Goal: Task Accomplishment & Management: Manage account settings

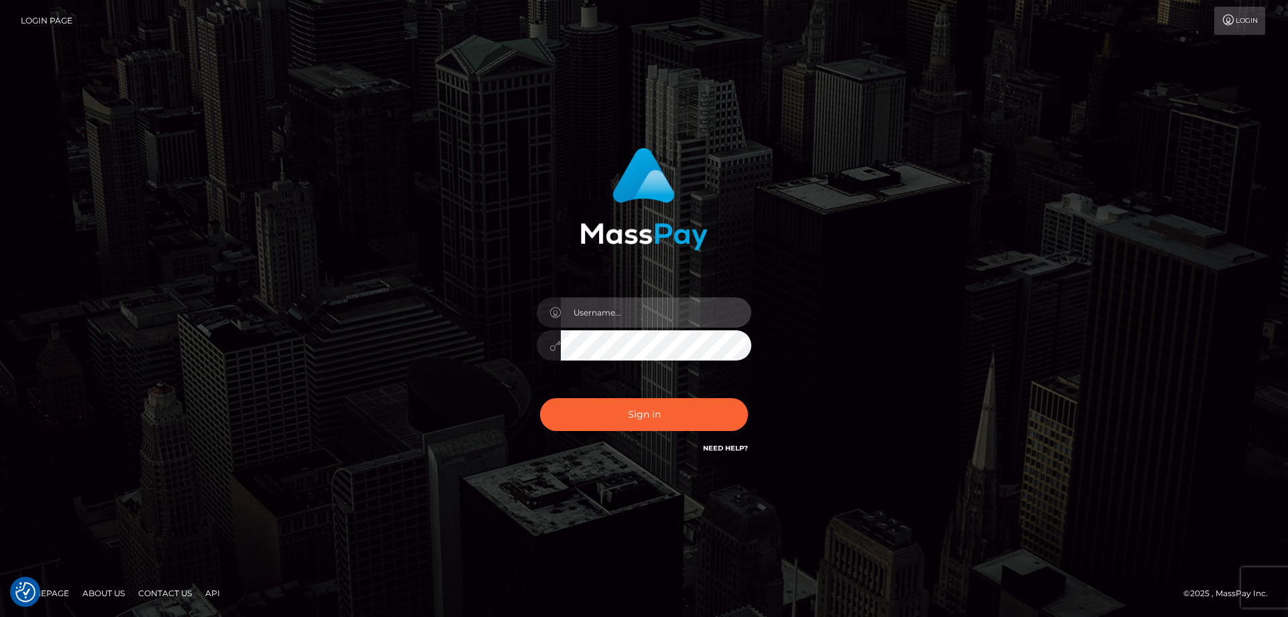
type input "Dan.Cirnat"
click at [308, 201] on div "Dan.Cirnat Sign in" at bounding box center [644, 309] width 765 height 342
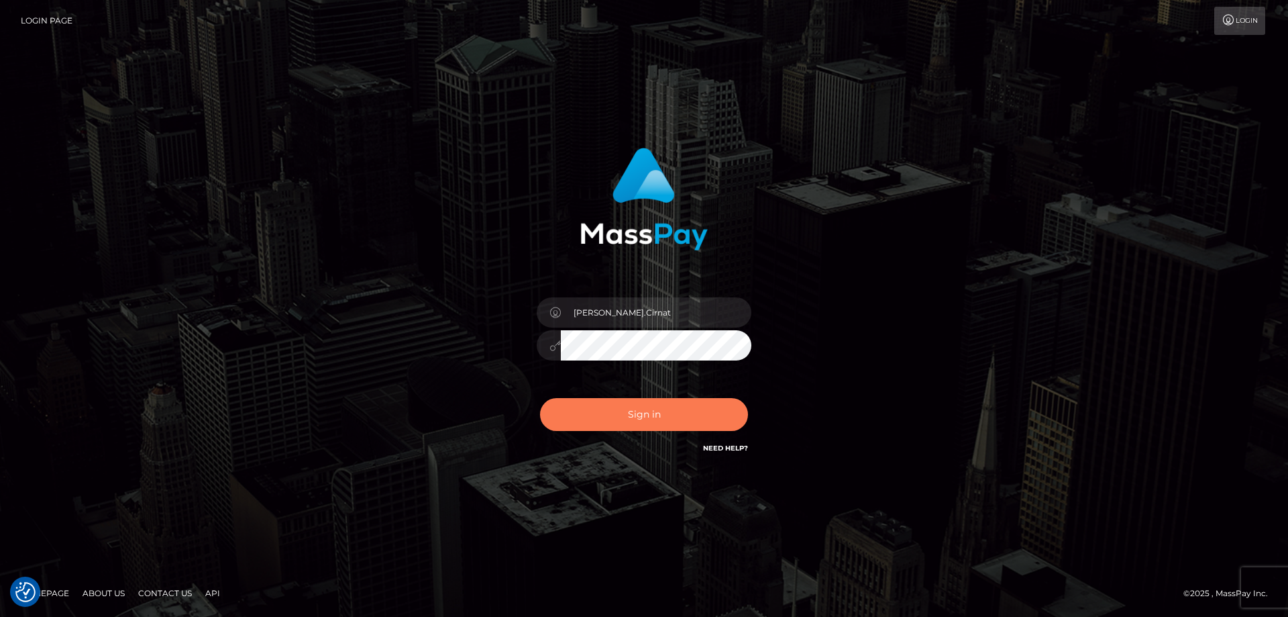
click at [699, 406] on button "Sign in" at bounding box center [644, 414] width 208 height 33
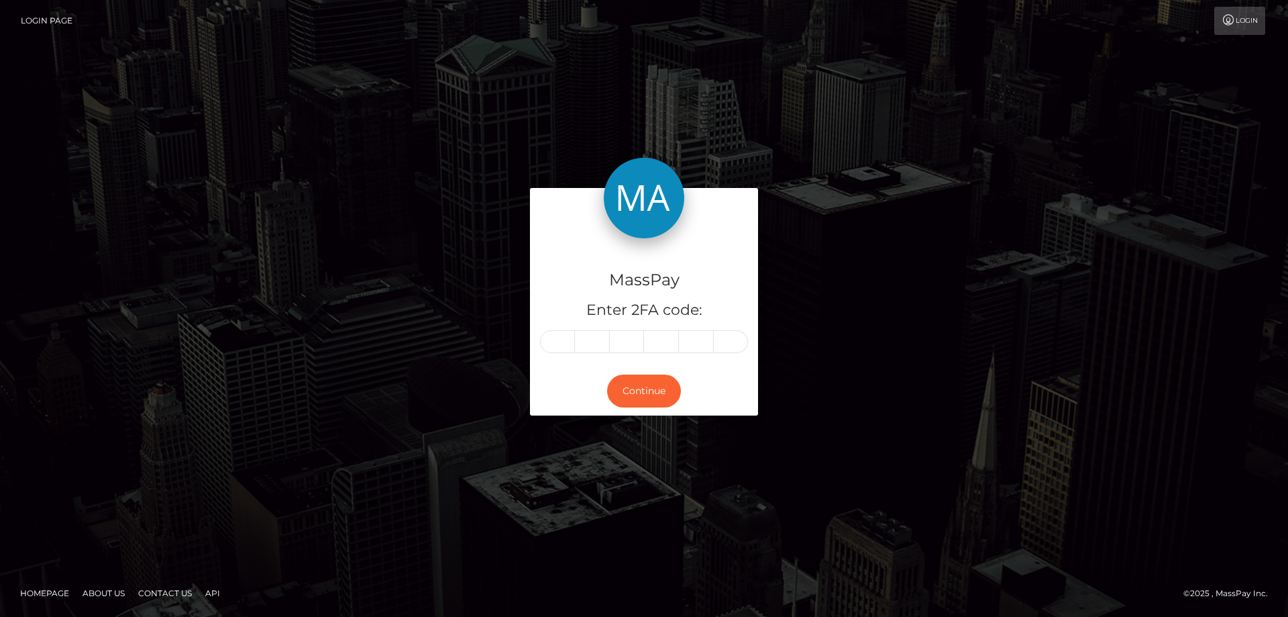
click at [559, 348] on input "text" at bounding box center [557, 341] width 35 height 23
type input "7"
type input "3"
type input "9"
type input "0"
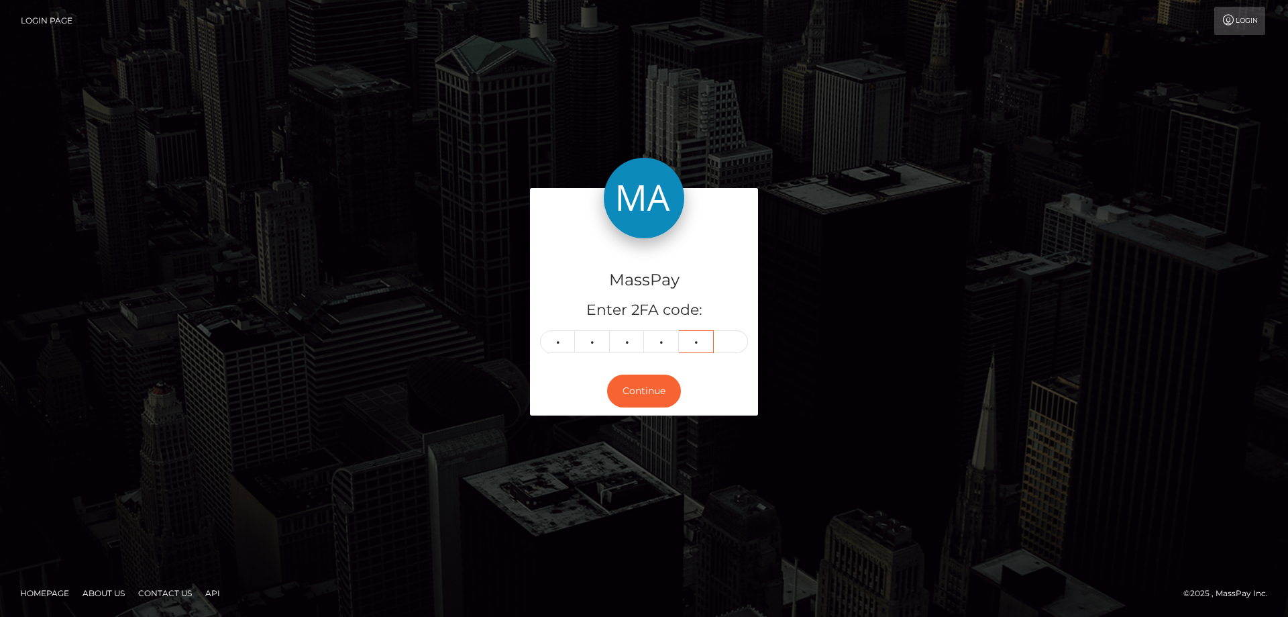
type input "1"
type input "7"
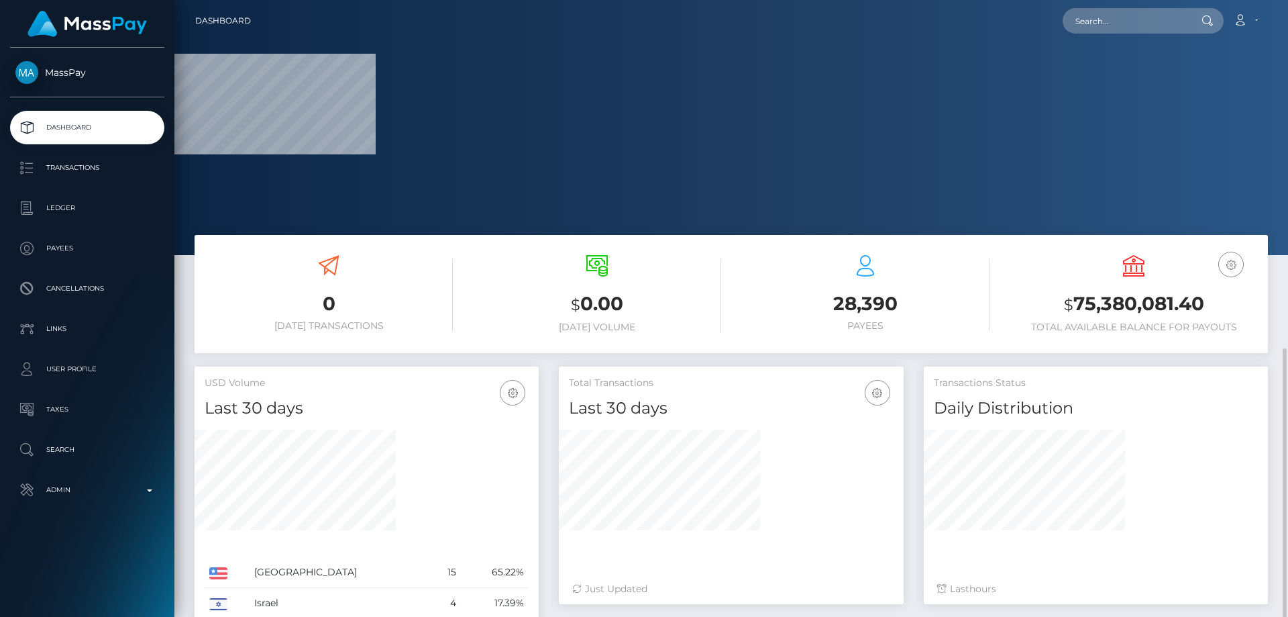
scroll to position [201, 0]
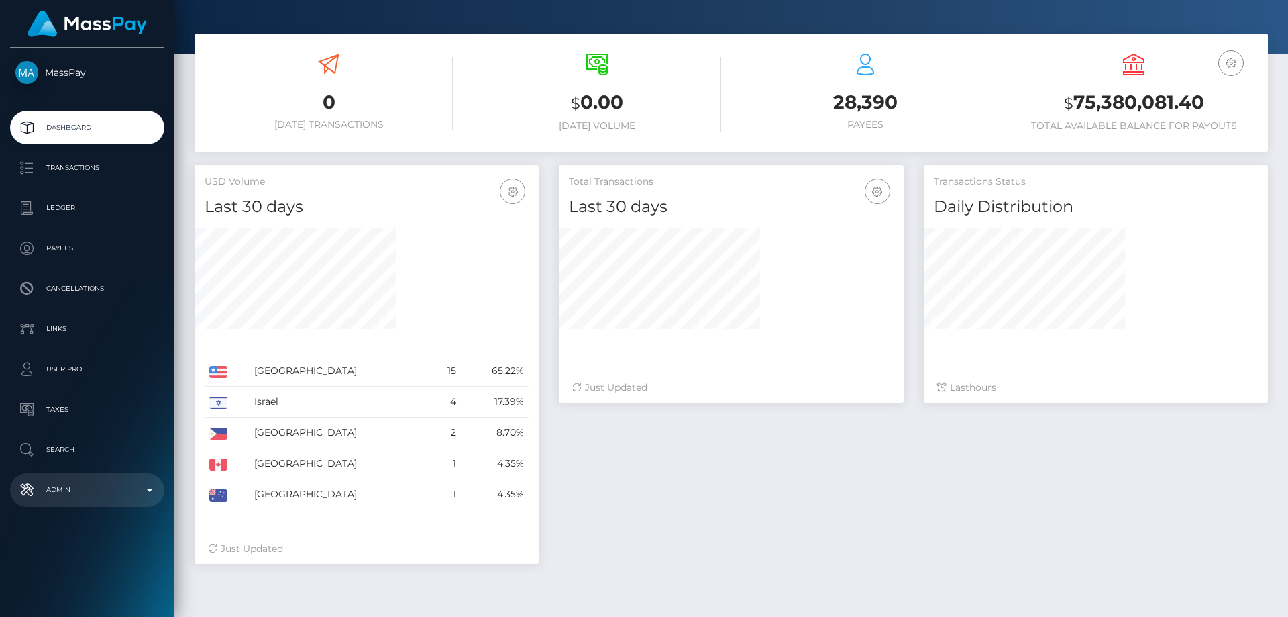
click at [91, 496] on p "Admin" at bounding box center [87, 490] width 144 height 20
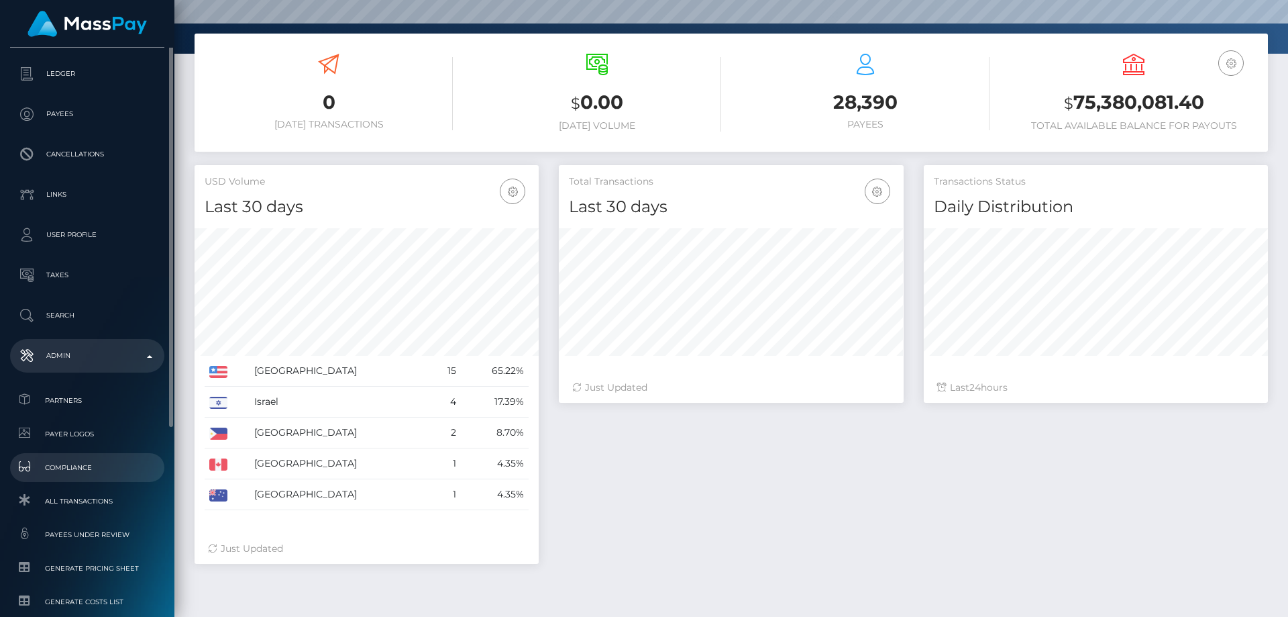
scroll to position [238, 345]
click at [121, 530] on span "Payees under Review" at bounding box center [87, 534] width 144 height 15
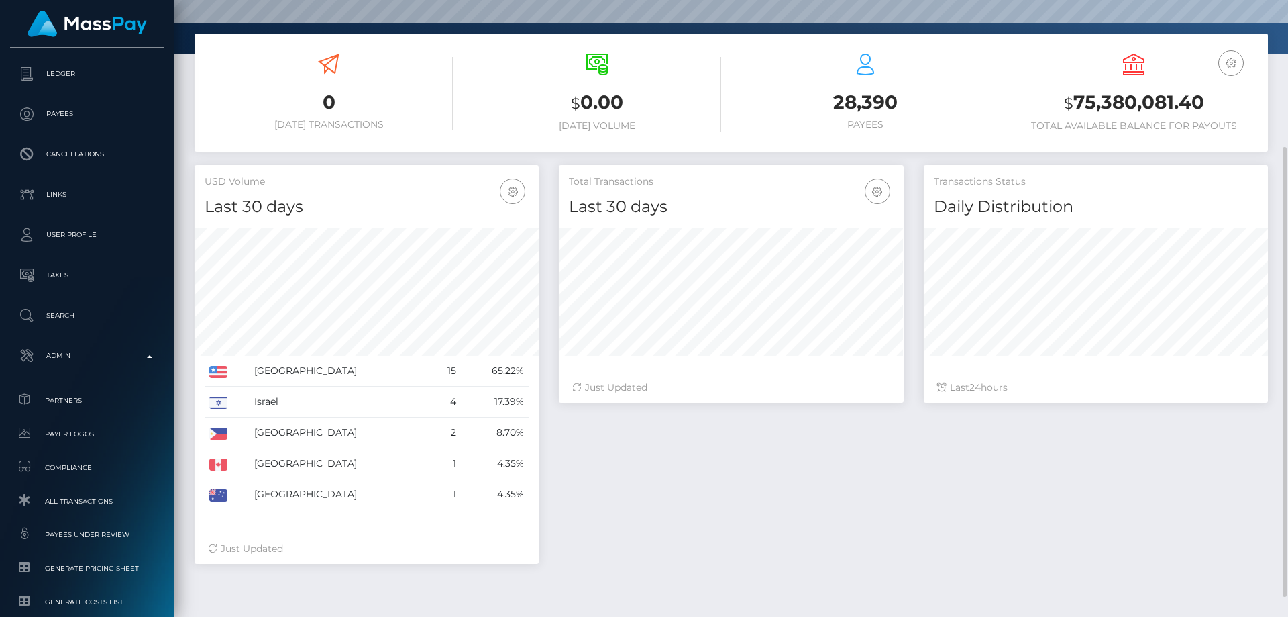
scroll to position [0, 0]
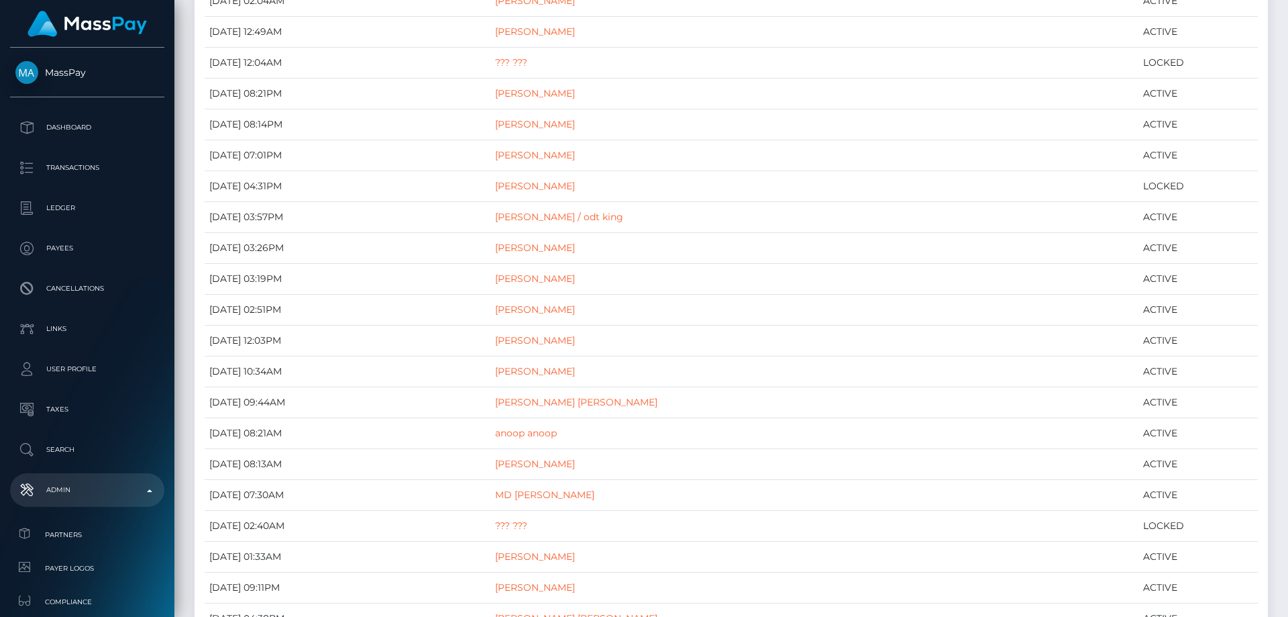
scroll to position [47939, 0]
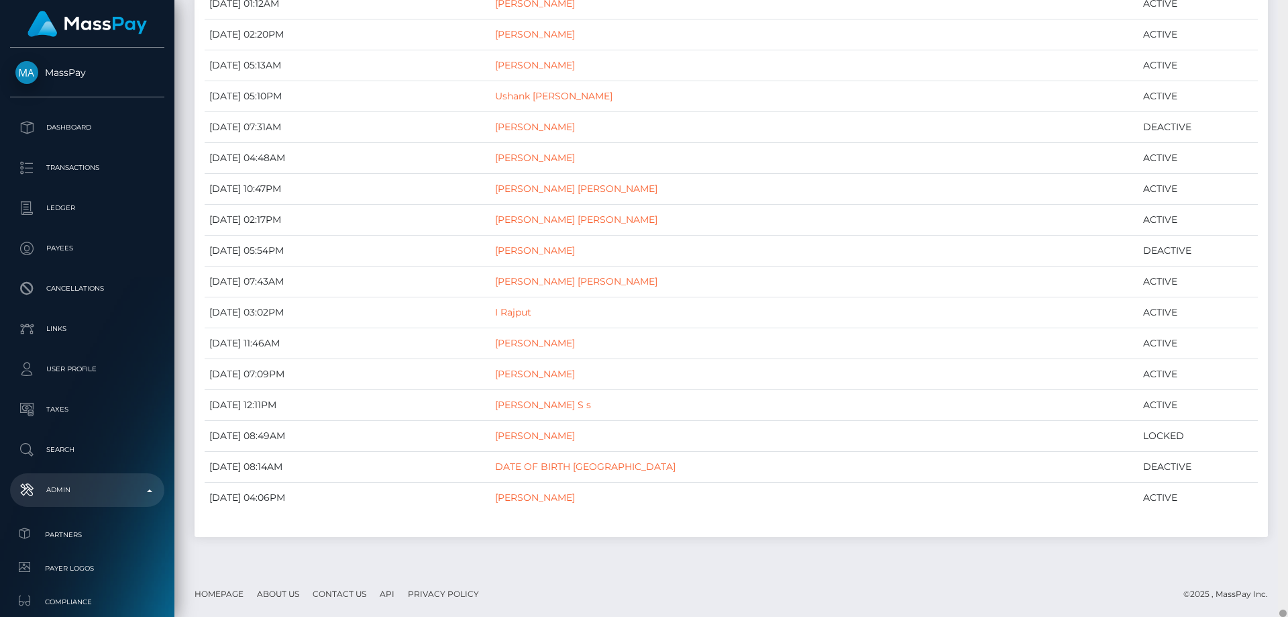
drag, startPoint x: 1283, startPoint y: 6, endPoint x: 1285, endPoint y: 643, distance: 636.7
click at [1285, 616] on html "MassPay Dashboard Transactions Ledger Payees Cancellations Links" at bounding box center [644, 308] width 1288 height 617
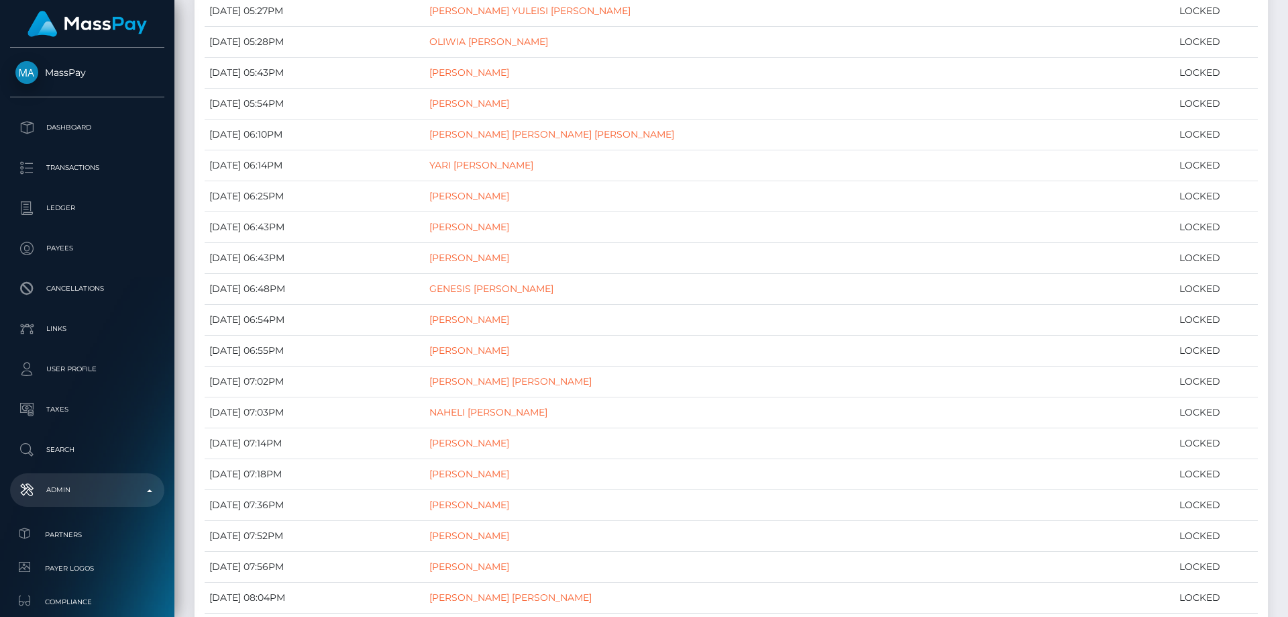
scroll to position [0, 0]
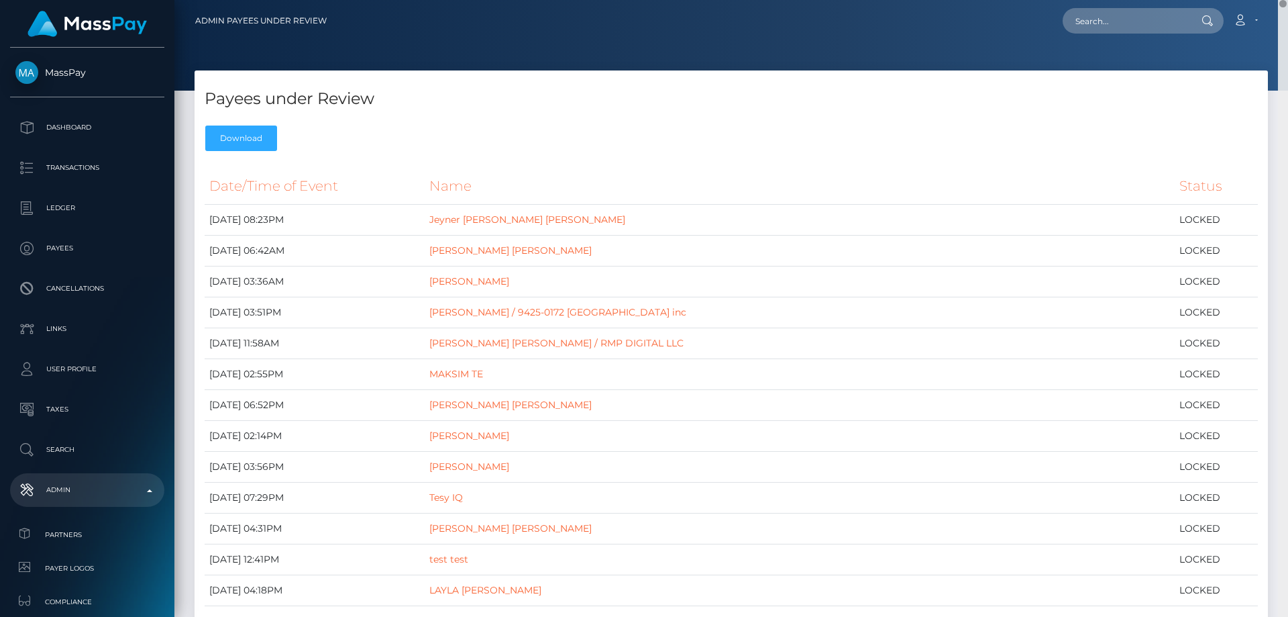
drag, startPoint x: 1283, startPoint y: 580, endPoint x: 1288, endPoint y: -33, distance: 613.2
click at [1288, 0] on html "MassPay Dashboard Transactions Ledger Payees Cancellations Links" at bounding box center [644, 308] width 1288 height 617
click at [623, 148] on div "Payees under Review Download" at bounding box center [731, 113] width 1073 height 87
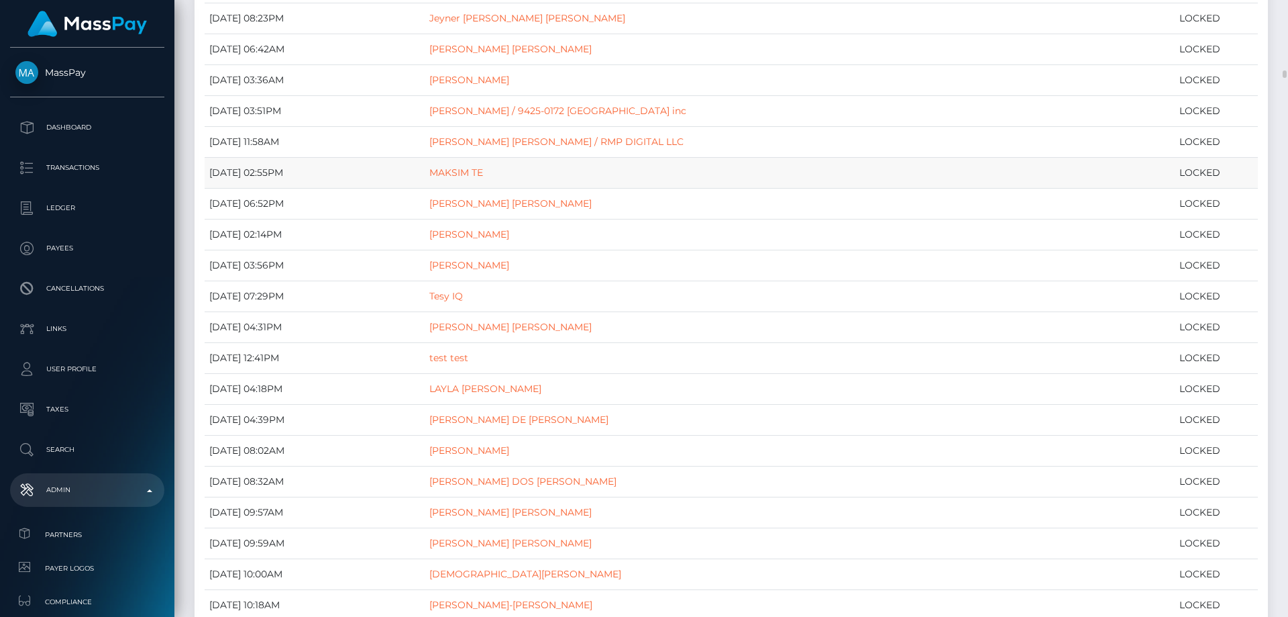
scroll to position [268, 0]
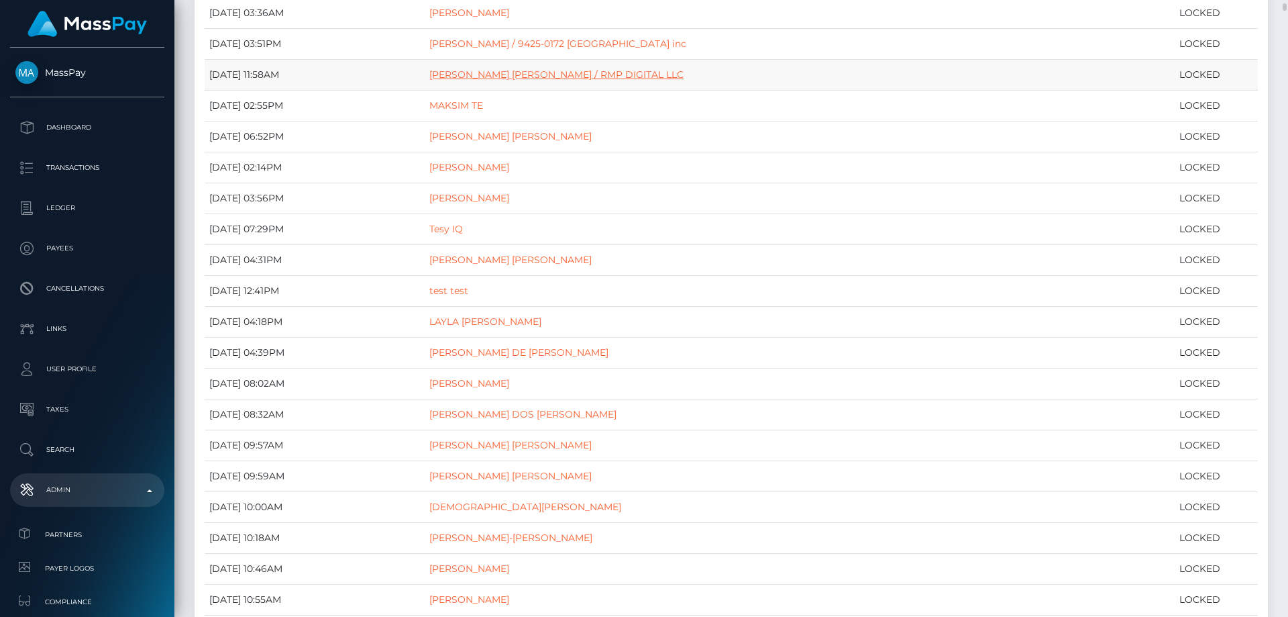
drag, startPoint x: 545, startPoint y: 66, endPoint x: 510, endPoint y: 77, distance: 36.5
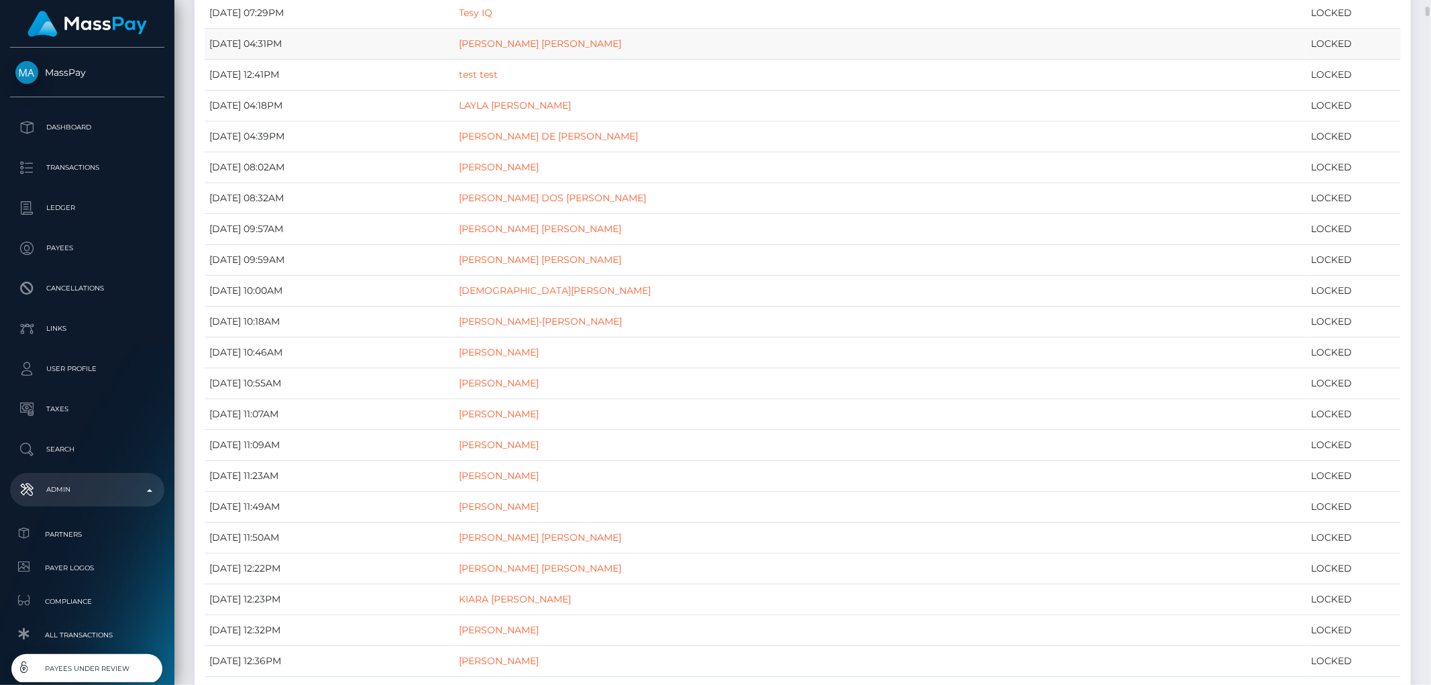
scroll to position [559, 0]
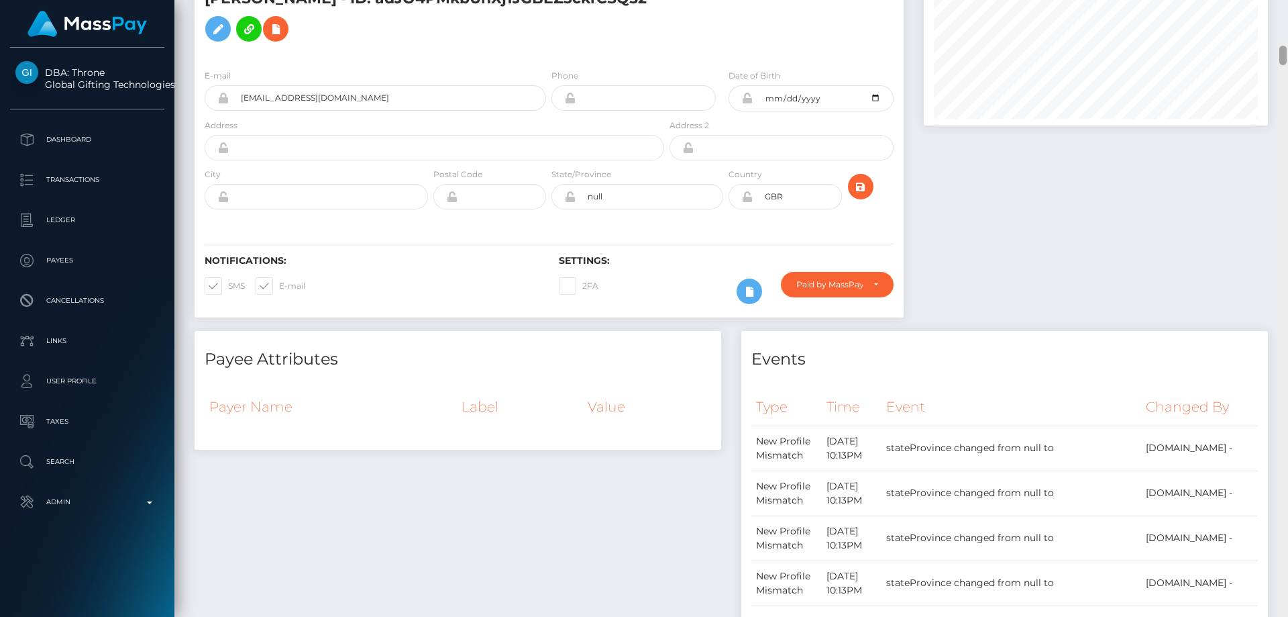
scroll to position [415, 0]
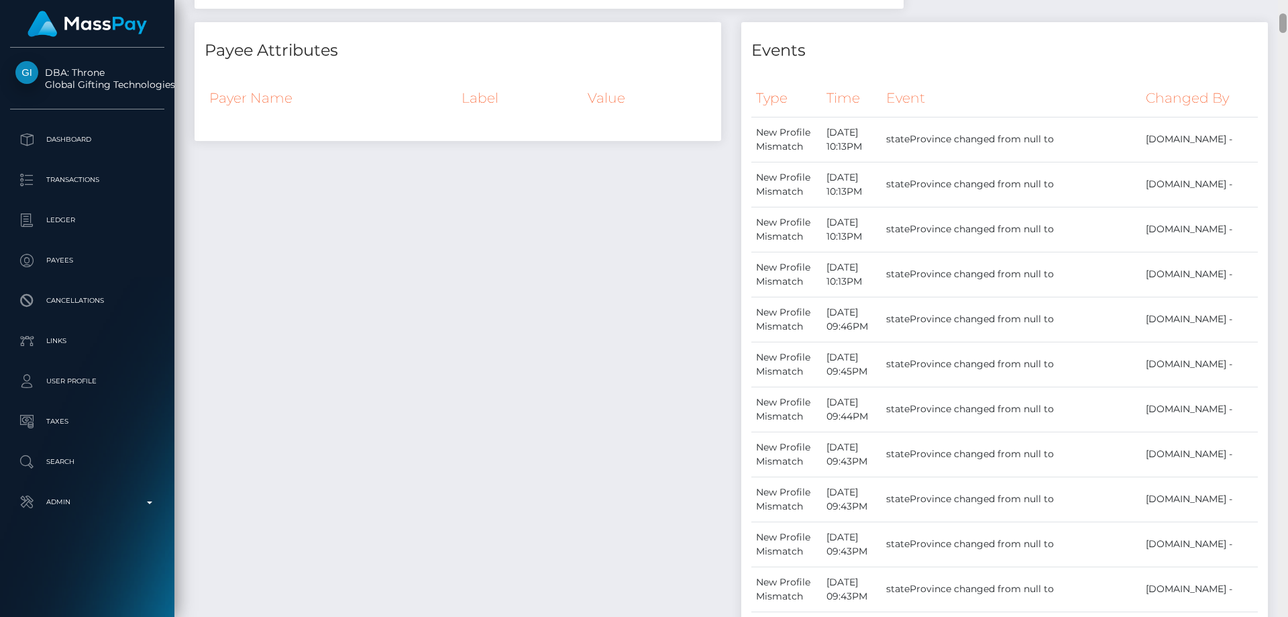
drag, startPoint x: 1283, startPoint y: 179, endPoint x: 1286, endPoint y: 26, distance: 153.0
click at [1286, 26] on div at bounding box center [1282, 22] width 7 height 19
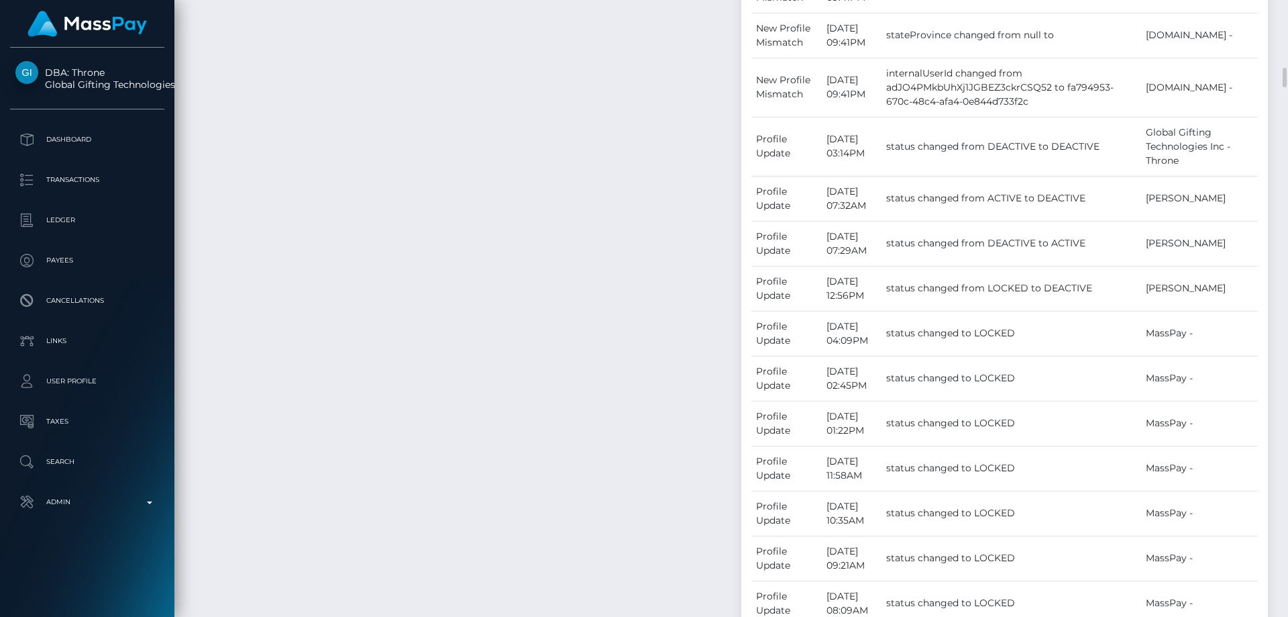
scroll to position [2293, 0]
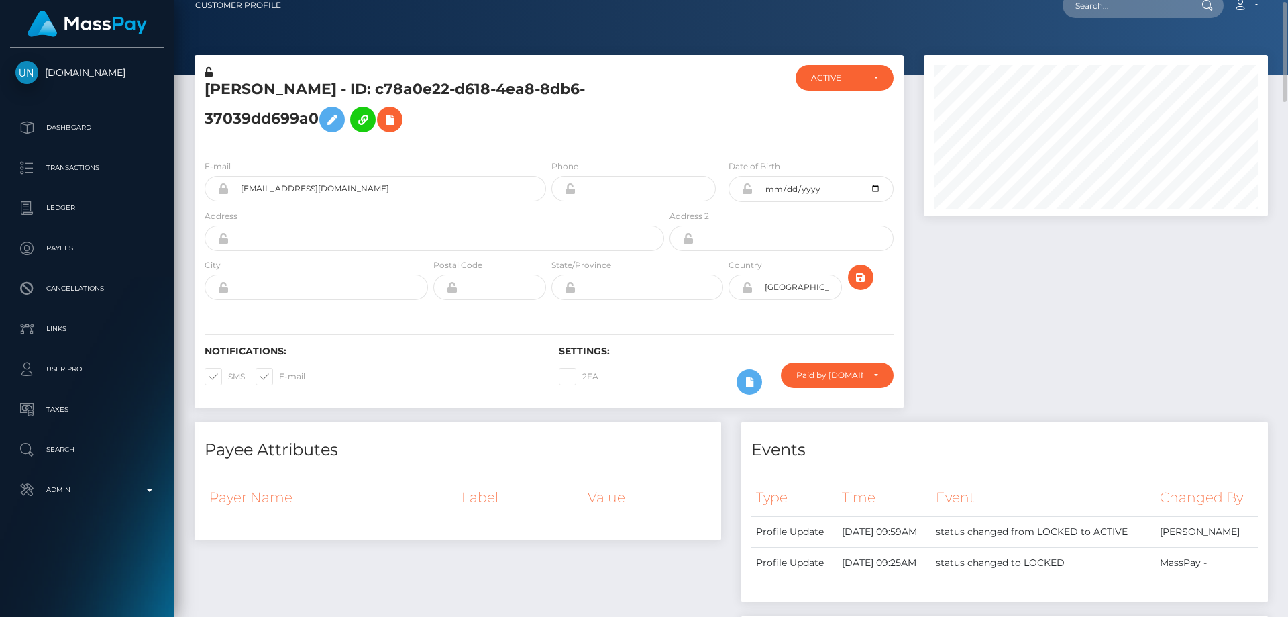
scroll to position [150, 0]
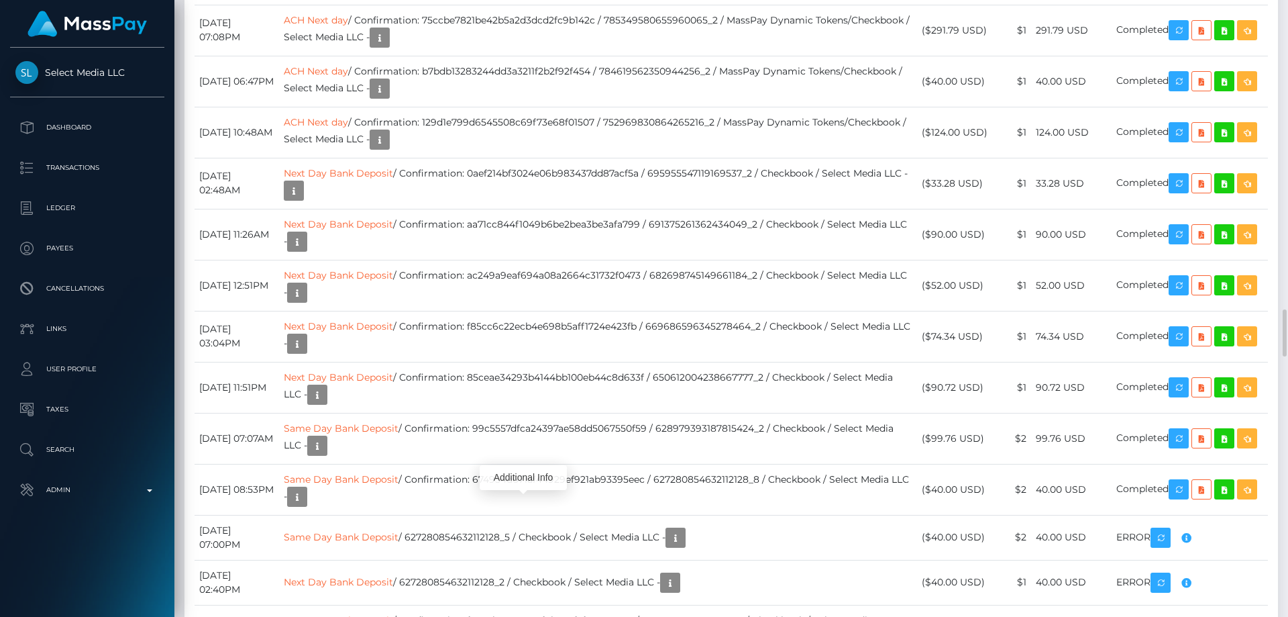
scroll to position [161, 345]
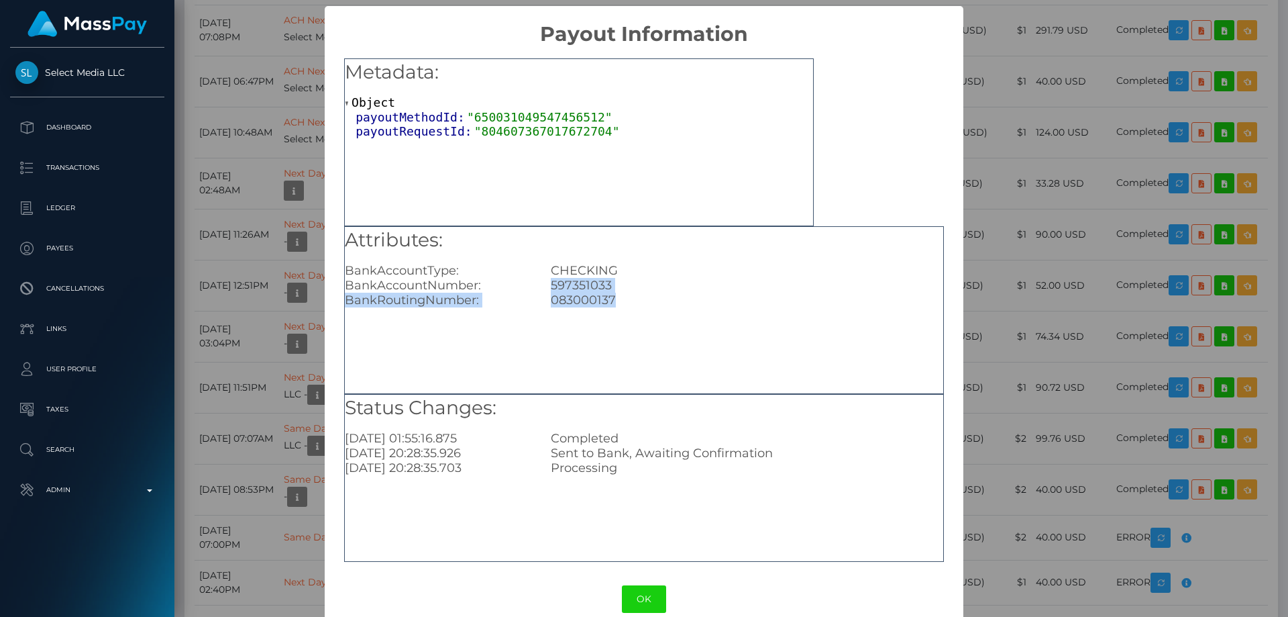
drag, startPoint x: 620, startPoint y: 295, endPoint x: 532, endPoint y: 288, distance: 88.1
click at [532, 288] on div "Attributes: BankAccountType: CHECKING BankAccountNumber: 597351033 BankRoutingN…" at bounding box center [644, 267] width 598 height 81
click at [618, 285] on div "597351033" at bounding box center [747, 285] width 412 height 15
drag, startPoint x: 610, startPoint y: 285, endPoint x: 544, endPoint y: 286, distance: 65.8
click at [544, 286] on div "597351033" at bounding box center [747, 285] width 412 height 15
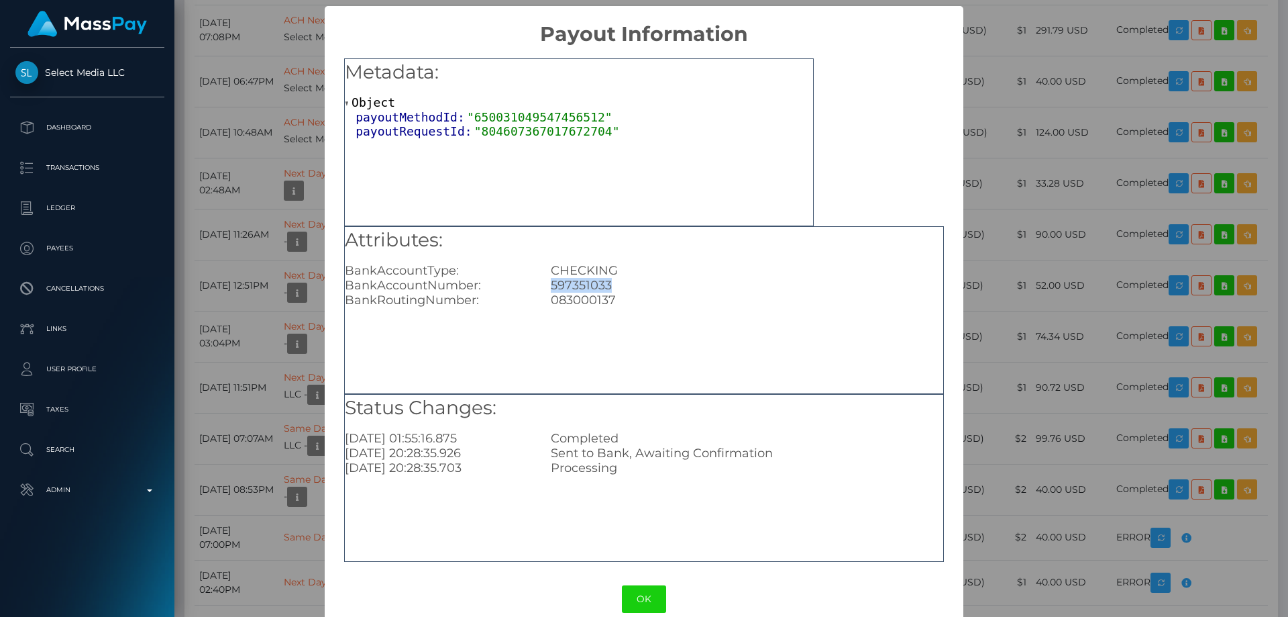
copy div "597351033"
click at [1117, 76] on div "× Payout Information Metadata: Object payoutMethodId: "650031049547456512" payo…" at bounding box center [644, 308] width 1288 height 617
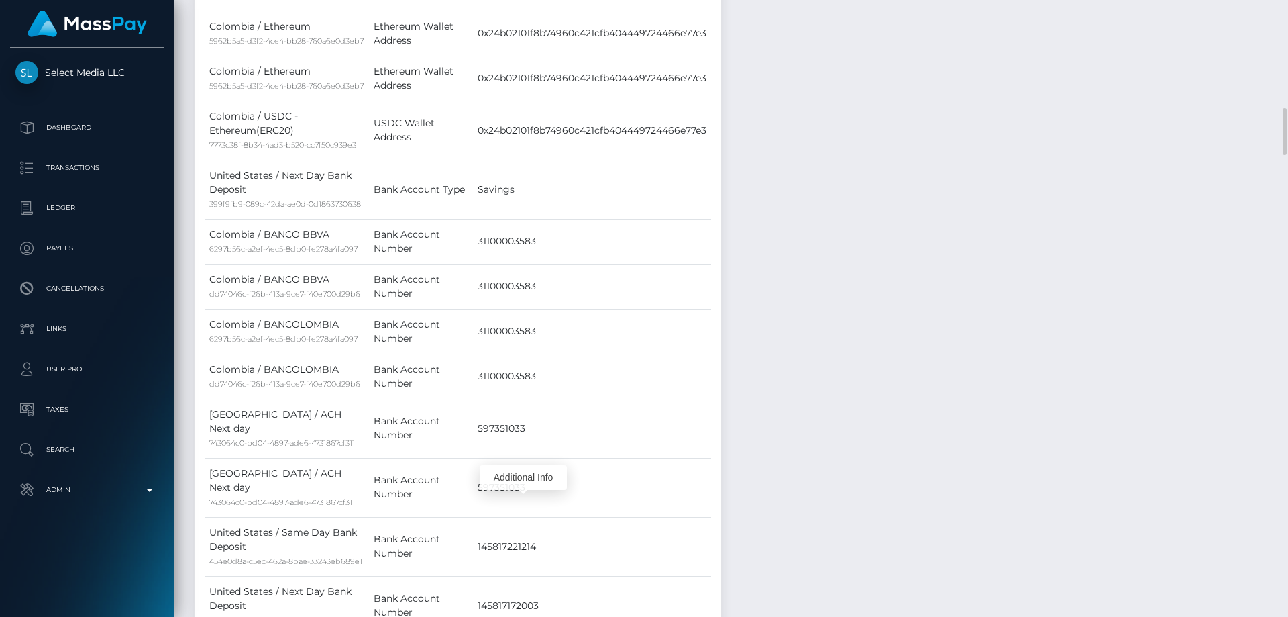
scroll to position [1141, 0]
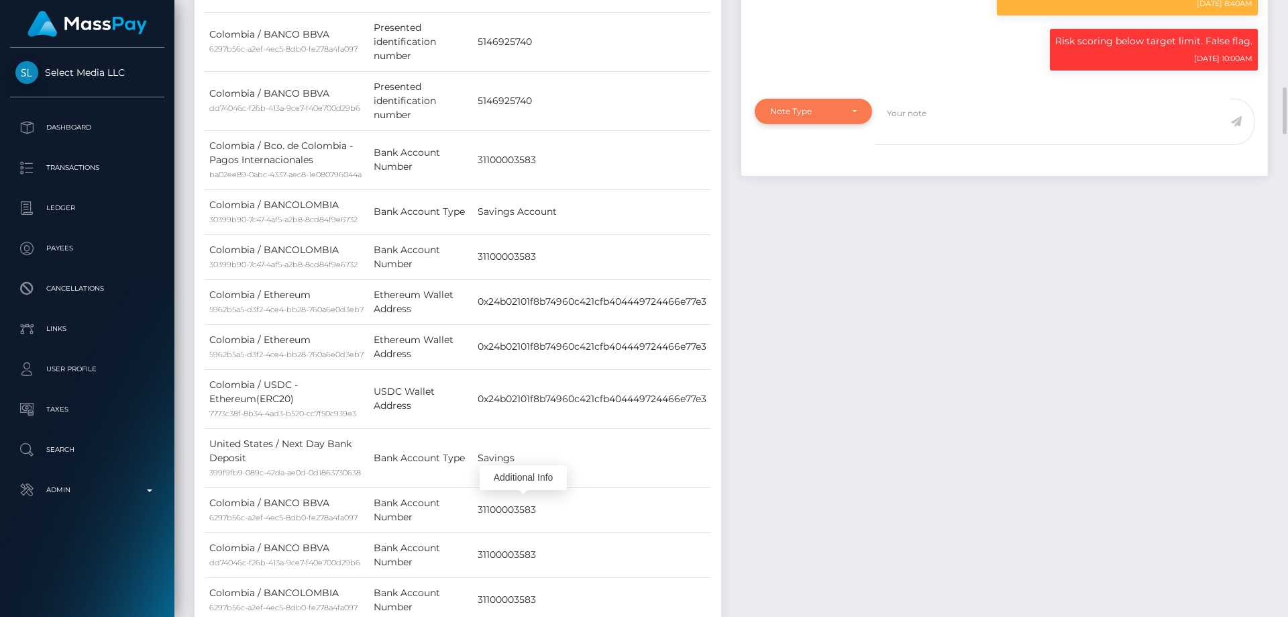
click at [831, 117] on div "Note Type" at bounding box center [805, 111] width 71 height 11
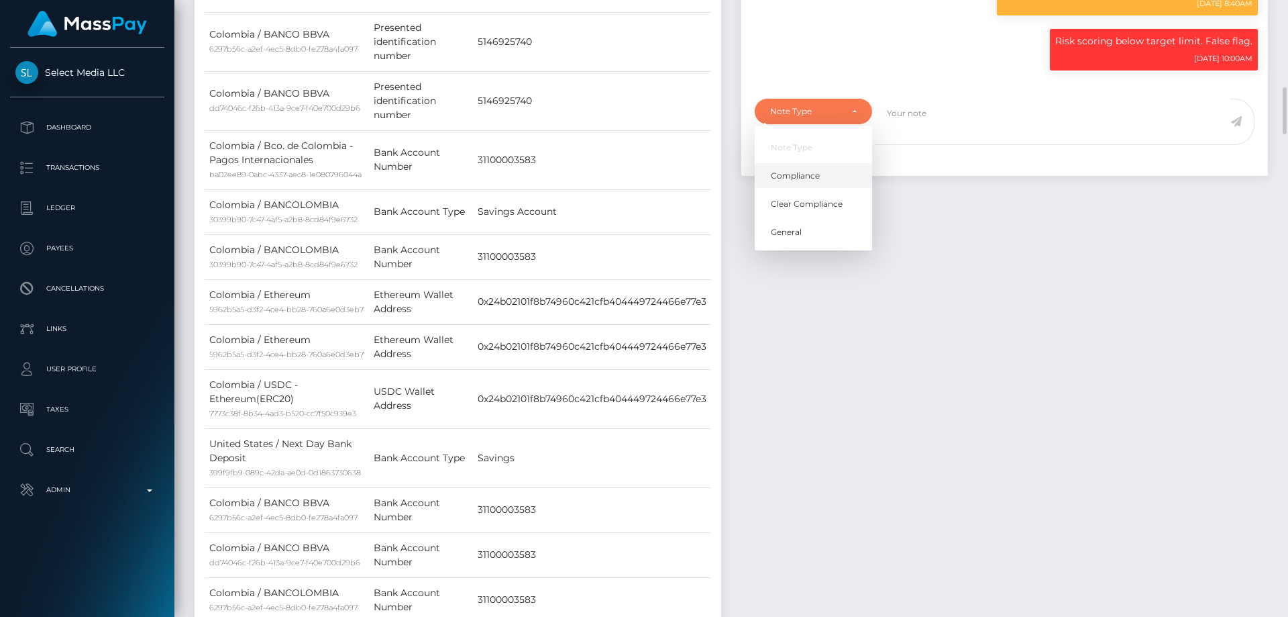
click at [823, 188] on link "Compliance" at bounding box center [813, 175] width 117 height 25
select select "COMPLIANCE"
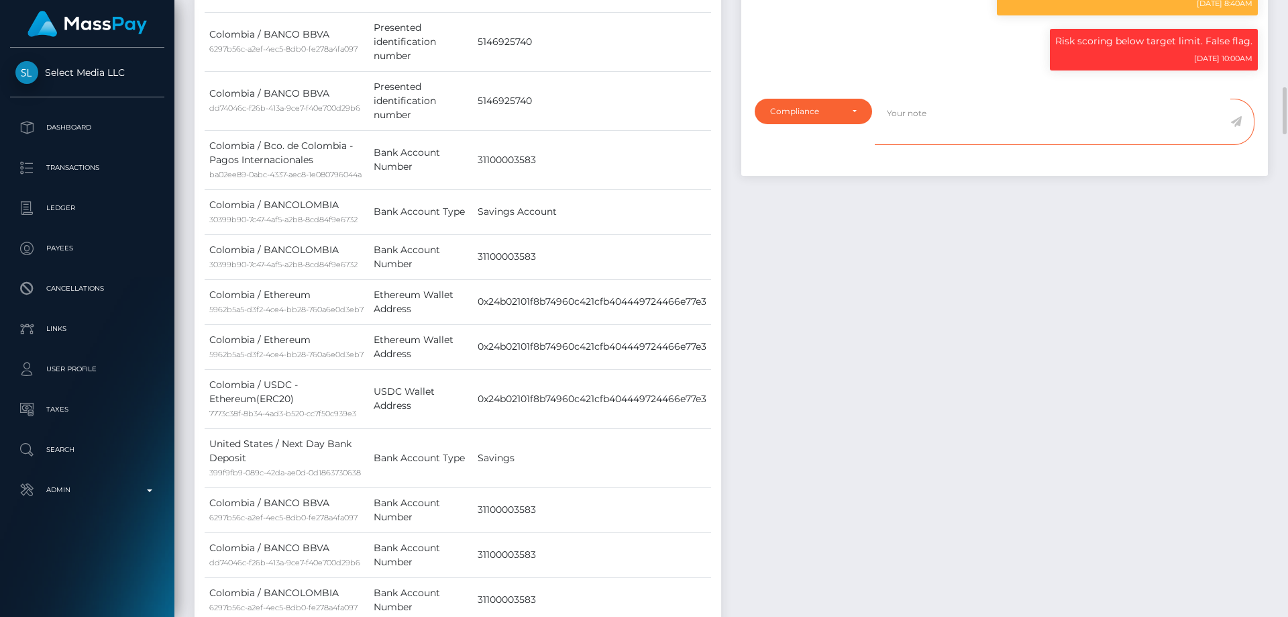
click at [924, 145] on textarea at bounding box center [1053, 122] width 356 height 46
paste textarea "597351033"
type textarea "Bank statement for the account: 597351033 required."
click at [1235, 127] on icon at bounding box center [1235, 121] width 11 height 11
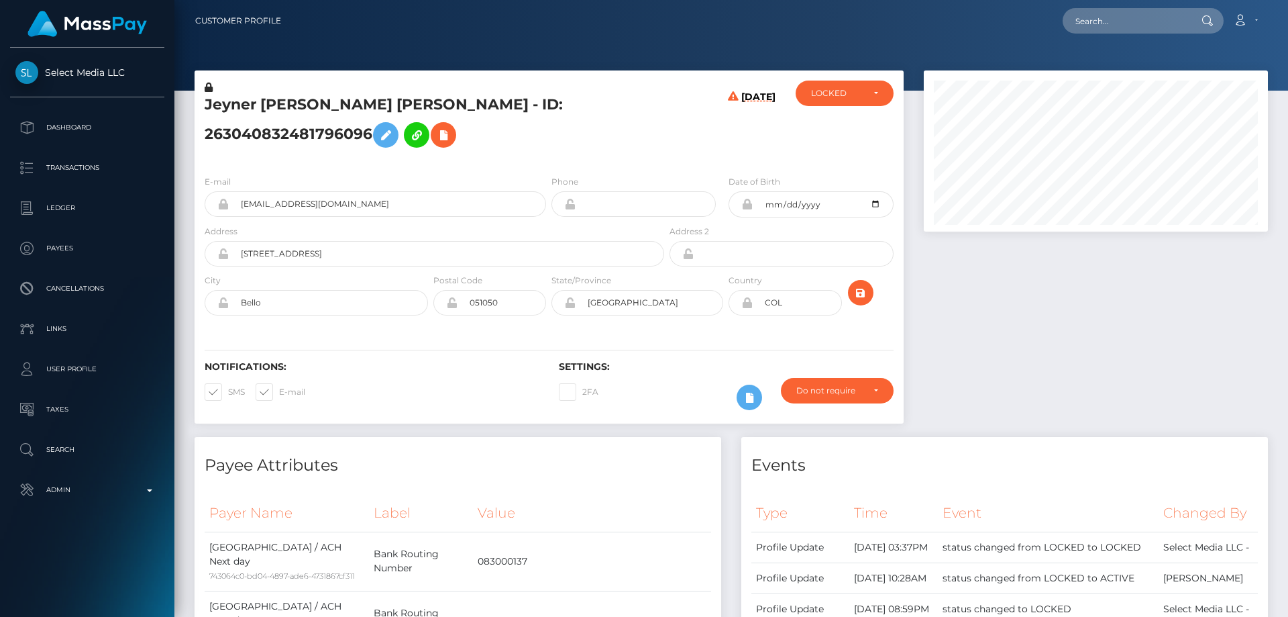
scroll to position [161, 345]
click at [851, 97] on div "LOCKED" at bounding box center [837, 93] width 52 height 11
click at [305, 138] on h5 "Jeyner Alexandra Ochoa Dorante - ID: 263040832481796096" at bounding box center [431, 125] width 452 height 60
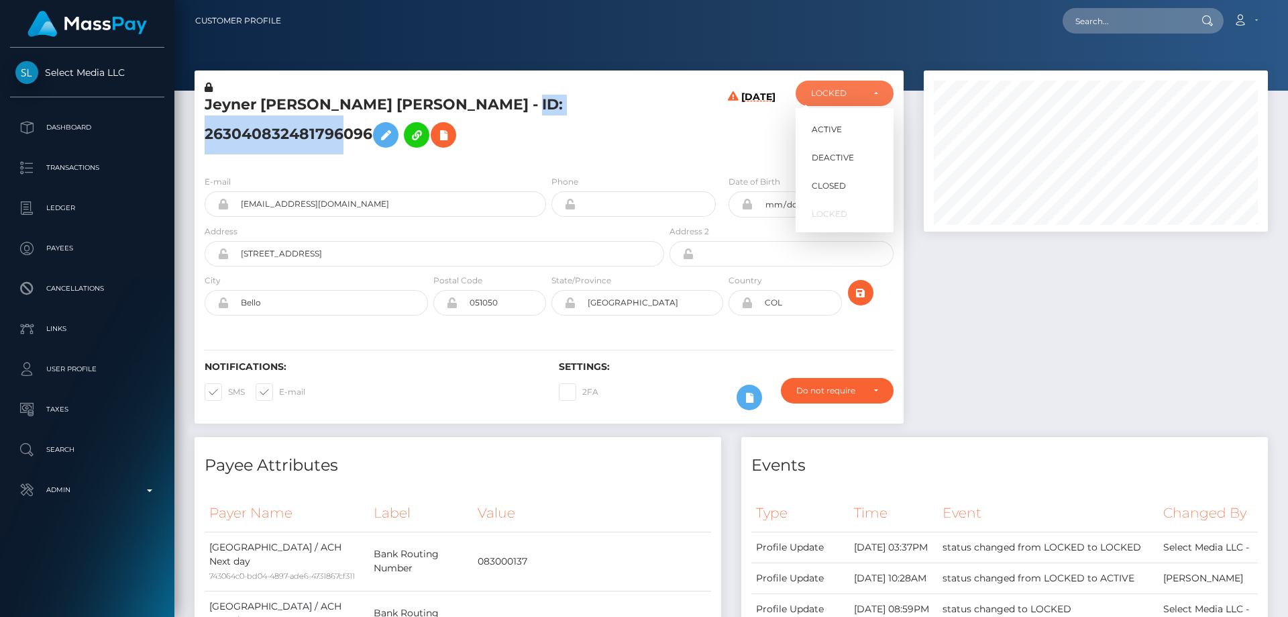
click at [305, 138] on h5 "Jeyner Alexandra Ochoa Dorante - ID: 263040832481796096" at bounding box center [431, 125] width 452 height 60
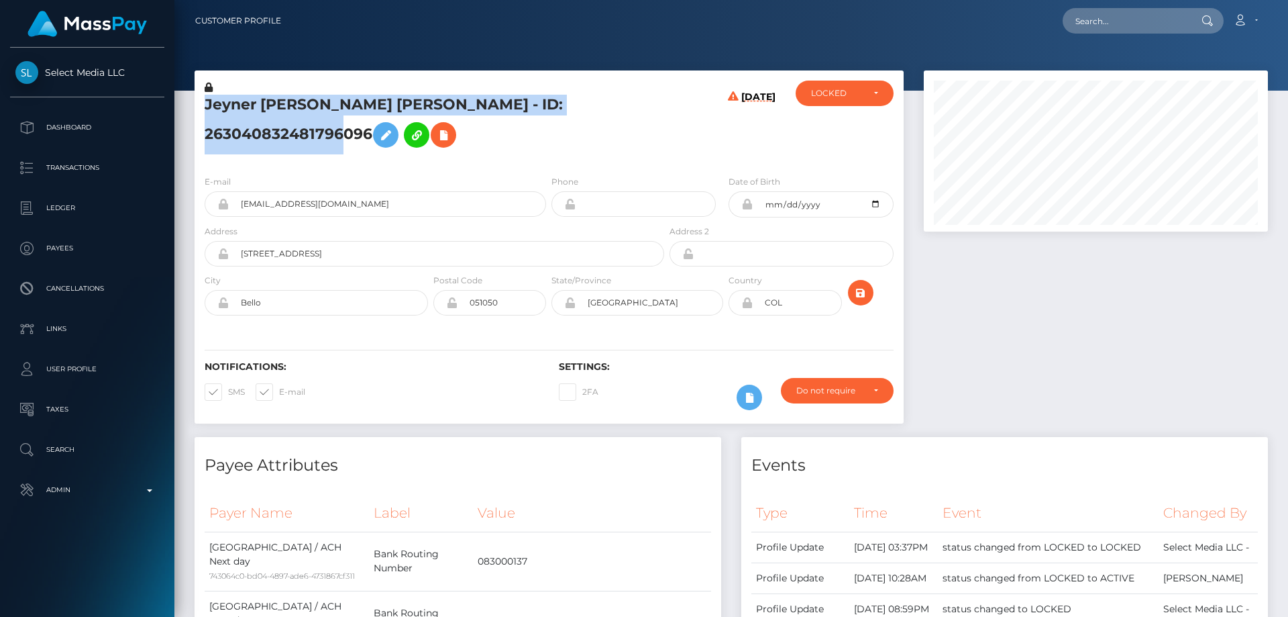
click at [305, 138] on h5 "Jeyner Alexandra Ochoa Dorante - ID: 263040832481796096" at bounding box center [431, 125] width 452 height 60
copy h5 "Jeyner Alexandra Ochoa Dorante - ID: 263040832481796096"
click at [846, 97] on div "LOCKED" at bounding box center [837, 93] width 52 height 11
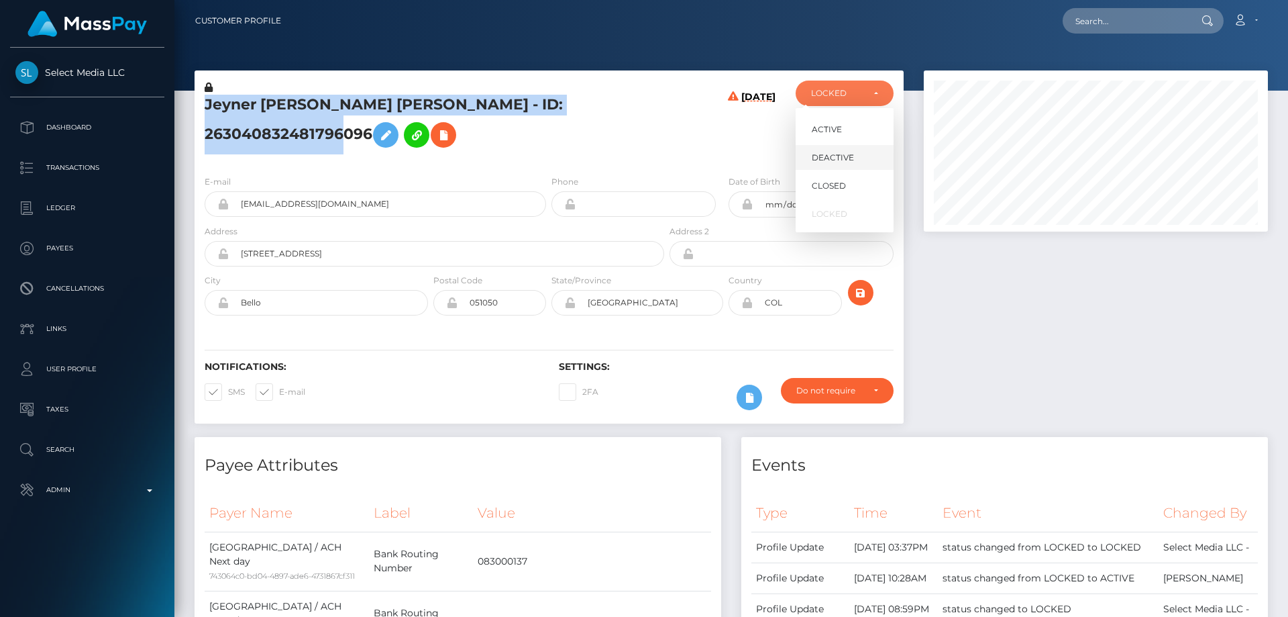
click at [847, 158] on span "DEACTIVE" at bounding box center [833, 158] width 42 height 12
select select "DEACTIVE"
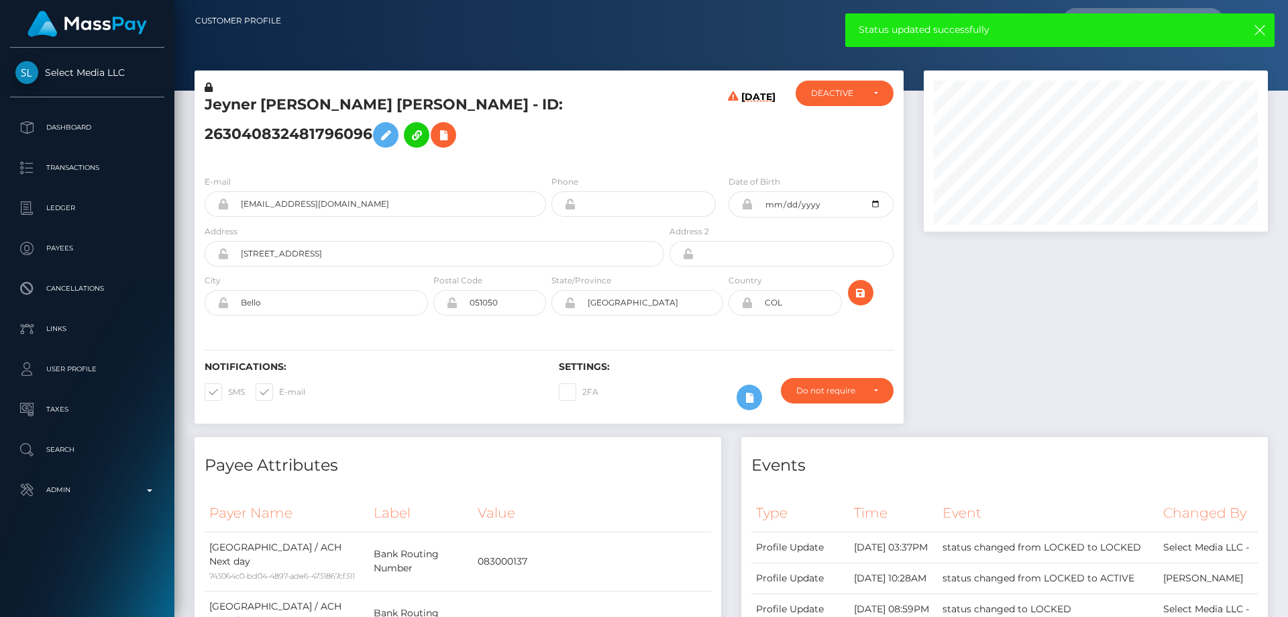
drag, startPoint x: 1113, startPoint y: 494, endPoint x: 1094, endPoint y: 488, distance: 19.9
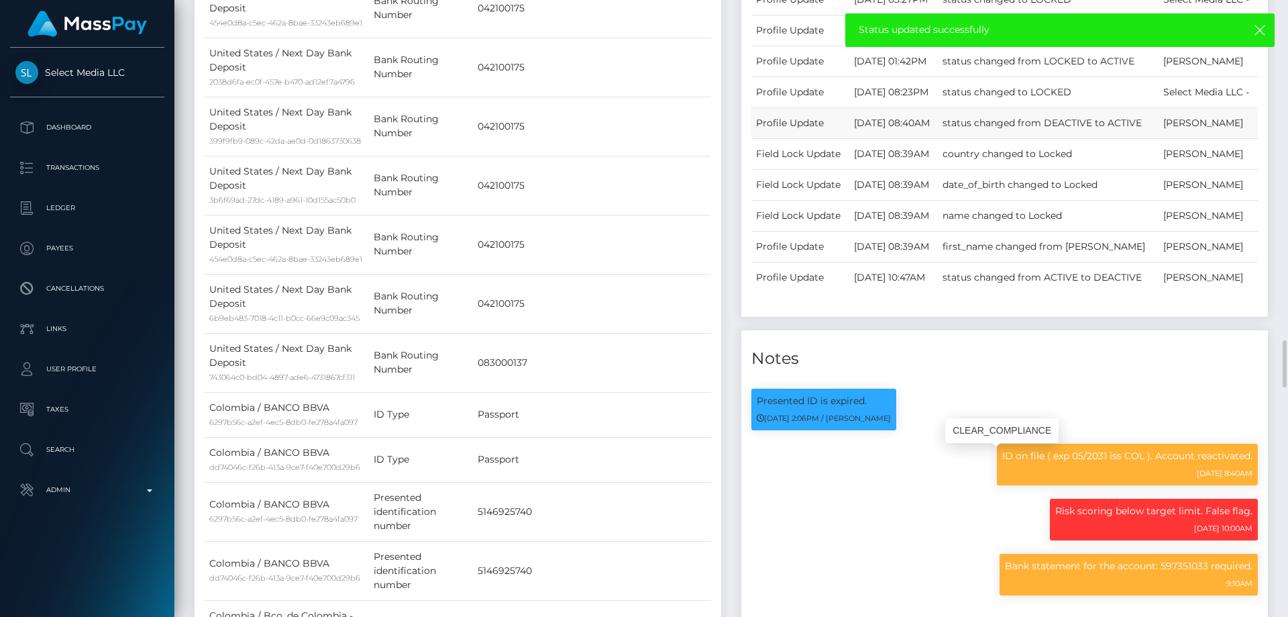
scroll to position [939, 0]
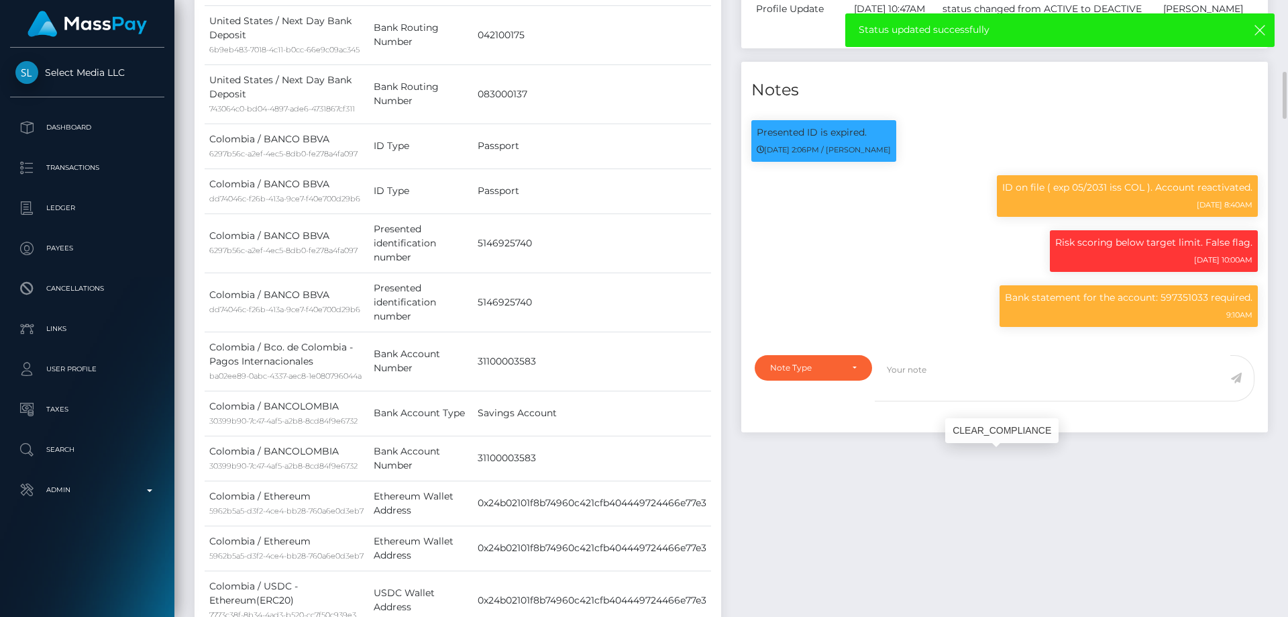
click at [957, 285] on div "Risk scoring below target limit. False flag. 03/23/23 10:00AM" at bounding box center [1004, 257] width 527 height 55
click at [1084, 305] on p "Bank statement for the account: 597351033 required." at bounding box center [1129, 298] width 248 height 14
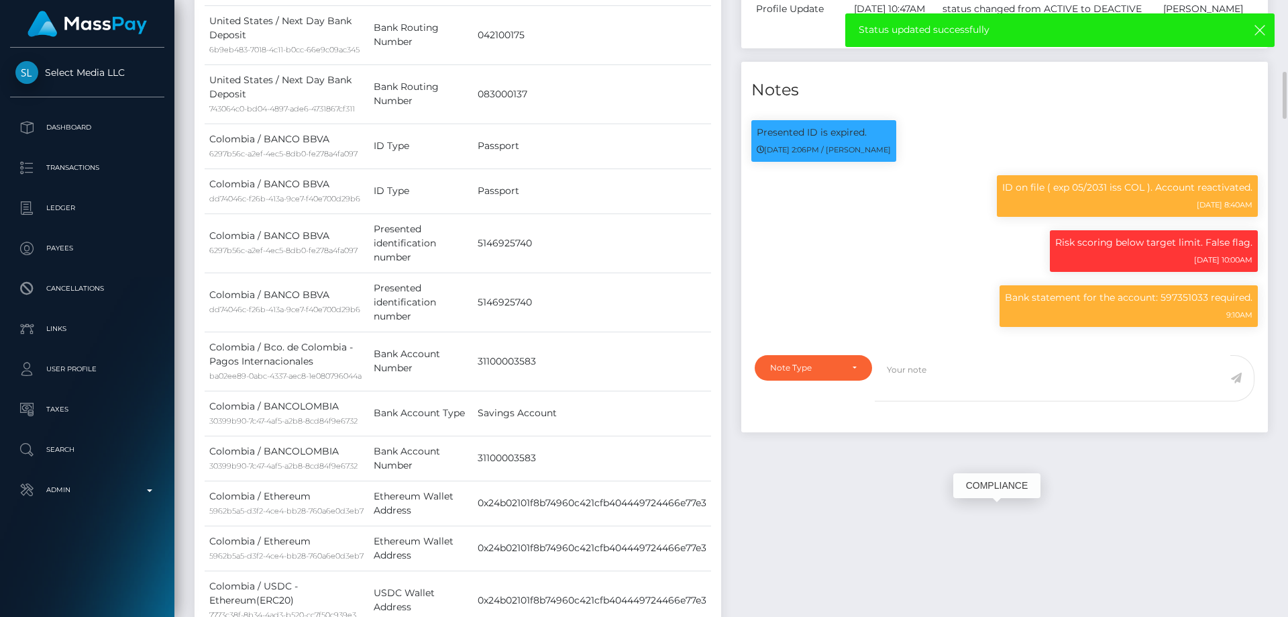
copy div "Bank statement for the account: 597351033 required."
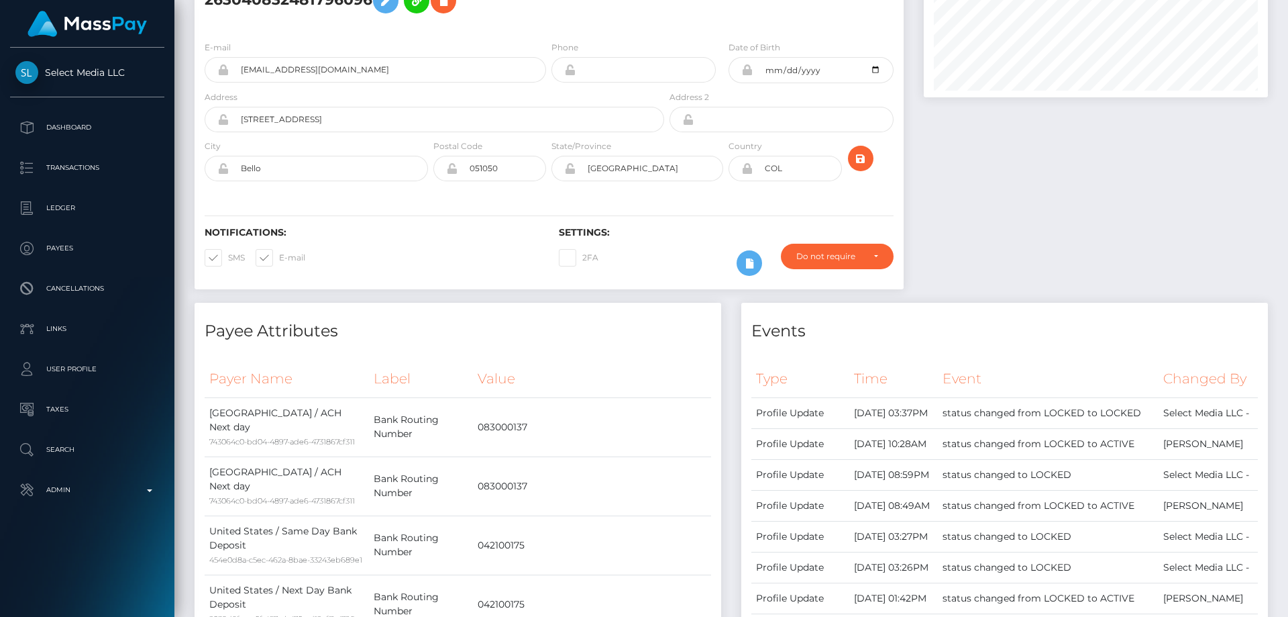
scroll to position [0, 0]
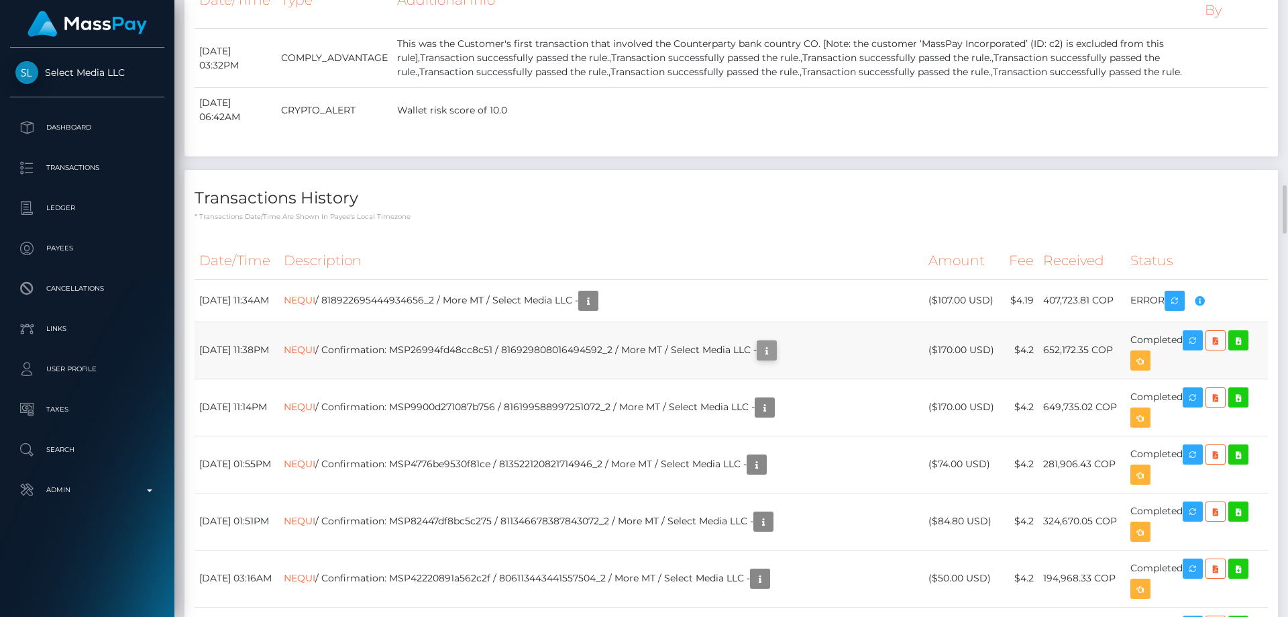
scroll to position [161, 345]
click at [775, 342] on icon "button" at bounding box center [767, 350] width 16 height 17
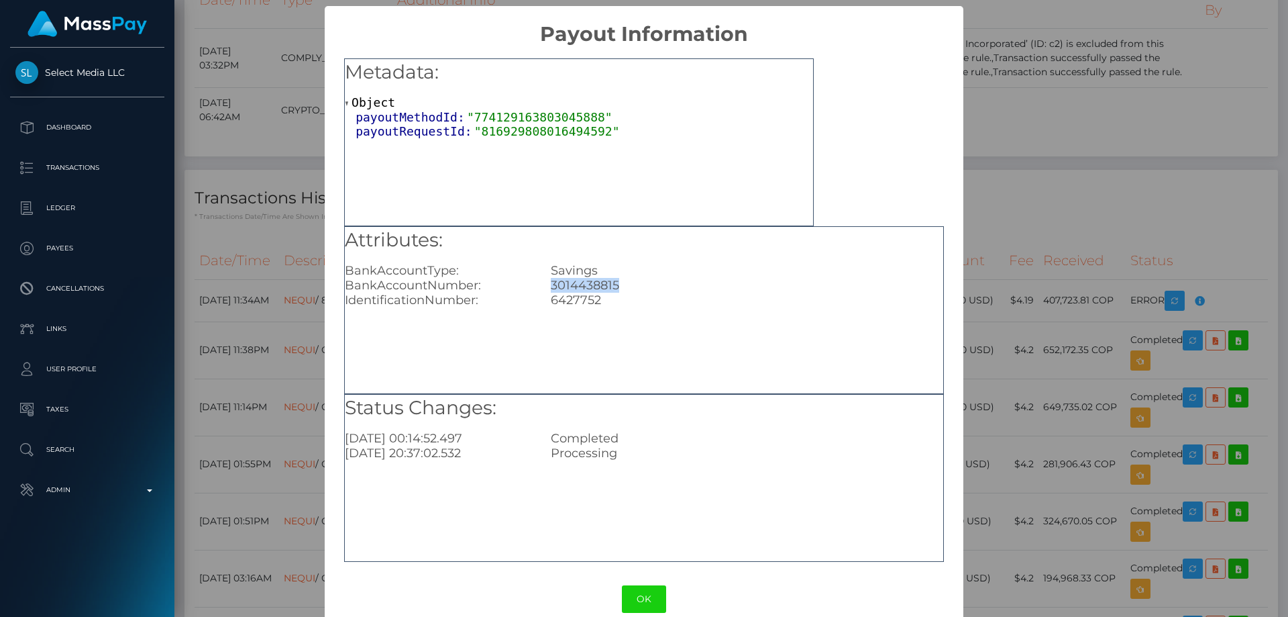
drag, startPoint x: 617, startPoint y: 284, endPoint x: 549, endPoint y: 282, distance: 67.1
click at [549, 282] on div "3014438815" at bounding box center [747, 285] width 412 height 15
click at [1167, 201] on div "× Payout Information Metadata: Object payoutMethodId: "774129163803045888" payo…" at bounding box center [644, 308] width 1288 height 617
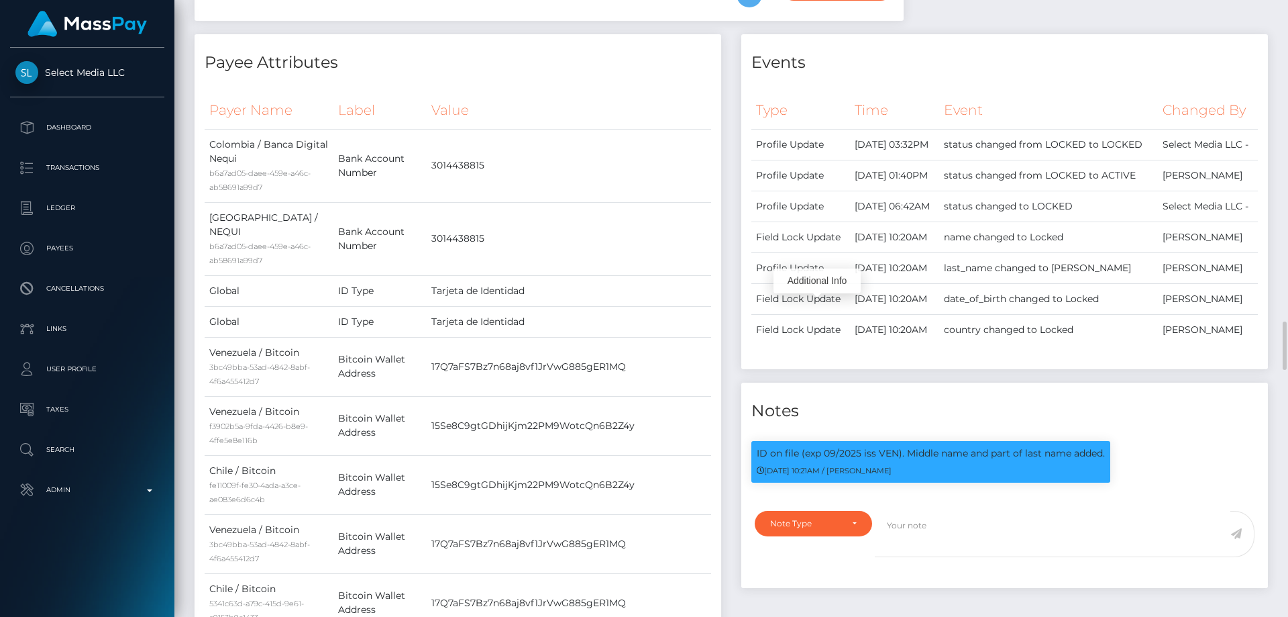
scroll to position [671, 0]
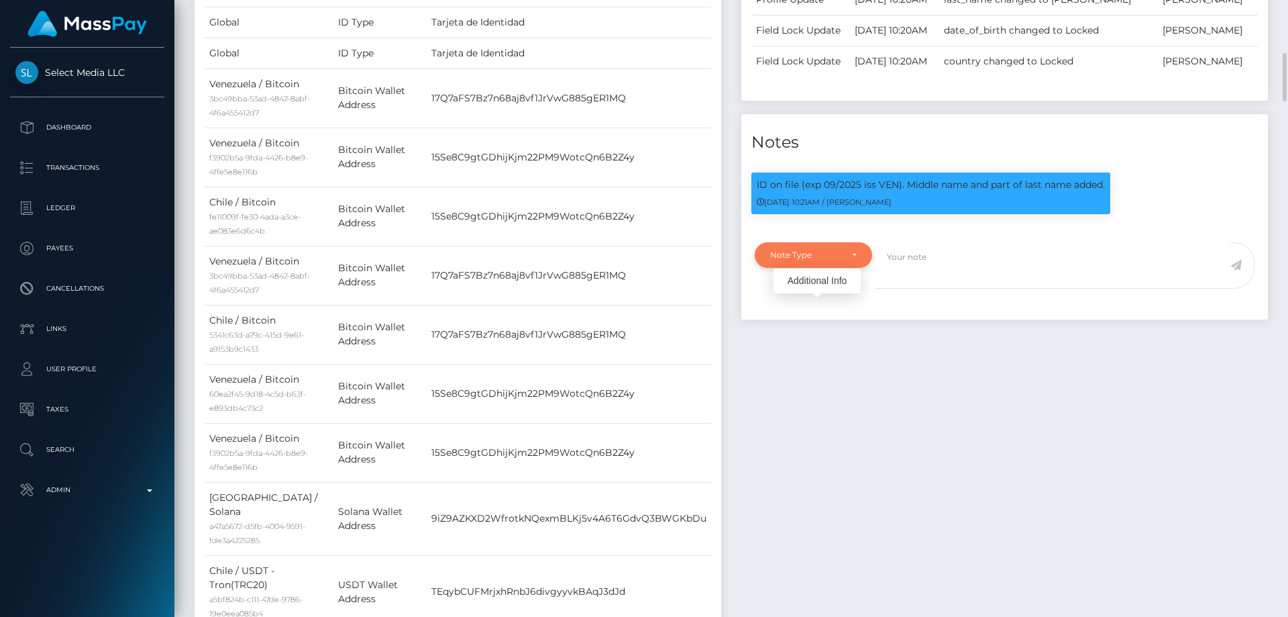
click at [839, 260] on div "Note Type" at bounding box center [805, 255] width 71 height 11
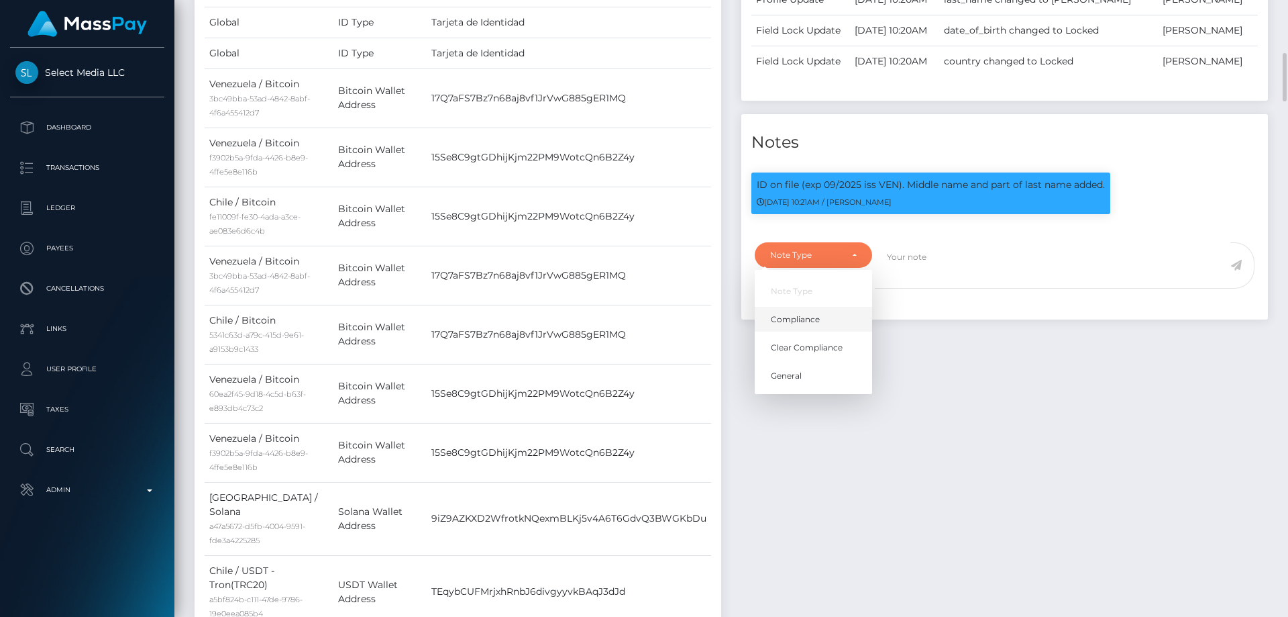
scroll to position [161, 345]
click at [832, 331] on link "Compliance" at bounding box center [813, 319] width 117 height 25
select select "COMPLIANCE"
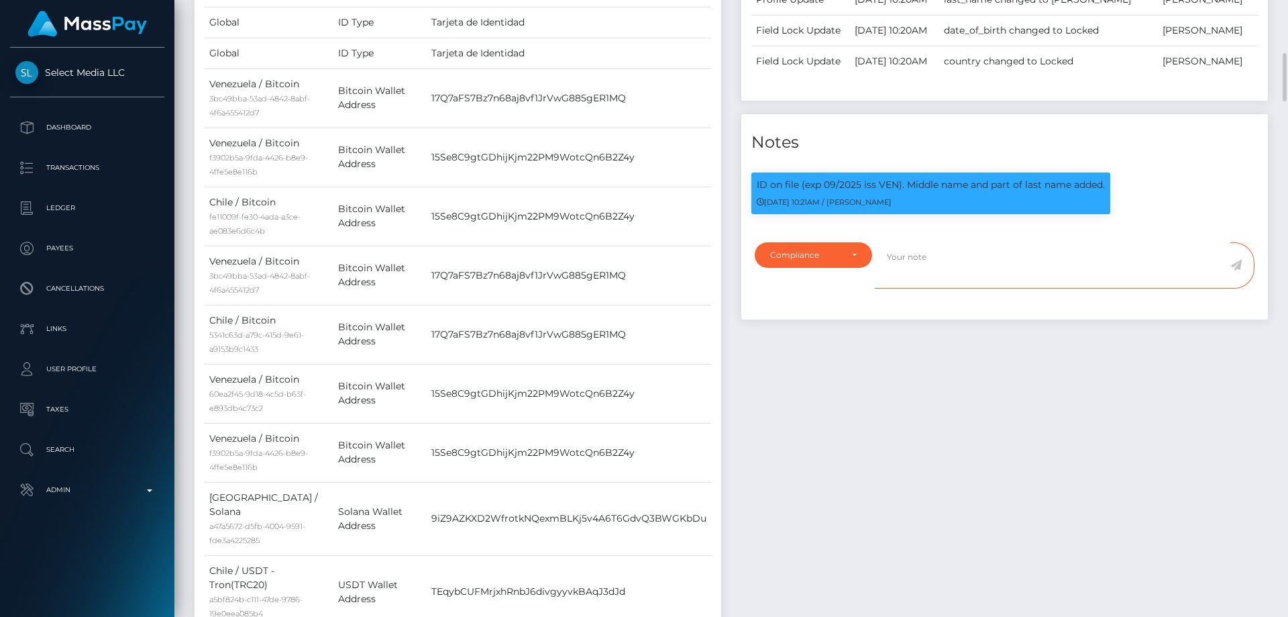
click at [919, 288] on textarea at bounding box center [1053, 265] width 356 height 46
paste textarea "3014438815"
type textarea "Bank statement for the account: 3014438815 required."
click at [1240, 270] on icon at bounding box center [1235, 265] width 11 height 11
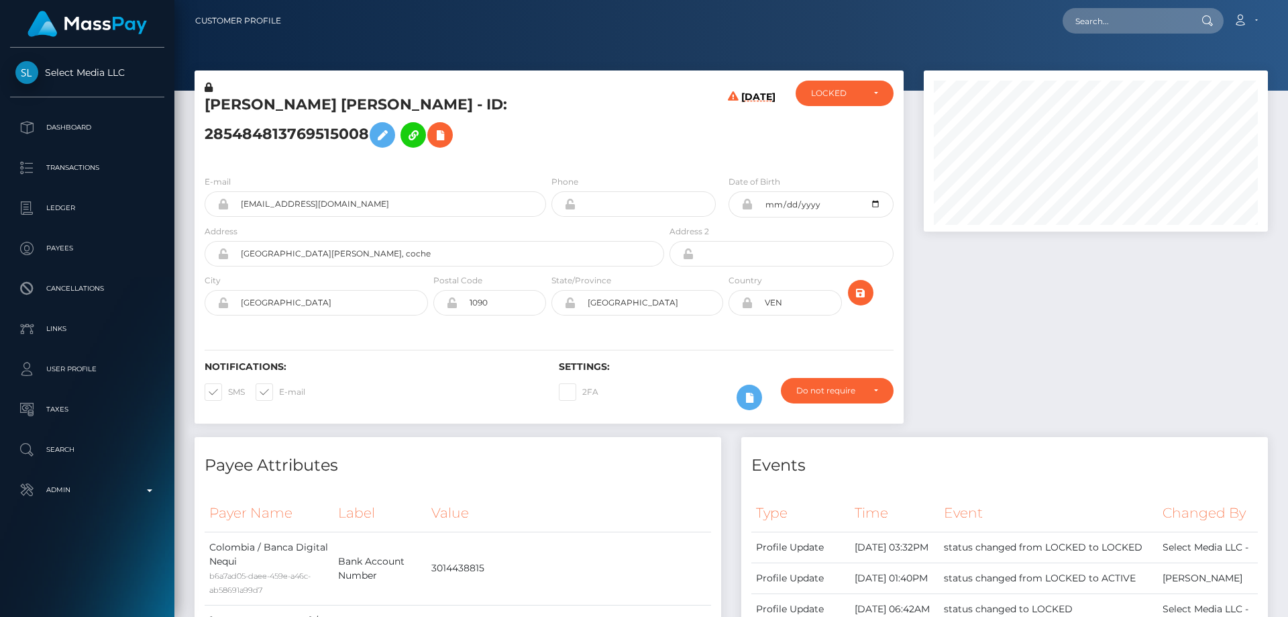
scroll to position [161, 345]
click at [425, 99] on h5 "[PERSON_NAME] [PERSON_NAME] - ID: 285484813769515008" at bounding box center [431, 125] width 452 height 60
copy h5 "[PERSON_NAME] [PERSON_NAME] - ID: 285484813769515008"
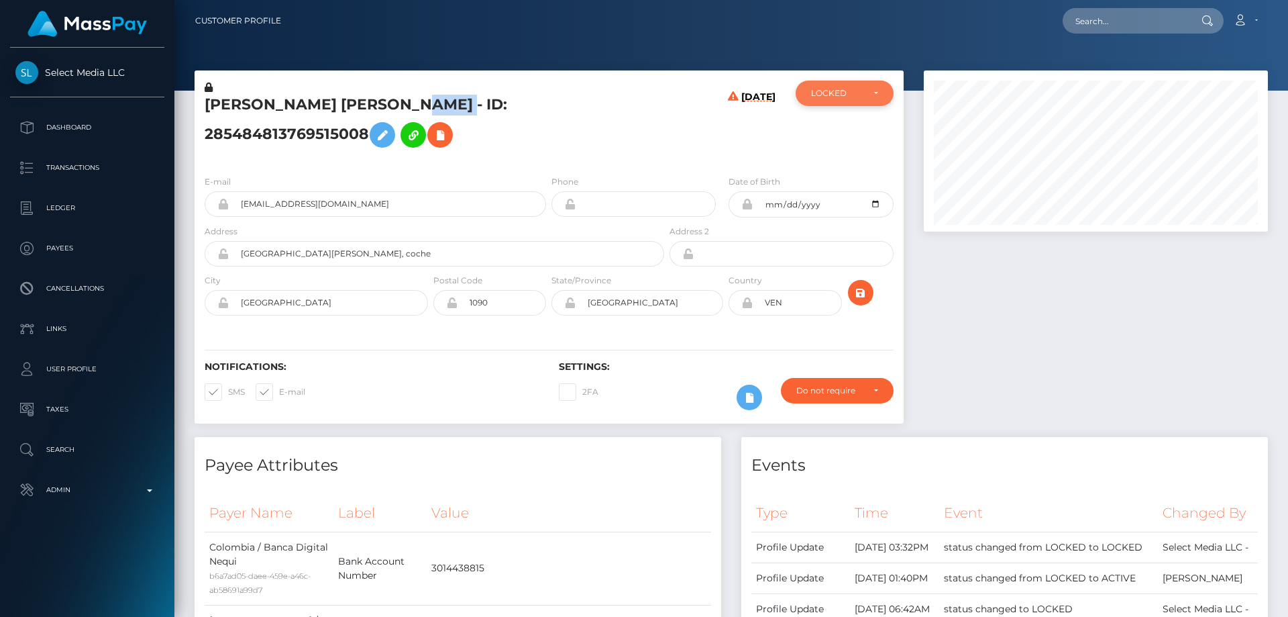
click at [825, 104] on div "LOCKED" at bounding box center [845, 93] width 98 height 25
click at [841, 160] on span "DEACTIVE" at bounding box center [833, 158] width 42 height 12
select select "DEACTIVE"
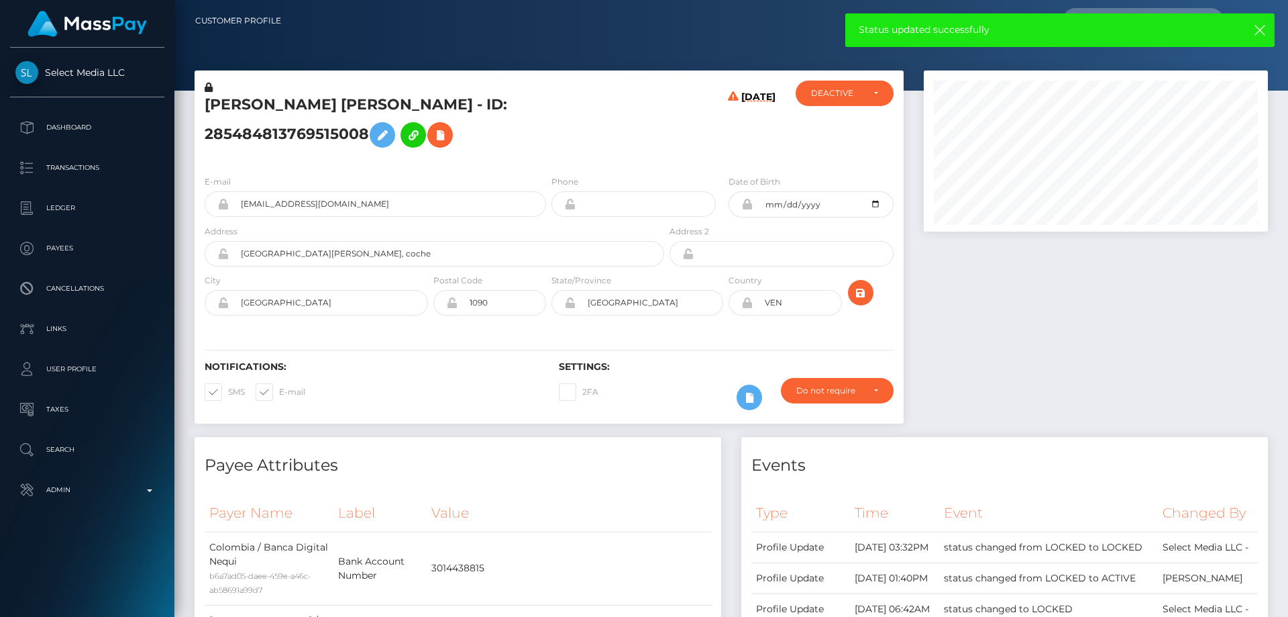
click at [936, 460] on h4 "Events" at bounding box center [1004, 465] width 507 height 23
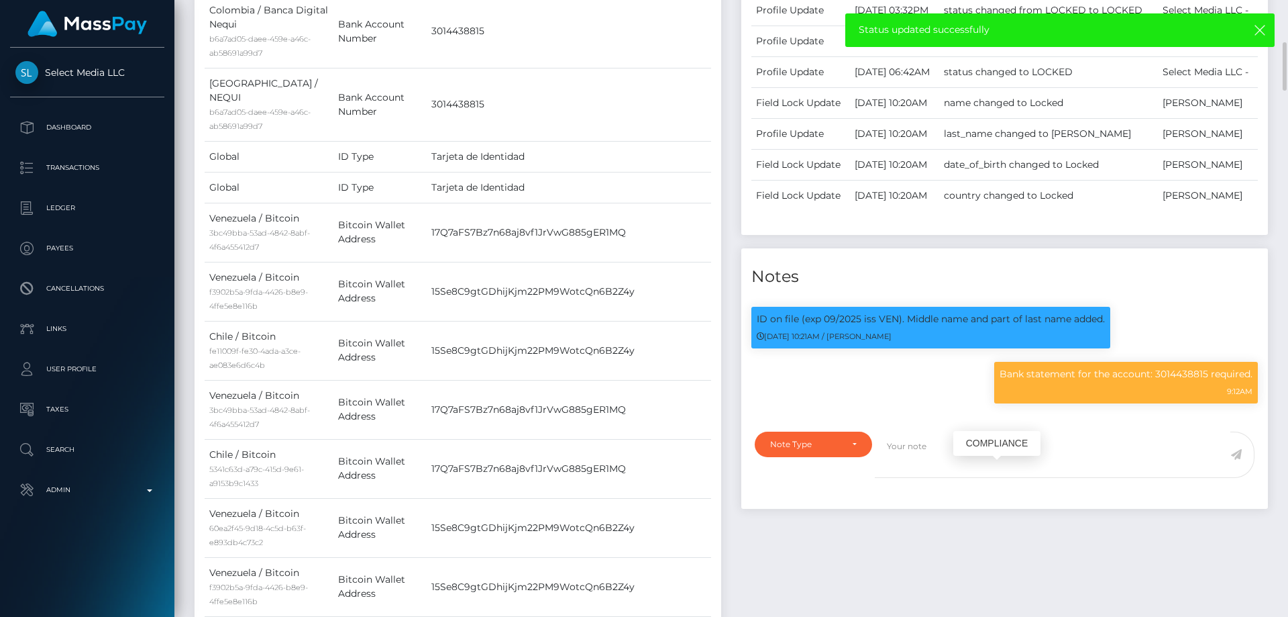
click at [1122, 381] on p "Bank statement for the account: 3014438815 required." at bounding box center [1126, 374] width 253 height 14
copy div "Bank statement for the account: 3014438815 required."
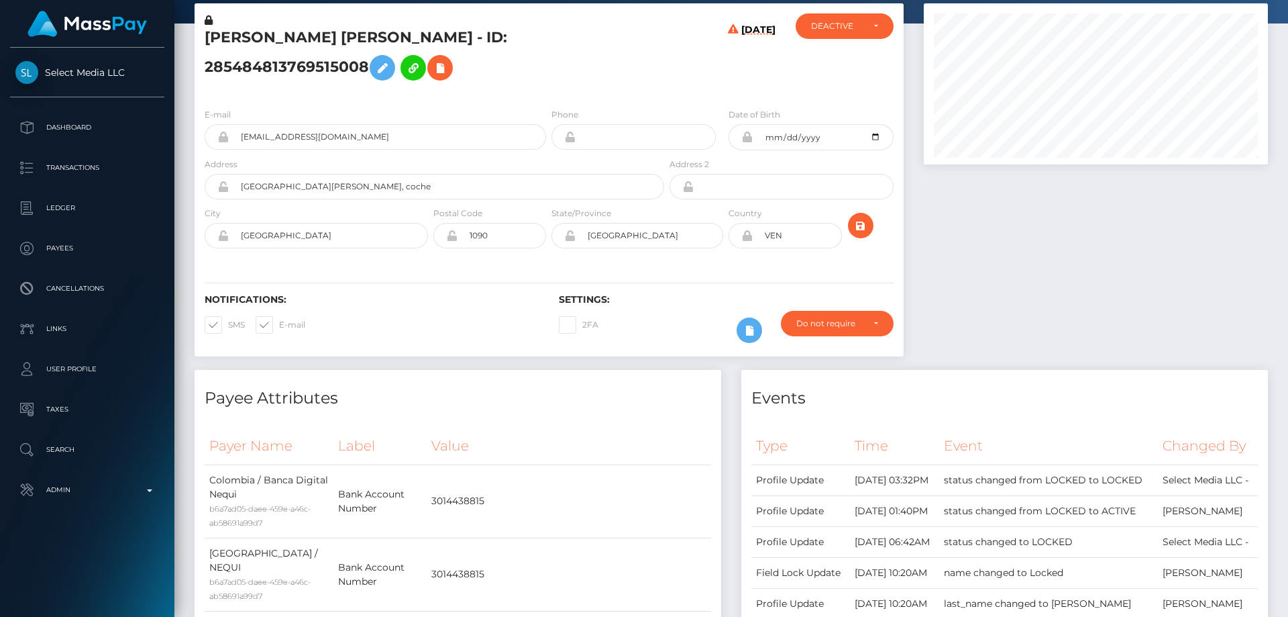
scroll to position [0, 0]
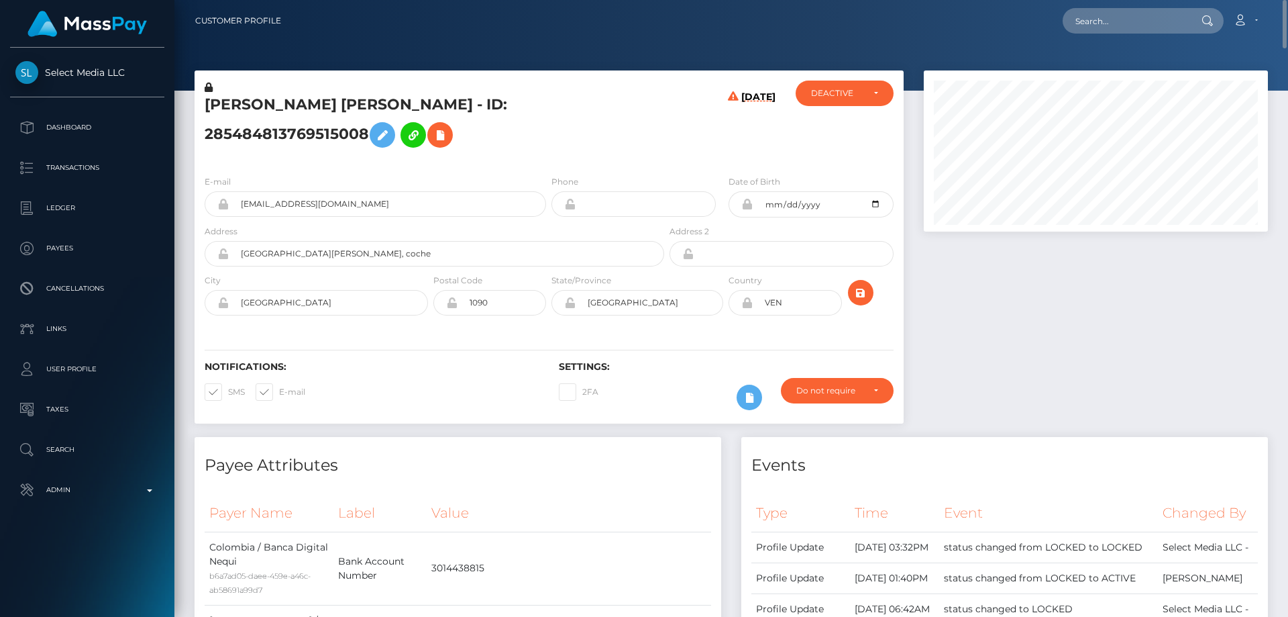
drag, startPoint x: 405, startPoint y: 160, endPoint x: 386, endPoint y: 156, distance: 19.1
click at [405, 160] on div "Erika Gabriela Fuentes Mendez - ID: 285484813769515008" at bounding box center [431, 123] width 472 height 84
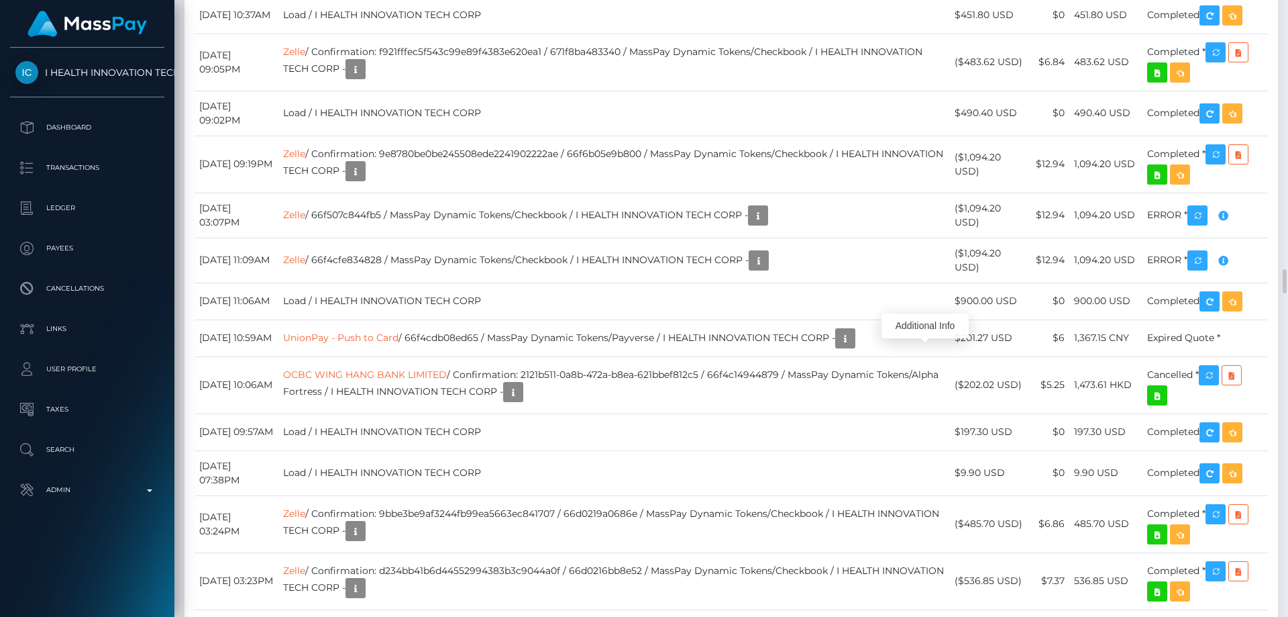
scroll to position [161, 345]
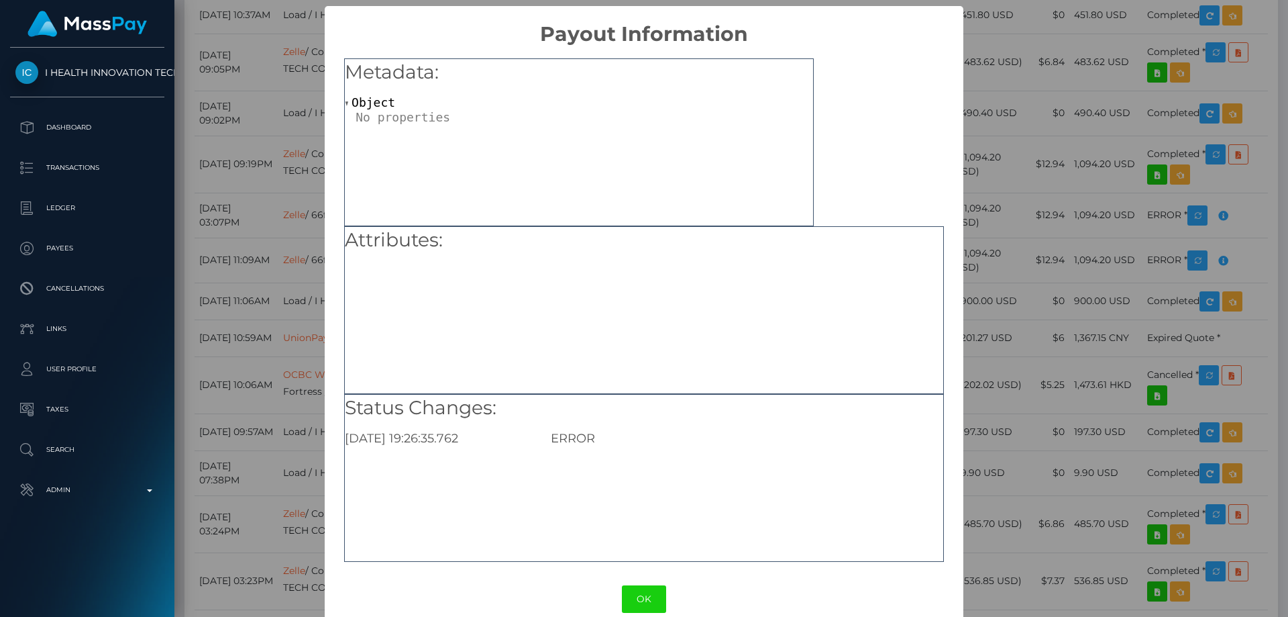
click at [992, 246] on div "× Payout Information Metadata: Object Attributes: Status Changes: 2025-09-01 19…" at bounding box center [644, 308] width 1288 height 617
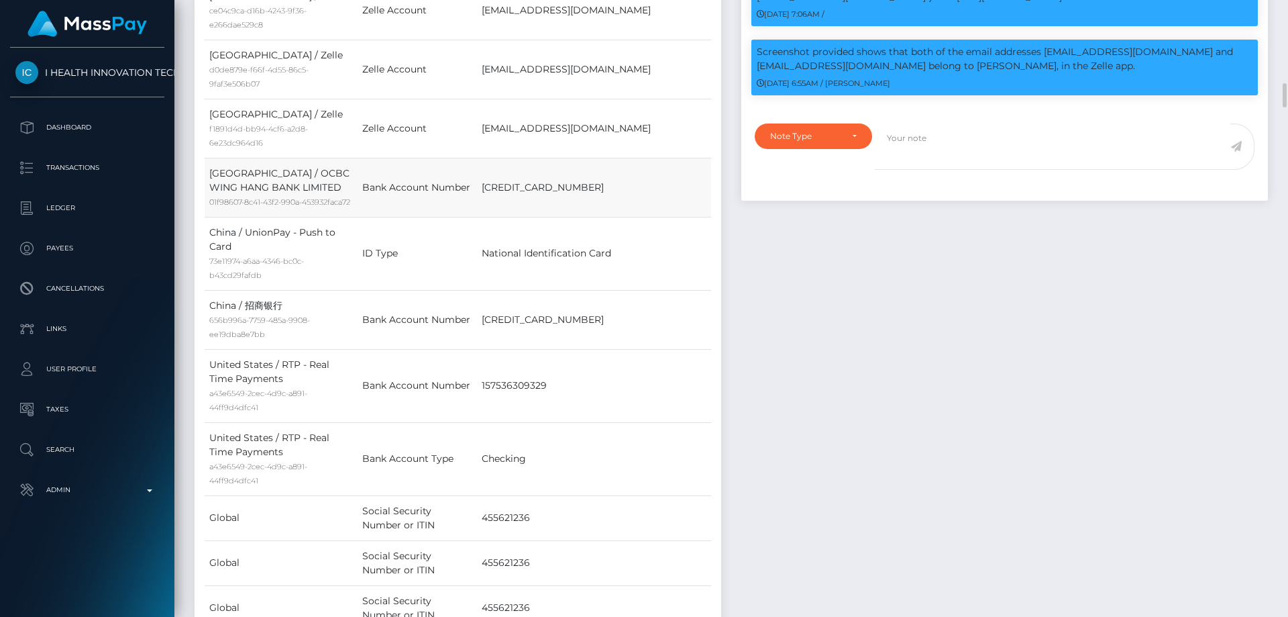
scroll to position [2214, 0]
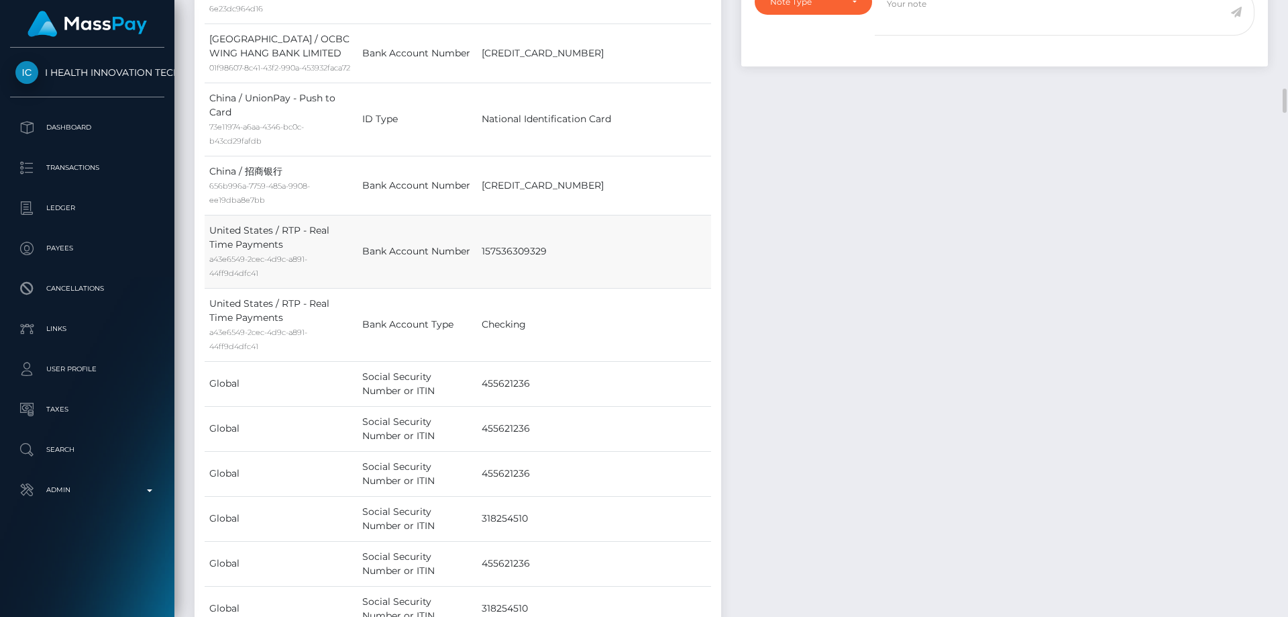
click at [470, 288] on td "Bank Account Number" at bounding box center [417, 251] width 119 height 73
drag, startPoint x: 476, startPoint y: 276, endPoint x: 562, endPoint y: 280, distance: 86.0
click at [562, 280] on td "157536309329" at bounding box center [594, 251] width 234 height 73
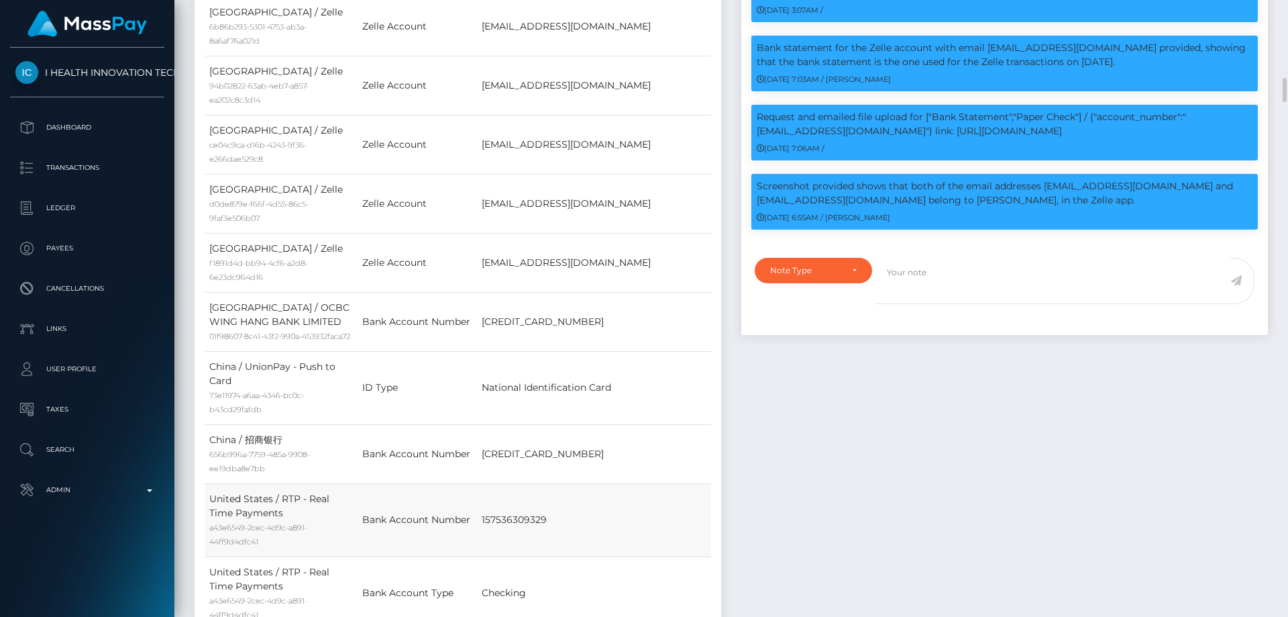
scroll to position [2080, 0]
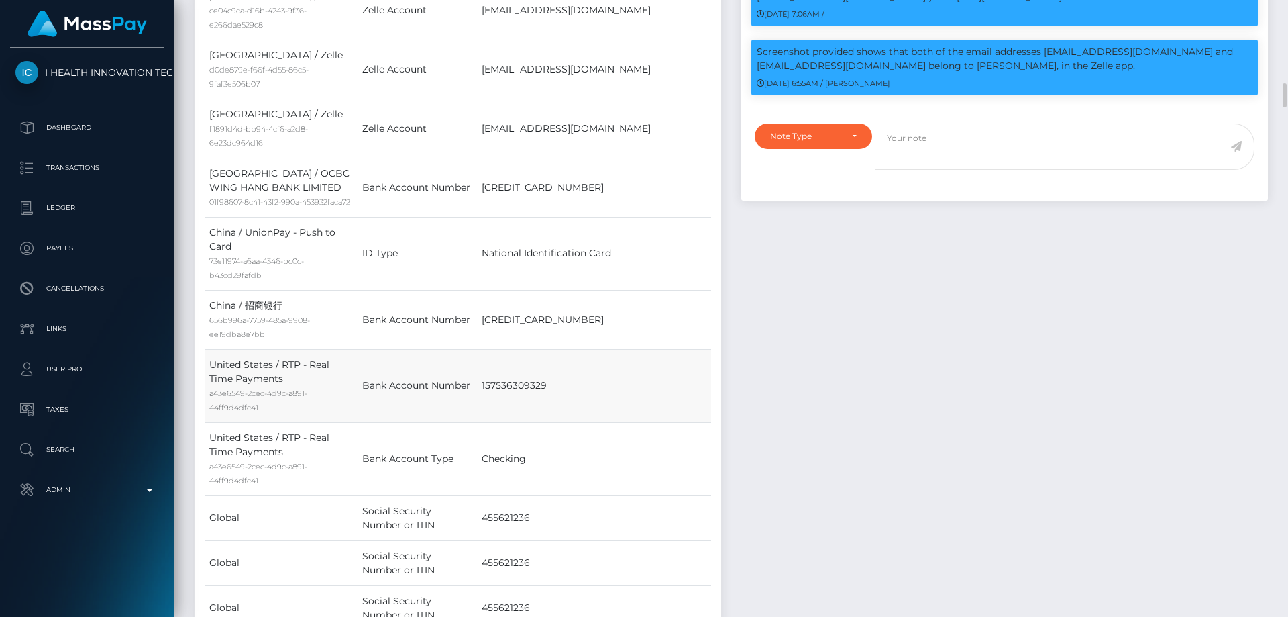
copy td "157536309329"
click at [832, 131] on div "Note Type" at bounding box center [805, 136] width 71 height 11
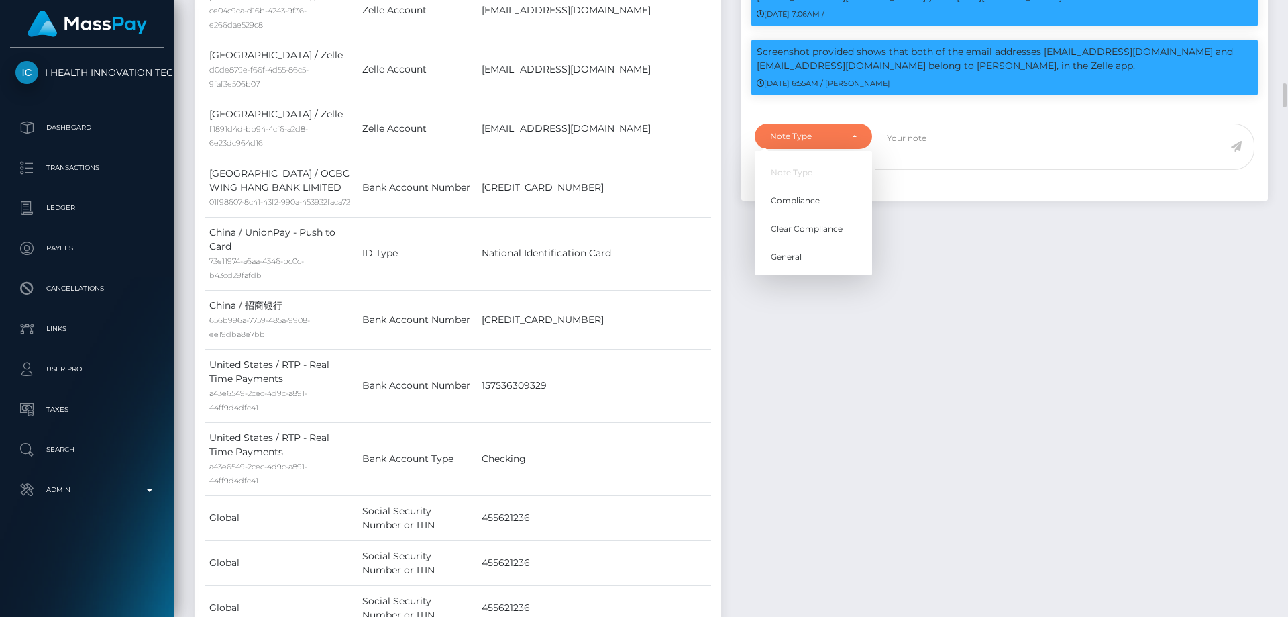
scroll to position [161, 345]
click at [811, 188] on link "Compliance" at bounding box center [813, 200] width 117 height 25
select select "COMPLIANCE"
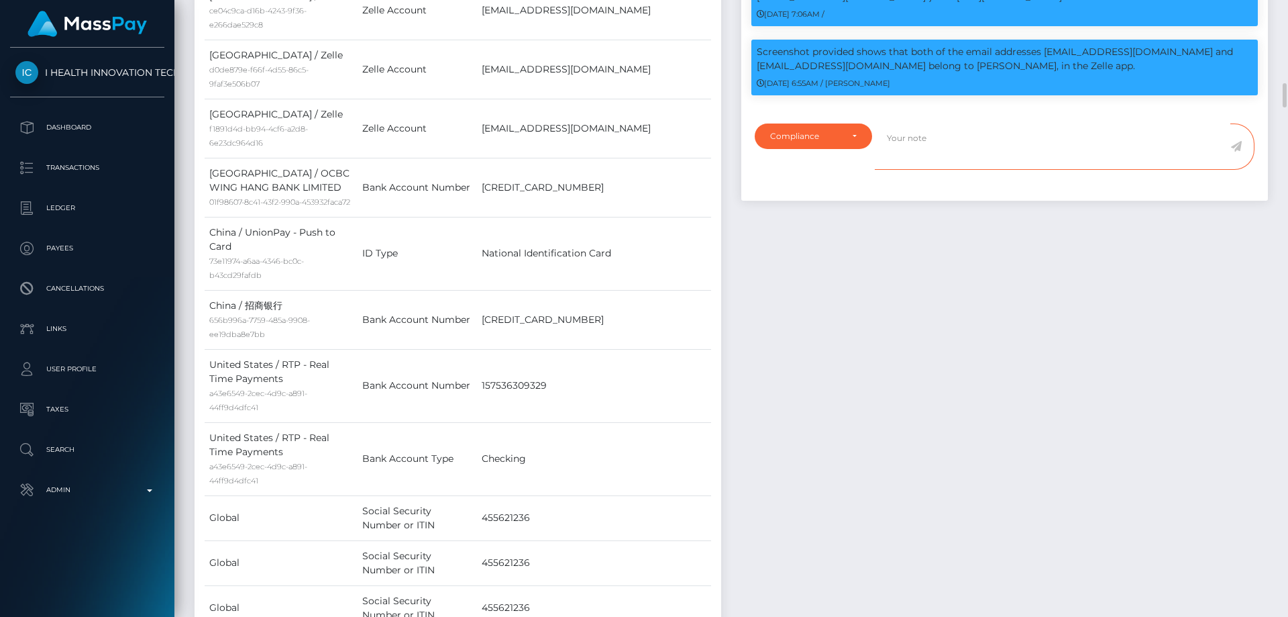
click at [926, 124] on textarea at bounding box center [1053, 146] width 356 height 46
paste textarea "157536309329"
type textarea "Bank statement for the account: 157536309329 required."
click at [1238, 141] on icon at bounding box center [1235, 146] width 11 height 11
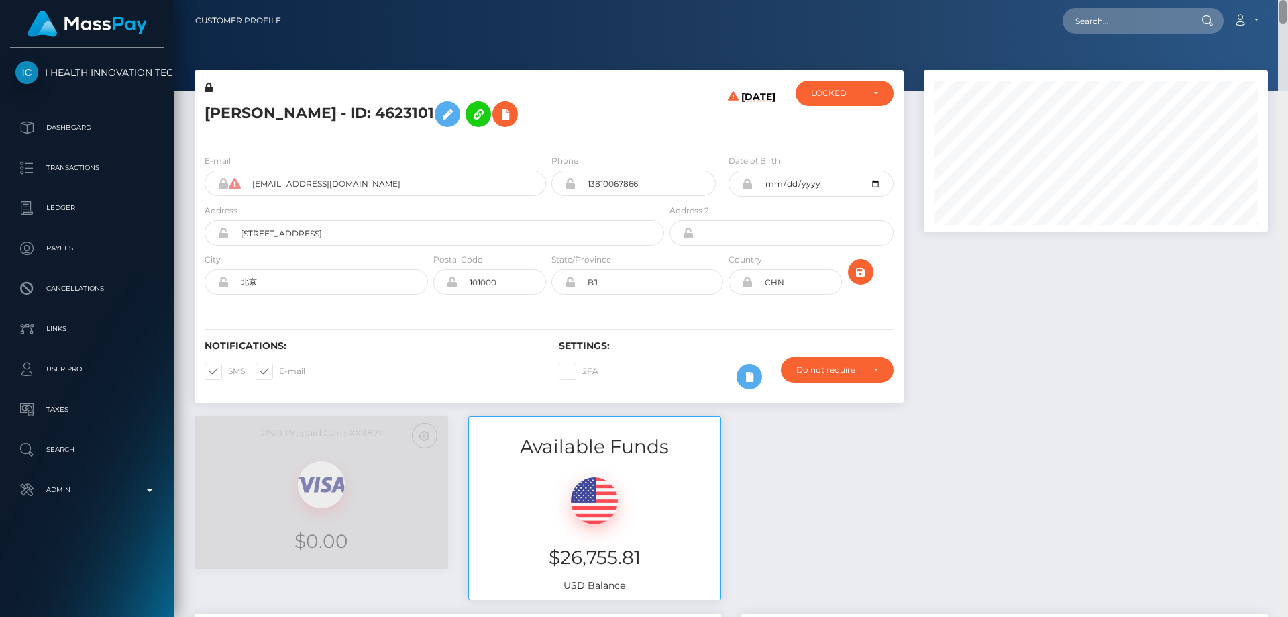
drag, startPoint x: 1282, startPoint y: 252, endPoint x: 1288, endPoint y: 5, distance: 247.6
click at [1288, 5] on div "Customer Profile Loading... Loading..." at bounding box center [731, 308] width 1114 height 617
click at [647, 129] on h5 "[PERSON_NAME] - ID: 4623101" at bounding box center [431, 114] width 452 height 39
click at [867, 94] on div "LOCKED" at bounding box center [844, 93] width 67 height 11
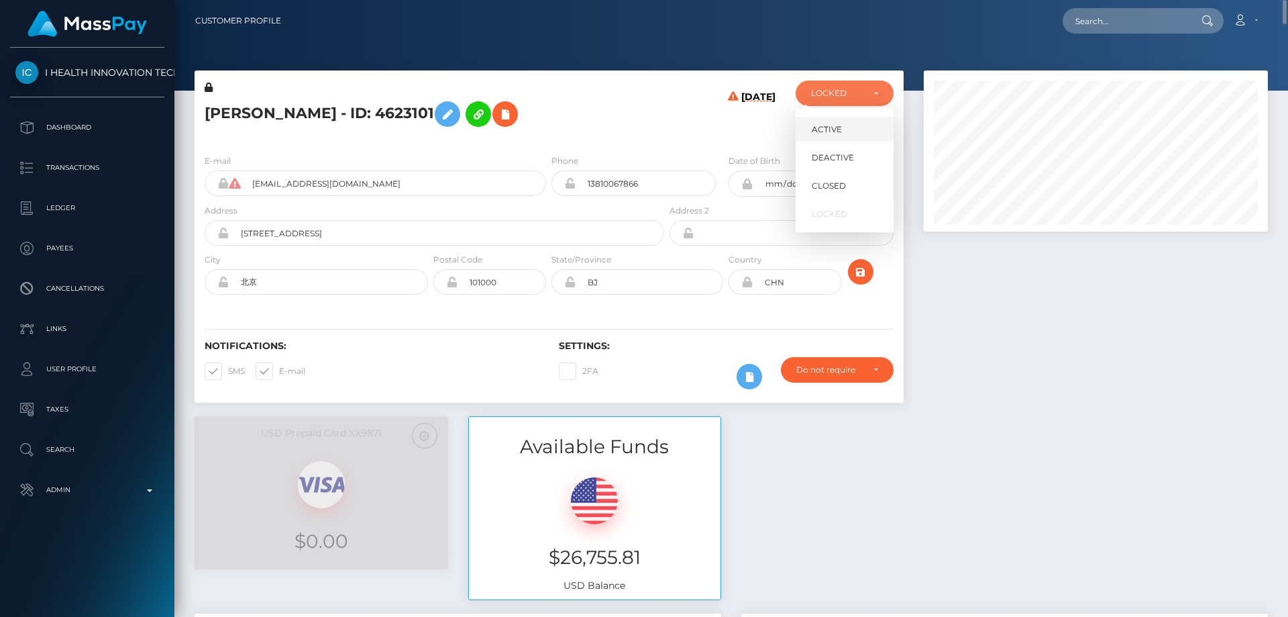
scroll to position [161, 345]
click at [853, 156] on link "DEACTIVE" at bounding box center [845, 157] width 98 height 25
select select "DEACTIVE"
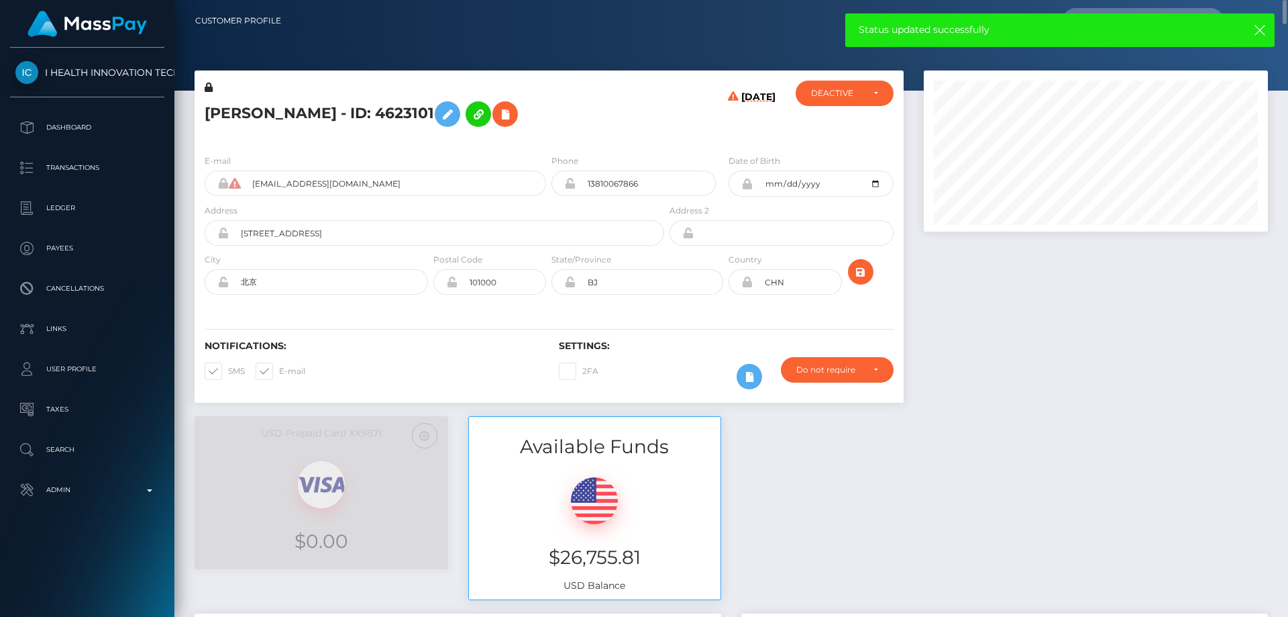
click at [309, 111] on h5 "[PERSON_NAME] - ID: 4623101" at bounding box center [431, 114] width 452 height 39
click at [309, 111] on h5 "Wei Pan - ID: 4623101" at bounding box center [431, 114] width 452 height 39
copy h5 "Wei Pan - ID: 4623101"
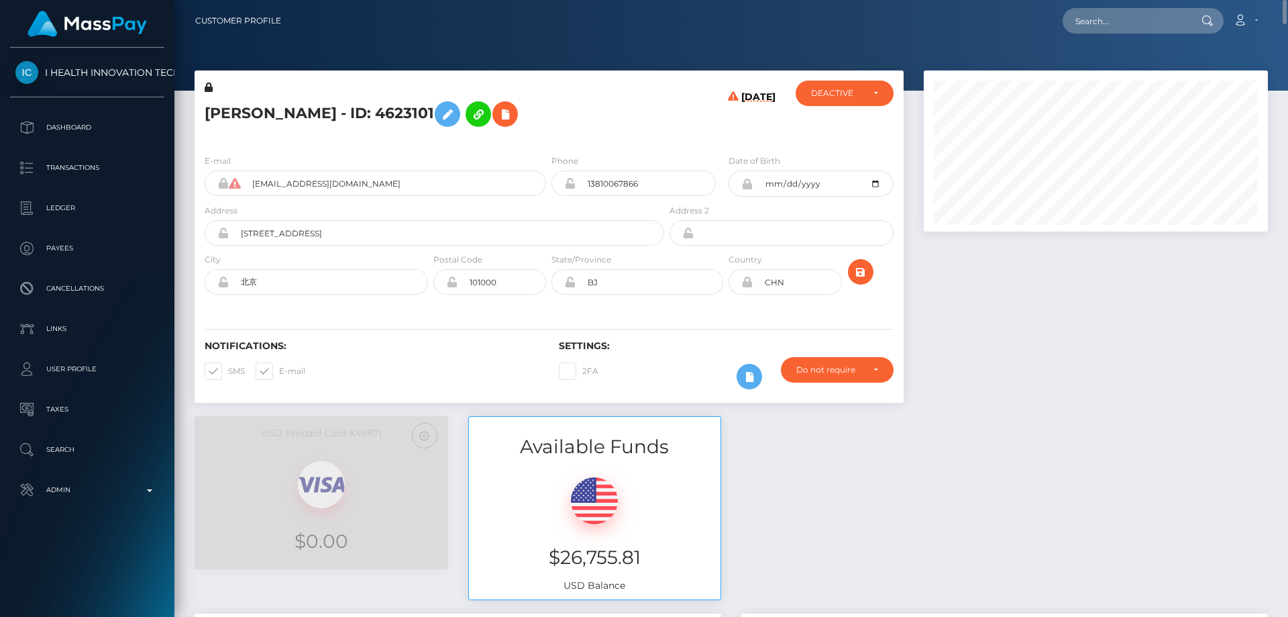
click at [973, 501] on div "Update Card Status: We had an error loading the card information. Please try ag…" at bounding box center [732, 514] width 1094 height 197
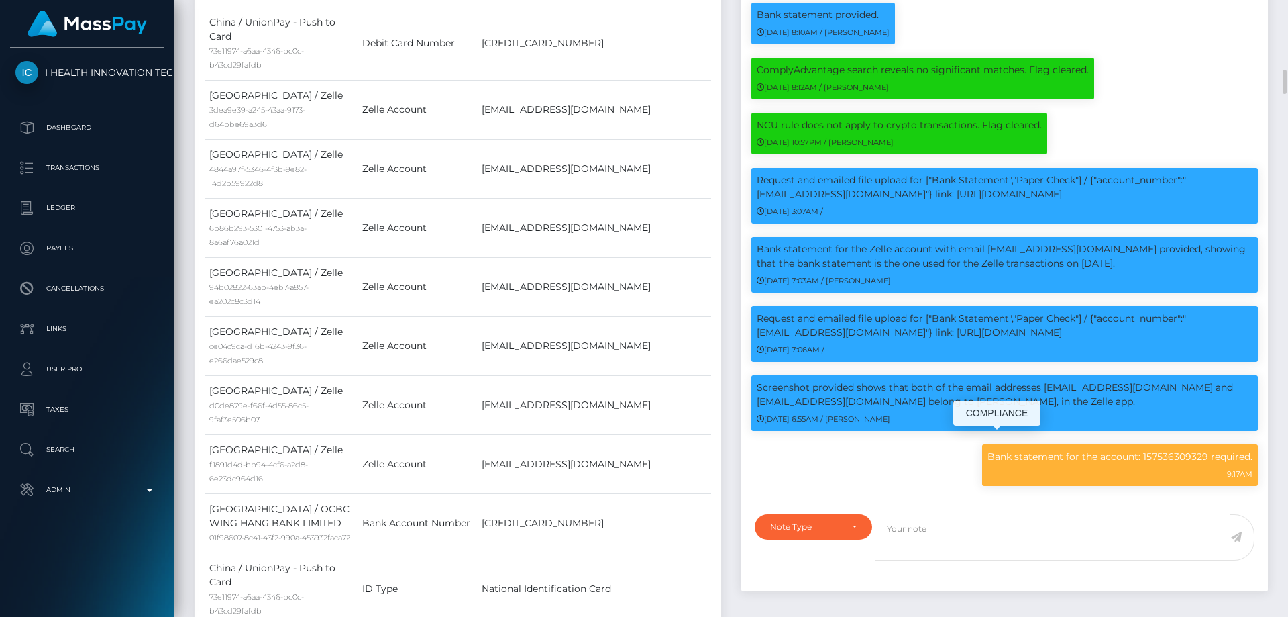
click at [1026, 450] on p "Bank statement for the account: 157536309329 required." at bounding box center [1120, 457] width 265 height 14
copy div "Bank statement for the account: 157536309329 required."
drag, startPoint x: 876, startPoint y: 571, endPoint x: 721, endPoint y: 473, distance: 182.8
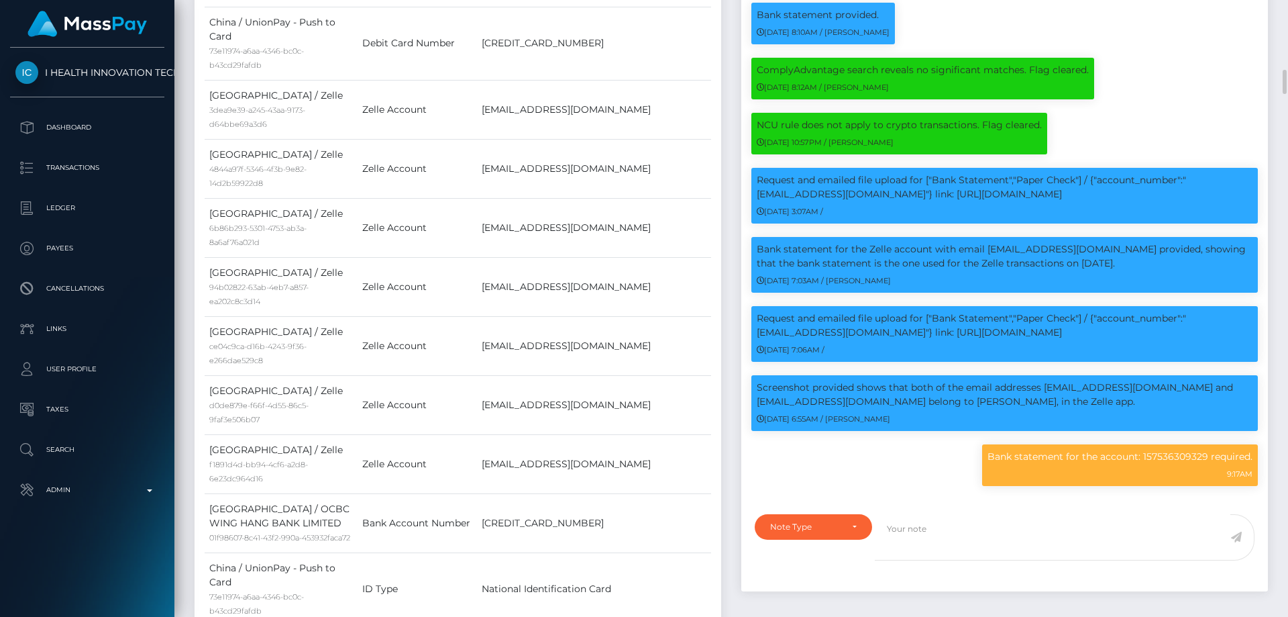
click at [876, 571] on div "Note Type Compliance Clear Compliance General Note Type" at bounding box center [1004, 548] width 527 height 85
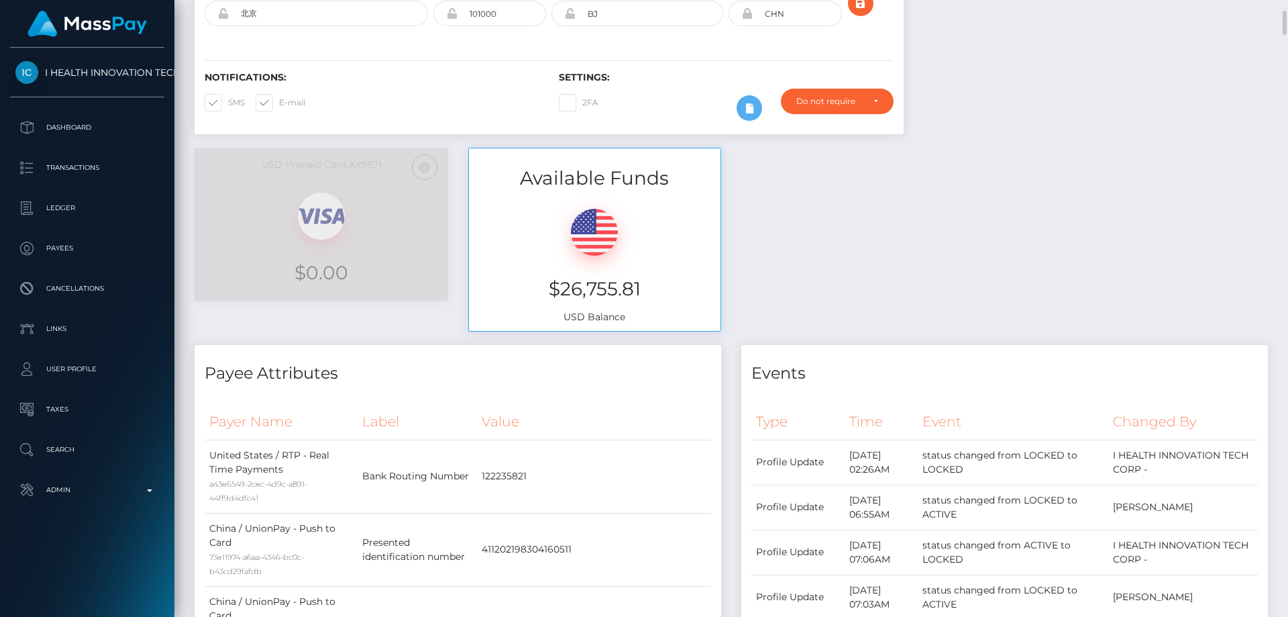
scroll to position [0, 0]
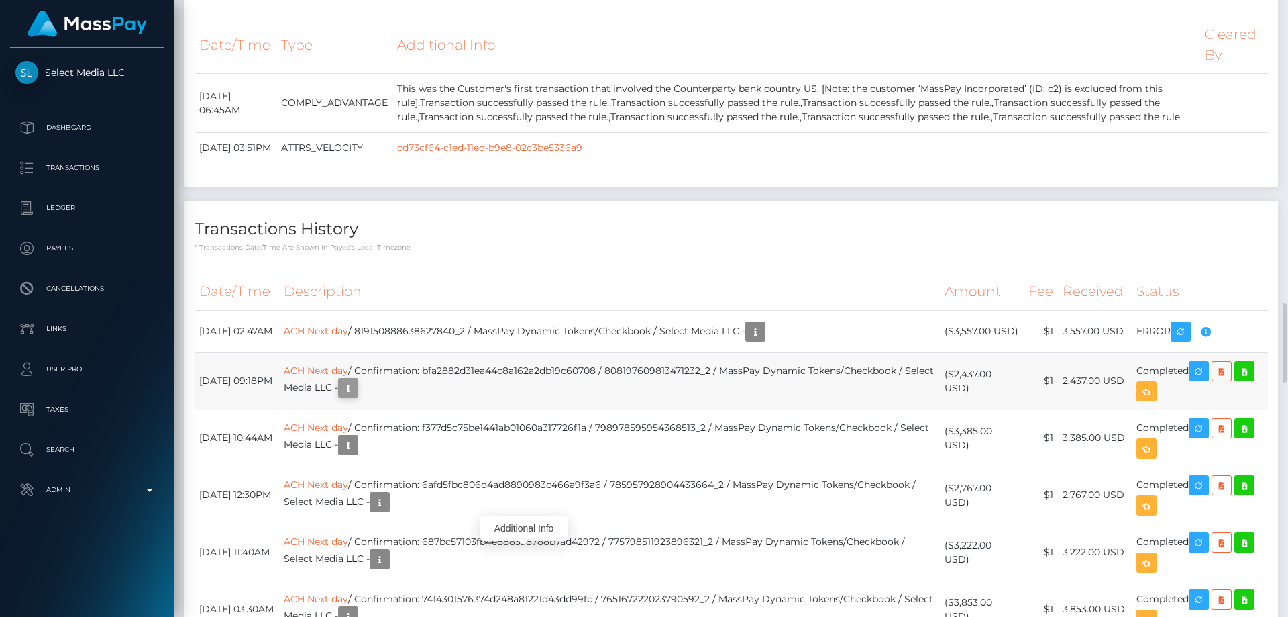
scroll to position [161, 345]
click at [356, 397] on icon "button" at bounding box center [348, 388] width 16 height 17
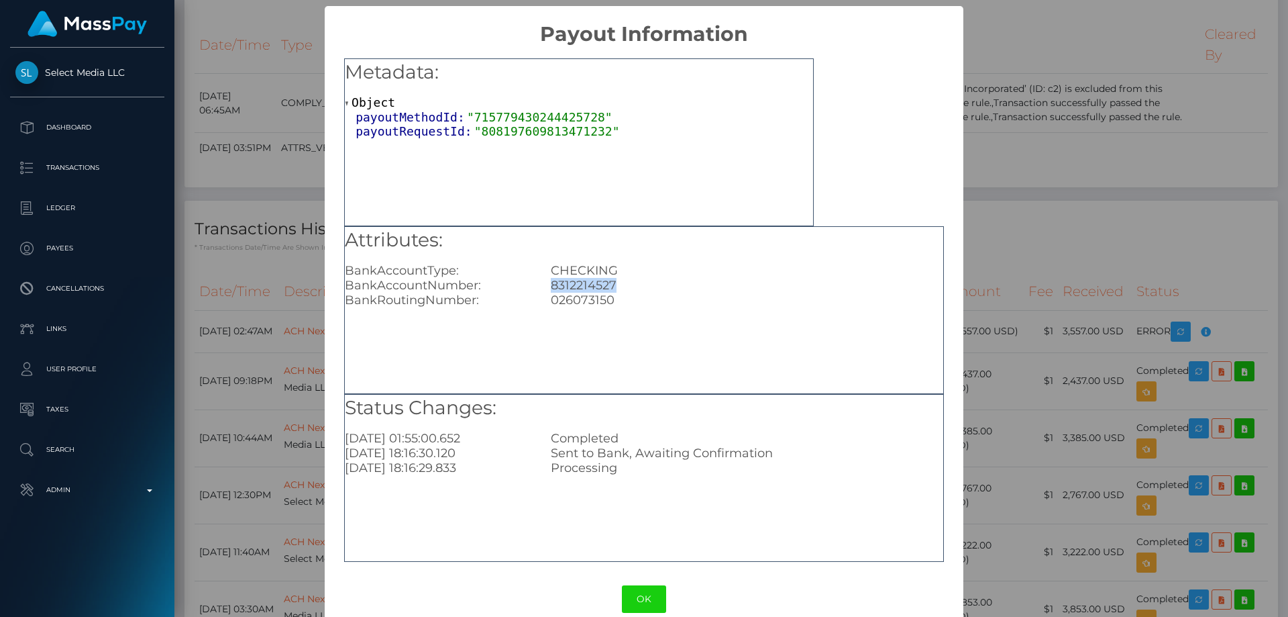
drag, startPoint x: 617, startPoint y: 282, endPoint x: 558, endPoint y: 286, distance: 59.2
click at [531, 286] on div "BankAccountNumber: [FINANCIAL_ID]" at bounding box center [644, 285] width 619 height 15
copy div "8312214527"
click at [1108, 365] on div "× Payout Information Metadata: Object payoutMethodId: "715779430244425728" payo…" at bounding box center [644, 308] width 1288 height 617
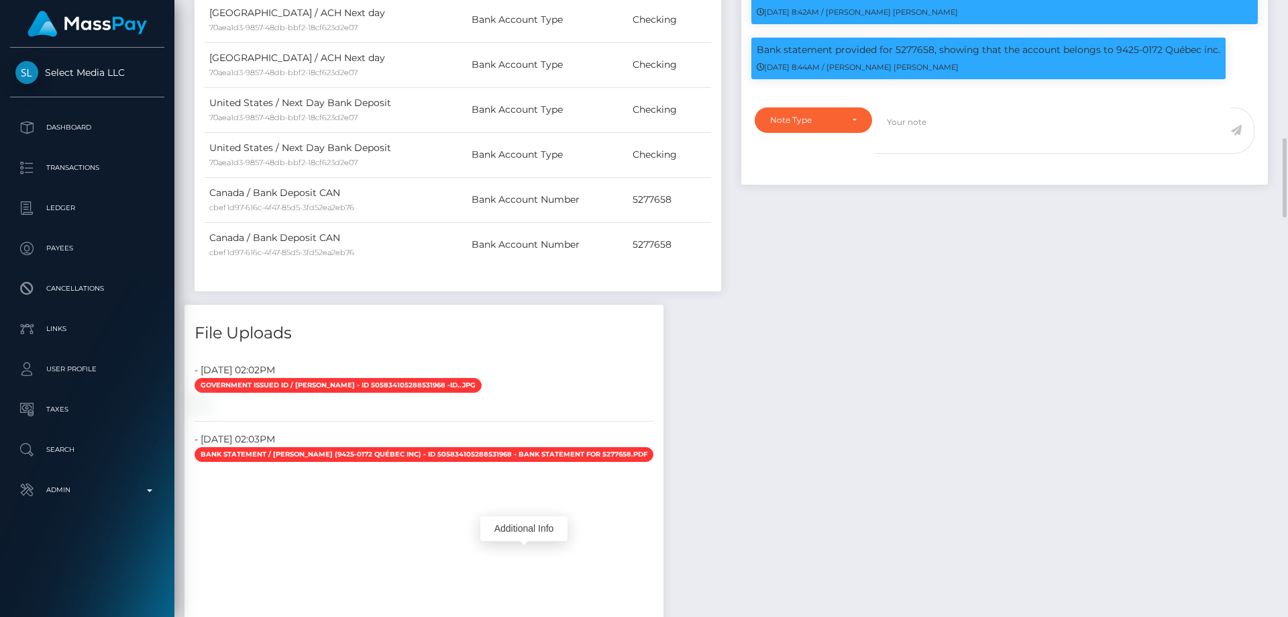
scroll to position [805, 0]
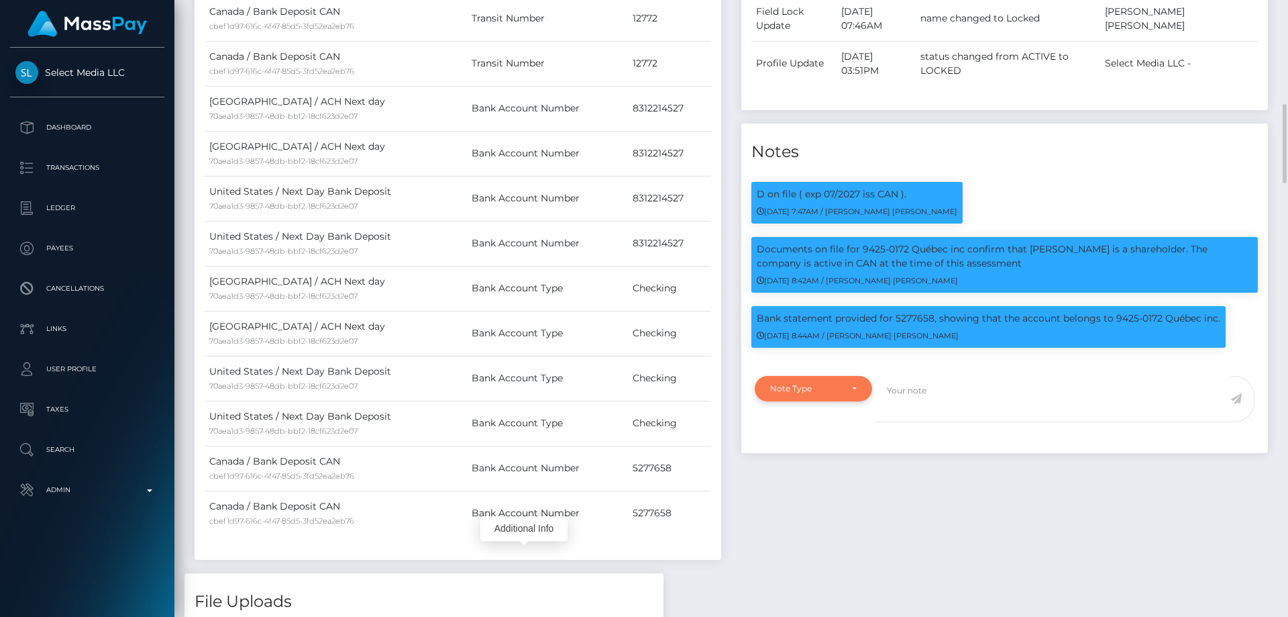
click at [767, 390] on div "Note Type" at bounding box center [813, 388] width 117 height 25
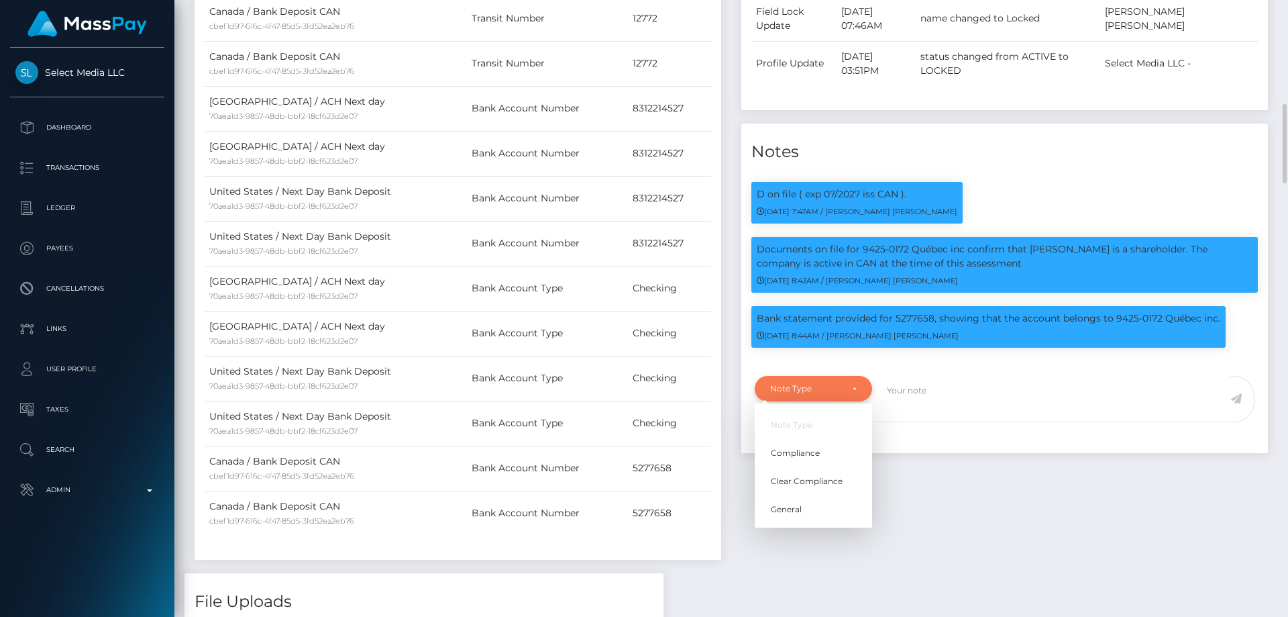
scroll to position [161, 345]
click at [818, 447] on span "Compliance" at bounding box center [795, 453] width 49 height 12
select select "COMPLIANCE"
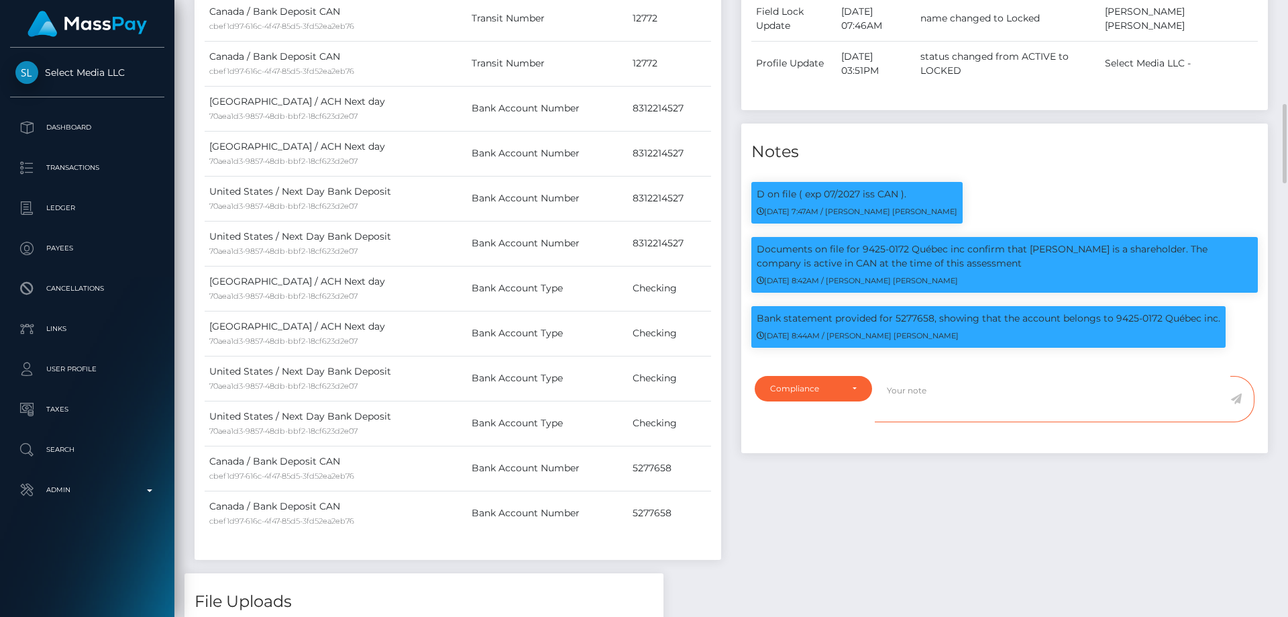
click at [927, 395] on textarea at bounding box center [1053, 399] width 356 height 46
paste textarea "8312214527"
click at [1042, 389] on textarea "Bank statement for the account: 8312214527" at bounding box center [1053, 399] width 356 height 46
click at [1094, 391] on textarea "Bank statement for the account: 8312214527" at bounding box center [1053, 399] width 356 height 46
type textarea "Bank statement for the account: 8312214527 required."
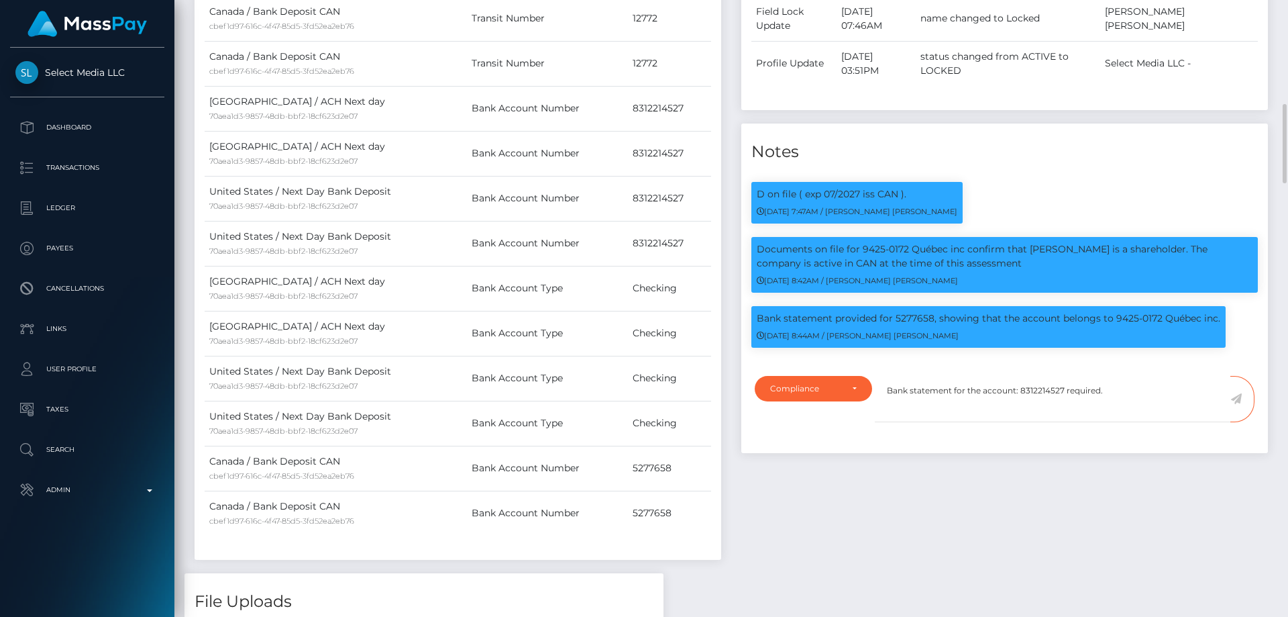
click at [1238, 401] on icon at bounding box center [1235, 398] width 11 height 11
click at [1054, 496] on div "Events Type Time Event Changed By" at bounding box center [1004, 102] width 547 height 941
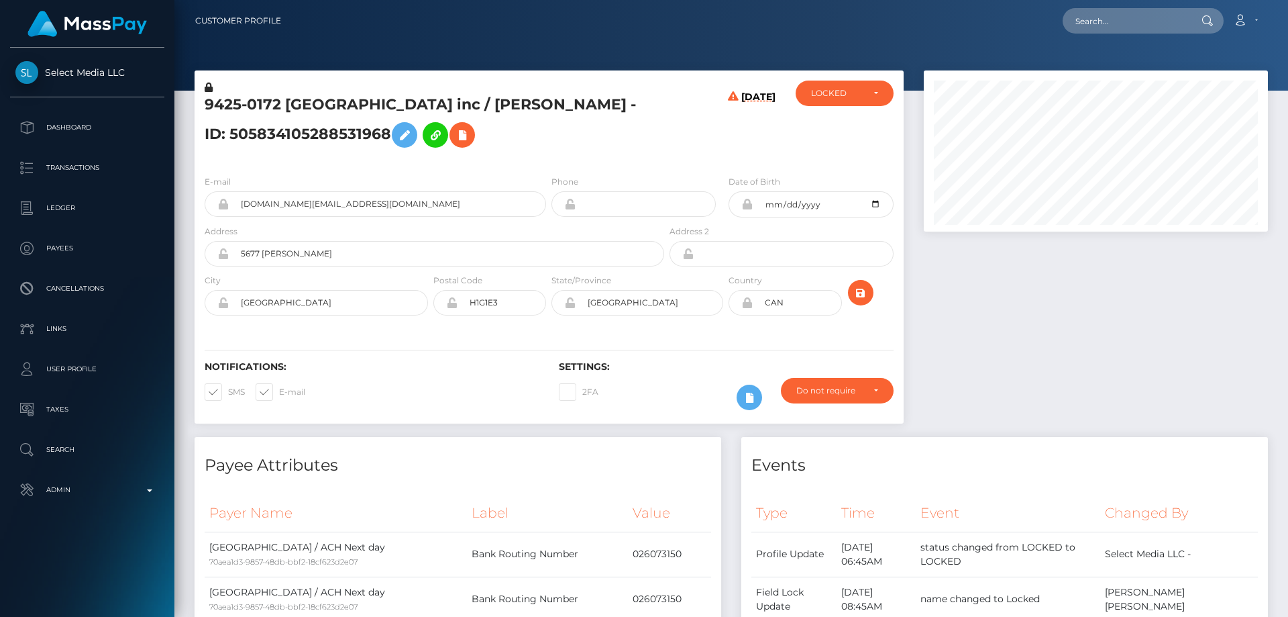
scroll to position [161, 345]
click at [821, 103] on div "LOCKED" at bounding box center [845, 93] width 98 height 25
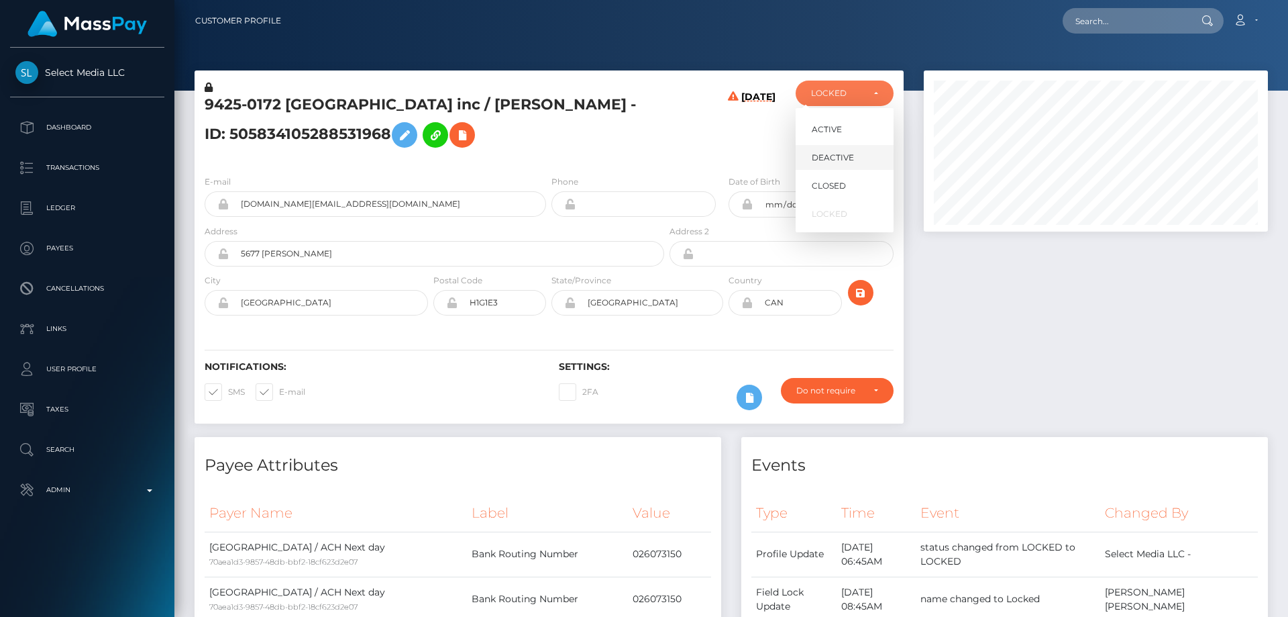
click at [849, 152] on span "DEACTIVE" at bounding box center [833, 158] width 42 height 12
select select "DEACTIVE"
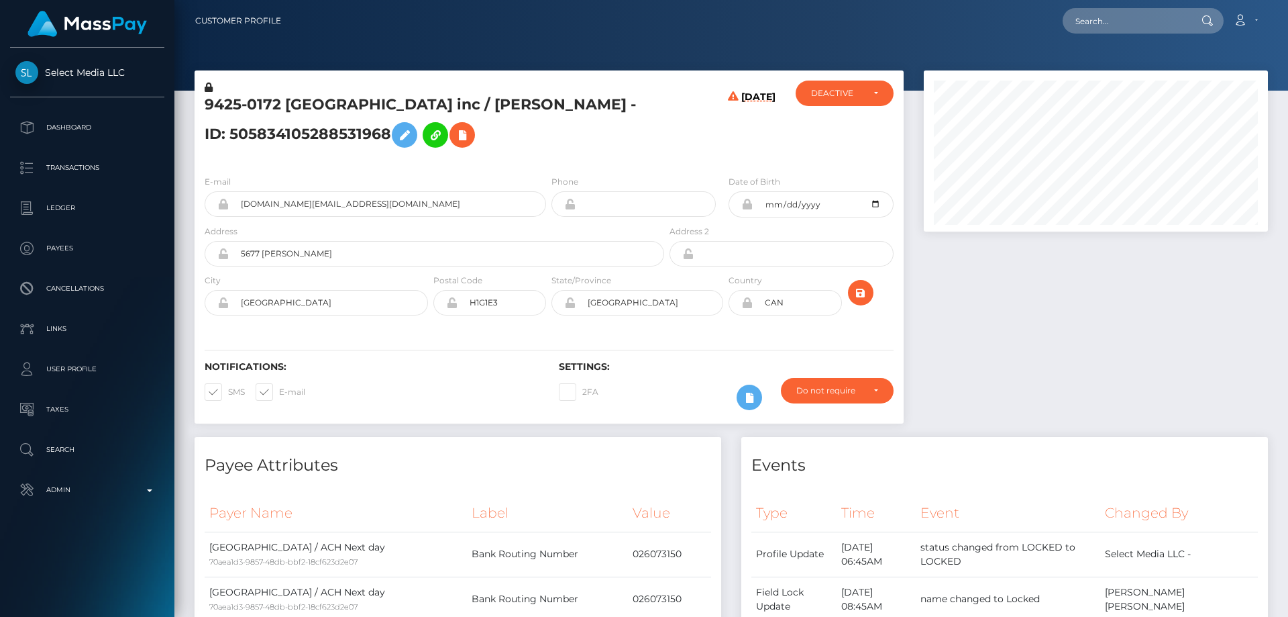
click at [302, 134] on h5 "9425-0172 Québec inc / Yann Paquette - ID: 505834105288531968" at bounding box center [431, 125] width 452 height 60
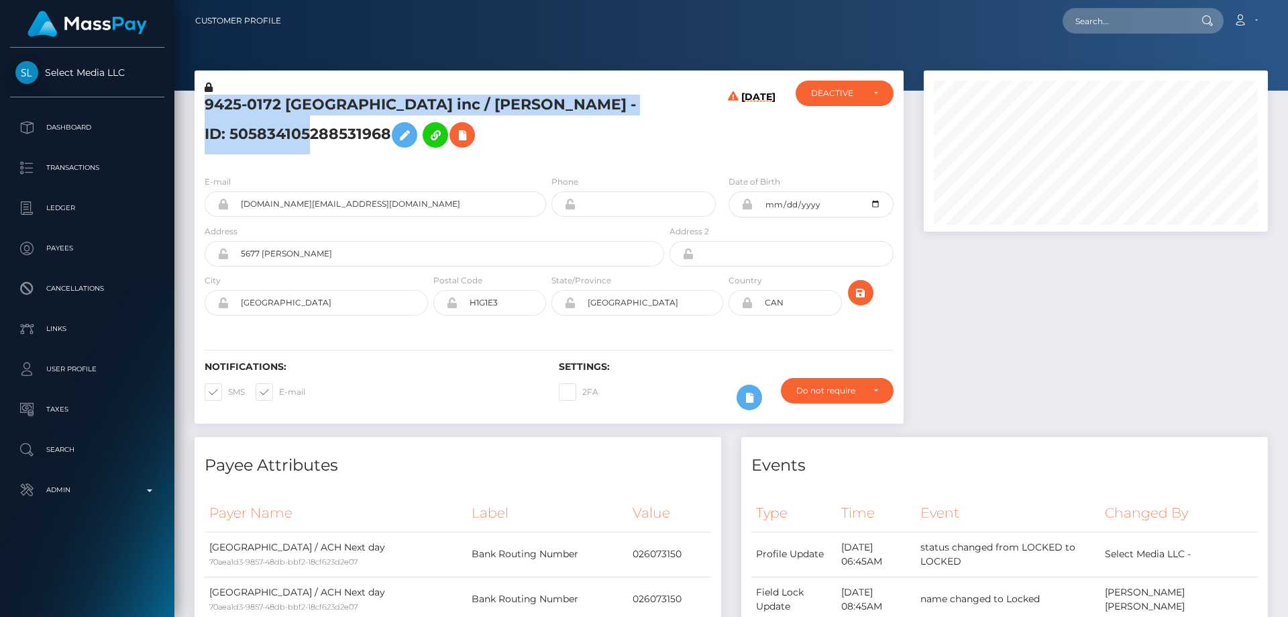
click at [302, 134] on h5 "9425-0172 Québec inc / Yann Paquette - ID: 505834105288531968" at bounding box center [431, 125] width 452 height 60
copy h5 "9425-0172 Québec inc / Yann Paquette - ID: 505834105288531968"
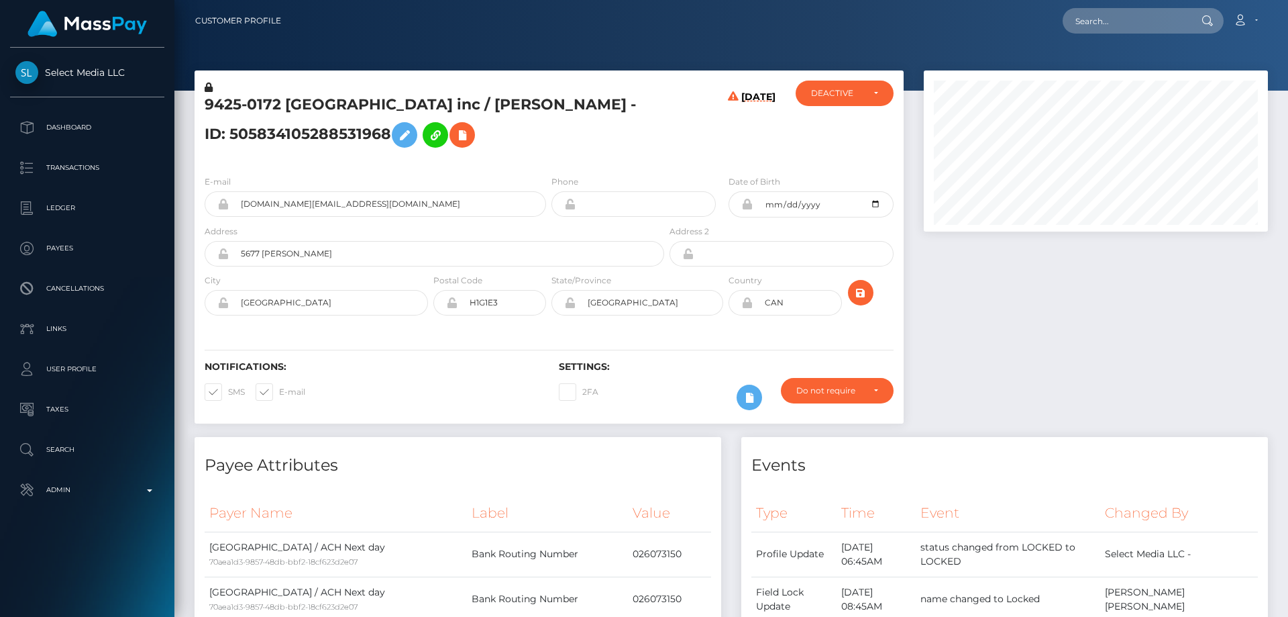
click at [927, 445] on div "Events" at bounding box center [1004, 457] width 527 height 40
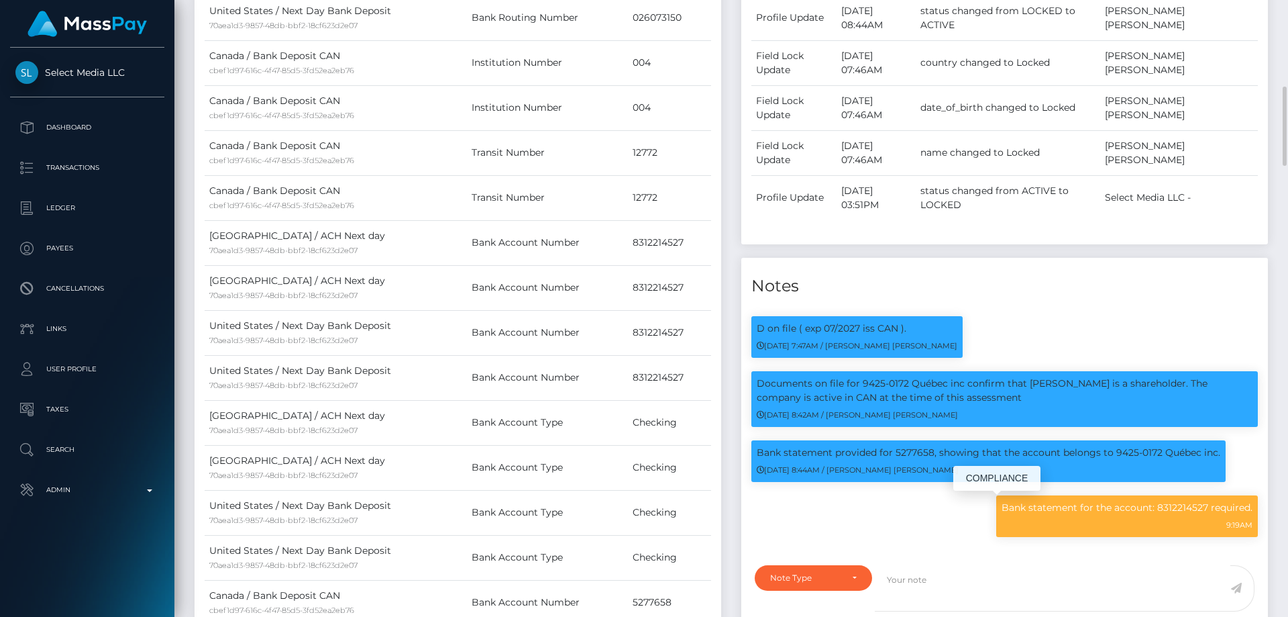
click at [1049, 511] on p "Bank statement for the account: 8312214527 required." at bounding box center [1127, 508] width 251 height 14
copy div "Bank statement for the account: 8312214527 required."
click at [362, 180] on td "Canada / Bank Deposit CAN cbef1d97-616c-4f47-85d5-3fd52ea2eb76" at bounding box center [336, 197] width 262 height 45
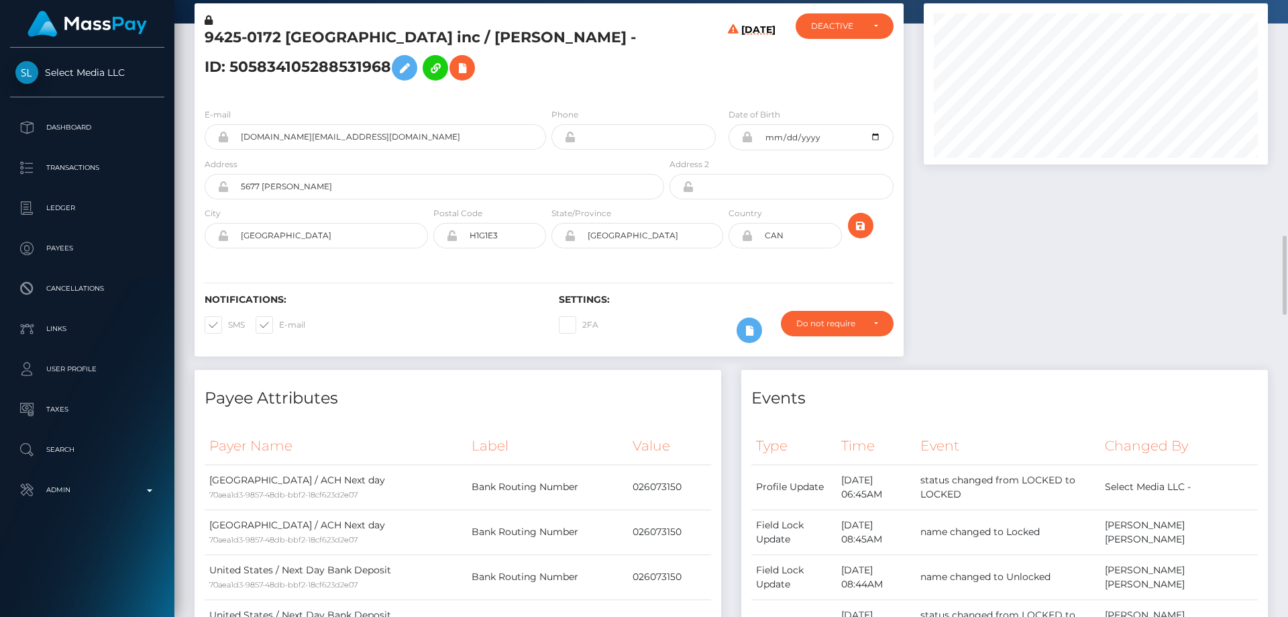
scroll to position [0, 0]
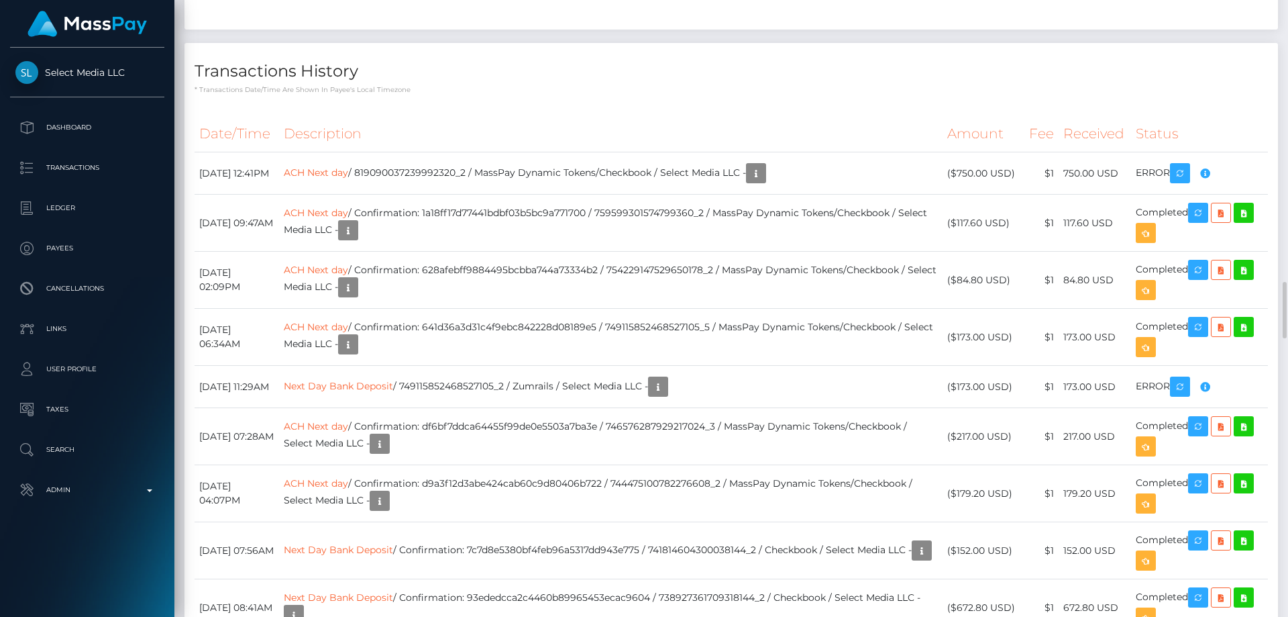
scroll to position [2348, 0]
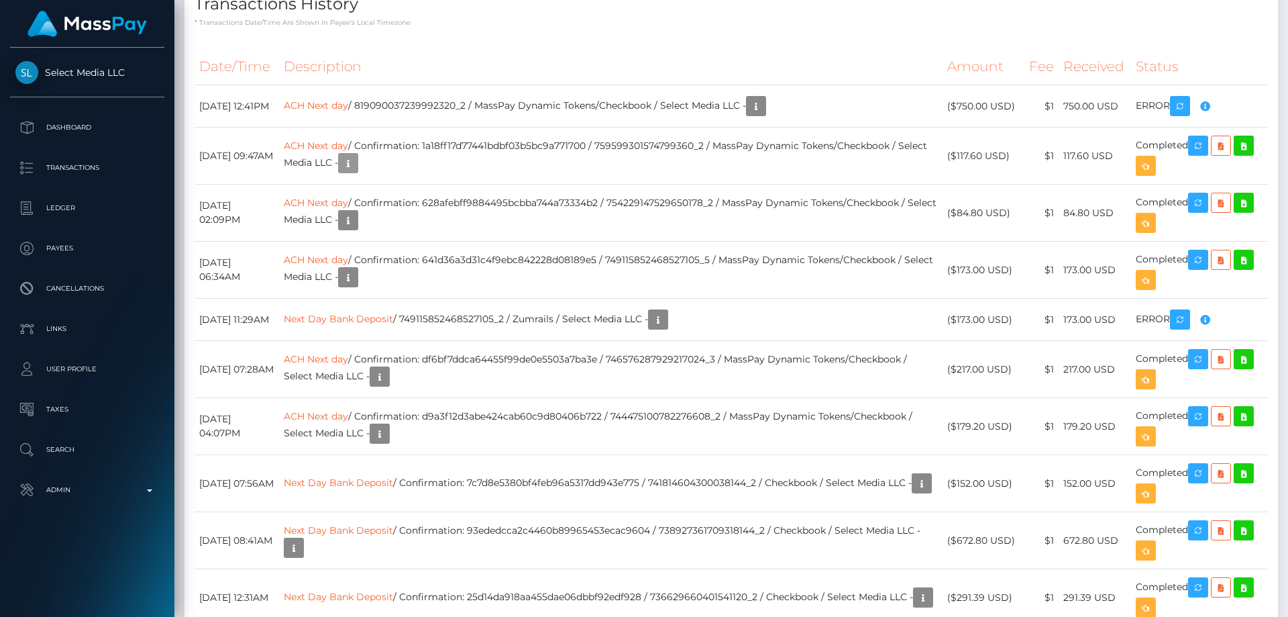
click at [431, 410] on body "Select Media LLC Dashboard Transactions Ledger Payees Cancellations" at bounding box center [644, 308] width 1288 height 617
click at [539, 185] on td "ACH Next day / Confirmation: 1a18ff17d77441bdbf03b5bc9a771700 / 759599301574799…" at bounding box center [611, 155] width 664 height 57
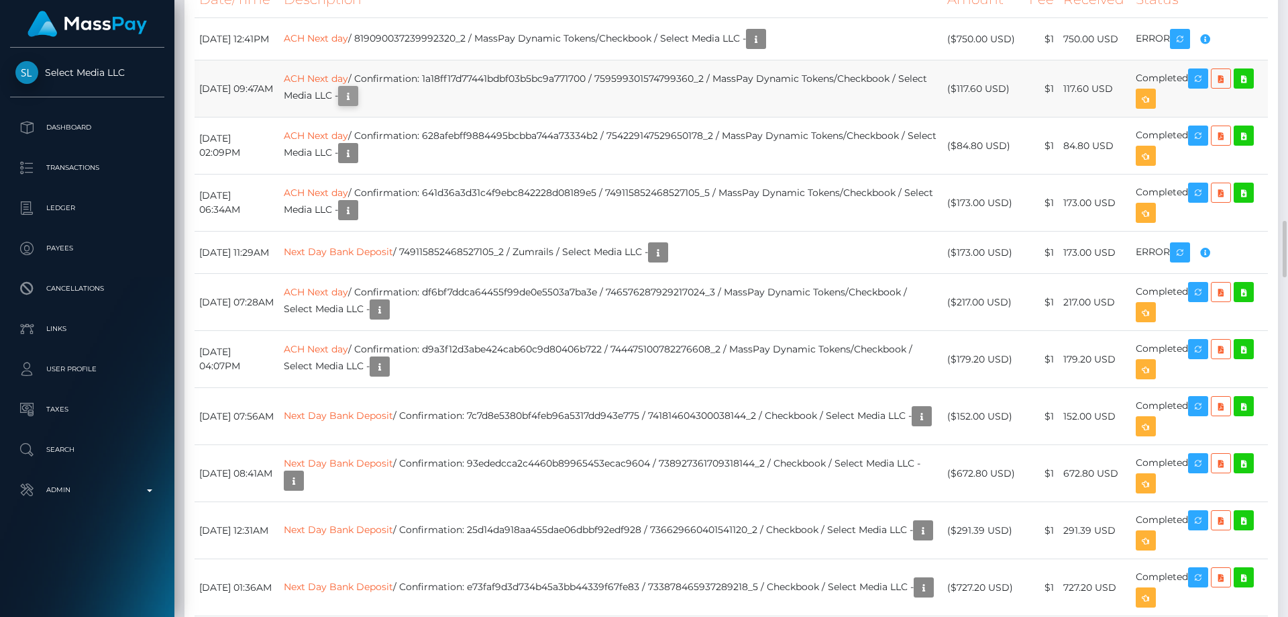
click at [429, 348] on div "Additional Info" at bounding box center [433, 339] width 87 height 25
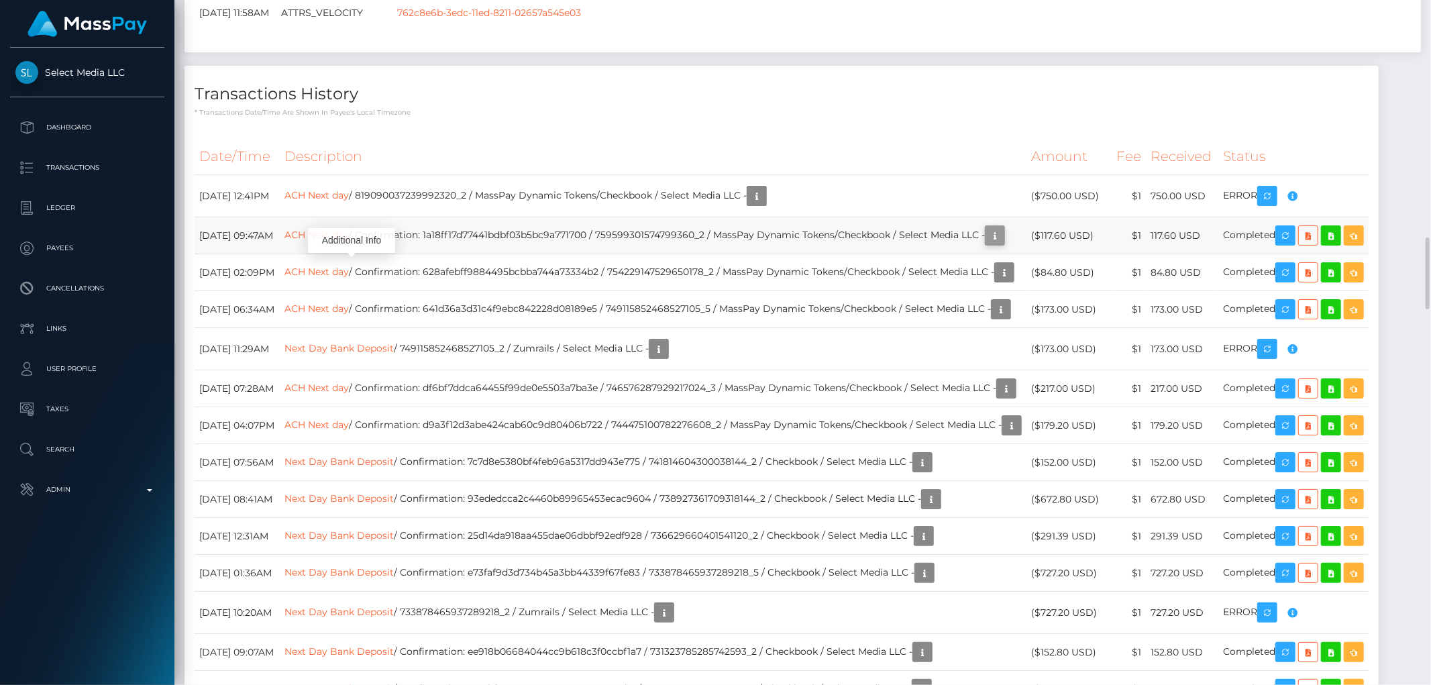
scroll to position [161, 392]
click at [987, 244] on icon "button" at bounding box center [995, 235] width 16 height 17
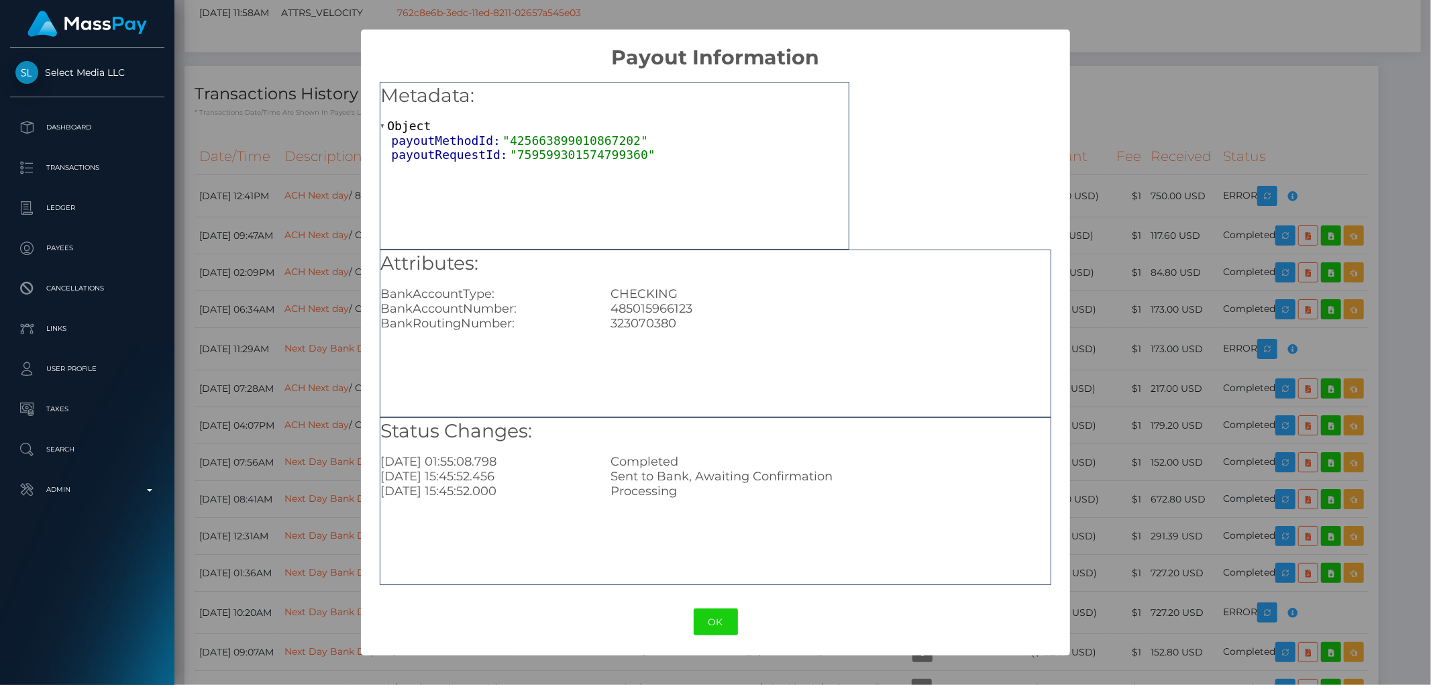
click at [1164, 209] on div "× Payout Information Metadata: Object payoutMethodId: "425663899010867202" payo…" at bounding box center [715, 342] width 1431 height 685
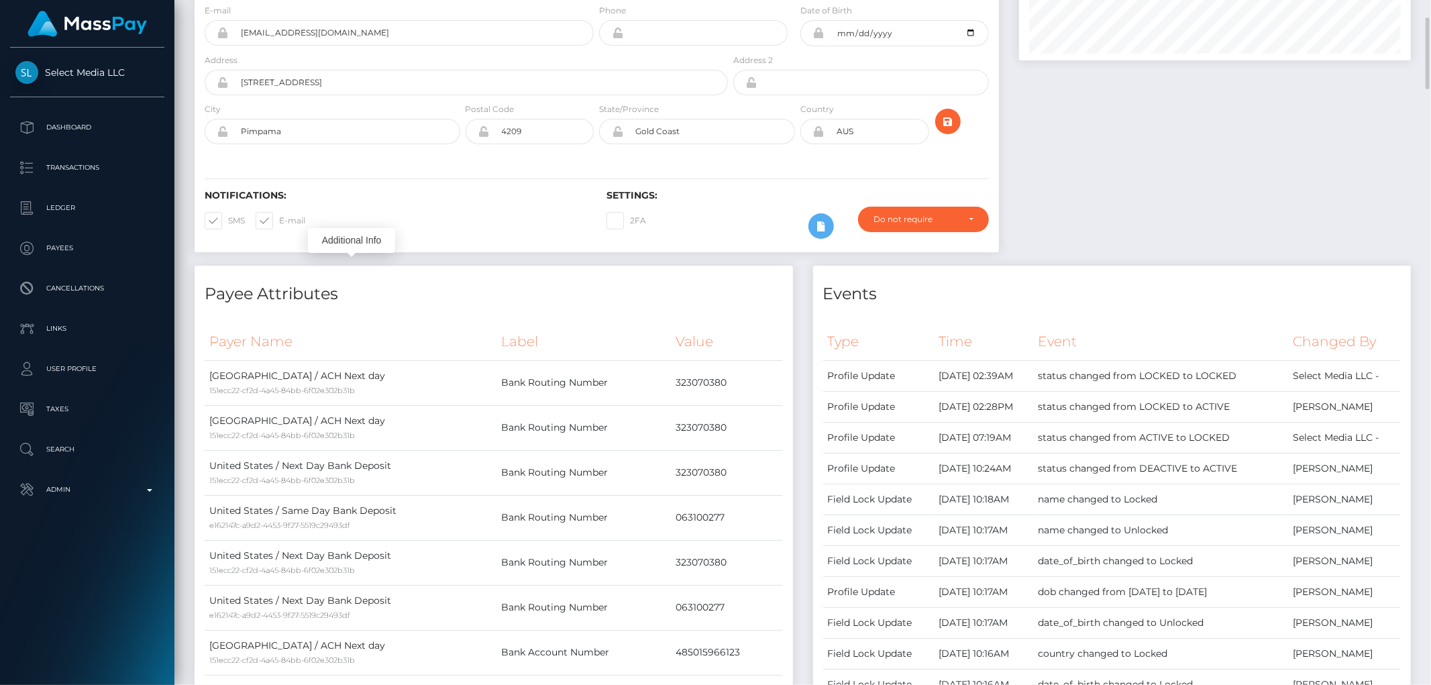
scroll to position [0, 0]
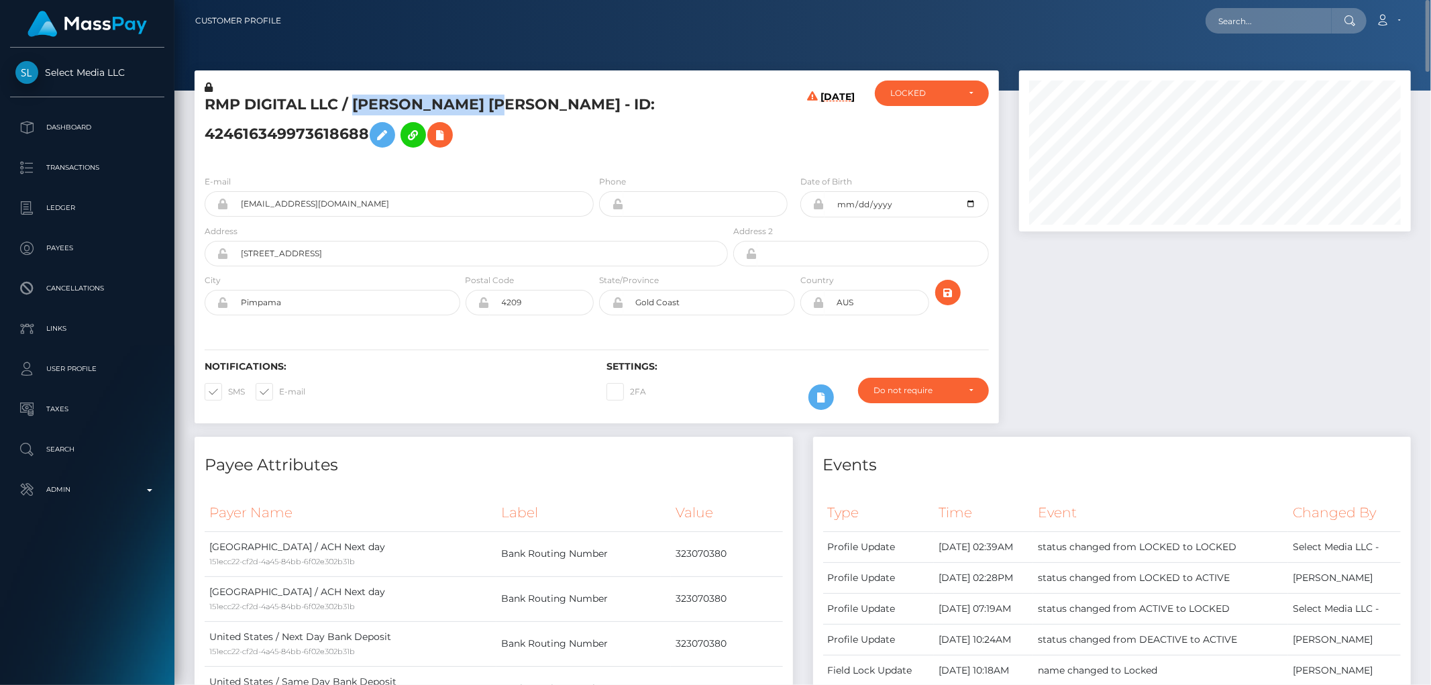
drag, startPoint x: 353, startPoint y: 111, endPoint x: 484, endPoint y: 106, distance: 130.9
click at [486, 108] on h5 "RMP DIGITAL LLC / Emily Yap Yancey - ID: 424616349973618688" at bounding box center [463, 125] width 516 height 60
copy h5 "Emily Yap Yancey"
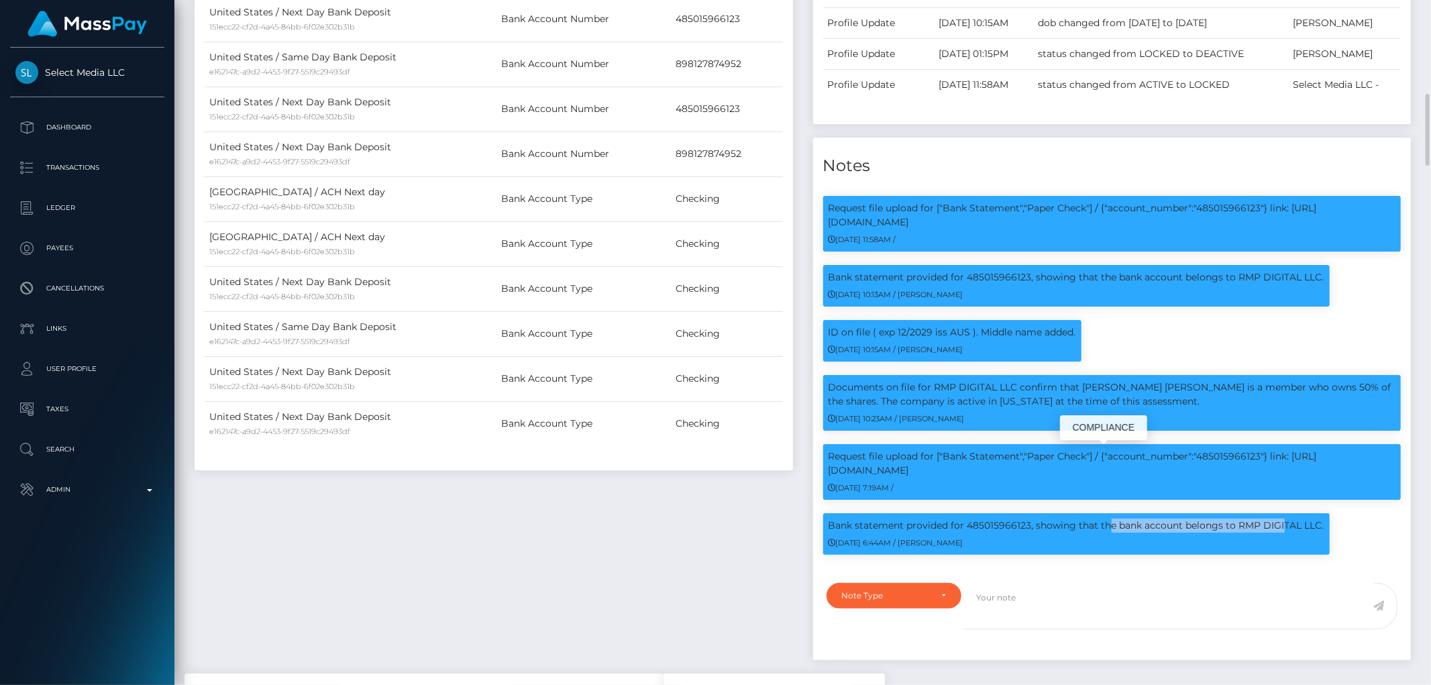
scroll to position [161, 392]
drag, startPoint x: 829, startPoint y: 537, endPoint x: 1030, endPoint y: 549, distance: 201.6
click at [1030, 533] on p "Bank statement provided for 485015966123, showing that the bank account belongs…" at bounding box center [1077, 526] width 496 height 14
copy p "Bank statement provided for 485015966123"
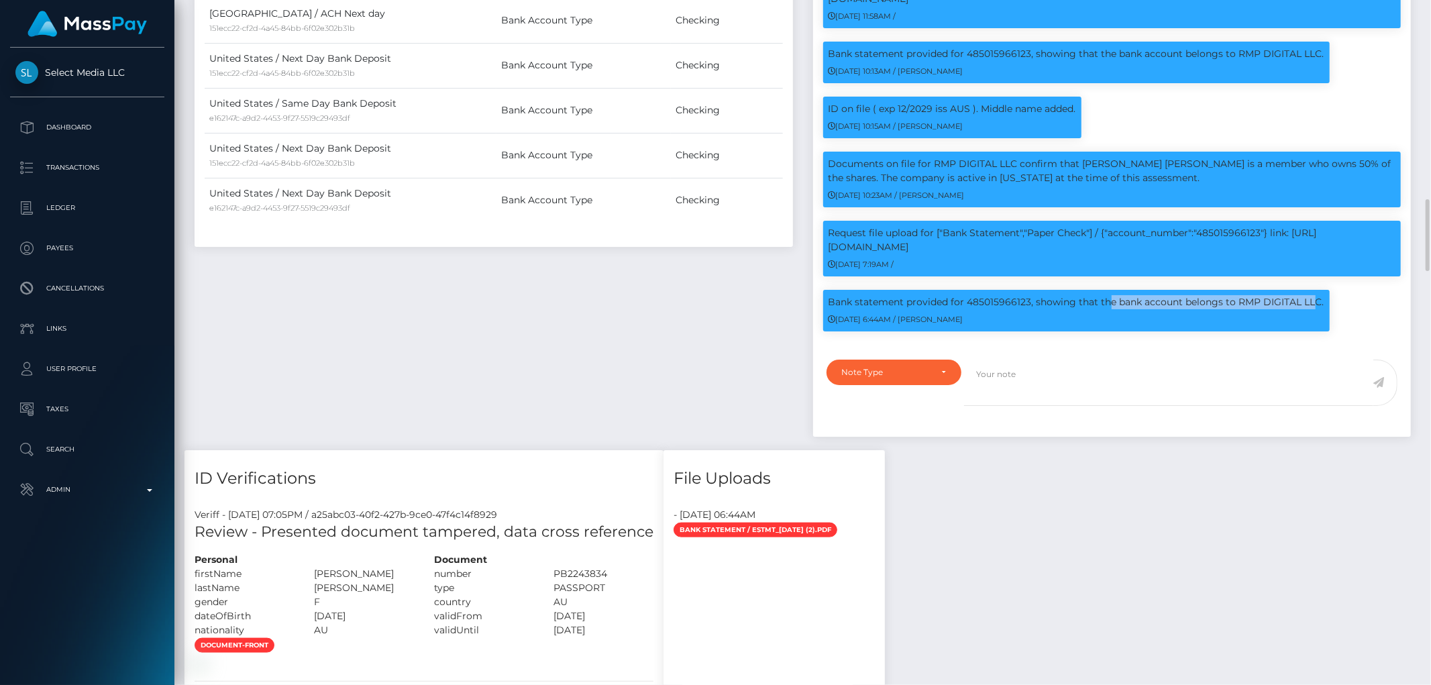
scroll to position [1192, 0]
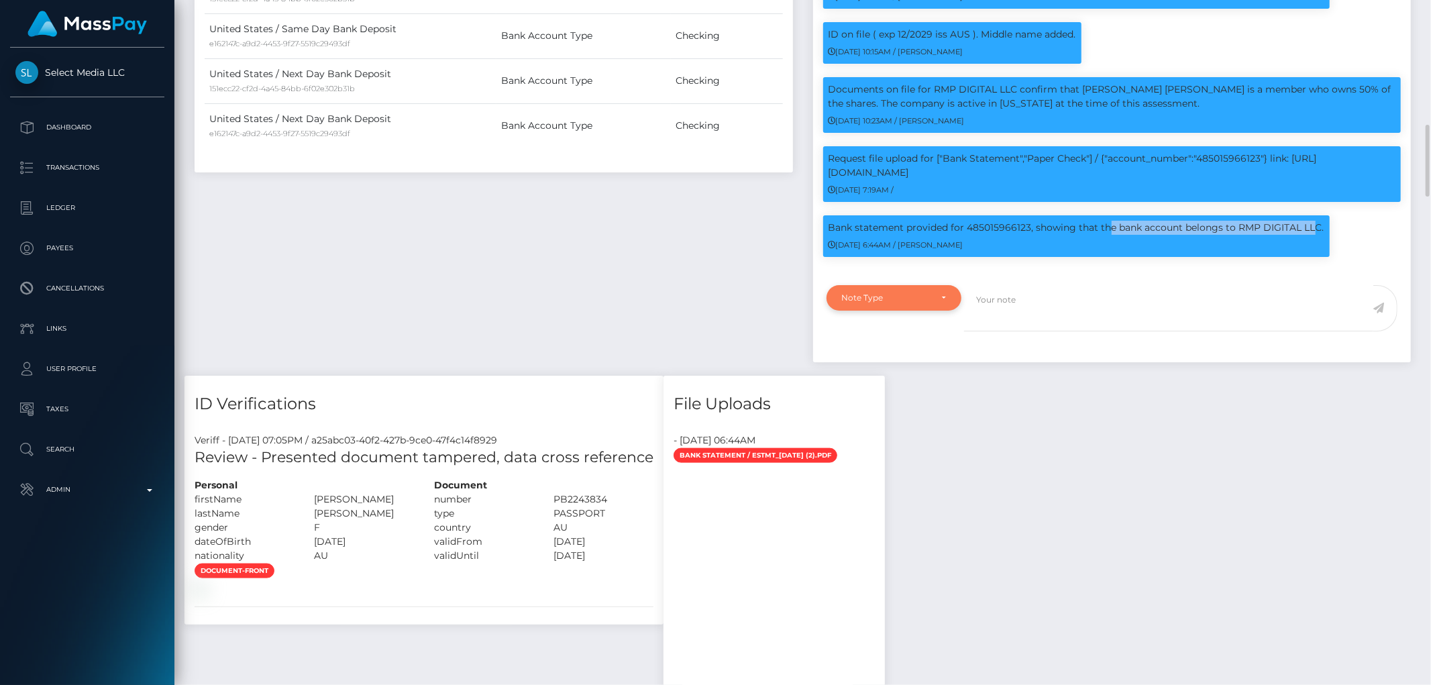
click at [931, 303] on div "Note Type" at bounding box center [894, 298] width 104 height 11
click at [908, 397] on span "Clear Compliance" at bounding box center [879, 390] width 72 height 12
select select "CLEAR_COMPLIANCE"
paste textarea "Bank statement provided for 485015966123"
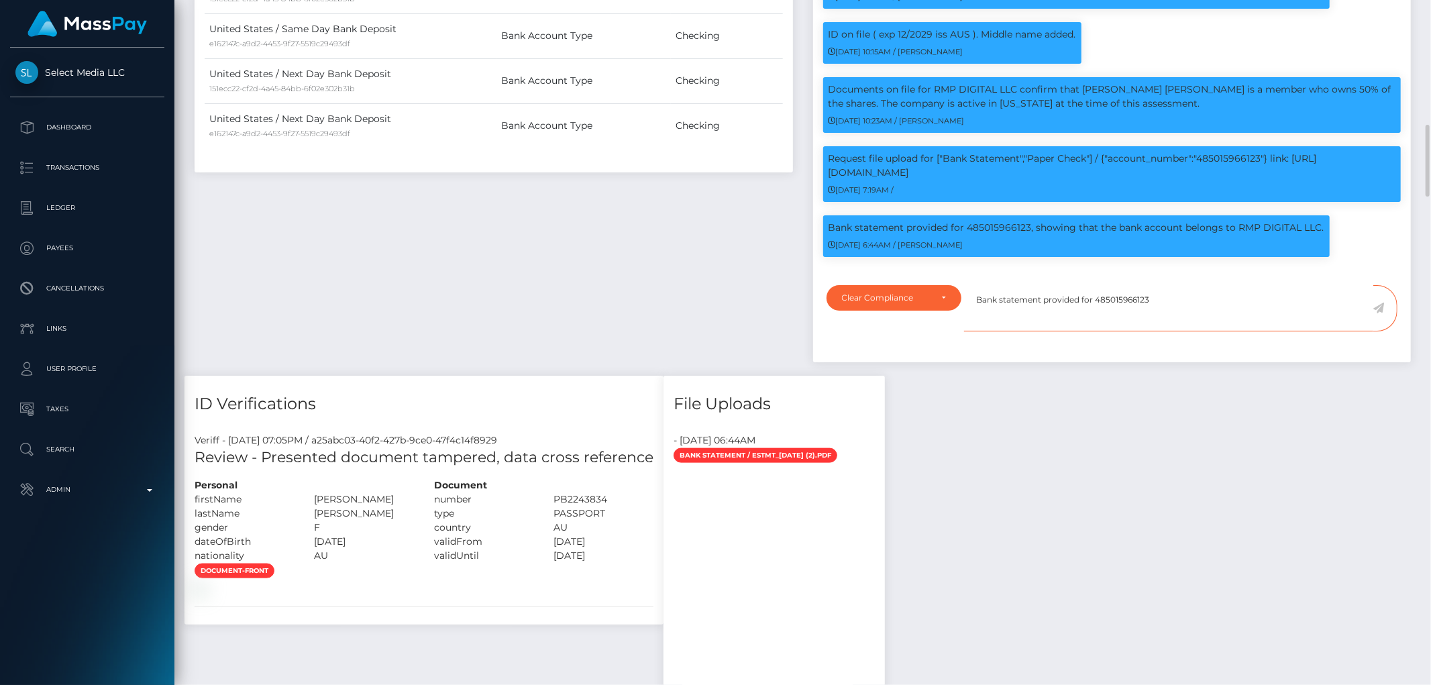
click at [1166, 316] on textarea "Bank statement provided for 485015966123" at bounding box center [1168, 308] width 409 height 46
type textarea "Bank statement provided for 485015966123. NBCOU flag cleared."
click at [1288, 313] on icon at bounding box center [1378, 308] width 11 height 11
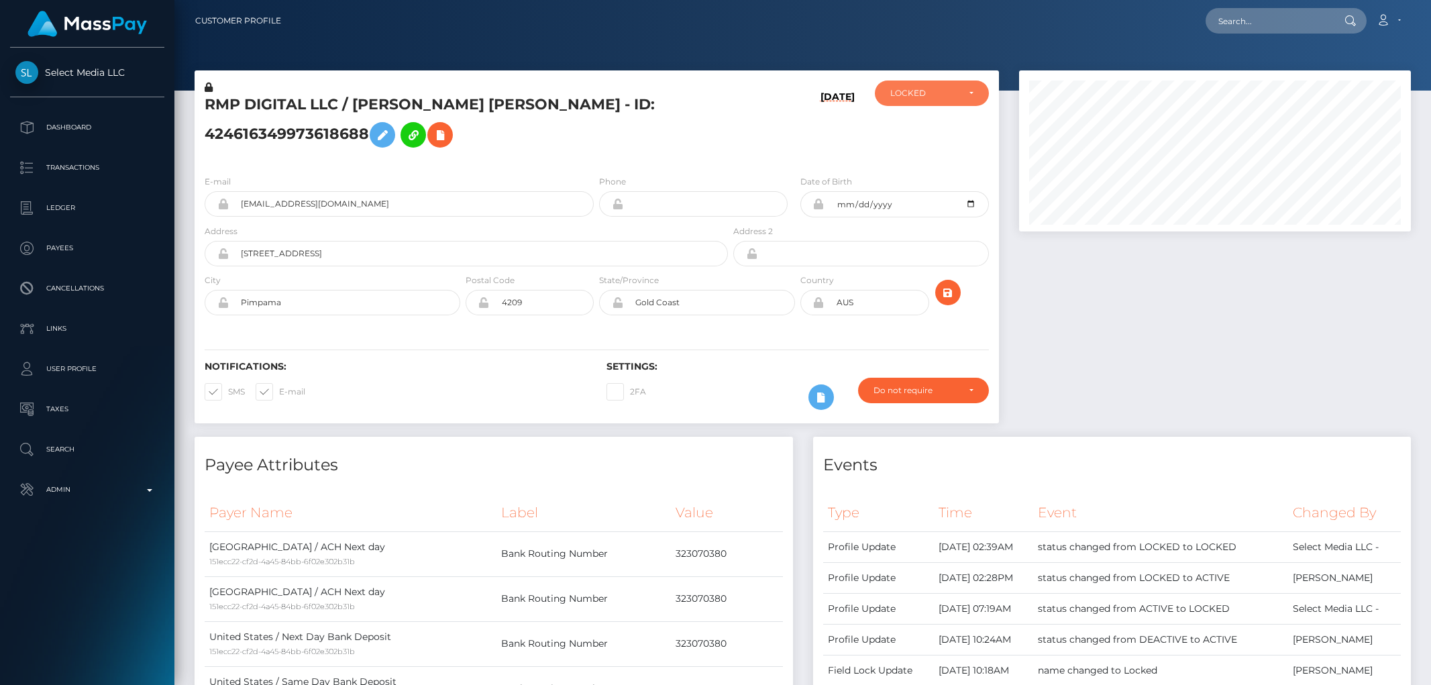
click at [941, 105] on div "LOCKED" at bounding box center [932, 93] width 114 height 25
click at [941, 99] on div "LOCKED" at bounding box center [932, 93] width 114 height 25
click at [934, 102] on div "LOCKED" at bounding box center [932, 93] width 114 height 25
click at [927, 129] on link "ACTIVE" at bounding box center [932, 129] width 114 height 25
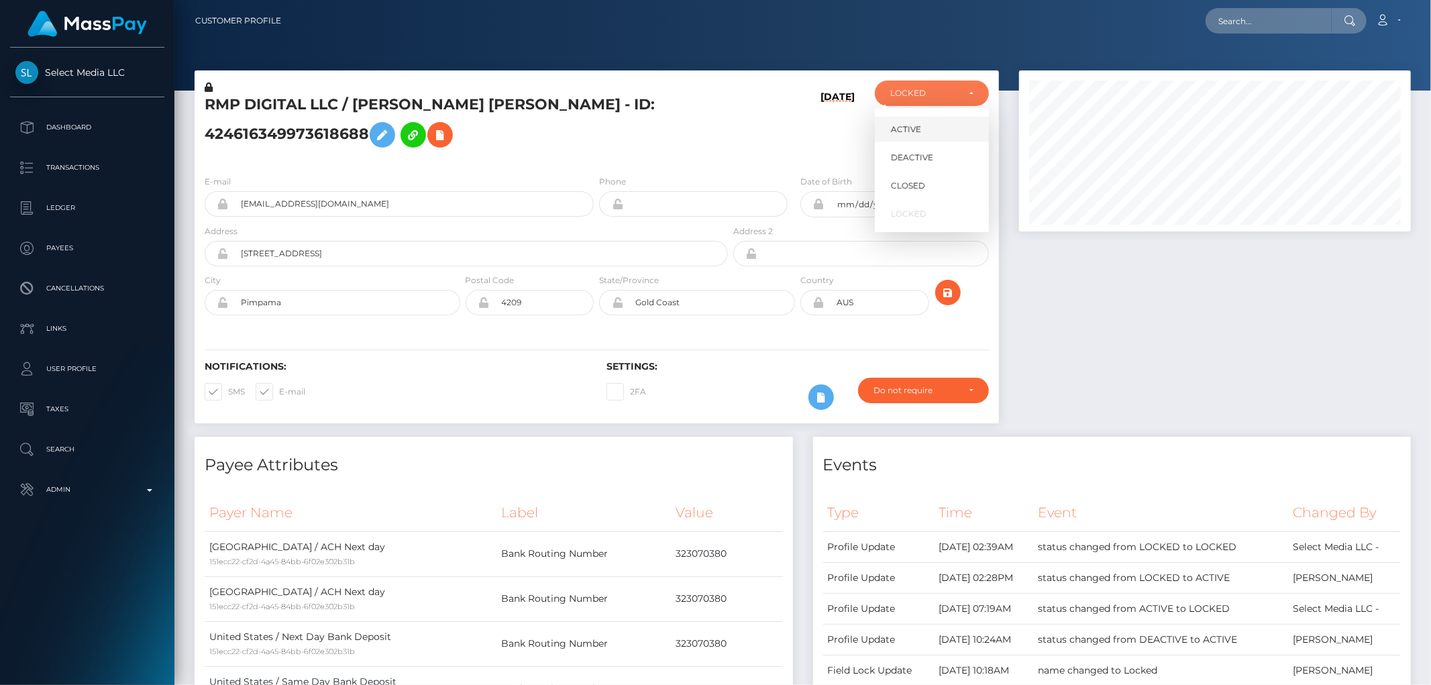
select select "ACTIVE"
click at [350, 164] on div "RMP DIGITAL LLC / Emily Yap Yancey - ID: 424616349973618688" at bounding box center [463, 123] width 536 height 84
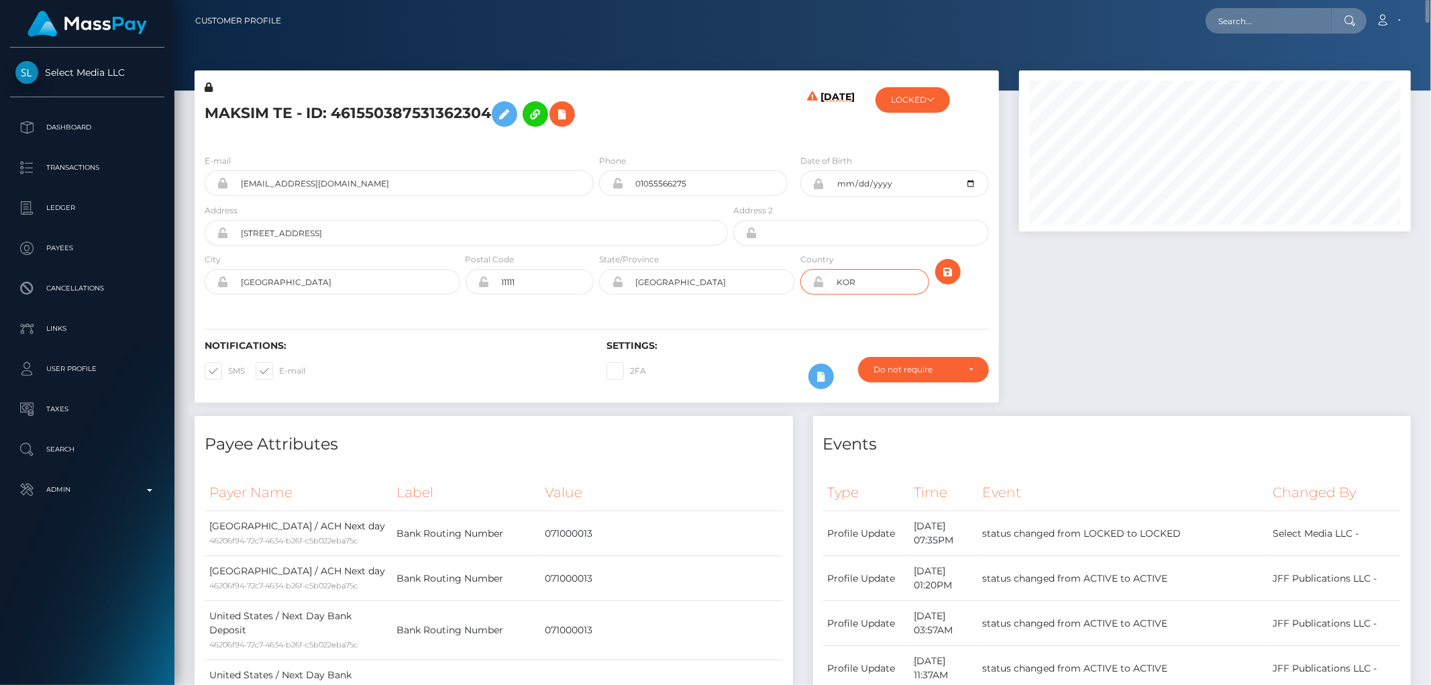
drag, startPoint x: 856, startPoint y: 286, endPoint x: 774, endPoint y: 310, distance: 85.3
click at [787, 305] on div "E-mail tminhyuk1@gmail.com Phone 01055566275 City" at bounding box center [597, 226] width 804 height 164
type input "THA"
drag, startPoint x: 284, startPoint y: 276, endPoint x: 223, endPoint y: 276, distance: 61.7
click at [223, 276] on div "Hong Kong" at bounding box center [333, 281] width 256 height 25
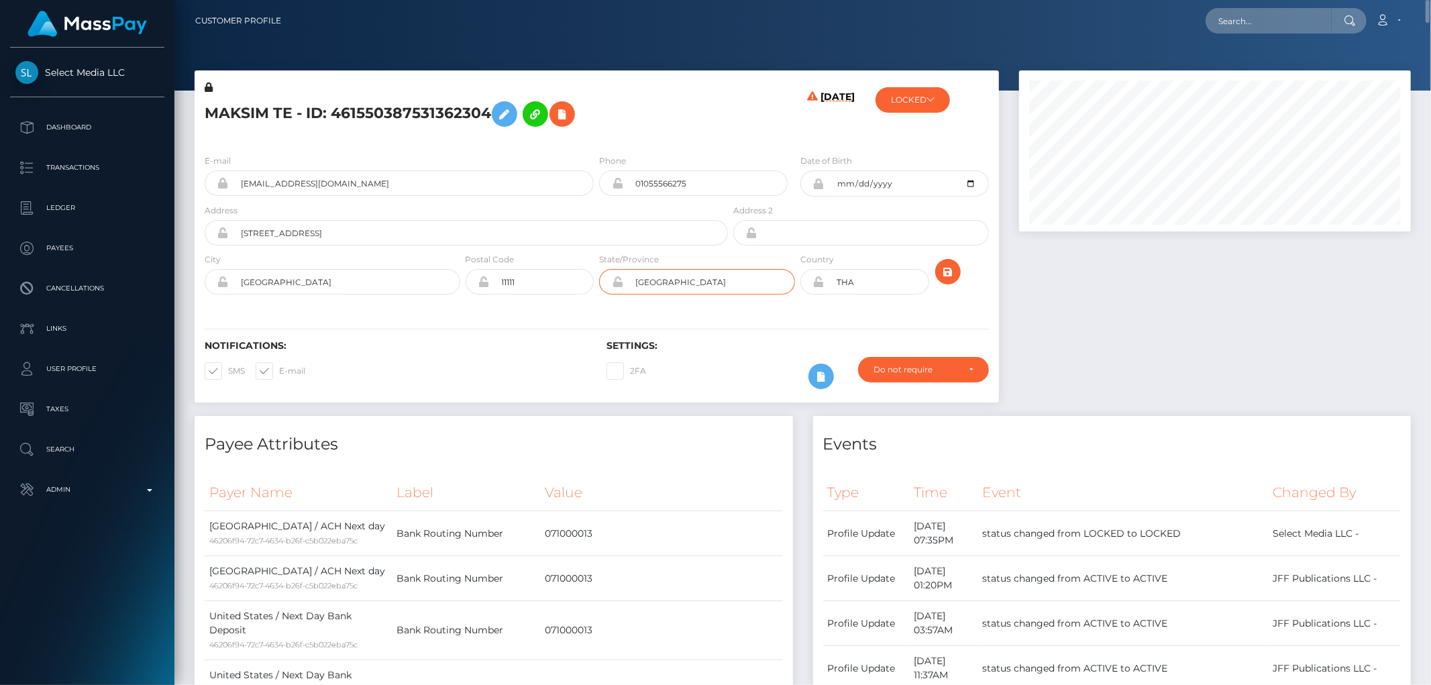
drag, startPoint x: 691, startPoint y: 285, endPoint x: 616, endPoint y: 288, distance: 75.2
click at [616, 288] on div "BANGKOK" at bounding box center [697, 281] width 196 height 25
click at [1088, 313] on div at bounding box center [1215, 243] width 412 height 346
drag, startPoint x: 291, startPoint y: 116, endPoint x: 202, endPoint y: 115, distance: 89.2
click at [202, 115] on div "MAKSIM TE - ID: 461550387531362304" at bounding box center [463, 112] width 536 height 63
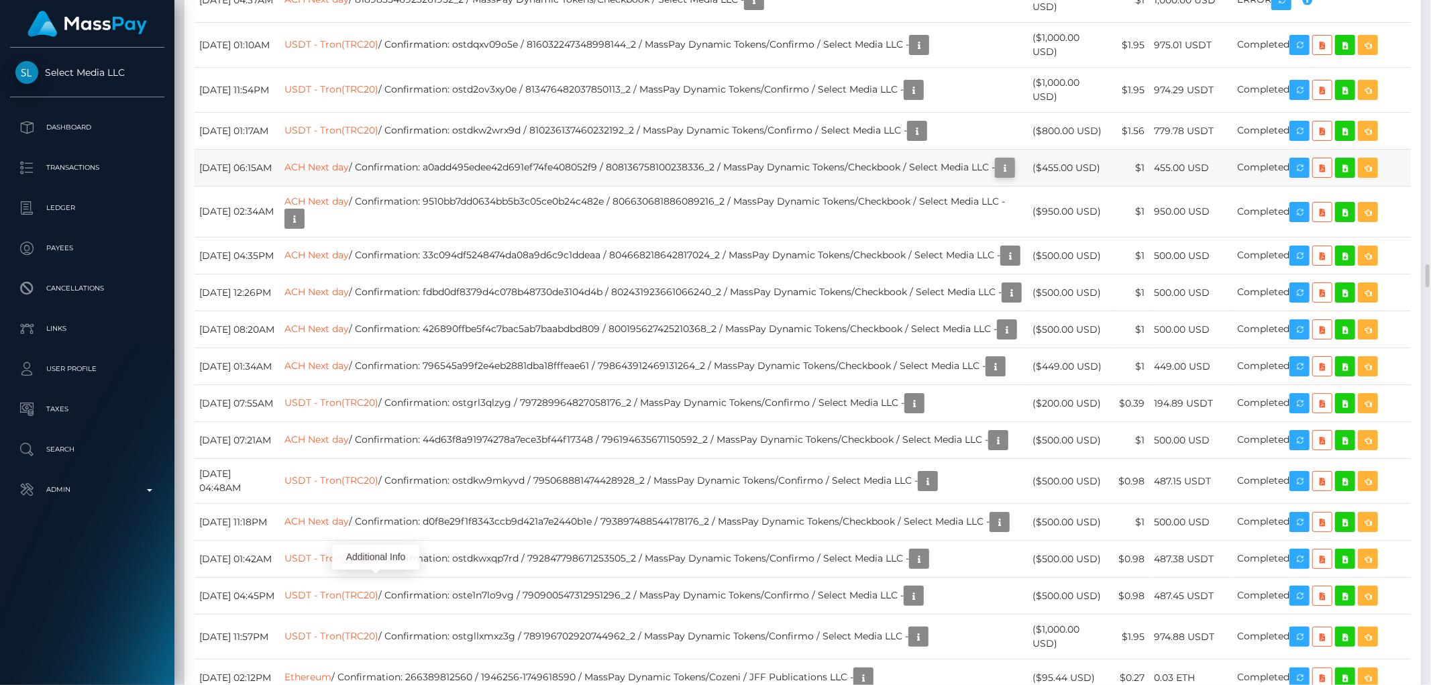
scroll to position [161, 392]
click at [997, 176] on icon "button" at bounding box center [1005, 168] width 16 height 17
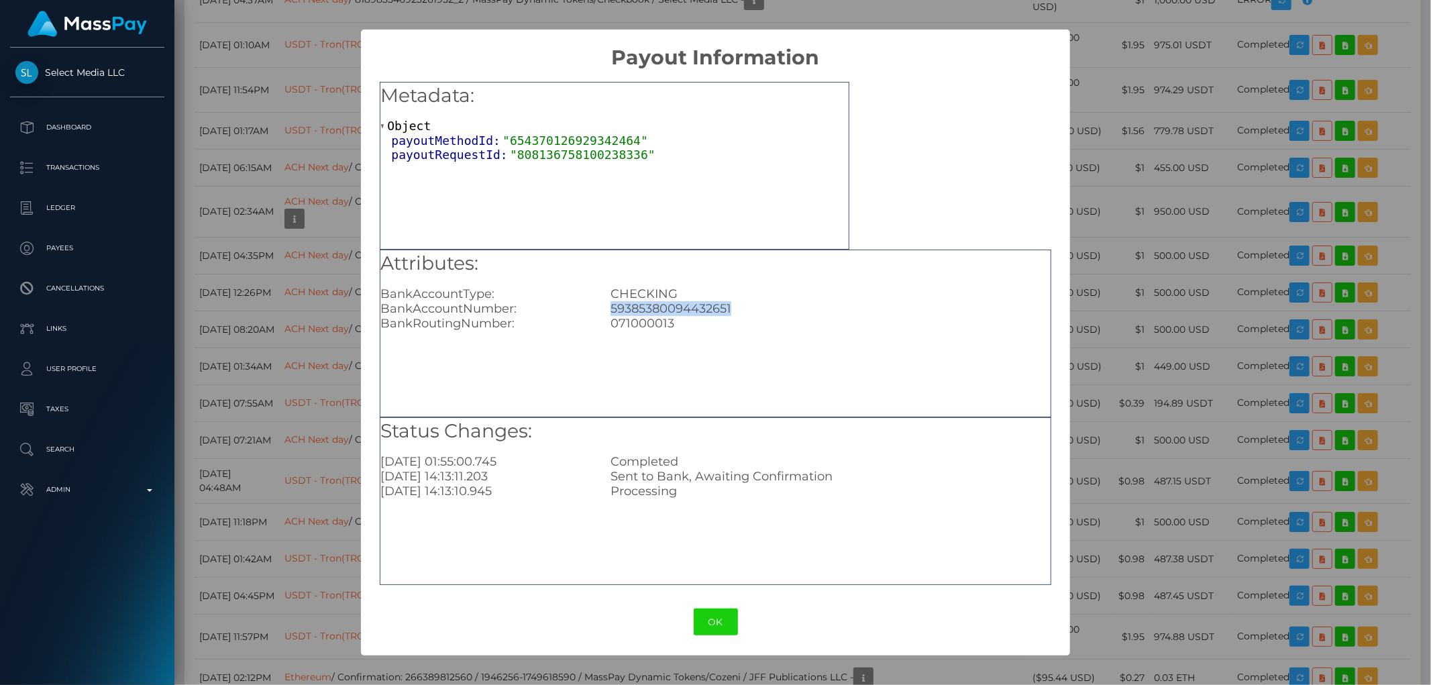
drag, startPoint x: 740, startPoint y: 311, endPoint x: 611, endPoint y: 303, distance: 129.1
click at [611, 303] on div "59385380094432651" at bounding box center [830, 308] width 460 height 15
click at [1186, 293] on div "× Payout Information Metadata: Object payoutMethodId: "654370126929342464" payo…" at bounding box center [715, 342] width 1431 height 685
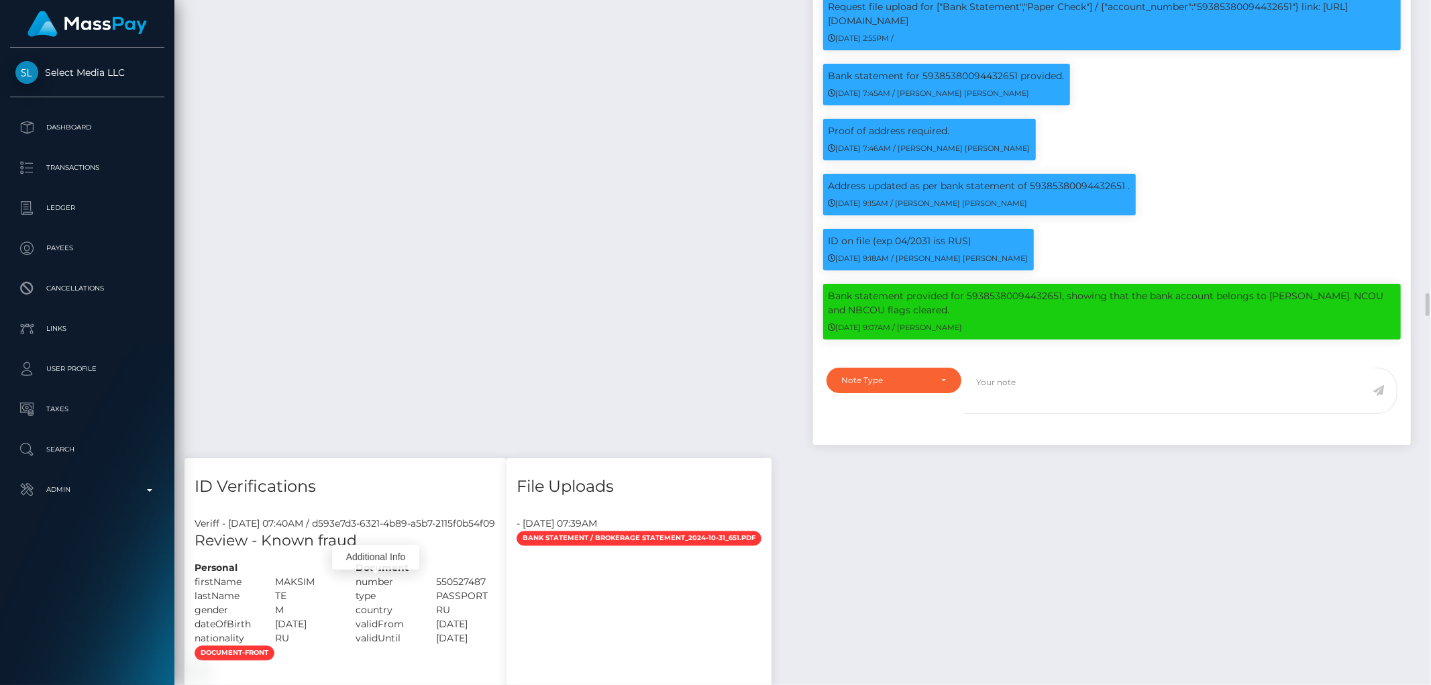
scroll to position [6560, 0]
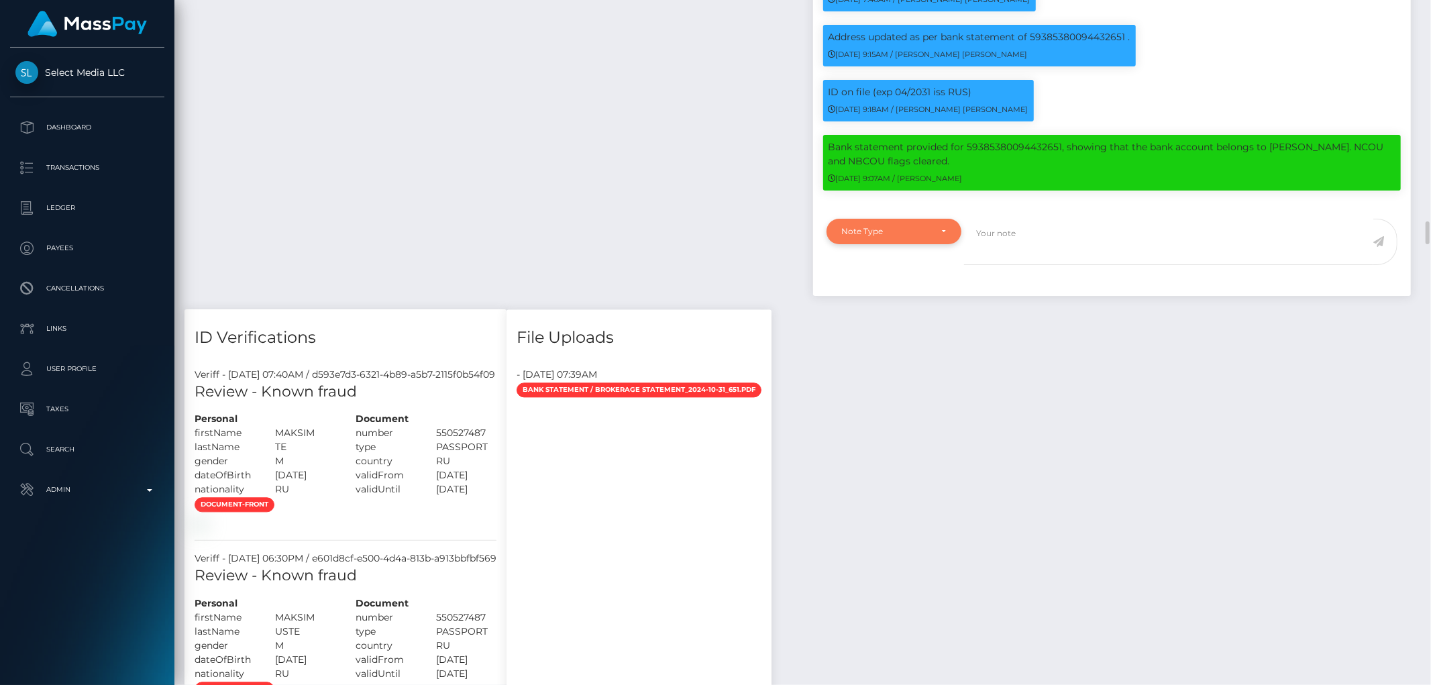
click at [936, 244] on div "Note Type" at bounding box center [894, 231] width 135 height 25
click at [906, 296] on link "Compliance" at bounding box center [894, 295] width 135 height 25
select select "COMPLIANCE"
click at [1016, 250] on textarea at bounding box center [1168, 242] width 409 height 46
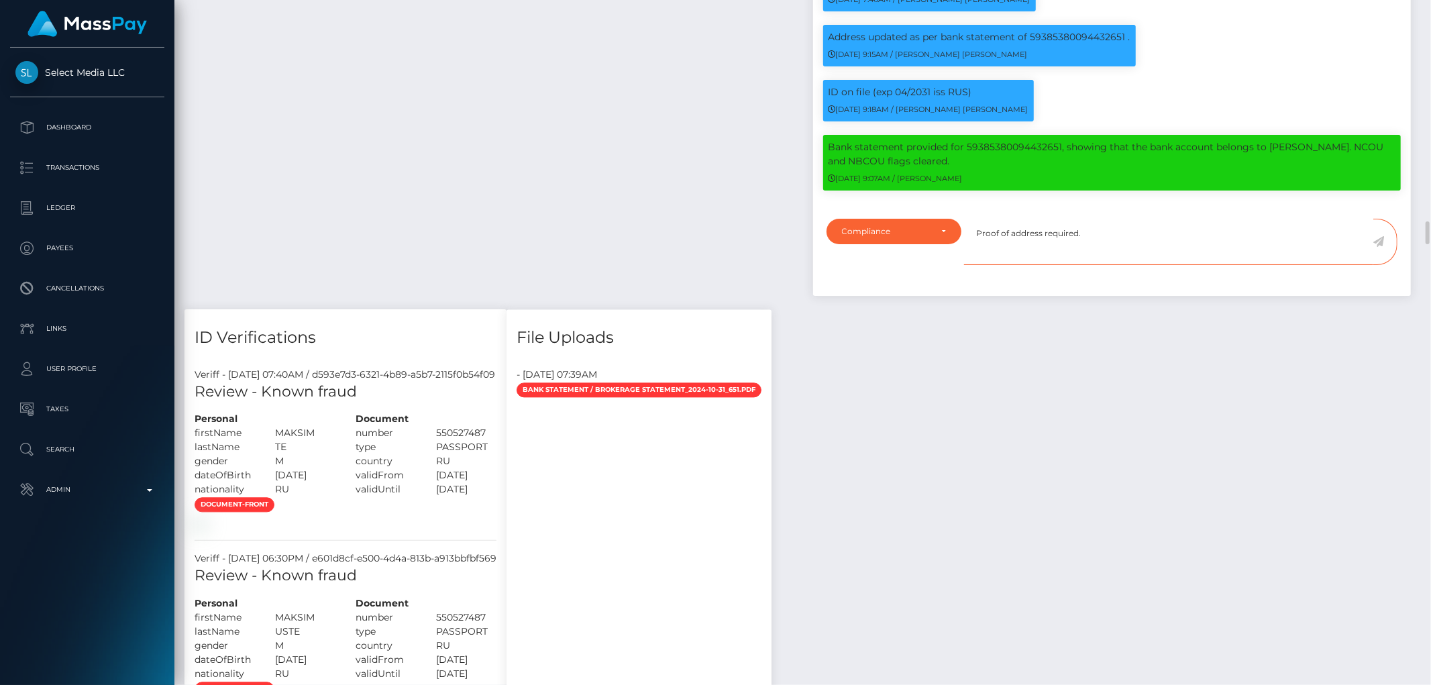
type textarea "Proof of address required."
click at [1379, 247] on icon at bounding box center [1378, 241] width 11 height 11
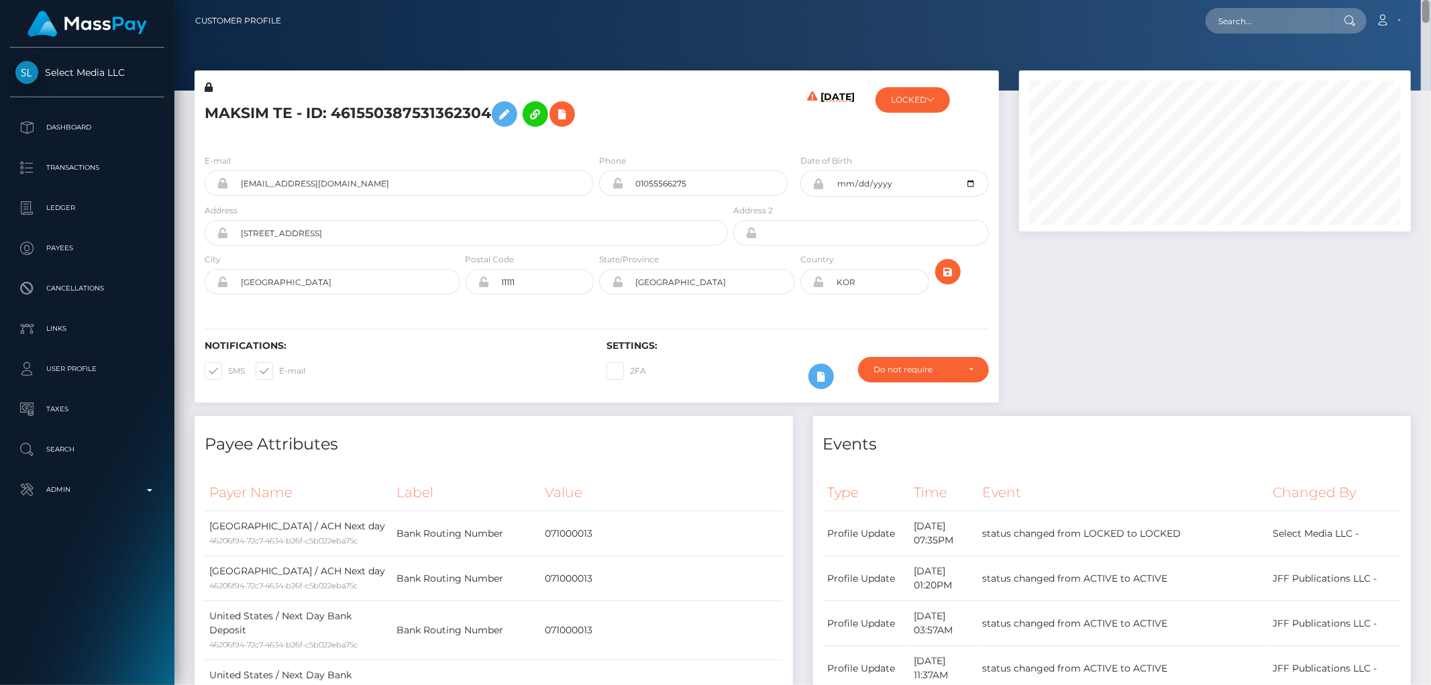
drag, startPoint x: 1425, startPoint y: 252, endPoint x: 1430, endPoint y: -9, distance: 260.4
click at [1430, 0] on html "Select Media LLC Dashboard Transactions Ledger Payees Links Taxes" at bounding box center [715, 342] width 1431 height 685
click at [911, 107] on button "LOCKED" at bounding box center [913, 99] width 74 height 25
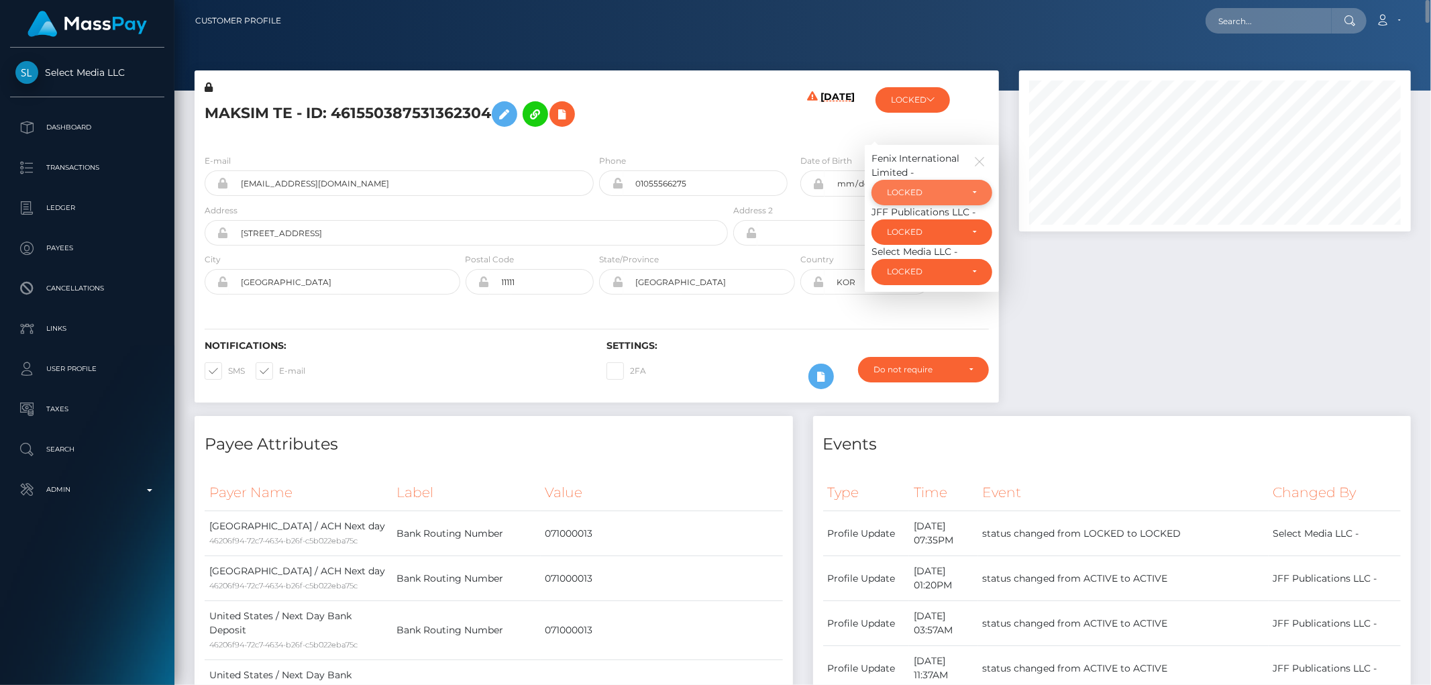
click at [962, 197] on div "LOCKED" at bounding box center [932, 192] width 90 height 11
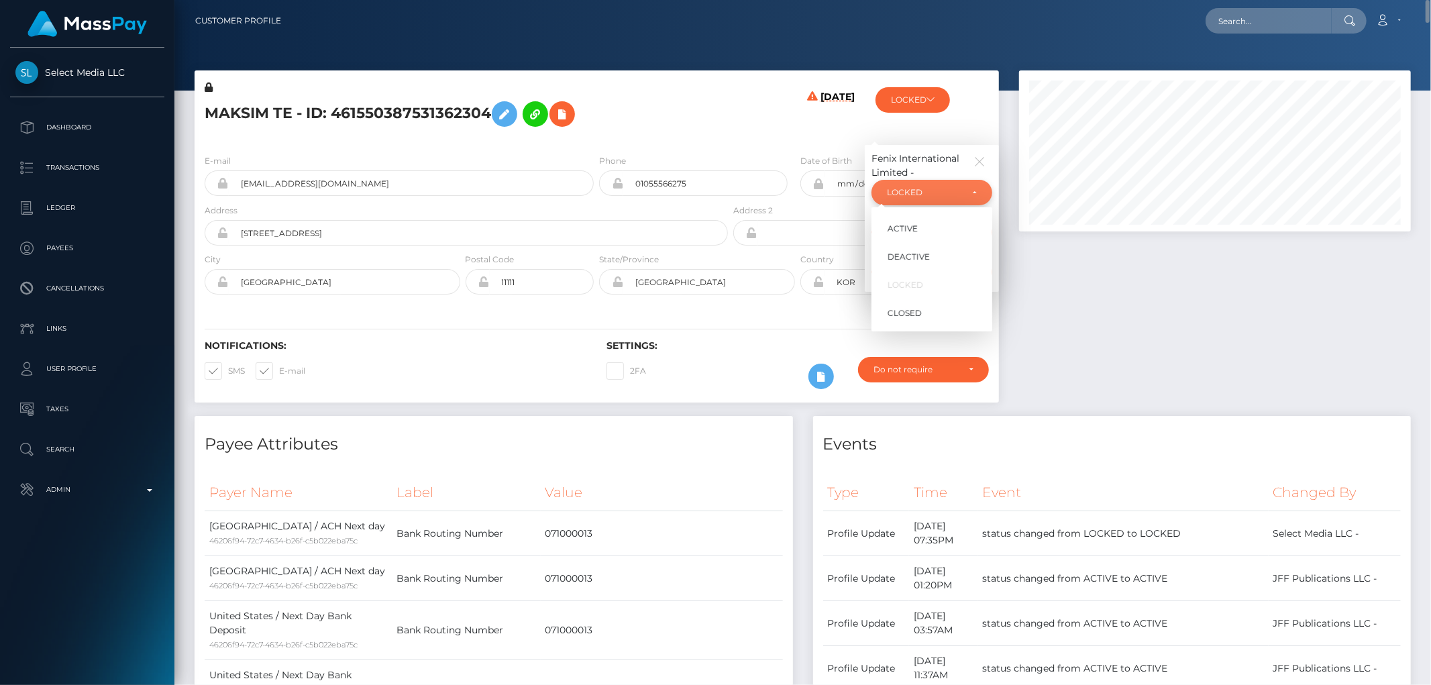
scroll to position [161, 392]
click at [947, 252] on link "DEACTIVE" at bounding box center [932, 256] width 121 height 25
select select "DEACTIVE"
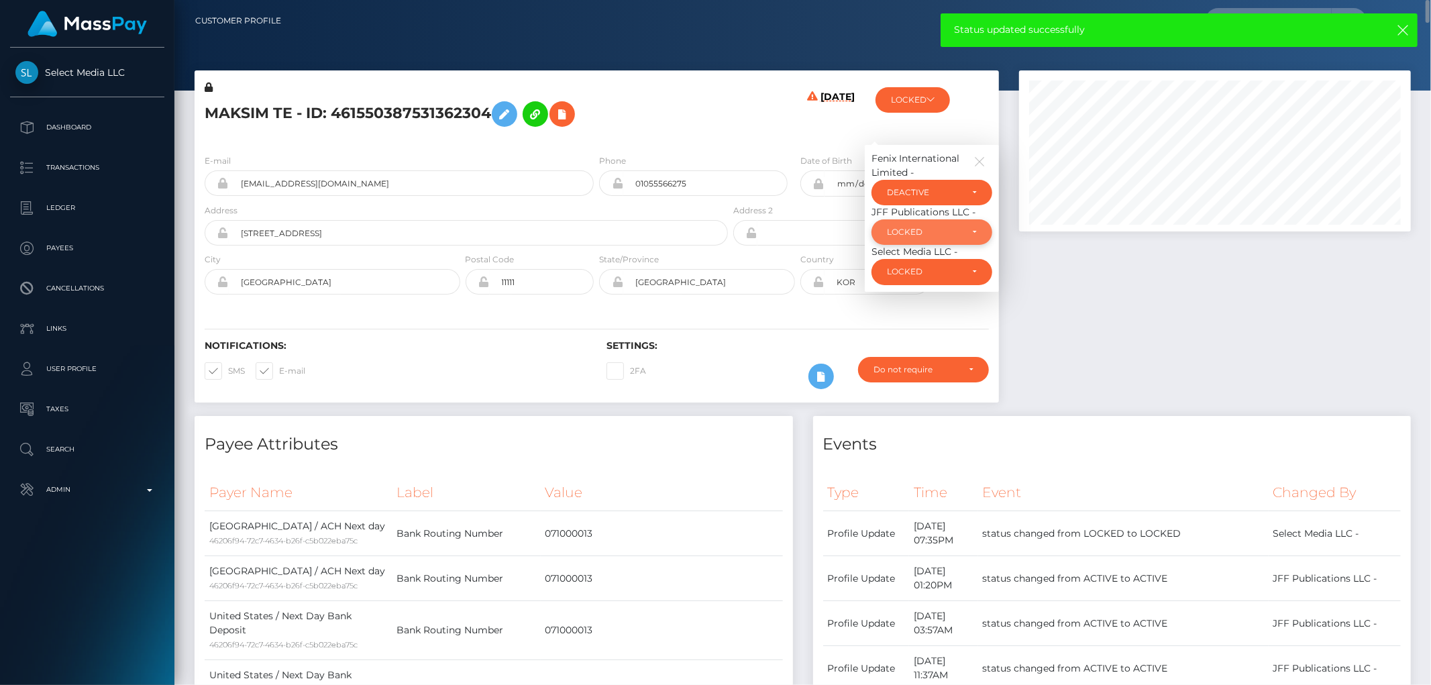
click at [938, 235] on div "LOCKED" at bounding box center [924, 232] width 74 height 11
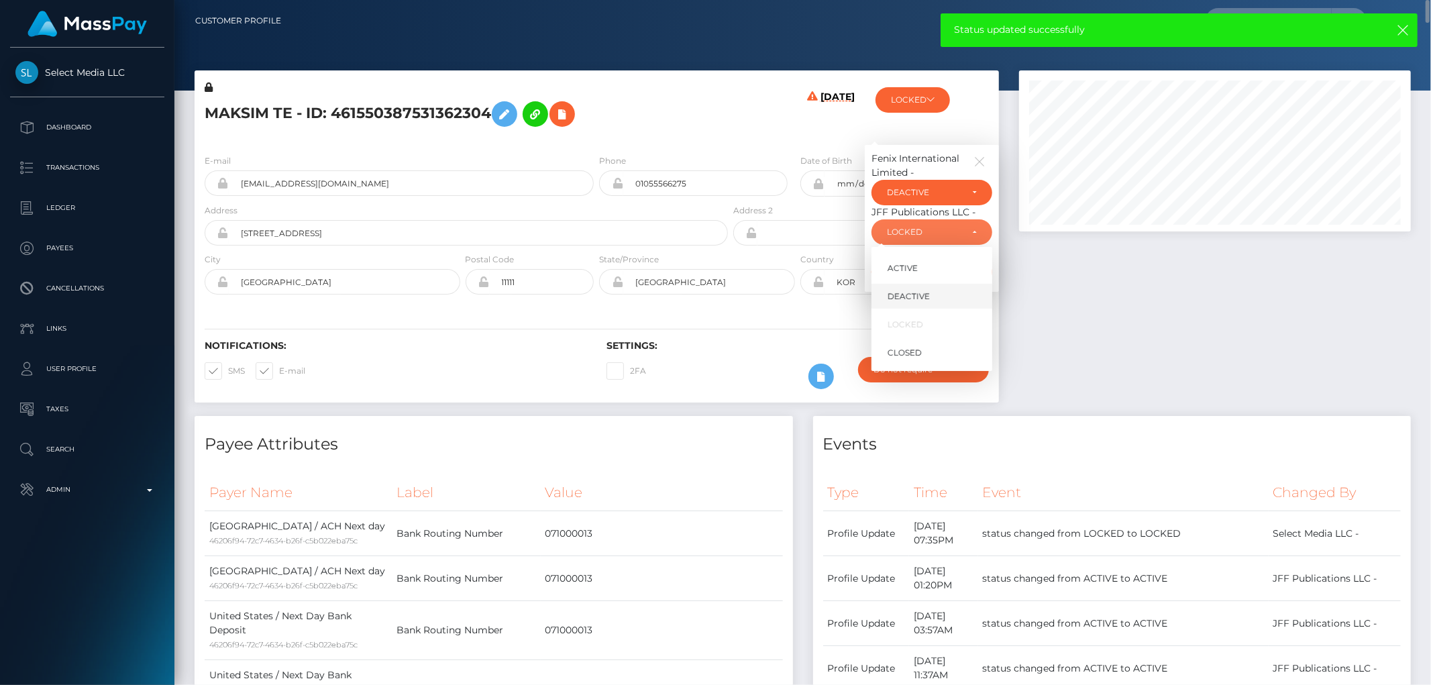
click at [946, 299] on link "DEACTIVE" at bounding box center [932, 296] width 121 height 25
select select "DEACTIVE"
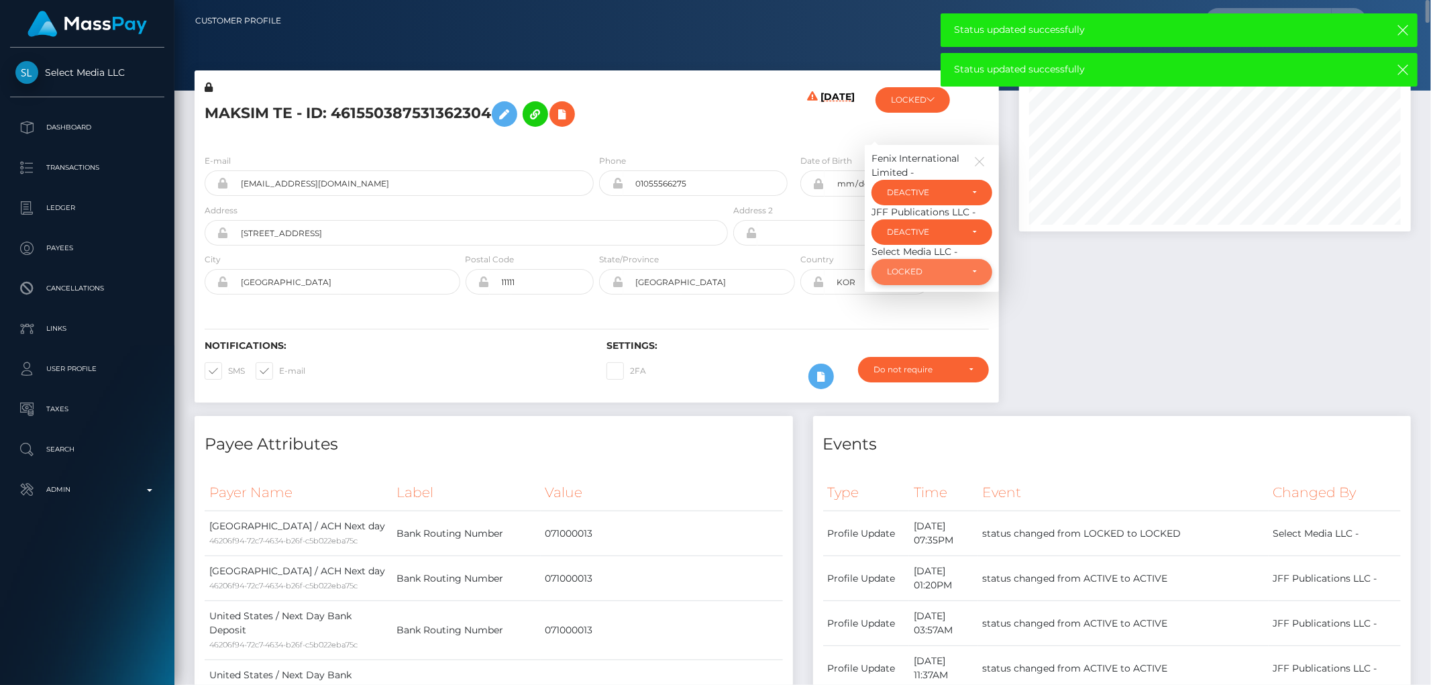
click at [928, 268] on div "LOCKED" at bounding box center [924, 271] width 74 height 11
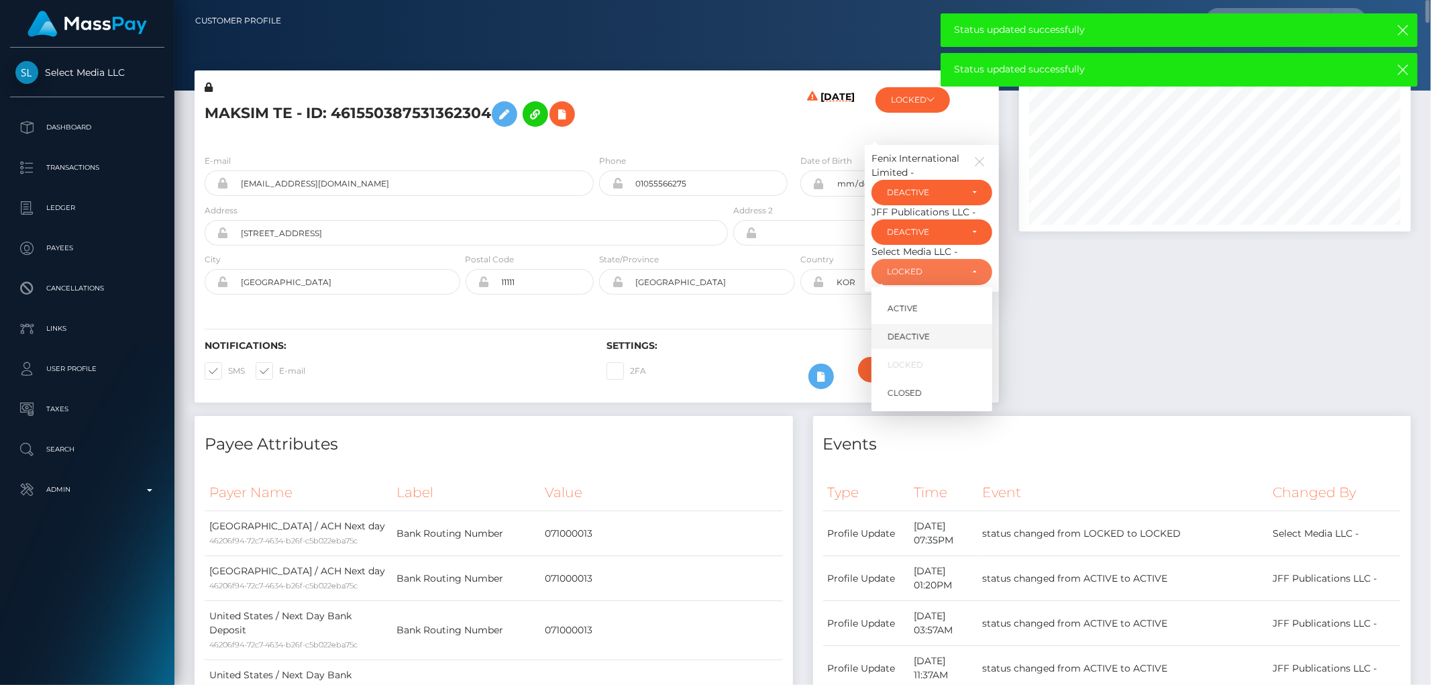
click at [941, 333] on link "DEACTIVE" at bounding box center [932, 336] width 121 height 25
select select "DEACTIVE"
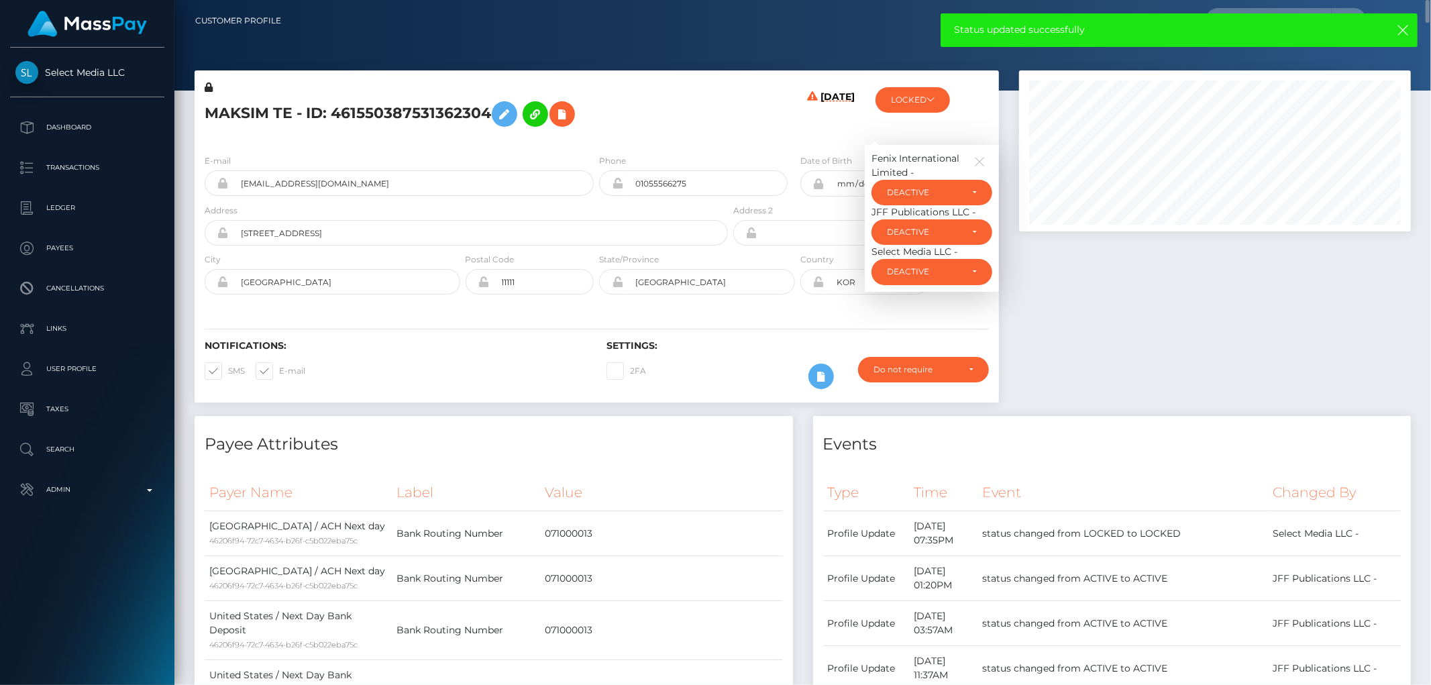
click at [363, 110] on h5 "MAKSIM TE - ID: 461550387531362304" at bounding box center [463, 114] width 516 height 39
copy h5 "MAKSIM TE - ID: 461550387531362304"
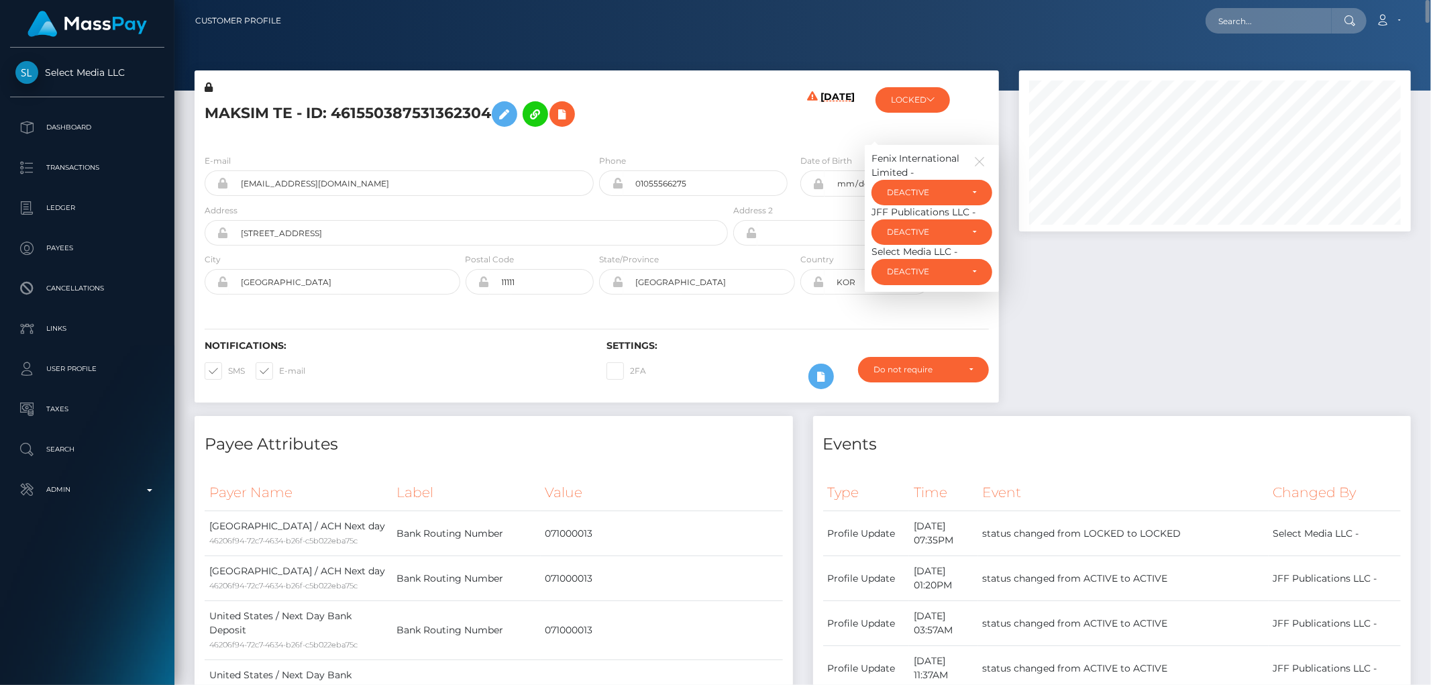
drag, startPoint x: 596, startPoint y: 123, endPoint x: 582, endPoint y: 119, distance: 14.5
click at [596, 122] on h5 "MAKSIM TE - ID: 461550387531362304" at bounding box center [463, 114] width 516 height 39
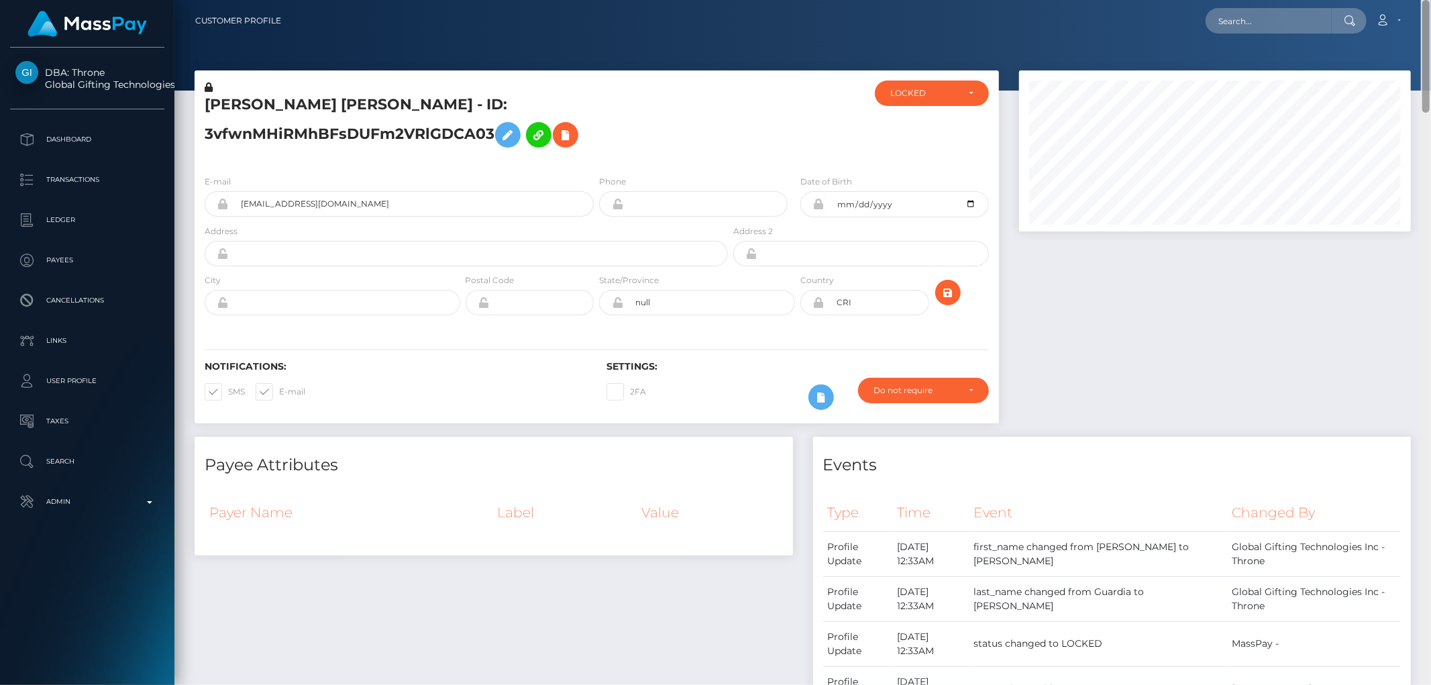
drag, startPoint x: 1425, startPoint y: 482, endPoint x: 1430, endPoint y: -33, distance: 514.6
click at [1430, 0] on html "DBA: Throne Global Gifting Technologies Inc Dashboard Transactions Ledger Payee…" at bounding box center [715, 342] width 1431 height 685
click at [904, 102] on div "LOCKED" at bounding box center [932, 93] width 114 height 25
click at [933, 160] on link "DEACTIVE" at bounding box center [932, 157] width 114 height 25
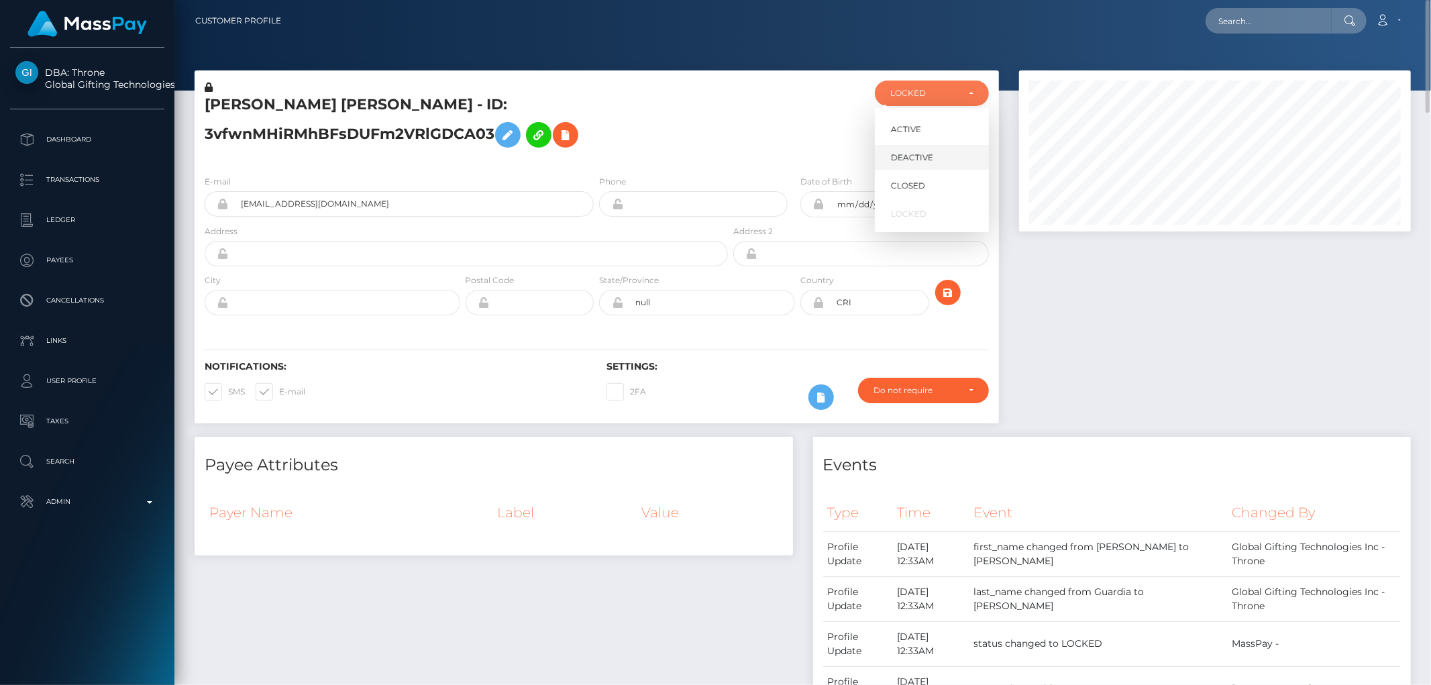
select select "DEACTIVE"
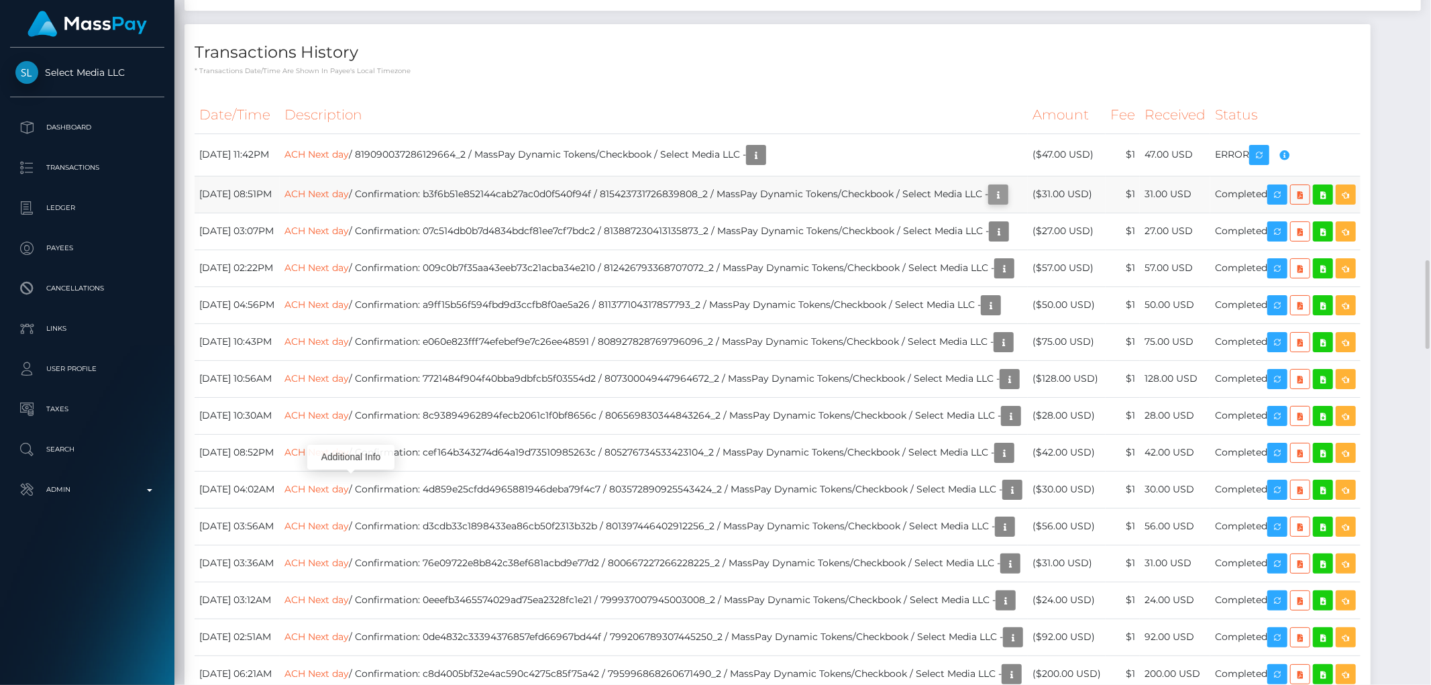
scroll to position [161, 392]
click at [1006, 203] on icon "button" at bounding box center [998, 195] width 16 height 17
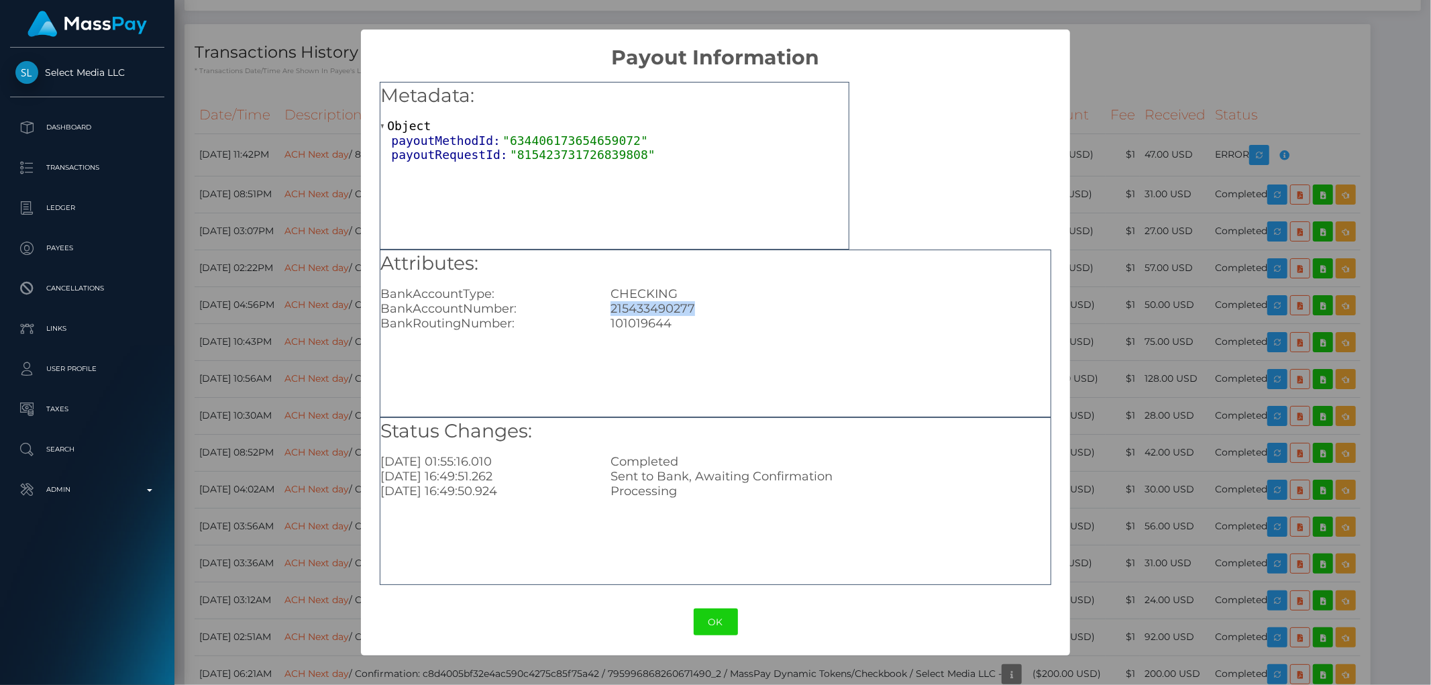
drag, startPoint x: 700, startPoint y: 310, endPoint x: 614, endPoint y: 307, distance: 85.9
click at [613, 307] on div "215433490277" at bounding box center [830, 308] width 460 height 15
copy div "215433490277"
click at [1249, 263] on div "× Payout Information Metadata: Object payoutMethodId: "634406173654659072" payo…" at bounding box center [715, 342] width 1431 height 685
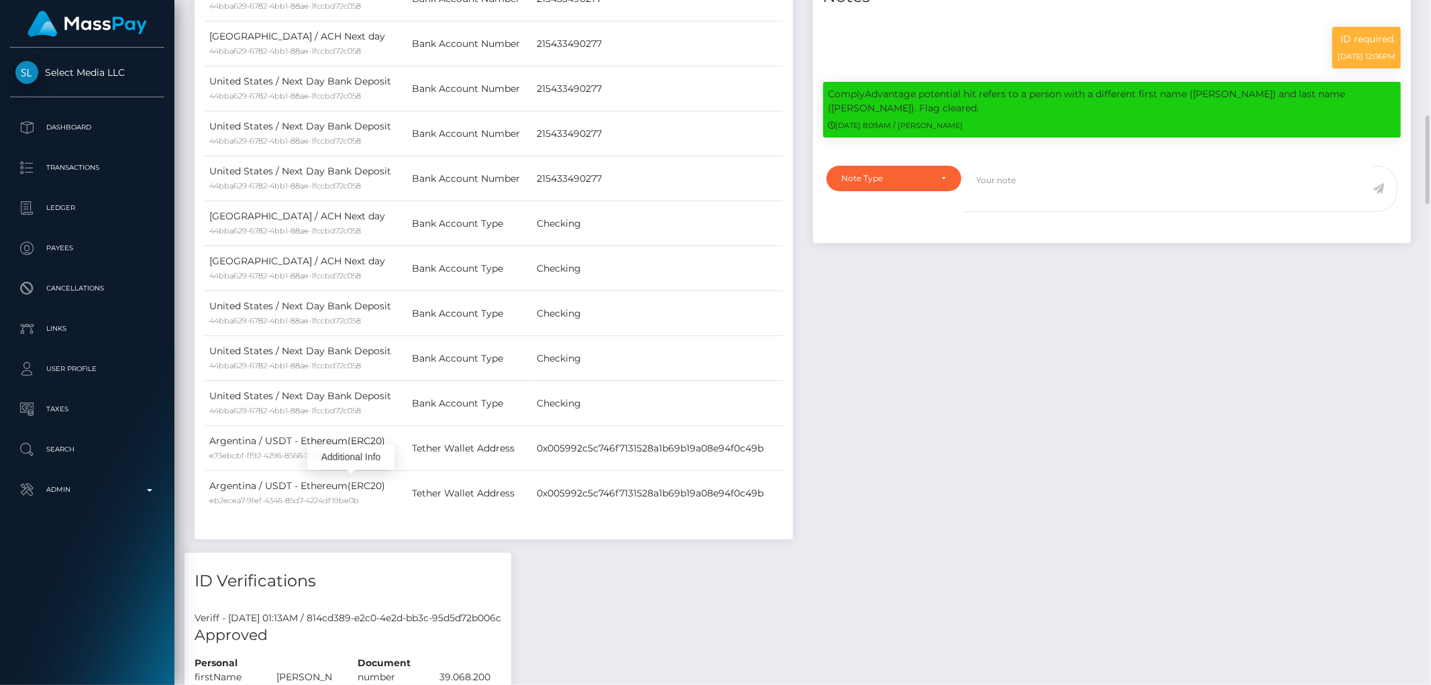
scroll to position [671, 0]
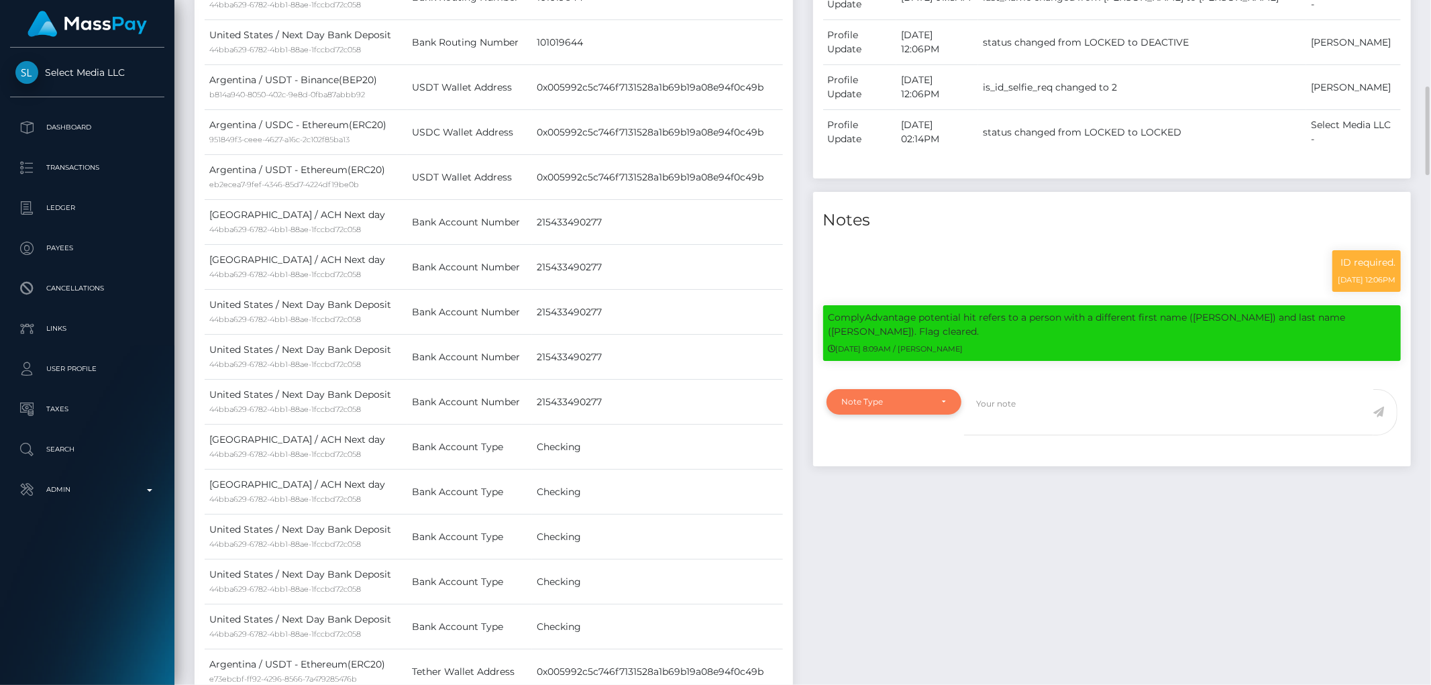
click at [913, 397] on div "Note Type" at bounding box center [886, 402] width 89 height 11
click at [884, 460] on span "Compliance" at bounding box center [867, 466] width 49 height 12
select select "COMPLIANCE"
click at [1024, 389] on textarea at bounding box center [1168, 412] width 409 height 46
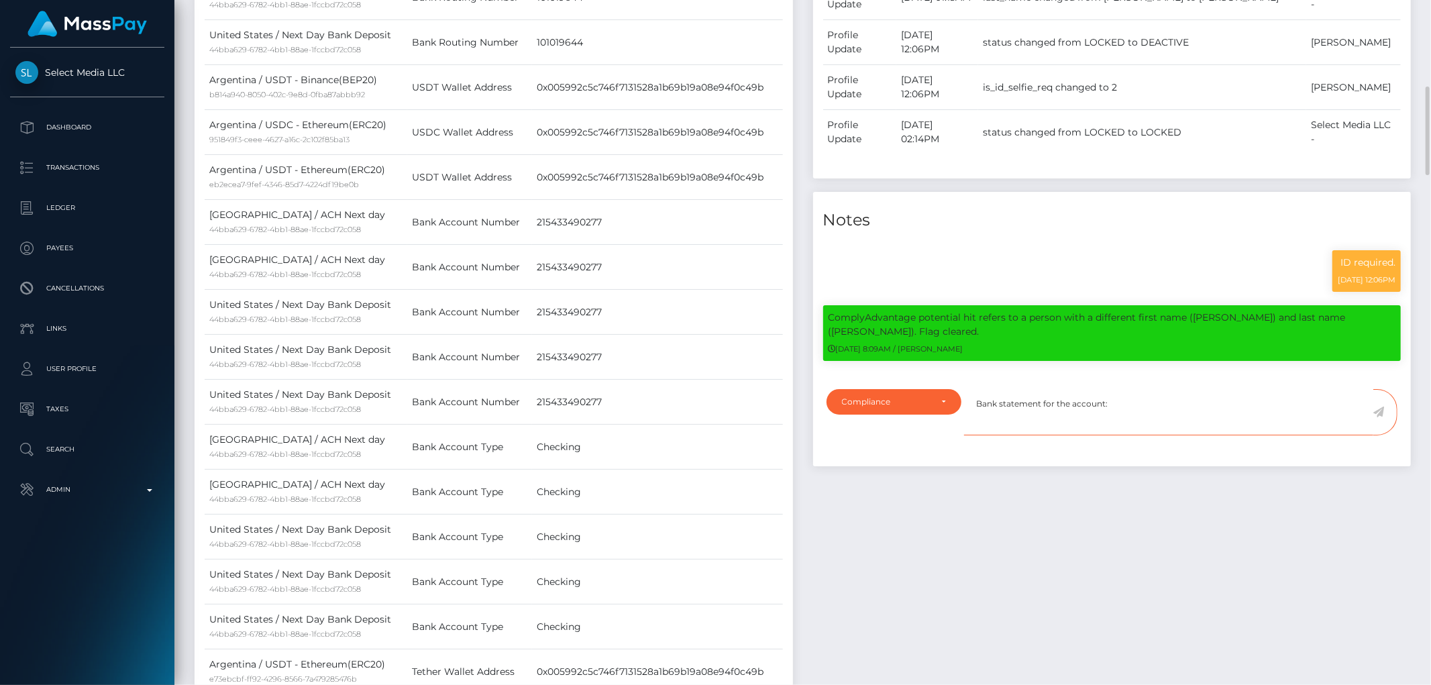
paste textarea "215433490277"
type textarea "Bank statement for the account: 215433490277 required."
click at [1381, 407] on icon at bounding box center [1378, 412] width 11 height 11
click at [1157, 480] on div "Events Type Time Event Changed By" at bounding box center [1112, 260] width 619 height 1031
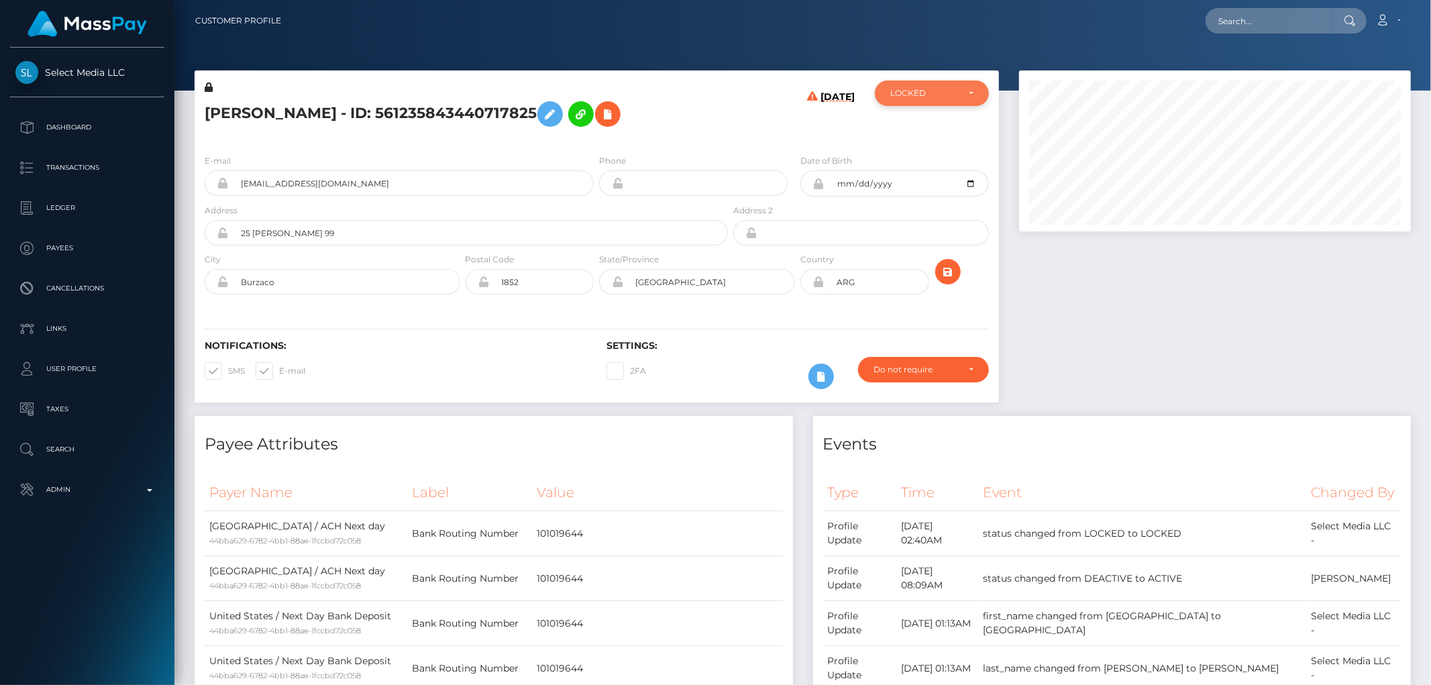
scroll to position [161, 392]
click at [960, 91] on div "LOCKED" at bounding box center [931, 93] width 83 height 11
click at [929, 157] on span "DEACTIVE" at bounding box center [912, 158] width 42 height 12
select select "DEACTIVE"
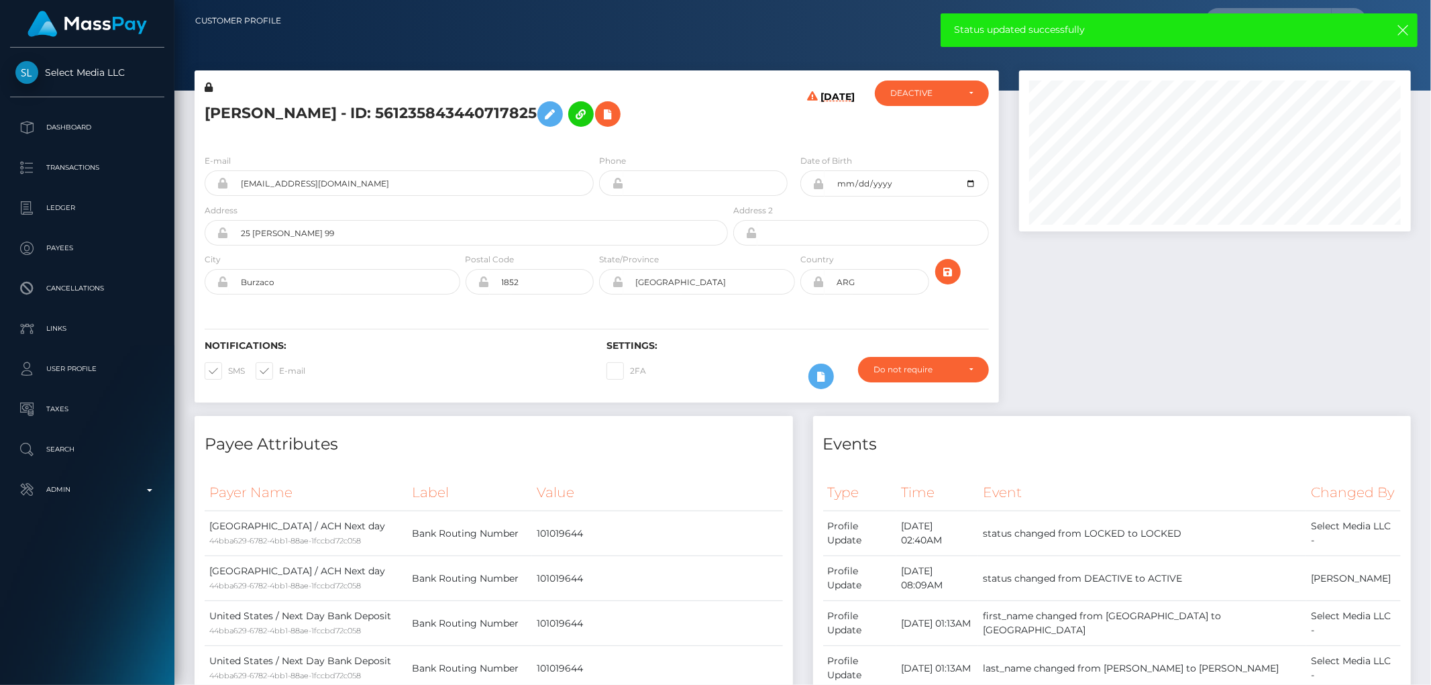
click at [276, 104] on h5 "[PERSON_NAME] - ID: 561235843440717825" at bounding box center [463, 114] width 516 height 39
copy h5 "[PERSON_NAME] - ID: 561235843440717825"
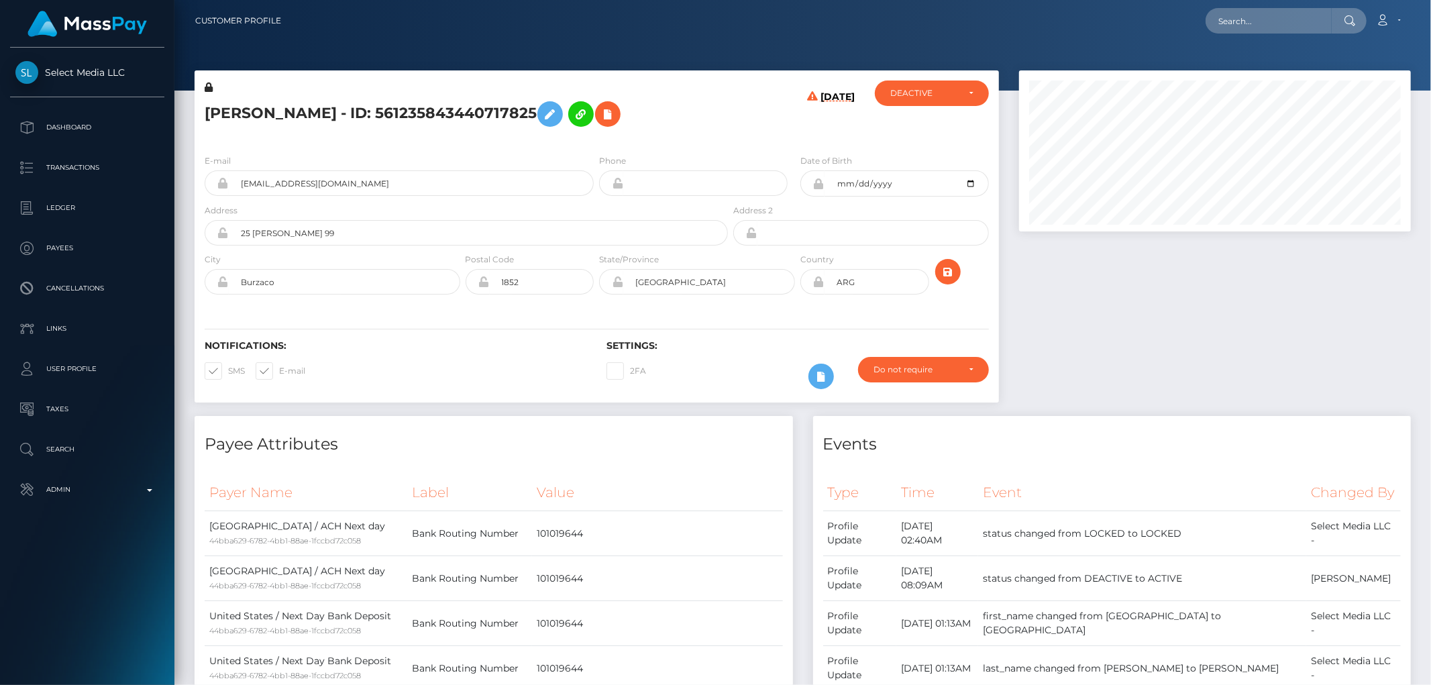
click at [1182, 495] on th "Event" at bounding box center [1142, 492] width 328 height 37
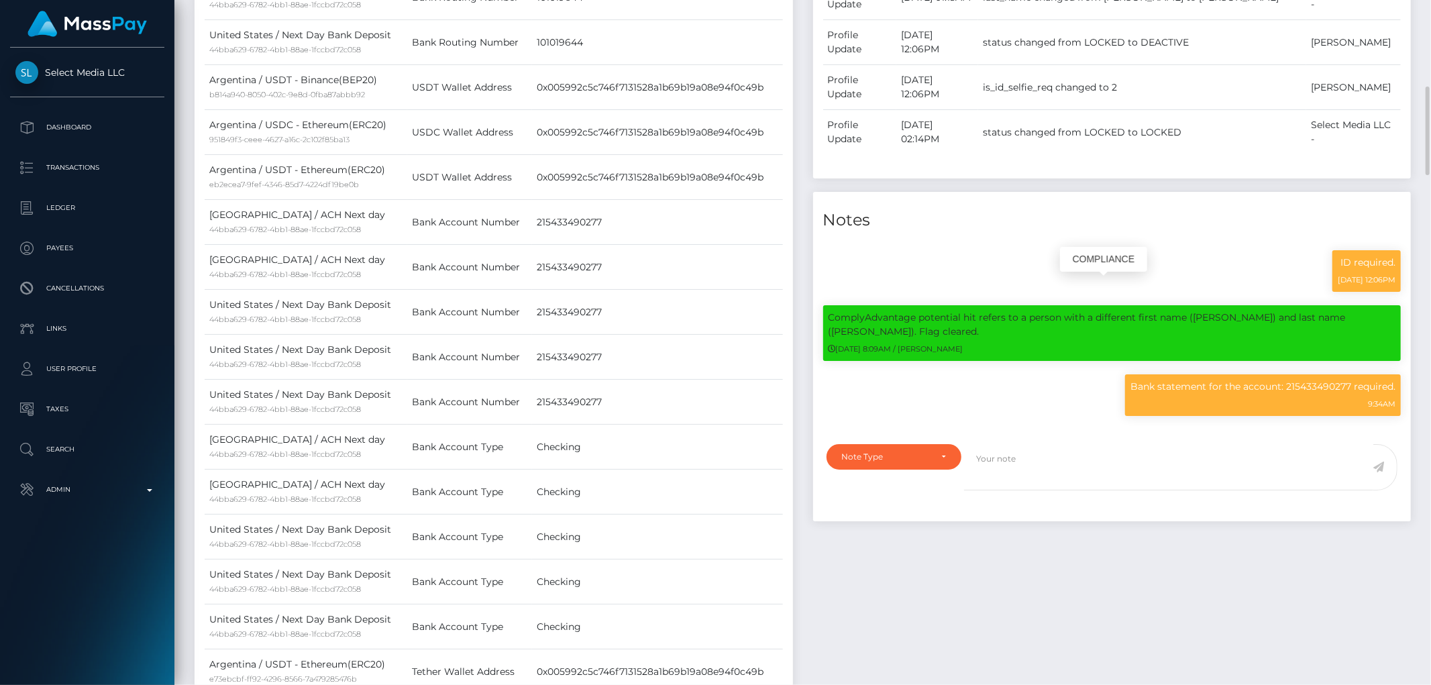
click at [1228, 380] on p "Bank statement for the account: 215433490277 required." at bounding box center [1263, 387] width 265 height 14
copy div "Bank statement for the account: 215433490277 required."
click at [974, 564] on div "Events Type Time Event Changed By" at bounding box center [1112, 260] width 619 height 1031
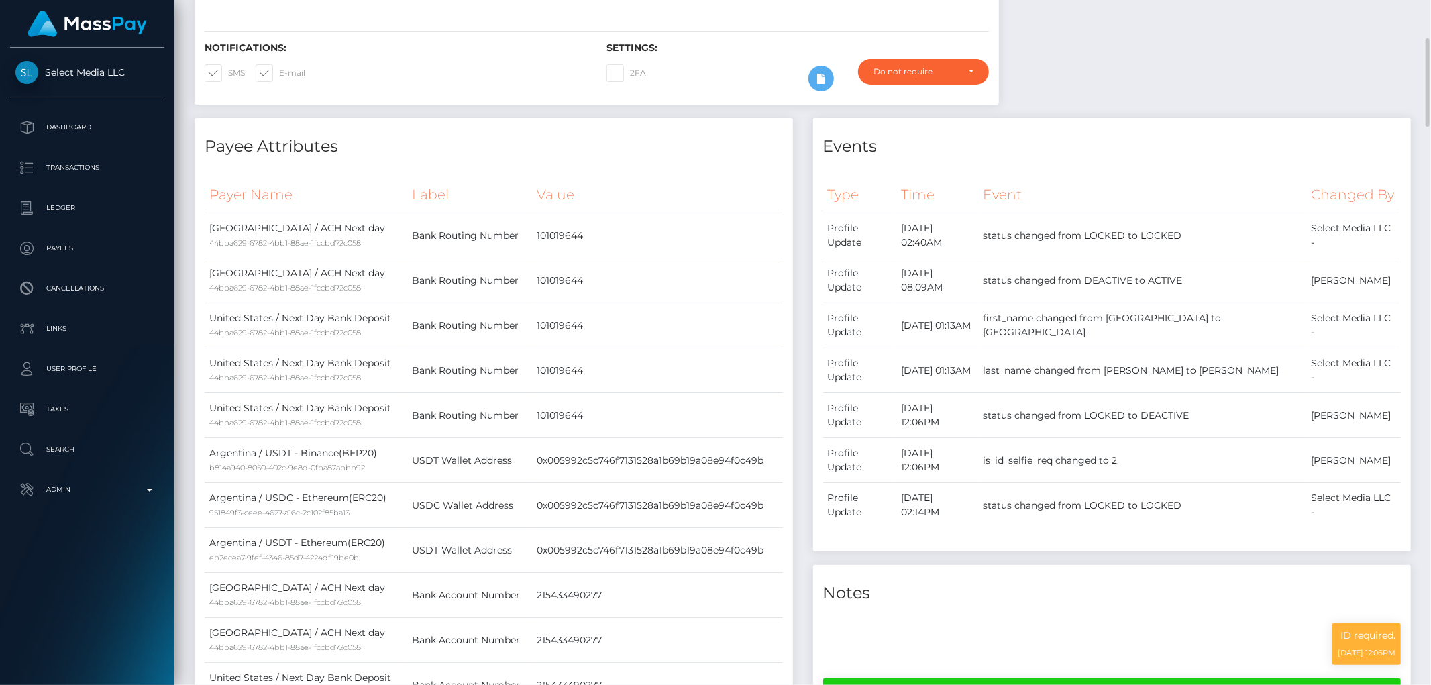
scroll to position [0, 0]
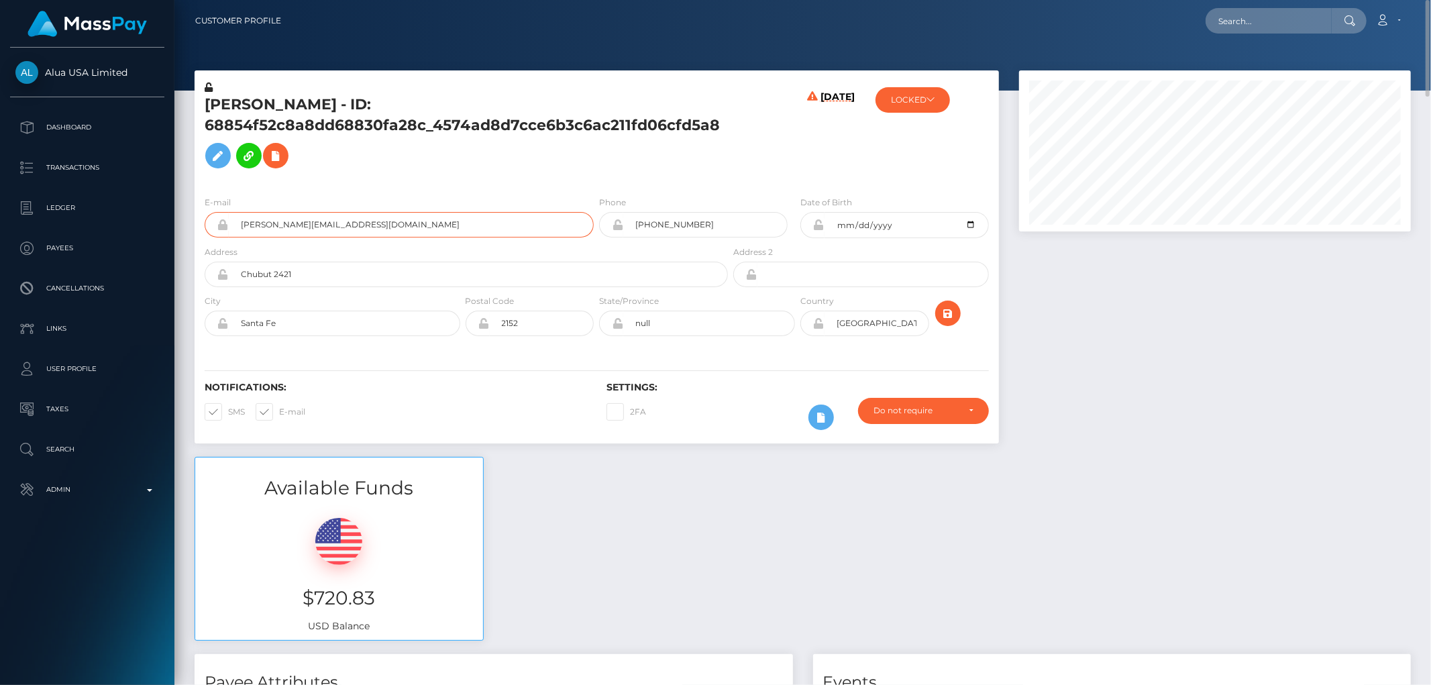
drag, startPoint x: 358, startPoint y: 226, endPoint x: 224, endPoint y: 228, distance: 134.2
click at [212, 228] on div "[PERSON_NAME][EMAIL_ADDRESS][DOMAIN_NAME]" at bounding box center [399, 224] width 389 height 25
paste input "[PERSON_NAME][EMAIL_ADDRESS][DOMAIN_NAME]"
type input "[PERSON_NAME][EMAIL_ADDRESS][DOMAIN_NAME]"
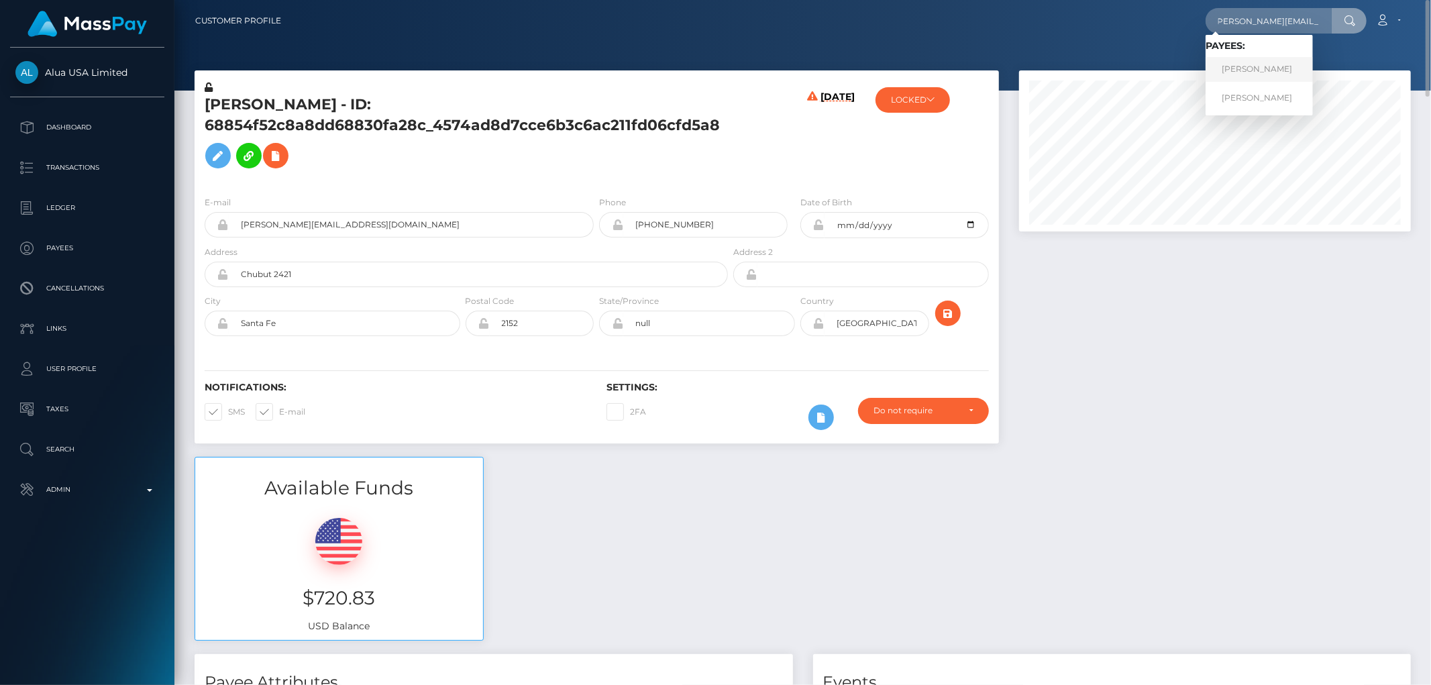
click at [1263, 68] on link "[PERSON_NAME]" at bounding box center [1259, 69] width 107 height 25
paste input "[PERSON_NAME][EMAIL_ADDRESS][DOMAIN_NAME]"
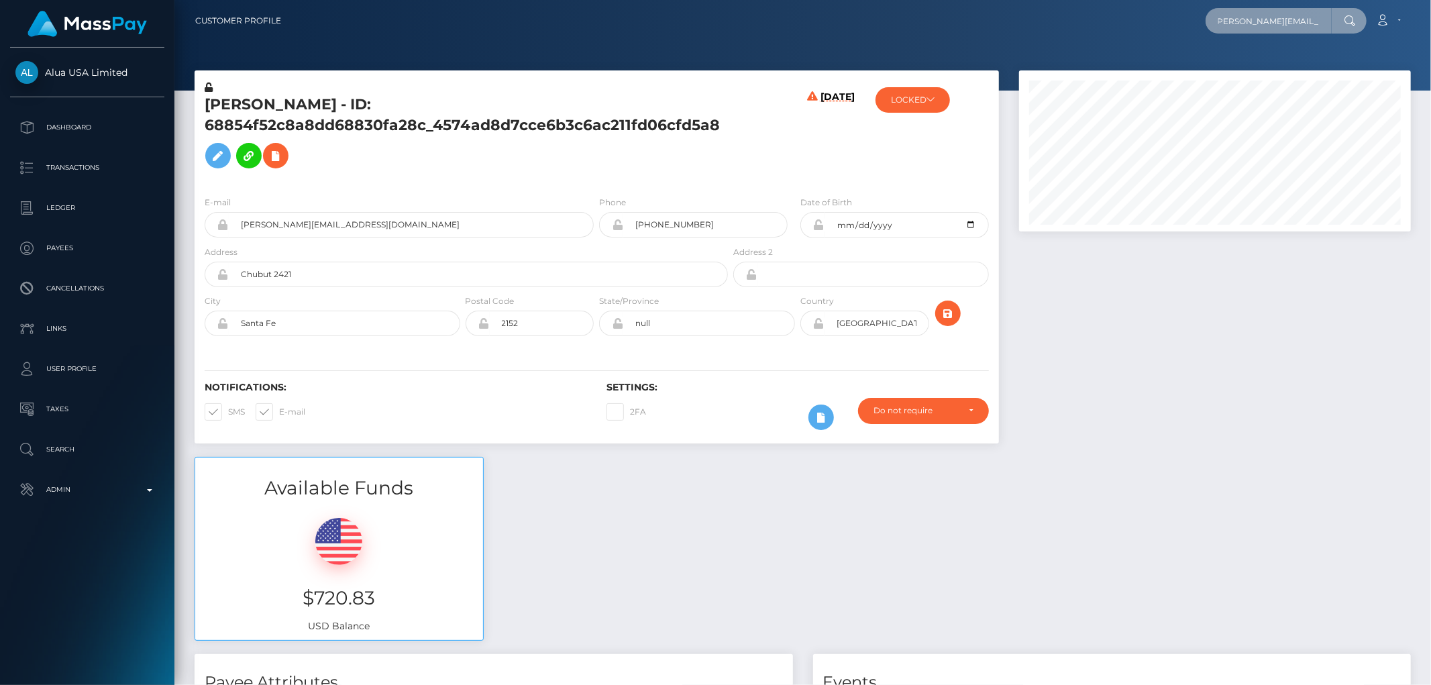
type input "[PERSON_NAME][EMAIL_ADDRESS][DOMAIN_NAME]"
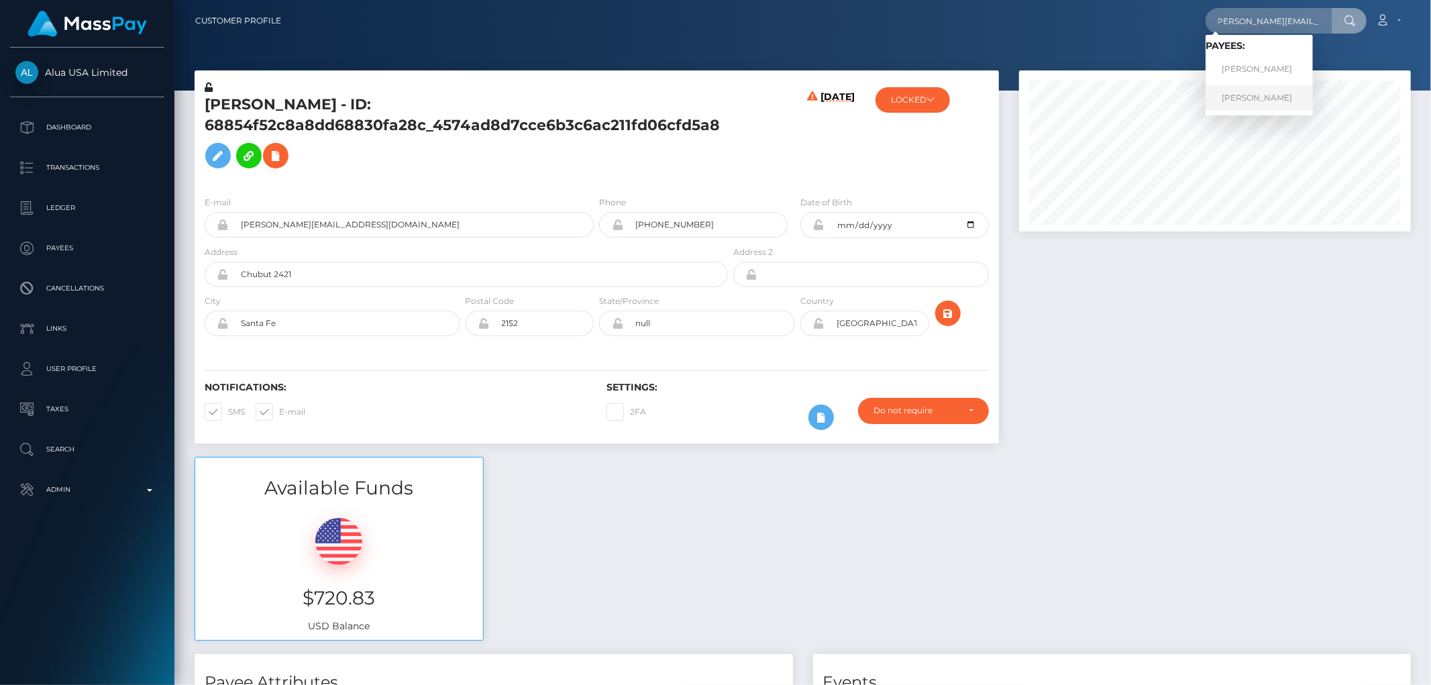
click at [1251, 97] on link "Laura Belen Sanchez" at bounding box center [1259, 97] width 107 height 25
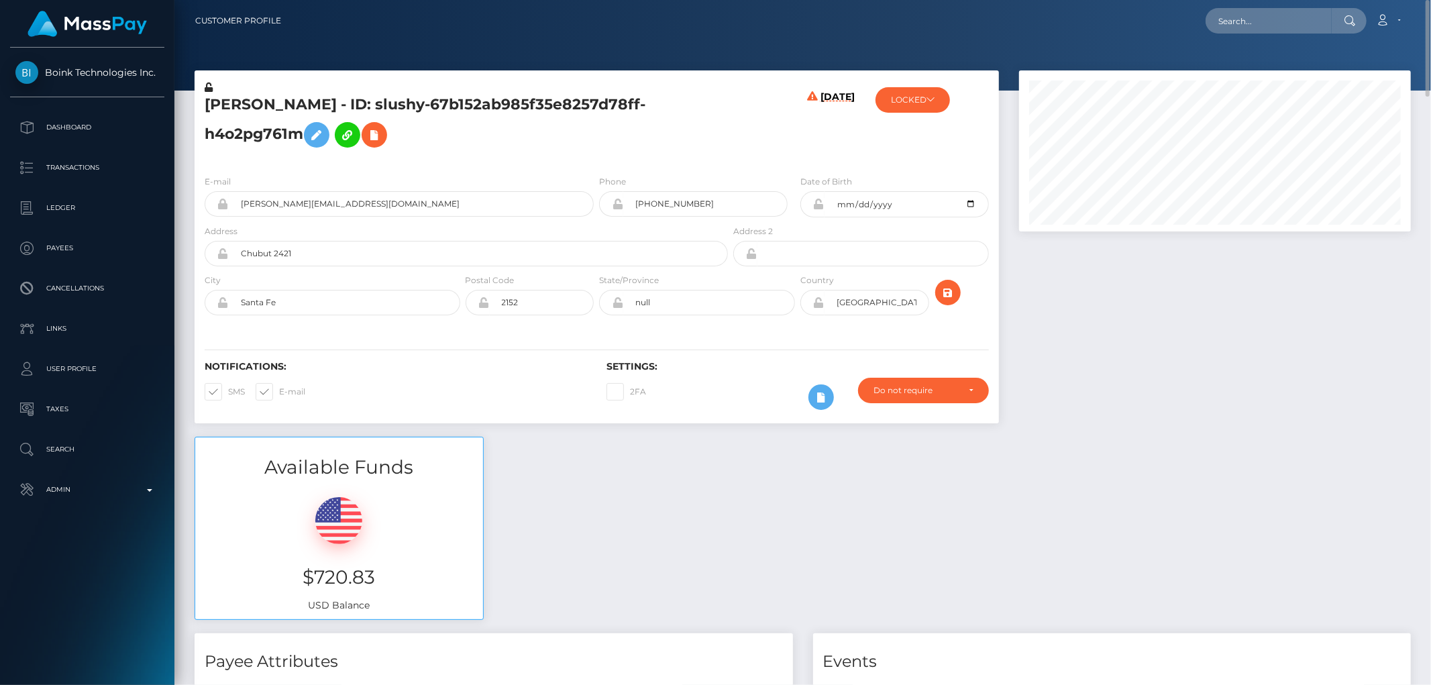
click at [260, 128] on h5 "[PERSON_NAME] - ID: slushy-67b152ab985f35e8257d78ff-h4o2pg761m" at bounding box center [463, 125] width 516 height 60
copy h5 "[PERSON_NAME] - ID: slushy-67b152ab985f35e8257d78ff-h4o2pg761m"
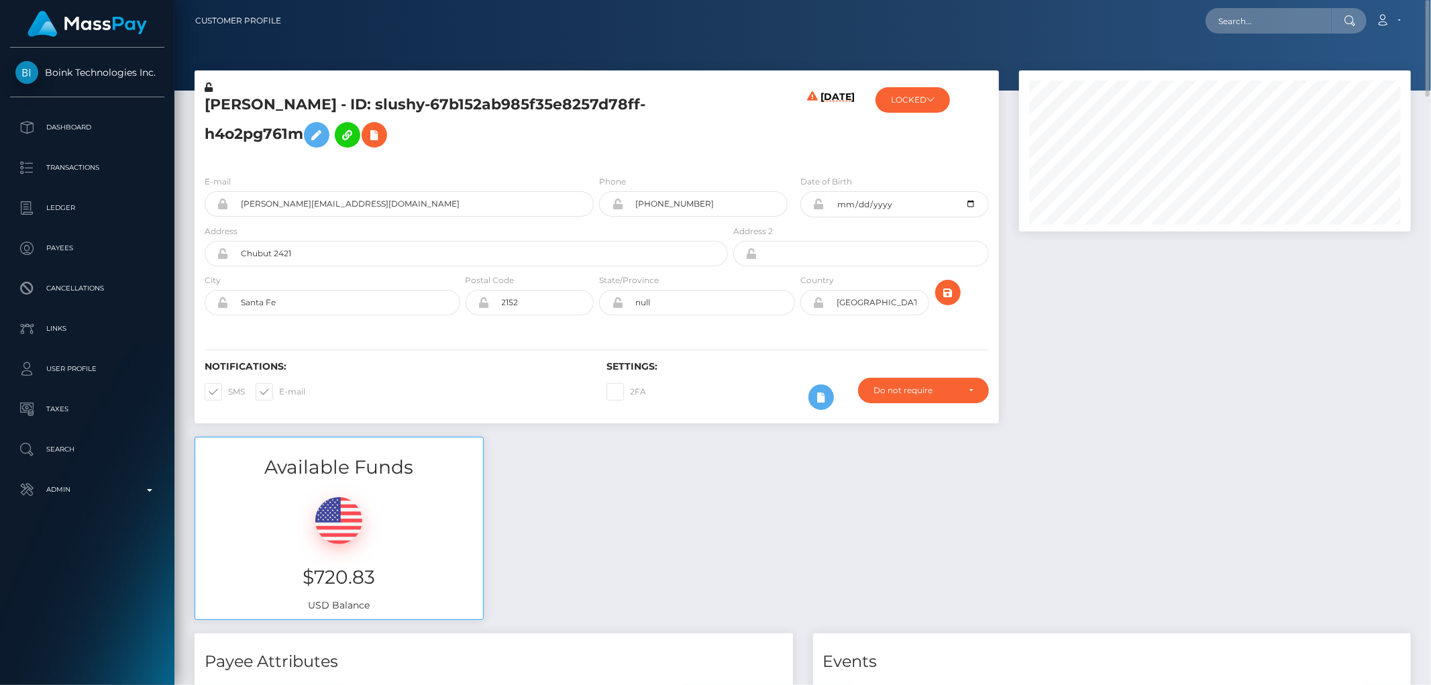
click at [774, 519] on div "Available Funds $720.83 USD Balance" at bounding box center [803, 535] width 1237 height 197
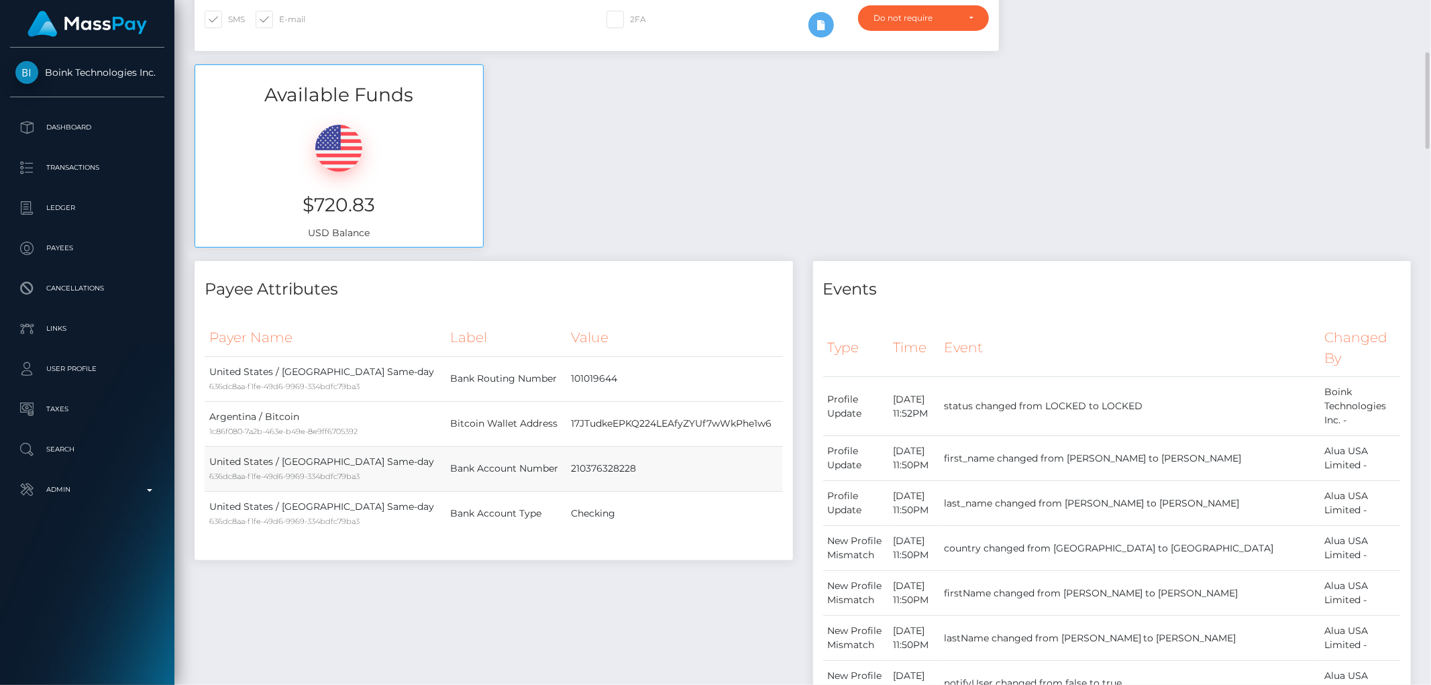
drag, startPoint x: 542, startPoint y: 468, endPoint x: 622, endPoint y: 472, distance: 79.9
click at [622, 472] on td "210376328228" at bounding box center [674, 468] width 216 height 45
click at [566, 467] on td "210376328228" at bounding box center [674, 468] width 216 height 45
drag, startPoint x: 537, startPoint y: 467, endPoint x: 588, endPoint y: 470, distance: 50.4
click at [588, 470] on td "210376328228" at bounding box center [674, 468] width 216 height 45
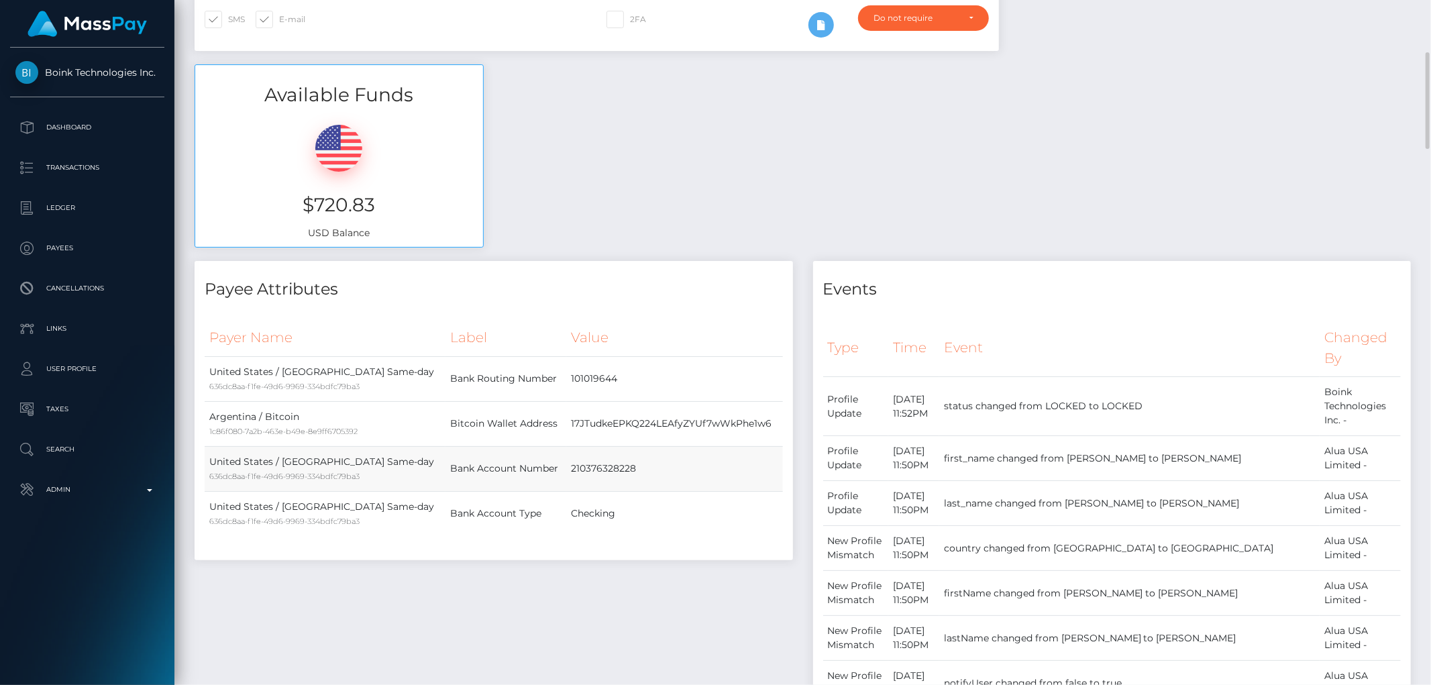
copy td "210376328228"
click at [727, 584] on div "Payee Attributes Payer Name Label Value United States / ACH Same-day 636dc8aa-f…" at bounding box center [494, 606] width 619 height 690
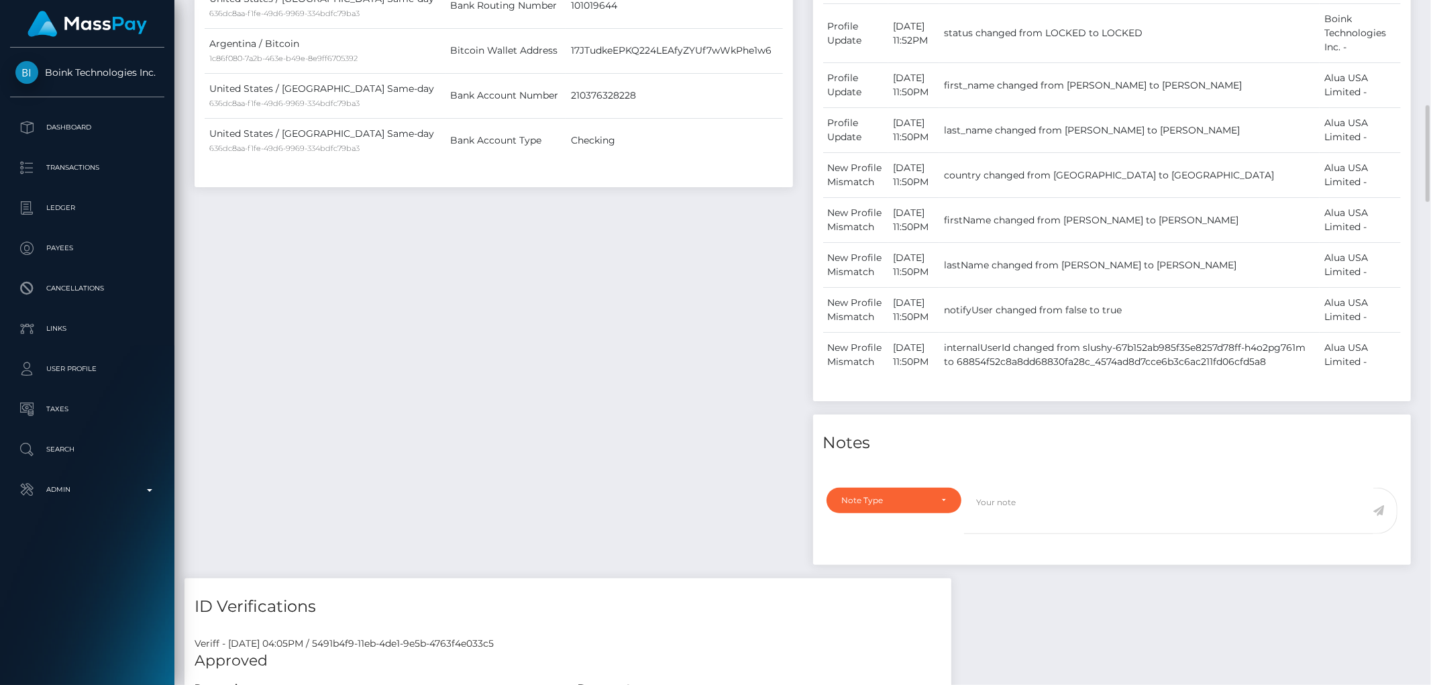
scroll to position [969, 0]
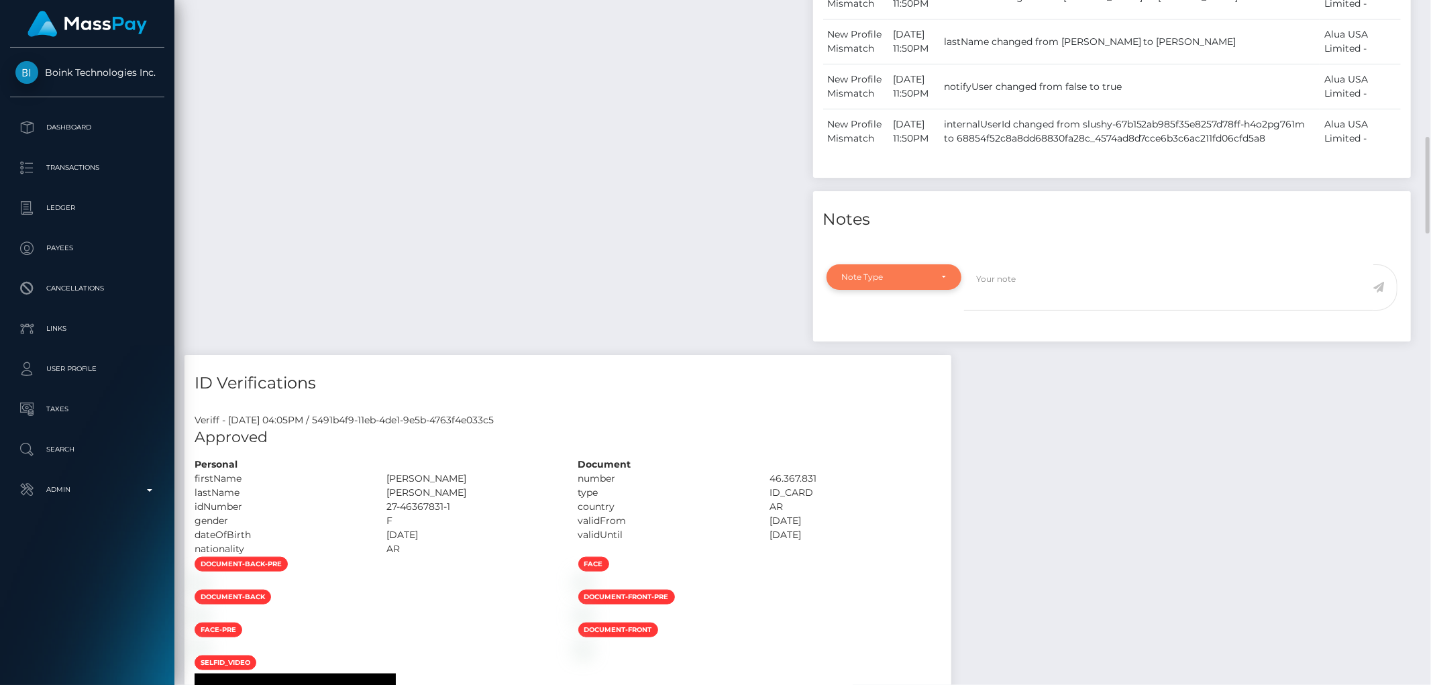
click at [938, 282] on div "Note Type" at bounding box center [894, 277] width 104 height 11
click at [908, 354] on link "Compliance" at bounding box center [894, 341] width 135 height 25
select select "COMPLIANCE"
paste textarea "Proof of address and bank statement for the account: 210376328228 required"
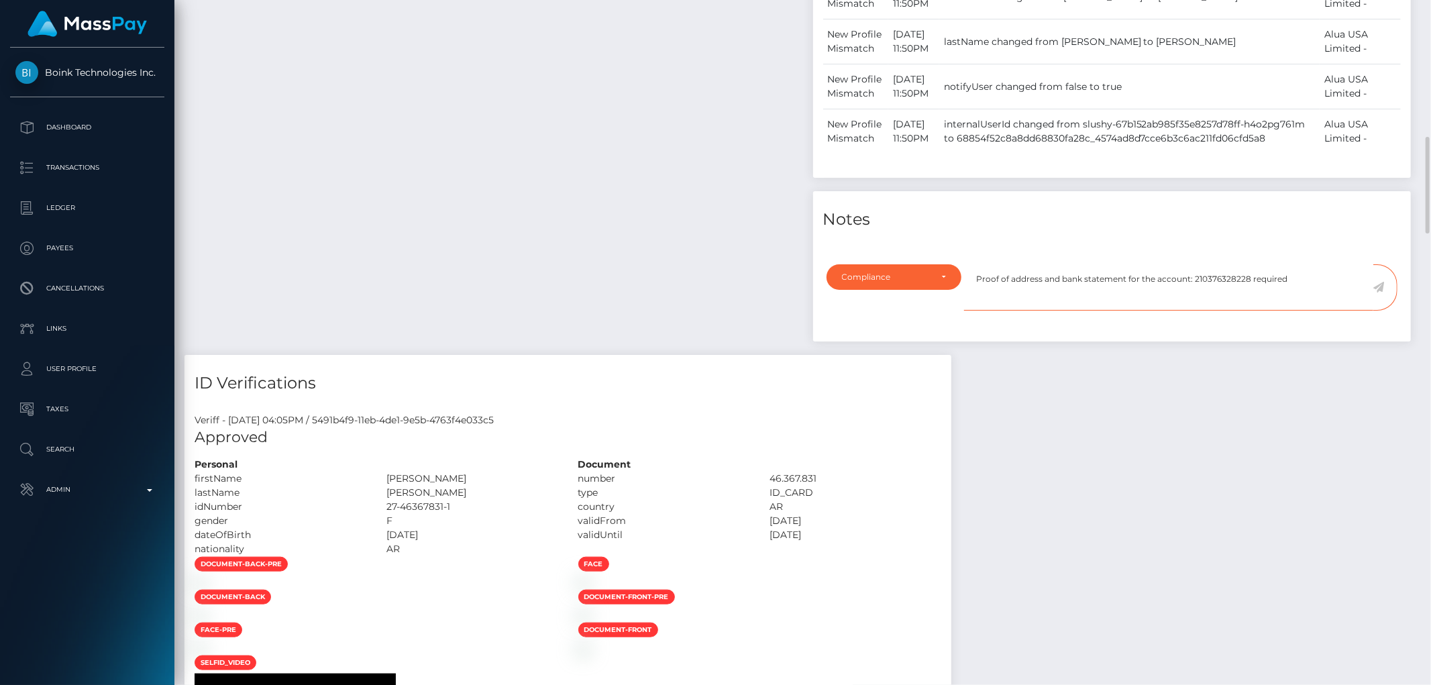
type textarea "Proof of address and bank statement for the account: 210376328228 required"
click at [675, 262] on div "Payee Attributes Payer Name Label Value United States / ACH Same-day 636dc8aa-f…" at bounding box center [494, 10] width 619 height 690
click at [1379, 293] on icon at bounding box center [1378, 287] width 11 height 11
click at [682, 350] on div "Payee Attributes Payer Name Label Value United States / ACH Same-day 636dc8aa-f…" at bounding box center [494, 10] width 619 height 690
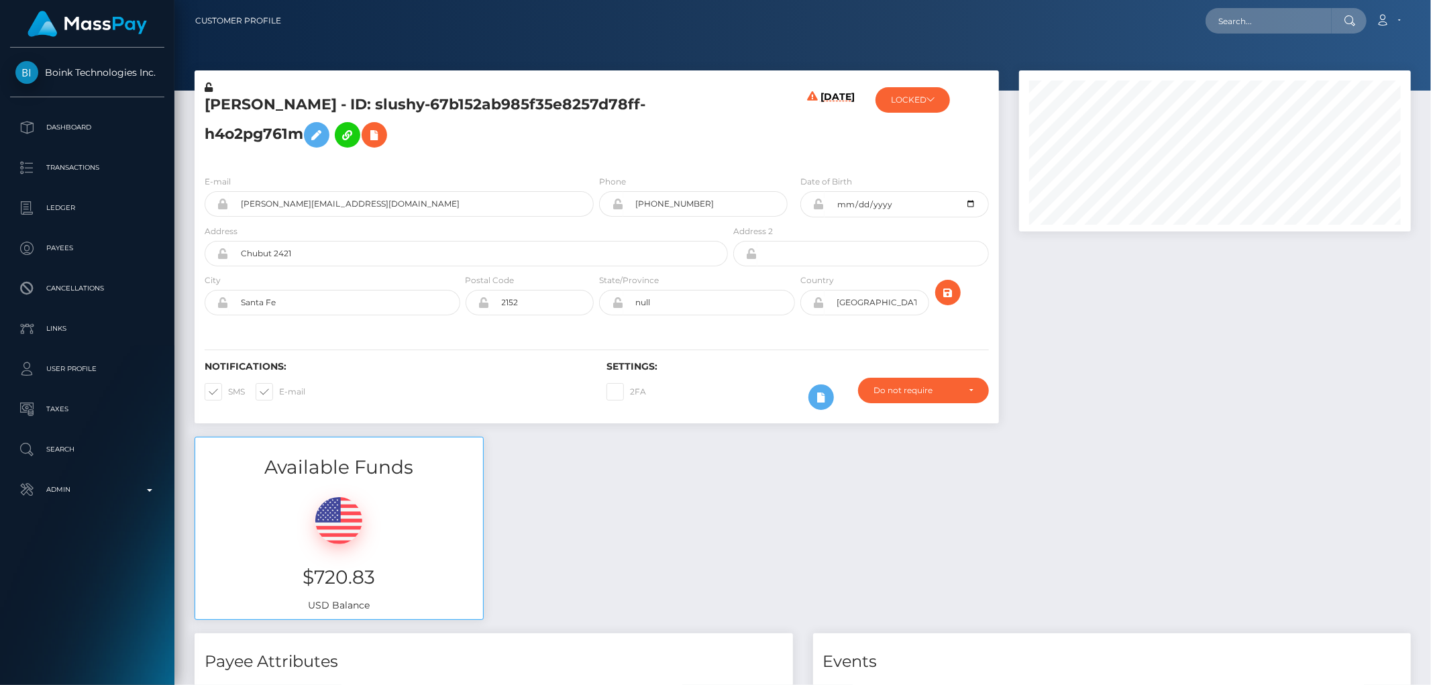
scroll to position [161, 392]
click at [931, 105] on button "LOCKED" at bounding box center [913, 99] width 74 height 25
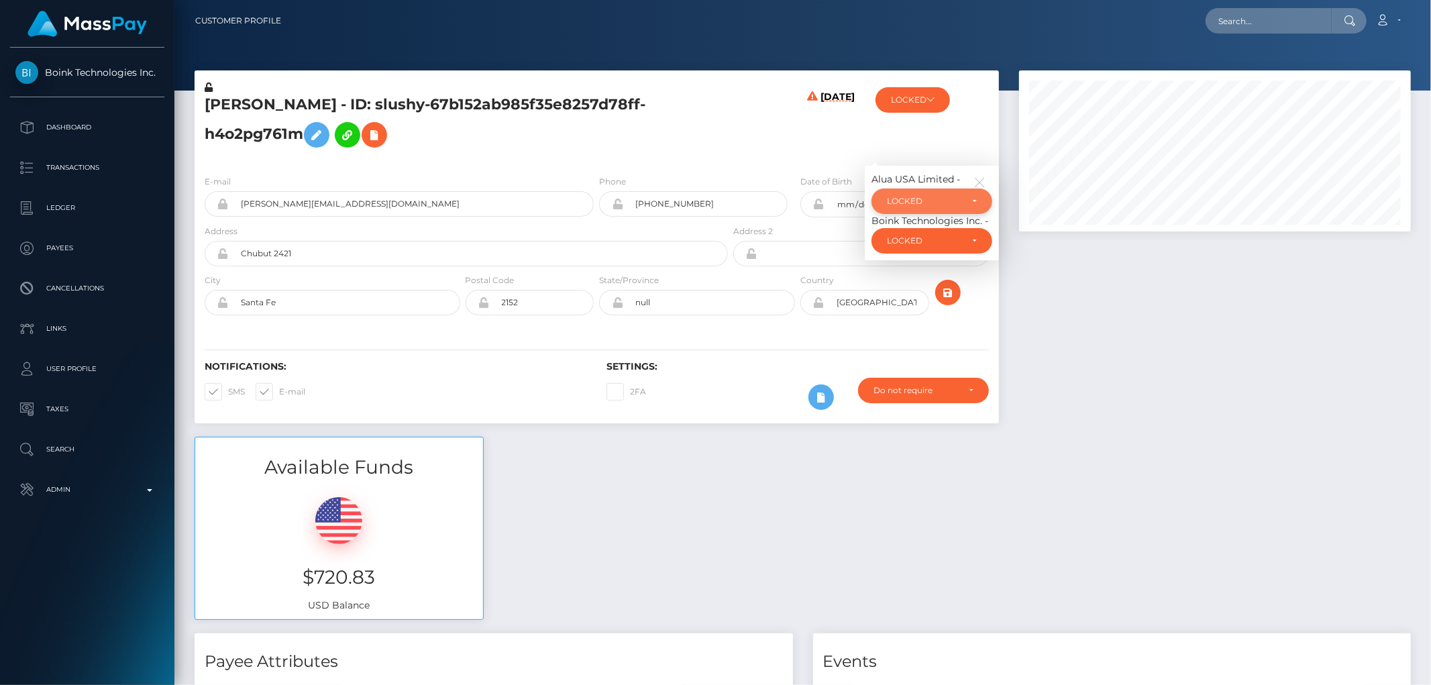
click at [935, 205] on div "LOCKED" at bounding box center [924, 201] width 74 height 11
click at [937, 266] on link "DEACTIVE" at bounding box center [932, 265] width 121 height 25
select select "DEACTIVE"
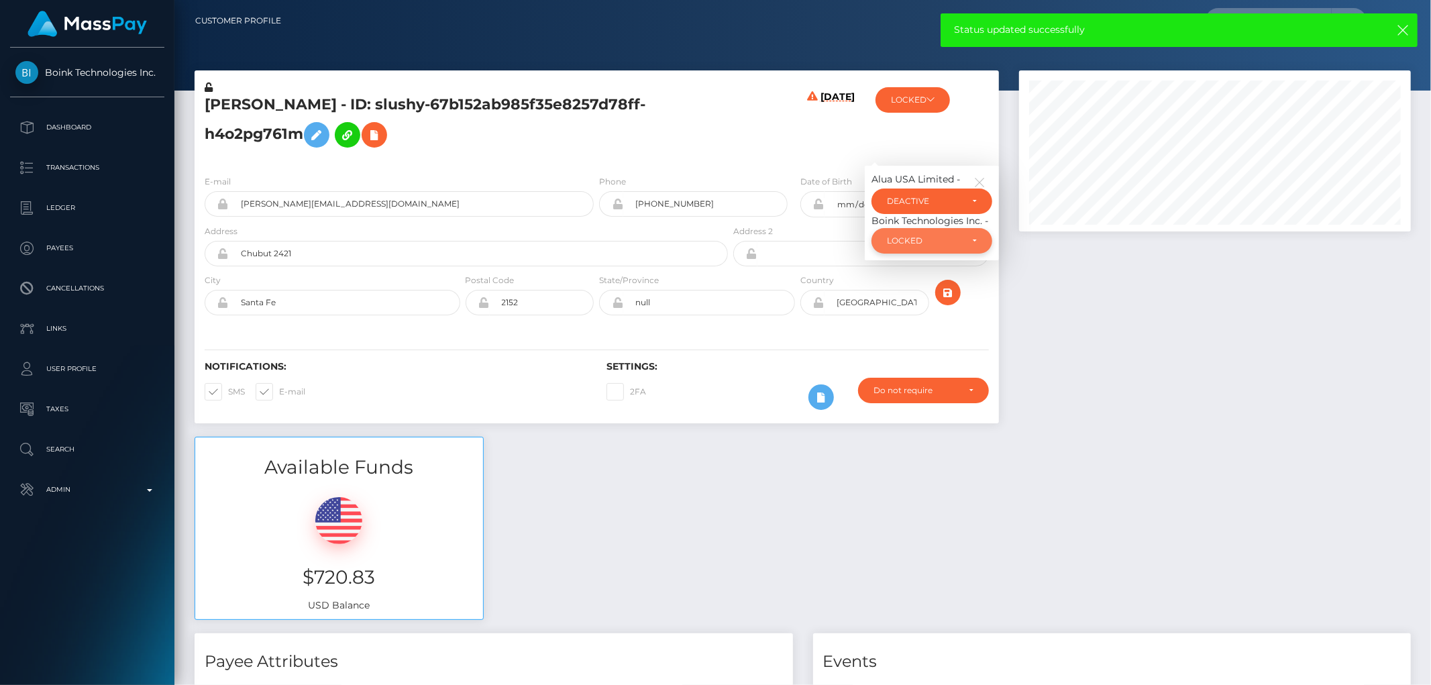
click at [941, 246] on div "LOCKED" at bounding box center [932, 240] width 121 height 25
click at [943, 306] on link "DEACTIVE" at bounding box center [932, 305] width 121 height 25
select select "DEACTIVE"
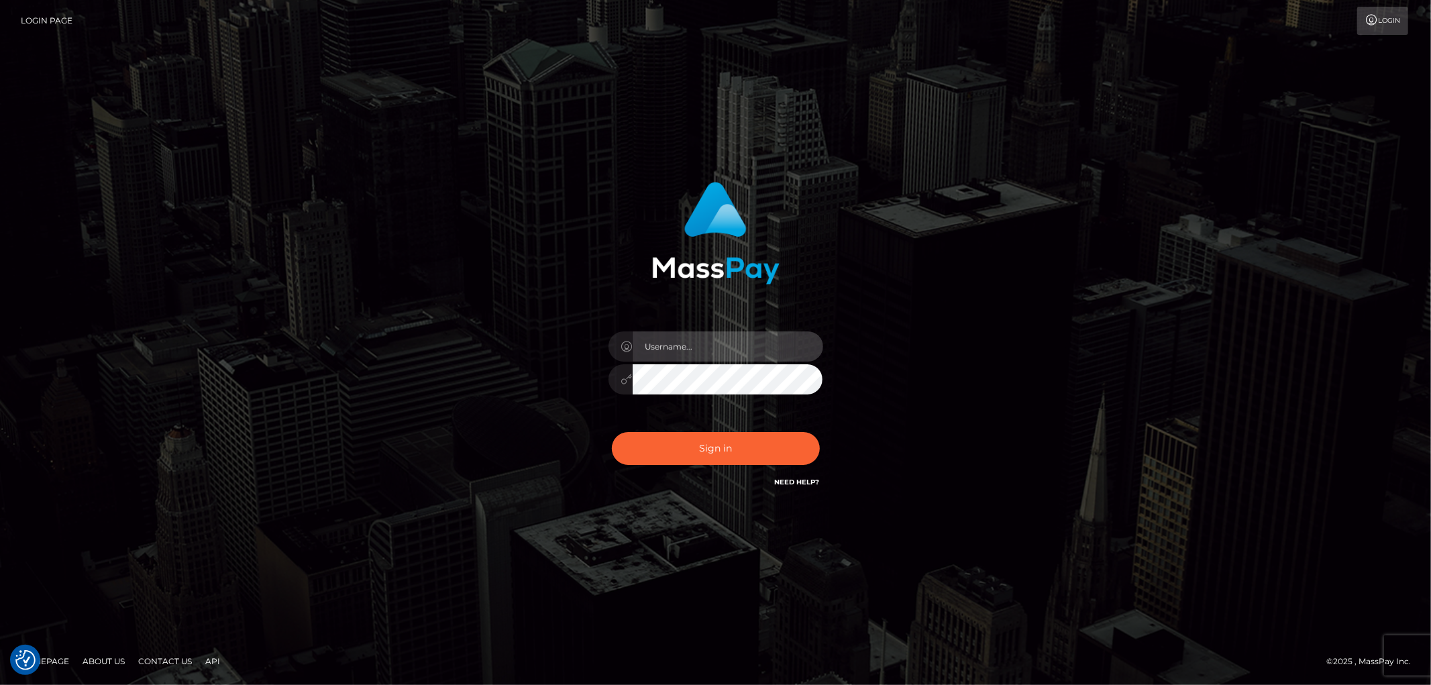
type input "[PERSON_NAME].Cirnat"
click at [812, 430] on div at bounding box center [697, 472] width 275 height 154
click at [719, 455] on button "Sign in" at bounding box center [716, 448] width 208 height 33
type input "[PERSON_NAME].Cirnat"
click at [815, 433] on div at bounding box center [697, 472] width 275 height 154
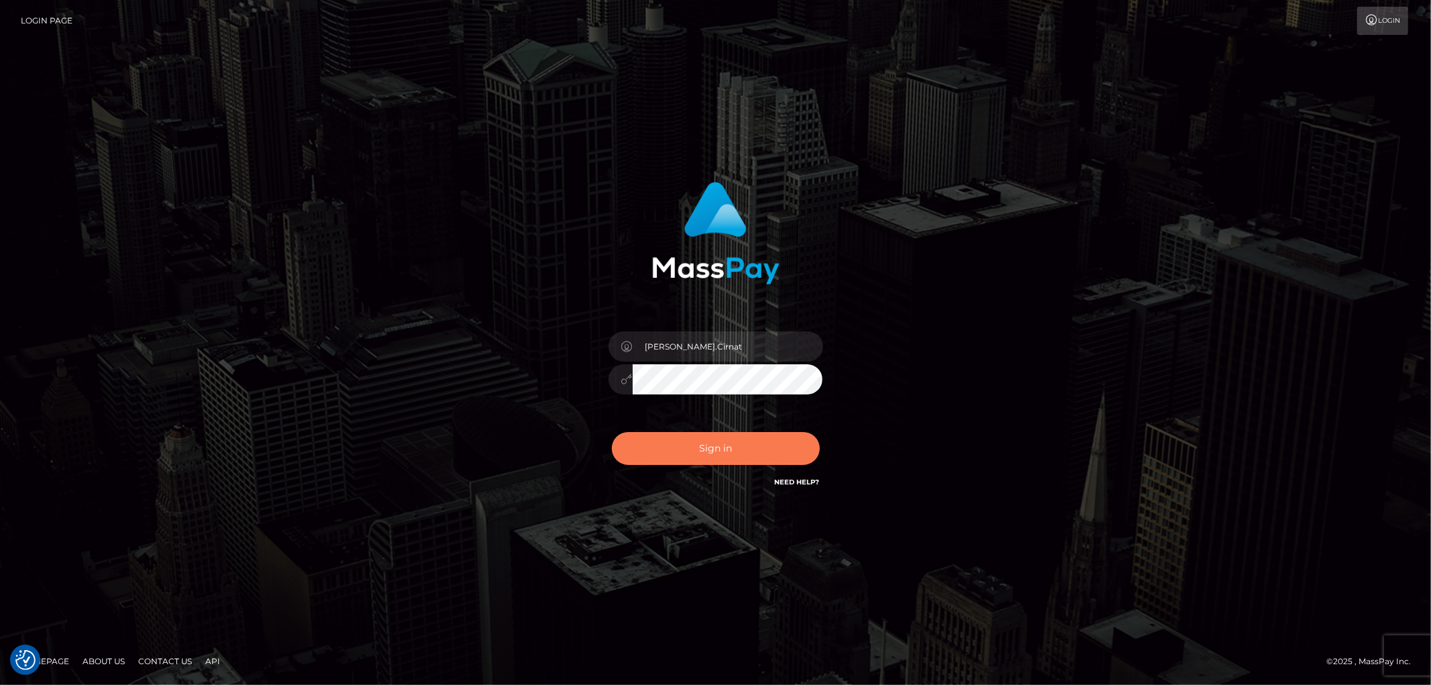
click at [693, 448] on button "Sign in" at bounding box center [716, 448] width 208 height 33
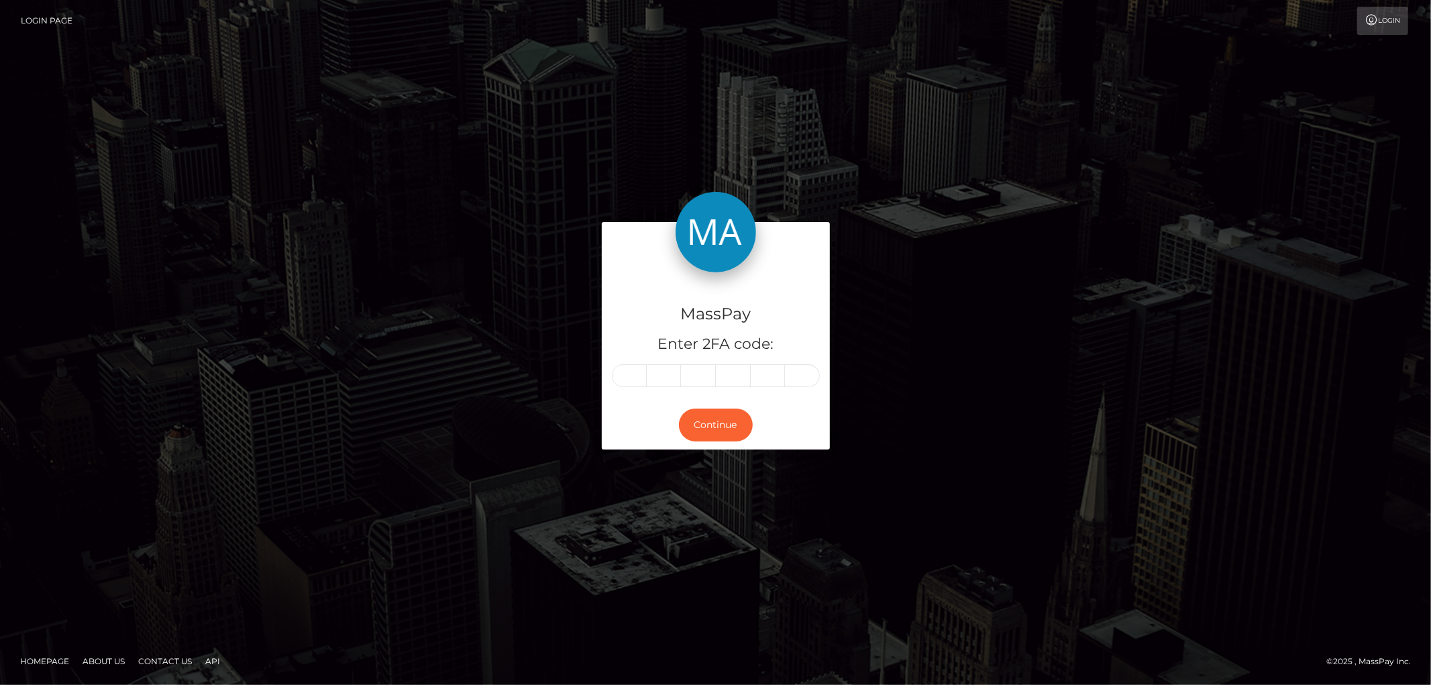
click at [631, 372] on input "text" at bounding box center [629, 375] width 35 height 23
type input "1"
type input "0"
type input "3"
type input "9"
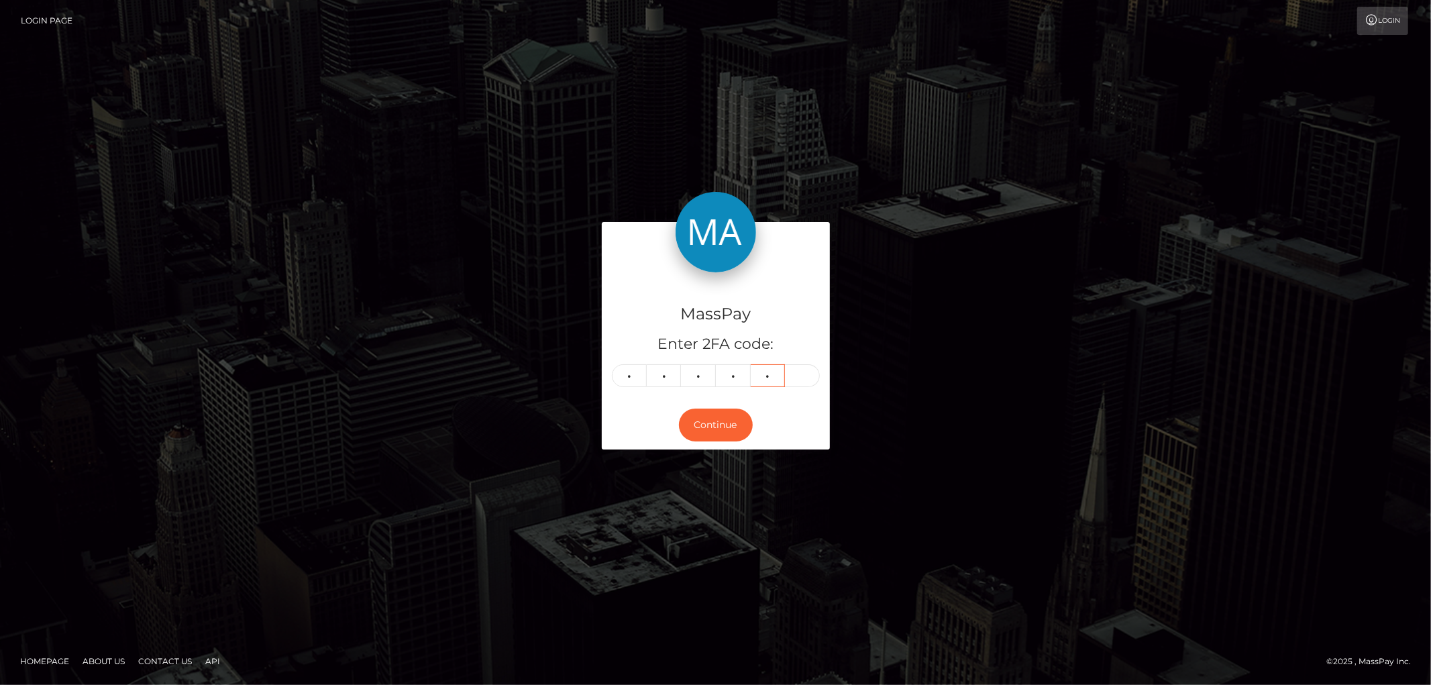
type input "3"
type input "6"
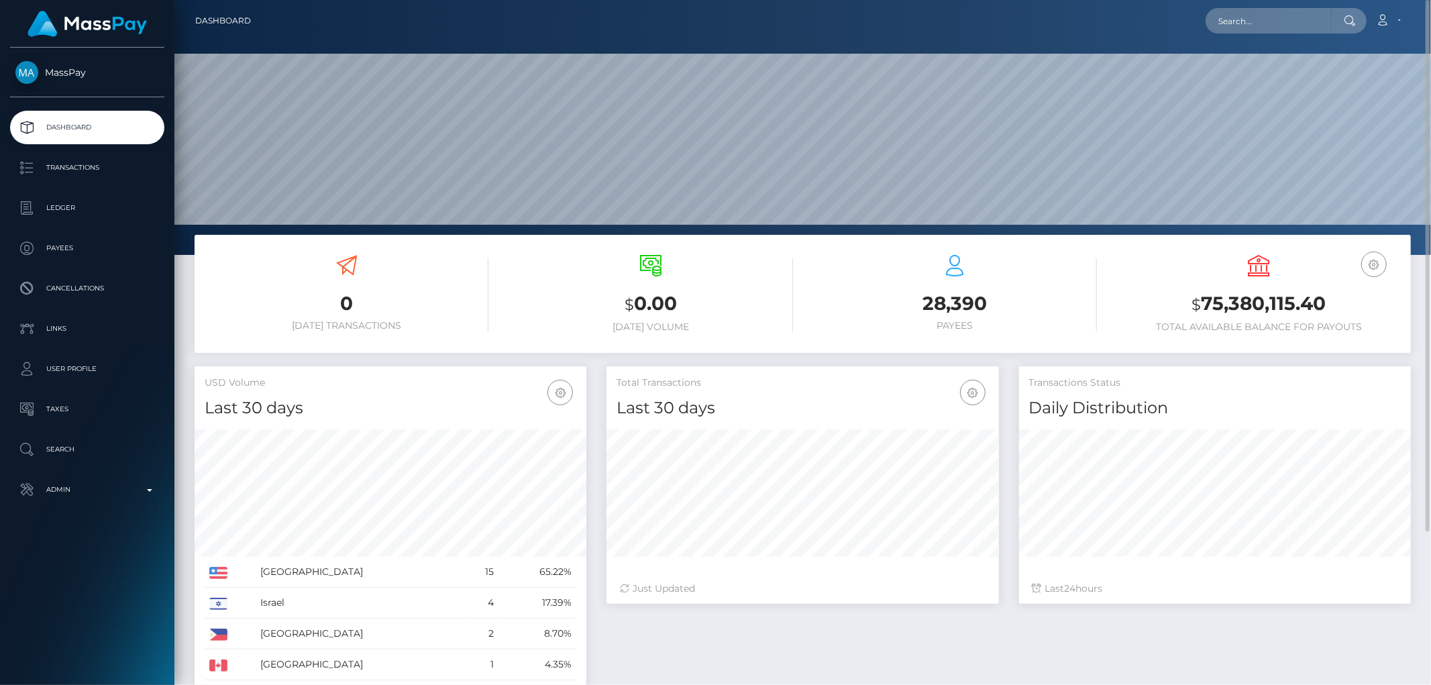
scroll to position [199, 0]
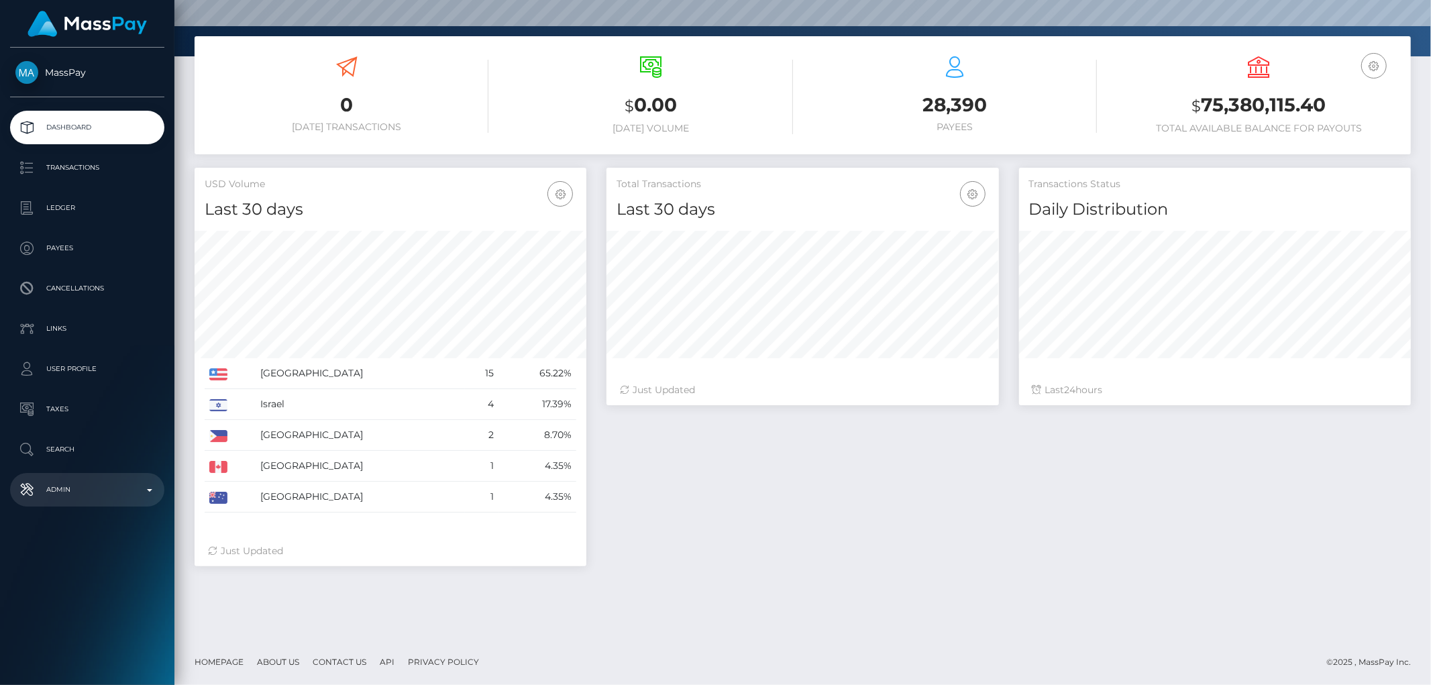
click at [91, 500] on link "Admin" at bounding box center [87, 490] width 154 height 34
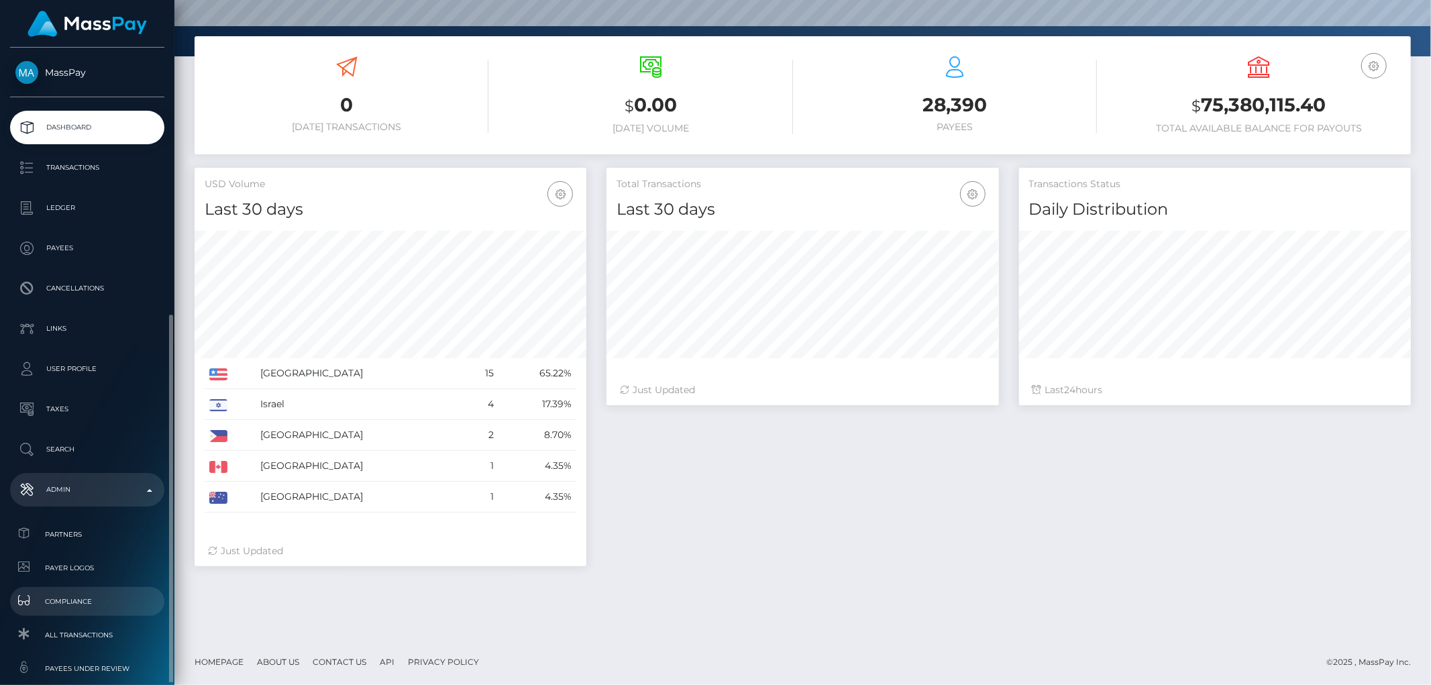
scroll to position [149, 0]
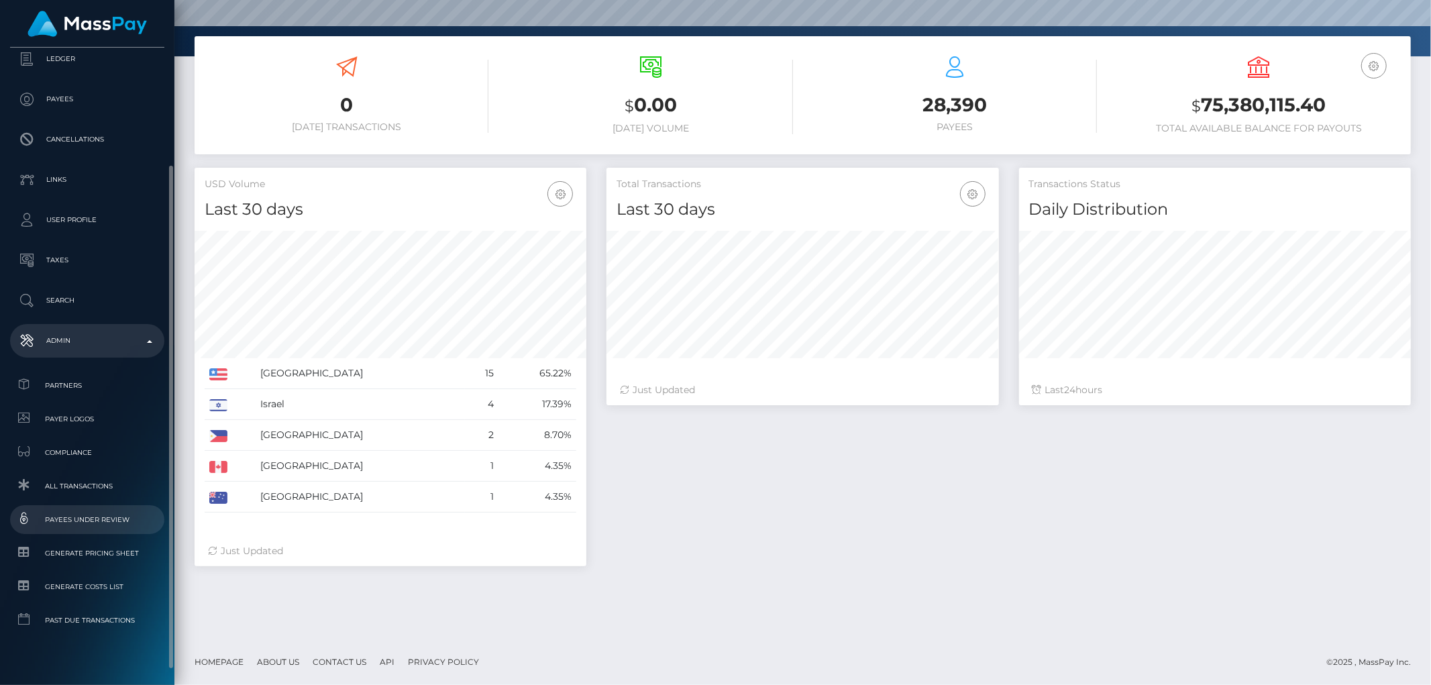
click at [102, 519] on span "Payees under Review" at bounding box center [87, 519] width 144 height 15
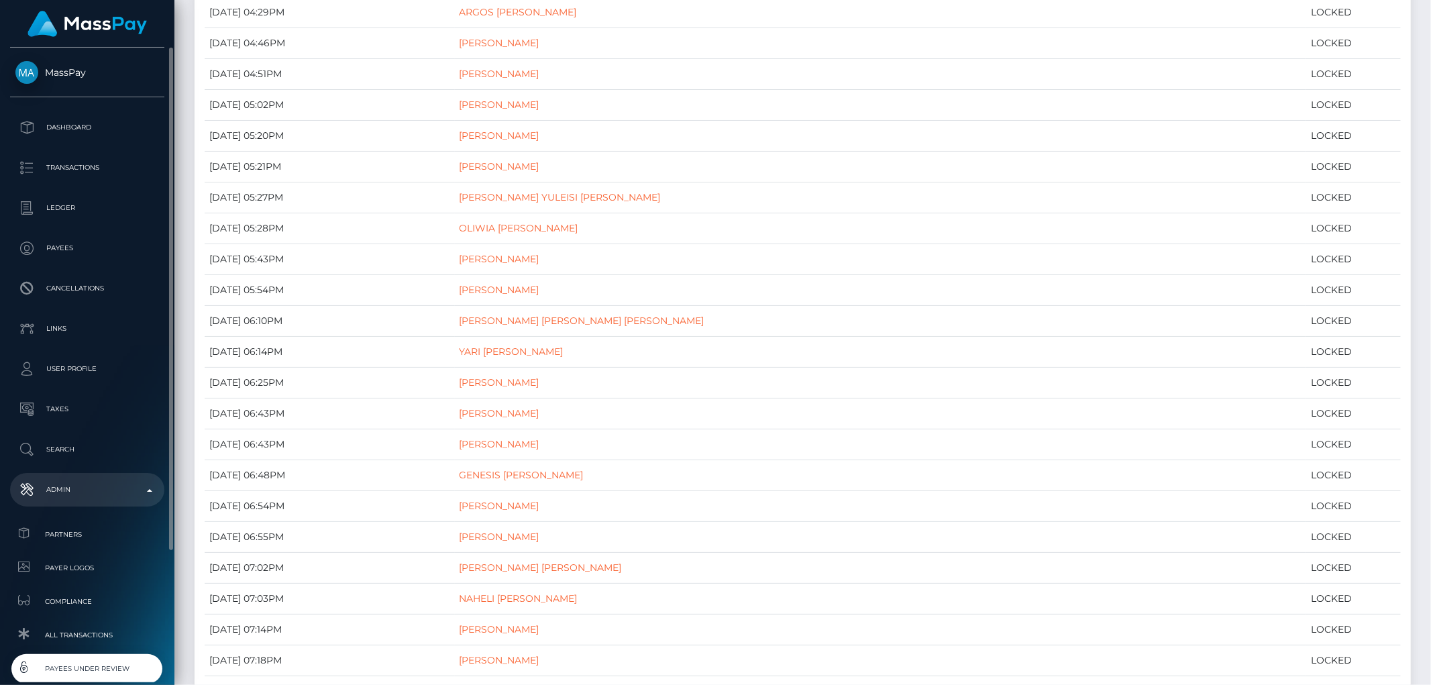
scroll to position [204, 0]
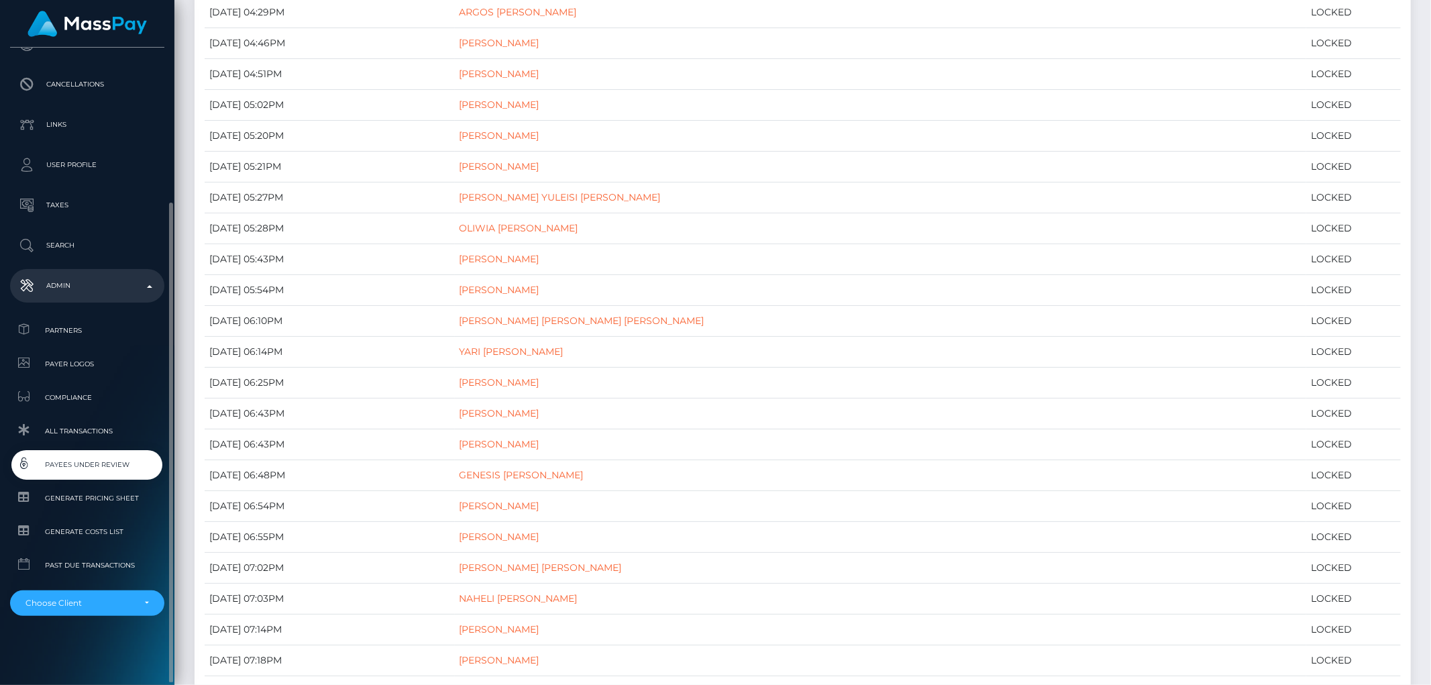
click at [110, 462] on span "Payees under Review" at bounding box center [87, 464] width 144 height 15
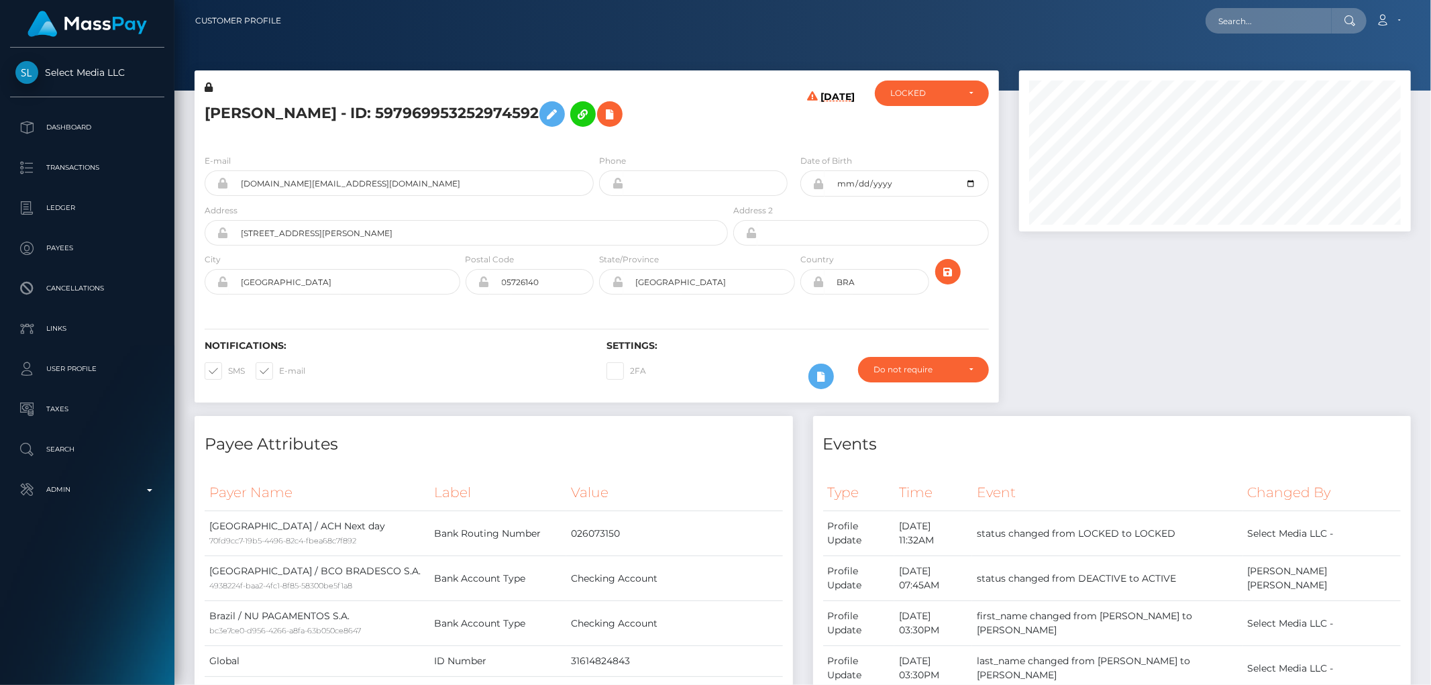
scroll to position [161, 392]
drag, startPoint x: 350, startPoint y: 199, endPoint x: 212, endPoint y: 199, distance: 137.5
click at [212, 196] on div "open.alina.sz@gmail.com" at bounding box center [399, 182] width 389 height 25
paste input "[DOMAIN_NAME][EMAIL_ADDRESS][DOMAIN_NAME]"
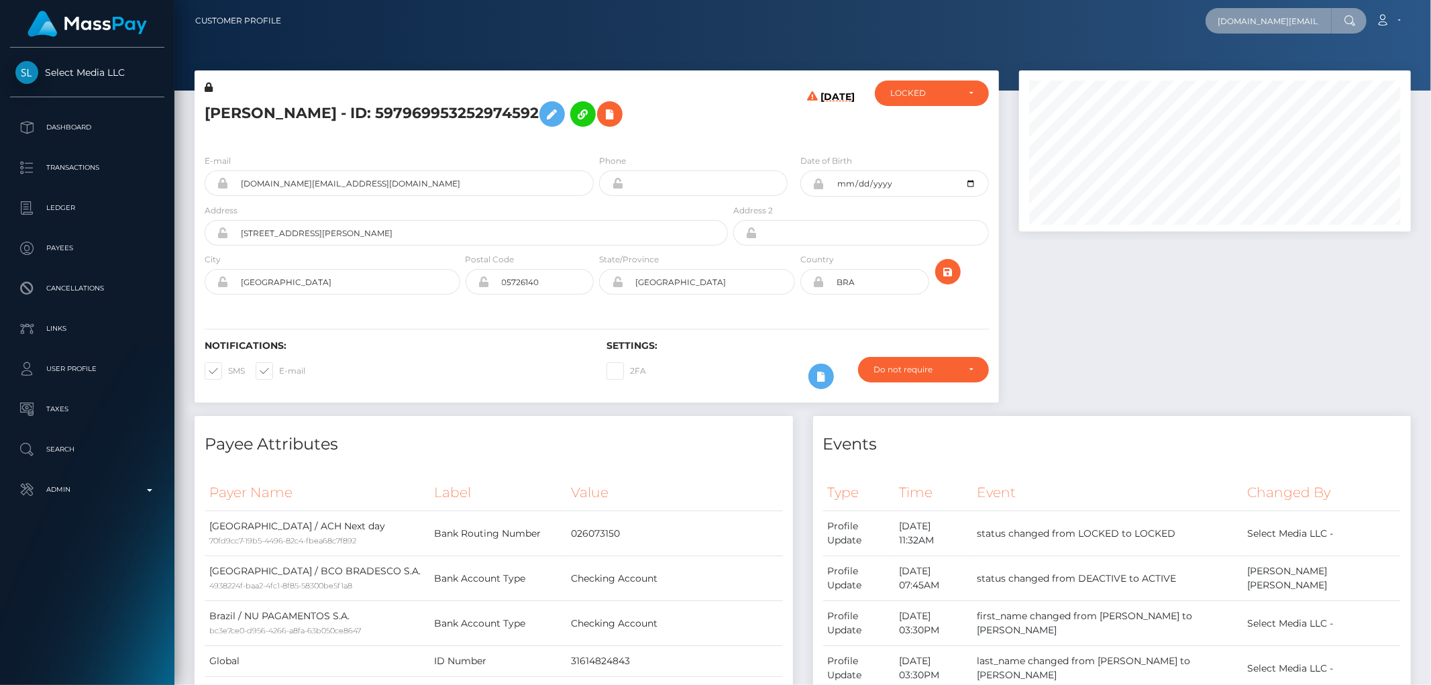
type input "[DOMAIN_NAME][EMAIL_ADDRESS][DOMAIN_NAME]"
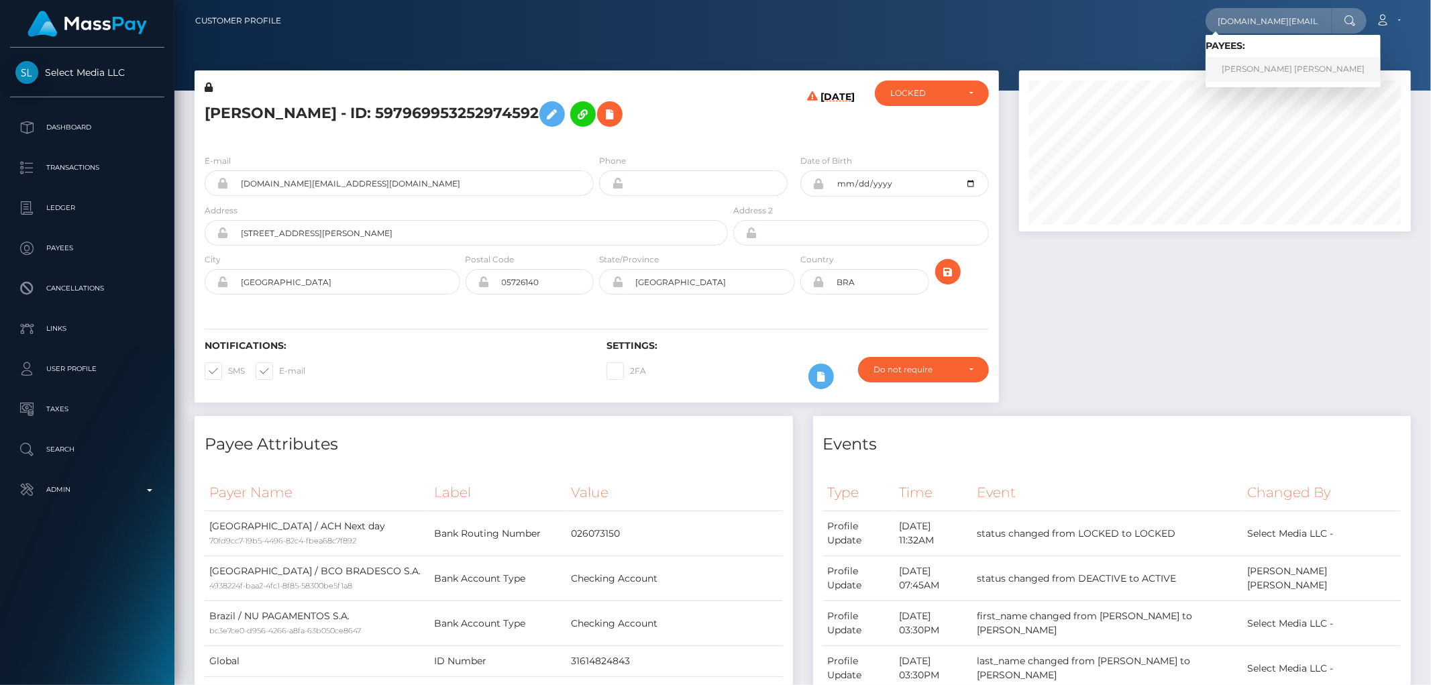
click at [1253, 64] on link "CAROLINE TIEMI YCHIHARA LAMASSAKI" at bounding box center [1293, 69] width 175 height 25
click at [1263, 331] on div at bounding box center [1215, 243] width 412 height 346
click at [443, 134] on h5 "[PERSON_NAME] - ID: 597969953252974592" at bounding box center [463, 114] width 516 height 39
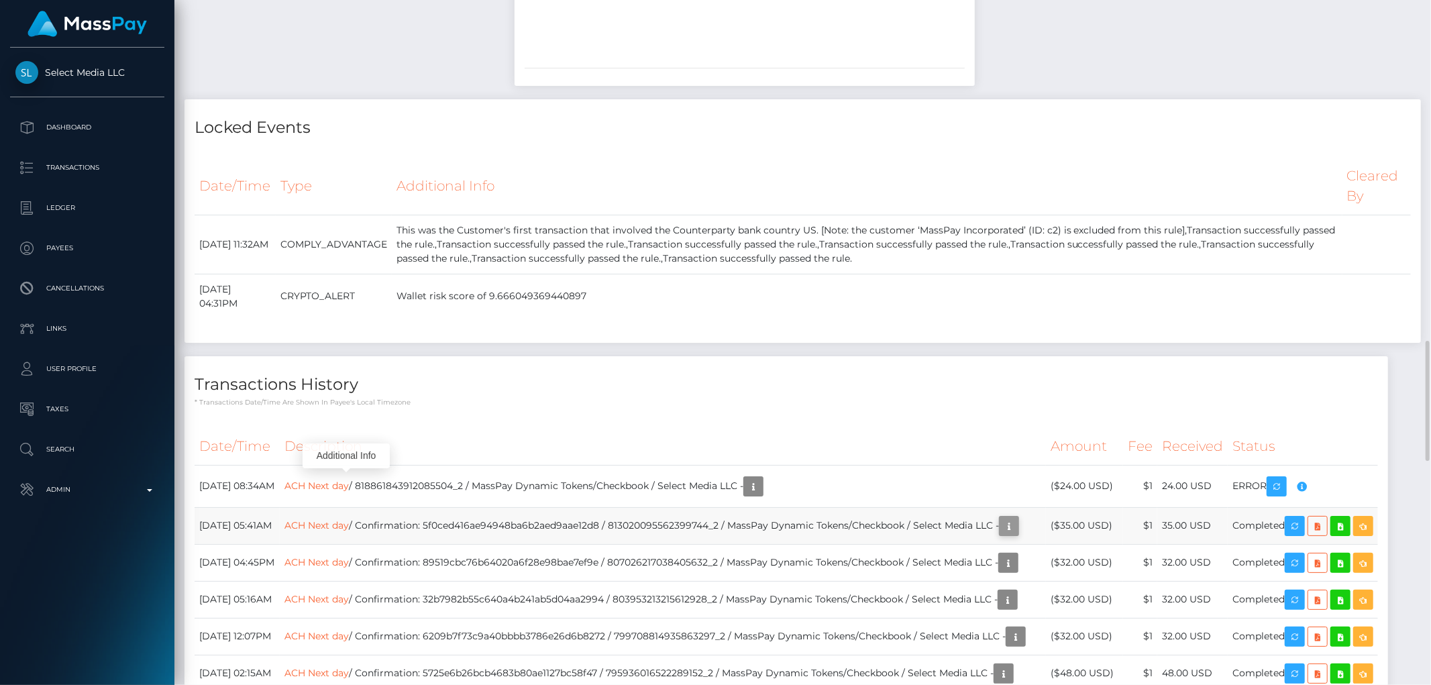
click at [1001, 518] on icon "button" at bounding box center [1009, 526] width 16 height 17
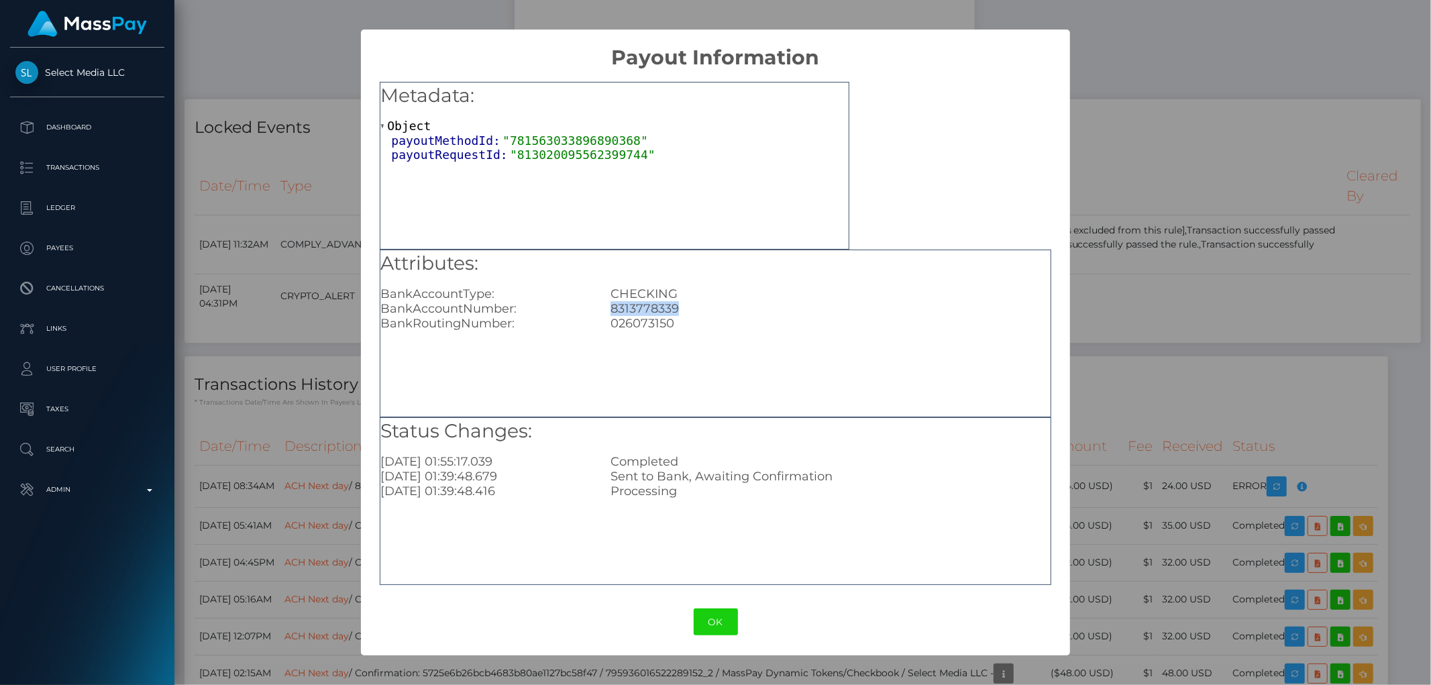
drag, startPoint x: 684, startPoint y: 305, endPoint x: 604, endPoint y: 311, distance: 80.8
click at [604, 311] on div "8313778339" at bounding box center [830, 308] width 460 height 15
copy div "8313778339"
click at [1280, 335] on div "× Payout Information Metadata: Object payoutMethodId: "781563033896890368" payo…" at bounding box center [715, 342] width 1431 height 685
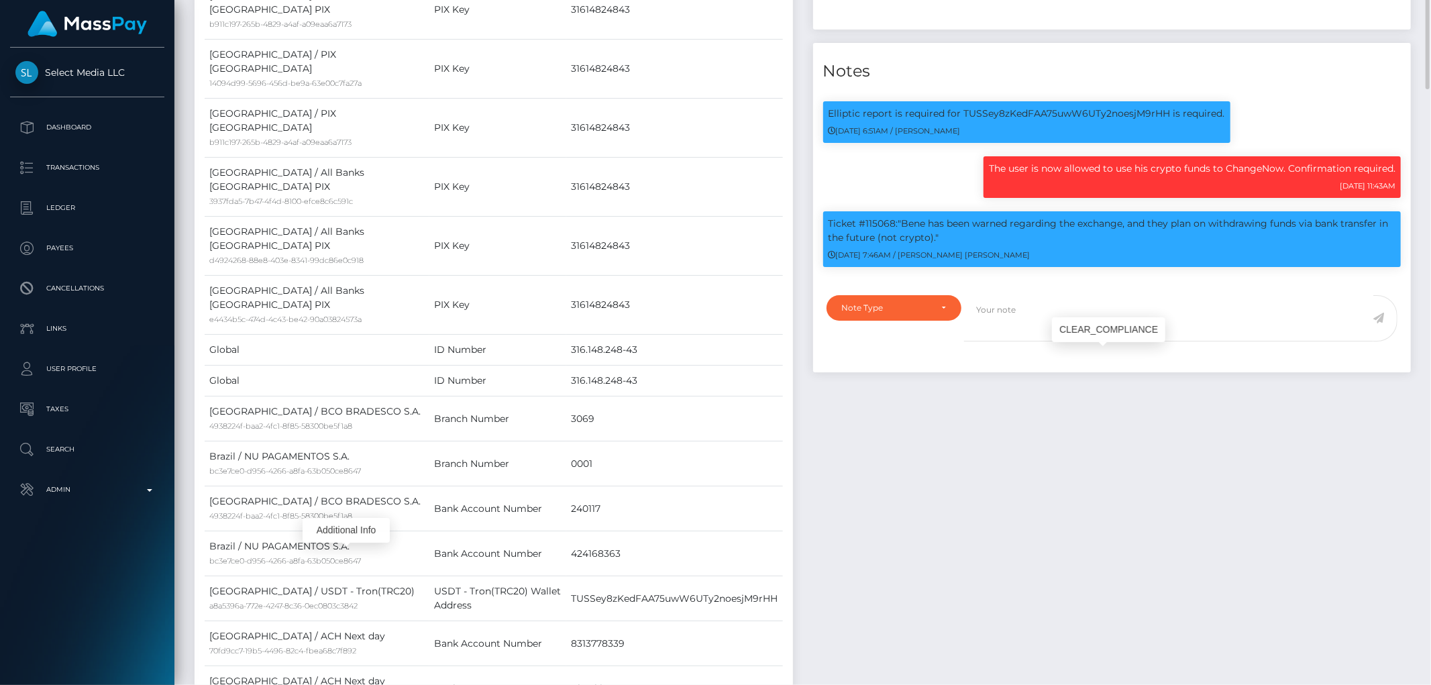
scroll to position [671, 0]
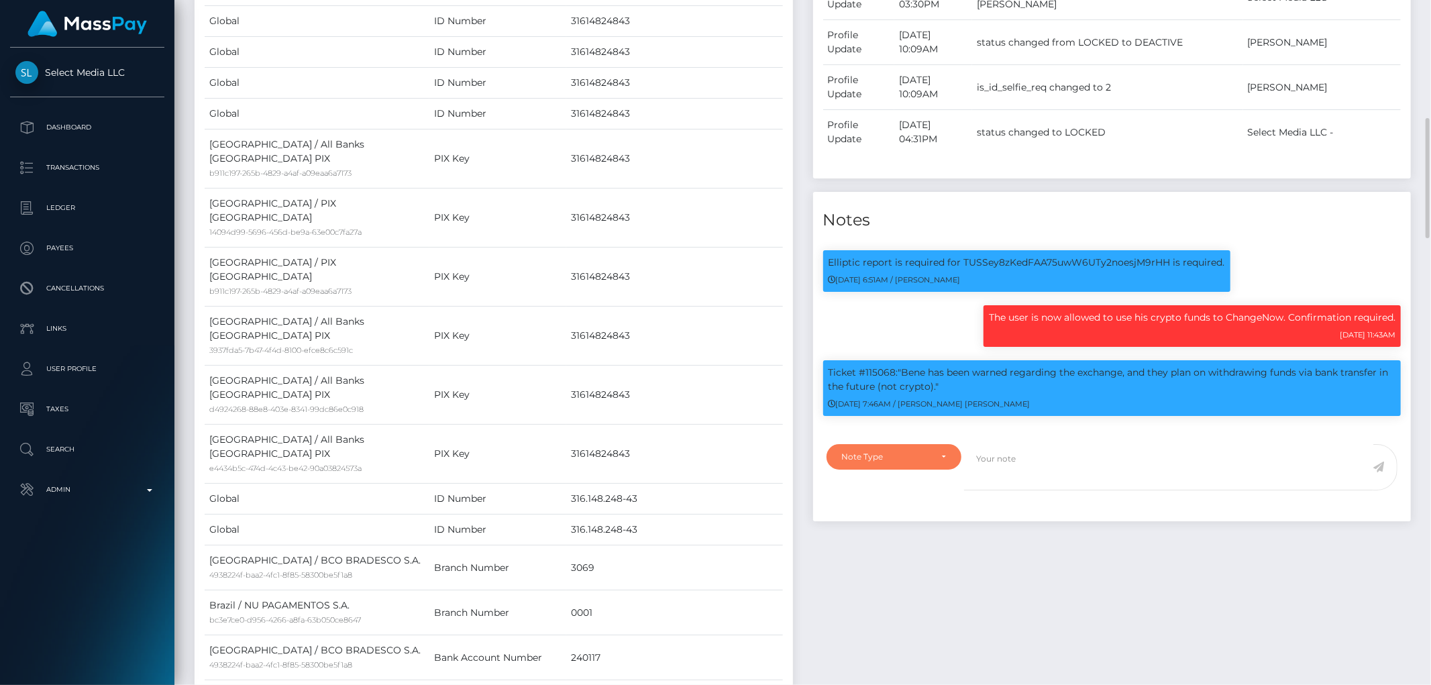
drag, startPoint x: 910, startPoint y: 507, endPoint x: 812, endPoint y: 531, distance: 101.1
click at [910, 470] on div "Note Type" at bounding box center [894, 456] width 135 height 25
click at [895, 533] on link "Compliance" at bounding box center [894, 521] width 135 height 25
select select "COMPLIANCE"
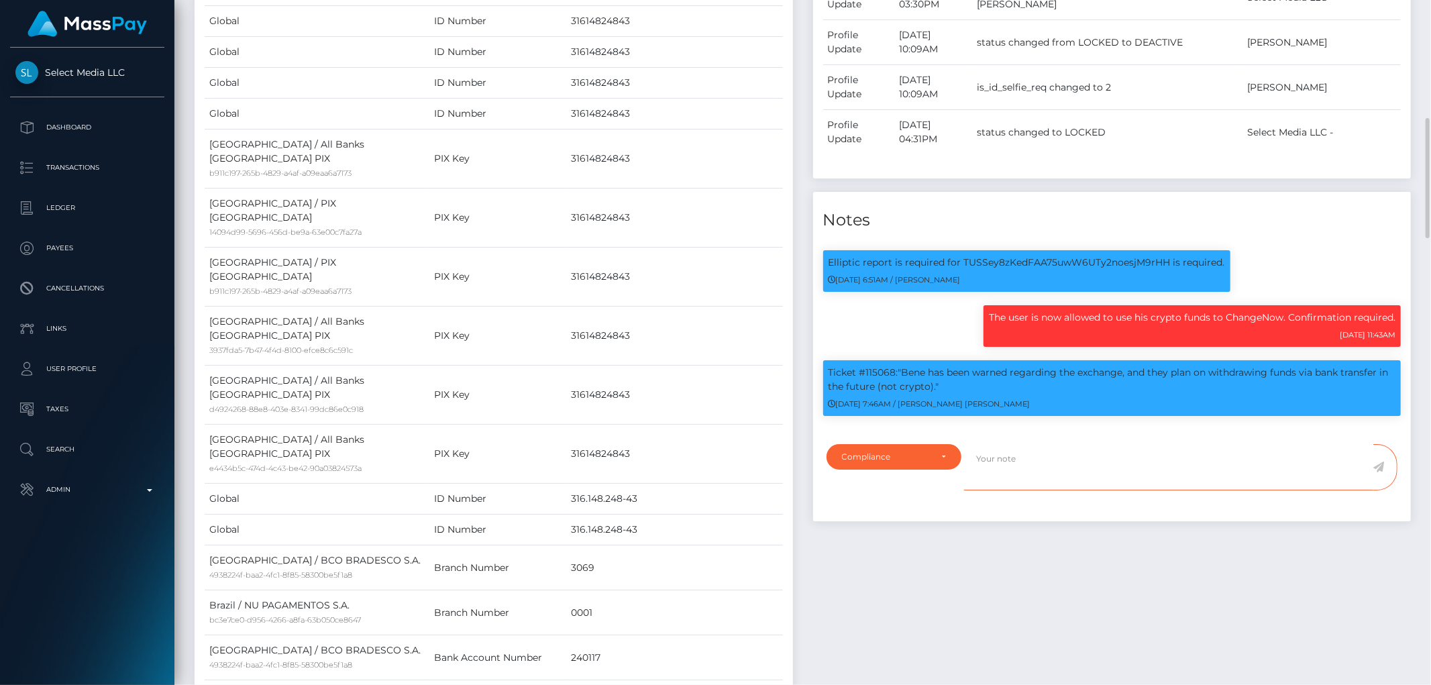
click at [1022, 490] on textarea at bounding box center [1168, 467] width 409 height 46
paste textarea "8313778339"
type textarea "Bank statement for the account: 8313778339 required."
click at [1377, 472] on icon at bounding box center [1378, 467] width 11 height 11
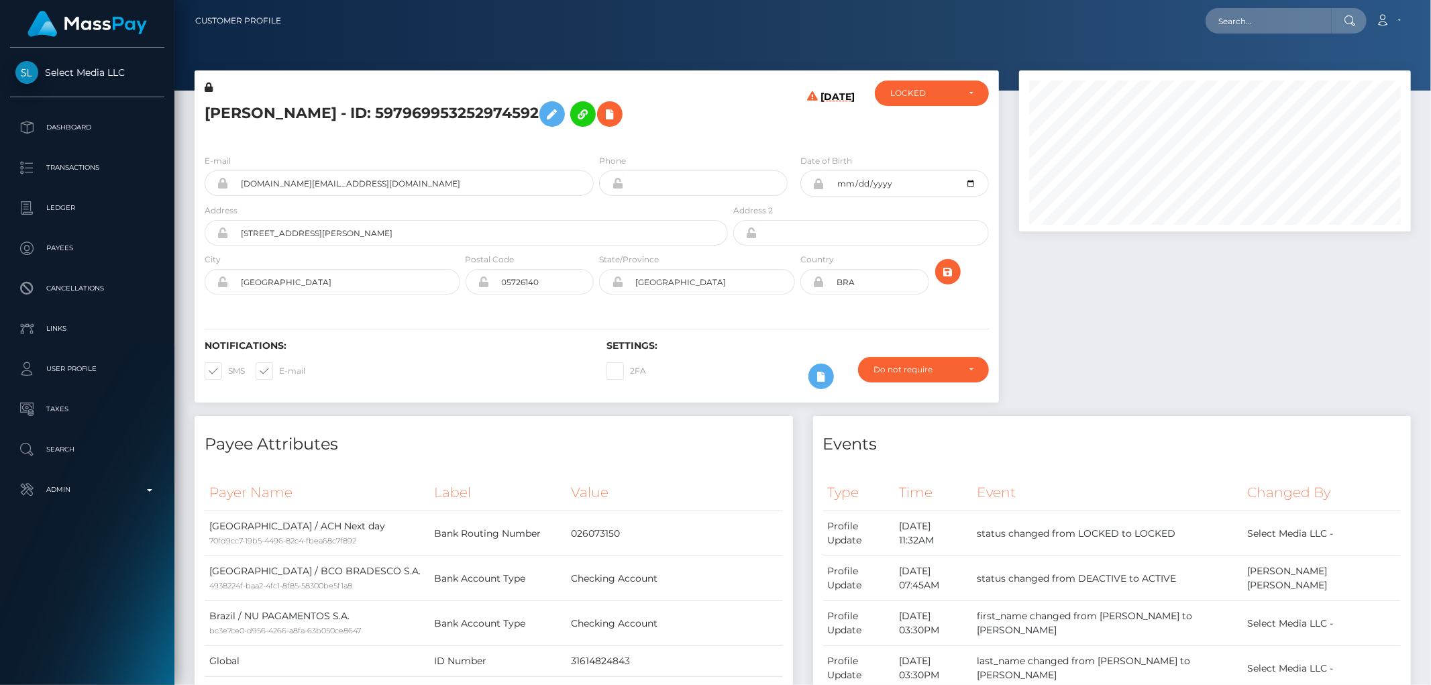
scroll to position [161, 392]
click at [1265, 416] on div at bounding box center [1215, 243] width 412 height 346
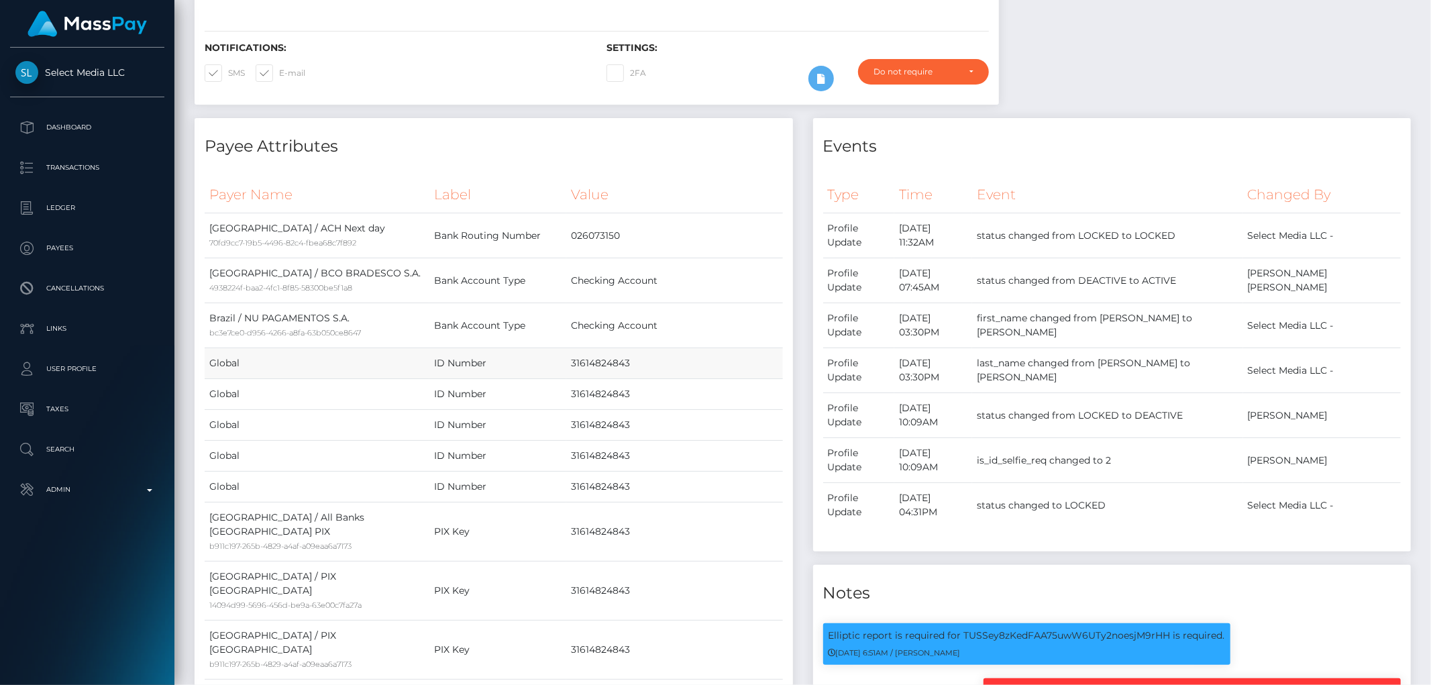
scroll to position [0, 0]
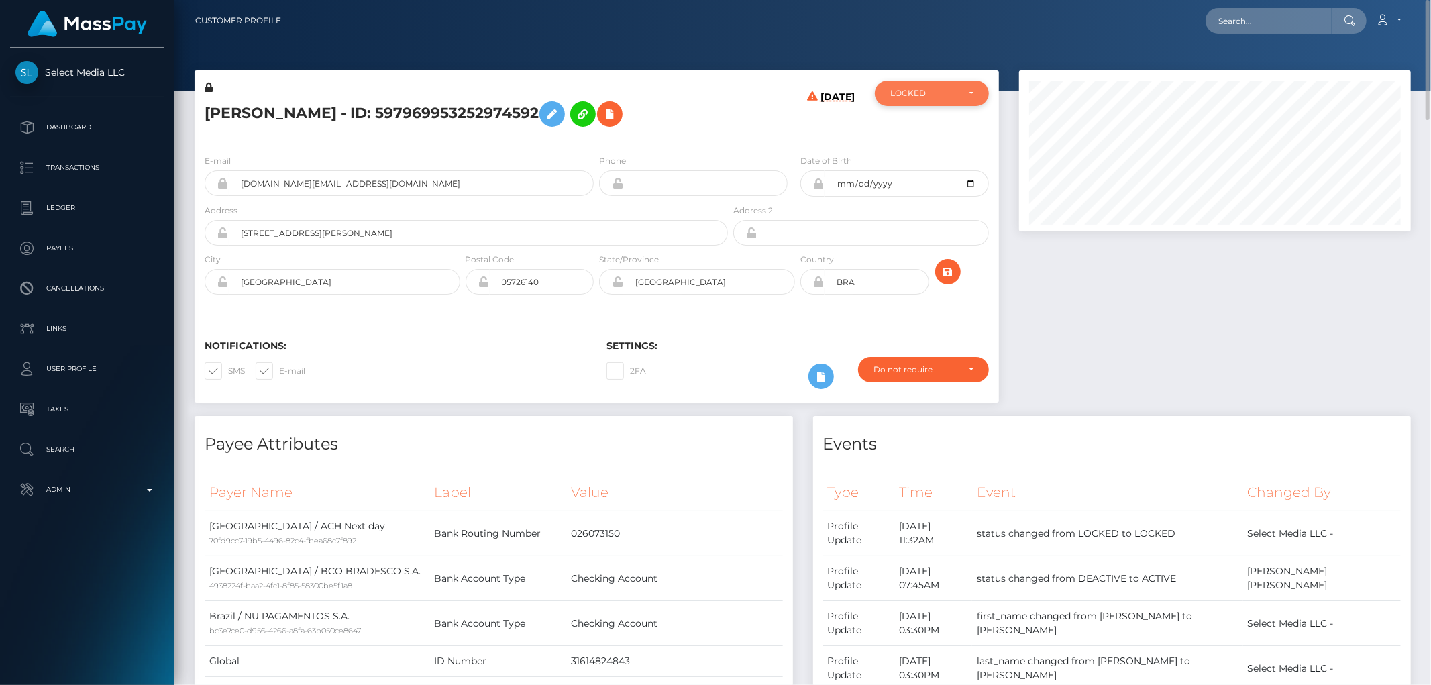
click at [929, 99] on div "LOCKED" at bounding box center [932, 93] width 114 height 25
click at [937, 156] on link "DEACTIVE" at bounding box center [932, 157] width 114 height 25
select select "DEACTIVE"
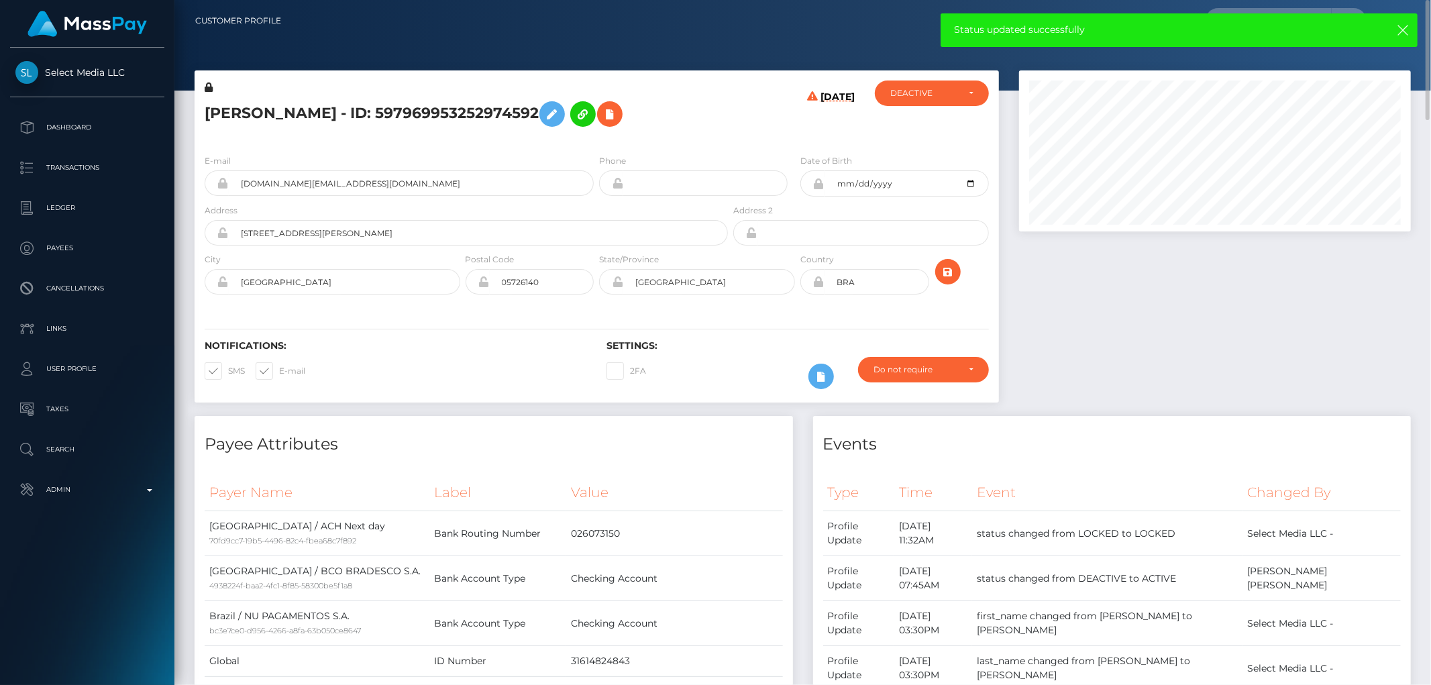
click at [461, 105] on h5 "CAROLINE TIEMI YCHIHARA LAMASSAKI - ID: 597969953252974592" at bounding box center [463, 114] width 516 height 39
copy h5 "CAROLINE TIEMI YCHIHARA LAMASSAKI - ID: 597969953252974592"
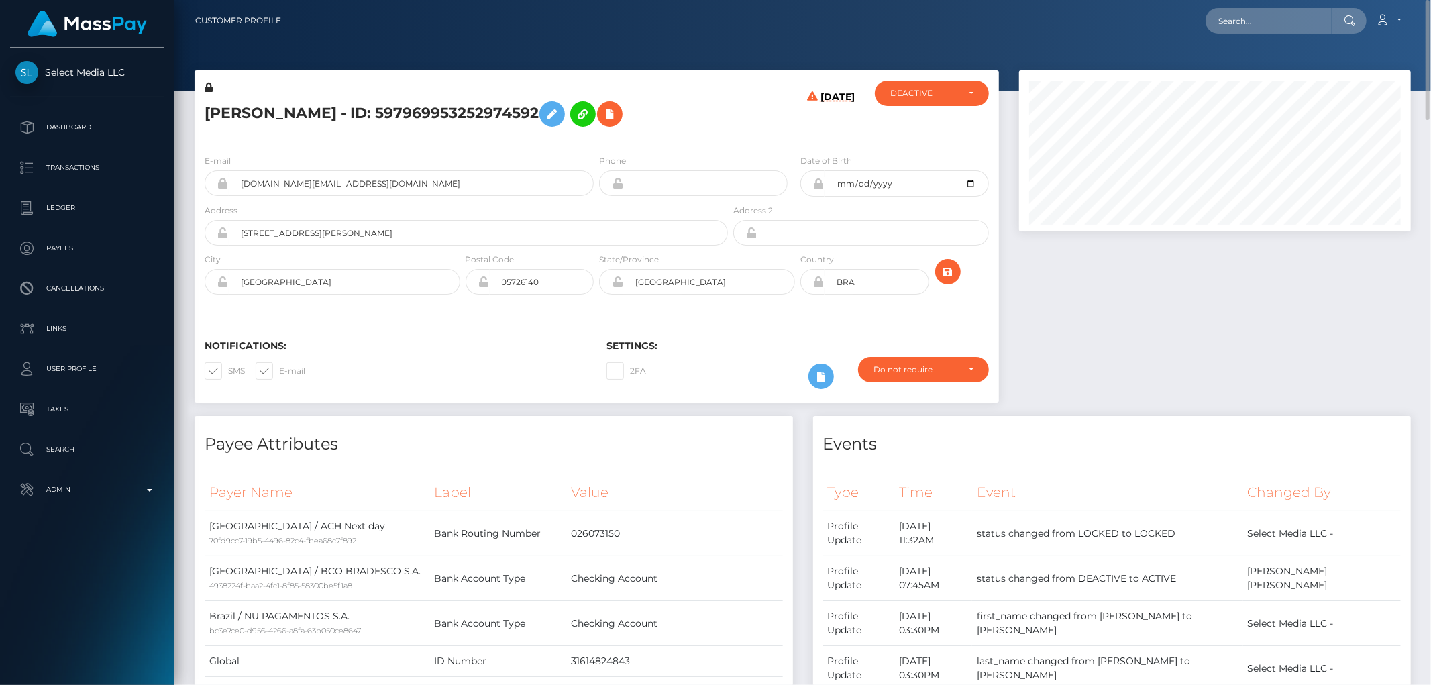
click at [1176, 493] on div "Type Time Event Changed By Profile Update" at bounding box center [1112, 656] width 598 height 385
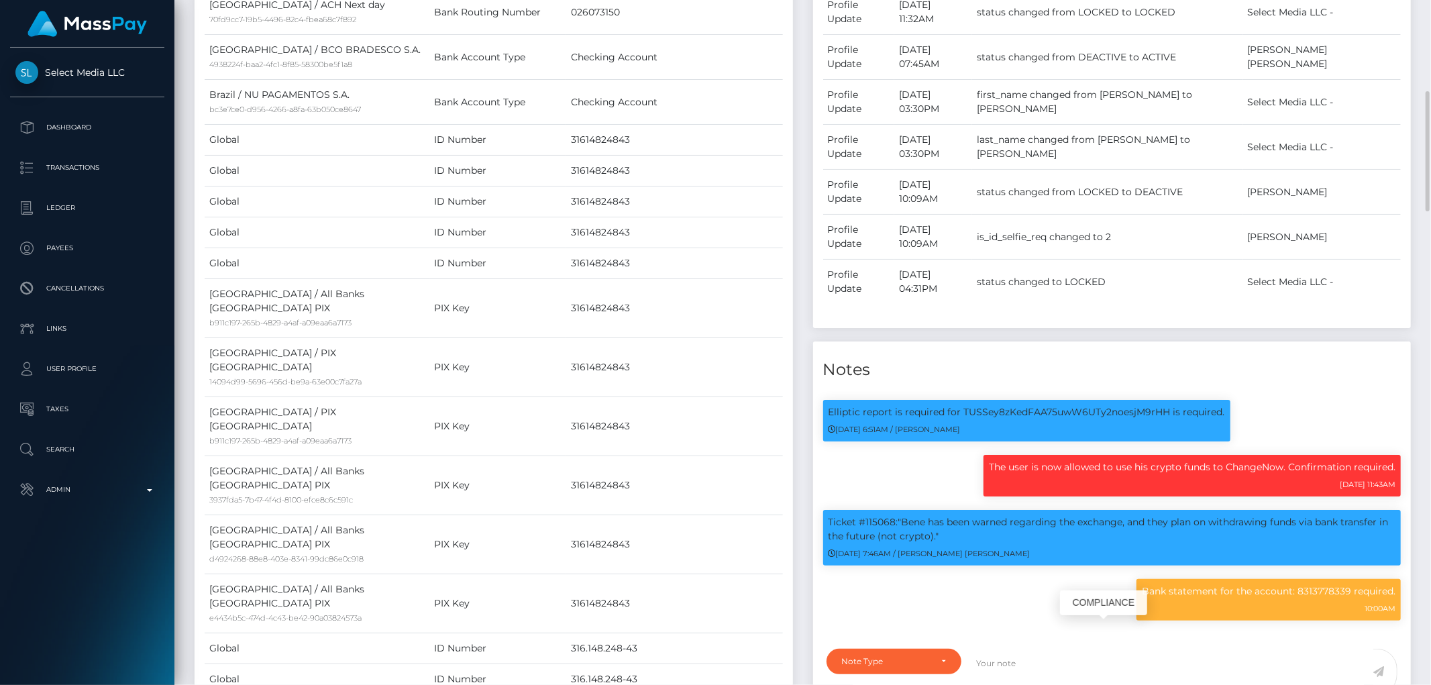
click at [1192, 598] on p "Bank statement for the account: 8313778339 required." at bounding box center [1269, 591] width 254 height 14
copy div "Bank statement for the account: 8313778339 required."
click at [931, 634] on div "Bank statement for the account: 8313778339 required. 10:00AM" at bounding box center [1112, 606] width 598 height 55
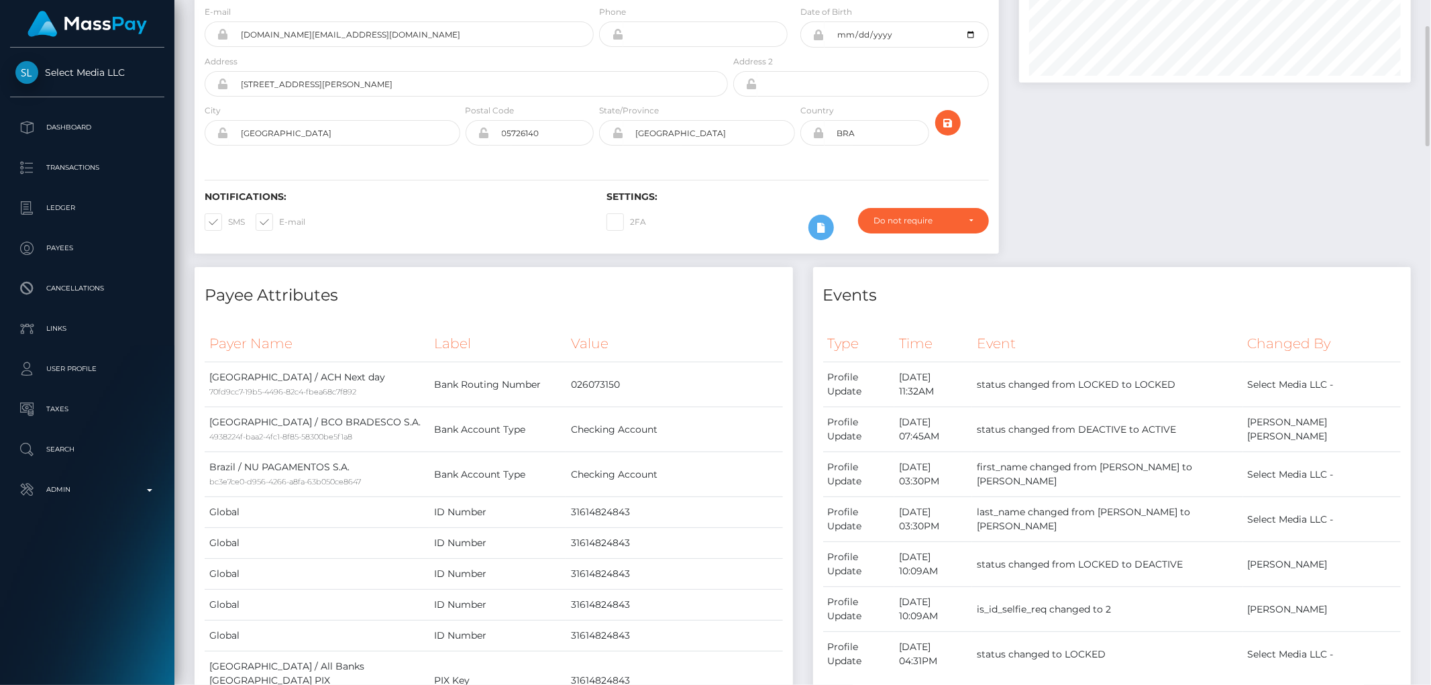
scroll to position [0, 0]
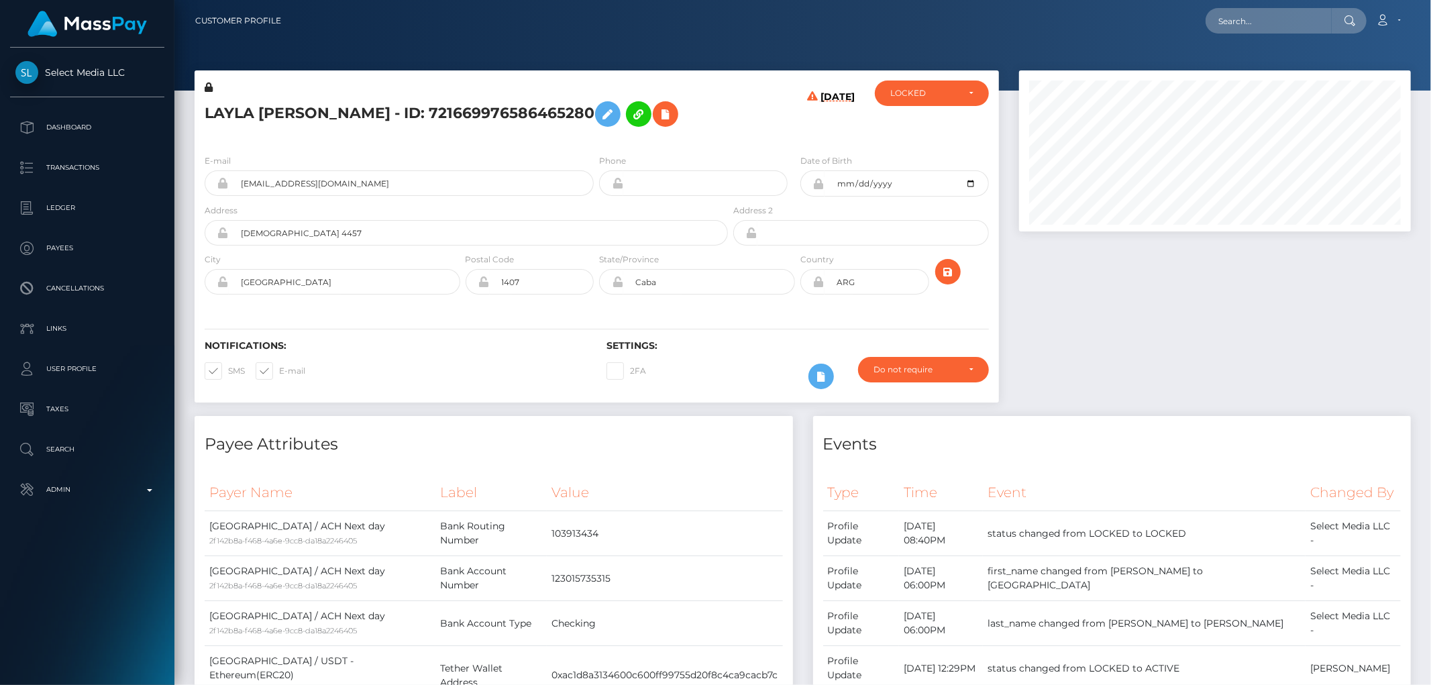
scroll to position [161, 392]
drag, startPoint x: 1276, startPoint y: 385, endPoint x: 1225, endPoint y: 373, distance: 52.4
click at [1276, 374] on div at bounding box center [1215, 243] width 412 height 346
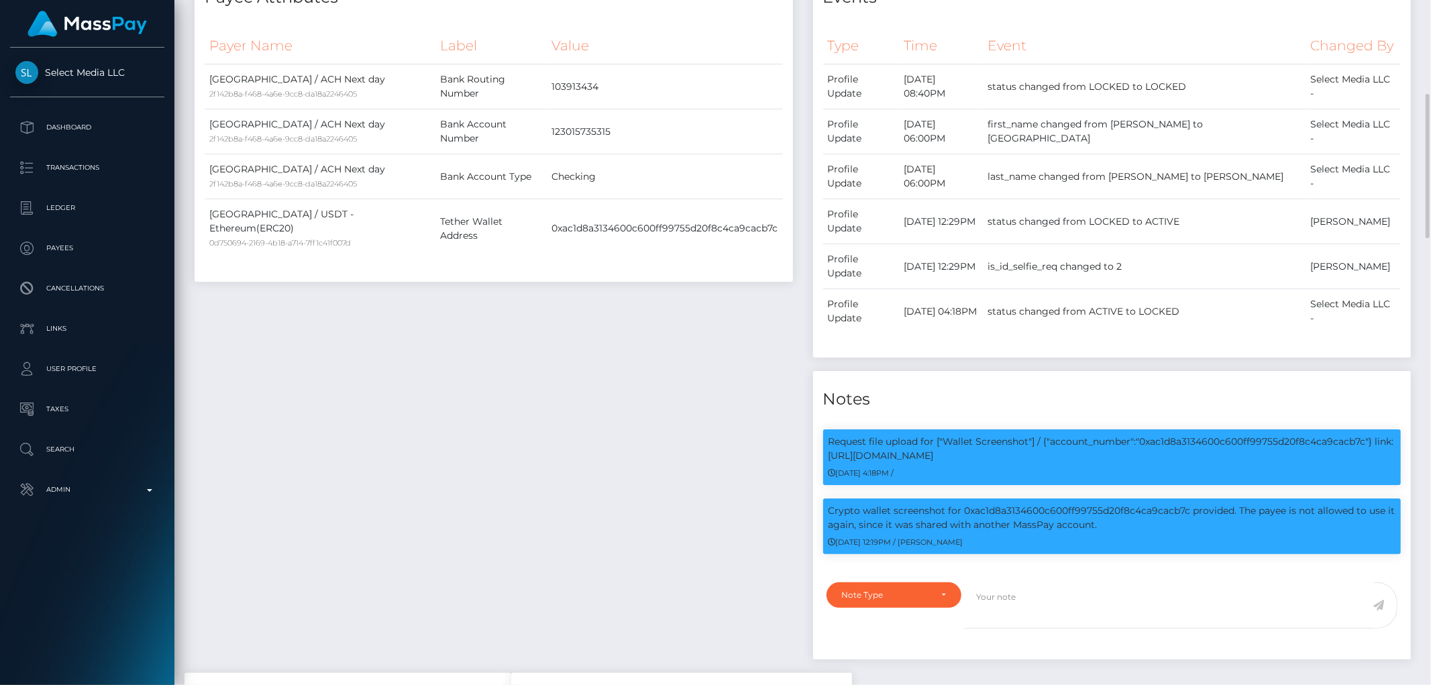
scroll to position [372, 0]
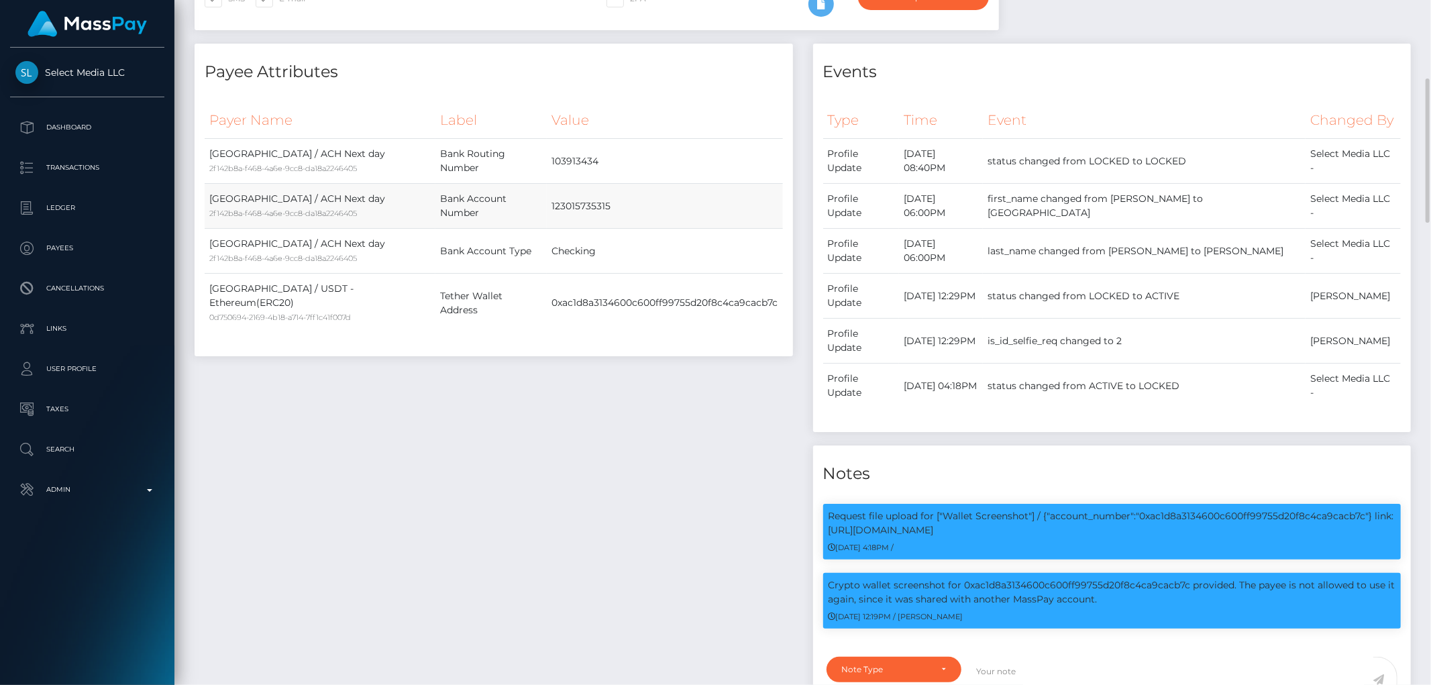
drag, startPoint x: 539, startPoint y: 204, endPoint x: 622, endPoint y: 203, distance: 82.5
click at [622, 203] on td "123015735315" at bounding box center [664, 206] width 235 height 45
copy td "123015735315"
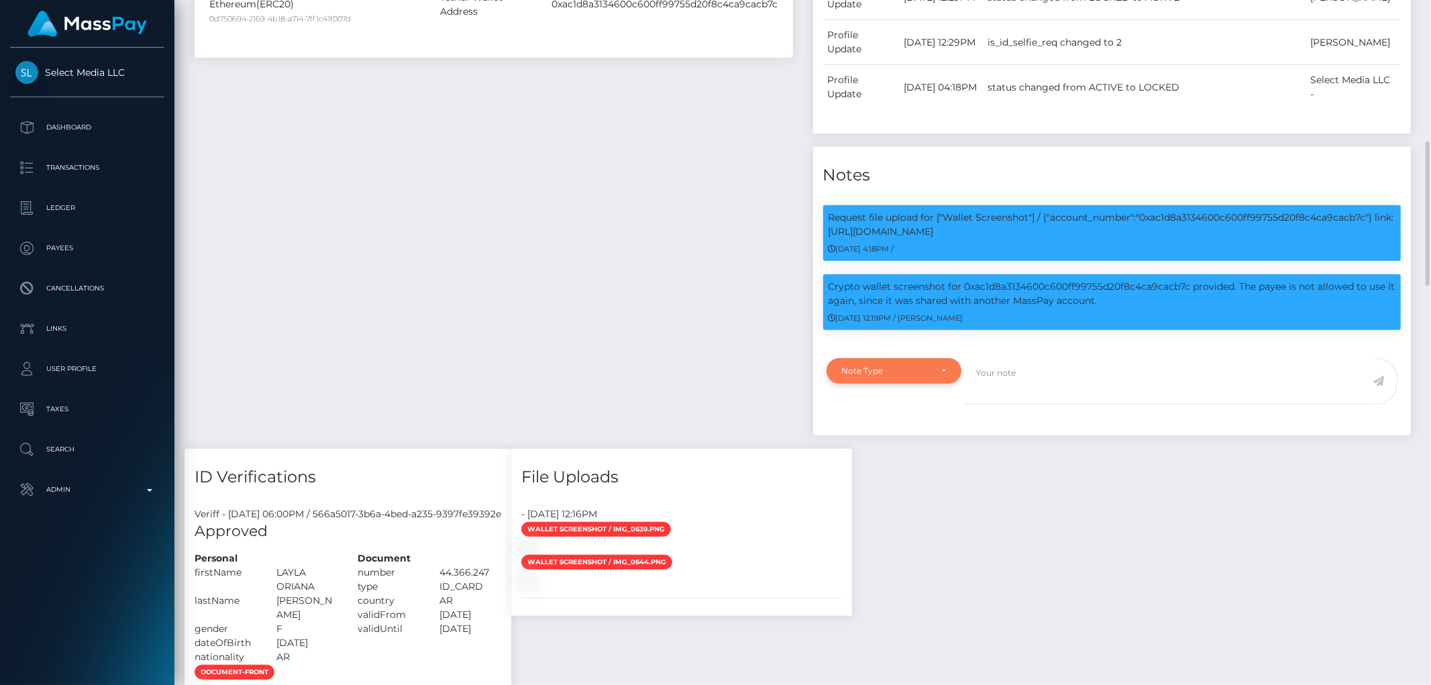
click at [861, 366] on div "Note Type" at bounding box center [886, 371] width 89 height 11
click at [877, 429] on span "Compliance" at bounding box center [867, 435] width 49 height 12
select select "COMPLIANCE"
click at [998, 358] on textarea at bounding box center [1168, 381] width 409 height 46
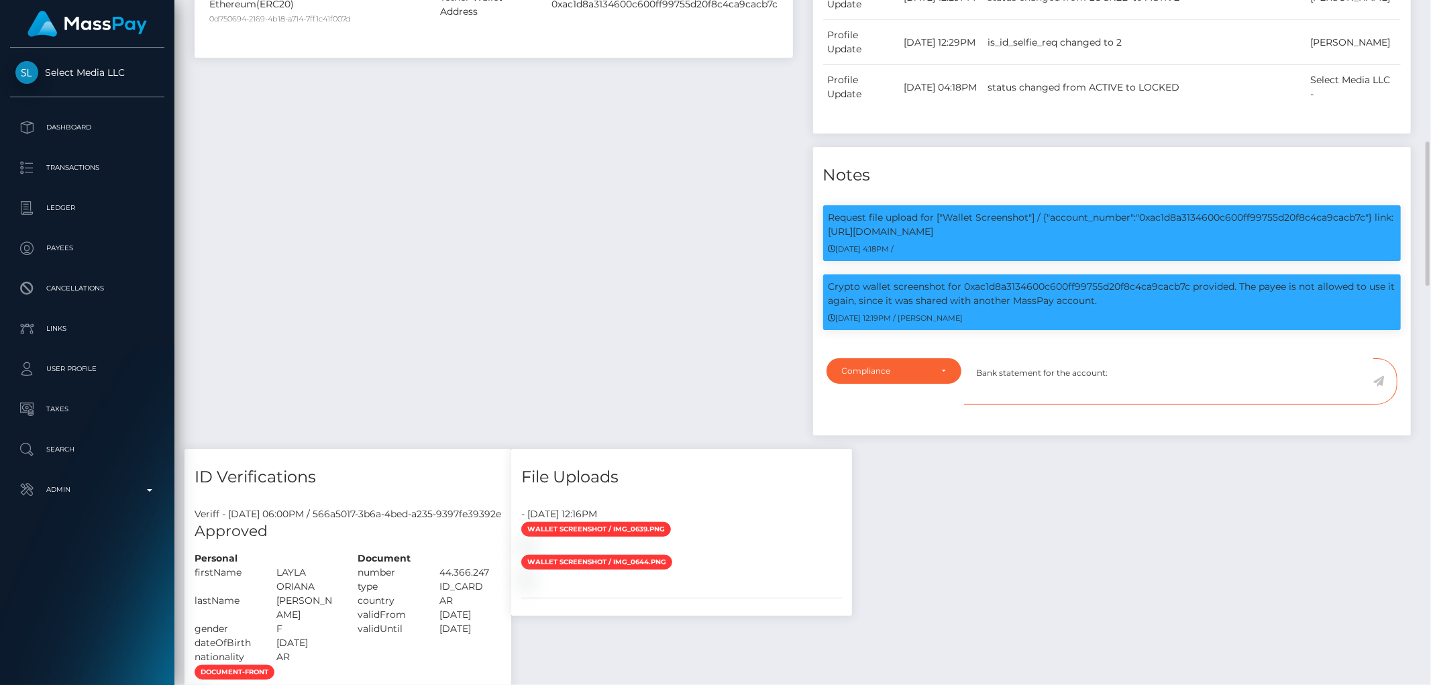
paste textarea "123015735315"
type textarea "Bank statement for the account: 123015735315 required."
click at [1381, 376] on icon at bounding box center [1378, 381] width 11 height 11
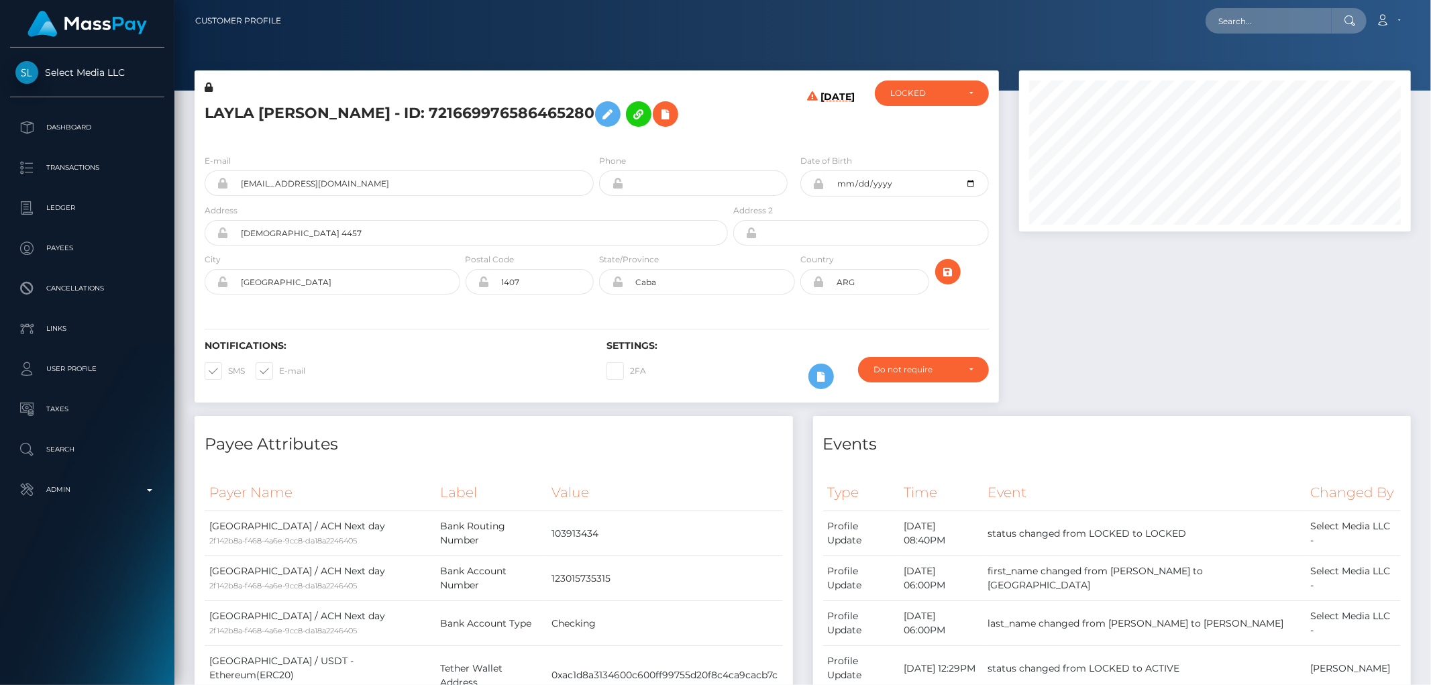
scroll to position [161, 392]
drag, startPoint x: 1363, startPoint y: 350, endPoint x: 1310, endPoint y: 344, distance: 53.3
click at [1357, 346] on div at bounding box center [1215, 243] width 412 height 346
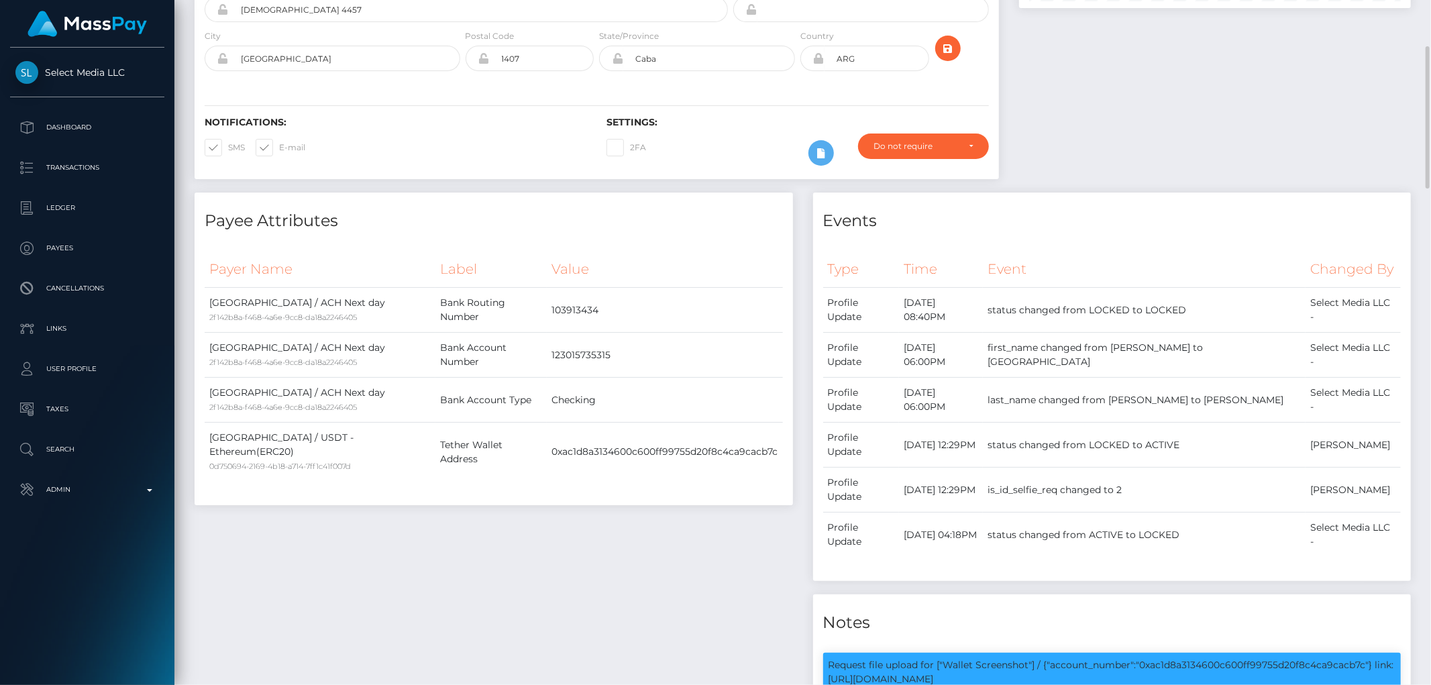
scroll to position [0, 0]
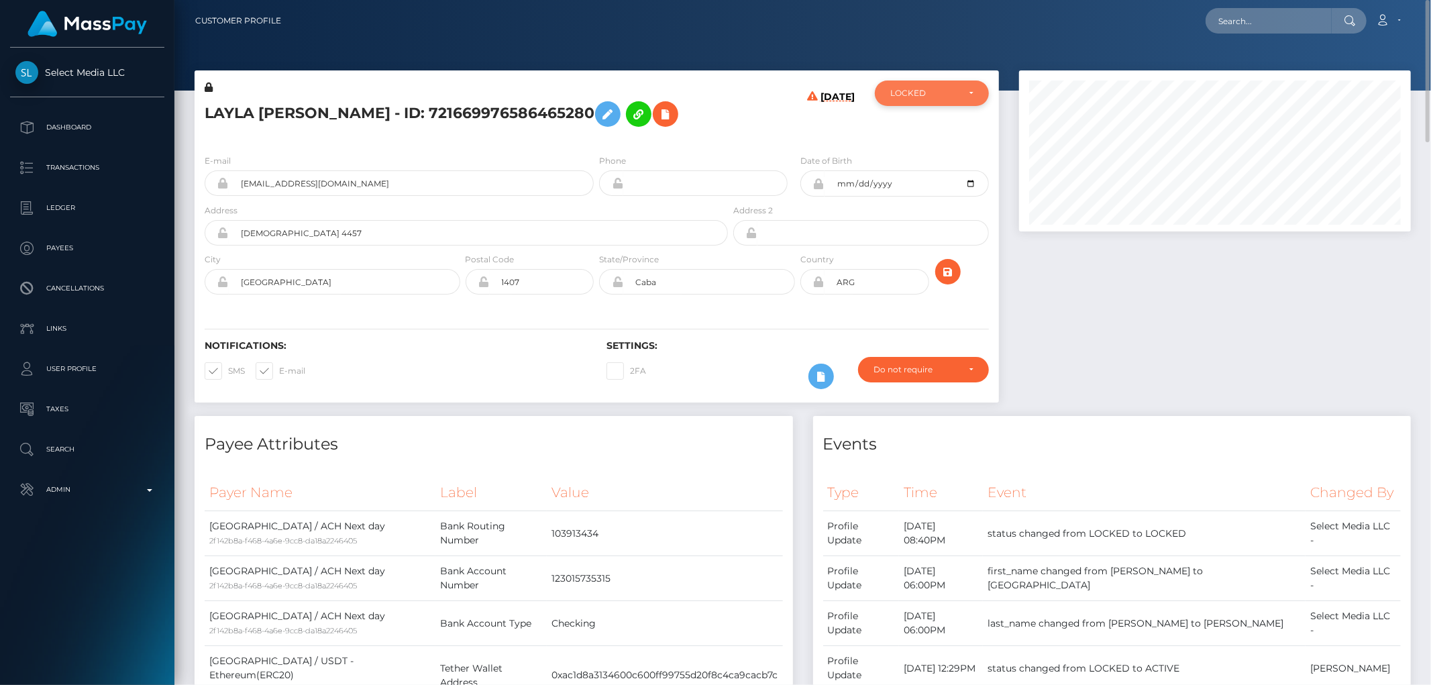
click at [948, 91] on div "LOCKED" at bounding box center [924, 93] width 68 height 11
click at [941, 150] on link "DEACTIVE" at bounding box center [932, 157] width 114 height 25
select select "DEACTIVE"
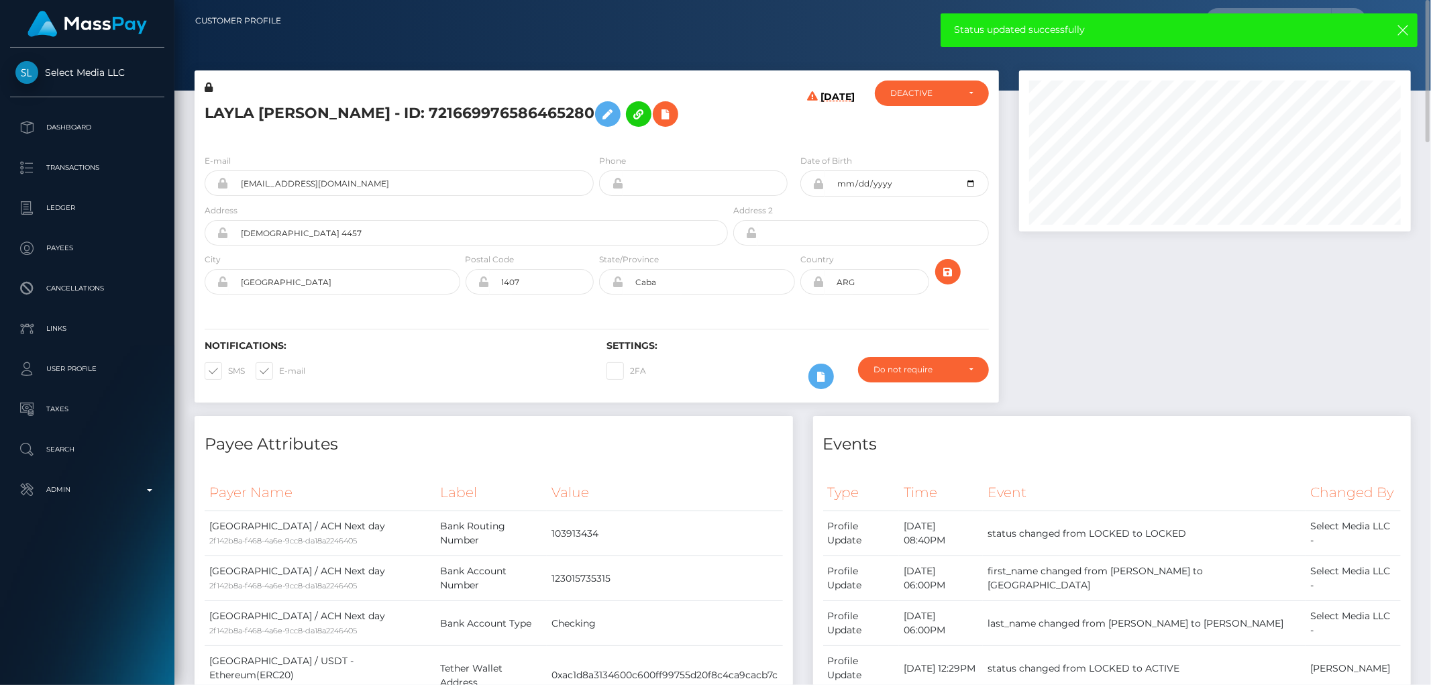
click at [311, 118] on h5 "LAYLA ORIANA MAURELL - ID: 721669976586465280" at bounding box center [463, 114] width 516 height 39
copy h5 "LAYLA ORIANA MAURELL - ID: 721669976586465280"
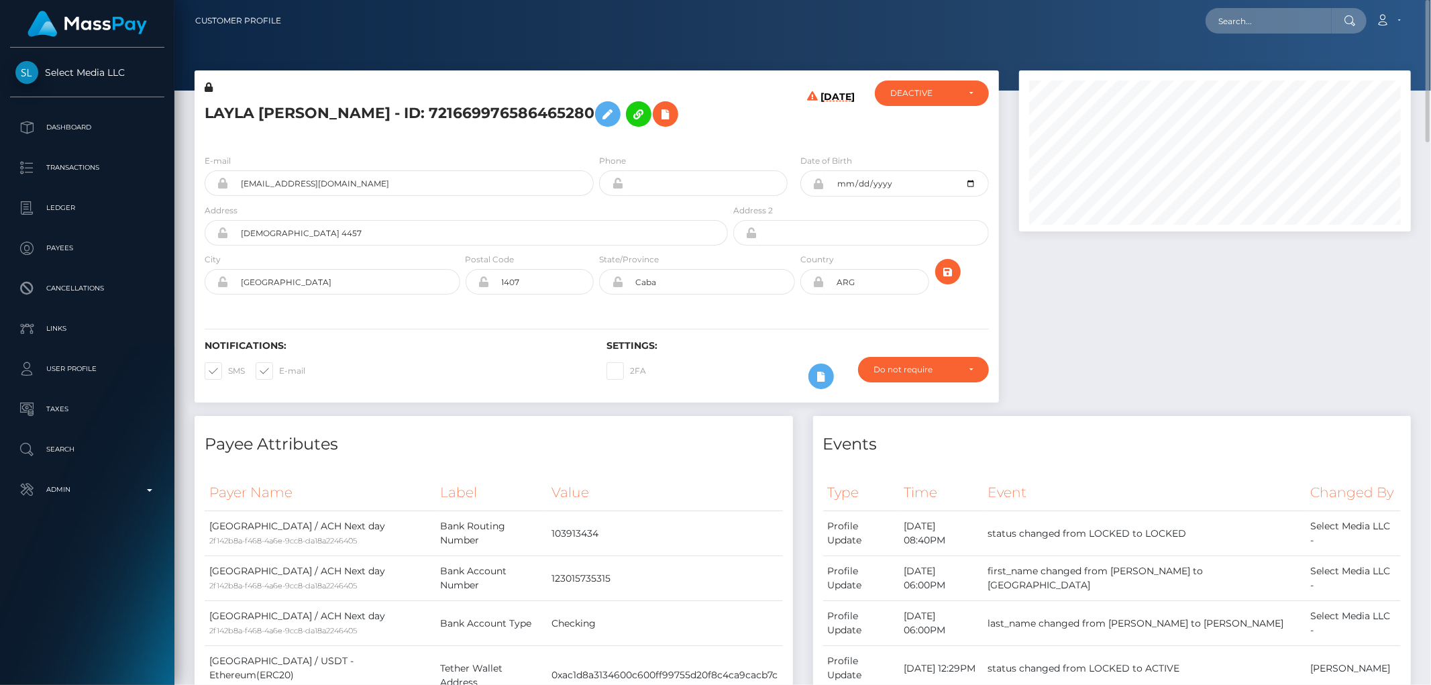
click at [1082, 494] on th "Event" at bounding box center [1144, 492] width 323 height 37
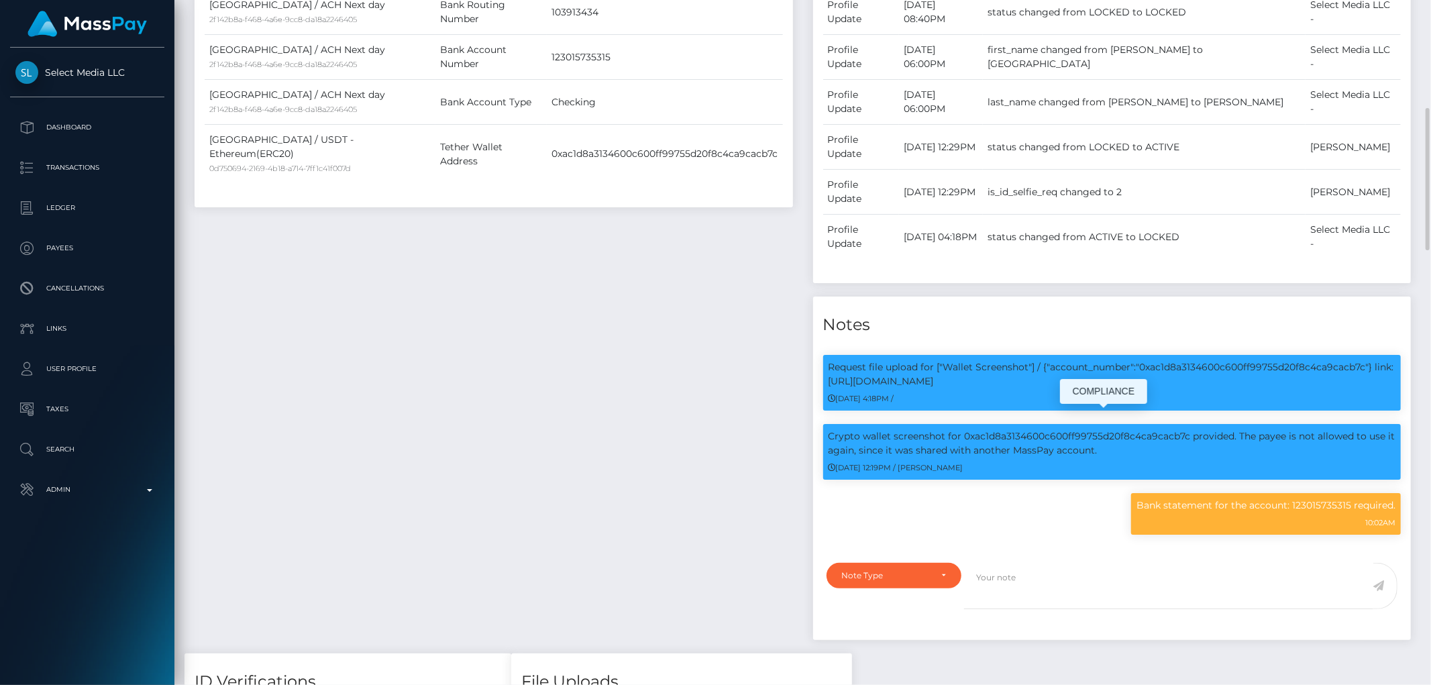
click at [1231, 498] on p "Bank statement for the account: 123015735315 required." at bounding box center [1266, 505] width 259 height 14
drag, startPoint x: 1229, startPoint y: 419, endPoint x: 1226, endPoint y: 413, distance: 6.9
copy div "Bank statement for the account: 123015735315 required."
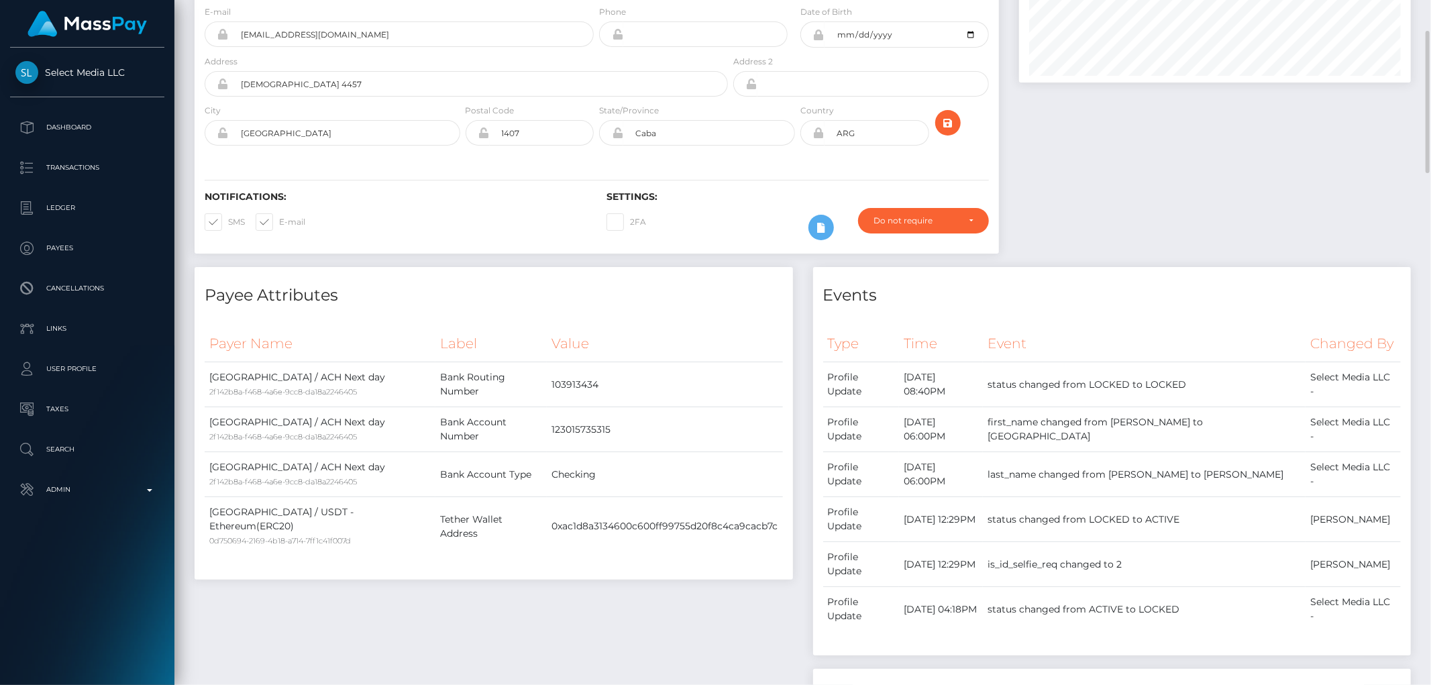
scroll to position [0, 0]
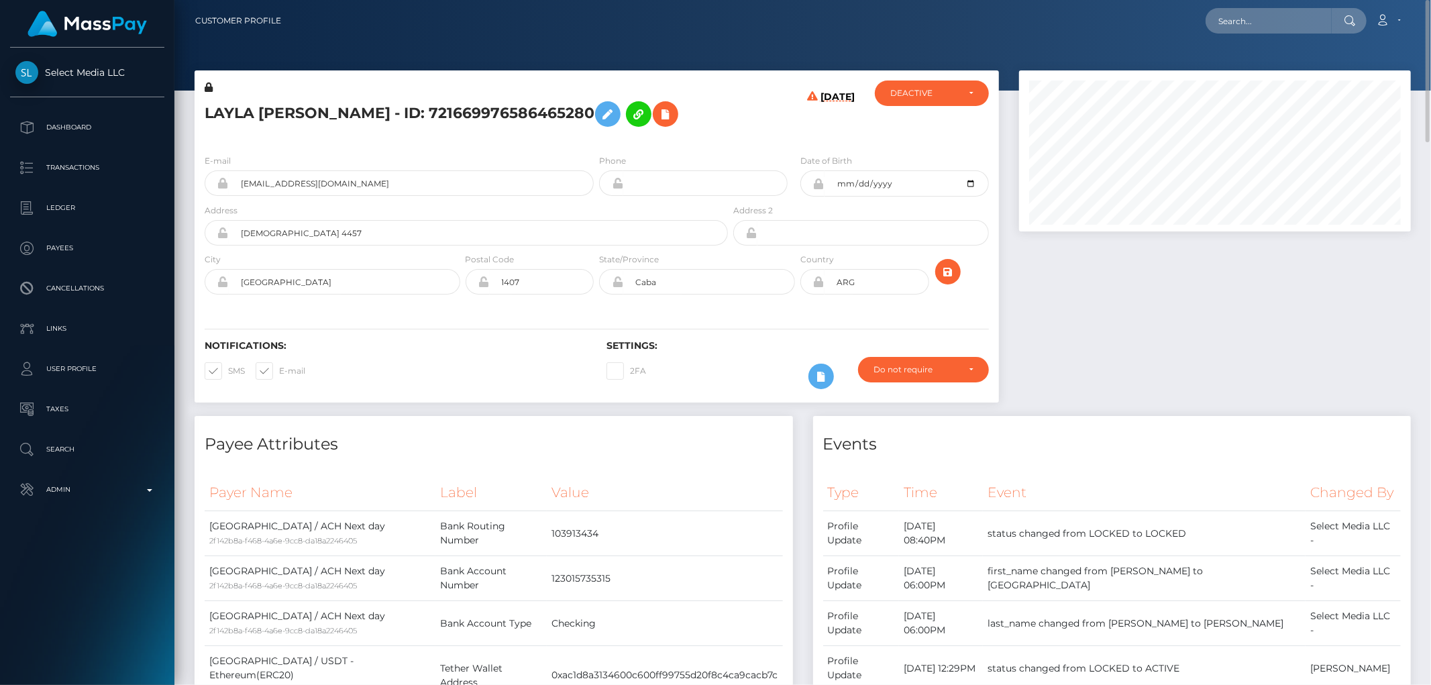
click at [391, 152] on div "E-mail orianafanslyfetish@gmail.com Phone Address" at bounding box center [597, 226] width 804 height 164
drag, startPoint x: 1279, startPoint y: 359, endPoint x: 1236, endPoint y: 356, distance: 43.1
click at [1279, 359] on div at bounding box center [1215, 243] width 412 height 346
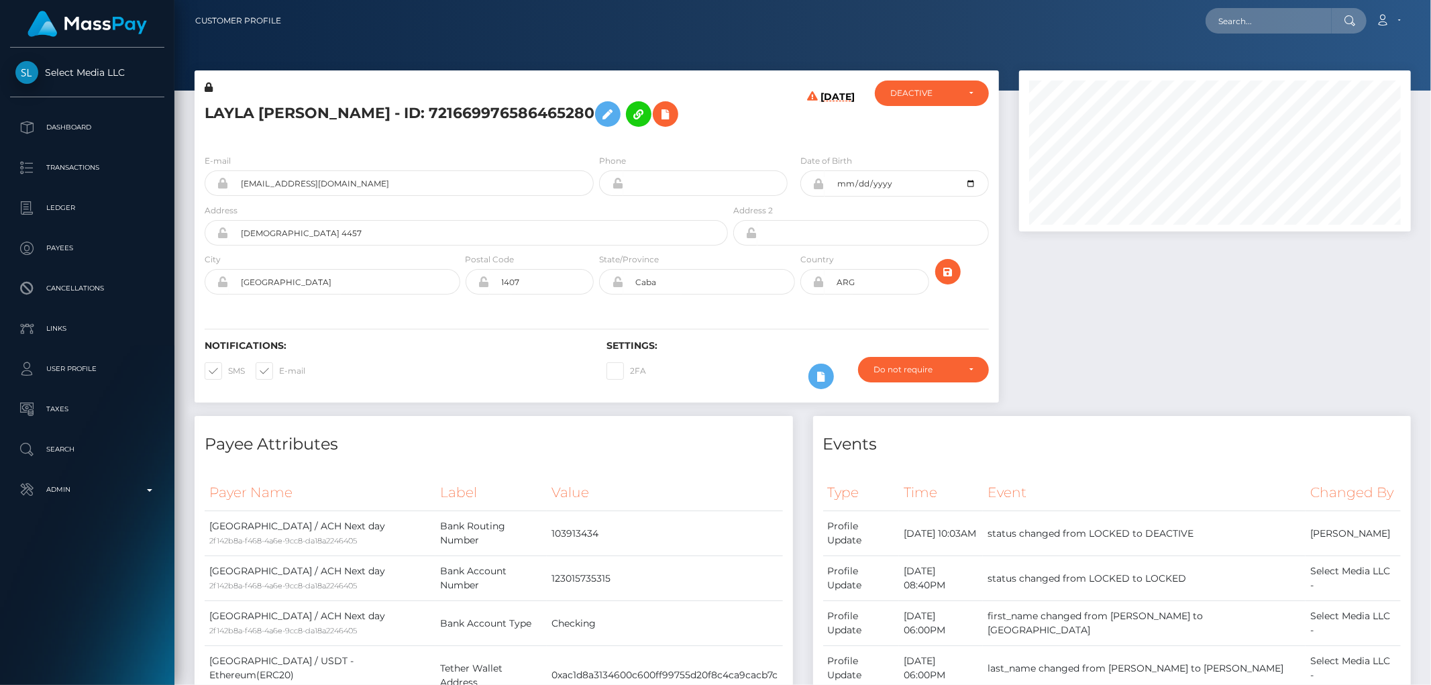
scroll to position [161, 392]
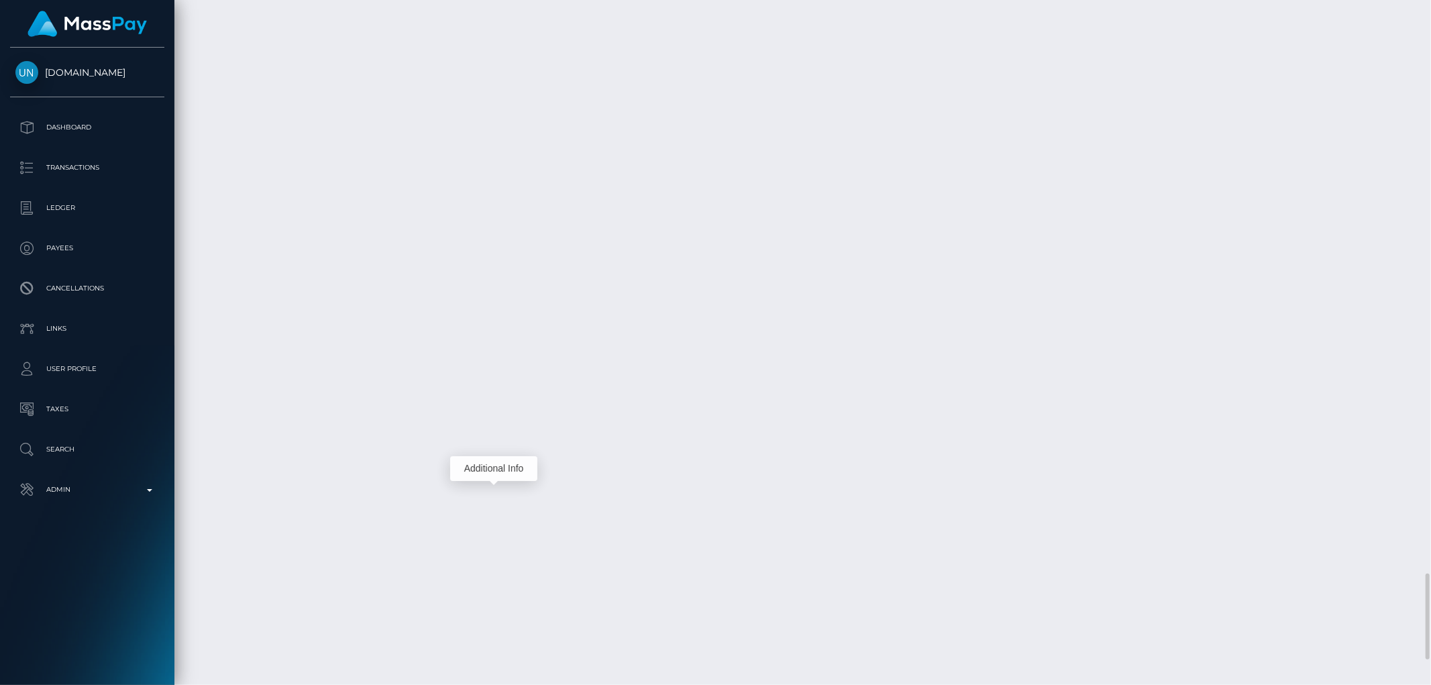
scroll to position [161, 392]
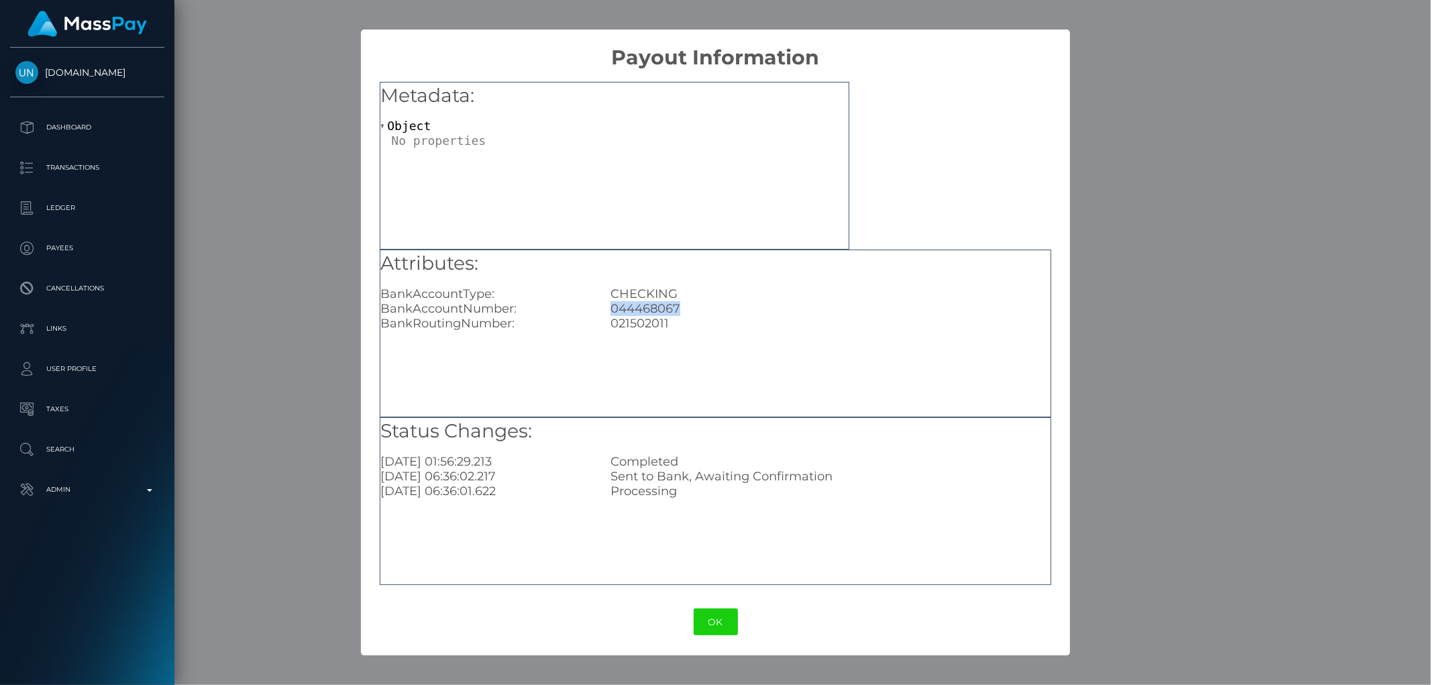
drag, startPoint x: 691, startPoint y: 307, endPoint x: 611, endPoint y: 310, distance: 80.6
click at [611, 310] on div "044468067" at bounding box center [830, 308] width 460 height 15
copy div "044468067"
click at [1178, 250] on div "× Payout Information Metadata: Object Attributes: BankAccountType: CHECKING Ban…" at bounding box center [715, 342] width 1431 height 685
click at [1253, 272] on div "× Payout Information Metadata: Object Attributes: BankAccountType: CHECKING Ban…" at bounding box center [715, 342] width 1431 height 685
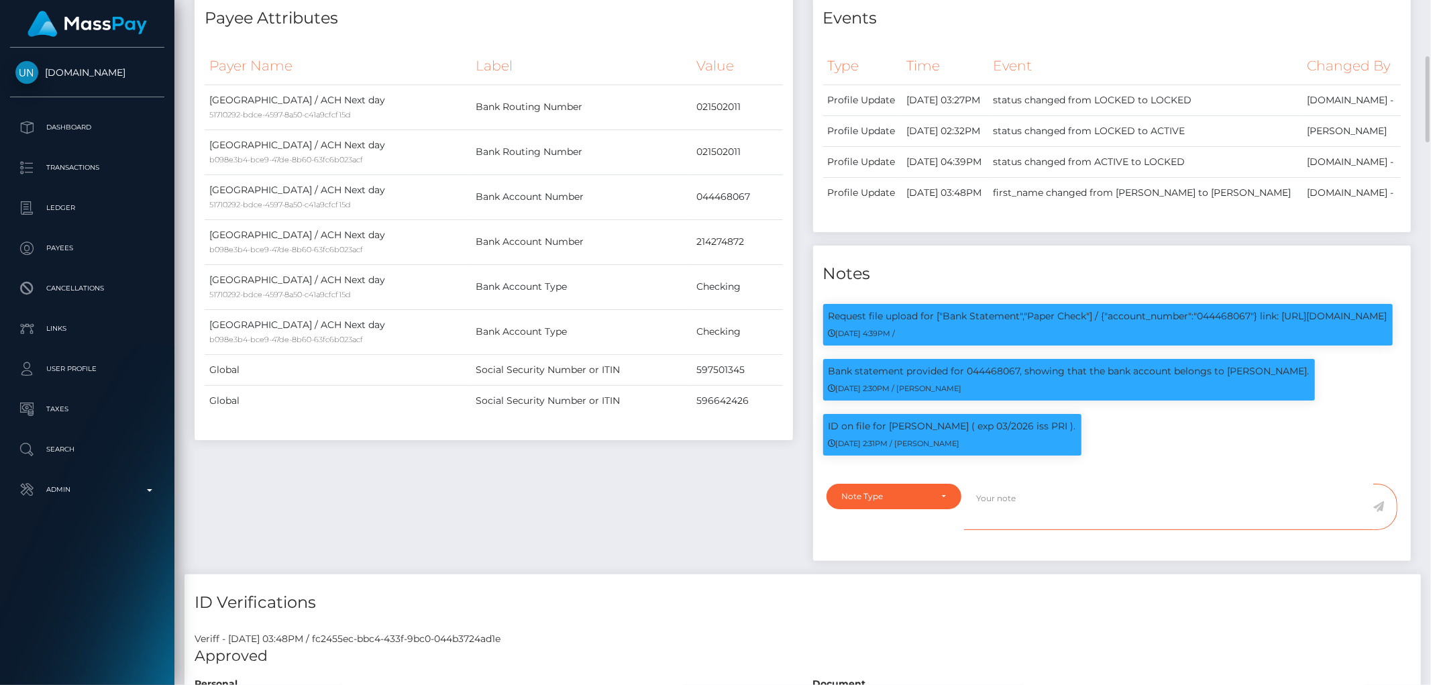
paste textarea "044468067"
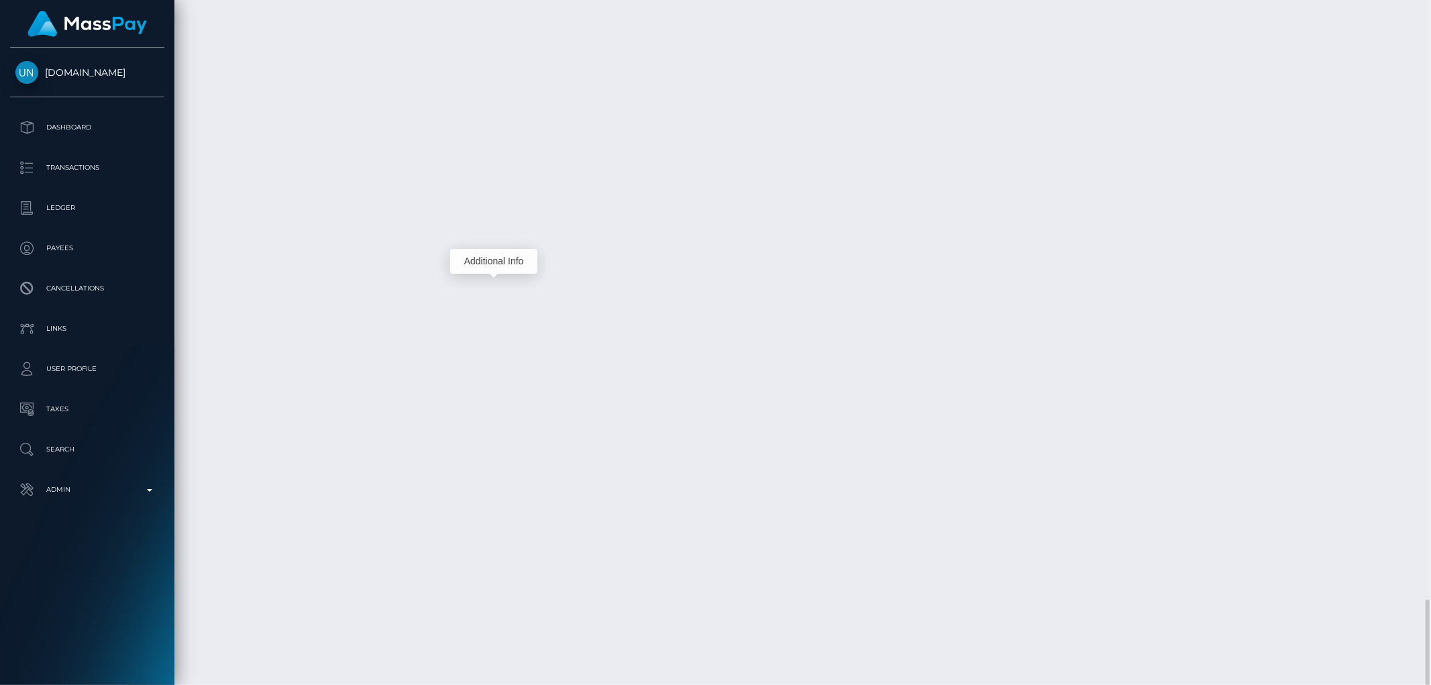
type textarea "044468067"
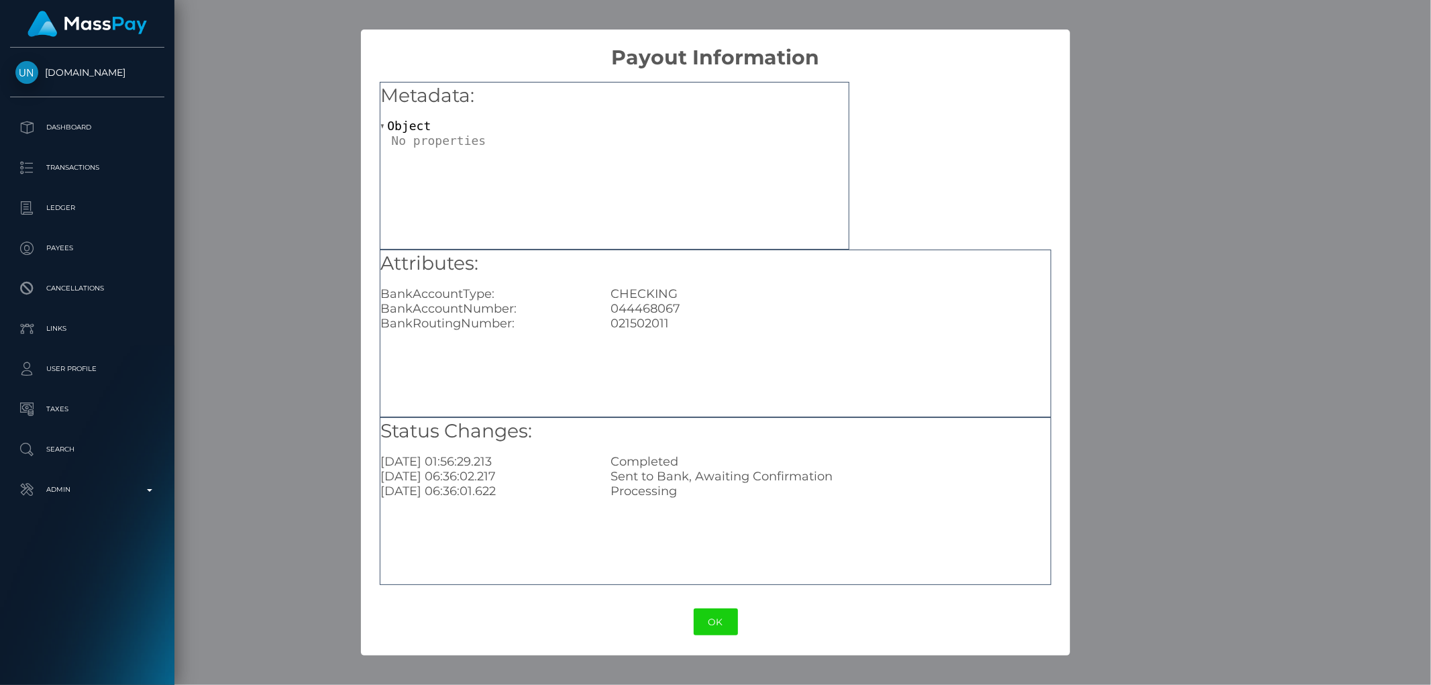
click at [1201, 150] on div "× Payout Information Metadata: Object Attributes: BankAccountType: CHECKING Ban…" at bounding box center [715, 342] width 1431 height 685
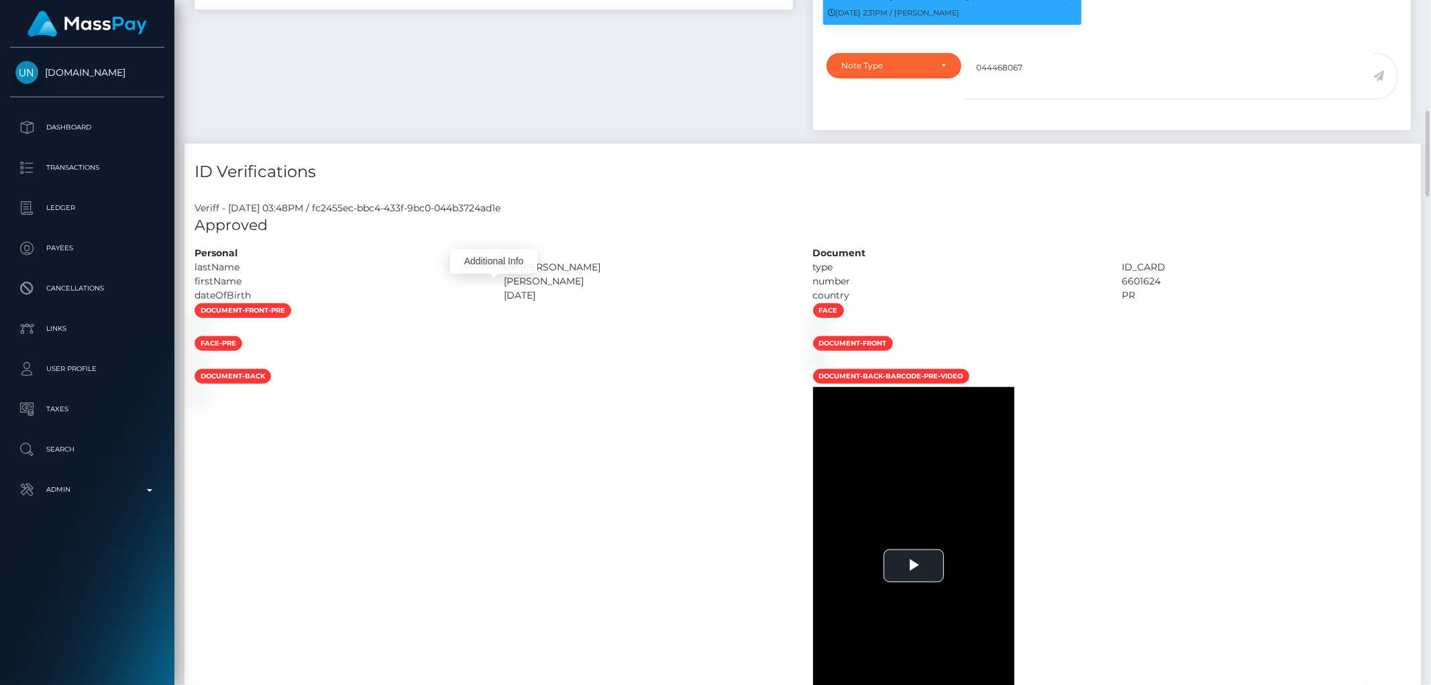
scroll to position [654, 0]
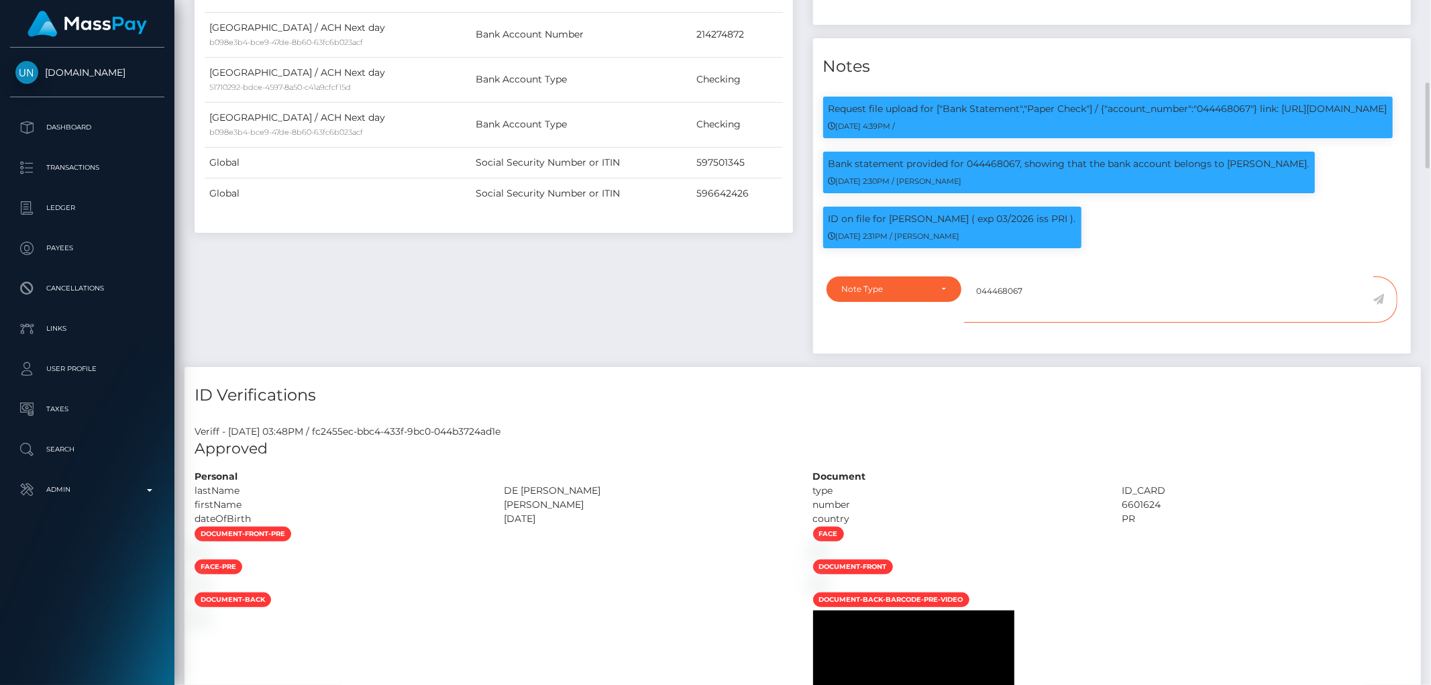
drag, startPoint x: 1049, startPoint y: 305, endPoint x: 941, endPoint y: 362, distance: 122.5
click at [931, 323] on div "Note Type Compliance Clear Compliance General Note Type 044468067" at bounding box center [1113, 307] width 592 height 62
click at [913, 295] on div "Note Type" at bounding box center [886, 289] width 89 height 11
click at [895, 362] on link "Compliance" at bounding box center [894, 353] width 135 height 25
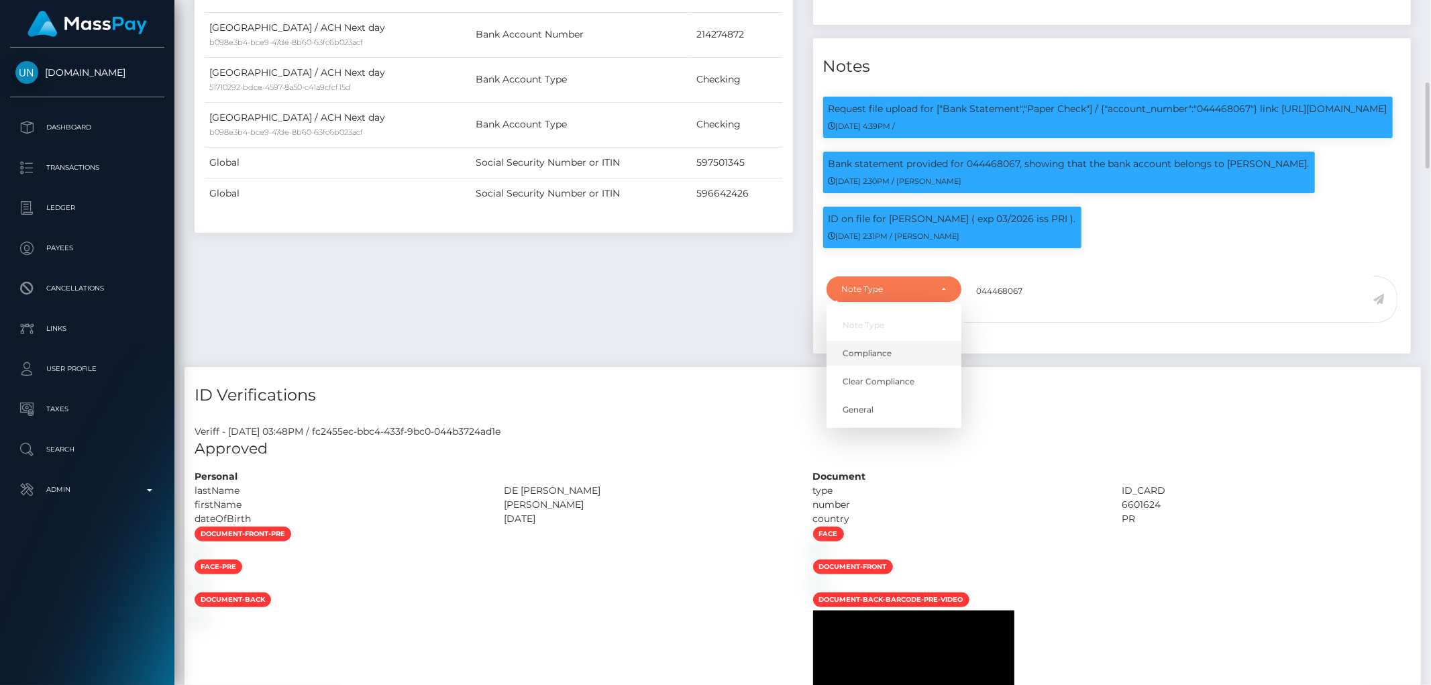
select select "COMPLIANCE"
paste textarea "044468067"
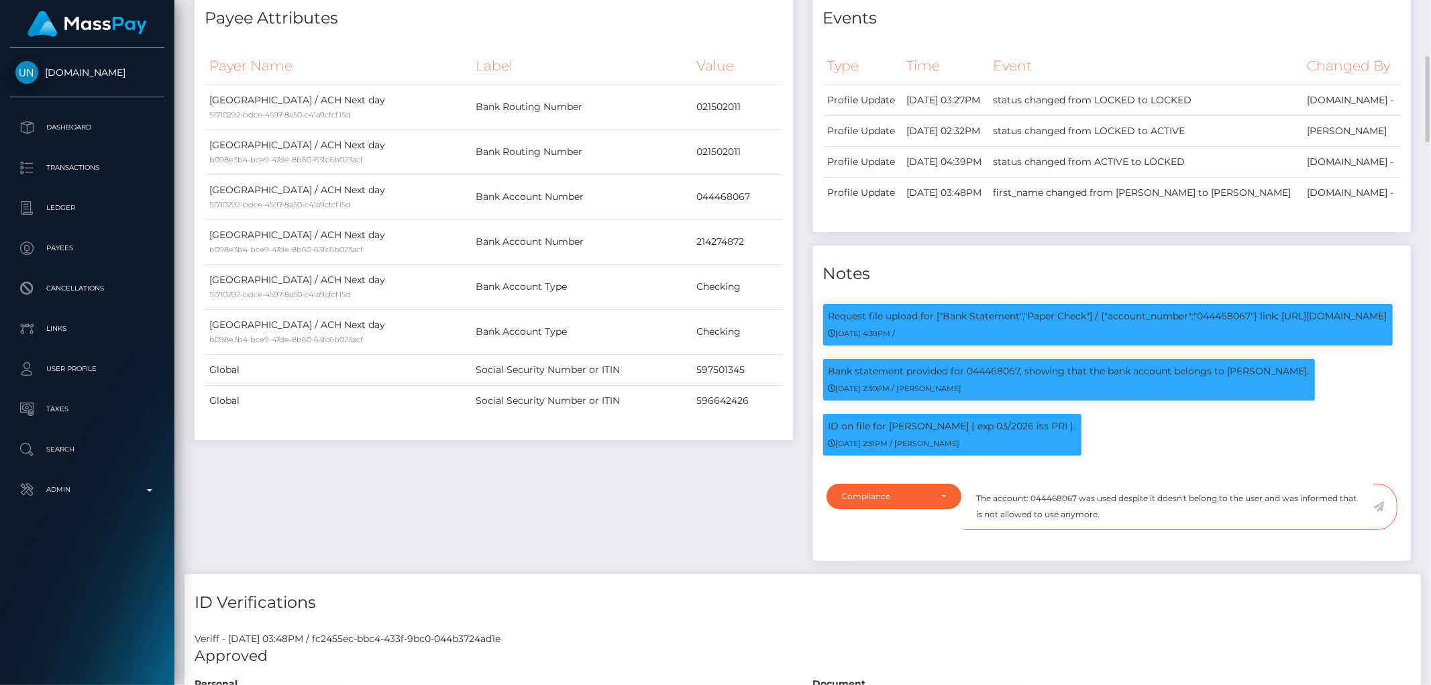
click at [1152, 529] on textarea "The account: 044468067 was used despite it doesn't belong to the user and was i…" at bounding box center [1168, 507] width 409 height 46
type textarea "The account: 044468067 was used despite it doesn't belong to the user and was i…"
click at [1381, 512] on icon at bounding box center [1378, 506] width 11 height 11
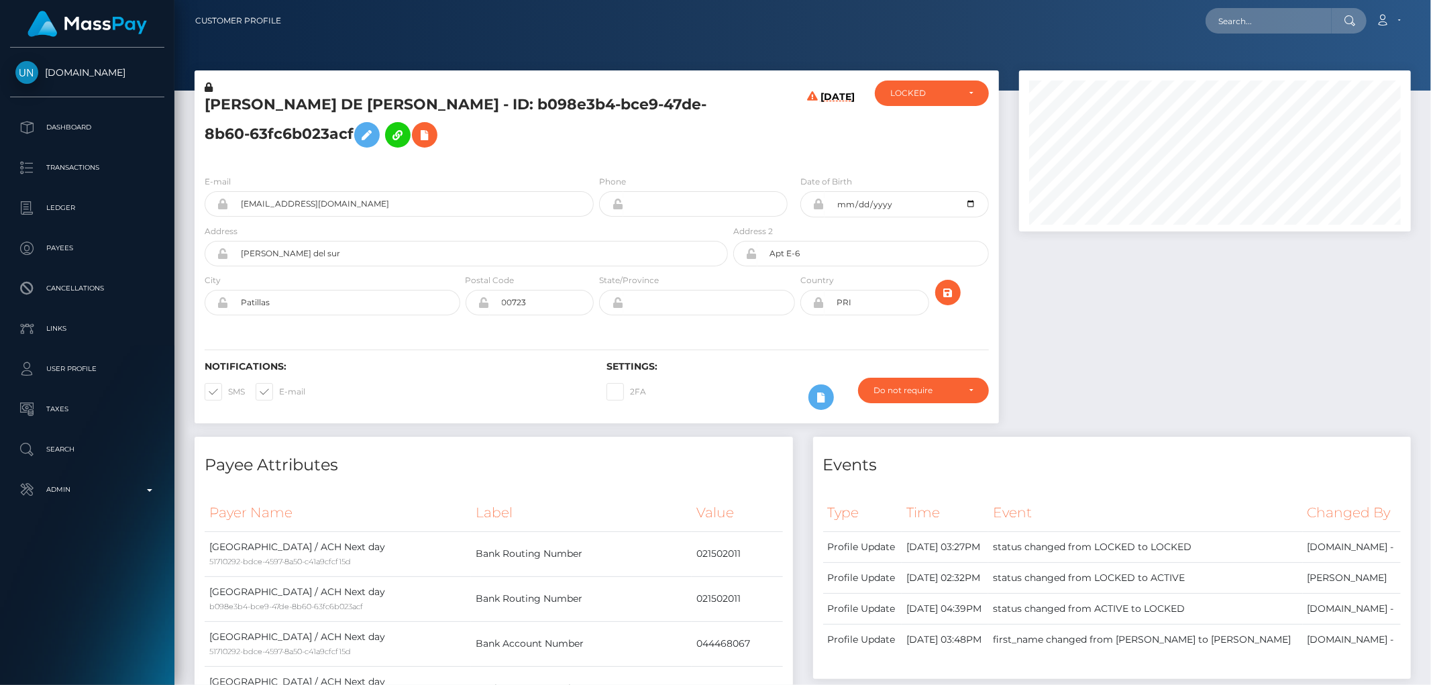
scroll to position [161, 392]
drag, startPoint x: 1232, startPoint y: 390, endPoint x: 1230, endPoint y: 384, distance: 7.2
click at [1232, 384] on div at bounding box center [1215, 253] width 412 height 366
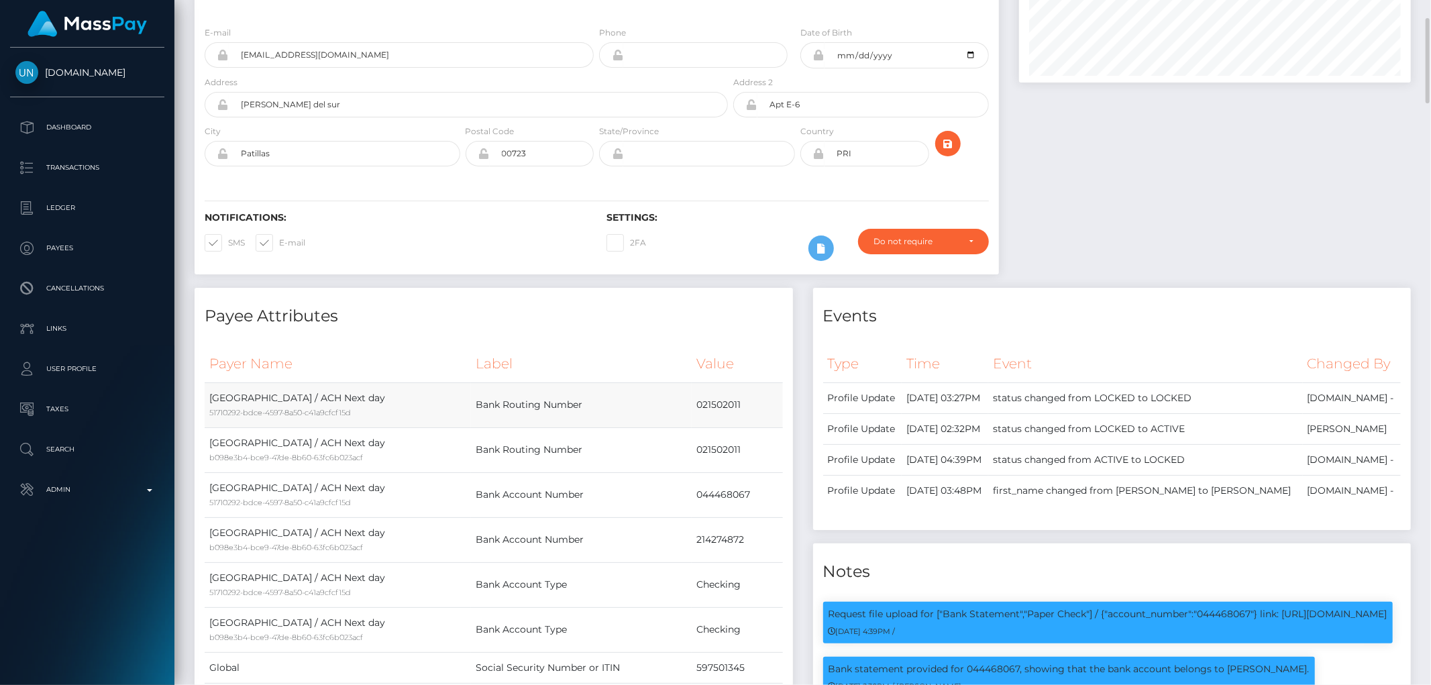
scroll to position [0, 0]
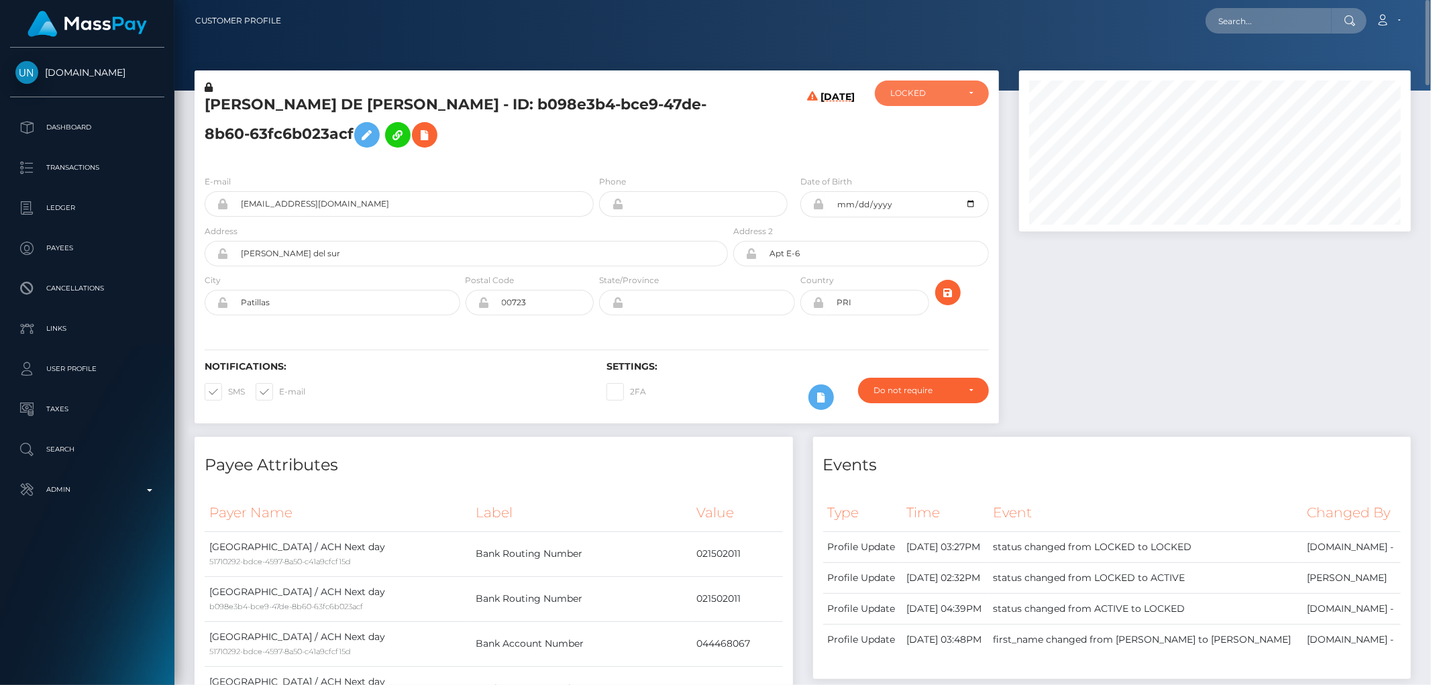
click at [941, 98] on div "LOCKED" at bounding box center [924, 93] width 68 height 11
click at [937, 156] on link "DEACTIVE" at bounding box center [932, 157] width 114 height 25
select select "DEACTIVE"
click at [239, 130] on h5 "[PERSON_NAME] DE [PERSON_NAME] - ID: b098e3b4-bce9-47de-8b60-63fc6b023acf" at bounding box center [463, 125] width 516 height 60
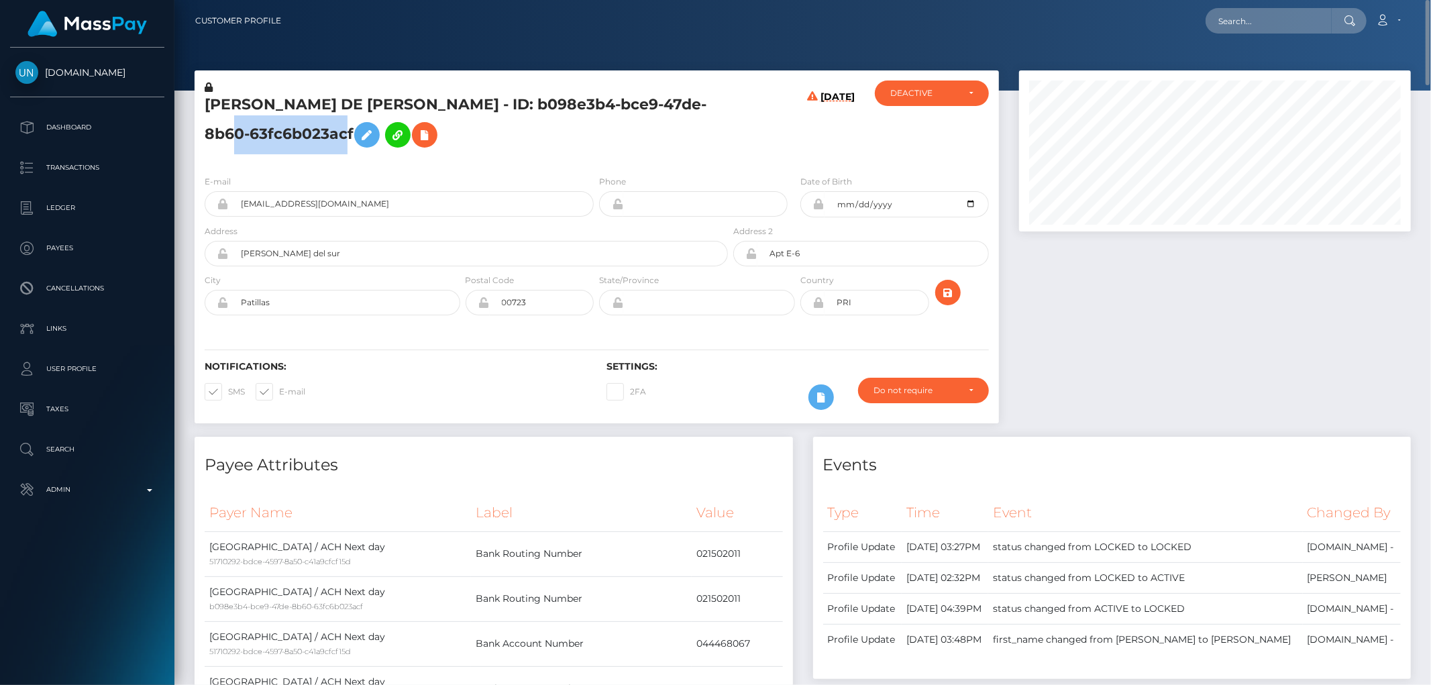
click at [239, 130] on h5 "[PERSON_NAME] DE [PERSON_NAME] - ID: b098e3b4-bce9-47de-8b60-63fc6b023acf" at bounding box center [463, 125] width 516 height 60
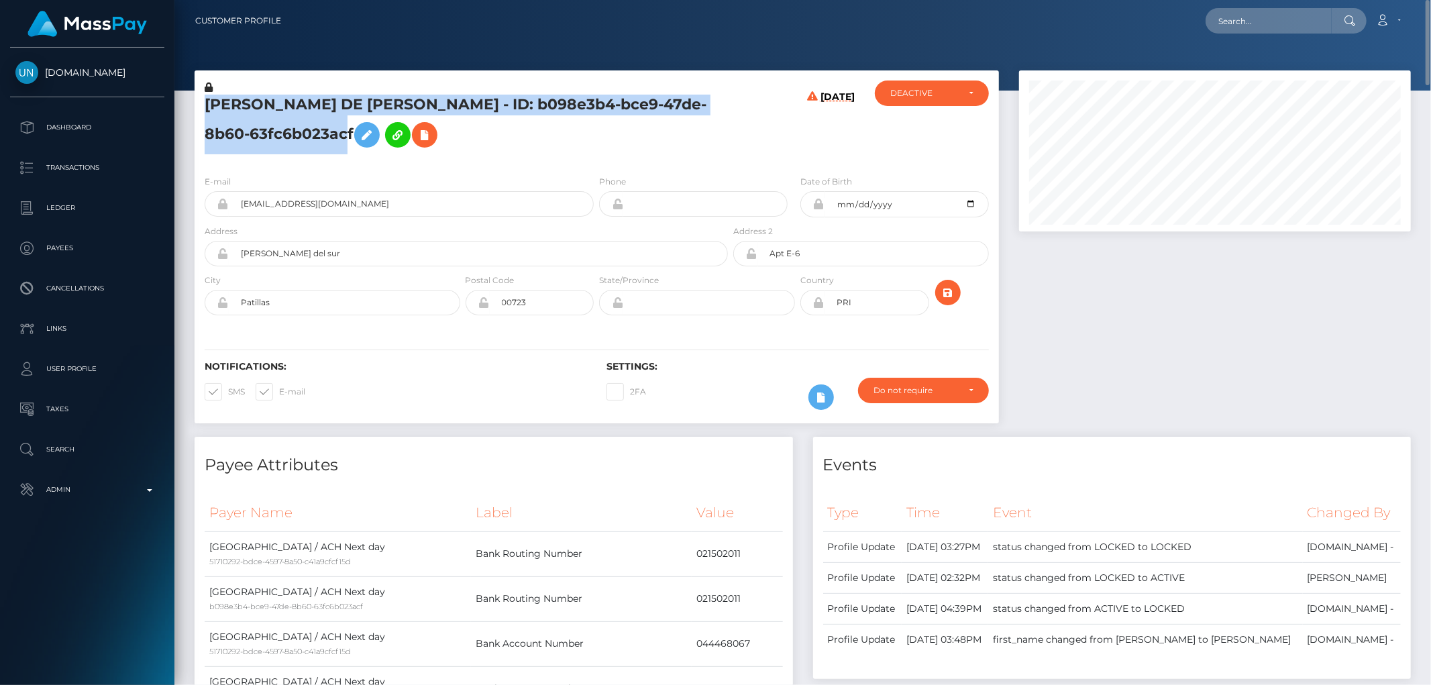
click at [239, 130] on h5 "[PERSON_NAME] DE [PERSON_NAME] - ID: b098e3b4-bce9-47de-8b60-63fc6b023acf" at bounding box center [463, 125] width 516 height 60
copy h5 "[PERSON_NAME] DE [PERSON_NAME] - ID: b098e3b4-bce9-47de-8b60-63fc6b023acf"
copy h5 "PAOLA MARIE DE JESUS PADILLA - ID: b098e3b4-bce9-47de-8b60-63fc6b023acf"
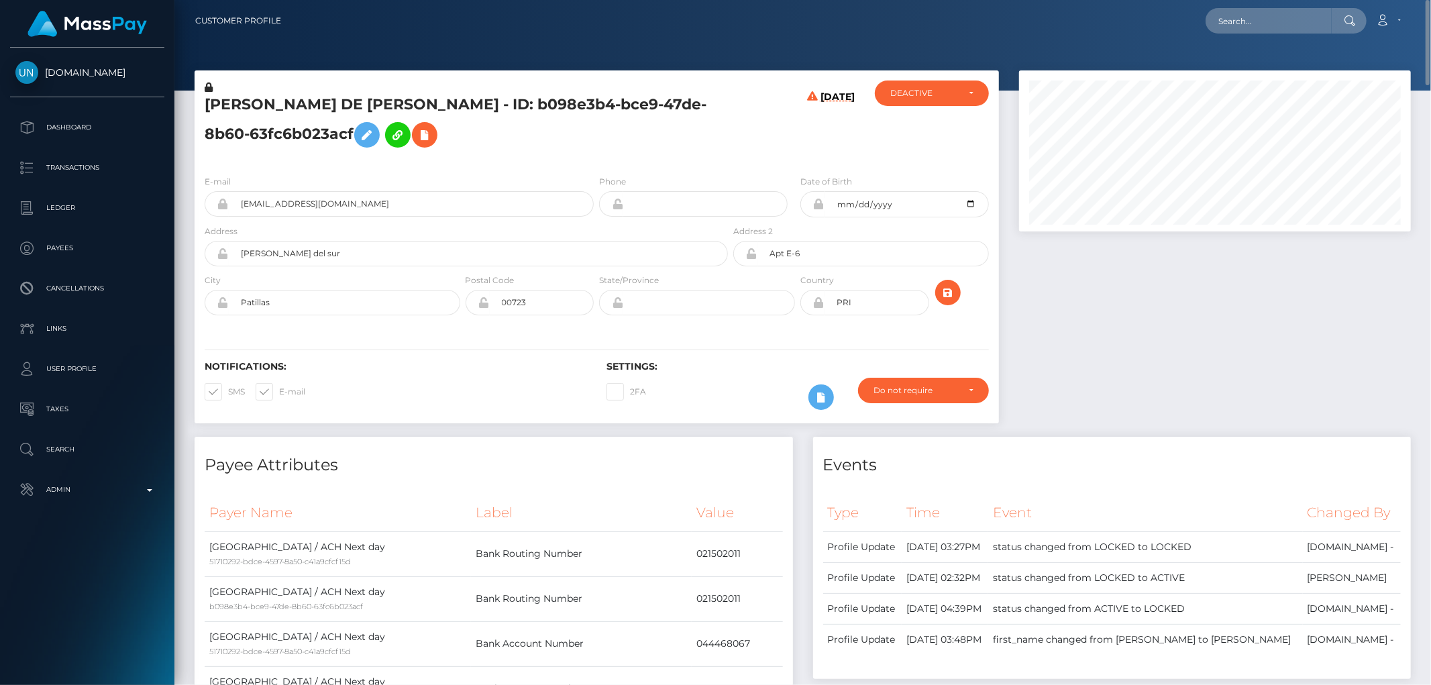
drag, startPoint x: 1259, startPoint y: 518, endPoint x: 1251, endPoint y: 517, distance: 8.2
click at [1259, 518] on th "Event" at bounding box center [1145, 512] width 315 height 37
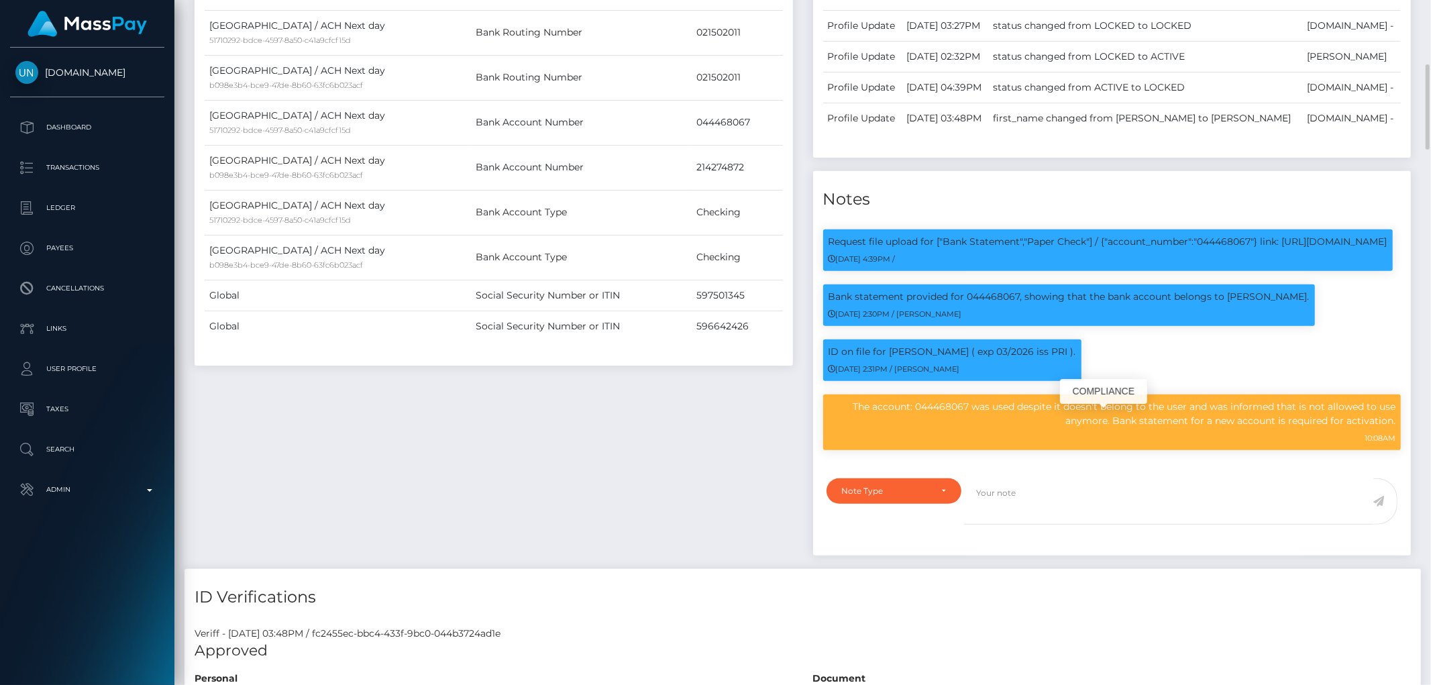
click at [1110, 428] on p "The account: 044468067 was used despite it doesn't belong to the user and was i…" at bounding box center [1113, 414] width 568 height 28
copy div "The account: 044468067 was used despite it doesn't belong to the user and was i…"
click at [569, 441] on div "Payee Attributes Payer Name Label Value United States / ACH Next day 51710292-b…" at bounding box center [494, 241] width 619 height 653
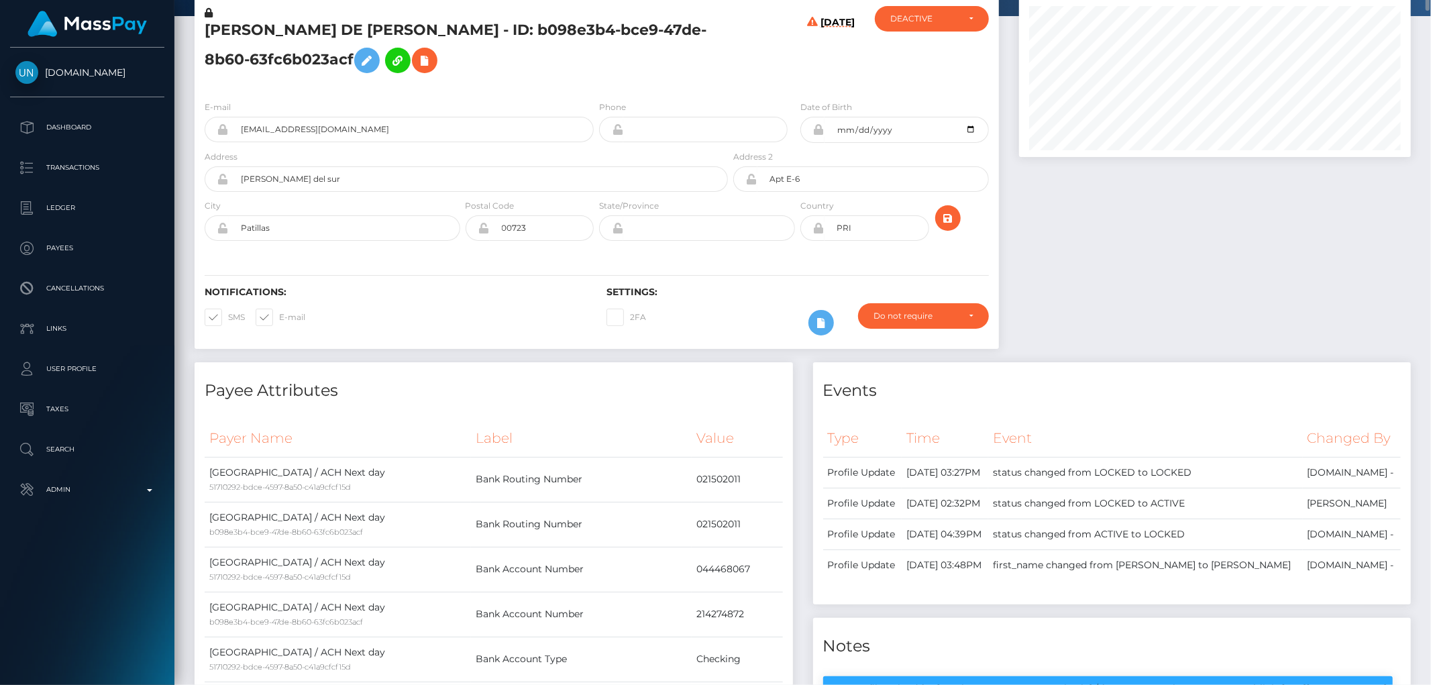
scroll to position [0, 0]
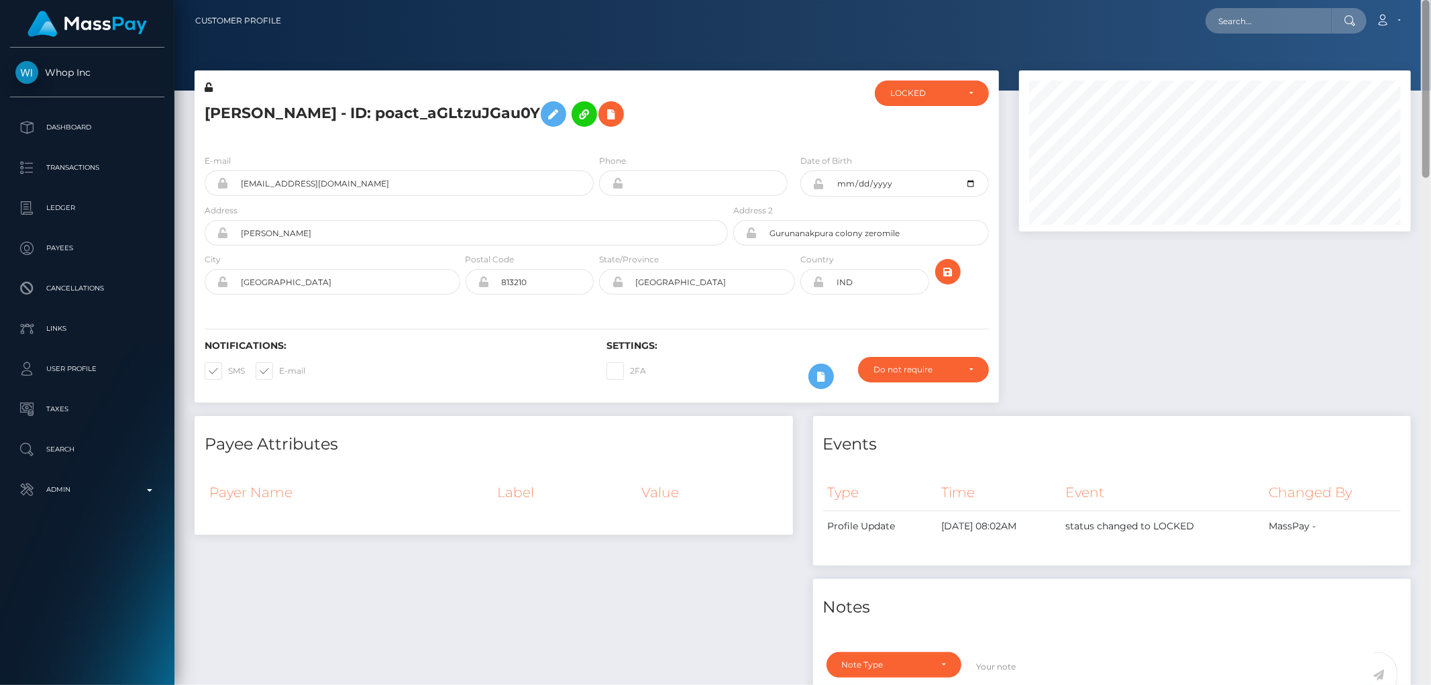
drag, startPoint x: 1425, startPoint y: 227, endPoint x: 1430, endPoint y: 12, distance: 214.8
click at [1430, 12] on div "Customer Profile Loading... Loading..." at bounding box center [802, 342] width 1257 height 685
click at [913, 104] on div "LOCKED" at bounding box center [932, 93] width 114 height 25
click at [921, 158] on span "DEACTIVE" at bounding box center [912, 158] width 42 height 12
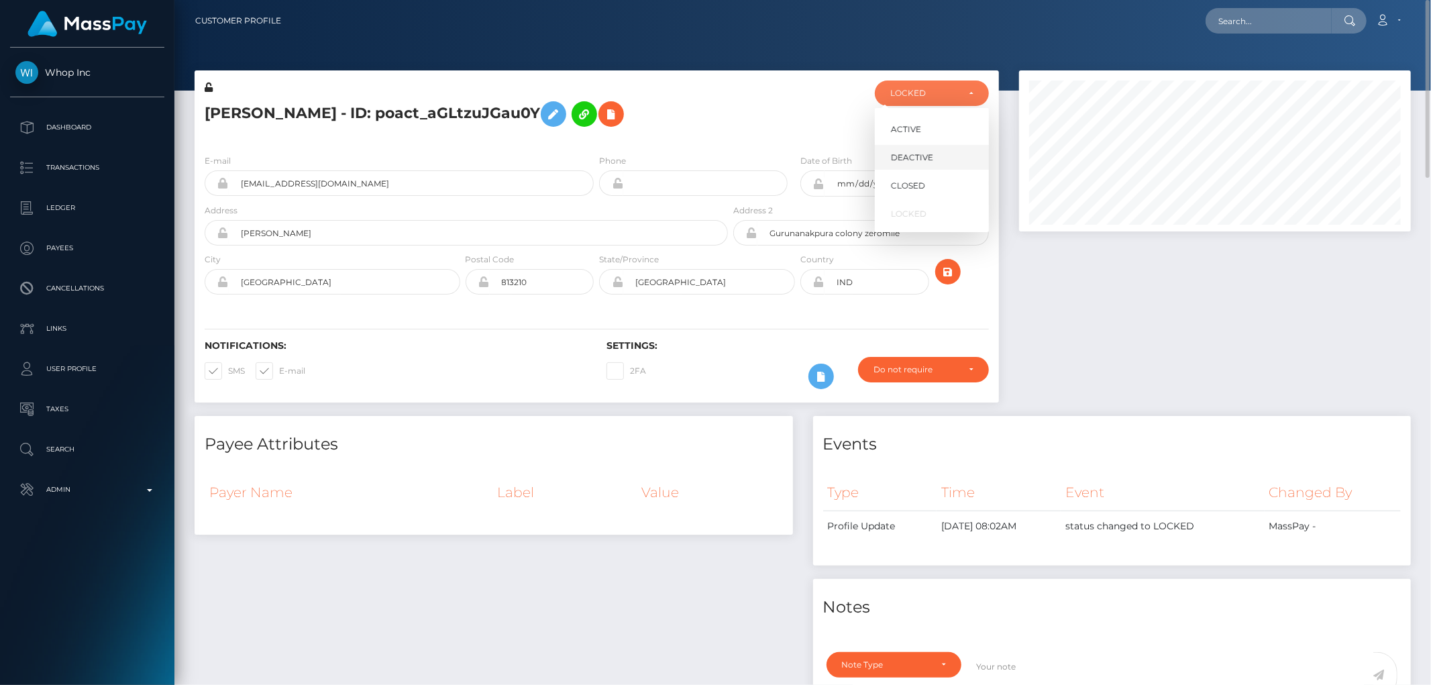
select select "DEACTIVE"
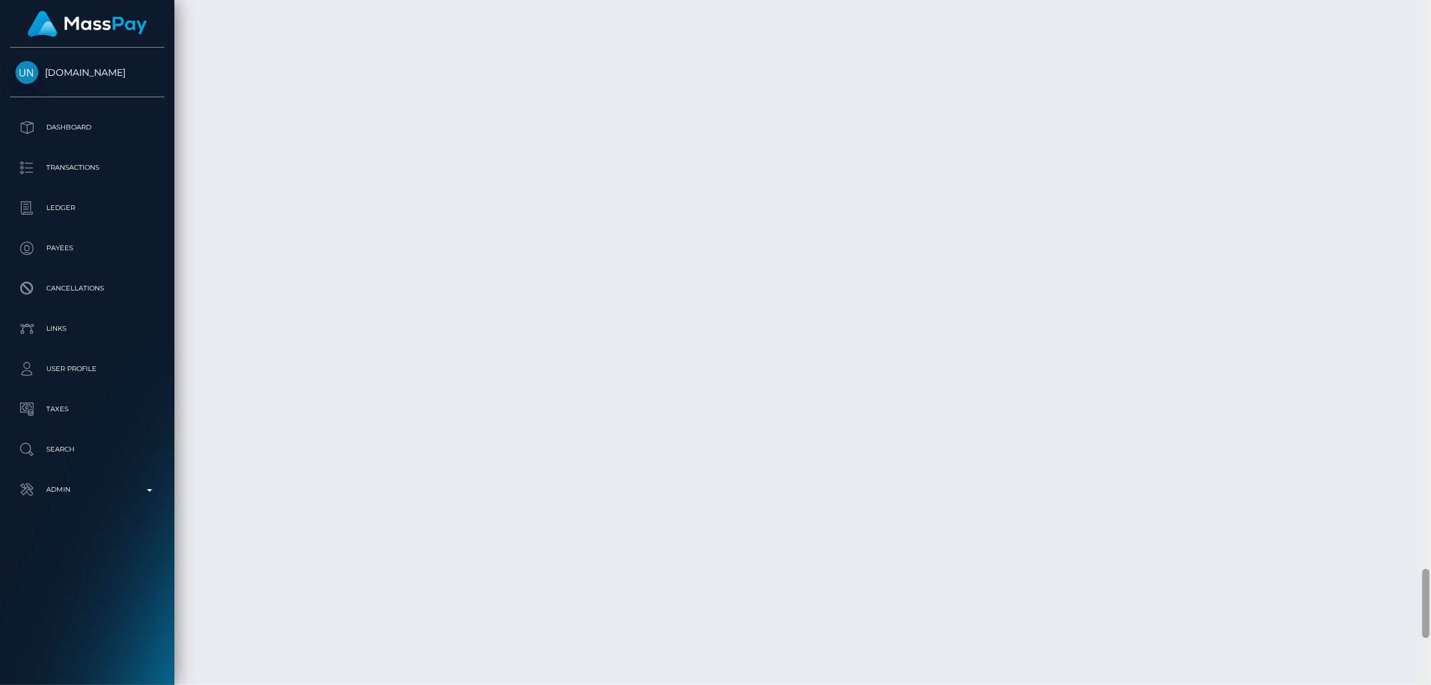
scroll to position [5801, 0]
drag, startPoint x: 1426, startPoint y: 596, endPoint x: 1426, endPoint y: 617, distance: 21.5
click at [1426, 617] on div at bounding box center [1425, 624] width 7 height 69
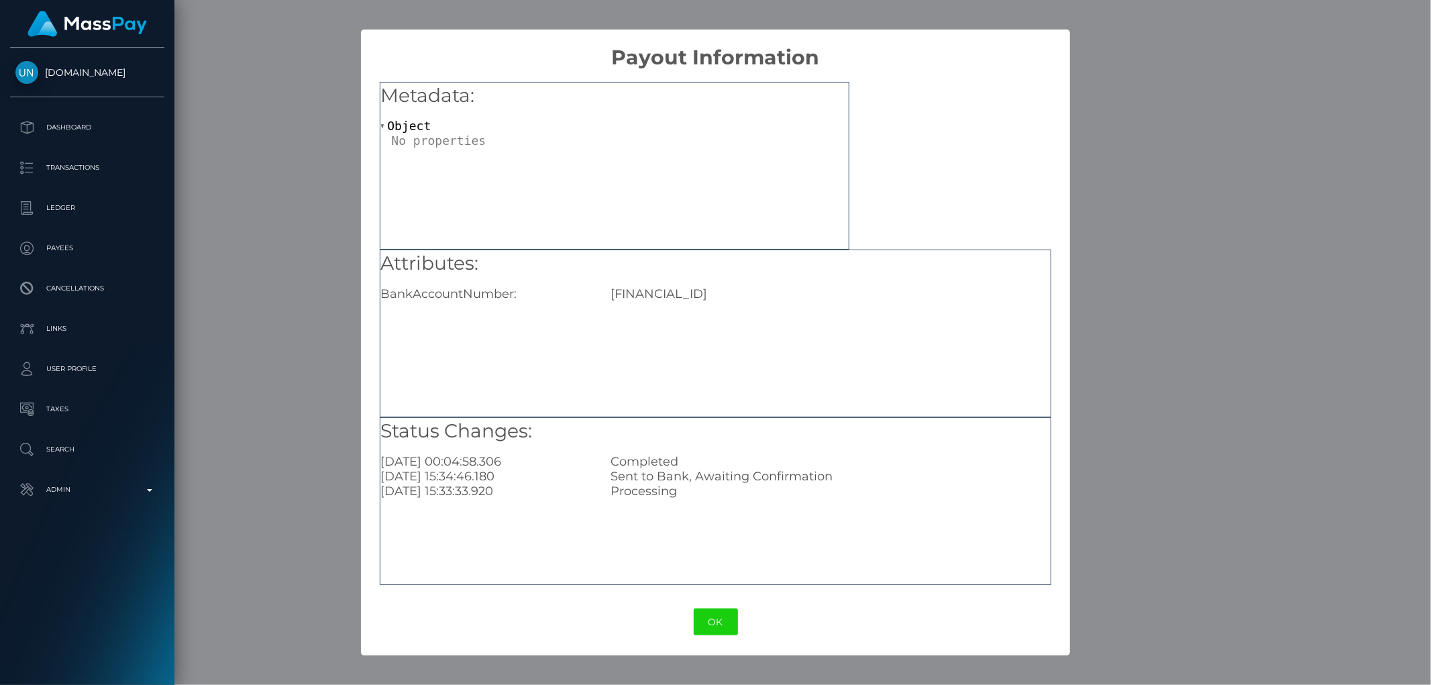
click at [1221, 276] on div "× Payout Information Metadata: Object Attributes: BankAccountNumber: PT50004561…" at bounding box center [715, 342] width 1431 height 685
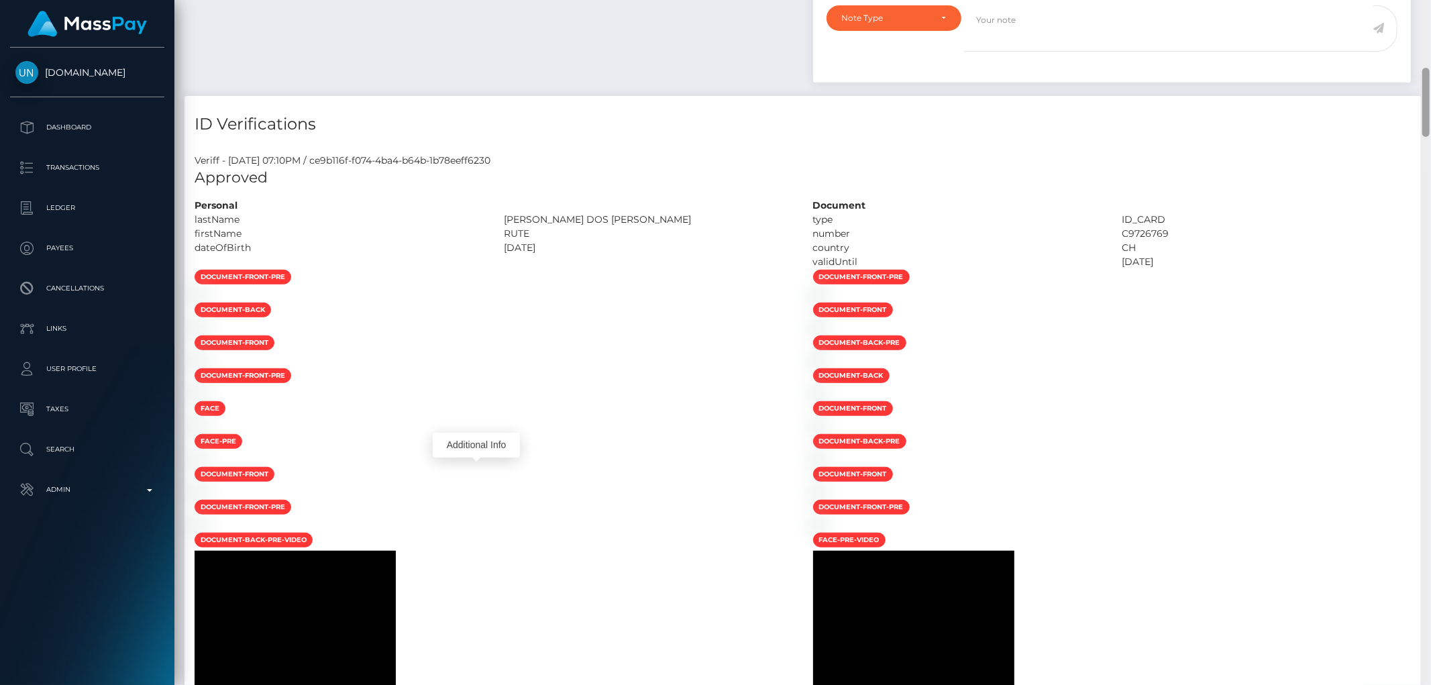
scroll to position [0, 0]
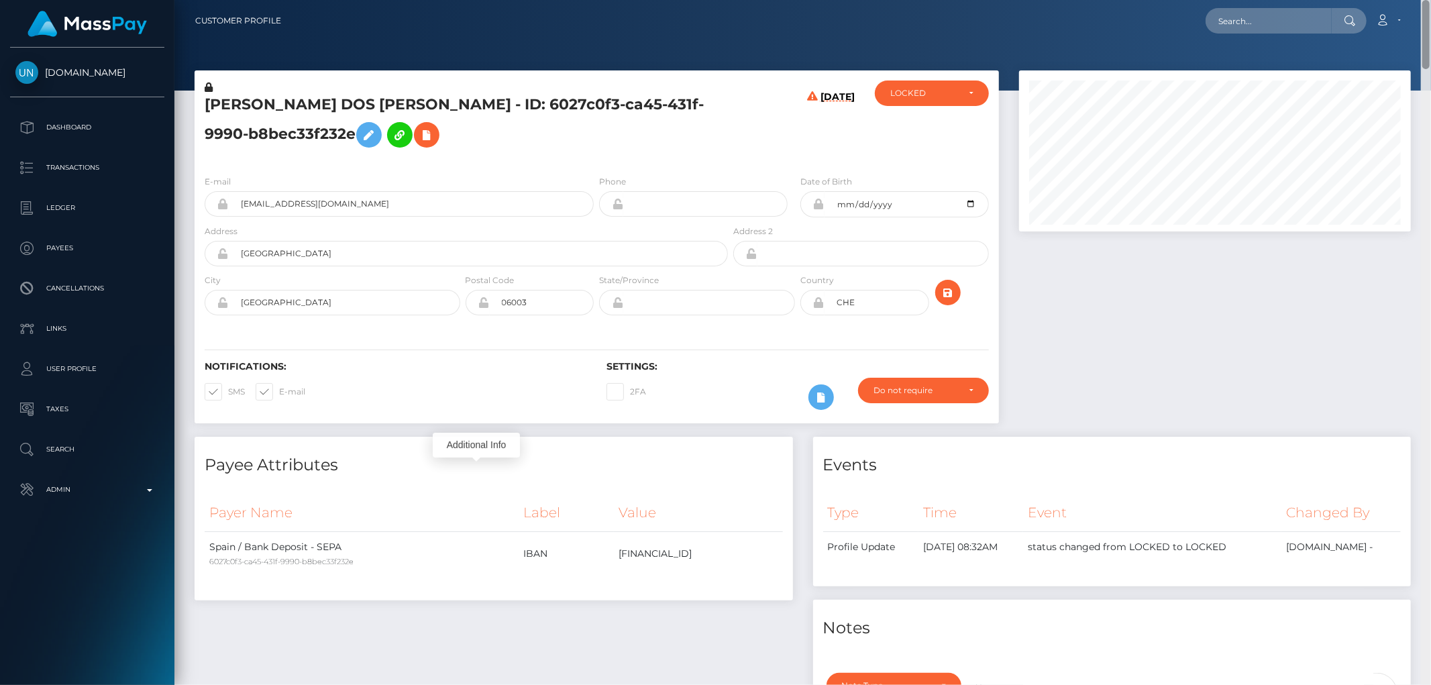
drag, startPoint x: 1426, startPoint y: 631, endPoint x: 1430, endPoint y: 3, distance: 628.0
click at [1430, 3] on div "Customer Profile Loading... Loading..." at bounding box center [802, 342] width 1257 height 685
click at [1112, 284] on div at bounding box center [1215, 253] width 412 height 366
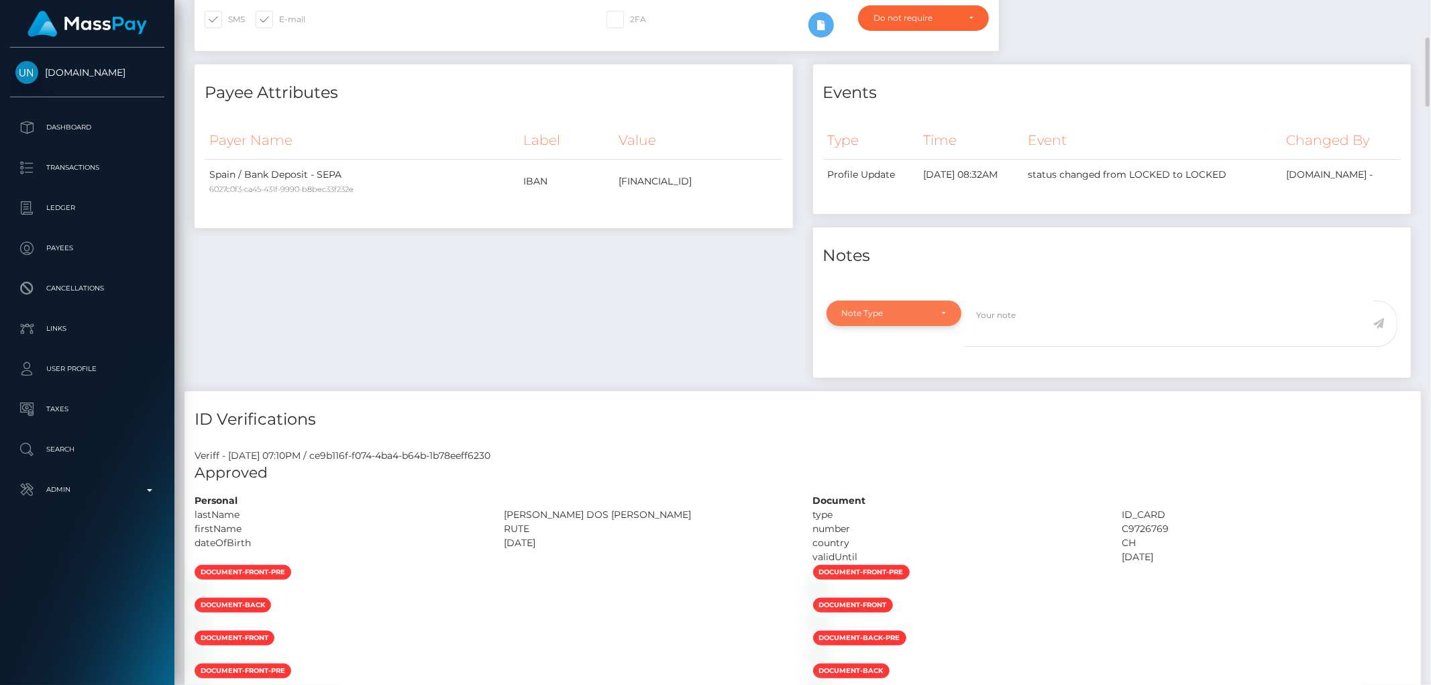
click at [900, 305] on div "Note Type" at bounding box center [894, 313] width 135 height 25
click at [896, 378] on link "Compliance" at bounding box center [894, 377] width 135 height 25
select select "COMPLIANCE"
click at [1023, 325] on textarea at bounding box center [1168, 324] width 409 height 46
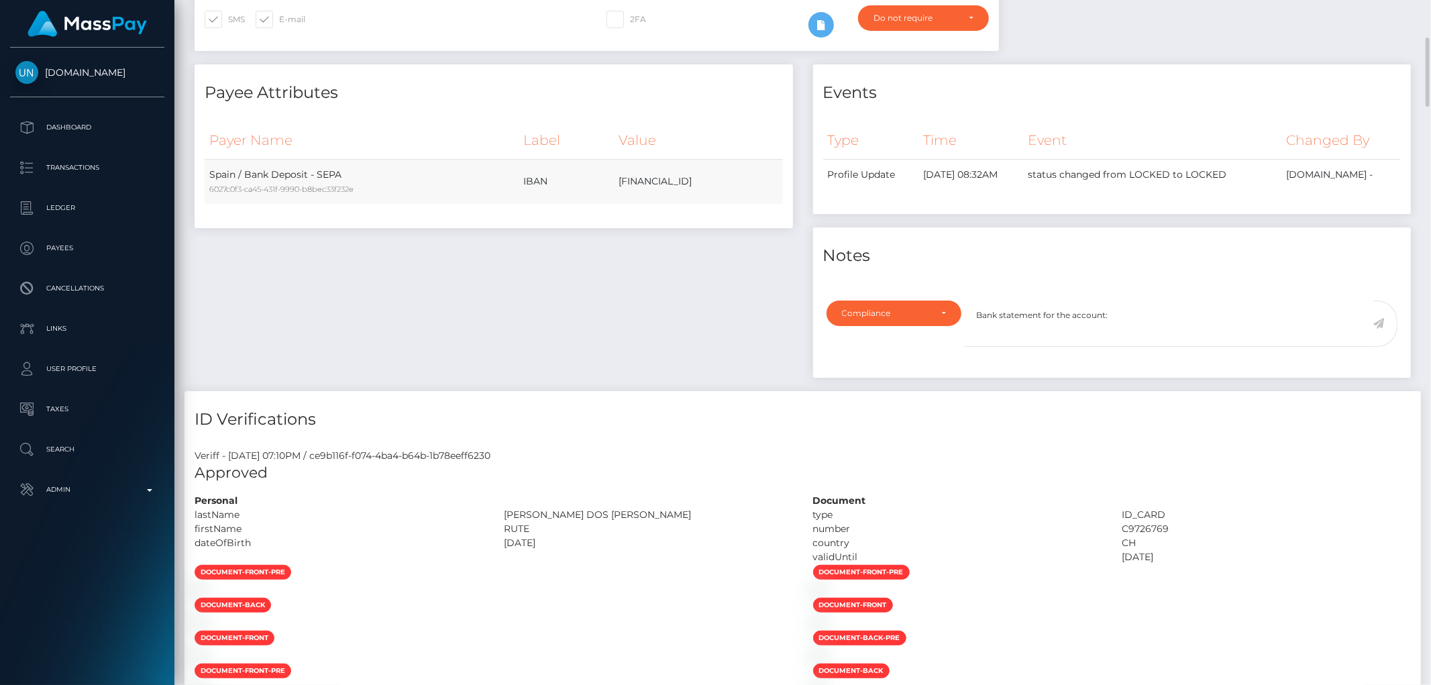
drag, startPoint x: 543, startPoint y: 183, endPoint x: 686, endPoint y: 193, distance: 143.3
click at [686, 193] on td "PT50004561634037164895083" at bounding box center [698, 181] width 169 height 45
copy td "PT50004561634037164895083"
click at [1163, 322] on textarea "Bank statement for the account:" at bounding box center [1168, 324] width 409 height 46
paste textarea "PT50004561634037164895083"
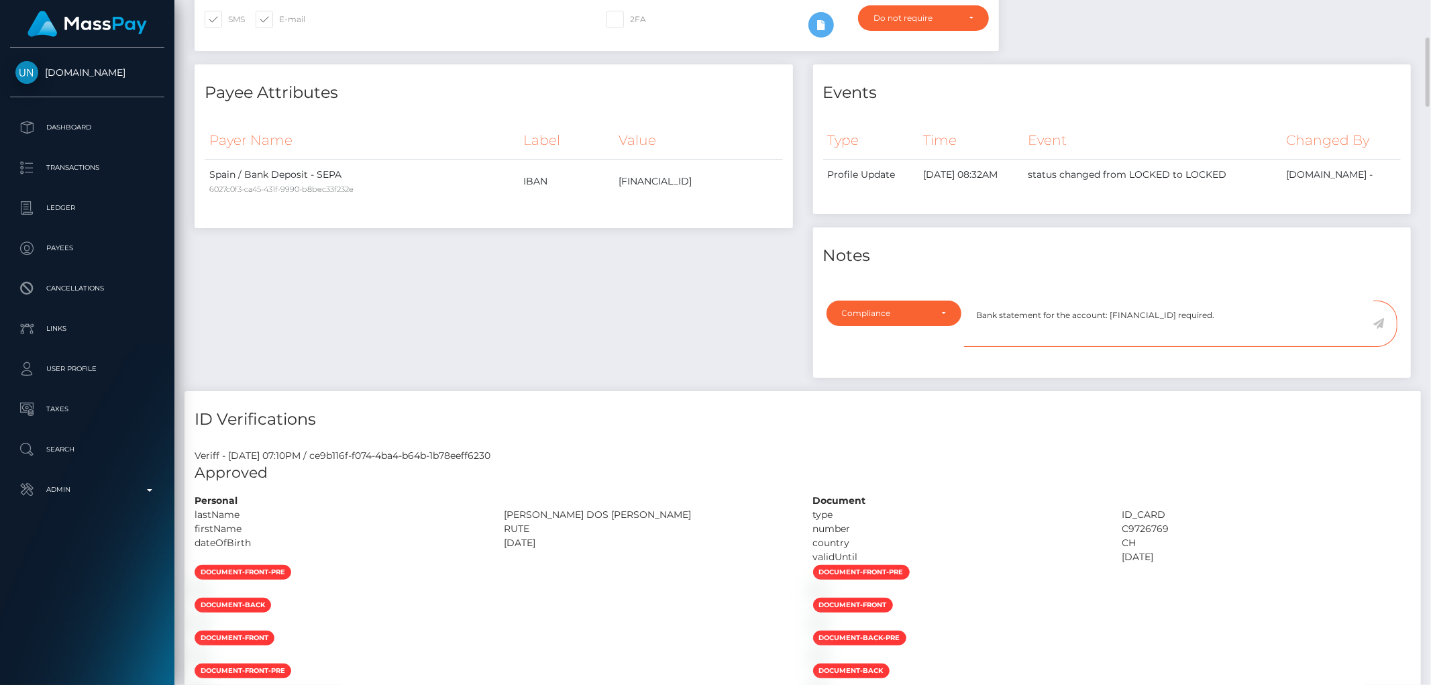
type textarea "Bank statement for the account: PT50004561634037164895083 required."
click at [1380, 322] on icon at bounding box center [1378, 323] width 11 height 11
click at [1145, 419] on h4 "ID Verifications" at bounding box center [803, 419] width 1216 height 23
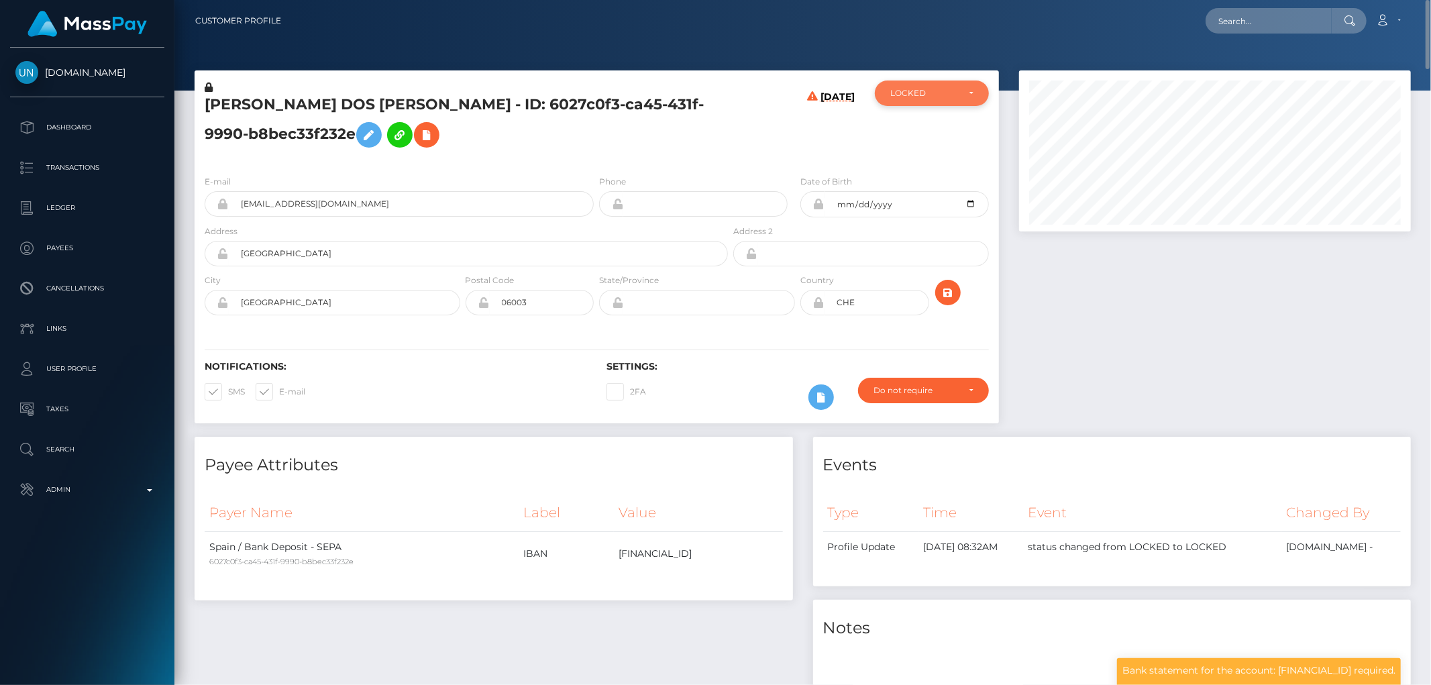
click at [926, 95] on div "LOCKED" at bounding box center [924, 93] width 68 height 11
click at [941, 158] on link "DEACTIVE" at bounding box center [932, 157] width 114 height 25
select select "DEACTIVE"
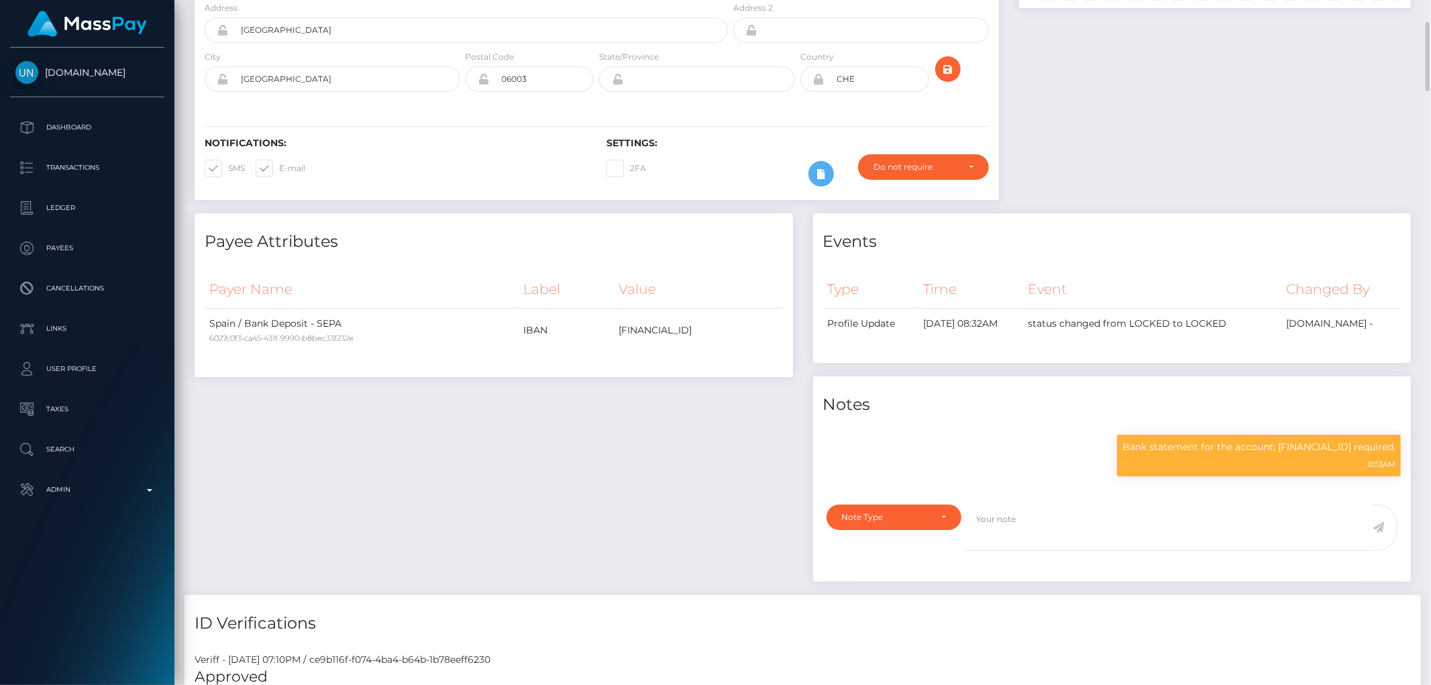
scroll to position [0, 0]
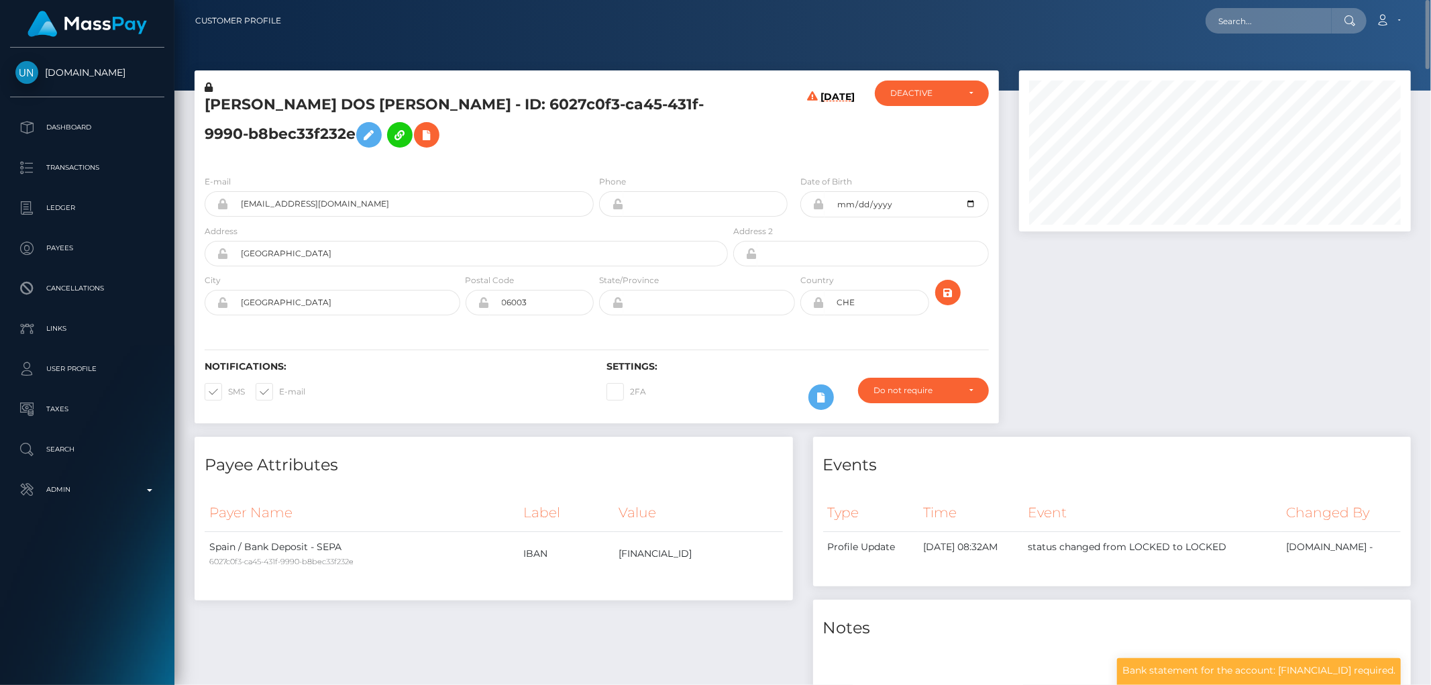
click at [236, 128] on h5 "RUTE CORREIA DOS SANTOS - ID: 6027c0f3-ca45-431f-9990-b8bec33f232e" at bounding box center [463, 125] width 516 height 60
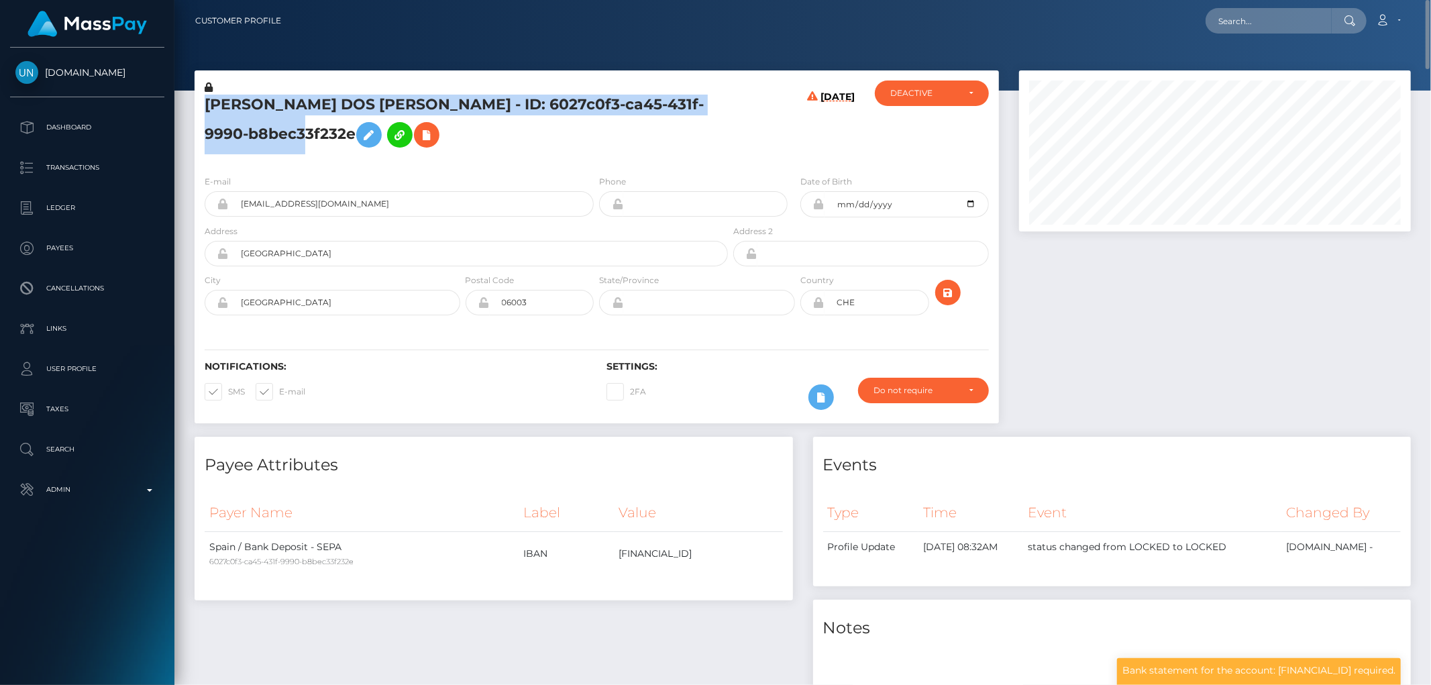
click at [236, 128] on h5 "RUTE CORREIA DOS SANTOS - ID: 6027c0f3-ca45-431f-9990-b8bec33f232e" at bounding box center [463, 125] width 516 height 60
copy h5 "RUTE CORREIA DOS SANTOS - ID: 6027c0f3-ca45-431f-9990-b8bec33f232e"
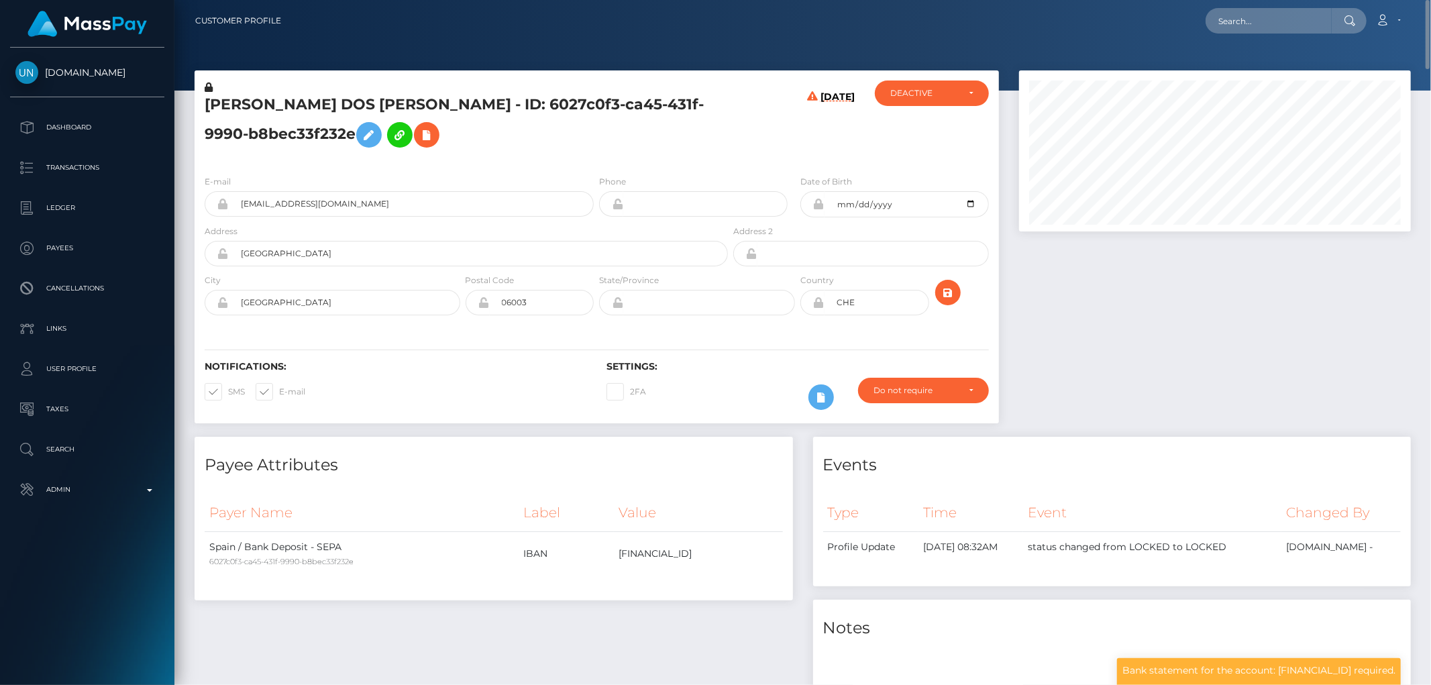
drag, startPoint x: 759, startPoint y: 600, endPoint x: 755, endPoint y: 595, distance: 7.1
click at [757, 600] on div "Payer Name Label Value Spain / Bank Deposit - SEPA 6027c0f3-ca45-431f-9990-b8be…" at bounding box center [494, 541] width 598 height 115
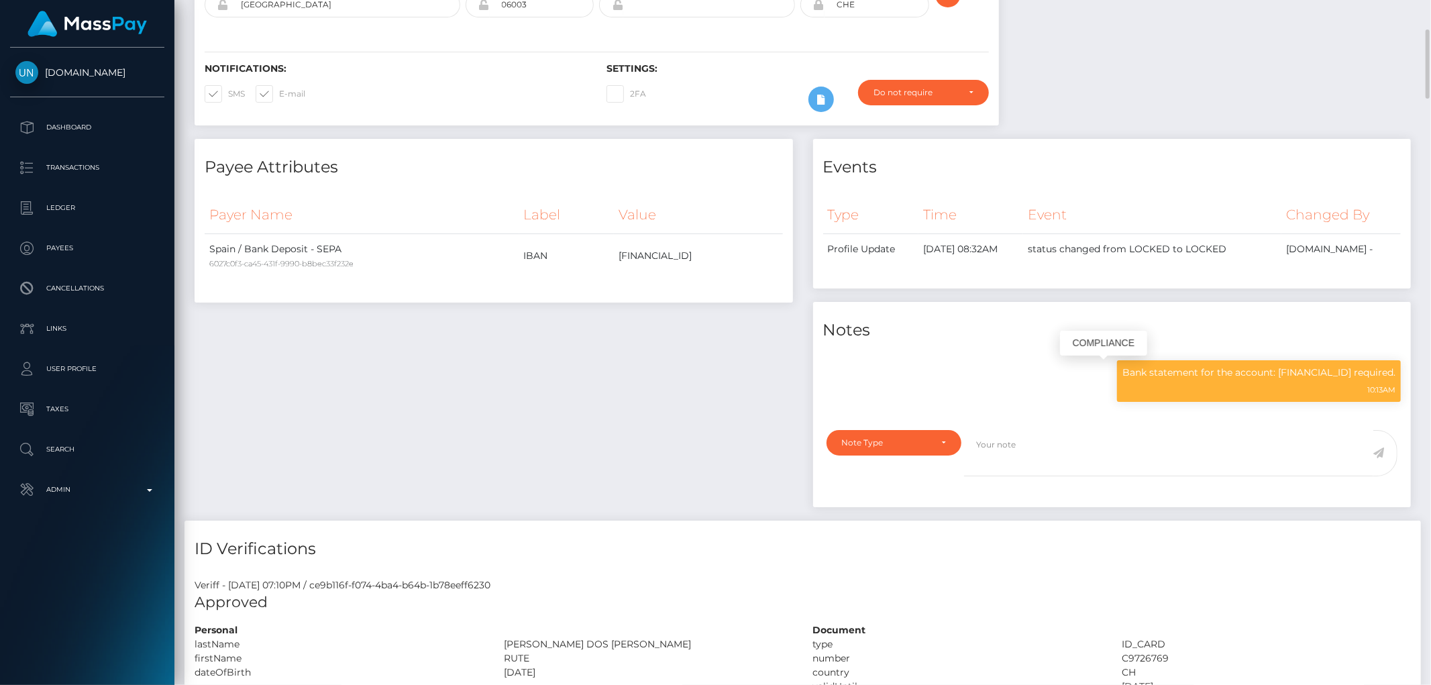
scroll to position [161, 392]
click at [1242, 362] on div "Bank statement for the account: PT50004561634037164895083 required. 10:13AM" at bounding box center [1259, 381] width 284 height 42
click at [1241, 362] on div "Bank statement for the account: PT50004561634037164895083 required. 10:13AM" at bounding box center [1259, 381] width 284 height 42
drag, startPoint x: 1241, startPoint y: 362, endPoint x: 1236, endPoint y: 367, distance: 7.1
click at [1240, 363] on div "Bank statement for the account: PT50004561634037164895083 required. 10:13AM" at bounding box center [1259, 381] width 284 height 42
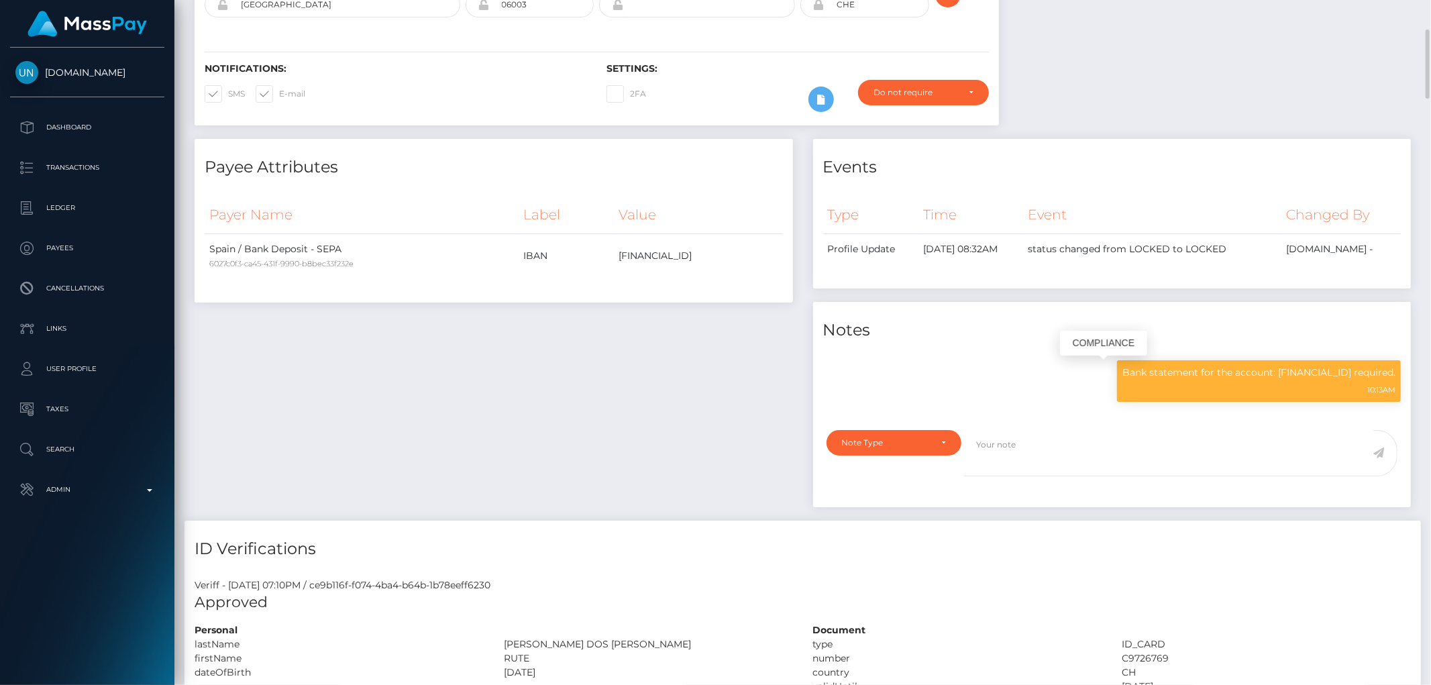
copy div "Bank statement for the account: PT50004561634037164895083 required."
click at [542, 365] on div "Payee Attributes Payer Name Label Value Spain / Bank Deposit - SEPA 6027c0f3-ca…" at bounding box center [494, 330] width 619 height 382
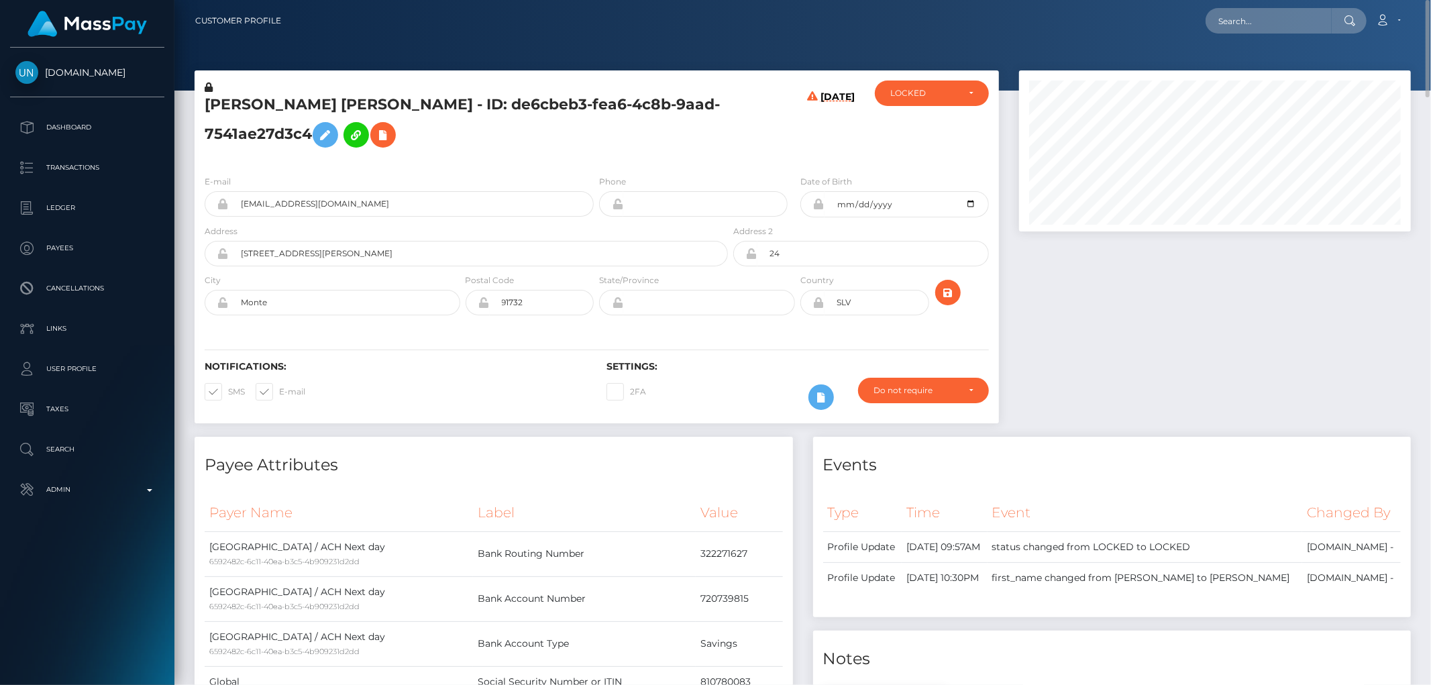
drag, startPoint x: 354, startPoint y: 132, endPoint x: 212, endPoint y: 90, distance: 148.4
click at [212, 90] on div "[PERSON_NAME] [PERSON_NAME] - ID: de6cbeb3-fea6-4c8b-9aad-7541ae27d3c4" at bounding box center [463, 123] width 536 height 84
copy div "[PERSON_NAME] [PERSON_NAME] - ID: de6cbeb3-fea6-4c8b-9aad-7541ae27d3c4"
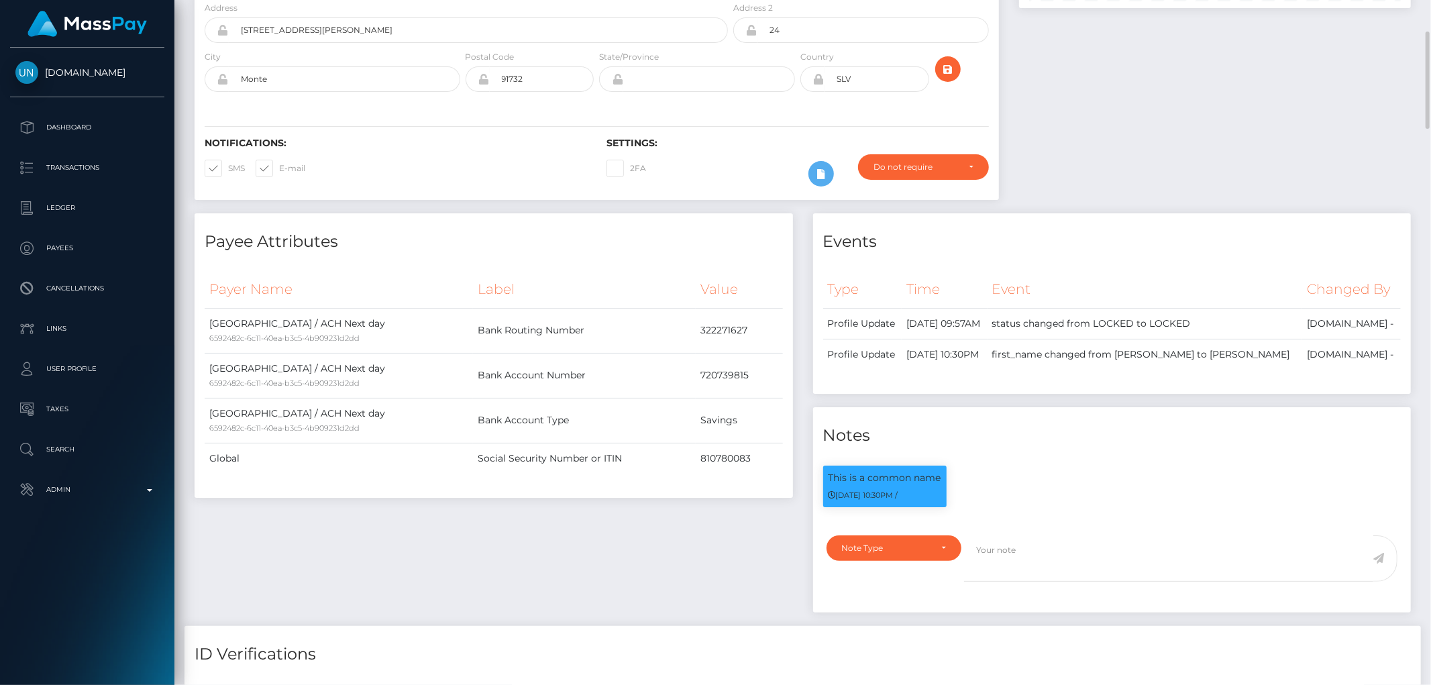
scroll to position [298, 0]
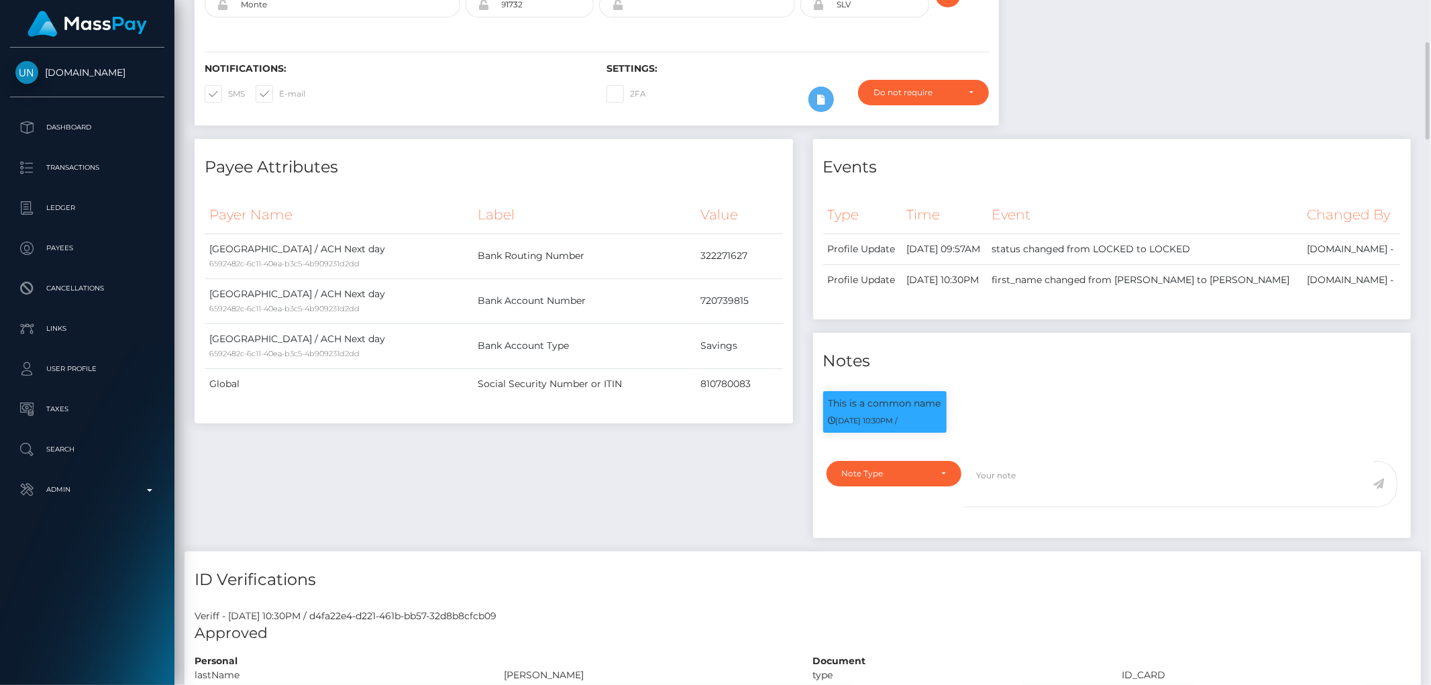
click at [633, 551] on div "Payee Attributes Payer Name Label Value [GEOGRAPHIC_DATA] / ACH Next day 659248…" at bounding box center [494, 345] width 619 height 413
click at [883, 479] on div "Note Type" at bounding box center [886, 473] width 89 height 11
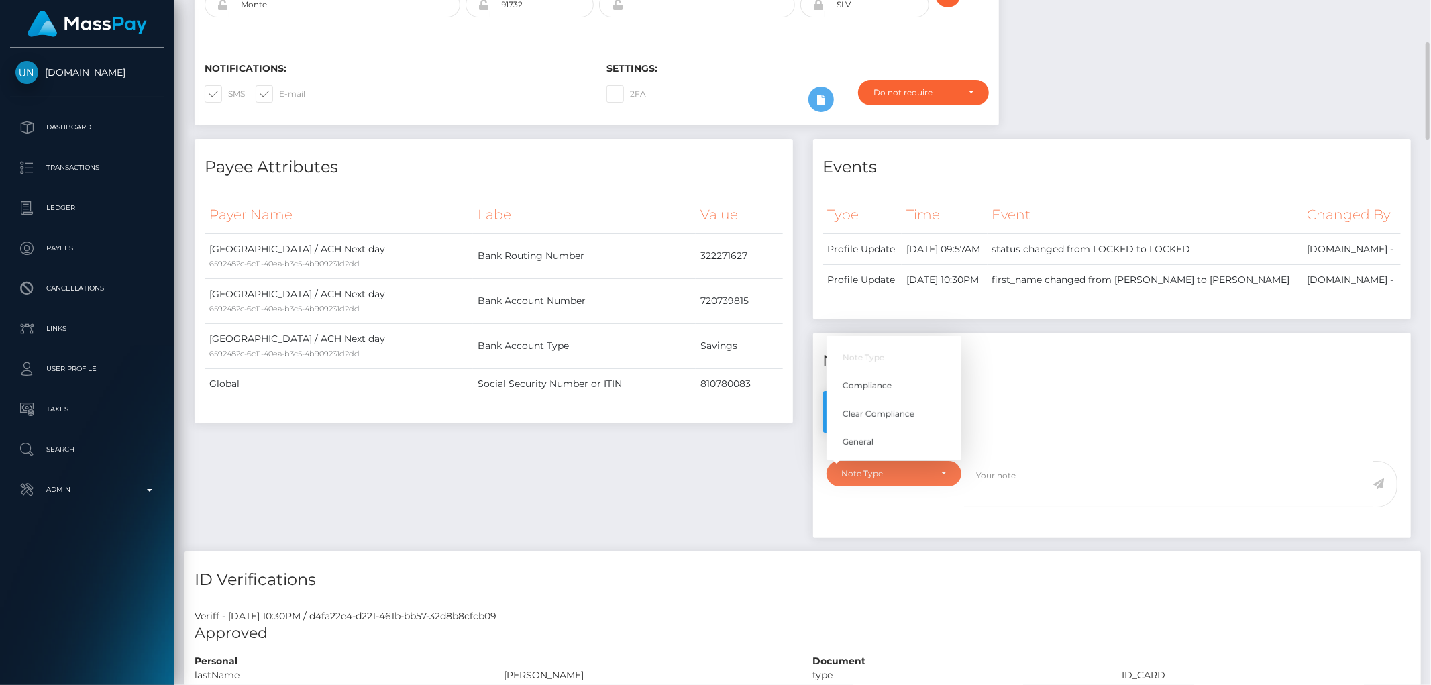
scroll to position [161, 392]
click at [899, 398] on link "Compliance" at bounding box center [894, 385] width 135 height 25
select select "COMPLIANCE"
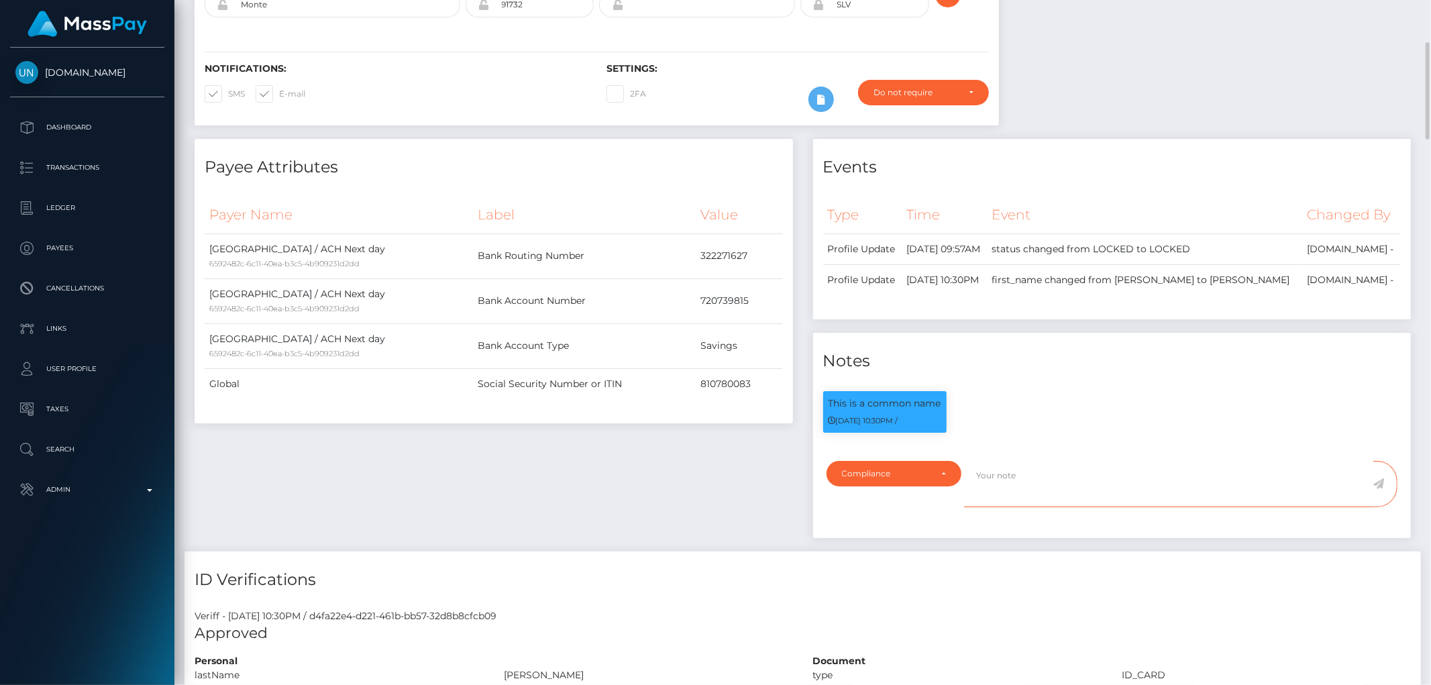
click at [1029, 507] on textarea at bounding box center [1168, 484] width 409 height 46
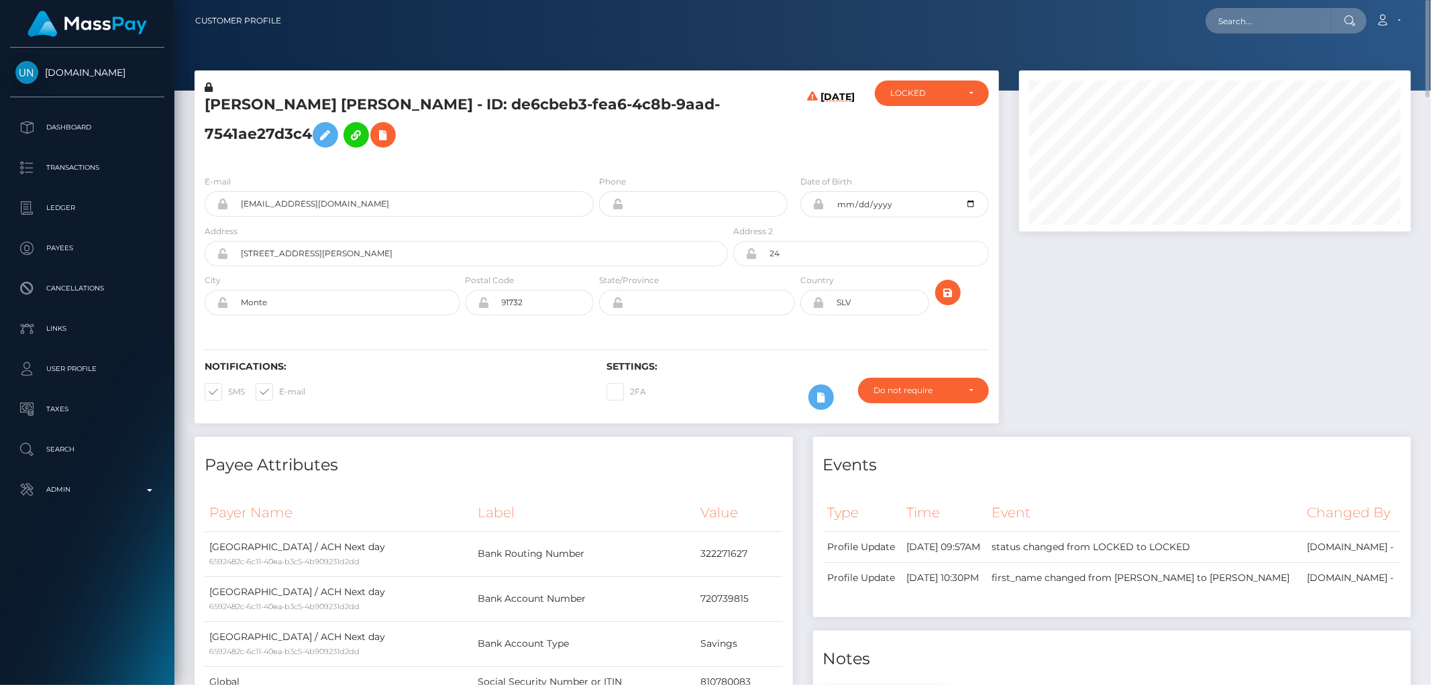
scroll to position [298, 0]
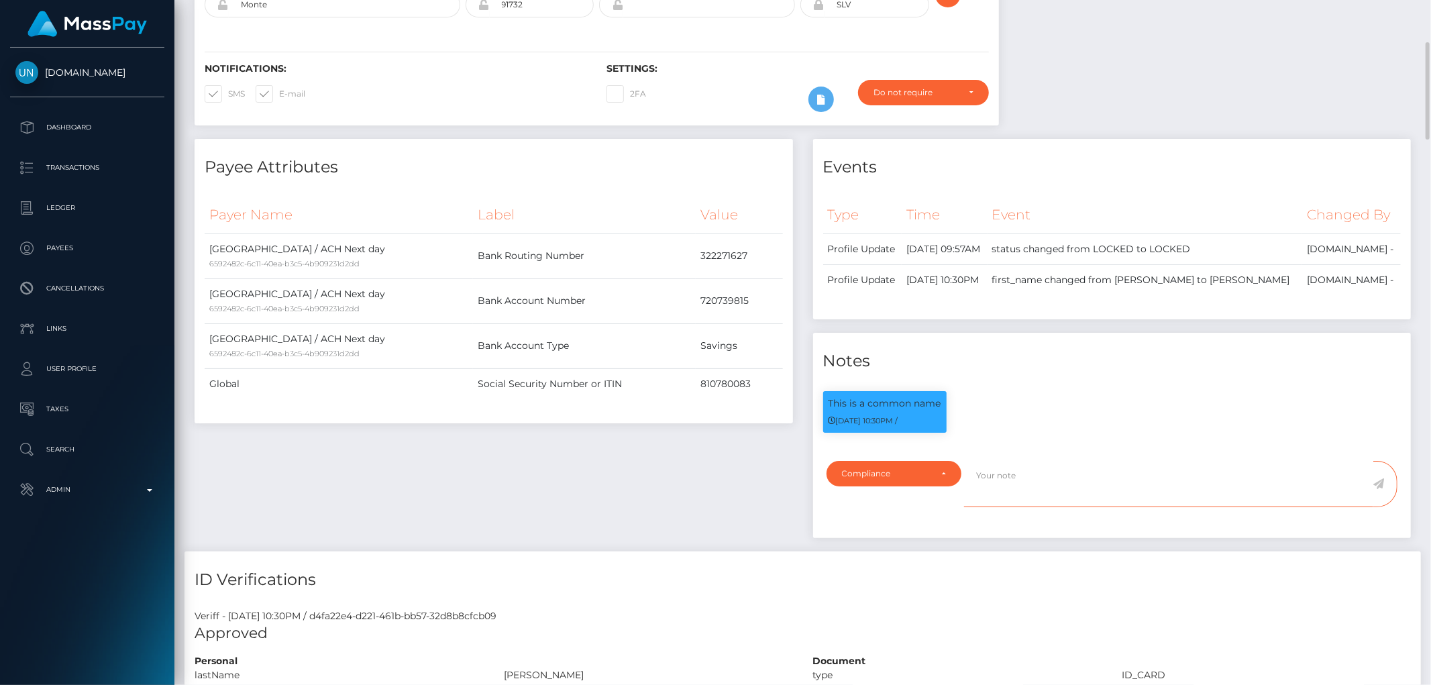
click at [1047, 507] on textarea at bounding box center [1168, 484] width 409 height 46
drag, startPoint x: 679, startPoint y: 301, endPoint x: 751, endPoint y: 301, distance: 72.5
click at [751, 301] on tr "[GEOGRAPHIC_DATA] / ACH Next day 6592482c-6c11-40ea-b3c5-4b909231d2dd Bank Acco…" at bounding box center [494, 300] width 578 height 45
copy tr "720739815"
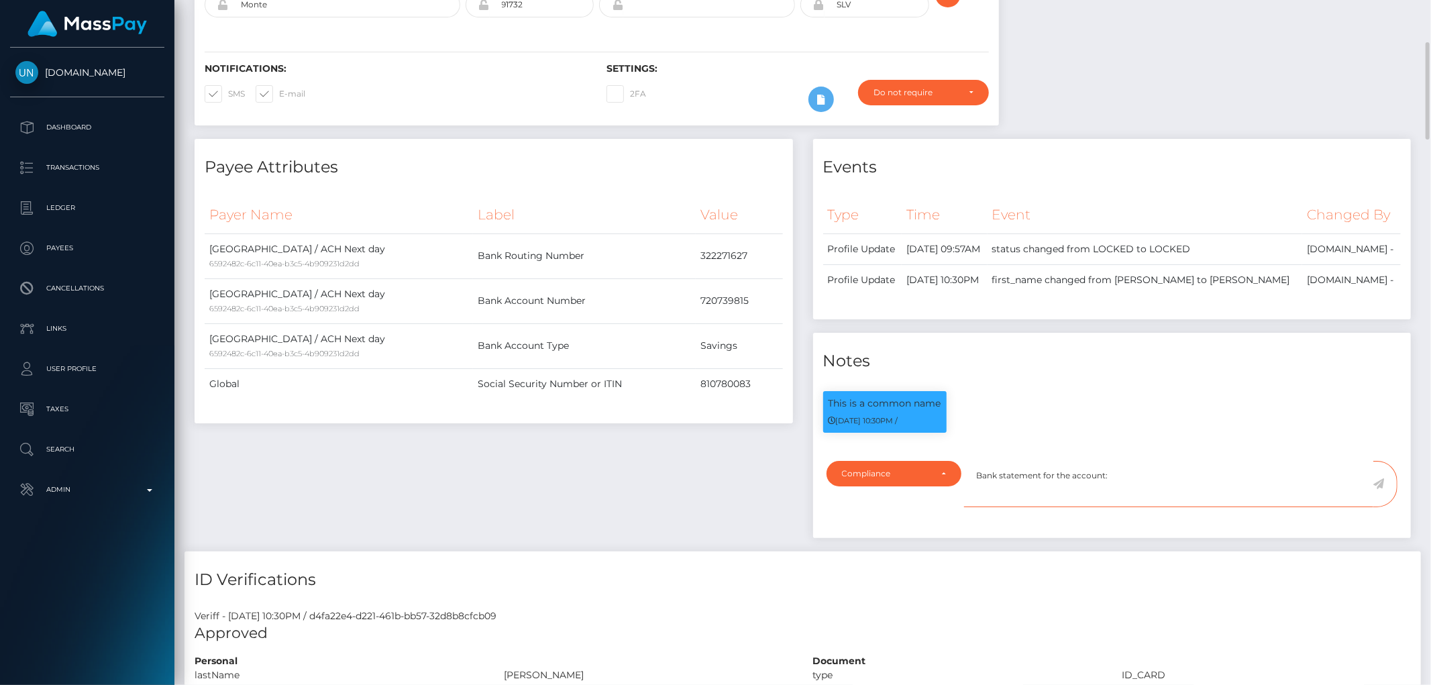
click at [1165, 507] on textarea "Bank statement for the account:" at bounding box center [1168, 484] width 409 height 46
paste textarea "720739815"
type textarea "Bank statement for the account: 720739815 required."
click at [1379, 489] on icon at bounding box center [1378, 483] width 11 height 11
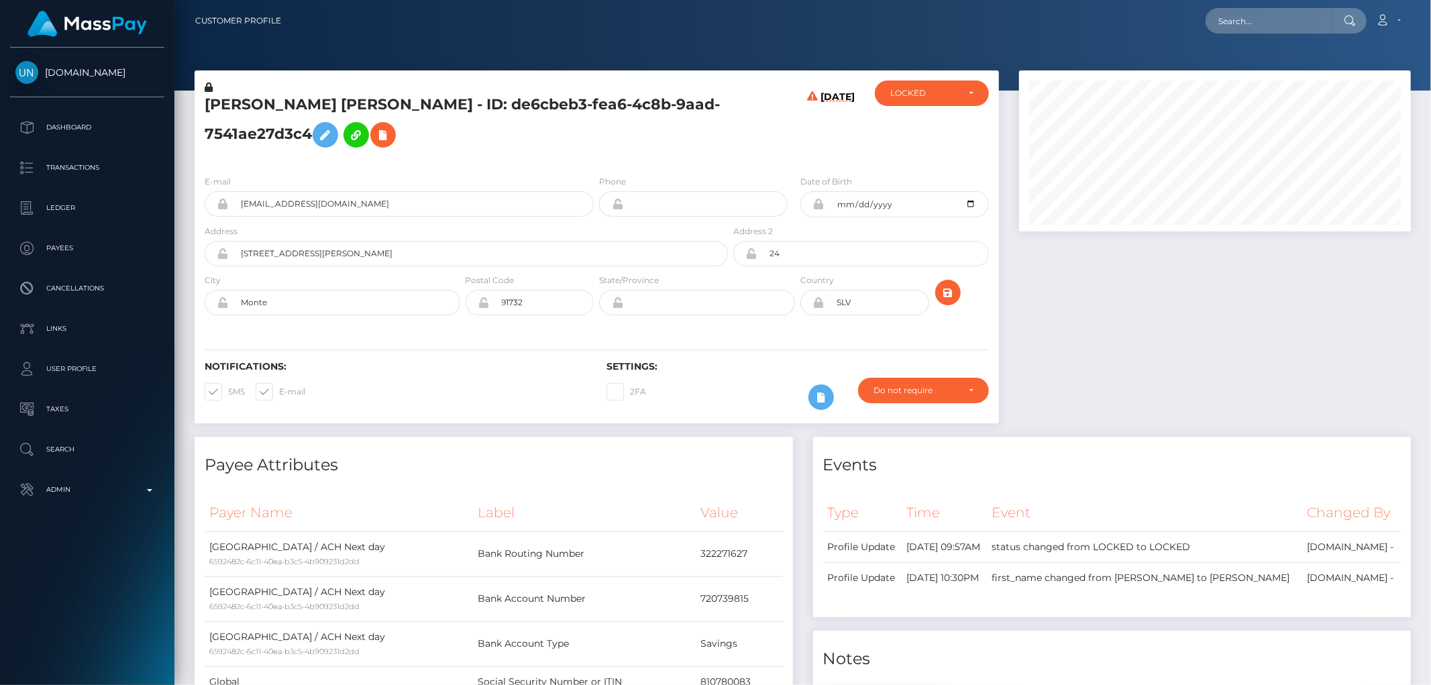
scroll to position [161, 392]
click at [919, 99] on div "LOCKED" at bounding box center [932, 93] width 114 height 25
click at [943, 155] on link "DEACTIVE" at bounding box center [932, 157] width 114 height 25
select select "DEACTIVE"
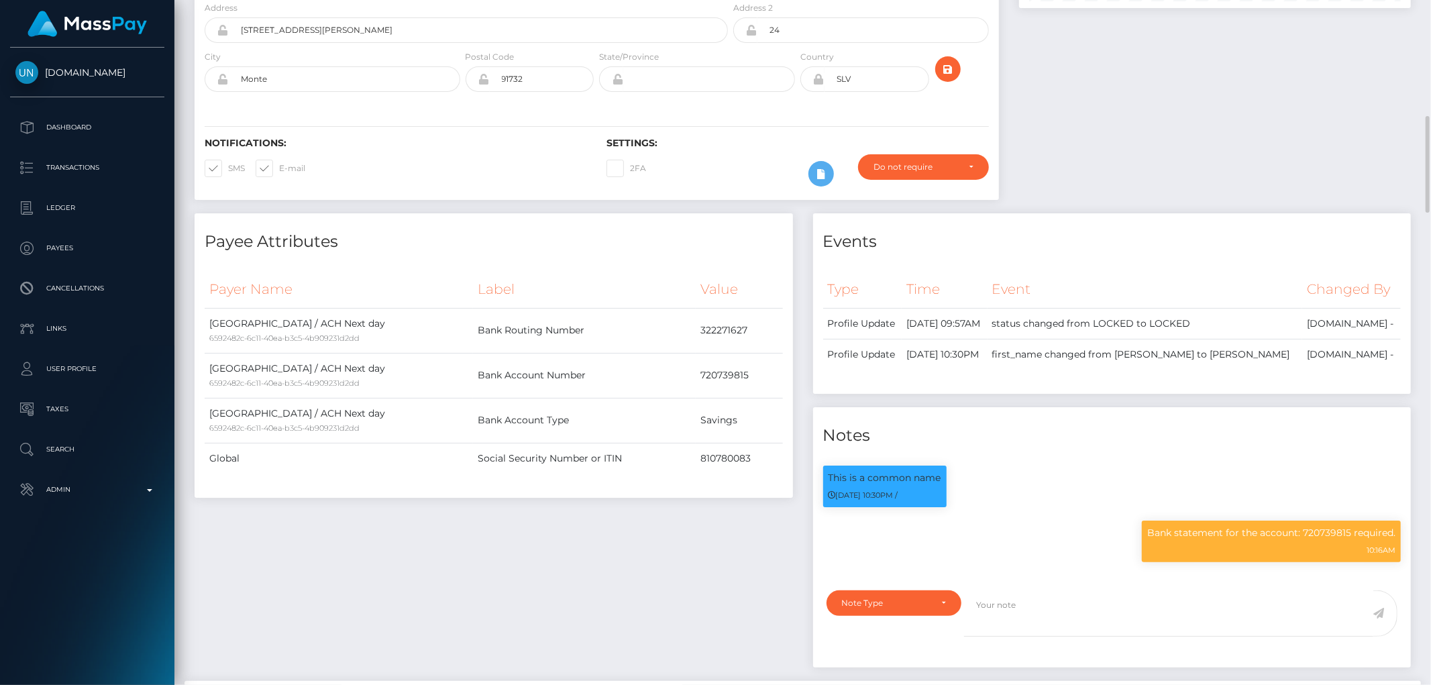
scroll to position [447, 0]
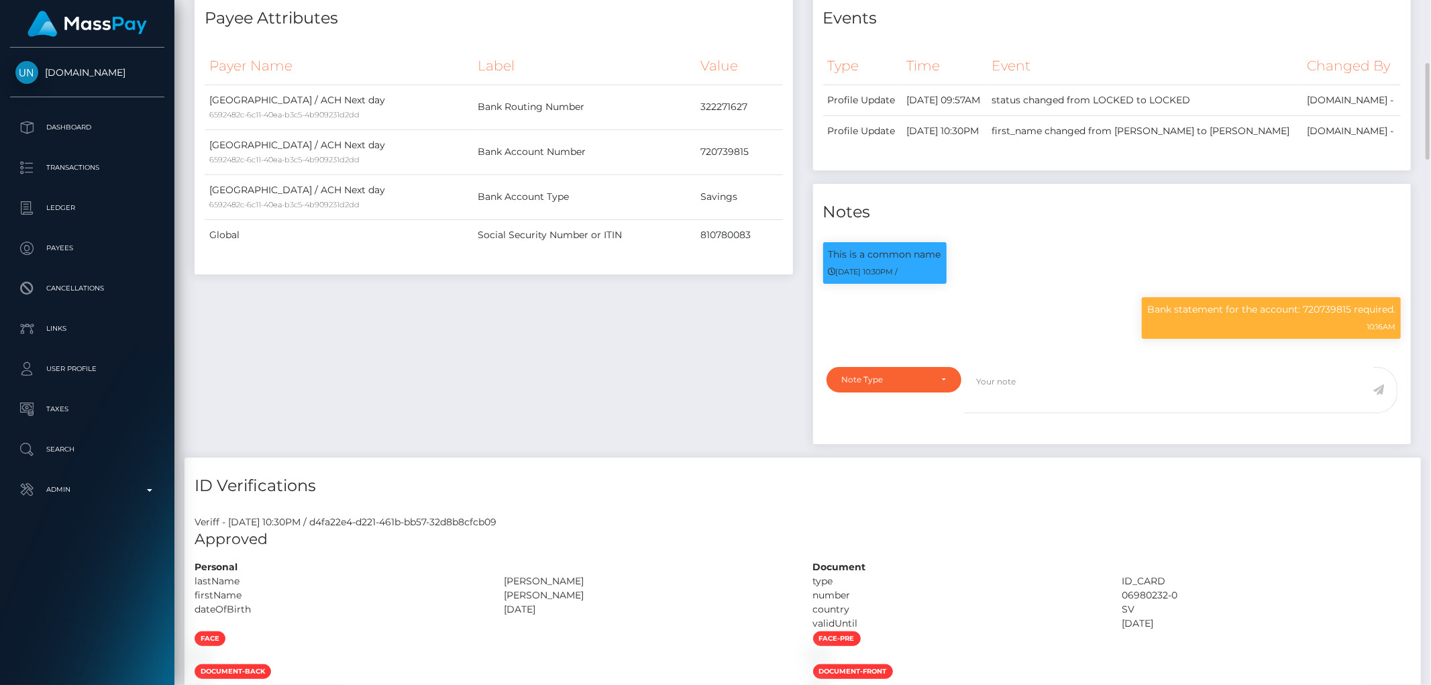
drag, startPoint x: 472, startPoint y: 365, endPoint x: 817, endPoint y: 365, distance: 345.5
click at [472, 365] on div "Payee Attributes Payer Name Label Value United States / ACH Next day 6592482c-6…" at bounding box center [494, 224] width 619 height 468
click at [1170, 317] on p "Bank statement for the account: 720739815 required." at bounding box center [1271, 310] width 248 height 14
click at [1171, 317] on p "Bank statement for the account: 720739815 required." at bounding box center [1271, 310] width 248 height 14
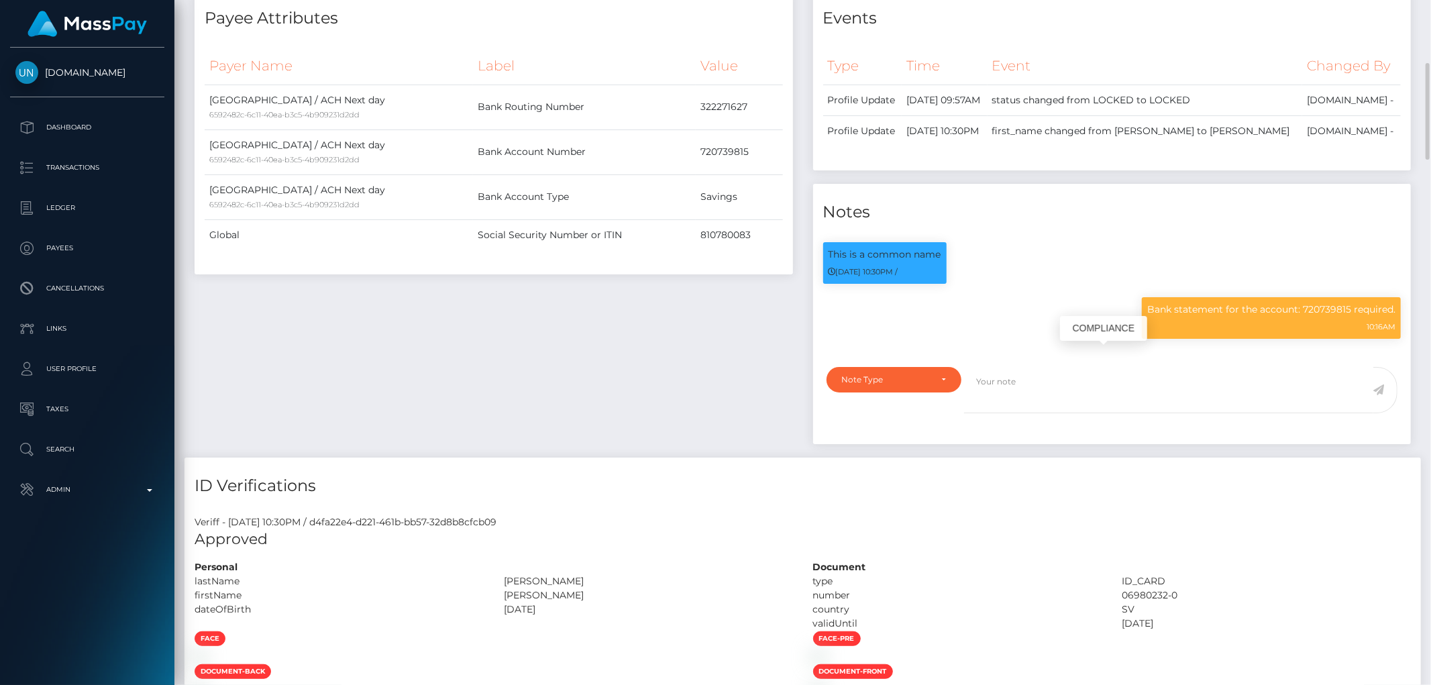
click at [1171, 317] on p "Bank statement for the account: 720739815 required." at bounding box center [1271, 310] width 248 height 14
copy div "Bank statement for the account: 720739815 required."
click at [522, 391] on div "Payee Attributes Payer Name Label Value United States / ACH Next day 6592482c-6…" at bounding box center [494, 224] width 619 height 468
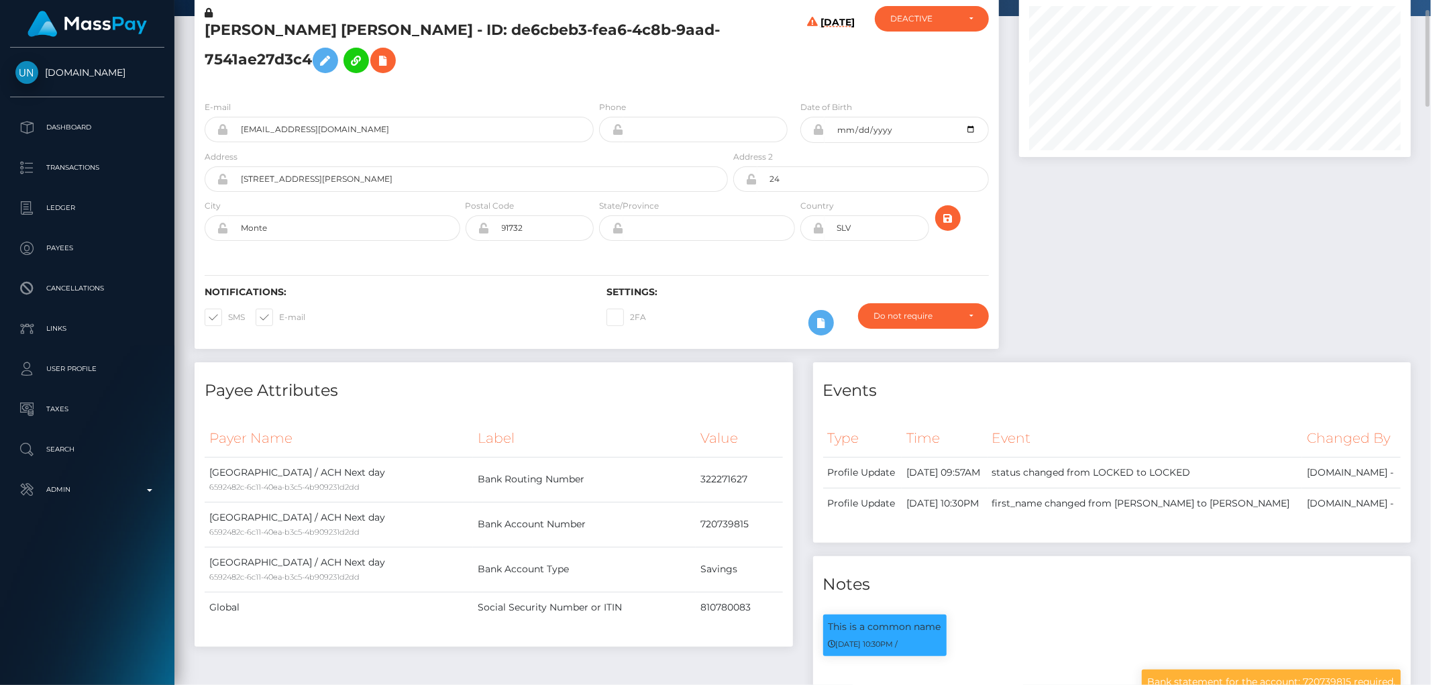
scroll to position [0, 0]
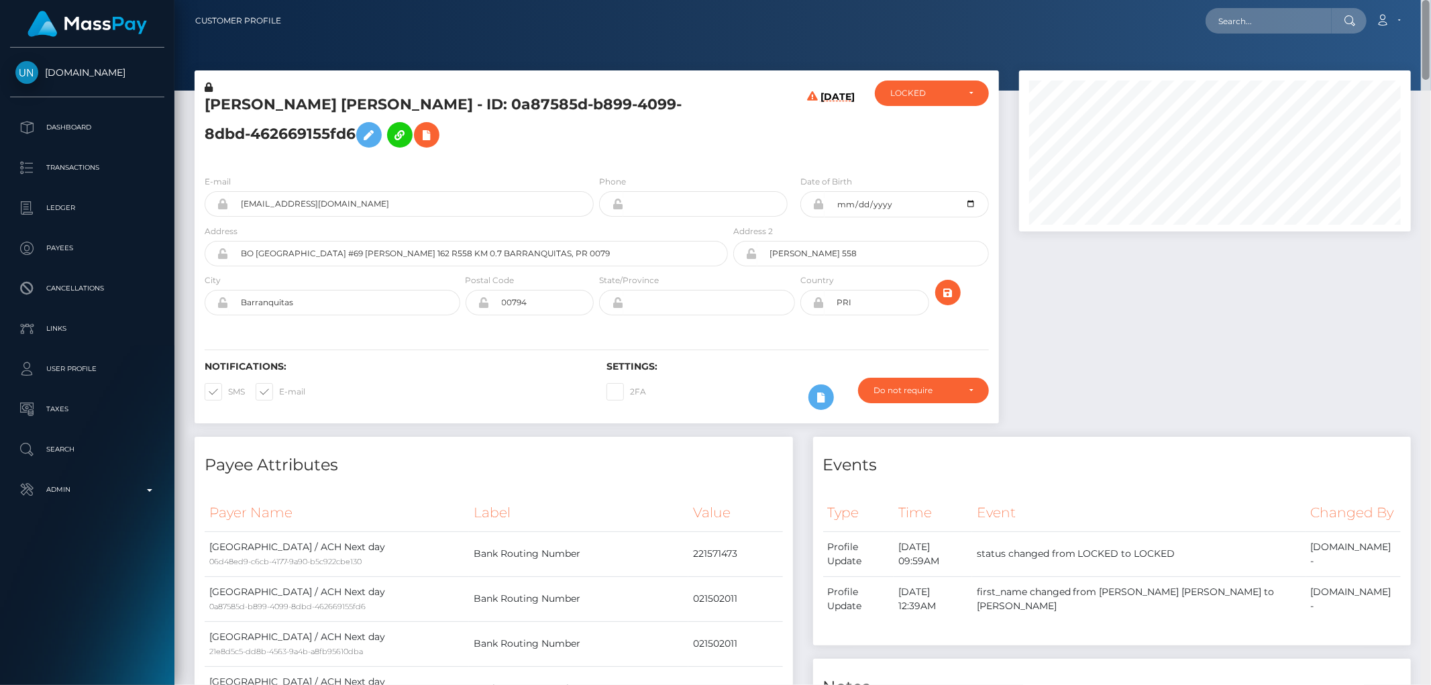
drag, startPoint x: 1425, startPoint y: 568, endPoint x: 1430, endPoint y: -2, distance: 569.6
click at [1430, 0] on html "Unlockt.me Dashboard Transactions Ledger Payees Cancellations" at bounding box center [715, 342] width 1431 height 685
drag, startPoint x: 472, startPoint y: 105, endPoint x: 209, endPoint y: 102, distance: 263.0
click at [209, 102] on h5 "[PERSON_NAME] [PERSON_NAME] - ID: 0a87585d-b899-4099-8dbd-462669155fd6" at bounding box center [463, 125] width 516 height 60
copy h5 "NATASHA MARIE SANCHEZ NIEVES"
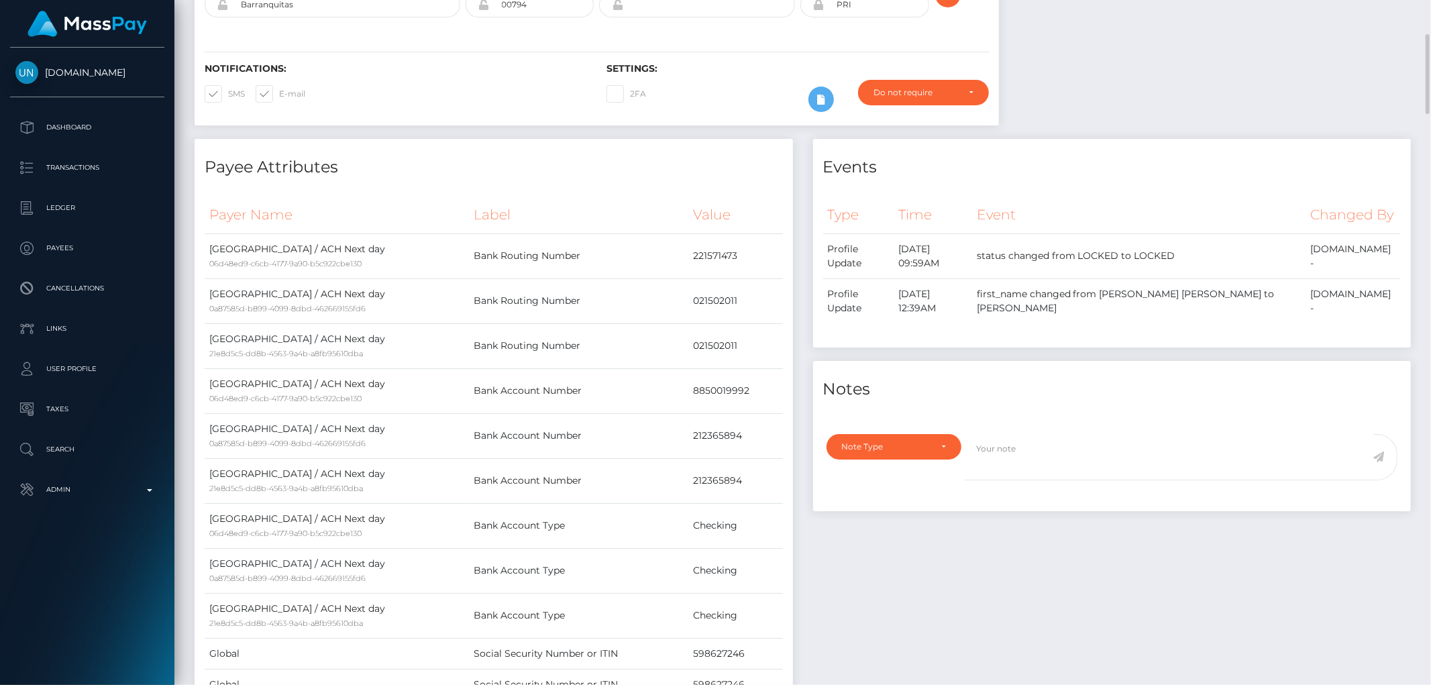
scroll to position [521, 0]
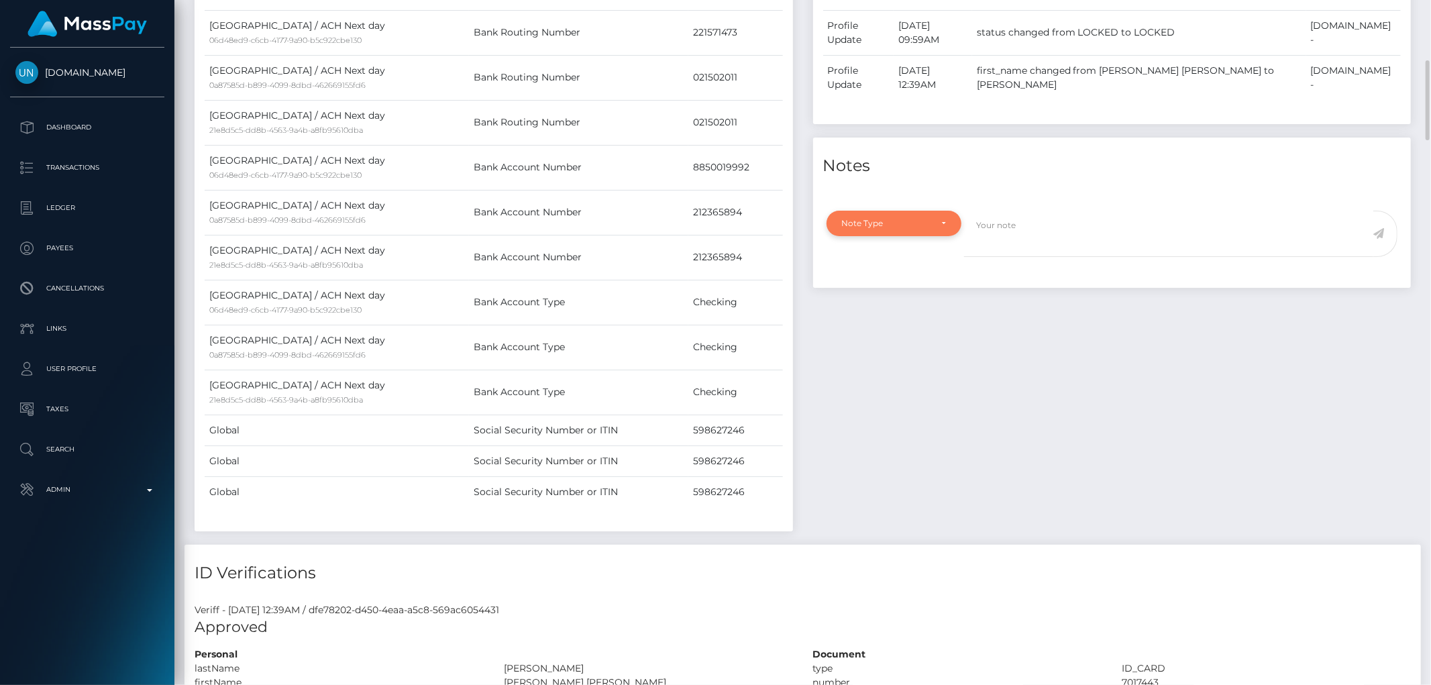
click at [888, 218] on div "Note Type" at bounding box center [886, 223] width 89 height 11
click at [904, 310] on span "Clear Compliance" at bounding box center [879, 316] width 72 height 12
select select "CLEAR_COMPLIANCE"
paste textarea "Transaction made according with the area of residence. NBCOU flag cleared."
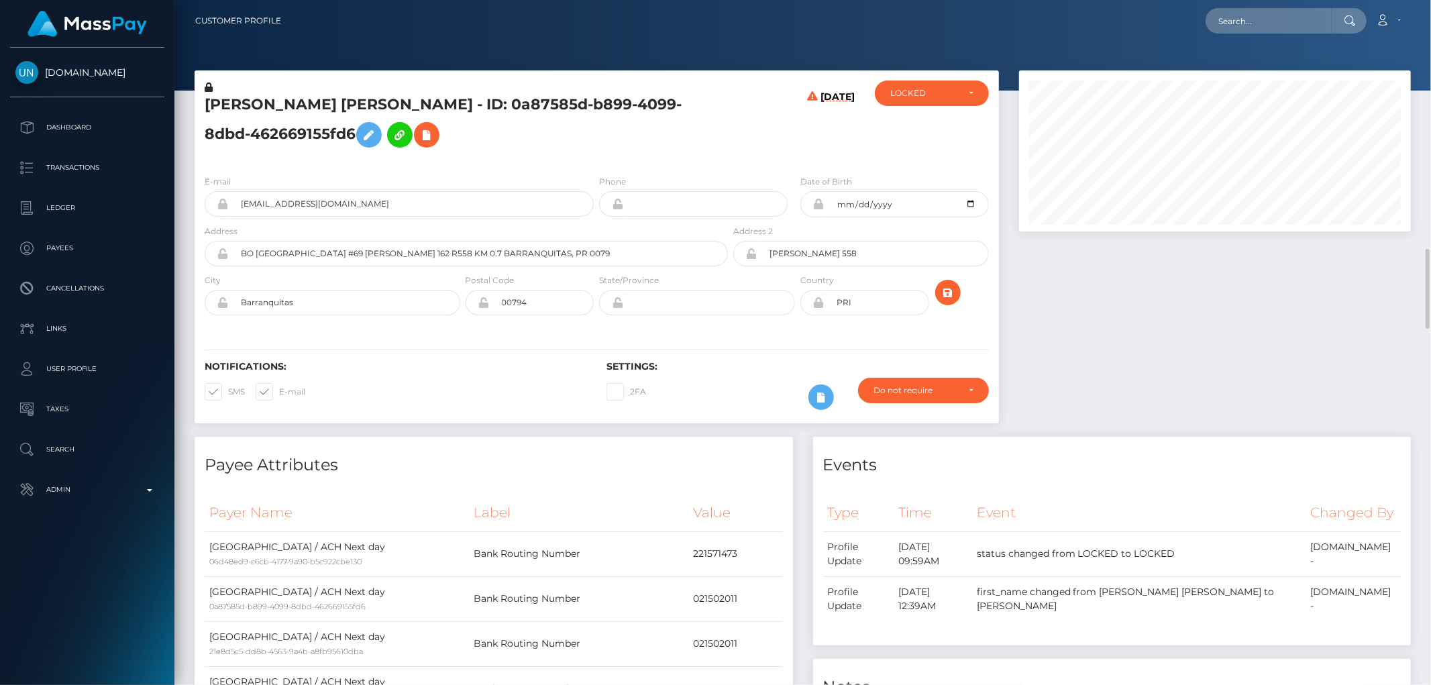
scroll to position [298, 0]
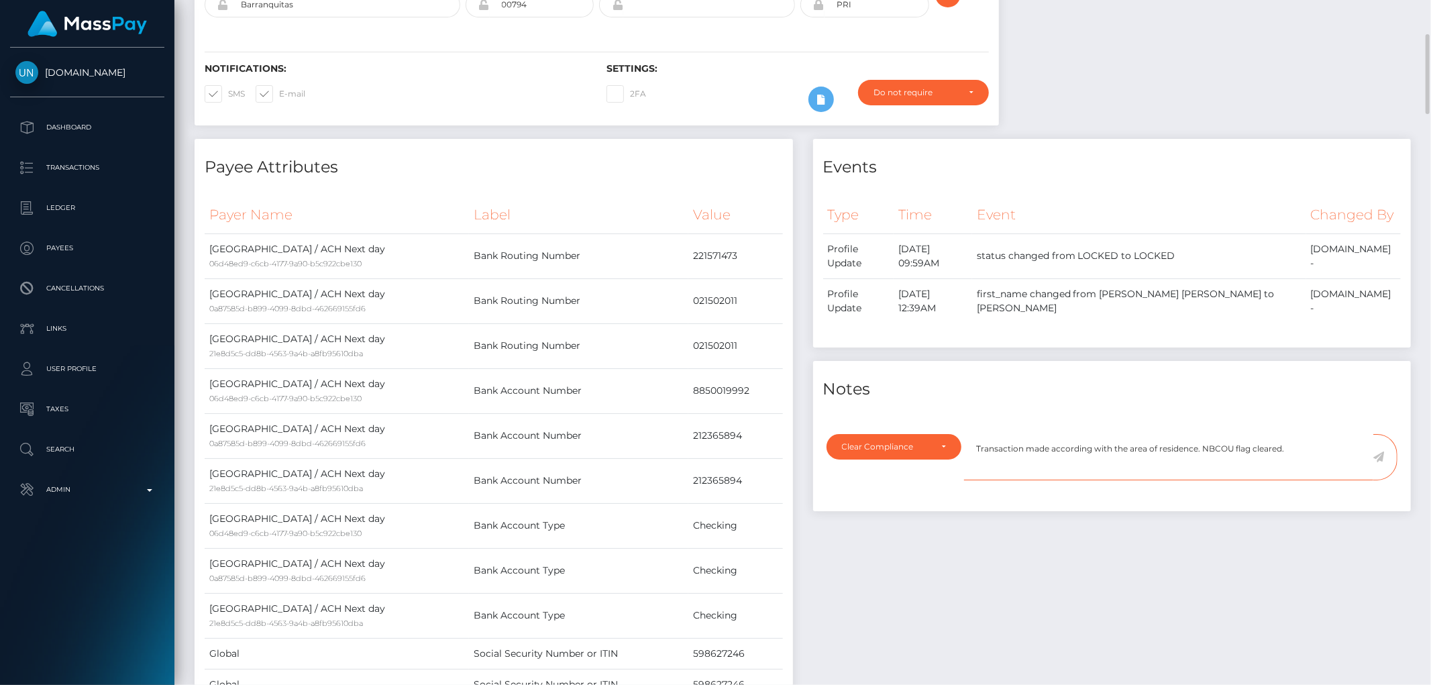
type textarea "Transaction made according with the area of residence. NBCOU flag cleared."
click at [1377, 452] on icon at bounding box center [1378, 457] width 11 height 11
click at [1159, 521] on div "Events Type Time Event Changed By" at bounding box center [1112, 453] width 619 height 629
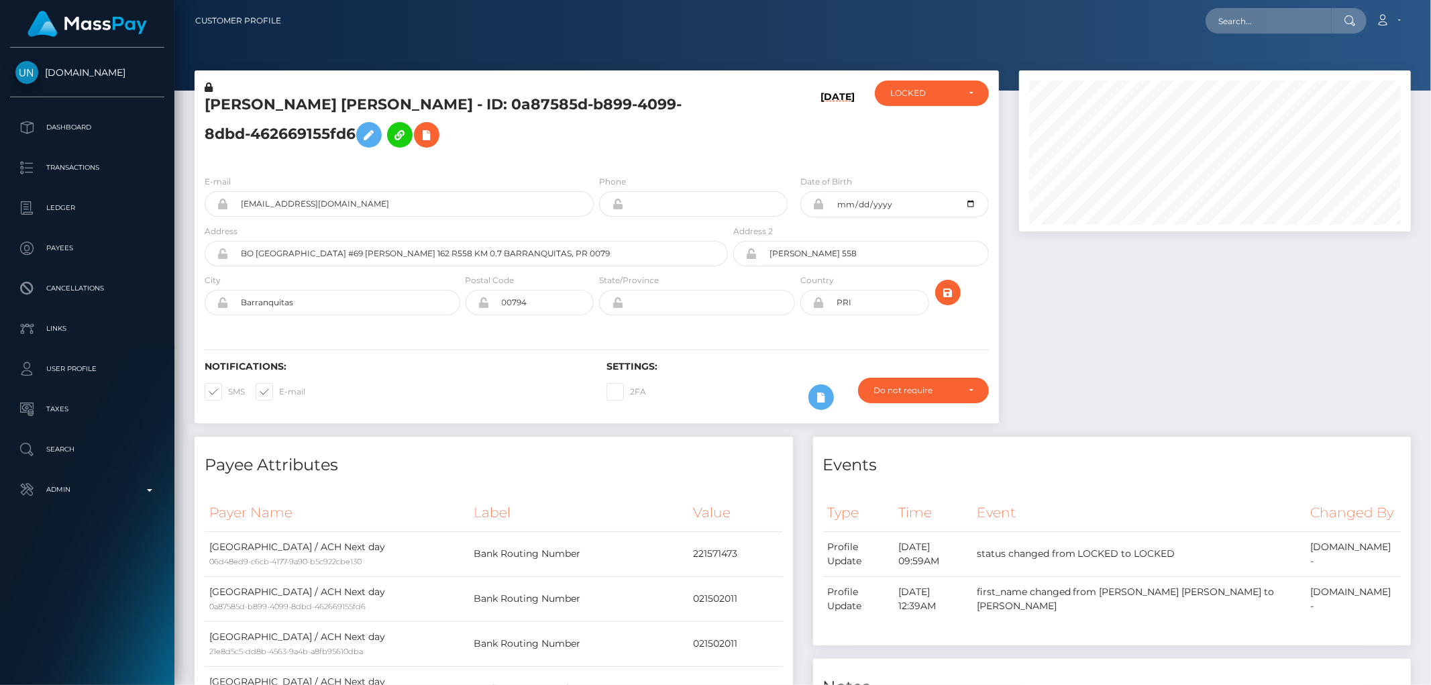
scroll to position [161, 392]
click at [929, 99] on div "LOCKED" at bounding box center [932, 93] width 114 height 25
click at [937, 127] on link "ACTIVE" at bounding box center [932, 129] width 114 height 25
select select "ACTIVE"
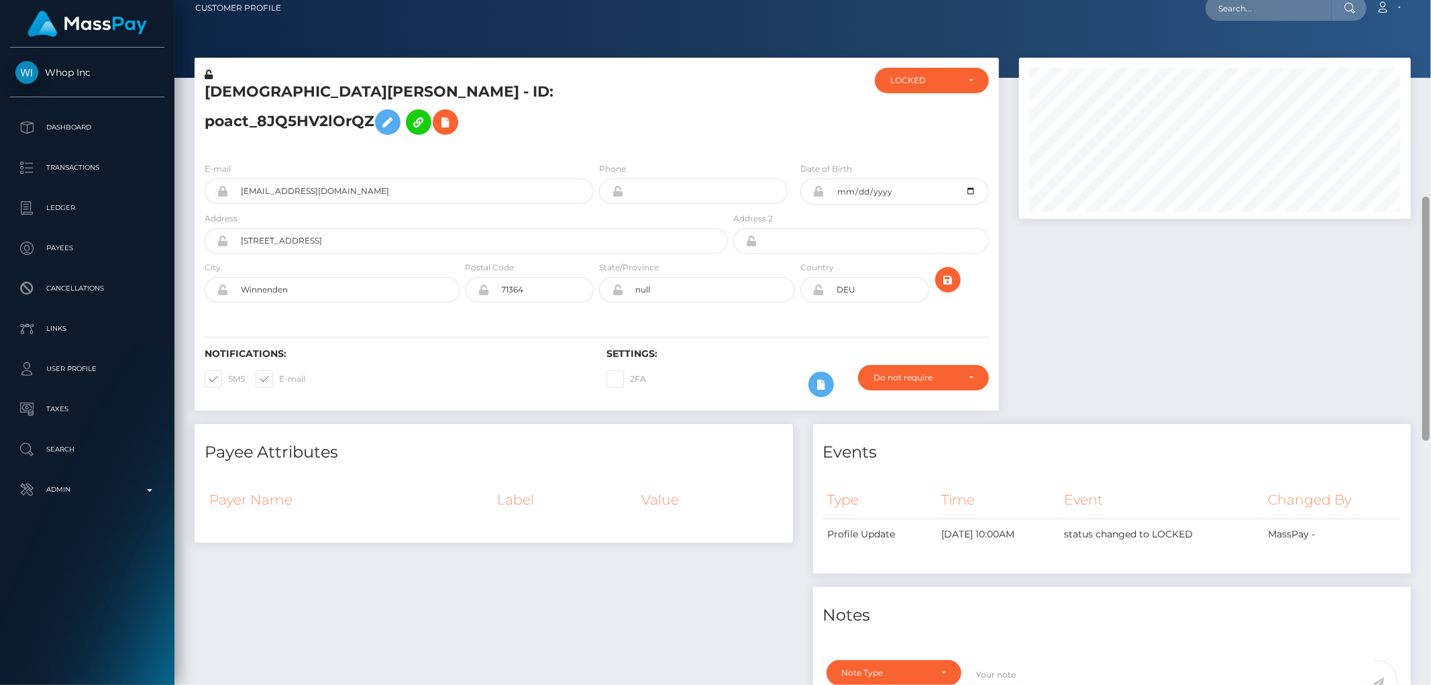
drag, startPoint x: 1427, startPoint y: 337, endPoint x: 1430, endPoint y: 9, distance: 328.1
click at [1430, 24] on div "Customer Profile Loading... Loading..." at bounding box center [802, 342] width 1257 height 685
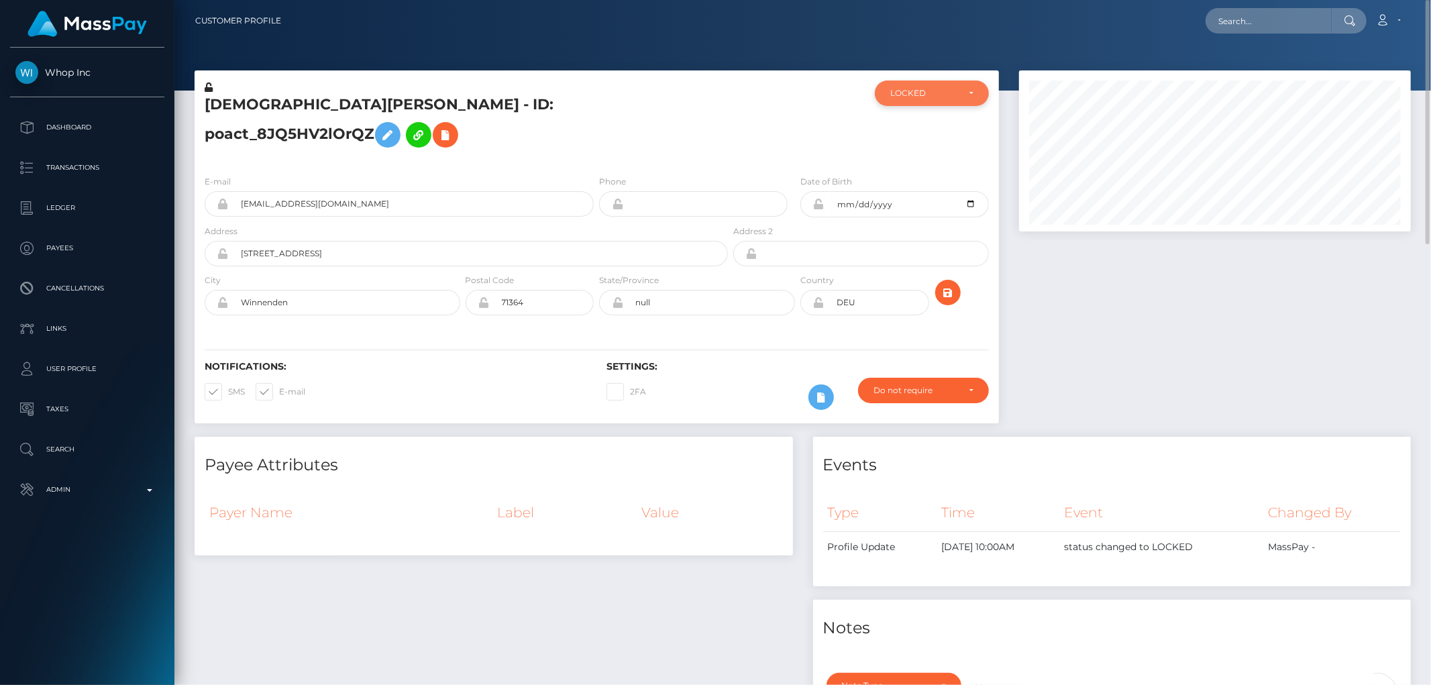
click at [906, 83] on div "LOCKED" at bounding box center [932, 93] width 114 height 25
click at [931, 155] on span "DEACTIVE" at bounding box center [912, 158] width 42 height 12
select select "DEACTIVE"
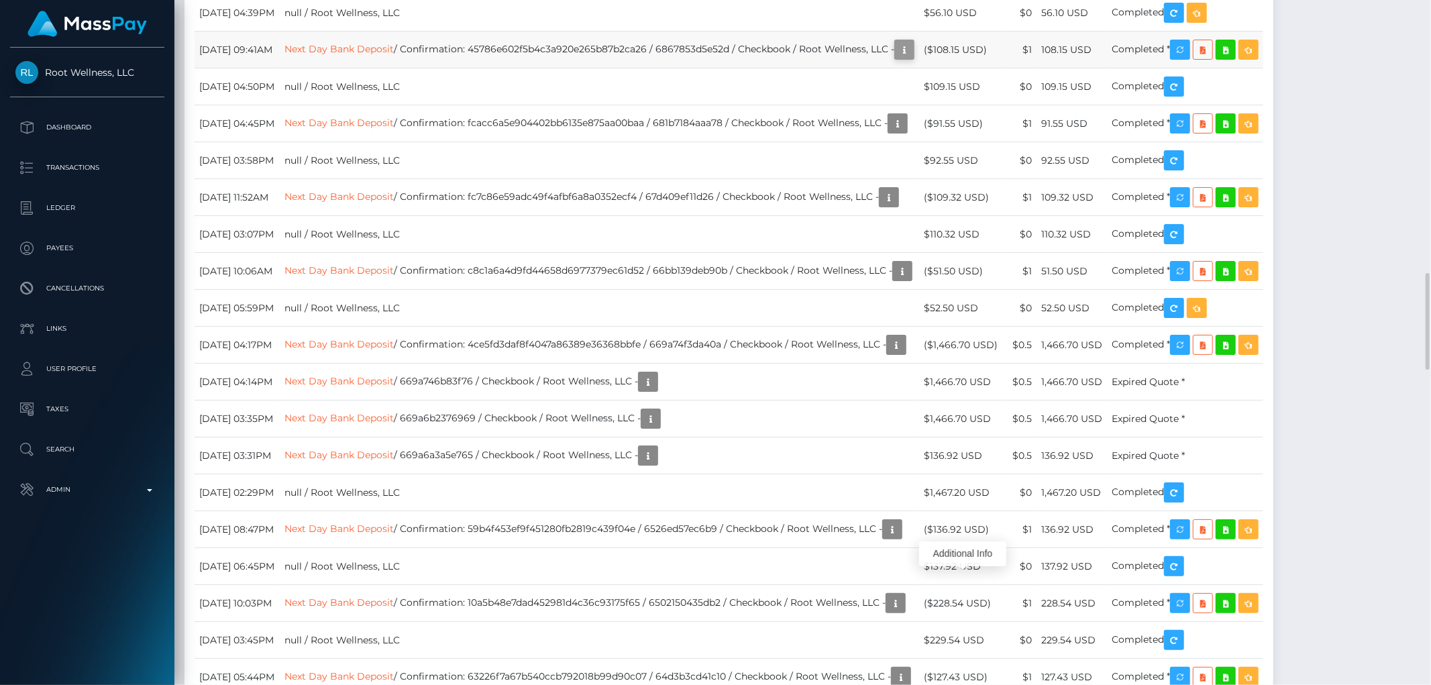
scroll to position [161, 392]
click at [912, 58] on icon "button" at bounding box center [904, 50] width 16 height 17
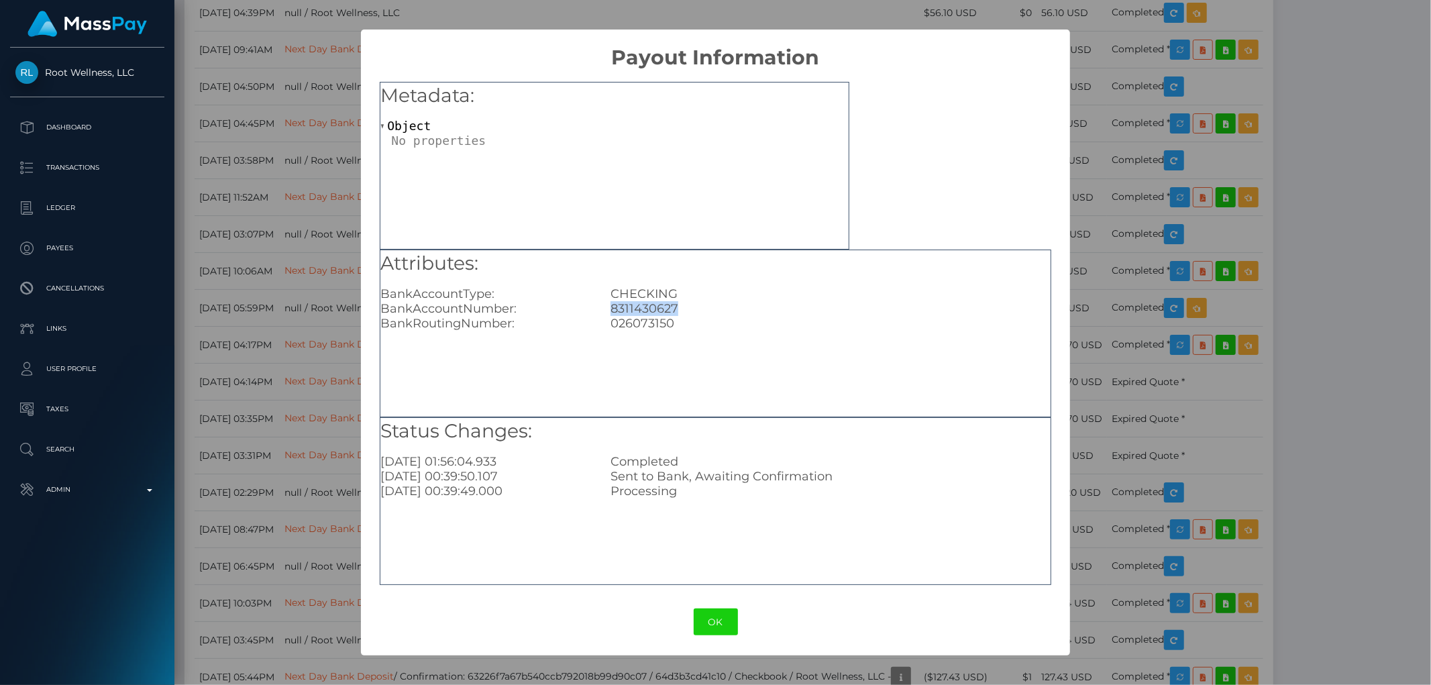
drag, startPoint x: 686, startPoint y: 311, endPoint x: 594, endPoint y: 302, distance: 93.0
click at [594, 302] on div "BankAccountNumber: 8311430627" at bounding box center [715, 308] width 690 height 15
copy div "8311430627"
click at [1161, 286] on div "× Payout Information Metadata: Object Attributes: BankAccountType: CHECKING Ban…" at bounding box center [715, 342] width 1431 height 685
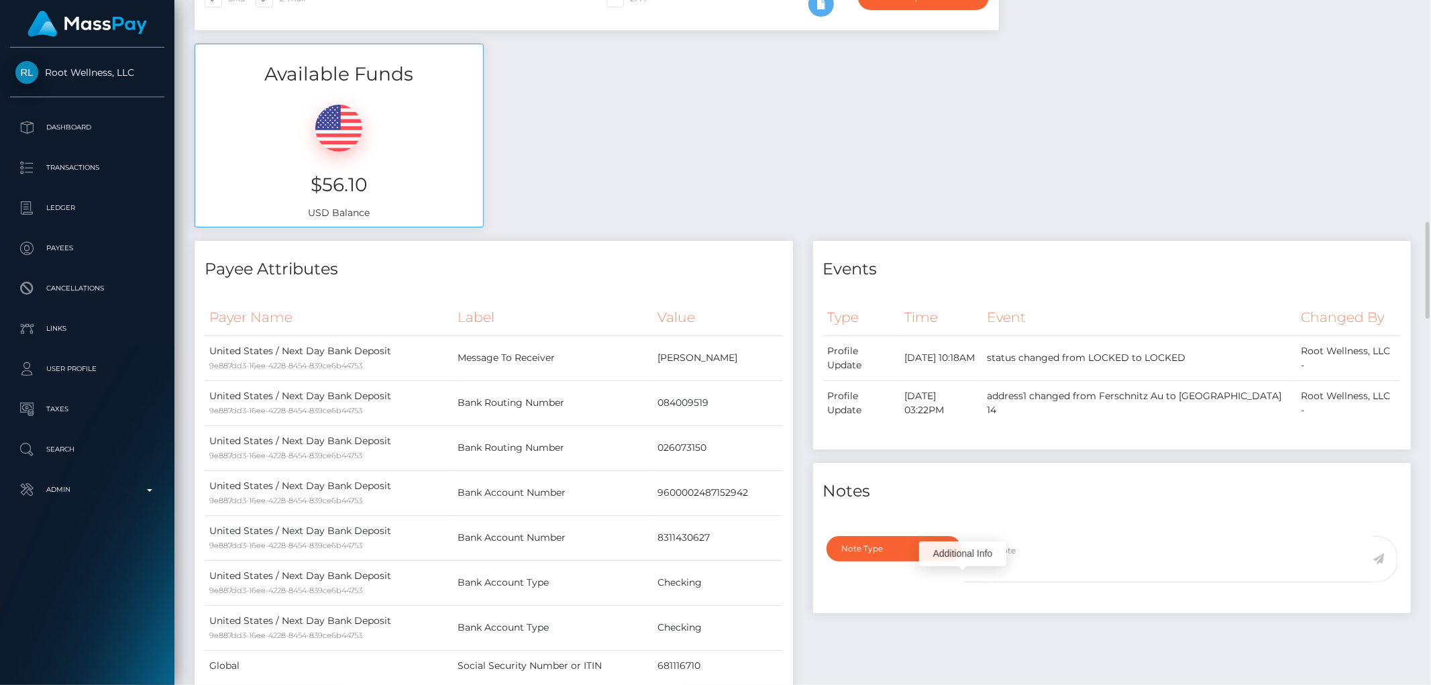
scroll to position [521, 0]
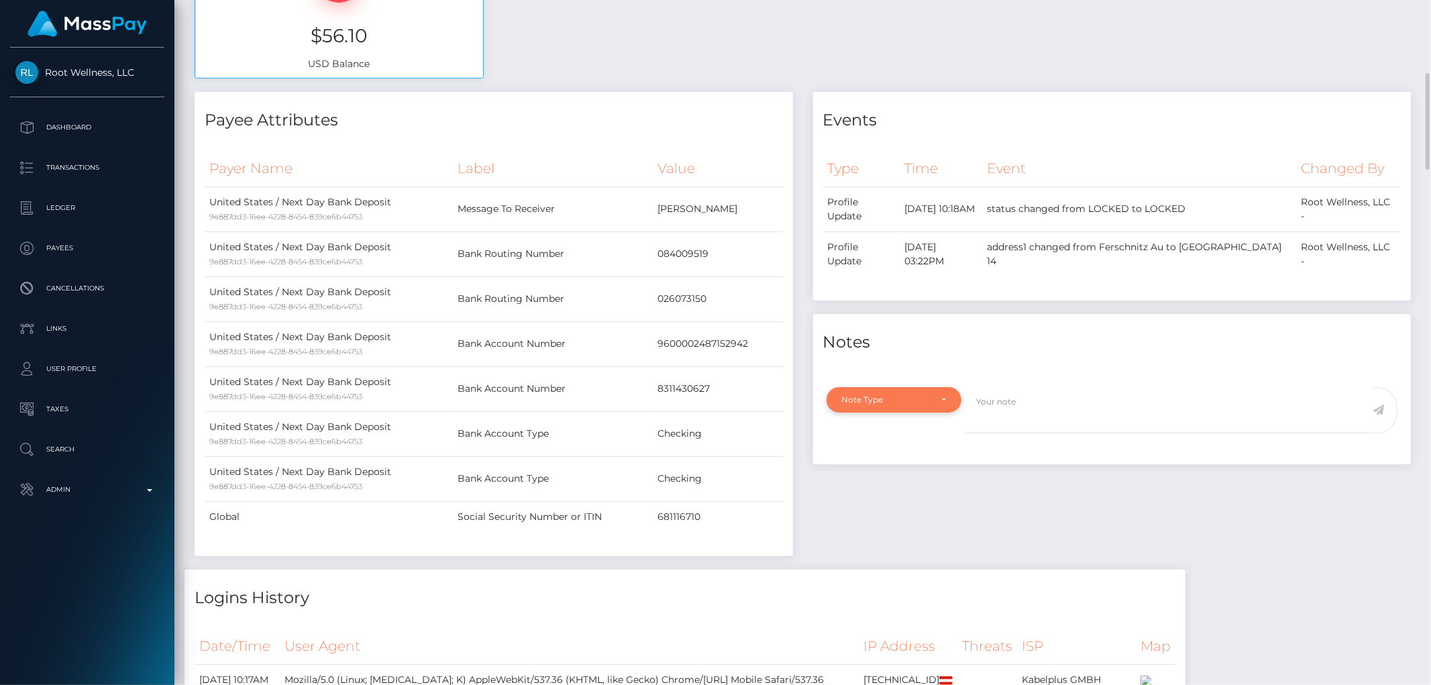
click at [877, 401] on div "Note Type" at bounding box center [886, 400] width 89 height 11
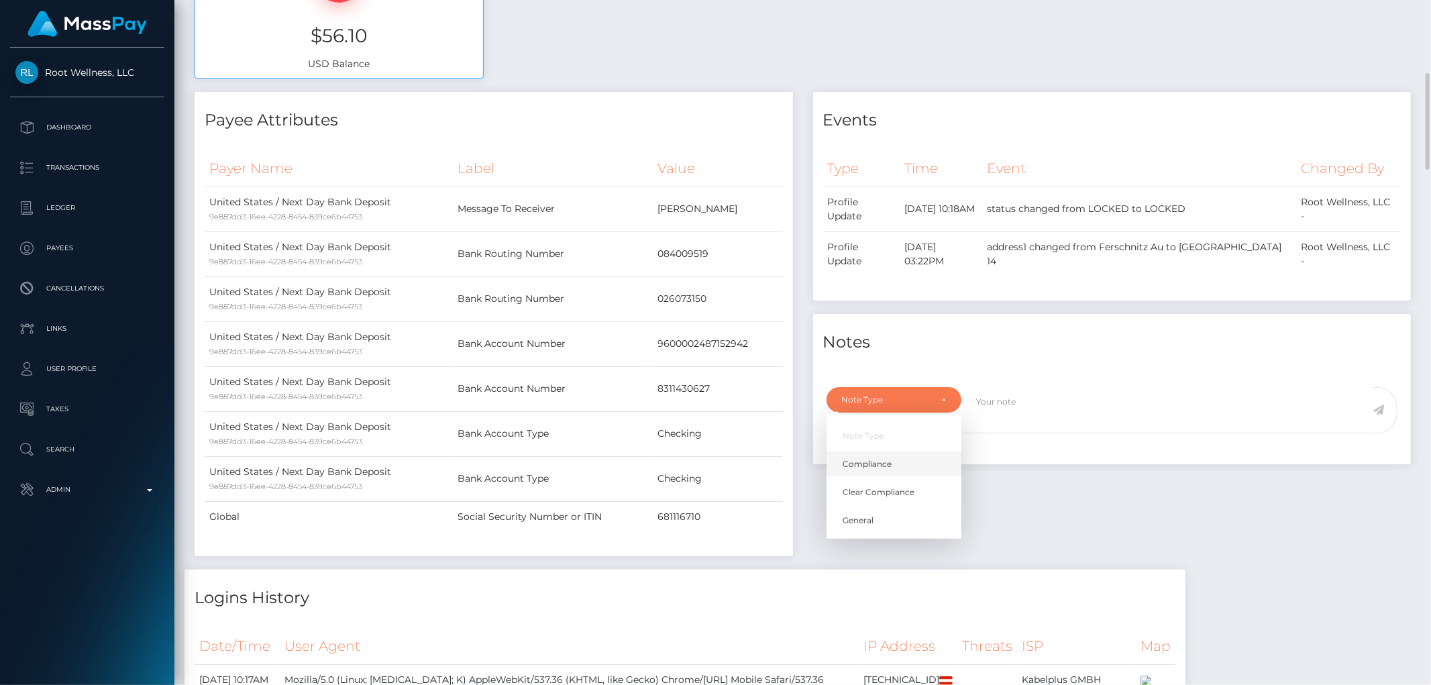
click at [871, 464] on span "Compliance" at bounding box center [867, 464] width 49 height 12
select select "COMPLIANCE"
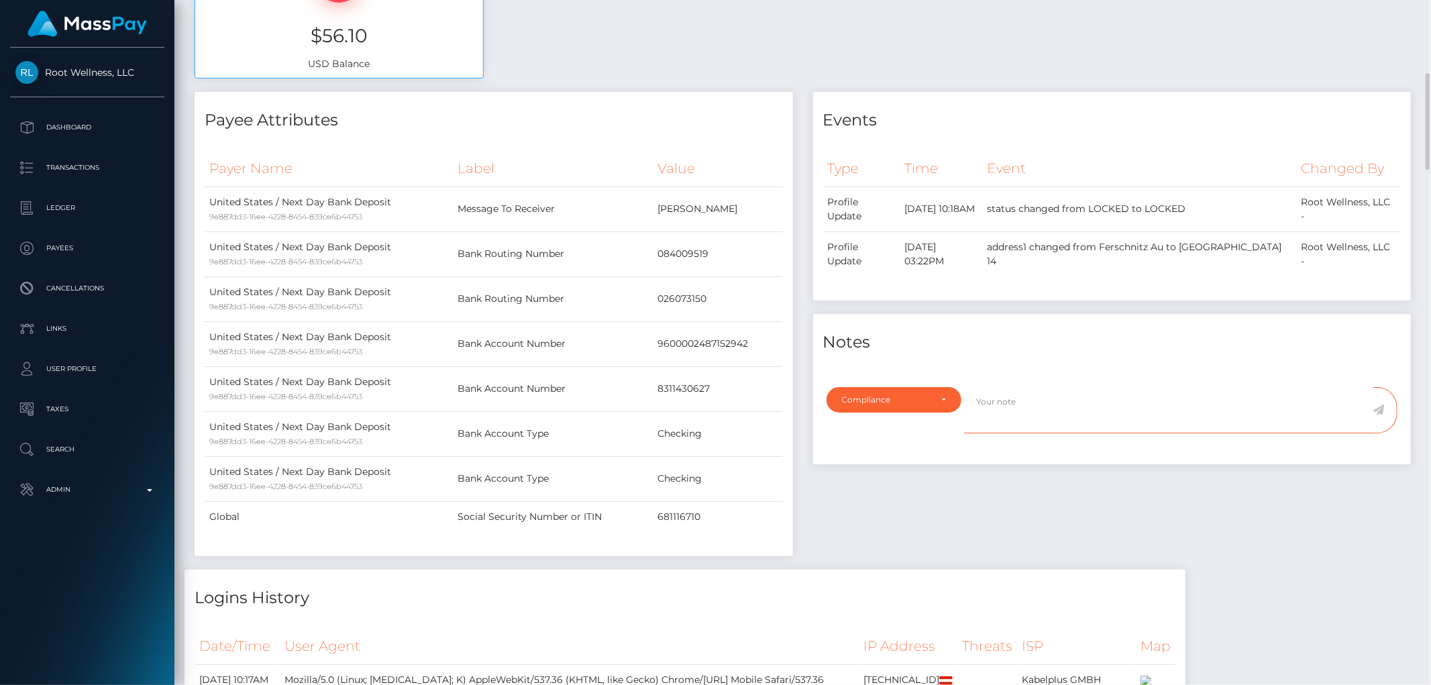
click at [1000, 413] on textarea at bounding box center [1168, 410] width 409 height 46
paste textarea "8311430627"
click at [1121, 403] on textarea "Bank statement for the account: 8311430627" at bounding box center [1168, 410] width 409 height 46
click at [1165, 399] on textarea "Bank statement for the account: 8311430627" at bounding box center [1168, 410] width 409 height 46
type textarea "Bank statement for the account: 8311430627 required."
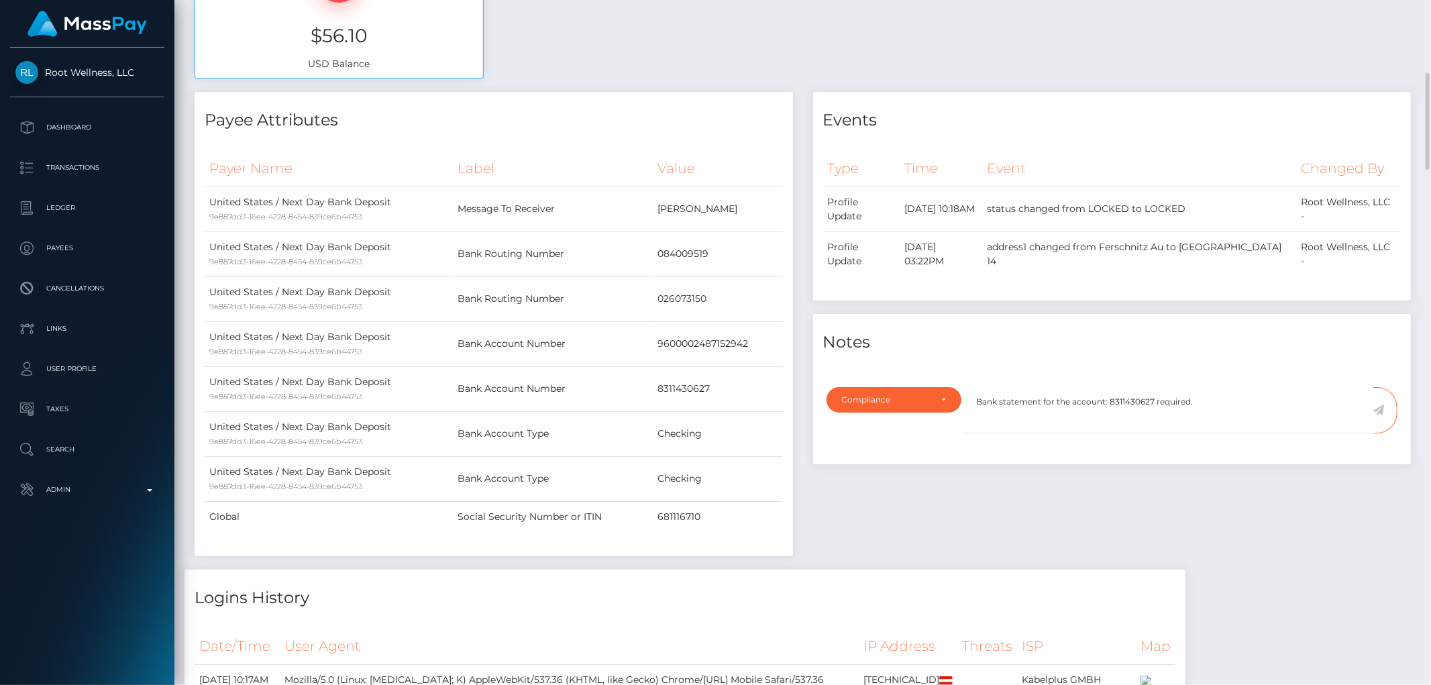
click at [1380, 408] on icon at bounding box center [1378, 410] width 11 height 11
click at [1302, 470] on div "Events Type Time Event Changed By" at bounding box center [1112, 331] width 619 height 478
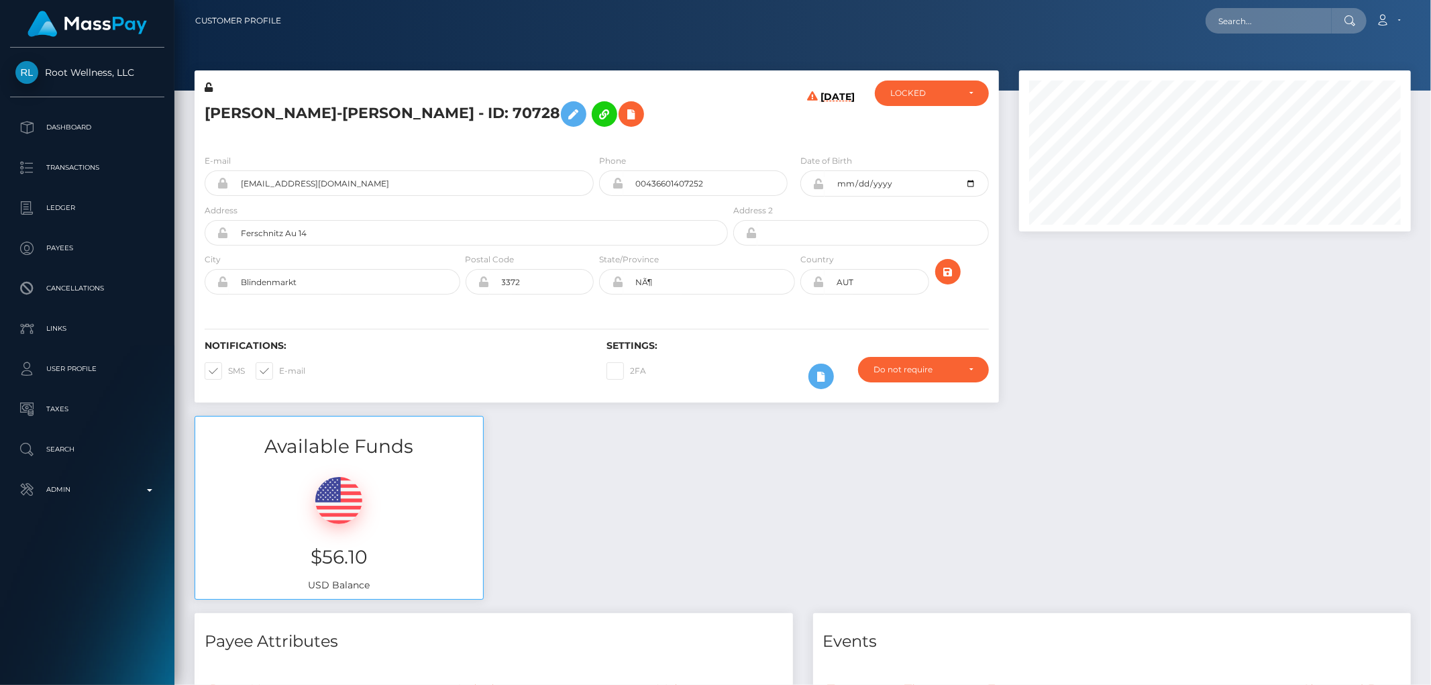
scroll to position [161, 392]
click at [333, 109] on h5 "[PERSON_NAME]-[PERSON_NAME] - ID: 70728" at bounding box center [463, 114] width 516 height 39
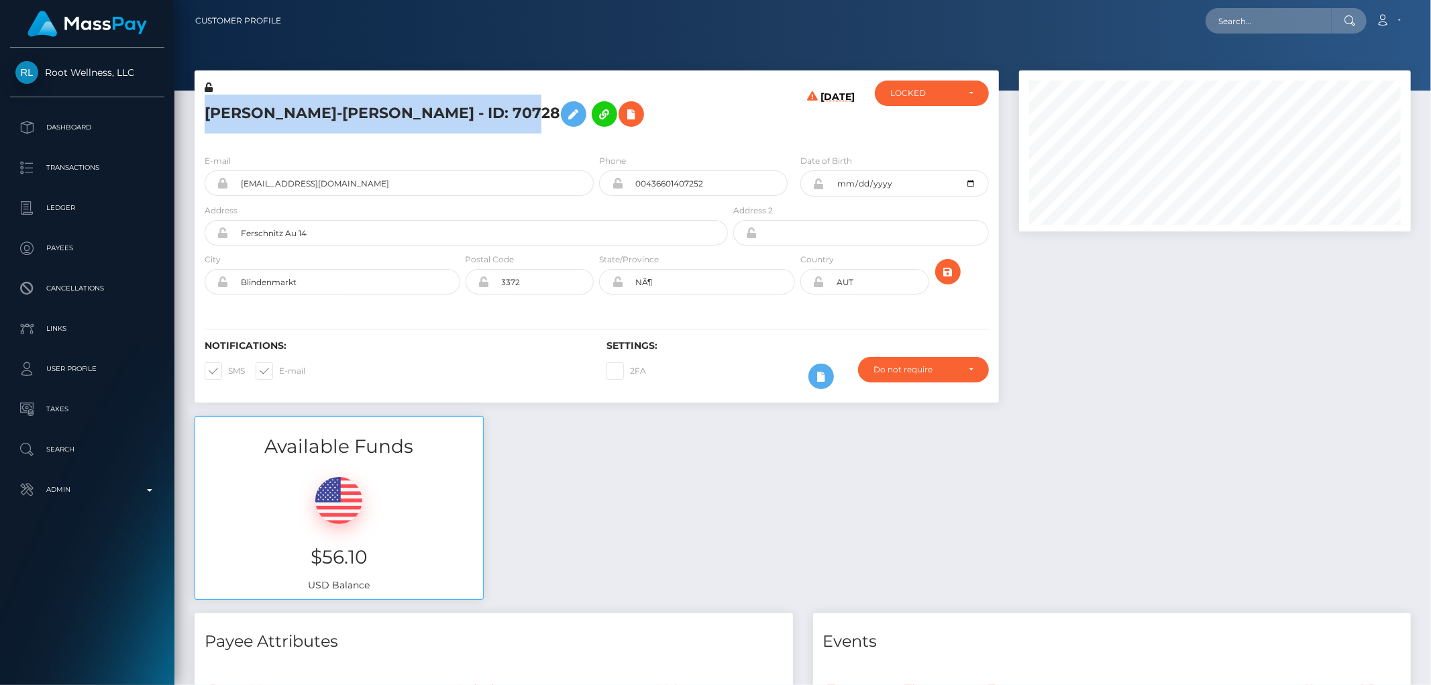
click at [333, 109] on h5 "[PERSON_NAME]-[PERSON_NAME] - ID: 70728" at bounding box center [463, 114] width 516 height 39
copy h5 "[PERSON_NAME]-[PERSON_NAME] - ID: 70728"
click at [924, 85] on div "LOCKED" at bounding box center [932, 93] width 114 height 25
click at [933, 155] on link "DEACTIVE" at bounding box center [932, 157] width 114 height 25
select select "DEACTIVE"
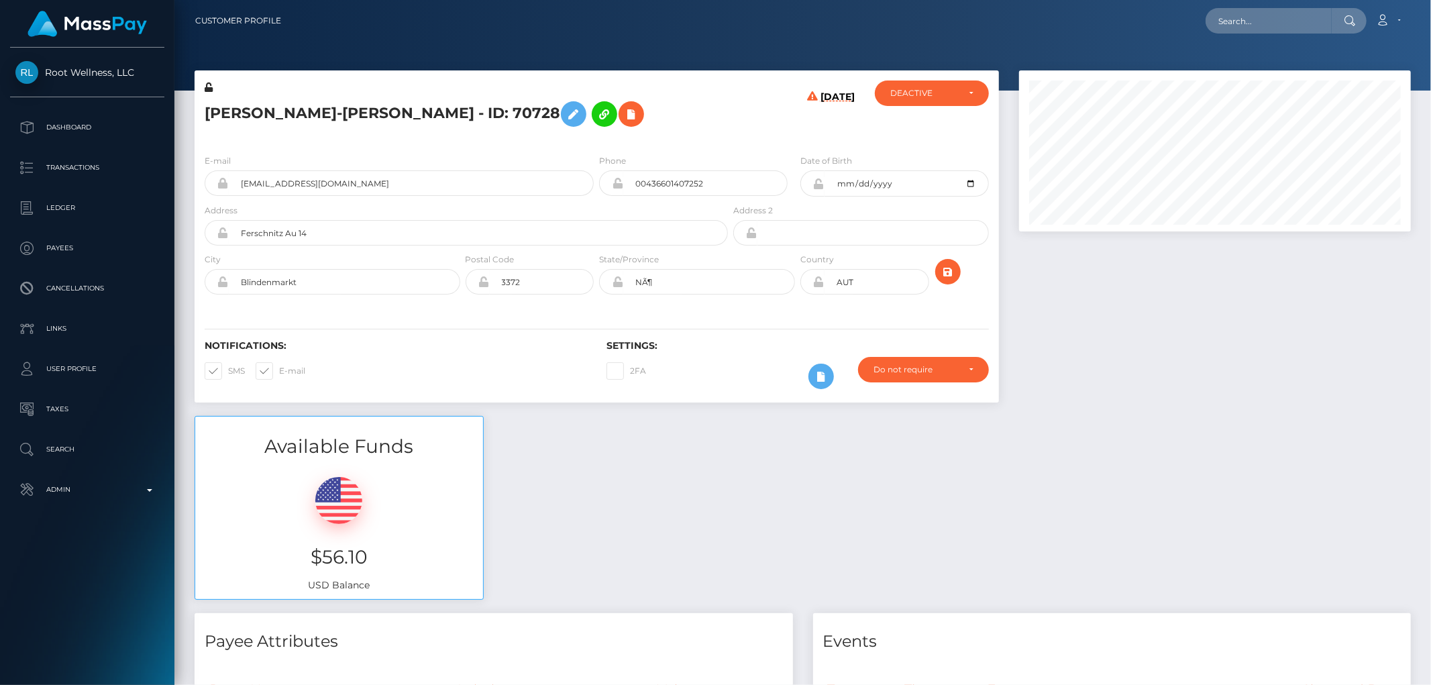
drag, startPoint x: 1104, startPoint y: 501, endPoint x: 1091, endPoint y: 501, distance: 13.4
click at [1104, 501] on div "Available Funds $56.10 USD Balance" at bounding box center [803, 514] width 1237 height 197
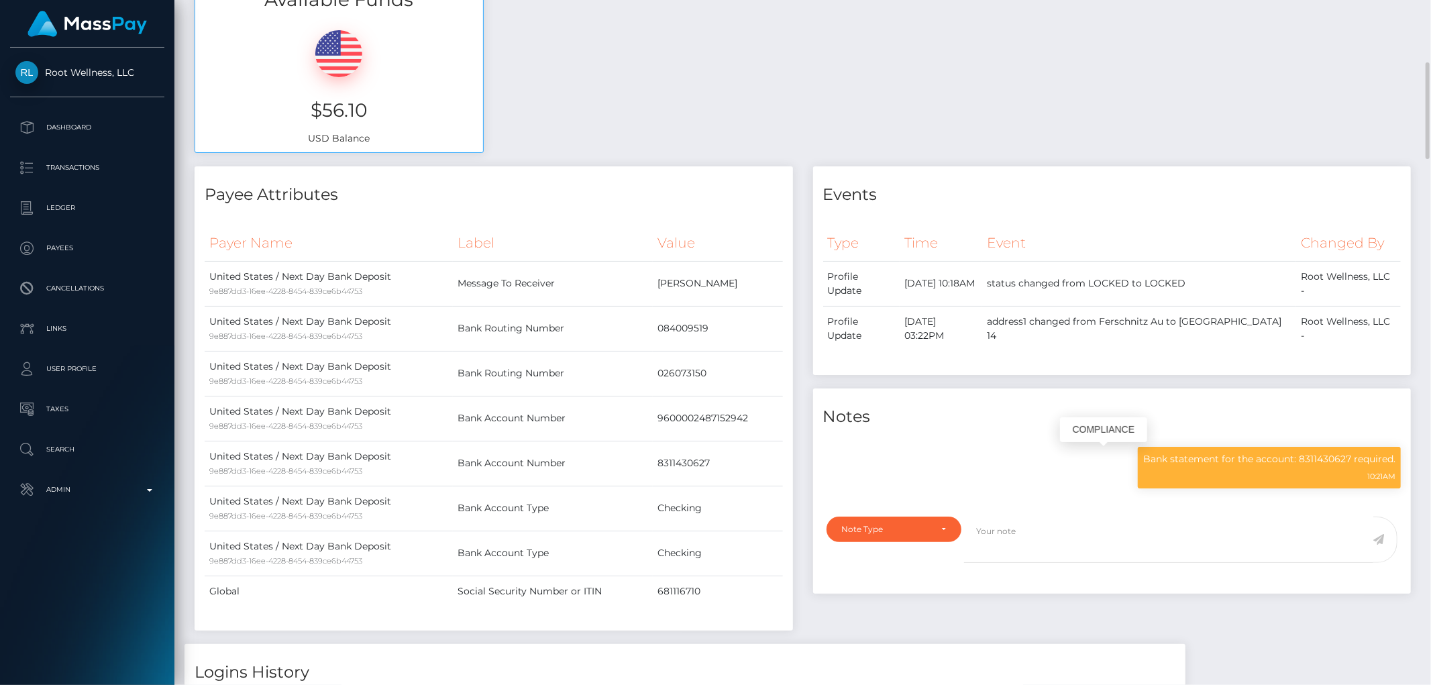
click at [1221, 454] on p "Bank statement for the account: 8311430627 required." at bounding box center [1269, 459] width 252 height 14
copy div "Bank statement for the account: 8311430627 required."
click at [1279, 622] on div "Events Type Time Event Changed By" at bounding box center [1112, 405] width 619 height 478
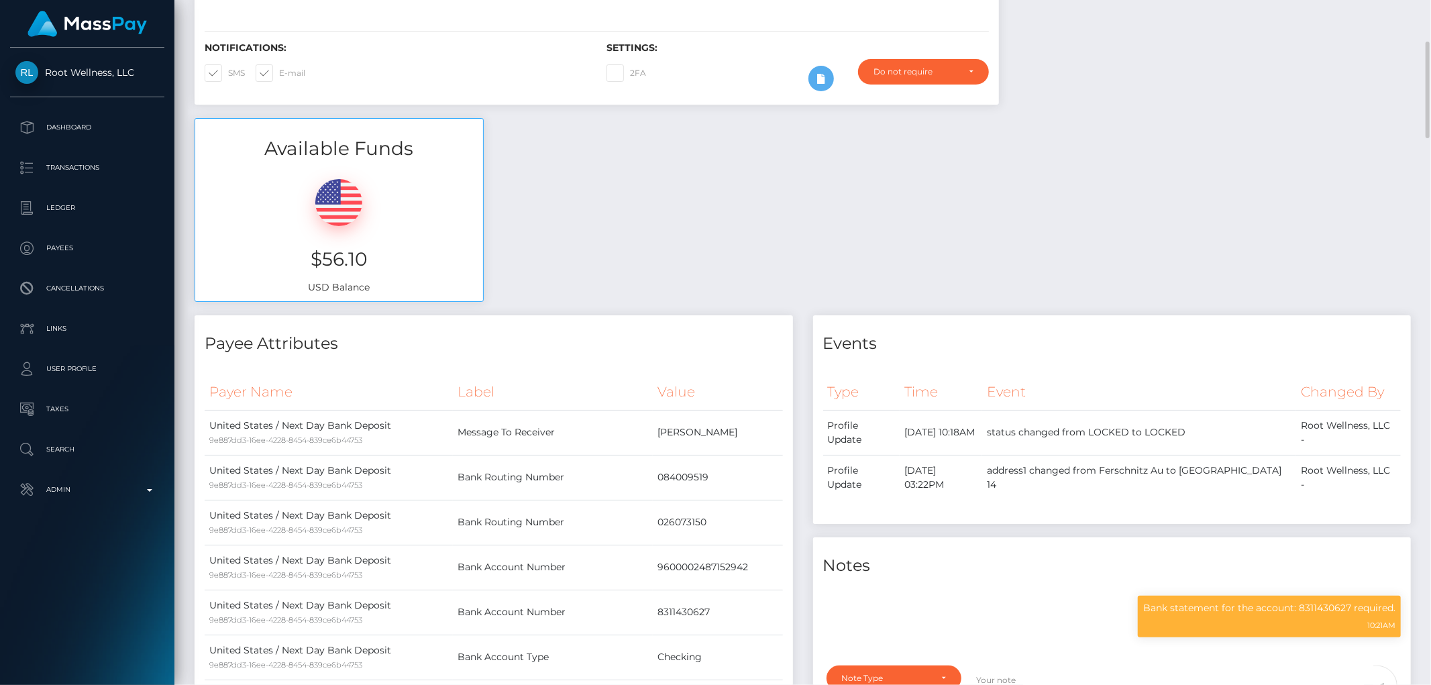
scroll to position [0, 0]
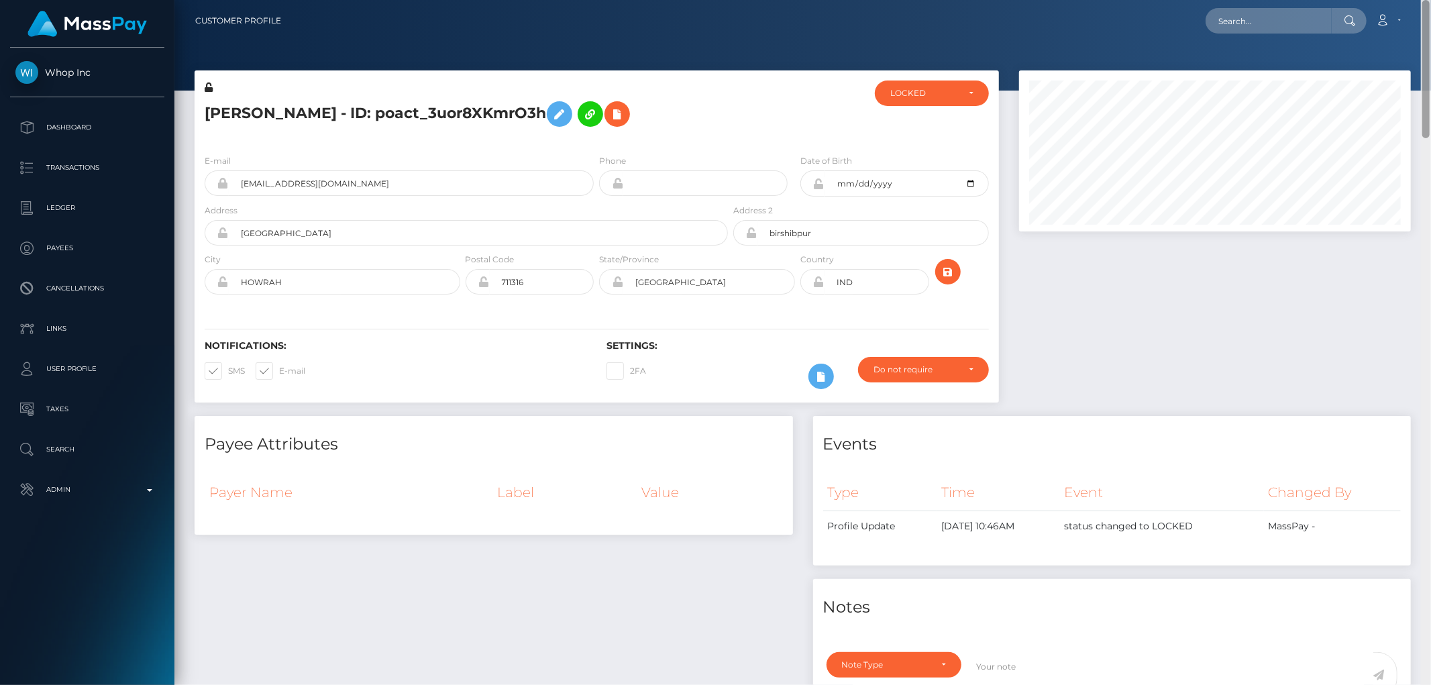
drag, startPoint x: 1429, startPoint y: 166, endPoint x: 1430, endPoint y: 31, distance: 134.9
click at [1430, 31] on div "Customer Profile Loading... Loading..." at bounding box center [802, 342] width 1257 height 685
click at [923, 97] on div "LOCKED" at bounding box center [924, 93] width 68 height 11
click at [935, 162] on link "DEACTIVE" at bounding box center [932, 157] width 114 height 25
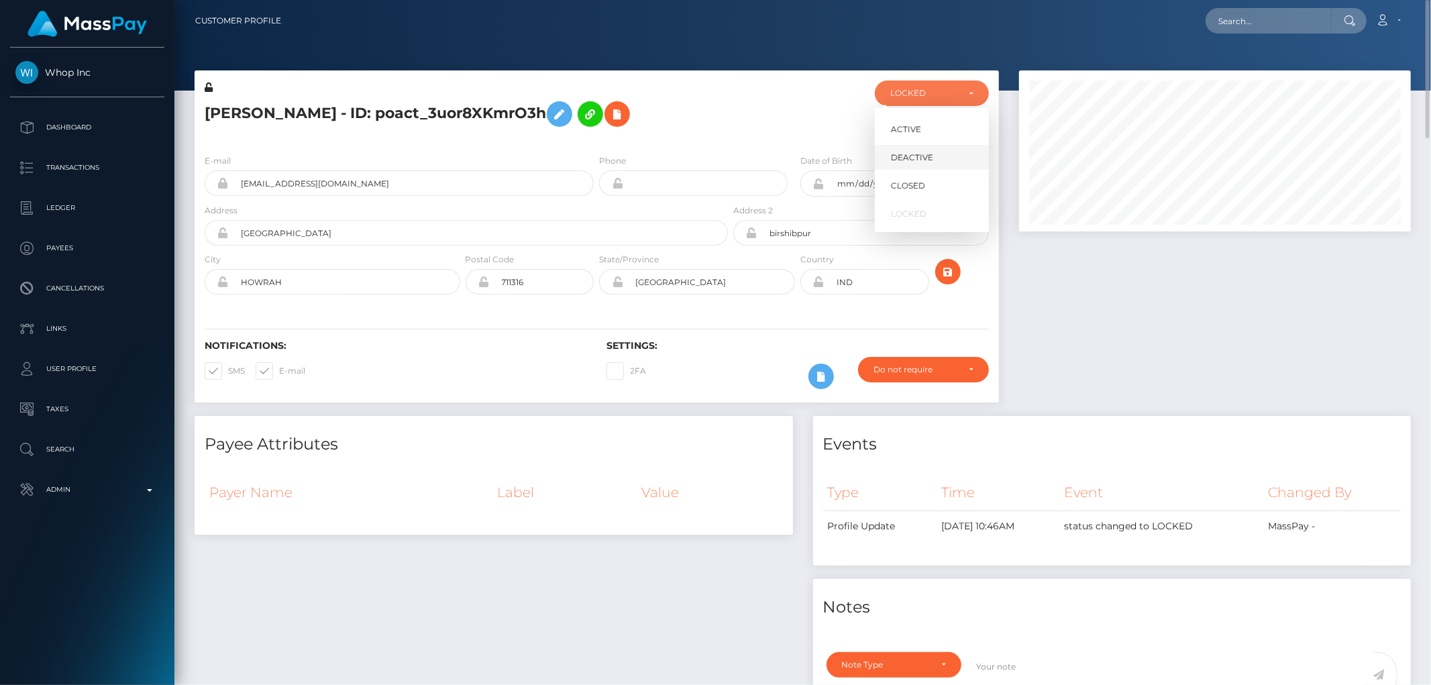
select select "DEACTIVE"
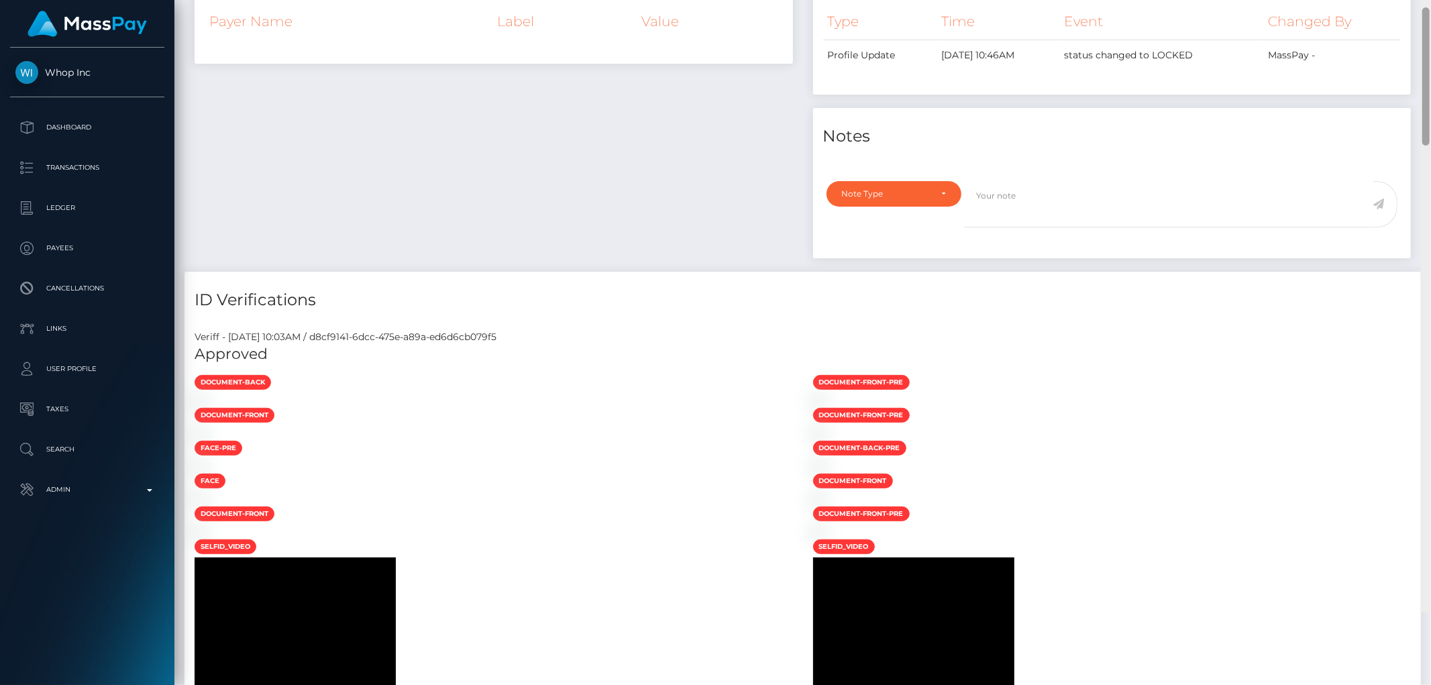
scroll to position [0, 0]
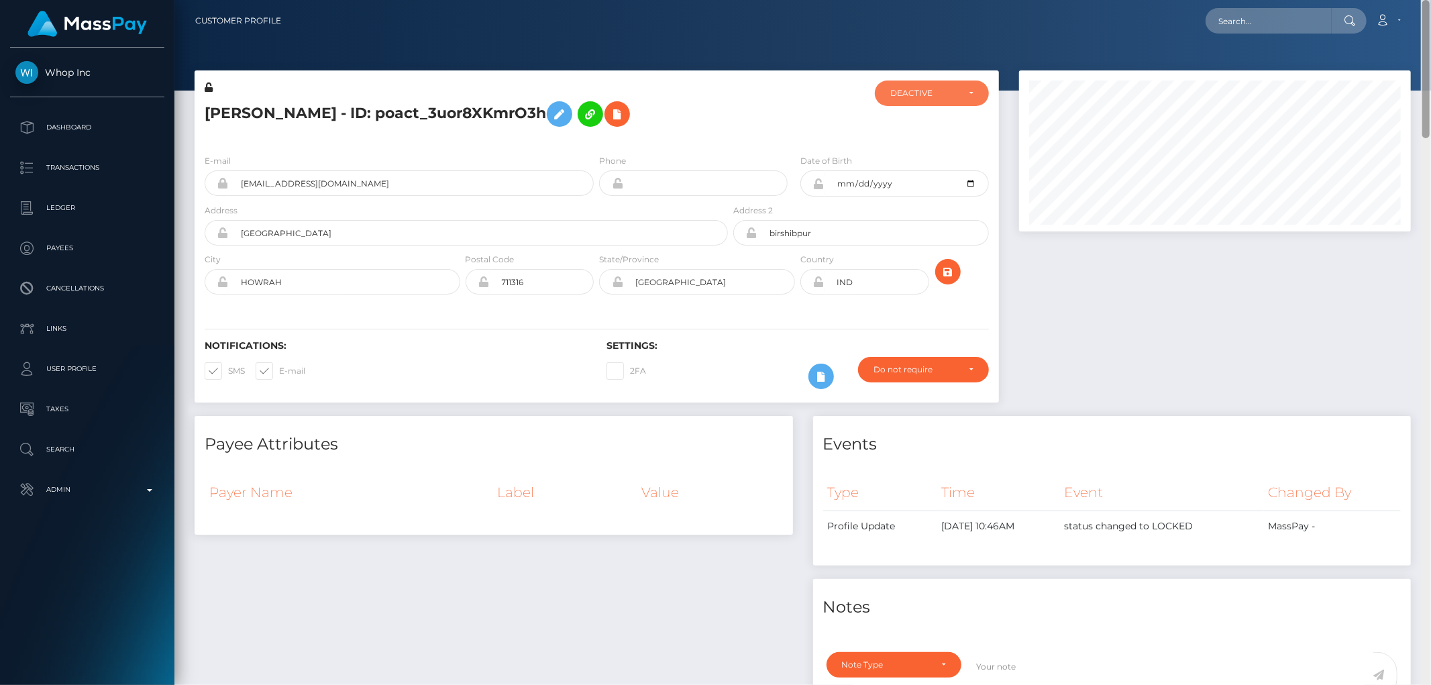
drag, startPoint x: 1423, startPoint y: 602, endPoint x: 1430, endPoint y: -9, distance: 611.9
click at [1430, 0] on html "Whop Inc Dashboard Transactions Ledger Payees Cancellations Links" at bounding box center [715, 342] width 1431 height 685
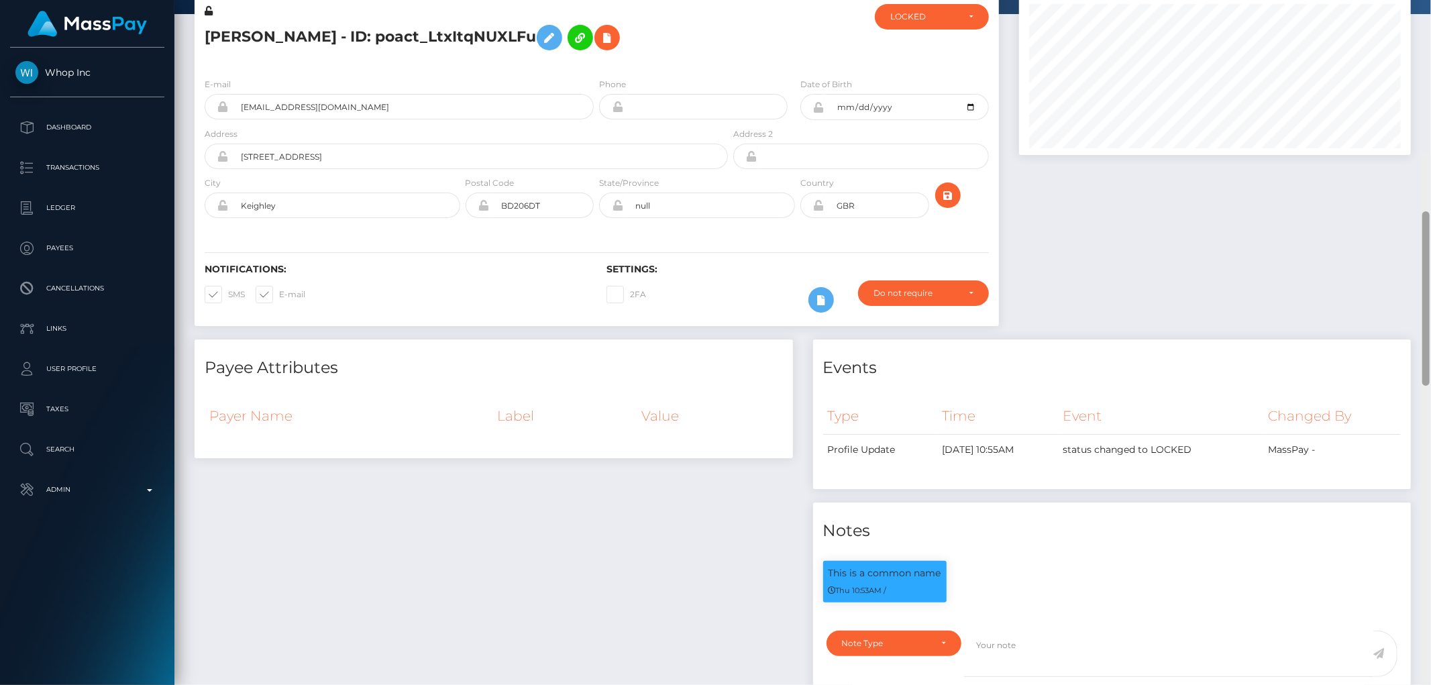
scroll to position [13, 0]
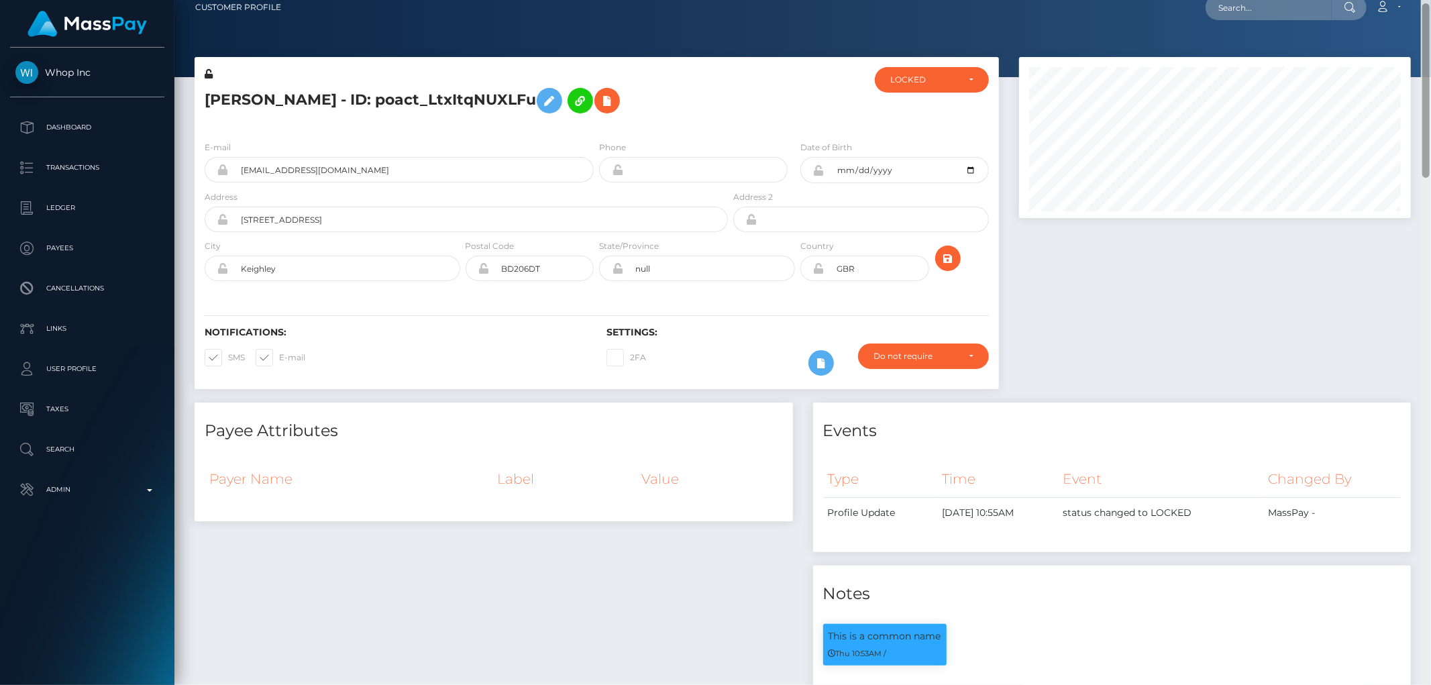
drag, startPoint x: 1428, startPoint y: 584, endPoint x: 1430, endPoint y: 76, distance: 507.9
click at [1419, 76] on div at bounding box center [1426, 343] width 10 height 686
click at [934, 82] on div "LOCKED" at bounding box center [924, 79] width 68 height 11
click at [931, 135] on link "DEACTIVE" at bounding box center [932, 144] width 114 height 25
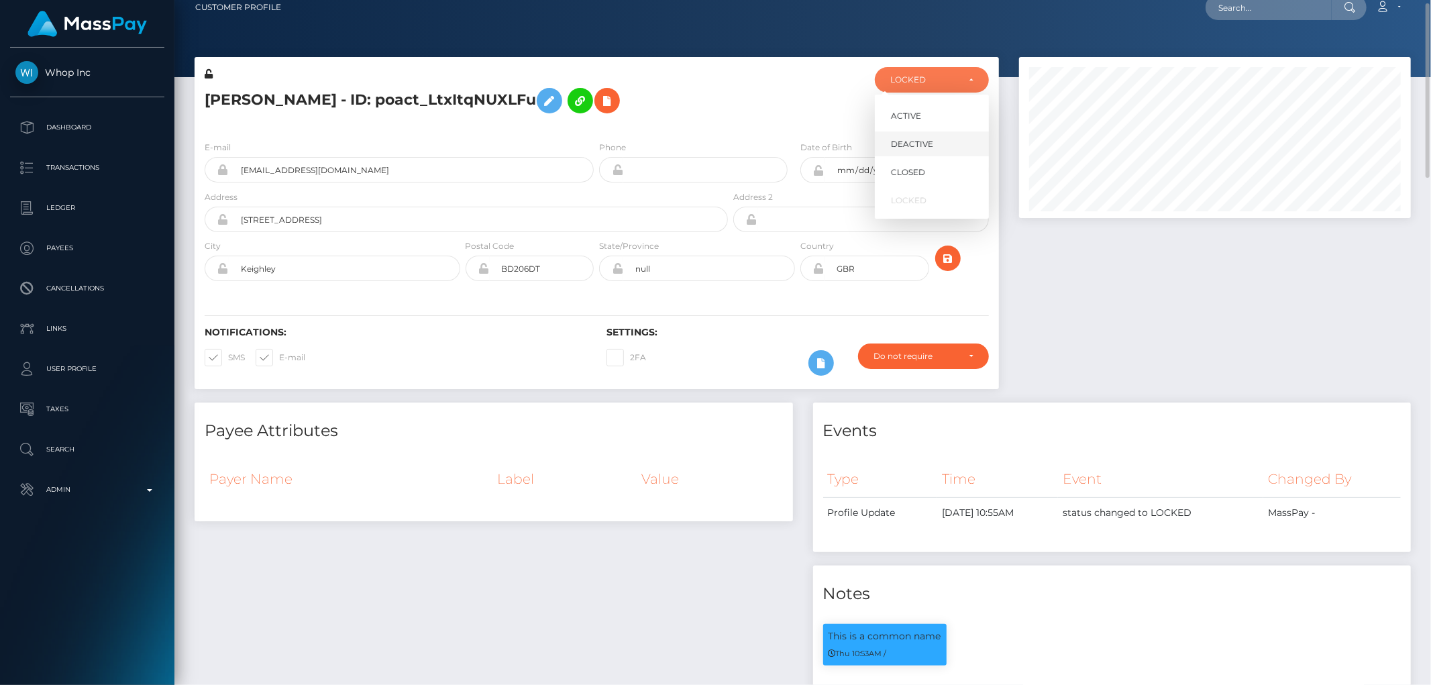
select select "DEACTIVE"
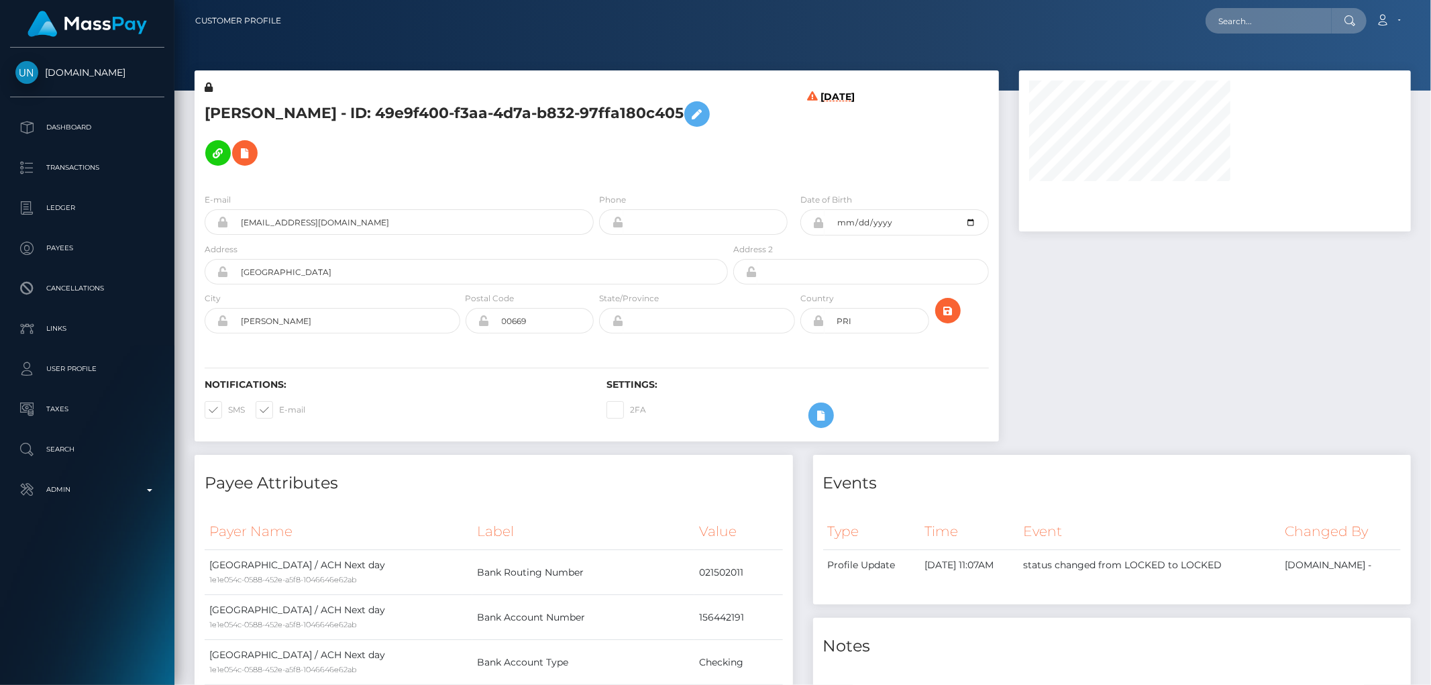
click at [501, 129] on h5 "[PERSON_NAME] - ID: 49e9f400-f3aa-4d7a-b832-97ffa180c405" at bounding box center [463, 134] width 516 height 78
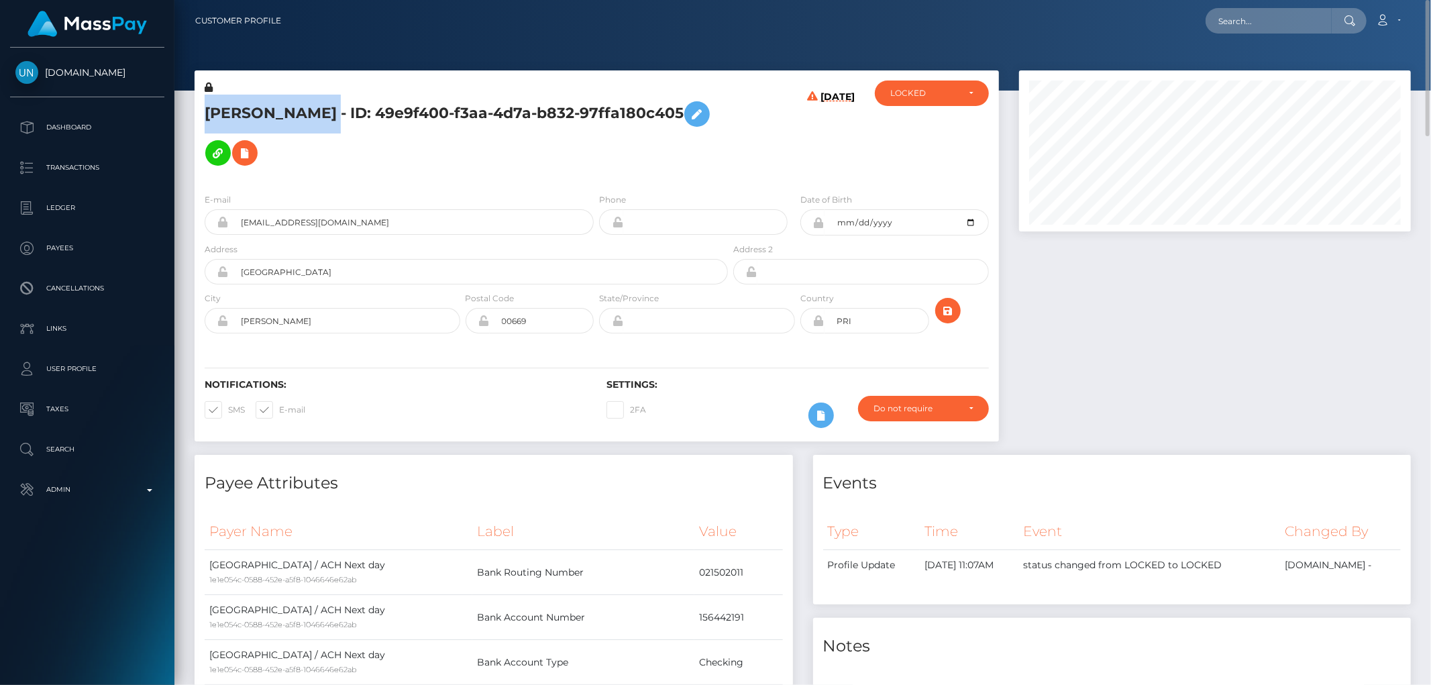
drag, startPoint x: 417, startPoint y: 102, endPoint x: 208, endPoint y: 101, distance: 209.3
click at [208, 101] on h5 "ALONDRA RAMOS AQUINO - ID: 49e9f400-f3aa-4d7a-b832-97ffa180c405" at bounding box center [463, 134] width 516 height 78
copy h5 "ALONDRA RAMOS AQUINO"
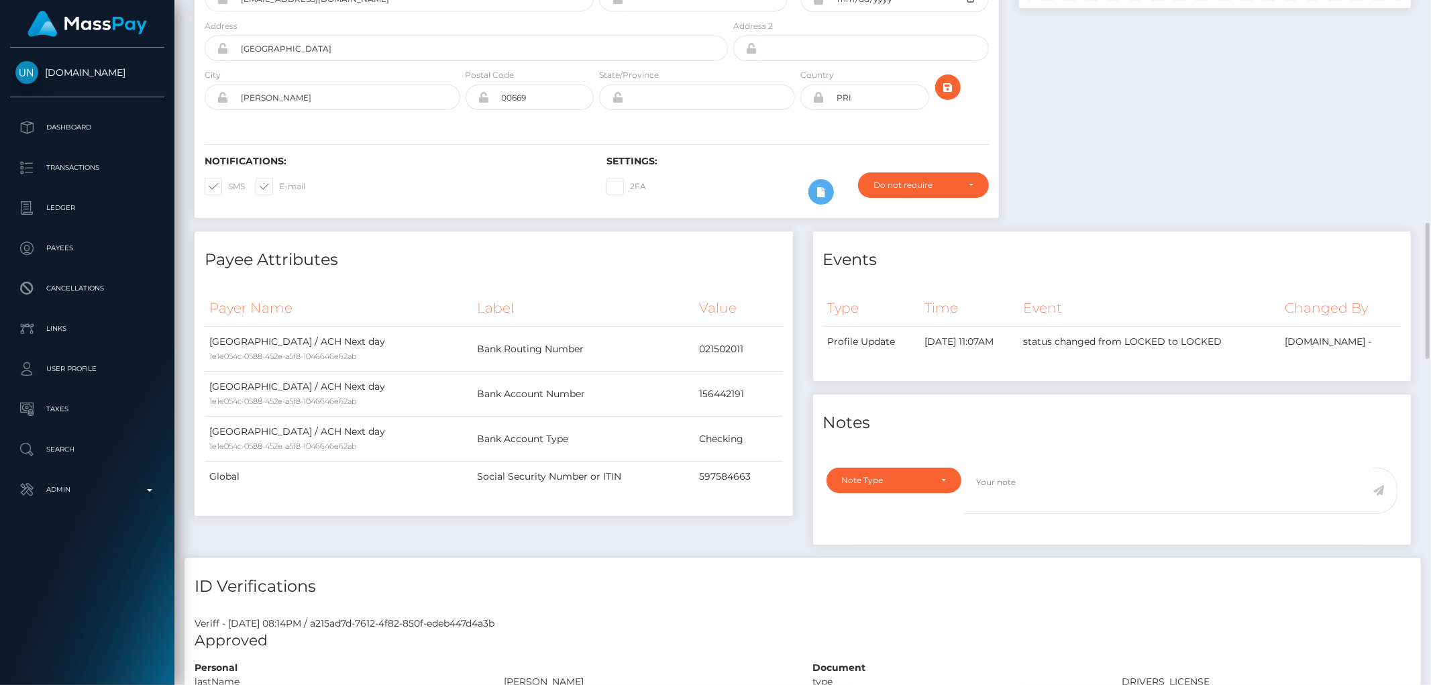
scroll to position [447, 0]
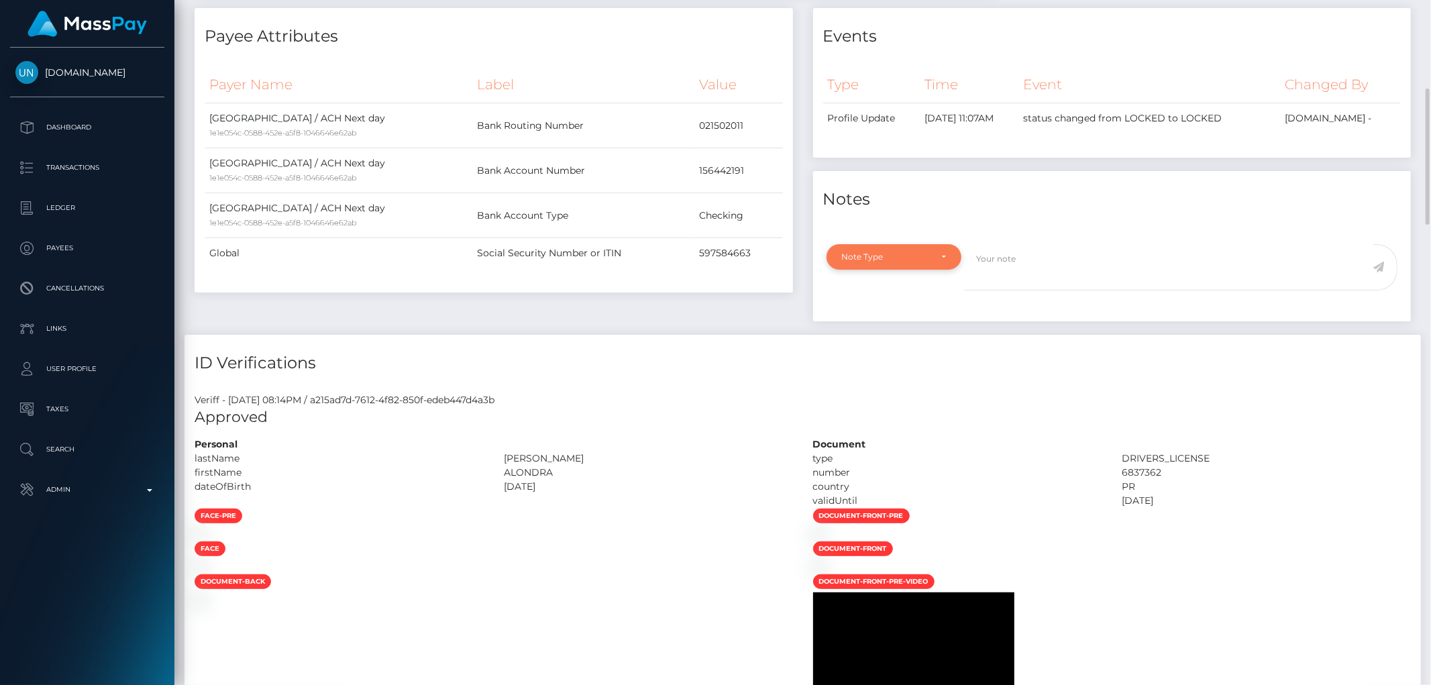
click at [910, 252] on div "Note Type" at bounding box center [886, 257] width 89 height 11
click at [906, 344] on span "Clear Compliance" at bounding box center [879, 350] width 72 height 12
select select "CLEAR_COMPLIANCE"
paste textarea "Transaction made according with the area of residence. NBCOU flag cleared."
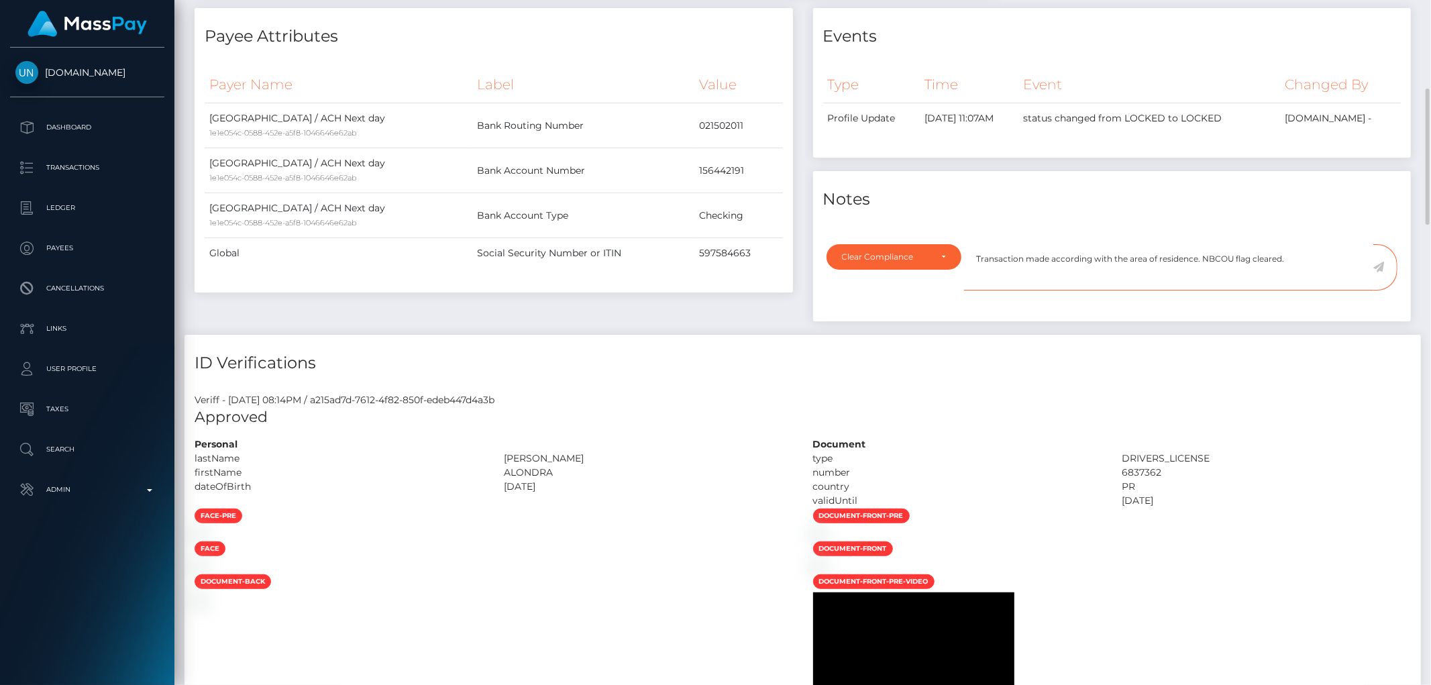
type textarea "Transaction made according with the area of residence. NBCOU flag cleared."
click at [1377, 262] on icon at bounding box center [1378, 267] width 11 height 11
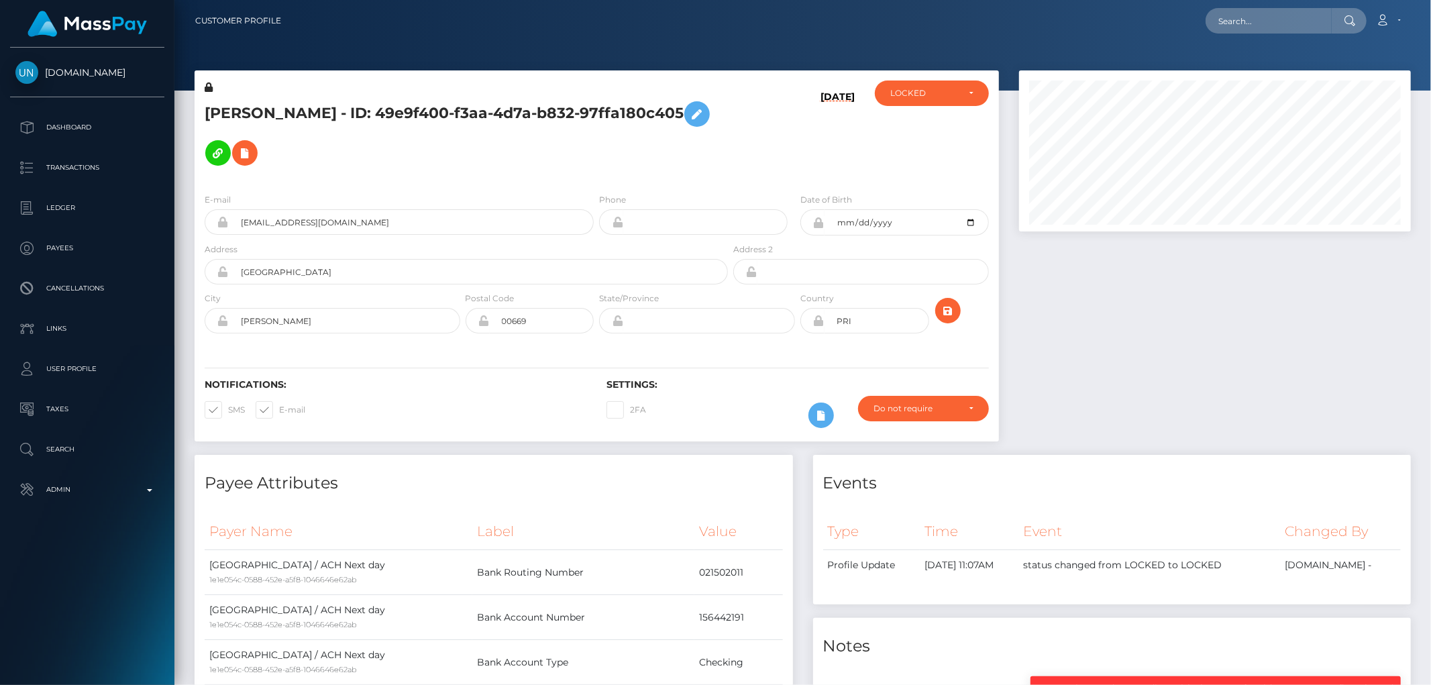
scroll to position [161, 392]
click at [917, 98] on div "LOCKED" at bounding box center [924, 93] width 68 height 11
click at [929, 130] on link "ACTIVE" at bounding box center [932, 129] width 114 height 25
select select "ACTIVE"
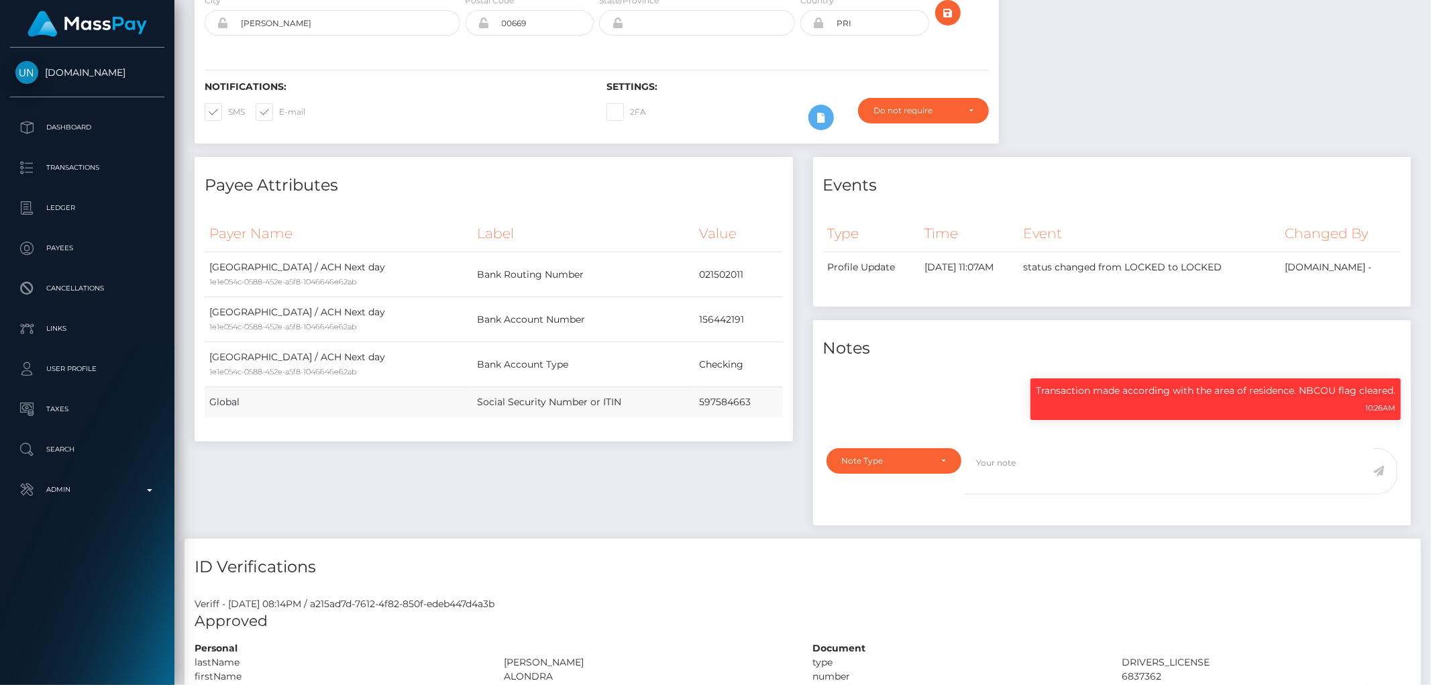
scroll to position [0, 0]
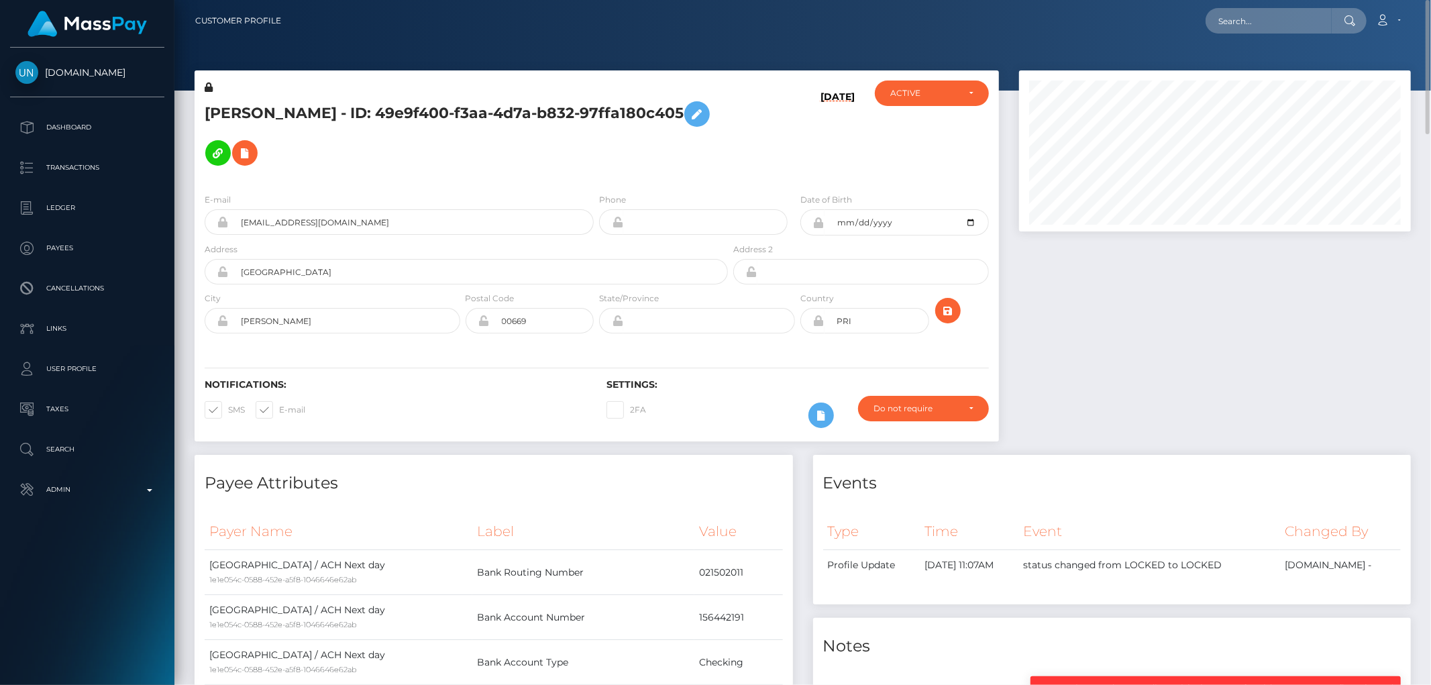
click at [470, 142] on h5 "ALONDRA RAMOS AQUINO - ID: 49e9f400-f3aa-4d7a-b832-97ffa180c405" at bounding box center [463, 134] width 516 height 78
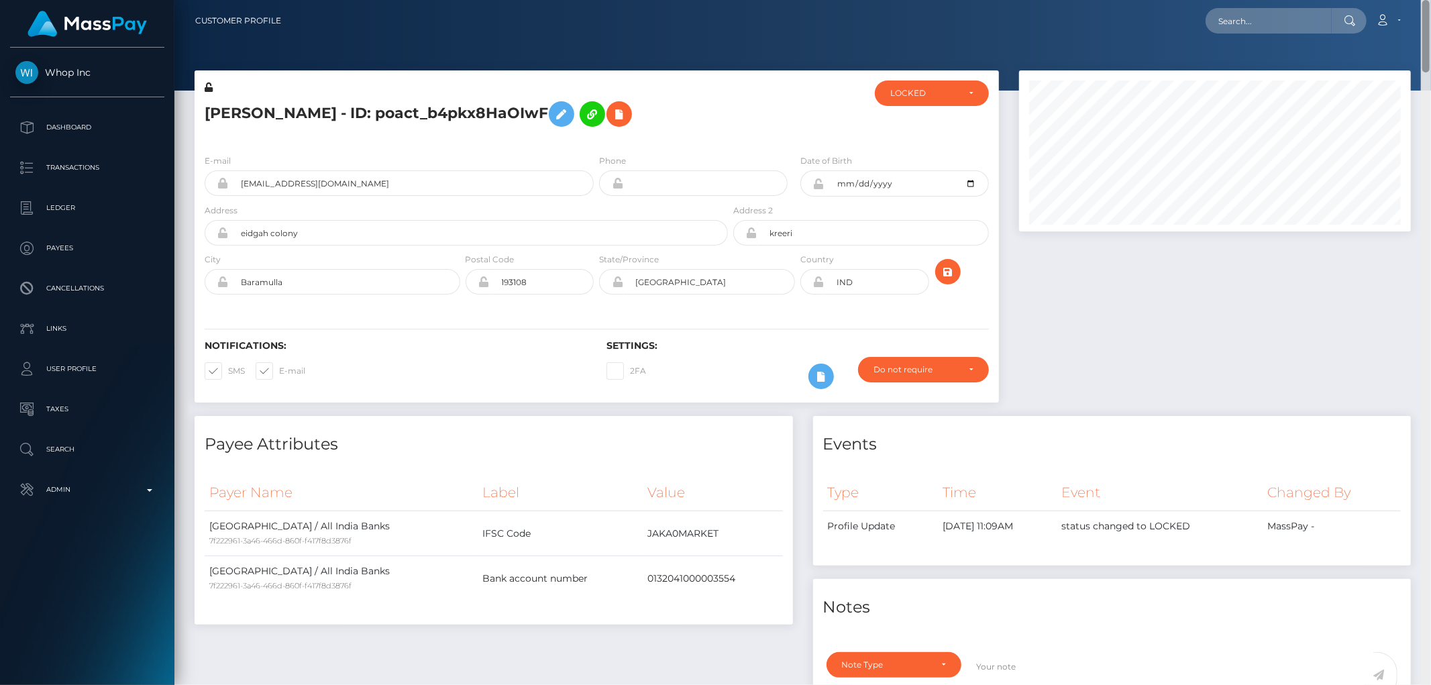
drag, startPoint x: 1427, startPoint y: 229, endPoint x: 1430, endPoint y: -91, distance: 319.4
click at [1430, 0] on html "Whop Inc Dashboard Transactions Ledger Payees Cancellations Links" at bounding box center [715, 342] width 1431 height 685
click at [939, 89] on div "LOCKED" at bounding box center [924, 93] width 68 height 11
click at [938, 160] on link "DEACTIVE" at bounding box center [932, 157] width 114 height 25
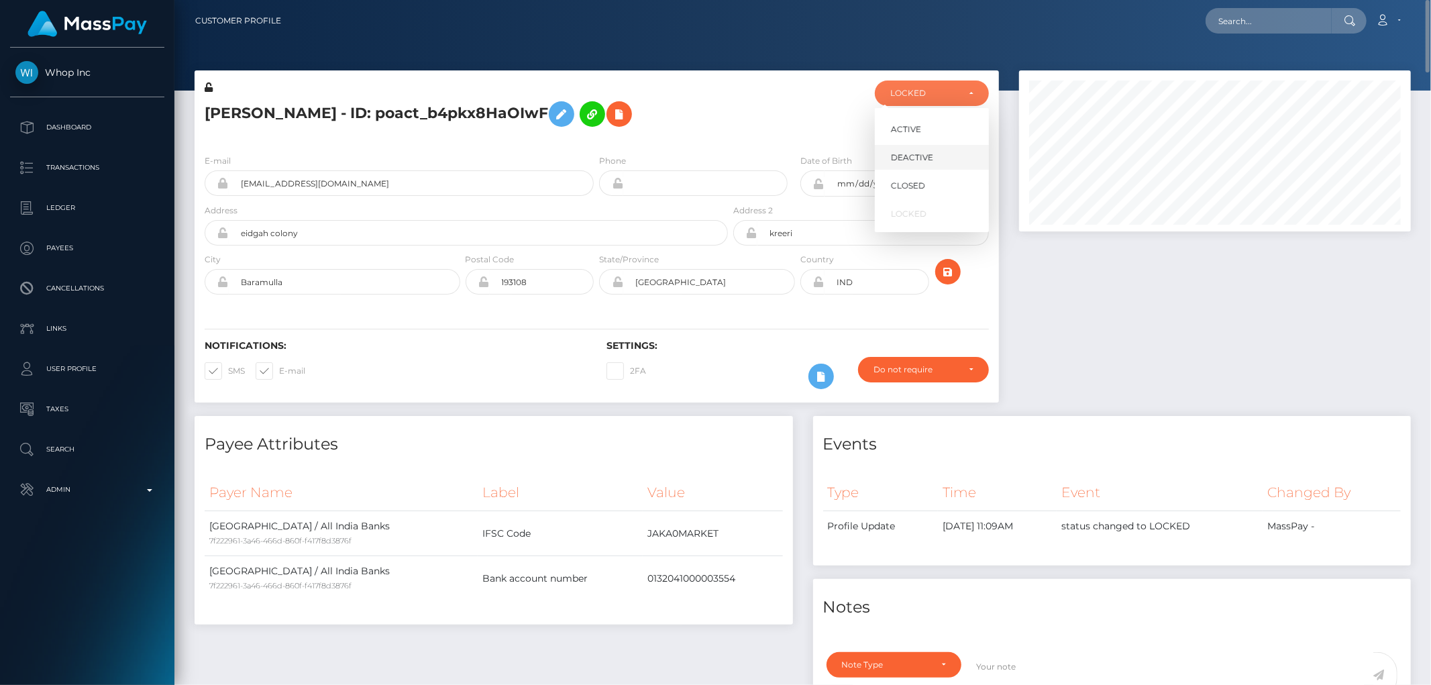
select select "DEACTIVE"
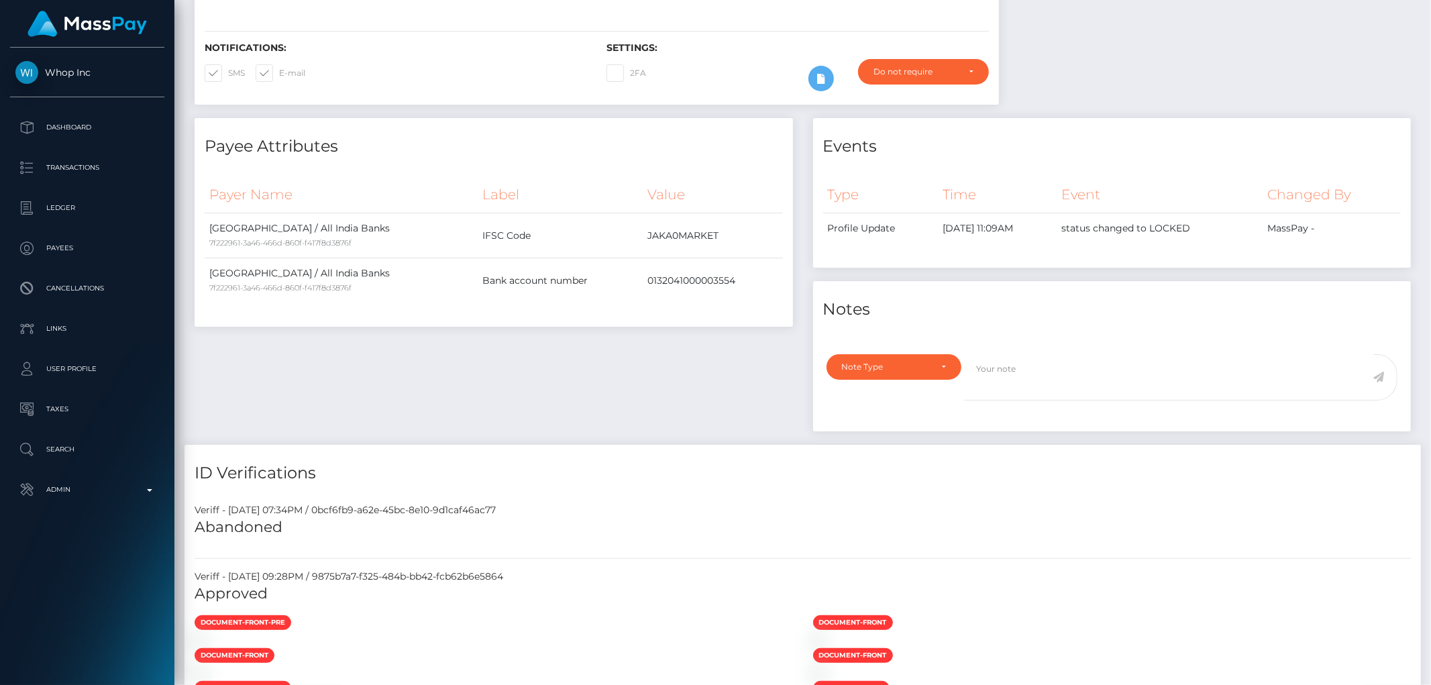
scroll to position [0, 0]
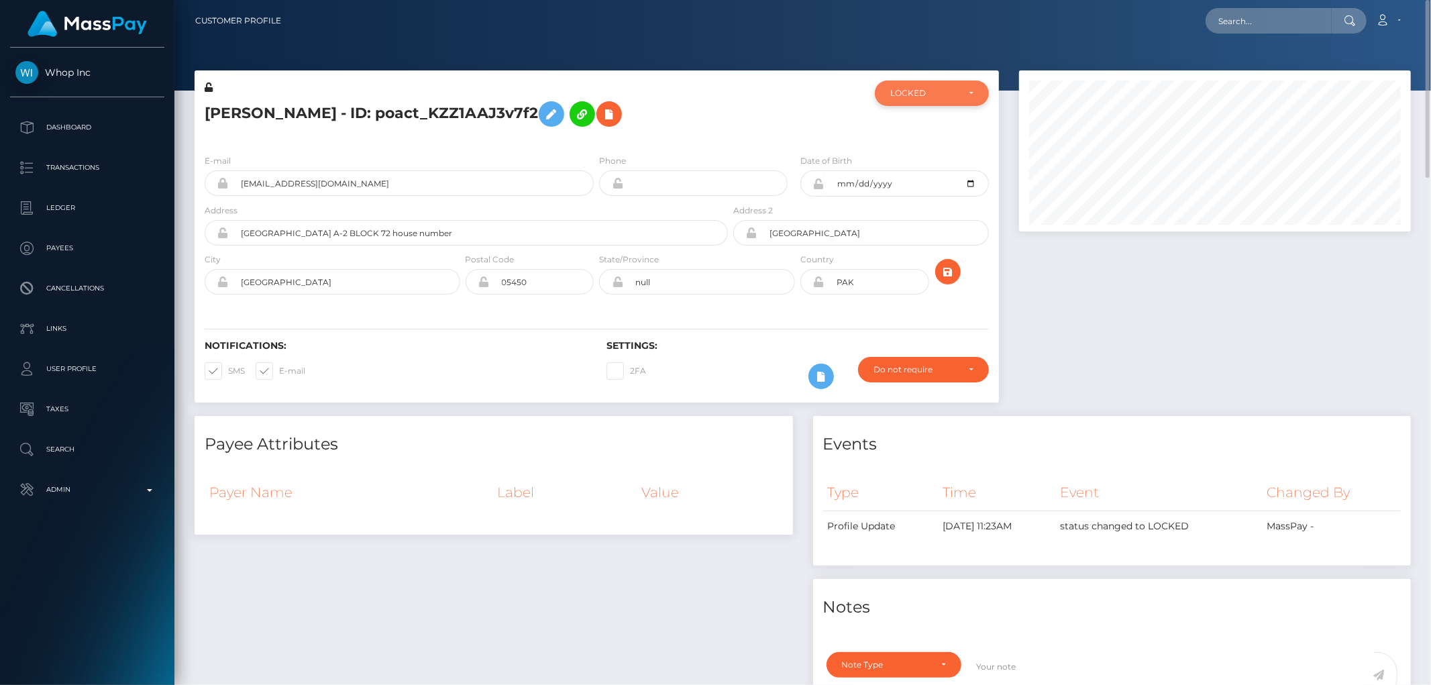
click at [922, 85] on div "LOCKED" at bounding box center [932, 93] width 114 height 25
click at [943, 152] on link "DEACTIVE" at bounding box center [932, 157] width 114 height 25
select select "DEACTIVE"
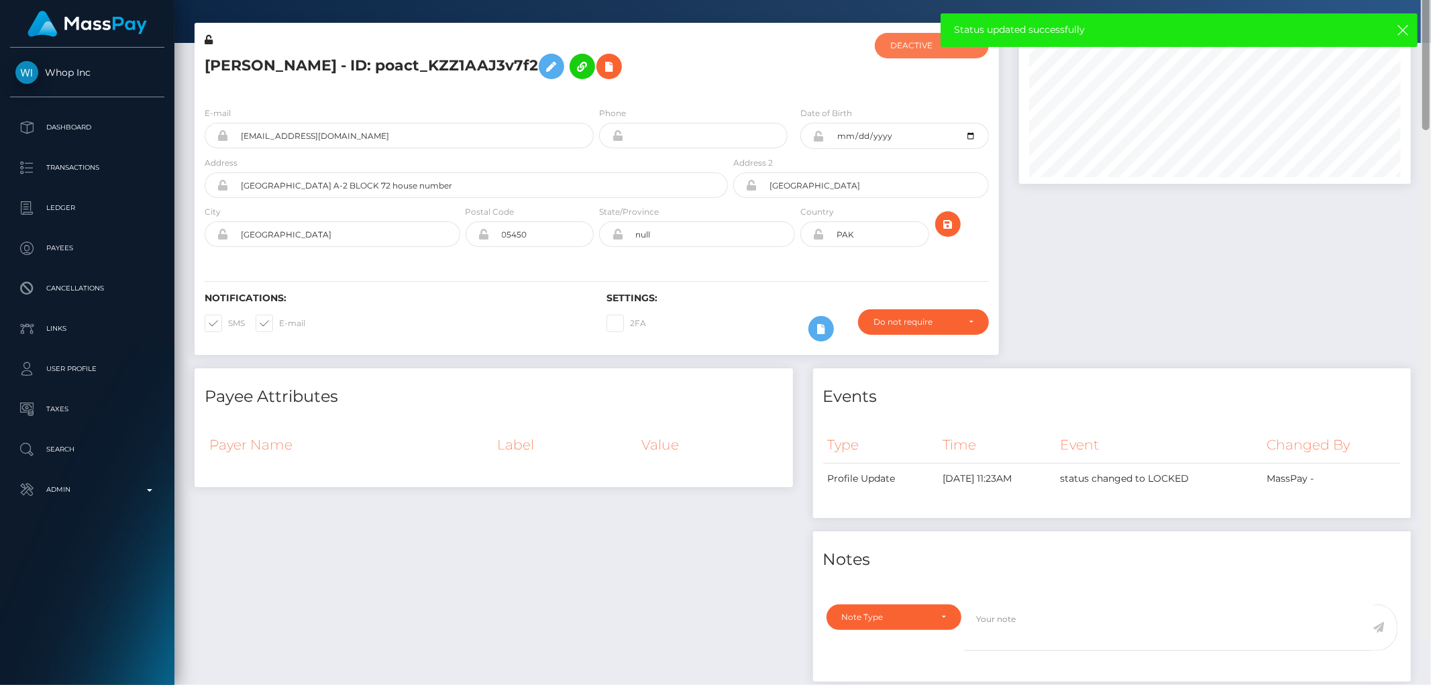
scroll to position [0, 0]
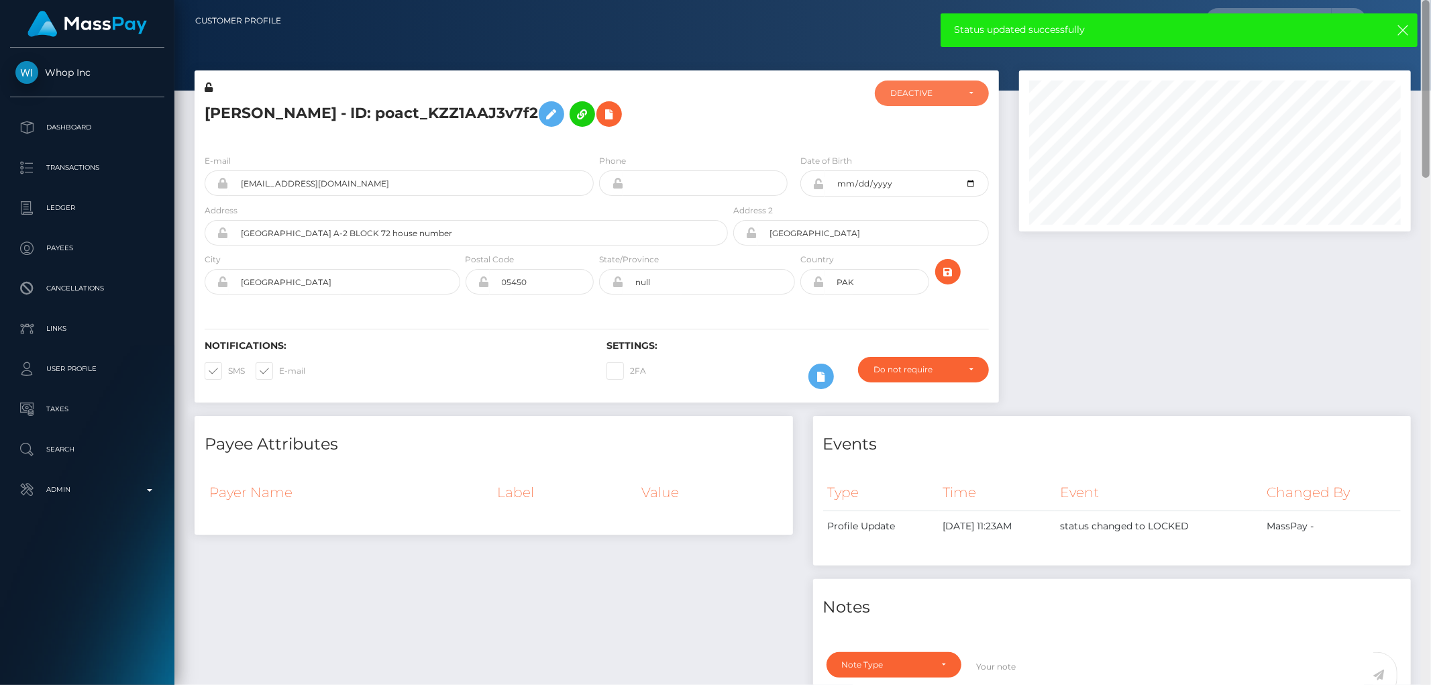
drag, startPoint x: 1430, startPoint y: 249, endPoint x: 1430, endPoint y: -36, distance: 284.5
click at [1430, 0] on html "Whop Inc Dashboard Transactions Ledger Payees Cancellations Links" at bounding box center [715, 342] width 1431 height 685
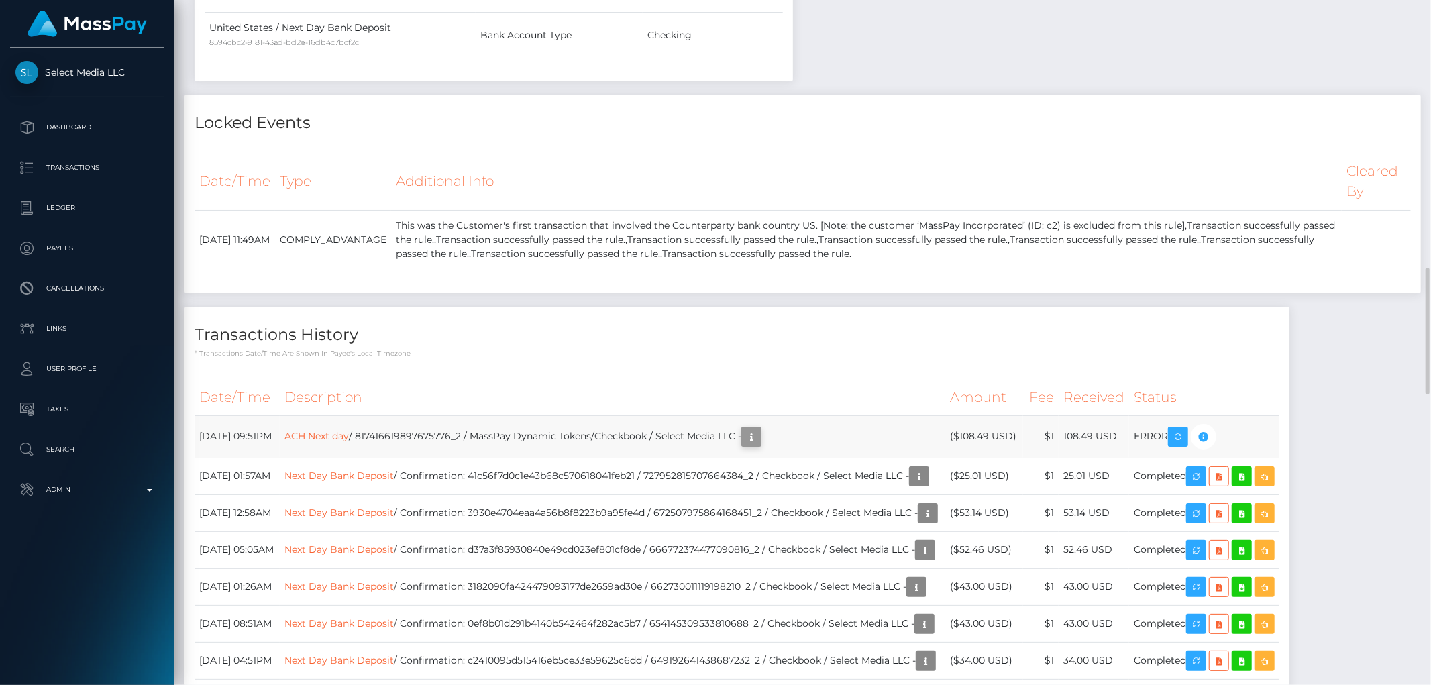
scroll to position [161, 392]
click at [759, 439] on icon "button" at bounding box center [751, 437] width 16 height 17
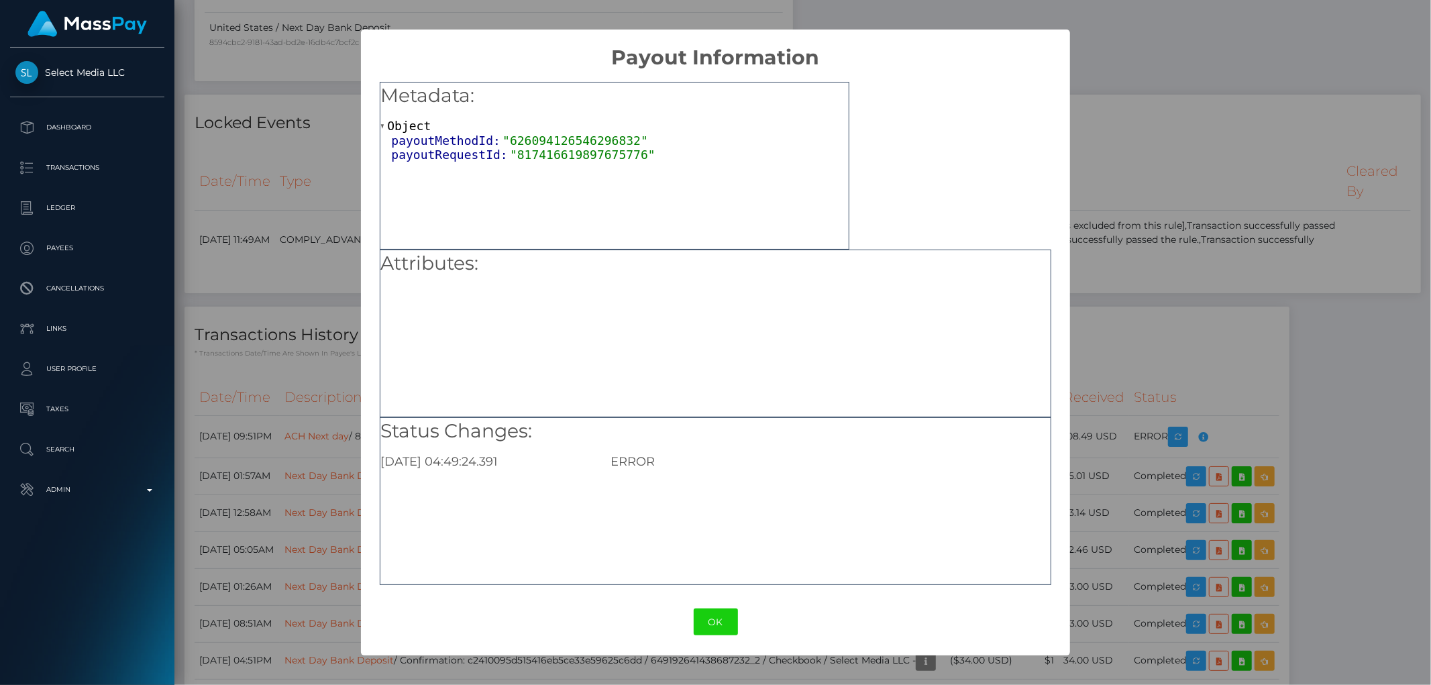
click at [1110, 338] on div "× Payout Information Metadata: Object payoutMethodId: "626094126546296832" payo…" at bounding box center [715, 342] width 1431 height 685
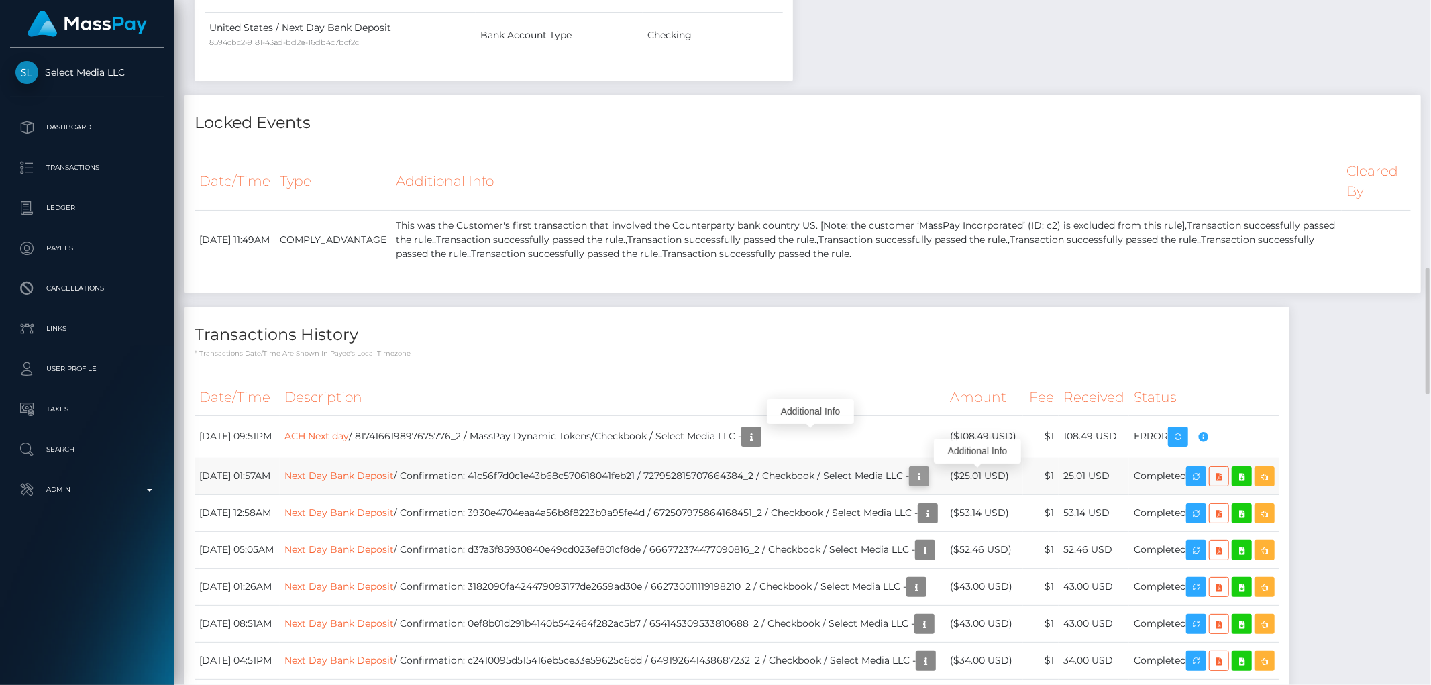
click at [927, 481] on icon "button" at bounding box center [919, 476] width 16 height 17
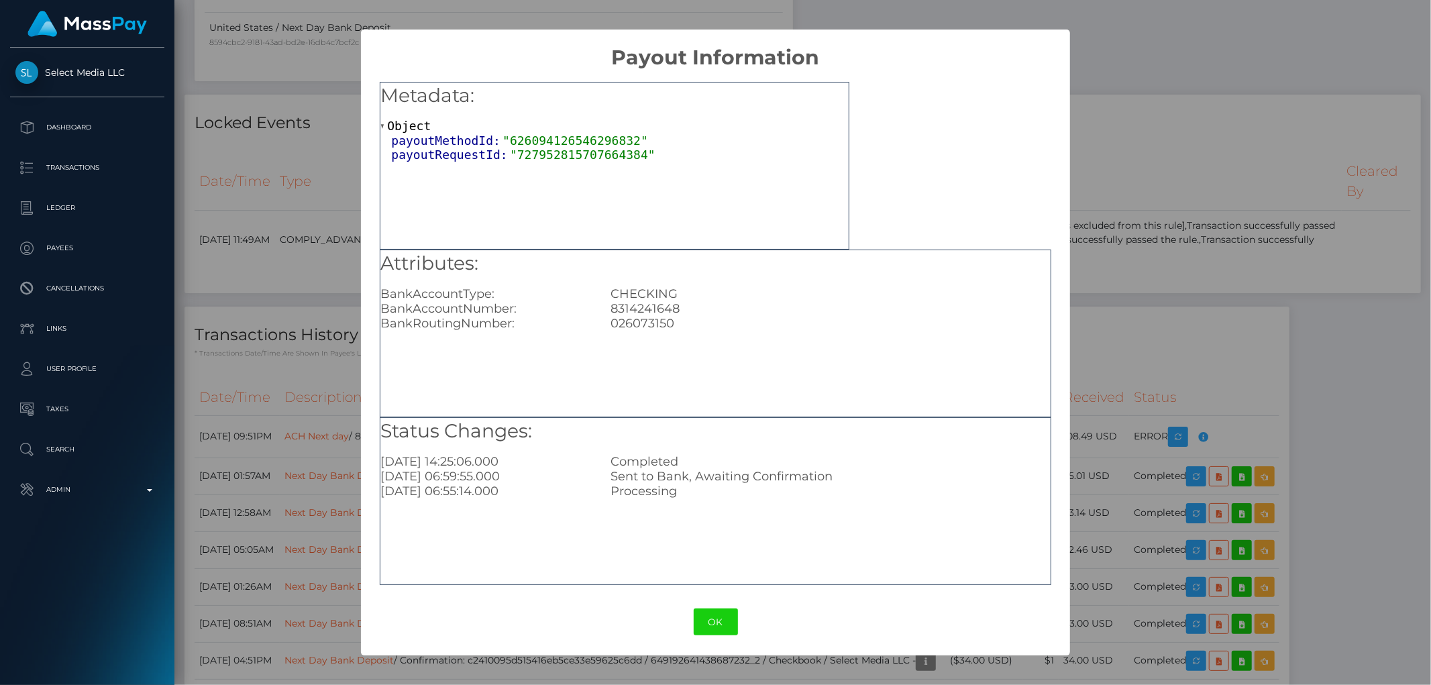
click at [1147, 263] on div "× Payout Information Metadata: Object payoutMethodId: "626094126546296832" payo…" at bounding box center [715, 342] width 1431 height 685
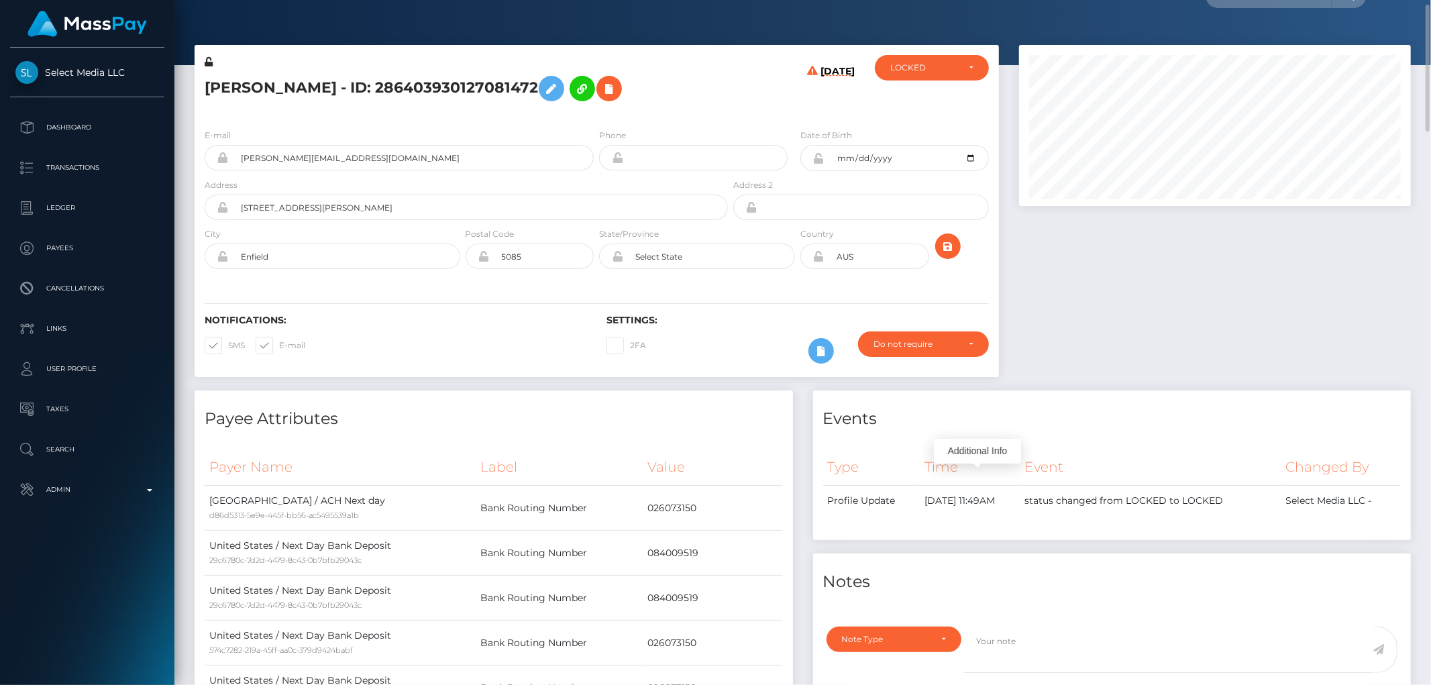
scroll to position [0, 0]
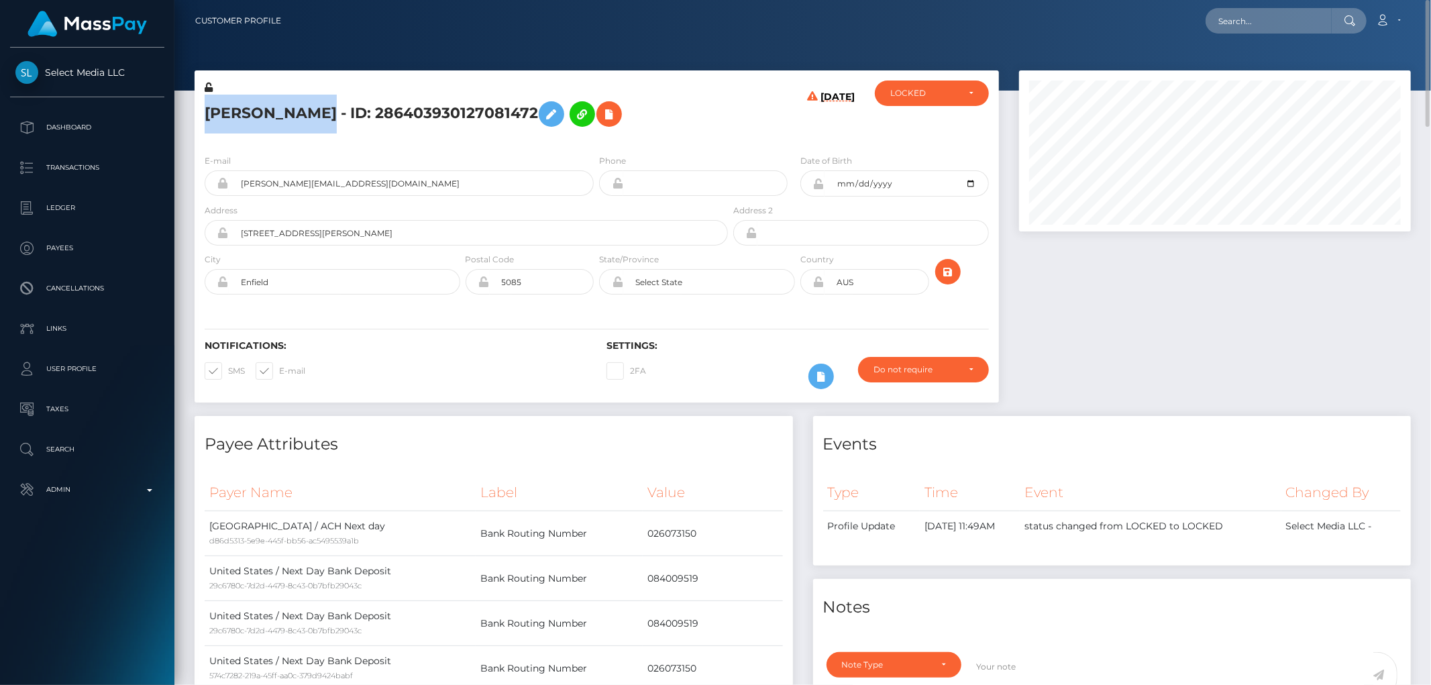
drag, startPoint x: 305, startPoint y: 115, endPoint x: 203, endPoint y: 111, distance: 101.4
click at [203, 111] on div "Sarah Guerra - ID: 286403930127081472" at bounding box center [463, 112] width 536 height 63
copy h5 "Sarah Guerra"
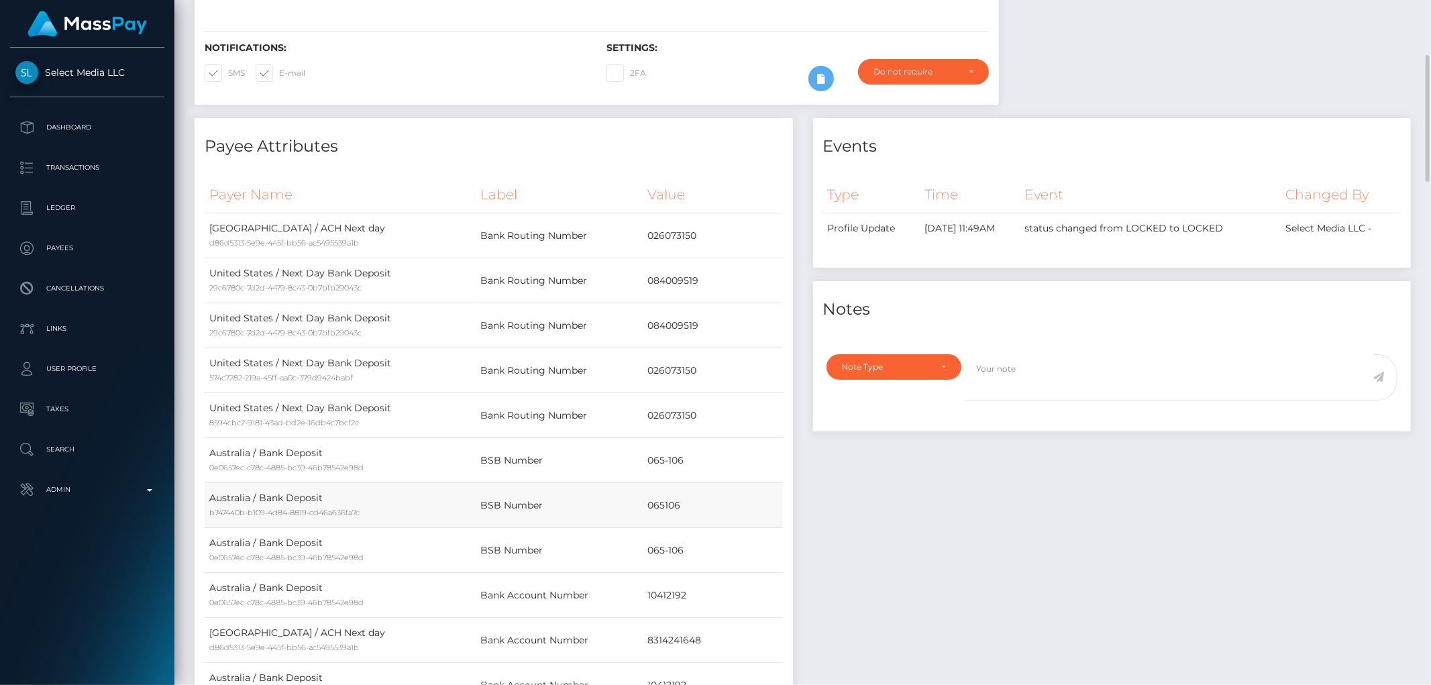
scroll to position [521, 0]
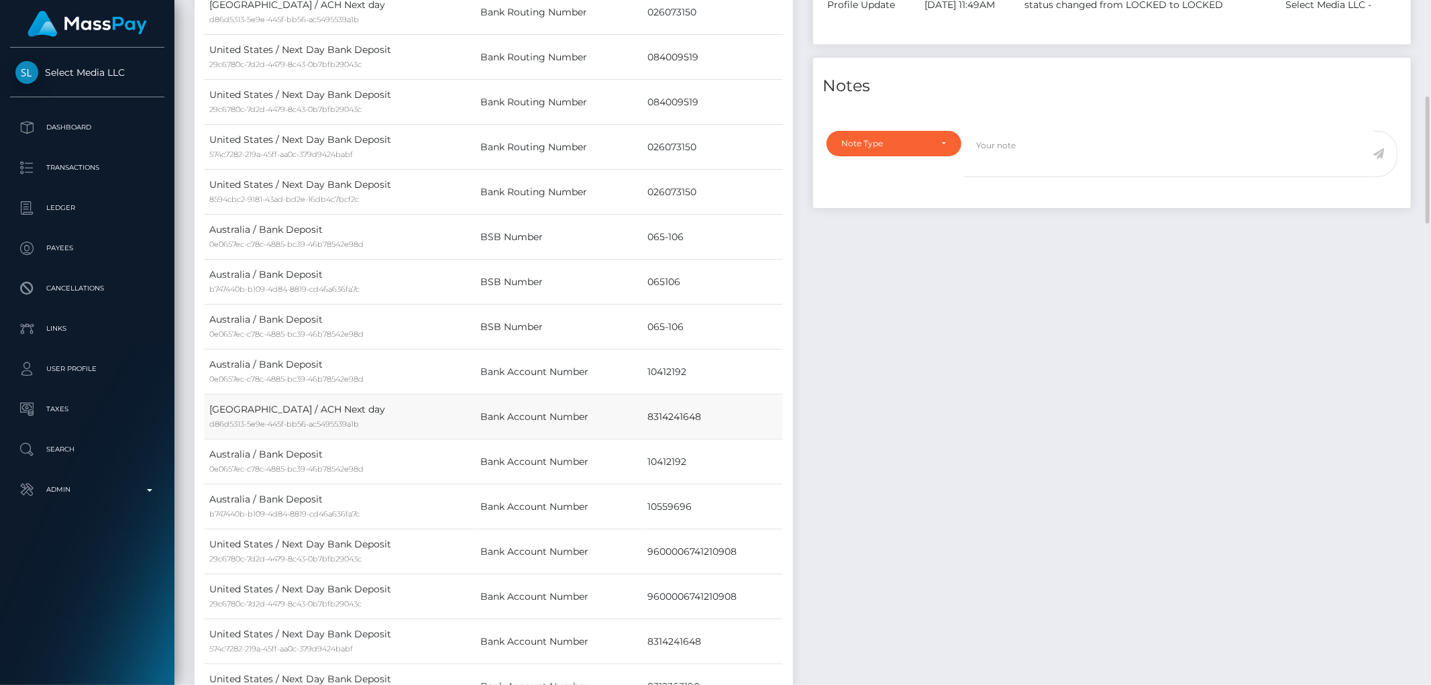
drag, startPoint x: 642, startPoint y: 415, endPoint x: 729, endPoint y: 424, distance: 87.7
click at [729, 424] on td "8314241648" at bounding box center [713, 417] width 140 height 45
copy td "8314241648"
click at [918, 137] on div "Note Type" at bounding box center [894, 143] width 135 height 25
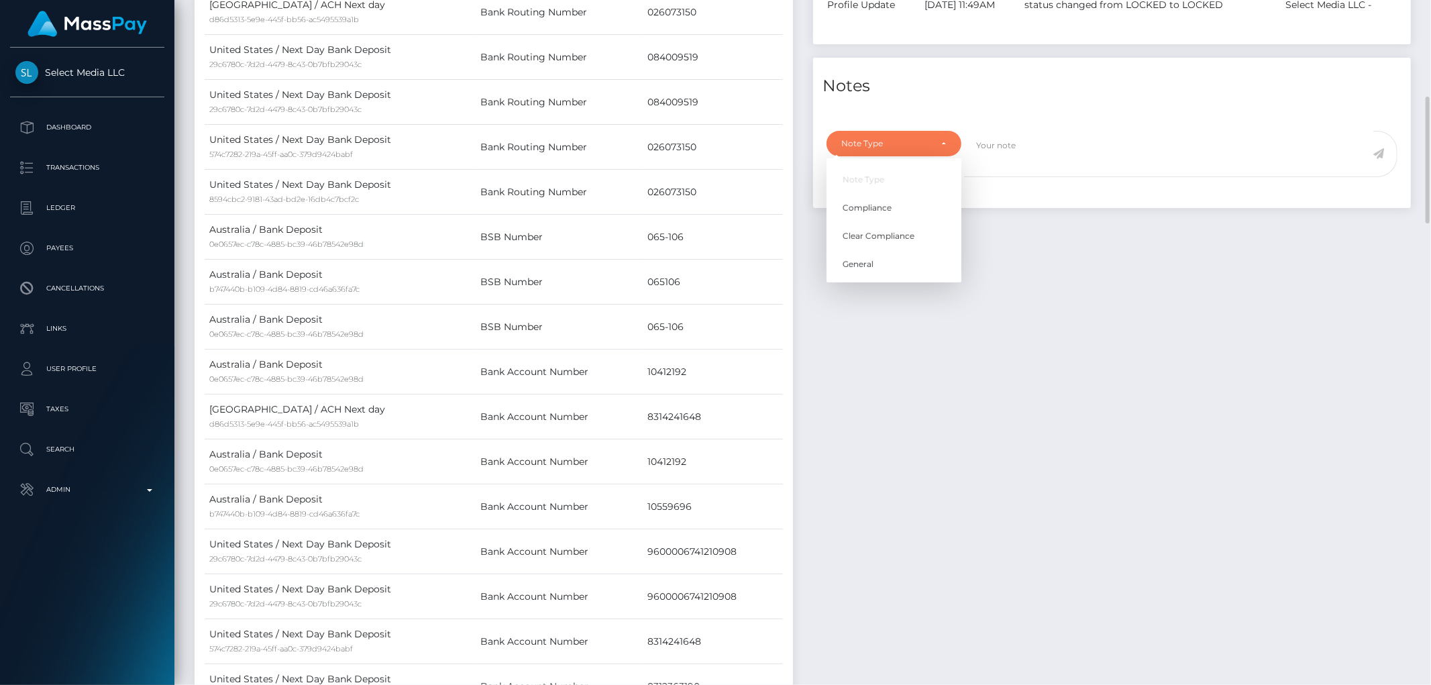
scroll to position [161, 392]
drag, startPoint x: 882, startPoint y: 210, endPoint x: 974, endPoint y: 183, distance: 95.8
click at [884, 208] on span "Compliance" at bounding box center [867, 208] width 49 height 12
select select "COMPLIANCE"
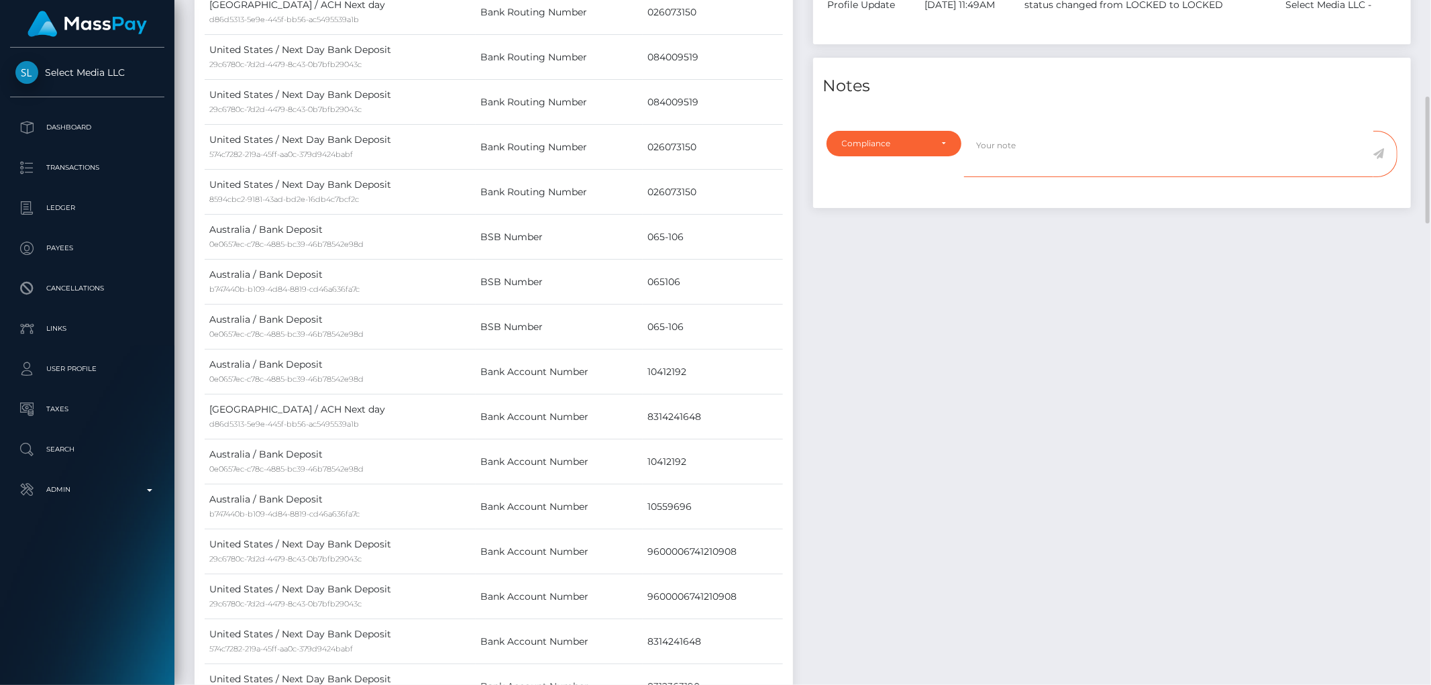
click at [1014, 152] on textarea at bounding box center [1168, 154] width 409 height 46
paste textarea "8314241648"
type textarea "Bank statement for the account: 8314241648 required."
click at [1379, 149] on icon at bounding box center [1378, 153] width 11 height 11
click at [1197, 289] on div "Events Type Time Event Changed By" at bounding box center [1112, 455] width 619 height 1121
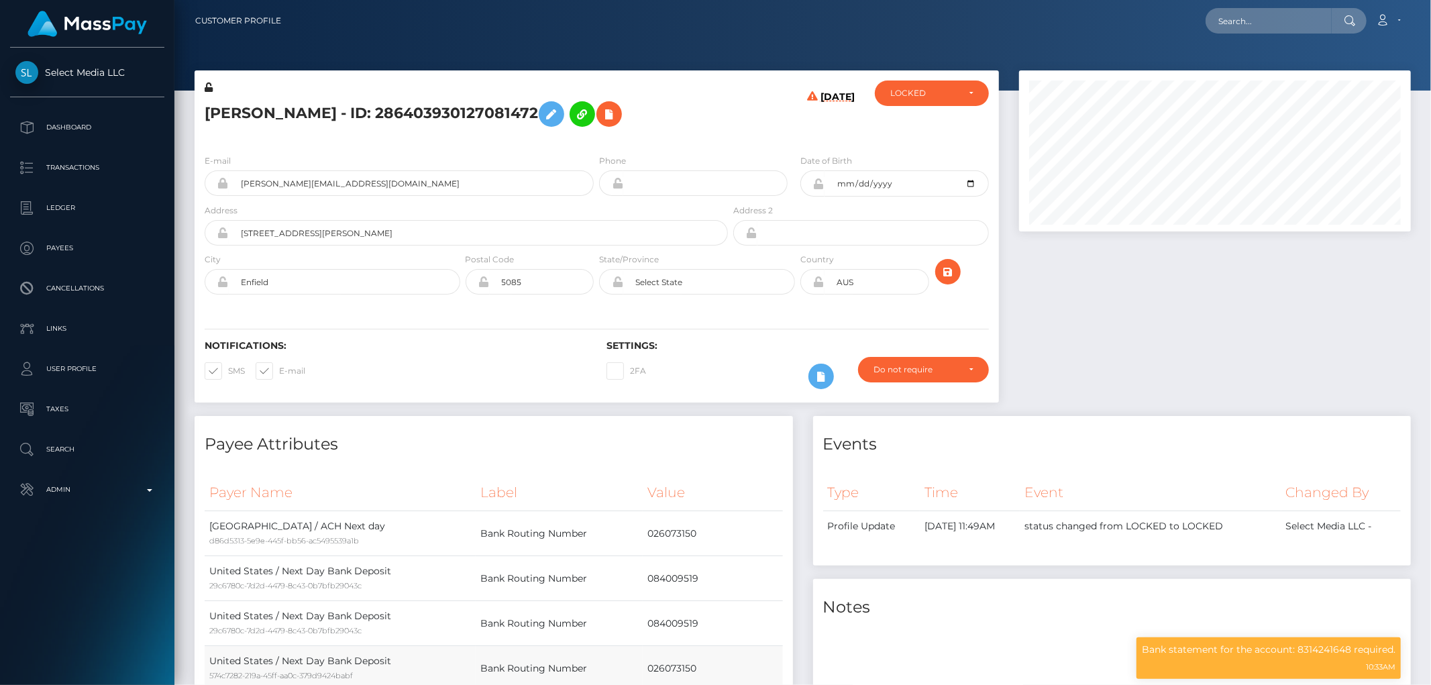
scroll to position [161, 392]
click at [1316, 338] on div at bounding box center [1215, 243] width 412 height 346
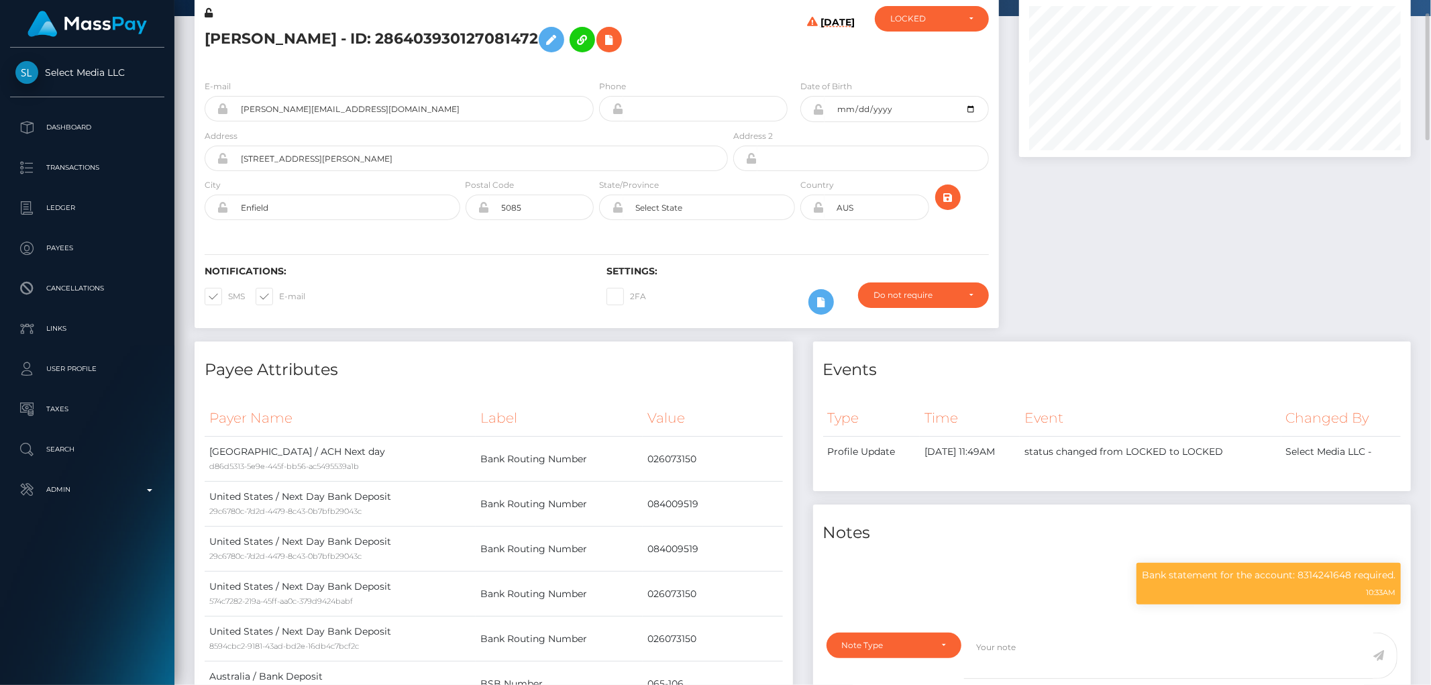
scroll to position [0, 0]
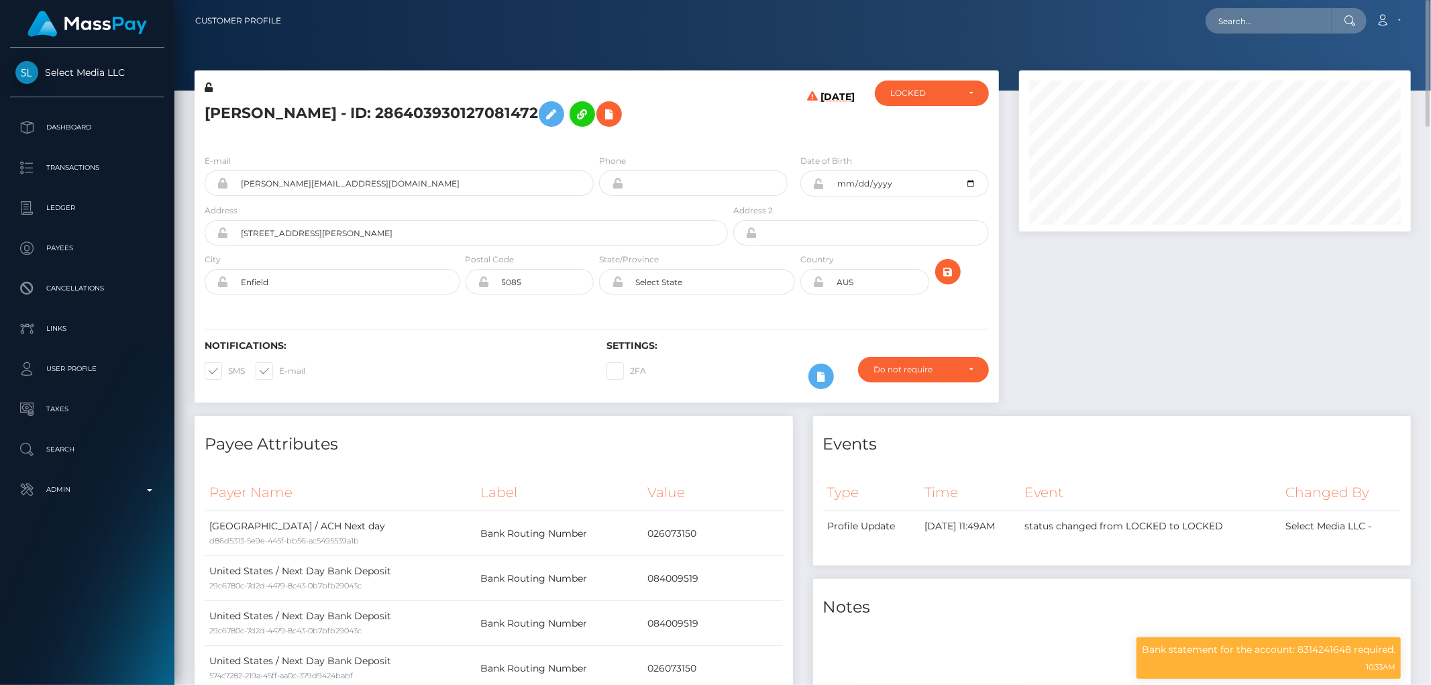
click at [302, 108] on h5 "[PERSON_NAME] - ID: 286403930127081472" at bounding box center [463, 114] width 516 height 39
copy h5 "Sarah Guerra - ID: 286403930127081472"
click at [934, 95] on div "LOCKED" at bounding box center [924, 93] width 68 height 11
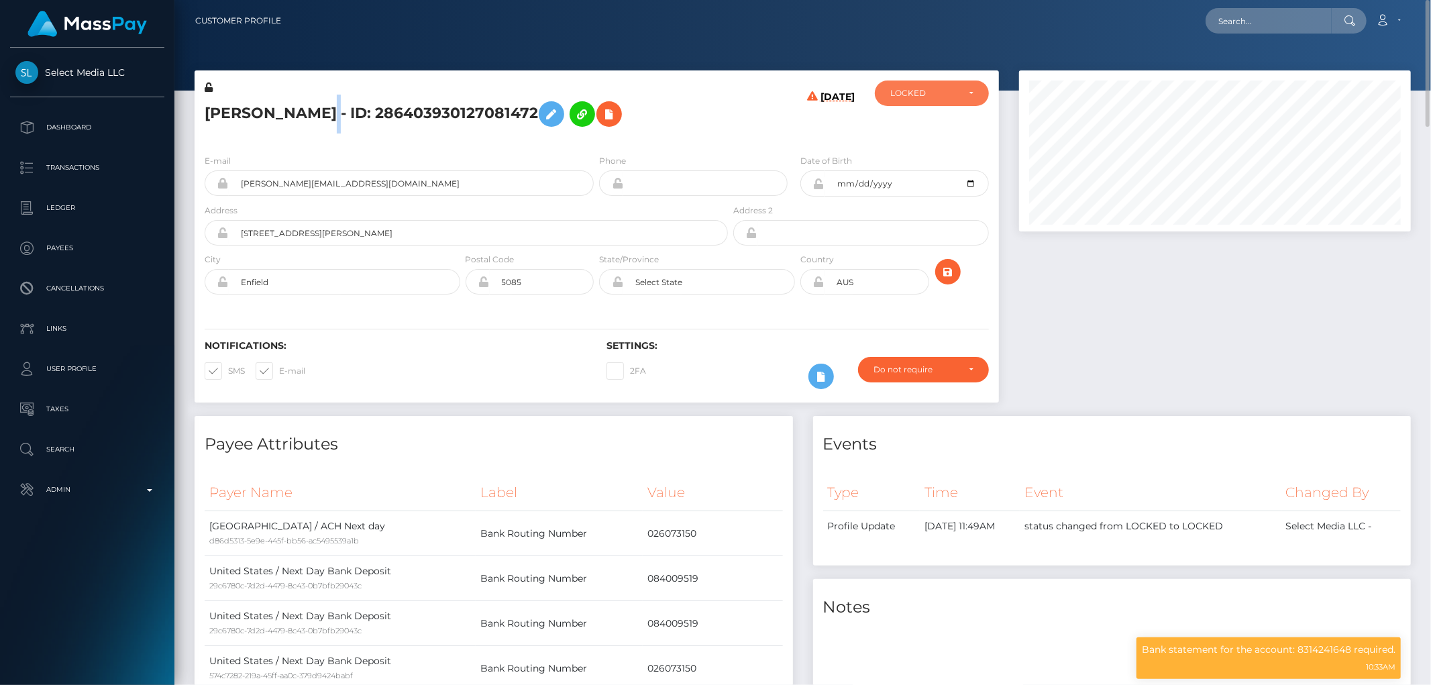
scroll to position [161, 392]
click at [923, 154] on span "DEACTIVE" at bounding box center [912, 158] width 42 height 12
select select "DEACTIVE"
click at [1154, 651] on p "Bank statement for the account: 8314241648 required." at bounding box center [1269, 650] width 254 height 14
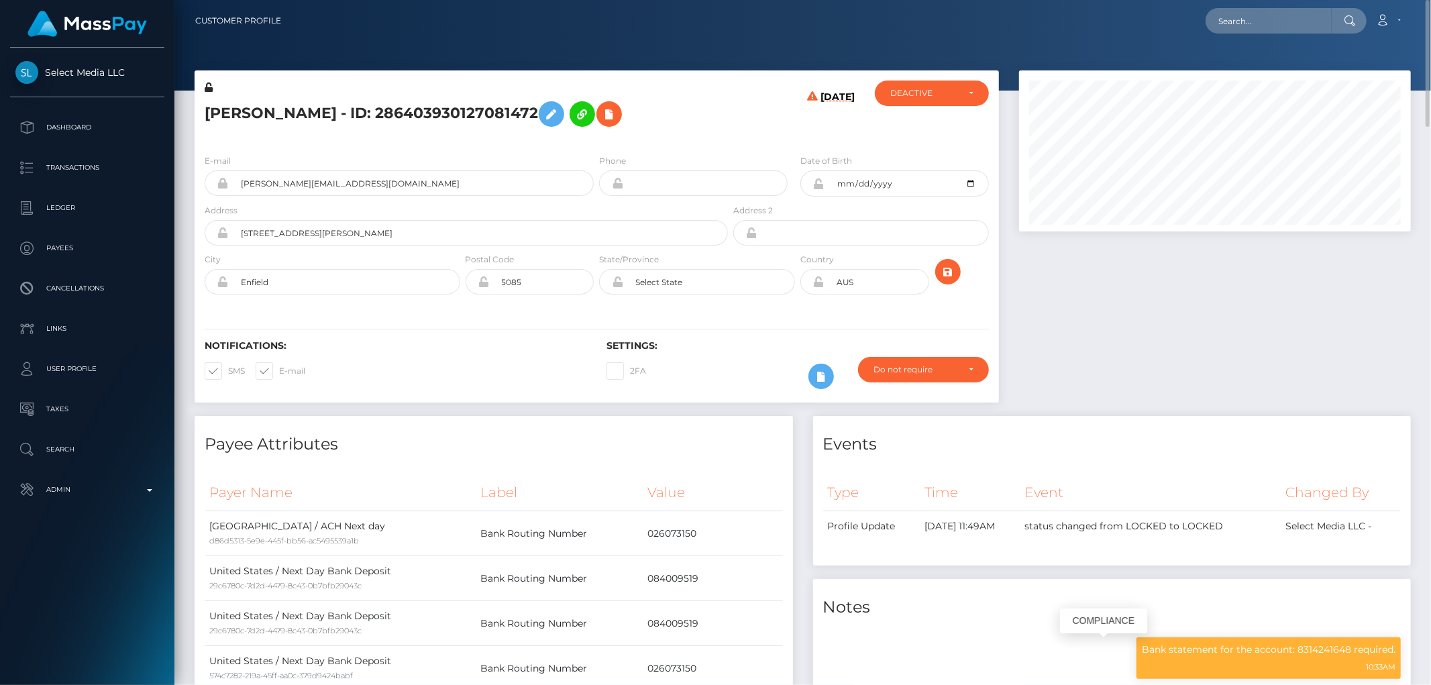
click at [1154, 651] on p "Bank statement for the account: 8314241648 required." at bounding box center [1269, 650] width 254 height 14
copy div "Bank statement for the account: 8314241648 required."
drag, startPoint x: 1343, startPoint y: 440, endPoint x: 1334, endPoint y: 425, distance: 17.1
click at [1343, 440] on h4 "Events" at bounding box center [1112, 444] width 578 height 23
paste input "[EMAIL_ADDRESS][DOMAIN_NAME]"
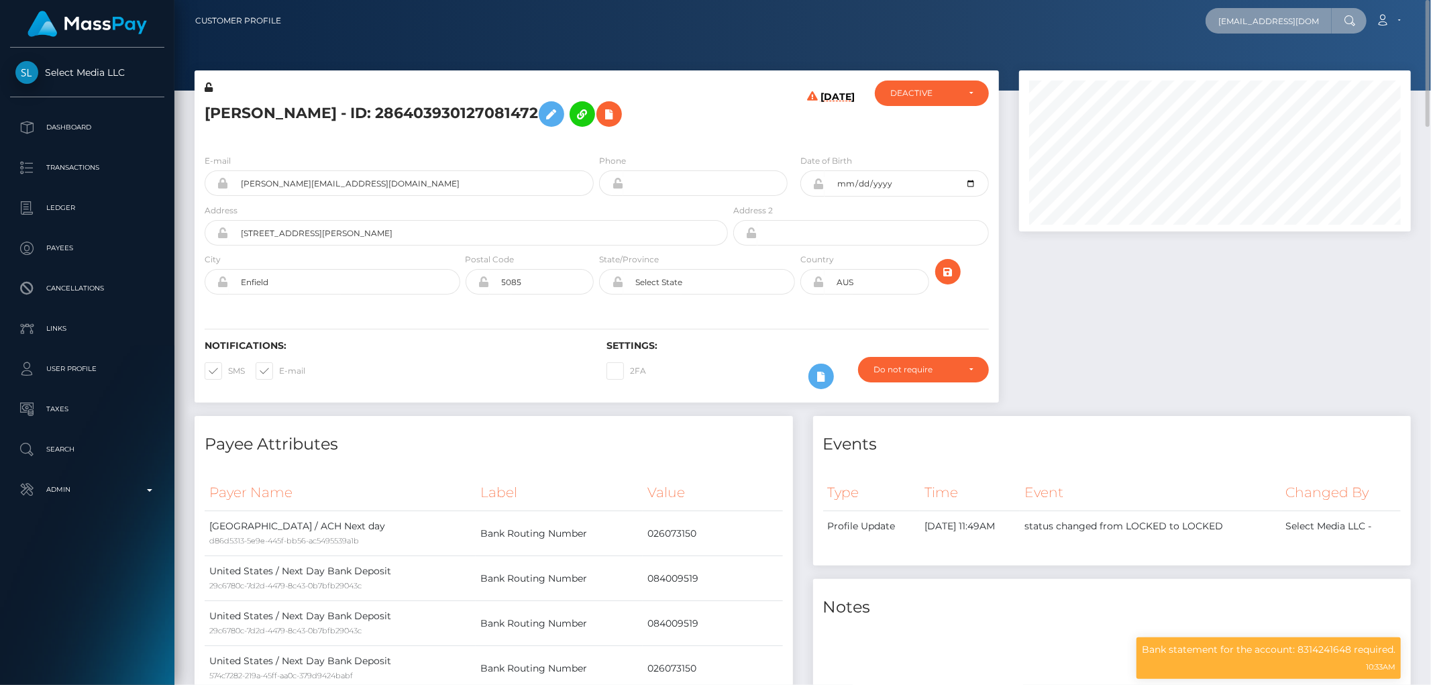
type input "[EMAIL_ADDRESS][DOMAIN_NAME]"
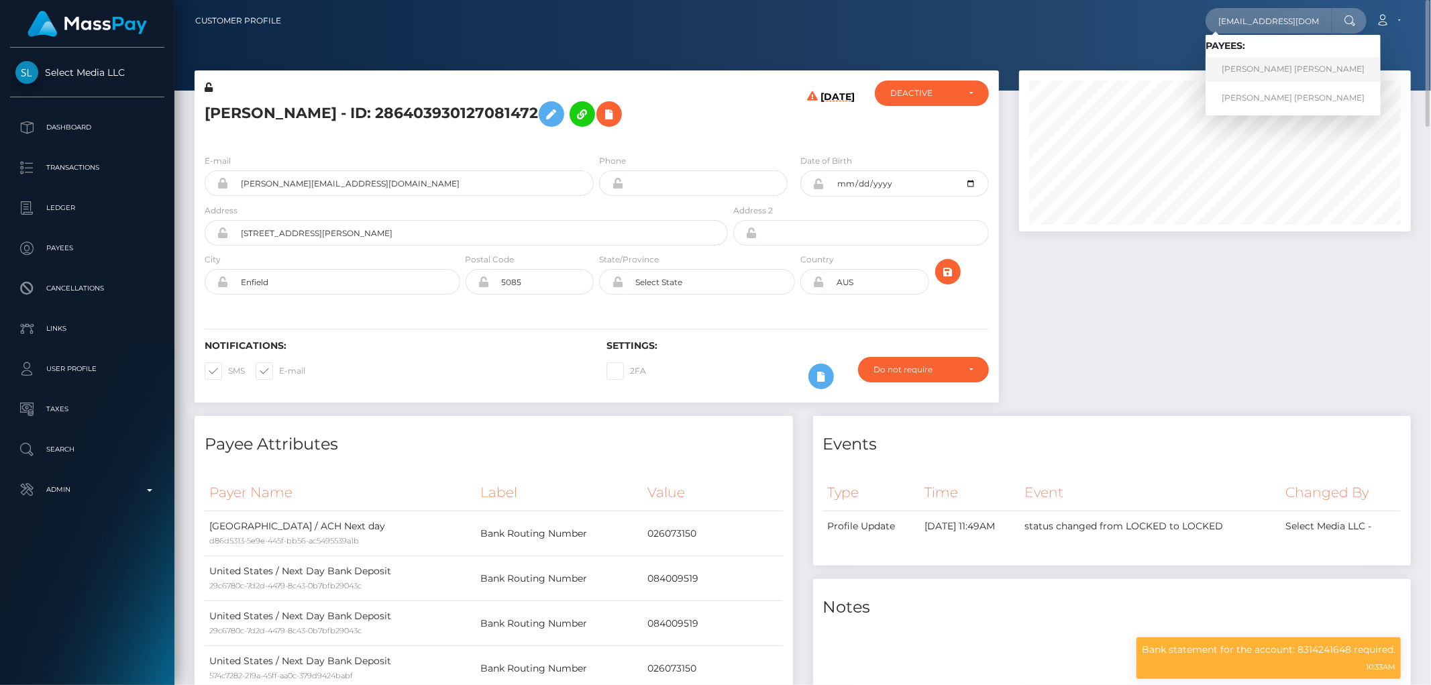
click at [1263, 70] on link "[PERSON_NAME] [PERSON_NAME]" at bounding box center [1293, 69] width 175 height 25
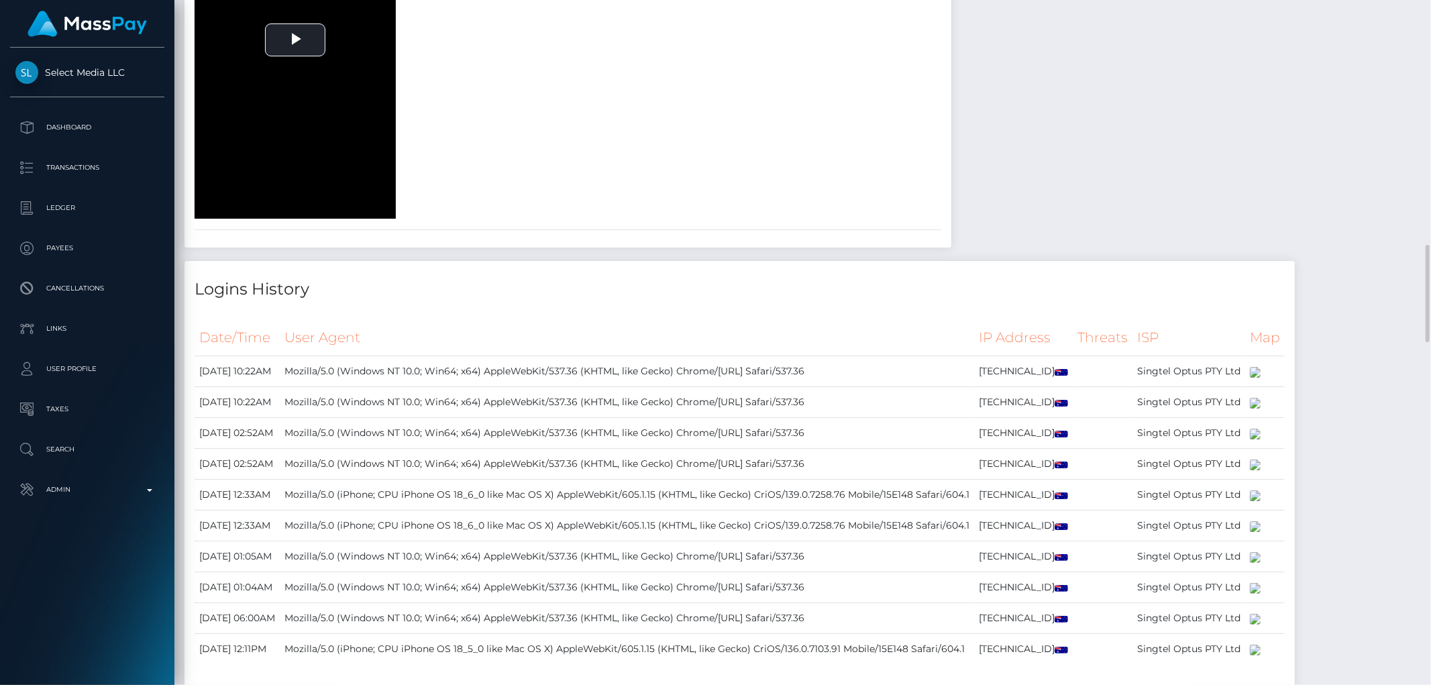
scroll to position [2013, 0]
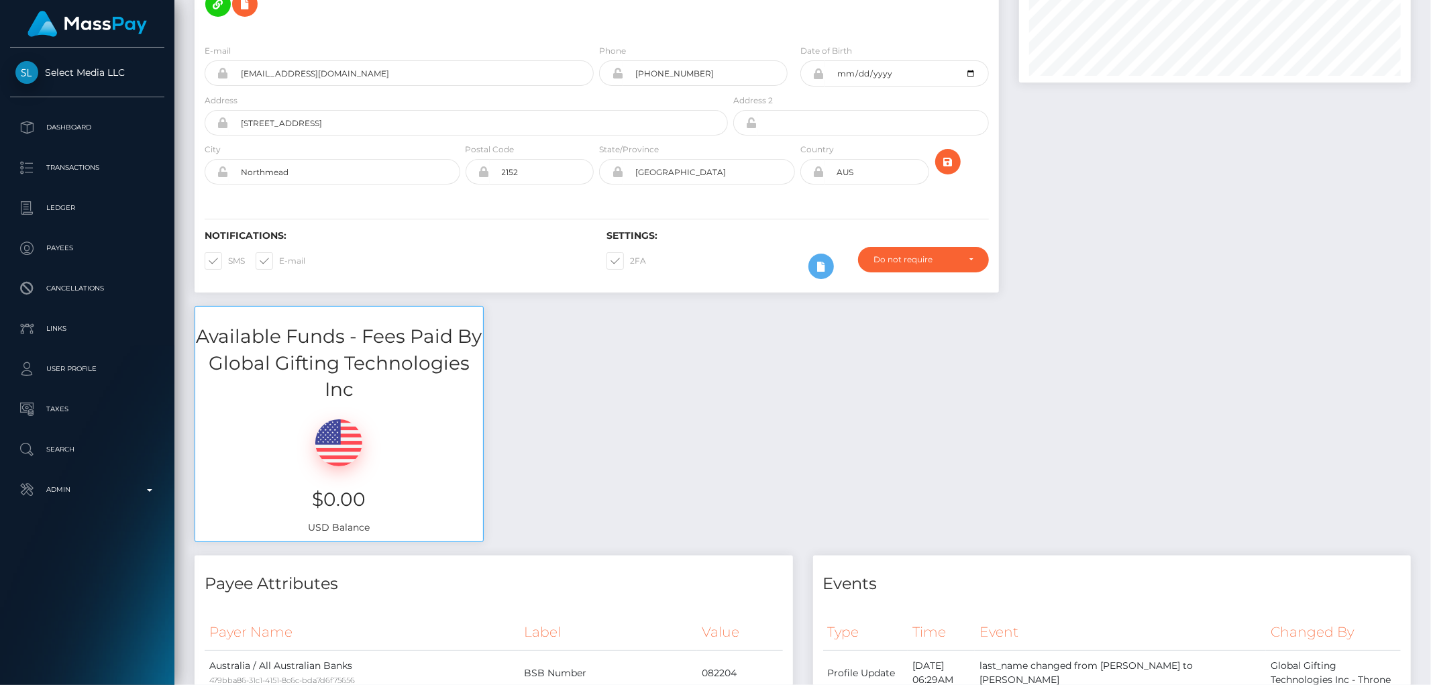
scroll to position [0, 0]
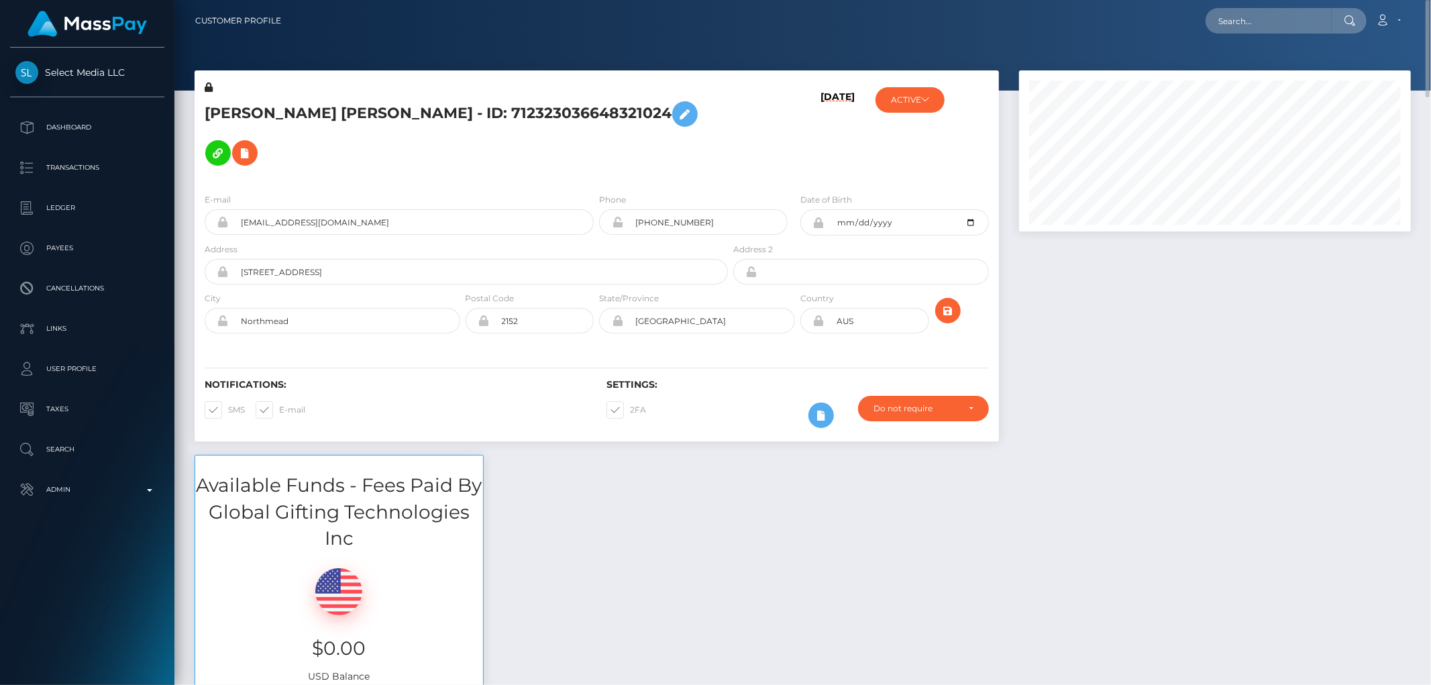
click at [888, 522] on div "Available Funds - Fees Paid By Global Gifting Technologies Inc $0.00 USD Balance" at bounding box center [803, 580] width 1237 height 250
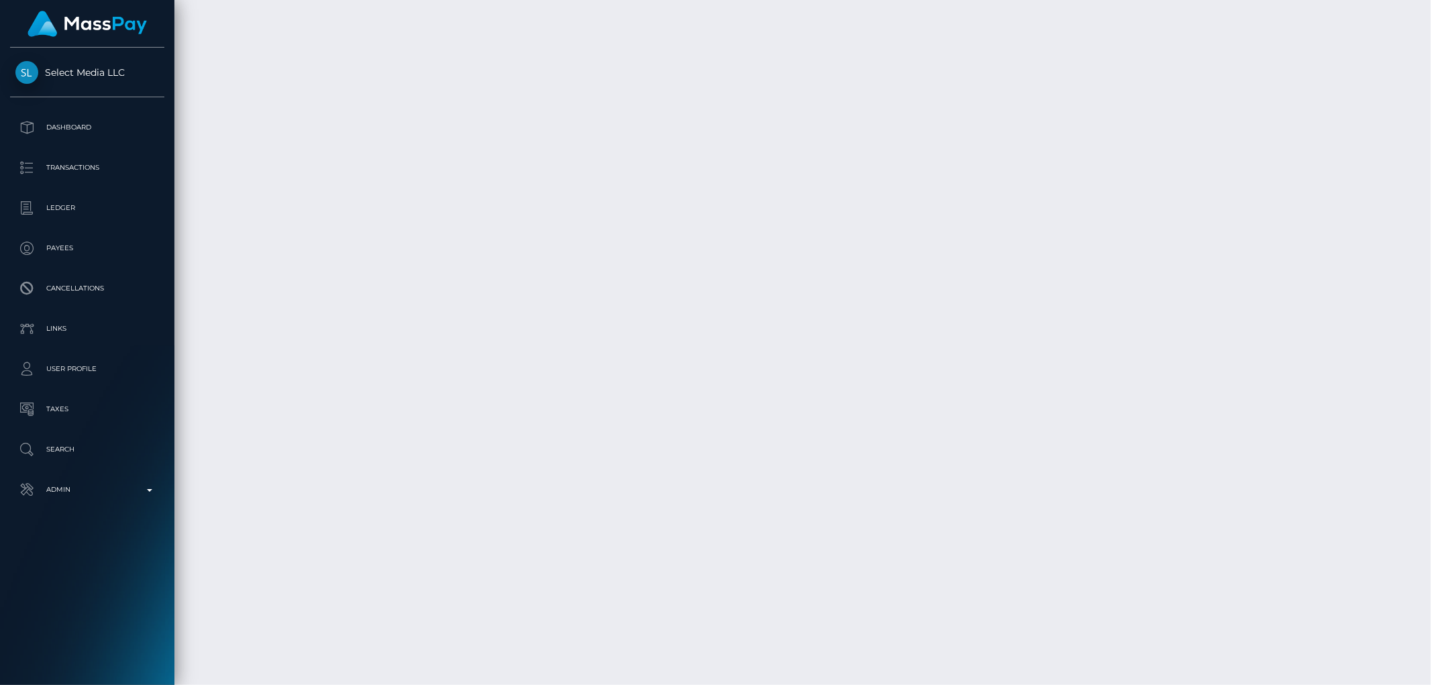
scroll to position [3801, 0]
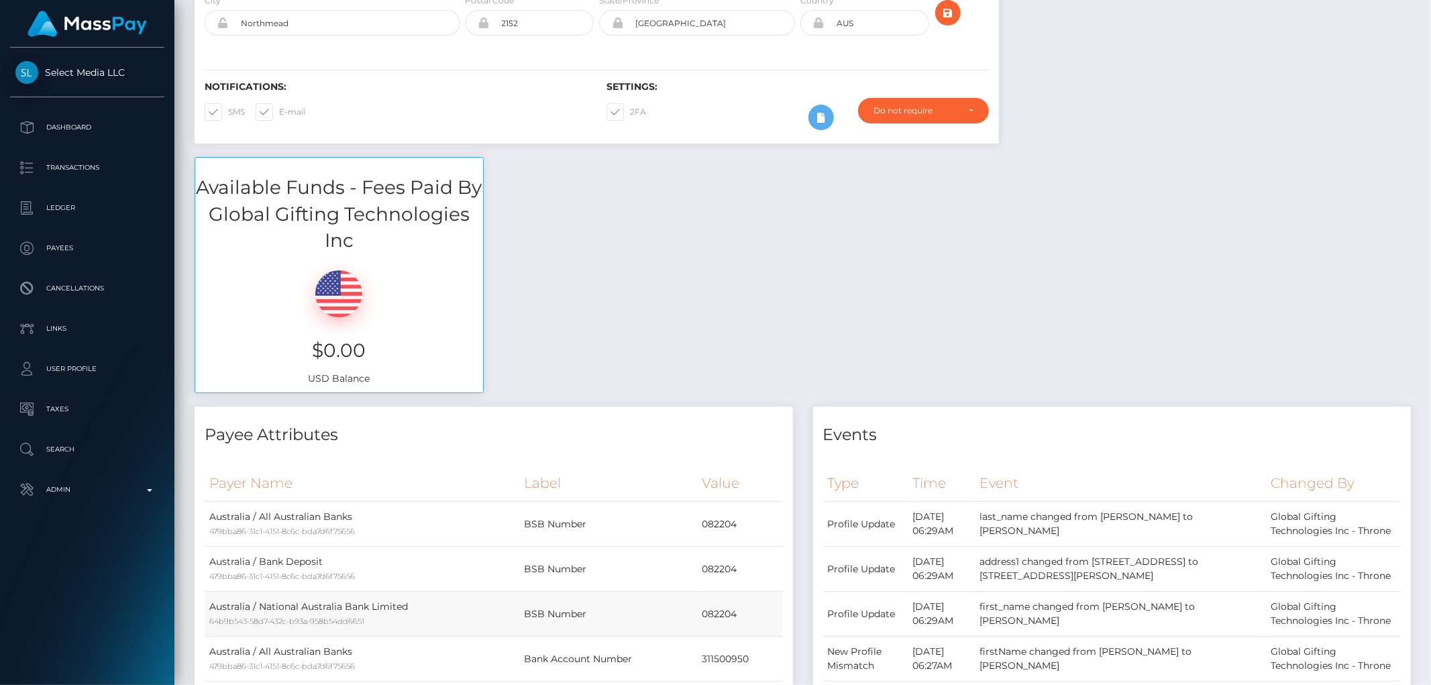
scroll to position [0, 0]
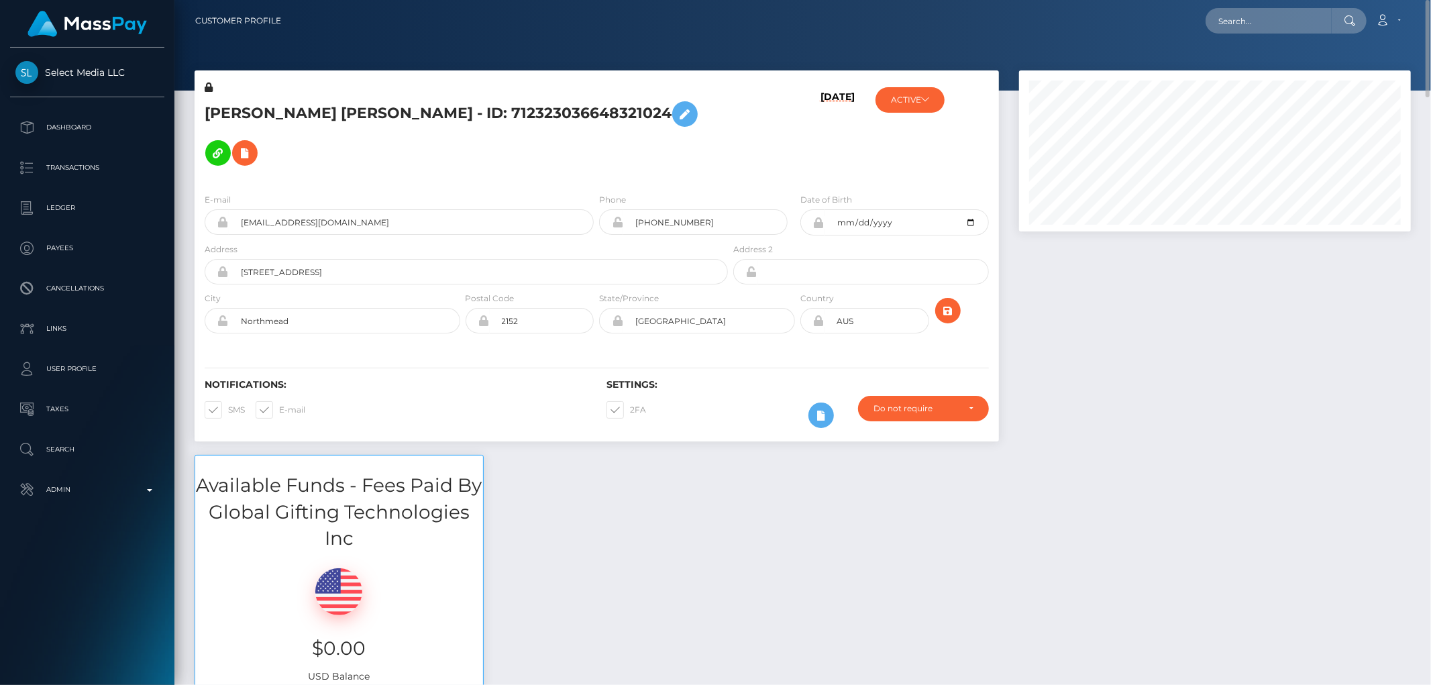
drag, startPoint x: 1292, startPoint y: 425, endPoint x: 1257, endPoint y: 404, distance: 40.6
click at [1292, 455] on div "Available Funds - Fees Paid By Global Gifting Technologies Inc $0.00 USD Balance" at bounding box center [803, 580] width 1237 height 250
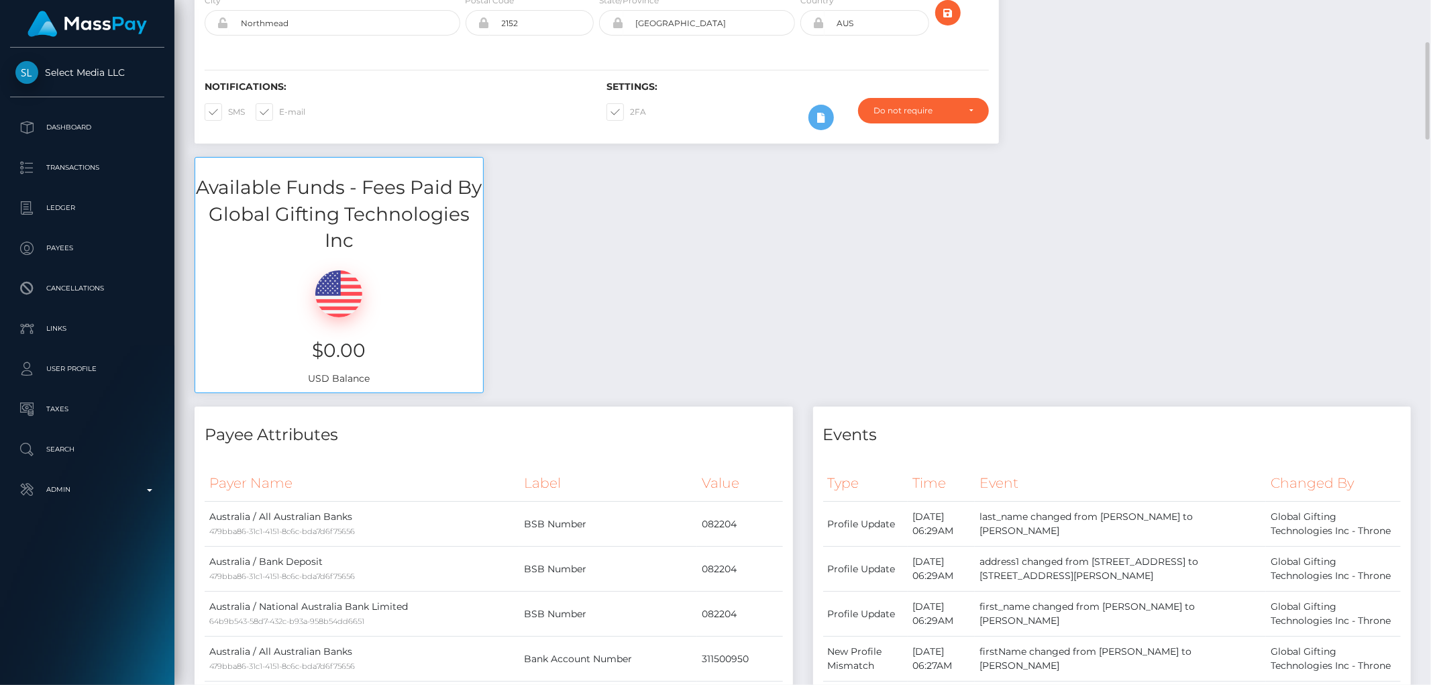
scroll to position [447, 0]
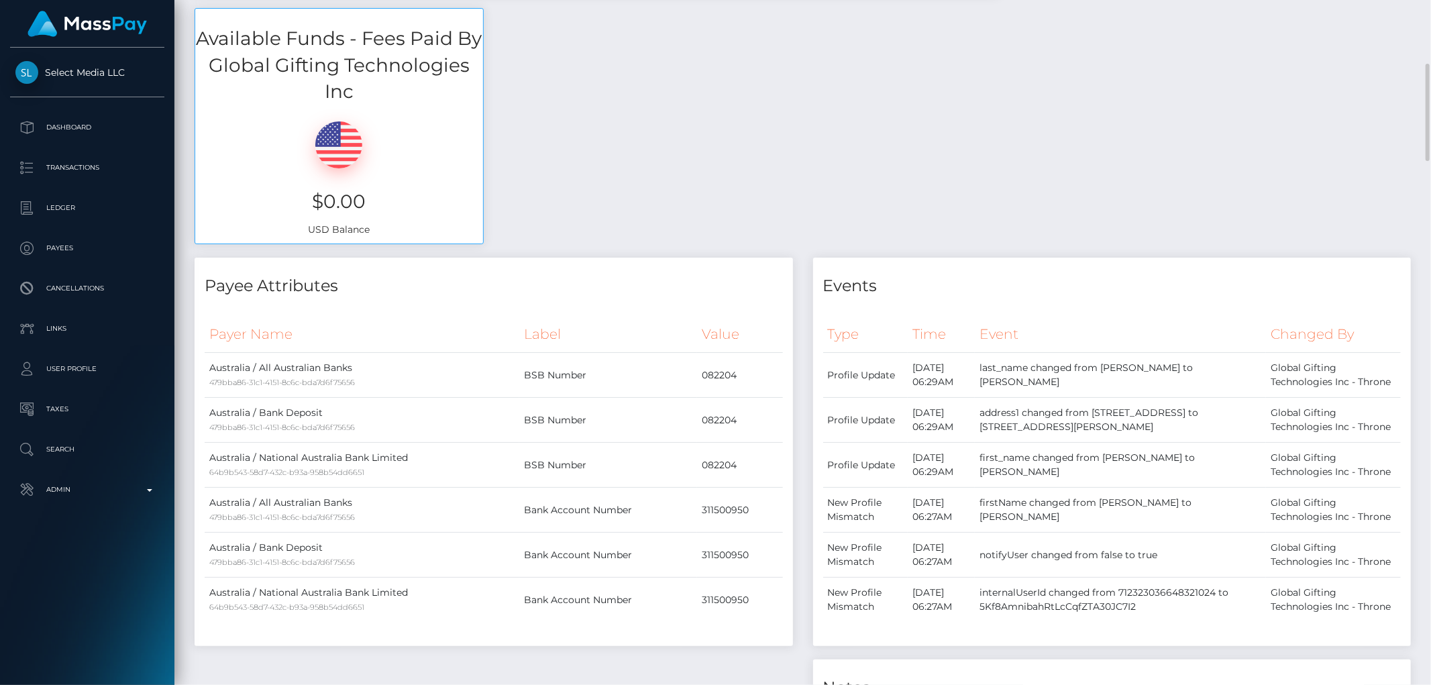
click at [1318, 207] on div "Available Funds - Fees Paid By Global Gifting Technologies Inc $0.00 USD Balance" at bounding box center [803, 133] width 1237 height 250
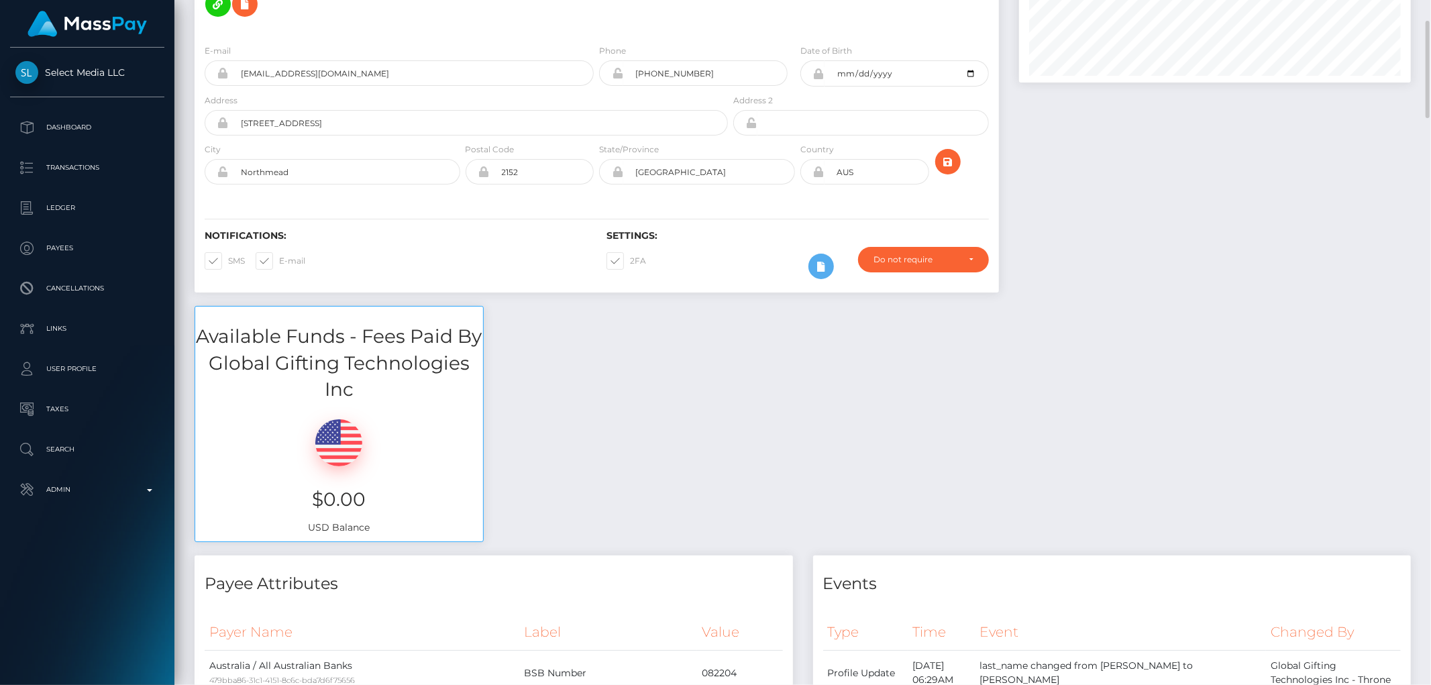
scroll to position [0, 0]
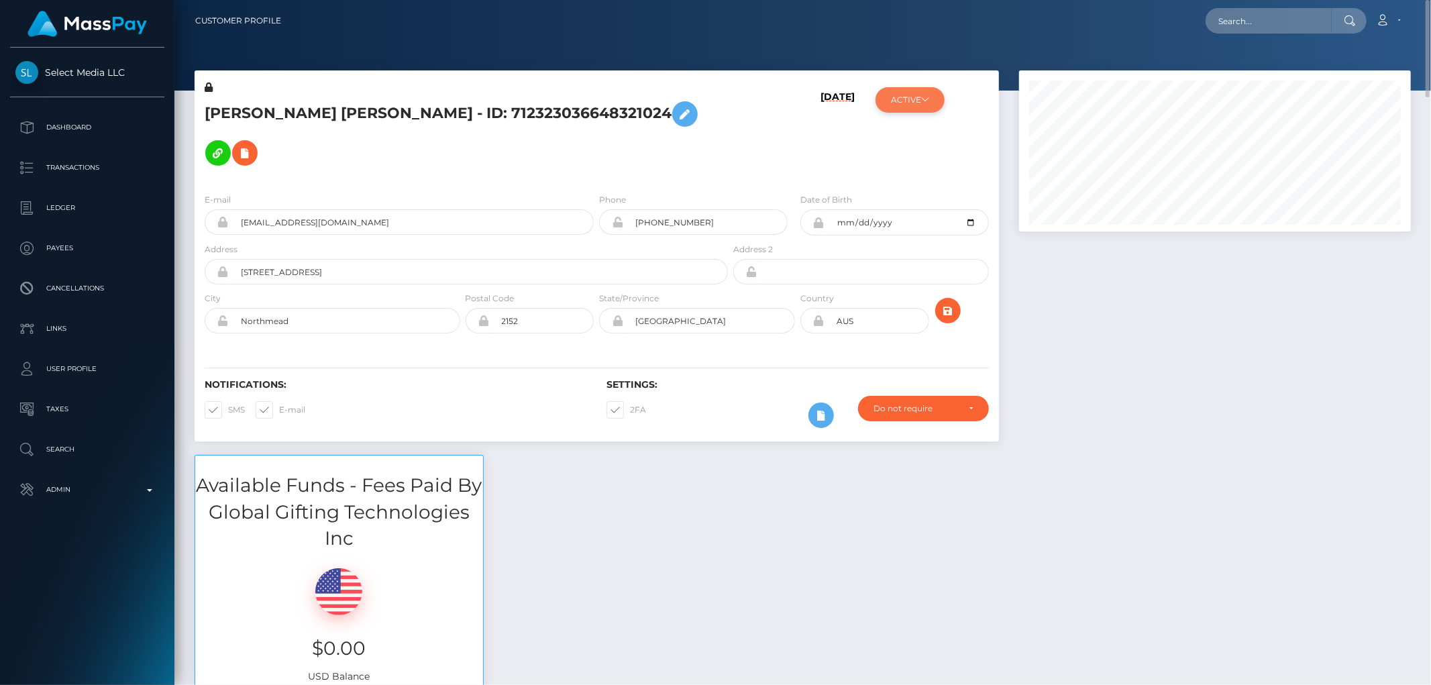
click at [934, 105] on button "ACTIVE" at bounding box center [910, 99] width 69 height 25
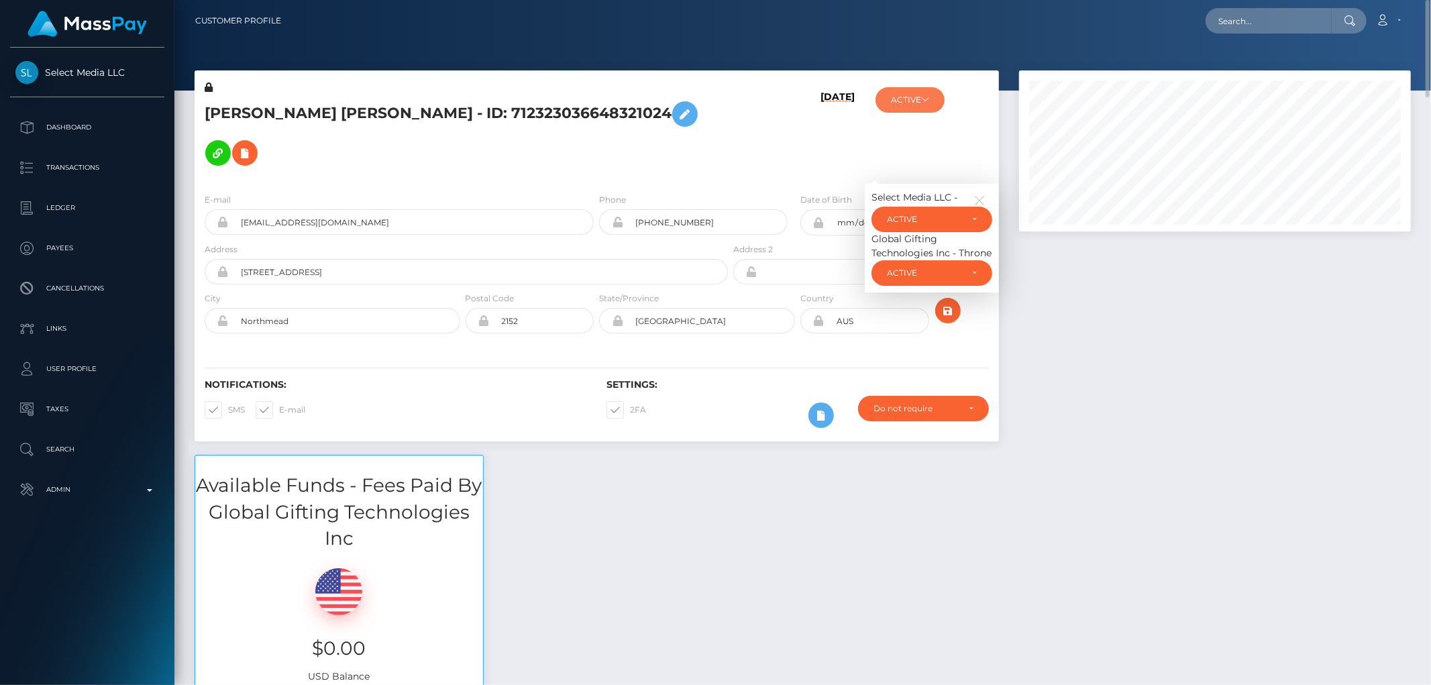
scroll to position [149, 0]
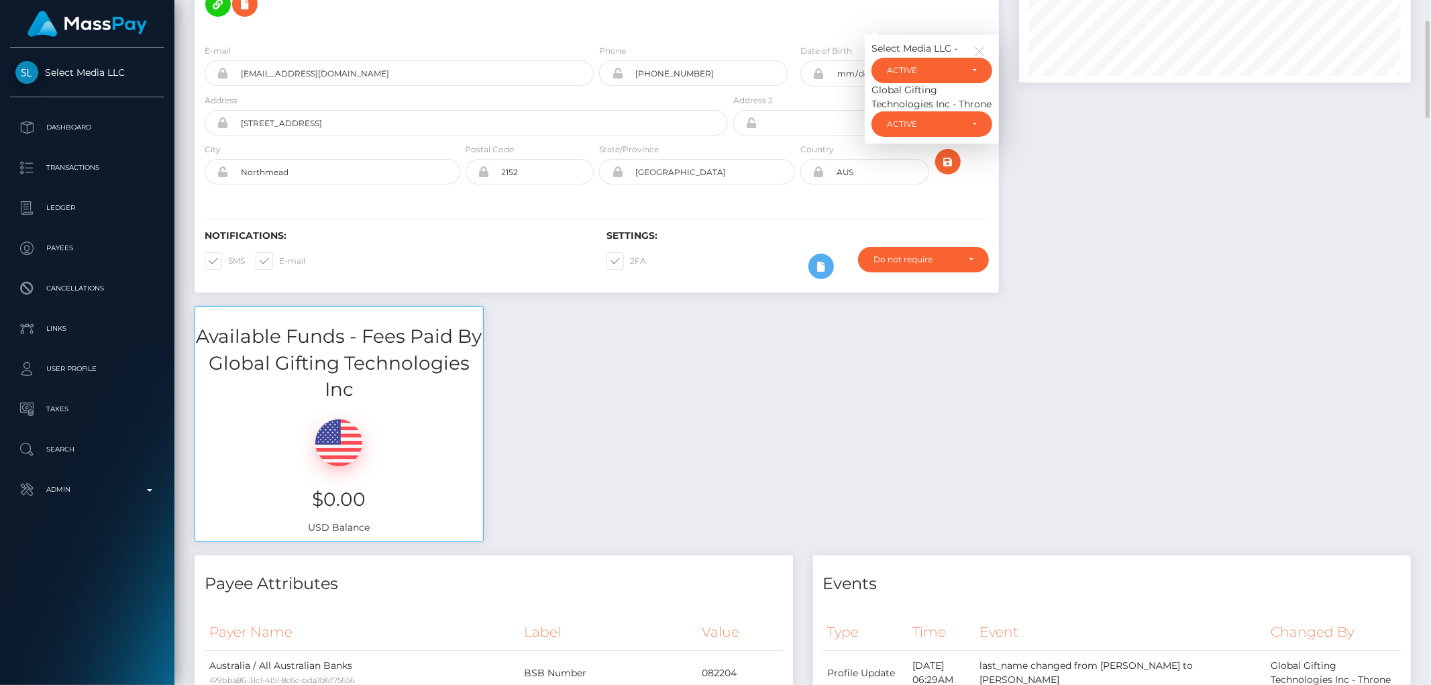
drag, startPoint x: 1335, startPoint y: 431, endPoint x: 1312, endPoint y: 410, distance: 30.9
click at [1334, 430] on div "Available Funds - Fees Paid By Global Gifting Technologies Inc $0.00 USD Balance" at bounding box center [803, 431] width 1237 height 250
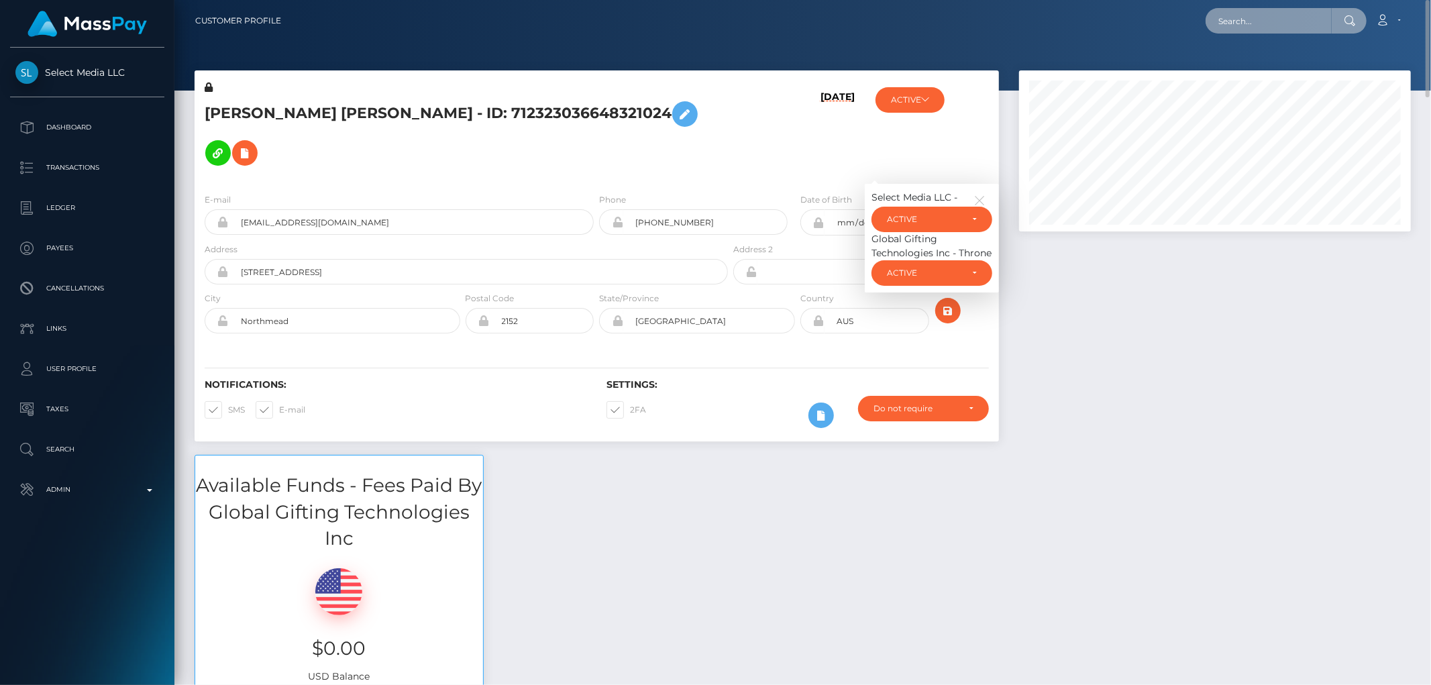
paste input "5Kf8AmnibahRtLcCqfZTA30JC7I2"
type input "5Kf8AmnibahRtLcCqfZTA30JC7I2"
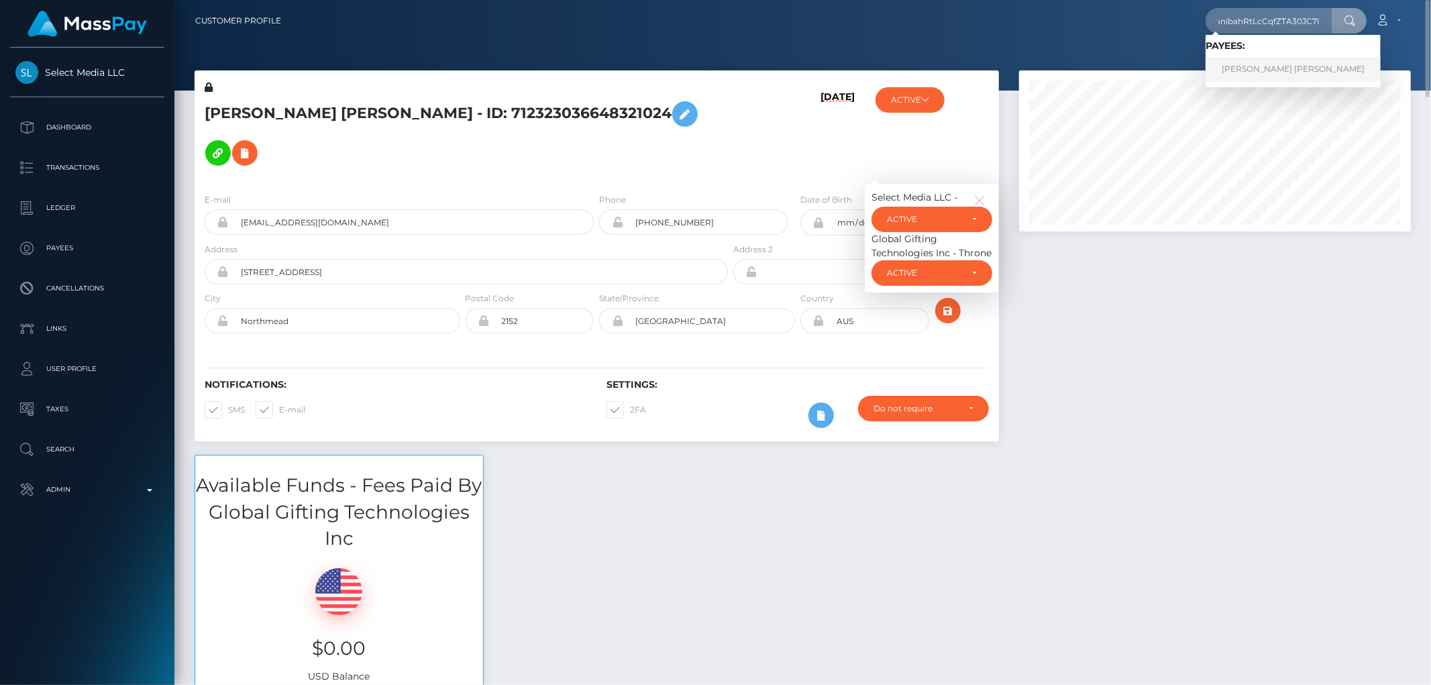
click at [1245, 71] on link "[PERSON_NAME] [PERSON_NAME]" at bounding box center [1293, 69] width 175 height 25
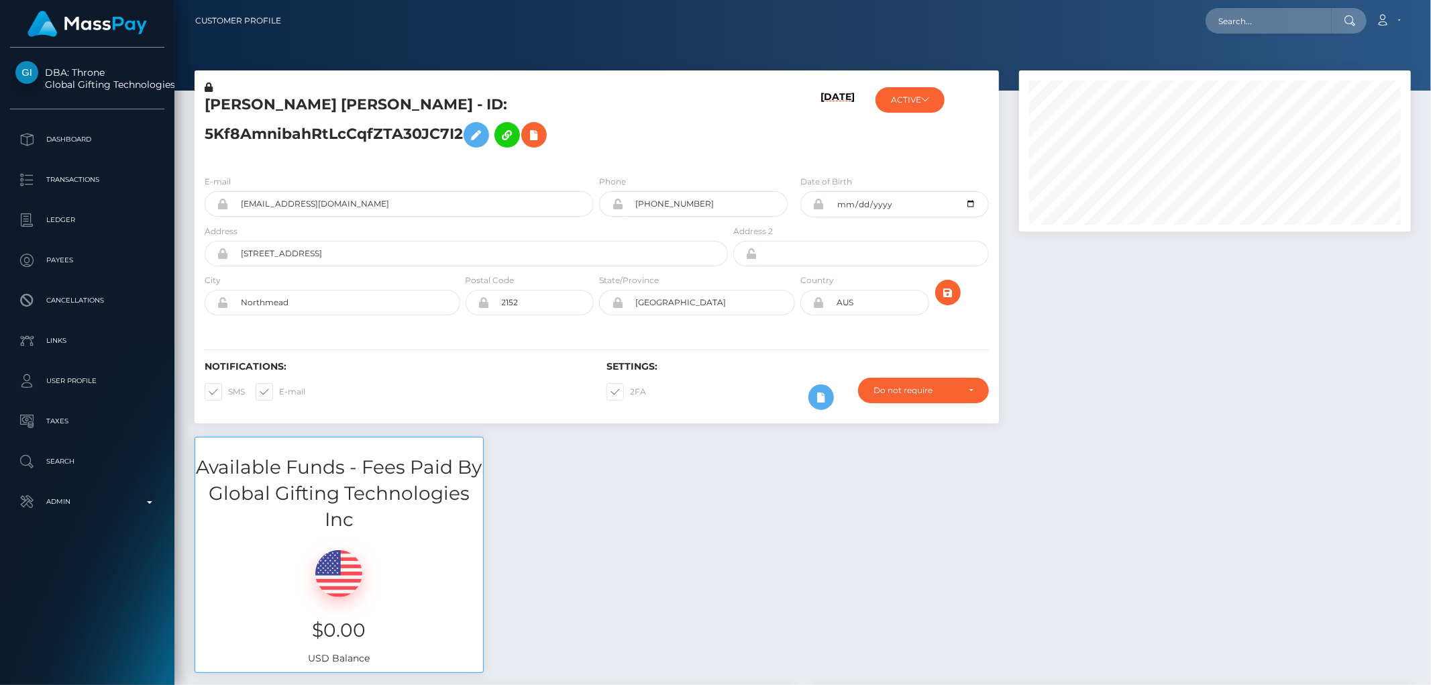
scroll to position [161, 392]
drag, startPoint x: 532, startPoint y: 149, endPoint x: 353, endPoint y: 76, distance: 193.2
click at [531, 149] on h5 "[PERSON_NAME] [PERSON_NAME] - ID: 5Kf8AmnibahRtLcCqfZTA30JC7I2" at bounding box center [463, 125] width 516 height 60
click at [1264, 427] on div at bounding box center [1215, 253] width 412 height 366
drag, startPoint x: 1383, startPoint y: 517, endPoint x: 1136, endPoint y: 392, distance: 276.6
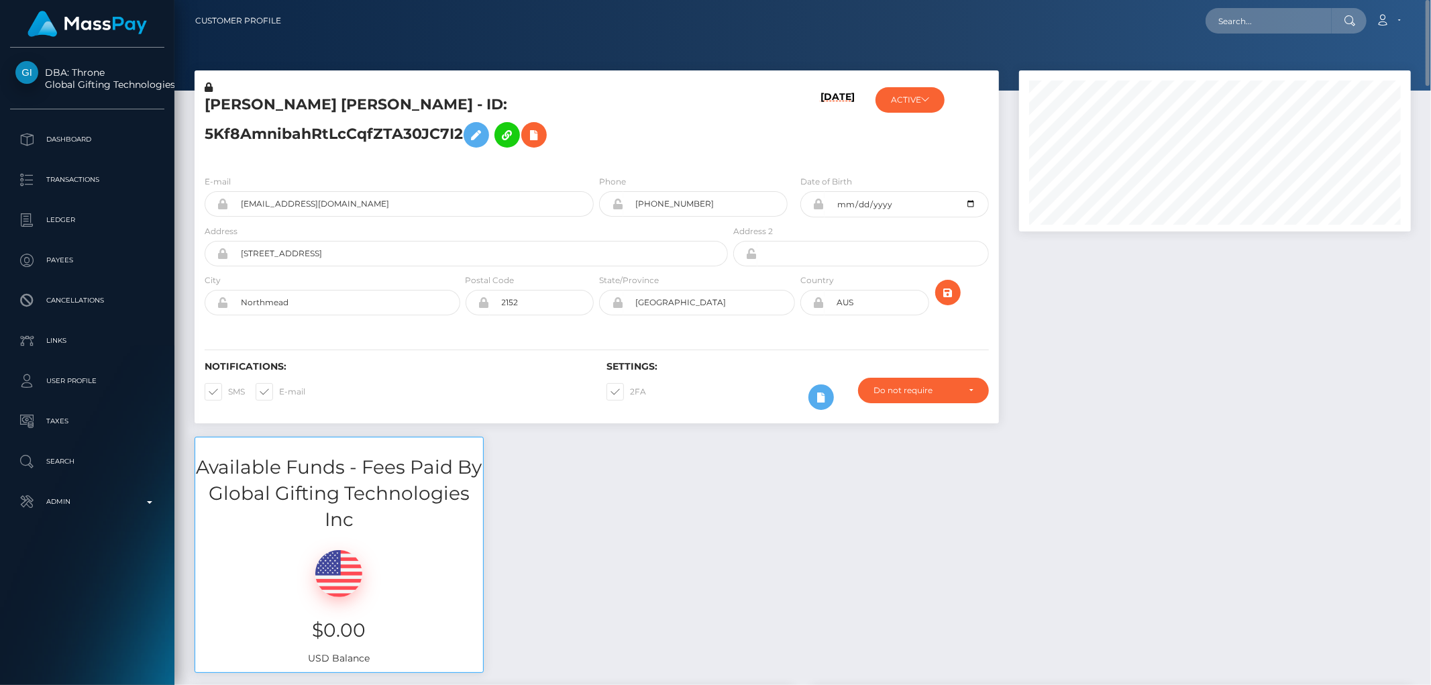
click at [1383, 513] on div "Available Funds - Fees Paid By Global Gifting Technologies Inc $0.00 USD Balance" at bounding box center [803, 562] width 1237 height 250
click at [823, 405] on button at bounding box center [820, 396] width 25 height 25
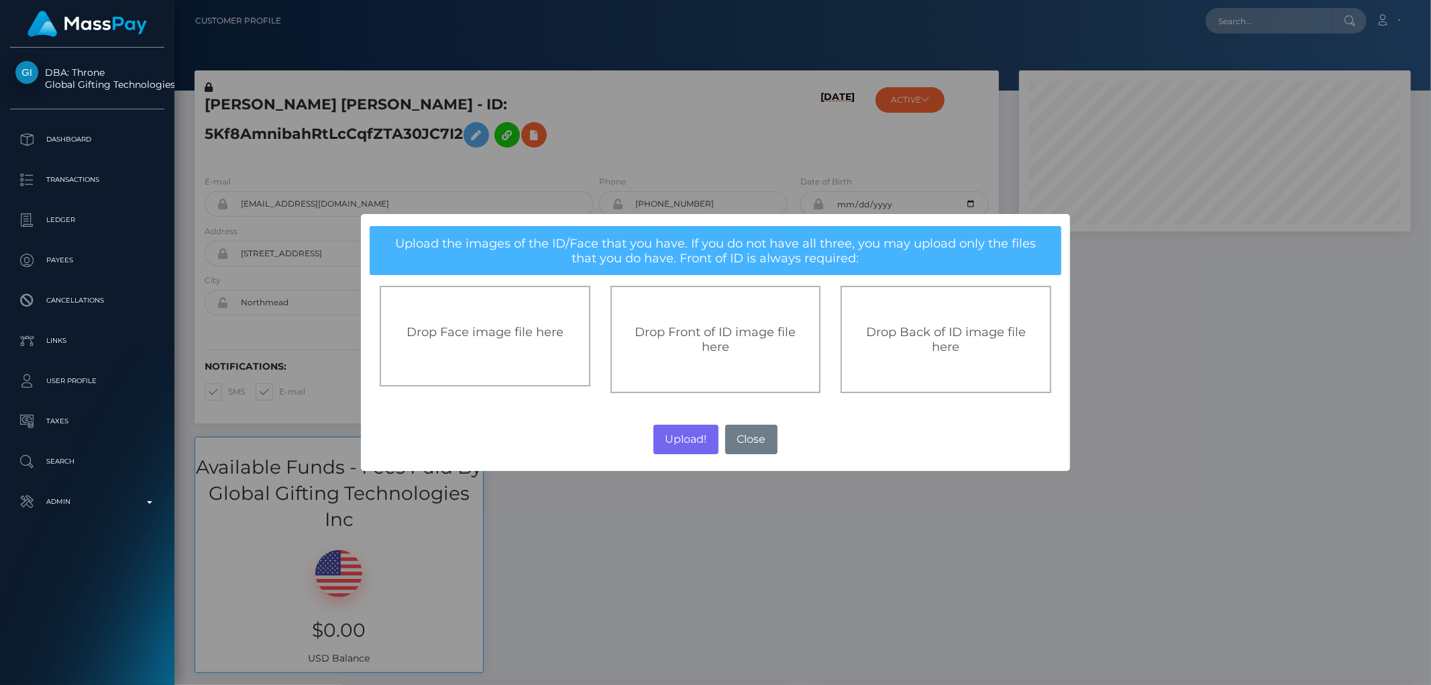
click at [728, 333] on span "Drop Front of ID image file here" at bounding box center [715, 340] width 161 height 30
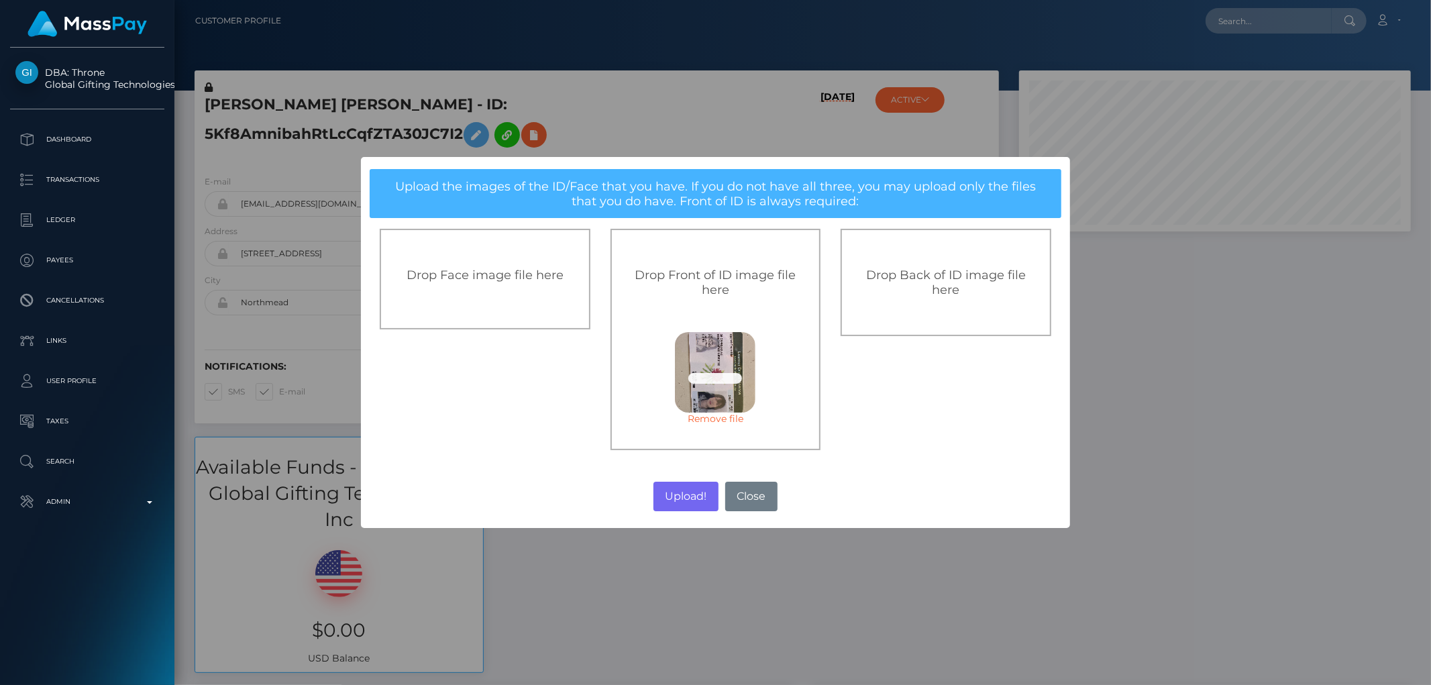
click at [927, 280] on span "Drop Back of ID image file here" at bounding box center [946, 283] width 160 height 30
click at [676, 493] on button "Upload!" at bounding box center [685, 497] width 65 height 30
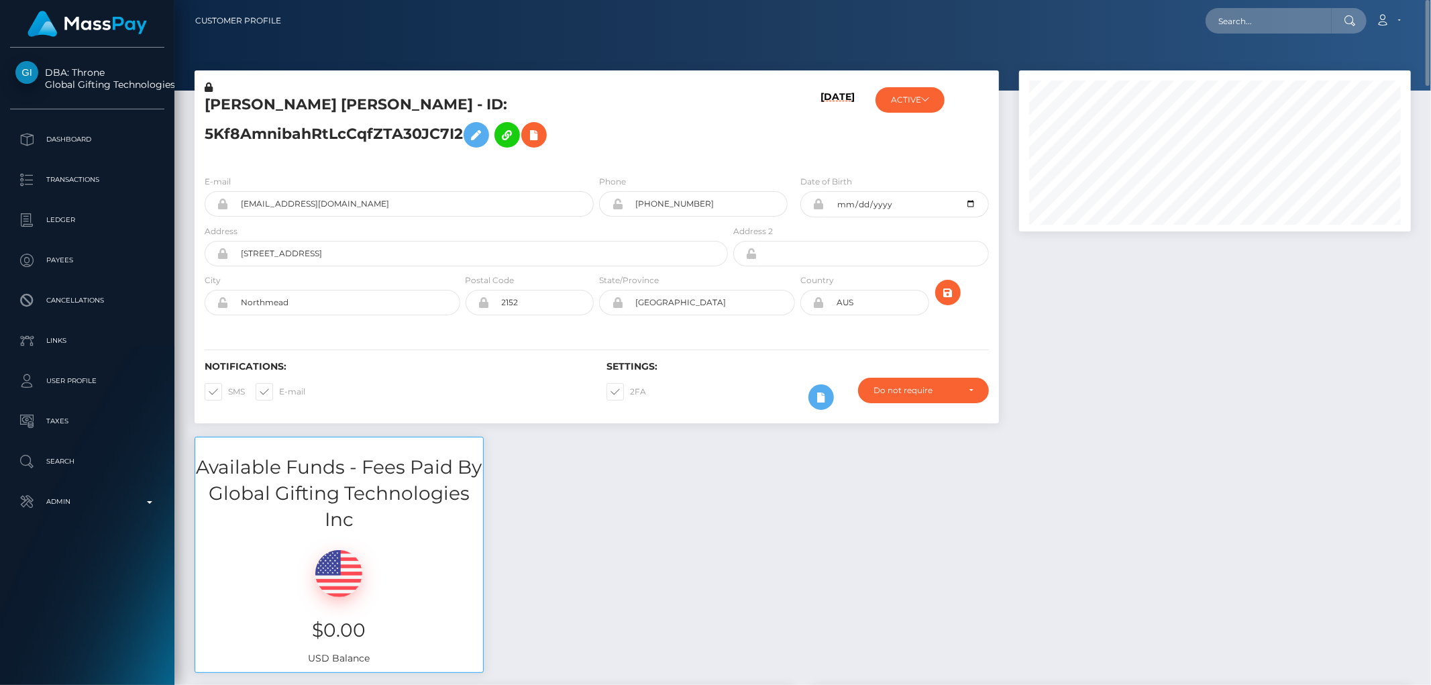
drag, startPoint x: 438, startPoint y: 169, endPoint x: 295, endPoint y: 152, distance: 143.9
click at [438, 154] on h5 "[PERSON_NAME] [PERSON_NAME] - ID: 5Kf8AmnibahRtLcCqfZTA30JC7I2" at bounding box center [463, 125] width 516 height 60
click at [526, 144] on icon at bounding box center [534, 135] width 16 height 17
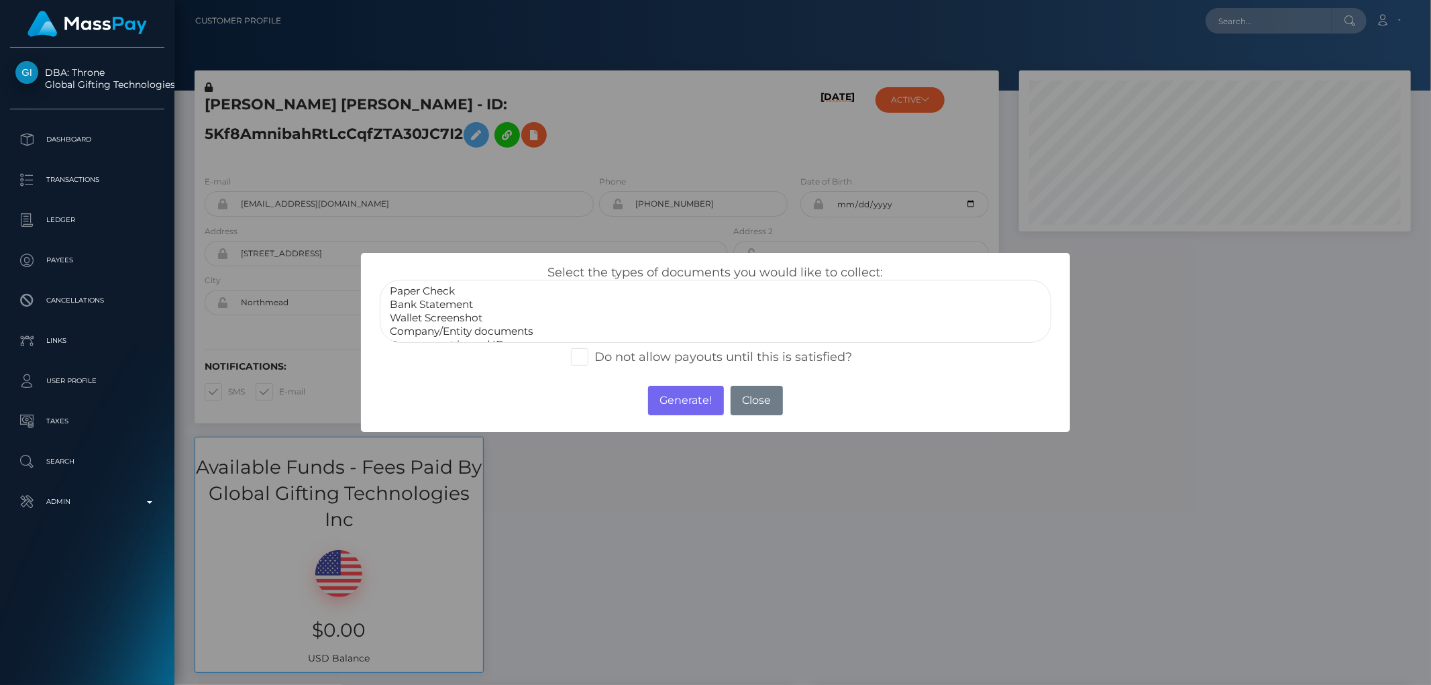
scroll to position [25, 0]
select select "Government issued ID"
click at [460, 317] on option "Government issued ID" at bounding box center [714, 319] width 653 height 13
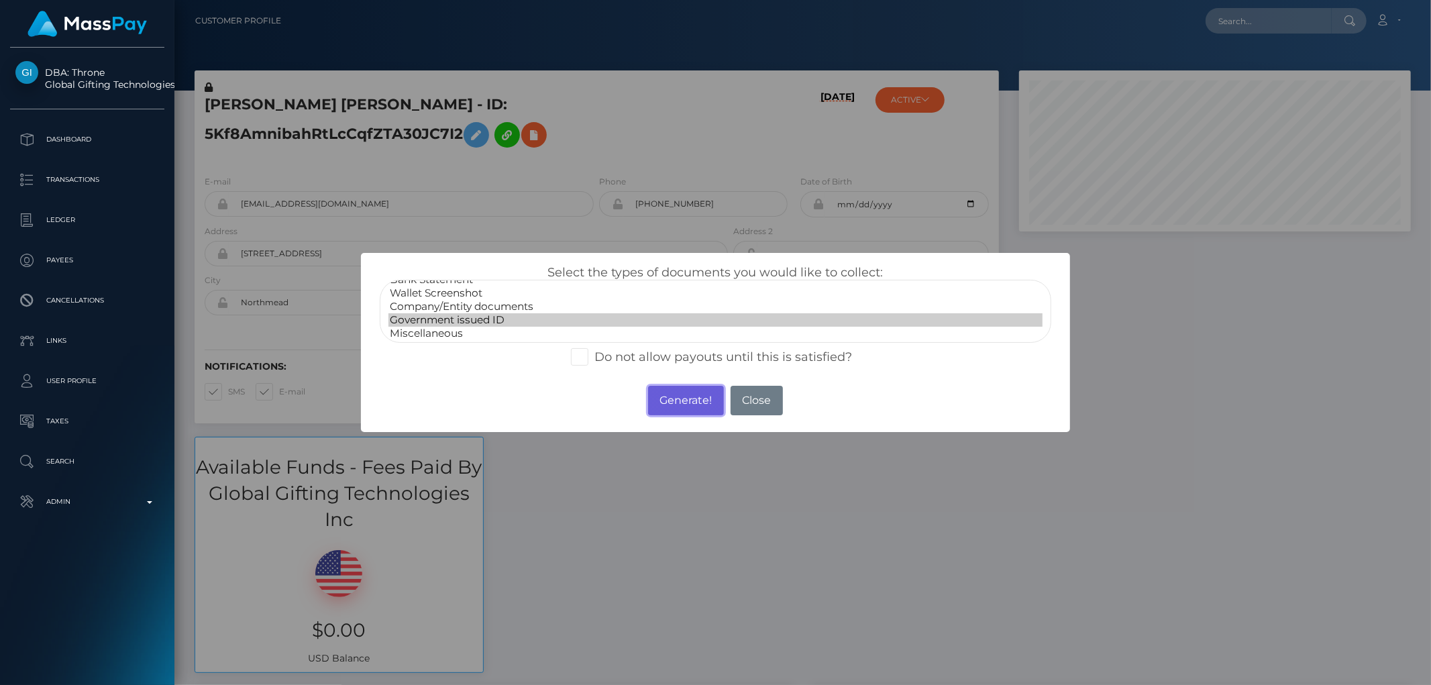
click at [685, 392] on button "Generate!" at bounding box center [686, 401] width 76 height 30
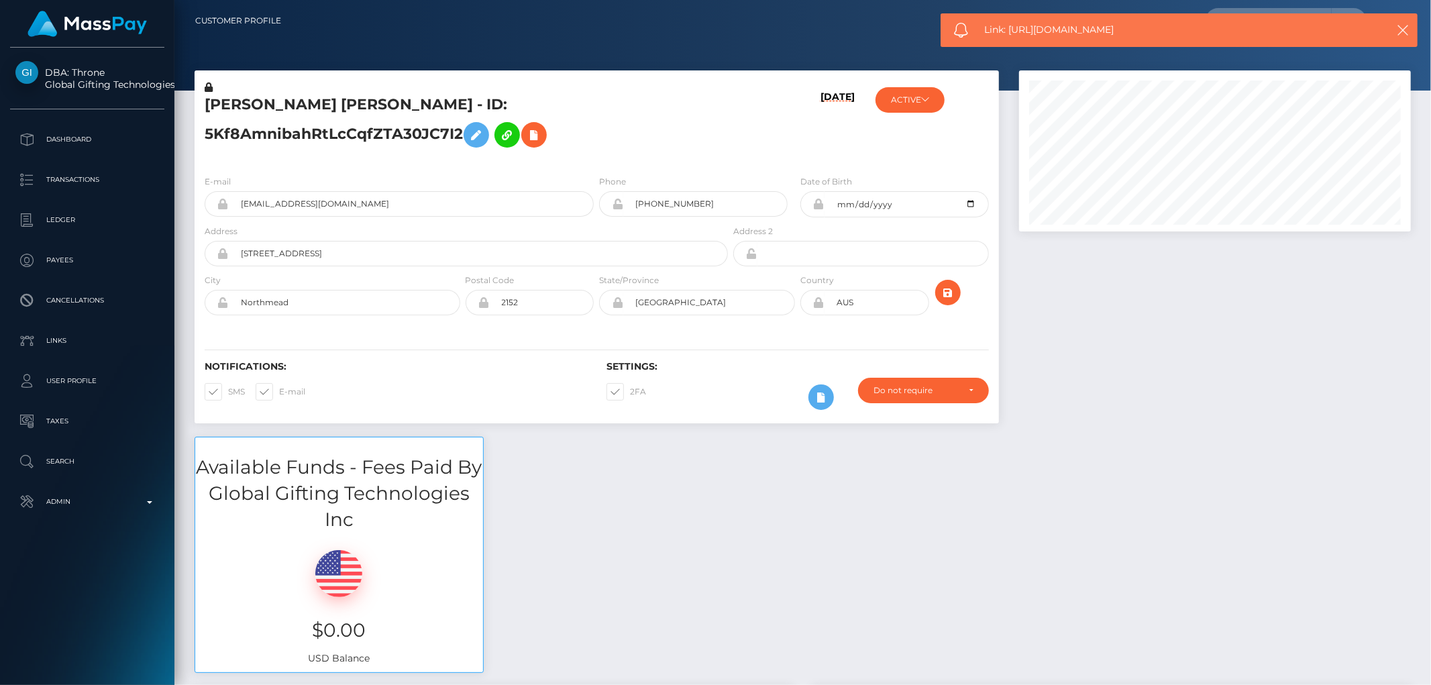
drag, startPoint x: 1134, startPoint y: 30, endPoint x: 1010, endPoint y: 36, distance: 123.6
click at [1010, 36] on span "Link: https://l.maspay.io/6h4mg" at bounding box center [1171, 30] width 374 height 14
copy span "https://l.maspay.io/6h4mg"
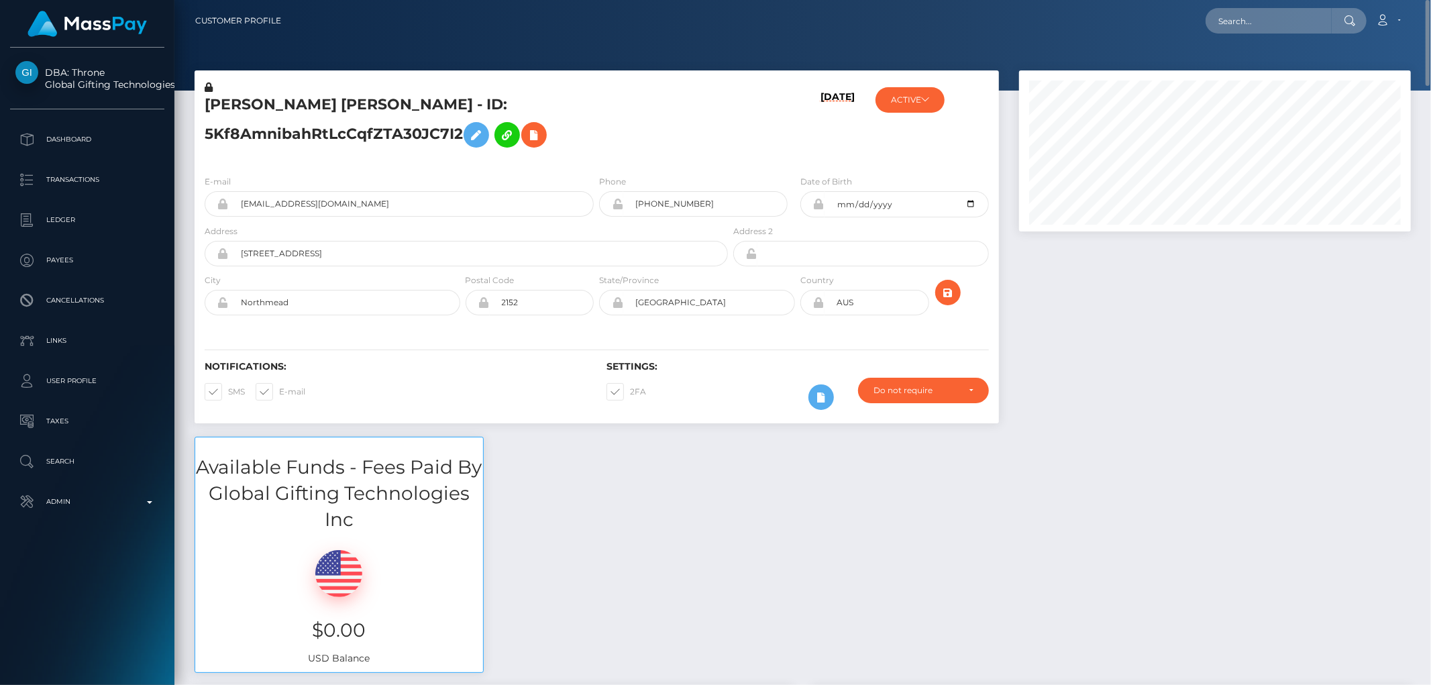
click at [222, 259] on icon at bounding box center [222, 253] width 11 height 11
drag, startPoint x: 309, startPoint y: 276, endPoint x: 208, endPoint y: 277, distance: 101.3
click at [208, 266] on div "35 caprera rd" at bounding box center [466, 253] width 523 height 25
click at [271, 266] on input "117 Penant" at bounding box center [478, 253] width 499 height 25
click at [464, 266] on input "117 Pennant" at bounding box center [478, 253] width 499 height 25
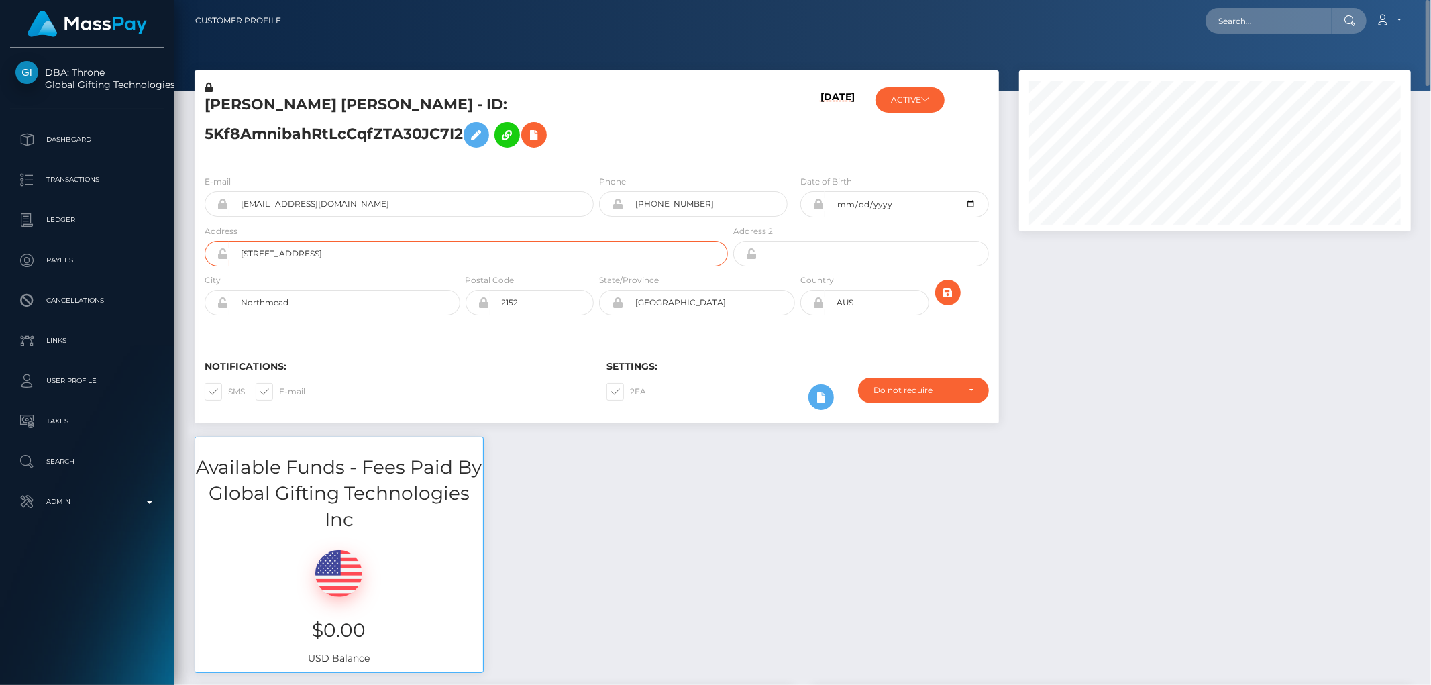
type input "117 Pennant Str"
click at [894, 648] on div "Available Funds - Fees Paid By Global Gifting Technologies Inc $0.00 USD Balance" at bounding box center [803, 562] width 1237 height 250
drag, startPoint x: 309, startPoint y: 325, endPoint x: 225, endPoint y: 331, distance: 84.0
click at [225, 315] on div "Northmead" at bounding box center [333, 302] width 256 height 25
drag, startPoint x: 982, startPoint y: 644, endPoint x: 913, endPoint y: 605, distance: 79.1
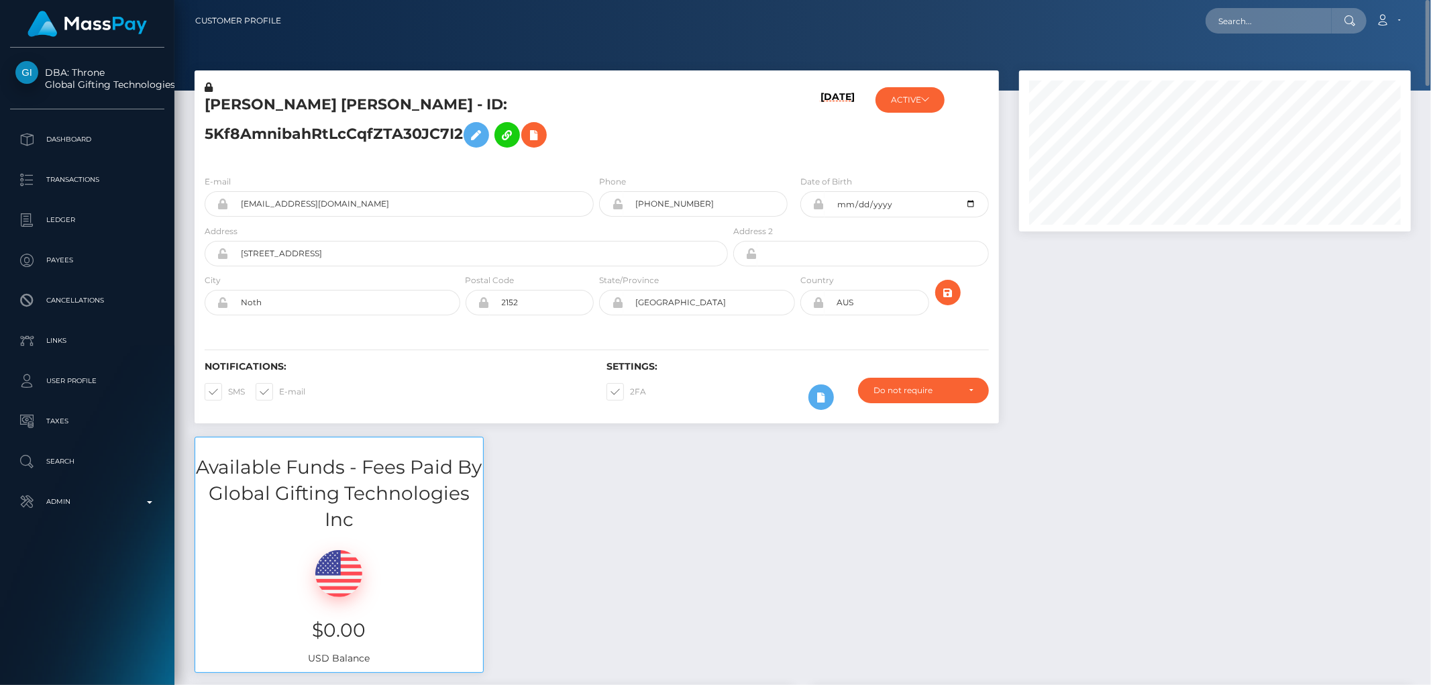
click at [982, 644] on div "Available Funds - Fees Paid By Global Gifting Technologies Inc $0.00 USD Balance" at bounding box center [803, 562] width 1237 height 250
click at [333, 315] on input "Noth" at bounding box center [344, 302] width 231 height 25
click at [252, 315] on input "Noth" at bounding box center [344, 302] width 231 height 25
click at [317, 315] on input "North" at bounding box center [344, 302] width 231 height 25
type input "North Parramatta"
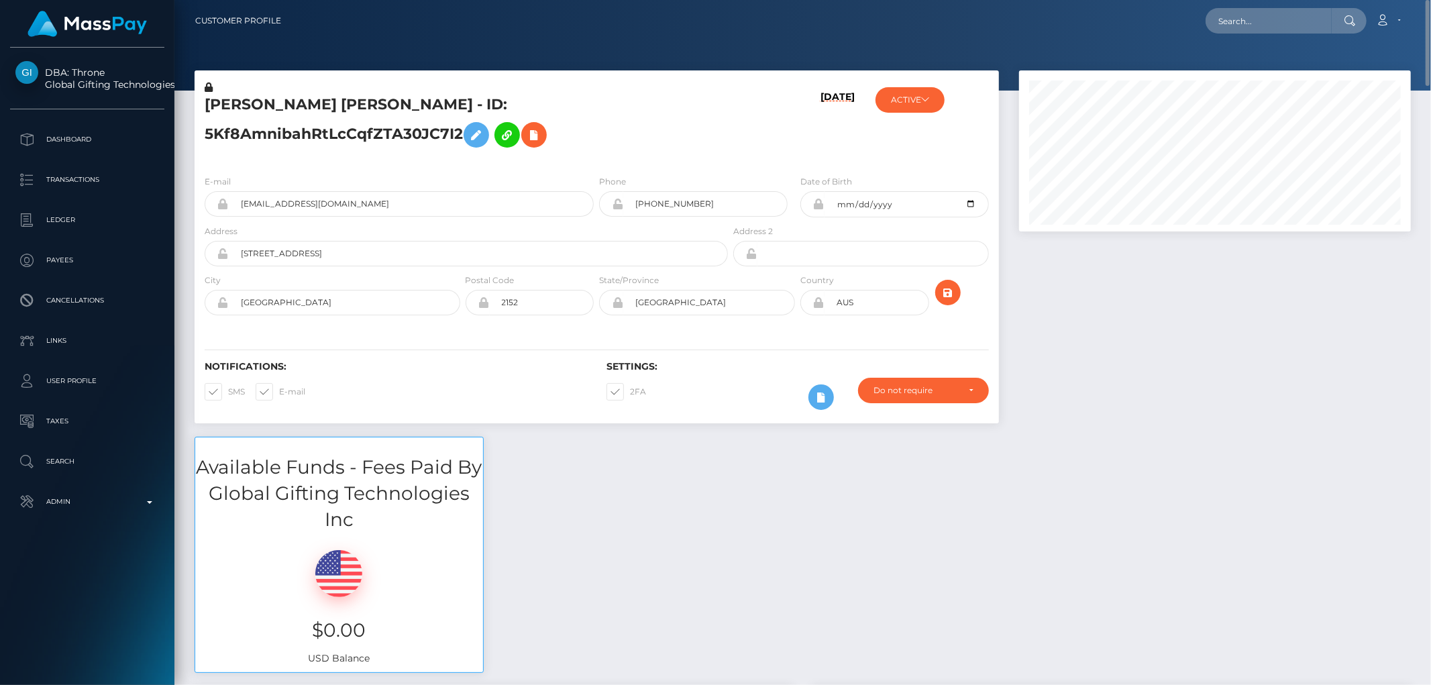
click at [803, 651] on div "Available Funds - Fees Paid By Global Gifting Technologies Inc $0.00 USD Balance" at bounding box center [803, 562] width 1237 height 250
drag, startPoint x: 525, startPoint y: 327, endPoint x: 505, endPoint y: 322, distance: 21.3
click at [484, 315] on div "2152" at bounding box center [530, 302] width 129 height 25
click at [526, 315] on input "2152" at bounding box center [542, 302] width 105 height 25
type input "2151"
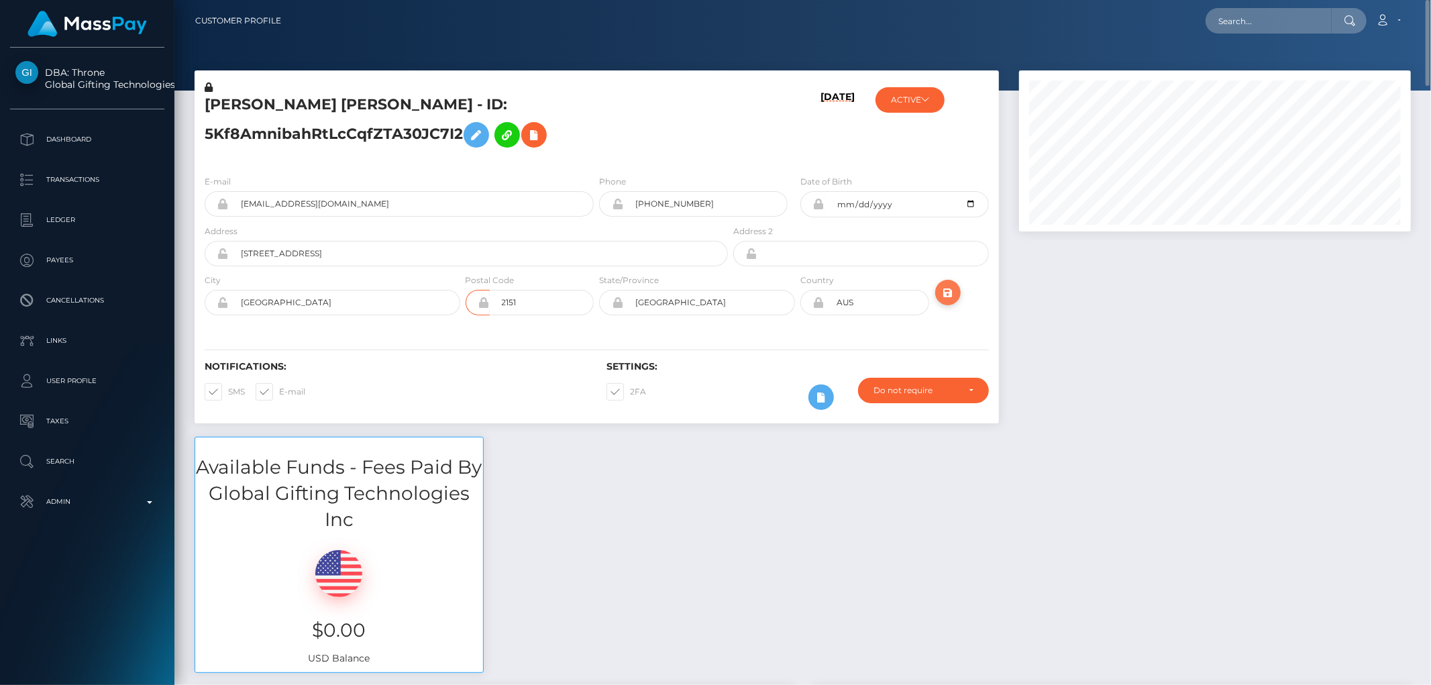
click at [944, 301] on icon "submit" at bounding box center [948, 292] width 16 height 17
click at [1279, 473] on div "Available Funds - Fees Paid By Global Gifting Technologies Inc $0.00 USD Balance" at bounding box center [803, 562] width 1237 height 250
click at [252, 266] on input "[STREET_ADDRESS]" at bounding box center [478, 253] width 499 height 25
type input "[STREET_ADDRESS]"
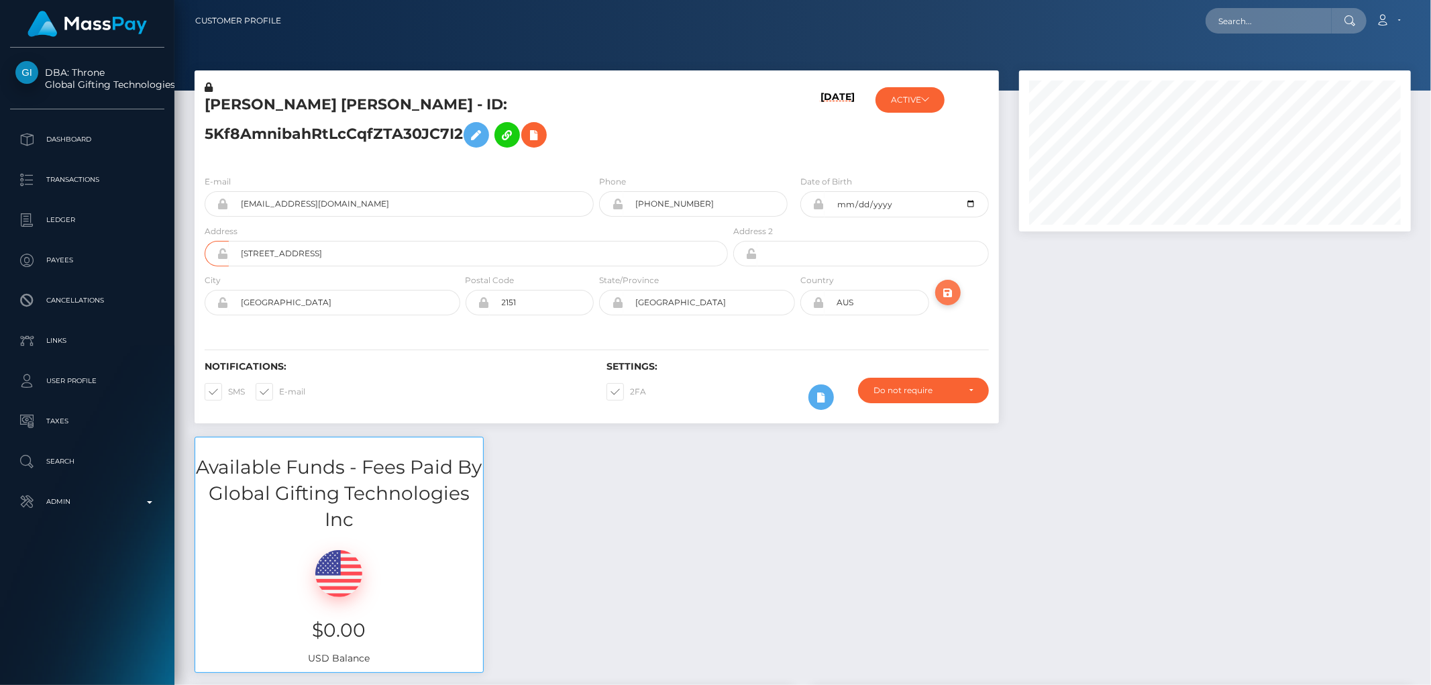
click at [942, 301] on icon "submit" at bounding box center [948, 292] width 16 height 17
click at [1131, 413] on div at bounding box center [1215, 253] width 412 height 366
click at [950, 301] on icon "submit" at bounding box center [948, 292] width 16 height 17
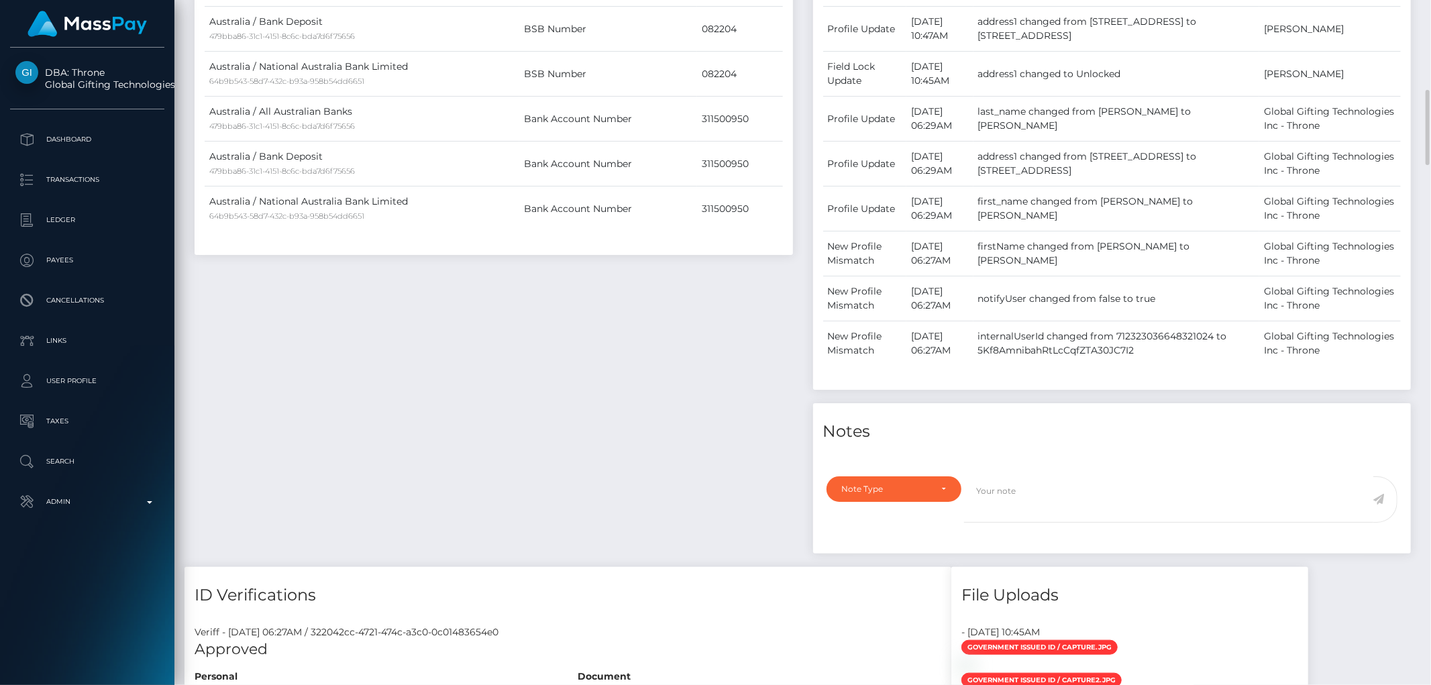
scroll to position [1118, 0]
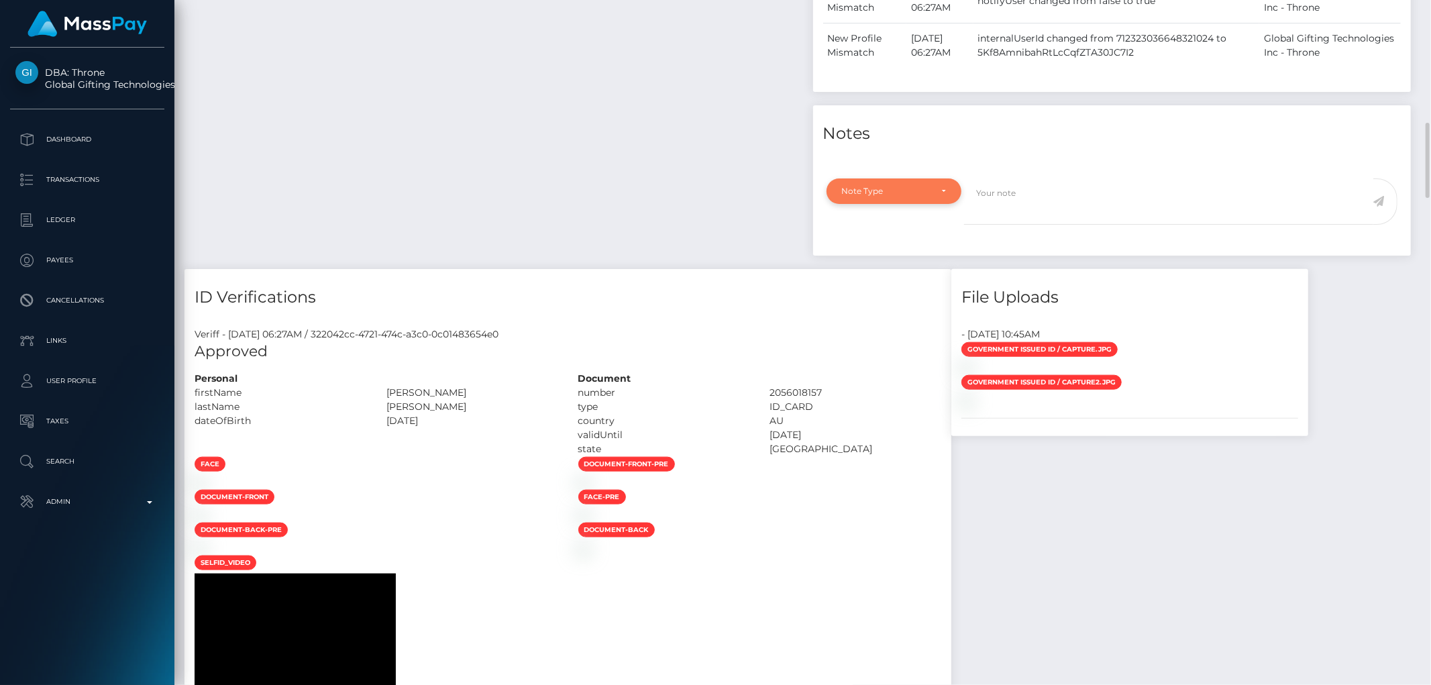
click at [879, 204] on div "Note Type" at bounding box center [894, 190] width 135 height 25
click at [889, 262] on span "Compliance" at bounding box center [867, 256] width 49 height 12
select select "COMPLIANCE"
click at [1031, 225] on textarea at bounding box center [1168, 201] width 409 height 46
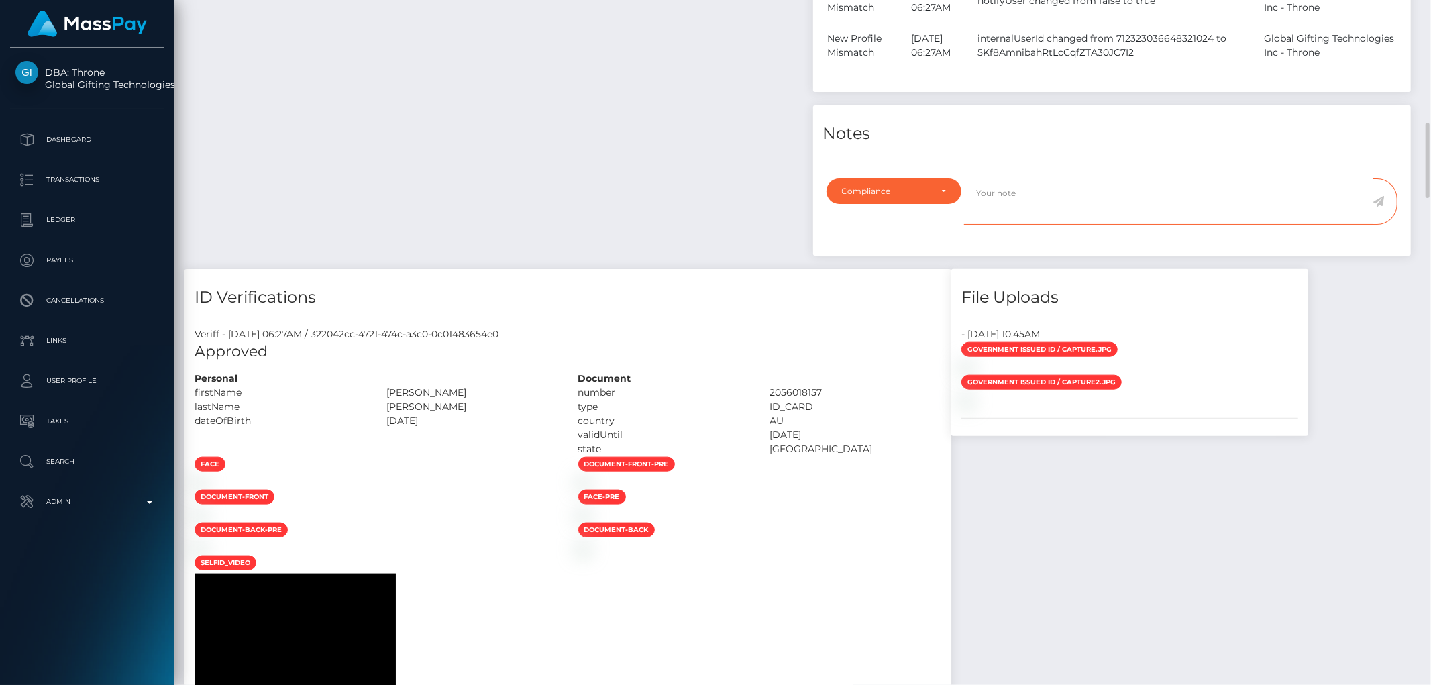
drag, startPoint x: 1289, startPoint y: 321, endPoint x: 1251, endPoint y: 315, distance: 38.0
click at [1289, 225] on textarea at bounding box center [1168, 201] width 409 height 46
click at [1061, 225] on textarea at bounding box center [1168, 201] width 409 height 46
type textarea "Address updated as per ID."
click at [1375, 207] on icon at bounding box center [1378, 201] width 11 height 11
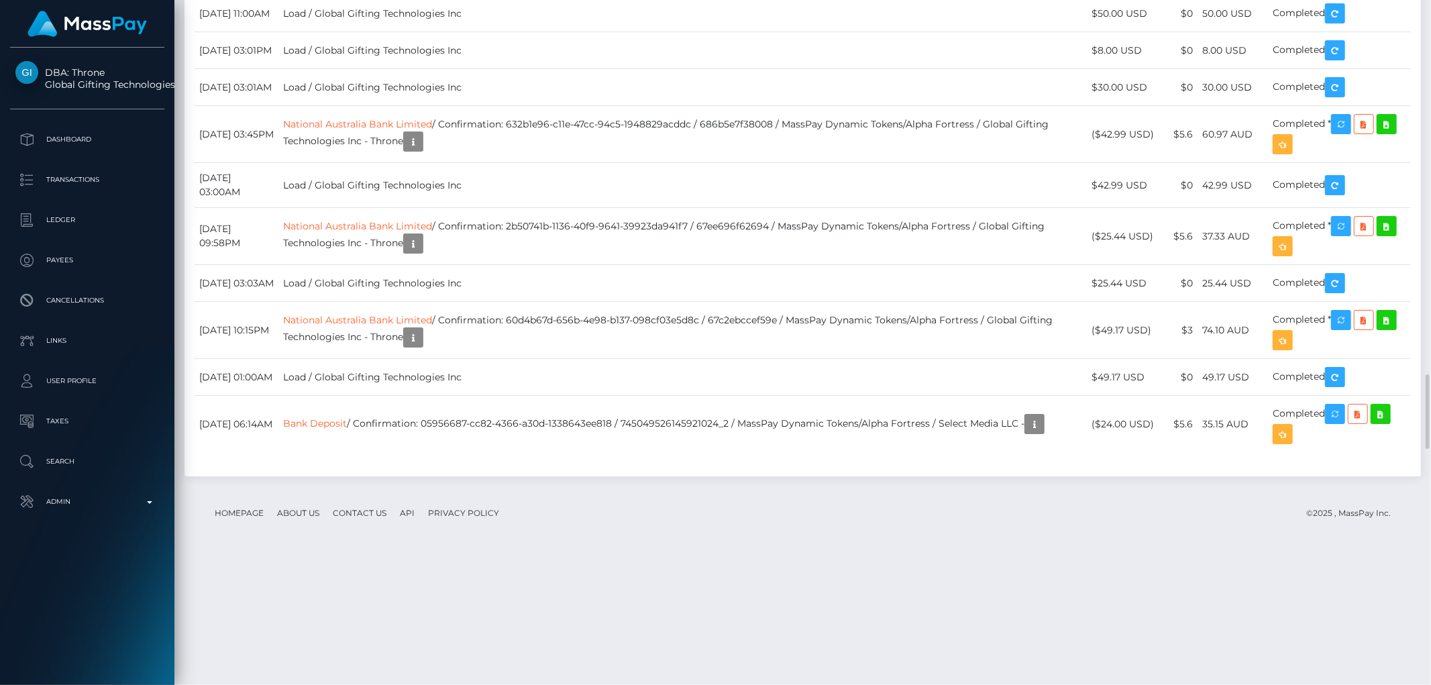
scroll to position [3056, 0]
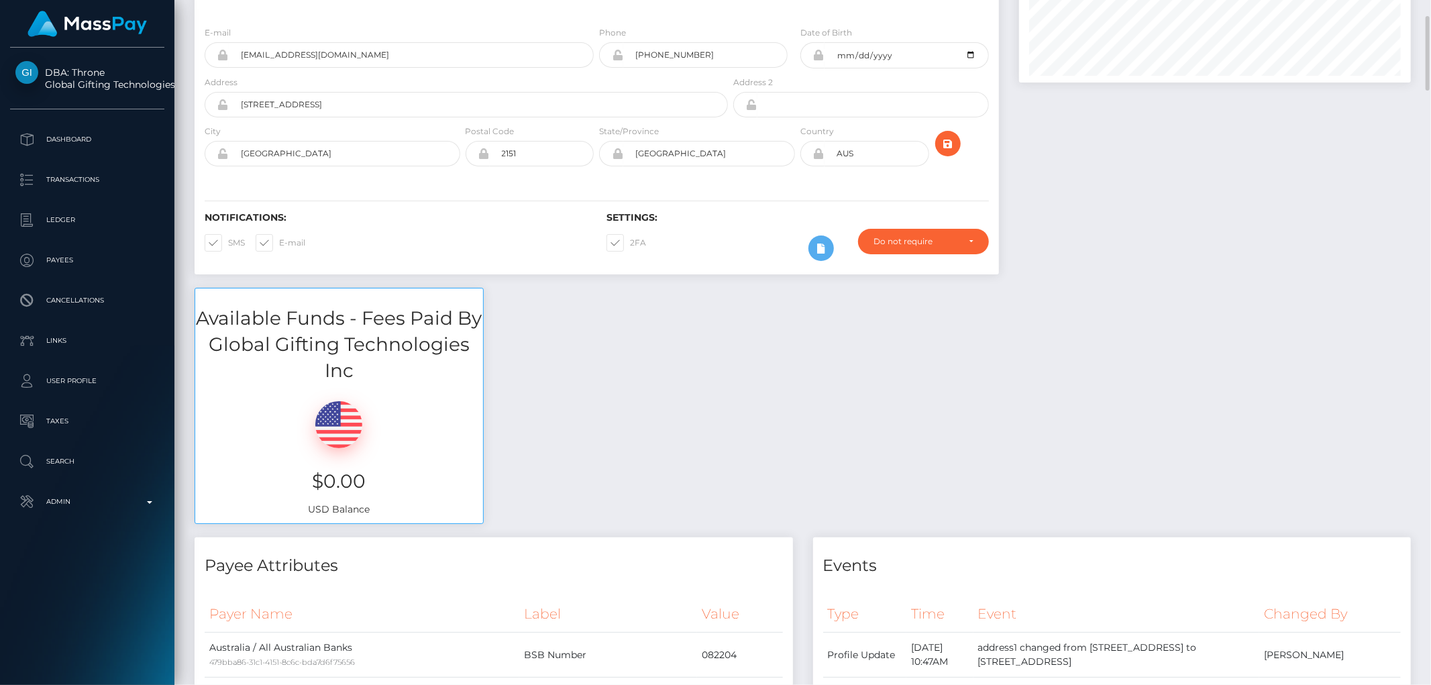
scroll to position [0, 0]
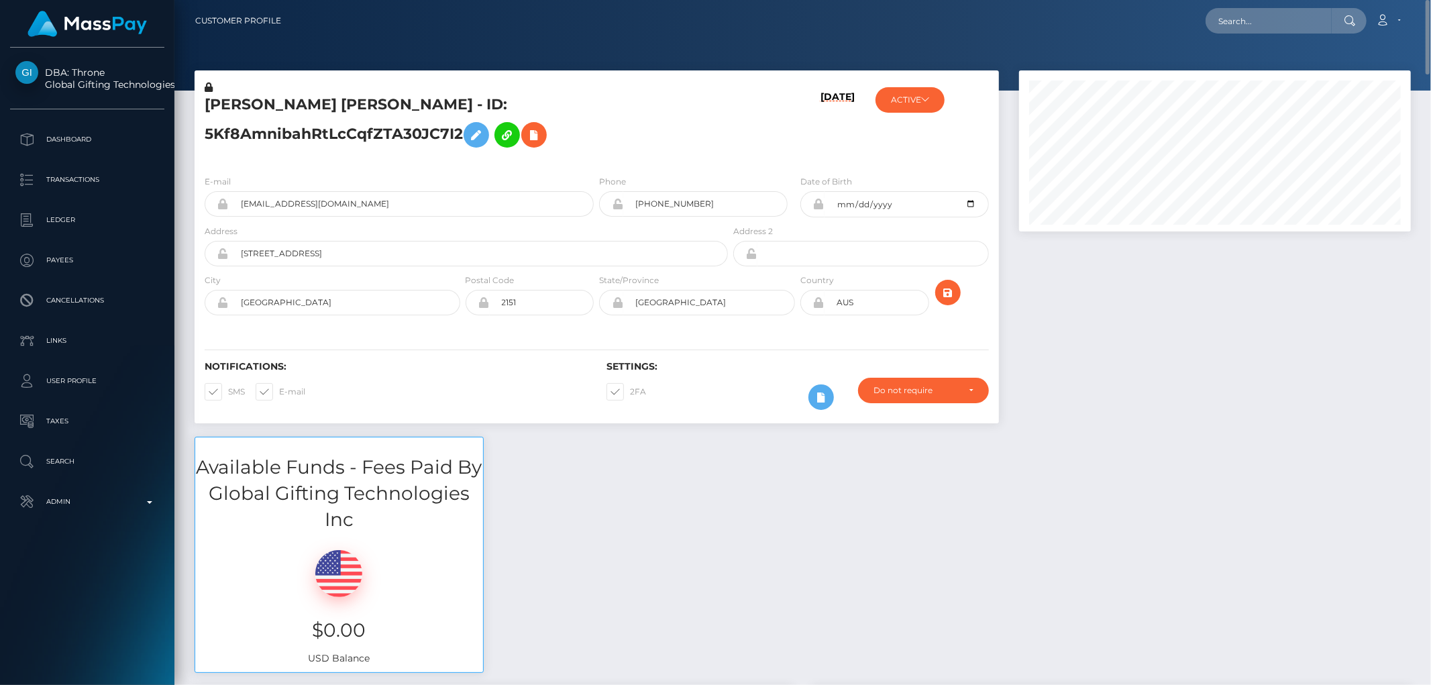
click at [721, 162] on div "[PERSON_NAME] [PERSON_NAME] - ID: 5Kf8AmnibahRtLcCqfZTA30JC7I2" at bounding box center [463, 123] width 536 height 84
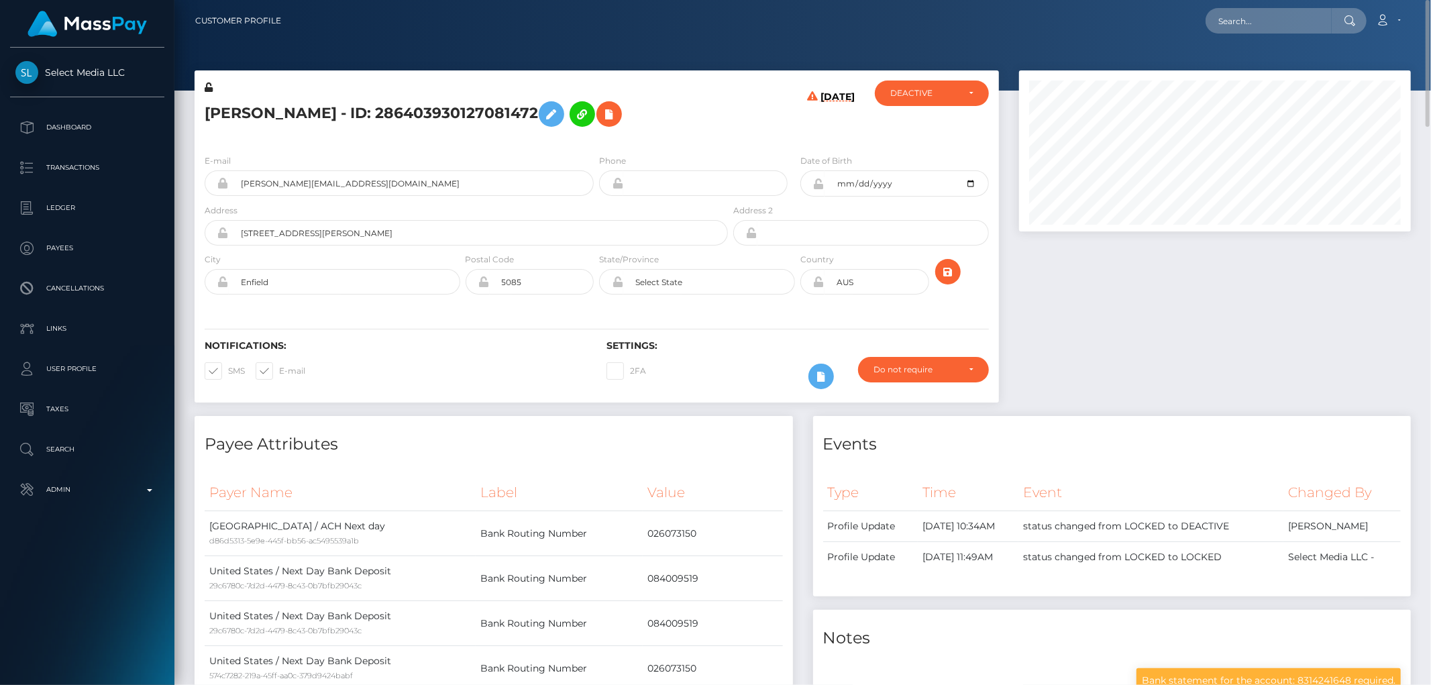
drag, startPoint x: 413, startPoint y: 150, endPoint x: 290, endPoint y: 21, distance: 178.0
click at [412, 144] on div "E-mail sarah@oh-so-kawaii.com Phone Date of Birth" at bounding box center [597, 226] width 804 height 164
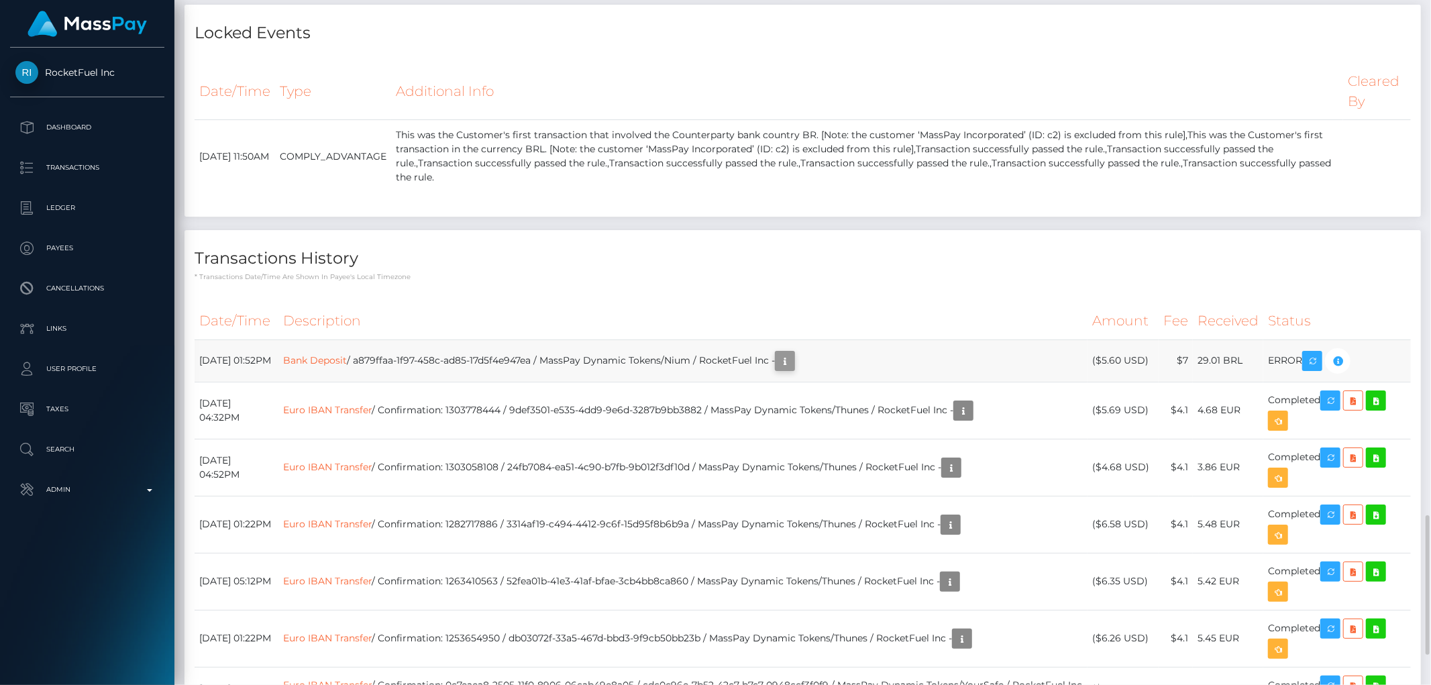
scroll to position [161, 392]
click at [795, 367] on button "button" at bounding box center [785, 361] width 20 height 20
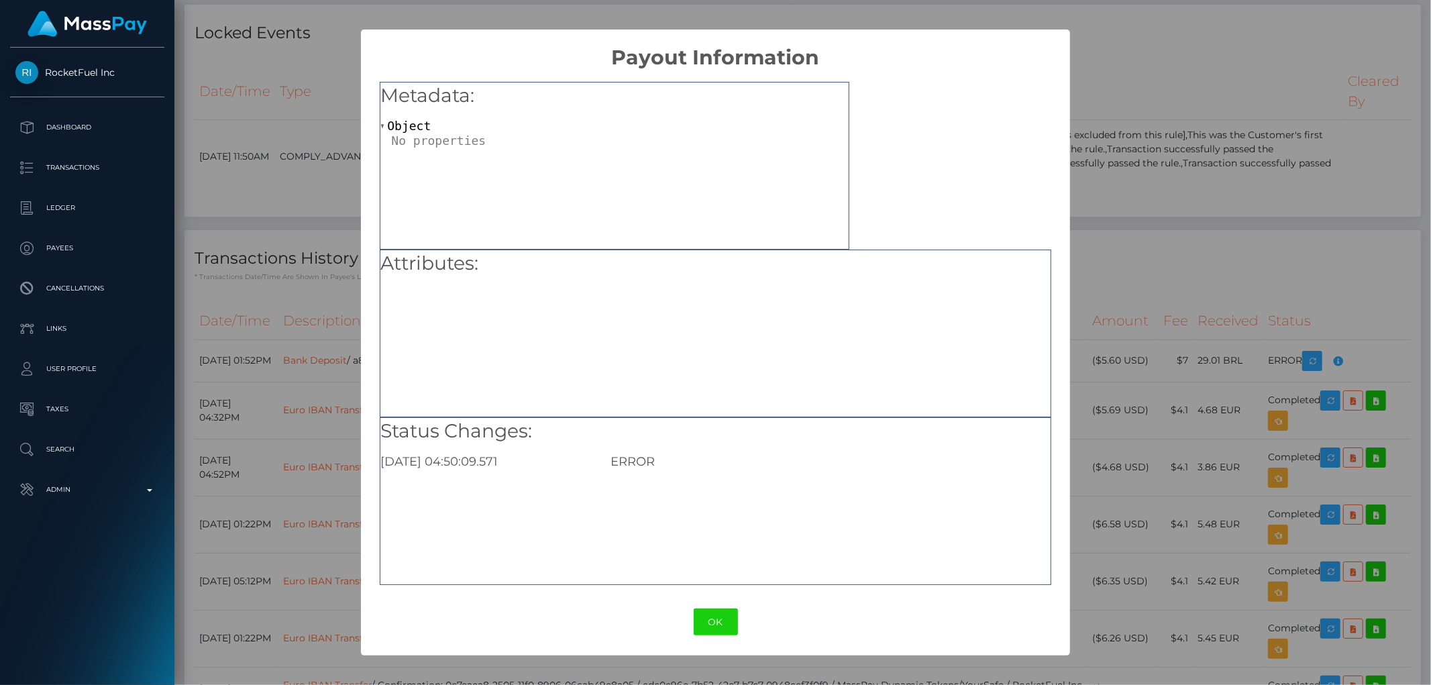
drag, startPoint x: 1231, startPoint y: 260, endPoint x: 1221, endPoint y: 258, distance: 10.2
click at [1231, 259] on div "× Payout Information Metadata: Object Attributes: Status Changes: [DATE] 04:50:…" at bounding box center [715, 342] width 1431 height 685
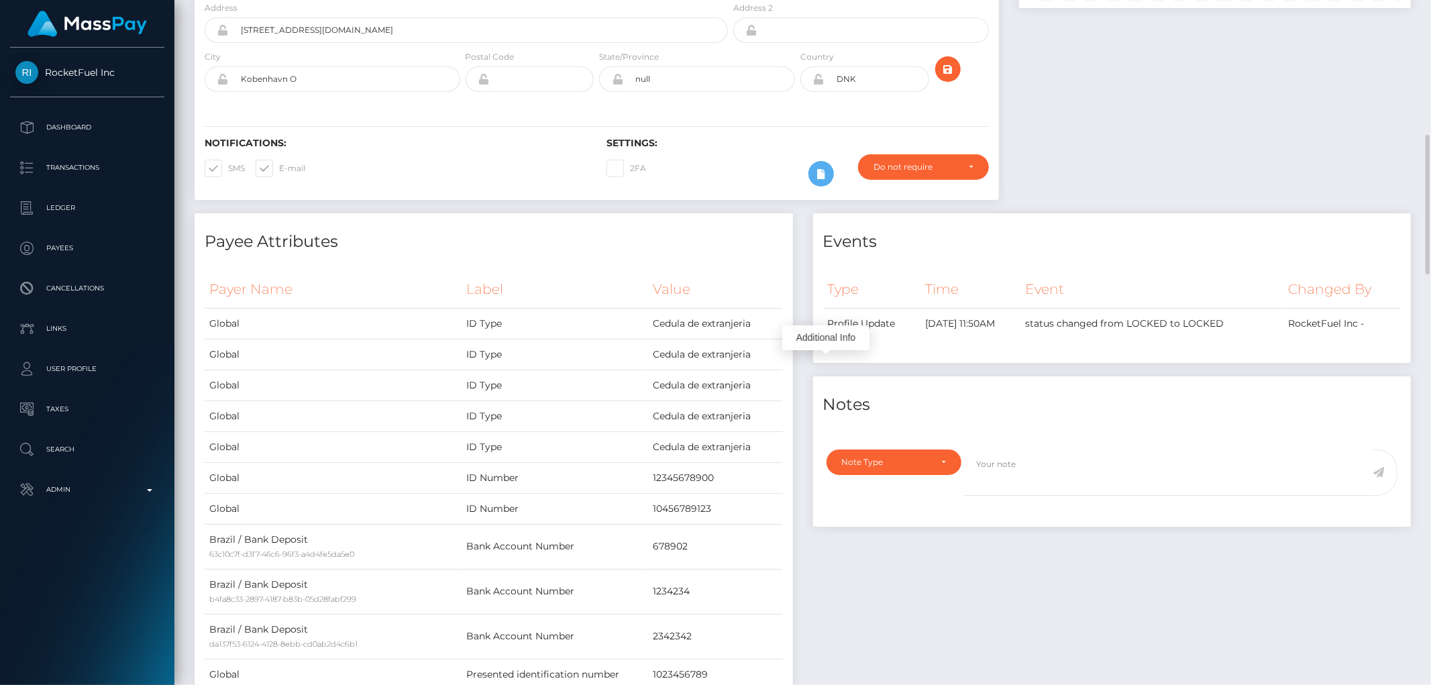
scroll to position [372, 0]
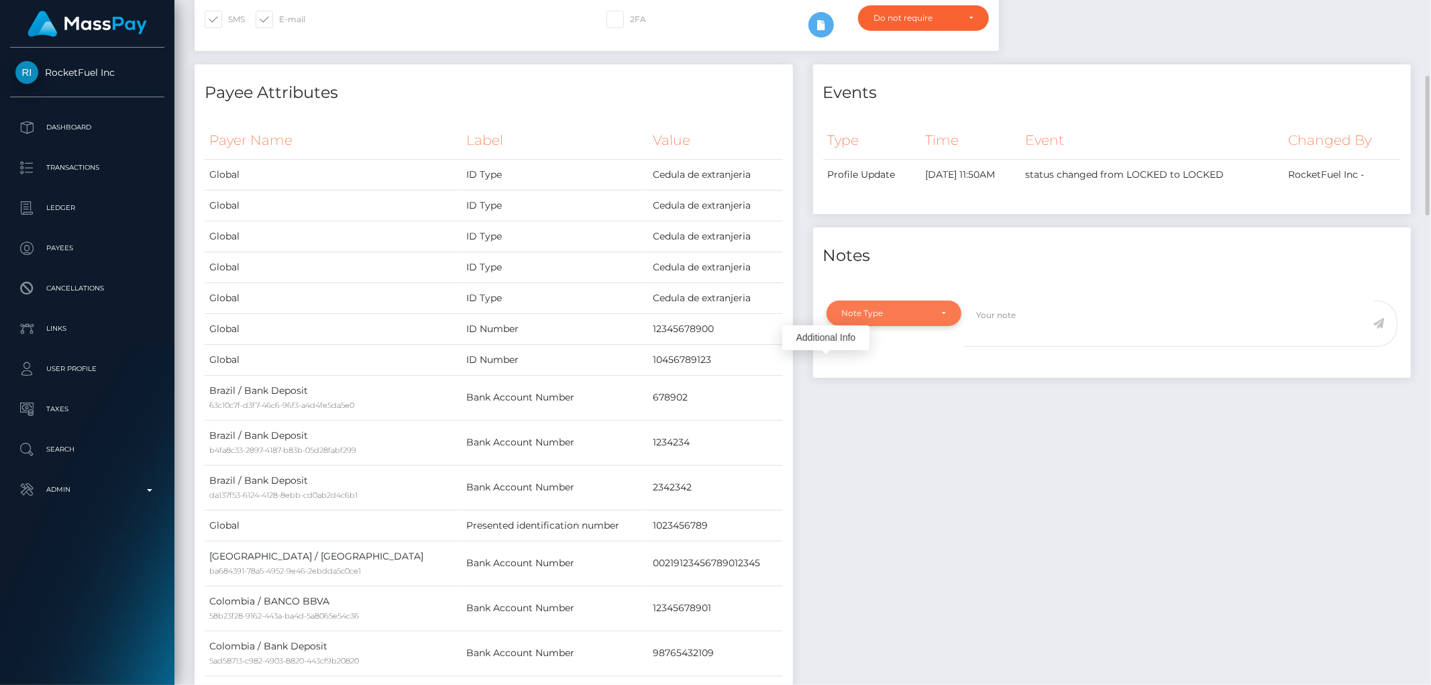
click at [910, 304] on div "Note Type" at bounding box center [894, 313] width 135 height 25
click at [894, 378] on link "Compliance" at bounding box center [894, 377] width 135 height 25
select select "COMPLIANCE"
click at [1021, 307] on textarea at bounding box center [1168, 324] width 409 height 46
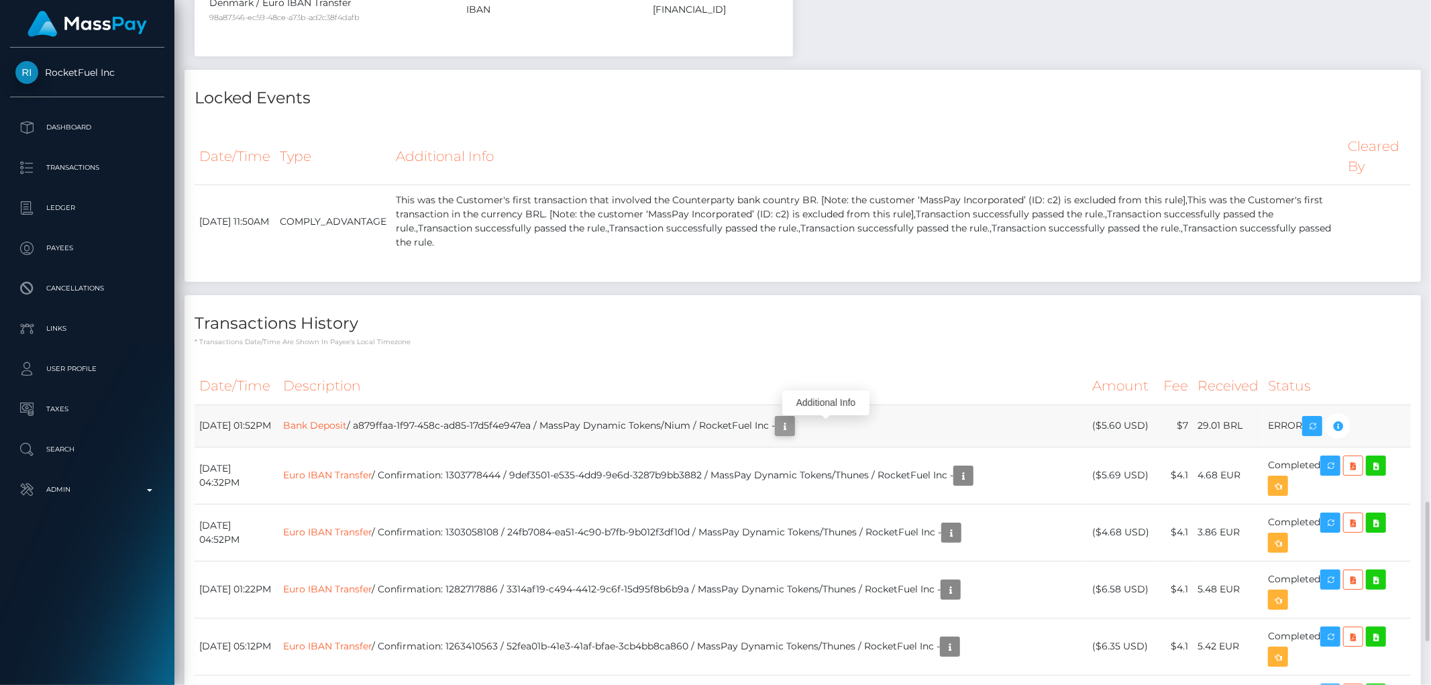
click at [793, 435] on icon "button" at bounding box center [785, 426] width 16 height 17
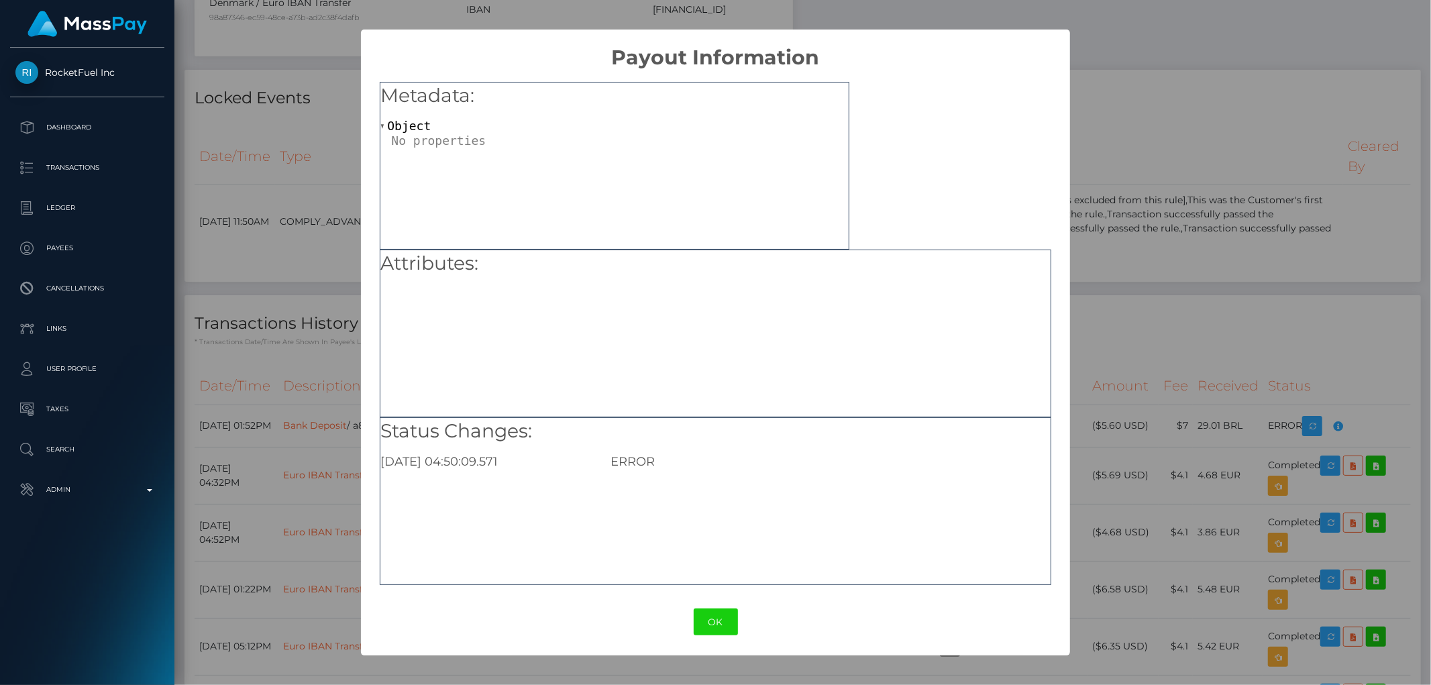
click at [1247, 286] on div "× Payout Information Metadata: Object Attributes: Status Changes: 2025-08-28 04…" at bounding box center [715, 342] width 1431 height 685
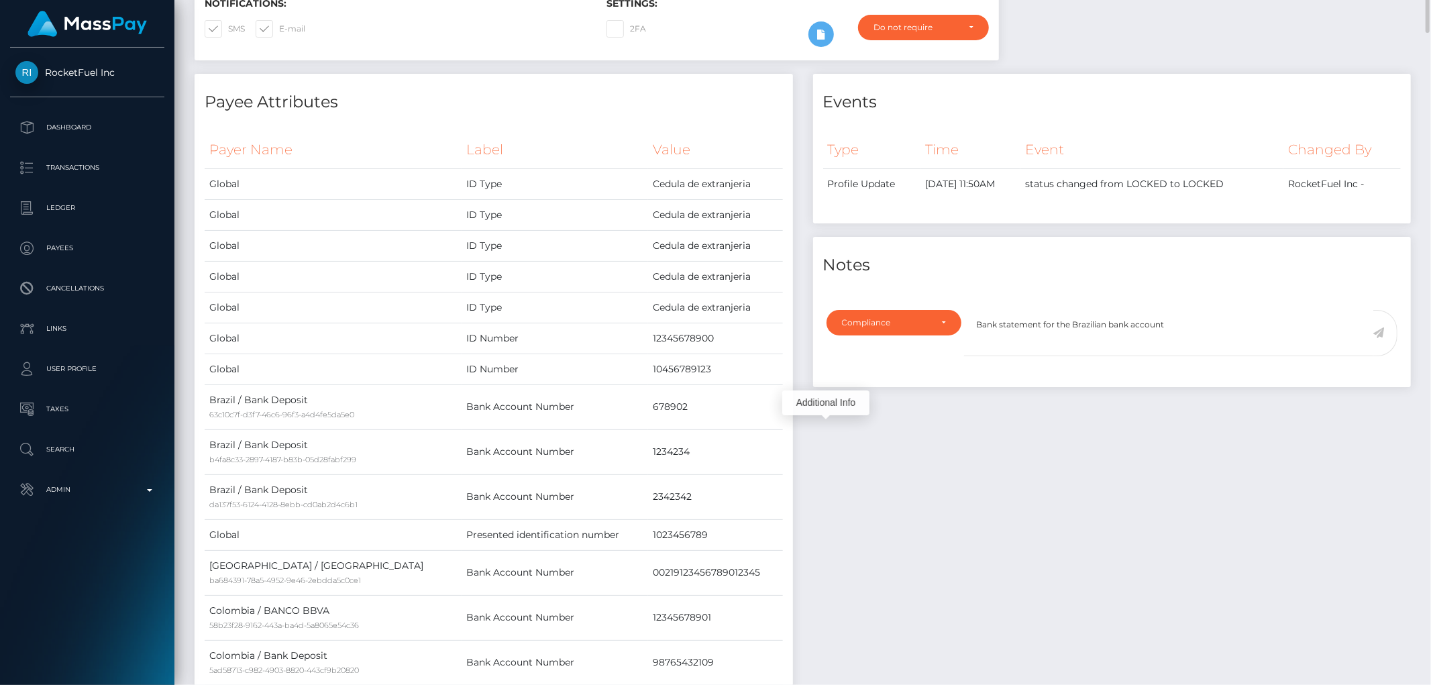
scroll to position [213, 0]
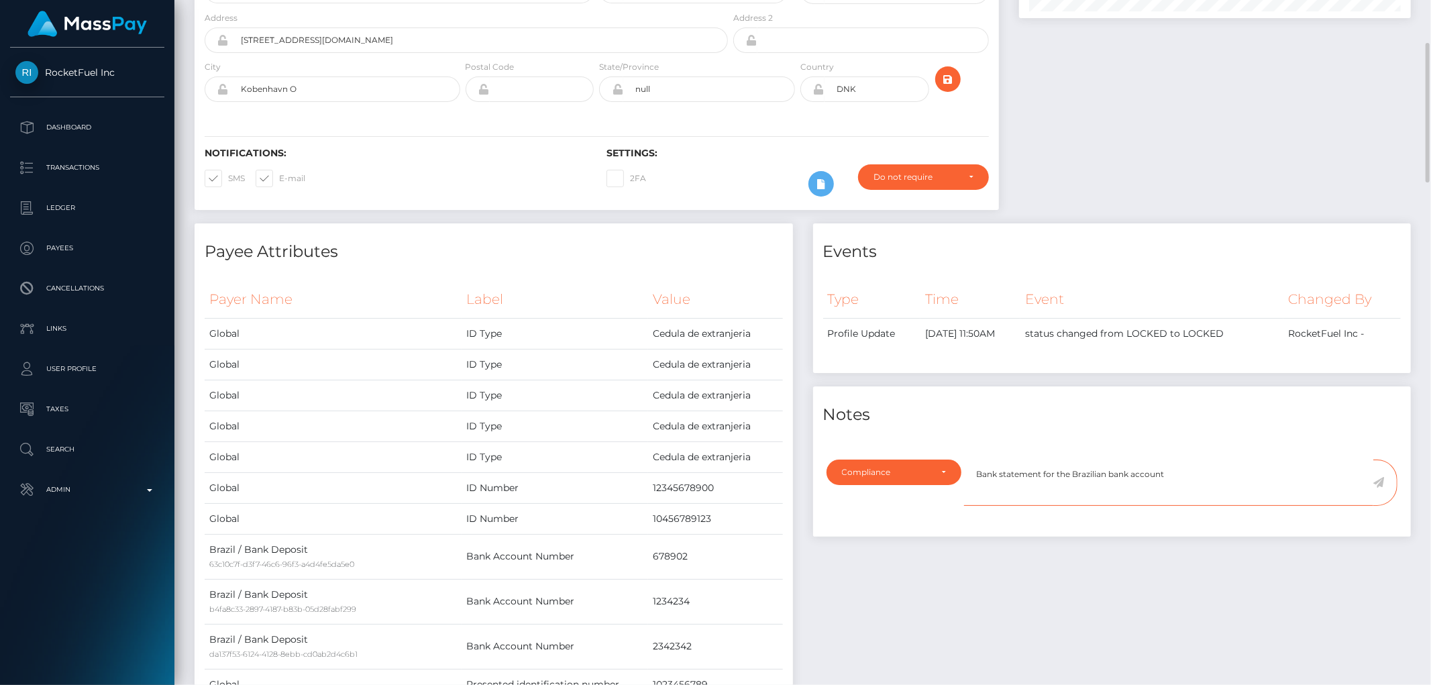
click at [1186, 468] on textarea "Bank statement for the Brazilian bank account" at bounding box center [1168, 483] width 409 height 46
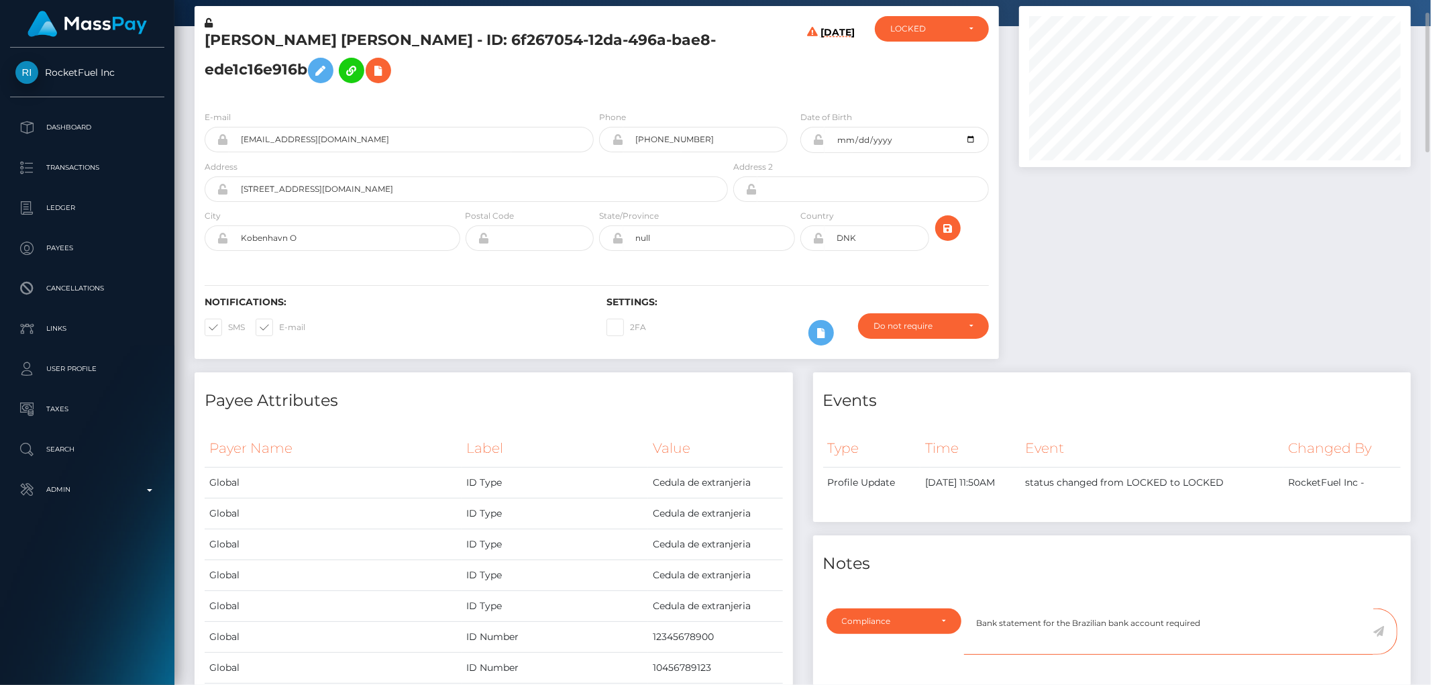
scroll to position [139, 0]
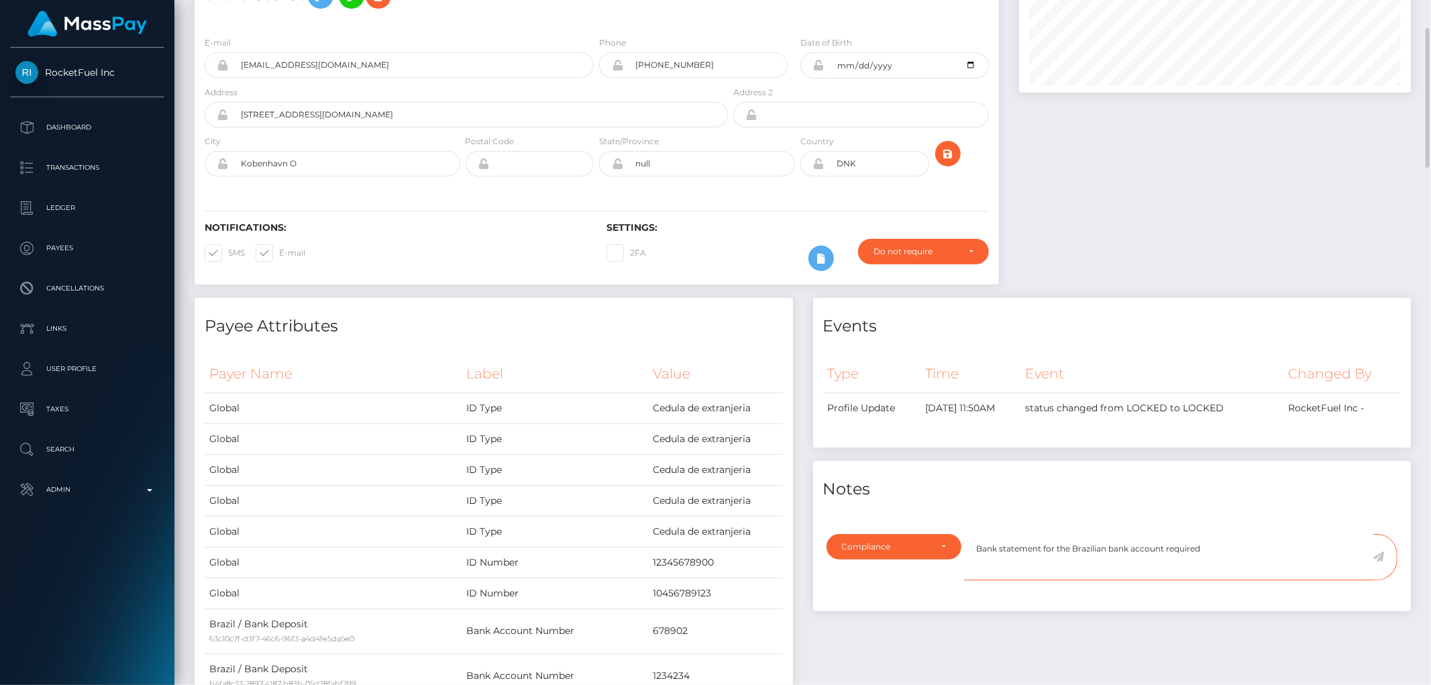
click at [1229, 555] on textarea "Bank statement for the Brazilian bank account required" at bounding box center [1168, 557] width 409 height 46
type textarea "Bank statement for the Brazilian bank account required"
click at [1382, 554] on icon at bounding box center [1378, 556] width 11 height 11
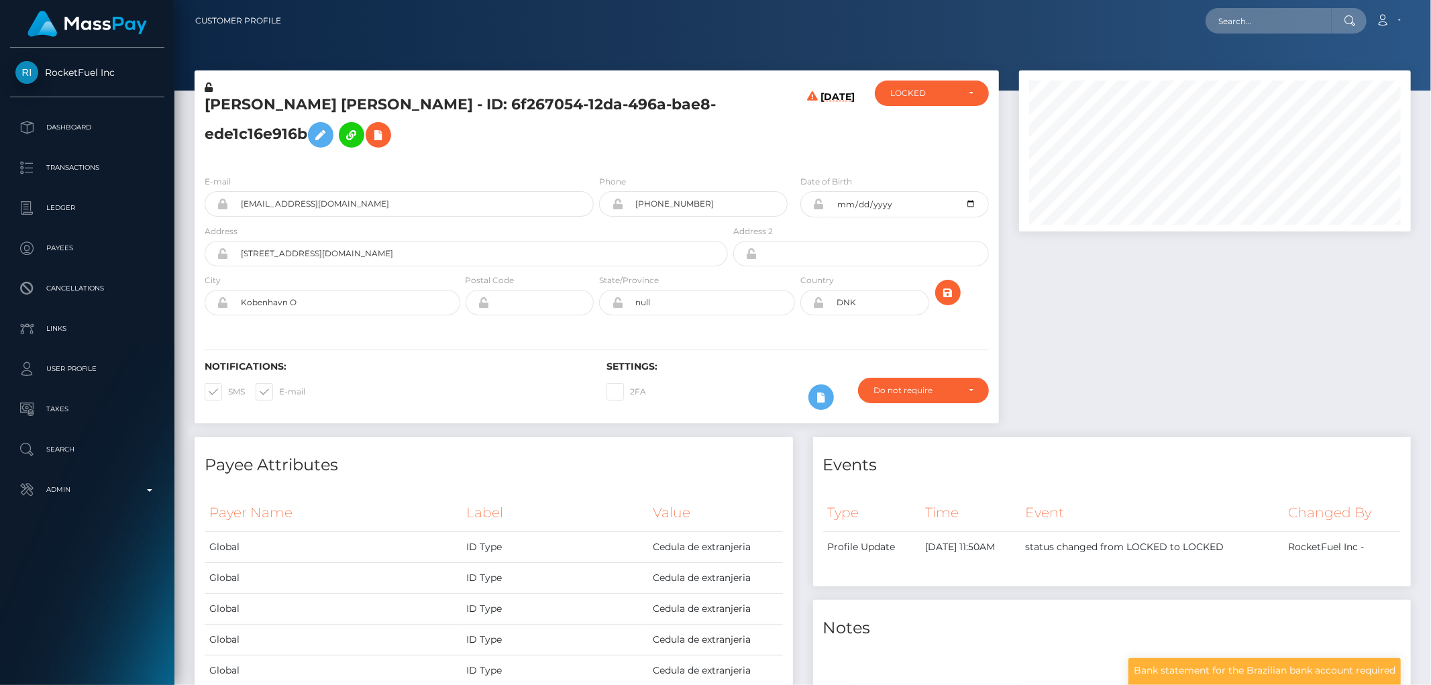
scroll to position [670763, 670532]
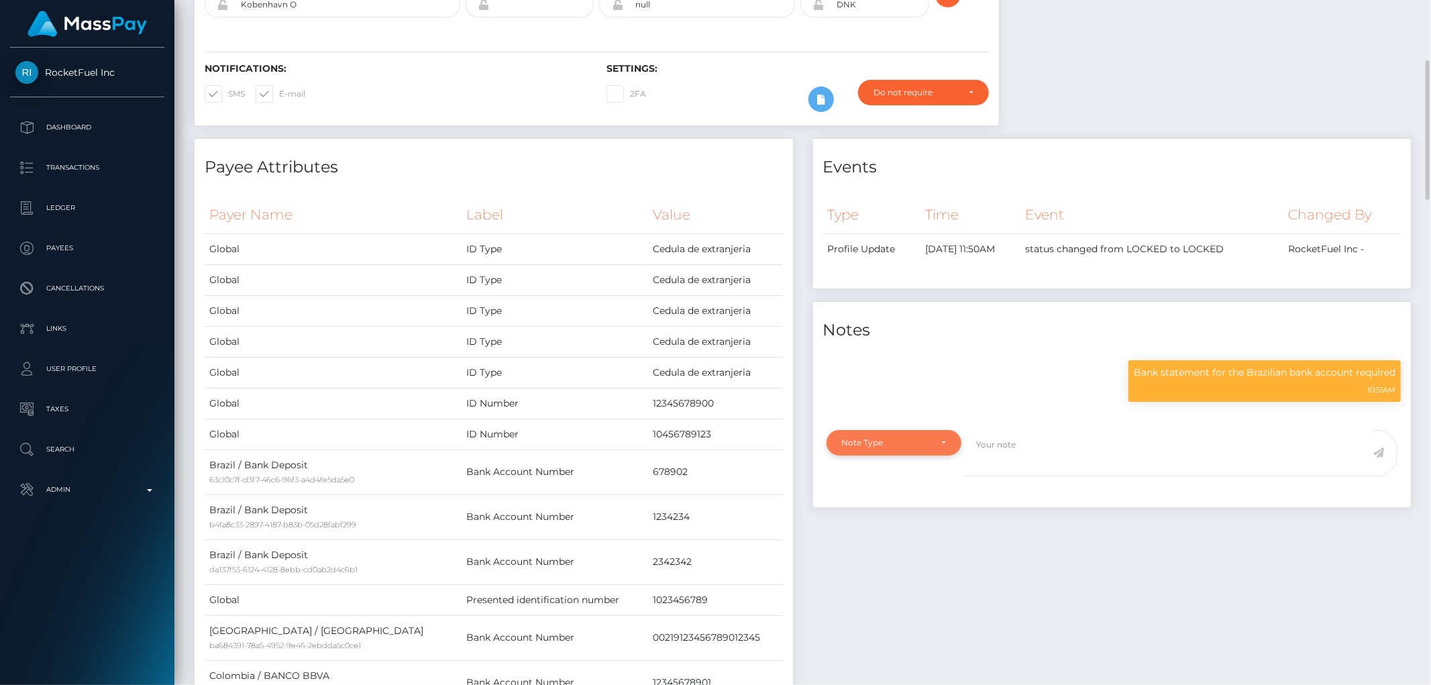
click at [915, 450] on div "Note Type" at bounding box center [894, 442] width 135 height 25
click at [881, 504] on span "Compliance" at bounding box center [867, 507] width 49 height 12
select select "COMPLIANCE"
click at [1018, 460] on textarea at bounding box center [1168, 453] width 409 height 46
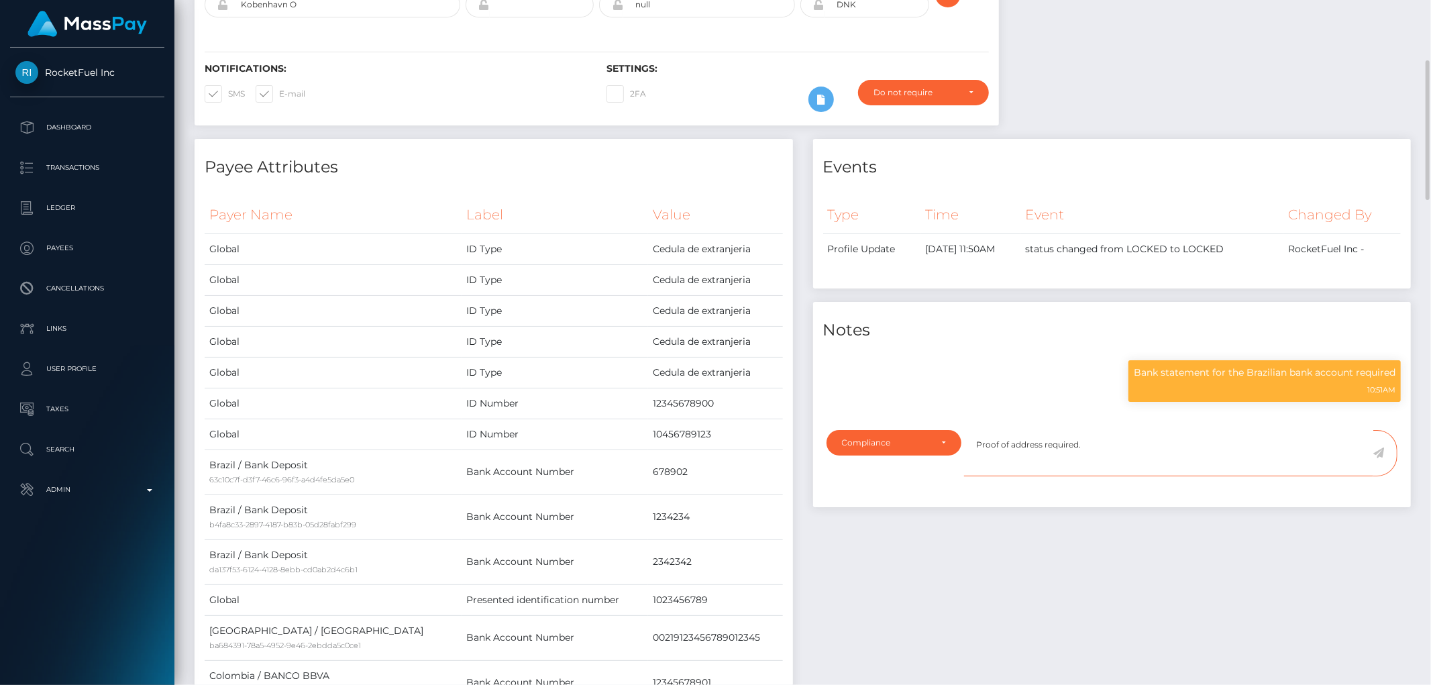
type textarea "Proof of address required."
click at [1375, 451] on icon at bounding box center [1378, 453] width 11 height 11
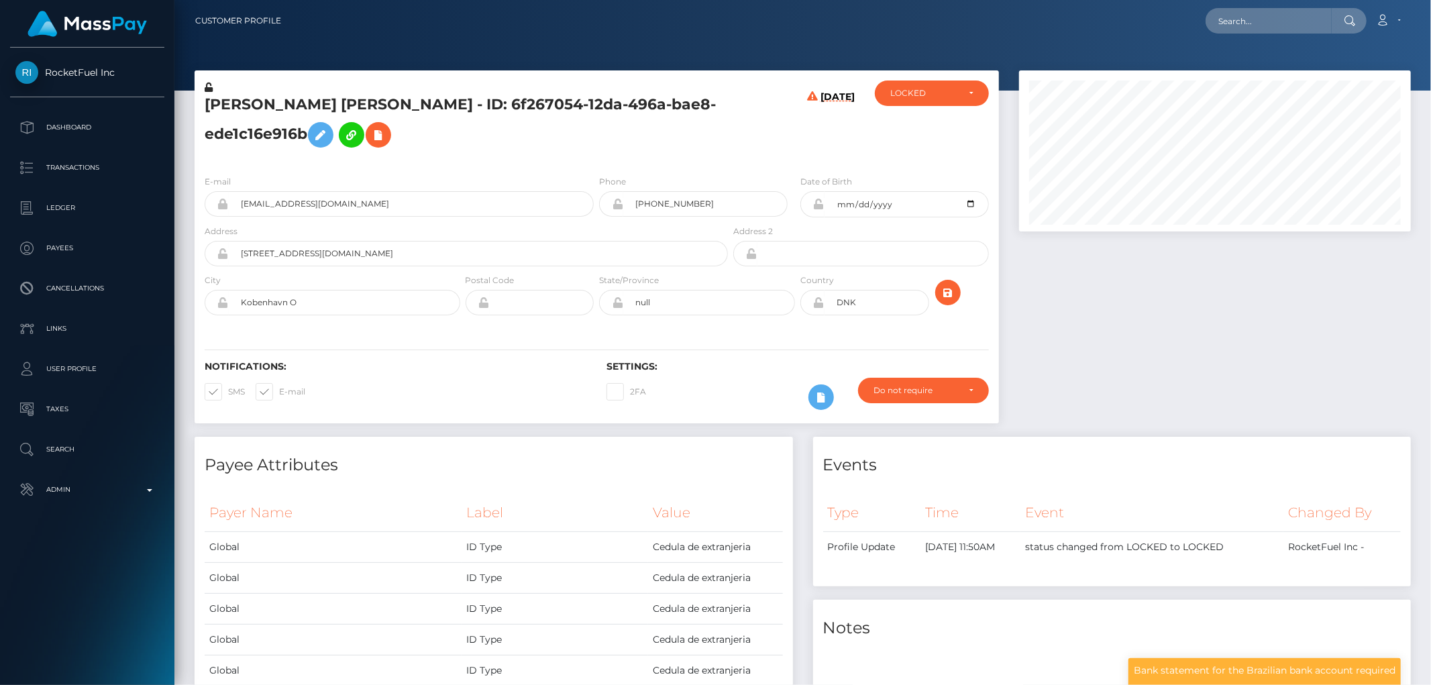
scroll to position [161, 392]
click at [1310, 352] on div at bounding box center [1215, 253] width 412 height 366
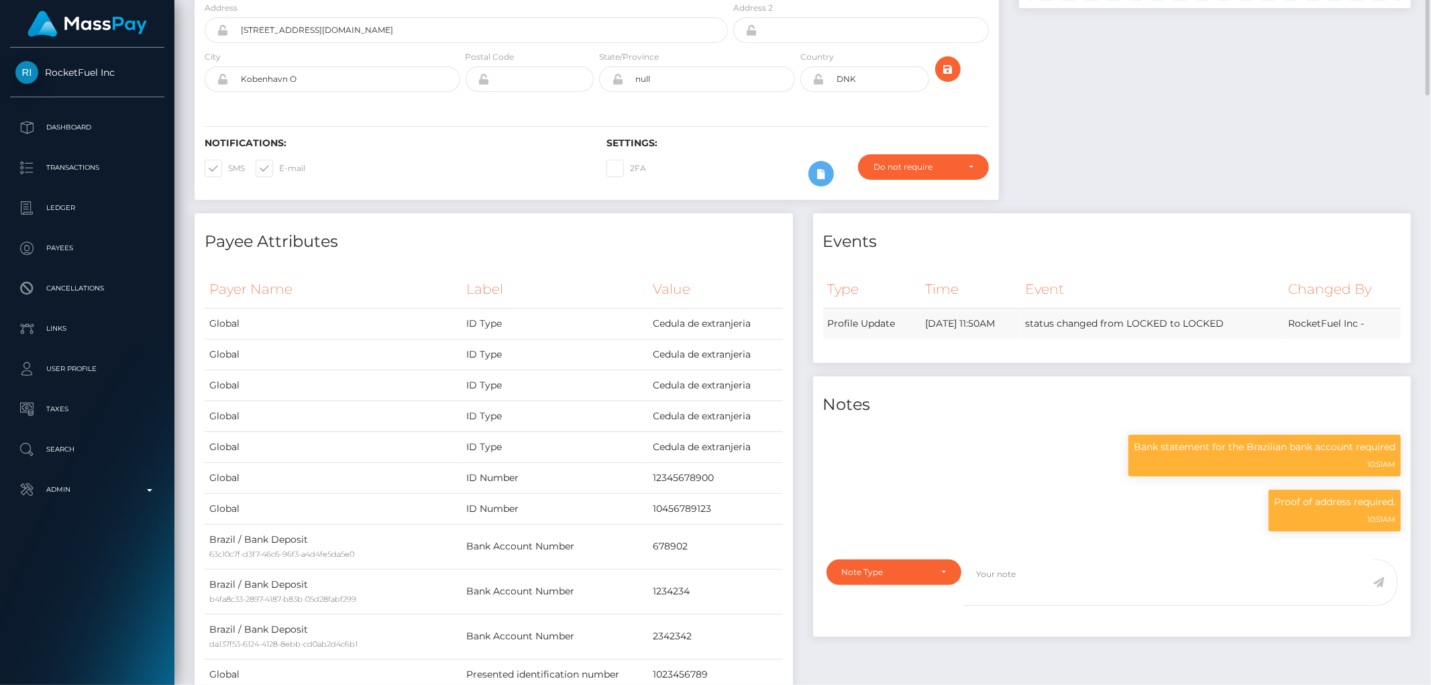
scroll to position [0, 0]
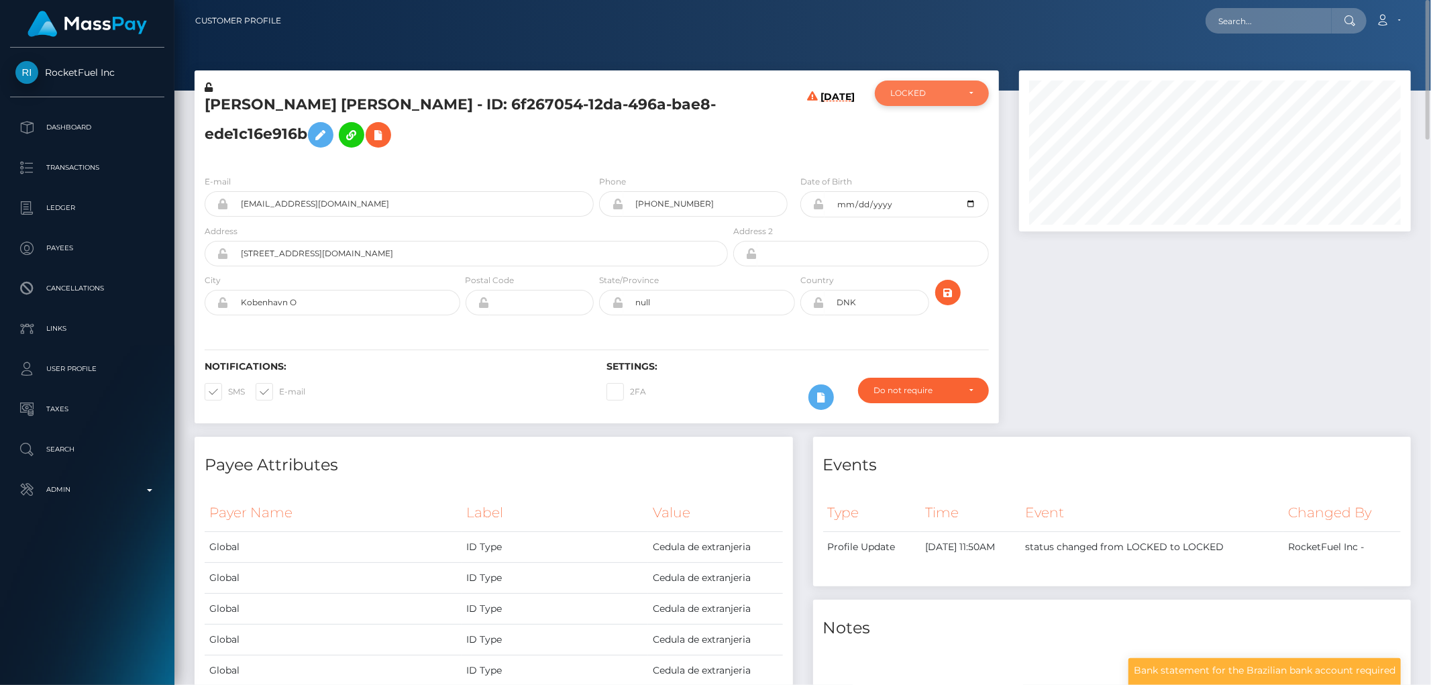
click at [900, 101] on div "LOCKED" at bounding box center [932, 93] width 114 height 25
click at [921, 159] on span "DEACTIVE" at bounding box center [912, 158] width 42 height 12
select select "DEACTIVE"
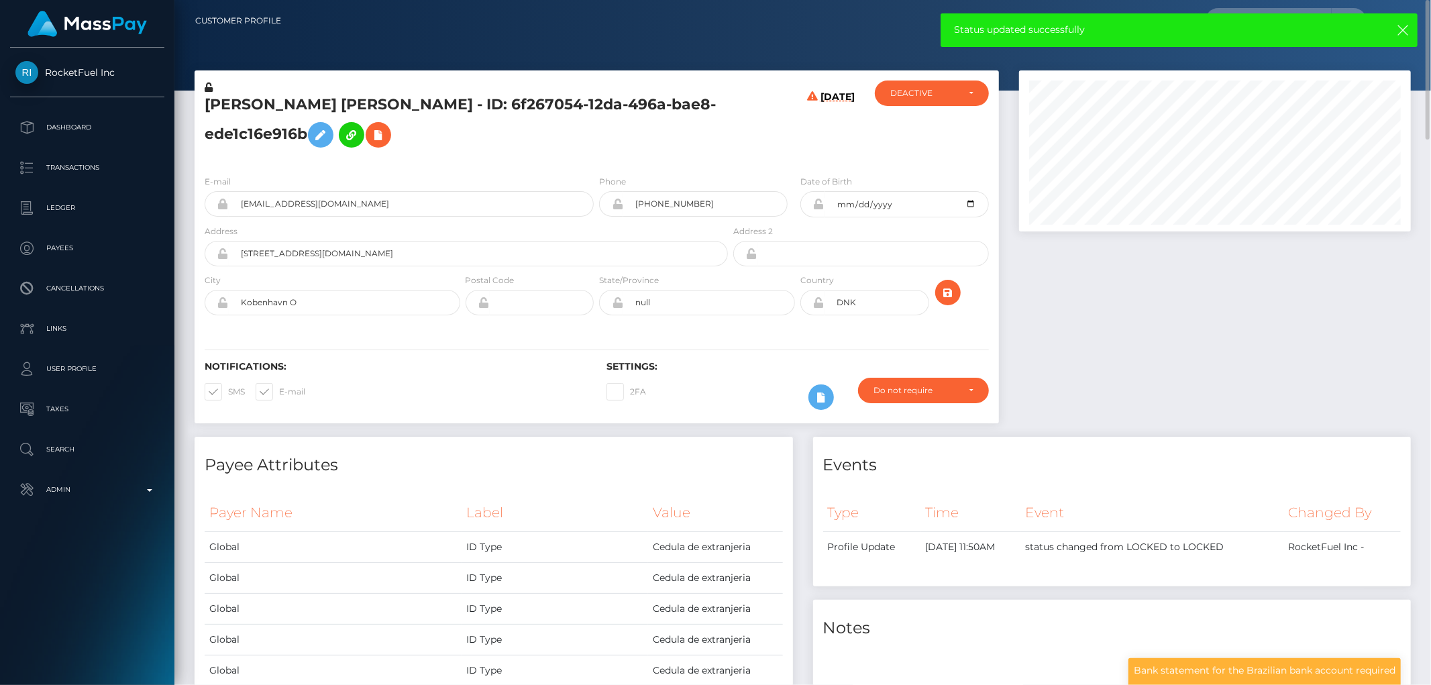
click at [271, 130] on h5 "marianne orveillon jensen - ID: 6f267054-12da-496a-bae8-ede1c16e916b" at bounding box center [463, 125] width 516 height 60
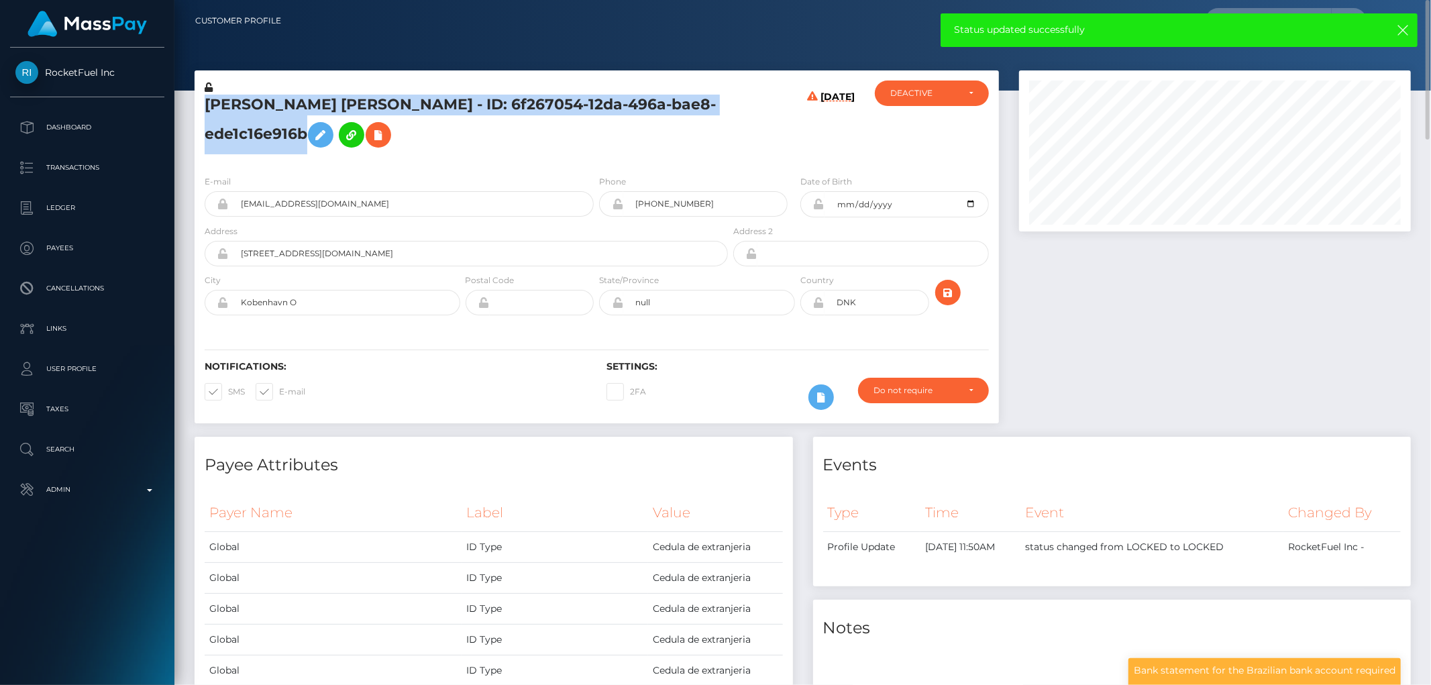
click at [271, 130] on h5 "marianne orveillon jensen - ID: 6f267054-12da-496a-bae8-ede1c16e916b" at bounding box center [463, 125] width 516 height 60
copy h5 "marianne orveillon jensen - ID: 6f267054-12da-496a-bae8-ede1c16e916b"
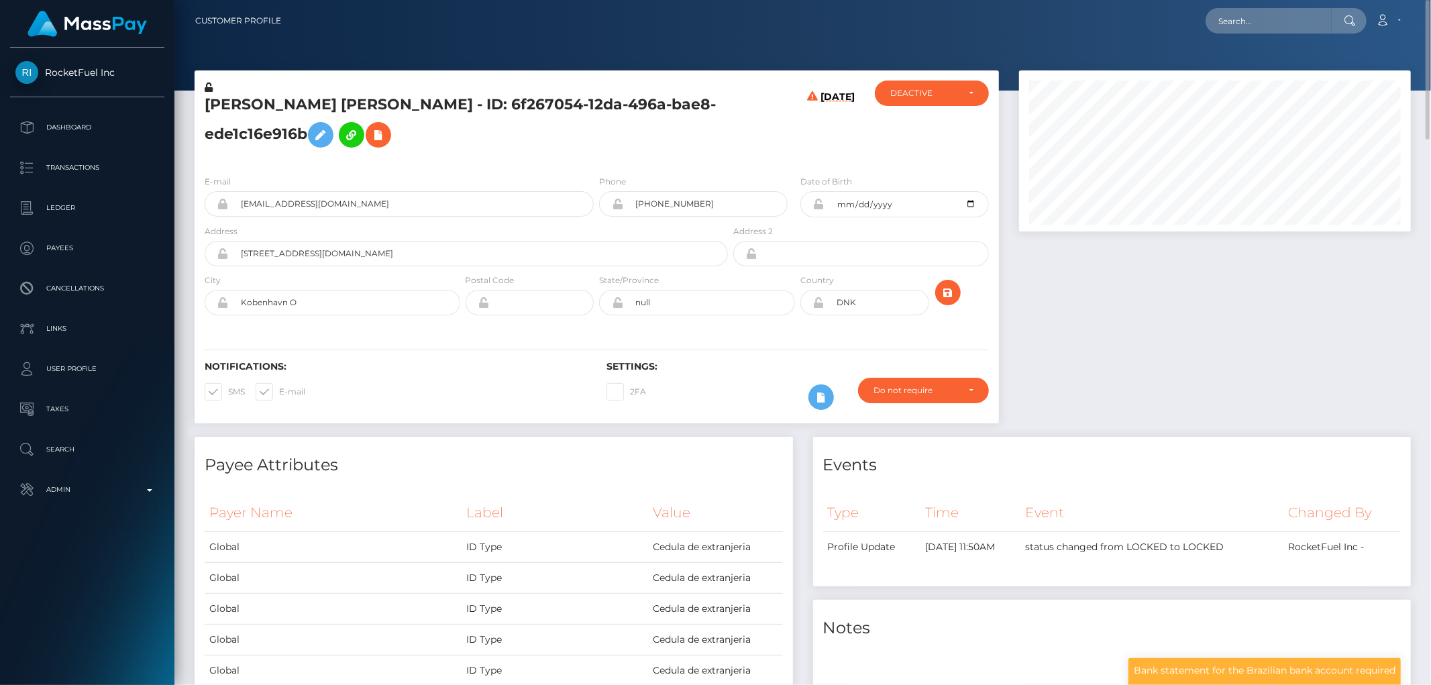
click at [1159, 454] on h4 "Events" at bounding box center [1112, 465] width 578 height 23
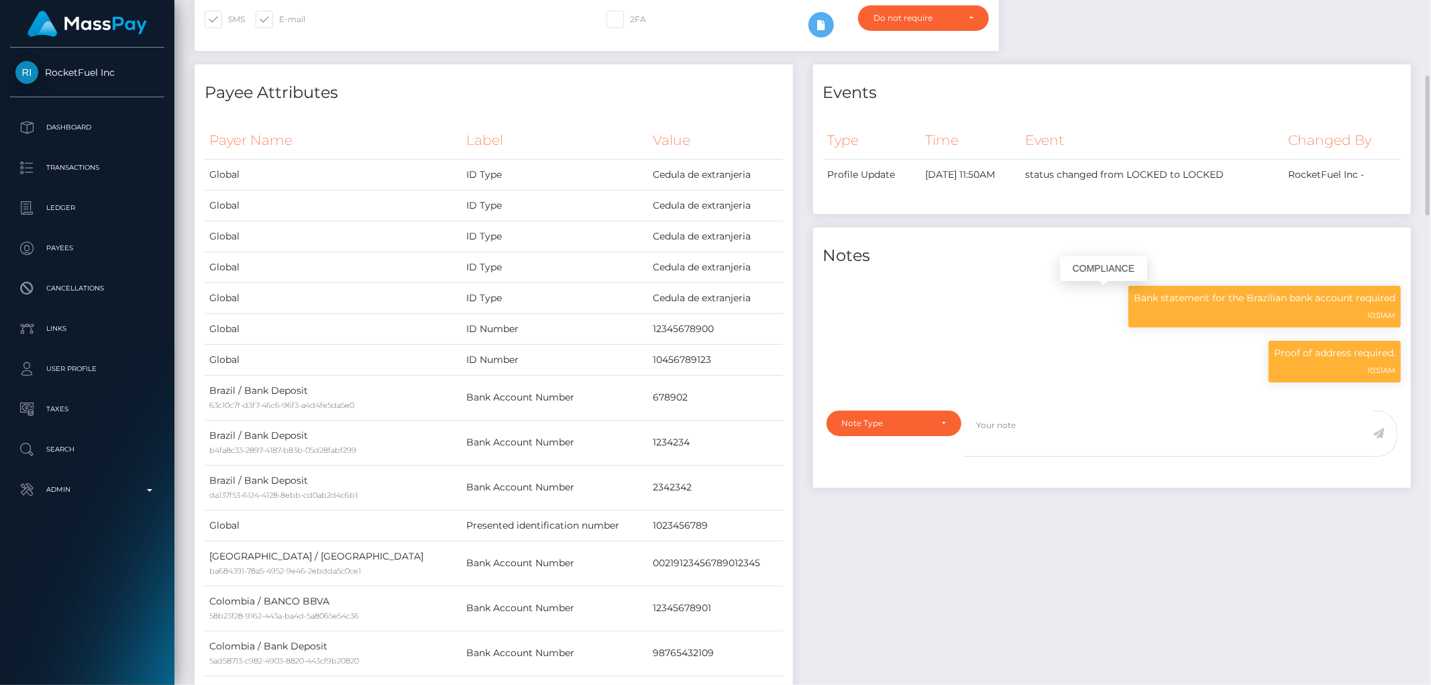
click at [1185, 302] on p "Bank statement for the Brazilian bank account required" at bounding box center [1265, 298] width 262 height 14
copy div "Bank statement for the Brazilian bank account required"
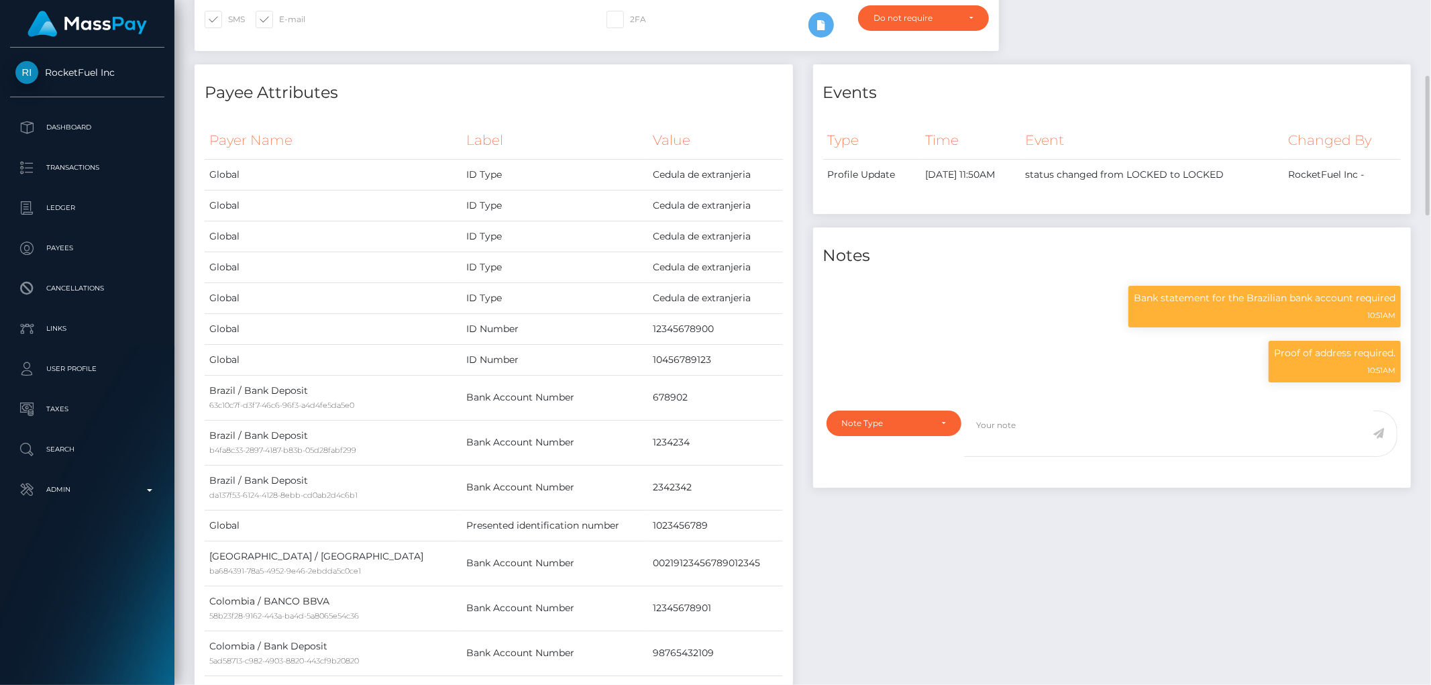
click at [598, 78] on div "Payee Attributes" at bounding box center [494, 84] width 598 height 40
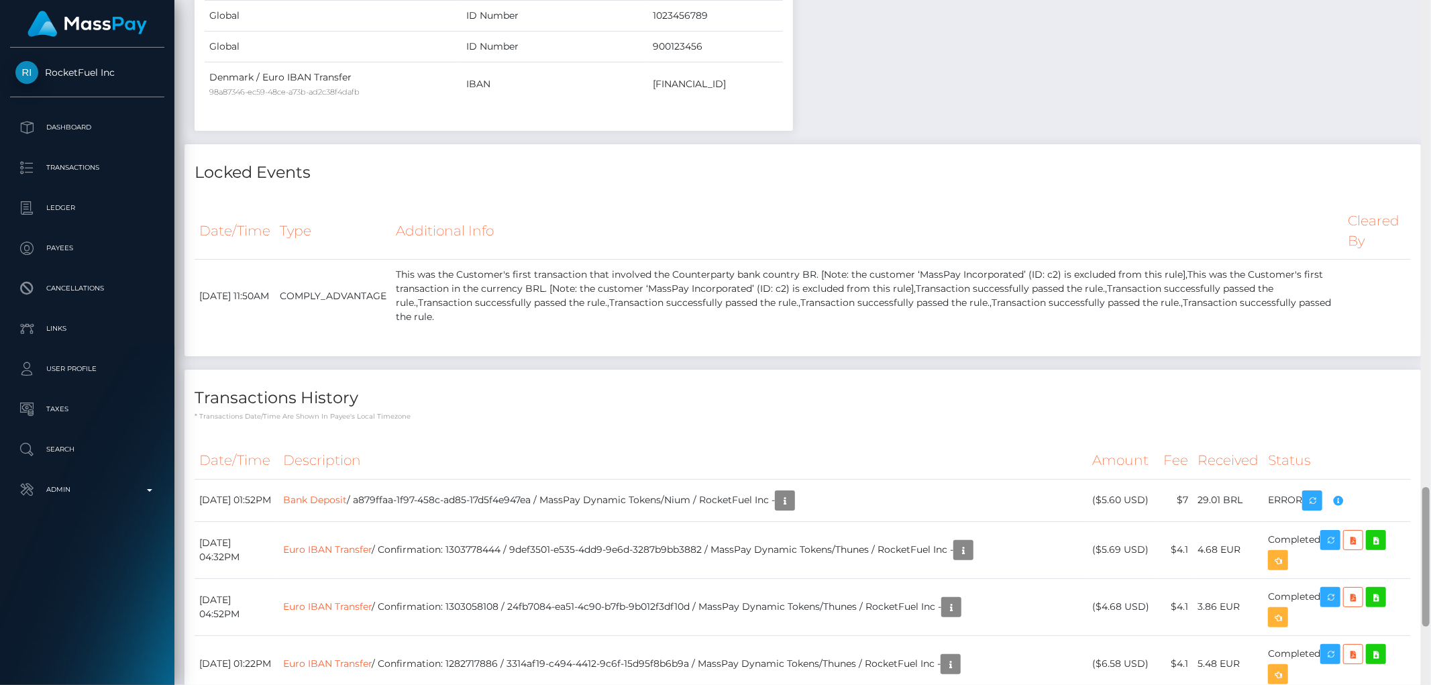
scroll to position [2674, 0]
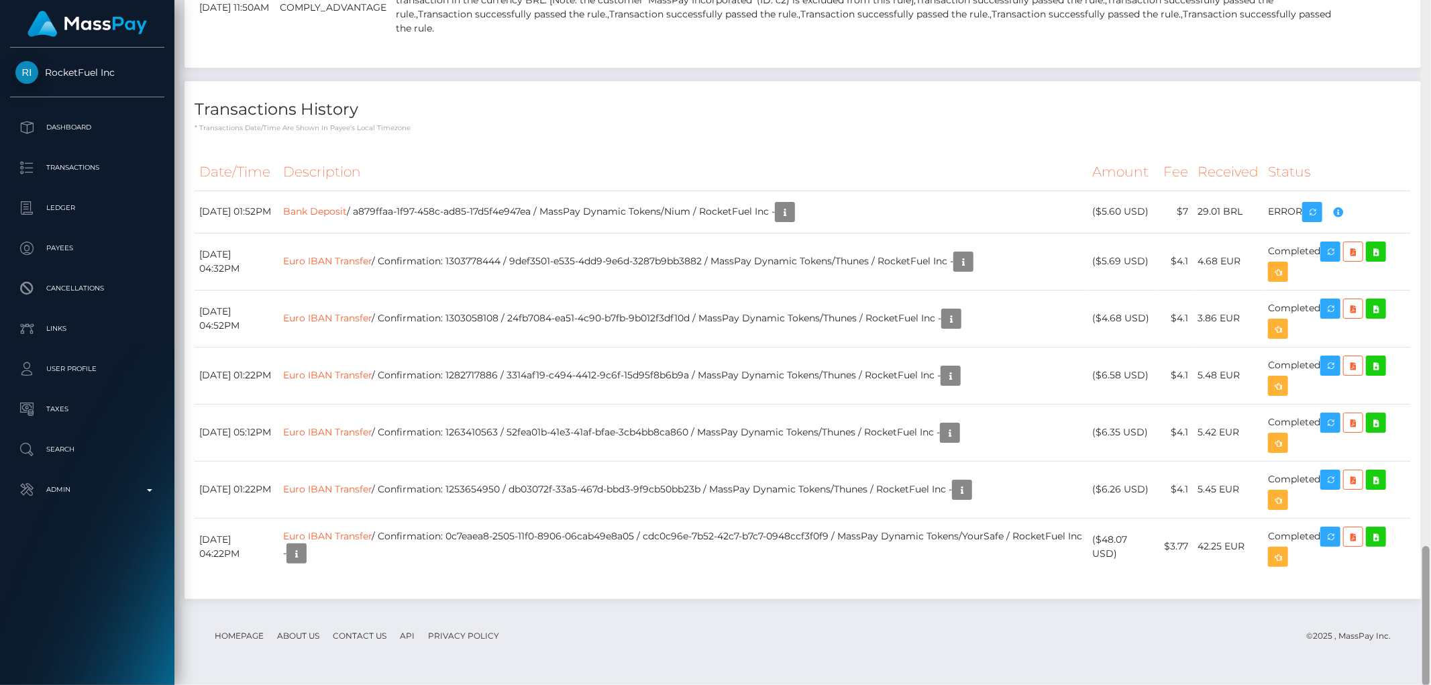
drag, startPoint x: 1430, startPoint y: 519, endPoint x: 1430, endPoint y: 258, distance: 260.3
click at [1430, 258] on div at bounding box center [1426, 343] width 10 height 686
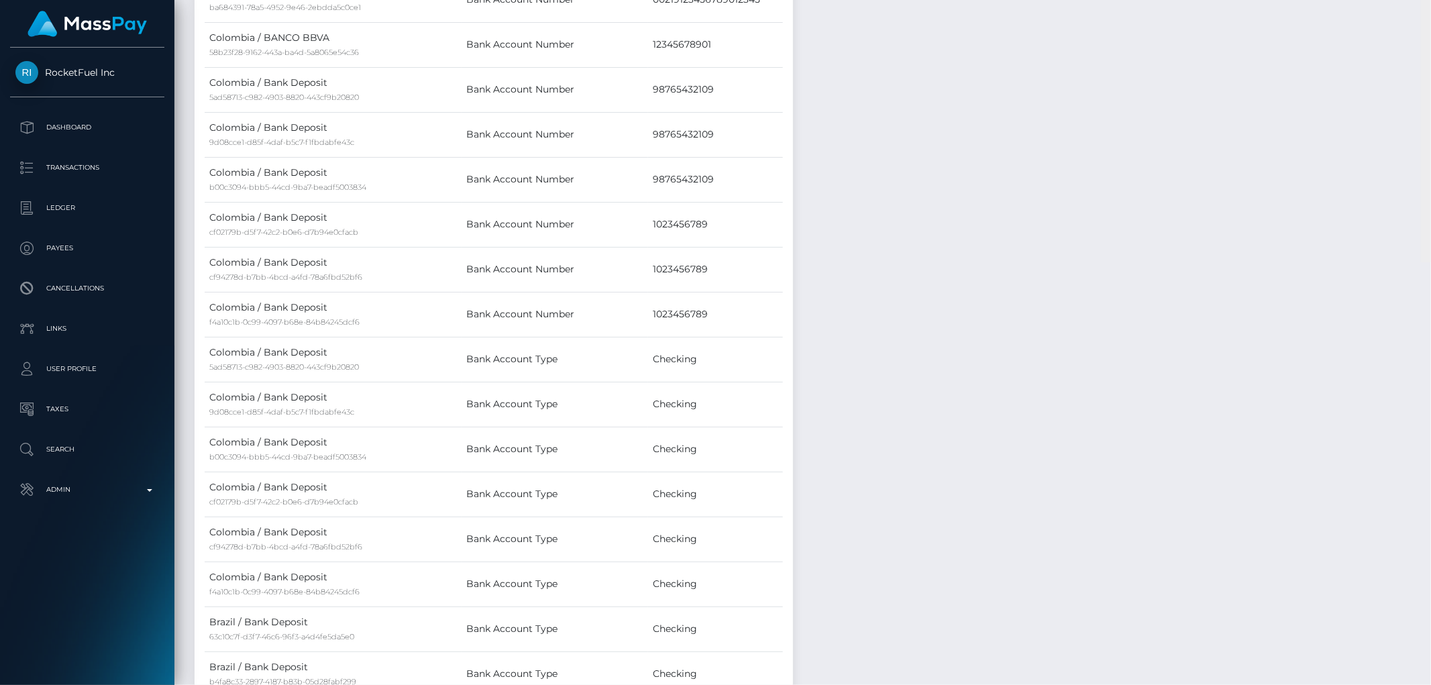
scroll to position [0, 0]
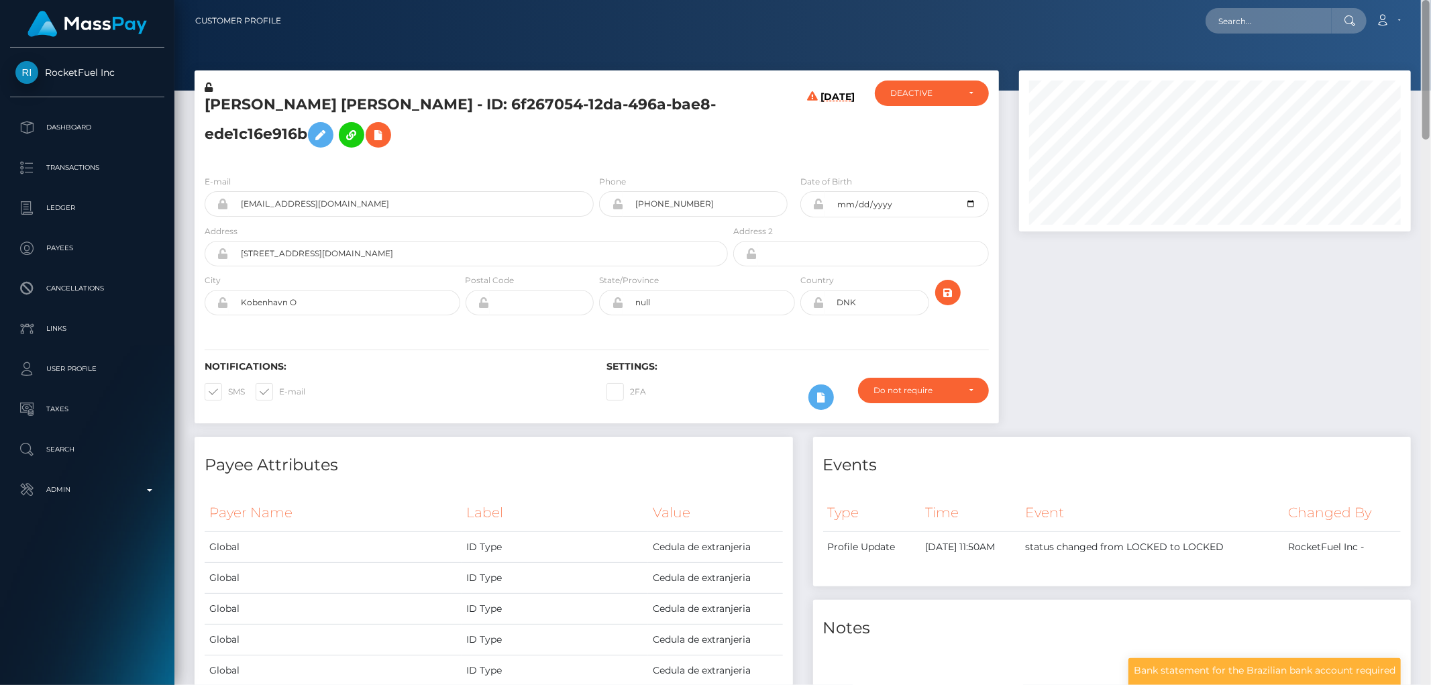
drag, startPoint x: 1426, startPoint y: 635, endPoint x: 1430, endPoint y: 19, distance: 615.9
click at [1430, 19] on div "Customer Profile Loading... Loading..." at bounding box center [802, 342] width 1257 height 685
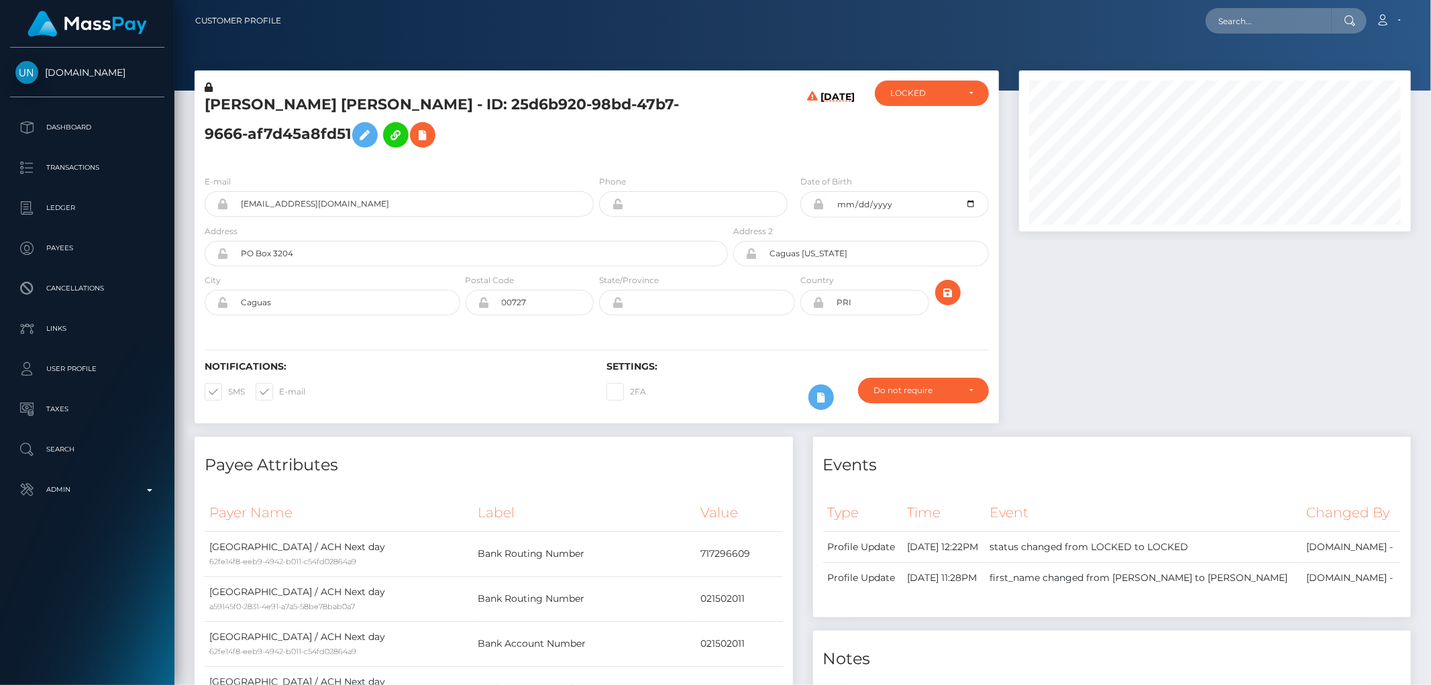
scroll to position [161, 392]
click at [598, 148] on h5 "ENRIQUE SEBASTIAN CLAUDIO SANTOS - ID: 25d6b920-98bd-47b7-9666-af7d45a8fd51" at bounding box center [463, 125] width 516 height 60
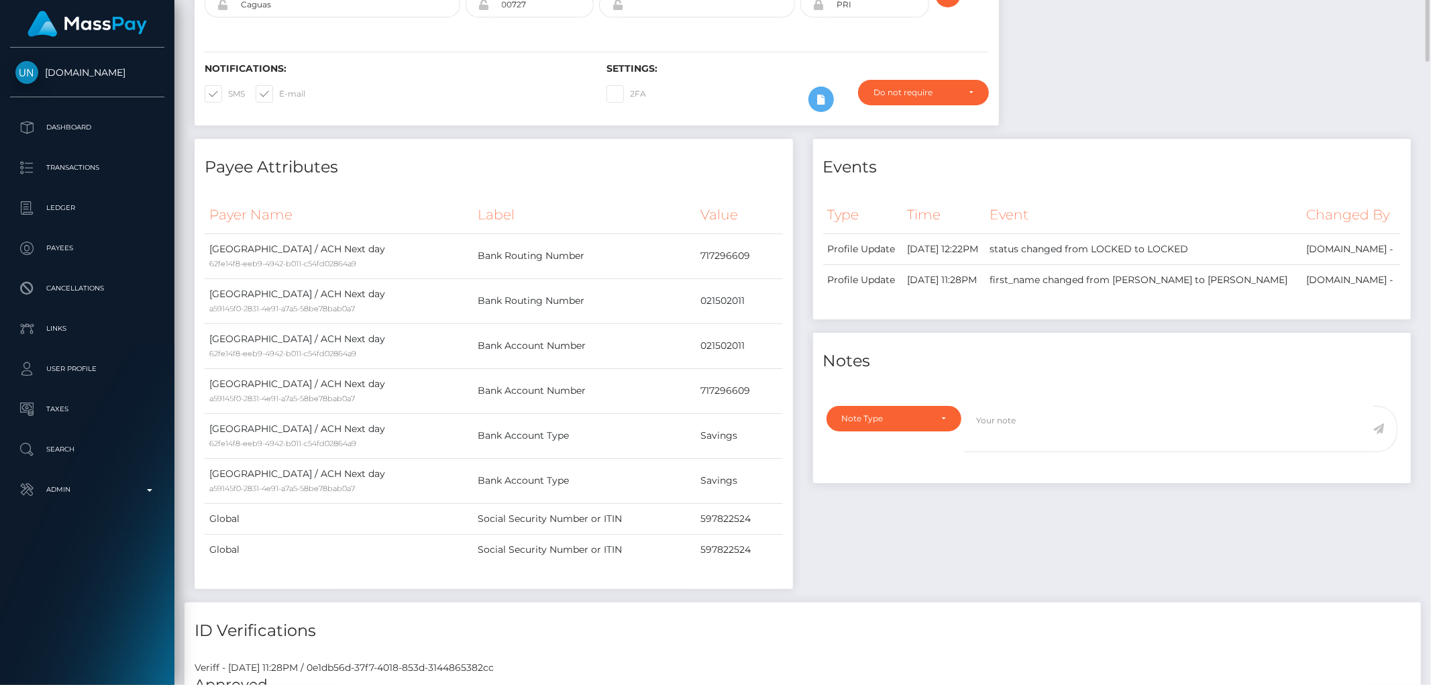
scroll to position [0, 0]
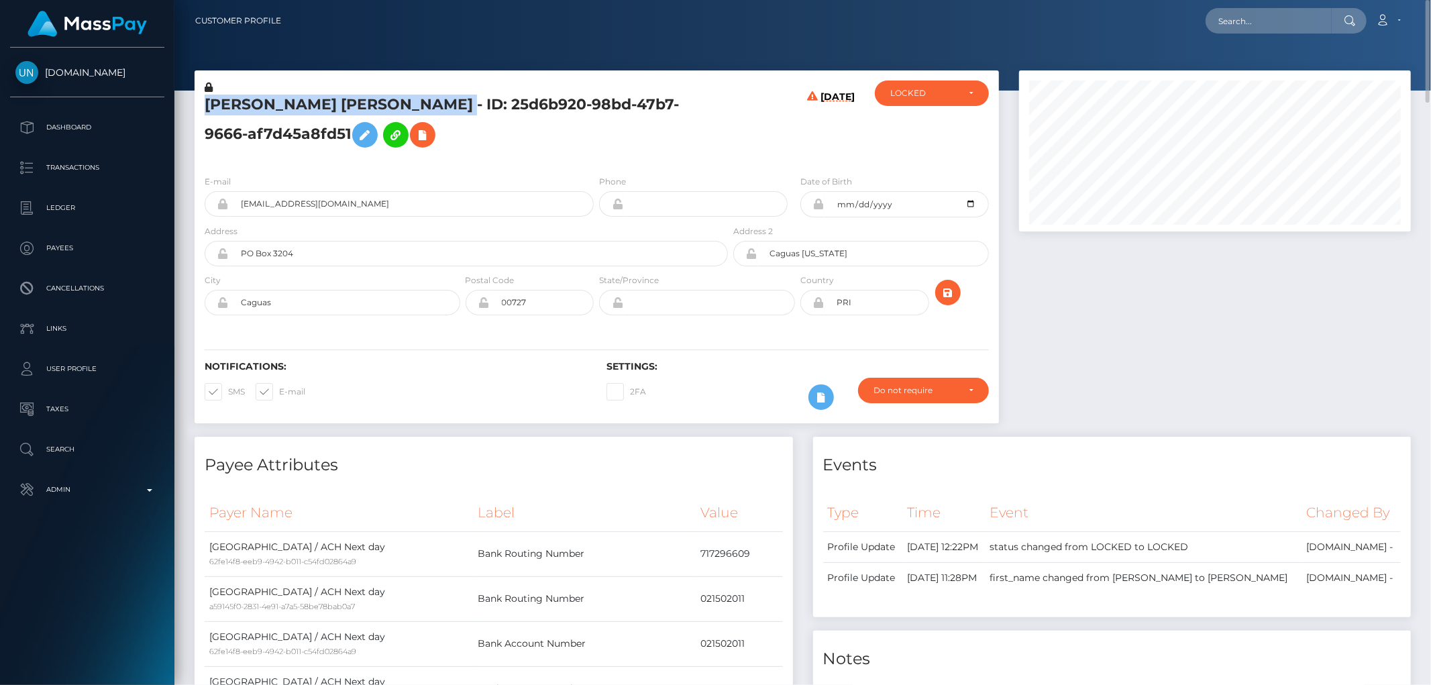
drag, startPoint x: 513, startPoint y: 105, endPoint x: 202, endPoint y: 105, distance: 310.6
click at [202, 105] on div "ENRIQUE SEBASTIAN CLAUDIO SANTOS - ID: 25d6b920-98bd-47b7-9666-af7d45a8fd51" at bounding box center [463, 123] width 536 height 84
copy h5 "ENRIQUE SEBASTIAN CLAUDIO SANTOS"
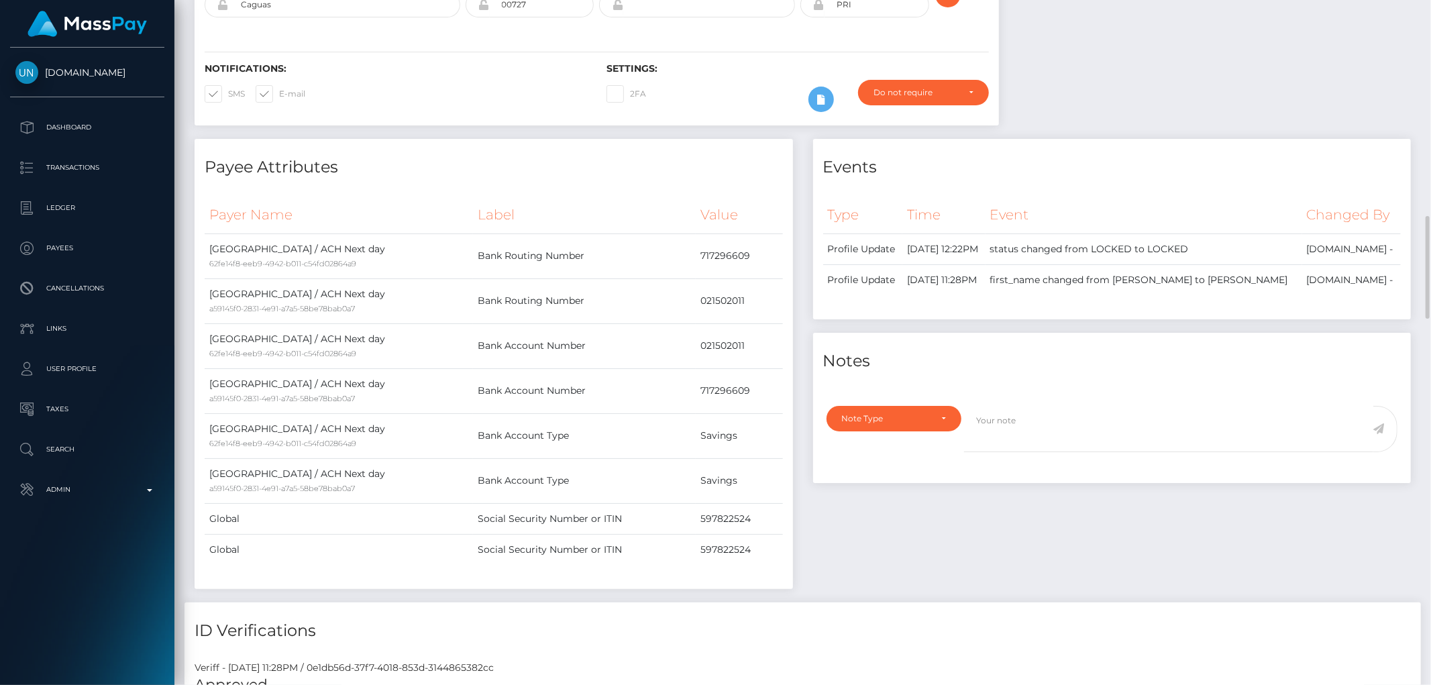
scroll to position [521, 0]
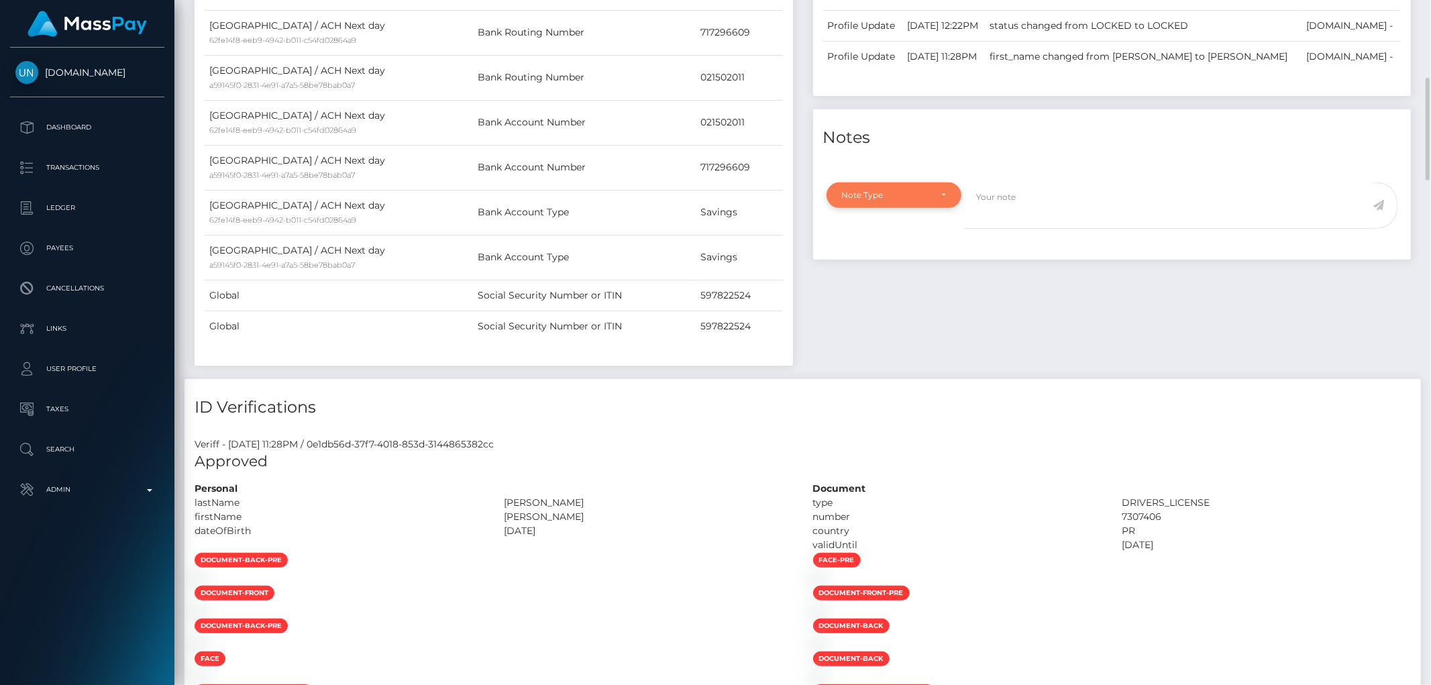
click at [869, 201] on div "Note Type" at bounding box center [886, 195] width 89 height 11
click at [884, 294] on span "Clear Compliance" at bounding box center [879, 288] width 72 height 12
select select "CLEAR_COMPLIANCE"
paste textarea "Transaction made according with the area of residence. NBCOU flag cleared."
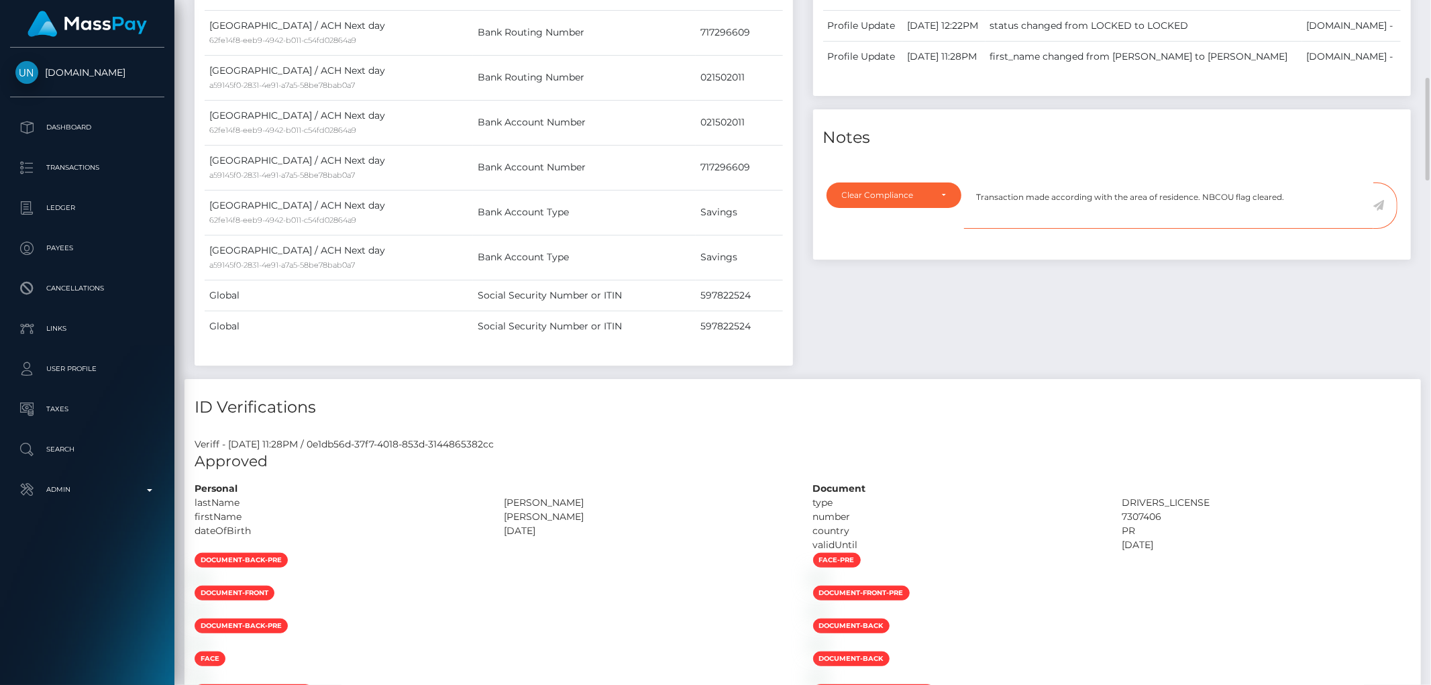
type textarea "Transaction made according with the area of residence. NBCOU flag cleared."
click at [1381, 211] on icon at bounding box center [1378, 205] width 11 height 11
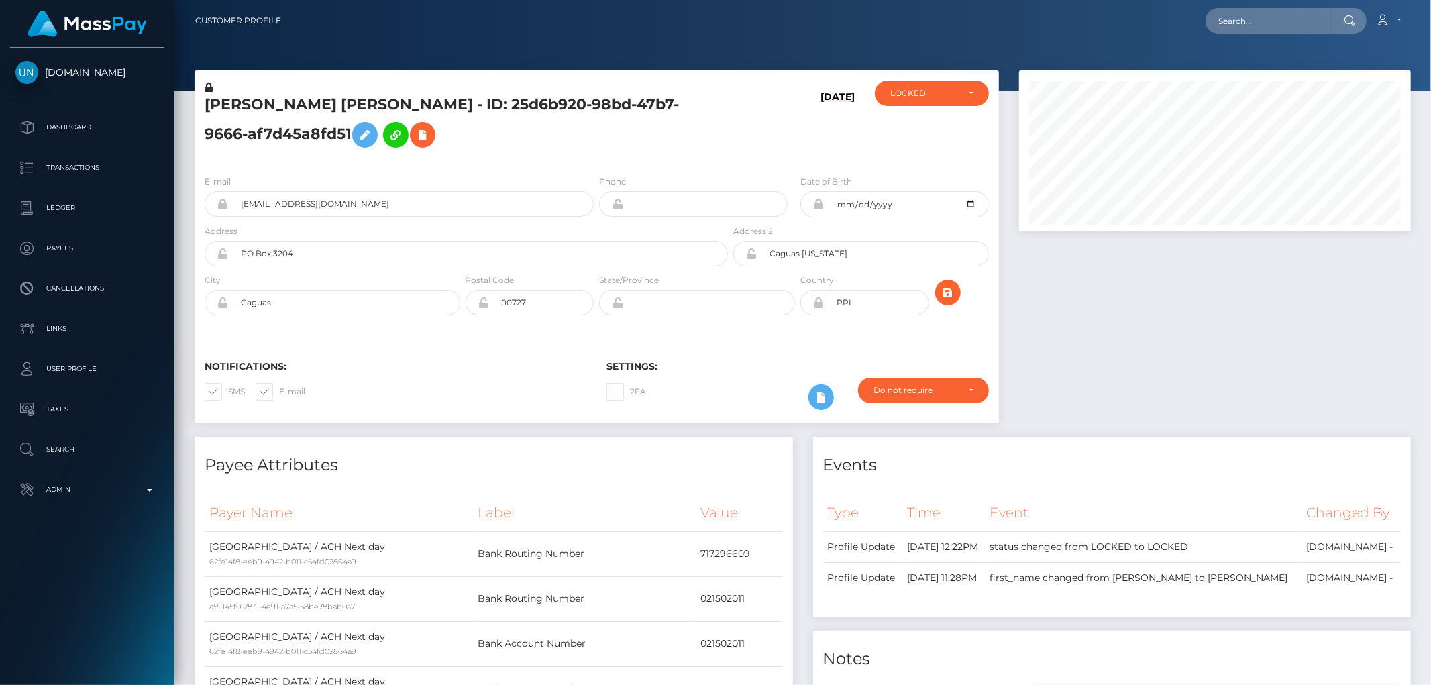
scroll to position [670763, 670532]
click at [954, 93] on div "LOCKED" at bounding box center [924, 93] width 68 height 11
click at [937, 136] on link "ACTIVE" at bounding box center [932, 129] width 114 height 25
select select "ACTIVE"
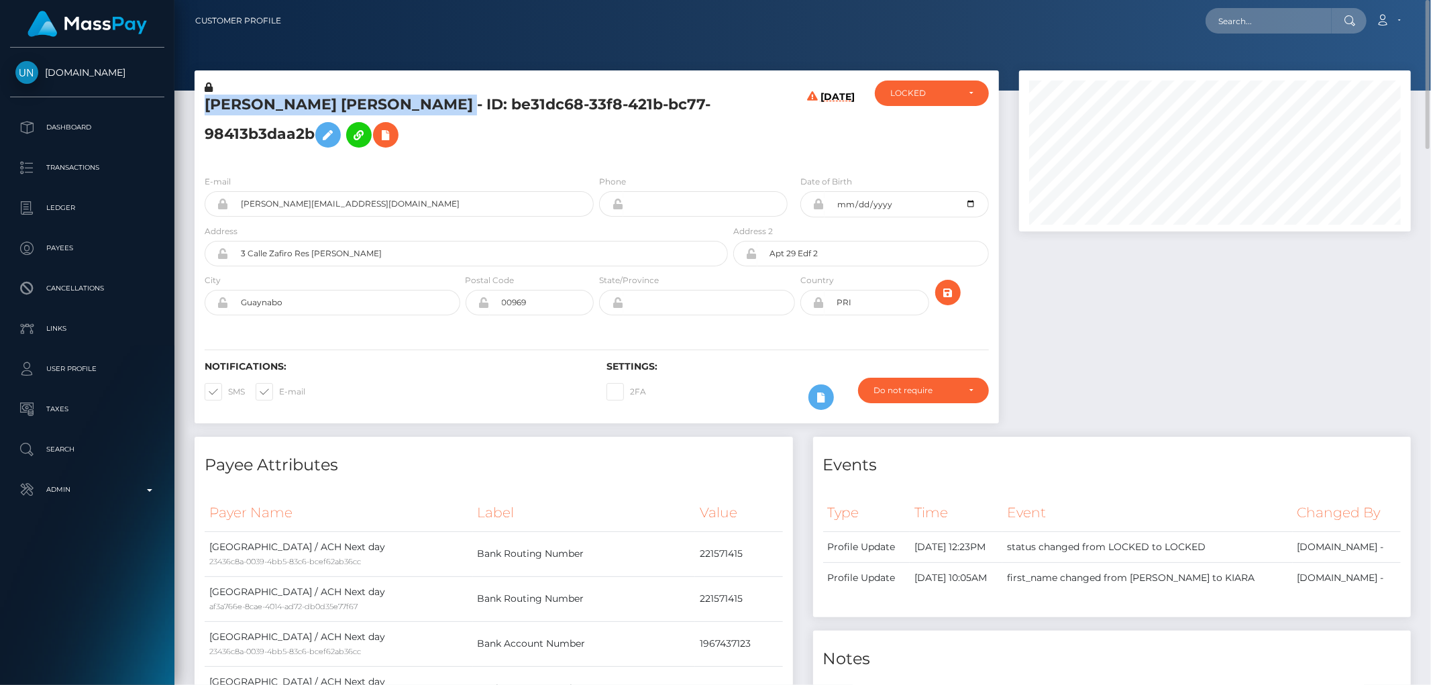
drag, startPoint x: 497, startPoint y: 109, endPoint x: 209, endPoint y: 98, distance: 288.7
click at [209, 98] on h5 "[PERSON_NAME] [PERSON_NAME] - ID: be31dc68-33f8-421b-bc77-98413b3daa2b" at bounding box center [463, 125] width 516 height 60
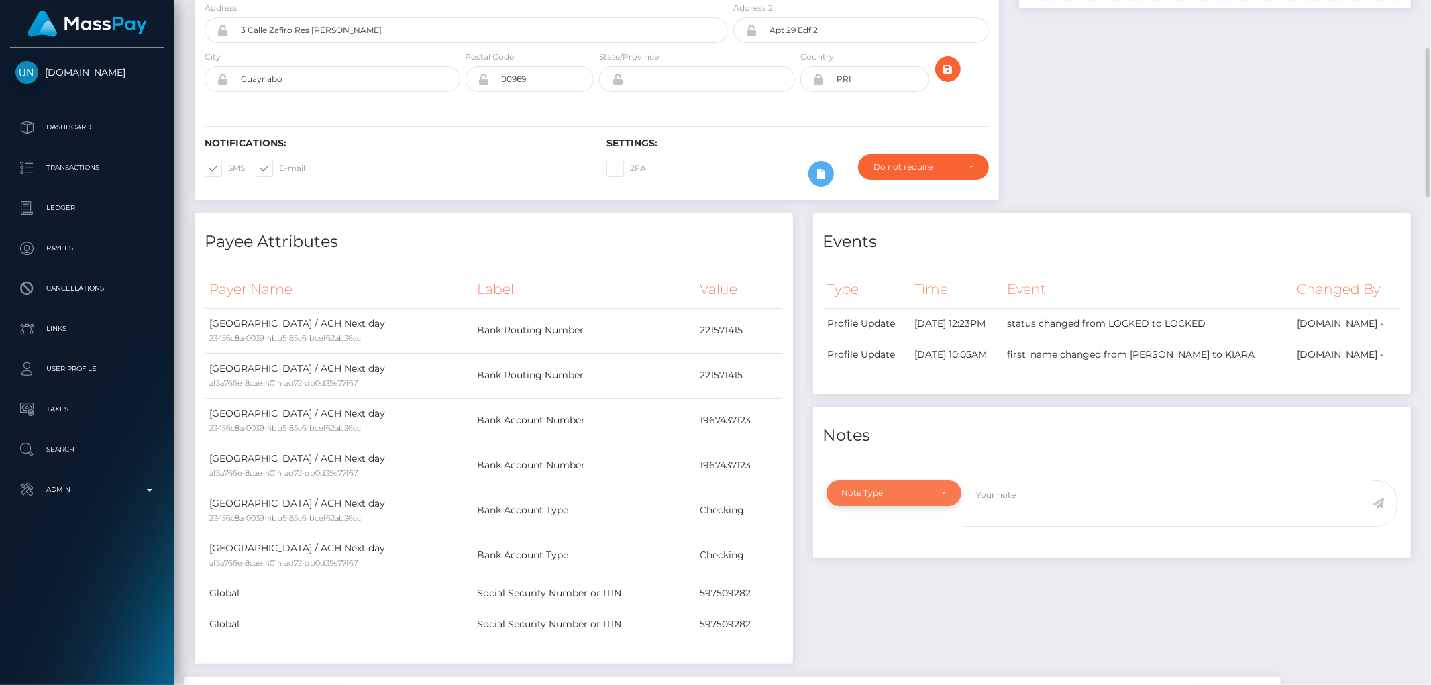
scroll to position [447, 0]
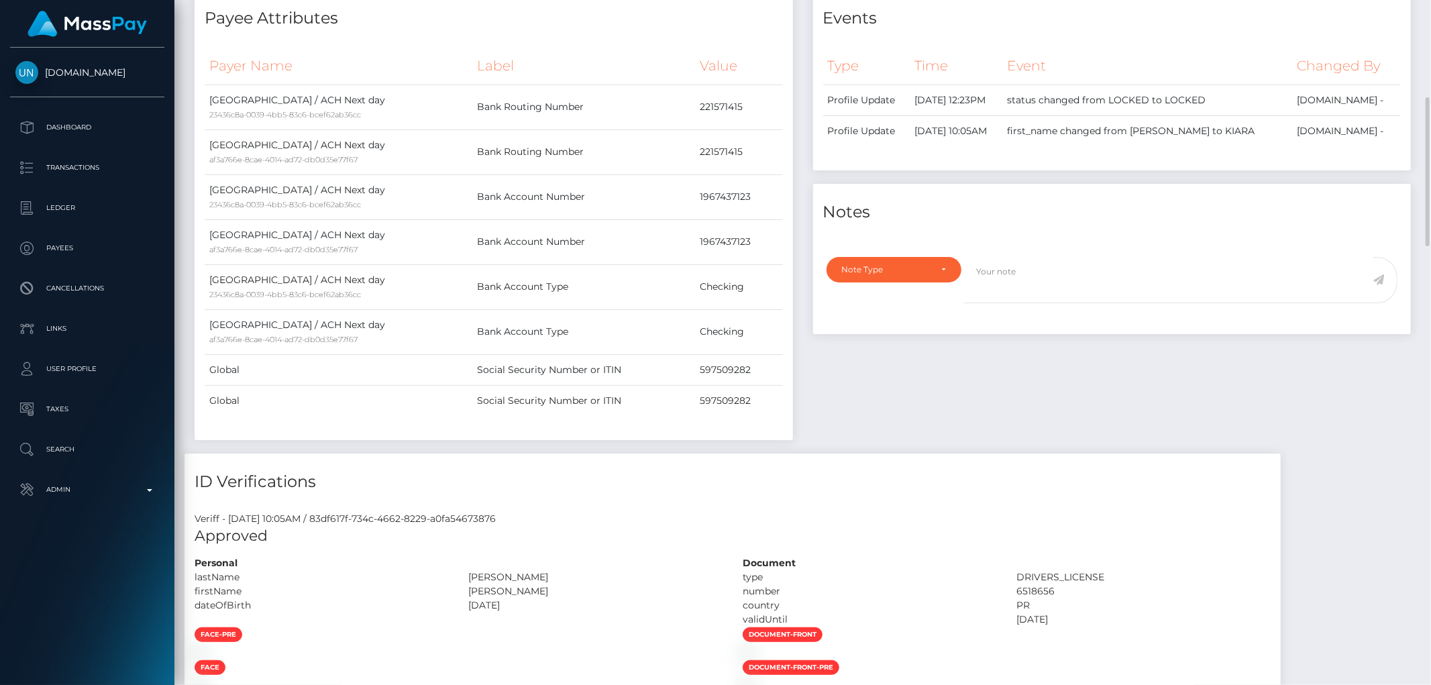
click at [886, 249] on div "Note Type Compliance Clear Compliance General Note Type" at bounding box center [1112, 291] width 598 height 85
click at [886, 275] on div "Note Type" at bounding box center [886, 269] width 89 height 11
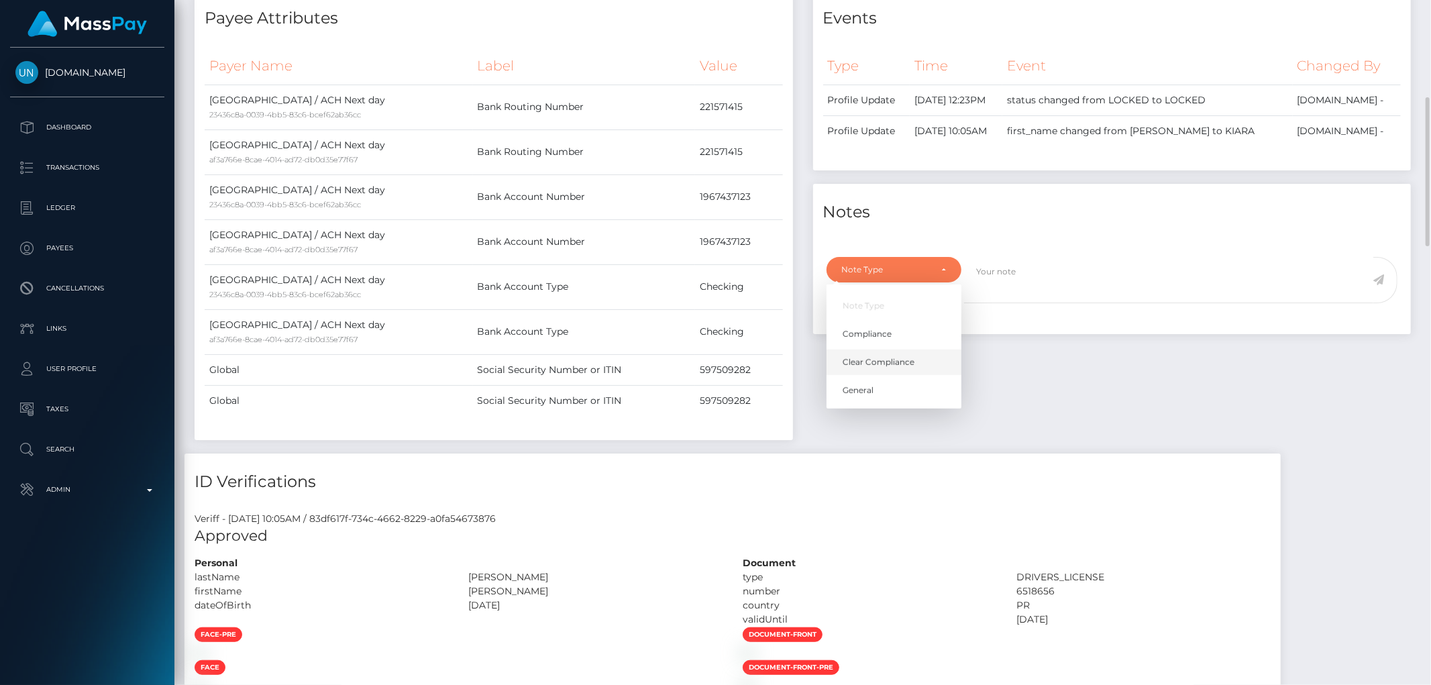
click at [909, 368] on span "Clear Compliance" at bounding box center [879, 362] width 72 height 12
select select "CLEAR_COMPLIANCE"
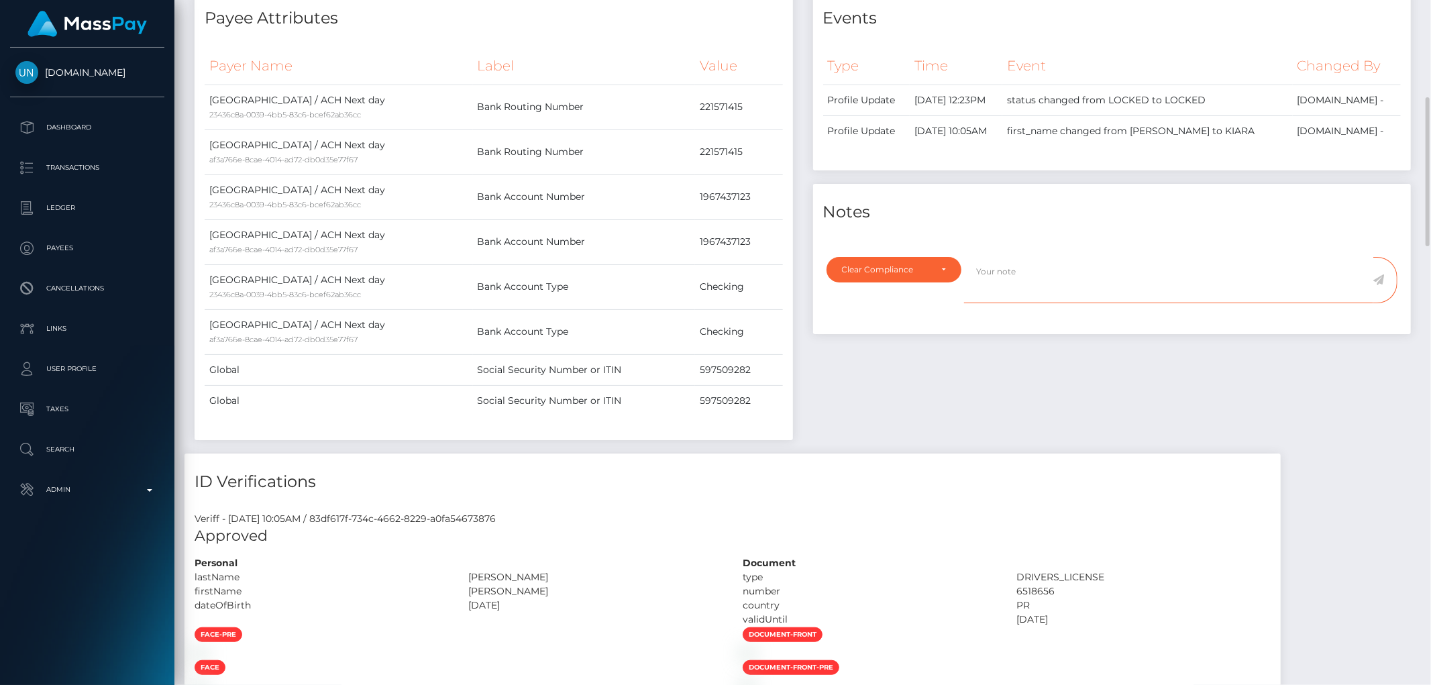
paste textarea "Transaction made according with the area of residence. NBCOU flag cleared."
type textarea "Transaction made according with the area of residence. NBCOU flag cleared."
click at [1379, 276] on icon at bounding box center [1378, 279] width 11 height 11
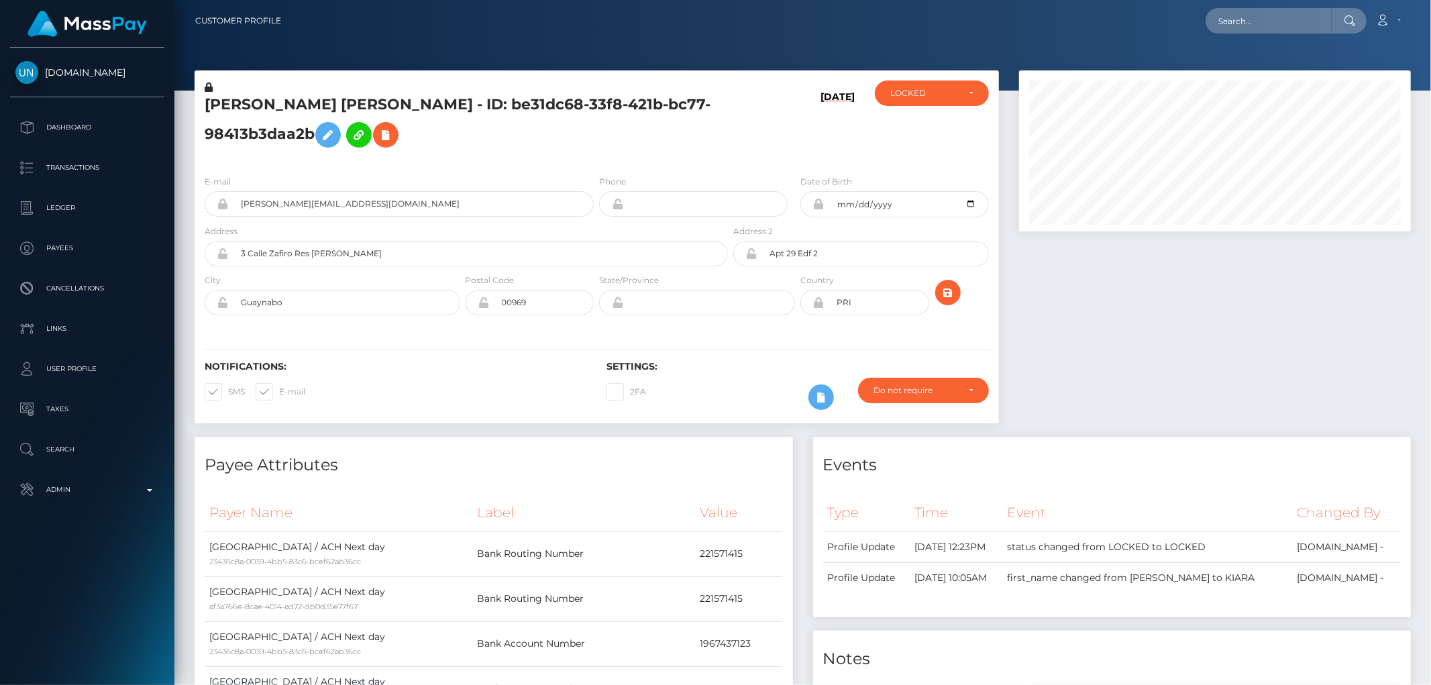
scroll to position [161, 392]
click at [897, 96] on div "LOCKED" at bounding box center [924, 93] width 68 height 11
click at [897, 119] on link "ACTIVE" at bounding box center [932, 129] width 114 height 25
select select "ACTIVE"
click at [558, 138] on h5 "KIARA DIANELYS MATOS RODRIGUEZ - ID: be31dc68-33f8-421b-bc77-98413b3daa2b" at bounding box center [463, 125] width 516 height 60
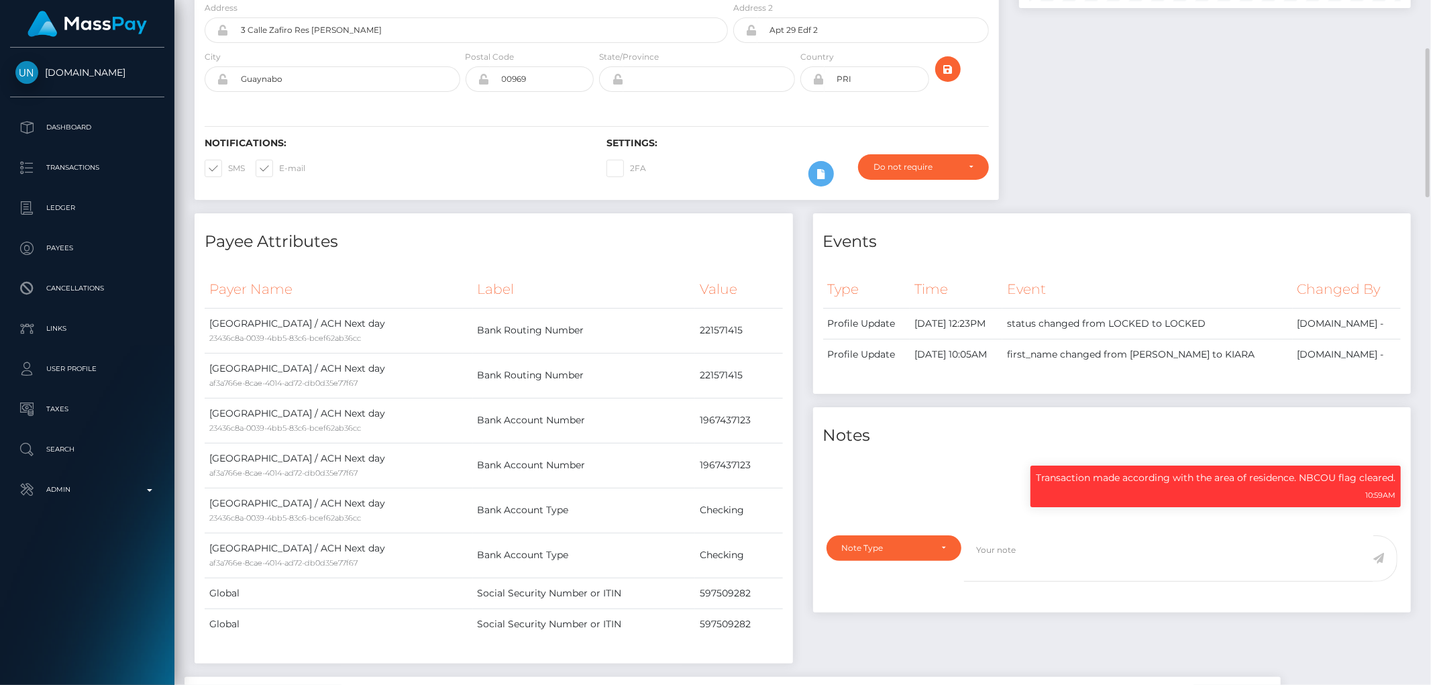
scroll to position [0, 0]
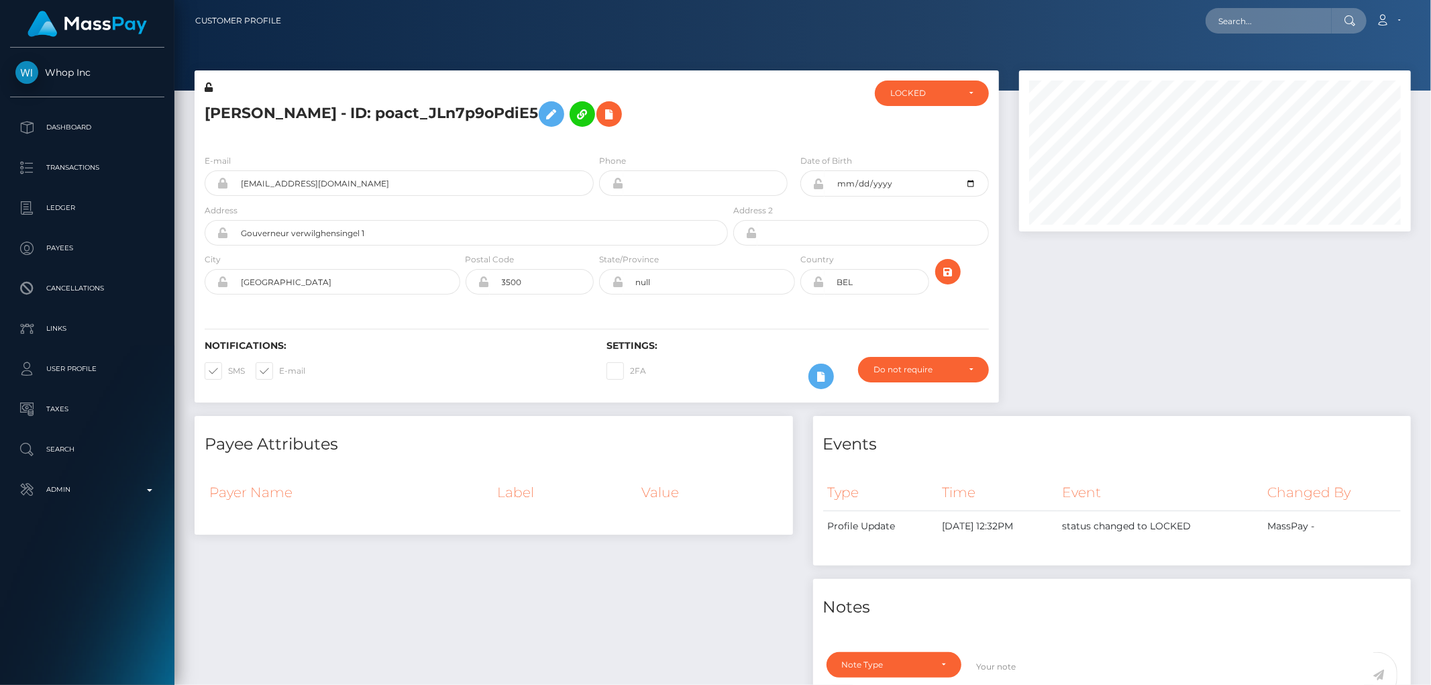
scroll to position [161, 392]
click at [705, 152] on div "E-mail [EMAIL_ADDRESS][DOMAIN_NAME] Phone [DATE]" at bounding box center [597, 226] width 804 height 164
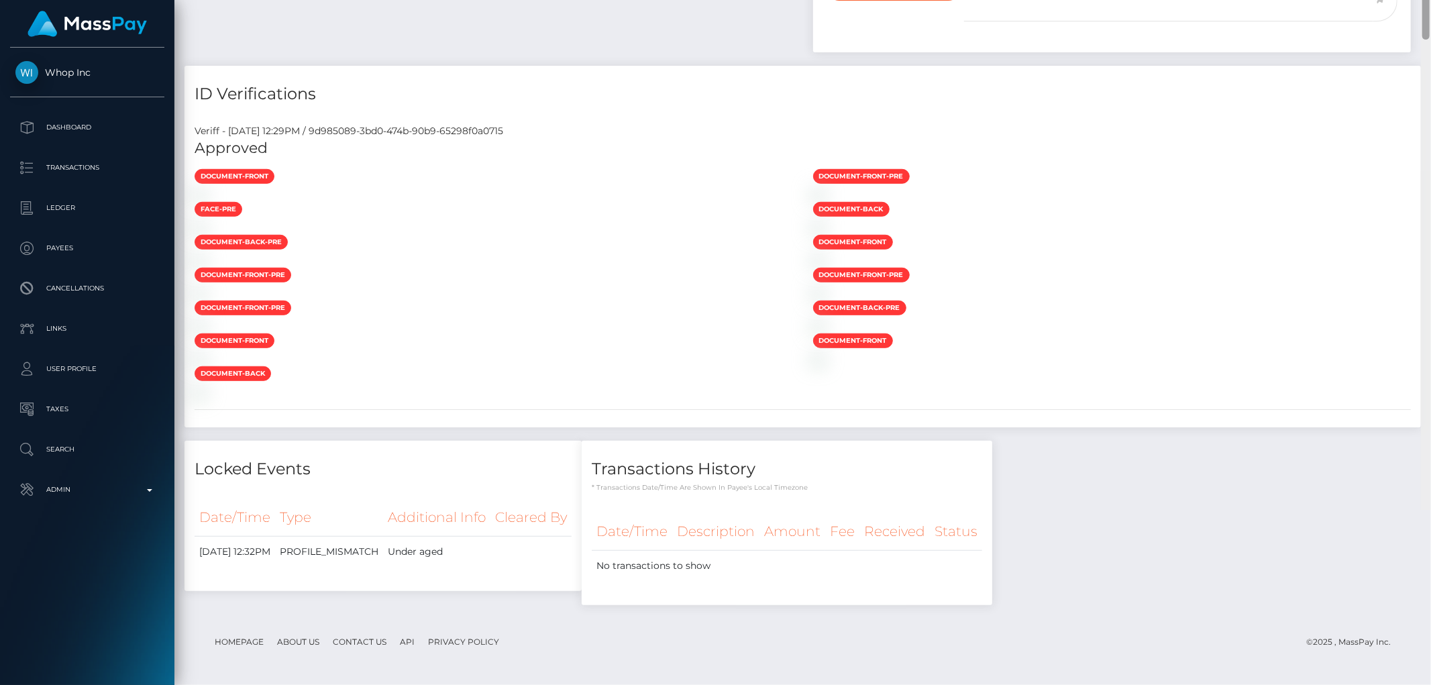
scroll to position [85, 0]
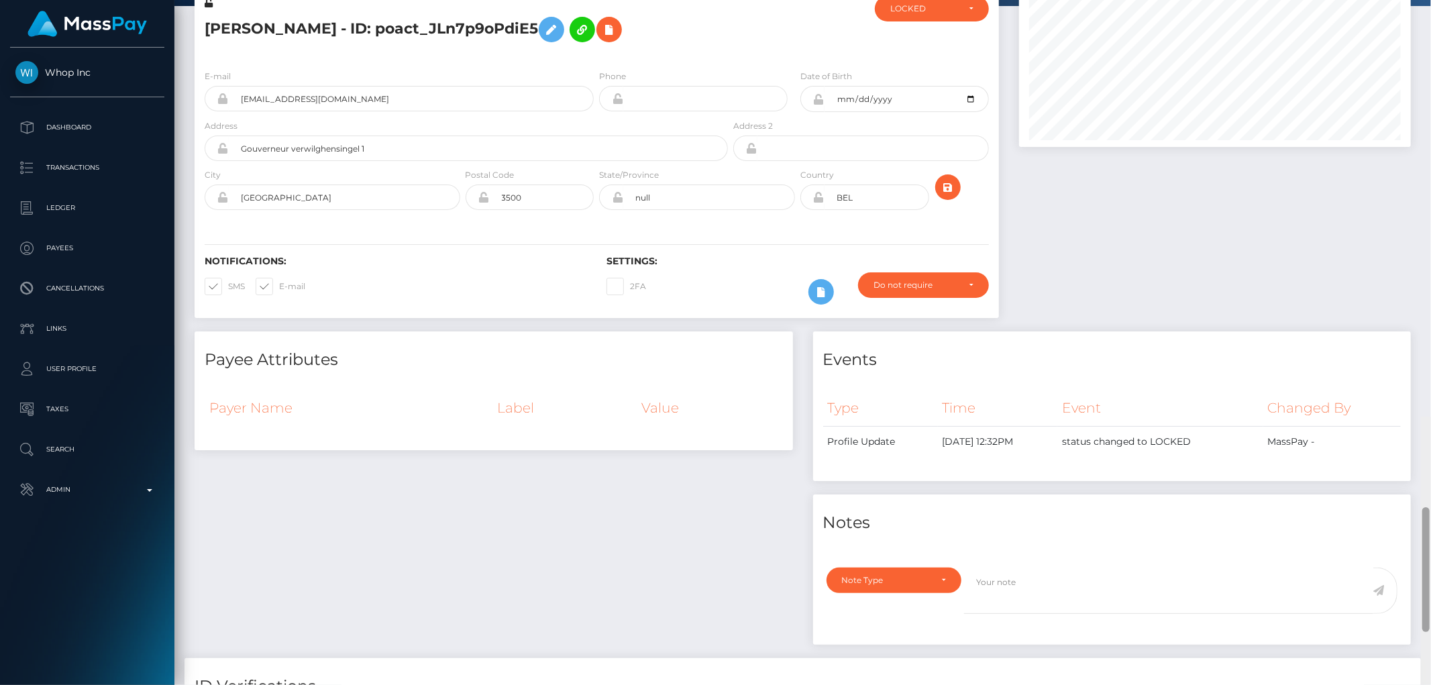
drag, startPoint x: 1428, startPoint y: 142, endPoint x: 1430, endPoint y: -40, distance: 181.8
click at [1430, 0] on html "Whop Inc Dashboard Transactions Ledger Payees Cancellations Links" at bounding box center [715, 342] width 1431 height 685
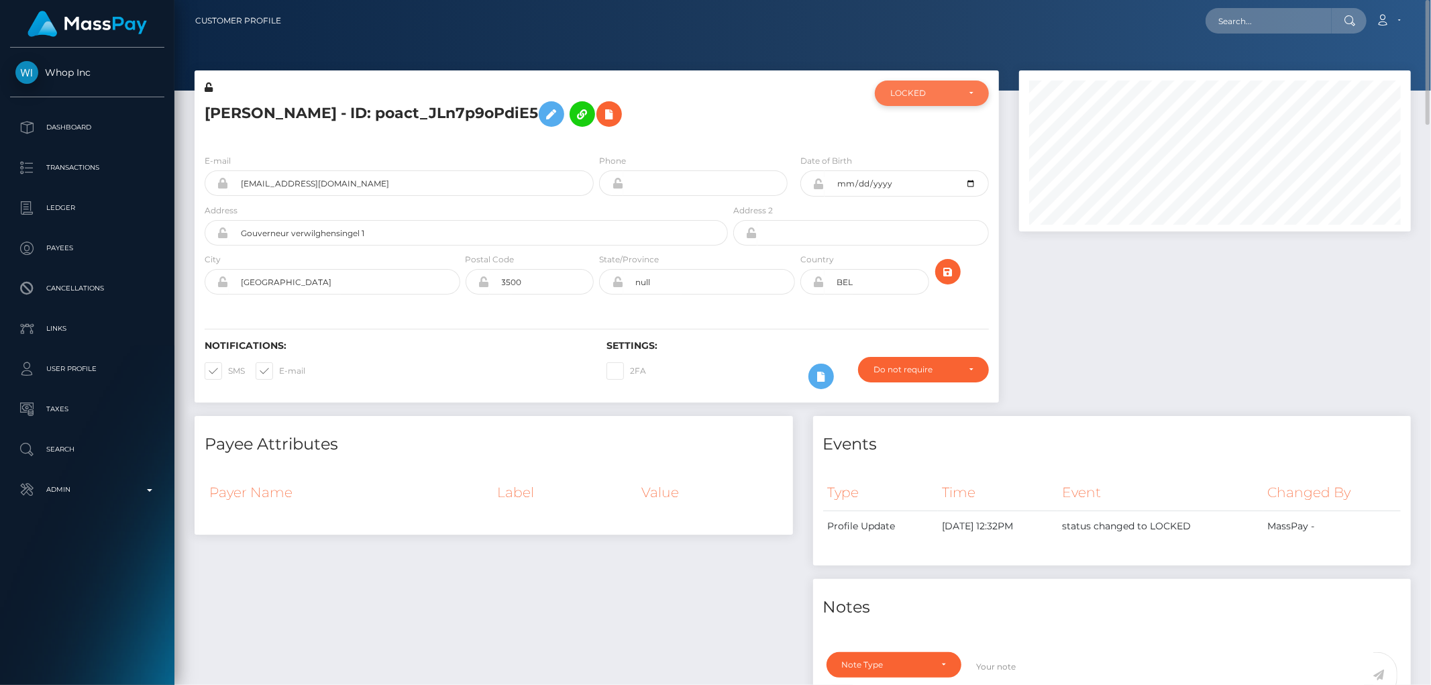
click at [929, 95] on div "LOCKED" at bounding box center [924, 93] width 68 height 11
click at [926, 152] on span "DEACTIVE" at bounding box center [912, 158] width 42 height 12
select select "DEACTIVE"
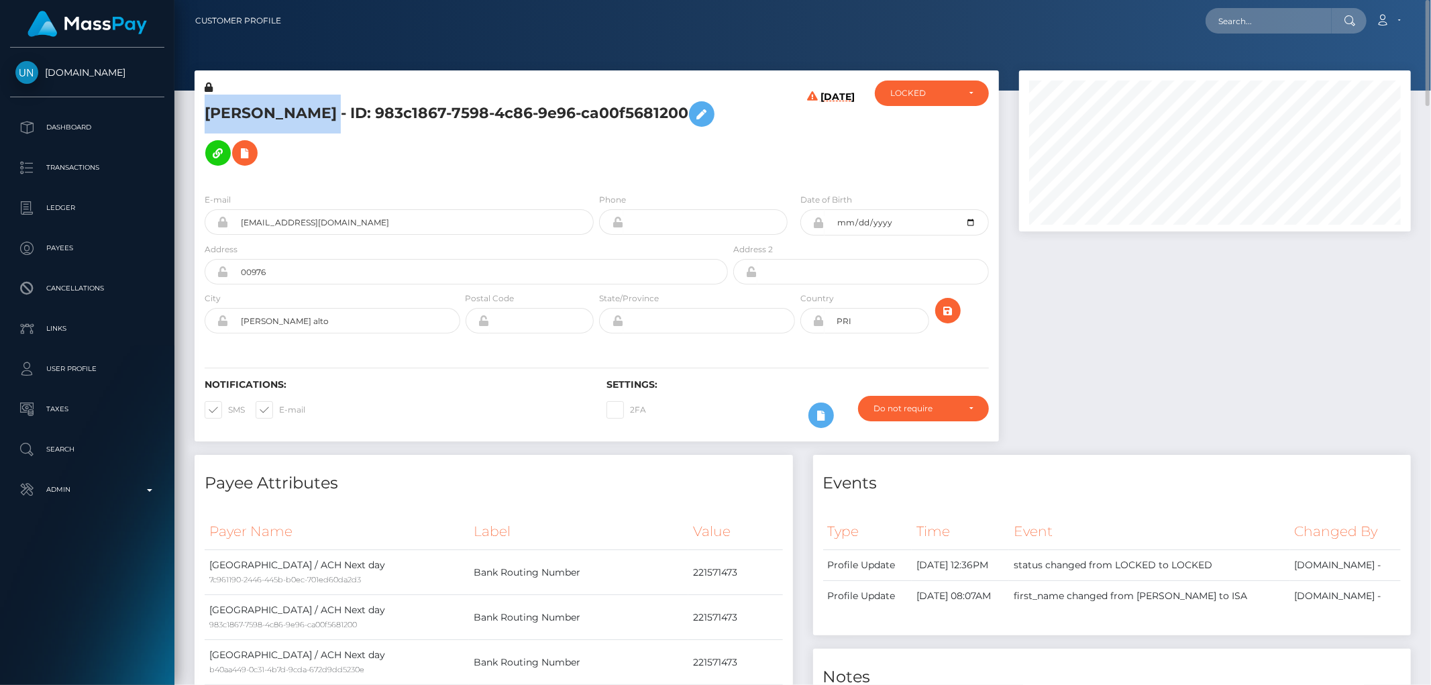
drag, startPoint x: 450, startPoint y: 106, endPoint x: 199, endPoint y: 106, distance: 250.3
click at [199, 106] on div "ISA ANAIRA FIGUEROA COLLAZO - ID: 983c1867-7598-4c86-9e96-ca00f5681200" at bounding box center [463, 132] width 536 height 102
copy h5 "ISA ANAIRA FIGUEROA COLLAZO"
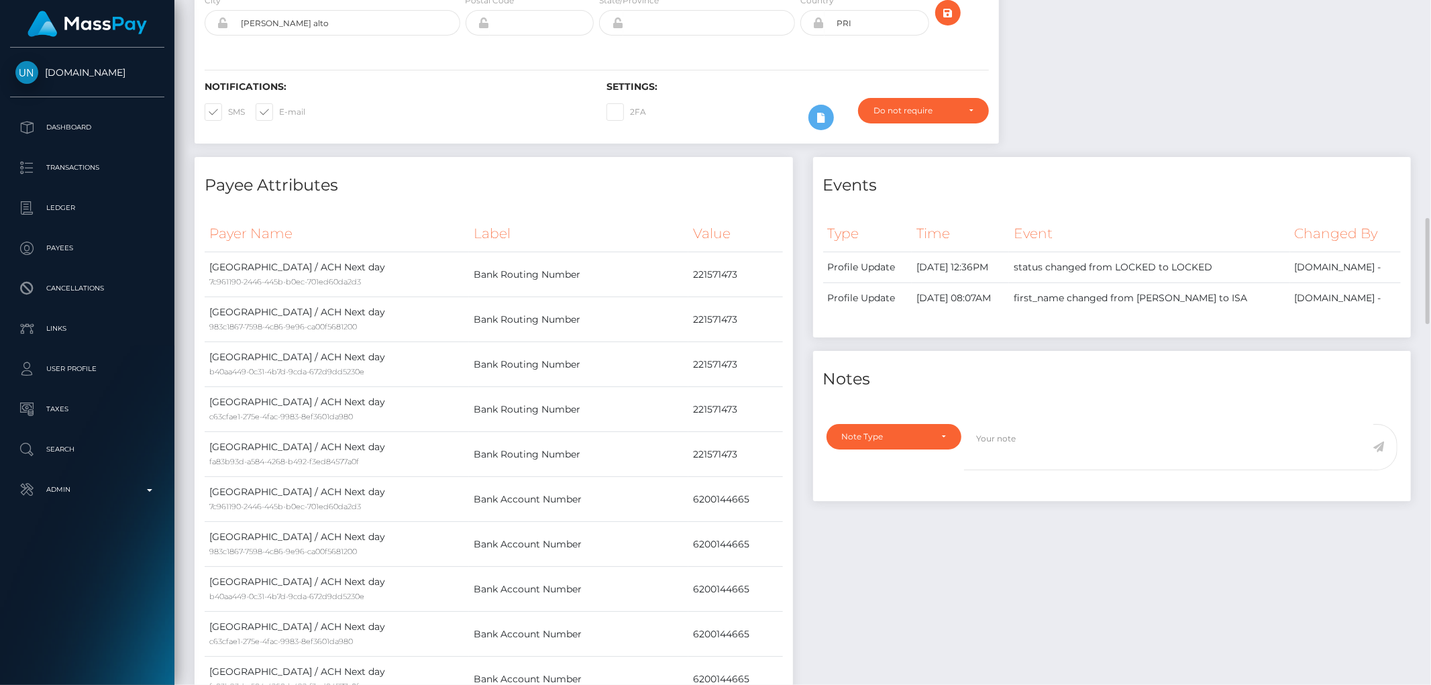
scroll to position [521, 0]
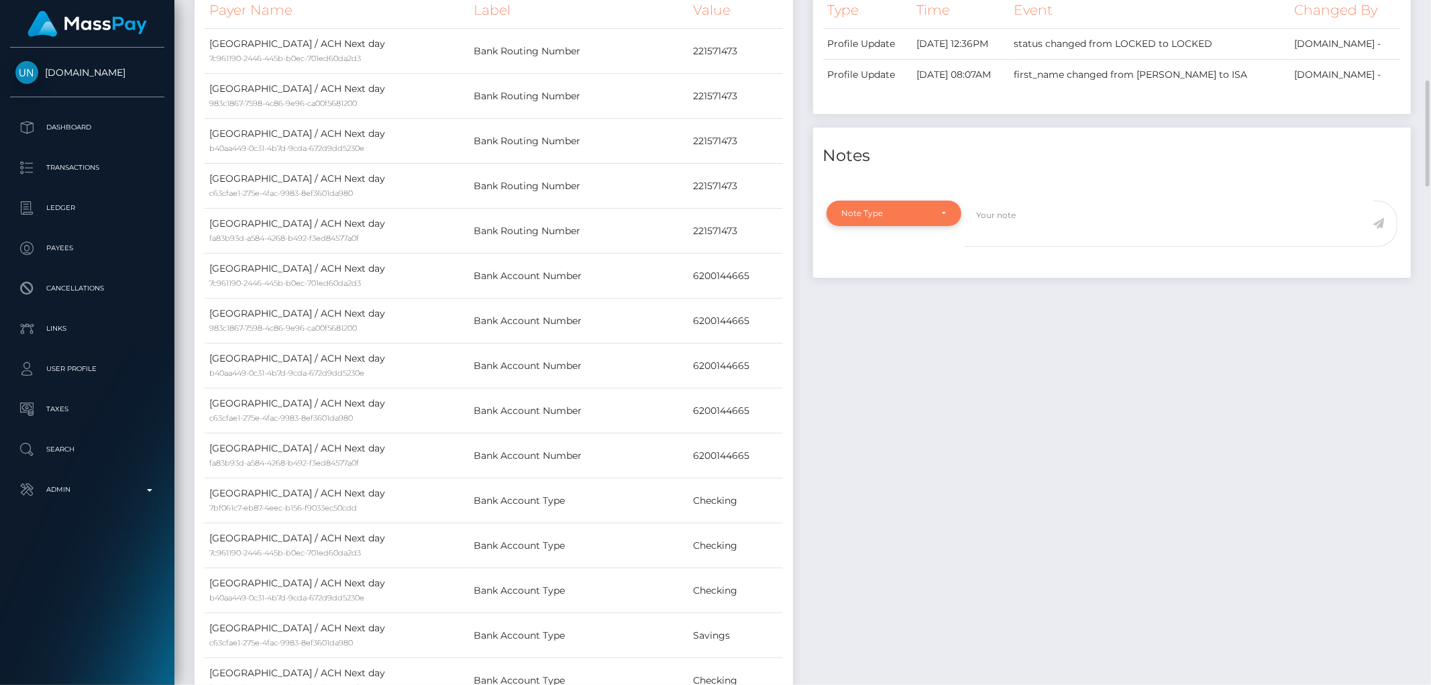
click at [929, 201] on div "Note Type" at bounding box center [894, 213] width 135 height 25
click at [929, 293] on link "Clear Compliance" at bounding box center [894, 305] width 135 height 25
select select "CLEAR_COMPLIANCE"
paste textarea "Transaction made according with the area of residence. NBCOU flag cleared."
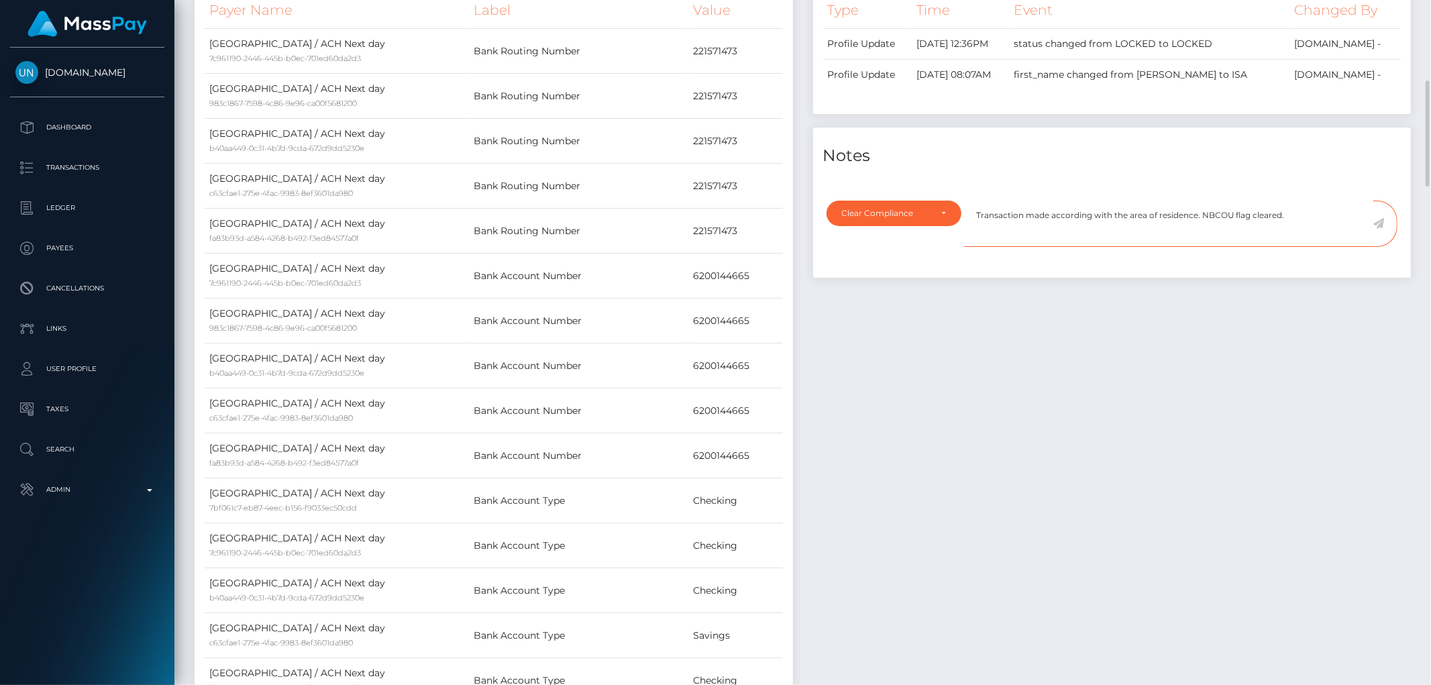
type textarea "Transaction made according with the area of residence. NBCOU flag cleared."
click at [954, 376] on div "Events Type Time Event Changed By" at bounding box center [1112, 414] width 619 height 961
click at [1377, 218] on icon at bounding box center [1378, 223] width 11 height 11
click at [1137, 346] on div "Events Type Time Event Changed By" at bounding box center [1112, 414] width 619 height 961
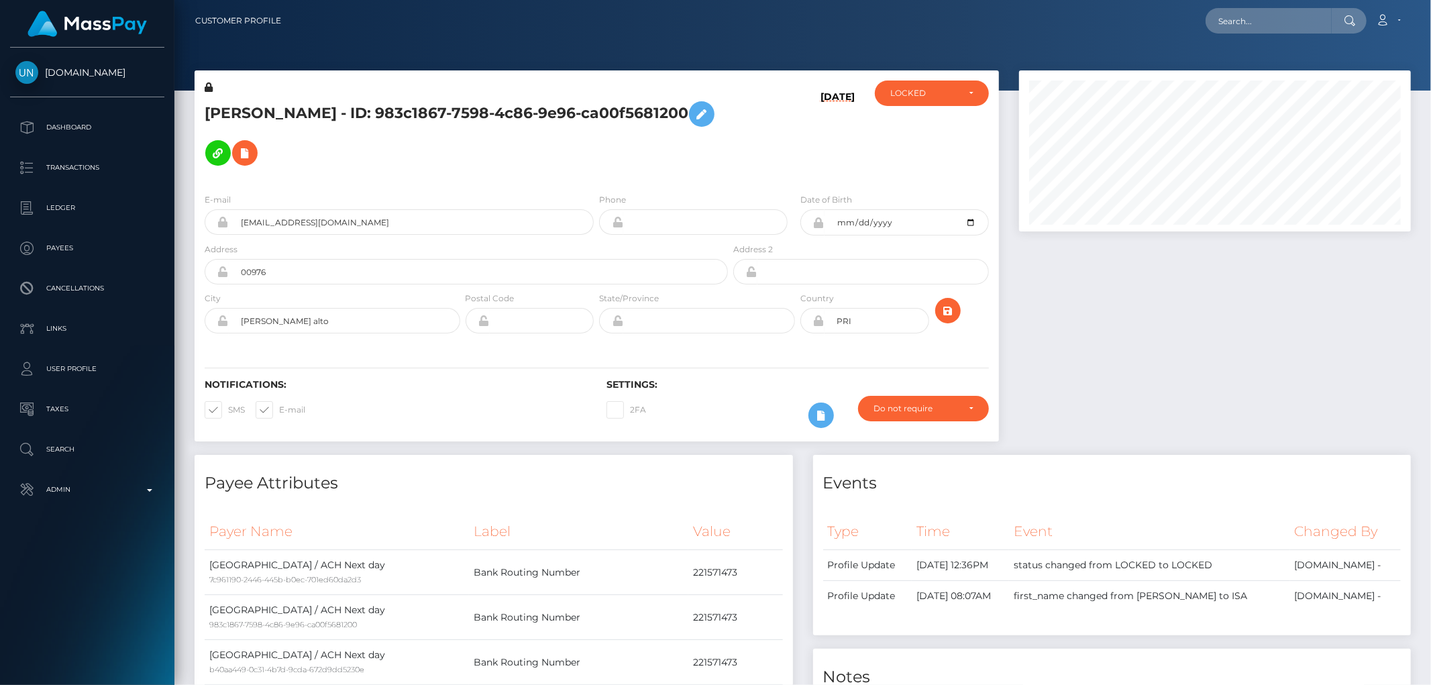
scroll to position [161, 392]
click at [939, 97] on div "LOCKED" at bounding box center [924, 93] width 68 height 11
click at [935, 130] on link "ACTIVE" at bounding box center [932, 129] width 114 height 25
select select "ACTIVE"
click at [1279, 395] on div at bounding box center [1215, 262] width 412 height 384
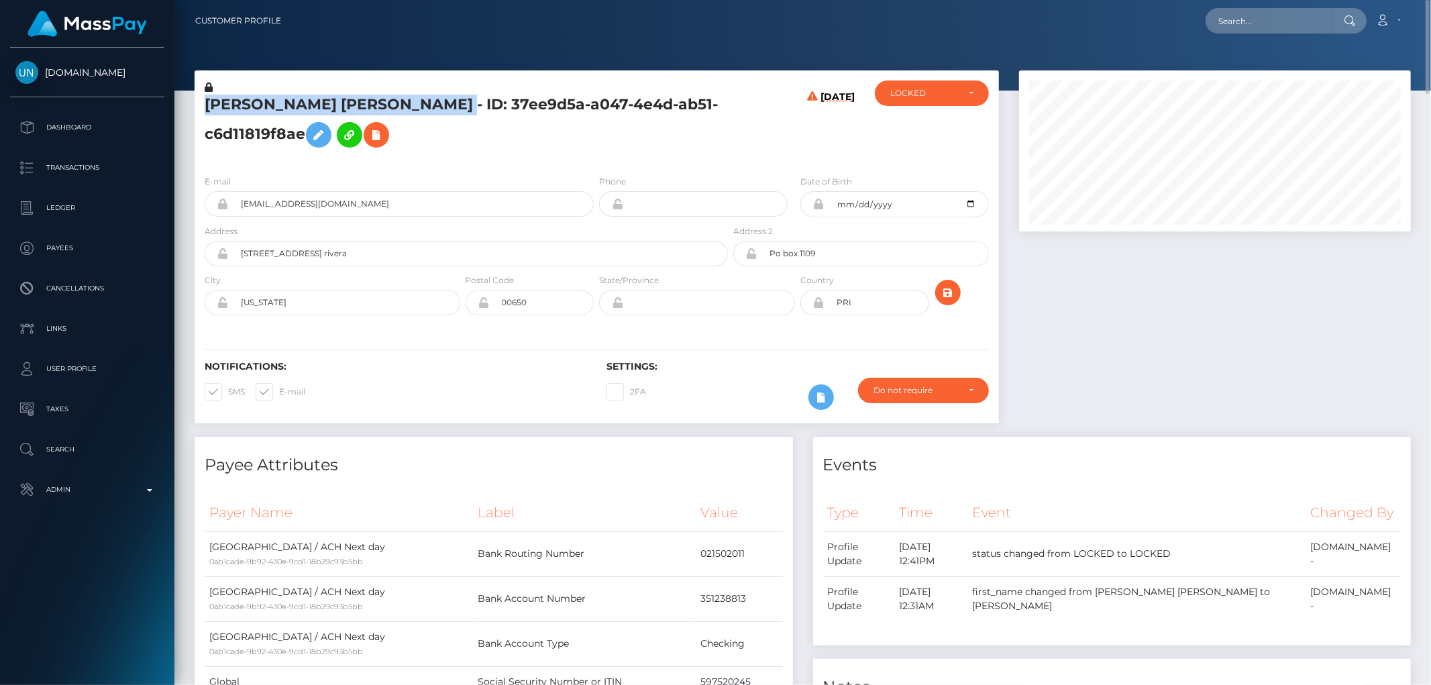
drag, startPoint x: 510, startPoint y: 107, endPoint x: 204, endPoint y: 102, distance: 306.0
click at [205, 102] on h5 "[PERSON_NAME] [PERSON_NAME] - ID: 37ee9d5a-a047-4e4d-ab51-c6d11819f8ae" at bounding box center [463, 125] width 516 height 60
copy h5 "[PERSON_NAME] [PERSON_NAME]"
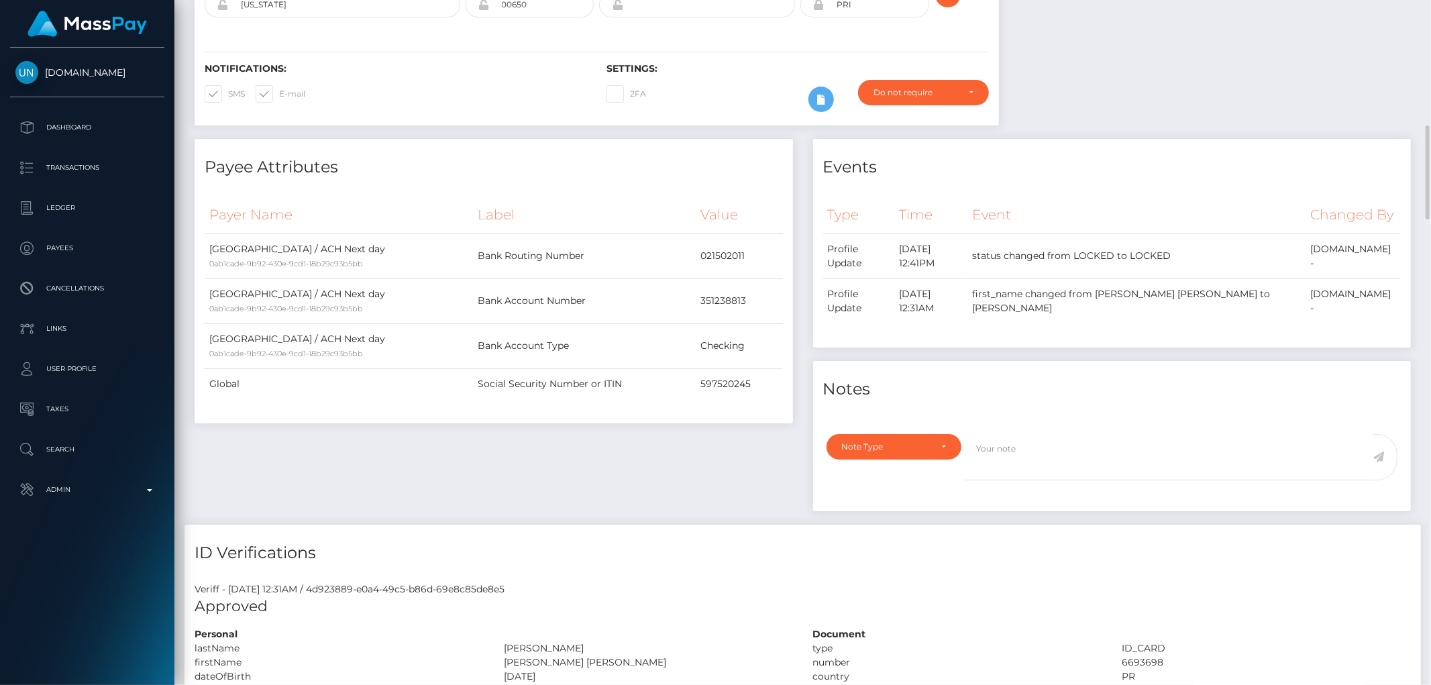
scroll to position [596, 0]
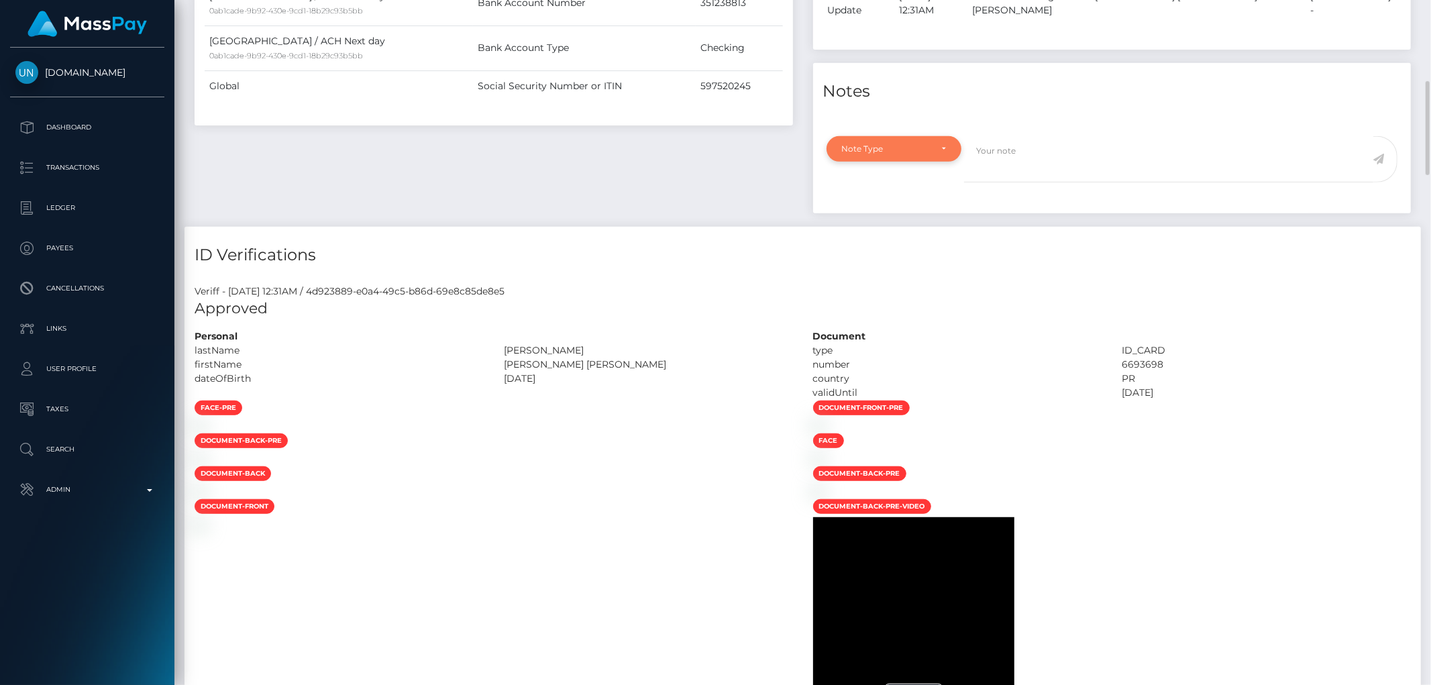
click at [938, 154] on div "Note Type" at bounding box center [894, 149] width 104 height 11
click at [926, 254] on link "Clear Compliance" at bounding box center [894, 241] width 135 height 25
select select "CLEAR_COMPLIANCE"
paste textarea "Transaction made according with the area of residence. NBCOU flag cleared."
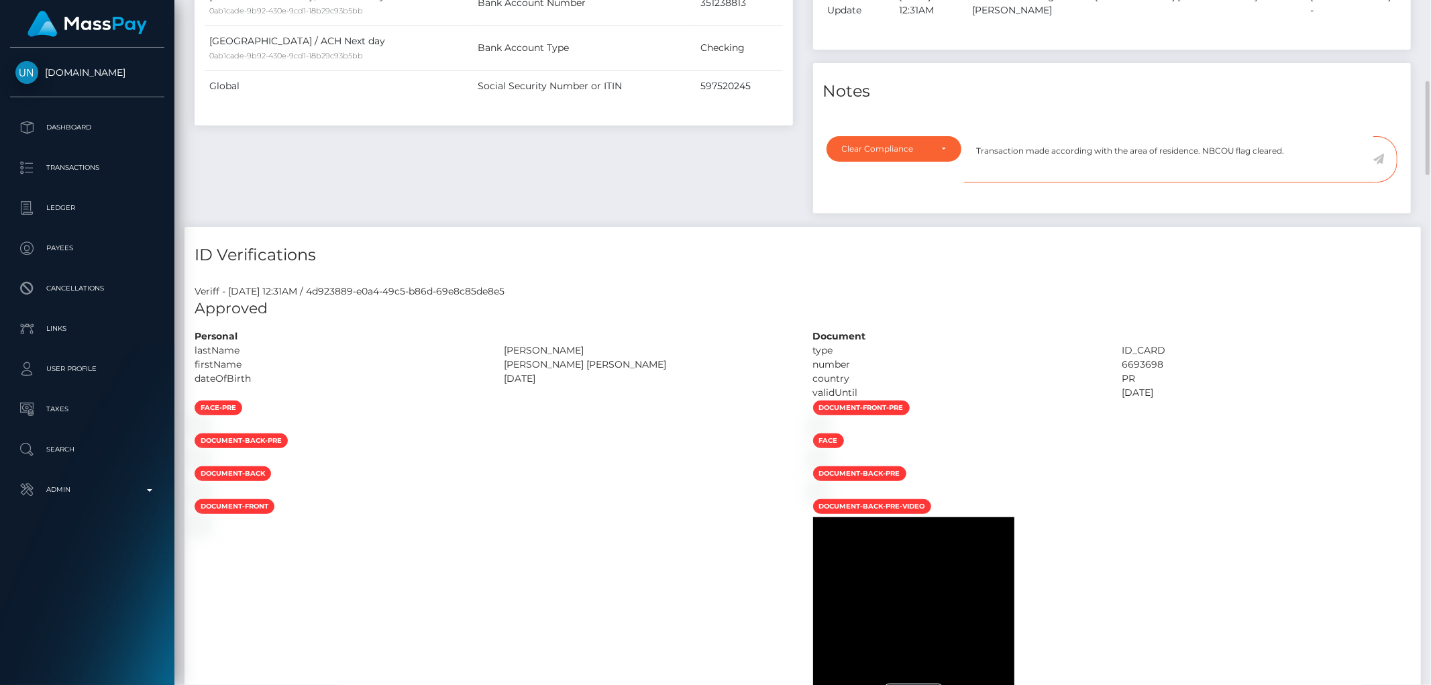
type textarea "Transaction made according with the area of residence. NBCOU flag cleared."
click at [1377, 164] on icon at bounding box center [1378, 159] width 11 height 11
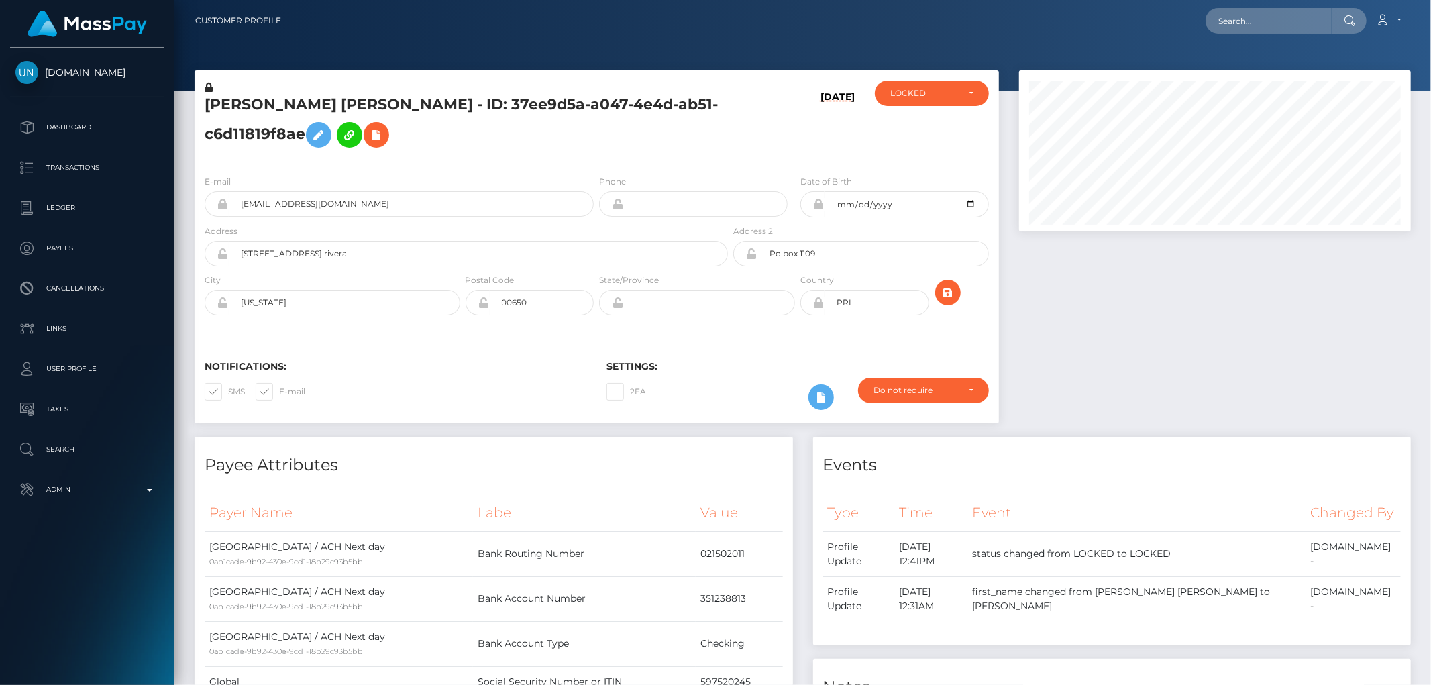
scroll to position [670763, 670532]
click at [961, 104] on div "LOCKED" at bounding box center [932, 93] width 114 height 25
click at [940, 131] on link "ACTIVE" at bounding box center [932, 129] width 114 height 25
select select "ACTIVE"
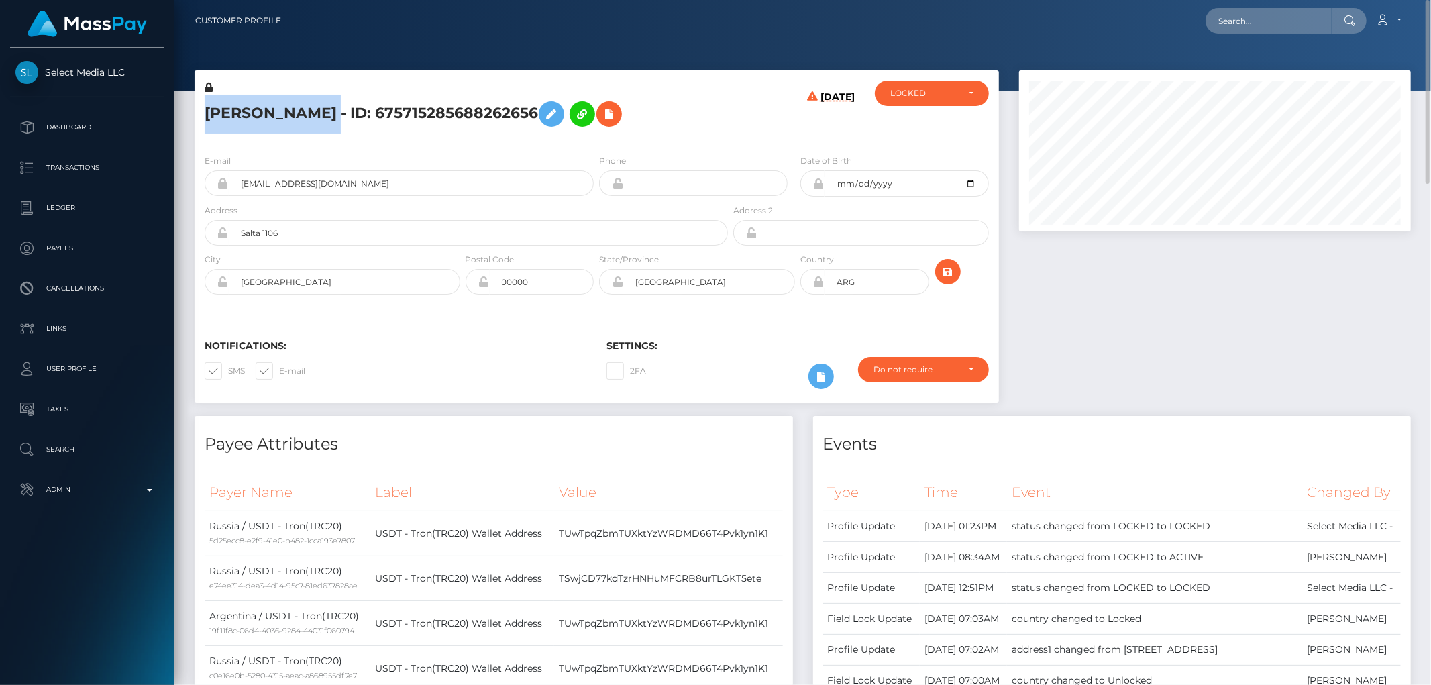
drag, startPoint x: 378, startPoint y: 110, endPoint x: 205, endPoint y: 117, distance: 173.2
click at [205, 117] on h5 "[PERSON_NAME] - ID: 675715285688262656" at bounding box center [463, 114] width 516 height 39
copy h5 "[PERSON_NAME]"
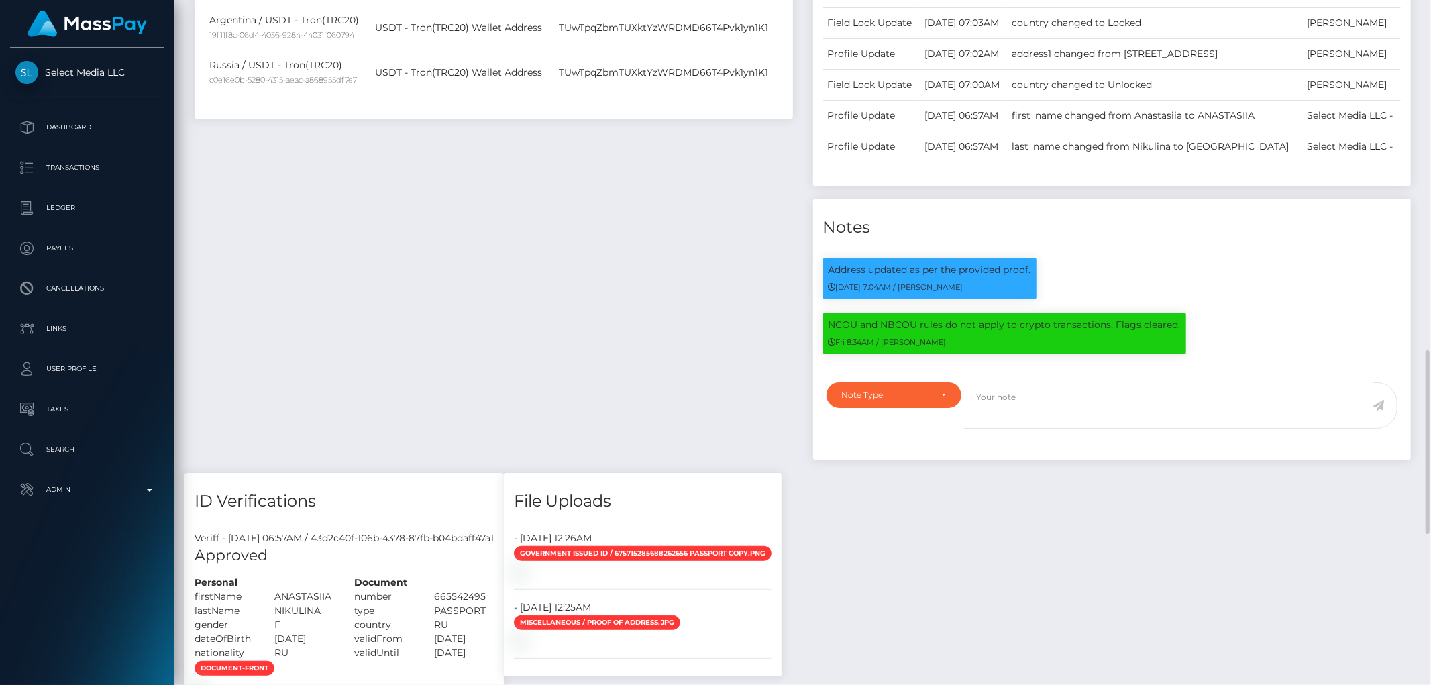
scroll to position [745, 0]
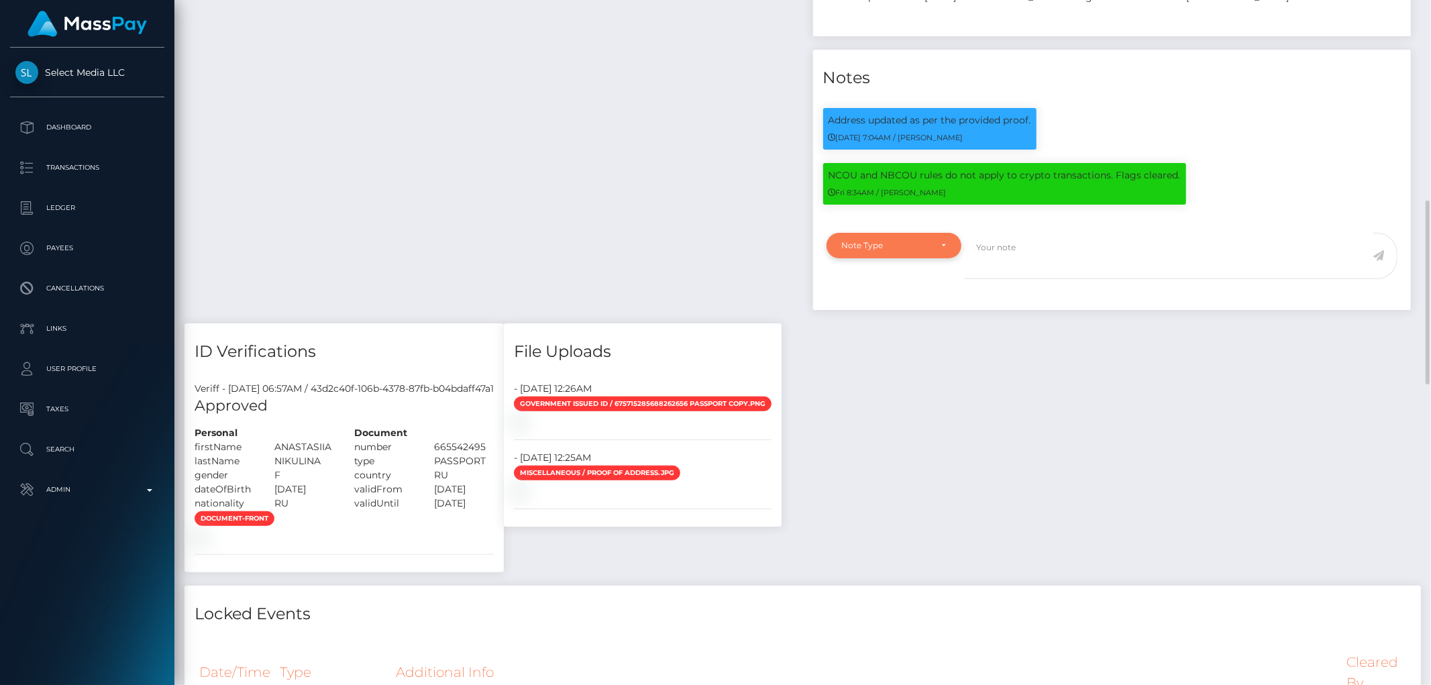
click at [894, 258] on div "Note Type" at bounding box center [894, 245] width 135 height 25
click at [910, 344] on span "Clear Compliance" at bounding box center [879, 338] width 72 height 12
select select "CLEAR_COMPLIANCE"
paste textarea "Crypto transactions. NBCOU flag cleared."
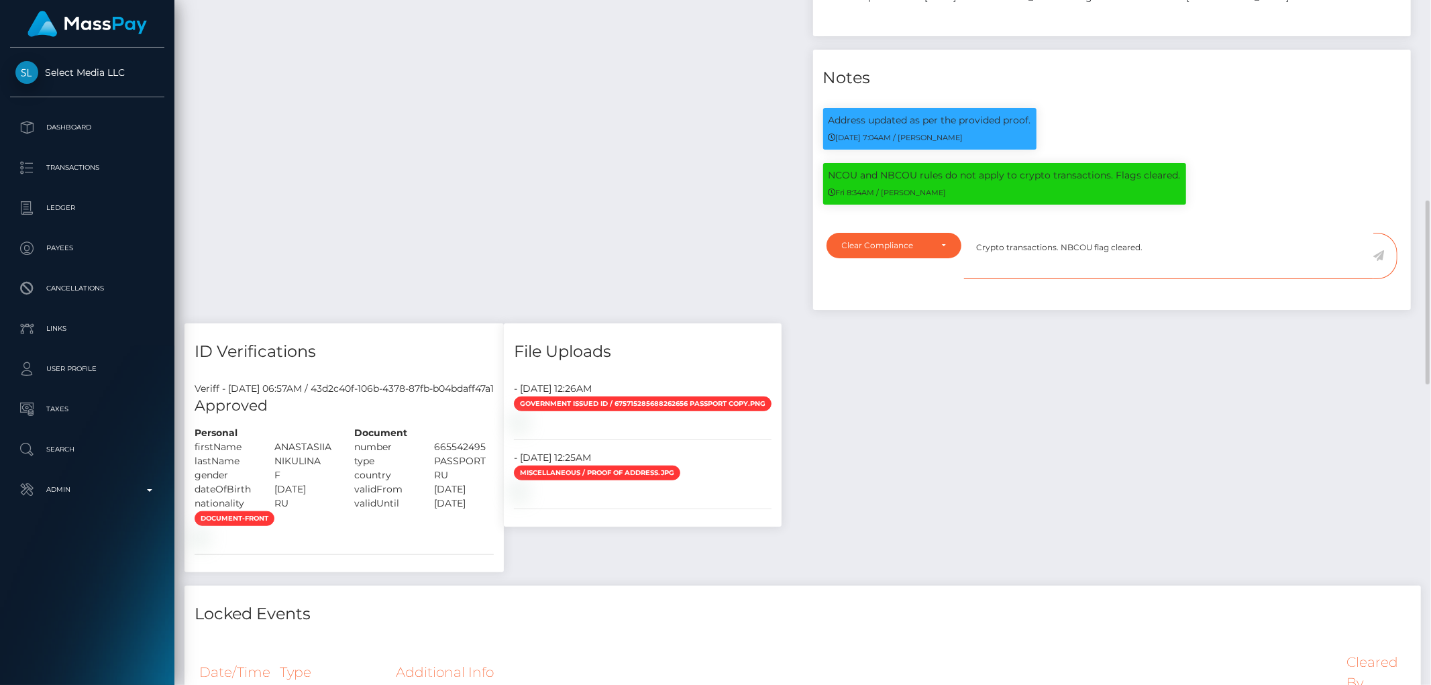
type textarea "Crypto transactions. NBCOU flag cleared."
click at [1125, 438] on div "Payee Attributes Payer Name Label Value Russia / USDT - Tron(TRC20) 5d25ecc8-e2…" at bounding box center [803, 416] width 1237 height 1491
click at [1104, 446] on div "Payee Attributes Payer Name Label Value Russia / USDT - Tron(TRC20) 5d25ecc8-e2…" at bounding box center [803, 416] width 1237 height 1491
click at [1378, 261] on icon at bounding box center [1378, 255] width 11 height 11
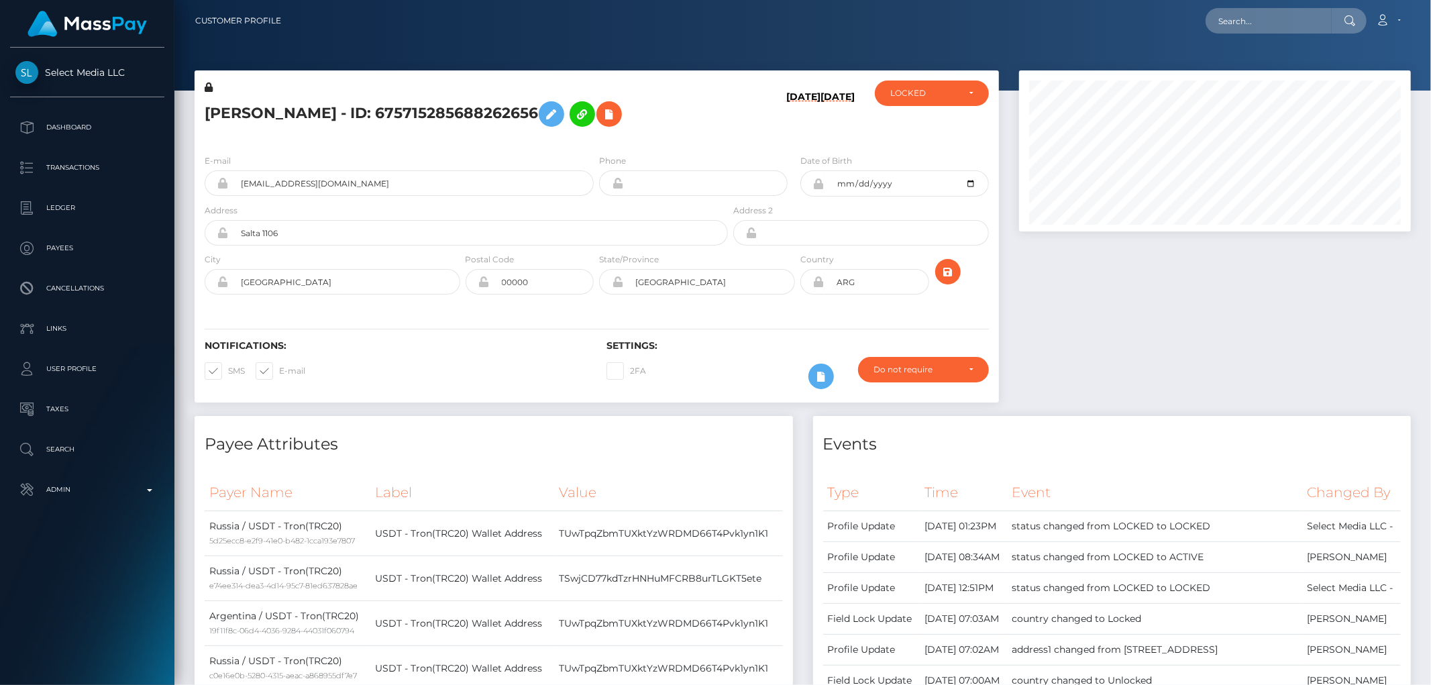
scroll to position [670763, 670532]
click at [904, 103] on div "LOCKED" at bounding box center [932, 93] width 114 height 25
click at [904, 123] on span "ACTIVE" at bounding box center [906, 129] width 30 height 12
select select "ACTIVE"
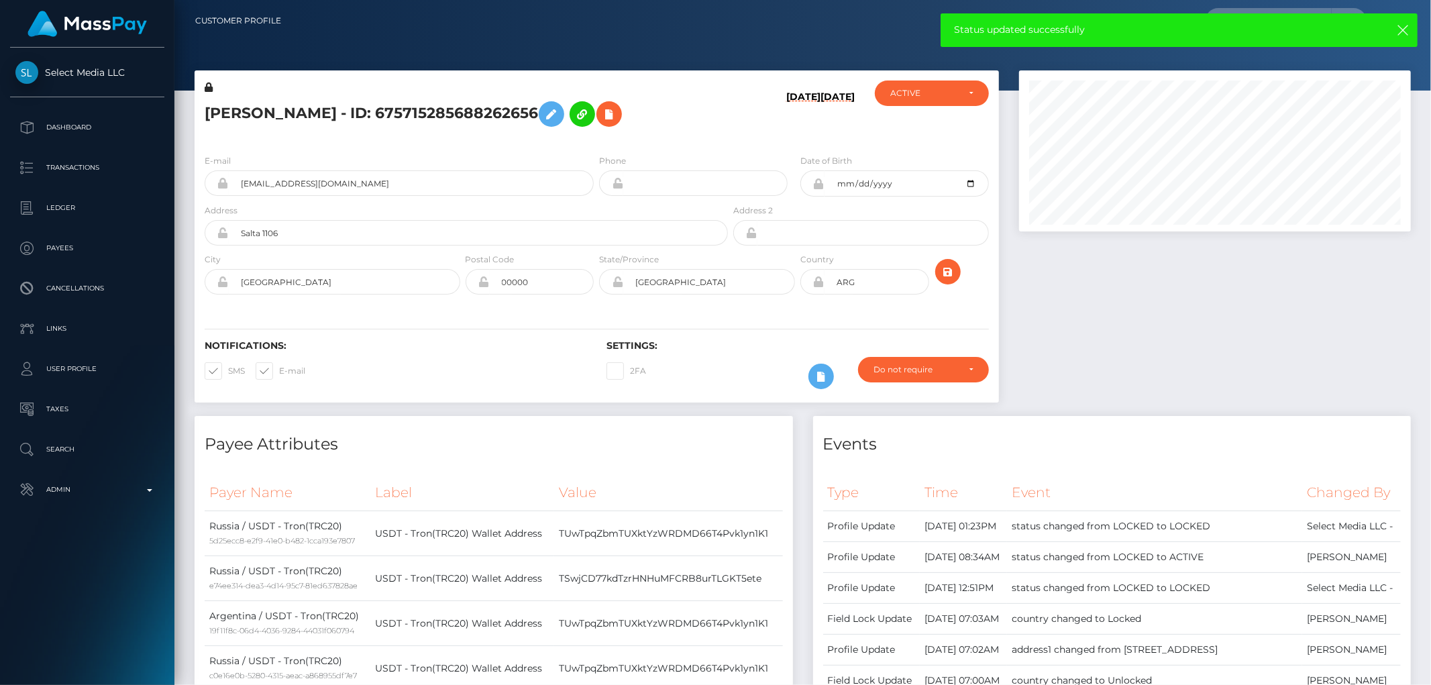
click at [1243, 376] on div at bounding box center [1215, 243] width 412 height 346
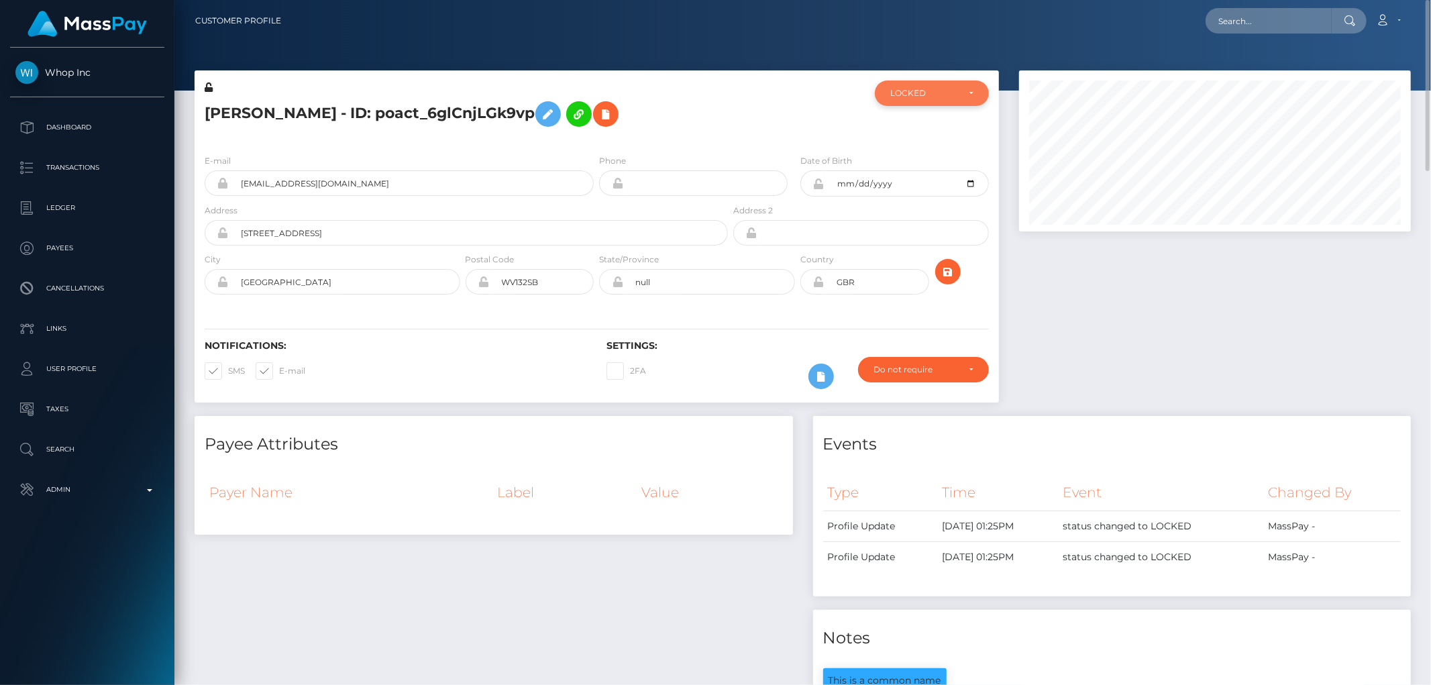
click at [901, 86] on div "LOCKED" at bounding box center [932, 93] width 114 height 25
click at [929, 153] on span "DEACTIVE" at bounding box center [912, 158] width 42 height 12
select select "DEACTIVE"
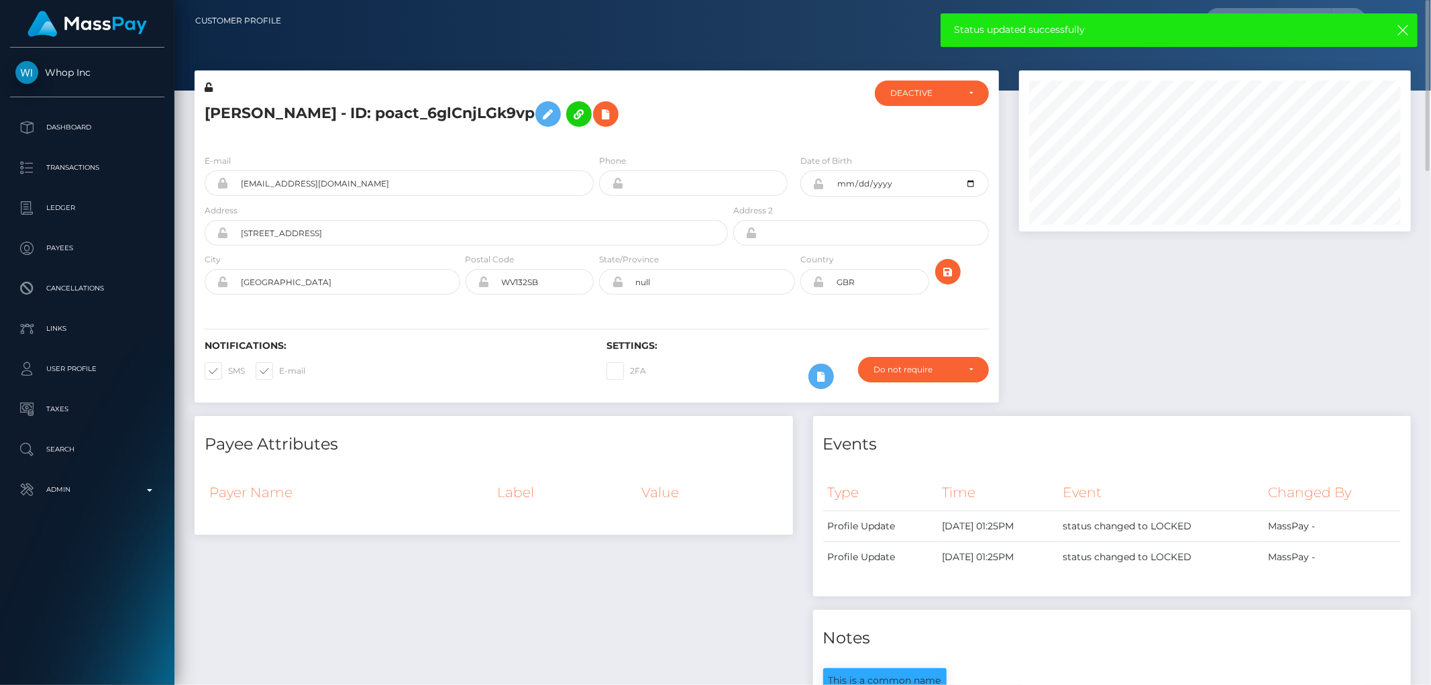
click at [244, 568] on div "Payee Attributes Payer Name Label Value" at bounding box center [494, 622] width 619 height 413
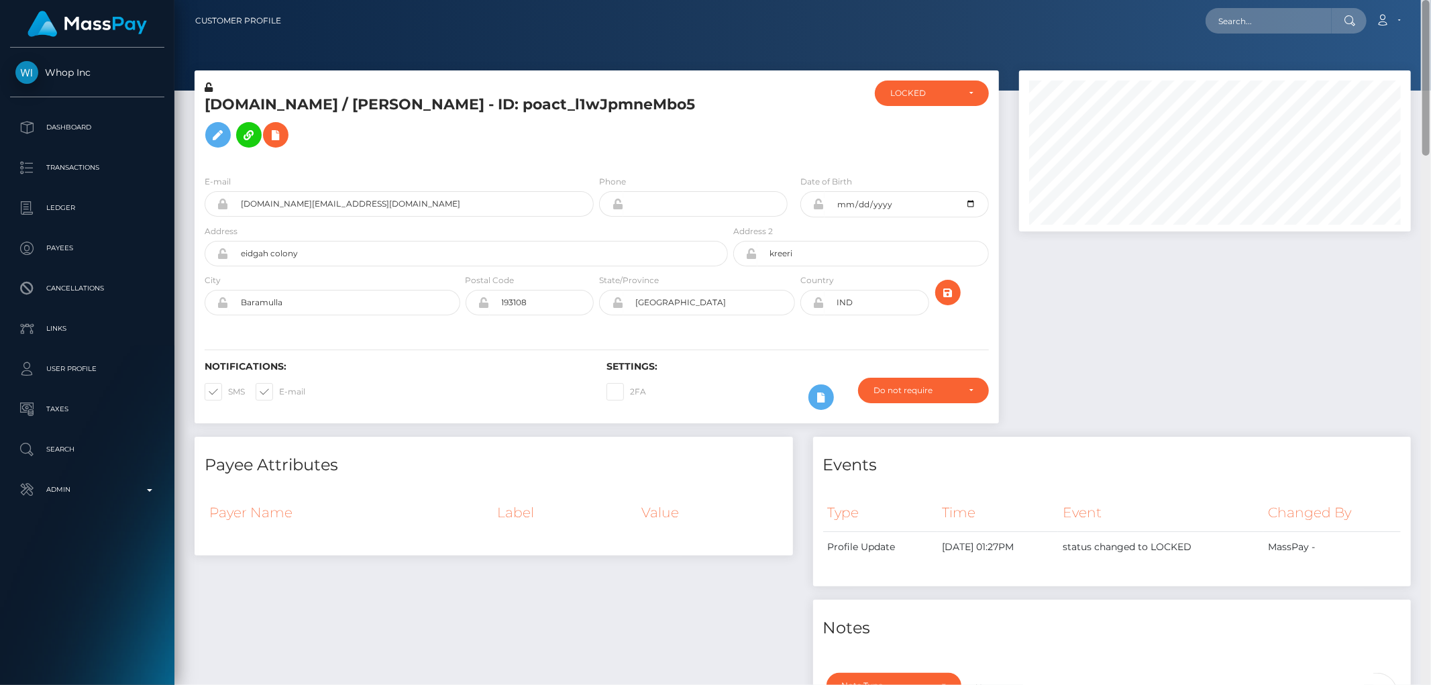
drag, startPoint x: 1426, startPoint y: 186, endPoint x: 1430, endPoint y: -17, distance: 203.3
click at [1430, 0] on html "Whop Inc Dashboard Transactions Ledger Payees Cancellations Links" at bounding box center [715, 342] width 1431 height 685
click at [933, 84] on div "LOCKED" at bounding box center [932, 93] width 114 height 25
click at [915, 161] on span "DEACTIVE" at bounding box center [912, 158] width 42 height 12
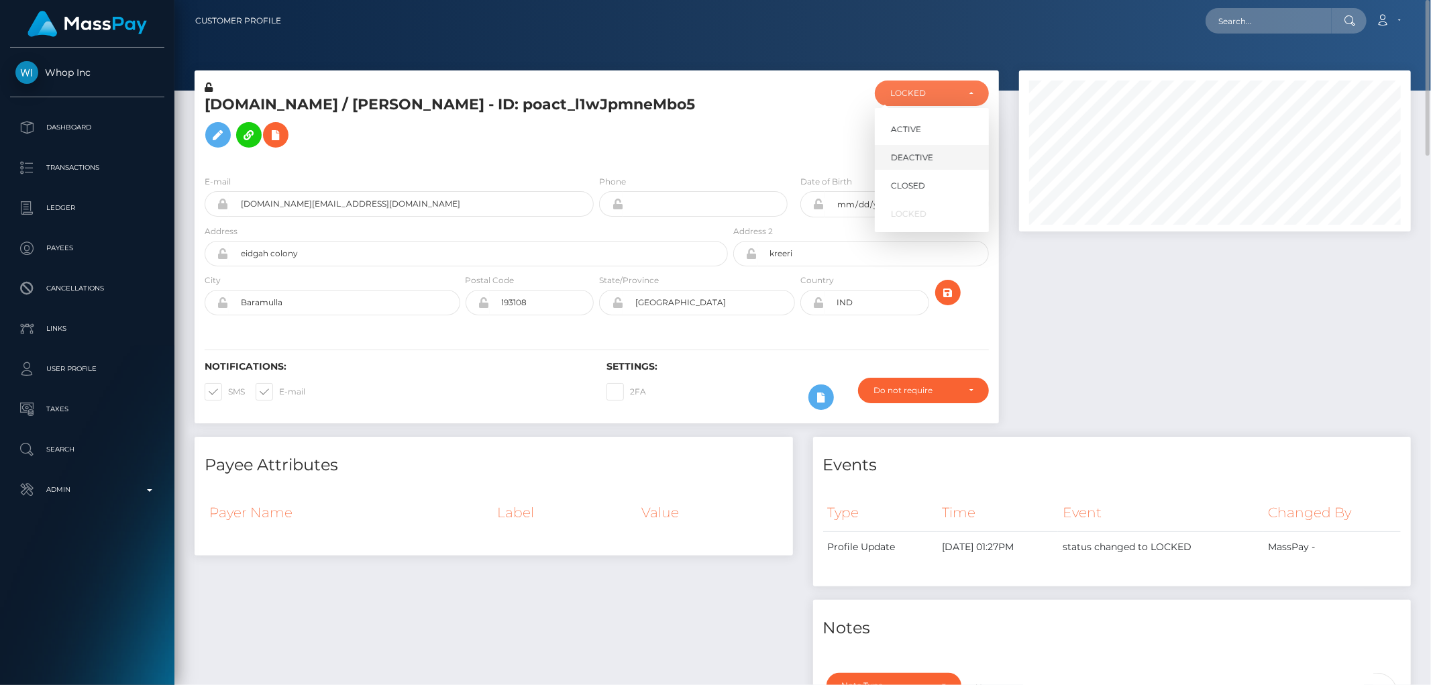
select select "DEACTIVE"
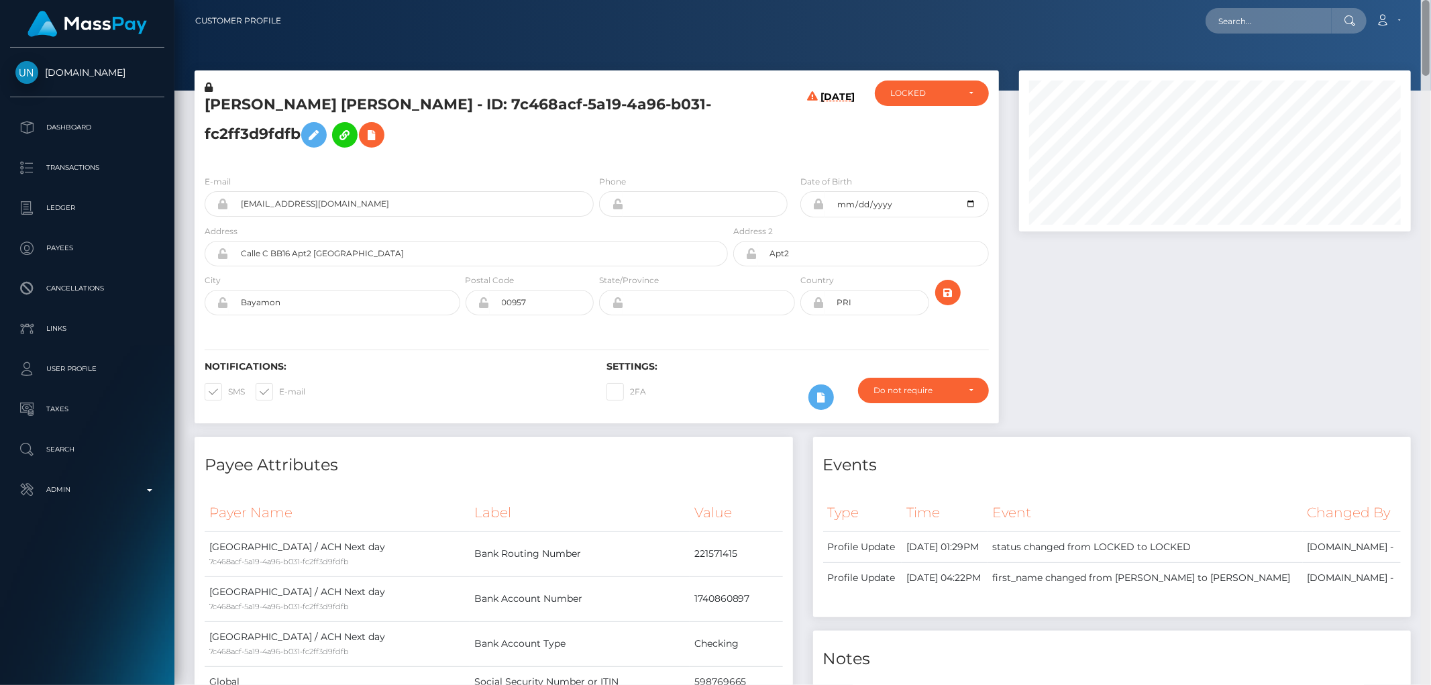
drag, startPoint x: 1426, startPoint y: 431, endPoint x: 1430, endPoint y: -29, distance: 460.3
click at [1430, 0] on html "Unlockt.me Dashboard Transactions Ledger Payees Cancellations" at bounding box center [715, 342] width 1431 height 685
drag, startPoint x: 438, startPoint y: 103, endPoint x: 203, endPoint y: 109, distance: 234.9
click at [203, 109] on div "BRIAN YADIEL JIMENEZ GONZALEZ - ID: 7c468acf-5a19-4a96-b031-fc2ff3d9fdfb" at bounding box center [463, 123] width 536 height 84
copy h5 "BRIAN YADIEL JIMENEZ GONZALEZ"
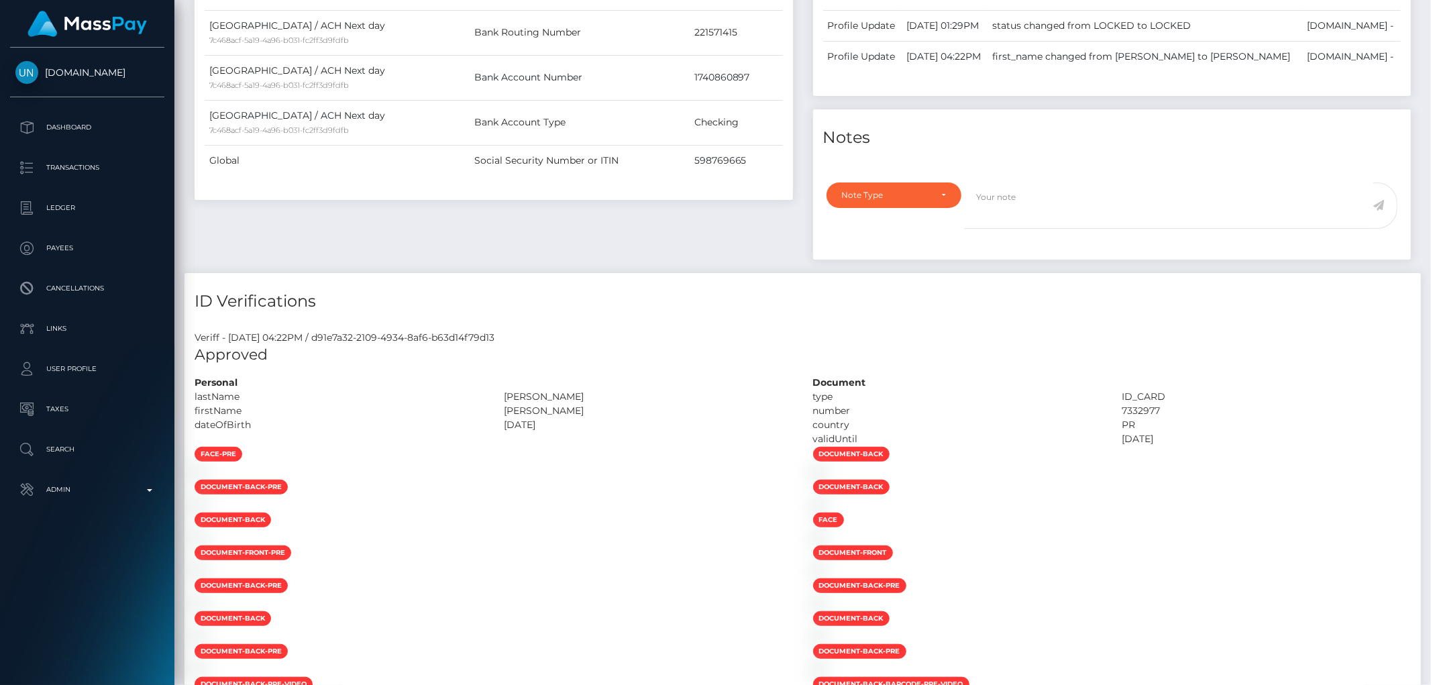
scroll to position [372, 0]
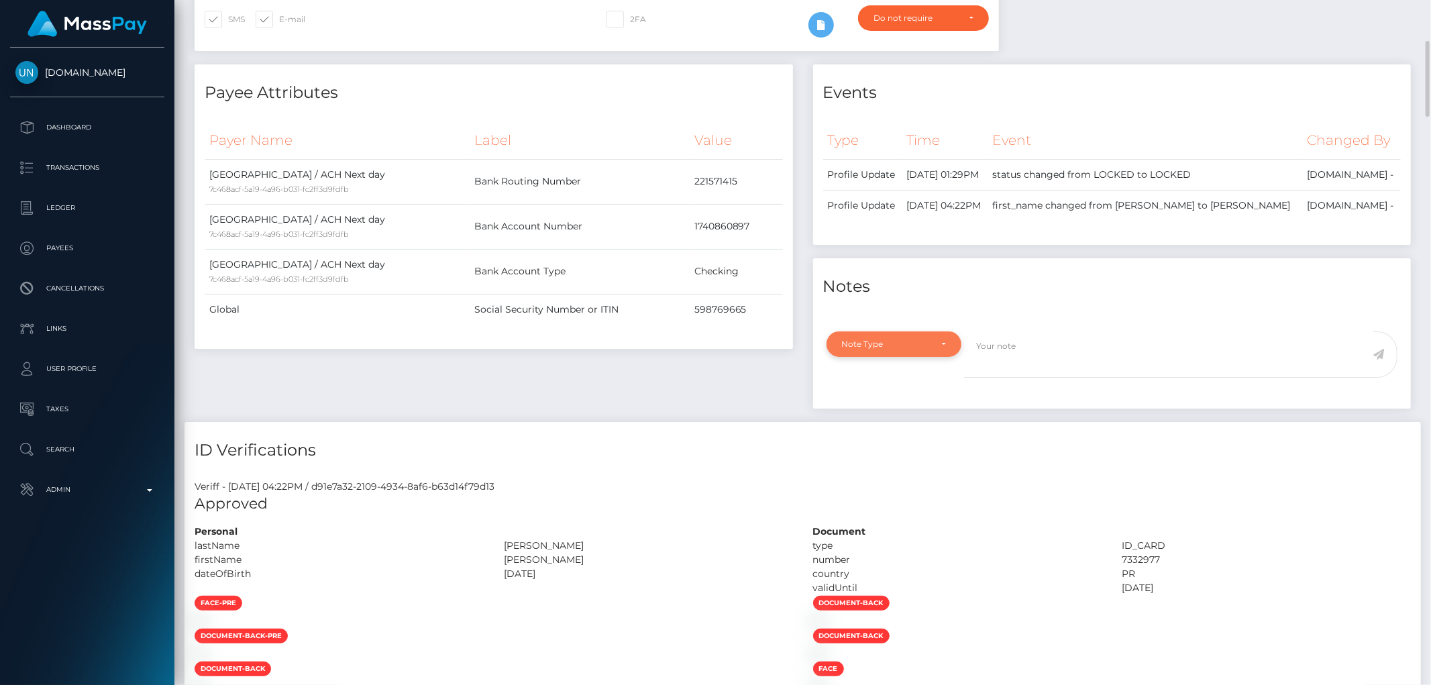
click at [906, 340] on div "Note Type" at bounding box center [886, 344] width 89 height 11
click at [890, 433] on span "Clear Compliance" at bounding box center [879, 437] width 72 height 12
select select "CLEAR_COMPLIANCE"
paste textarea "Transaction made according with the area of residence. NBCOU flag cleared."
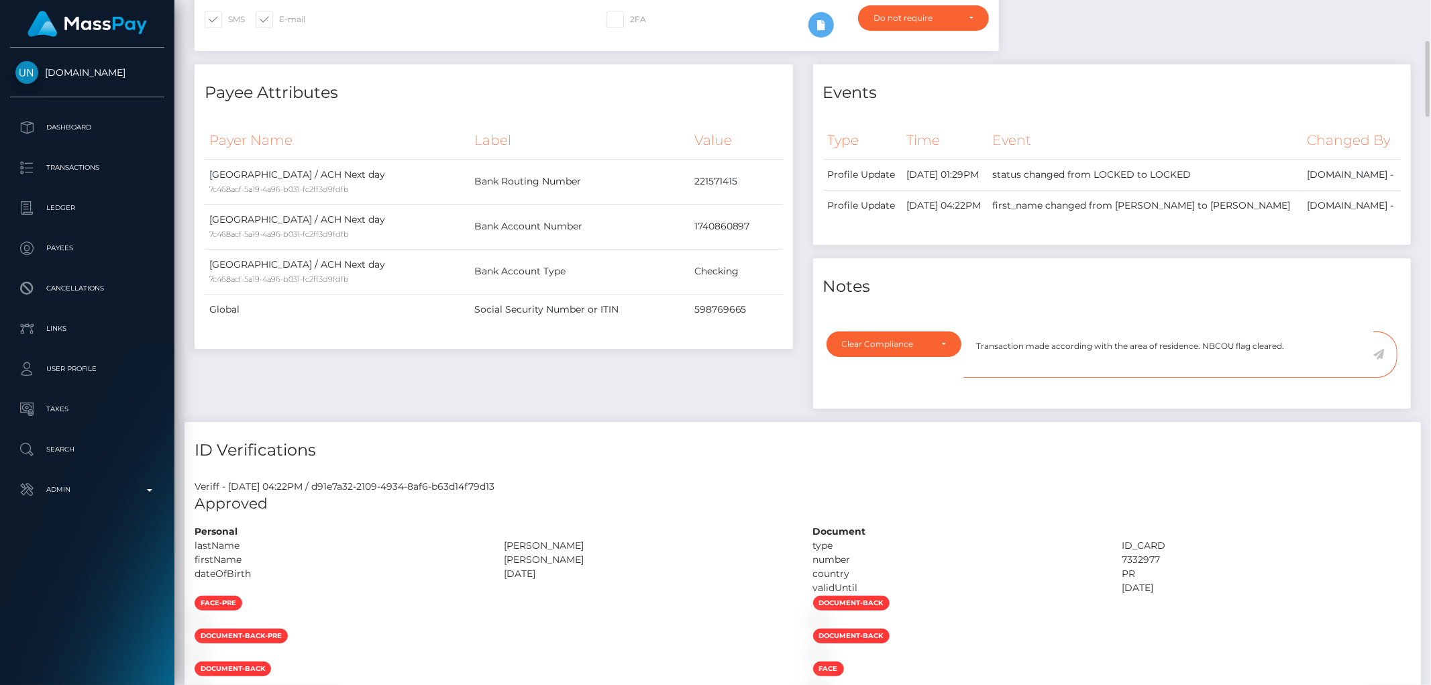
type textarea "Transaction made according with the area of residence. NBCOU flag cleared."
click at [1379, 354] on icon at bounding box center [1378, 354] width 11 height 11
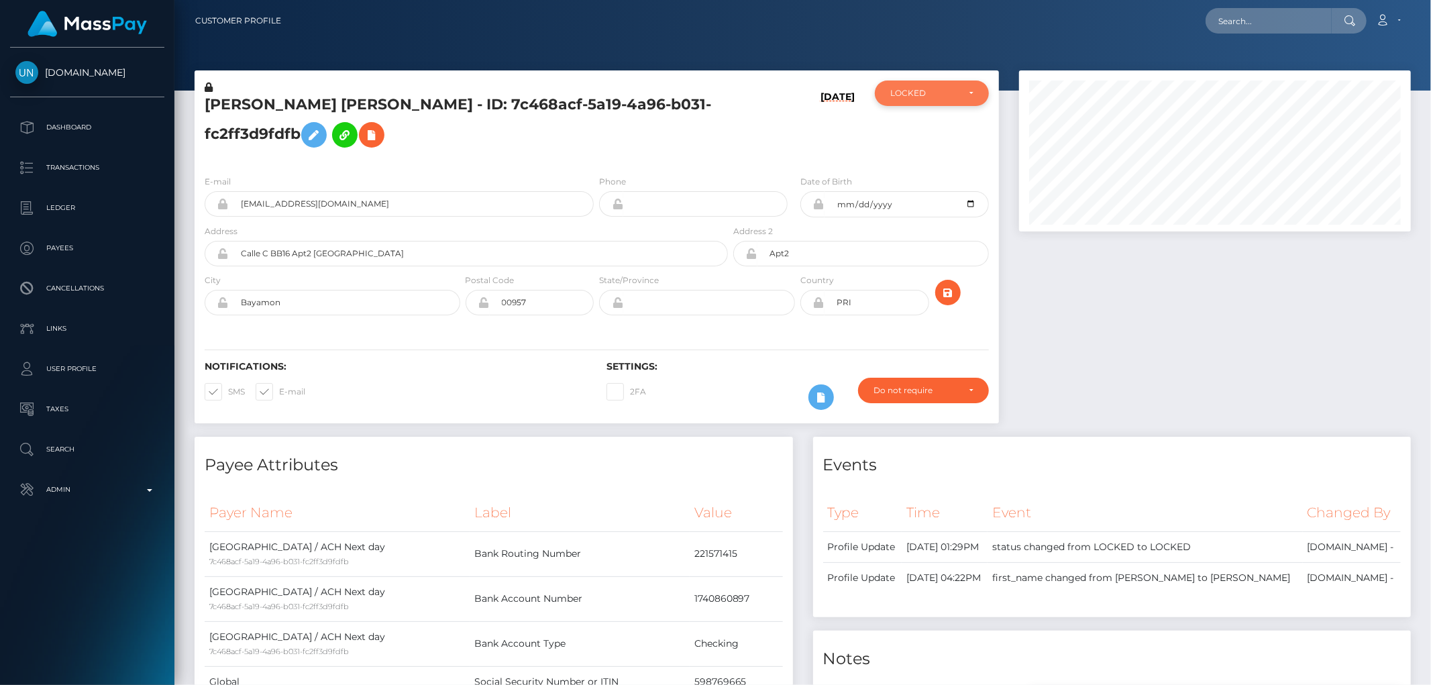
scroll to position [670763, 670532]
click at [936, 96] on div "LOCKED" at bounding box center [924, 93] width 68 height 11
click at [923, 121] on link "ACTIVE" at bounding box center [932, 129] width 114 height 25
select select "ACTIVE"
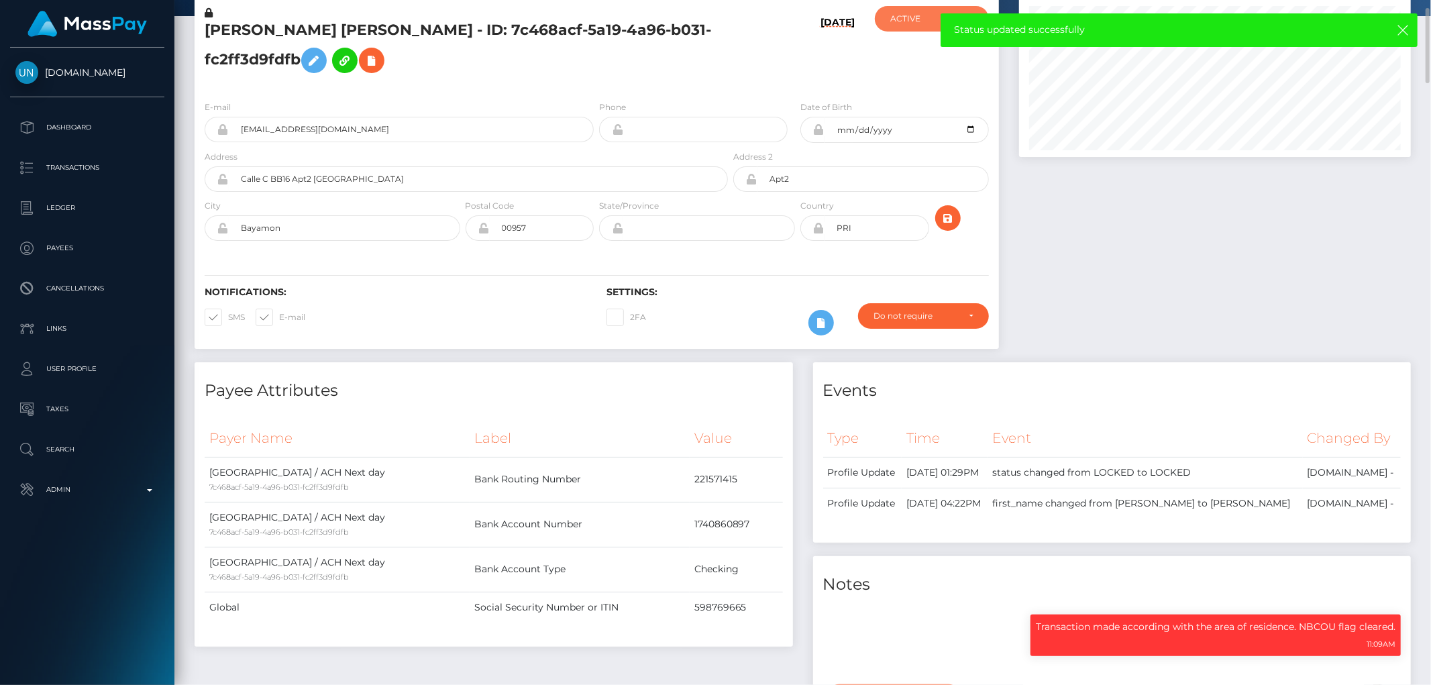
scroll to position [0, 0]
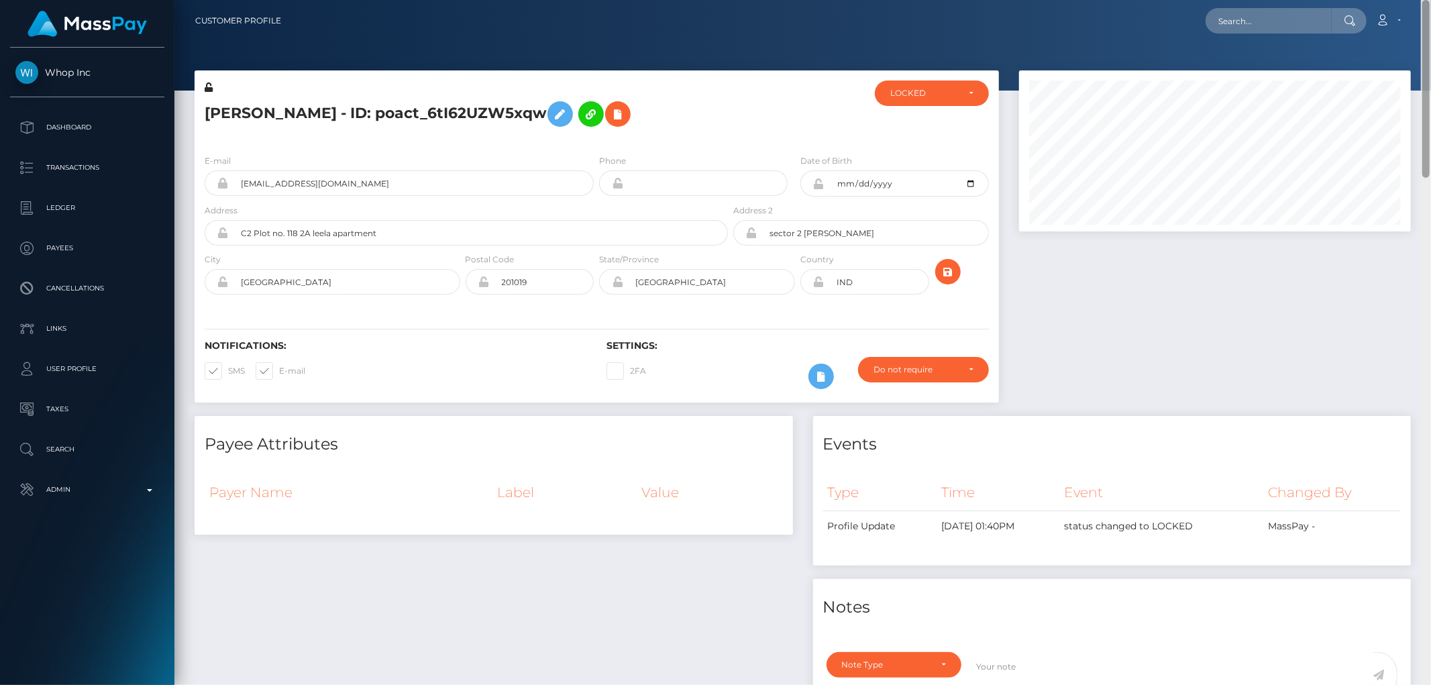
drag, startPoint x: 1425, startPoint y: 236, endPoint x: 1430, endPoint y: -91, distance: 326.8
click at [1430, 0] on html "Whop Inc Dashboard Transactions Ledger Payees Cancellations Links" at bounding box center [715, 342] width 1431 height 685
click at [934, 92] on div "LOCKED" at bounding box center [924, 93] width 68 height 11
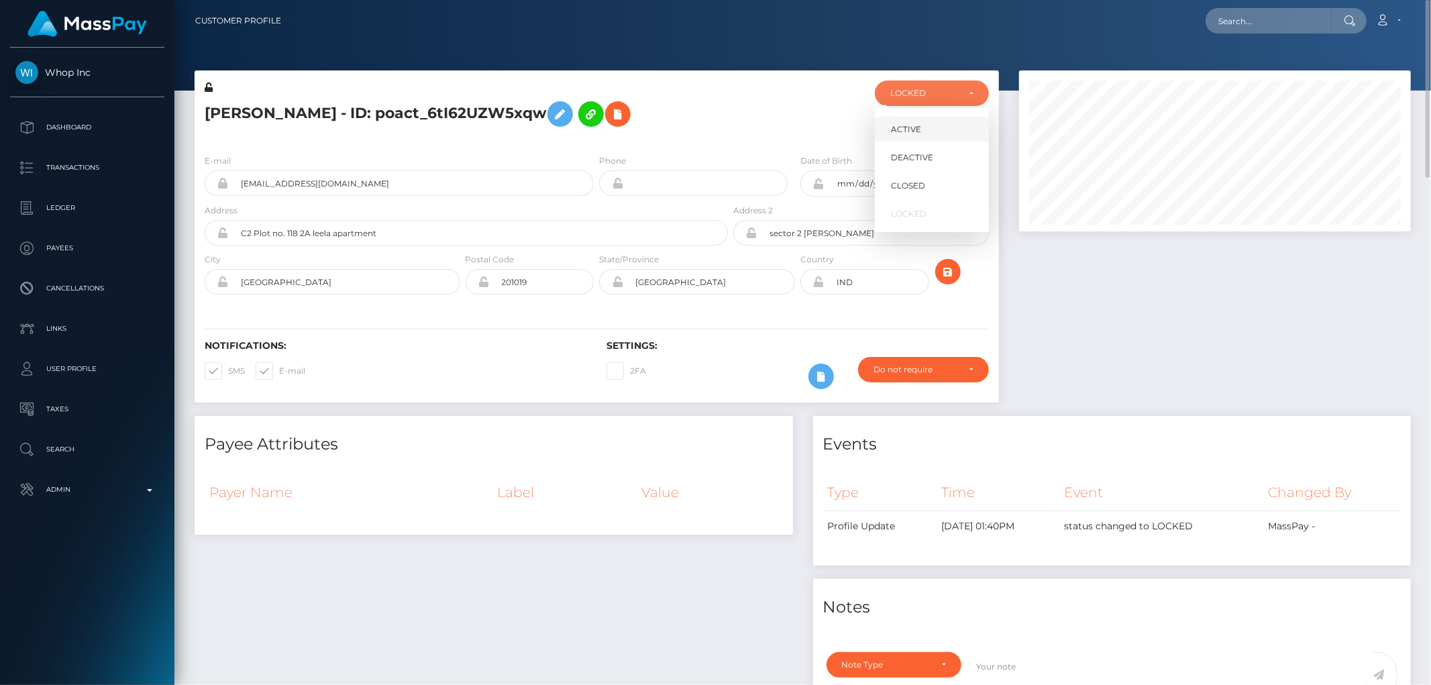
scroll to position [161, 392]
click at [940, 156] on link "DEACTIVE" at bounding box center [932, 157] width 114 height 25
select select "DEACTIVE"
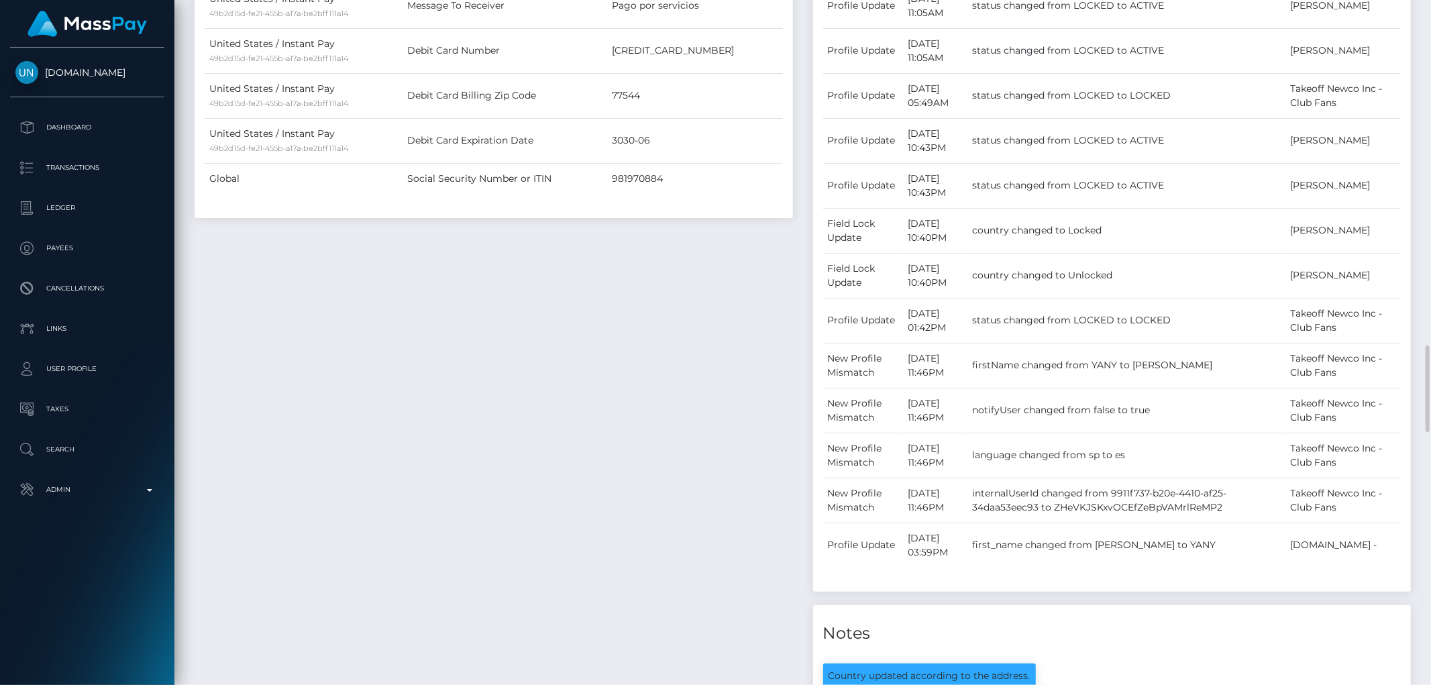
scroll to position [969, 0]
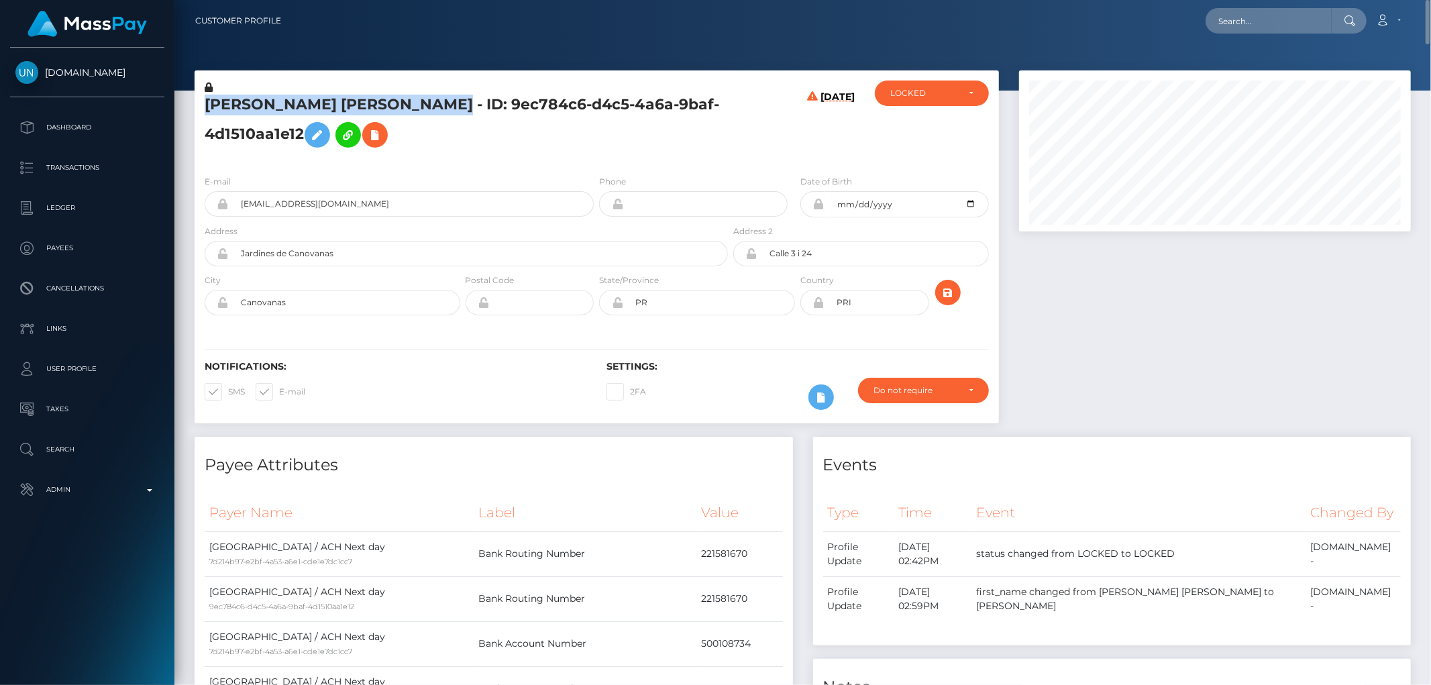
drag, startPoint x: 458, startPoint y: 103, endPoint x: 204, endPoint y: 97, distance: 253.7
click at [205, 97] on h5 "IVANNA MARIE BONILLA RIVERA - ID: 9ec784c6-d4c5-4a6a-9baf-4d1510aa1e12" at bounding box center [463, 125] width 516 height 60
copy h5 "IVANNA MARIE BONILLA RIVERA"
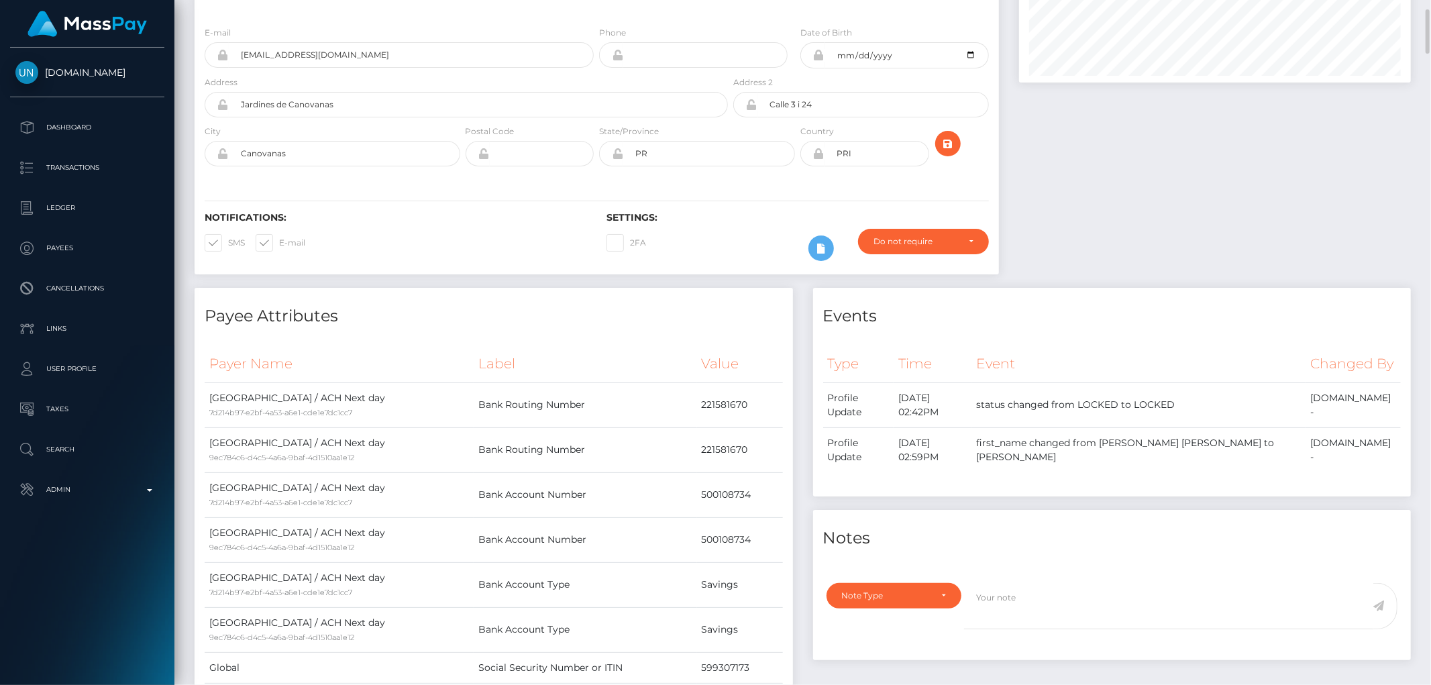
scroll to position [372, 0]
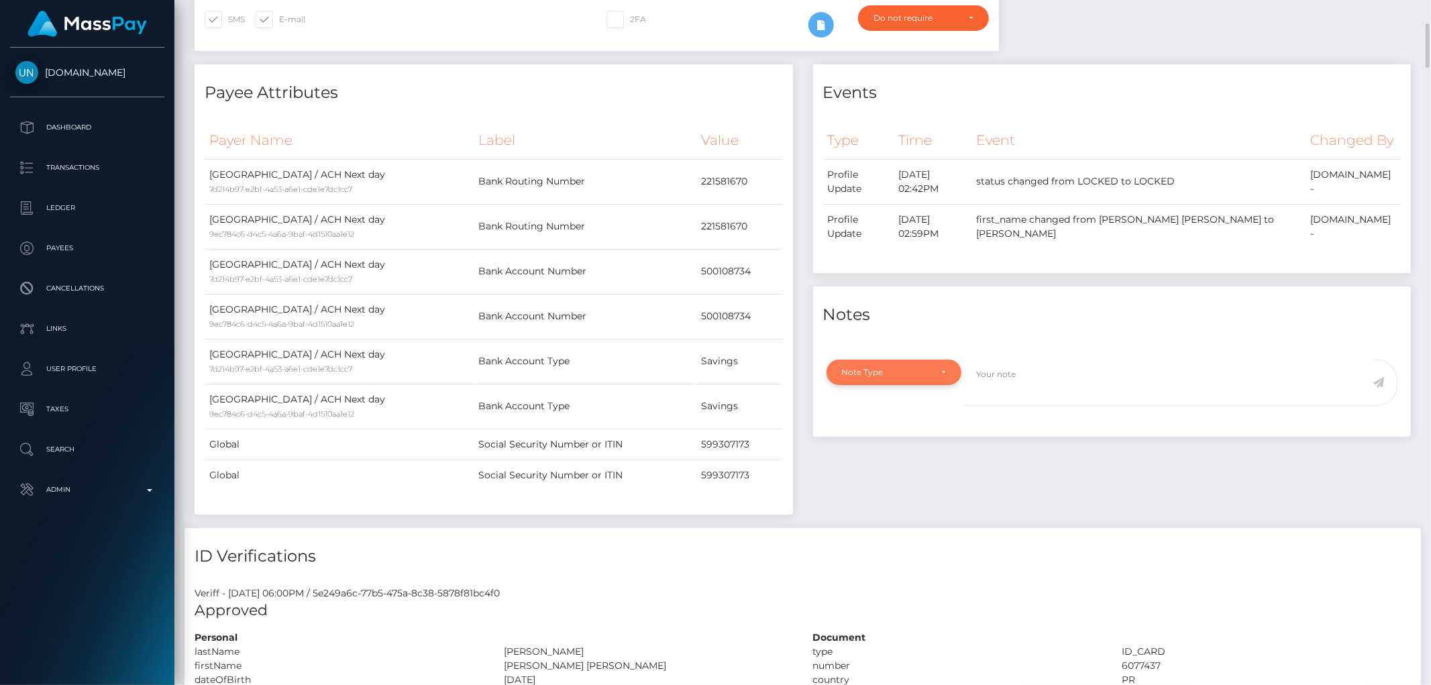
click at [904, 367] on div "Note Type" at bounding box center [886, 372] width 89 height 11
click at [900, 452] on link "Clear Compliance" at bounding box center [894, 464] width 135 height 25
select select "CLEAR_COMPLIANCE"
paste textarea "Transaction made according with the area of residence. NBCOU flag cleared."
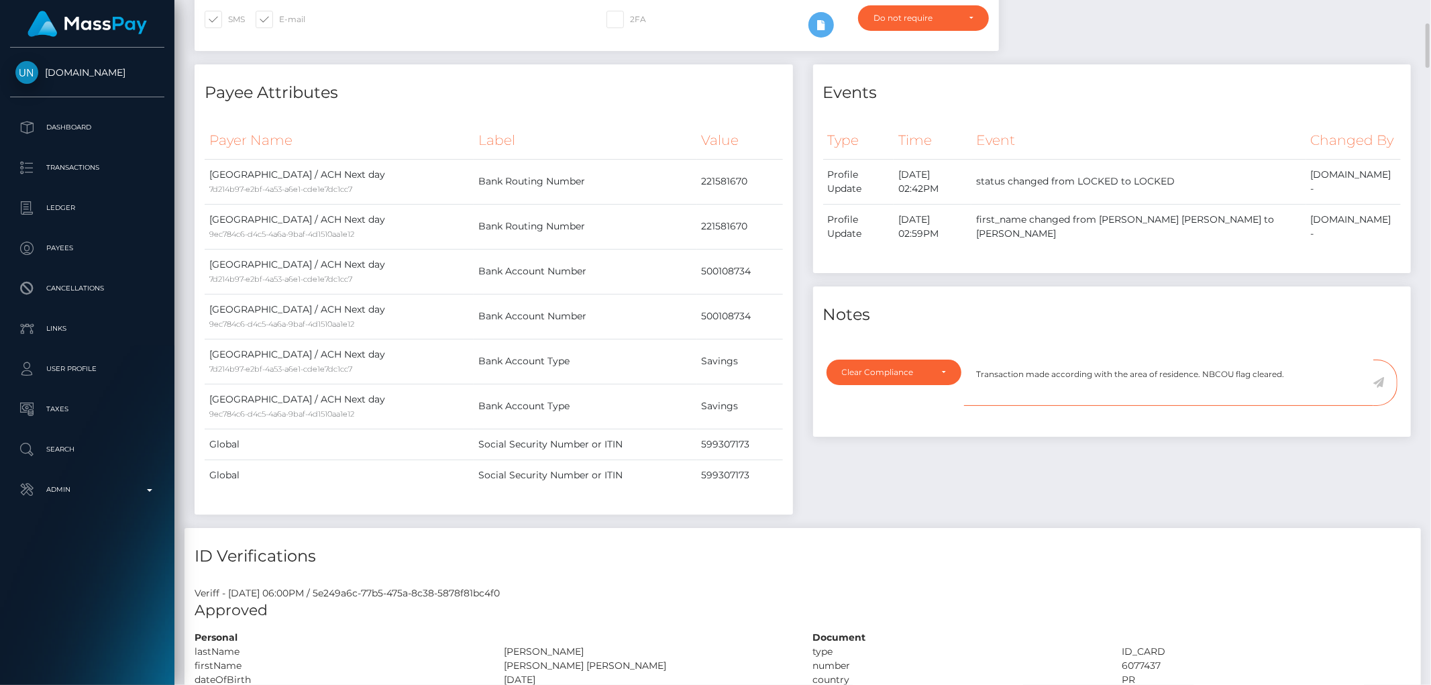
type textarea "Transaction made according with the area of residence. NBCOU flag cleared."
click at [1077, 418] on div "Events Type Time Event Changed By" at bounding box center [1112, 296] width 619 height 464
click at [1376, 377] on icon at bounding box center [1378, 382] width 11 height 11
click at [1081, 466] on div "Events Type Time Event Changed By" at bounding box center [1112, 296] width 619 height 464
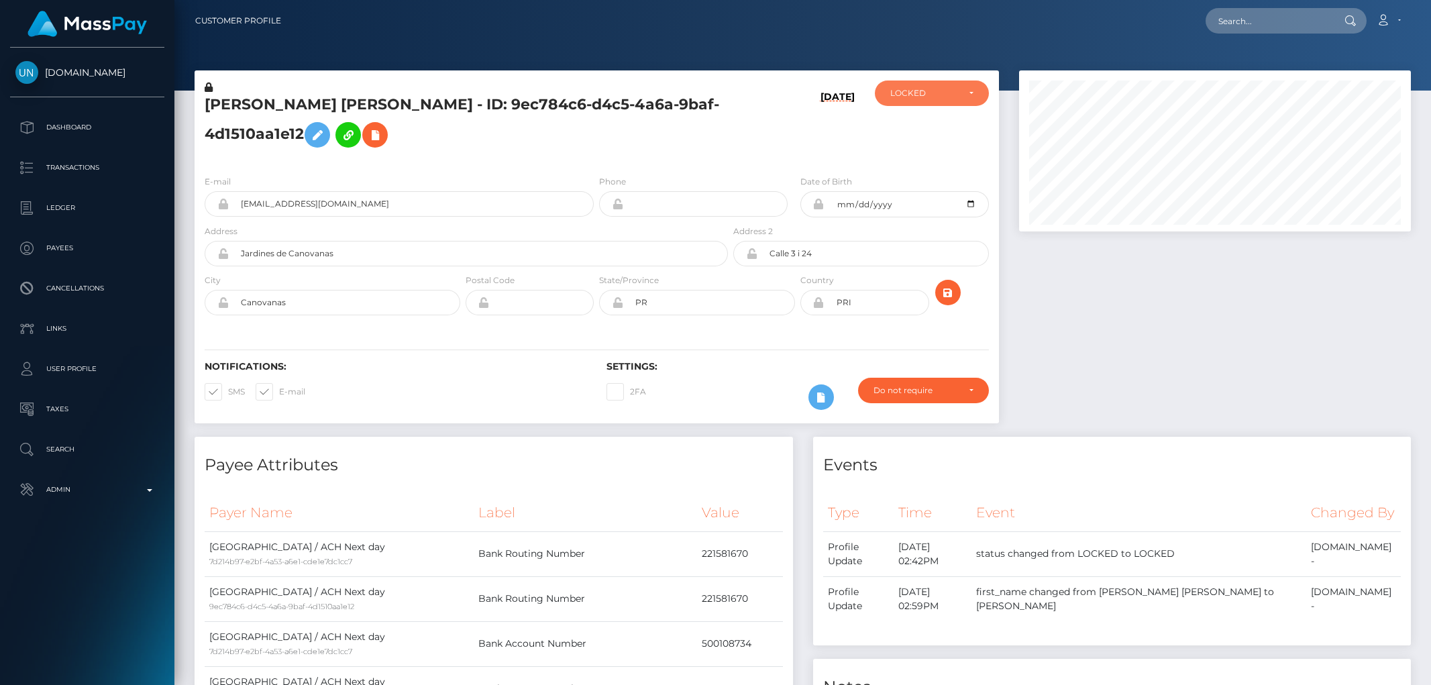
click at [927, 94] on div "LOCKED" at bounding box center [924, 93] width 68 height 11
click at [933, 122] on link "ACTIVE" at bounding box center [932, 129] width 114 height 25
select select "ACTIVE"
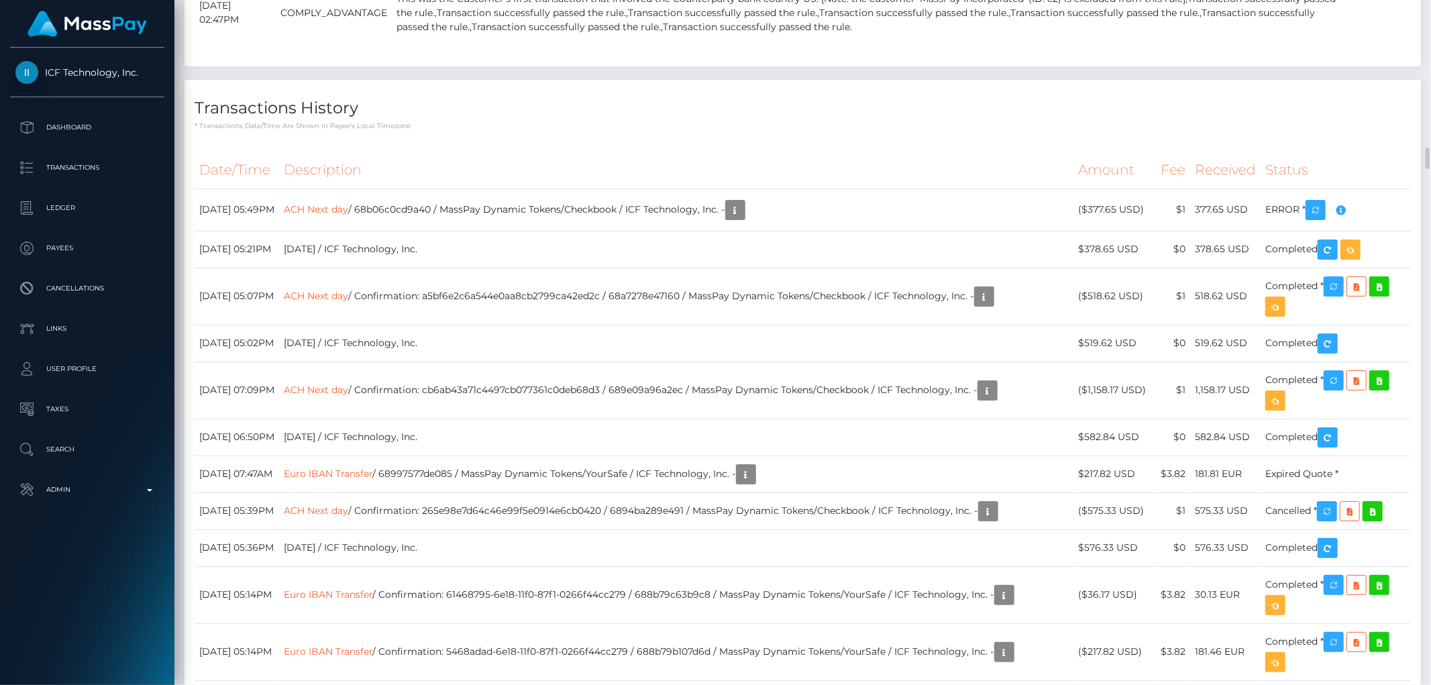
scroll to position [4994, 0]
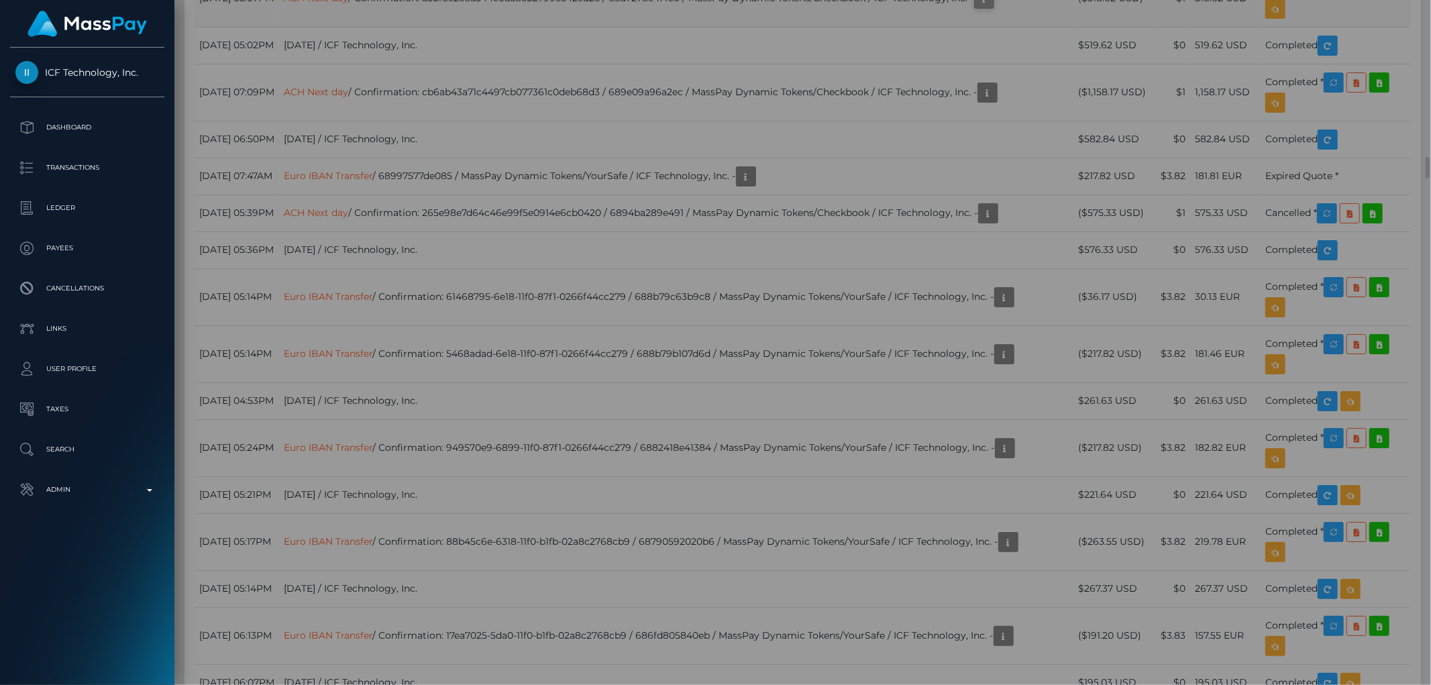
scroll to position [161, 392]
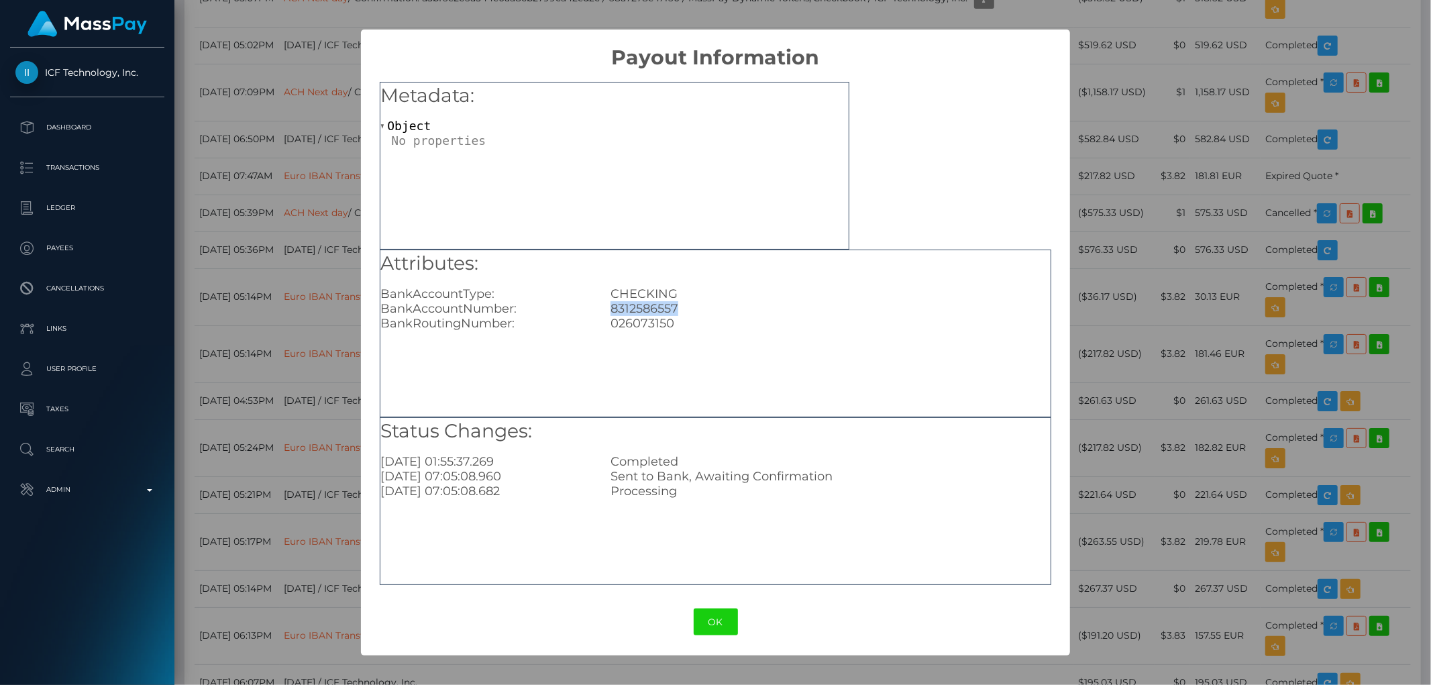
drag, startPoint x: 691, startPoint y: 307, endPoint x: 600, endPoint y: 307, distance: 91.2
click at [600, 307] on div "8312586557" at bounding box center [830, 308] width 460 height 15
copy div "8312586557"
click at [1242, 368] on div "× Payout Information Metadata: Object Attributes: BankAccountType: CHECKING Ban…" at bounding box center [715, 342] width 1431 height 685
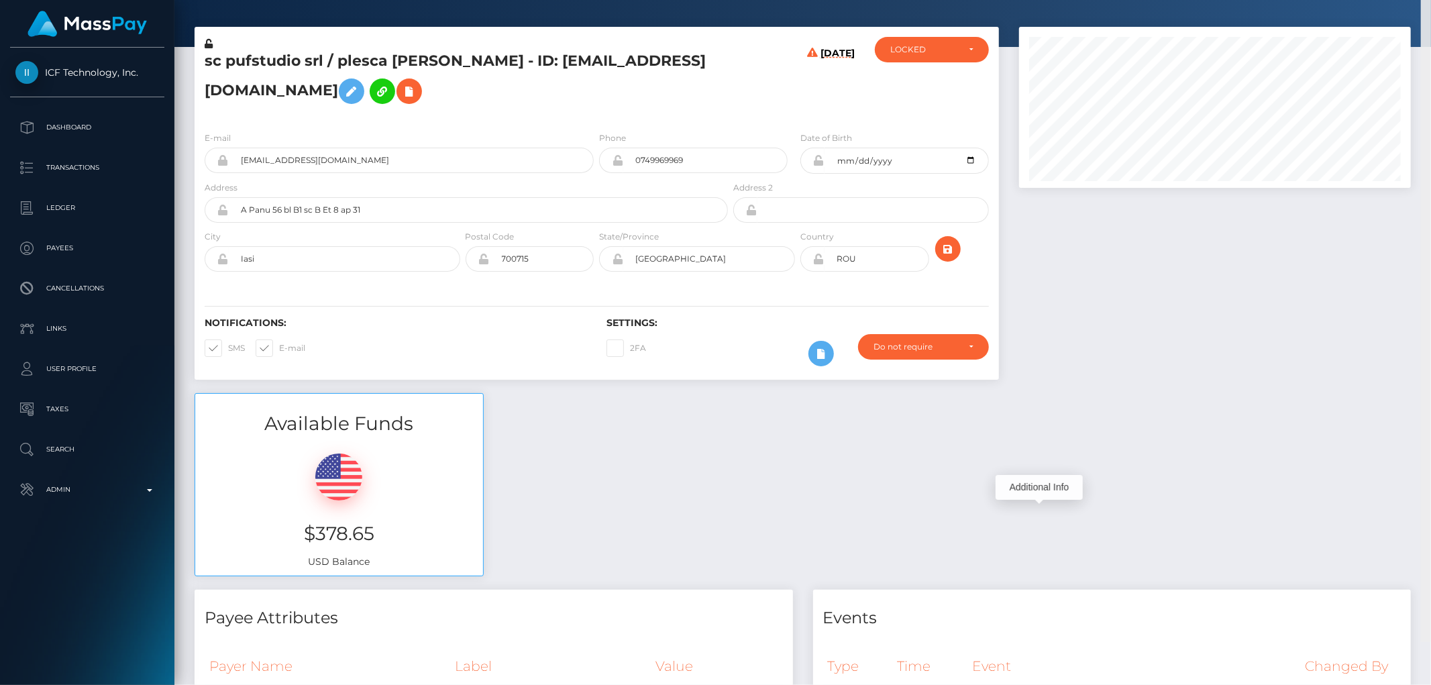
scroll to position [0, 0]
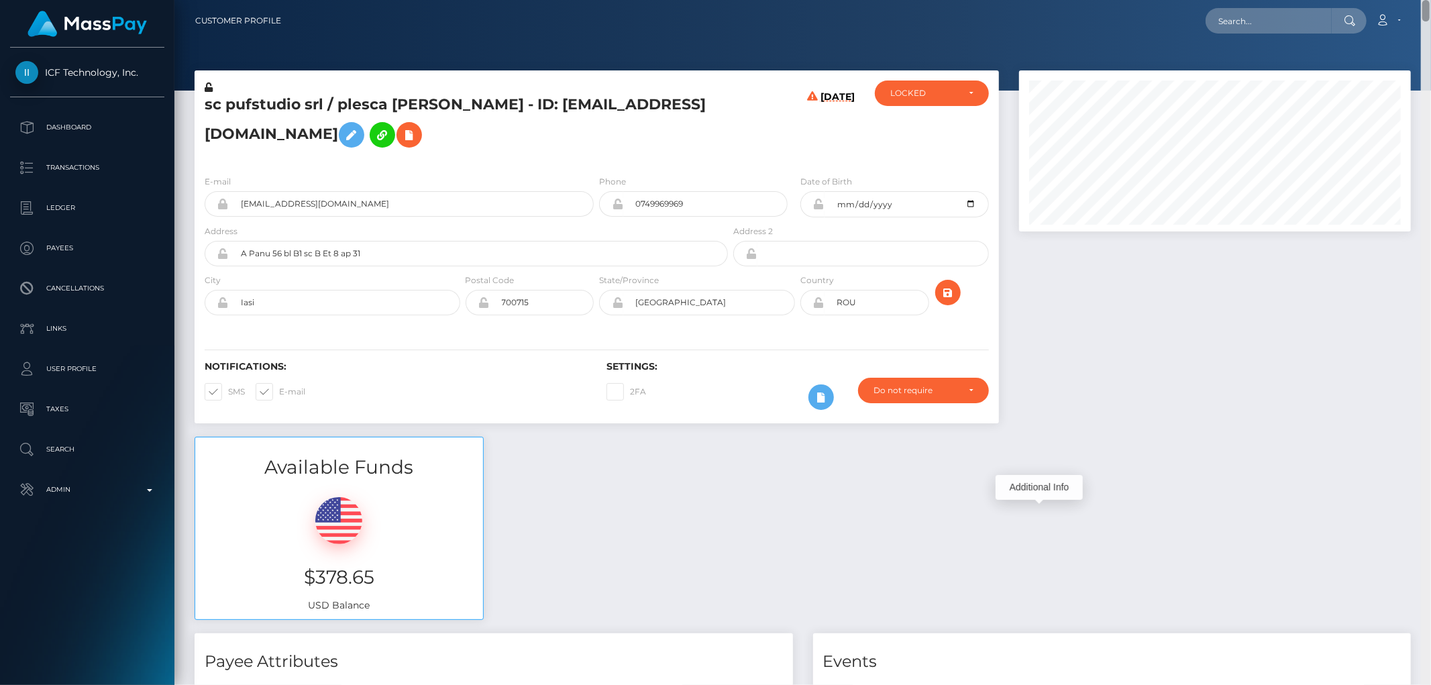
drag, startPoint x: 1424, startPoint y: 221, endPoint x: 1424, endPoint y: 3, distance: 218.7
click at [1424, 3] on div "Customer Profile Loading... Loading..." at bounding box center [802, 342] width 1257 height 685
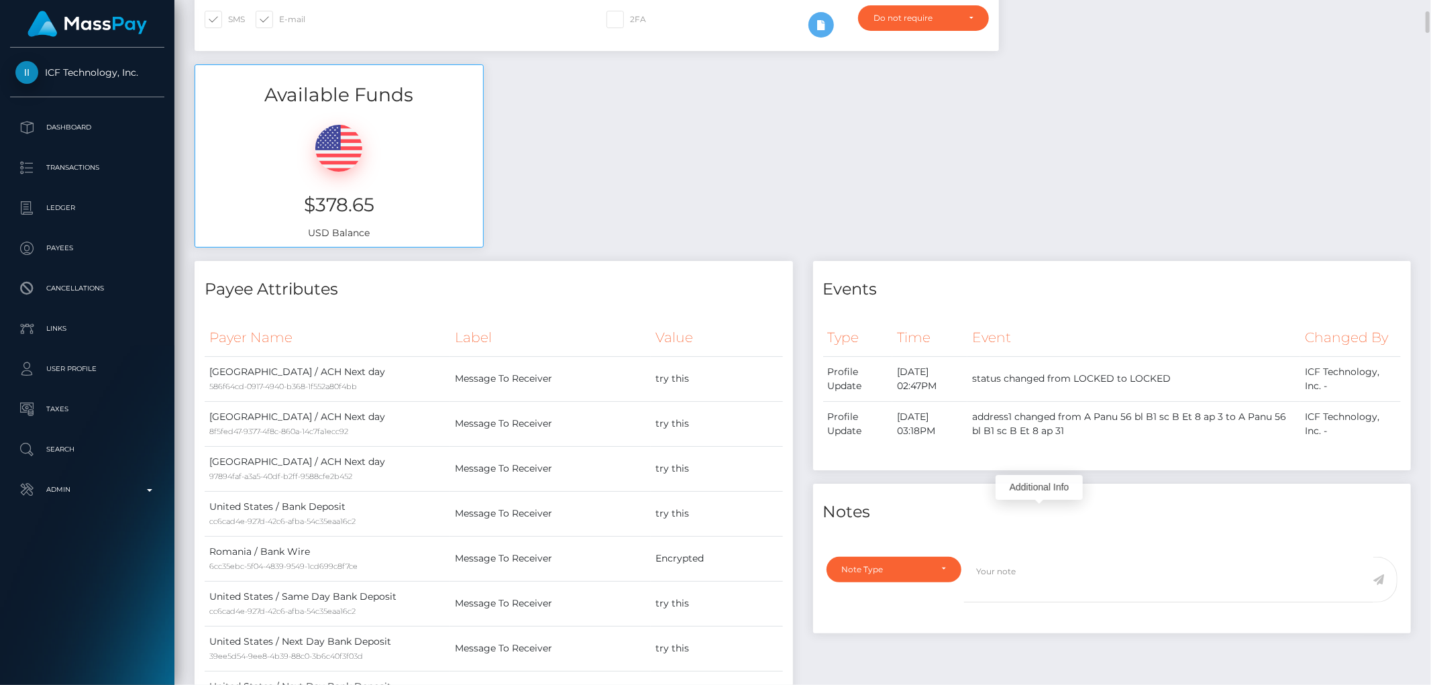
scroll to position [671, 0]
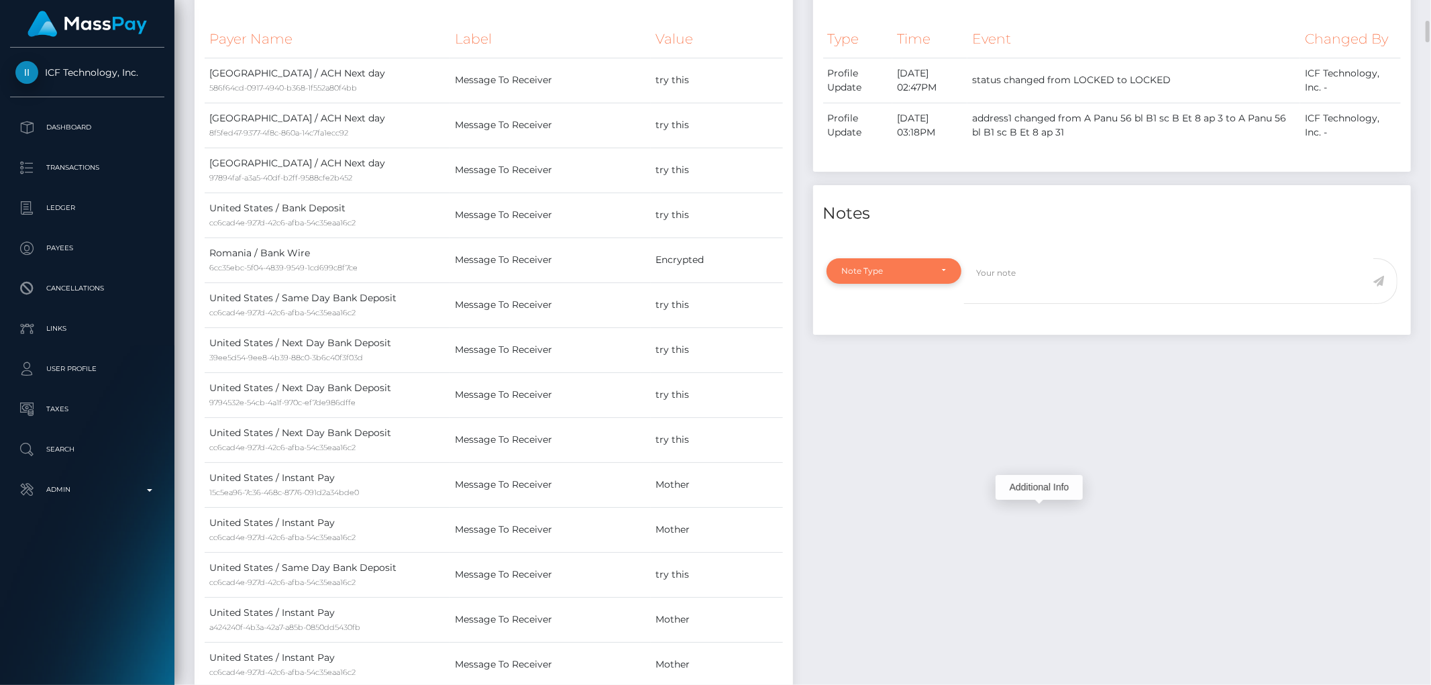
click at [911, 267] on div "Note Type" at bounding box center [886, 271] width 89 height 11
click at [876, 334] on span "Compliance" at bounding box center [867, 335] width 49 height 12
select select "COMPLIANCE"
click at [1030, 274] on textarea at bounding box center [1168, 281] width 409 height 46
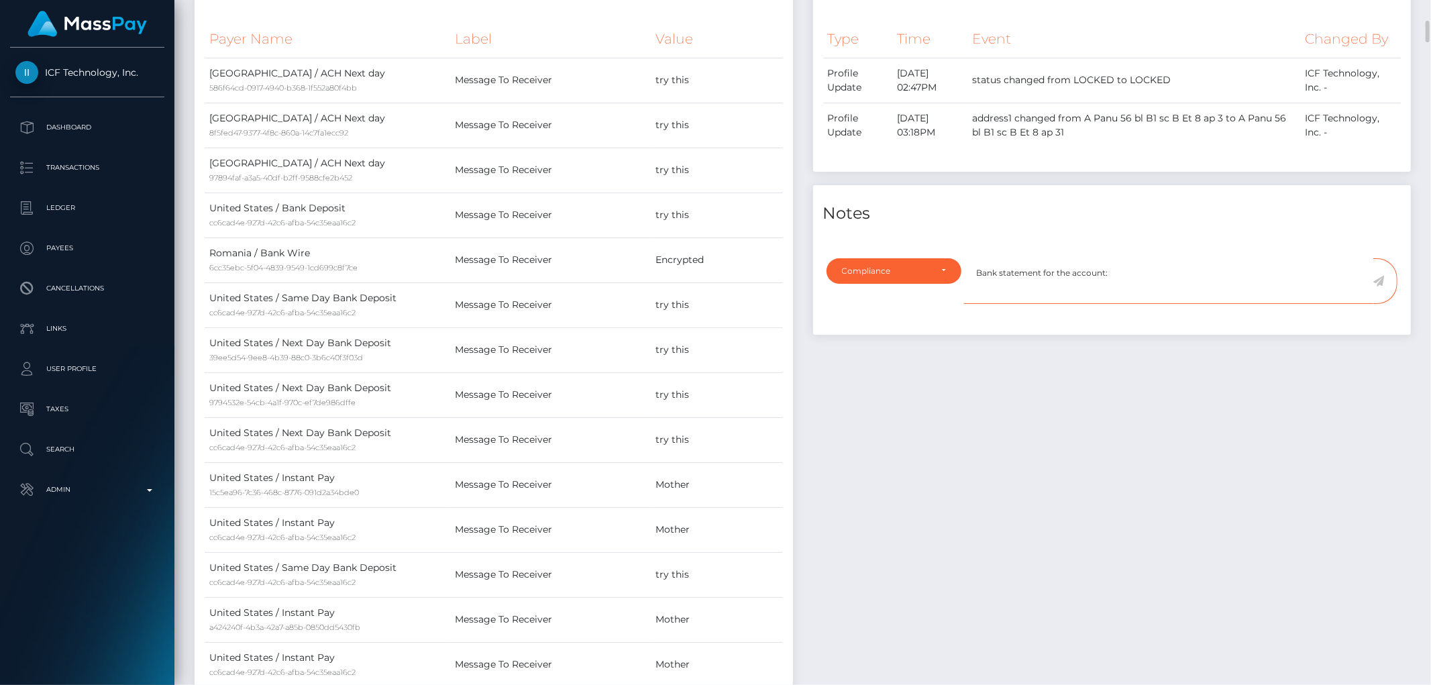
paste textarea "8312586557"
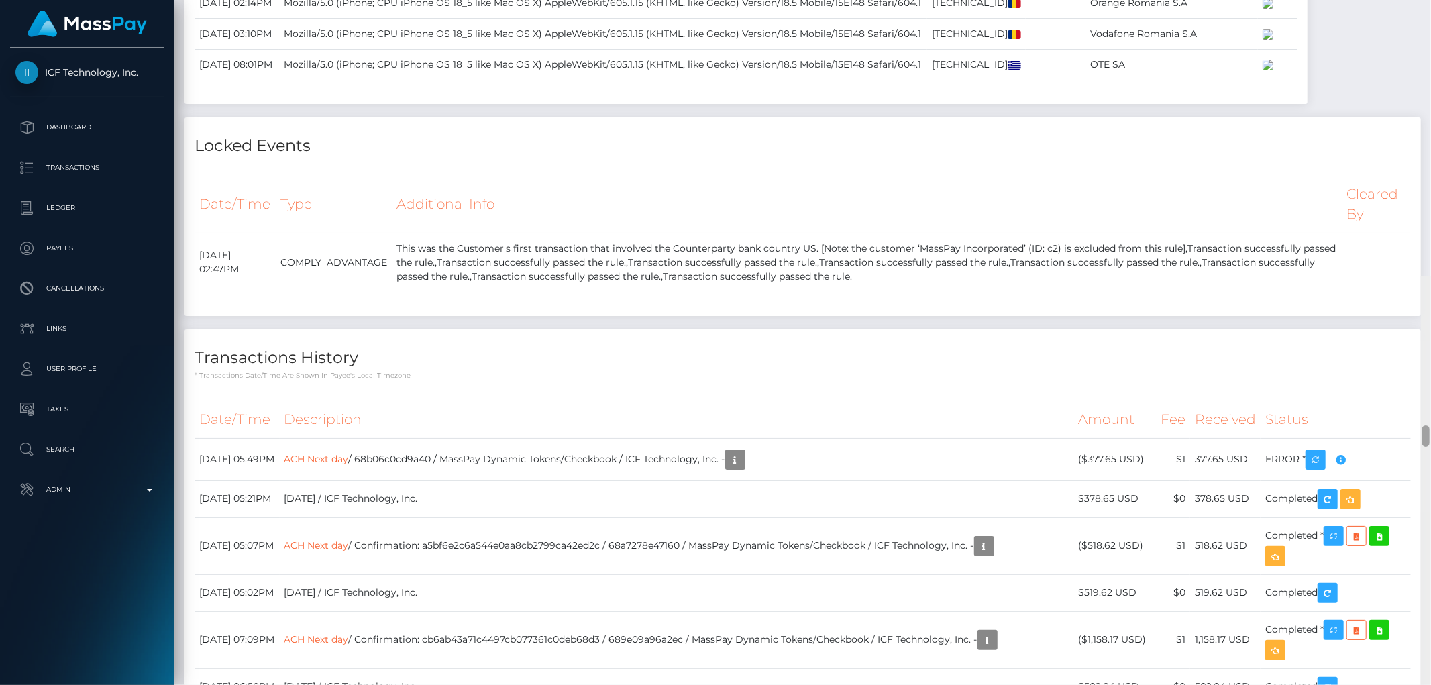
scroll to position [4829, 0]
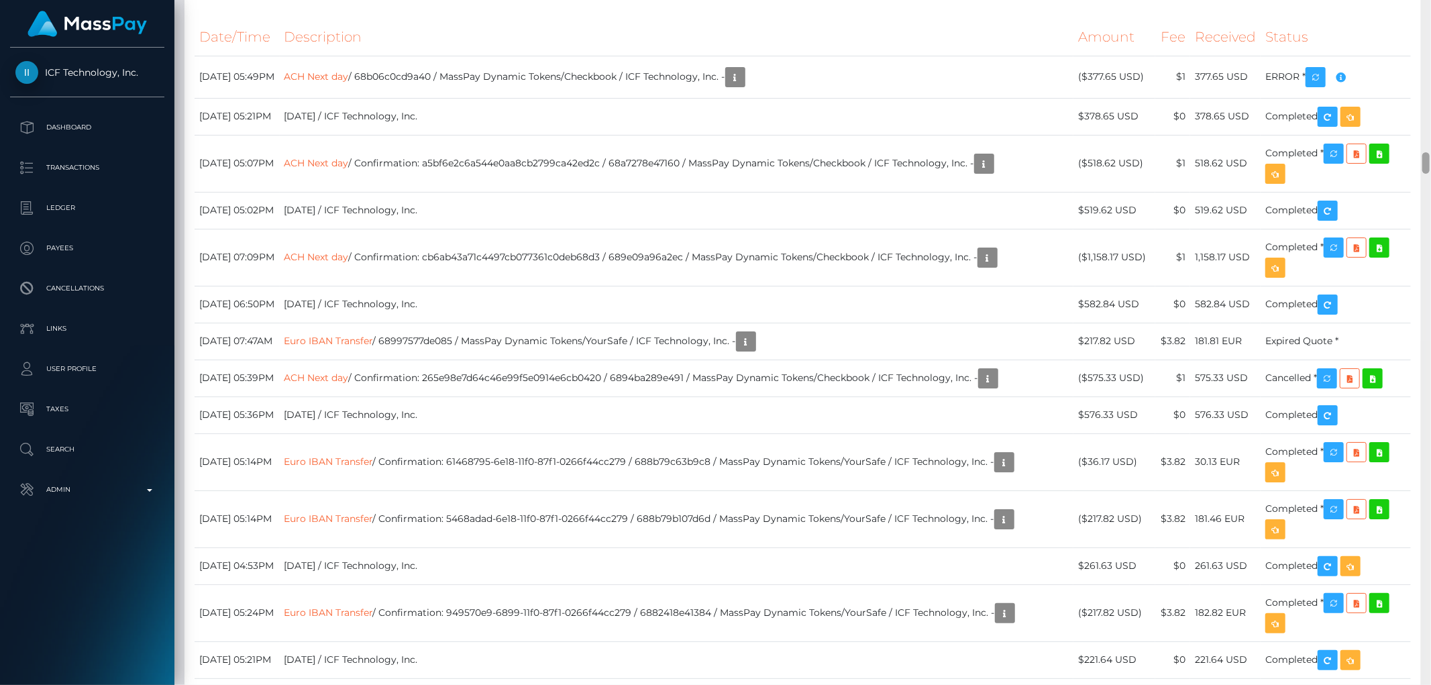
drag, startPoint x: 1426, startPoint y: 76, endPoint x: 1430, endPoint y: 163, distance: 86.7
click at [1430, 163] on div at bounding box center [1426, 343] width 10 height 686
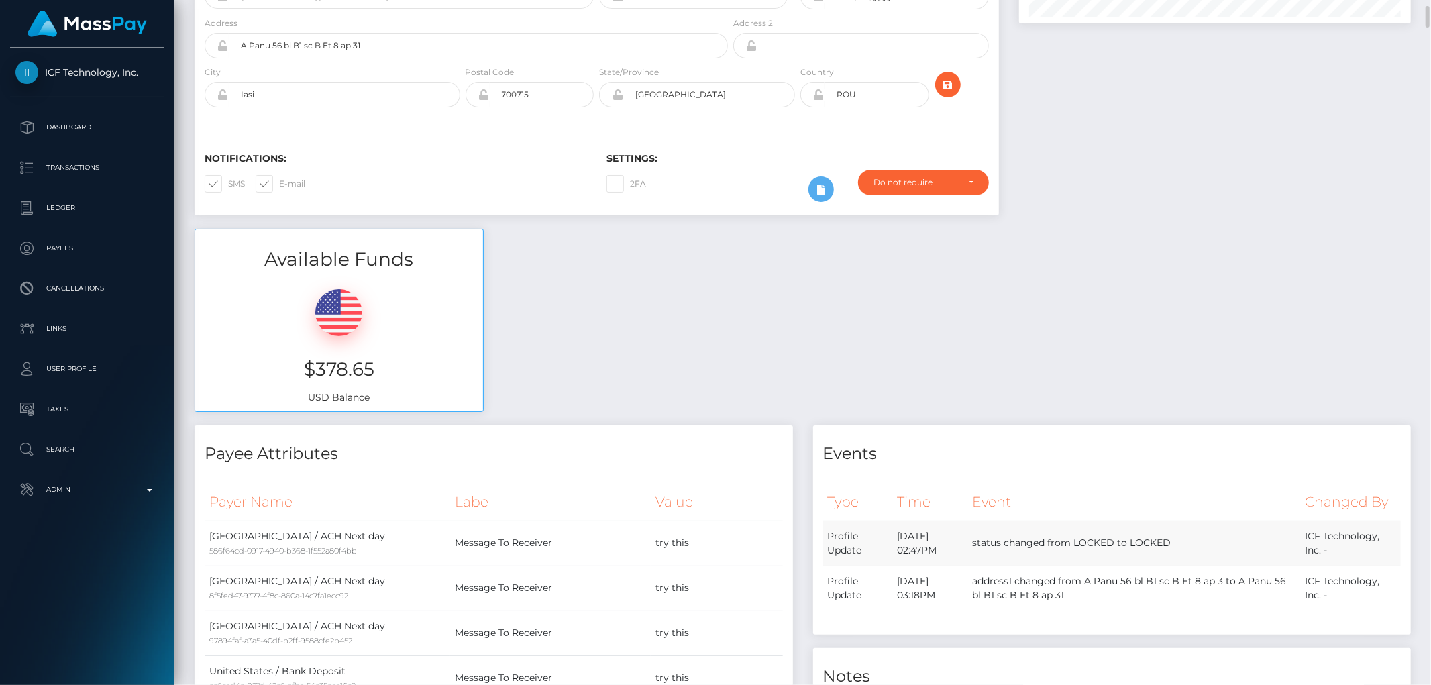
scroll to position [431, 0]
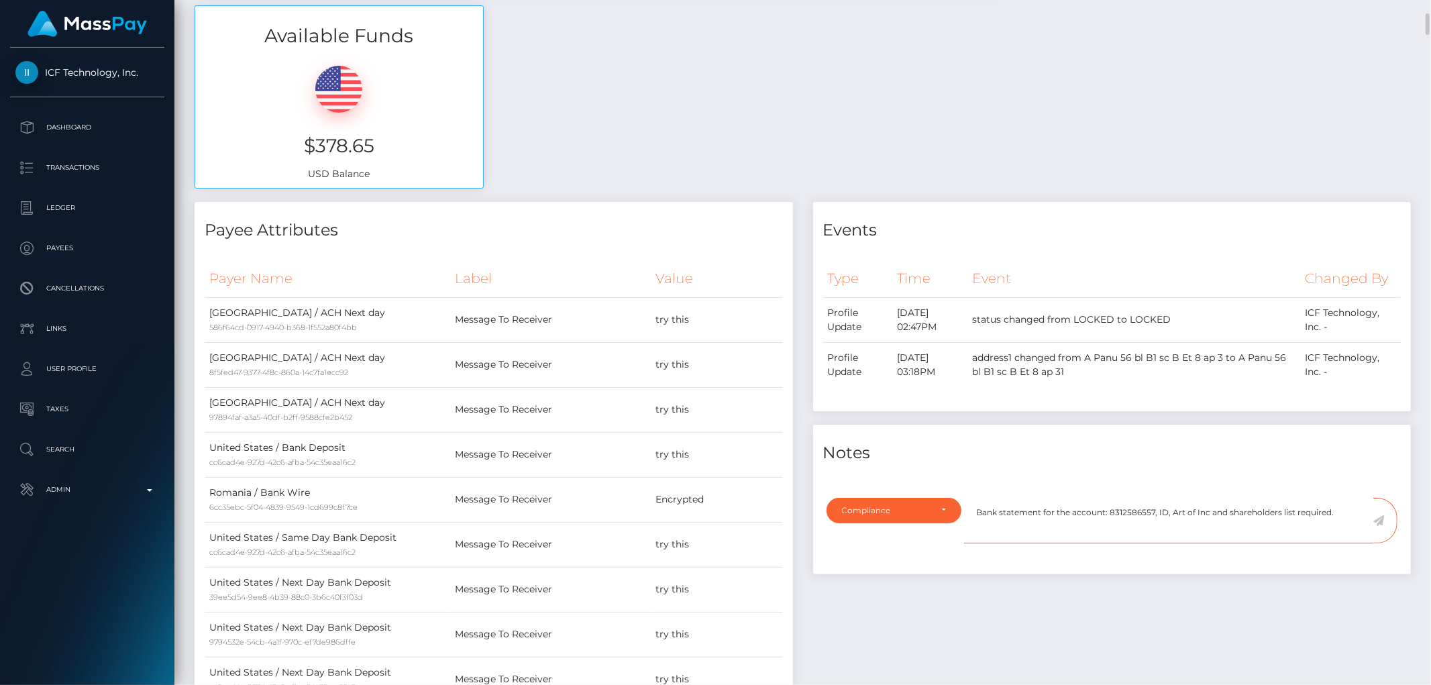
type textarea "Bank statement for the account: 8312586557, ID, Art of Inc and shareholders lis…"
click at [1381, 517] on icon at bounding box center [1378, 520] width 11 height 11
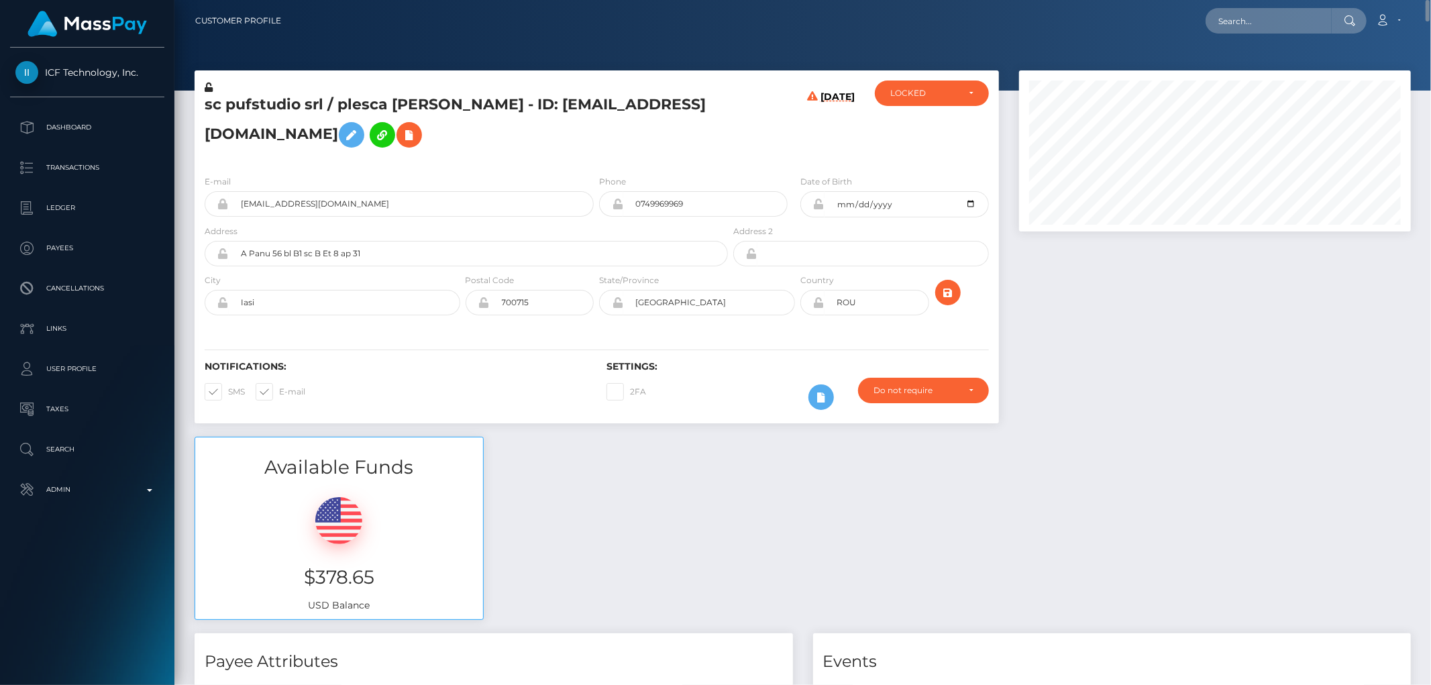
click at [331, 132] on h5 "sc pufstudio srl / plesca voica maria - ID: foxylady2019x@yahoo.com" at bounding box center [463, 125] width 516 height 60
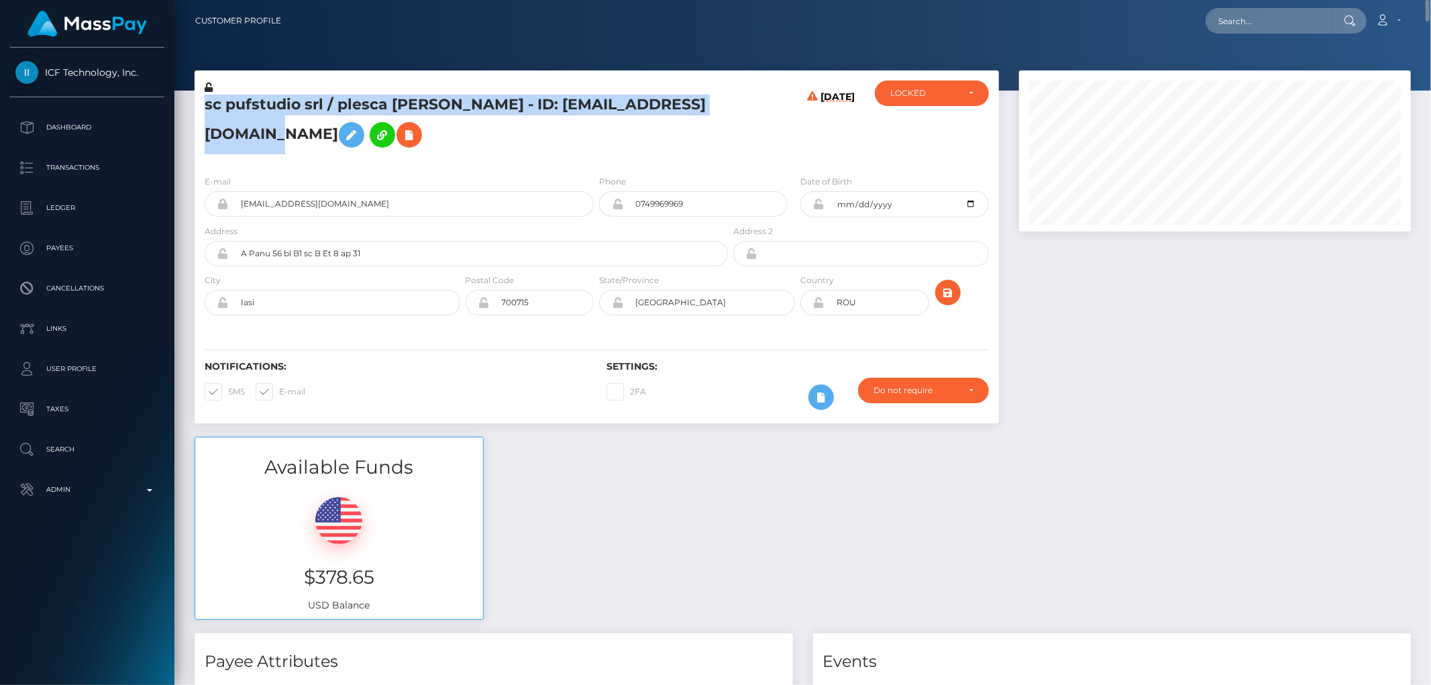
click at [331, 132] on h5 "sc pufstudio srl / plesca voica maria - ID: foxylady2019x@yahoo.com" at bounding box center [463, 125] width 516 height 60
copy h5 "sc pufstudio srl / plesca voica maria - ID: foxylady2019x@yahoo.com"
click at [941, 84] on div "LOCKED" at bounding box center [932, 93] width 114 height 25
click at [933, 154] on link "DEACTIVE" at bounding box center [932, 157] width 114 height 25
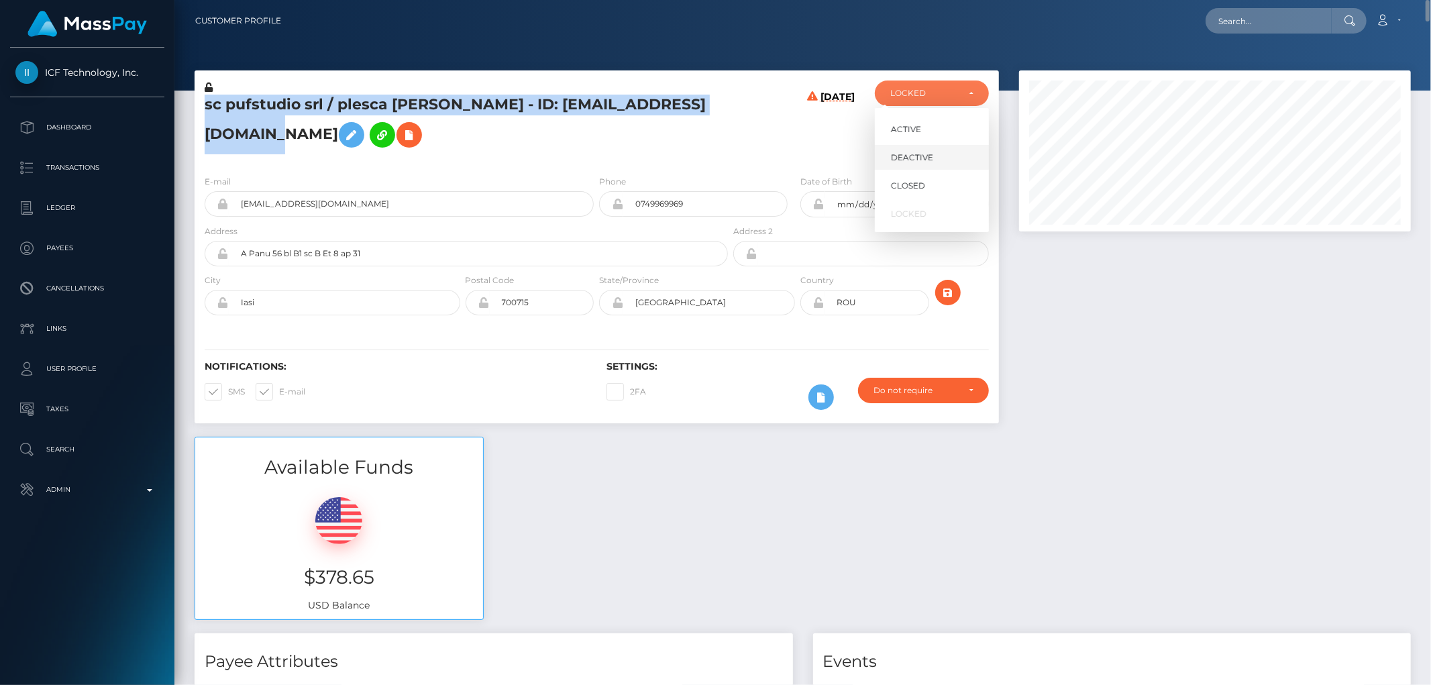
select select "DEACTIVE"
click at [1047, 521] on div "Available Funds $378.65 USD Balance" at bounding box center [803, 535] width 1237 height 197
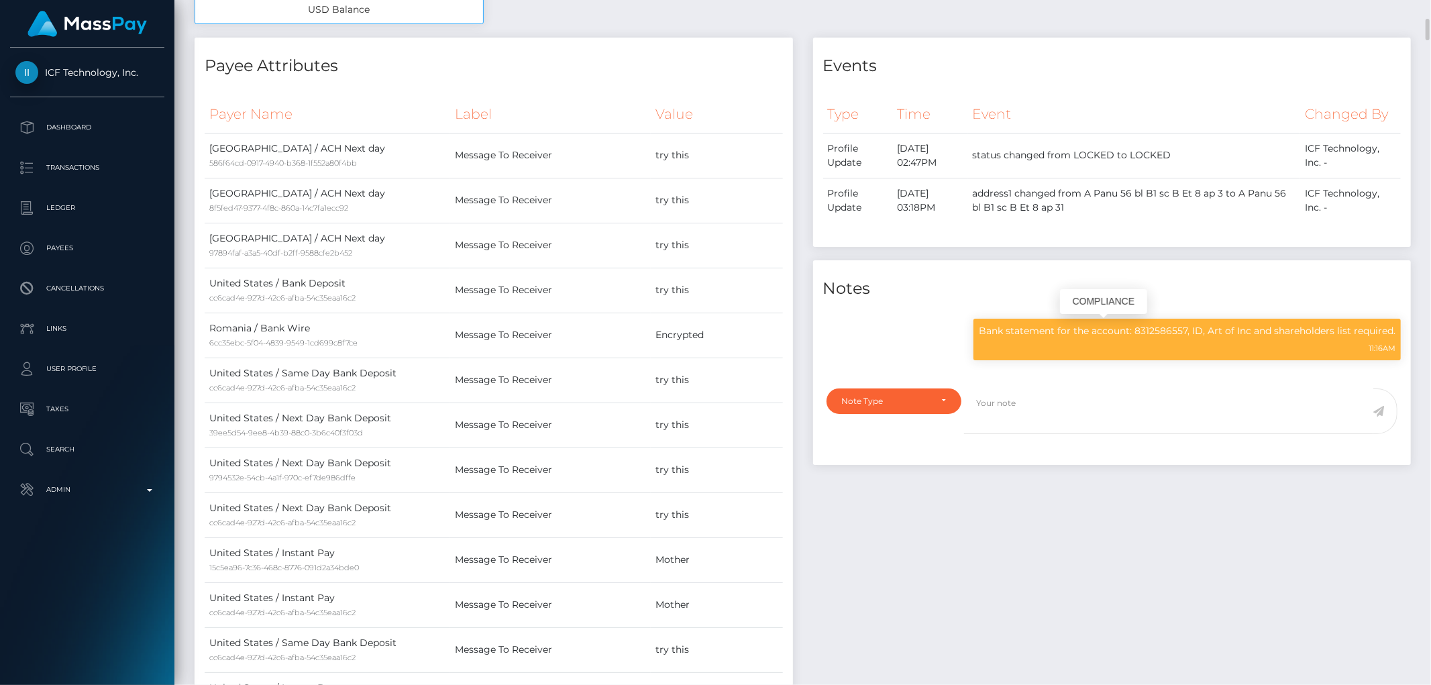
click at [1109, 341] on div "11:16AM" at bounding box center [1187, 348] width 417 height 14
click at [1105, 329] on p "Bank statement for the account: 8312586557, ID, Art of Inc and shareholders lis…" at bounding box center [1187, 331] width 417 height 14
copy div "Bank statement for the account: 8312586557, ID, Art of Inc and shareholders lis…"
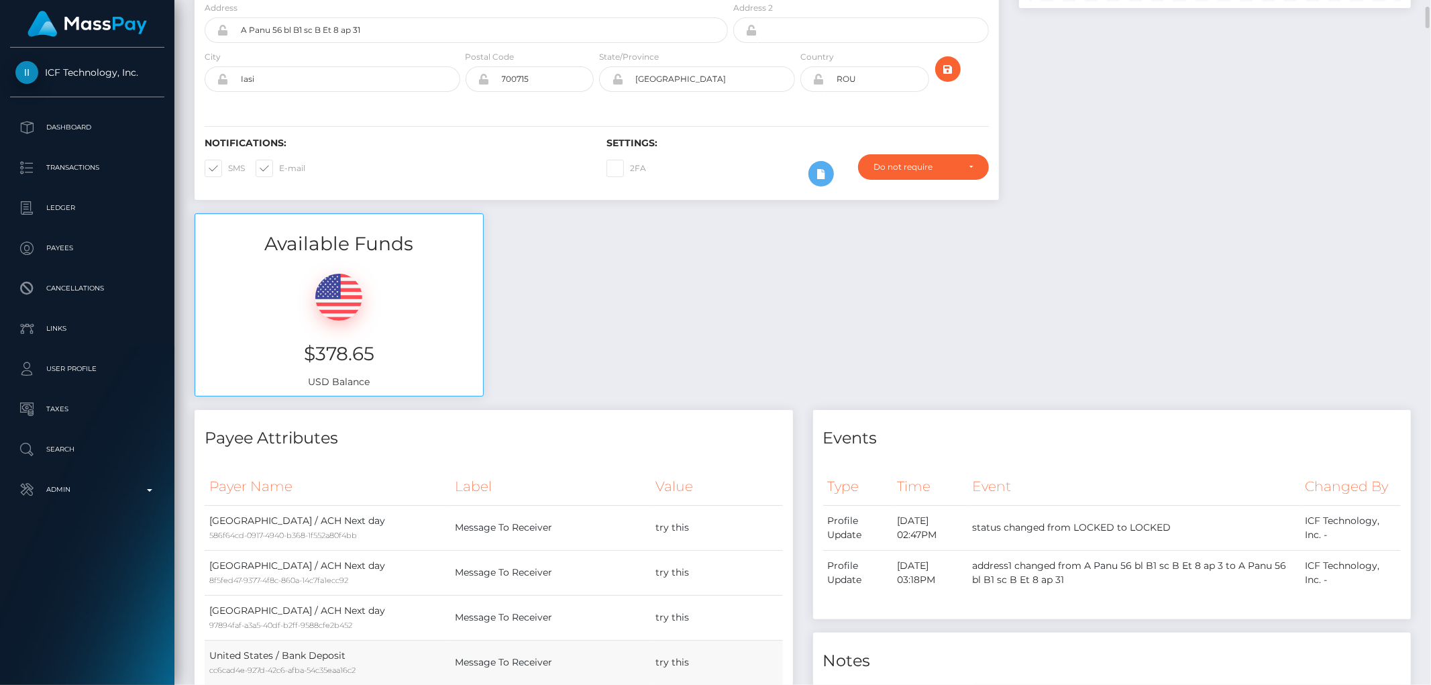
scroll to position [0, 0]
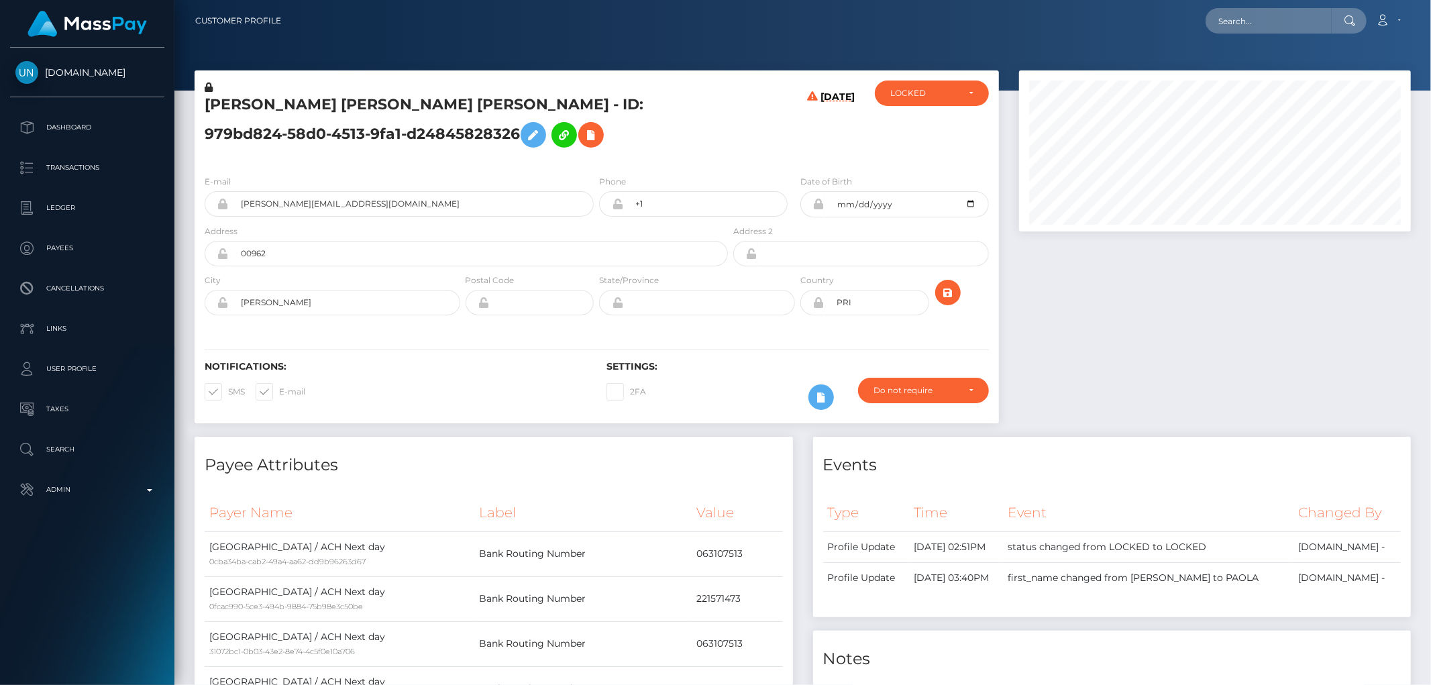
scroll to position [161, 392]
drag, startPoint x: 460, startPoint y: 105, endPoint x: 205, endPoint y: 99, distance: 255.7
click at [205, 99] on h5 "[PERSON_NAME] [PERSON_NAME] [PERSON_NAME] - ID: 979bd824-58d0-4513-9fa1-d248458…" at bounding box center [463, 125] width 516 height 60
copy h5 "[PERSON_NAME] [PERSON_NAME] [PERSON_NAME]"
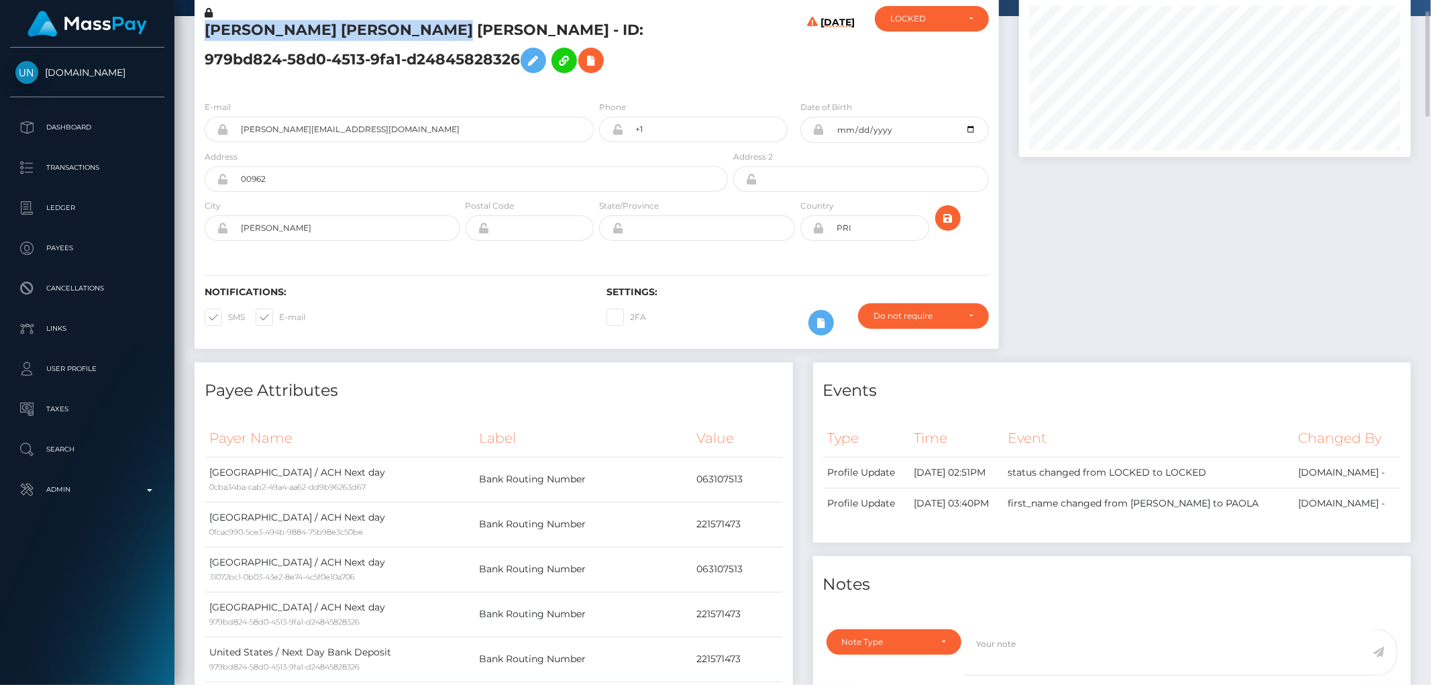
scroll to position [372, 0]
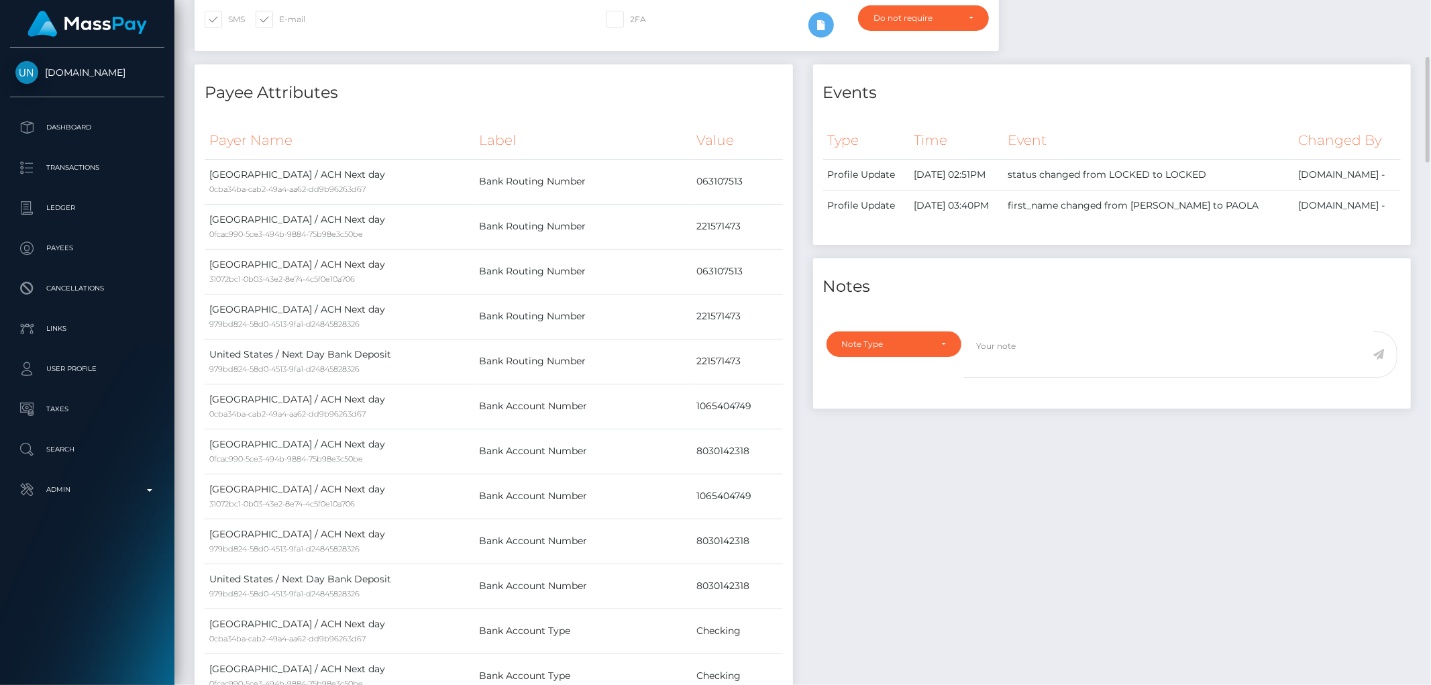
click at [872, 327] on div "Note Type Compliance Clear Compliance General Note Type" at bounding box center [1112, 365] width 598 height 85
click at [872, 333] on div "Note Type" at bounding box center [894, 343] width 135 height 25
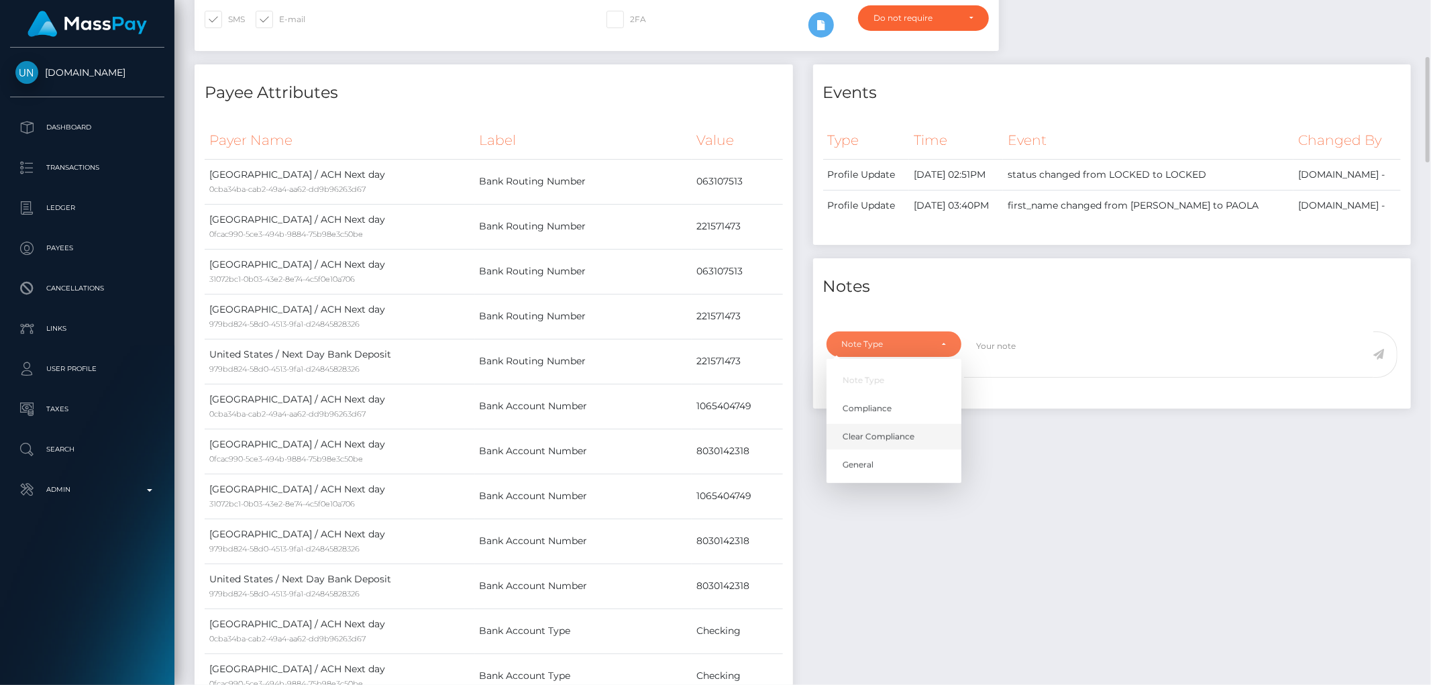
click at [890, 432] on span "Clear Compliance" at bounding box center [879, 437] width 72 height 12
select select "CLEAR_COMPLIANCE"
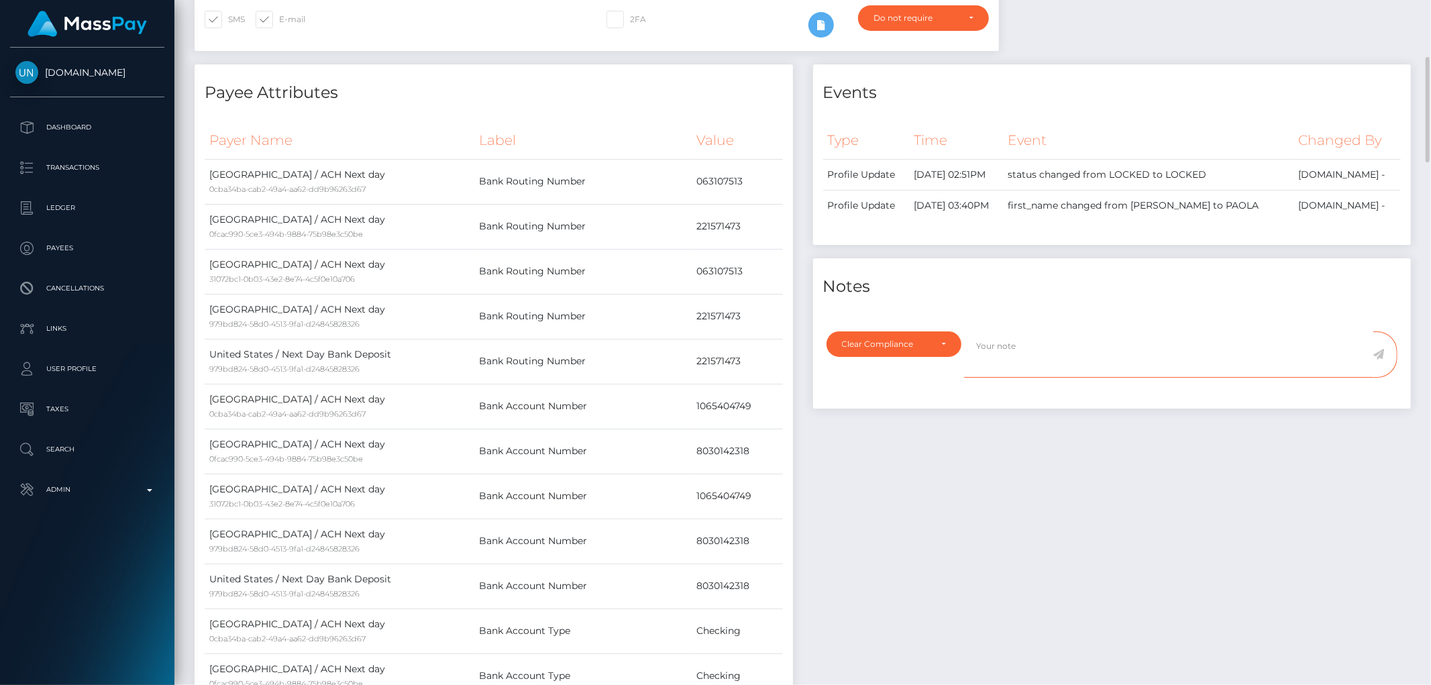
paste textarea "Transaction made according with the area of residence. NBCOU flag cleared."
type textarea "Transaction made according with the area of residence. NBCOU flag cleared."
click at [1069, 463] on div "Events Type Time Event Changed By" at bounding box center [1112, 529] width 619 height 930
click at [1379, 352] on icon at bounding box center [1378, 354] width 11 height 11
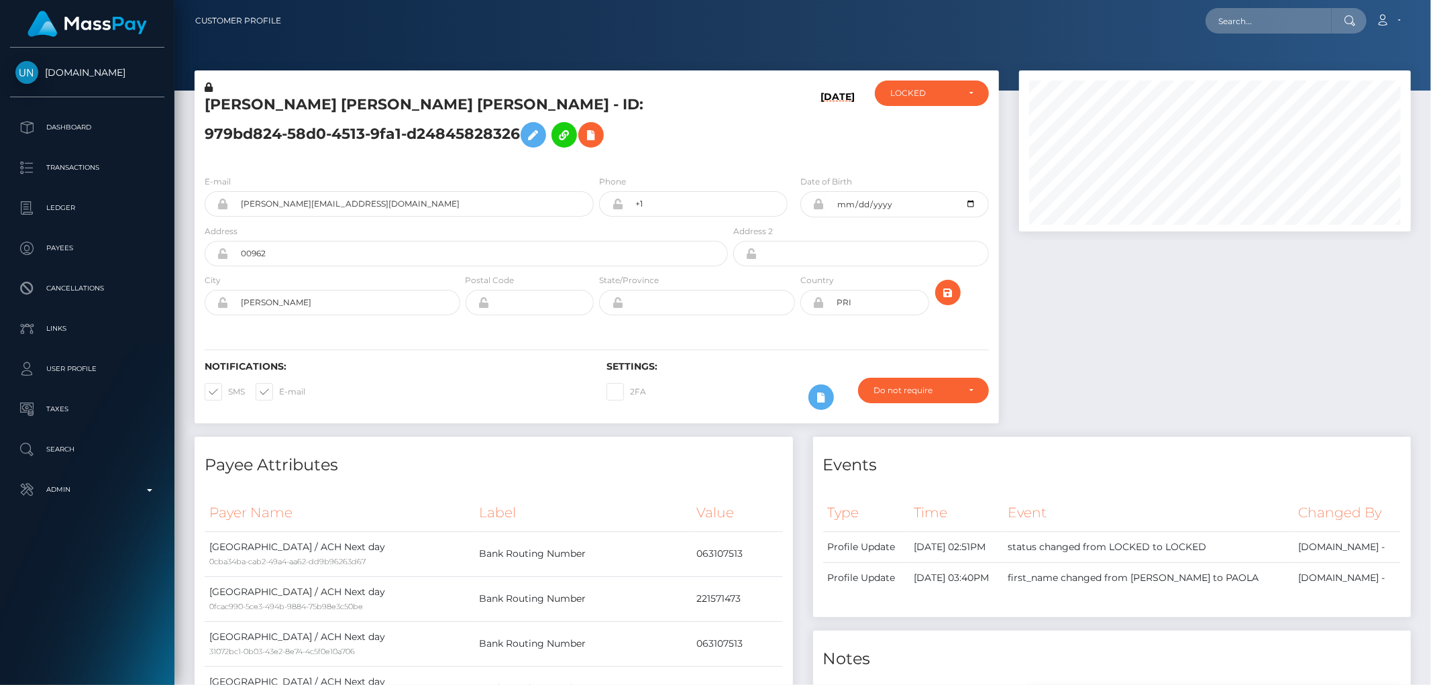
scroll to position [670763, 670532]
click at [903, 83] on div "LOCKED" at bounding box center [932, 93] width 114 height 25
click at [906, 130] on span "ACTIVE" at bounding box center [906, 129] width 30 height 12
select select "ACTIVE"
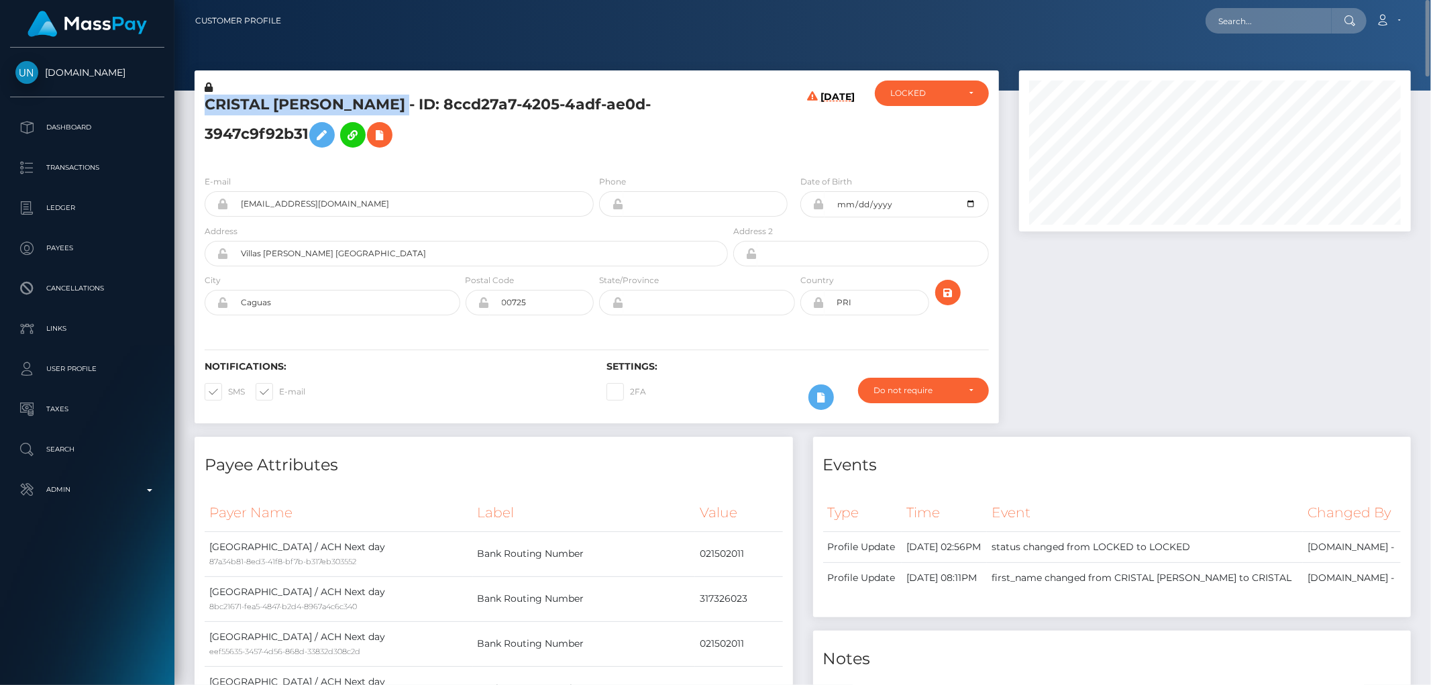
drag, startPoint x: 462, startPoint y: 105, endPoint x: 198, endPoint y: 101, distance: 263.7
click at [198, 101] on div "CRISTAL [PERSON_NAME] - ID: 8ccd27a7-4205-4adf-ae0d-3947c9f92b31" at bounding box center [463, 123] width 536 height 84
copy h5 "CRISTAL MARIE SANCHEZ NUÑEZ"
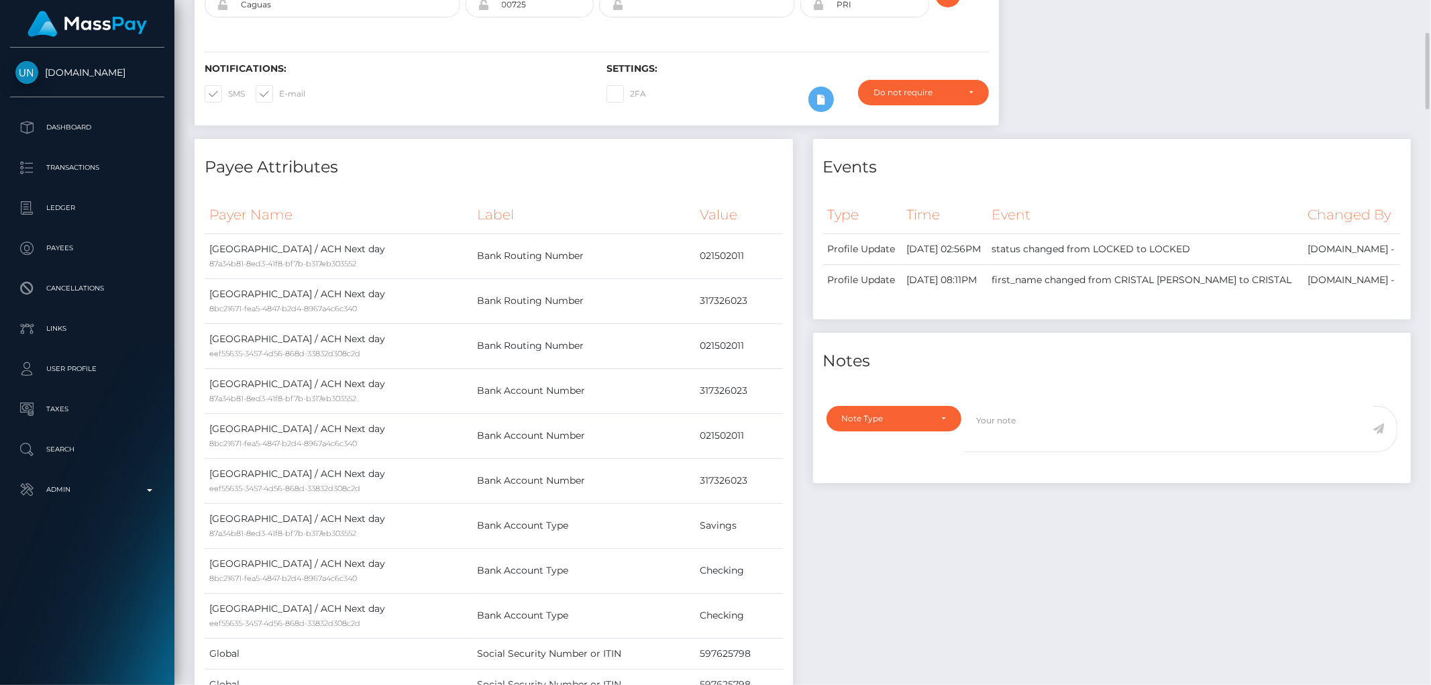
scroll to position [521, 0]
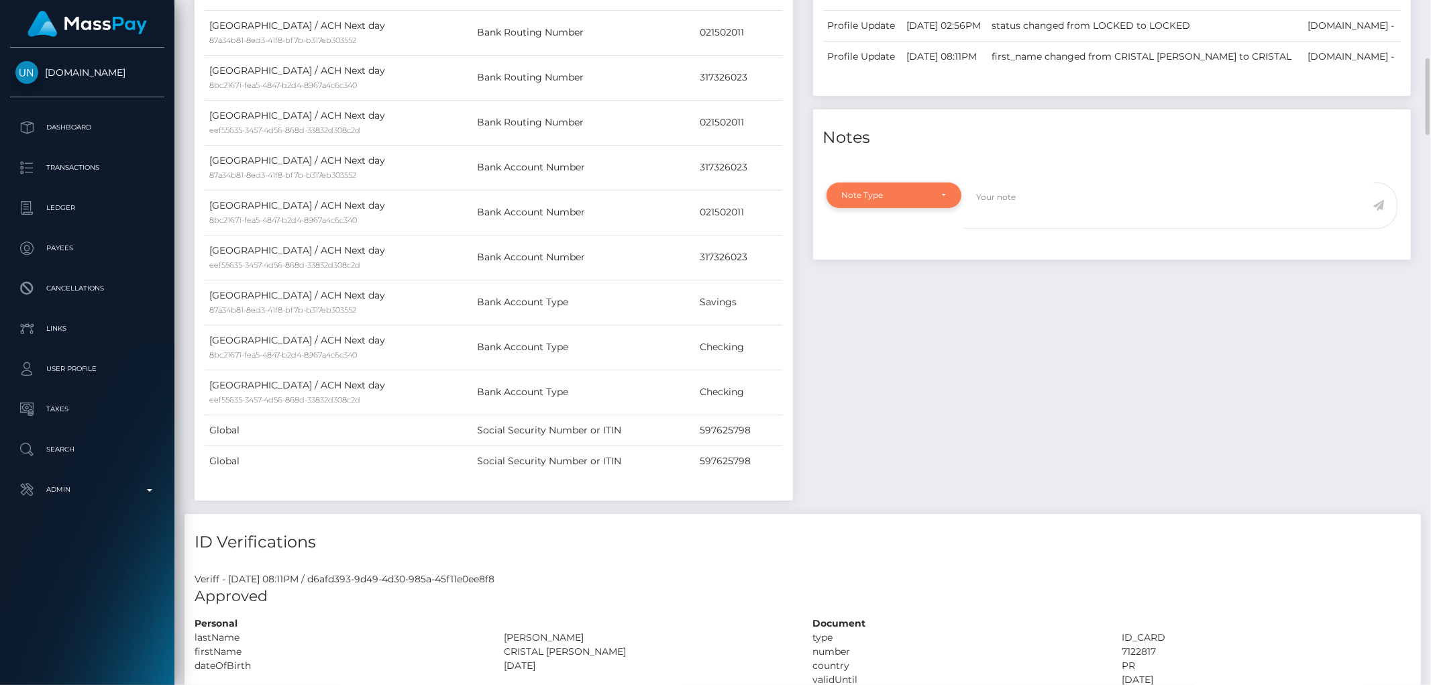
click at [868, 195] on div "Note Type" at bounding box center [886, 195] width 89 height 11
click at [895, 289] on span "Clear Compliance" at bounding box center [879, 288] width 72 height 12
select select "CLEAR_COMPLIANCE"
paste textarea "Transaction made according with the area of residence. NBCOU flag cleared."
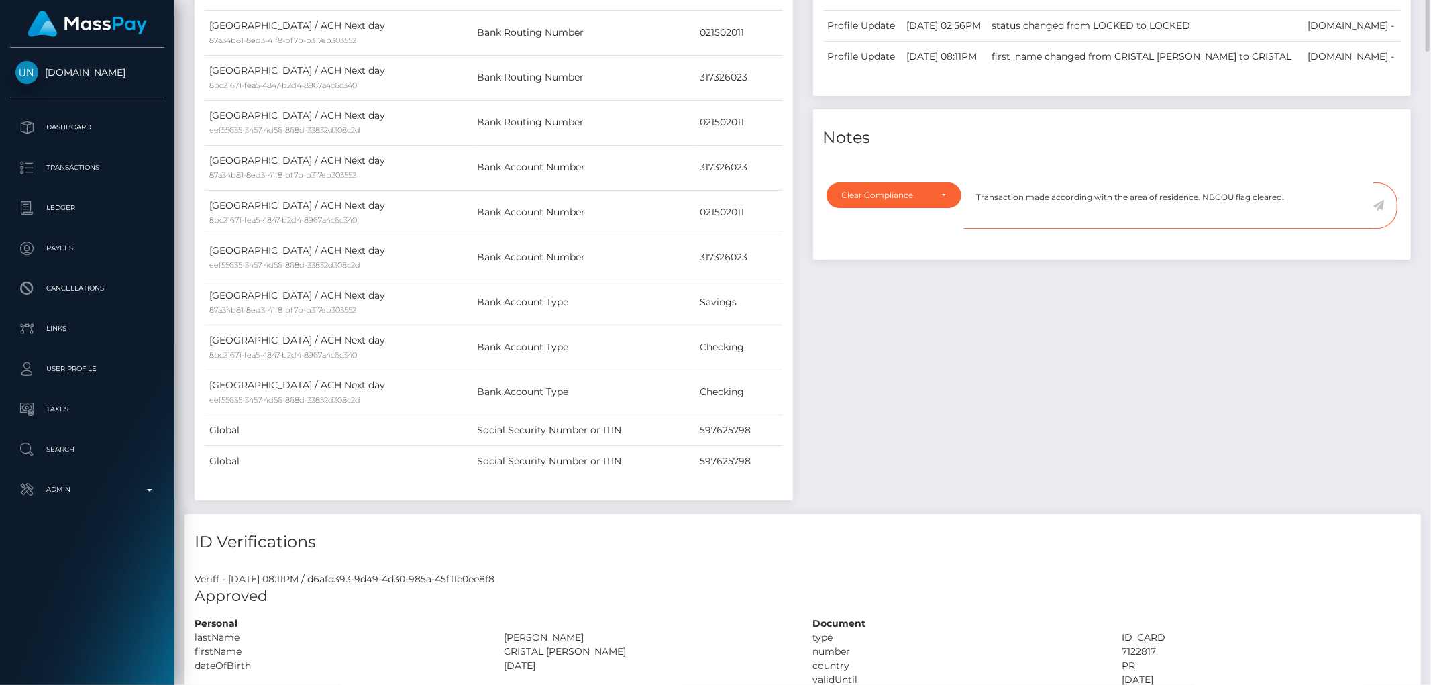
scroll to position [372, 0]
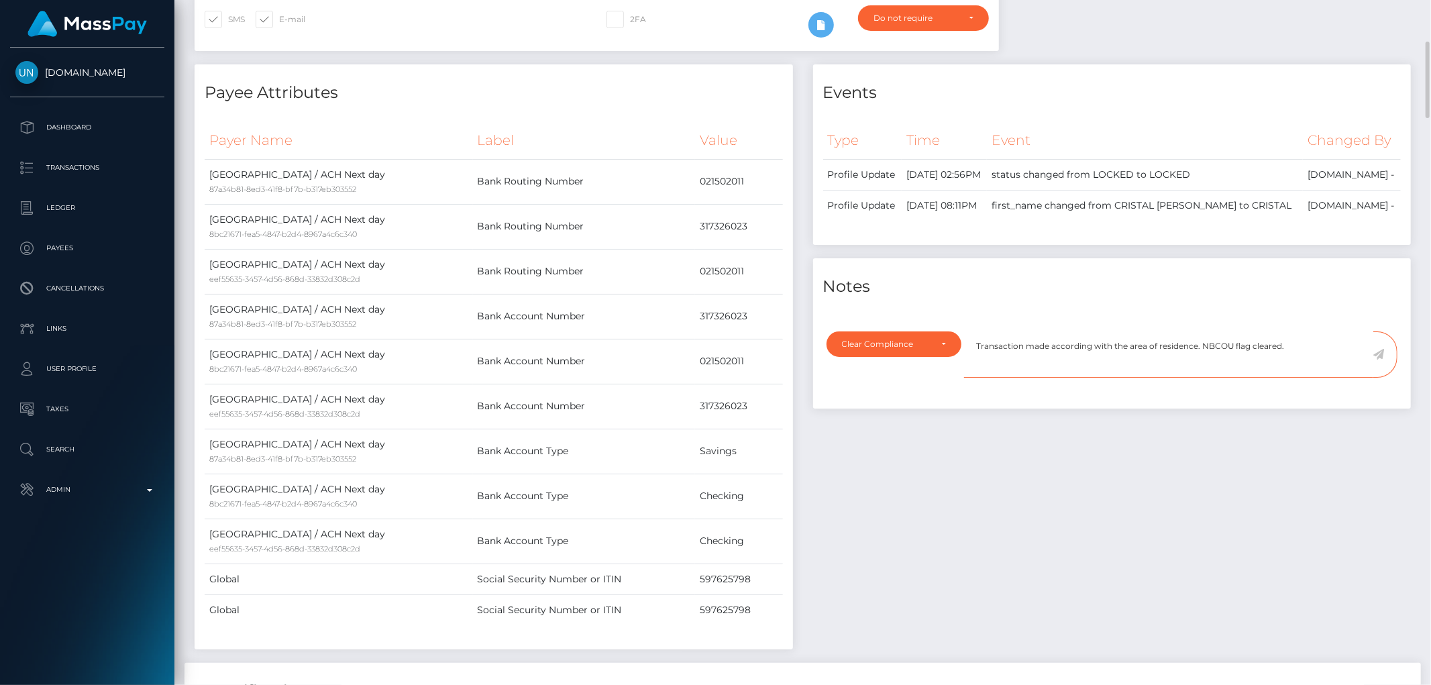
type textarea "Transaction made according with the area of residence. NBCOU flag cleared."
click at [1378, 350] on icon at bounding box center [1378, 354] width 11 height 11
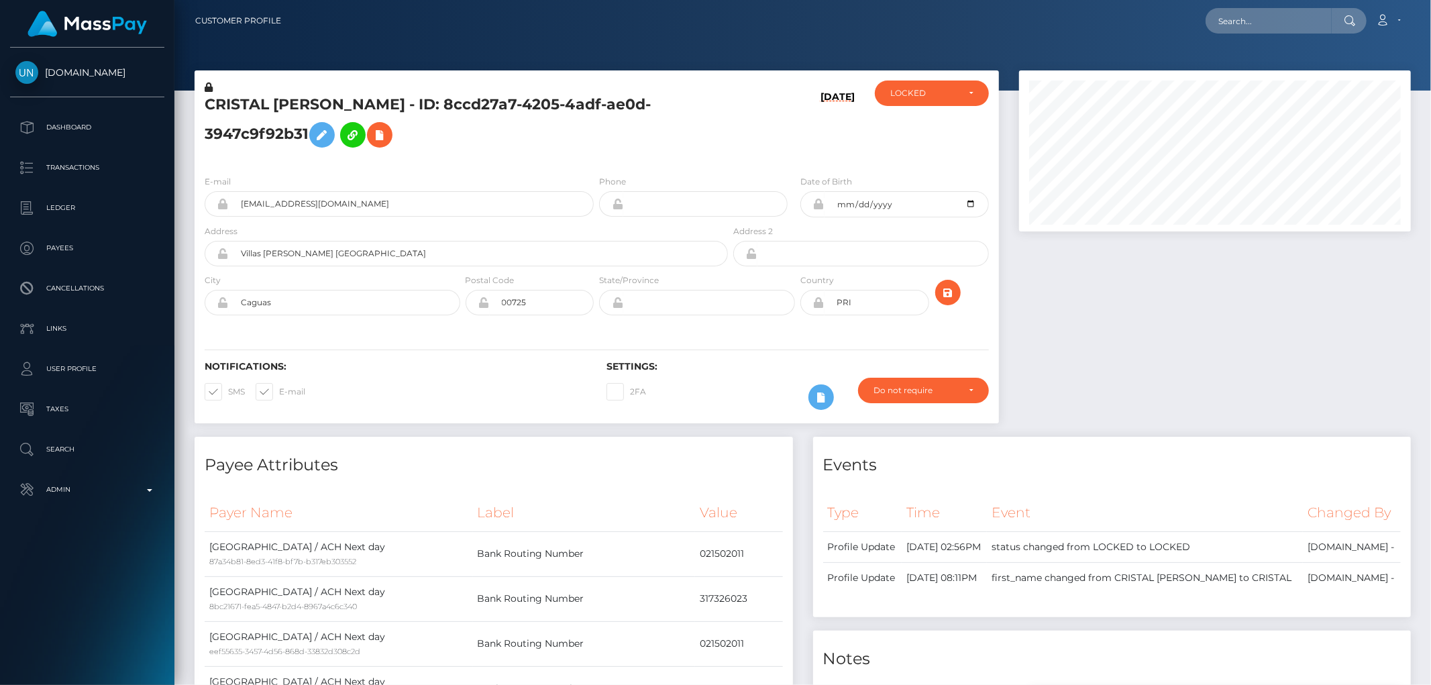
scroll to position [161, 392]
click at [953, 96] on div "LOCKED" at bounding box center [924, 93] width 68 height 11
click at [939, 123] on link "ACTIVE" at bounding box center [932, 129] width 114 height 25
select select "ACTIVE"
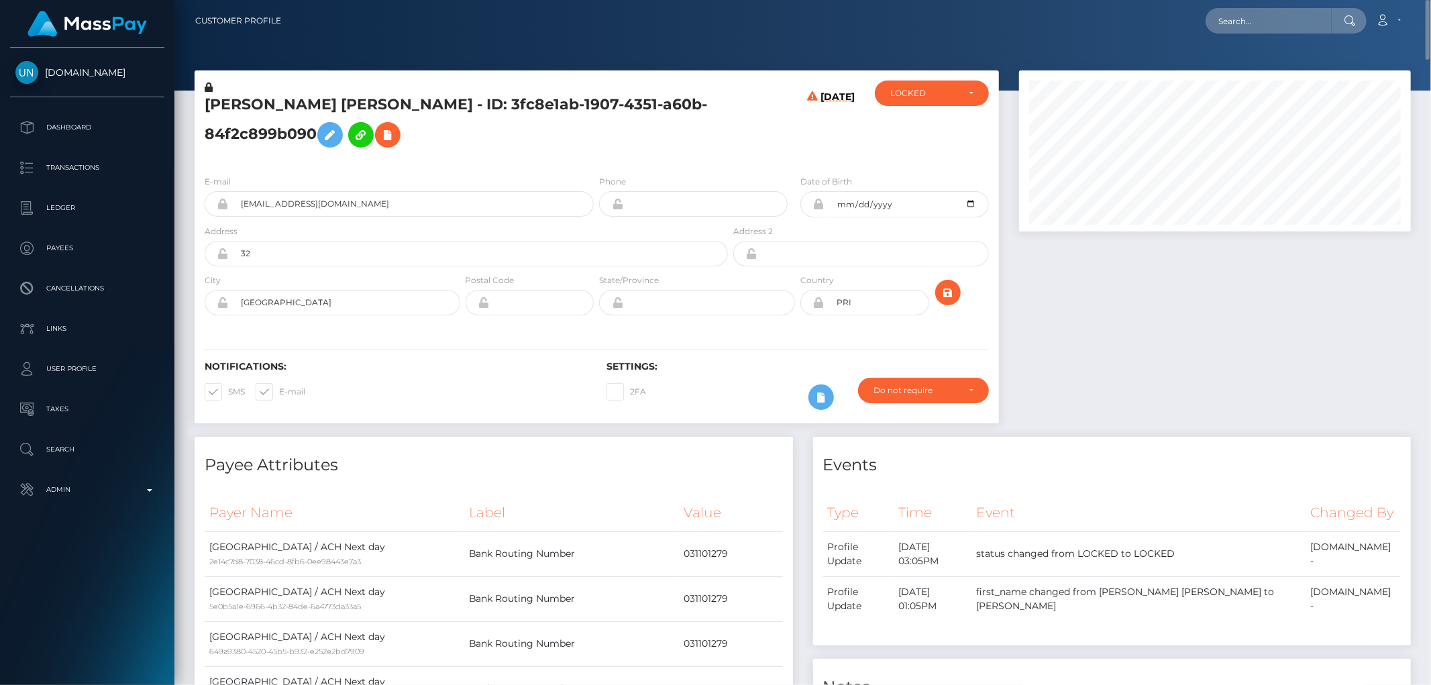
click at [1198, 282] on div at bounding box center [1215, 253] width 412 height 366
drag, startPoint x: 491, startPoint y: 103, endPoint x: 191, endPoint y: 103, distance: 300.6
click at [191, 103] on div "LAURA LISANDRA MARTINEZ RAMOS - ID: 3fc8e1ab-1907-4351-a60b-84f2c899b090 08/28/…" at bounding box center [597, 253] width 825 height 366
copy div "LAURA LISANDRA MARTINEZ RAMOS"
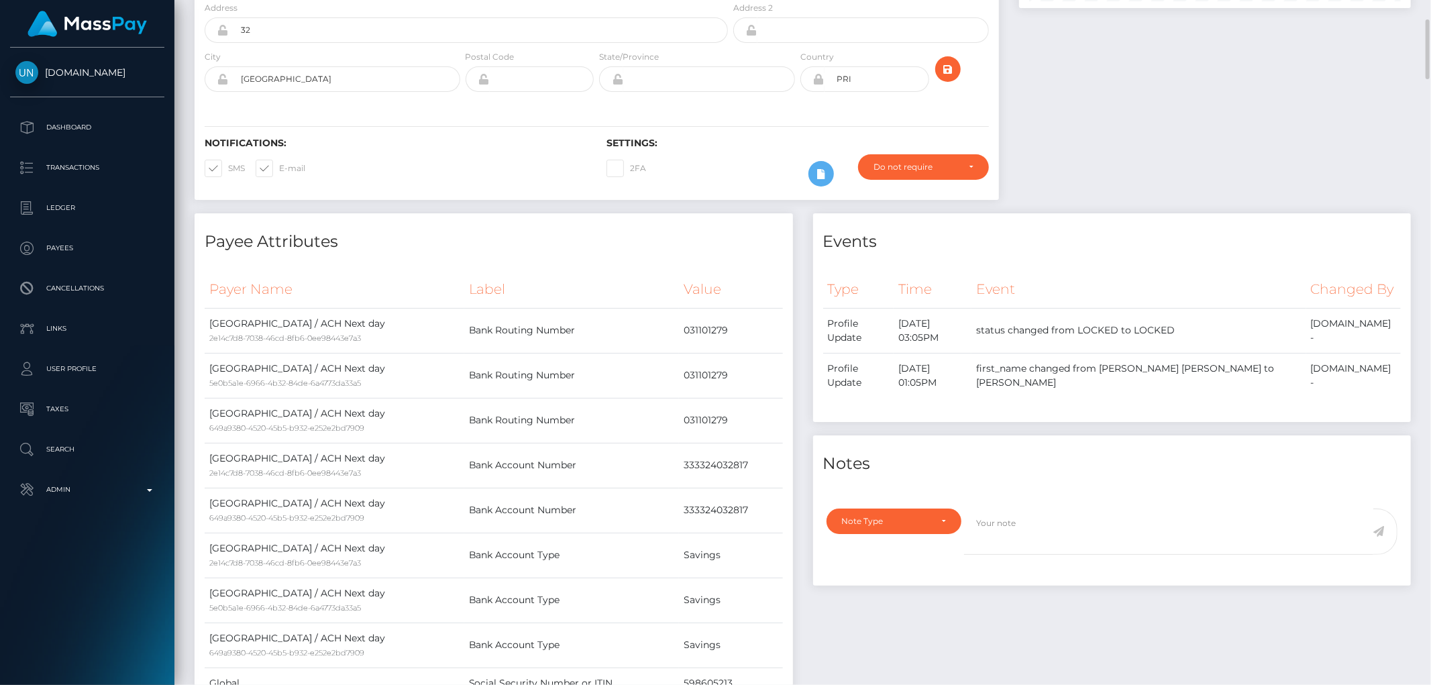
scroll to position [372, 0]
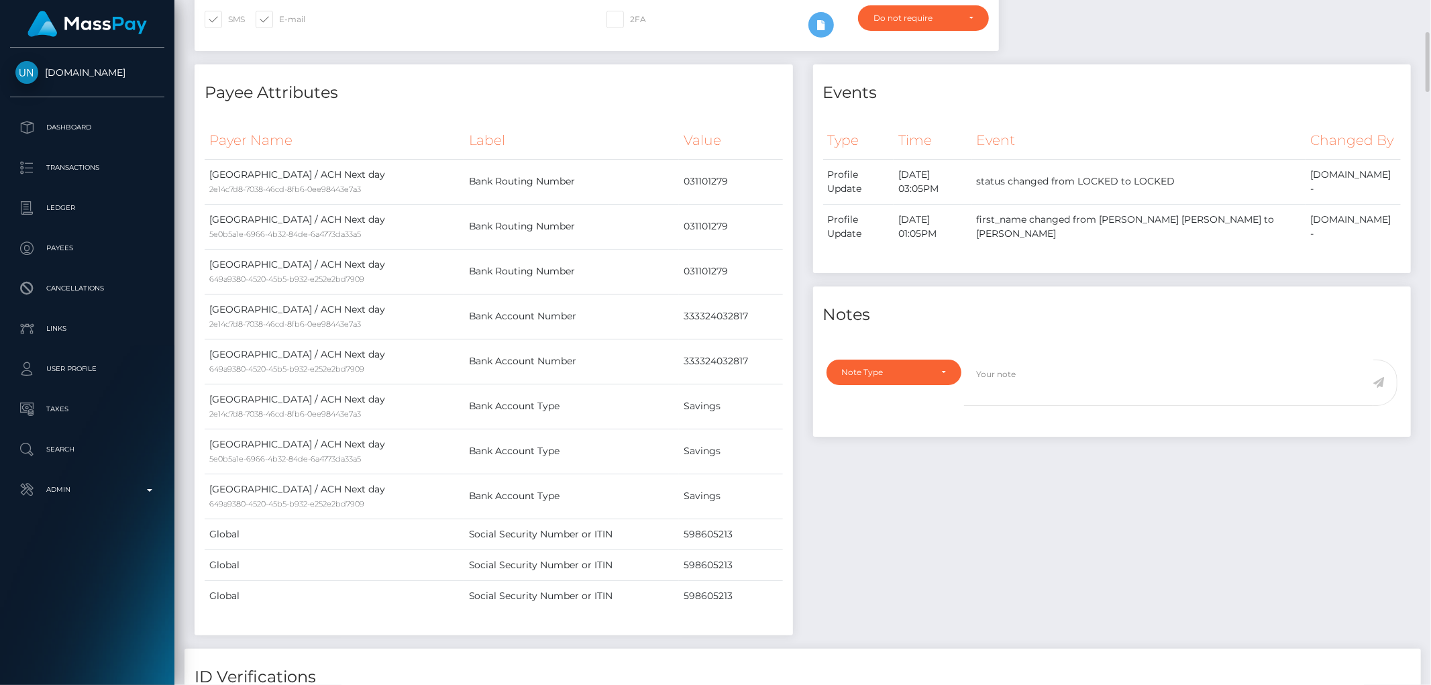
click at [890, 360] on div "Note Type Compliance Clear Compliance General Note Type" at bounding box center [891, 391] width 148 height 62
click at [890, 367] on div "Note Type" at bounding box center [886, 372] width 89 height 11
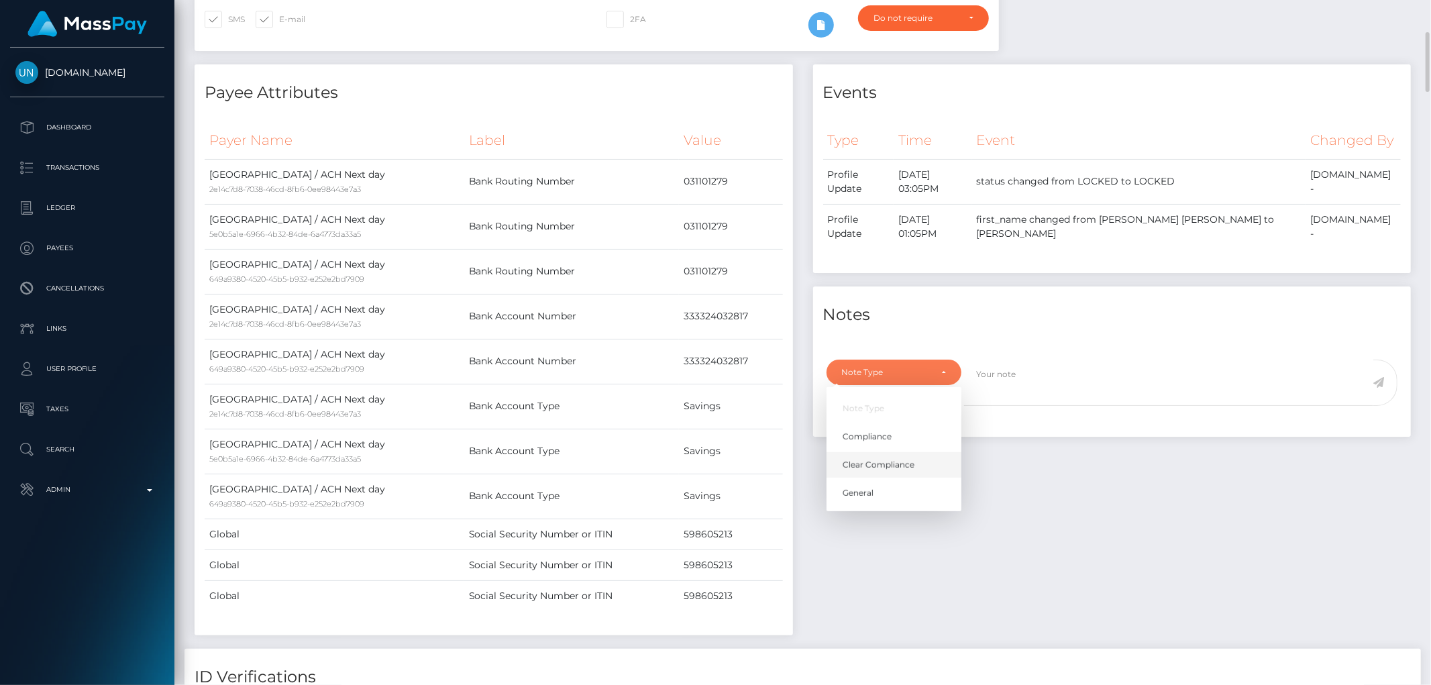
click at [921, 452] on link "Clear Compliance" at bounding box center [894, 464] width 135 height 25
select select "CLEAR_COMPLIANCE"
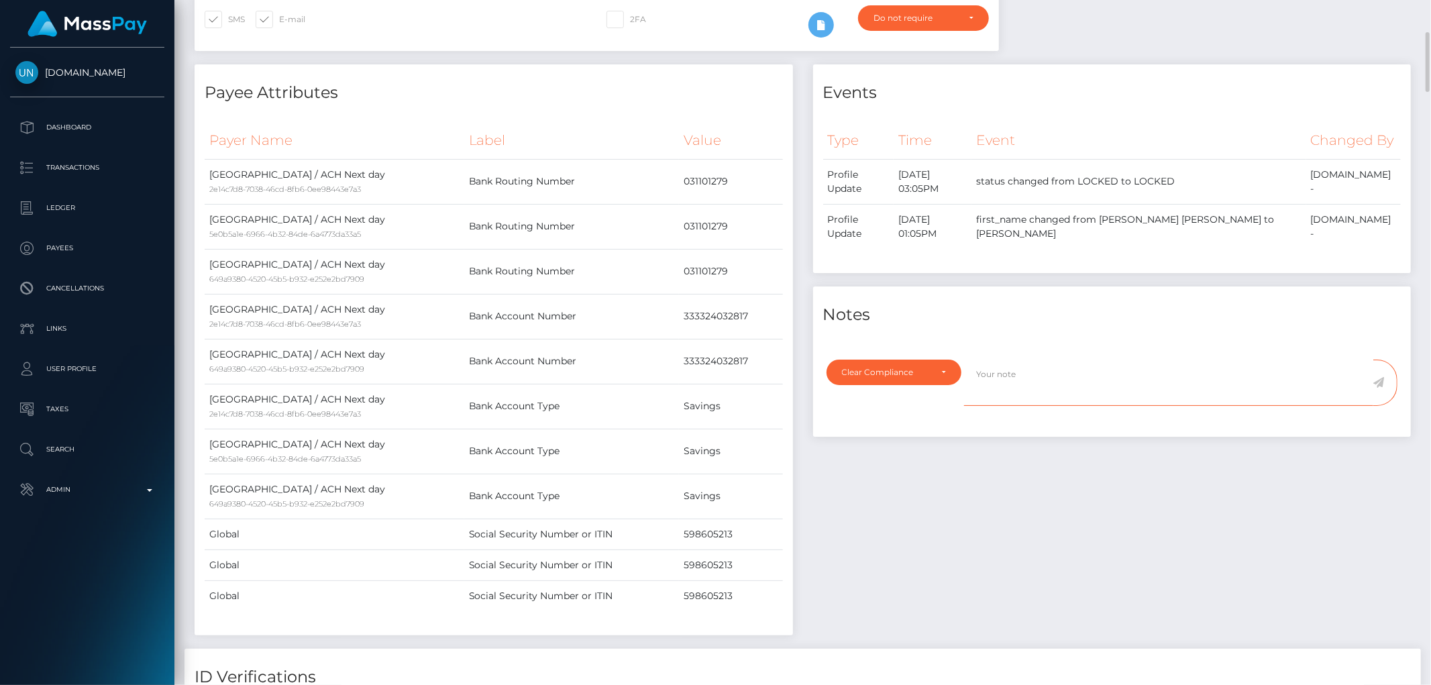
drag, startPoint x: 1076, startPoint y: 330, endPoint x: 1042, endPoint y: 356, distance: 42.7
paste textarea "Transaction made according with the area of residence. NBCOU flag cleared."
type textarea "Transaction made according with the area of residence. NBCOU flag cleared."
click at [1377, 377] on icon at bounding box center [1378, 382] width 11 height 11
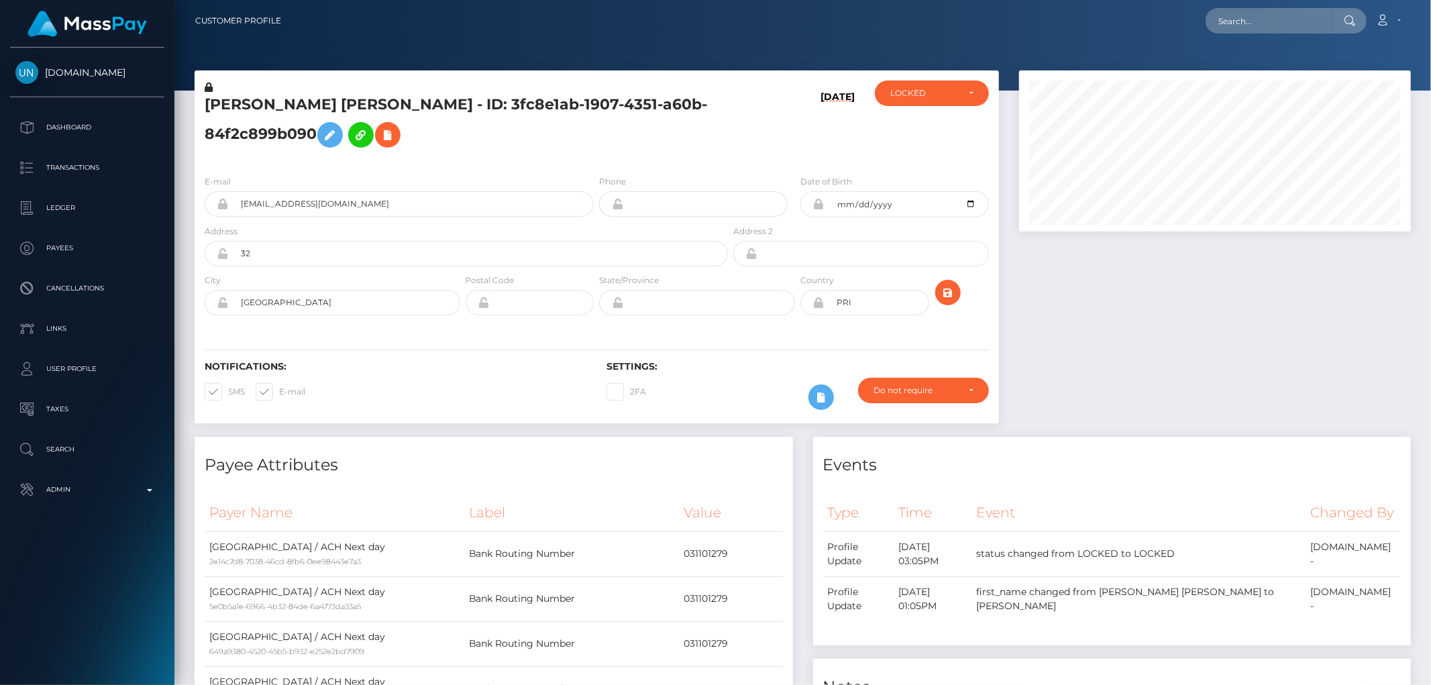
scroll to position [161, 392]
click at [926, 102] on div "LOCKED" at bounding box center [932, 93] width 114 height 25
click at [931, 134] on link "ACTIVE" at bounding box center [932, 129] width 114 height 25
select select "ACTIVE"
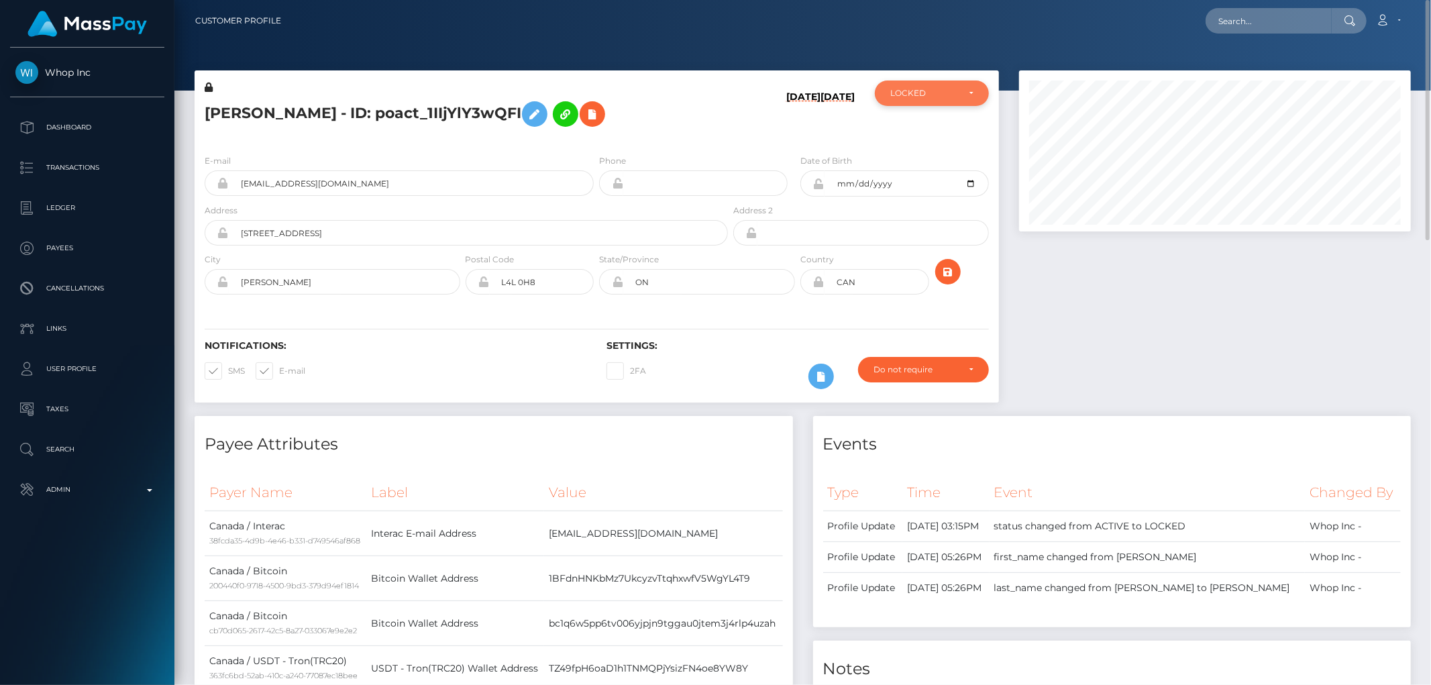
click at [949, 84] on div "LOCKED" at bounding box center [932, 93] width 114 height 25
click at [937, 130] on link "ACTIVE" at bounding box center [932, 129] width 114 height 25
select select "ACTIVE"
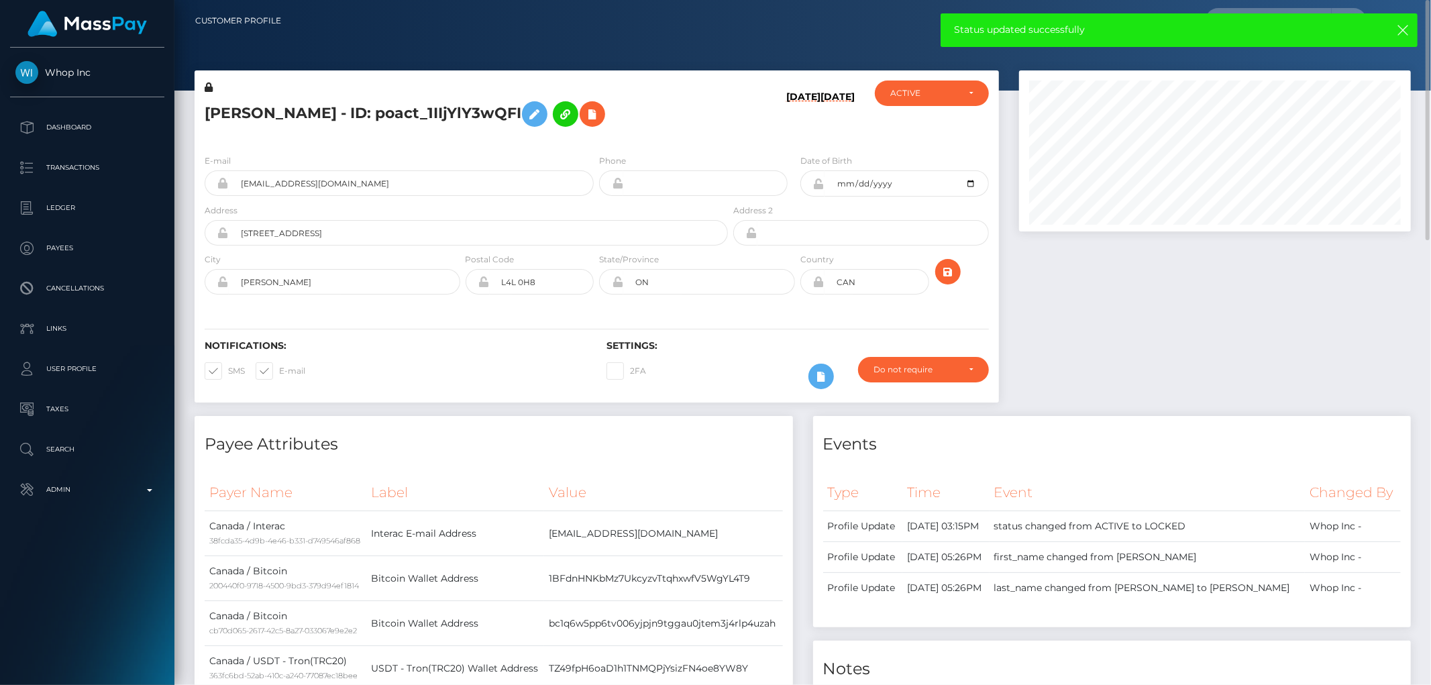
click at [1255, 372] on div at bounding box center [1215, 243] width 412 height 346
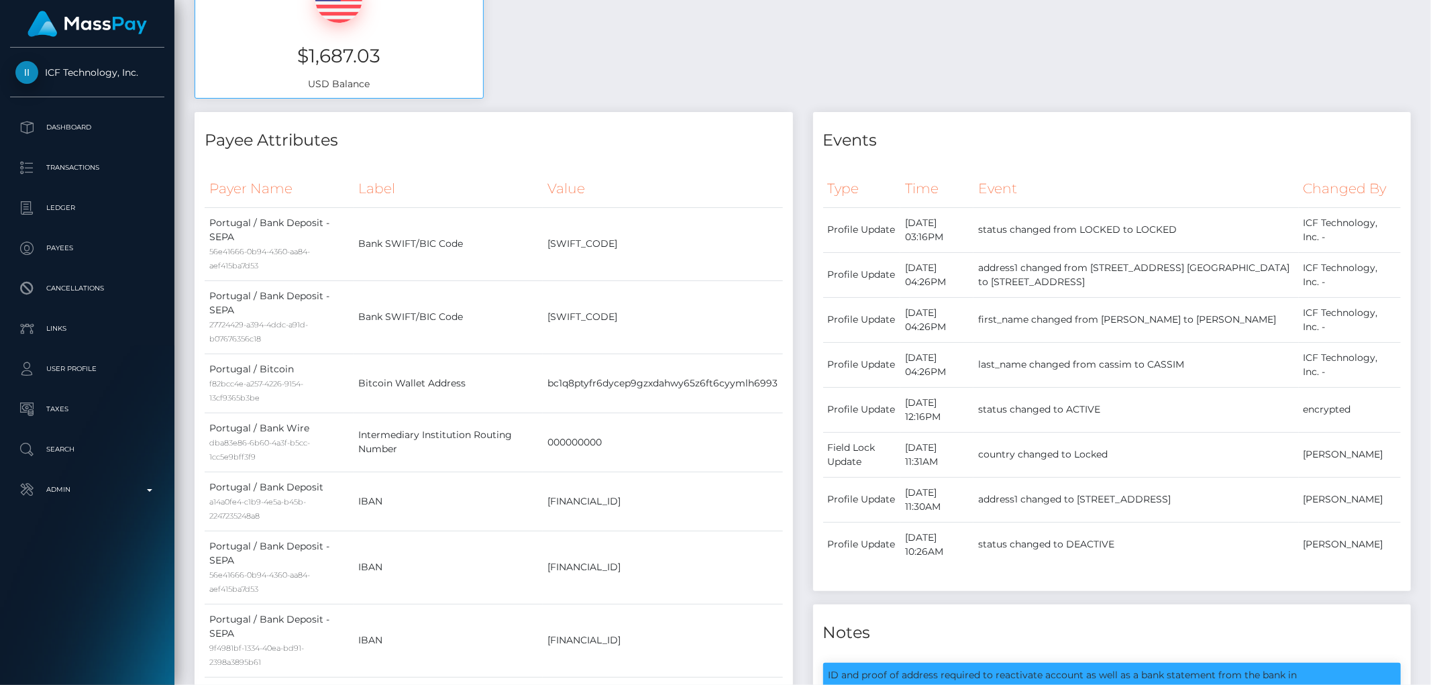
scroll to position [223, 0]
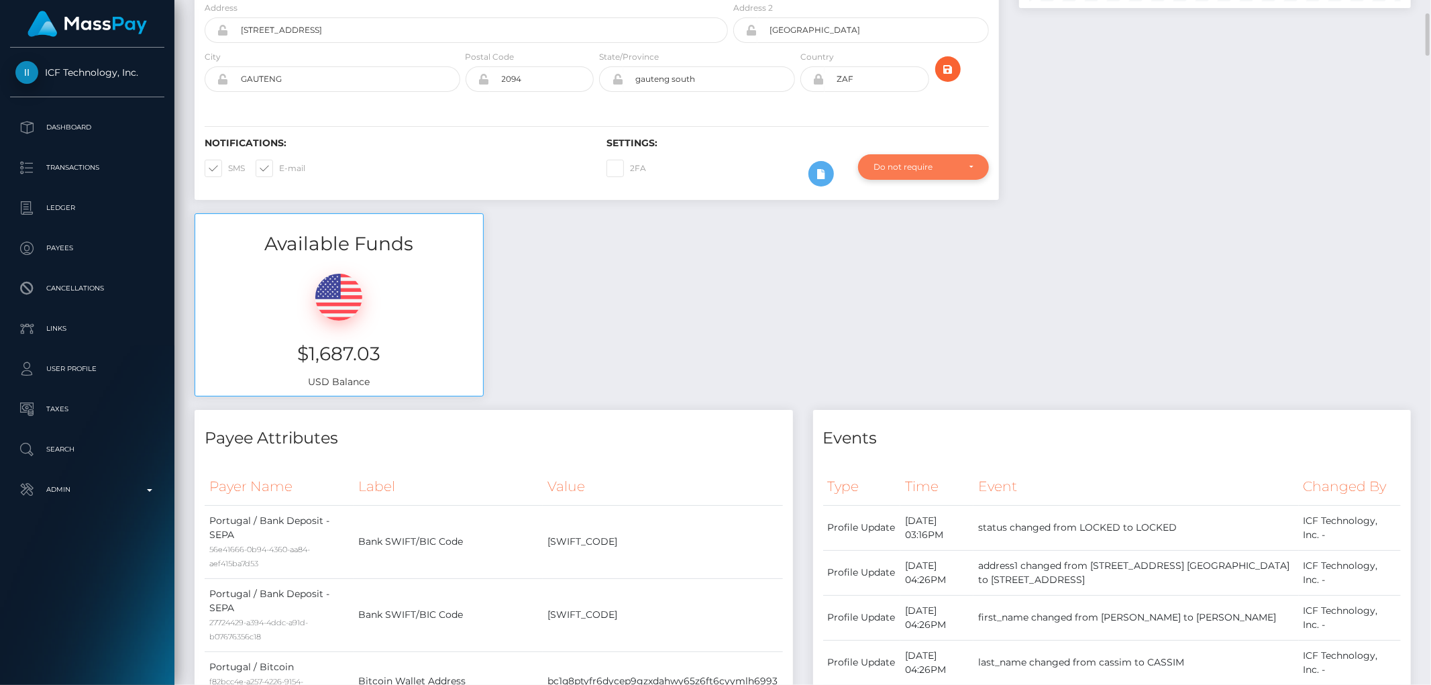
click at [894, 170] on div "Do not require" at bounding box center [916, 167] width 85 height 11
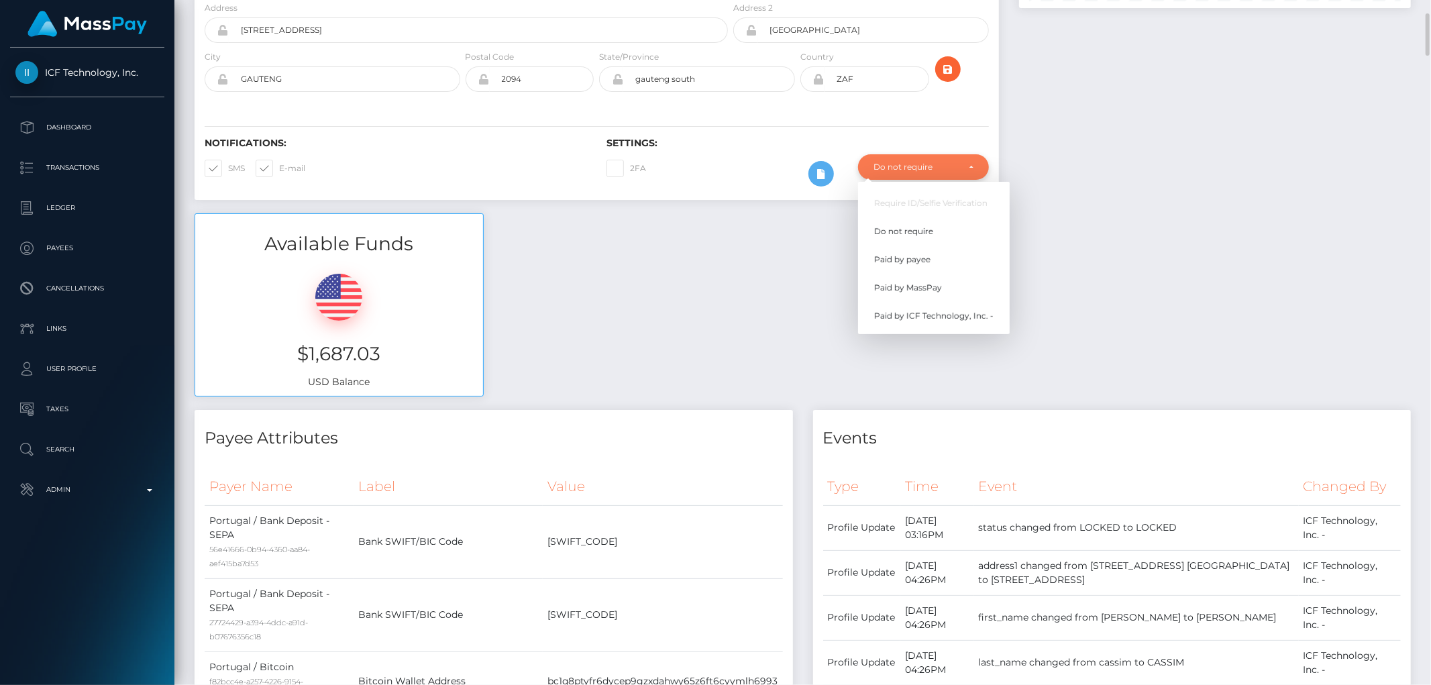
scroll to position [161, 392]
click at [933, 291] on span "Paid by MassPay" at bounding box center [908, 288] width 68 height 12
select select "2"
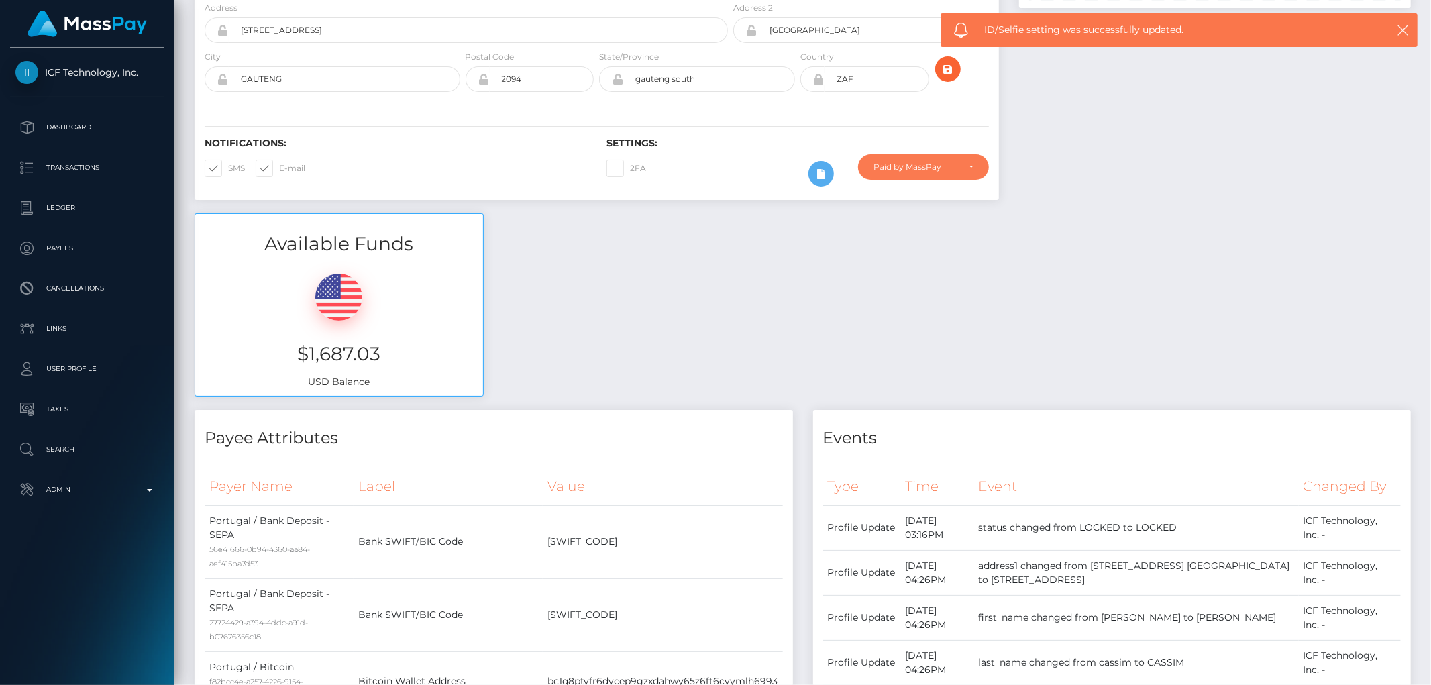
scroll to position [0, 0]
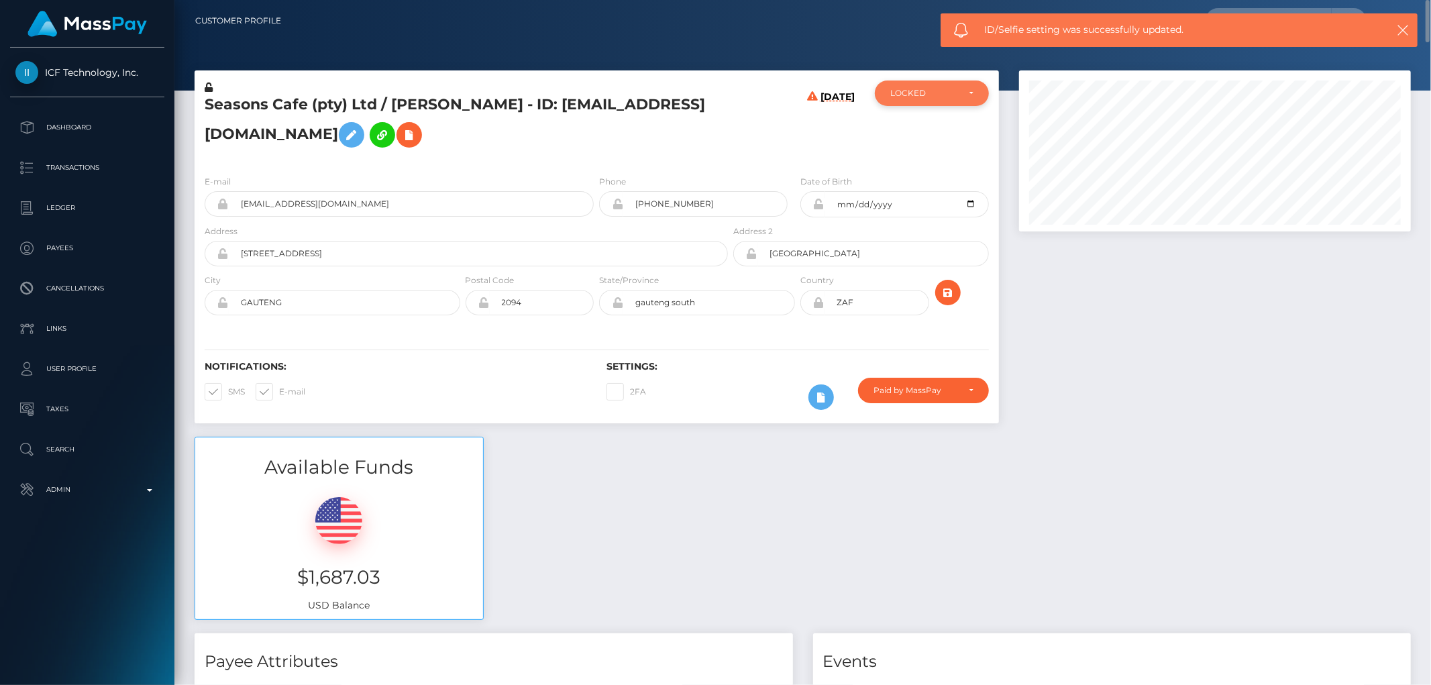
click at [945, 89] on div "LOCKED" at bounding box center [924, 93] width 68 height 11
click at [933, 161] on link "DEACTIVE" at bounding box center [932, 157] width 114 height 25
select select "DEACTIVE"
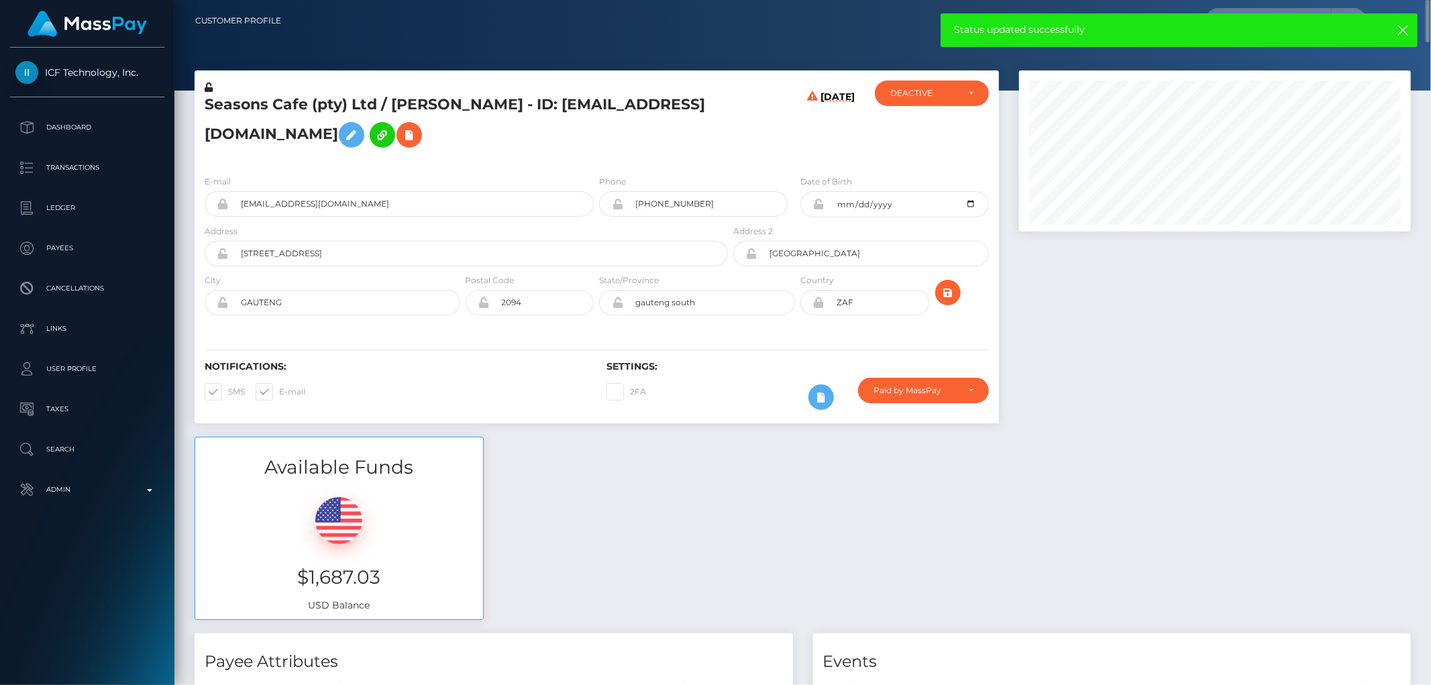
click at [350, 139] on h5 "Seasons Cafe (pty) Ltd / REHANA CASSIM - ID: seasonscafeltd@gmail.com" at bounding box center [463, 125] width 516 height 60
drag, startPoint x: 350, startPoint y: 138, endPoint x: 295, endPoint y: 142, distance: 55.1
click at [295, 142] on h5 "Seasons Cafe (pty) Ltd / REHANA CASSIM - ID: seasonscafeltd@gmail.com" at bounding box center [463, 125] width 516 height 60
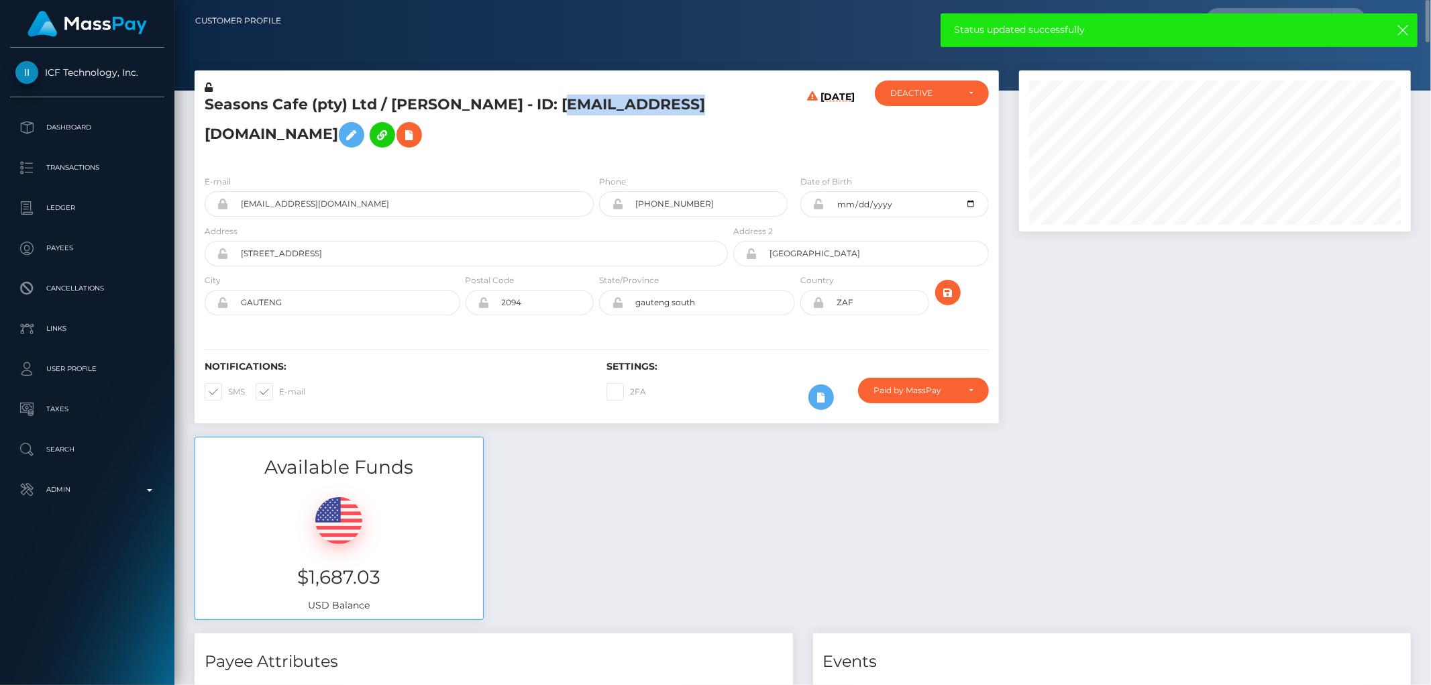
click at [295, 142] on h5 "Seasons Cafe (pty) Ltd / REHANA CASSIM - ID: seasonscafeltd@gmail.com" at bounding box center [463, 125] width 516 height 60
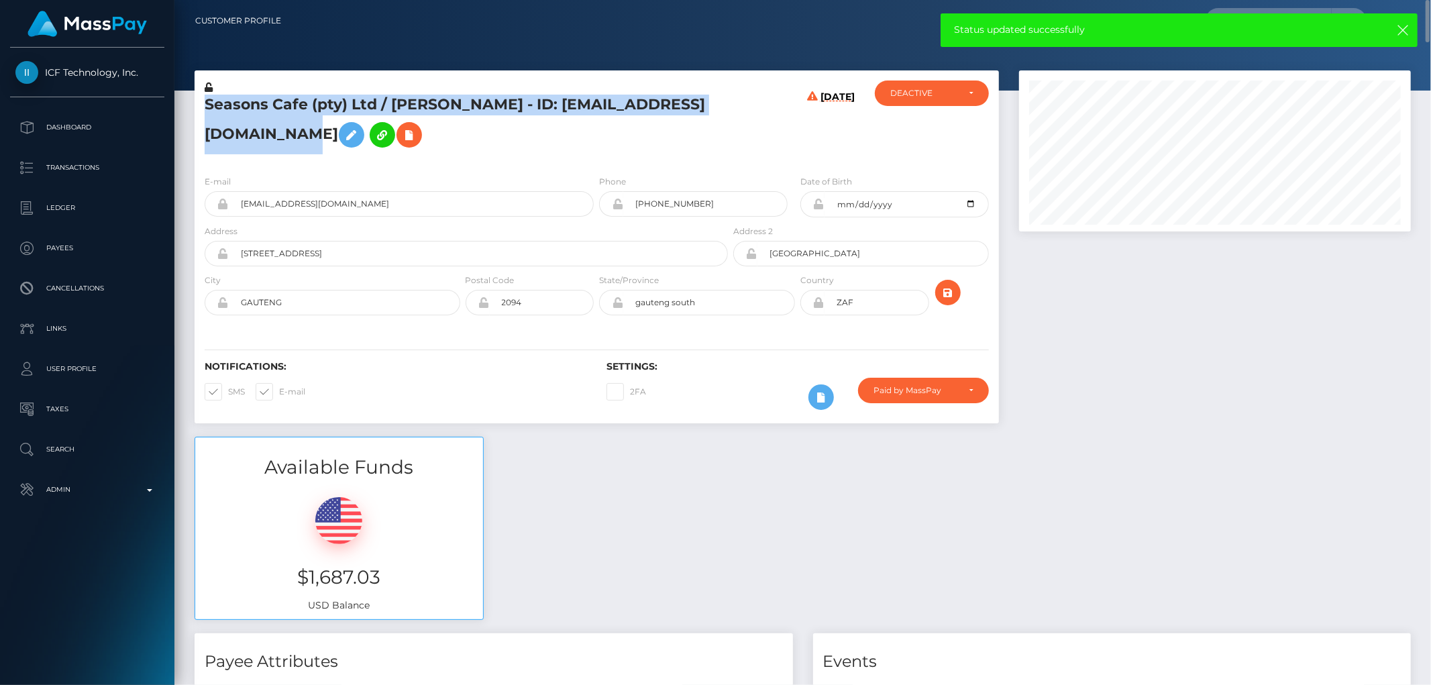
click at [295, 142] on h5 "Seasons Cafe (pty) Ltd / REHANA CASSIM - ID: seasonscafeltd@gmail.com" at bounding box center [463, 125] width 516 height 60
copy h5 "Seasons Cafe (pty) Ltd / REHANA CASSIM - ID: seasonscafeltd@gmail.com"
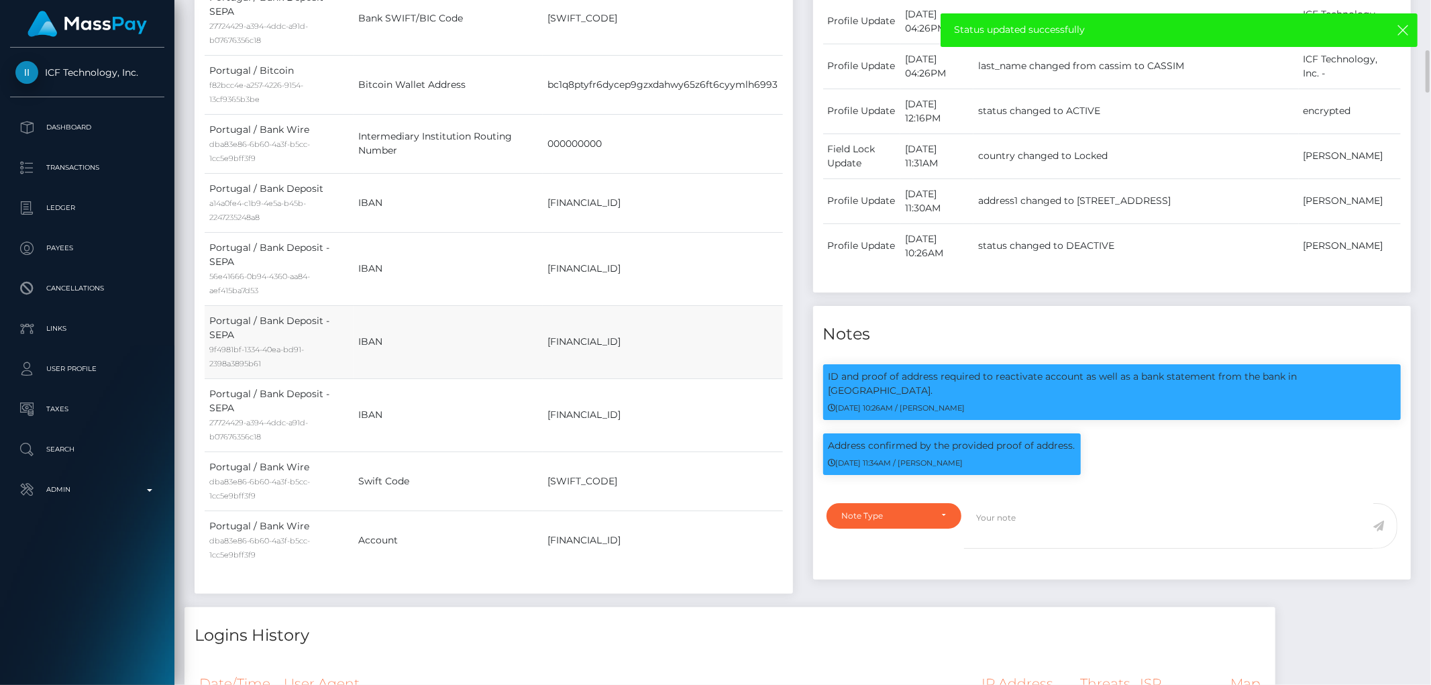
scroll to position [894, 0]
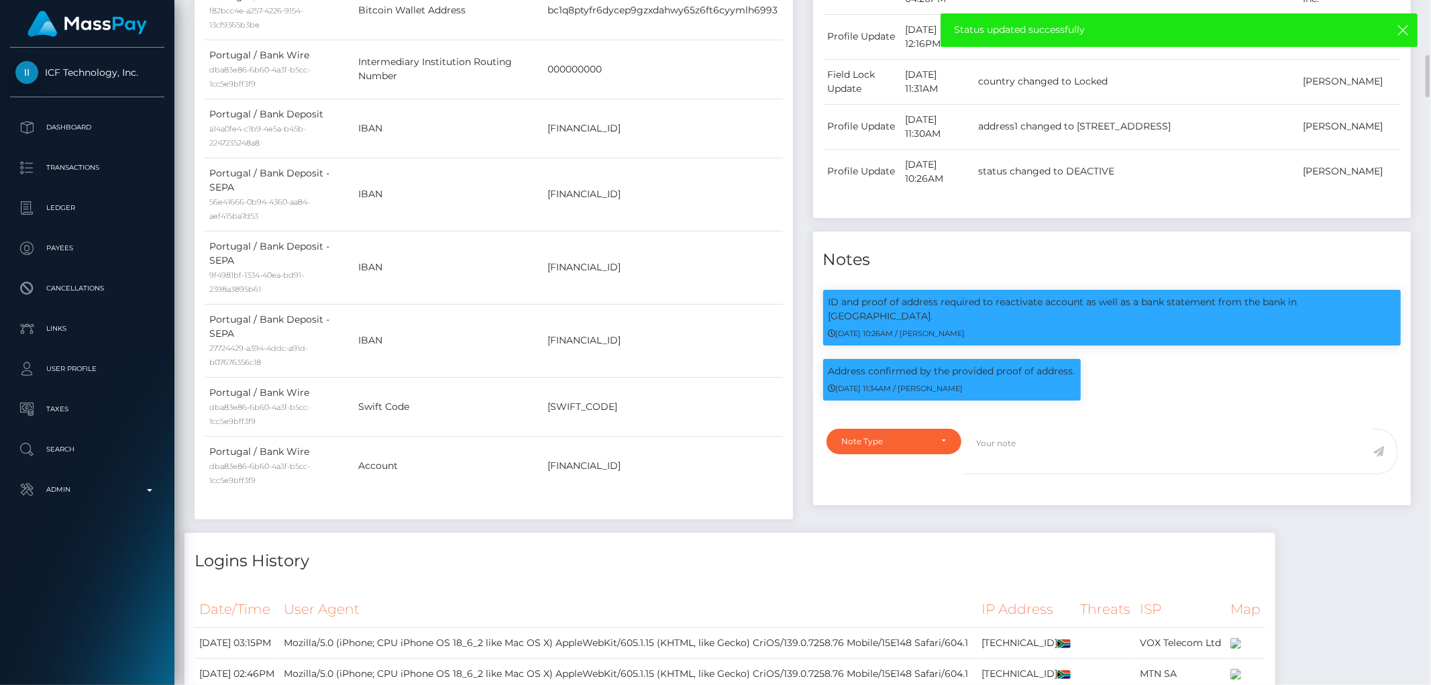
click at [912, 421] on div "Note Type Compliance Clear Compliance General Note Type" at bounding box center [1112, 463] width 598 height 85
click at [908, 436] on div "Note Type" at bounding box center [894, 441] width 135 height 25
drag, startPoint x: 908, startPoint y: 488, endPoint x: 933, endPoint y: 486, distance: 25.5
click at [907, 493] on link "Compliance" at bounding box center [894, 505] width 135 height 25
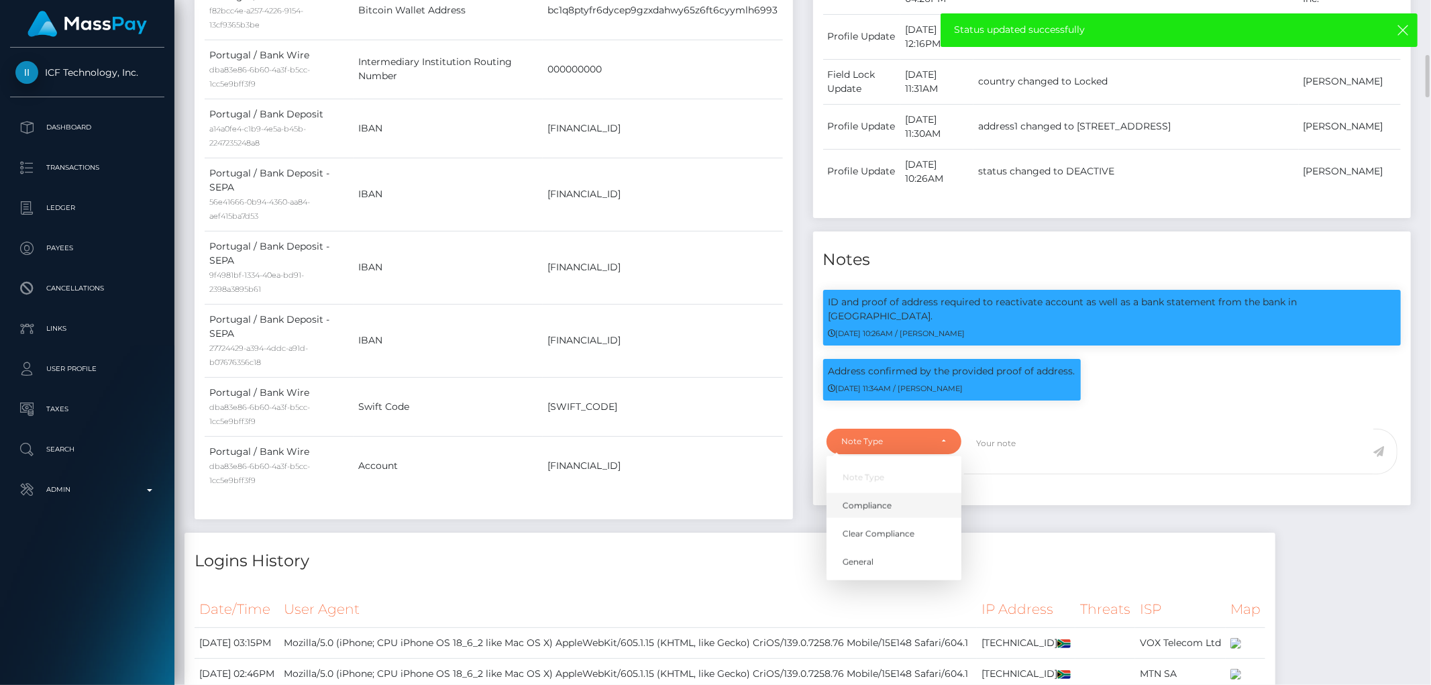
select select "COMPLIANCE"
click at [1009, 440] on textarea at bounding box center [1168, 452] width 409 height 46
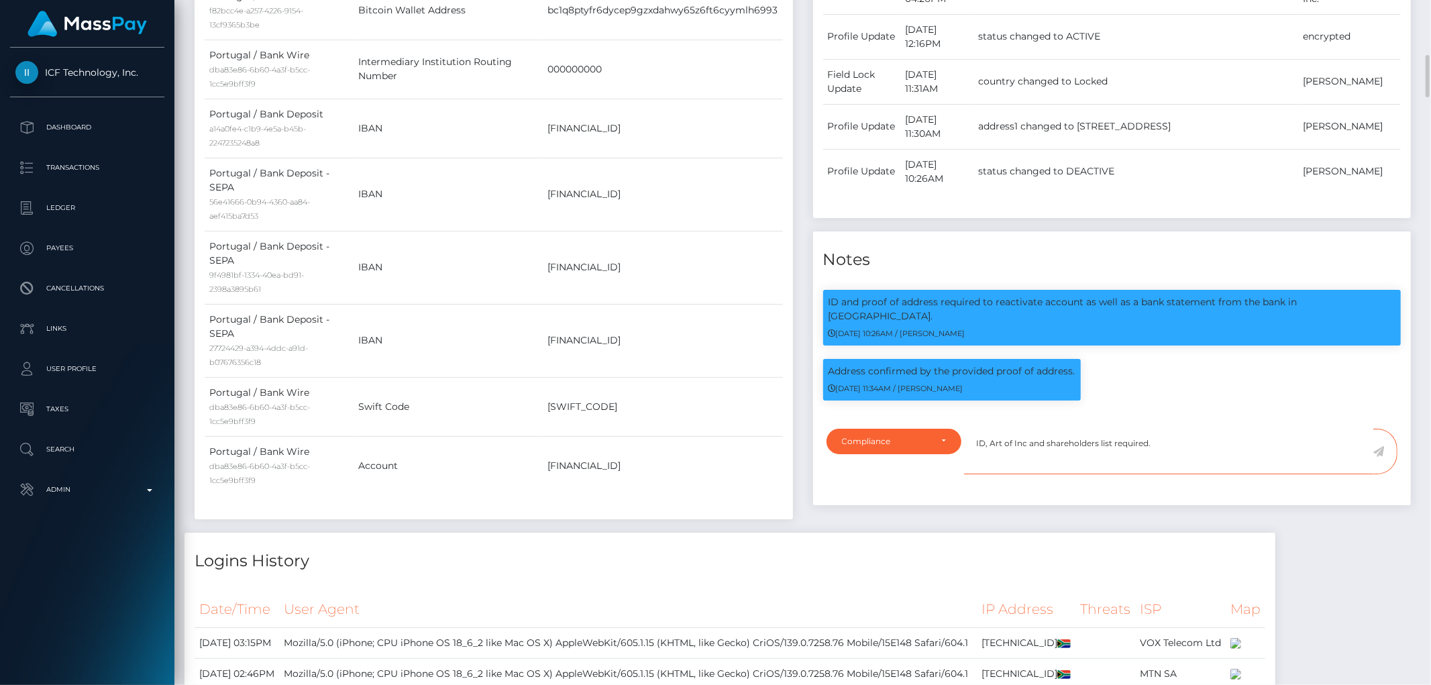
type textarea "ID, Art of Inc and shareholders list required."
click at [1381, 446] on icon at bounding box center [1378, 451] width 11 height 11
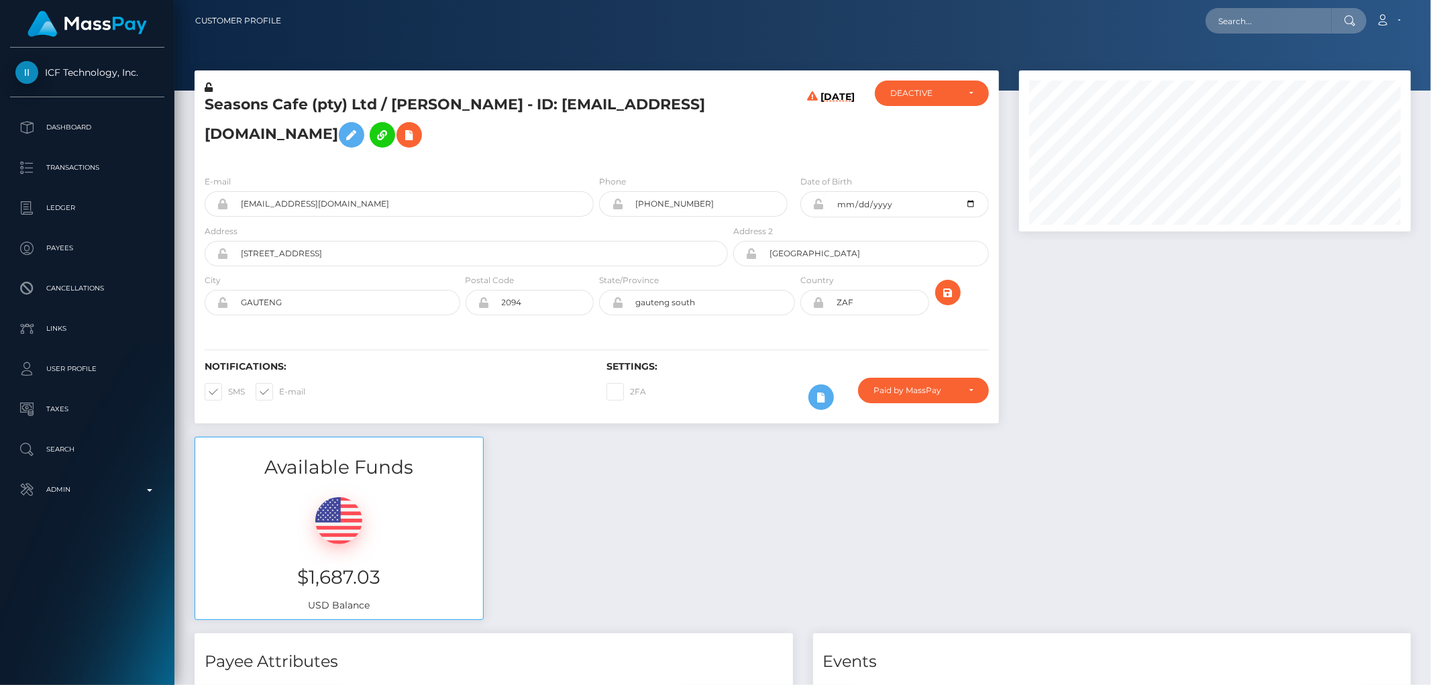
scroll to position [161, 392]
drag, startPoint x: 1003, startPoint y: 565, endPoint x: 1069, endPoint y: 559, distance: 66.0
click at [1006, 560] on div "Available Funds $1,687.03 USD Balance" at bounding box center [803, 535] width 1237 height 197
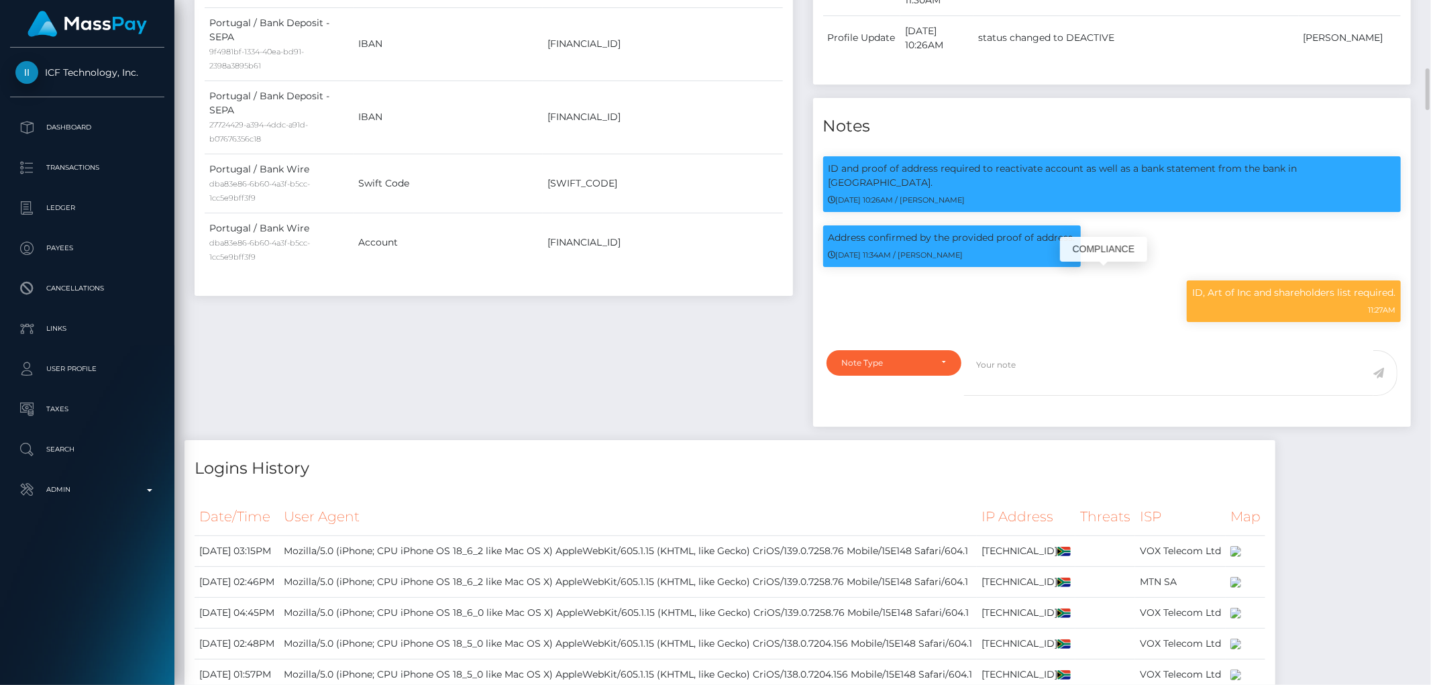
click at [1263, 286] on p "ID, Art of Inc and shareholders list required." at bounding box center [1293, 293] width 203 height 14
copy div "ID, Art of Inc and shareholders list required."
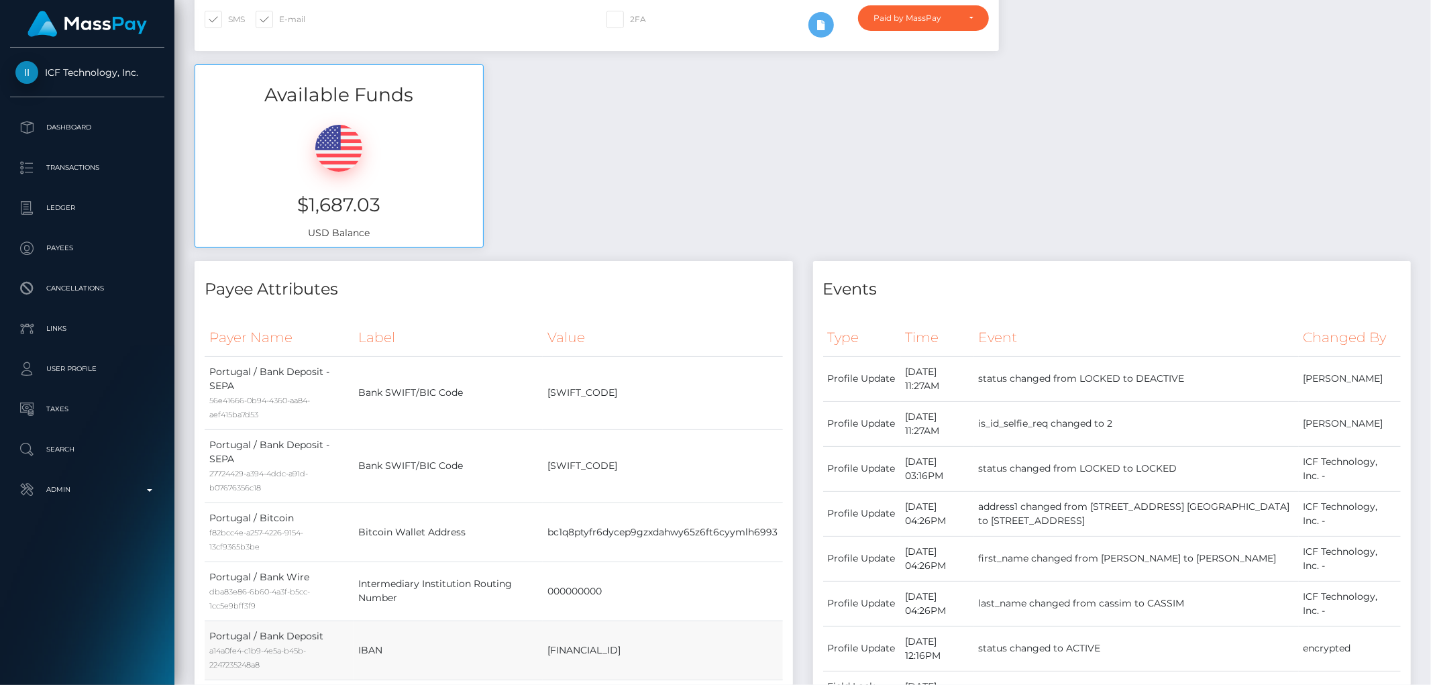
scroll to position [0, 0]
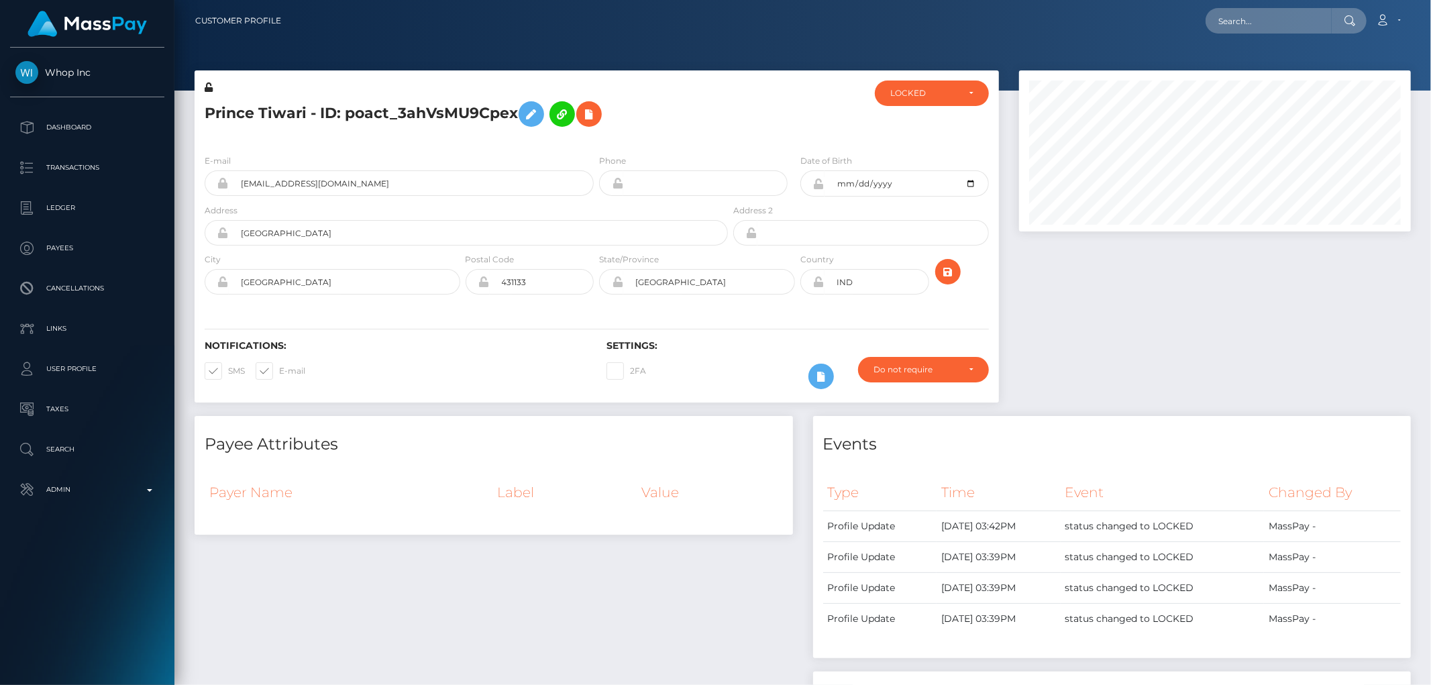
scroll to position [161, 392]
click at [745, 122] on div at bounding box center [798, 112] width 134 height 63
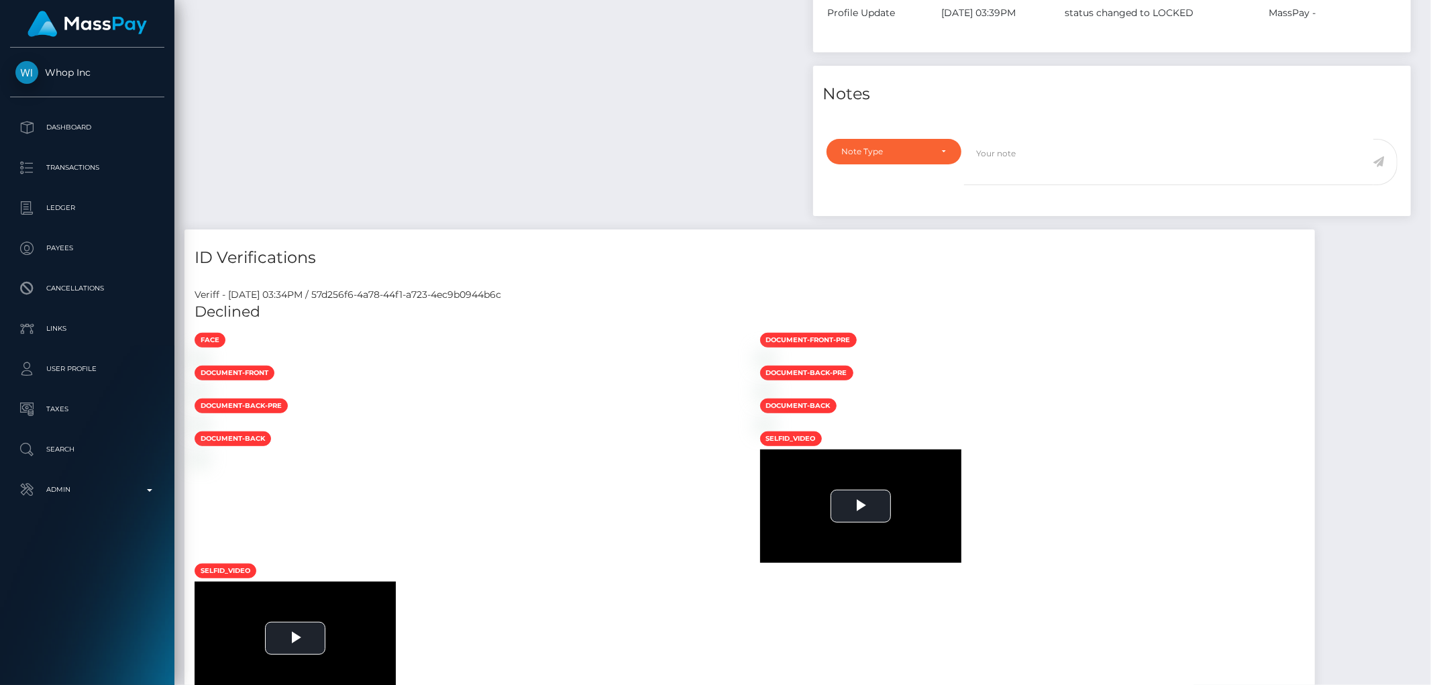
scroll to position [0, 0]
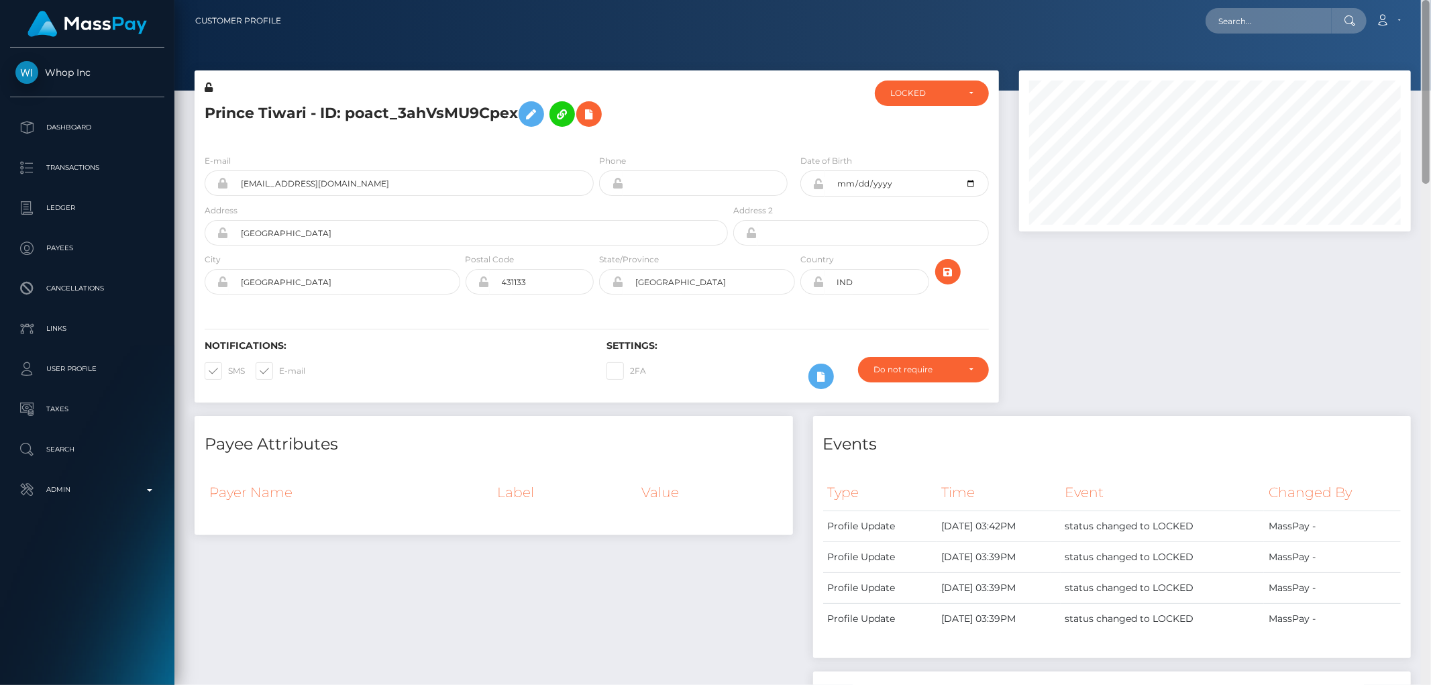
drag, startPoint x: 1427, startPoint y: 135, endPoint x: 1430, endPoint y: 21, distance: 113.4
click at [1430, 21] on div "Customer Profile Loading... Loading..." at bounding box center [802, 342] width 1257 height 685
click at [912, 92] on div "LOCKED" at bounding box center [924, 93] width 68 height 11
click at [943, 157] on link "DEACTIVE" at bounding box center [932, 157] width 114 height 25
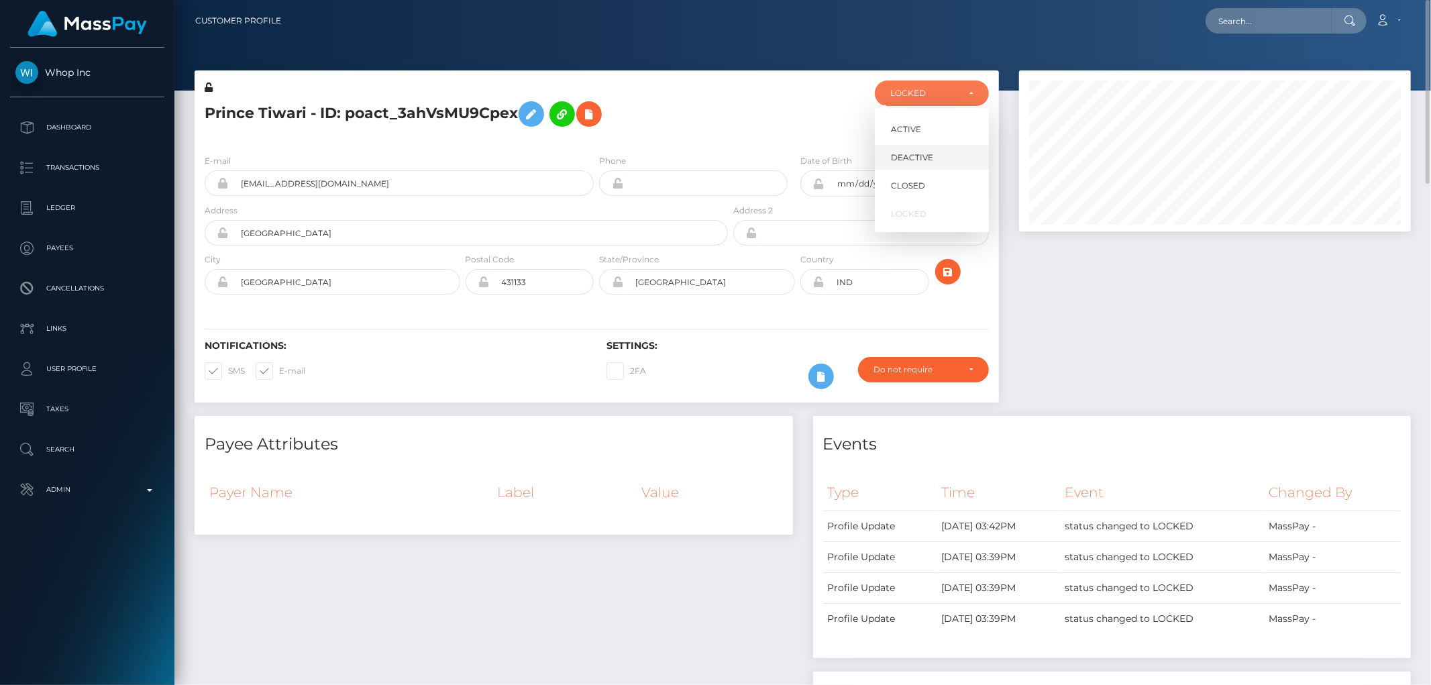
select select "DEACTIVE"
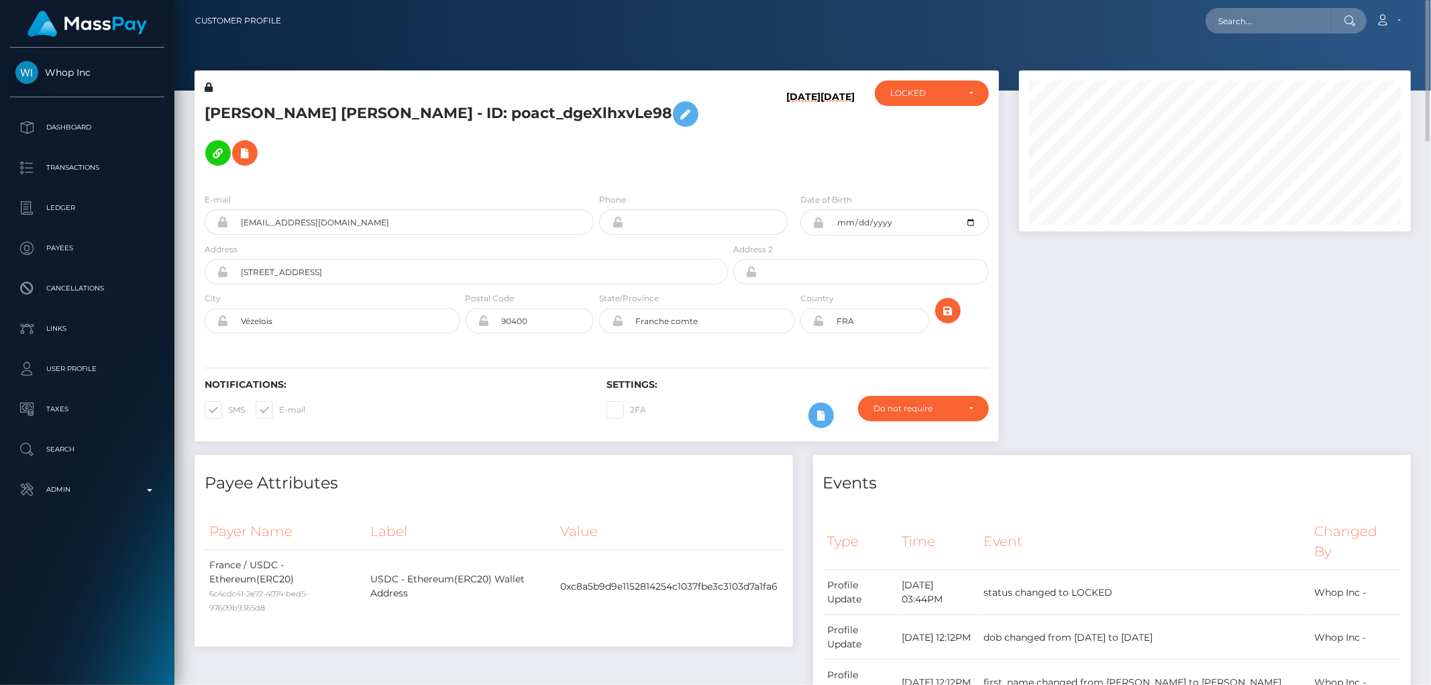
click at [381, 105] on h5 "[PERSON_NAME] [PERSON_NAME] - ID: poact_dgeXlhxvLe98" at bounding box center [463, 134] width 516 height 78
click at [381, 105] on h5 "ENZO CLÉMENT YVES BELTRAN - ID: poact_dgeXlhxvLe98" at bounding box center [463, 134] width 516 height 78
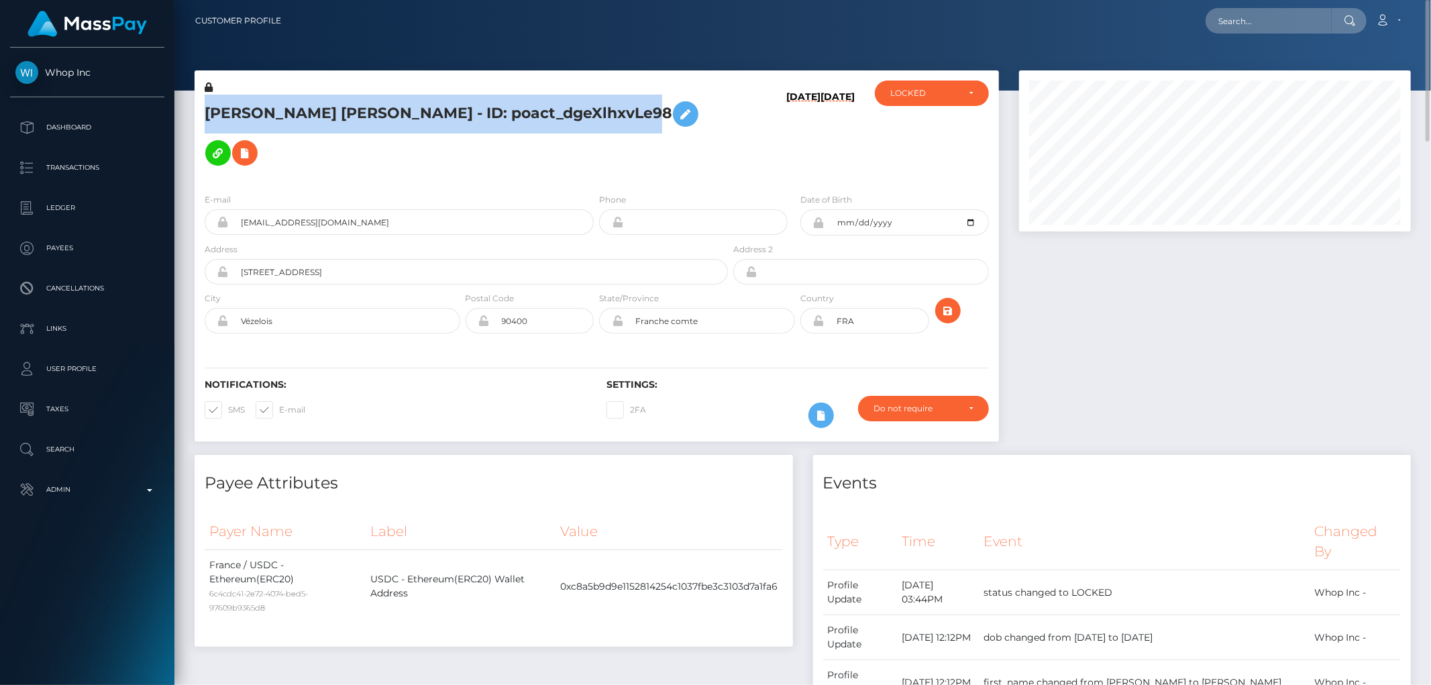
click at [381, 105] on h5 "ENZO CLÉMENT YVES BELTRAN - ID: poact_dgeXlhxvLe98" at bounding box center [463, 134] width 516 height 78
copy h5 "ENZO CLÉMENT YVES BELTRAN - ID: poact_dgeXlhxvLe98"
click at [925, 89] on div "LOCKED" at bounding box center [924, 93] width 68 height 11
click at [931, 150] on link "DEACTIVE" at bounding box center [932, 157] width 114 height 25
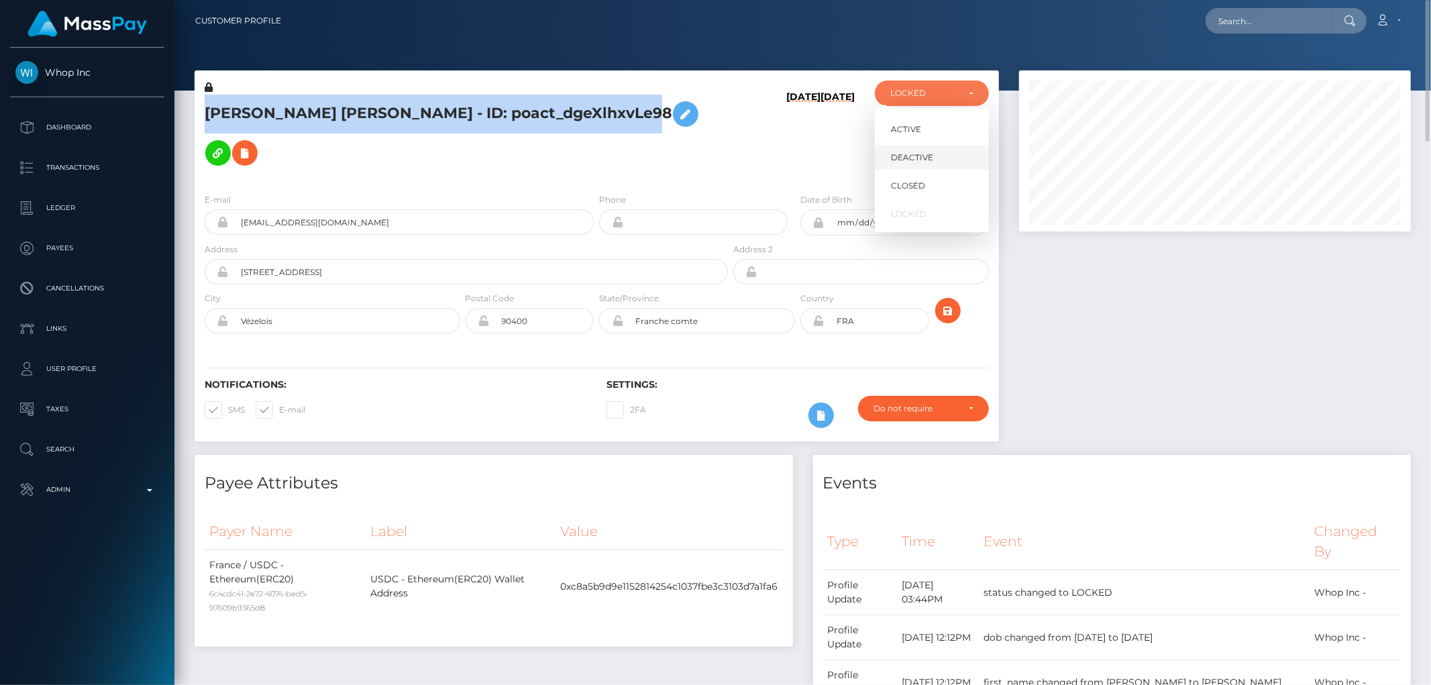
select select "DEACTIVE"
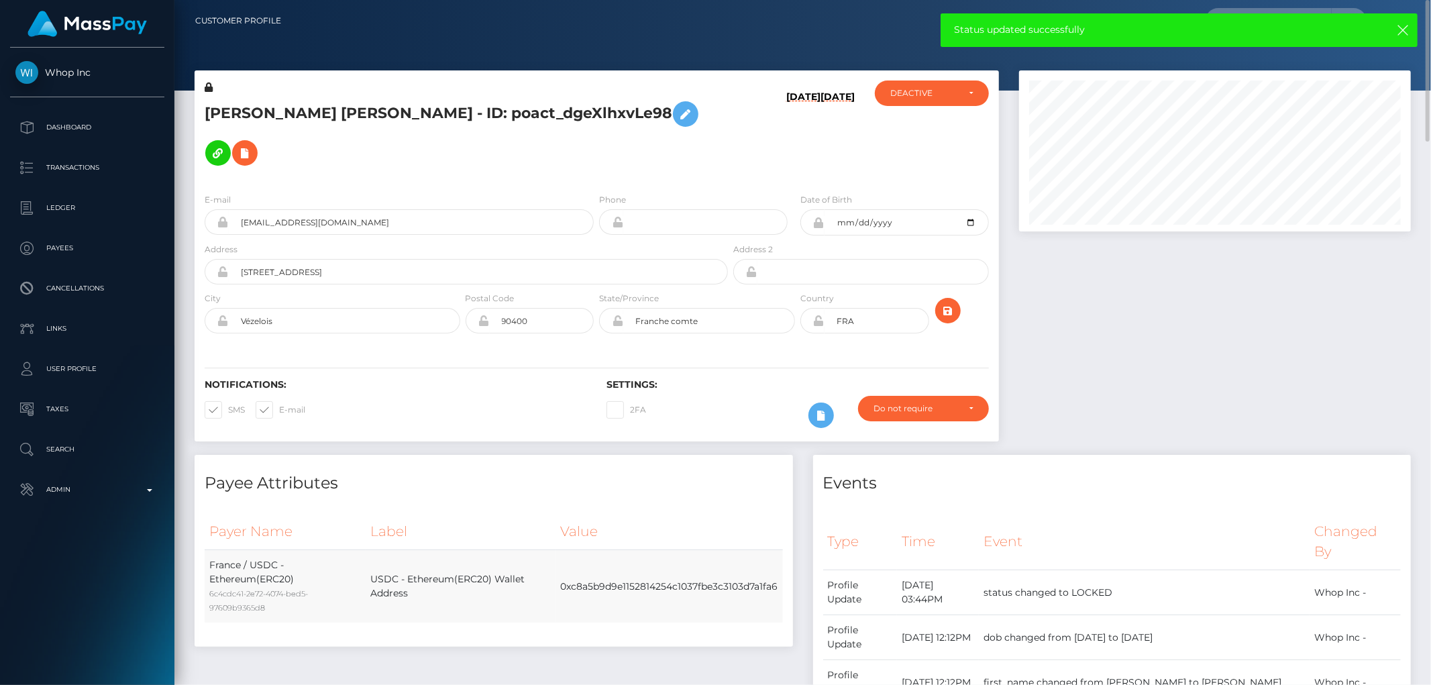
click at [628, 586] on td "0xc8a5b9d9e1152814254c1037fbe3c3103d7a1fa6" at bounding box center [669, 586] width 227 height 73
copy td "0xc8a5b9d9e1152814254c1037fbe3c3103d7a1fa6"
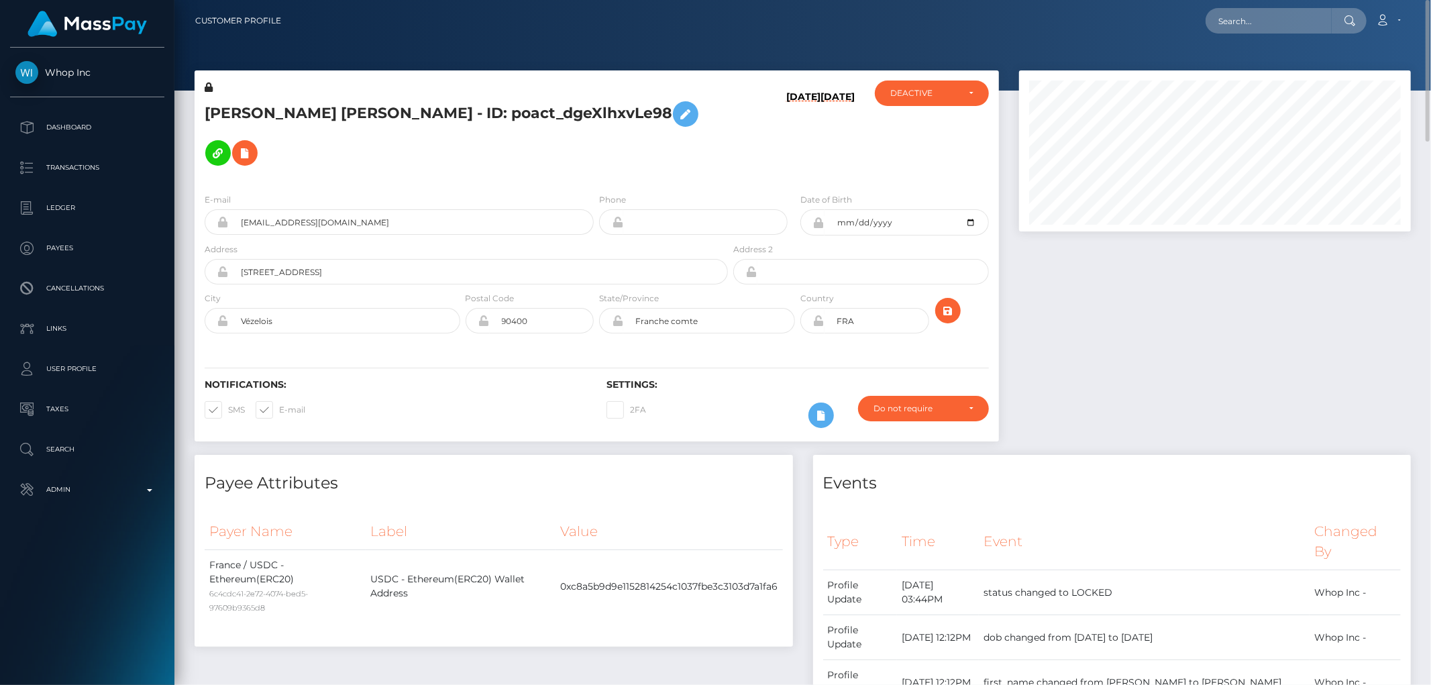
click at [438, 151] on h5 "ENZO CLÉMENT YVES BELTRAN - ID: poact_dgeXlhxvLe98" at bounding box center [463, 134] width 516 height 78
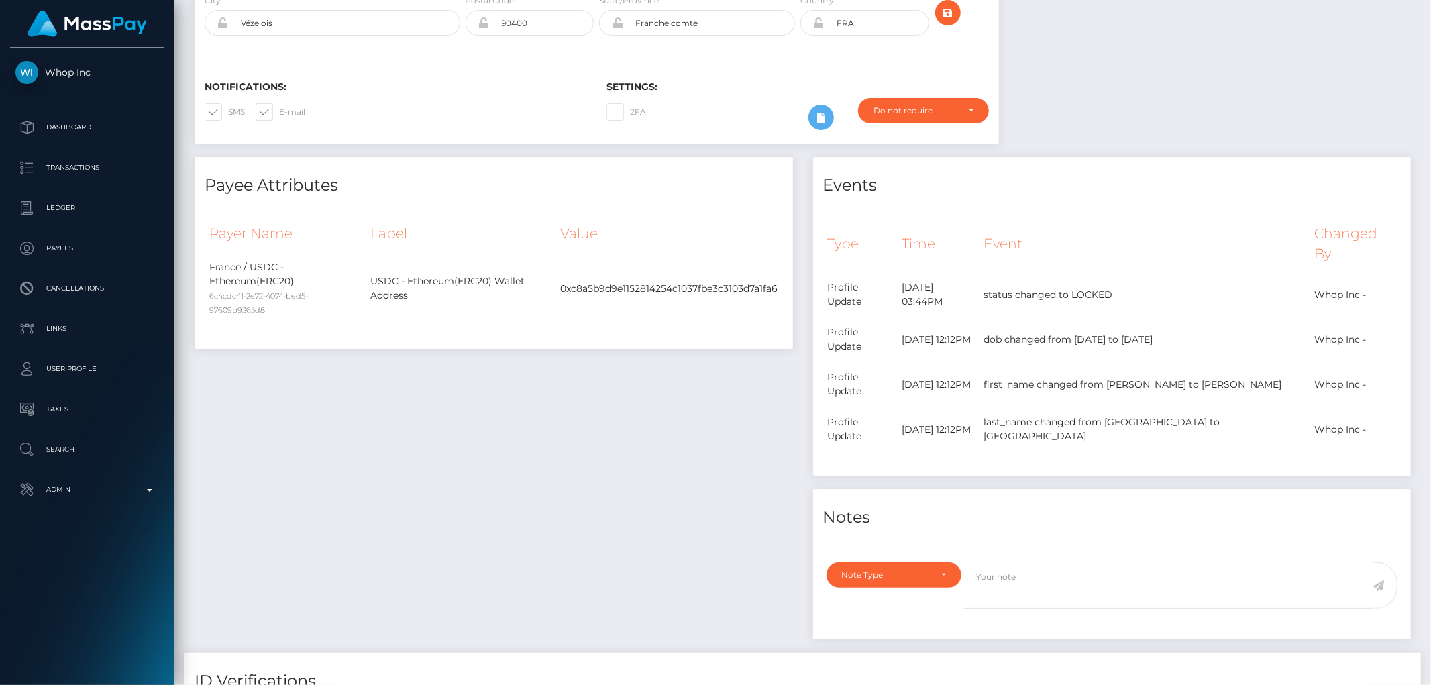
scroll to position [0, 0]
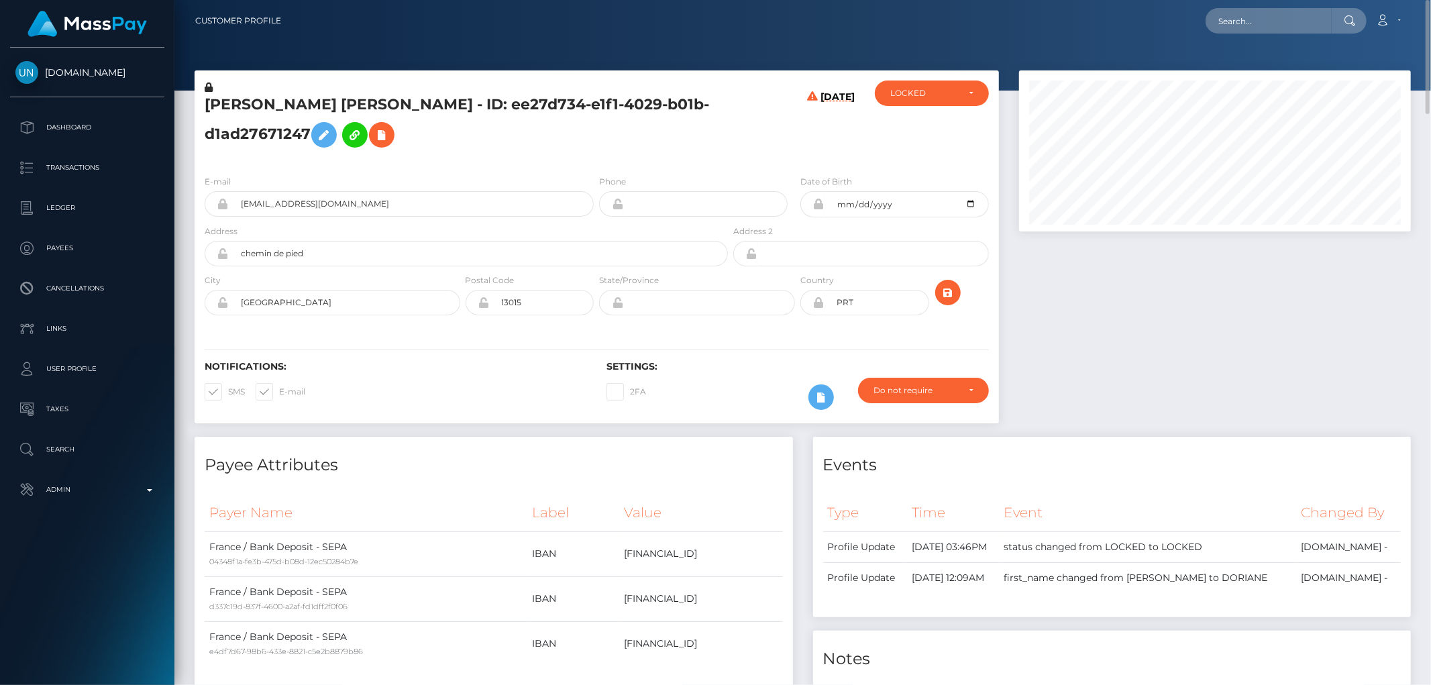
click at [819, 303] on icon at bounding box center [818, 302] width 11 height 11
drag, startPoint x: 855, startPoint y: 304, endPoint x: 800, endPoint y: 317, distance: 56.6
click at [800, 312] on div "PRT" at bounding box center [864, 302] width 129 height 25
type input "FRA"
click at [947, 299] on icon "submit" at bounding box center [948, 292] width 16 height 17
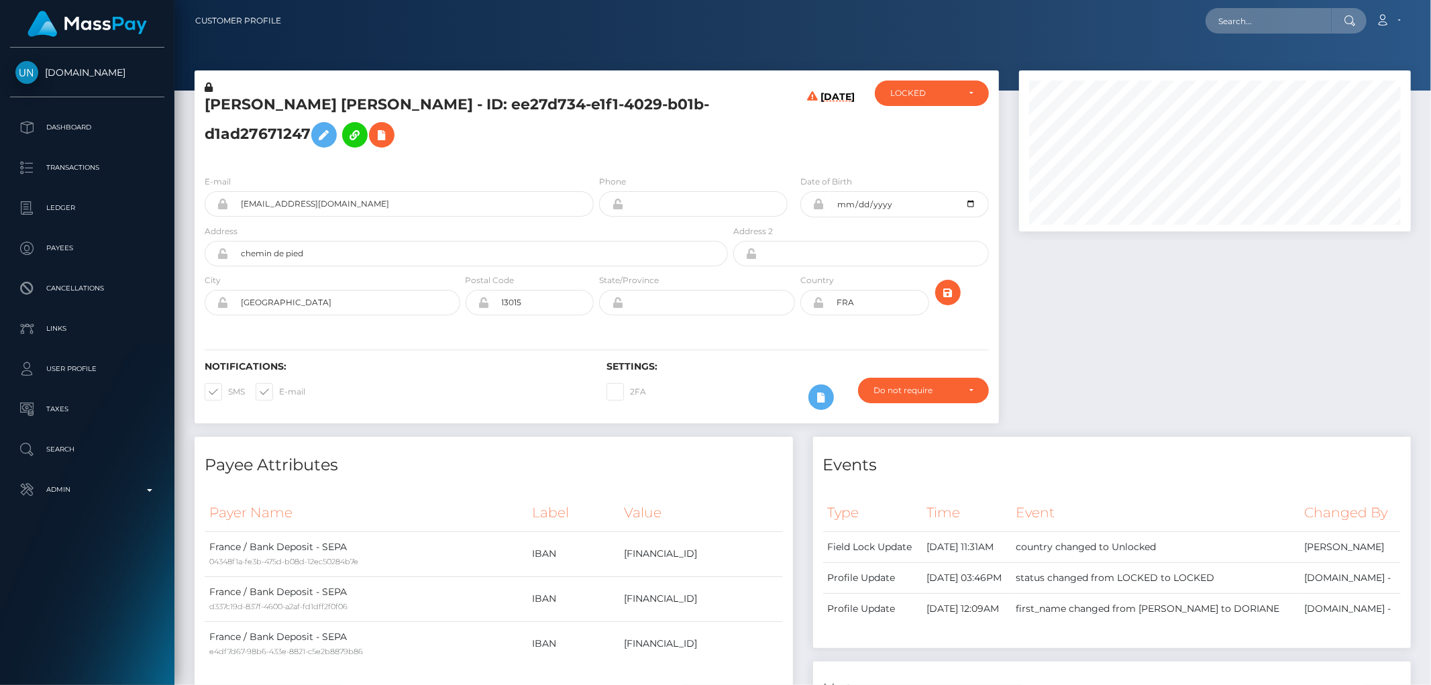
scroll to position [161, 392]
click at [820, 300] on icon at bounding box center [818, 302] width 11 height 11
drag, startPoint x: 506, startPoint y: 99, endPoint x: 209, endPoint y: 107, distance: 297.3
click at [209, 107] on h5 "[PERSON_NAME] [PERSON_NAME] - ID: ee27d734-e1f1-4029-b01b-d1ad27671247" at bounding box center [463, 125] width 516 height 60
copy h5 "DORIANE LARA FERNANDES RAMALHO"
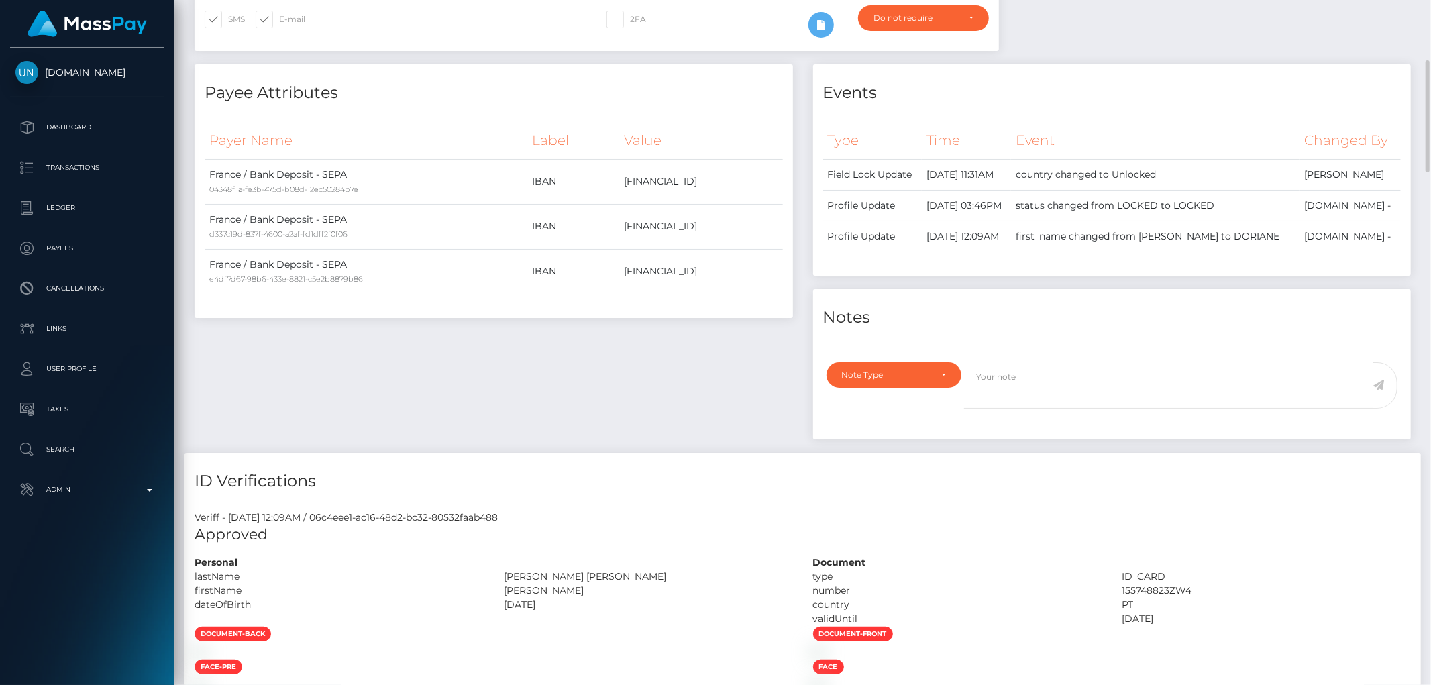
scroll to position [596, 0]
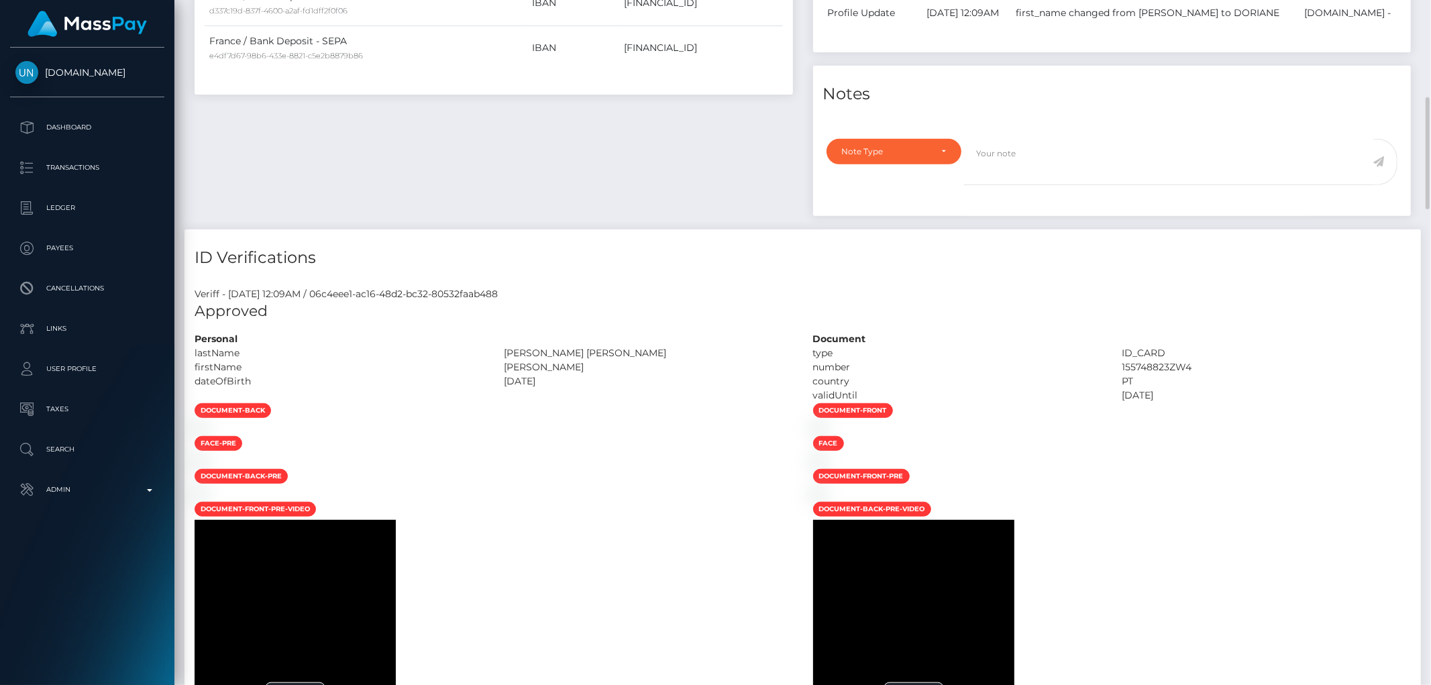
click at [914, 179] on div "Note Type Compliance Clear Compliance General Note Type" at bounding box center [1112, 173] width 598 height 85
click at [916, 164] on div "Note Type" at bounding box center [894, 151] width 135 height 25
click at [926, 256] on link "Clear Compliance" at bounding box center [894, 243] width 135 height 25
select select "CLEAR_COMPLIANCE"
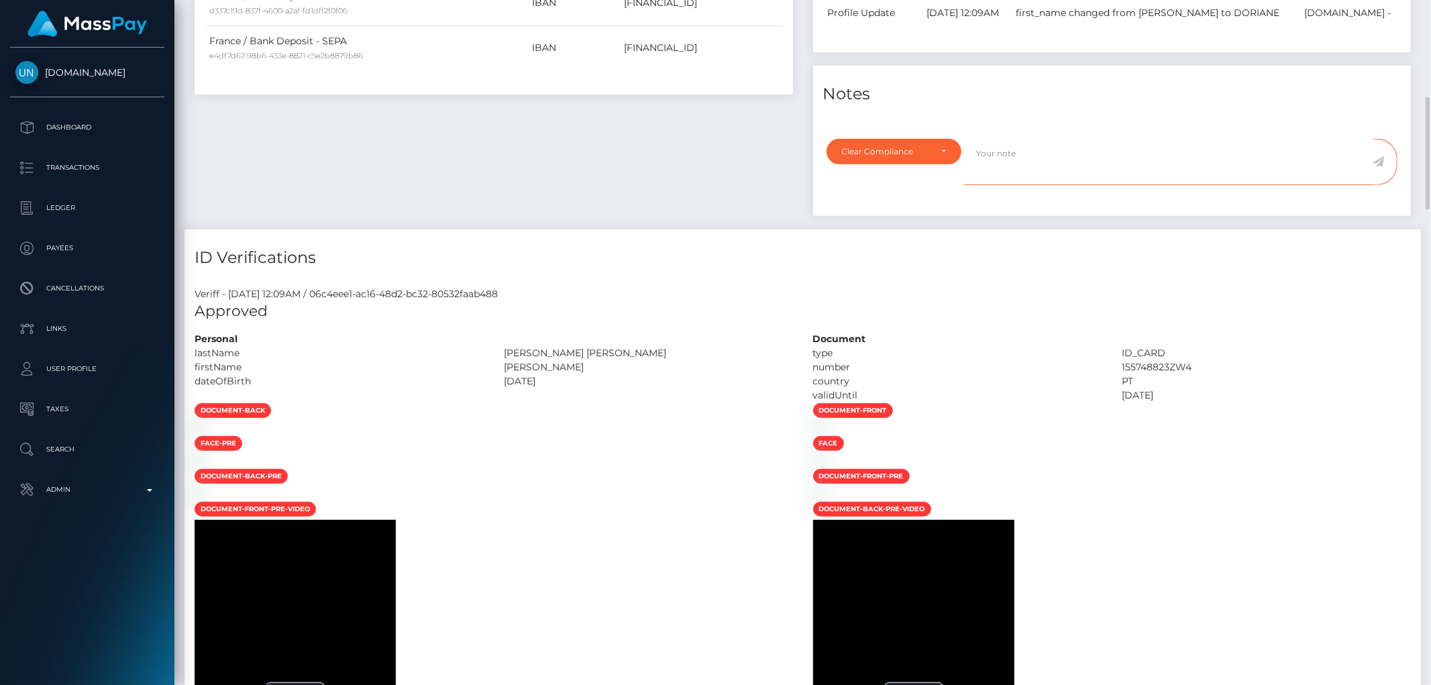
drag, startPoint x: 1002, startPoint y: 215, endPoint x: 990, endPoint y: 217, distance: 12.9
paste textarea "Country code was changed as per address."
click at [1186, 185] on textarea "Country code was changed as per address." at bounding box center [1168, 162] width 409 height 46
type textarea "Country code was changed as per address. NBCOU flag cleared"
click at [1381, 167] on icon at bounding box center [1378, 161] width 11 height 11
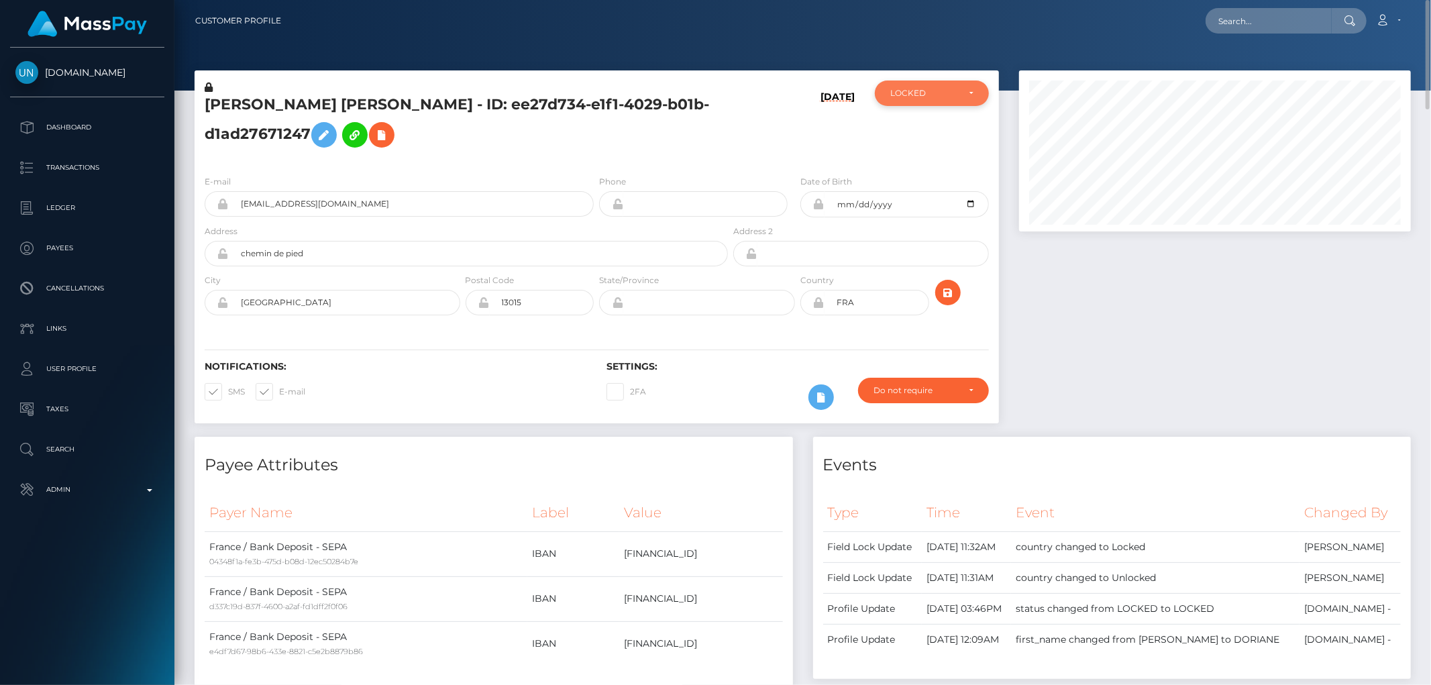
click at [928, 91] on div "LOCKED" at bounding box center [924, 93] width 68 height 11
click at [922, 122] on link "ACTIVE" at bounding box center [932, 129] width 114 height 25
select select "ACTIVE"
click at [581, 168] on div "E-mail enayywod@gmail.com Phone Date of Birth FRA" at bounding box center [597, 246] width 804 height 164
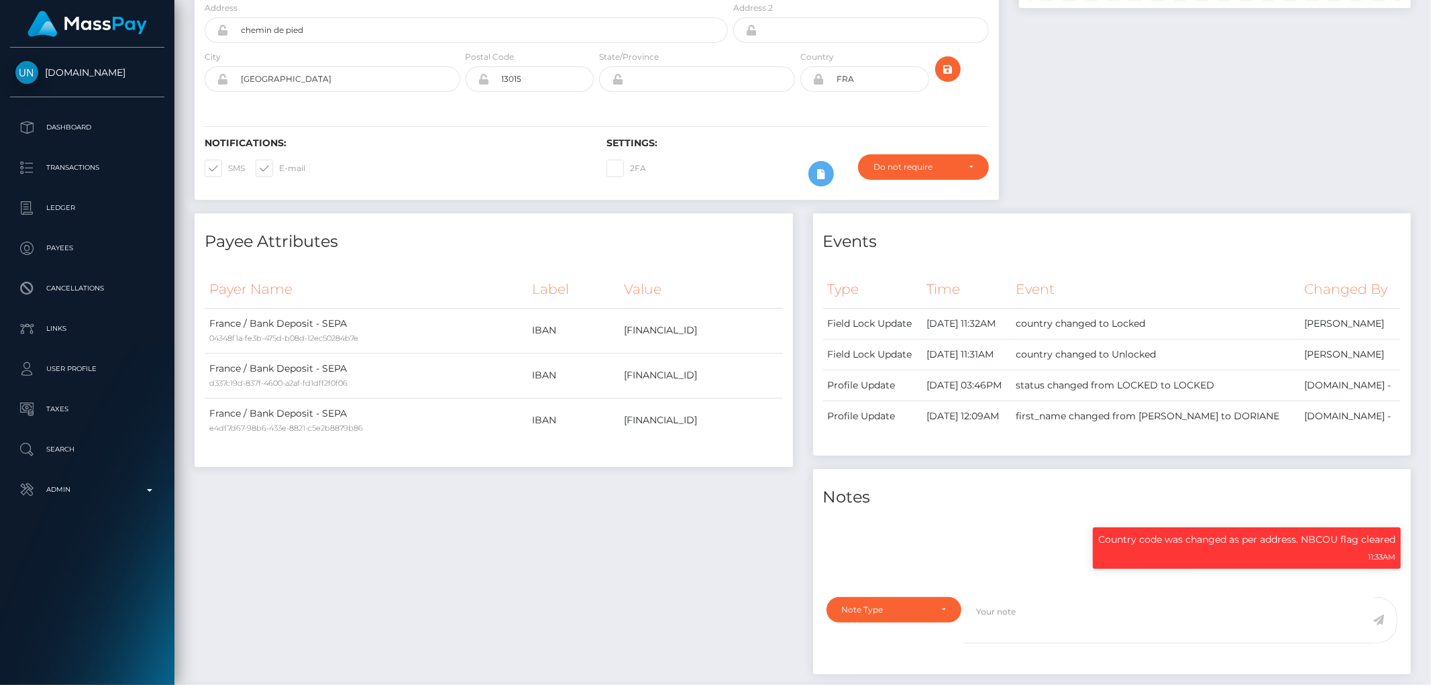
scroll to position [0, 0]
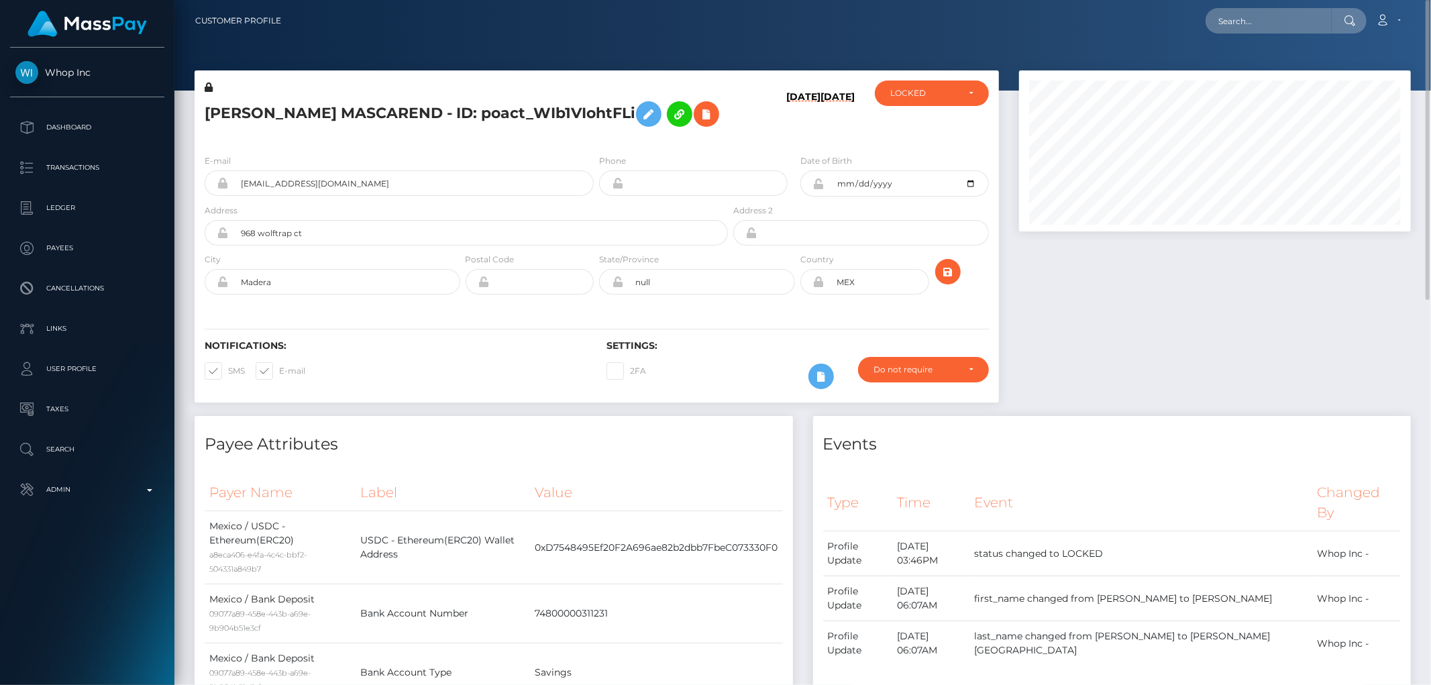
click at [242, 134] on h5 "CHRISTOPHER MICHAEL VALLES MASCAREND - ID: poact_WIb1VIohtFLi" at bounding box center [463, 114] width 516 height 39
copy h5 "CHRISTOPHER MICHAEL VALLES MASCAREND - ID: poact_WIb1VIohtFLi"
click at [1118, 484] on div "Events Type Time Event Changed By" at bounding box center [1112, 553] width 598 height 274
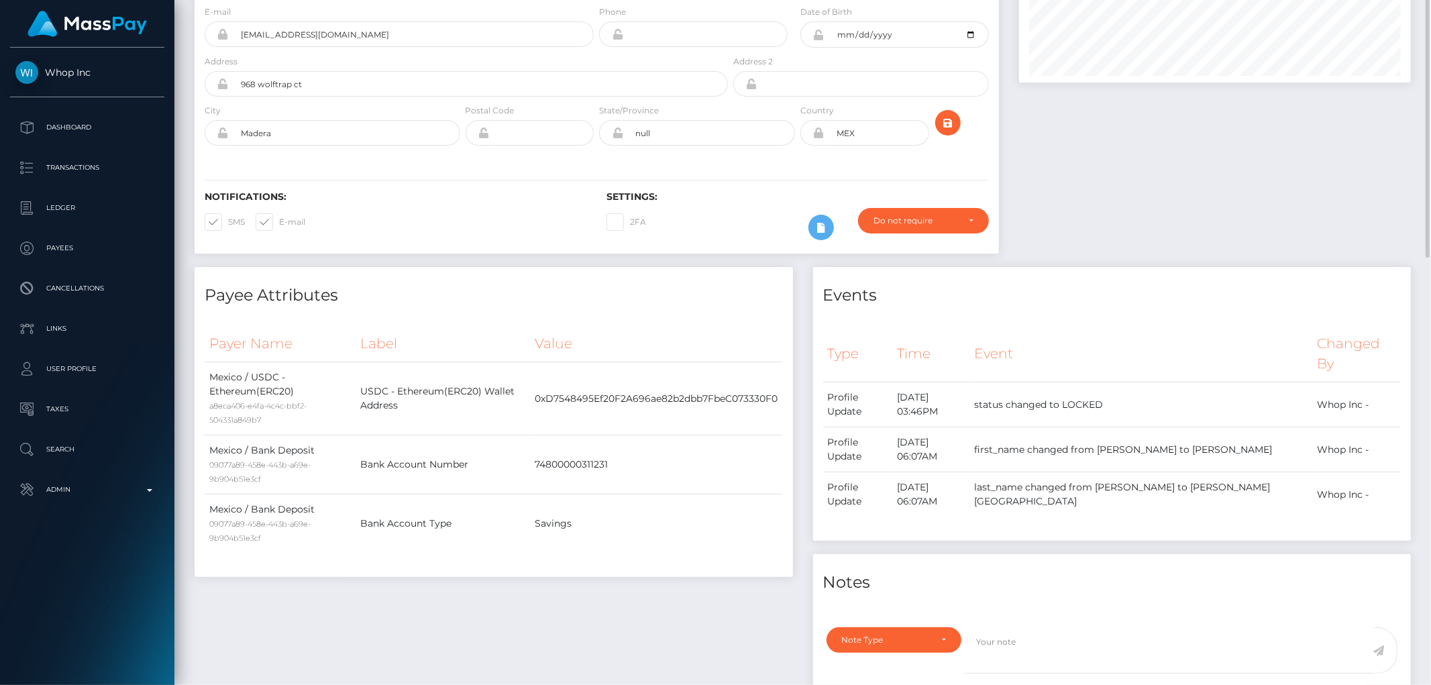
scroll to position [223, 0]
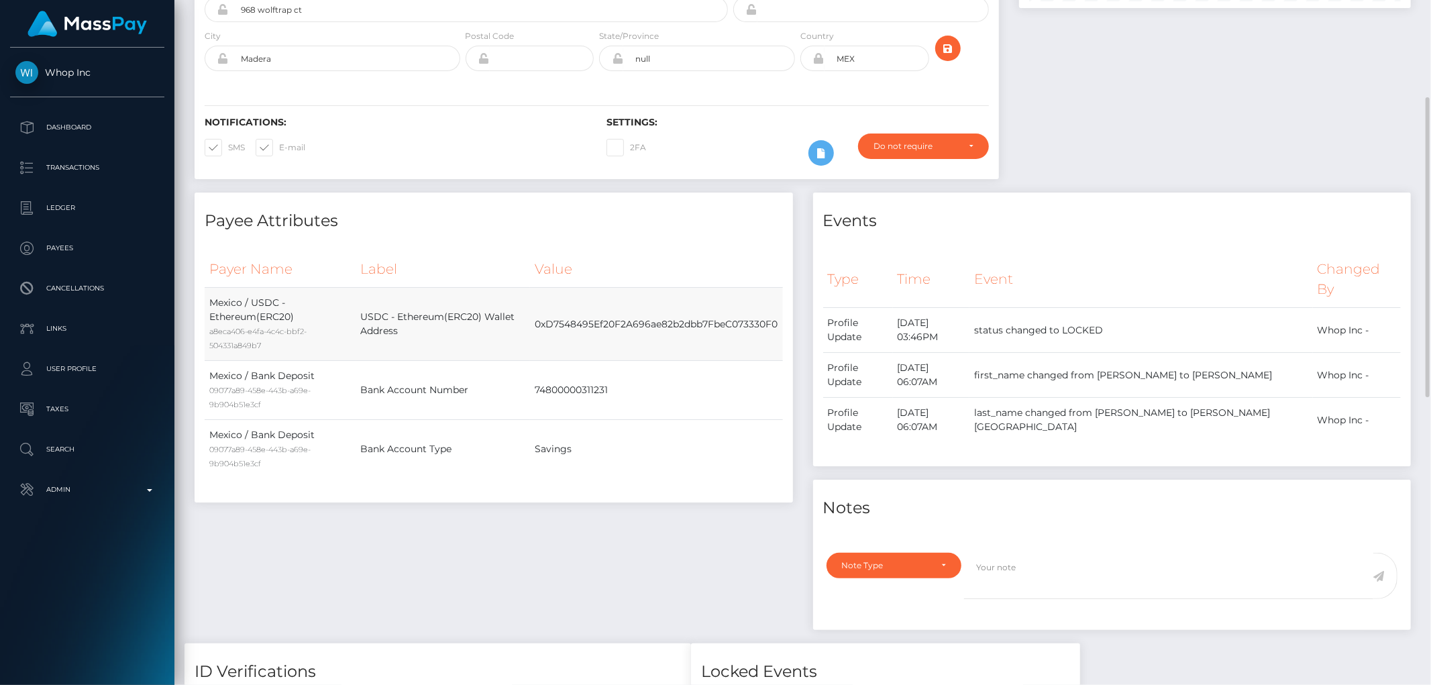
click at [660, 354] on td "0xD7548495Ef20F2A696ae82b2dbb7FbeC073330F0" at bounding box center [656, 324] width 252 height 73
click at [659, 347] on td "0xD7548495Ef20F2A696ae82b2dbb7FbeC073330F0" at bounding box center [656, 324] width 252 height 73
copy td "0xD7548495Ef20F2A696ae82b2dbb7FbeC073330F0"
click at [531, 172] on div "Notifications: SMS E-mail" at bounding box center [396, 145] width 402 height 56
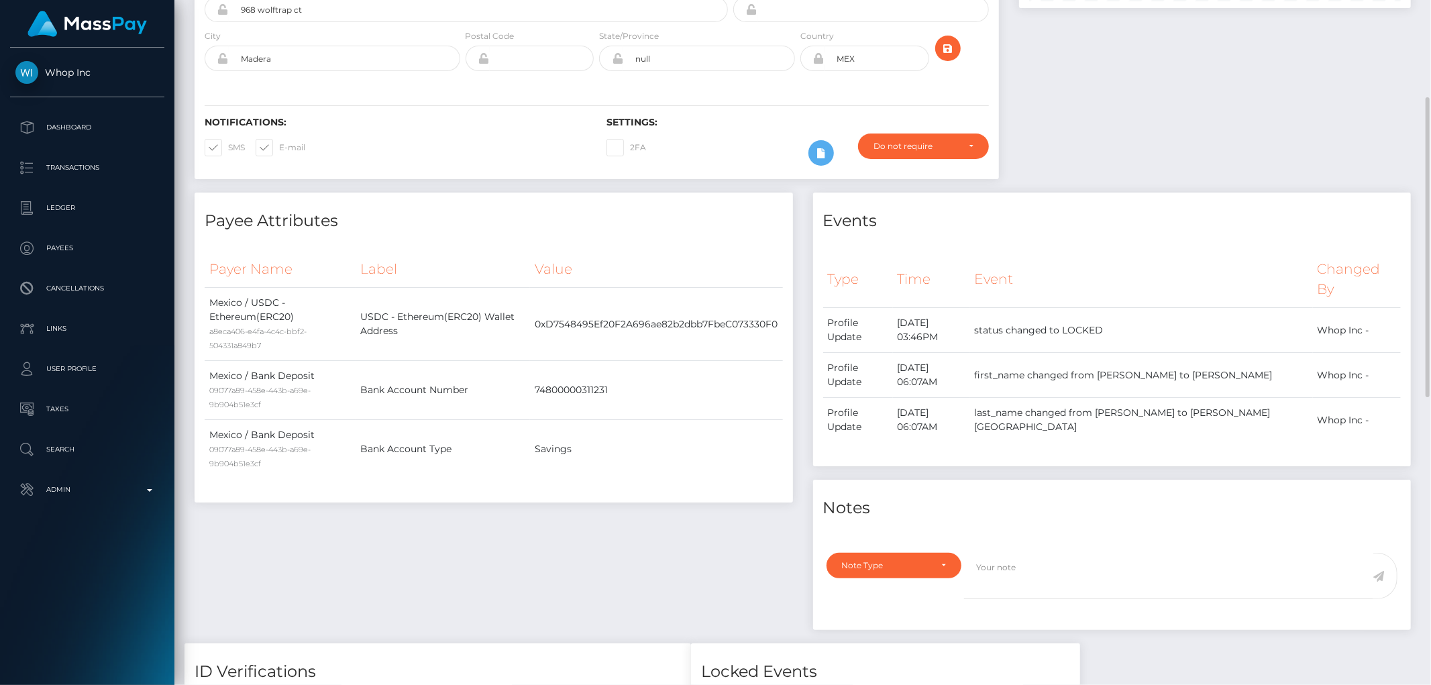
scroll to position [0, 0]
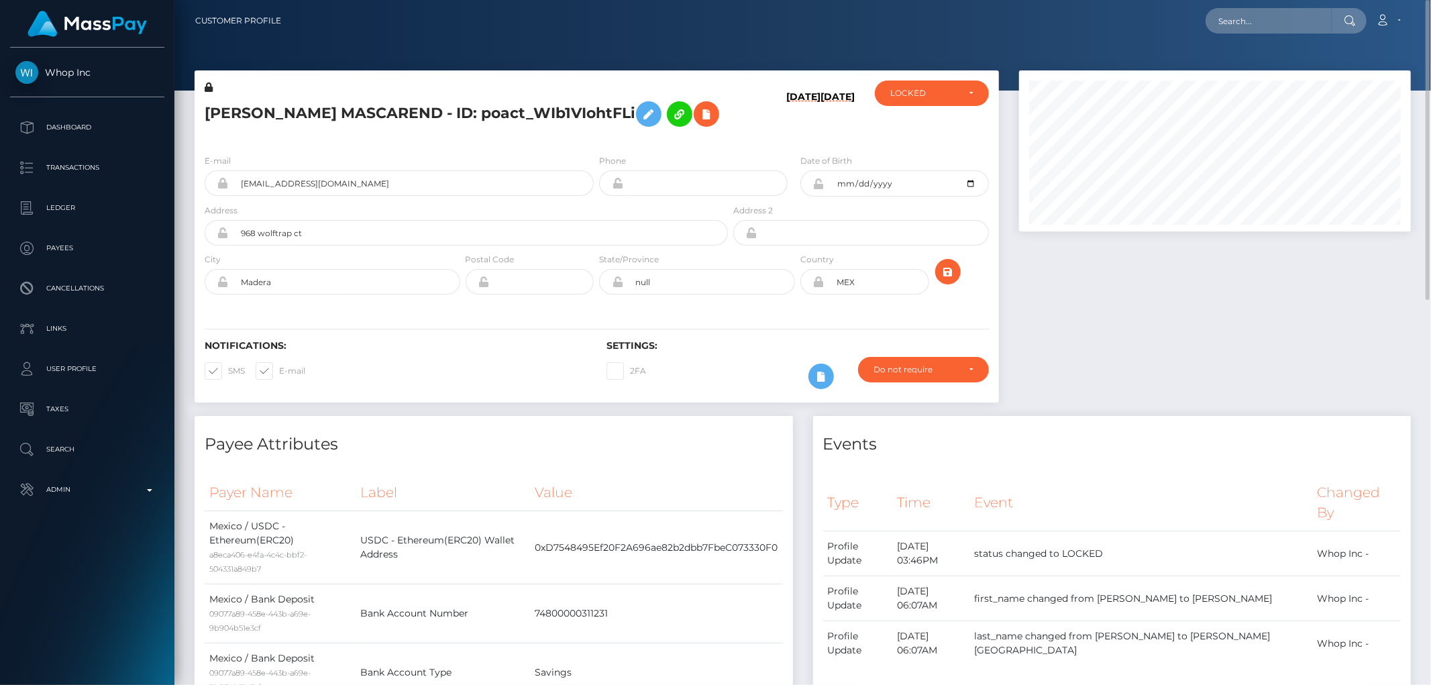
click at [734, 113] on div "08/28/25 08/28/25" at bounding box center [798, 112] width 134 height 63
click at [927, 85] on div "LOCKED" at bounding box center [932, 93] width 114 height 25
click at [925, 158] on span "DEACTIVE" at bounding box center [912, 158] width 42 height 12
select select "DEACTIVE"
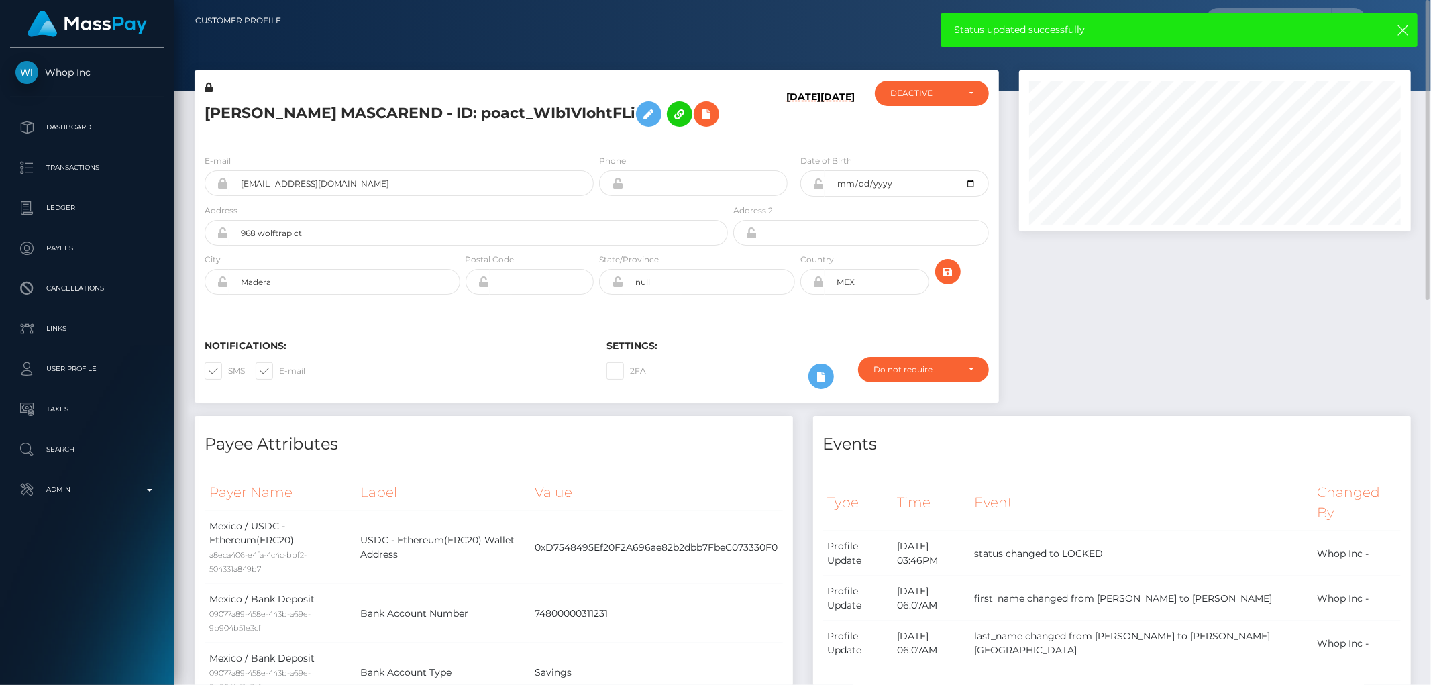
click at [577, 134] on h5 "CHRISTOPHER MICHAEL VALLES MASCAREND - ID: poact_WIb1VIohtFLi" at bounding box center [463, 114] width 516 height 39
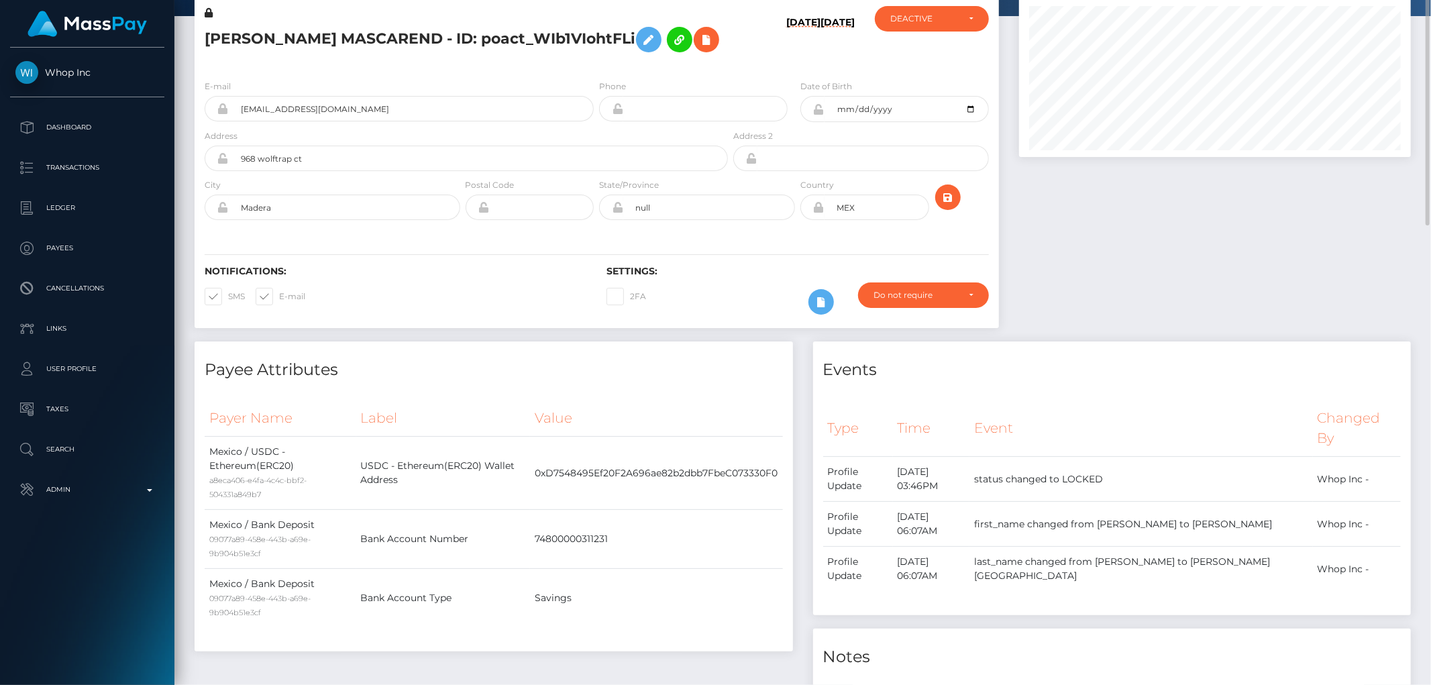
scroll to position [0, 0]
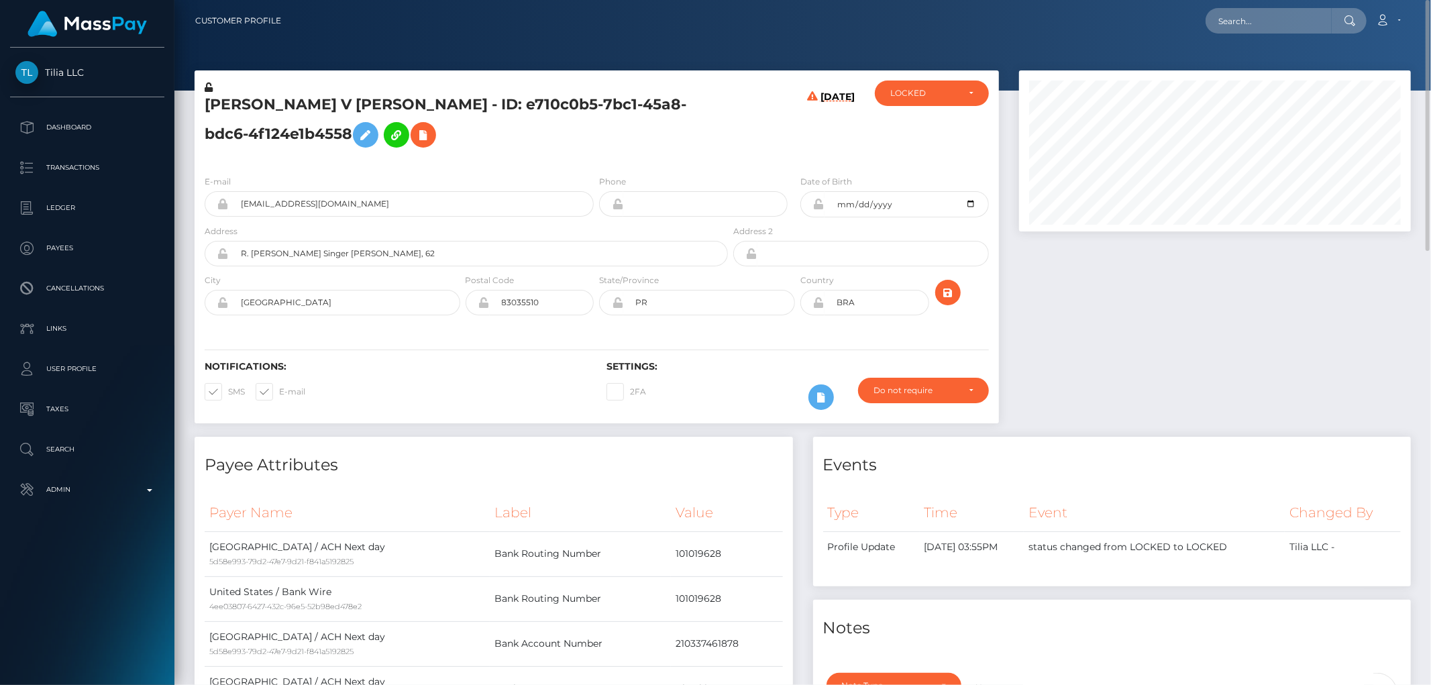
scroll to position [149, 0]
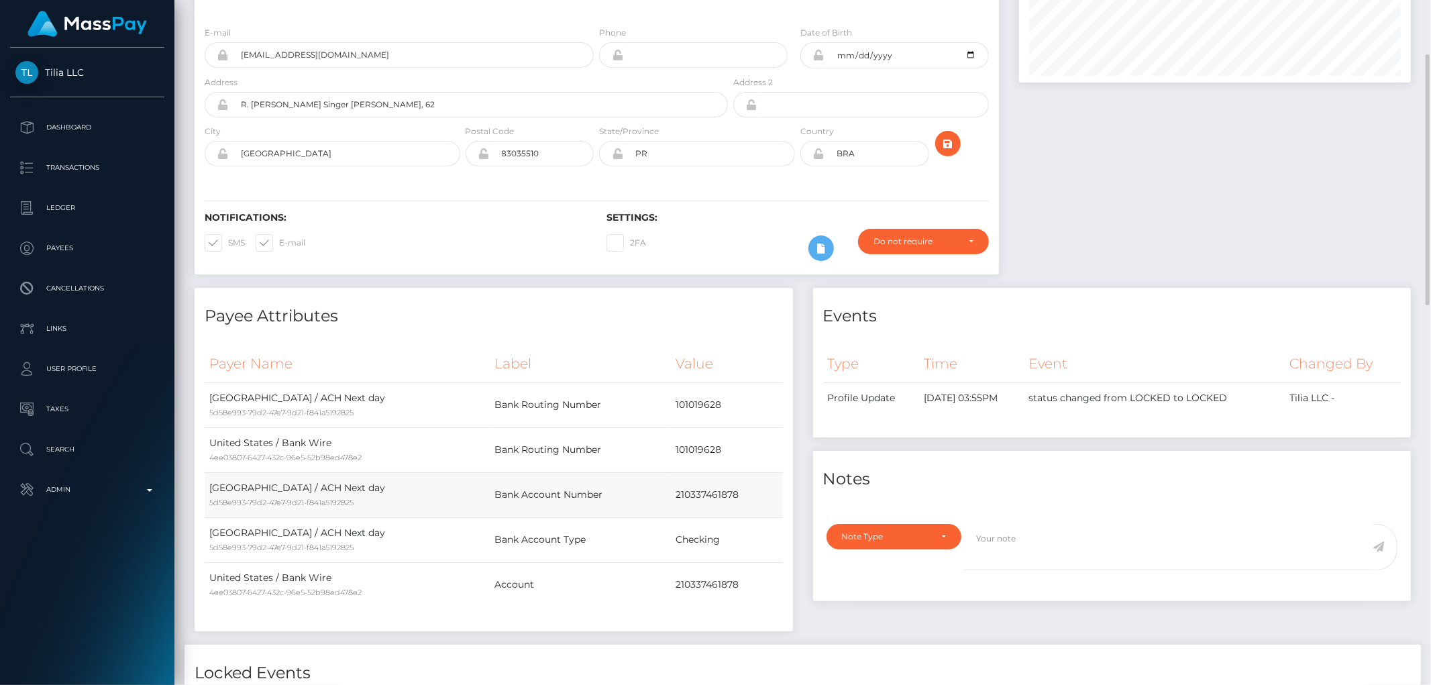
click at [708, 488] on td "210337461878" at bounding box center [726, 494] width 111 height 45
copy td "210337461878"
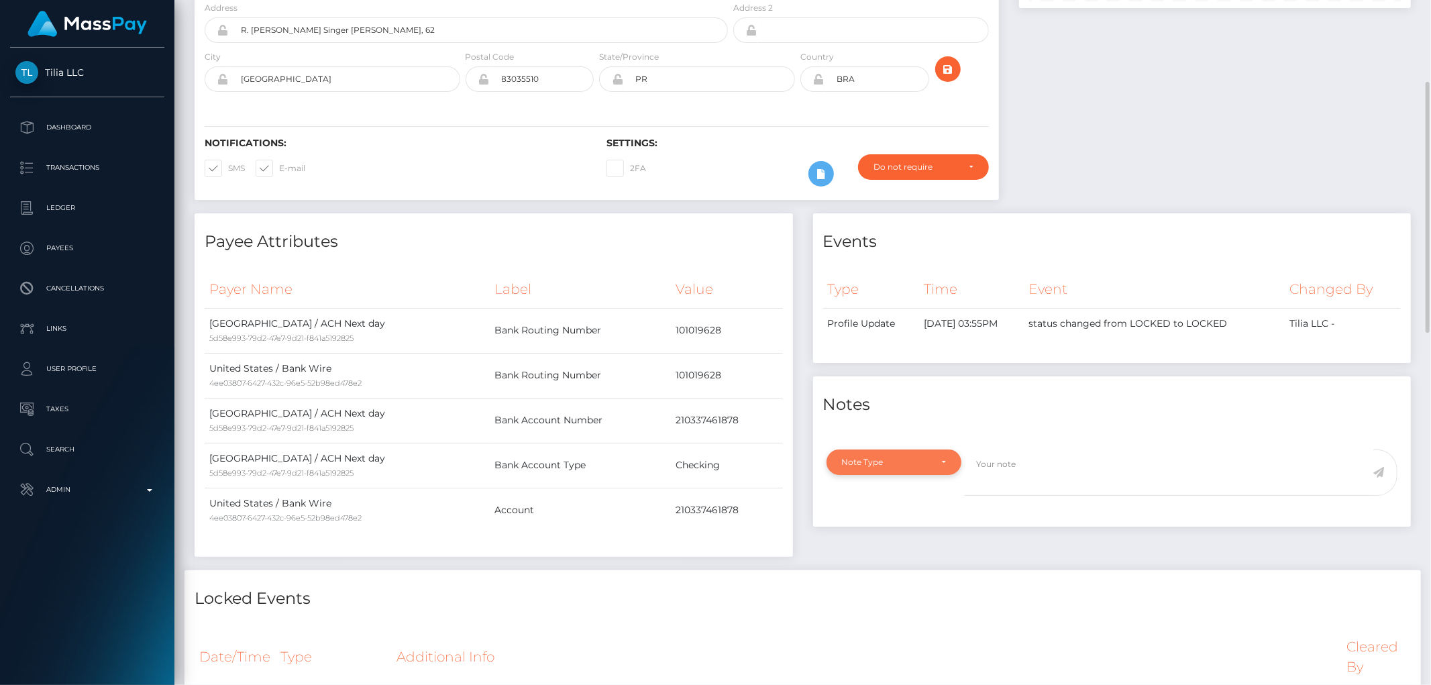
click at [909, 458] on div "Note Type" at bounding box center [886, 462] width 89 height 11
click at [894, 519] on link "Compliance" at bounding box center [894, 526] width 135 height 25
select select "COMPLIANCE"
click at [1011, 470] on textarea at bounding box center [1168, 473] width 409 height 46
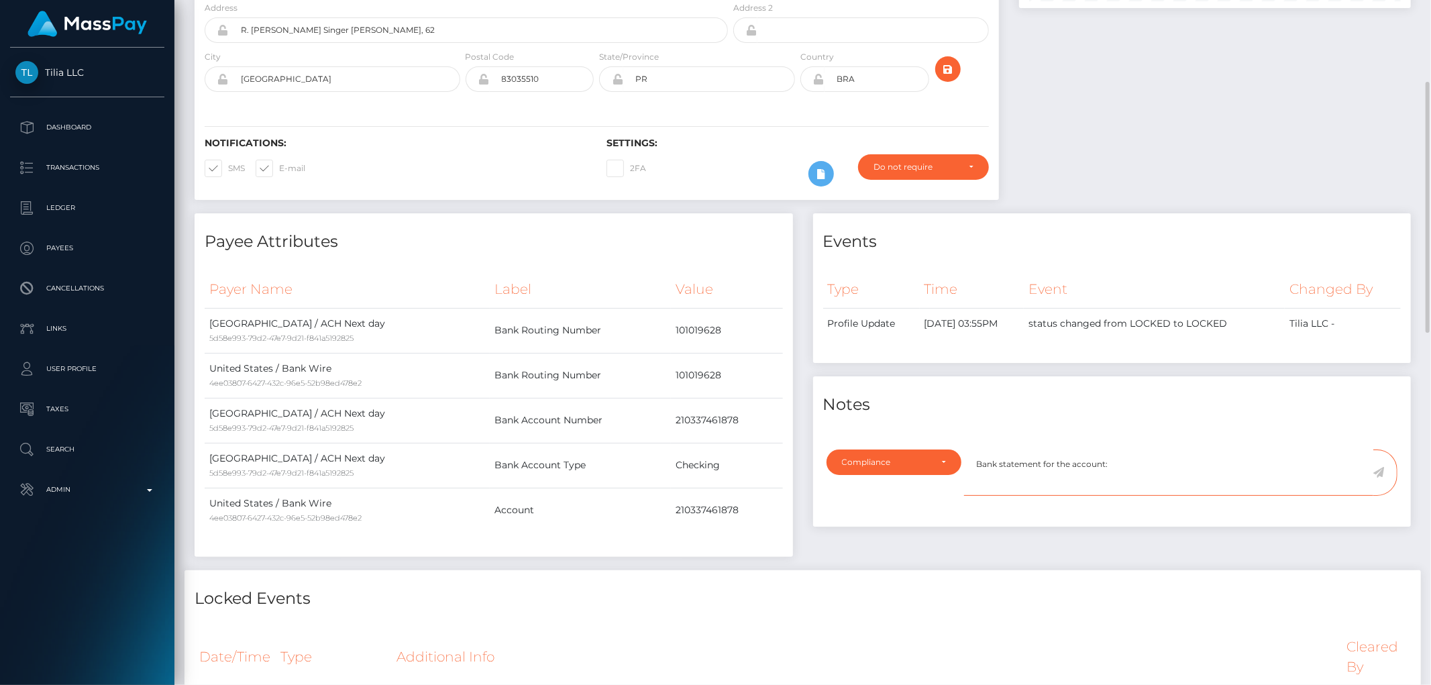
paste textarea "210337461878"
type textarea "Bank statement for the account: 210337461878 required."
click at [1380, 473] on icon at bounding box center [1378, 472] width 11 height 11
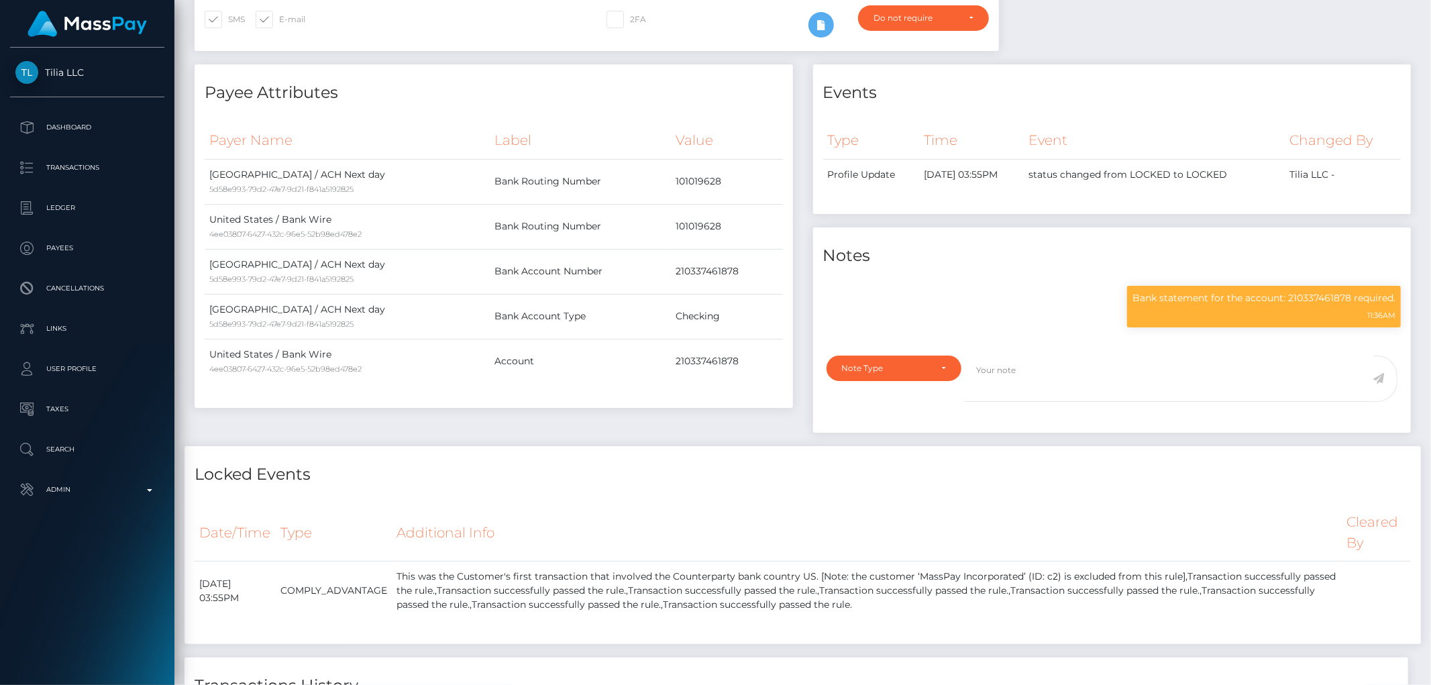
scroll to position [161, 392]
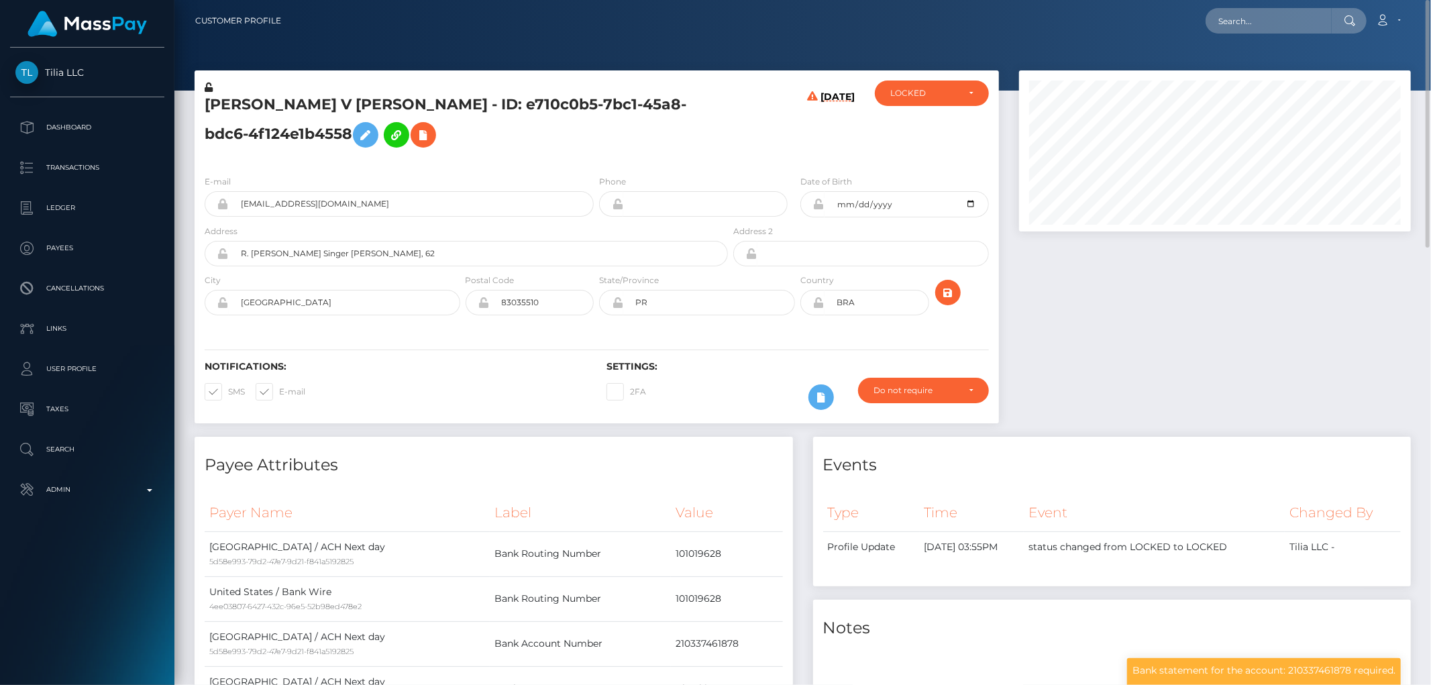
click at [242, 129] on h5 "Anderson V CORDEIRO - ID: e710c0b5-7bc1-45a8-bdc6-4f124e1b4558" at bounding box center [463, 125] width 516 height 60
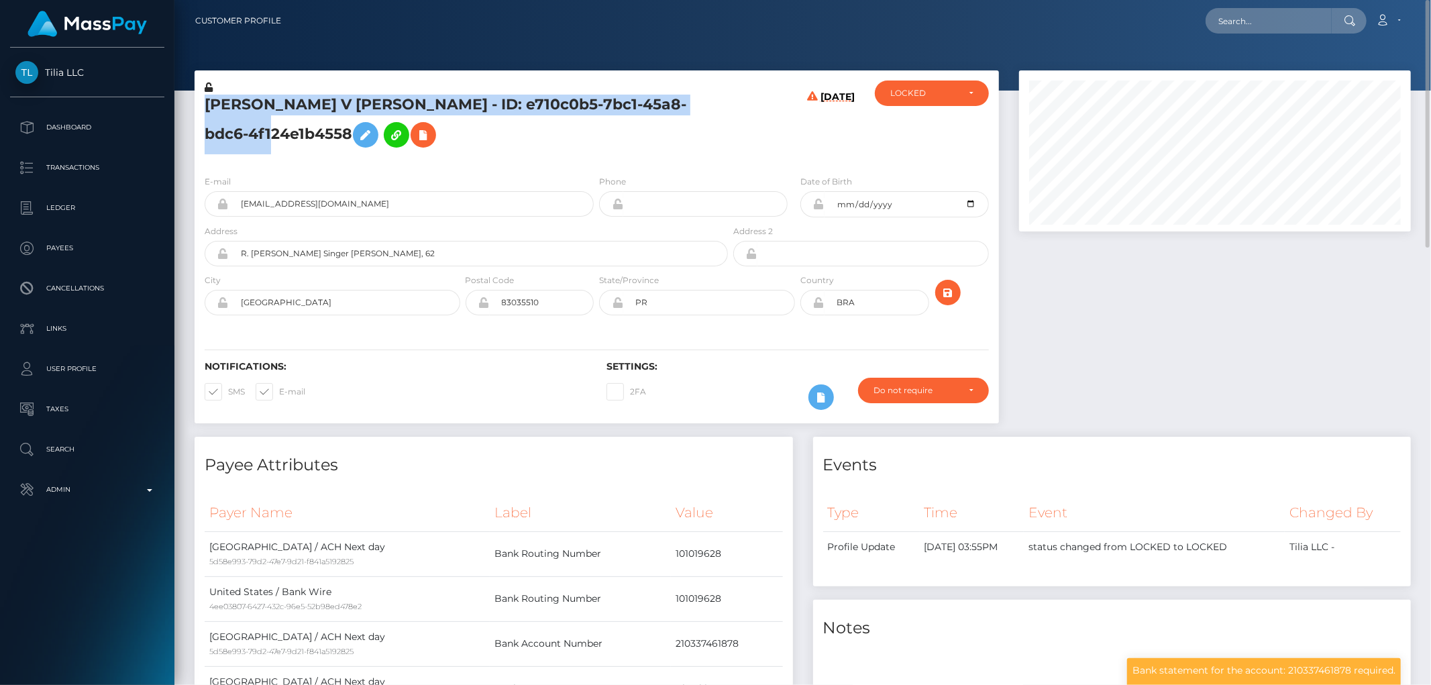
click at [242, 129] on h5 "Anderson V CORDEIRO - ID: e710c0b5-7bc1-45a8-bdc6-4f124e1b4558" at bounding box center [463, 125] width 516 height 60
copy h5 "Anderson V CORDEIRO - ID: e710c0b5-7bc1-45a8-bdc6-4f124e1b4558"
click at [909, 86] on div "LOCKED" at bounding box center [932, 93] width 114 height 25
click at [936, 151] on link "DEACTIVE" at bounding box center [932, 157] width 114 height 25
select select "DEACTIVE"
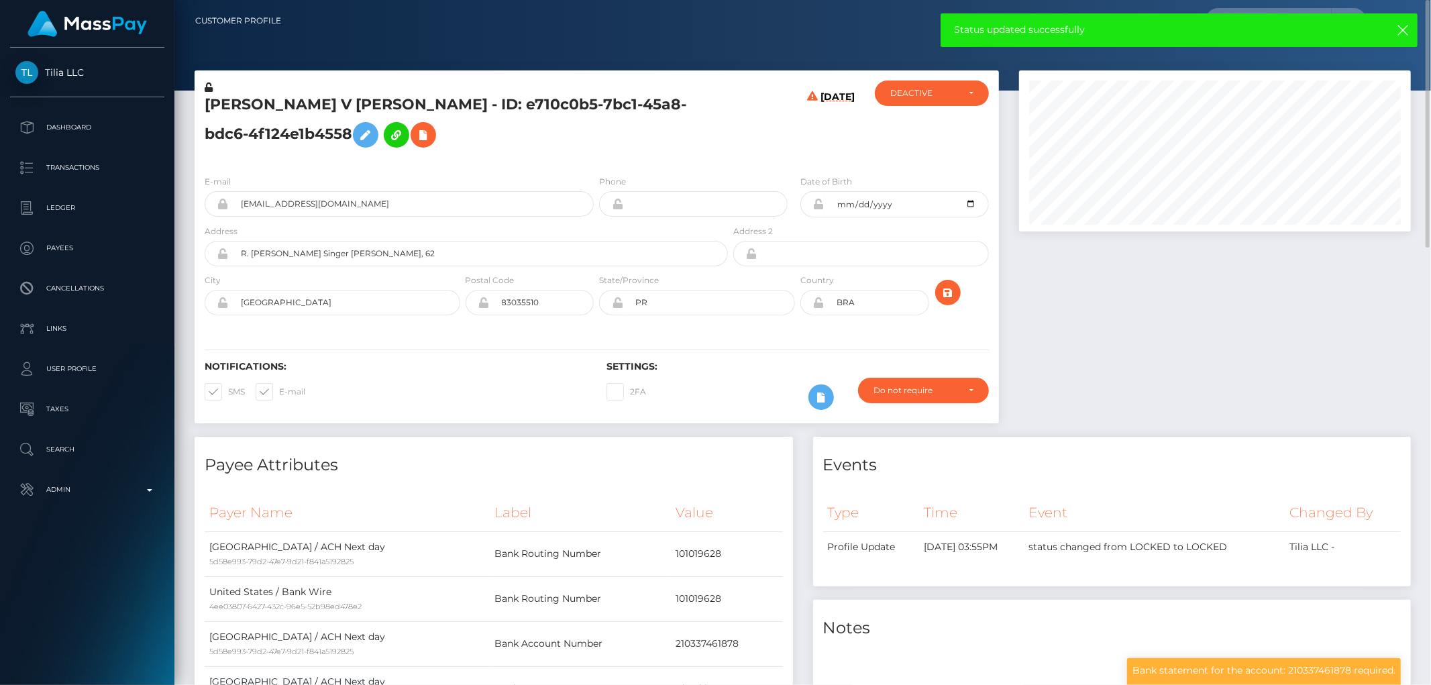
click at [1339, 337] on div at bounding box center [1215, 253] width 412 height 366
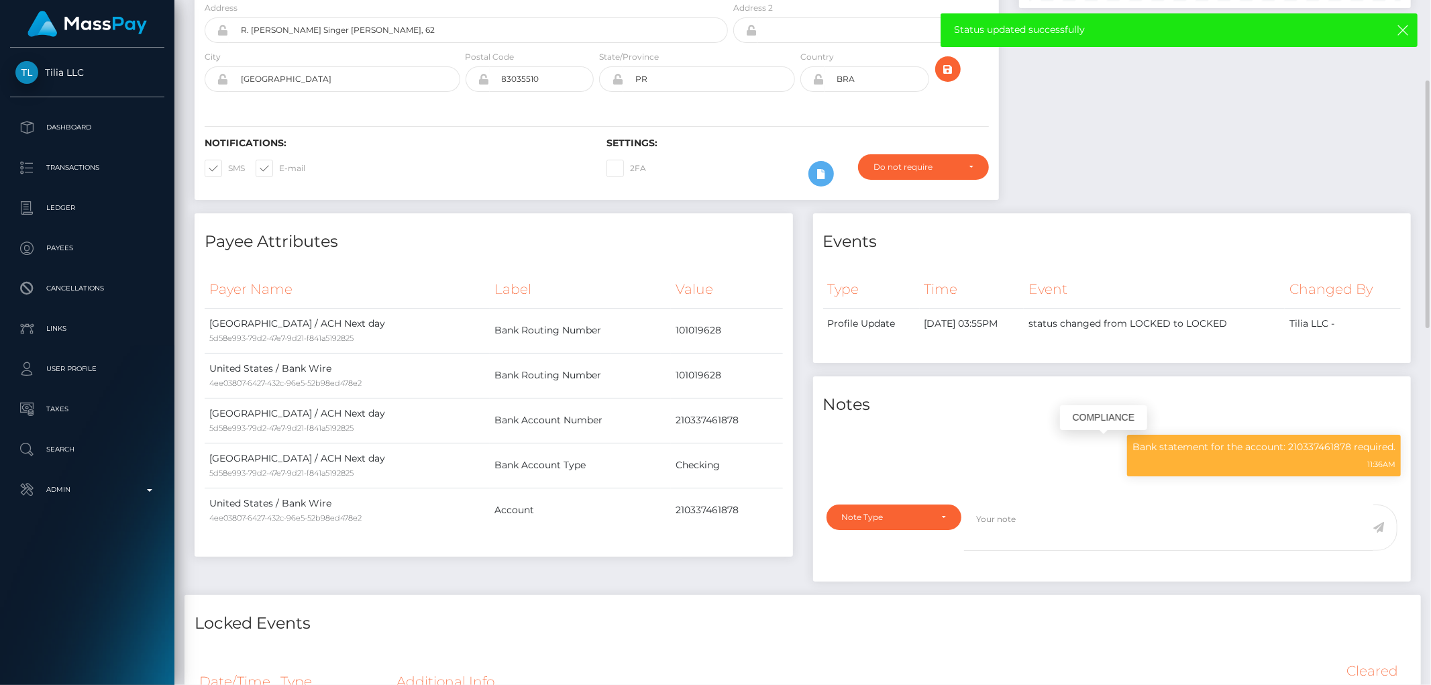
click at [1257, 447] on p "Bank statement for the account: 210337461878 required." at bounding box center [1264, 447] width 263 height 14
click at [1257, 446] on p "Bank statement for the account: 210337461878 required." at bounding box center [1264, 447] width 263 height 14
copy div "Bank statement for the account: 210337461878 required."
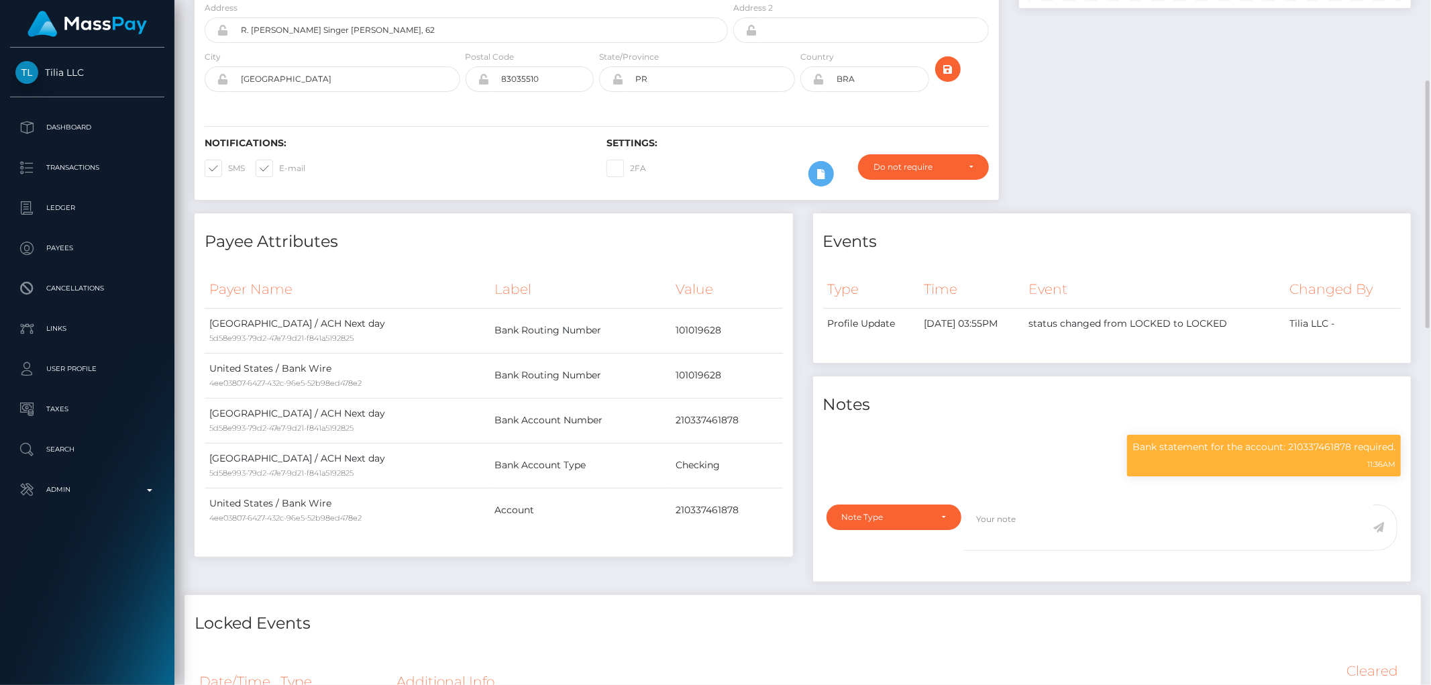
click at [541, 237] on h4 "Payee Attributes" at bounding box center [494, 241] width 578 height 23
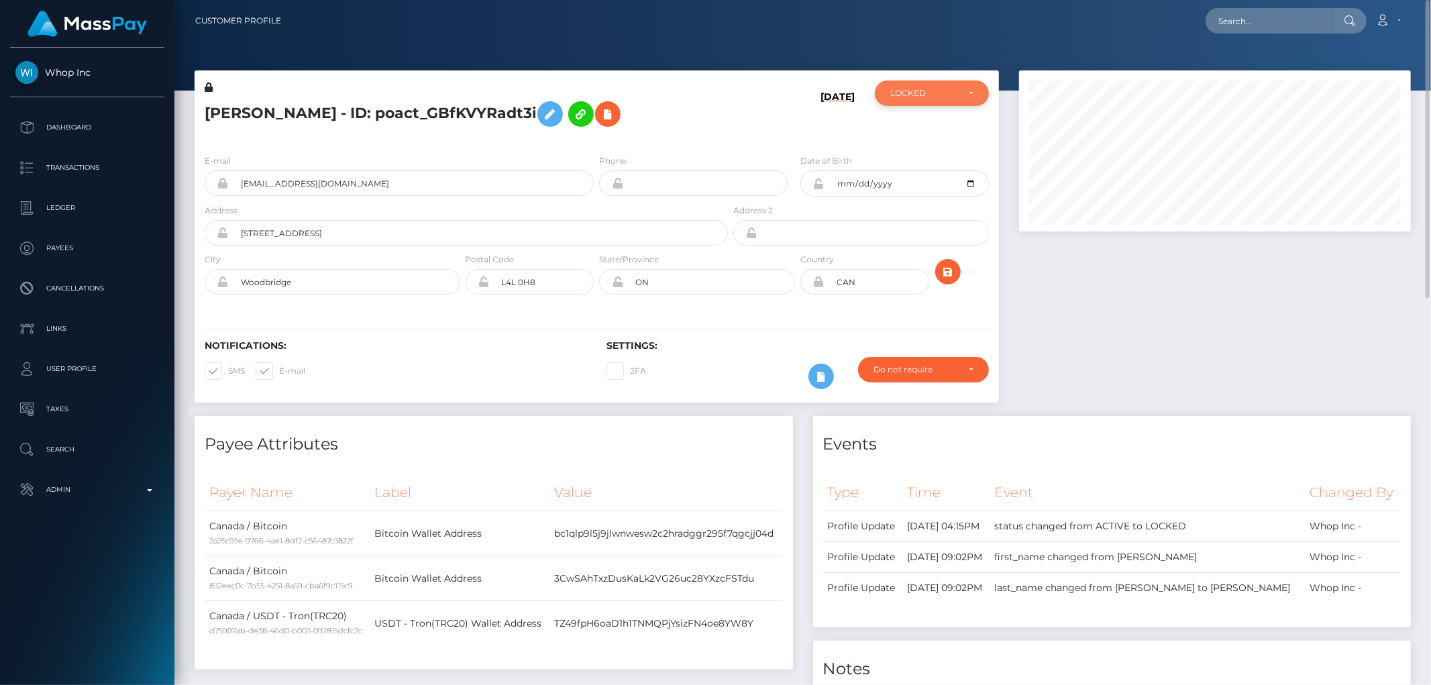
click at [902, 104] on div "LOCKED" at bounding box center [932, 93] width 114 height 25
click at [916, 129] on span "ACTIVE" at bounding box center [906, 129] width 30 height 12
select select "ACTIVE"
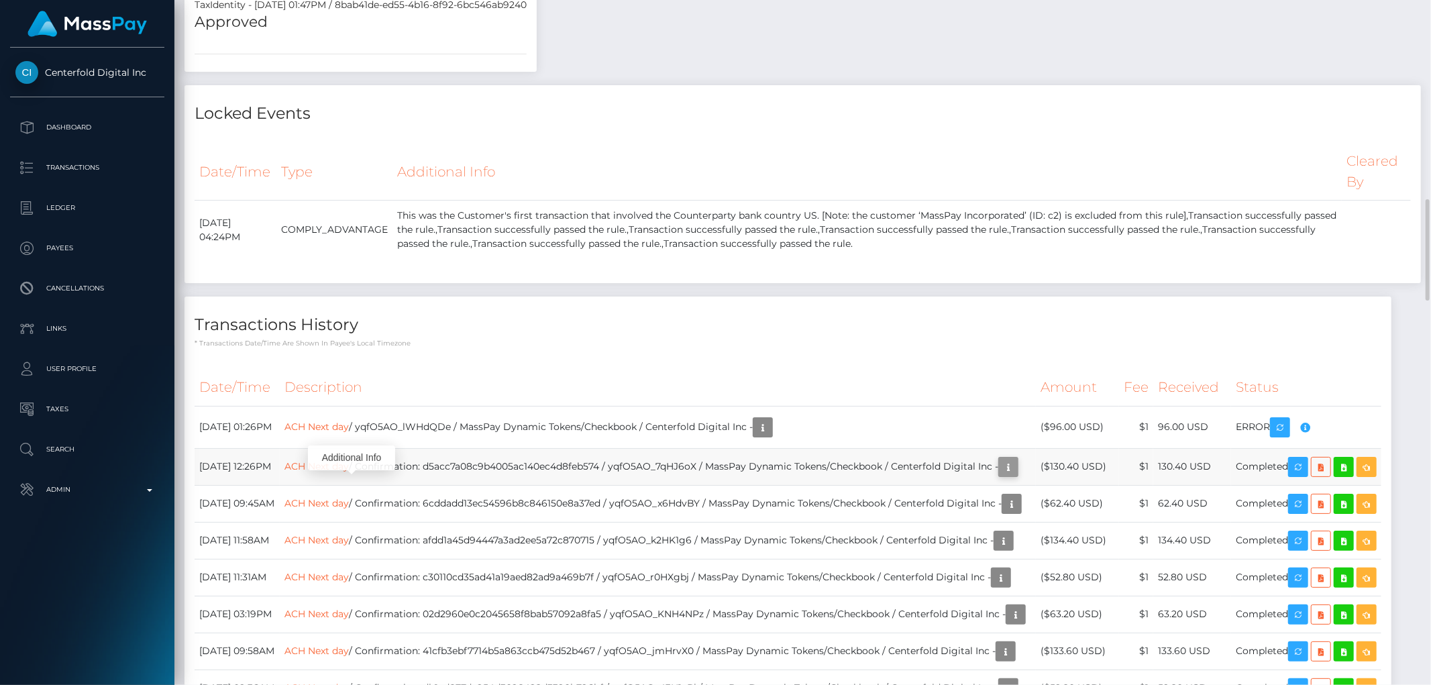
scroll to position [161, 392]
click at [1000, 476] on icon "button" at bounding box center [1008, 467] width 16 height 17
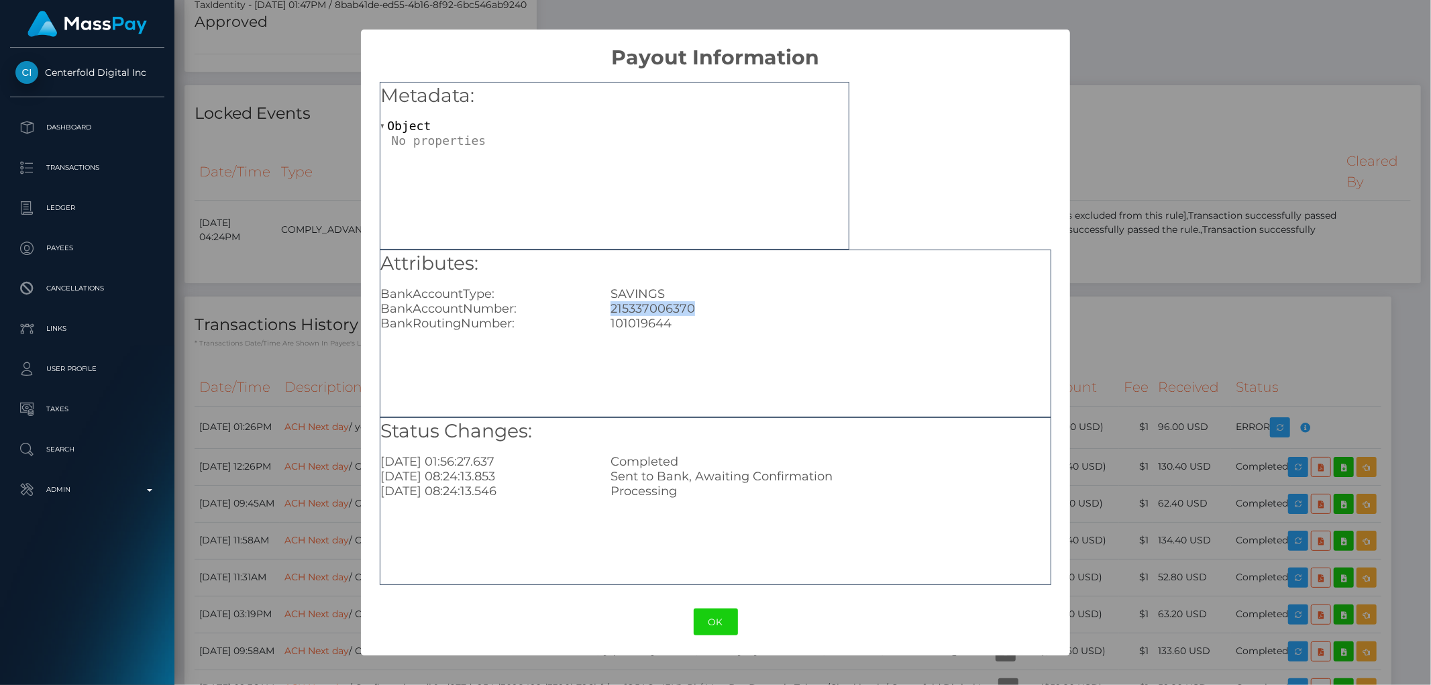
drag, startPoint x: 685, startPoint y: 303, endPoint x: 628, endPoint y: 307, distance: 57.2
click at [600, 307] on div "215337006370" at bounding box center [830, 308] width 460 height 15
click at [1230, 337] on div "× Payout Information Metadata: Object Attributes: BankAccountType: SAVINGS Bank…" at bounding box center [715, 342] width 1431 height 685
click at [1215, 305] on div "× Payout Information Metadata: Object Attributes: BankAccountType: SAVINGS Bank…" at bounding box center [715, 342] width 1431 height 685
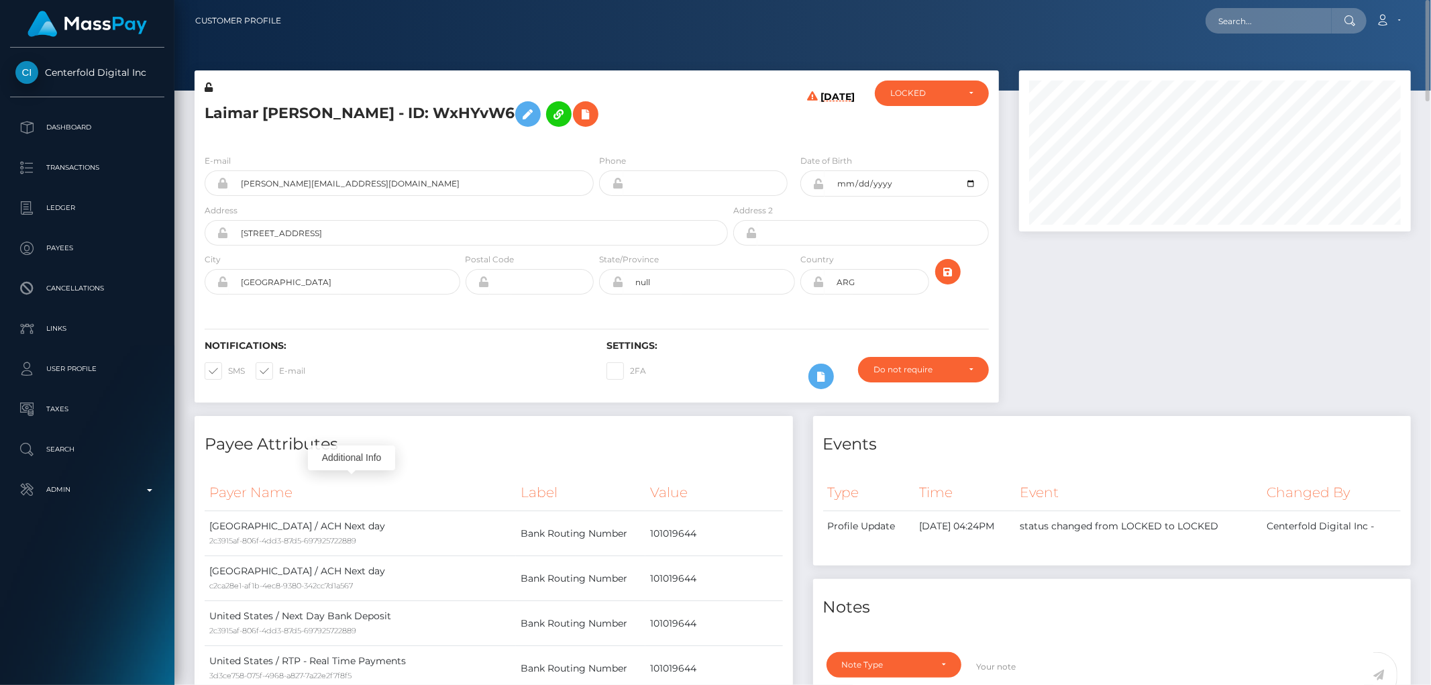
scroll to position [223, 0]
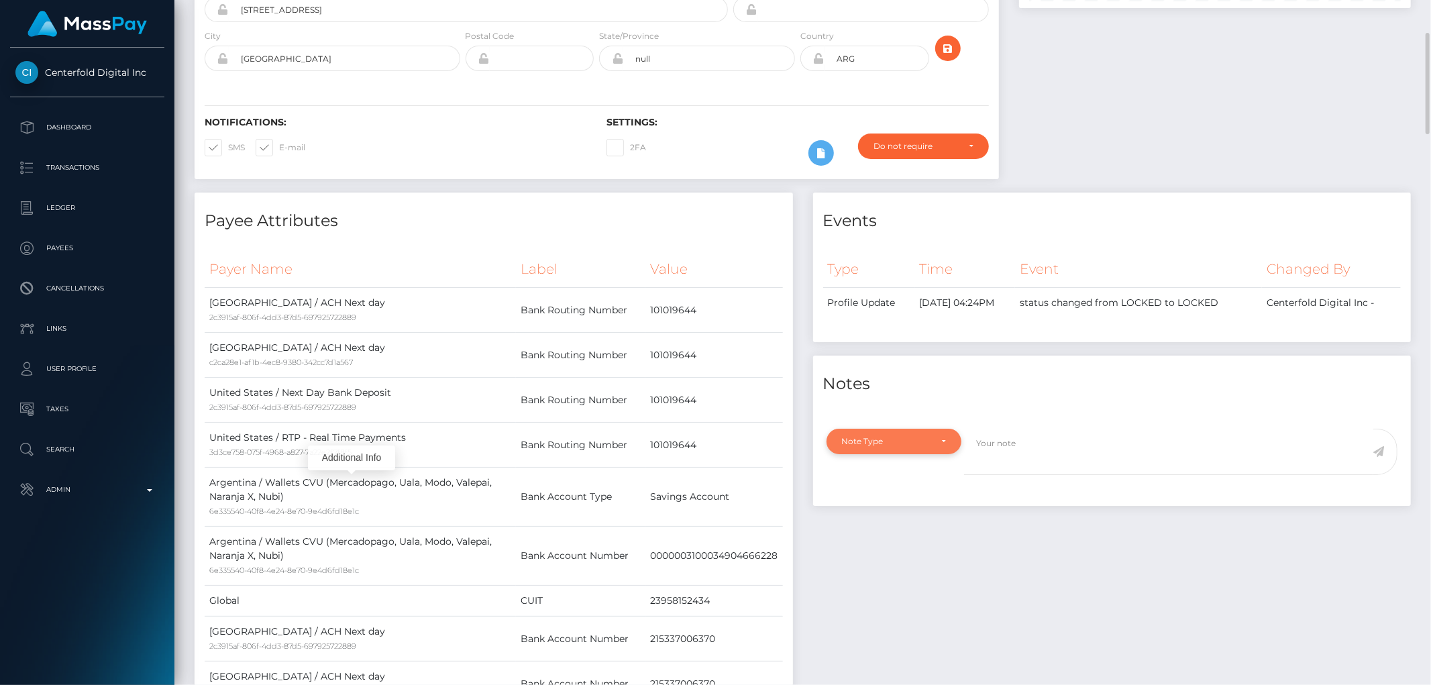
click at [892, 439] on div "Note Type" at bounding box center [886, 441] width 89 height 11
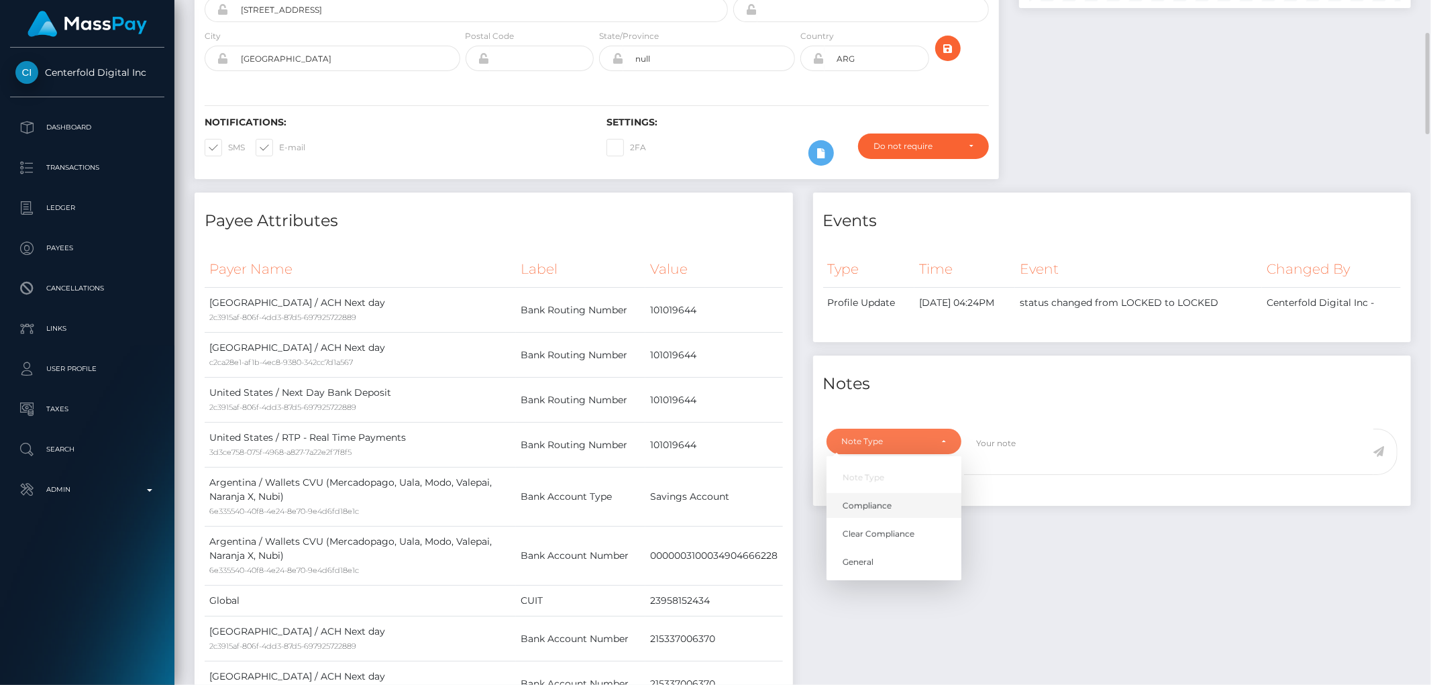
click at [915, 499] on link "Compliance" at bounding box center [894, 505] width 135 height 25
select select "COMPLIANCE"
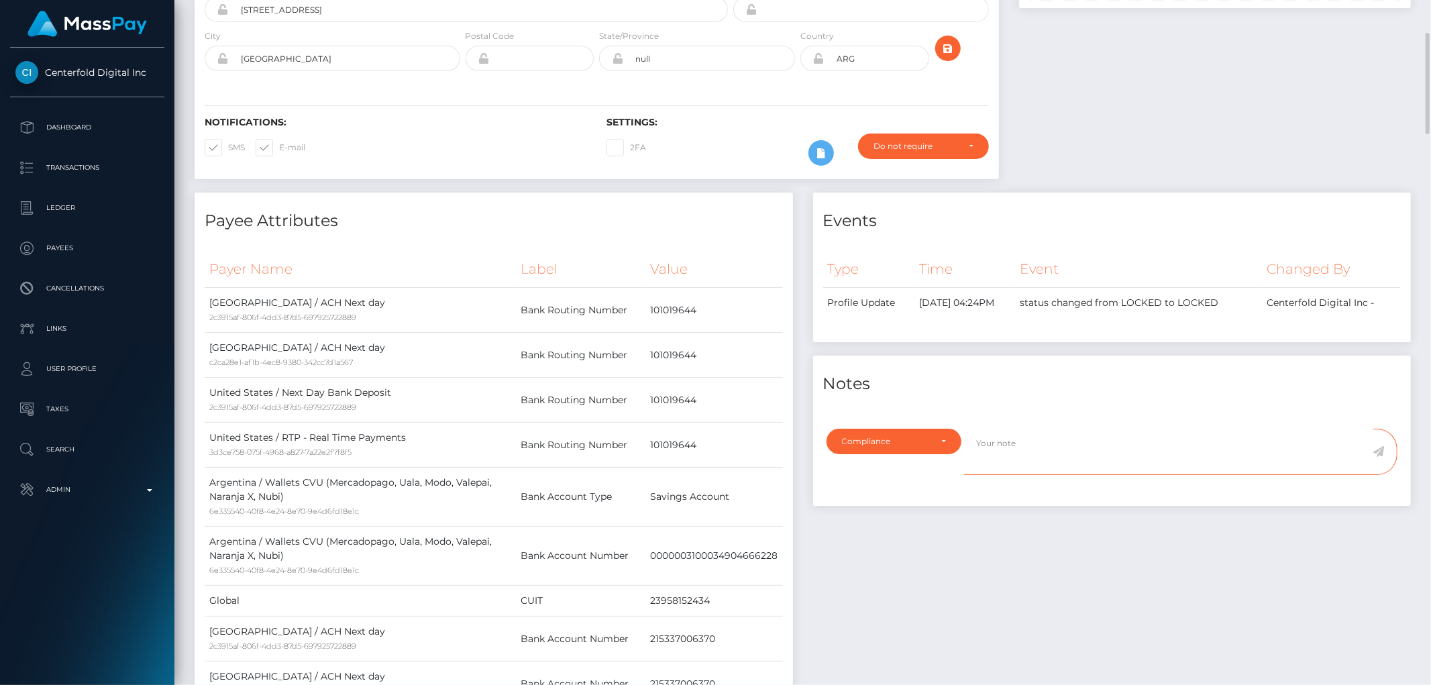
click at [1009, 456] on textarea at bounding box center [1168, 452] width 409 height 46
paste textarea "215337006370"
type textarea "Bank statement for the account: 215337006370 required."
click at [1380, 448] on icon at bounding box center [1378, 451] width 11 height 11
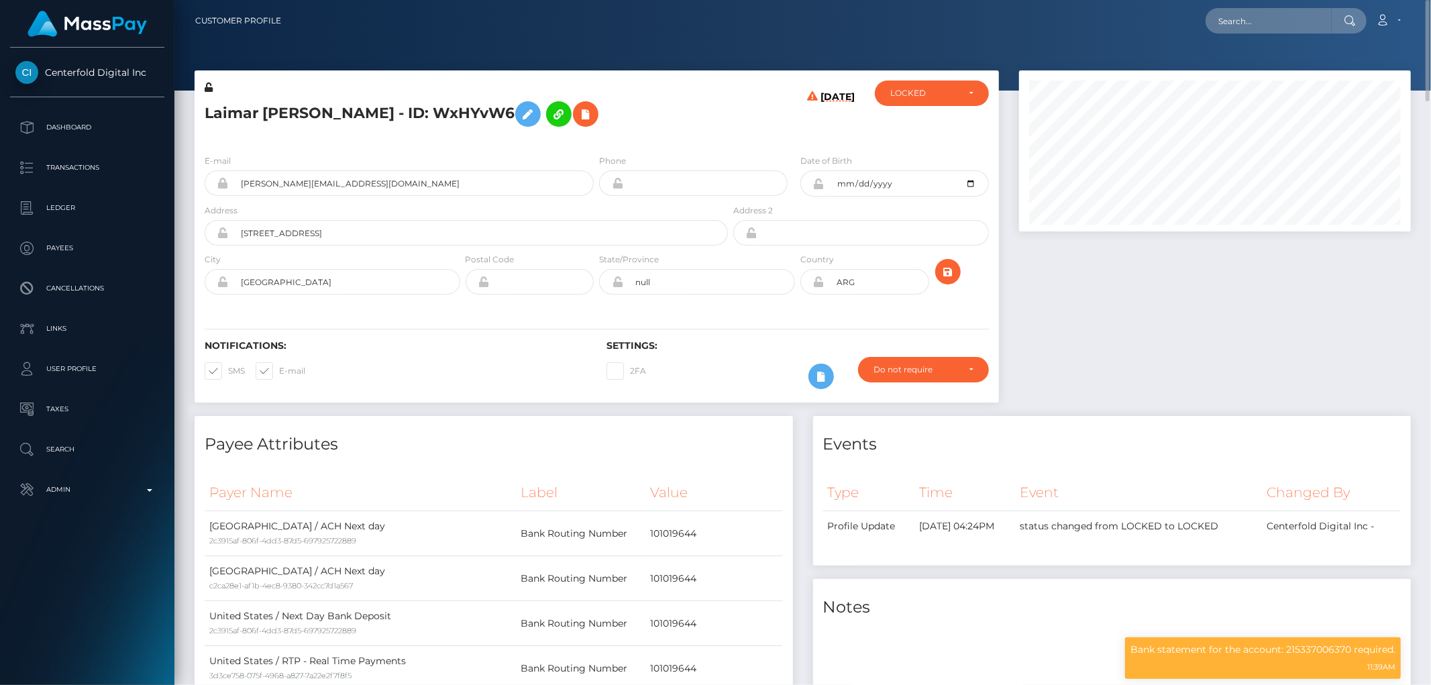
scroll to position [161, 392]
click at [937, 99] on div "LOCKED" at bounding box center [932, 93] width 114 height 25
click at [931, 148] on link "DEACTIVE" at bounding box center [932, 157] width 114 height 25
select select "DEACTIVE"
click at [256, 109] on h5 "Laimar [PERSON_NAME] - ID: WxHYvW6" at bounding box center [463, 114] width 516 height 39
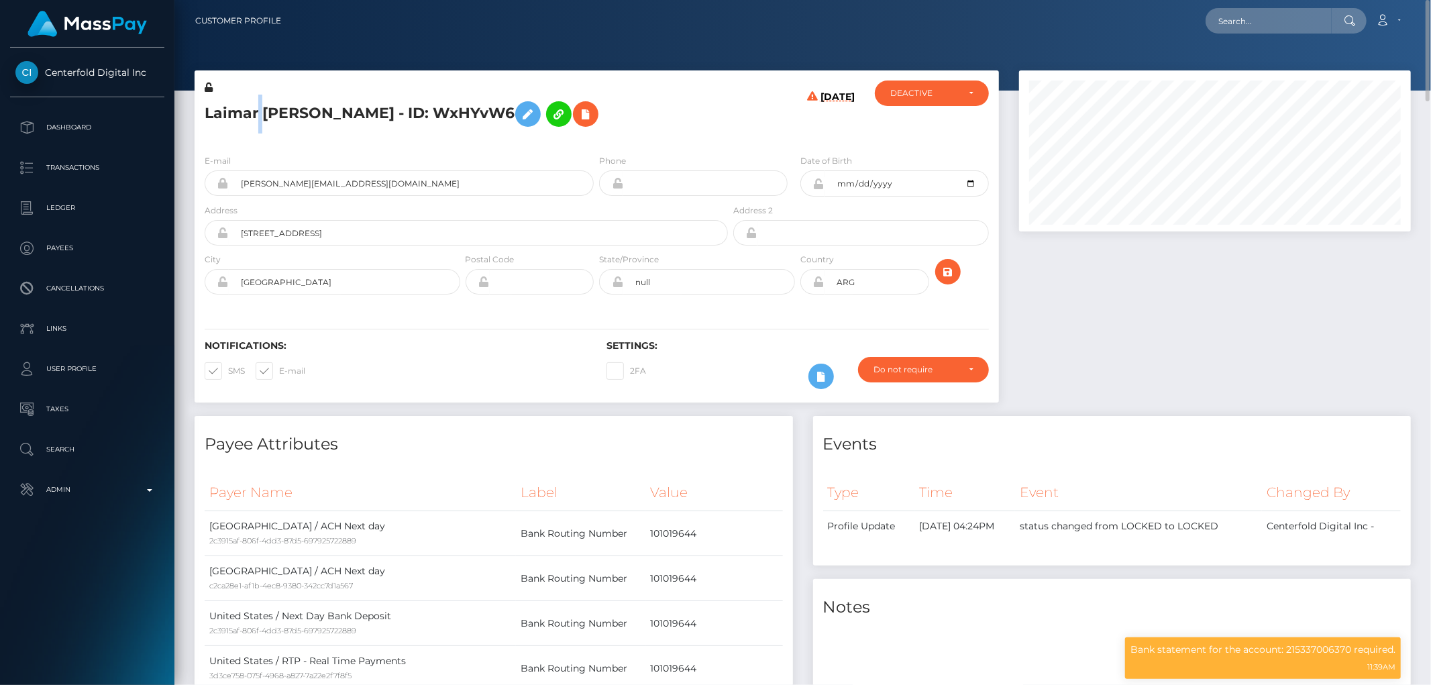
click at [256, 109] on h5 "Laimar Sosa - ID: WxHYvW6" at bounding box center [463, 114] width 516 height 39
copy h5 "Laimar Sosa - ID: WxHYvW6"
click at [1023, 586] on div "Notes" at bounding box center [1112, 599] width 598 height 40
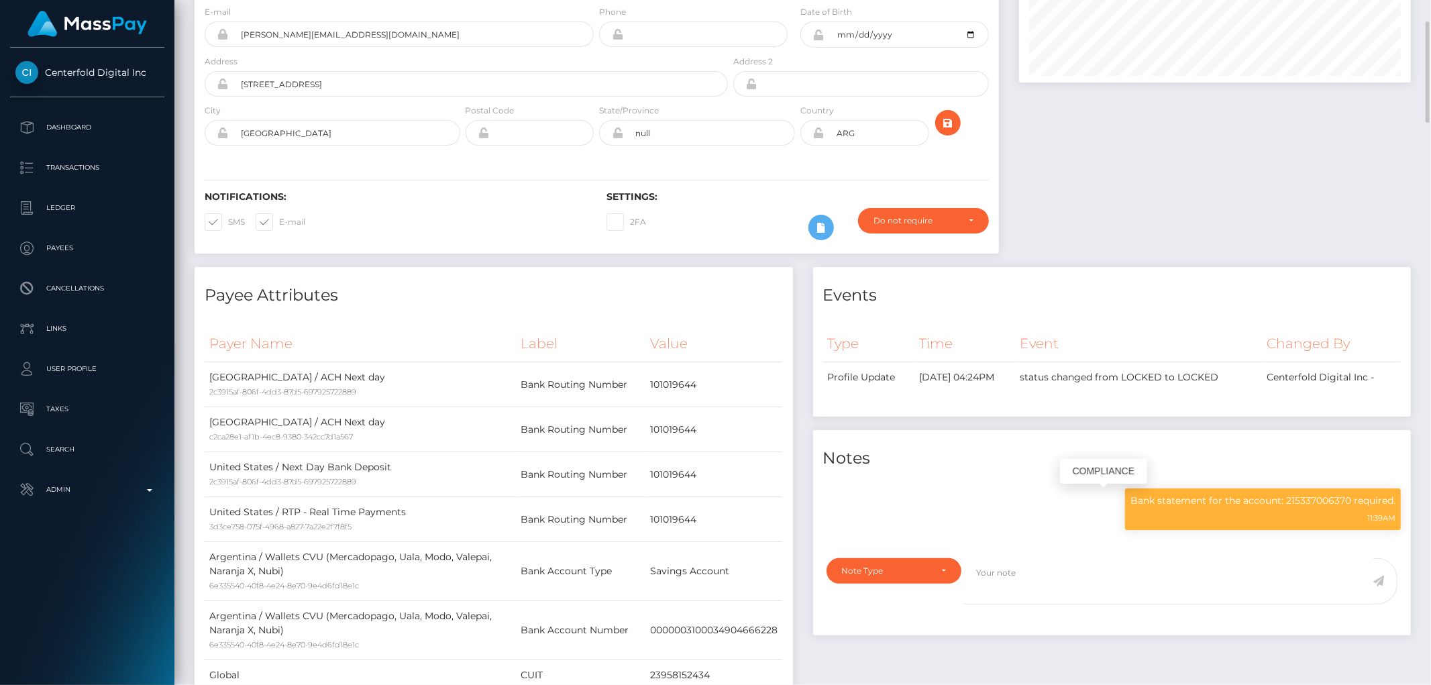
click at [1209, 502] on p "Bank statement for the account: 215337006370 required." at bounding box center [1263, 501] width 265 height 14
copy div "Bank statement for the account: 215337006370 required."
click at [407, 235] on div "Notifications: SMS E-mail" at bounding box center [396, 219] width 402 height 56
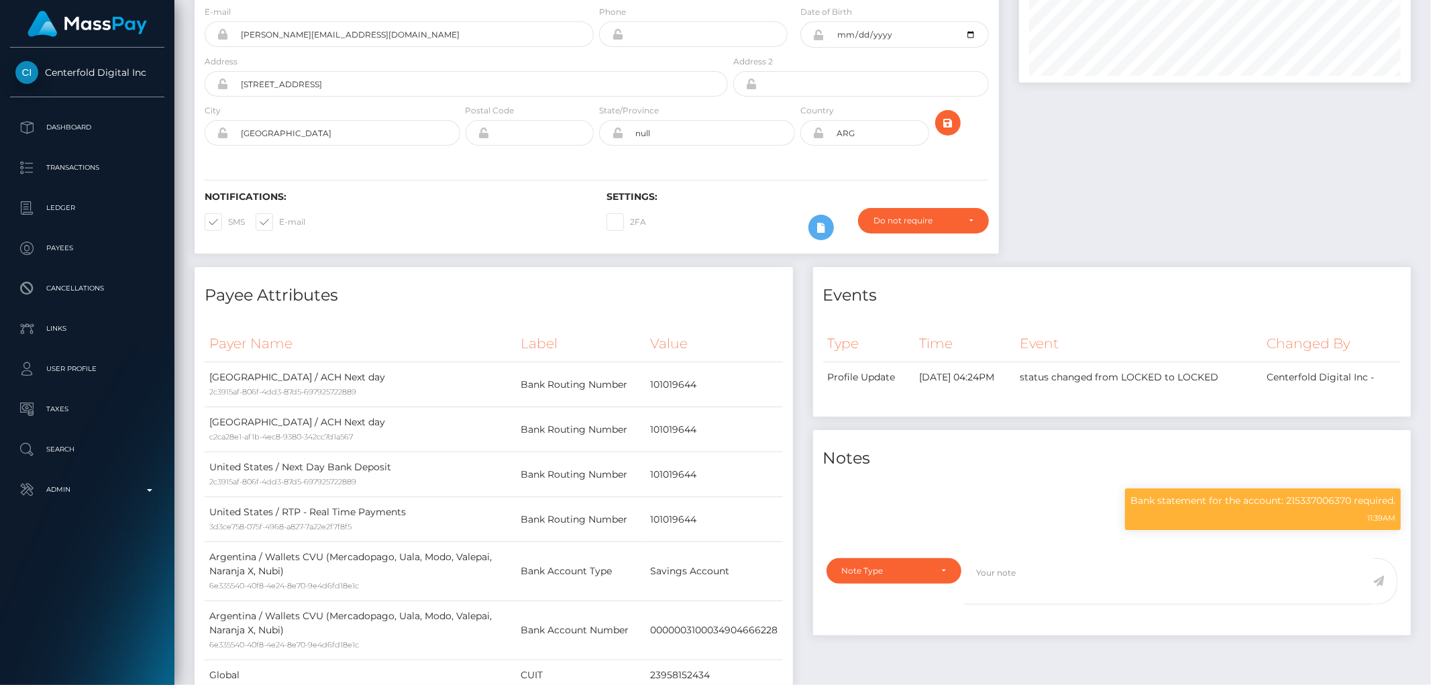
scroll to position [0, 0]
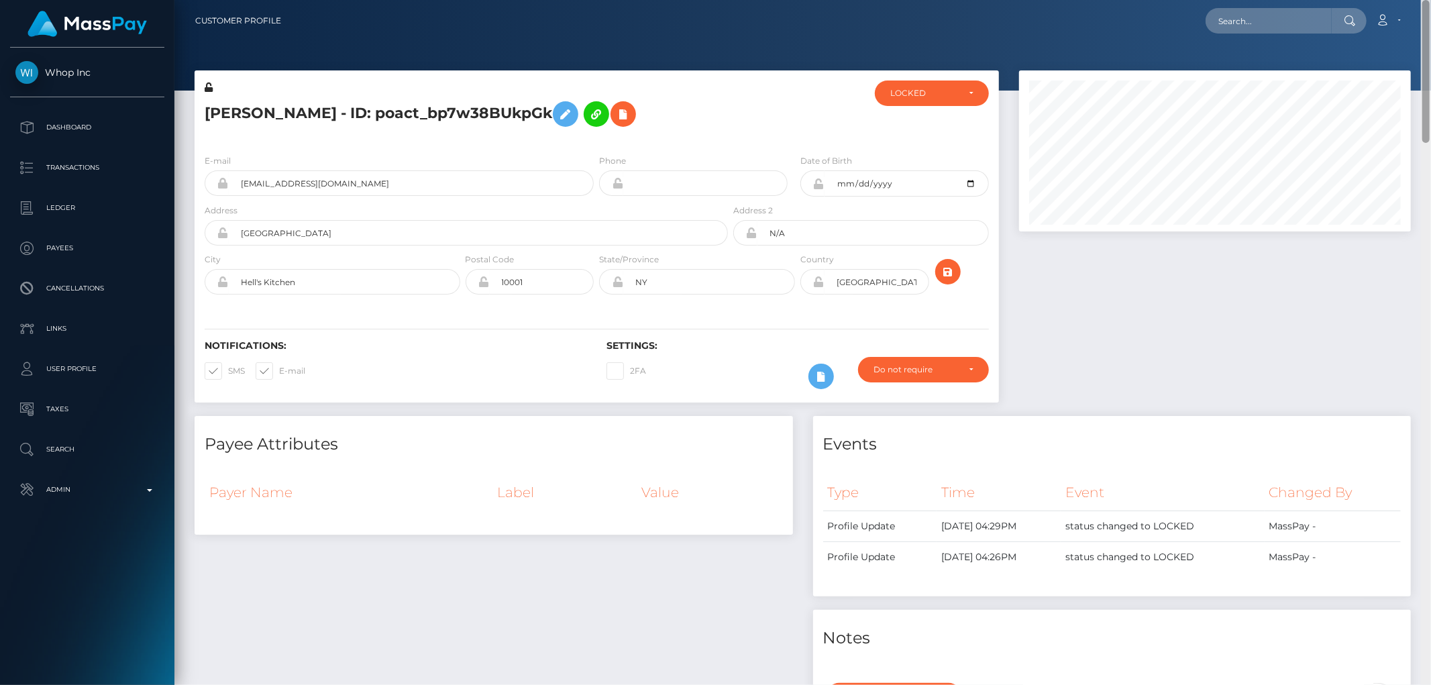
drag, startPoint x: 1427, startPoint y: 208, endPoint x: 1430, endPoint y: -87, distance: 294.6
click at [1430, 0] on html "Whop Inc Dashboard Transactions Ledger Payees Cancellations Links" at bounding box center [715, 342] width 1431 height 685
click at [930, 91] on div "LOCKED" at bounding box center [924, 93] width 68 height 11
click at [937, 158] on link "DEACTIVE" at bounding box center [932, 157] width 114 height 25
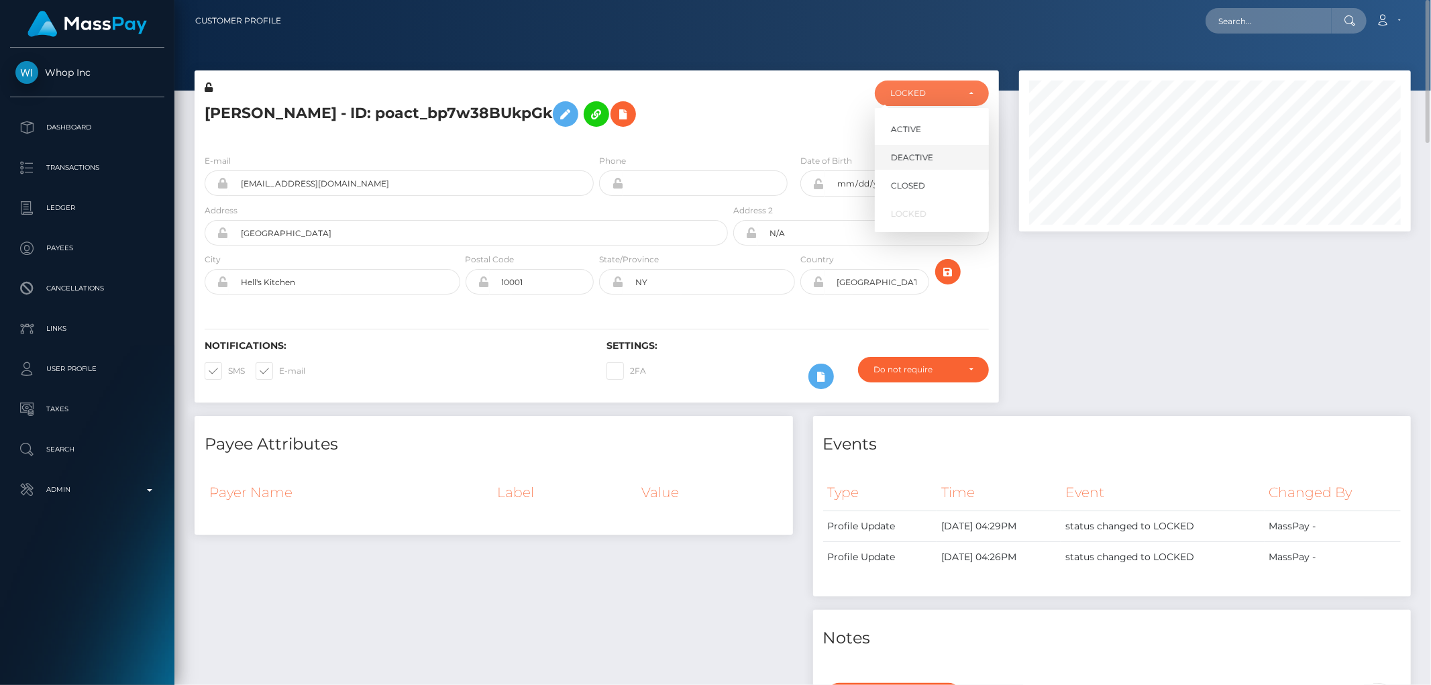
select select "DEACTIVE"
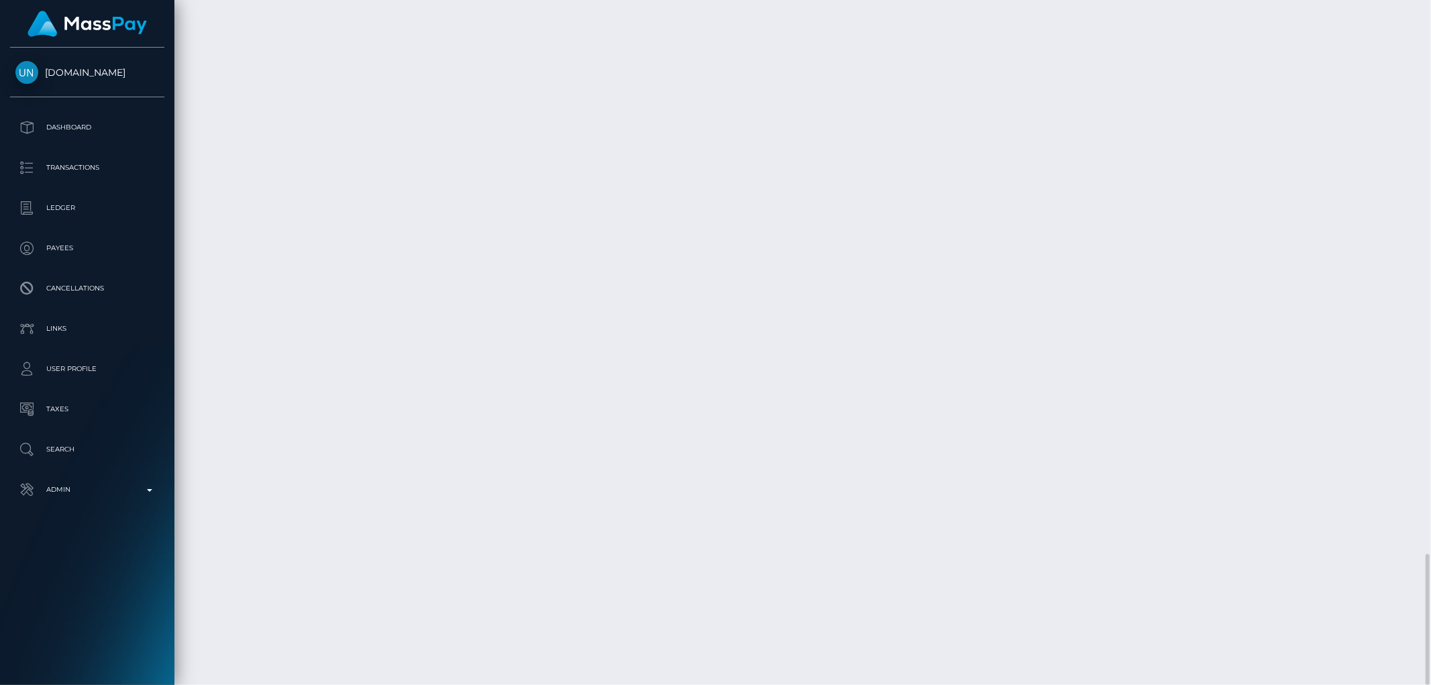
scroll to position [161, 392]
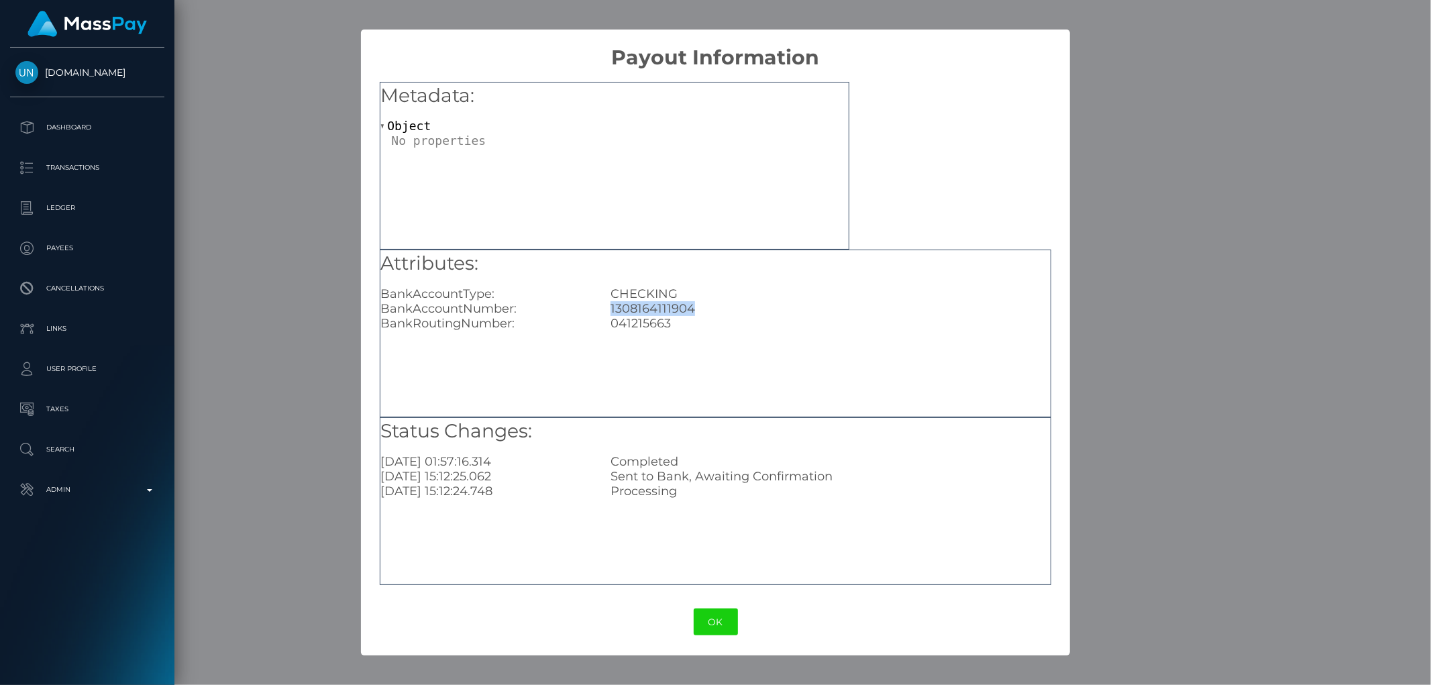
drag, startPoint x: 708, startPoint y: 303, endPoint x: 593, endPoint y: 315, distance: 115.4
click at [593, 315] on div "BankAccountNumber: 1308164111904" at bounding box center [715, 308] width 690 height 15
copy div "1308164111904"
click at [1230, 370] on div "× Payout Information Metadata: Object Attributes: BankAccountType: CHECKING Ban…" at bounding box center [715, 342] width 1431 height 685
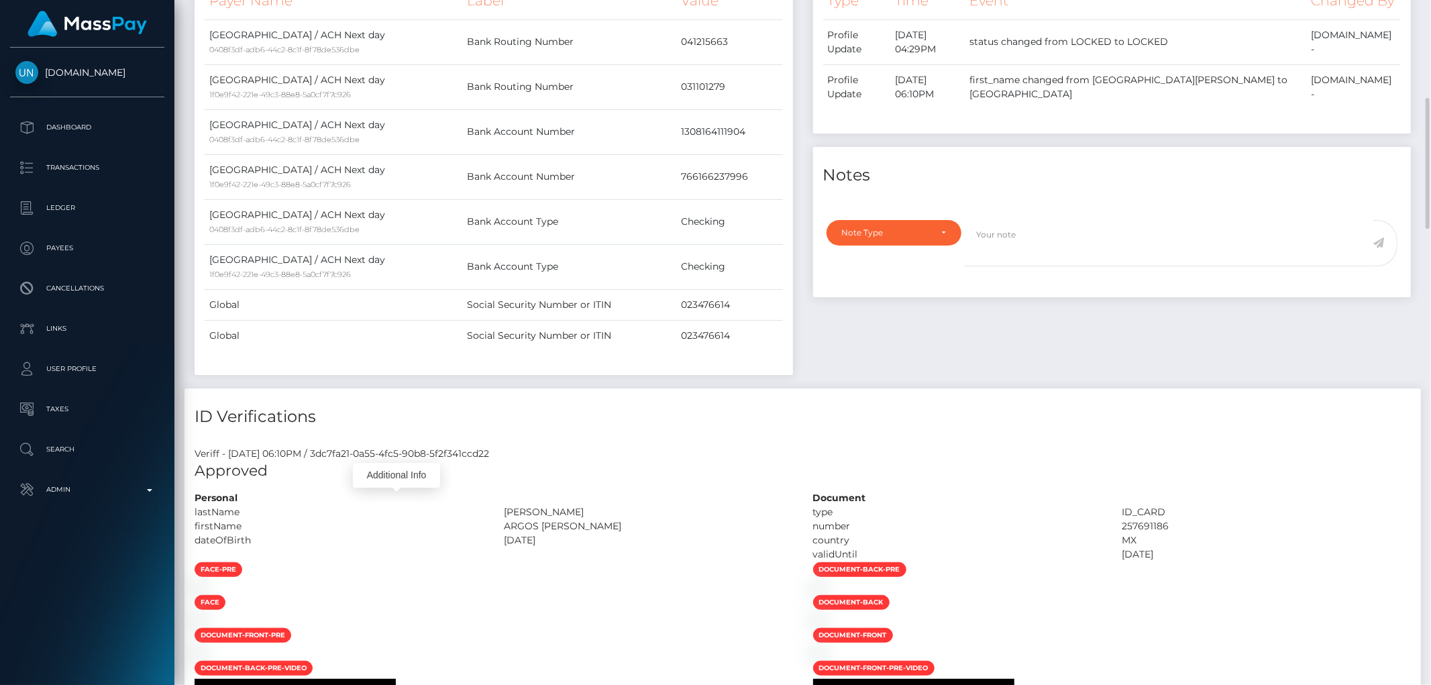
scroll to position [213, 0]
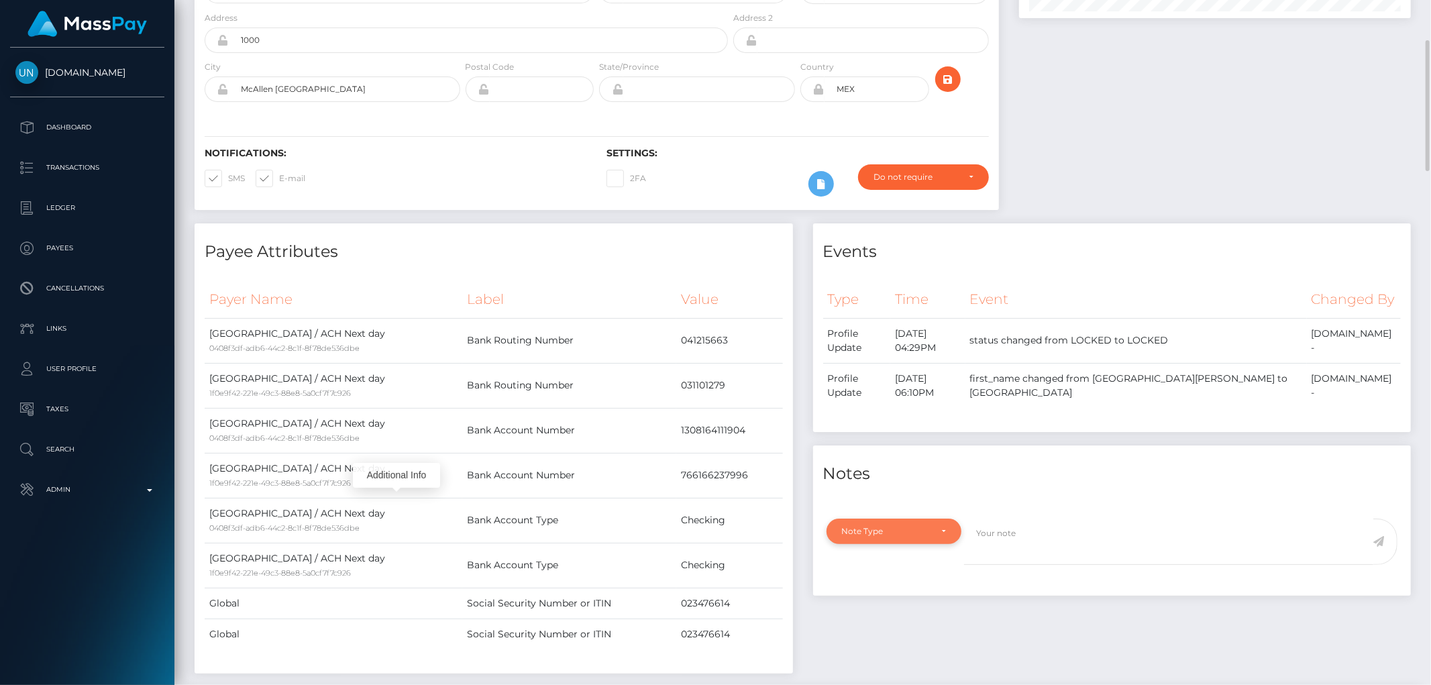
click at [897, 519] on div "Note Type" at bounding box center [894, 531] width 135 height 25
click at [899, 583] on link "Compliance" at bounding box center [894, 595] width 135 height 25
select select "COMPLIANCE"
click at [1031, 519] on textarea at bounding box center [1168, 542] width 409 height 46
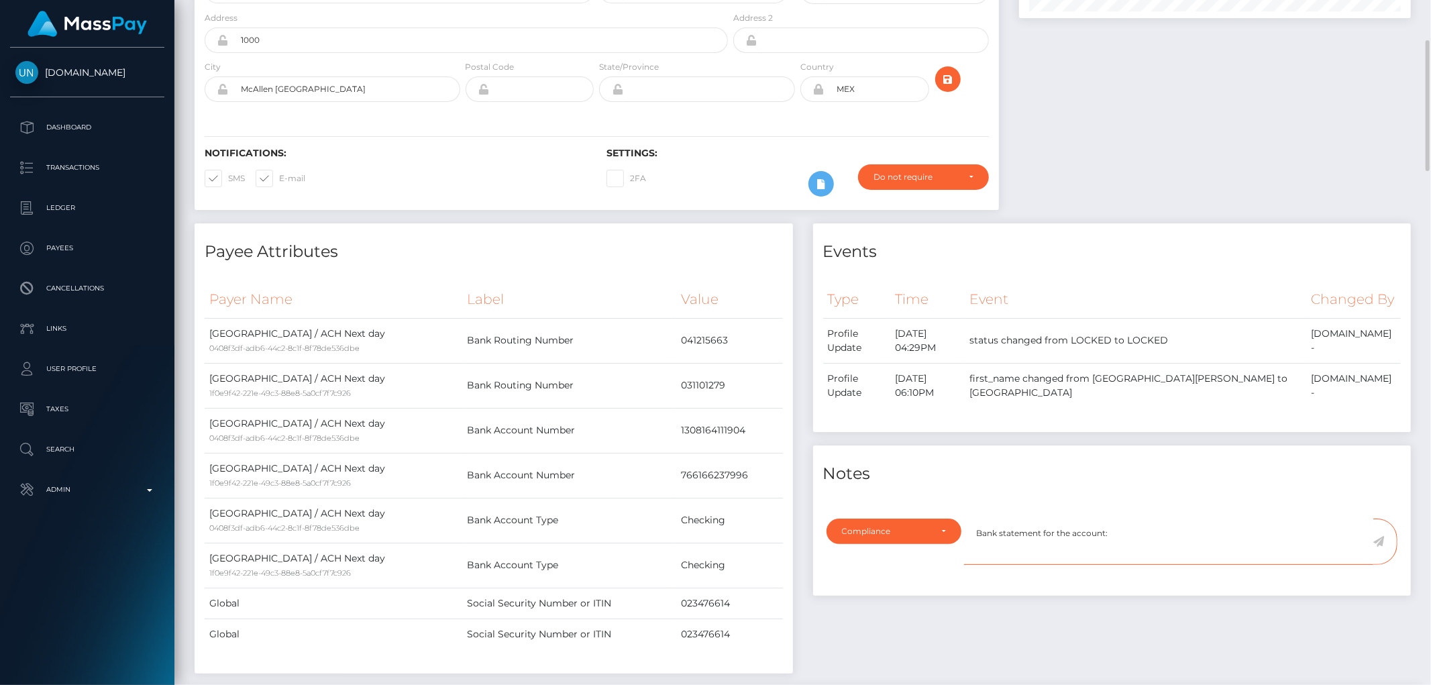
paste textarea "1308164111904"
click at [1124, 519] on textarea "Bank statement for the account: 1308164111904" at bounding box center [1168, 542] width 409 height 46
click at [1190, 519] on textarea "Bank statement for the account: 1308164111904" at bounding box center [1168, 542] width 409 height 46
type textarea "Bank statement for the account: 1308164111904 required."
click at [1379, 536] on icon at bounding box center [1378, 541] width 11 height 11
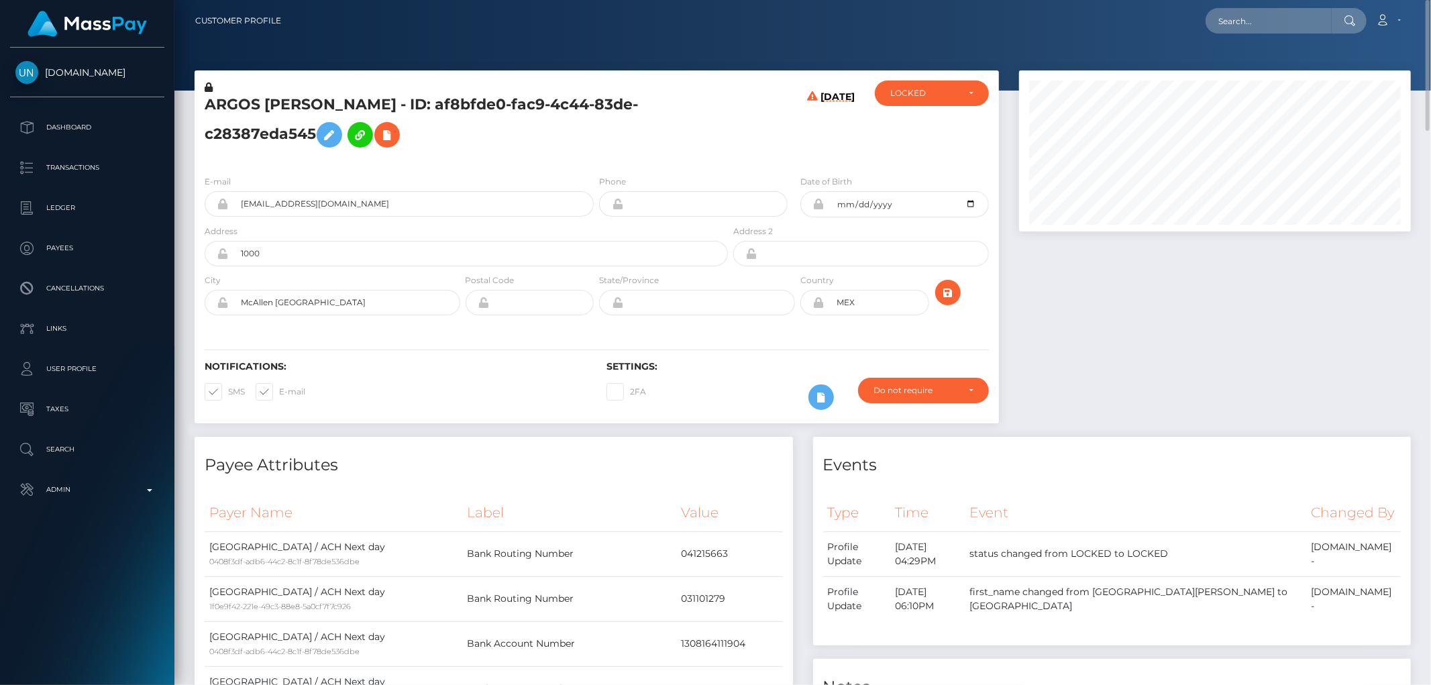
scroll to position [161, 392]
click at [923, 101] on div "LOCKED" at bounding box center [932, 93] width 114 height 25
click at [929, 155] on span "DEACTIVE" at bounding box center [912, 158] width 42 height 12
select select "DEACTIVE"
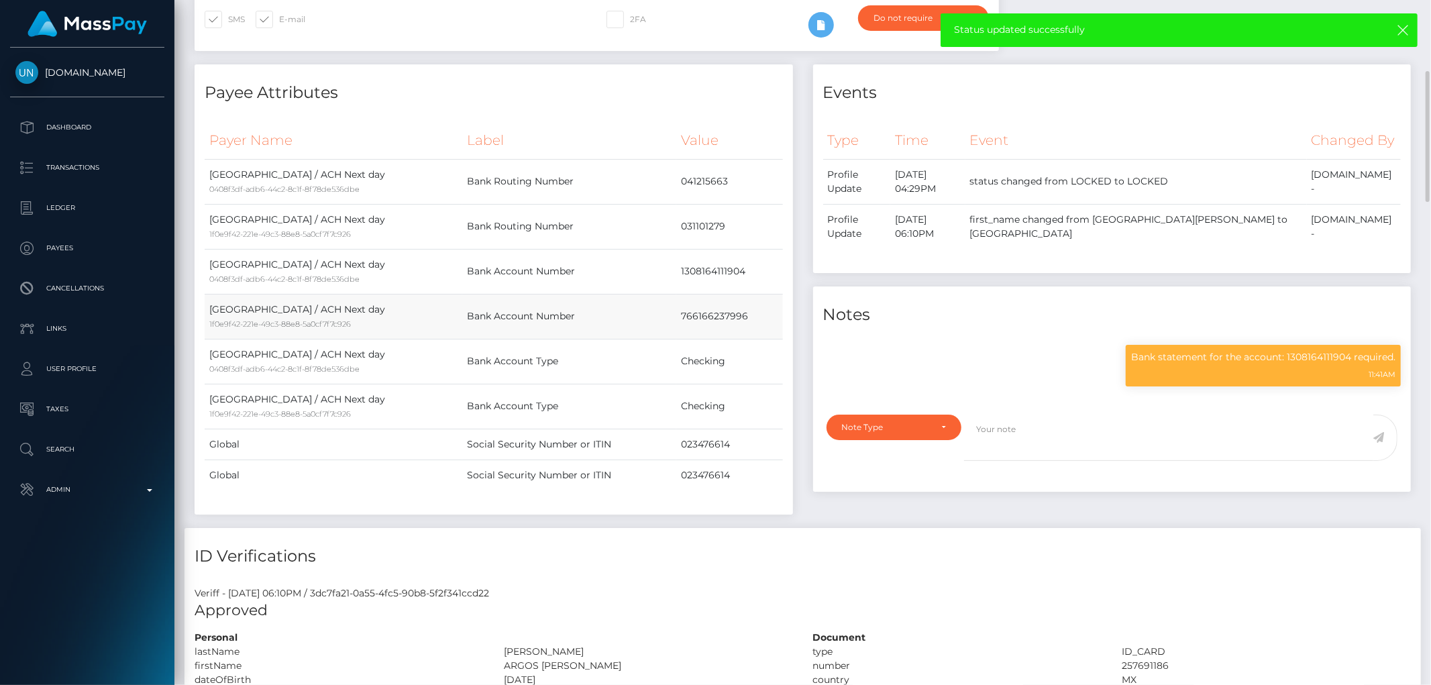
scroll to position [0, 0]
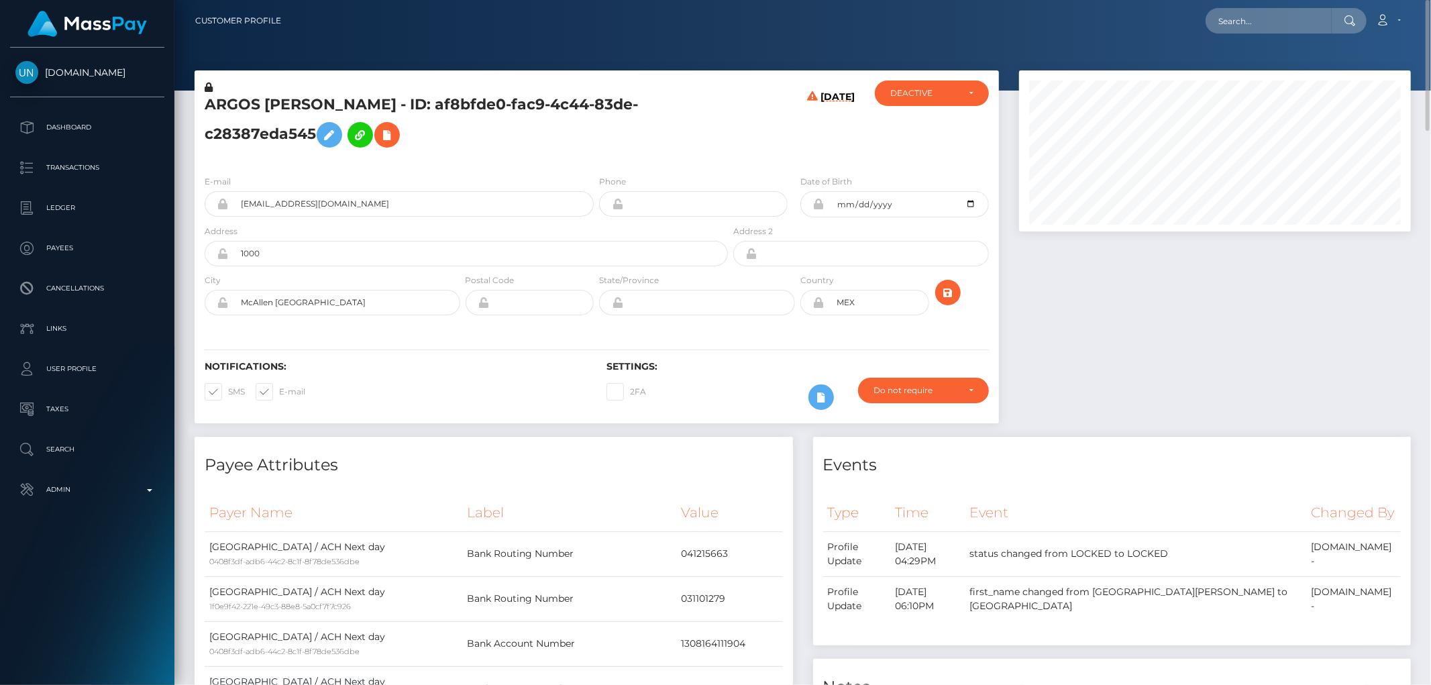
click at [260, 131] on h5 "ARGOS JOSE CASAS QUINONES - ID: af8bfde0-fac9-4c44-83de-c28387eda545" at bounding box center [463, 125] width 516 height 60
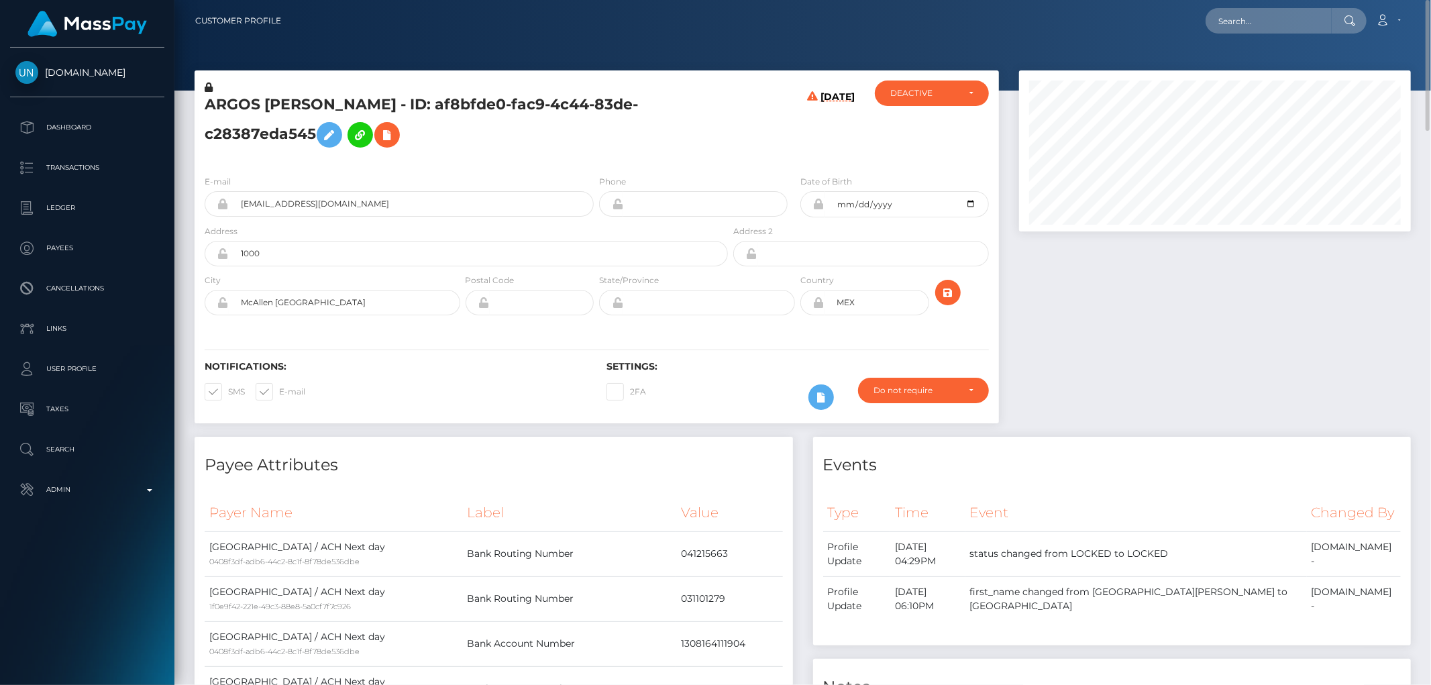
click at [1122, 479] on div "Events Type Time Event Changed By" at bounding box center [1112, 541] width 598 height 209
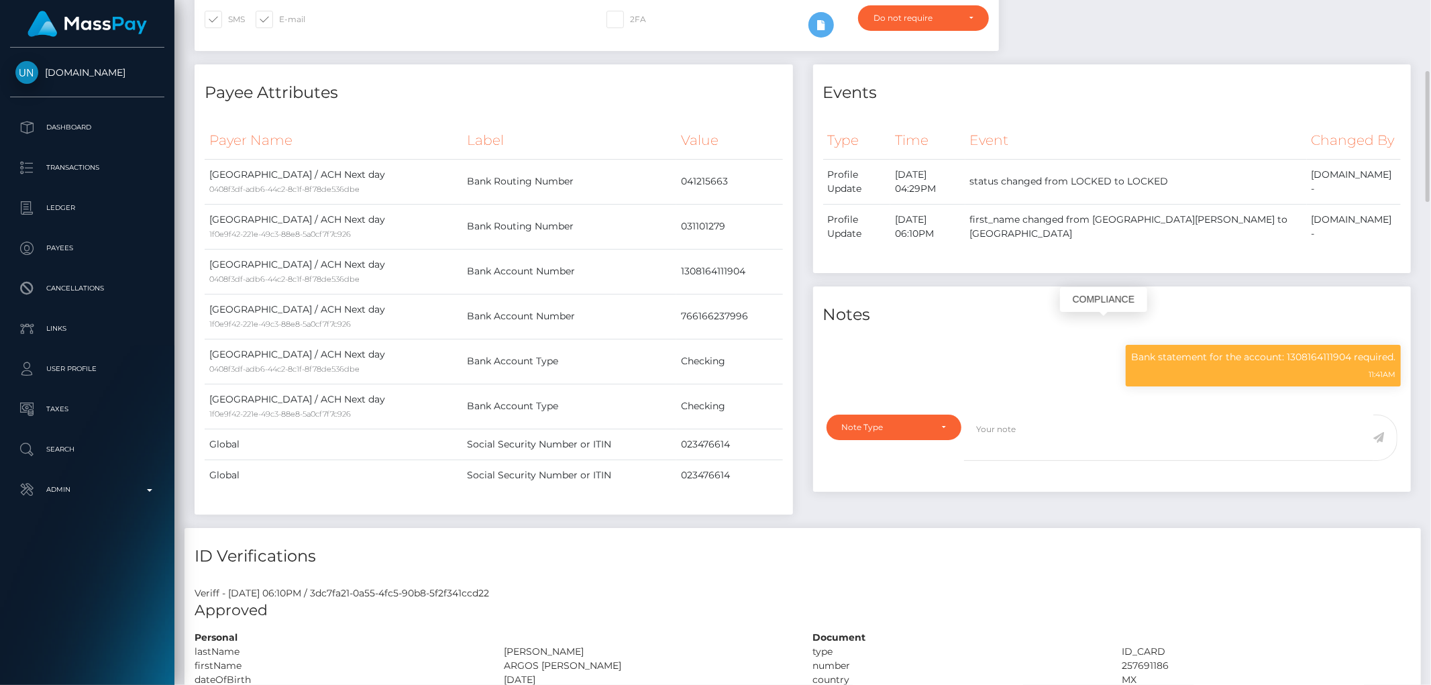
scroll to position [161, 392]
click at [1206, 350] on p "Bank statement for the account: 1308164111904 required." at bounding box center [1263, 357] width 264 height 14
copy div "Bank statement for the account: 1308164111904 required."
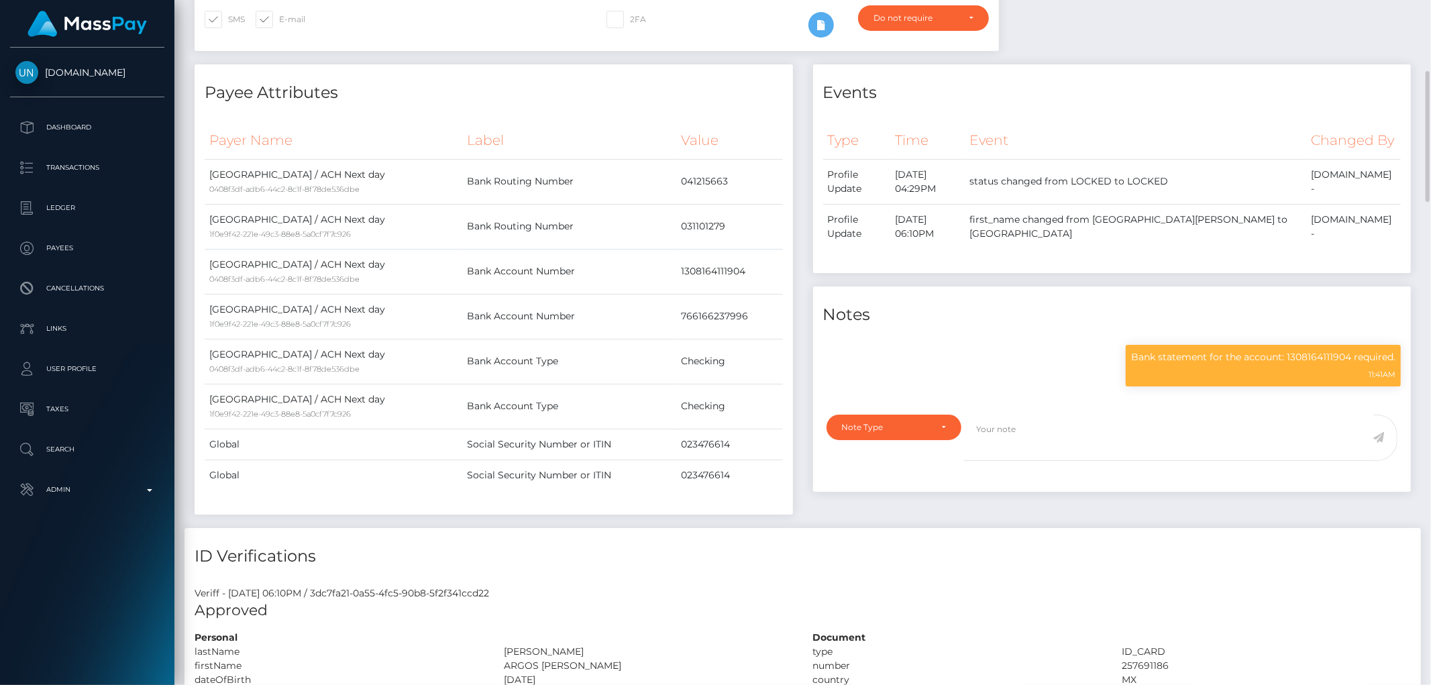
drag, startPoint x: 1267, startPoint y: 555, endPoint x: 1245, endPoint y: 560, distance: 22.1
click at [1267, 555] on h4 "ID Verifications" at bounding box center [803, 556] width 1216 height 23
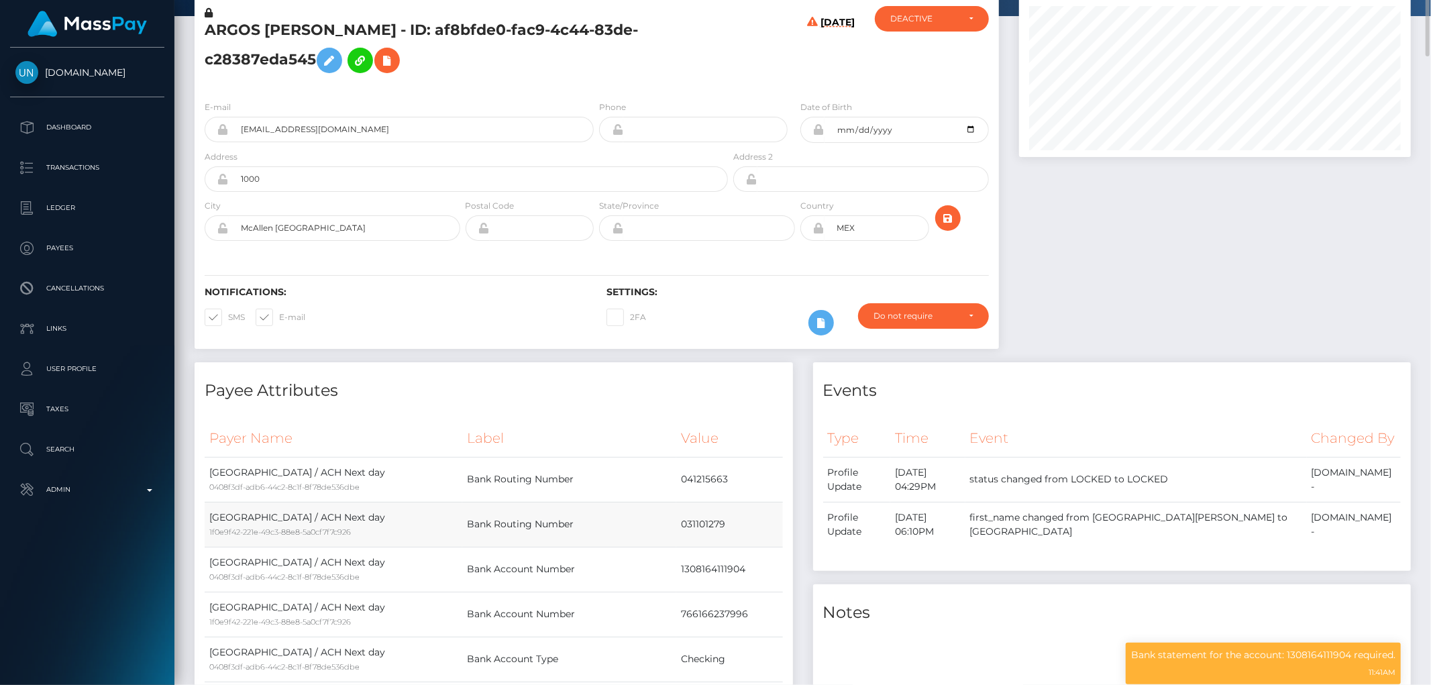
scroll to position [0, 0]
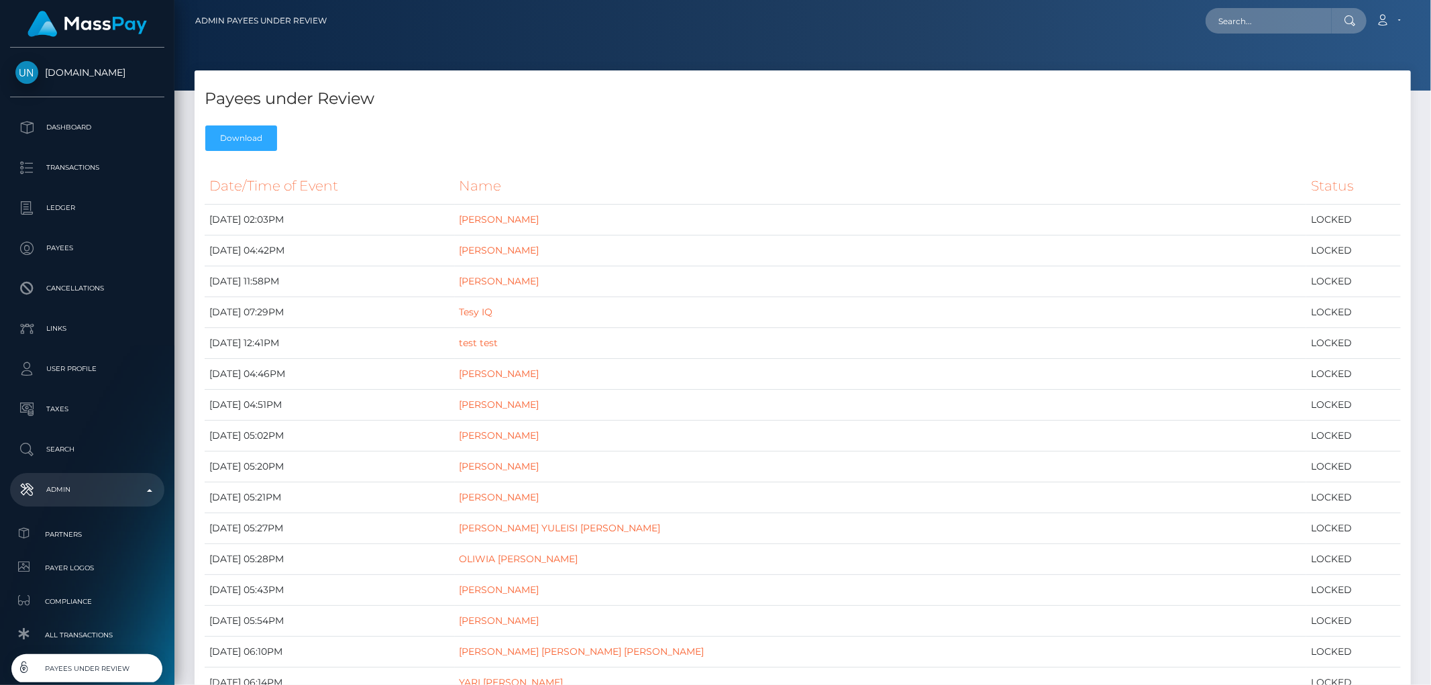
click at [1059, 109] on h4 "Payees under Review" at bounding box center [803, 98] width 1196 height 23
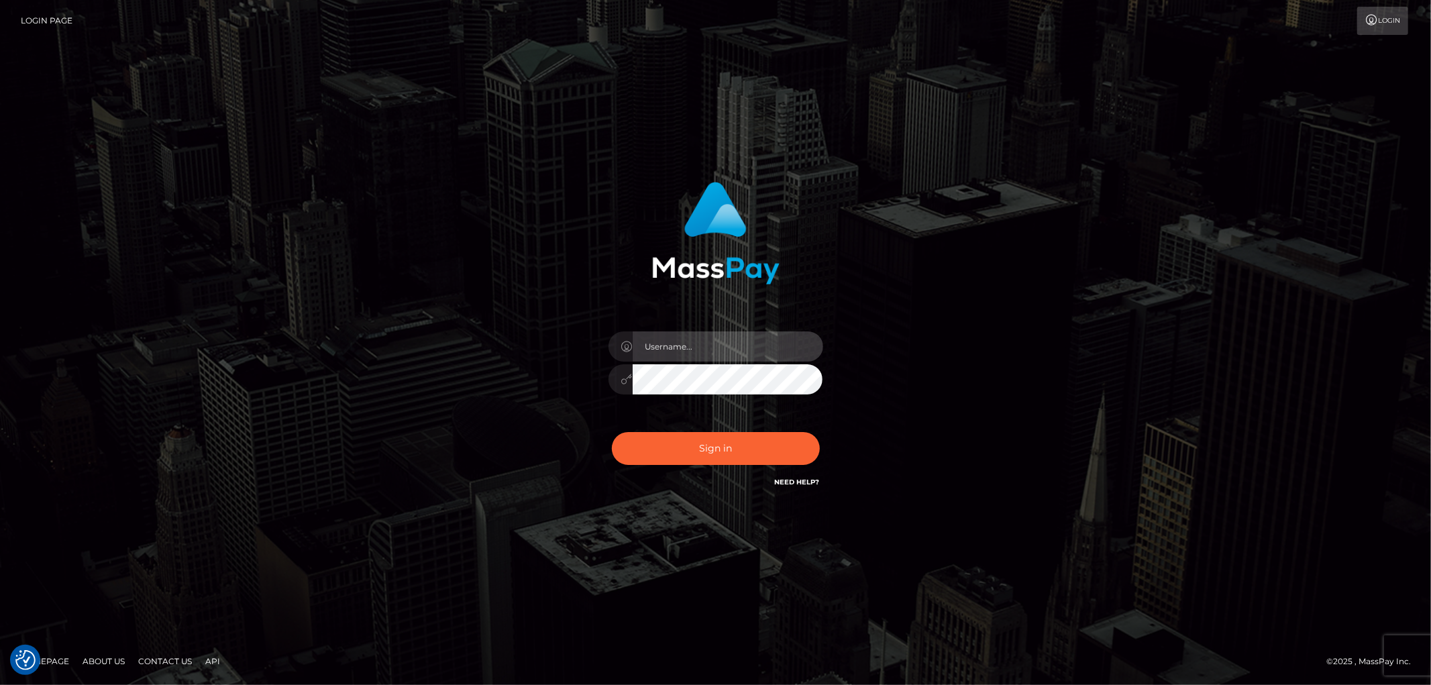
type input "[PERSON_NAME].Cirnat"
click at [338, 103] on div "Dan.Cirnat" at bounding box center [715, 342] width 1431 height 543
click at [313, 346] on div "Dan.Cirnat" at bounding box center [715, 342] width 1431 height 543
type input "[PERSON_NAME].Cirnat"
drag, startPoint x: 280, startPoint y: 384, endPoint x: 513, endPoint y: 426, distance: 236.0
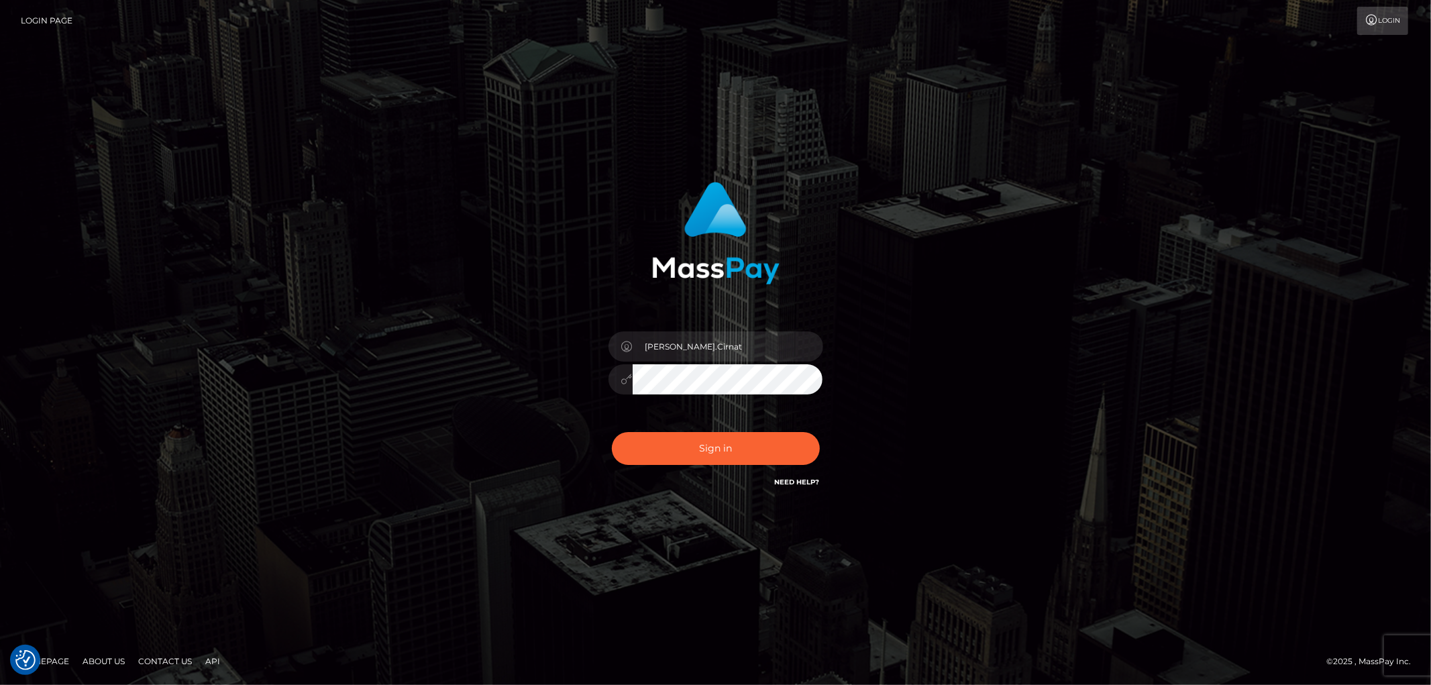
click at [282, 383] on div "Dan.Cirnat" at bounding box center [715, 342] width 1431 height 543
click at [766, 451] on button "Sign in" at bounding box center [716, 448] width 208 height 33
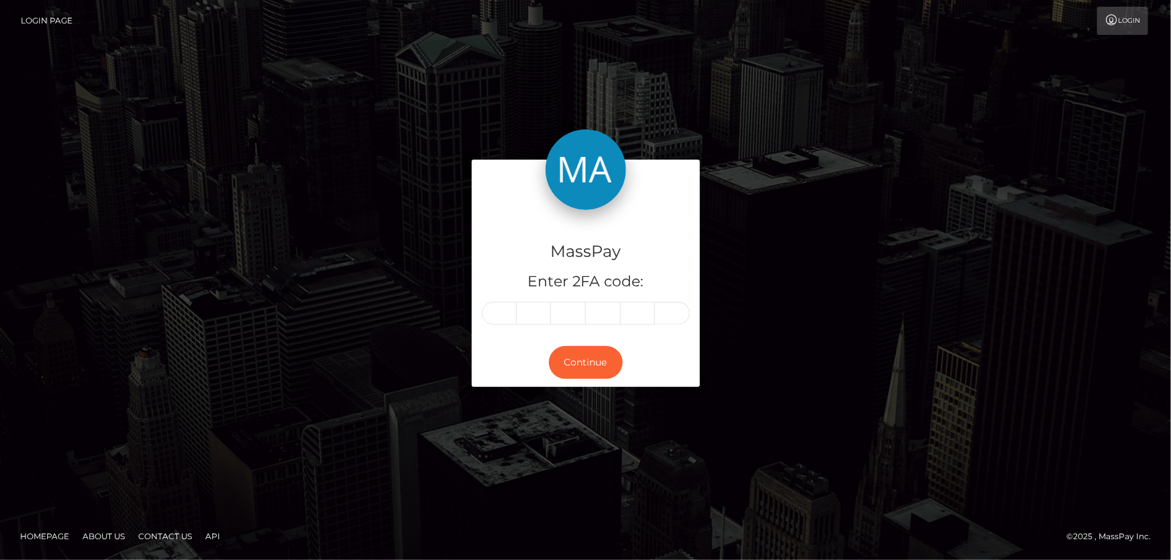
click at [509, 321] on input "text" at bounding box center [499, 313] width 35 height 23
drag, startPoint x: 501, startPoint y: 315, endPoint x: 562, endPoint y: 215, distance: 117.1
click at [501, 313] on input "text" at bounding box center [499, 313] width 35 height 23
type input "4"
type input "9"
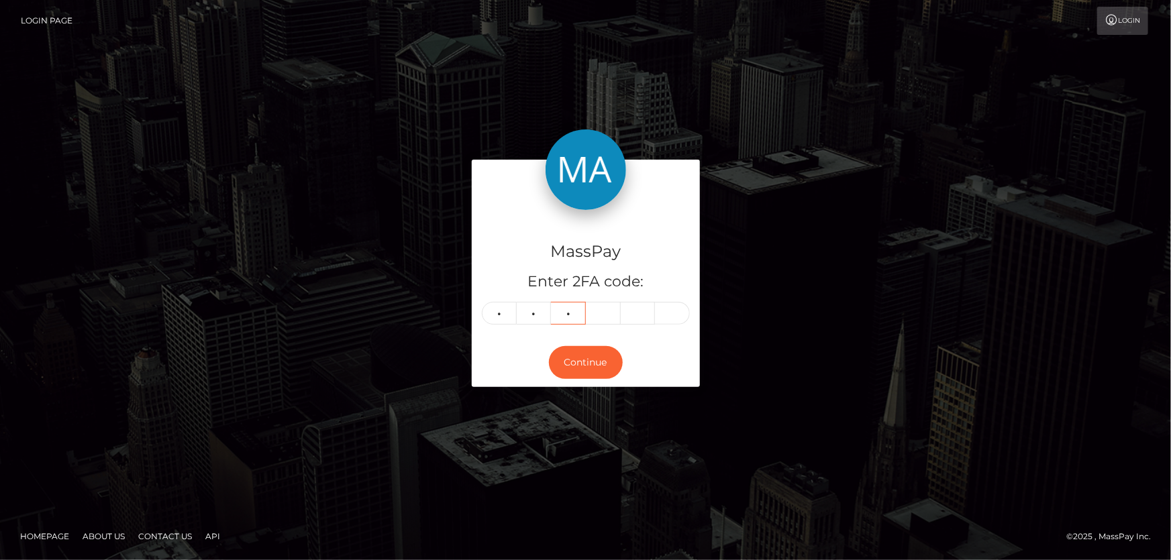
type input "3"
type input "5"
type input "7"
type input "6"
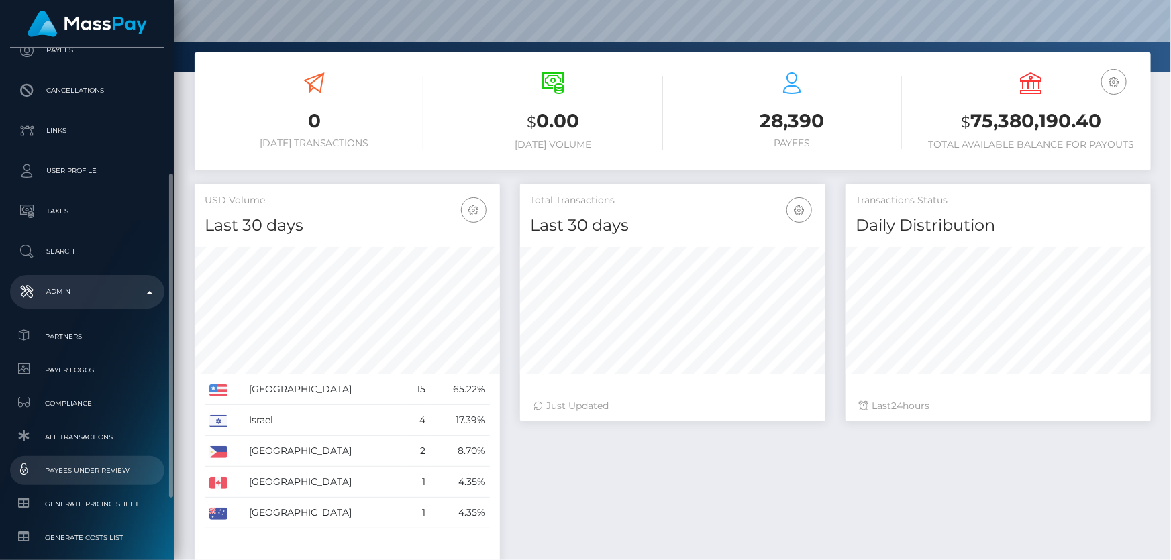
click at [115, 474] on span "Payees under Review" at bounding box center [87, 470] width 144 height 15
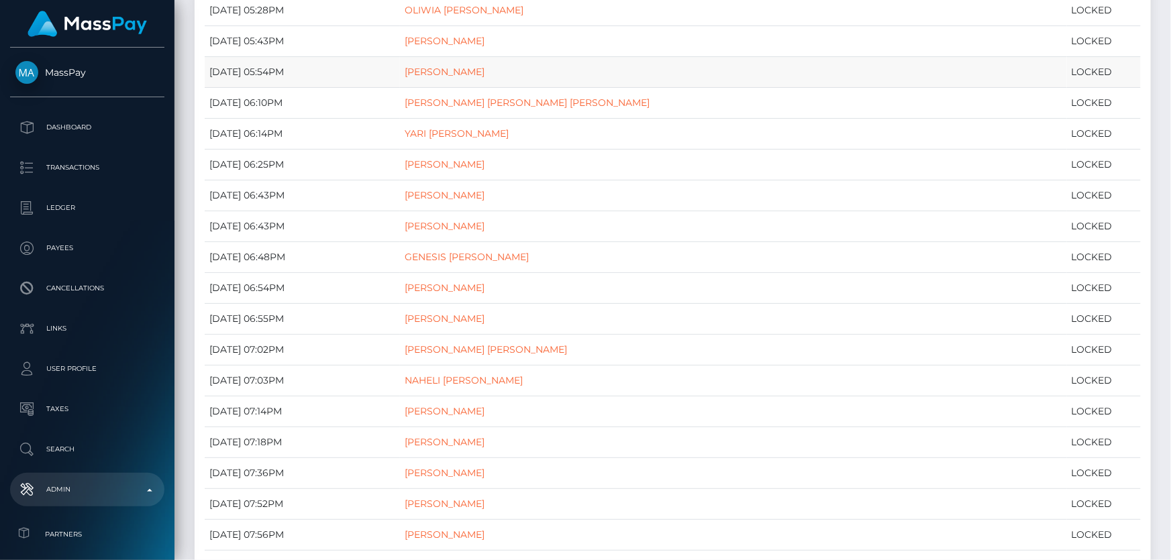
scroll to position [488, 0]
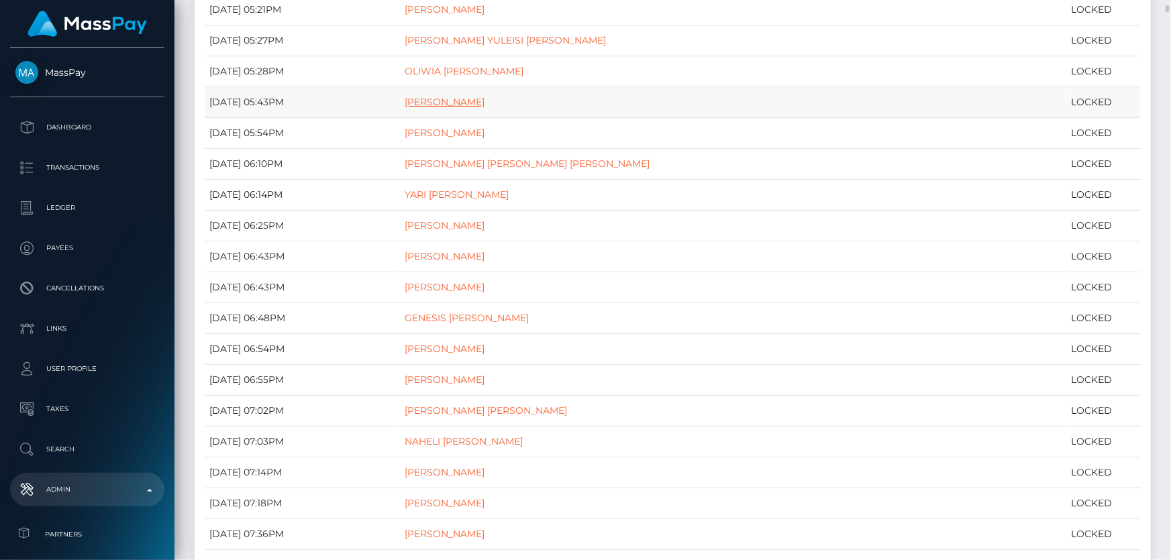
drag, startPoint x: 493, startPoint y: 95, endPoint x: 479, endPoint y: 101, distance: 15.3
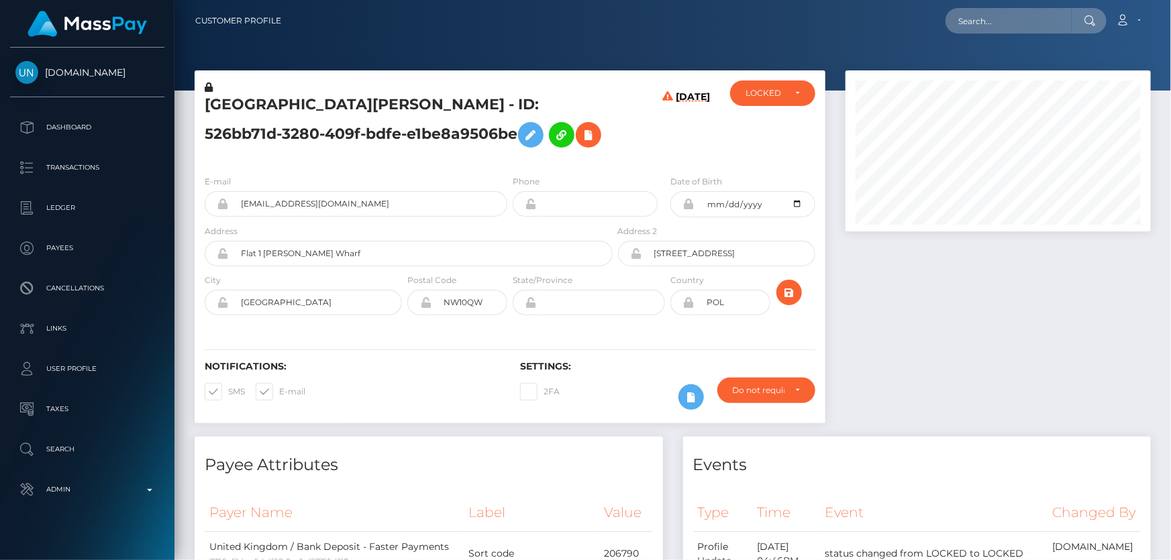
scroll to position [161, 305]
click at [468, 163] on div "PARIS HAMILTON - ID: 526bb71d-3280-409f-bdfe-e1be8a9506be" at bounding box center [405, 123] width 421 height 84
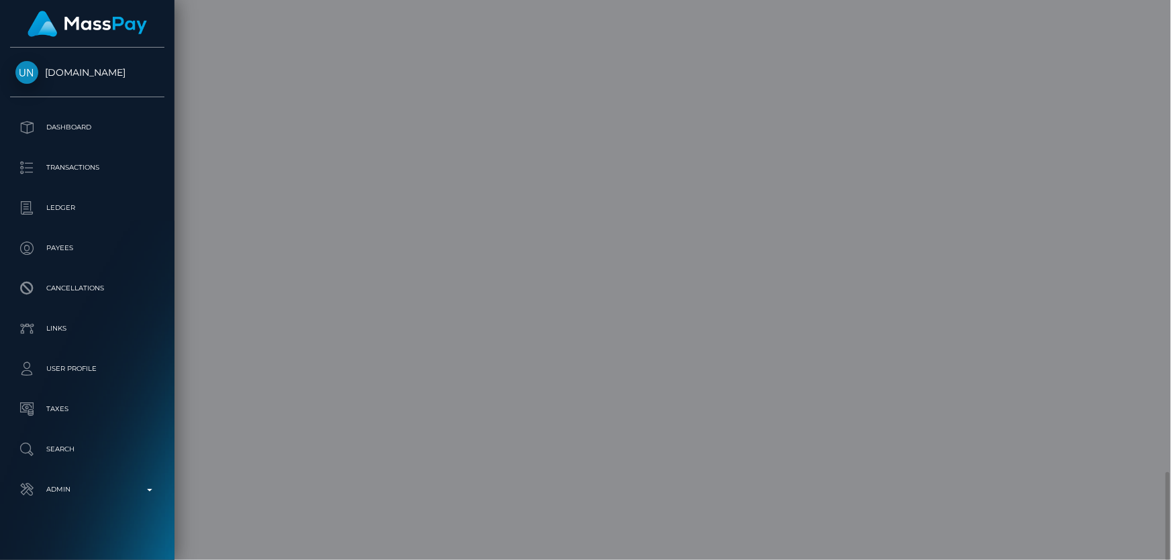
scroll to position [0, 0]
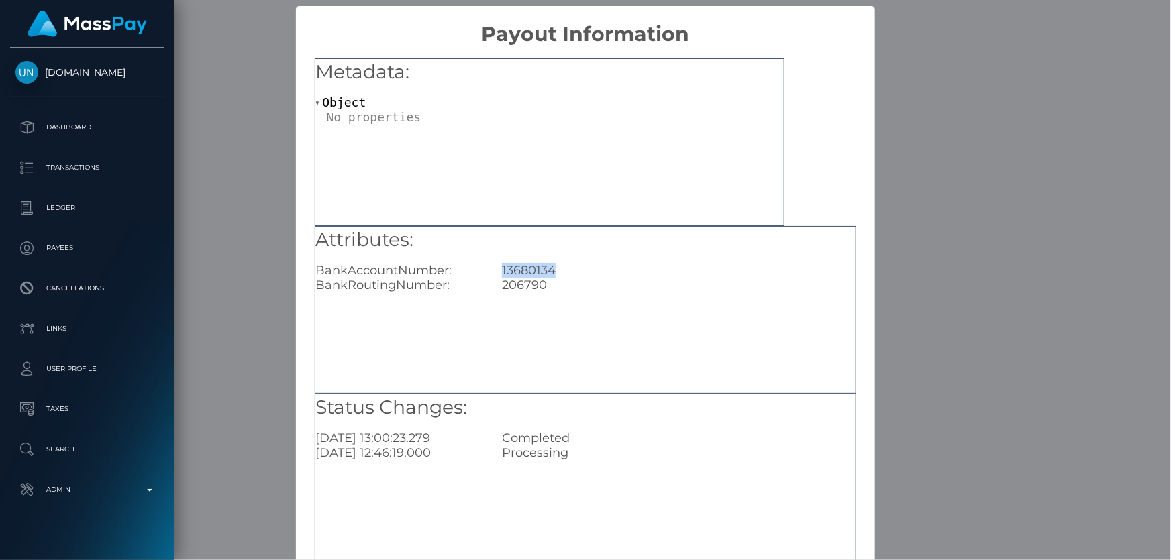
drag, startPoint x: 550, startPoint y: 268, endPoint x: 488, endPoint y: 265, distance: 62.5
click at [492, 265] on div "13680134" at bounding box center [678, 270] width 373 height 15
copy div "13680134"
click at [963, 262] on div "× Payout Information Metadata: Object Attributes: BankAccountNumber: 13680134 B…" at bounding box center [585, 280] width 1171 height 560
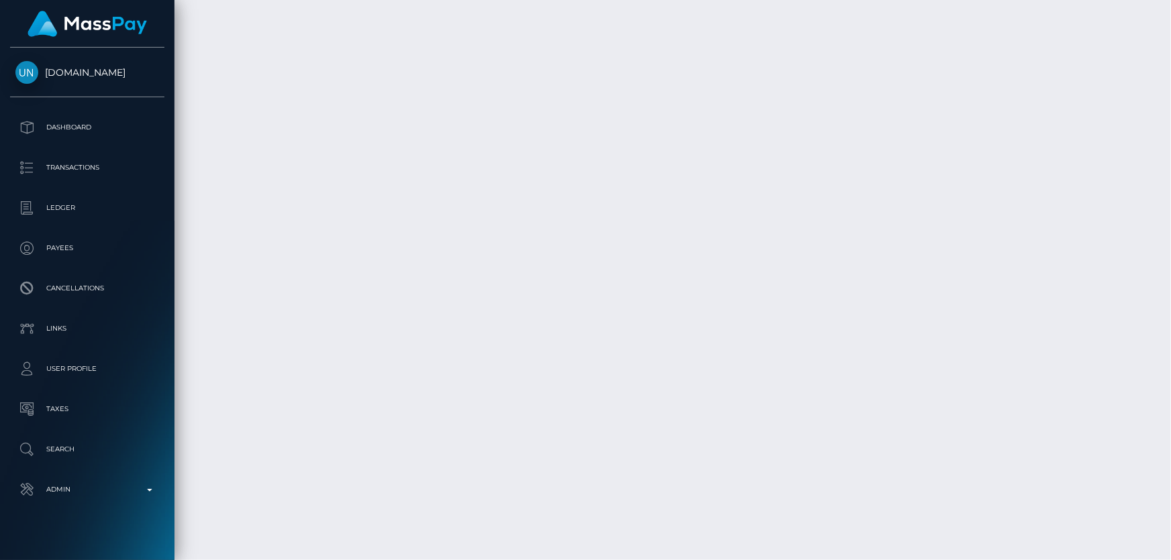
click at [963, 262] on div "× Payout Information Metadata: Object Attributes: BankAccountNumber: 13680134 B…" at bounding box center [585, 280] width 1171 height 560
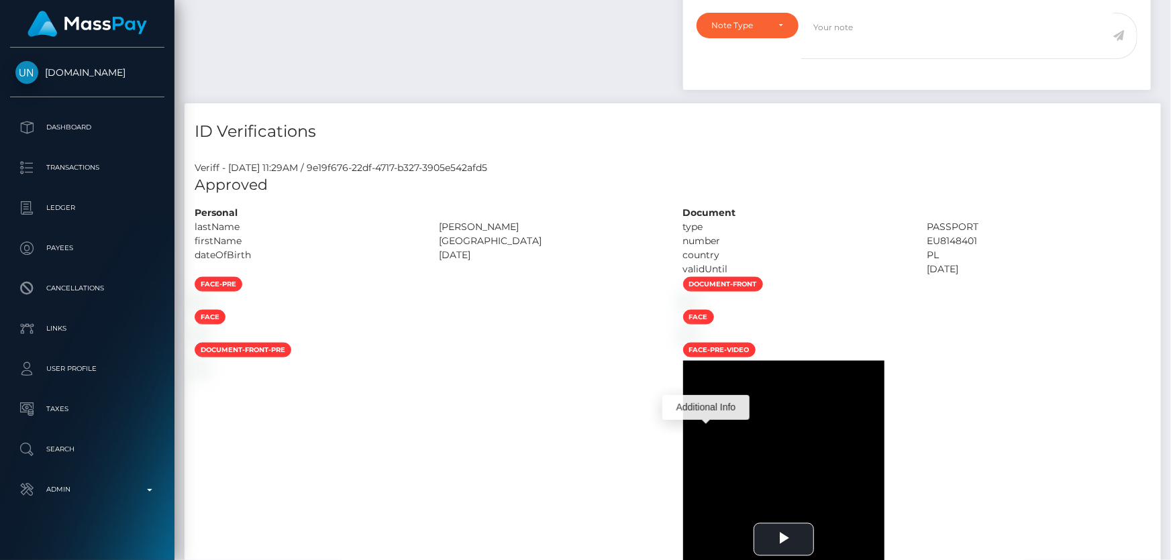
scroll to position [534, 0]
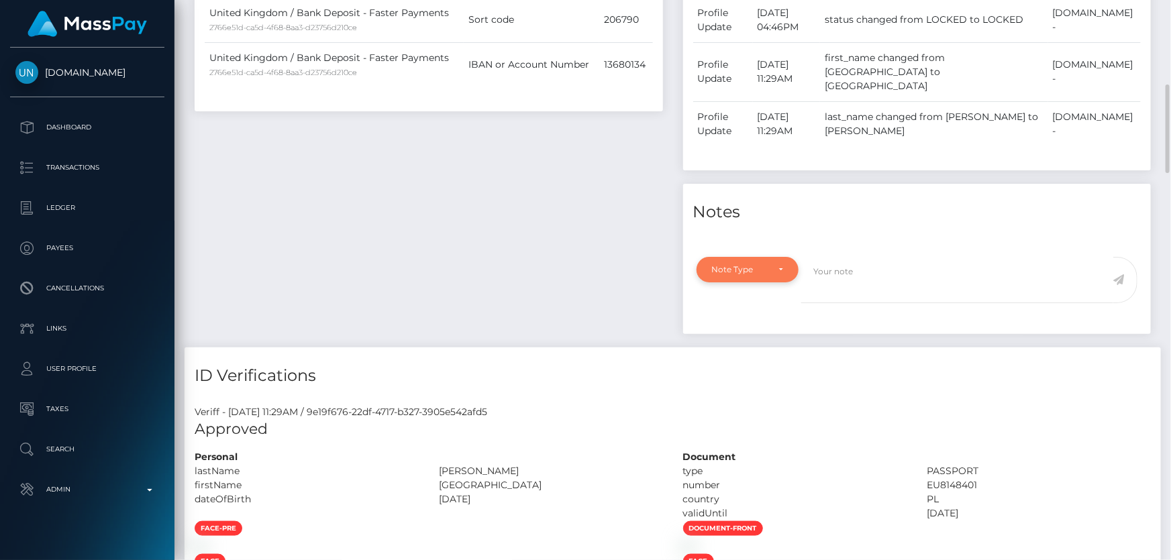
click at [748, 275] on div "Note Type" at bounding box center [740, 269] width 56 height 11
click at [751, 330] on link "Compliance" at bounding box center [748, 333] width 104 height 25
select select "COMPLIANCE"
click at [843, 285] on textarea at bounding box center [957, 280] width 312 height 46
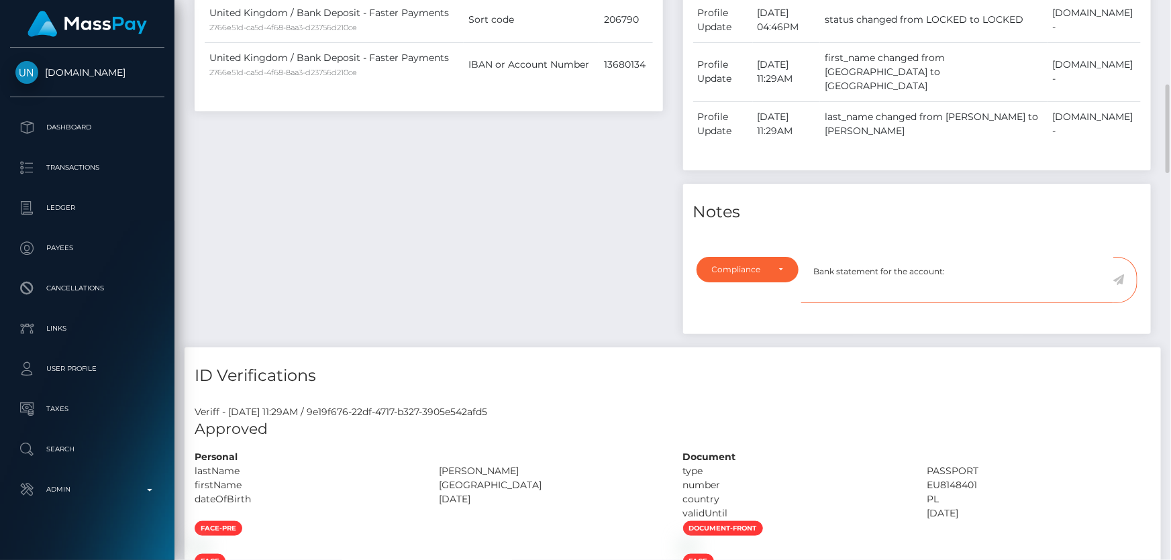
paste textarea "13680134"
type textarea "Bank statement for the account: 13680134 required."
click at [1118, 285] on icon at bounding box center [1118, 279] width 11 height 11
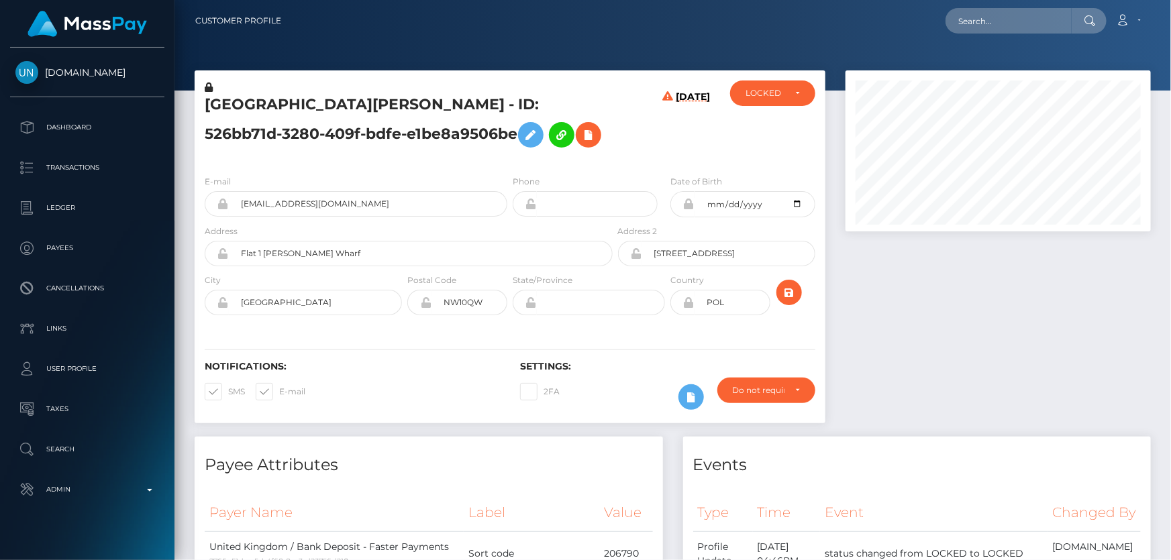
scroll to position [161, 305]
drag, startPoint x: 550, startPoint y: 152, endPoint x: 556, endPoint y: 144, distance: 9.7
click at [554, 145] on h5 "PARIS HAMILTON - ID: 526bb71d-3280-409f-bdfe-e1be8a9506be" at bounding box center [405, 125] width 401 height 60
click at [274, 136] on h5 "PARIS HAMILTON - ID: 526bb71d-3280-409f-bdfe-e1be8a9506be" at bounding box center [405, 125] width 401 height 60
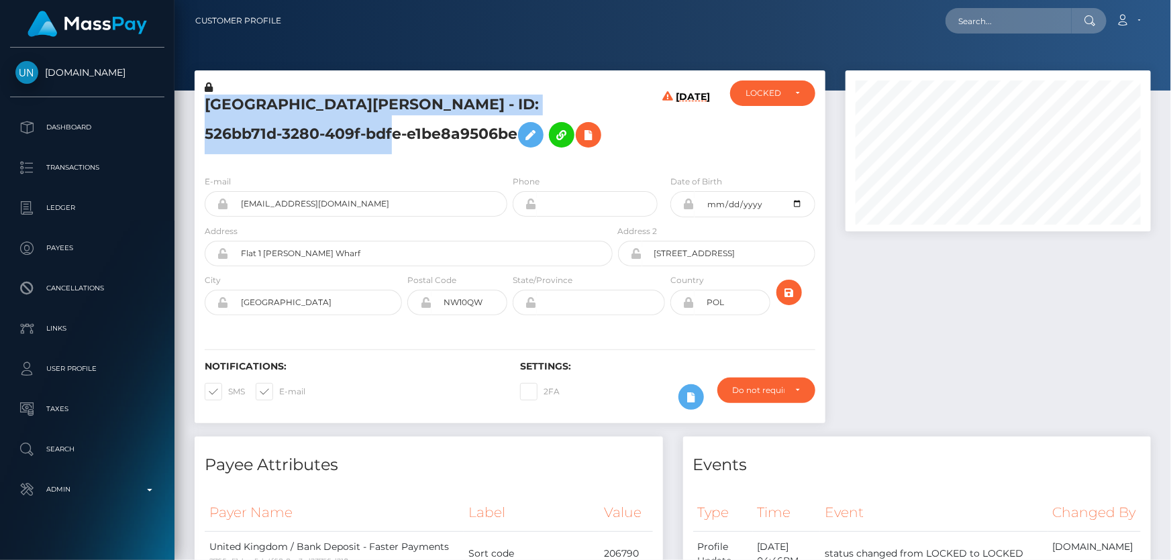
click at [274, 136] on h5 "PARIS HAMILTON - ID: 526bb71d-3280-409f-bdfe-e1be8a9506be" at bounding box center [405, 125] width 401 height 60
copy h5 "PARIS HAMILTON - ID: 526bb71d-3280-409f-bdfe-e1be8a9506be"
click at [795, 93] on div "LOCKED" at bounding box center [772, 93] width 54 height 11
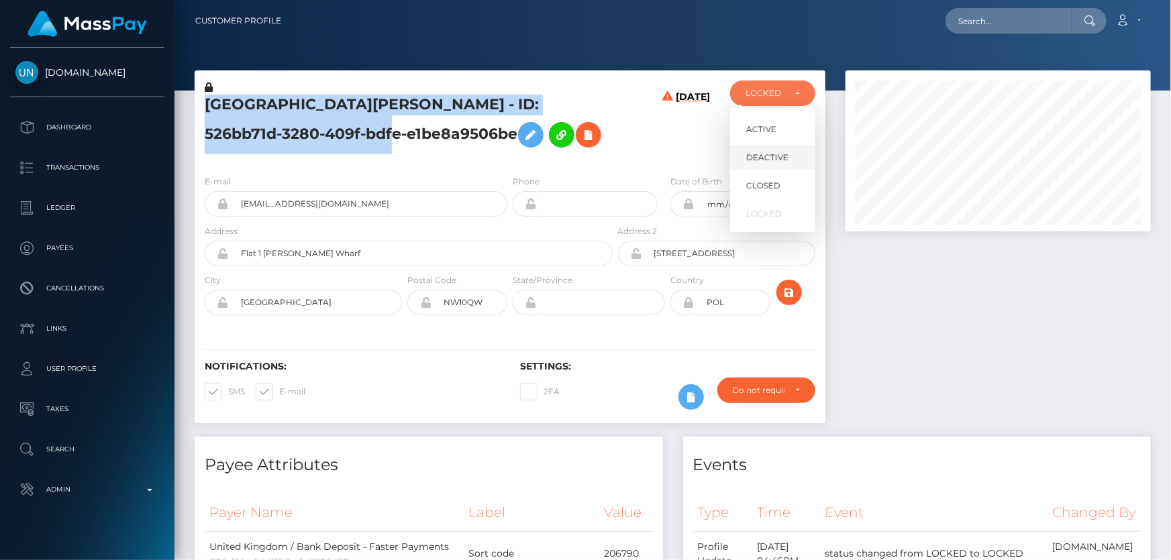
click at [787, 160] on link "DEACTIVE" at bounding box center [772, 157] width 85 height 25
select select "DEACTIVE"
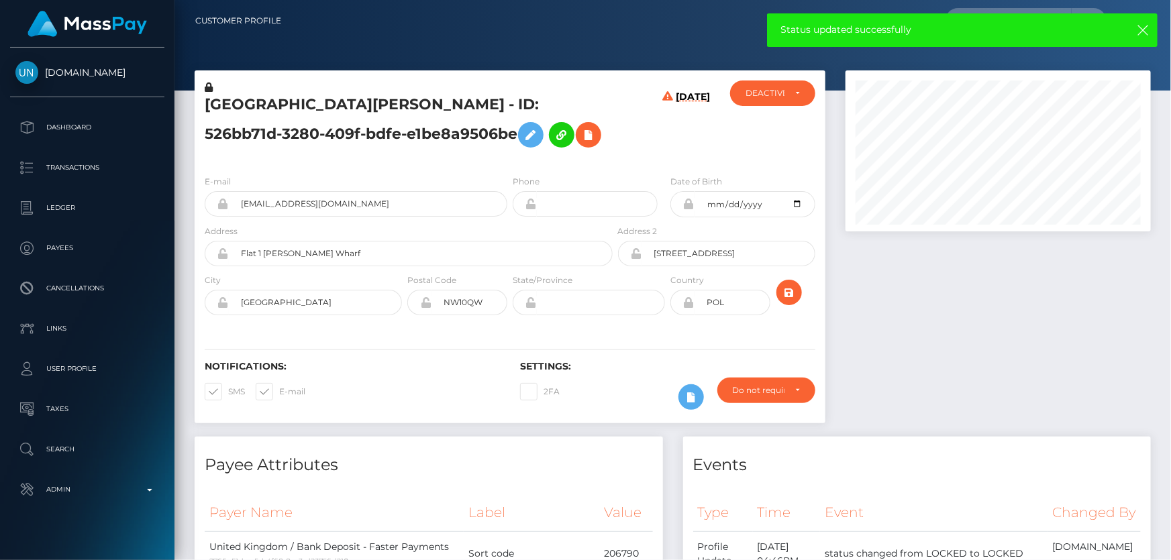
click at [1018, 415] on div at bounding box center [997, 253] width 325 height 366
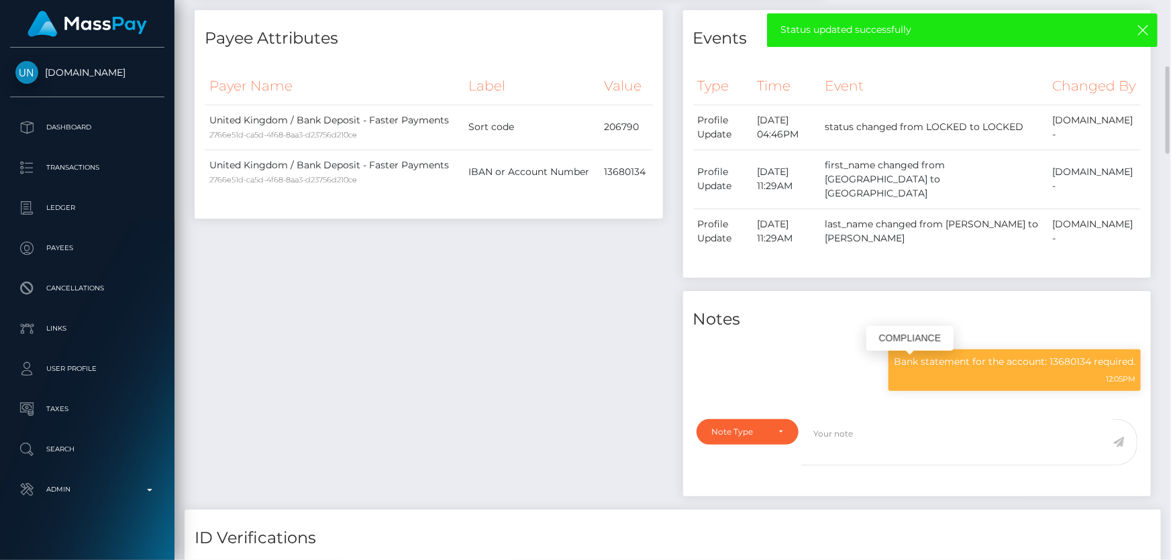
click at [953, 369] on p "Bank statement for the account: 13680134 required." at bounding box center [1015, 362] width 242 height 14
copy div "Bank statement for the account: 13680134 required."
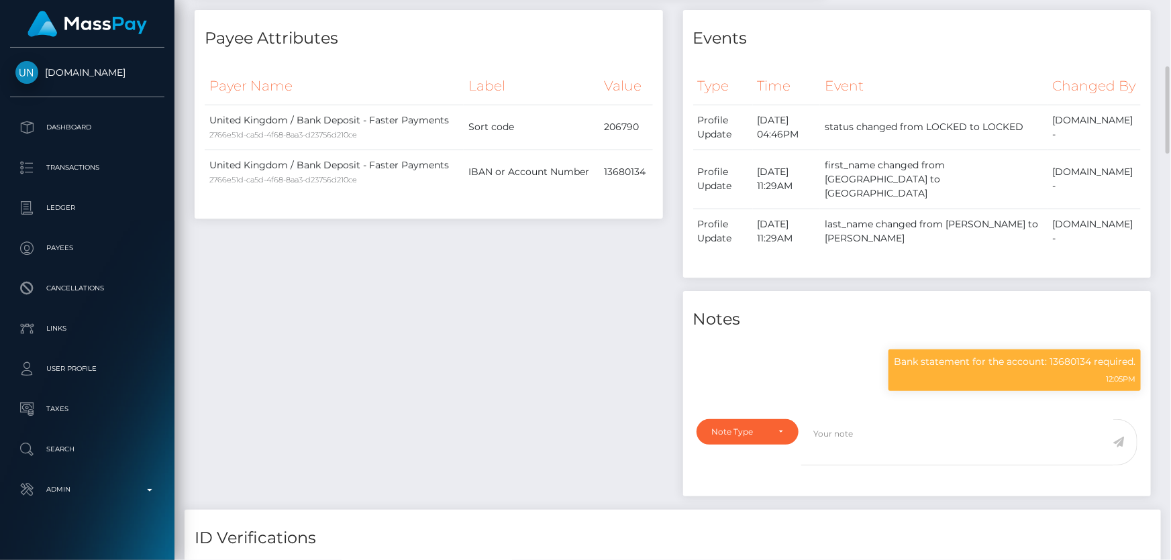
click at [483, 305] on div "Payee Attributes Payer Name Label Value United Kingdom / Bank Deposit - Faster …" at bounding box center [429, 260] width 488 height 500
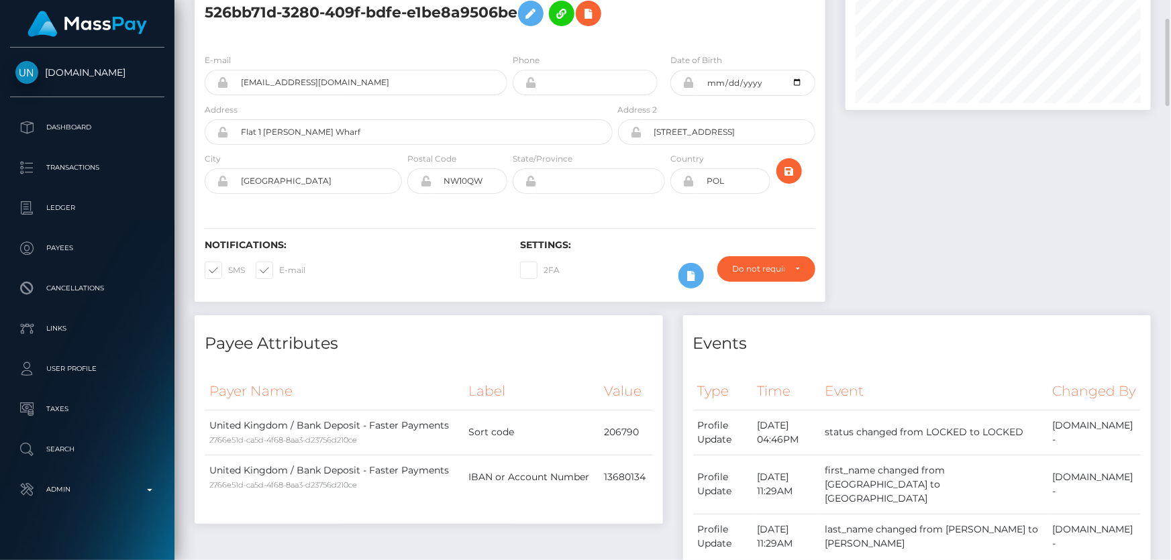
scroll to position [0, 0]
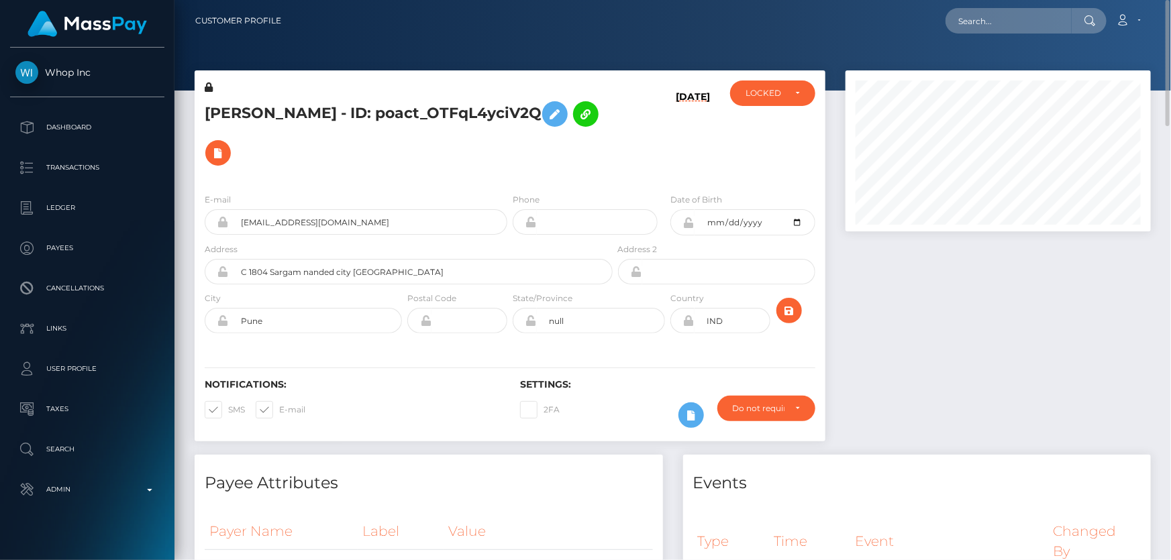
click at [647, 121] on div "[DATE]" at bounding box center [667, 132] width 105 height 102
click at [809, 89] on div "LOCKED" at bounding box center [772, 93] width 85 height 25
click at [305, 134] on h5 "[PERSON_NAME] - ID: poact_OTFqL4yciV2Q" at bounding box center [405, 134] width 401 height 78
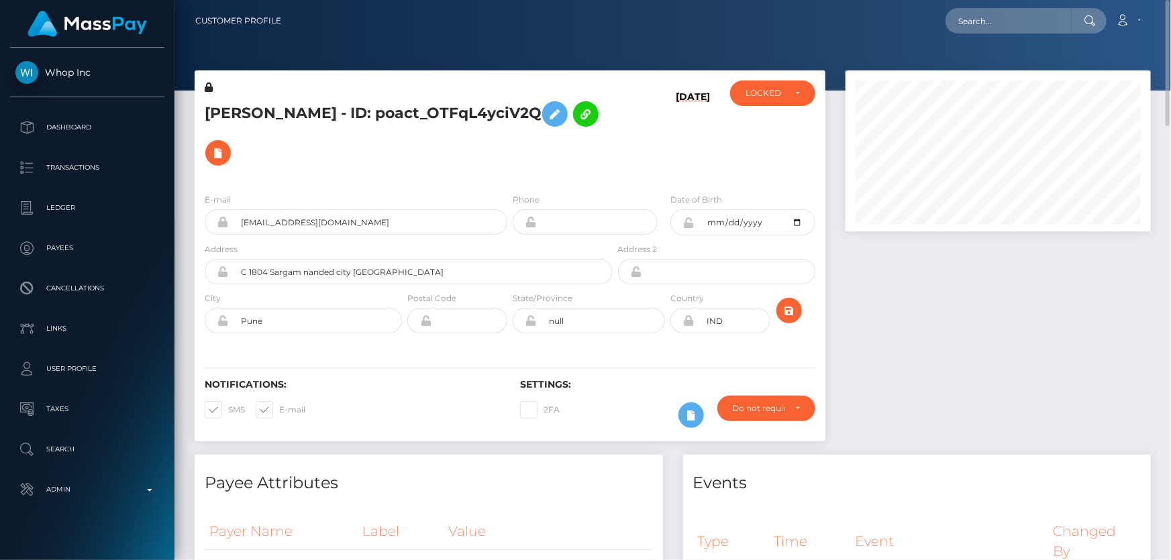
click at [305, 134] on h5 "[PERSON_NAME] - ID: poact_OTFqL4yciV2Q" at bounding box center [405, 134] width 401 height 78
copy h5 "[PERSON_NAME] - ID: poact_OTFqL4yciV2Q"
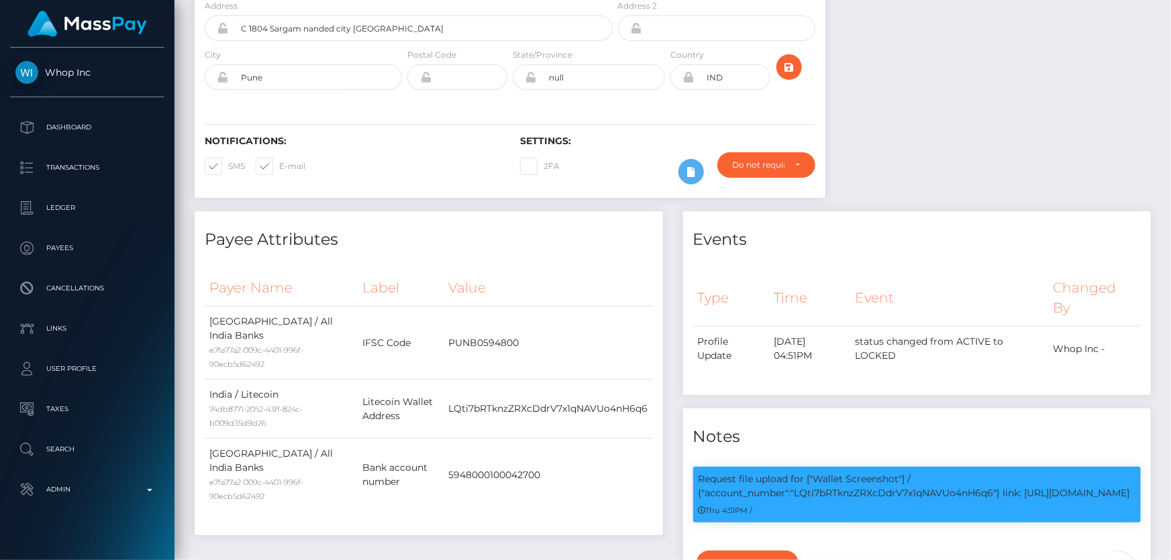
scroll to position [0, 0]
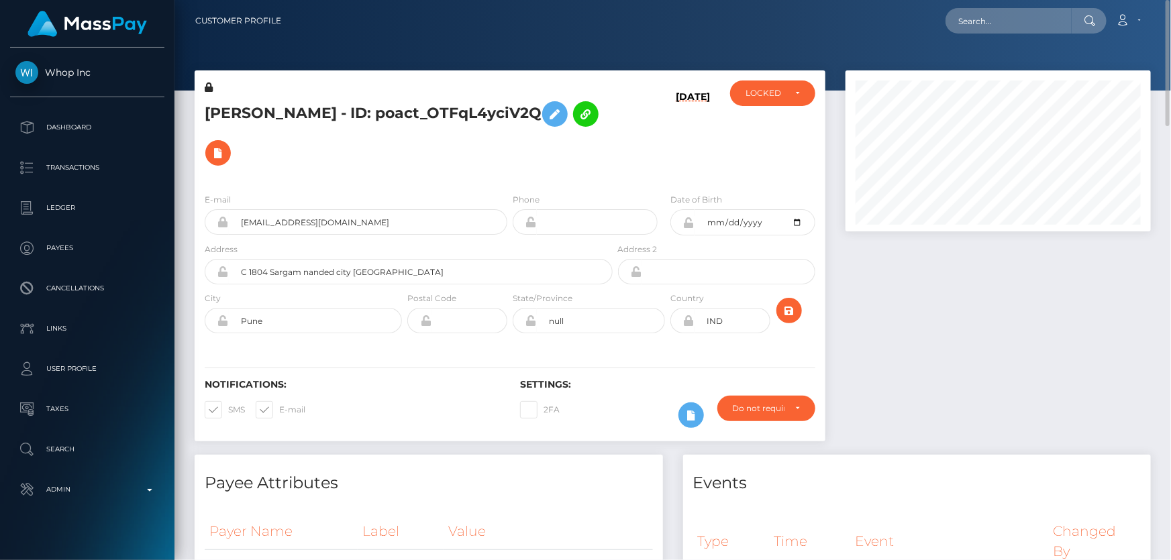
copy h5 "[PERSON_NAME] - ID: poact_OTFqL4yciV2Q"
click at [528, 113] on h5 "[PERSON_NAME] - ID: poact_OTFqL4yciV2Q" at bounding box center [405, 134] width 401 height 78
click at [759, 97] on div "LOCKED" at bounding box center [764, 93] width 39 height 11
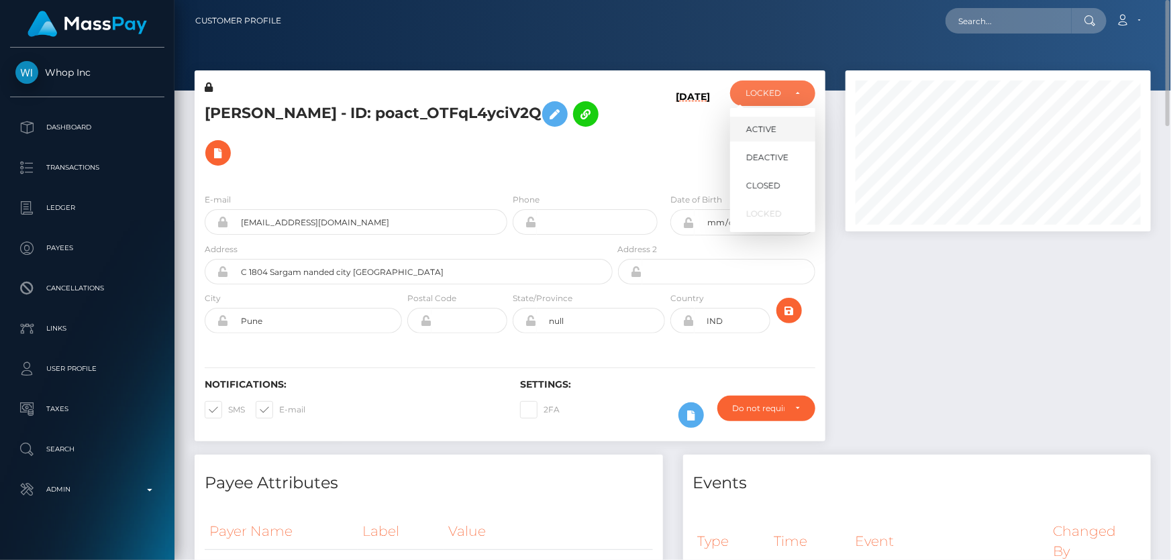
click at [772, 132] on span "ACTIVE" at bounding box center [761, 129] width 30 height 12
select select "ACTIVE"
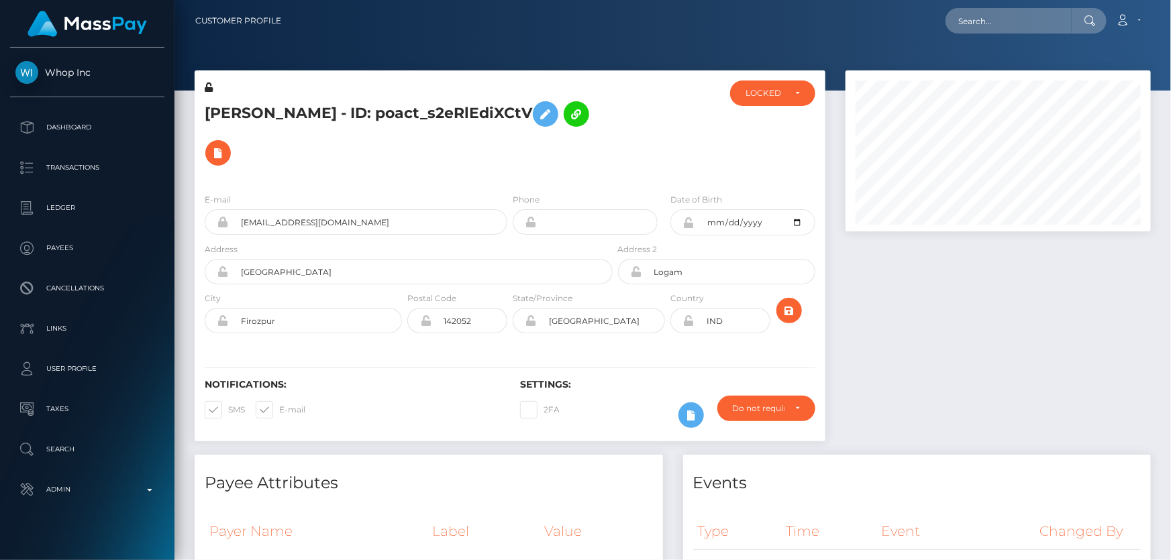
scroll to position [161, 305]
click at [997, 337] on div at bounding box center [997, 262] width 325 height 384
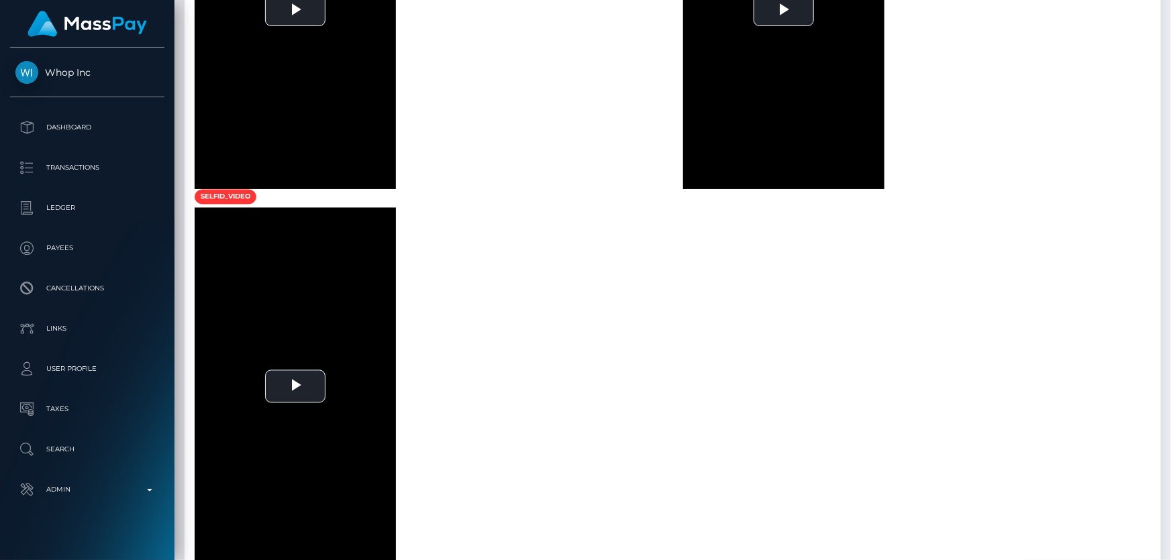
scroll to position [0, 0]
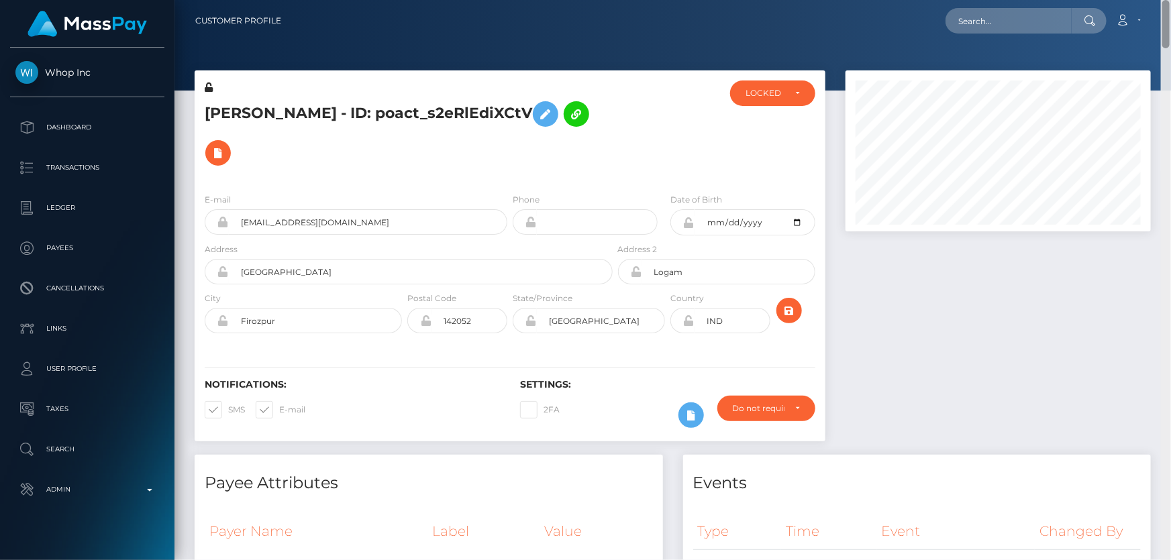
drag, startPoint x: 1166, startPoint y: 67, endPoint x: 1170, endPoint y: -74, distance: 141.0
click at [1170, 0] on html "Whop Inc Dashboard Transactions Ledger Payees Cancellations Links" at bounding box center [585, 280] width 1171 height 560
drag, startPoint x: 766, startPoint y: 102, endPoint x: 766, endPoint y: 120, distance: 18.1
click at [766, 101] on div "LOCKED" at bounding box center [772, 93] width 85 height 25
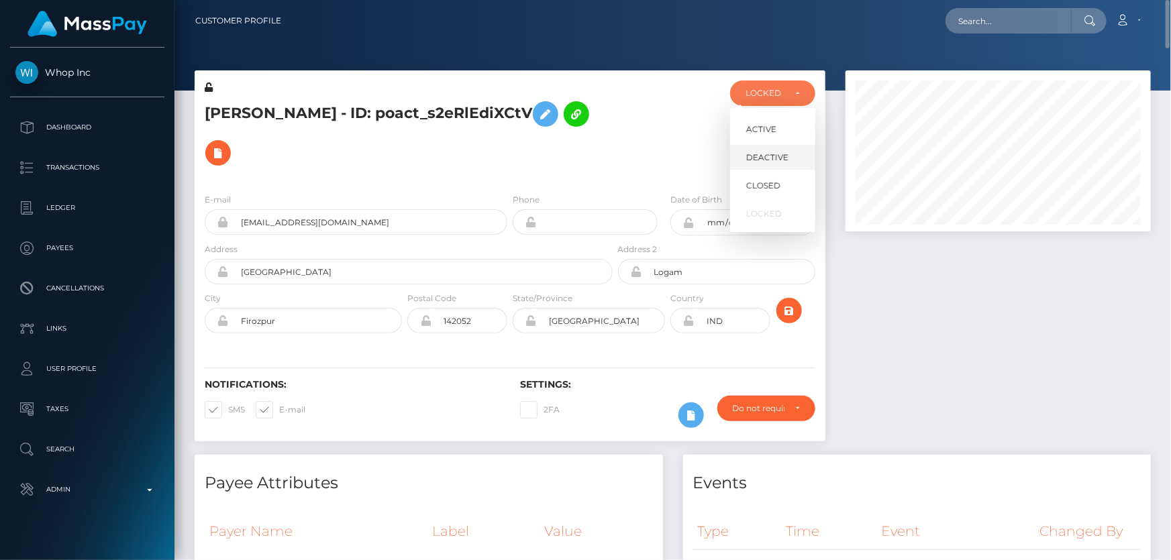
scroll to position [161, 305]
click at [772, 157] on span "DEACTIVE" at bounding box center [767, 158] width 42 height 12
select select "DEACTIVE"
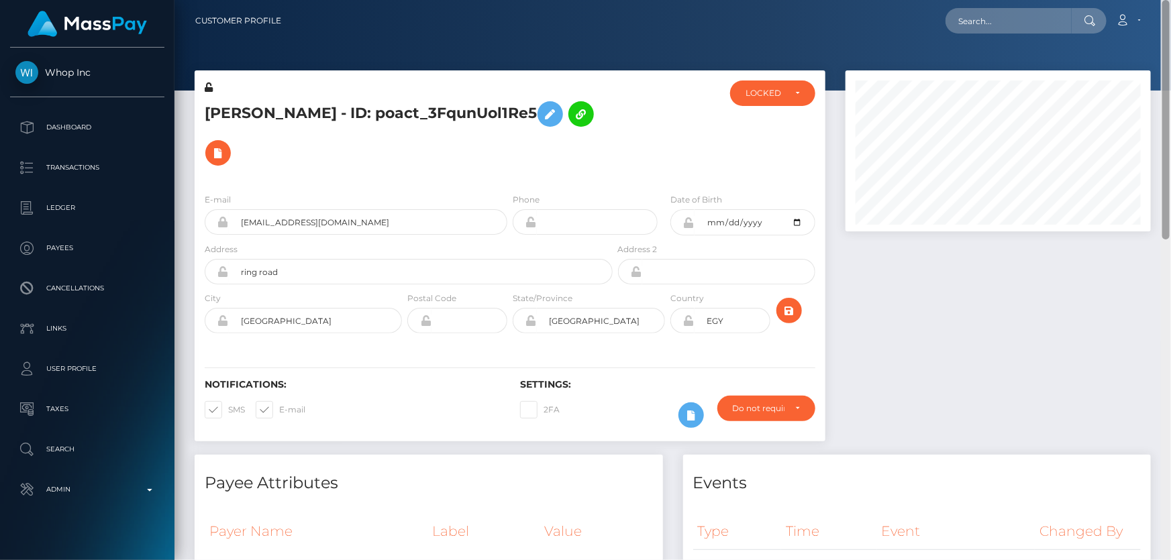
drag, startPoint x: 1167, startPoint y: 488, endPoint x: 1089, endPoint y: 48, distance: 447.1
click at [1170, 11] on div "Customer Profile Loading... Loading..." at bounding box center [672, 280] width 996 height 560
click at [775, 94] on div "LOCKED" at bounding box center [764, 93] width 39 height 11
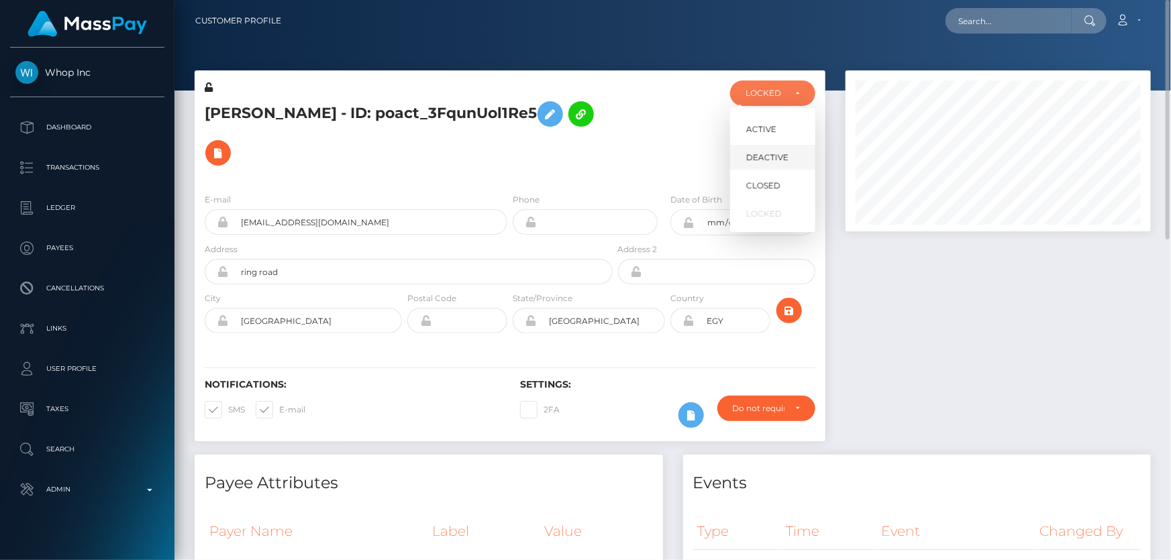
scroll to position [161, 305]
click at [766, 154] on span "DEACTIVE" at bounding box center [767, 158] width 42 height 12
select select "DEACTIVE"
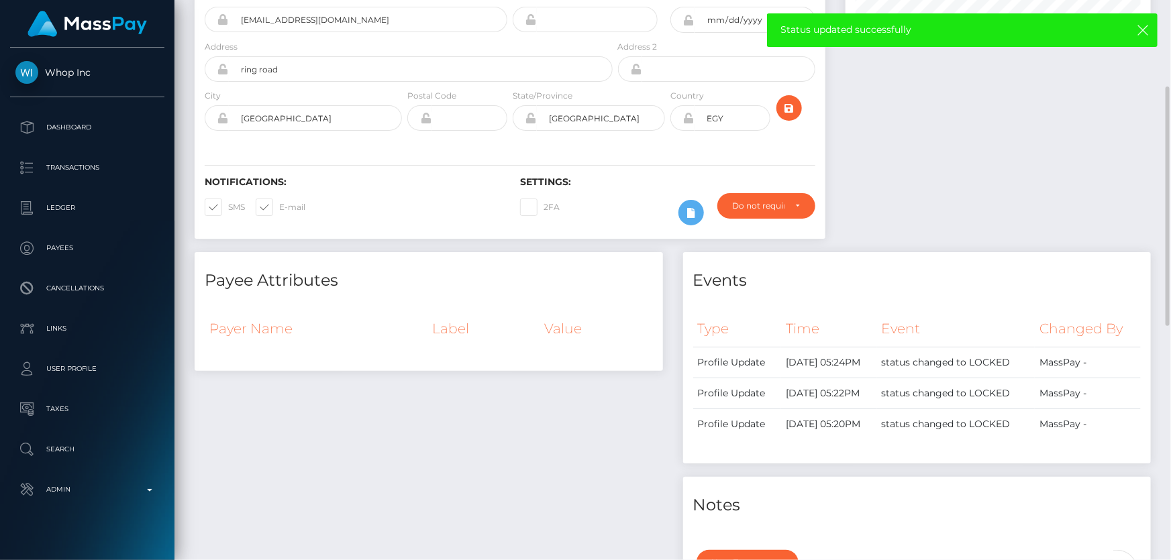
scroll to position [0, 0]
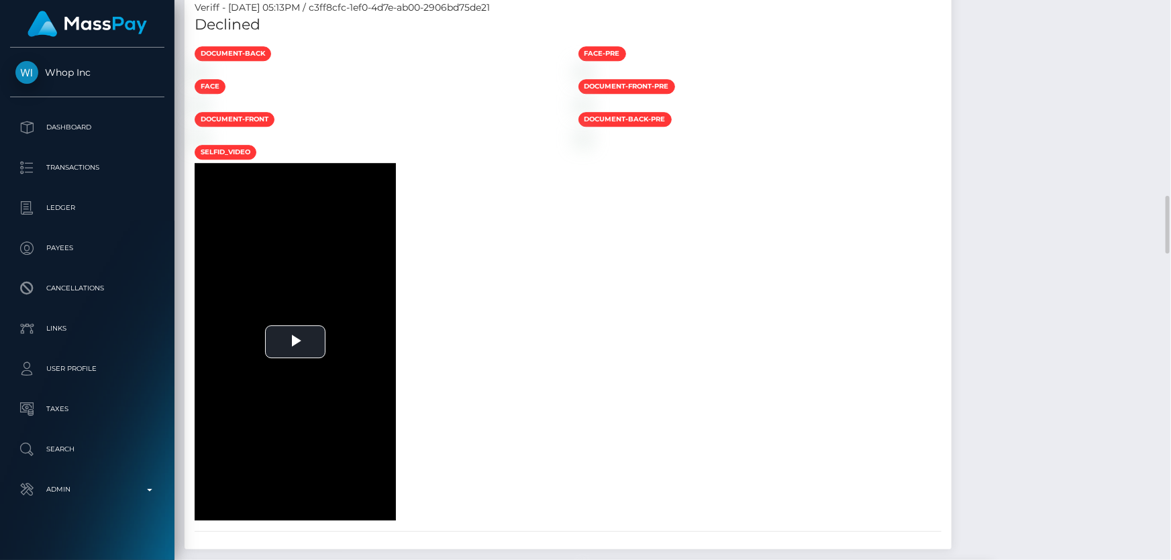
scroll to position [2134, 0]
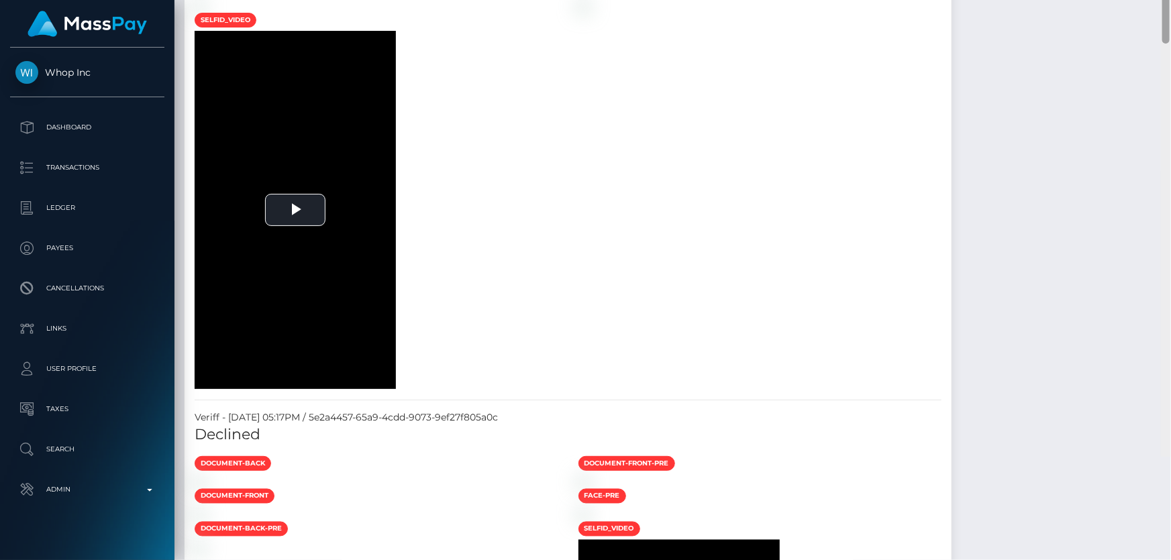
drag, startPoint x: 1167, startPoint y: 239, endPoint x: 1161, endPoint y: 119, distance: 120.2
click at [1162, 44] on div at bounding box center [1165, 15] width 7 height 58
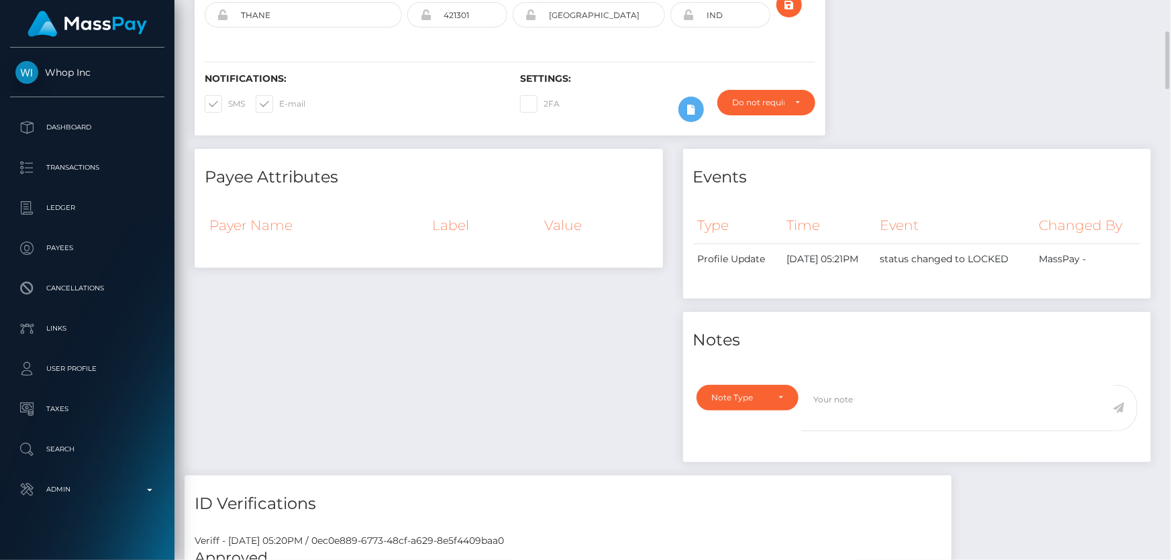
scroll to position [0, 0]
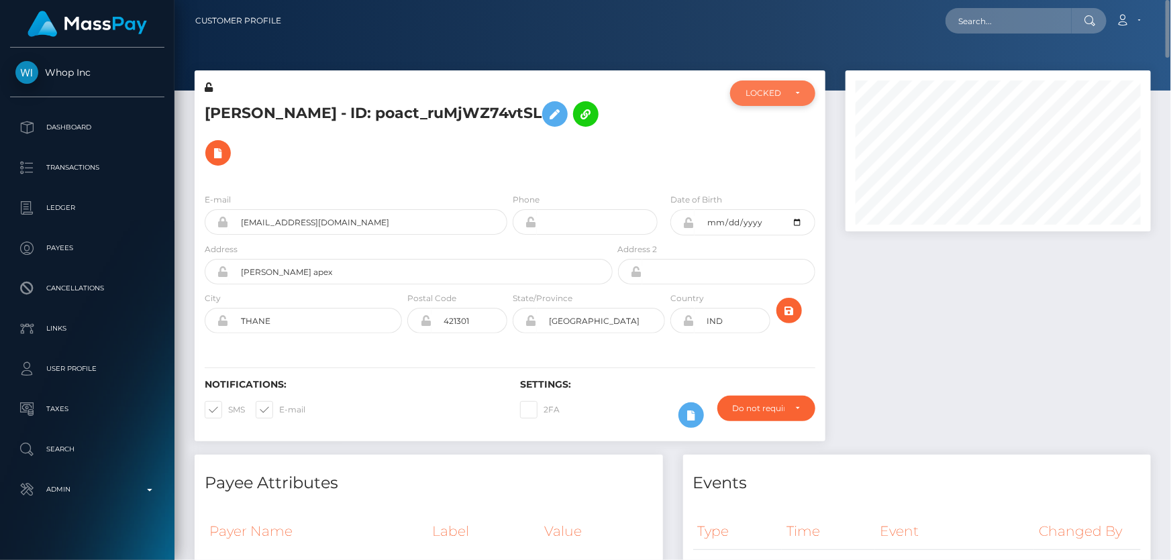
click at [770, 93] on div "LOCKED" at bounding box center [764, 93] width 39 height 11
click at [772, 148] on link "DEACTIVE" at bounding box center [772, 157] width 85 height 25
select select "DEACTIVE"
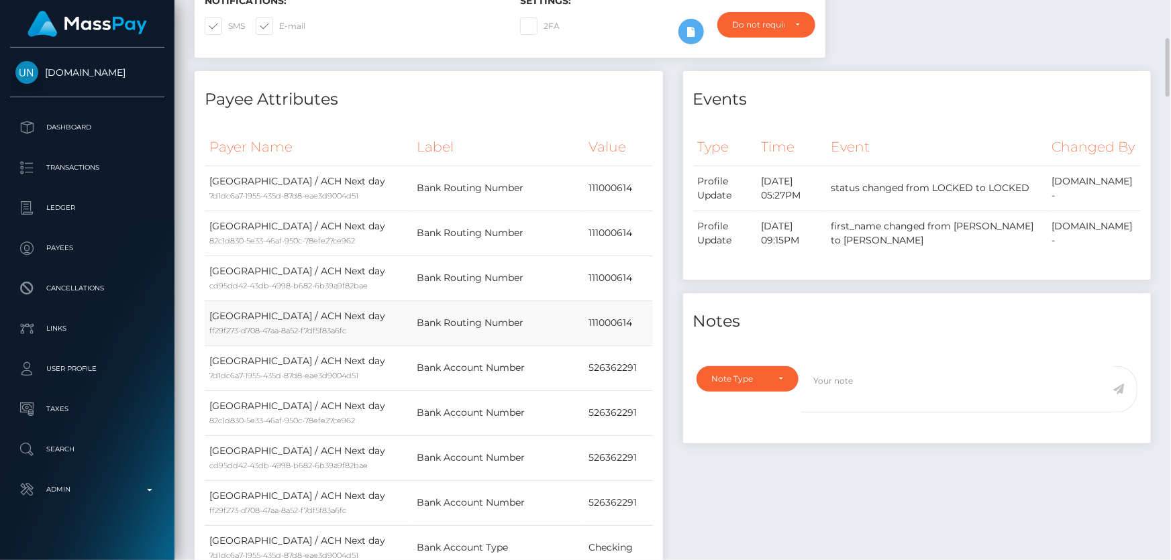
scroll to position [121, 0]
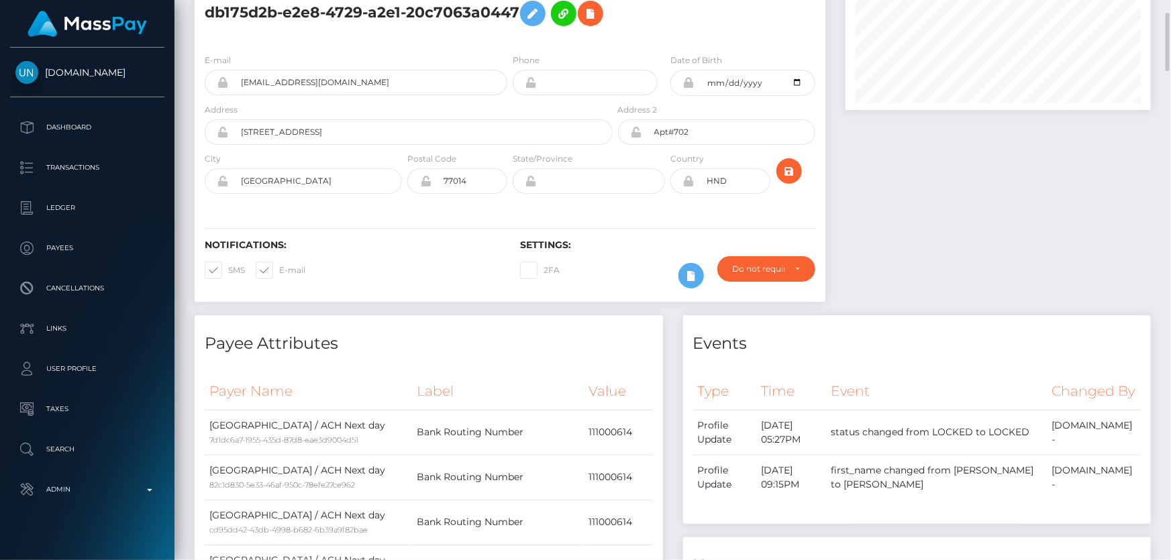
click at [688, 187] on icon at bounding box center [688, 181] width 11 height 11
drag, startPoint x: 737, startPoint y: 223, endPoint x: 676, endPoint y: 230, distance: 61.4
click at [676, 194] on div "HND" at bounding box center [720, 180] width 100 height 25
type input "[GEOGRAPHIC_DATA]"
click at [789, 180] on icon "submit" at bounding box center [789, 171] width 16 height 17
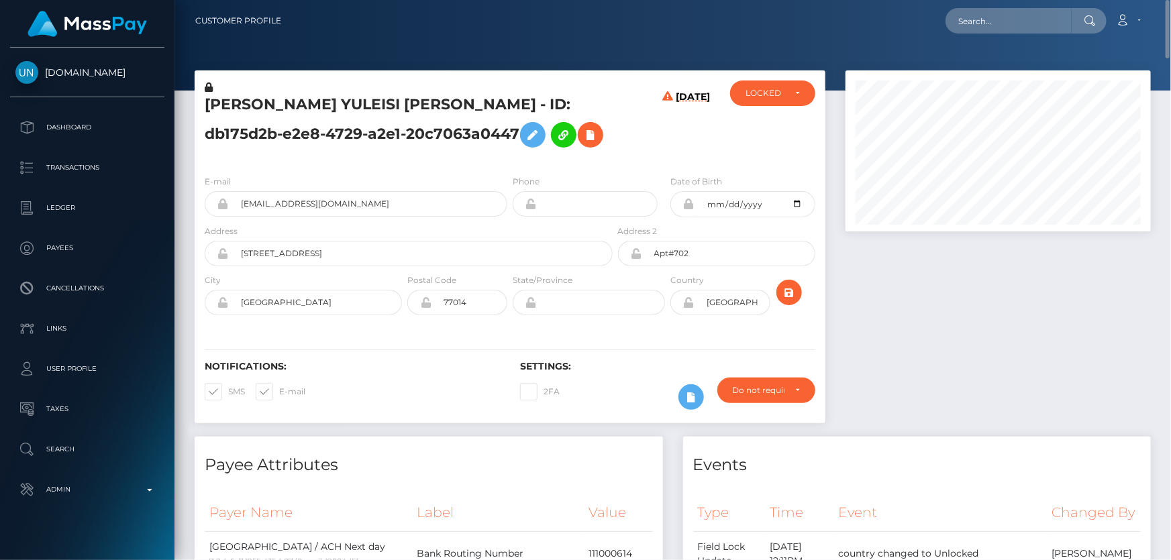
click at [480, 154] on h5 "[PERSON_NAME] YULEISI [PERSON_NAME] - ID: db175d2b-e2e8-4729-a2e1-20c7063a0447" at bounding box center [405, 125] width 401 height 60
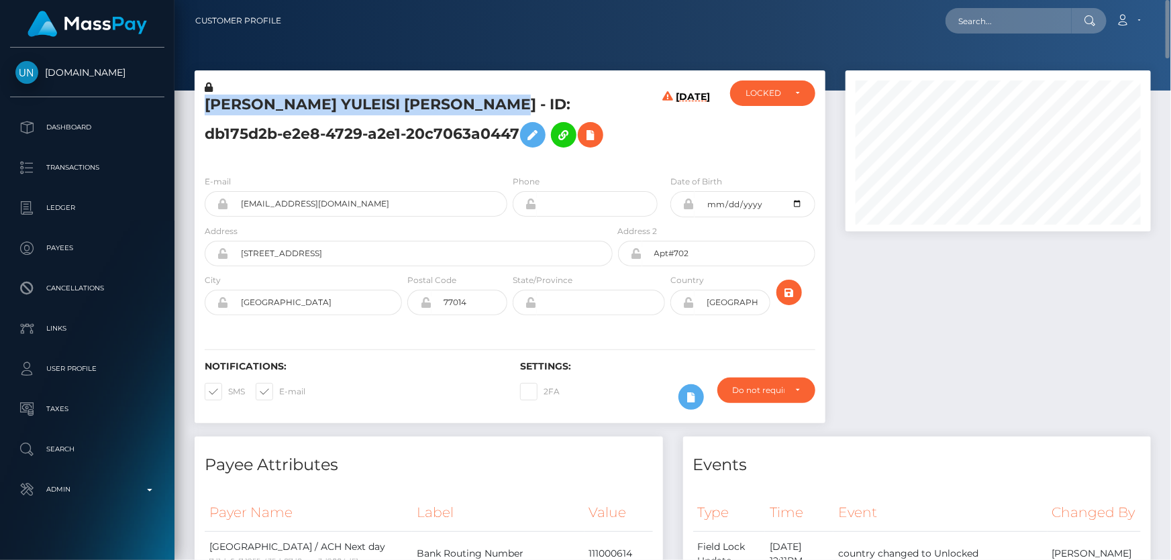
drag, startPoint x: 401, startPoint y: 101, endPoint x: 209, endPoint y: 107, distance: 191.3
click at [195, 103] on div "[PERSON_NAME] YULEISI [PERSON_NAME] - ID: db175d2b-e2e8-4729-a2e1-20c7063a0447" at bounding box center [405, 123] width 421 height 84
copy h5 "KATHERIN YULEISI BONILLA MALDONADO"
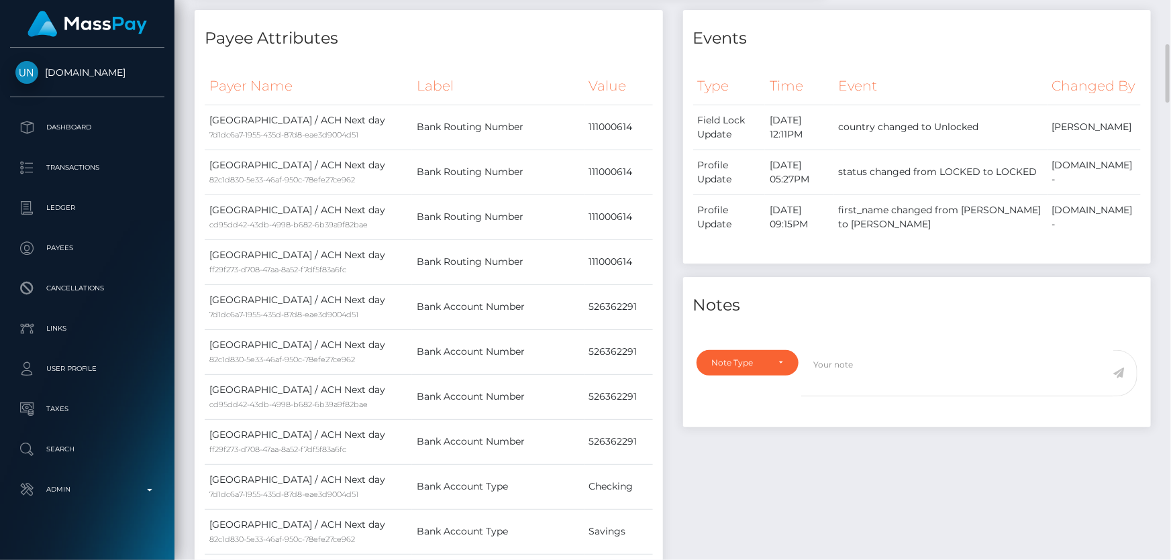
scroll to position [182, 0]
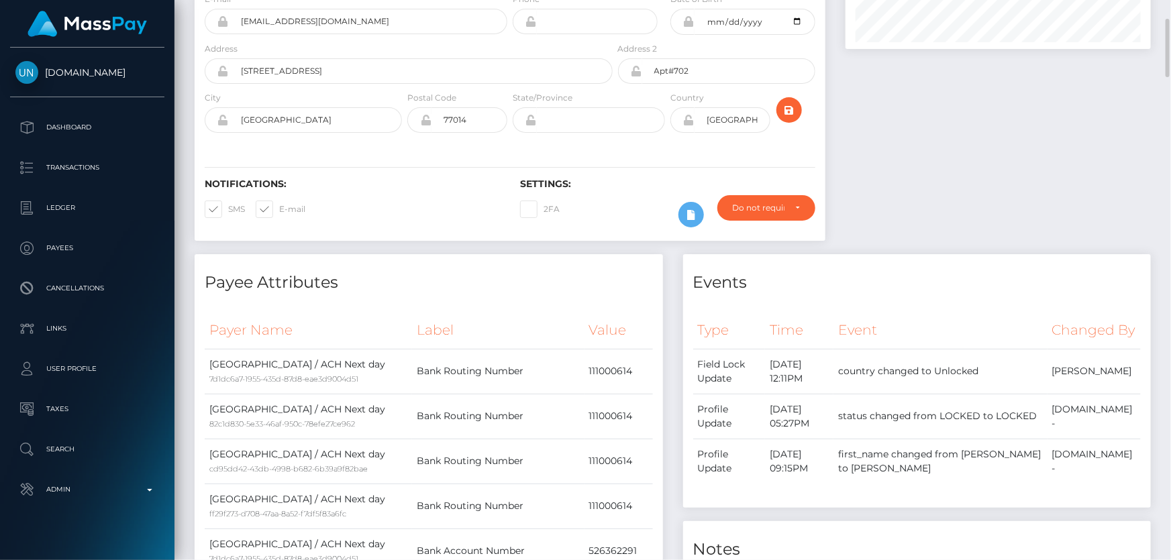
click at [688, 125] on icon at bounding box center [688, 120] width 11 height 11
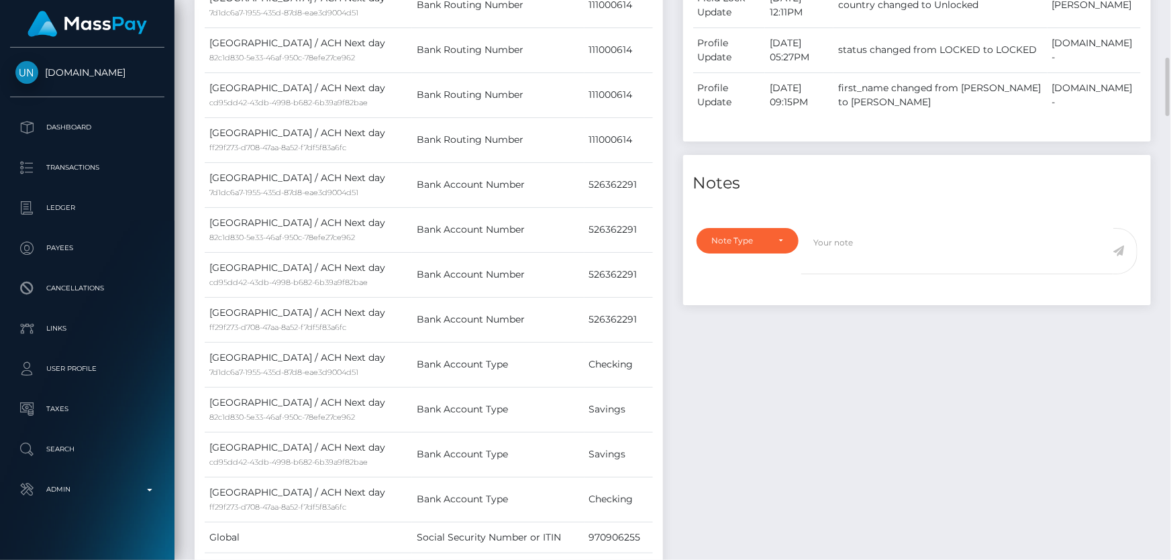
scroll to position [610, 0]
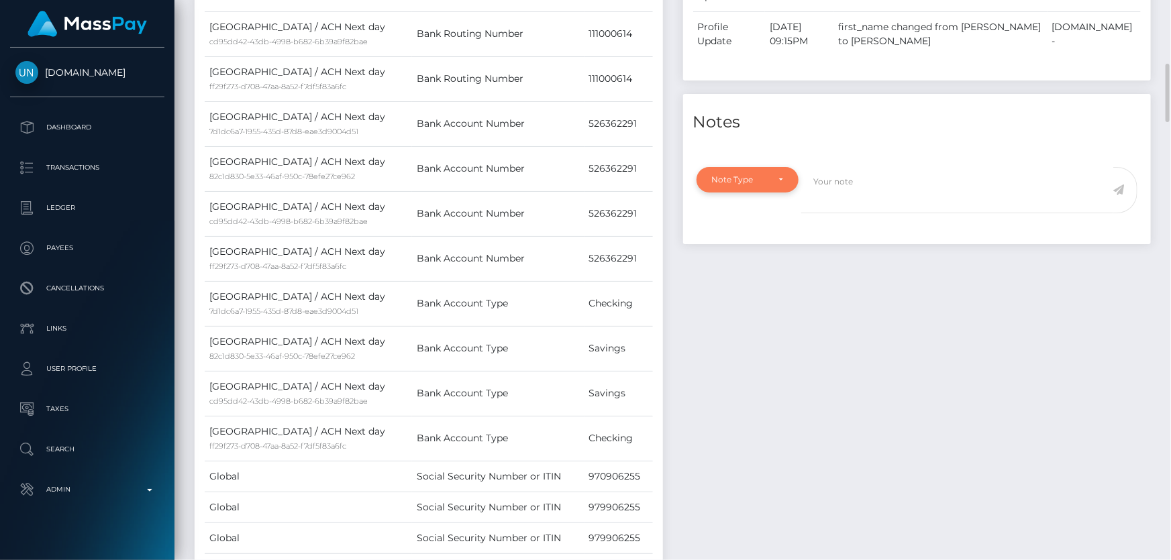
click at [746, 185] on div "Note Type" at bounding box center [740, 179] width 56 height 11
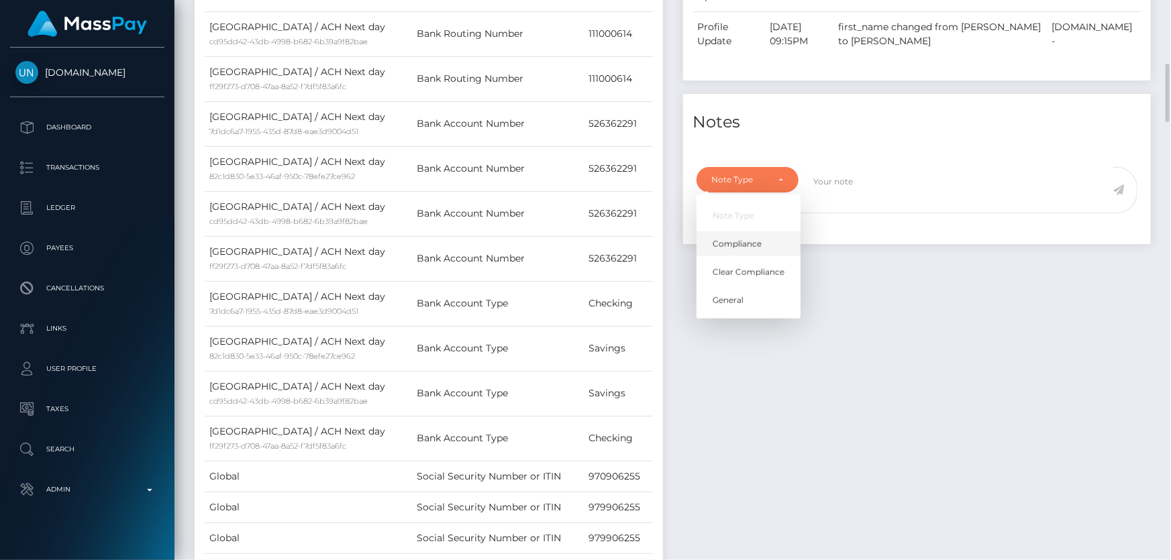
scroll to position [161, 305]
click at [735, 250] on span "Compliance" at bounding box center [737, 244] width 49 height 12
select select "COMPLIANCE"
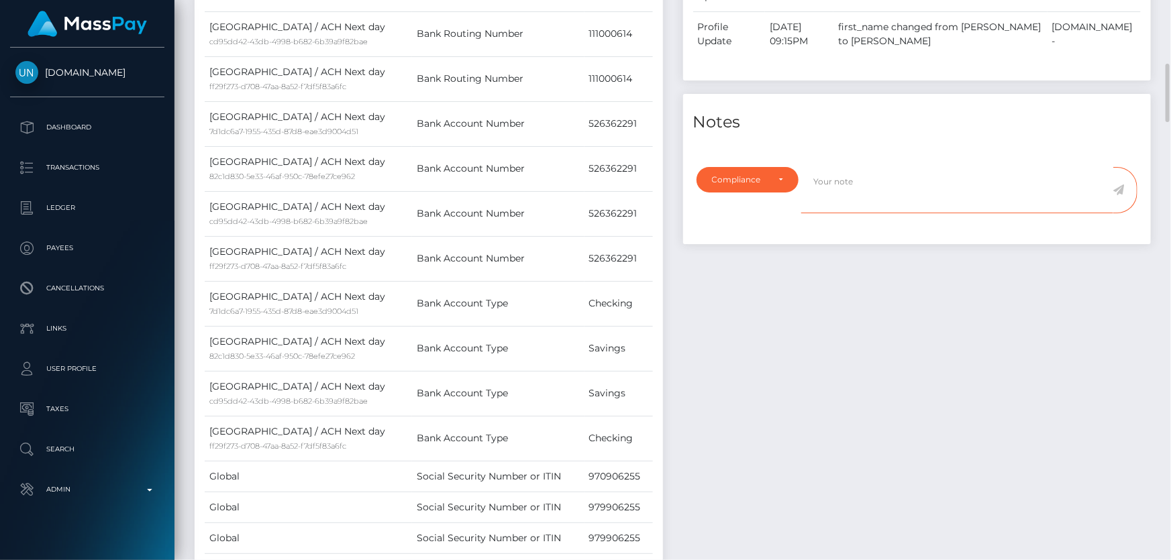
paste textarea "Country code changed as per address."
drag, startPoint x: 947, startPoint y: 240, endPoint x: 928, endPoint y: 286, distance: 50.6
click at [875, 244] on div "Note Type Compliance Clear Compliance General Compliance Note Type Compliance C…" at bounding box center [917, 201] width 468 height 85
click at [970, 213] on textarea "Country code changed as per address.NBCOU" at bounding box center [957, 190] width 312 height 46
click at [1027, 213] on textarea "Country code changed as per address. NBCOU" at bounding box center [957, 190] width 312 height 46
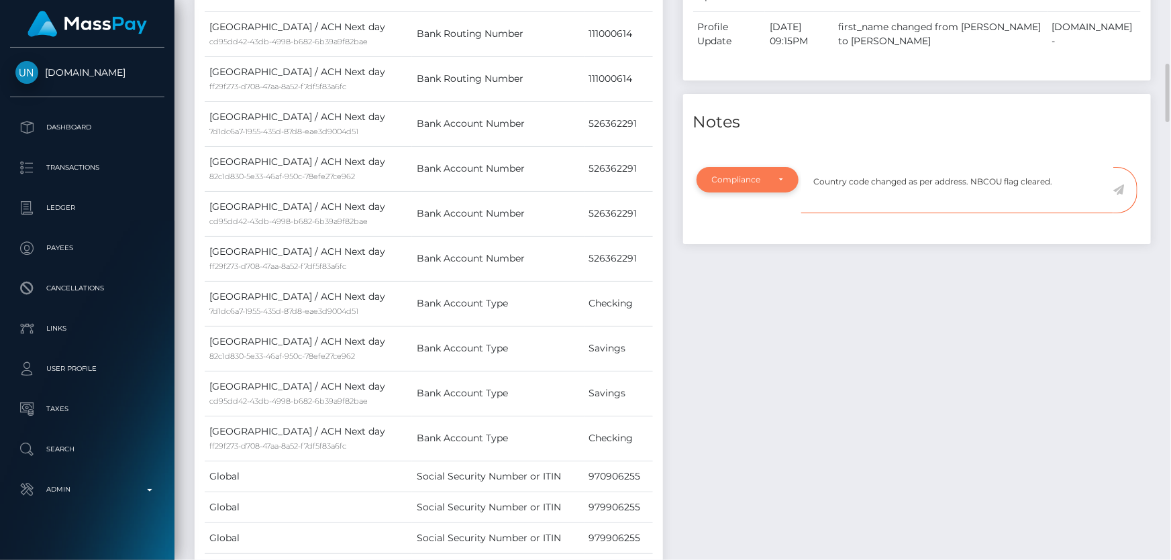
type textarea "Country code changed as per address. NBCOU flag cleared."
click at [718, 185] on div "Compliance" at bounding box center [740, 179] width 56 height 11
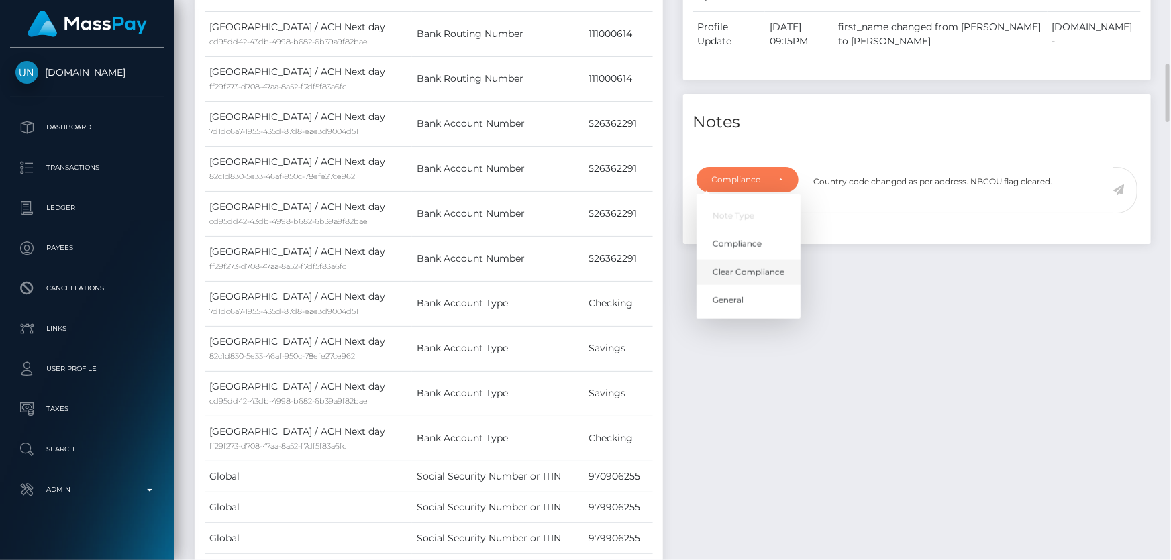
click at [741, 278] on span "Clear Compliance" at bounding box center [749, 272] width 72 height 12
select select "CLEAR_COMPLIANCE"
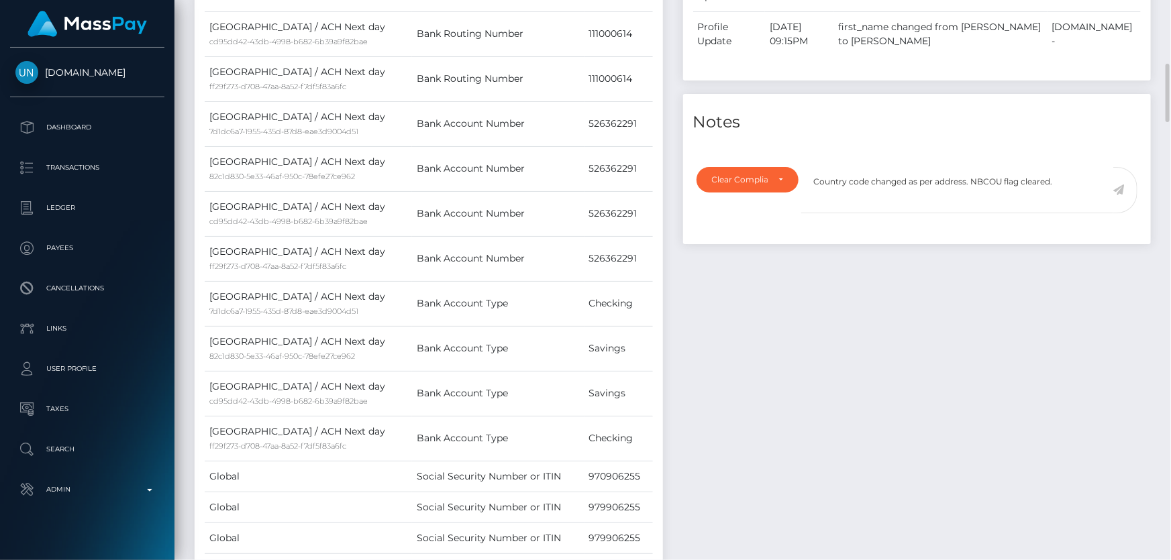
click at [1120, 195] on icon at bounding box center [1118, 190] width 11 height 11
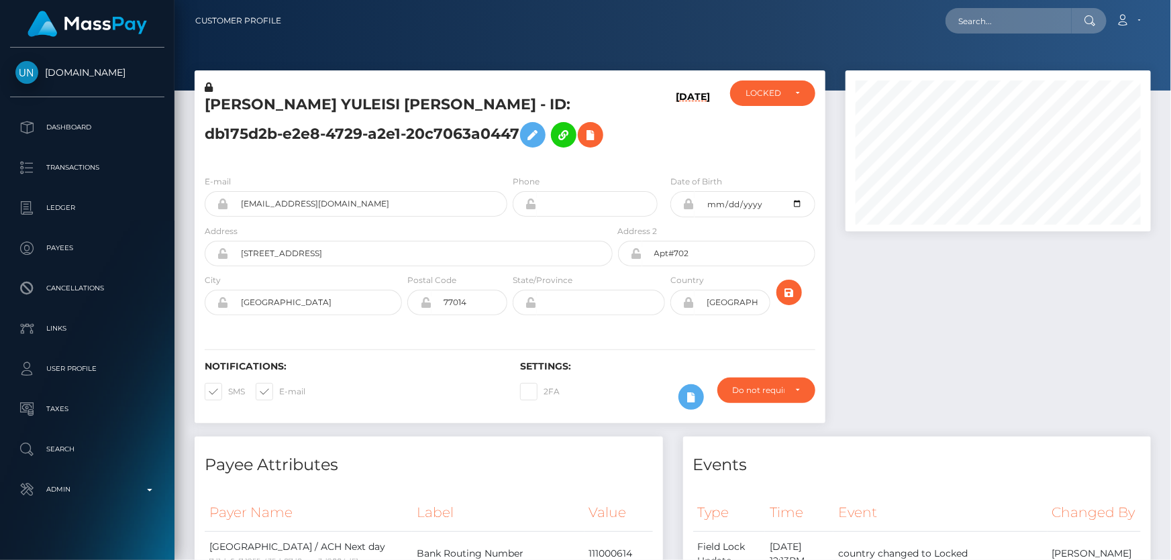
scroll to position [161, 305]
click at [659, 164] on div "[DATE]" at bounding box center [667, 123] width 105 height 84
click at [771, 95] on div "LOCKED" at bounding box center [764, 93] width 39 height 11
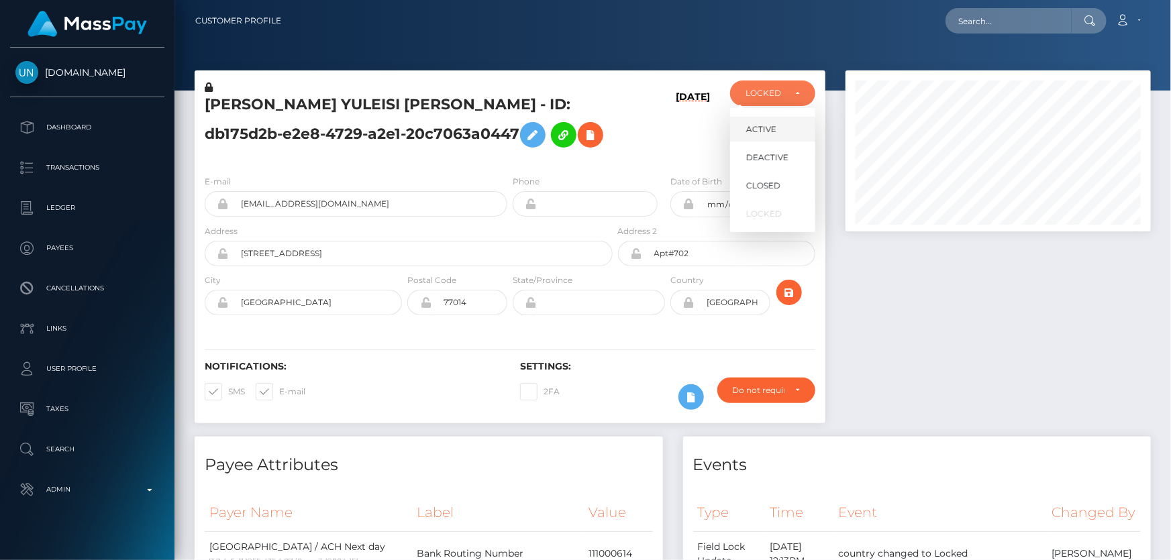
click at [778, 132] on link "ACTIVE" at bounding box center [772, 129] width 85 height 25
select select "ACTIVE"
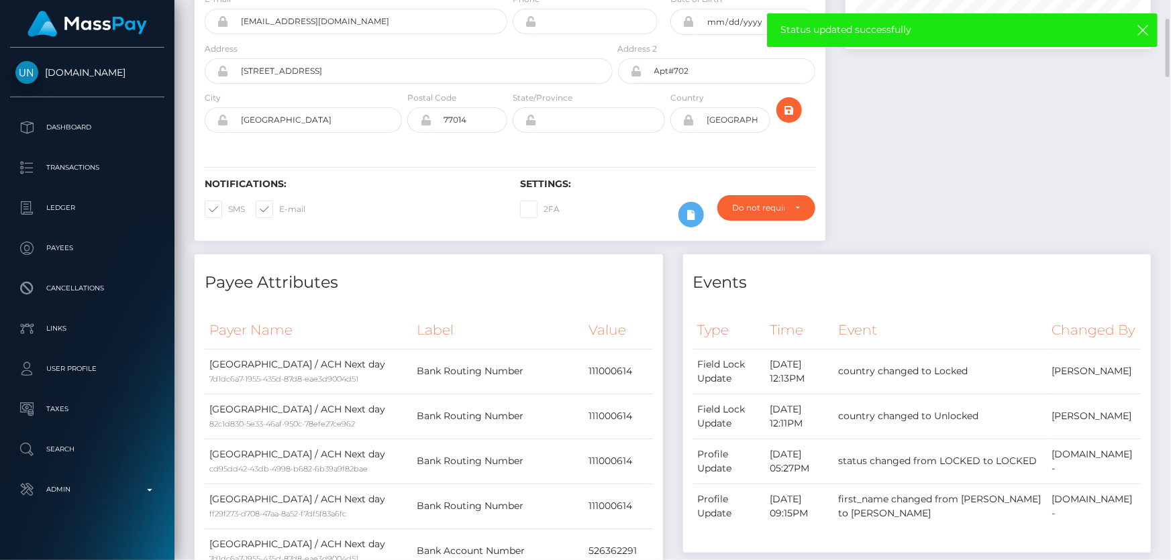
scroll to position [0, 0]
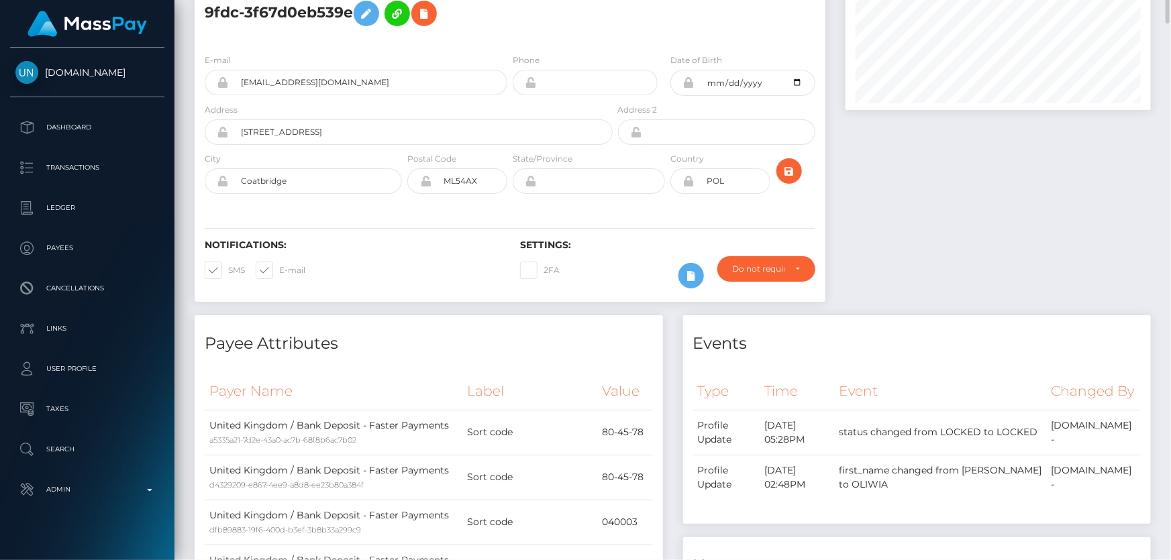
scroll to position [60, 0]
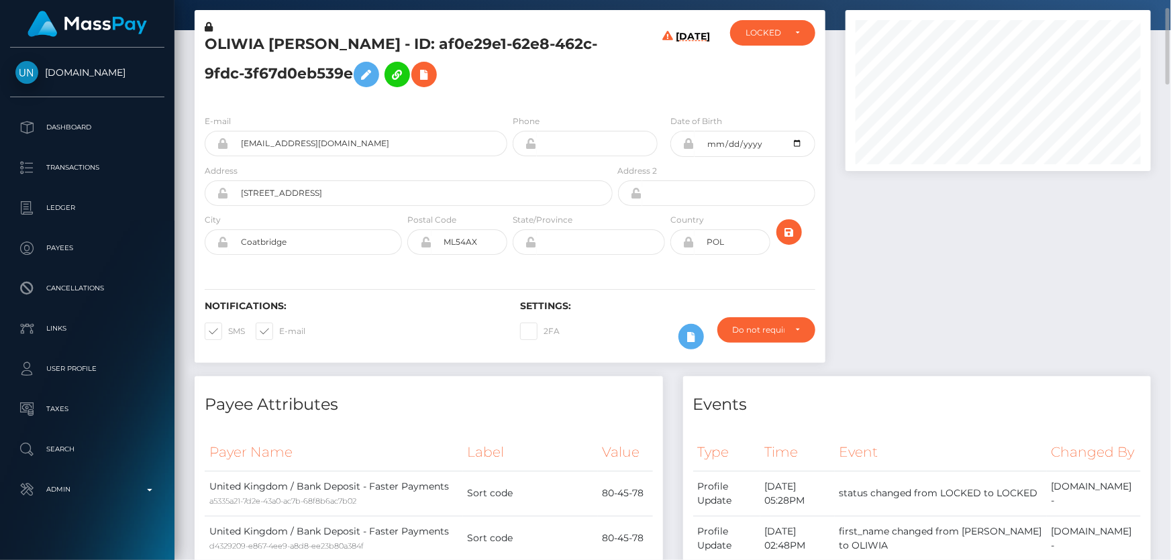
click at [690, 240] on icon at bounding box center [688, 242] width 11 height 11
drag, startPoint x: 729, startPoint y: 242, endPoint x: 694, endPoint y: 256, distance: 37.4
click at [696, 249] on input "POL" at bounding box center [732, 241] width 76 height 25
type input "GBR"
click at [787, 227] on icon "submit" at bounding box center [789, 232] width 16 height 17
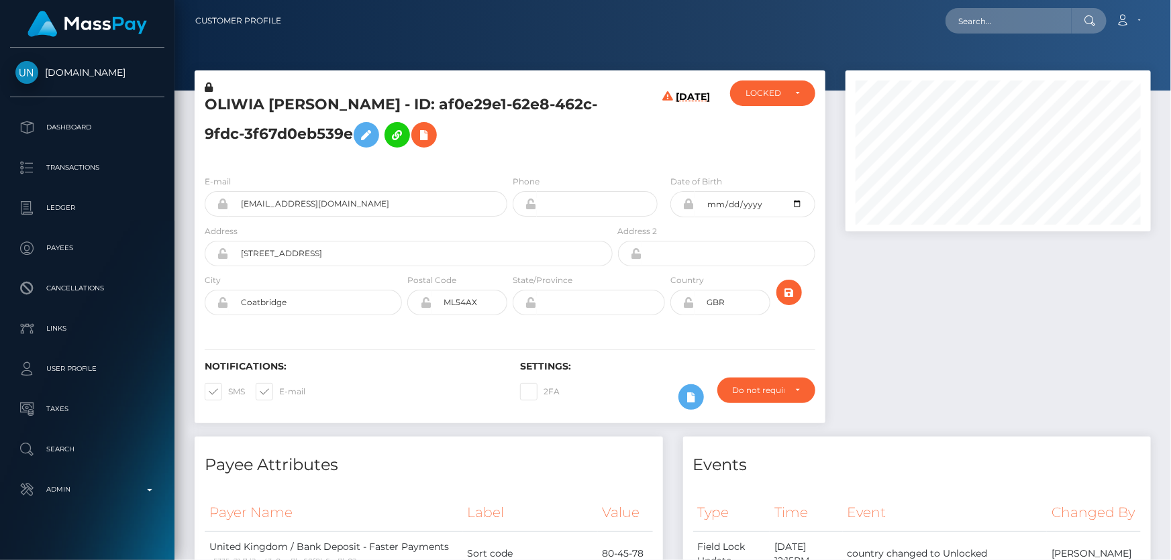
scroll to position [161, 305]
click at [688, 303] on icon at bounding box center [688, 302] width 11 height 11
click at [303, 105] on h5 "OLIWIA [PERSON_NAME] - ID: af0e29e1-62e8-462c-9fdc-3f67d0eb539e" at bounding box center [405, 125] width 401 height 60
click at [296, 101] on h5 "OLIWIA [PERSON_NAME] - ID: af0e29e1-62e8-462c-9fdc-3f67d0eb539e" at bounding box center [405, 125] width 401 height 60
drag, startPoint x: 207, startPoint y: 105, endPoint x: 412, endPoint y: 105, distance: 204.6
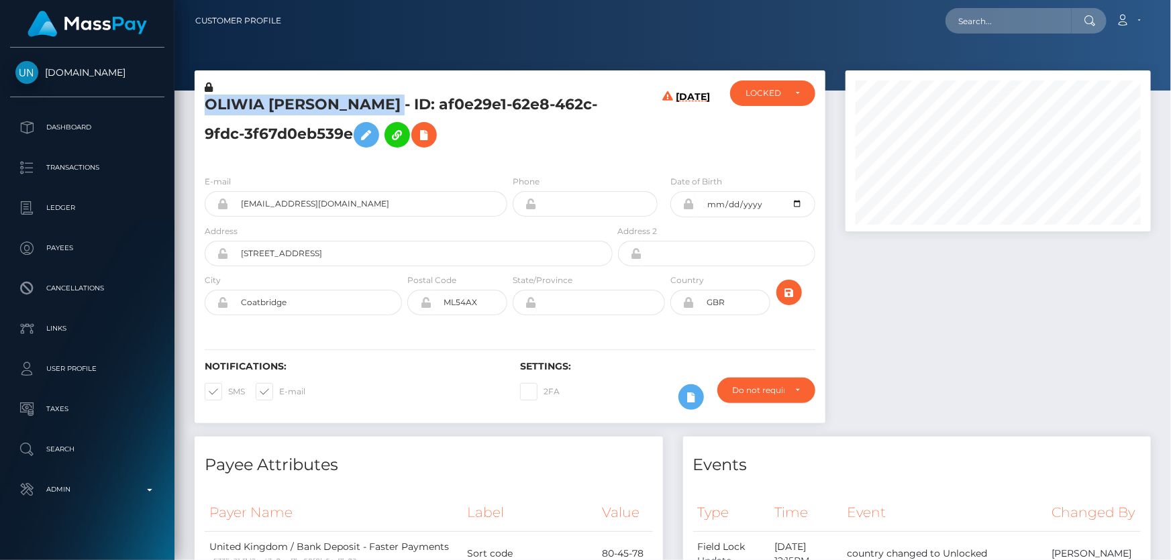
click at [412, 105] on h5 "OLIWIA [PERSON_NAME] - ID: af0e29e1-62e8-462c-9fdc-3f67d0eb539e" at bounding box center [405, 125] width 401 height 60
copy h5 "OLIWIA ANNA PÓŁGRABIA"
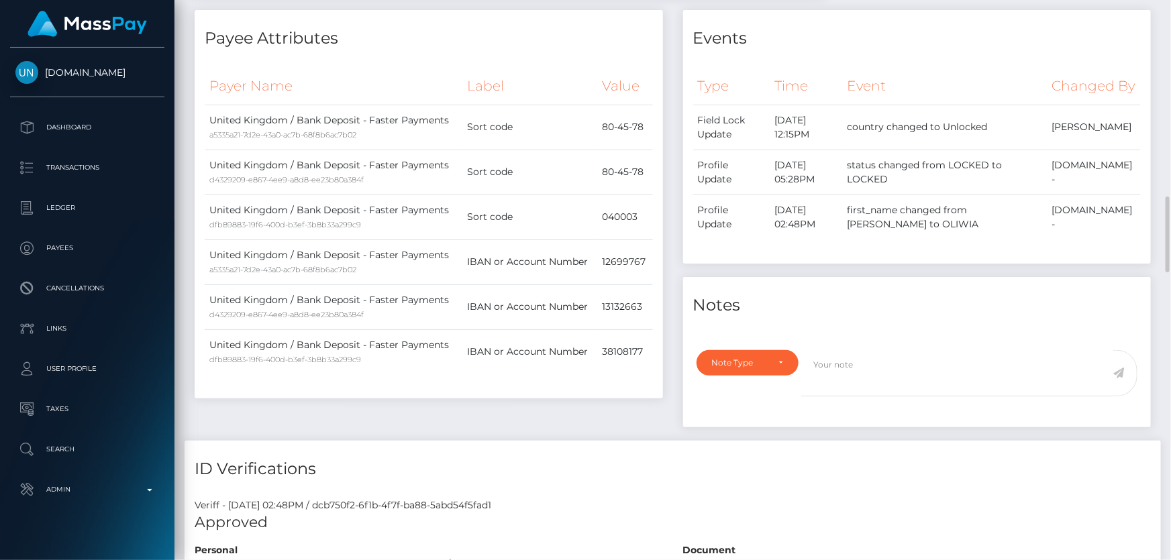
scroll to position [549, 0]
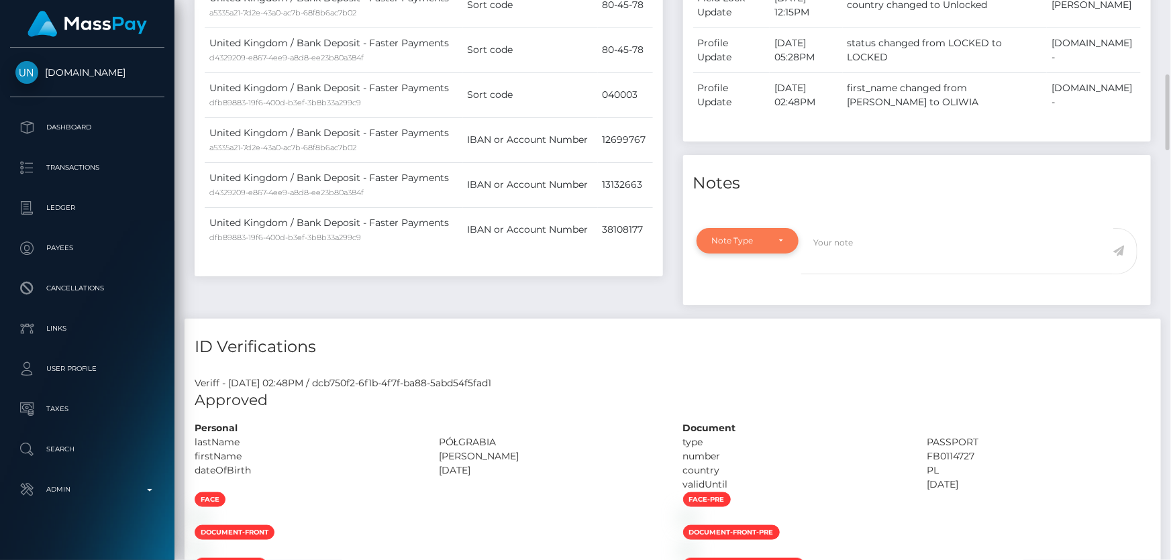
click at [739, 246] on div "Note Type" at bounding box center [740, 240] width 56 height 11
click at [765, 339] on span "Clear Compliance" at bounding box center [749, 333] width 72 height 12
select select "CLEAR_COMPLIANCE"
paste textarea "Country code changed as per address."
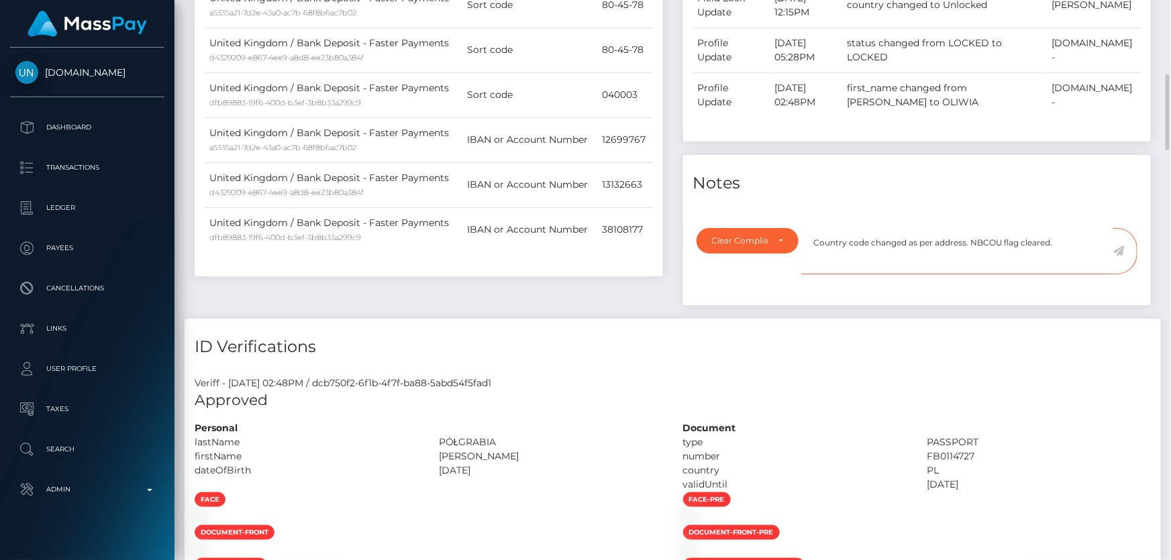
type textarea "Country code changed as per address. NBCOU flag cleared."
click at [1120, 256] on icon at bounding box center [1118, 251] width 11 height 11
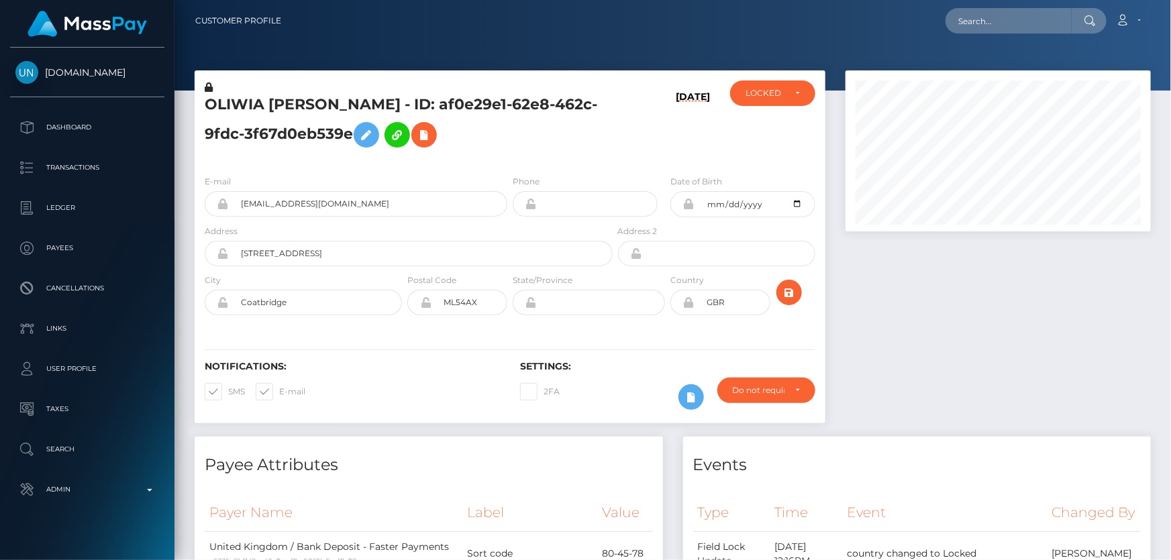
scroll to position [161, 305]
click at [793, 101] on div "LOCKED" at bounding box center [772, 93] width 85 height 25
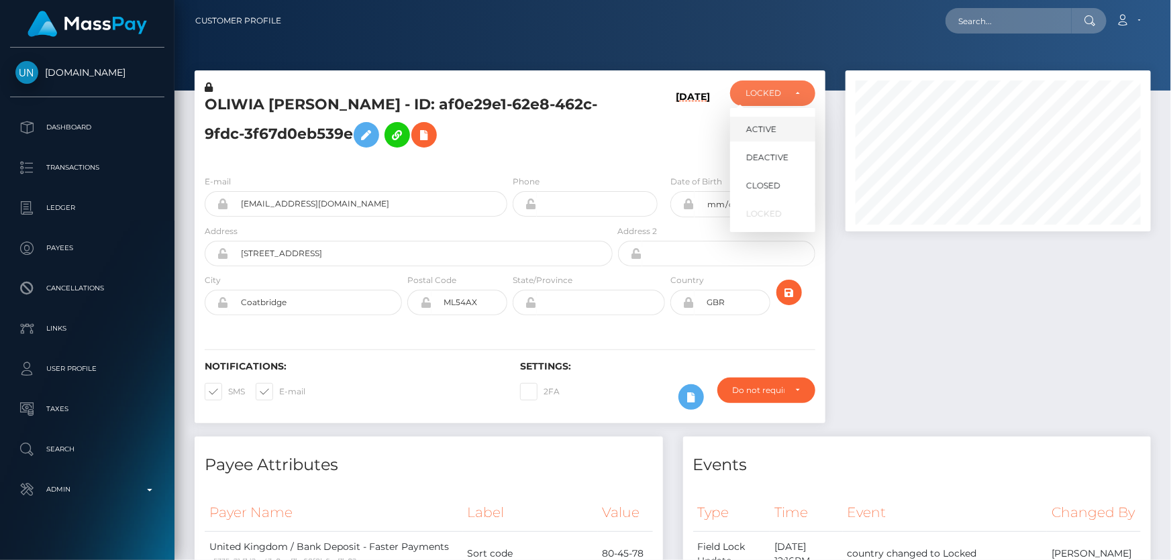
drag, startPoint x: 792, startPoint y: 125, endPoint x: 498, endPoint y: 4, distance: 317.7
click at [792, 125] on link "ACTIVE" at bounding box center [772, 129] width 85 height 25
select select "ACTIVE"
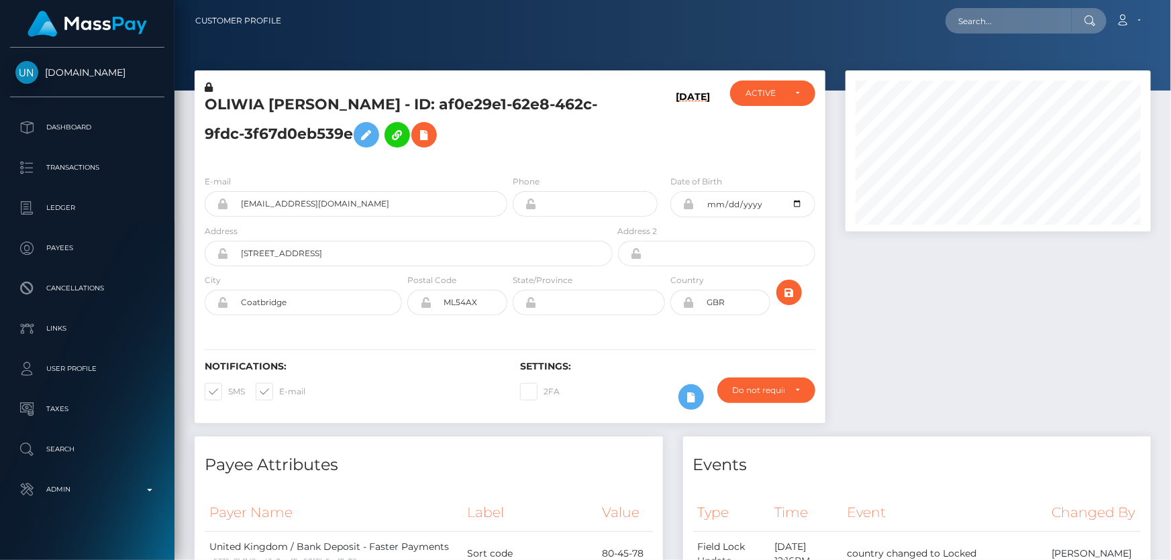
drag, startPoint x: 570, startPoint y: 160, endPoint x: 173, endPoint y: 4, distance: 426.0
click at [570, 159] on div "OLIWIA ANNA PÓŁGRABIA - ID: af0e29e1-62e8-462c-9fdc-3f67d0eb539e" at bounding box center [405, 123] width 421 height 84
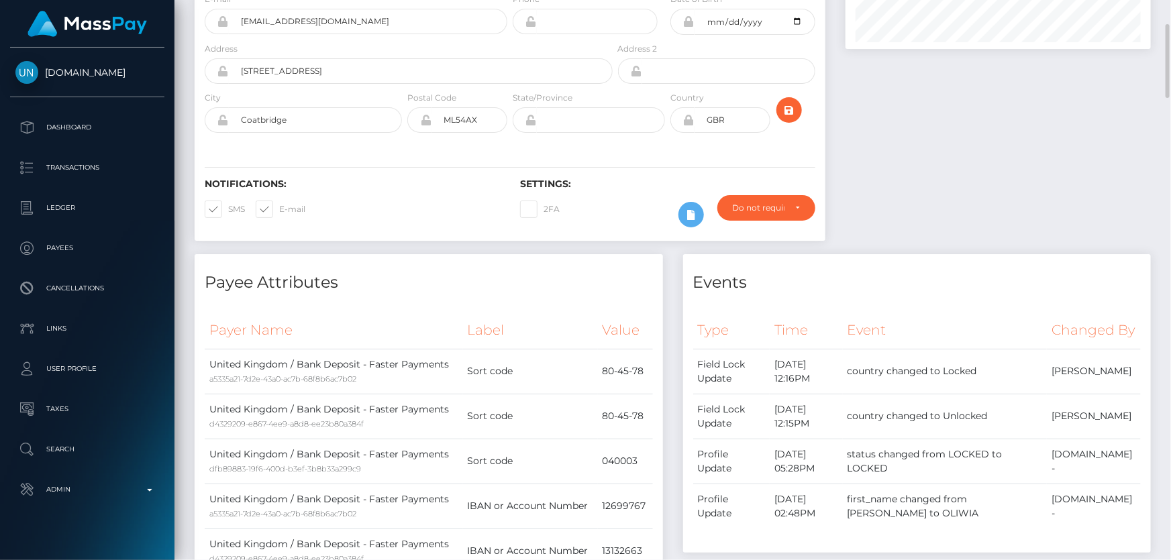
scroll to position [60, 0]
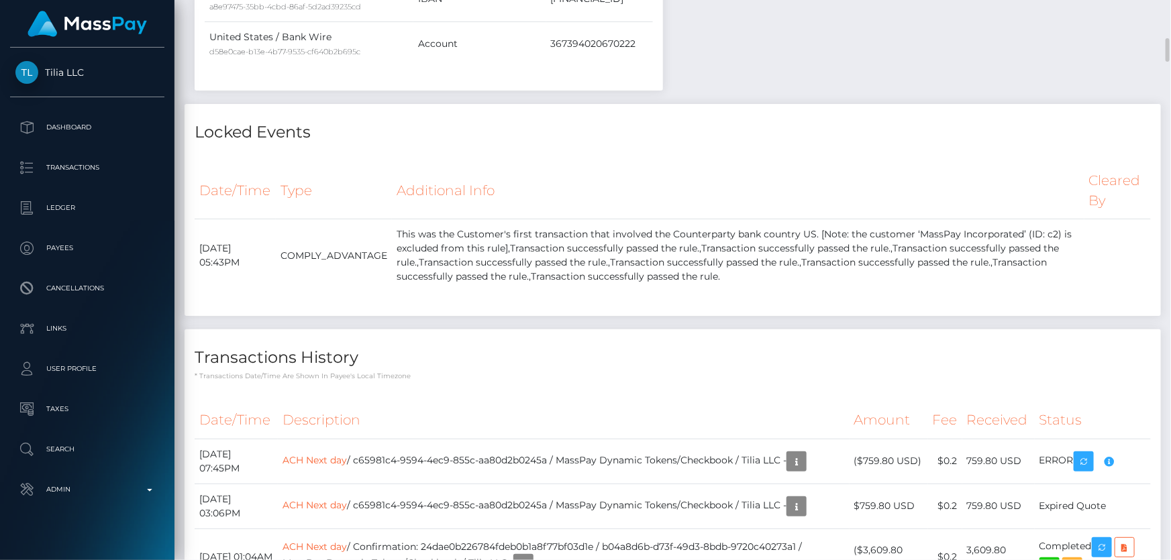
scroll to position [1037, 0]
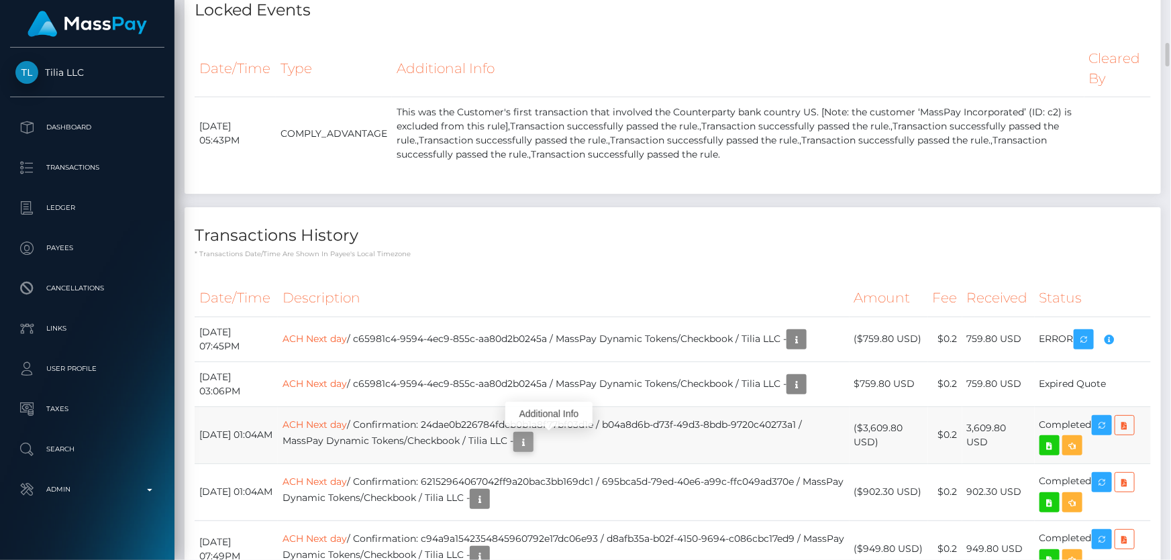
click at [531, 446] on icon "button" at bounding box center [523, 442] width 16 height 17
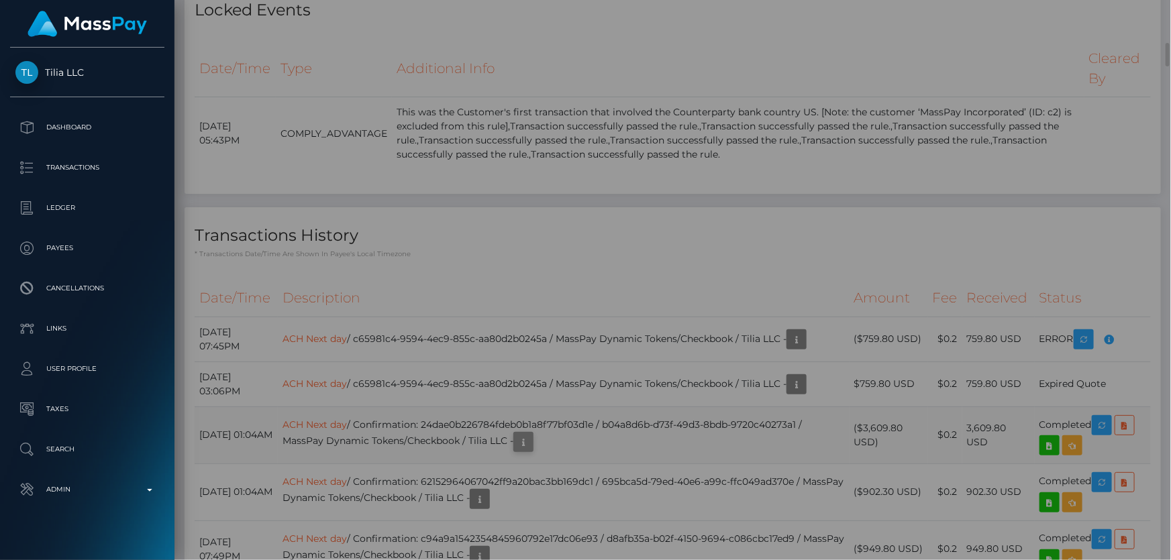
scroll to position [0, 0]
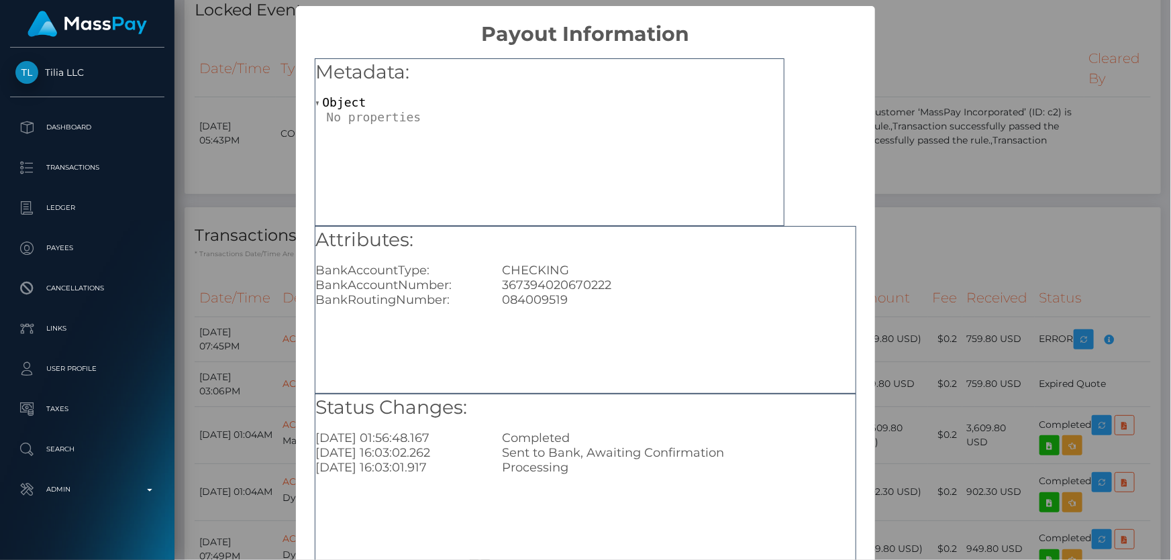
click at [596, 279] on div "367394020670222" at bounding box center [678, 285] width 373 height 15
copy div "367394020670222"
click at [1041, 260] on div "× Payout Information Metadata: Object Attributes: BankAccountType: CHECKING Ban…" at bounding box center [585, 280] width 1171 height 560
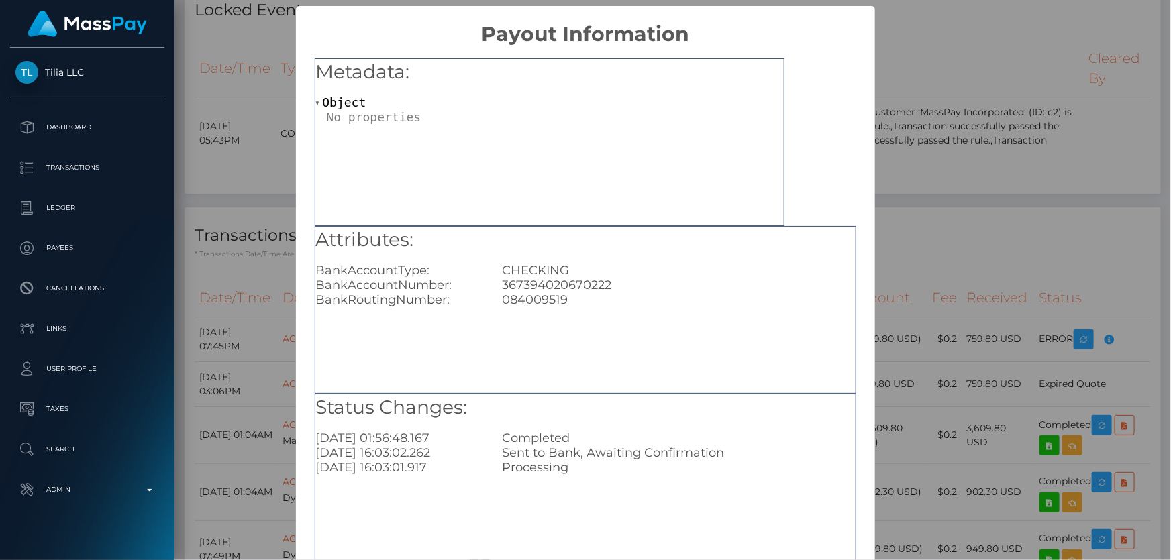
click at [1041, 260] on div "× Payout Information Metadata: Object Attributes: BankAccountType: CHECKING Ban…" at bounding box center [585, 280] width 1171 height 560
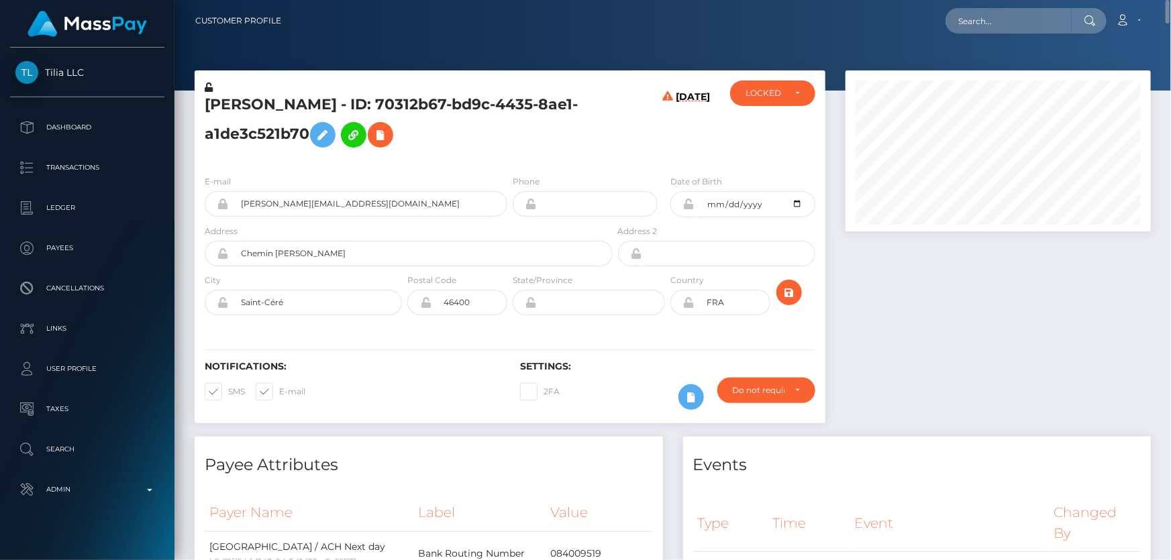
click at [766, 107] on div "ACTIVE DEACTIVE CLOSED LOCKED LOCKED" at bounding box center [772, 123] width 105 height 84
click at [784, 101] on div "LOCKED" at bounding box center [772, 93] width 85 height 25
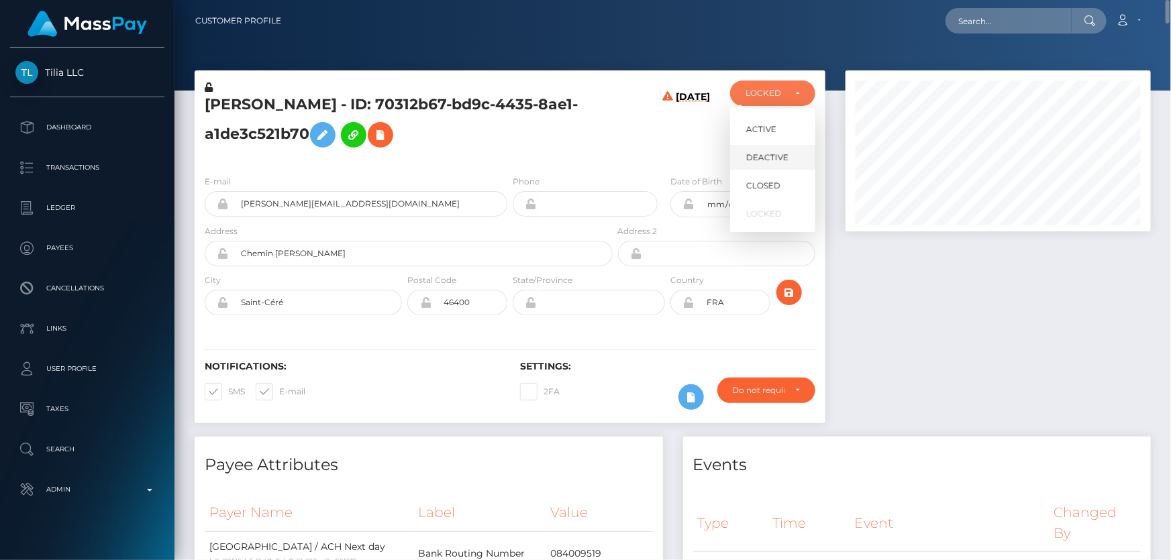
scroll to position [161, 305]
click at [763, 156] on span "DEACTIVE" at bounding box center [767, 158] width 42 height 12
select select "DEACTIVE"
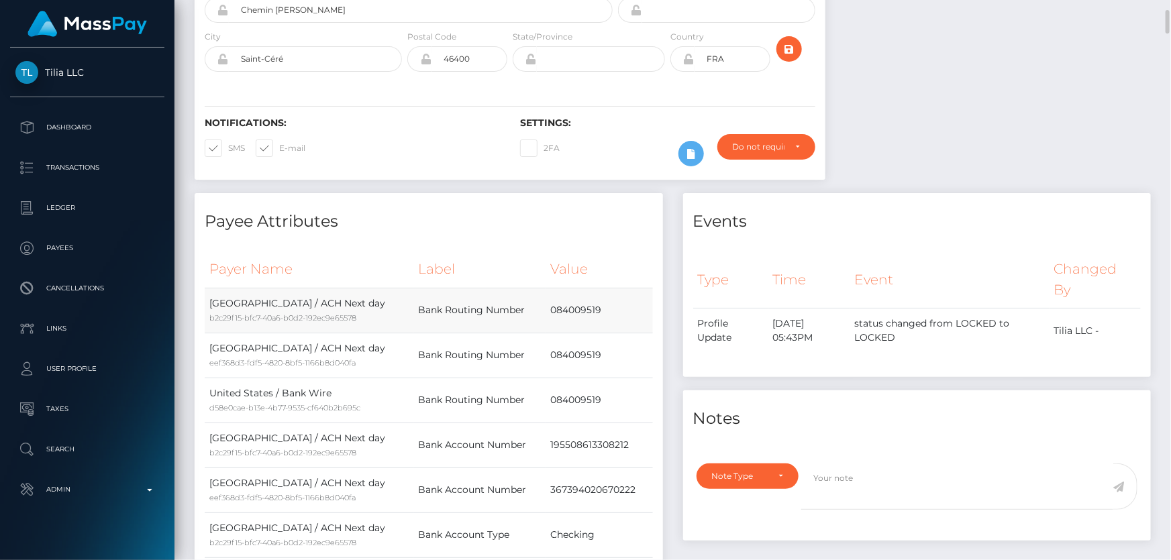
scroll to position [366, 0]
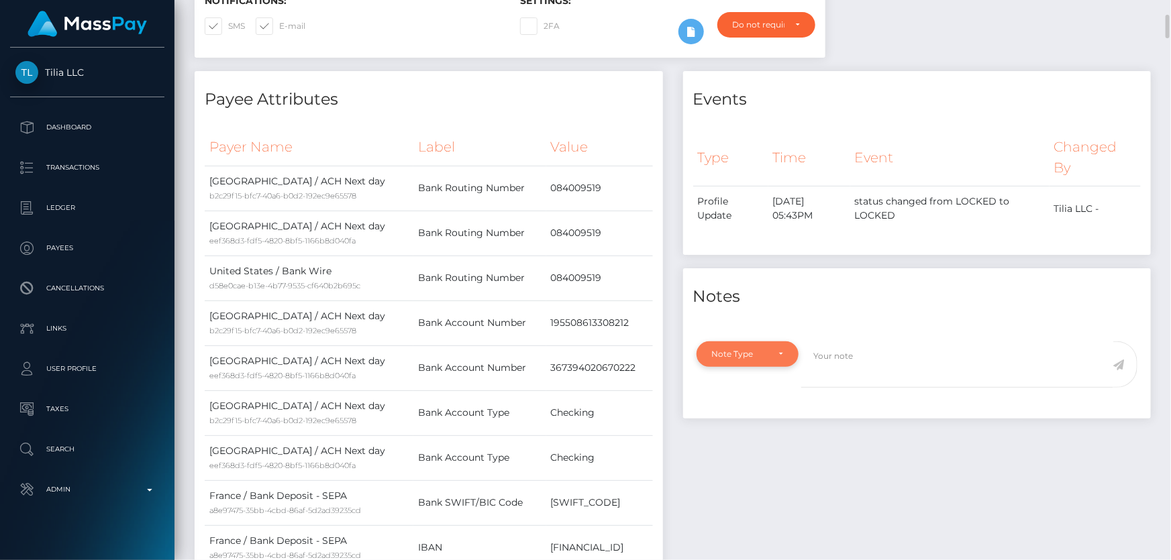
click at [733, 348] on div "Note Type" at bounding box center [747, 354] width 103 height 25
click at [768, 413] on link "Compliance" at bounding box center [748, 418] width 104 height 25
select select "COMPLIANCE"
click at [864, 344] on textarea at bounding box center [957, 365] width 312 height 46
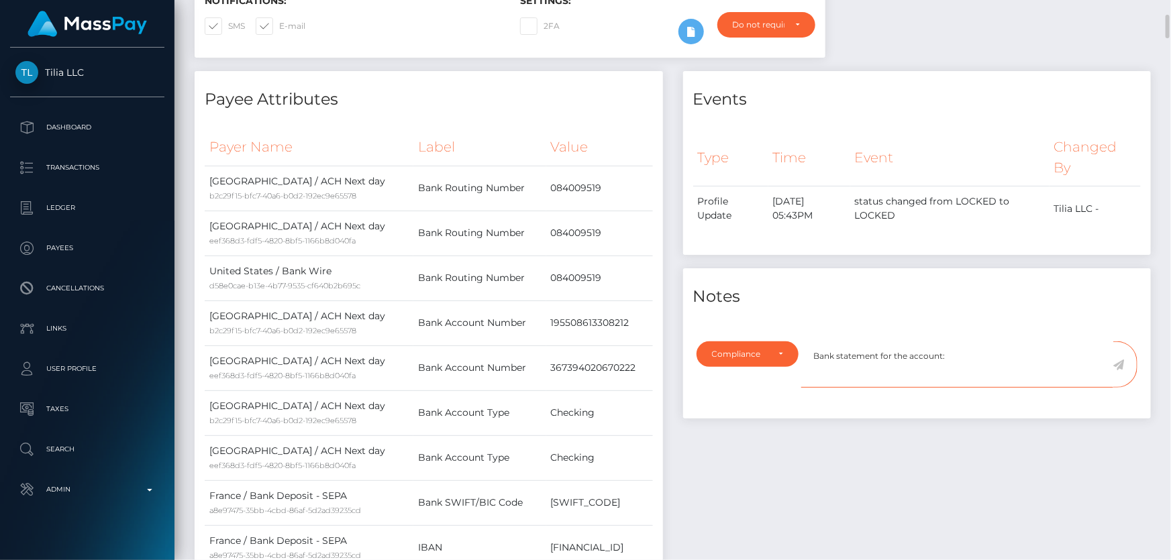
paste textarea "367394020670222"
click at [1034, 359] on textarea "Bank statement for the account: 367394020670222" at bounding box center [957, 365] width 312 height 46
type textarea "Bank statement for the account: 367394020670222 required."
click at [1122, 362] on icon at bounding box center [1118, 365] width 11 height 11
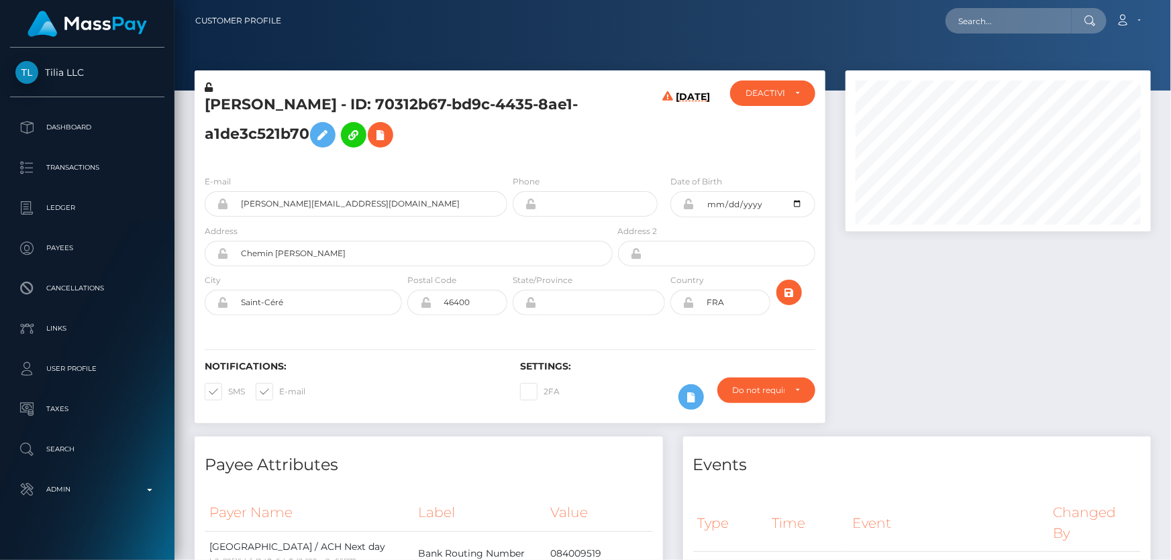
scroll to position [161, 305]
click at [427, 164] on div "E-mail danny@cleevee.com Phone Date of Birth City" at bounding box center [510, 246] width 631 height 164
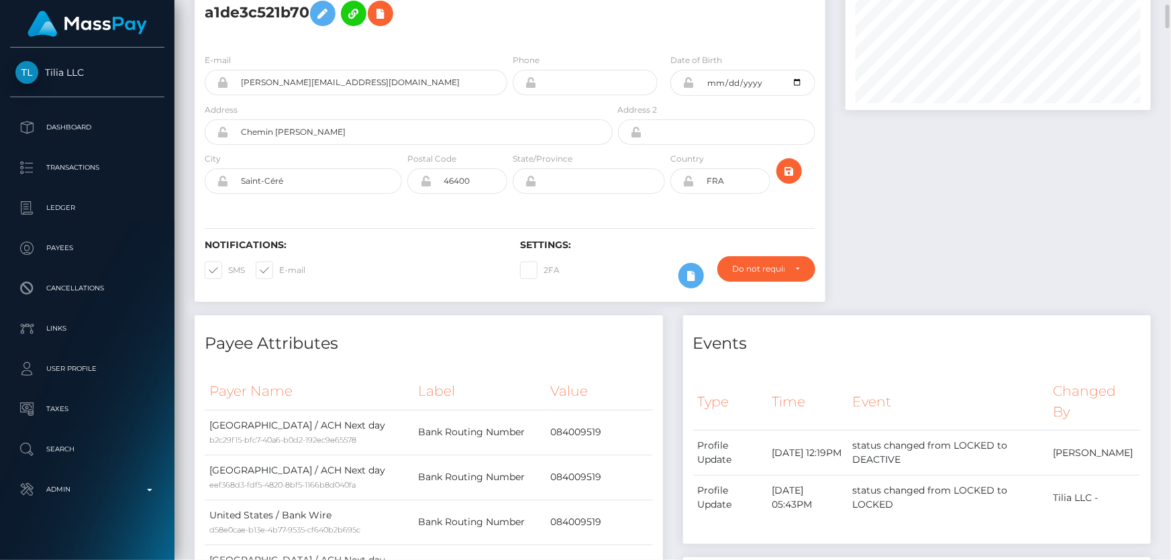
scroll to position [0, 0]
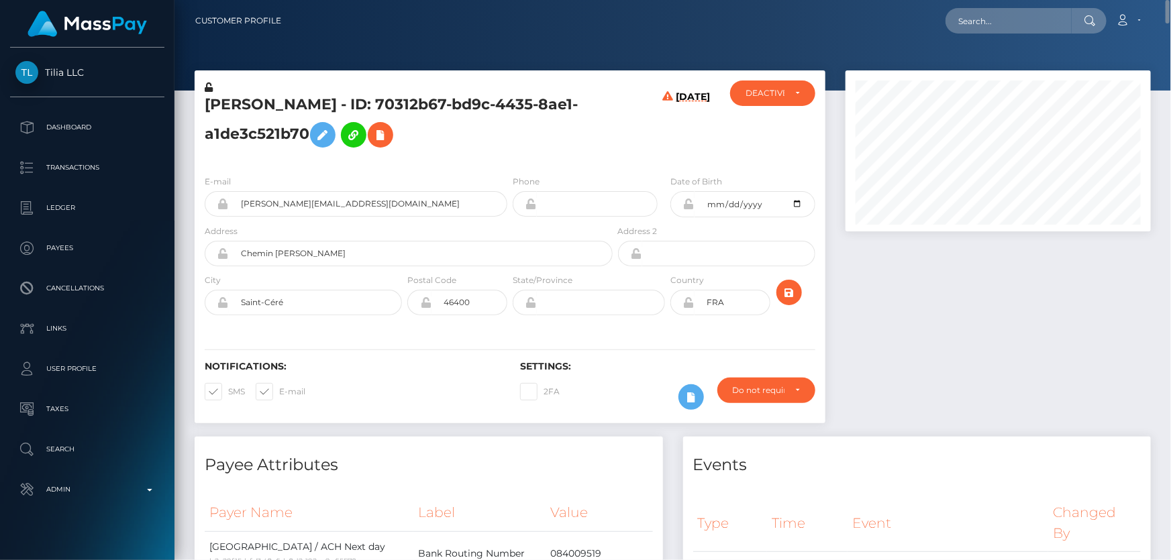
click at [258, 134] on h5 "Danny Vayron - ID: 70312b67-bd9c-4435-8ae1-a1de3c521b70" at bounding box center [405, 125] width 401 height 60
copy h5 "Danny Vayron - ID: 70312b67-bd9c-4435-8ae1-a1de3c521b70"
click at [900, 450] on div "Events" at bounding box center [917, 457] width 468 height 40
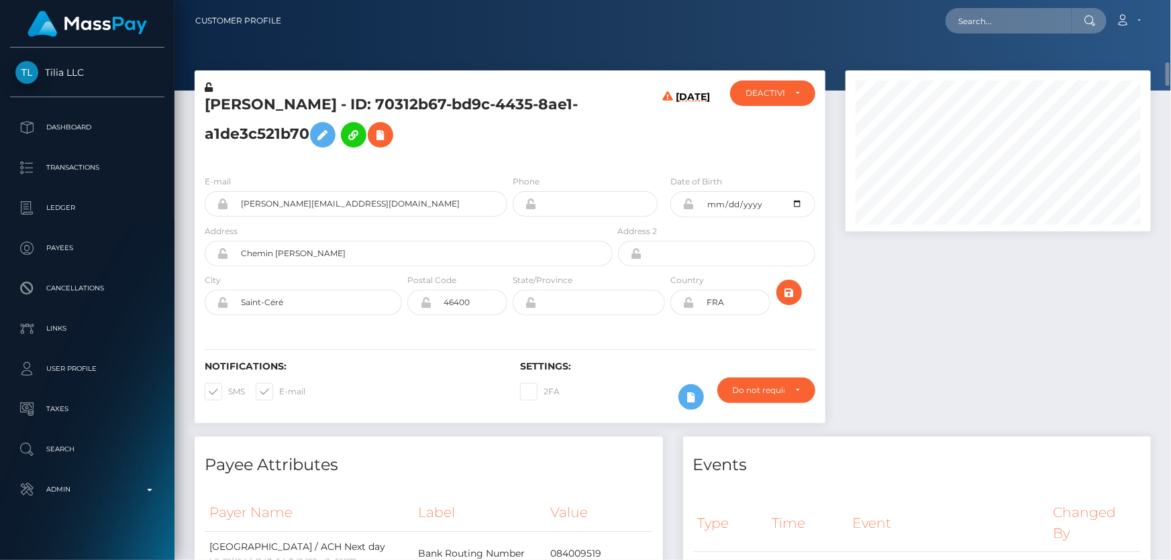
scroll to position [244, 0]
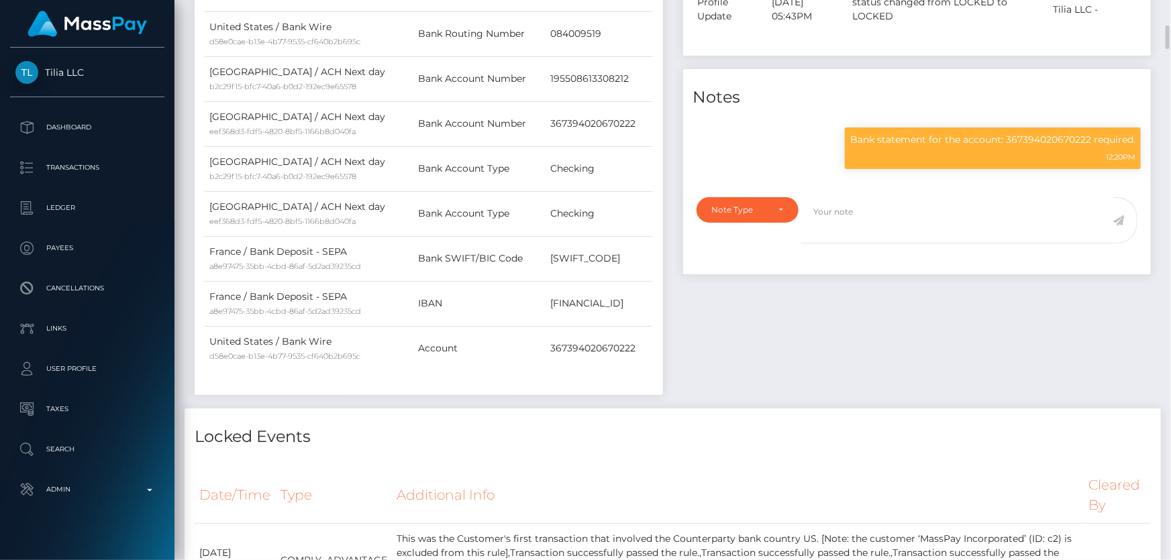
scroll to position [161, 305]
click at [903, 141] on p "Bank statement for the account: 367394020670222 required." at bounding box center [992, 140] width 285 height 14
copy div "Bank statement for the account: 367394020670222 required."
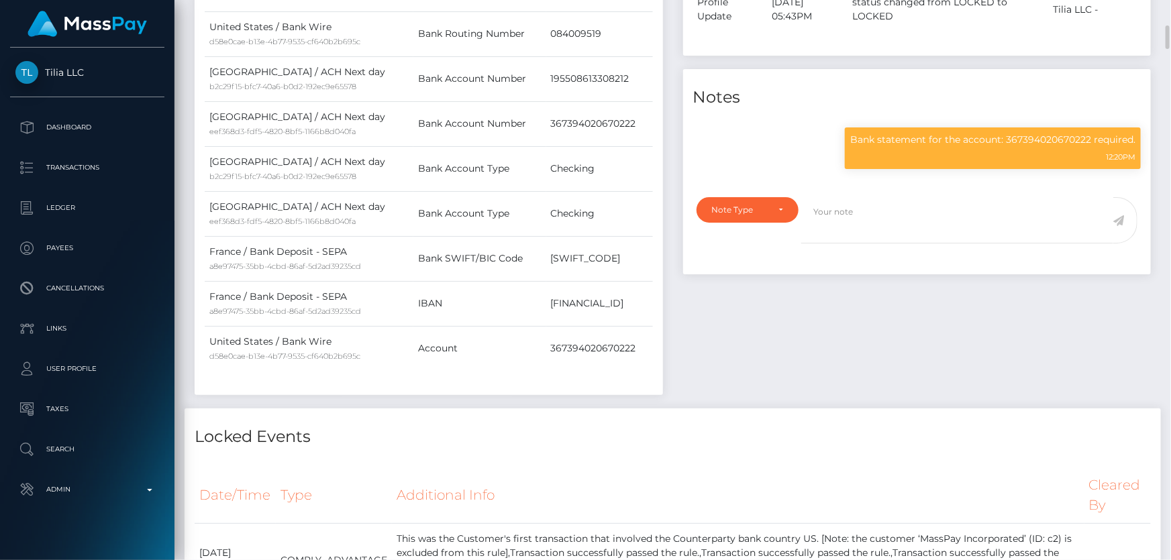
drag, startPoint x: 486, startPoint y: 439, endPoint x: 486, endPoint y: 450, distance: 10.1
click at [486, 439] on h4 "Locked Events" at bounding box center [673, 436] width 956 height 23
